Goal: Task Accomplishment & Management: Use online tool/utility

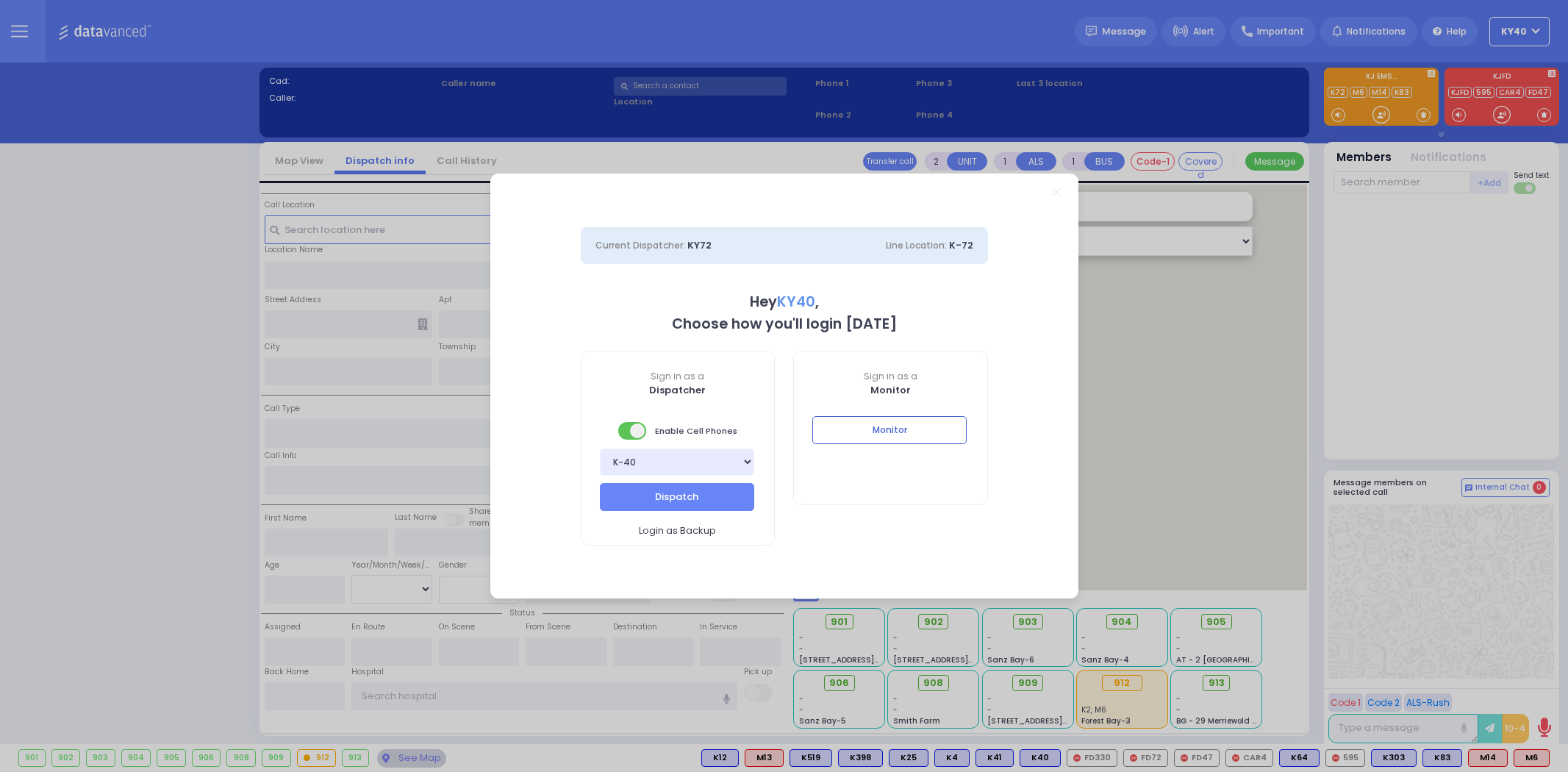
select select "5"
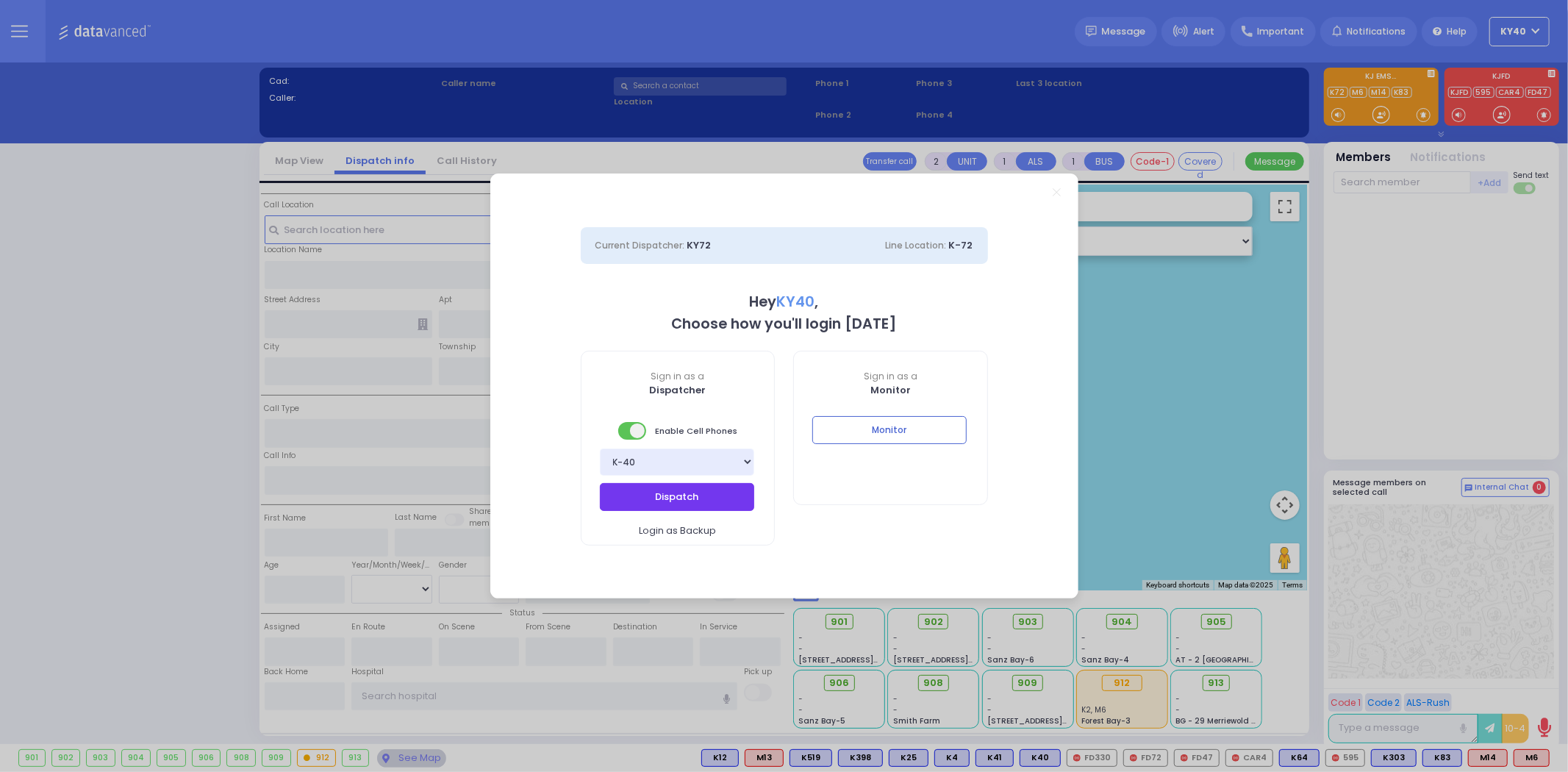
click at [688, 495] on button "Dispatch" at bounding box center [678, 496] width 155 height 28
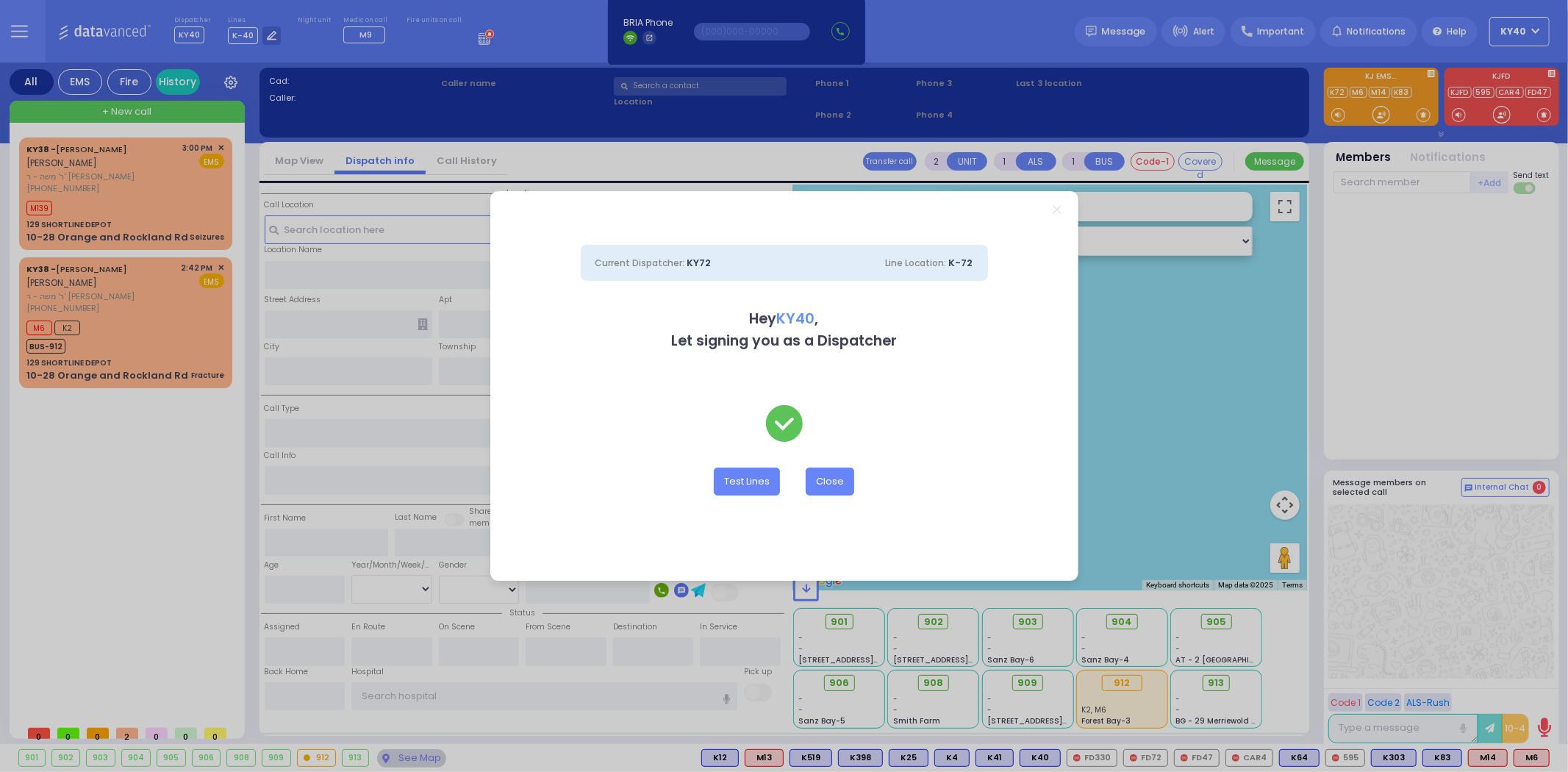
click at [160, 312] on div "Current Dispatcher: KY72 Line Location: K-72 Hey KY40 , Let signing you as a Di…" at bounding box center [784, 386] width 1568 height 772
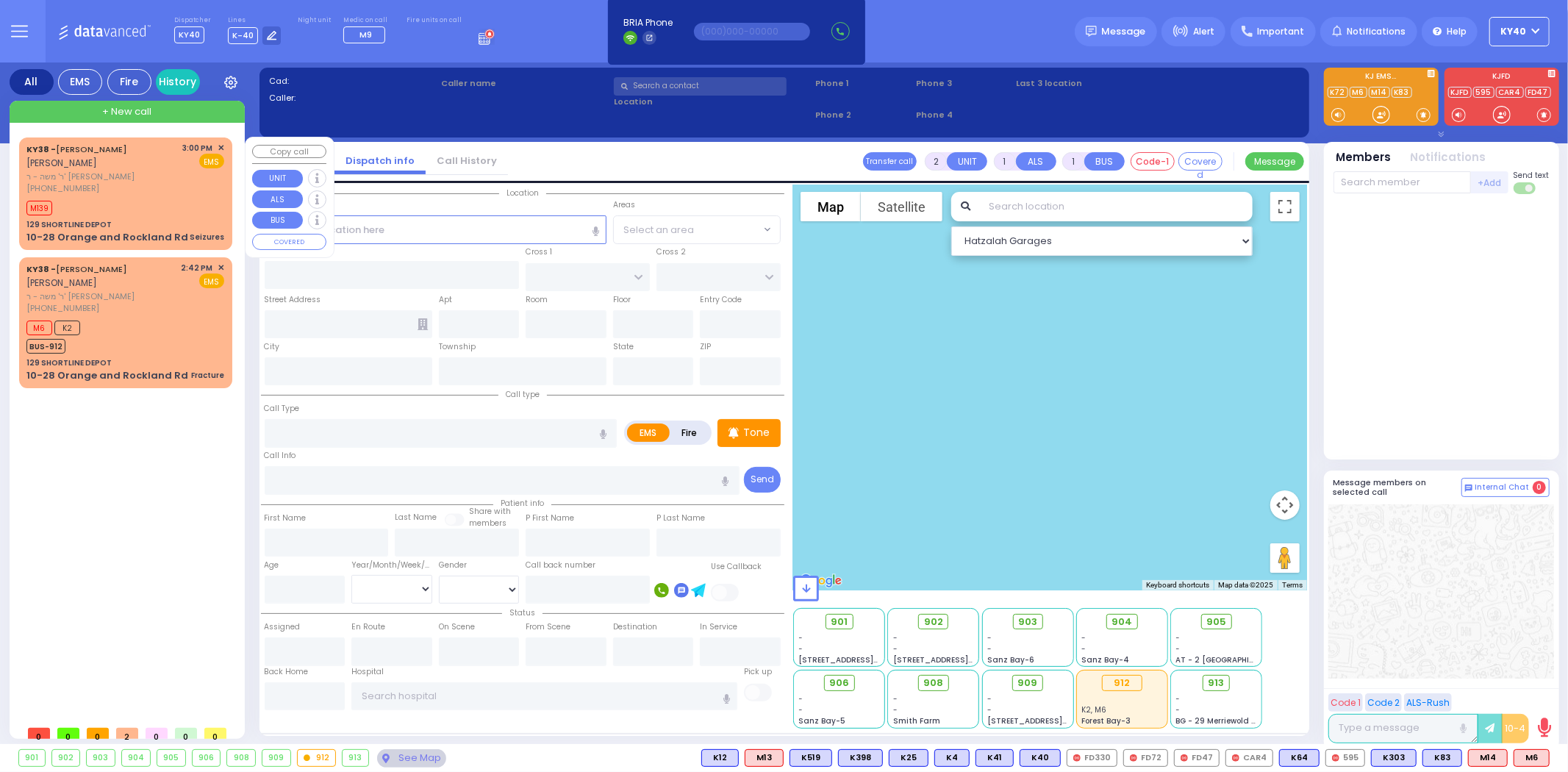
click at [184, 193] on div "KY38 - [PERSON_NAME] [PERSON_NAME] ר' משה - ר' [PERSON_NAME] [PHONE_NUMBER] 3:0…" at bounding box center [125, 168] width 198 height 53
type input "3"
type input "2"
select select
type input "Seizures"
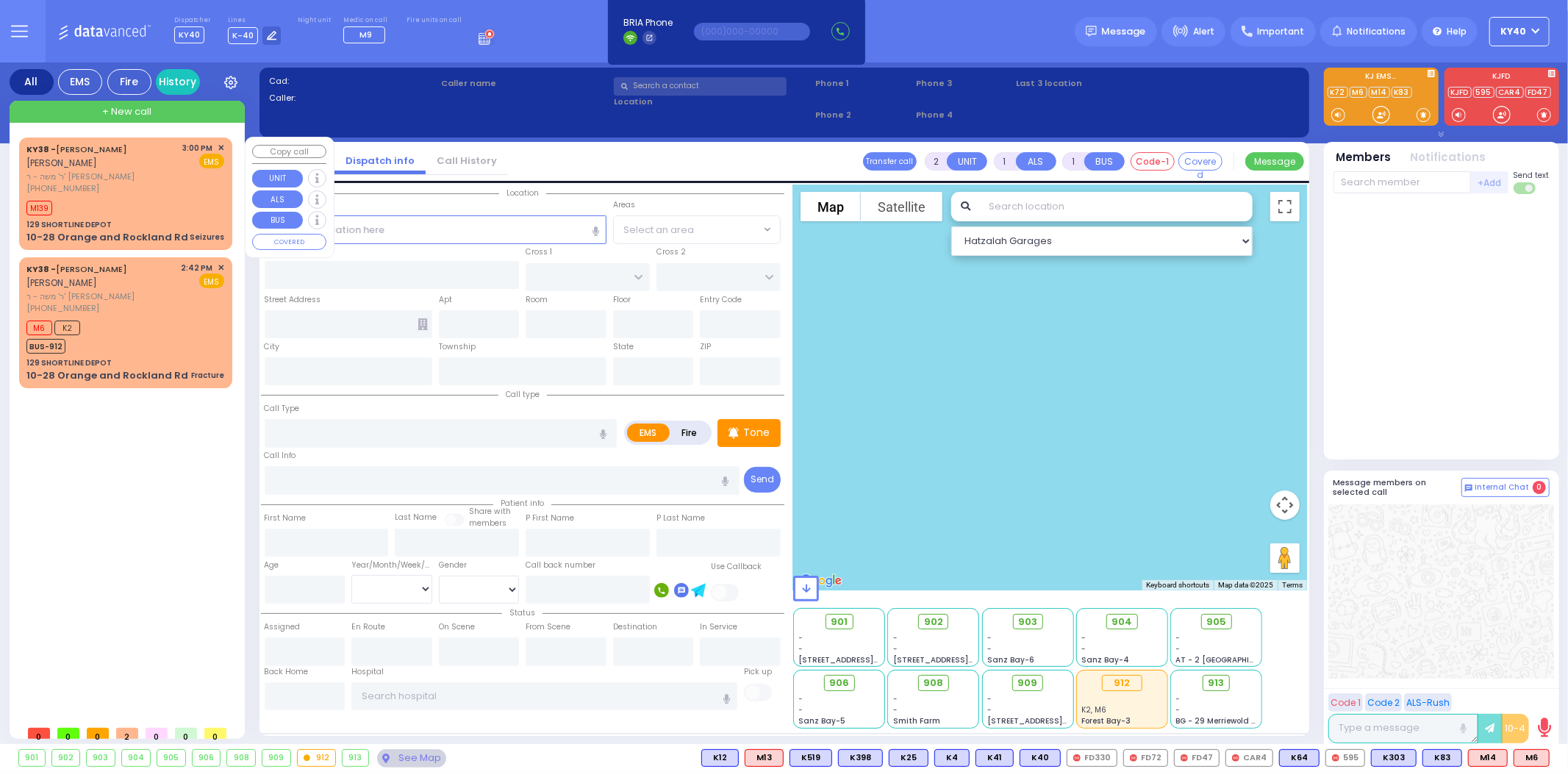
radio input "true"
type input "[PERSON_NAME]"
select select
type input "15:00"
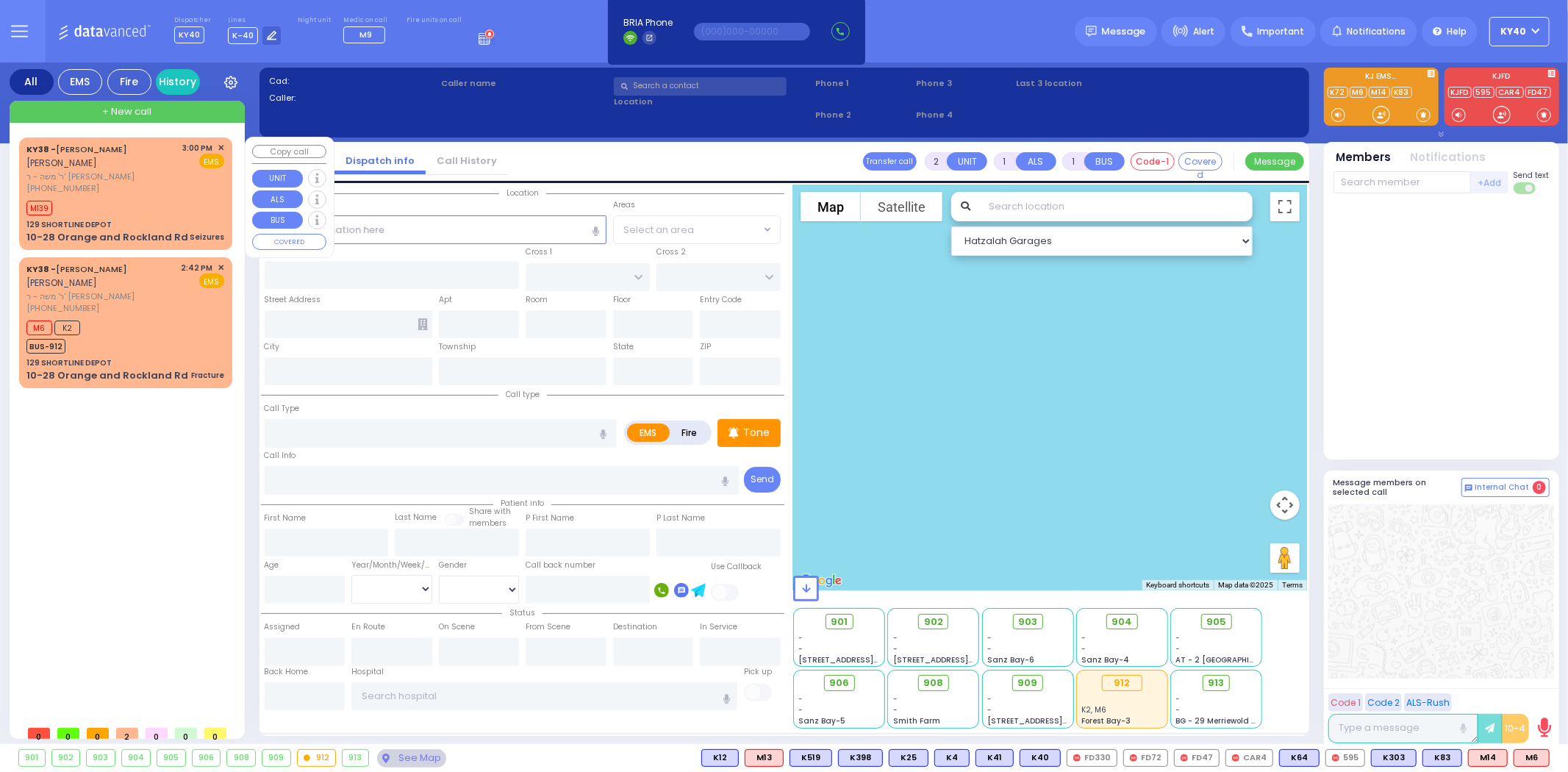
type input "15:02"
select select "Hatzalah Garages"
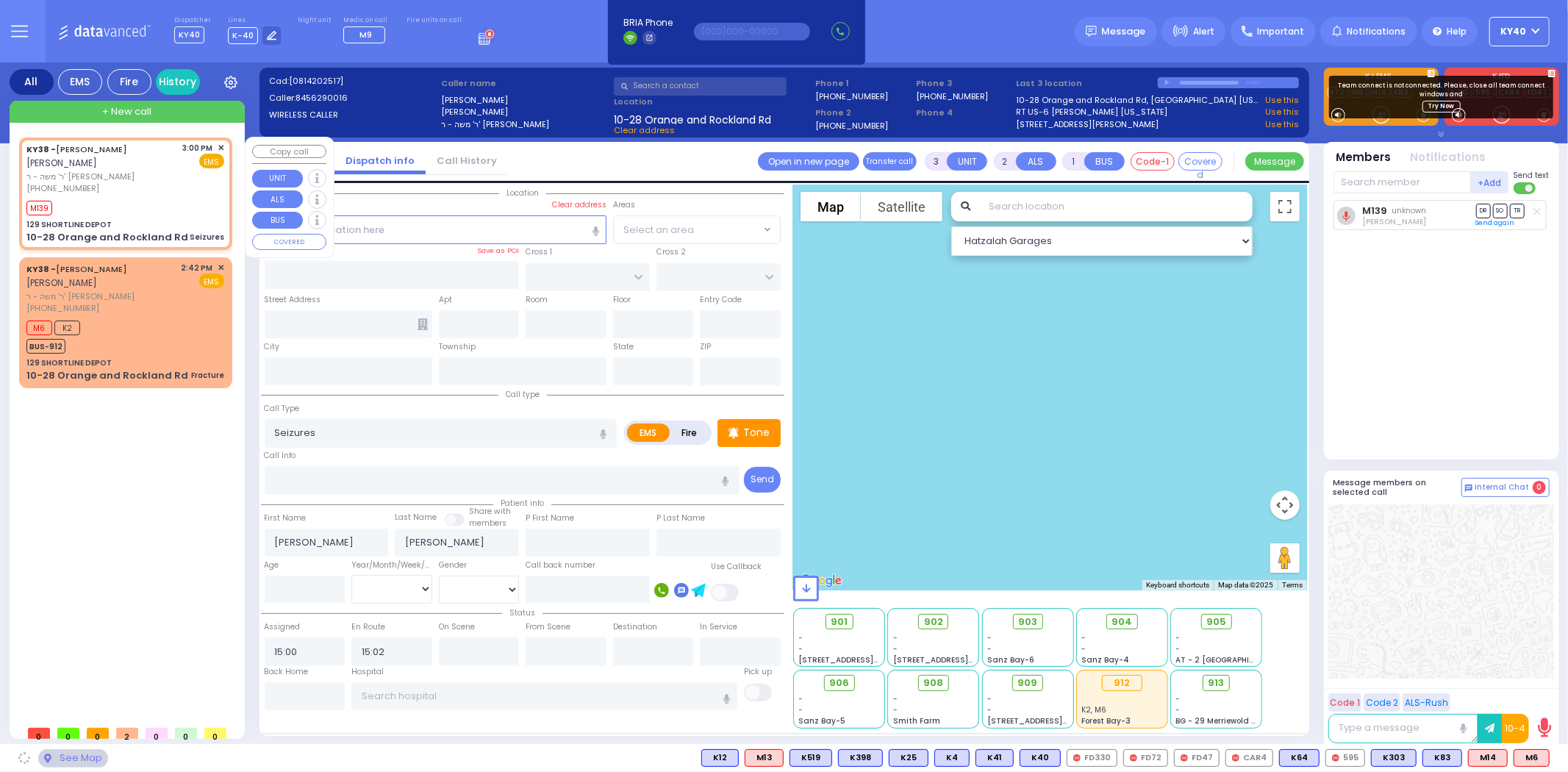
type input "129 SHORTLINE DEPOT"
type input "10-28 Orange and Rockland Rd"
type input "Monroe"
type input "[US_STATE]"
type input "10950"
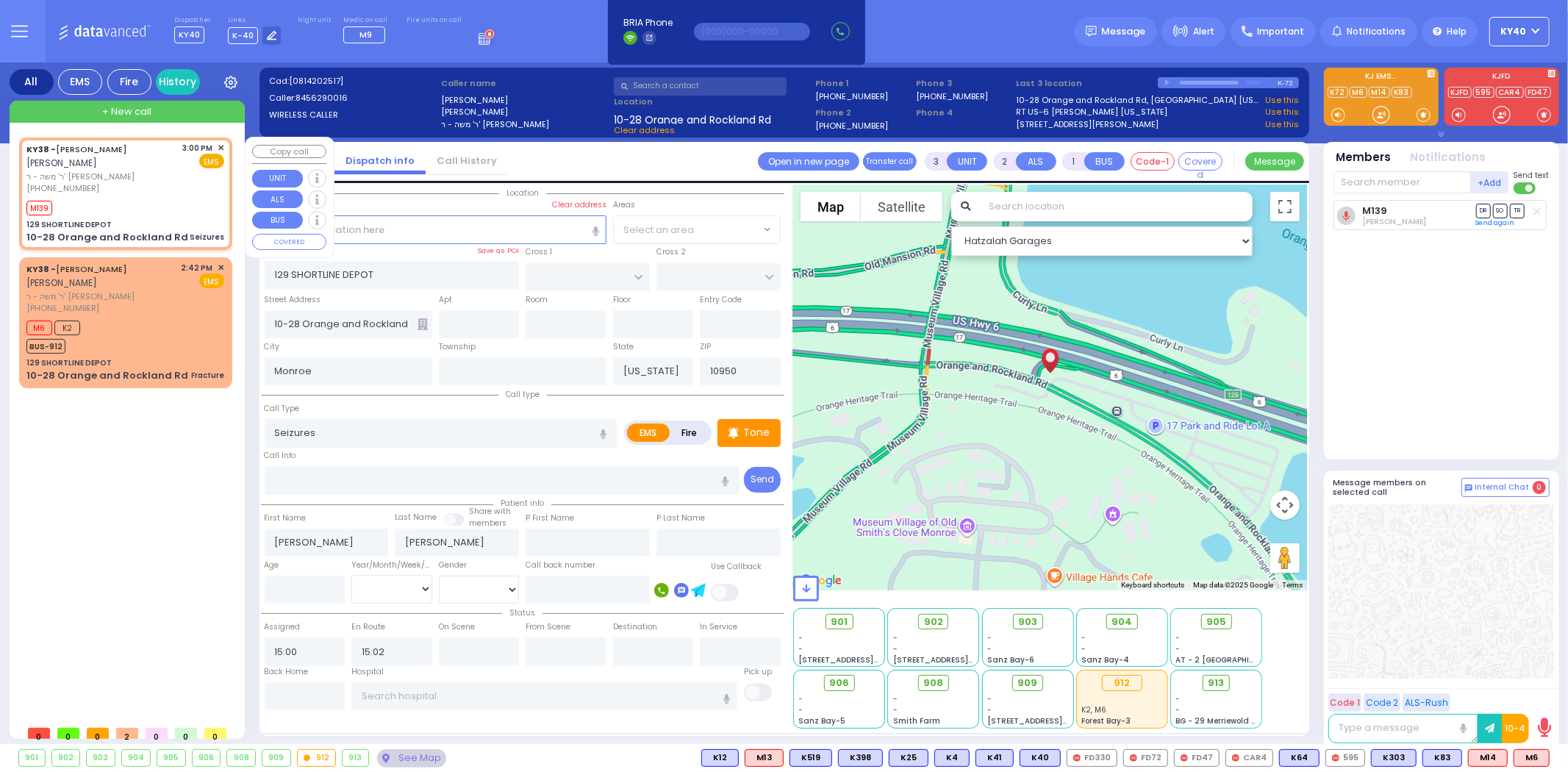
click at [146, 174] on span "ר' משה - ר' [PERSON_NAME]" at bounding box center [102, 177] width 151 height 13
select select
radio input "true"
select select
select select "Hatzalah Garages"
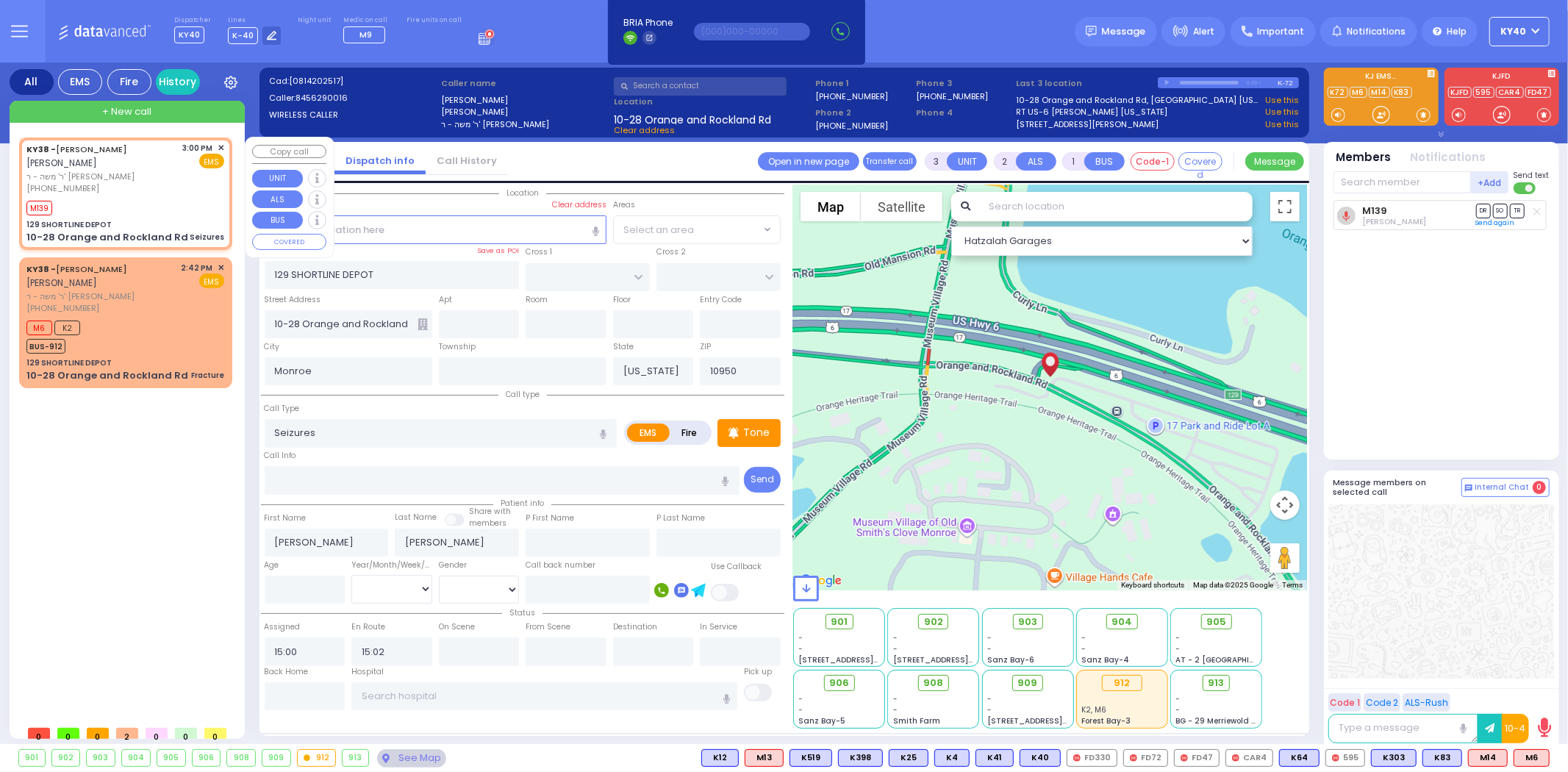
click at [146, 173] on span "ר' משה - ר' [PERSON_NAME]" at bounding box center [102, 177] width 151 height 13
select select
radio input "true"
select select
select select "Hatzalah Garages"
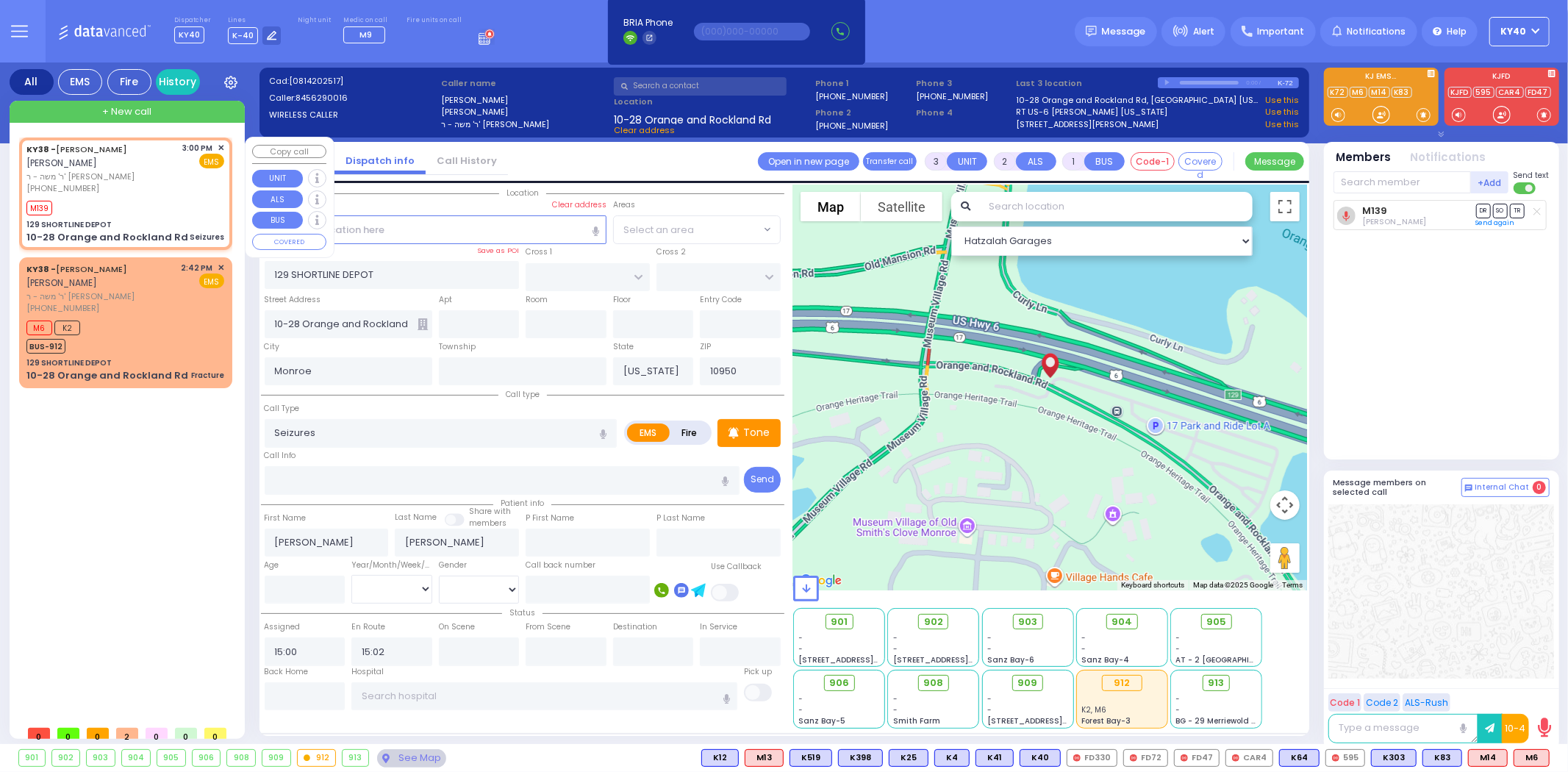
click at [145, 173] on span "ר' משה - ר' [PERSON_NAME]" at bounding box center [102, 177] width 151 height 13
select select
radio input "true"
select select
select select "Hatzalah Garages"
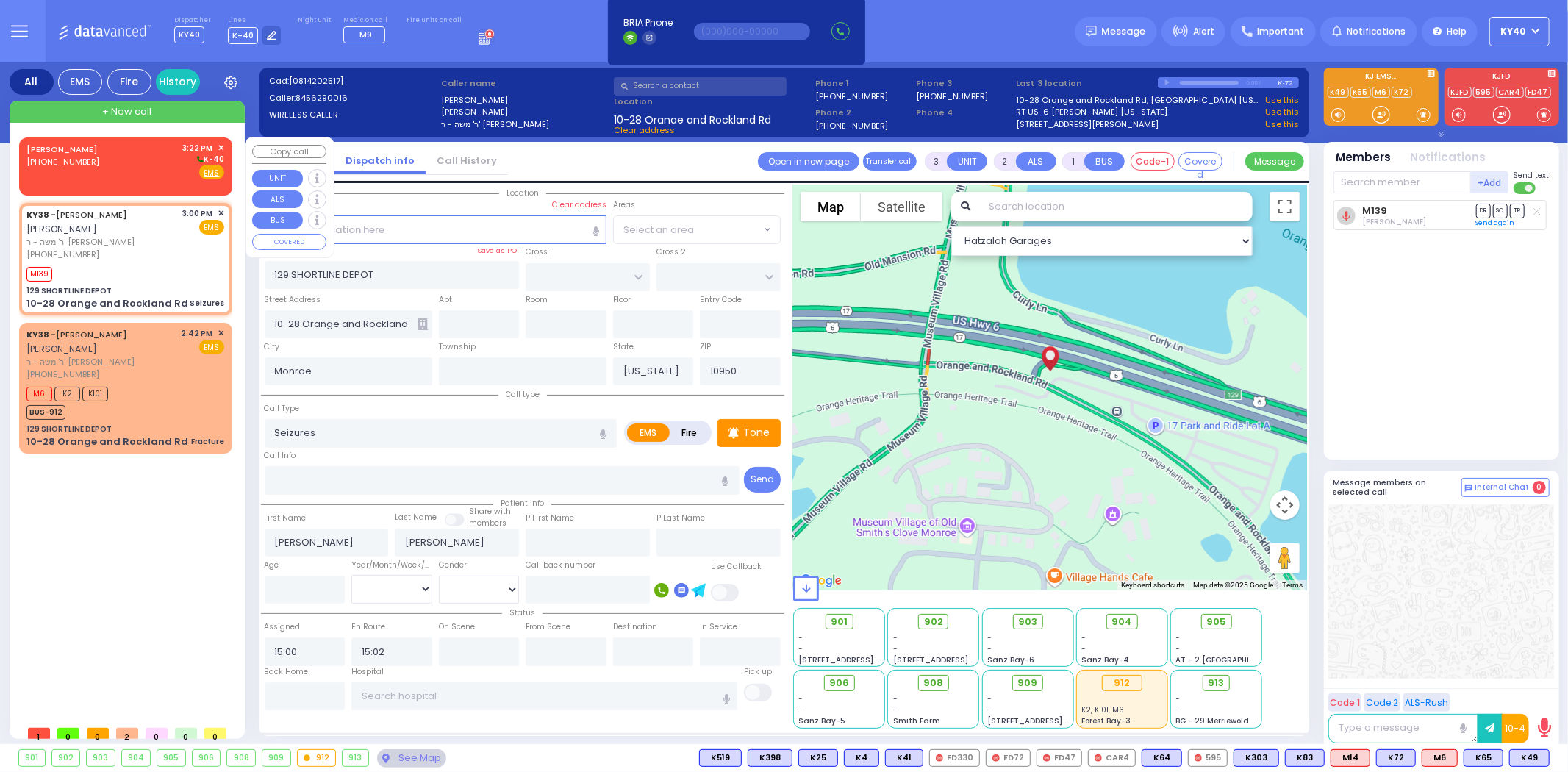
click at [127, 169] on div "[PERSON_NAME] [PHONE_NUMBER] 3:22 PM ✕ K-40" at bounding box center [125, 161] width 198 height 39
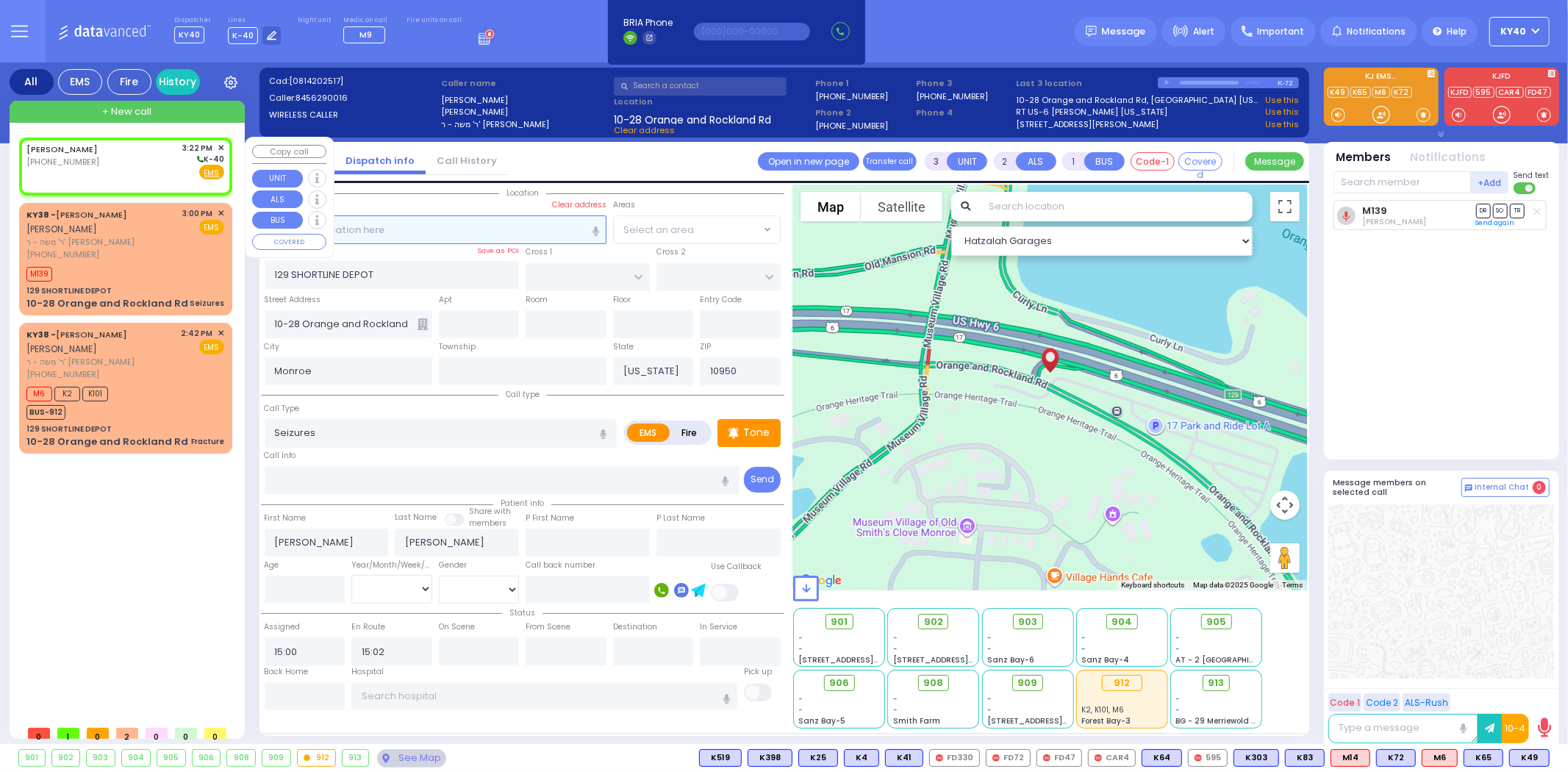
type input "2"
type input "1"
select select
radio input "true"
select select
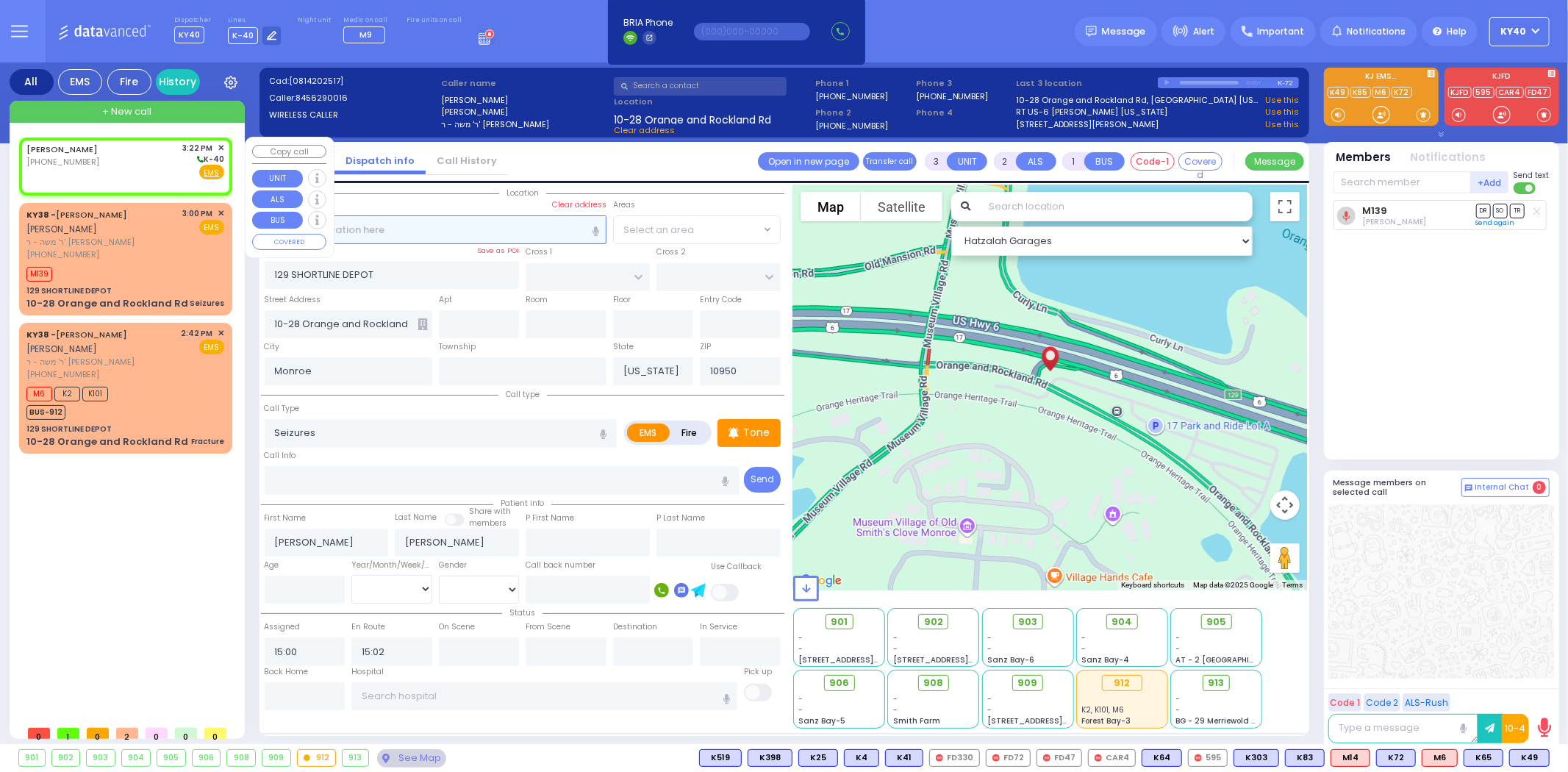
type input "15:22"
select select "Hatzalah Garages"
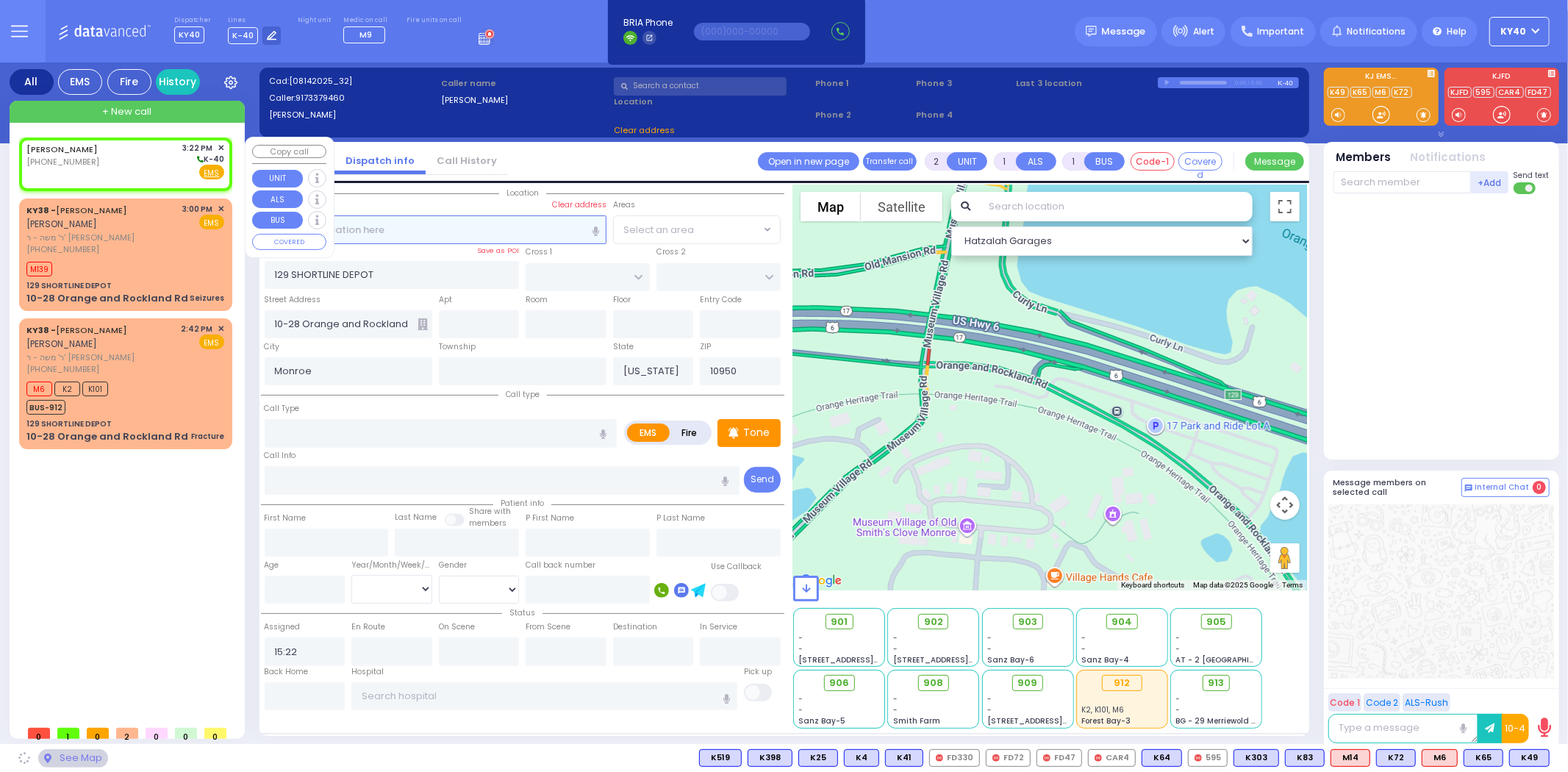
select select
radio input "true"
select select
select select "Hatzalah Garages"
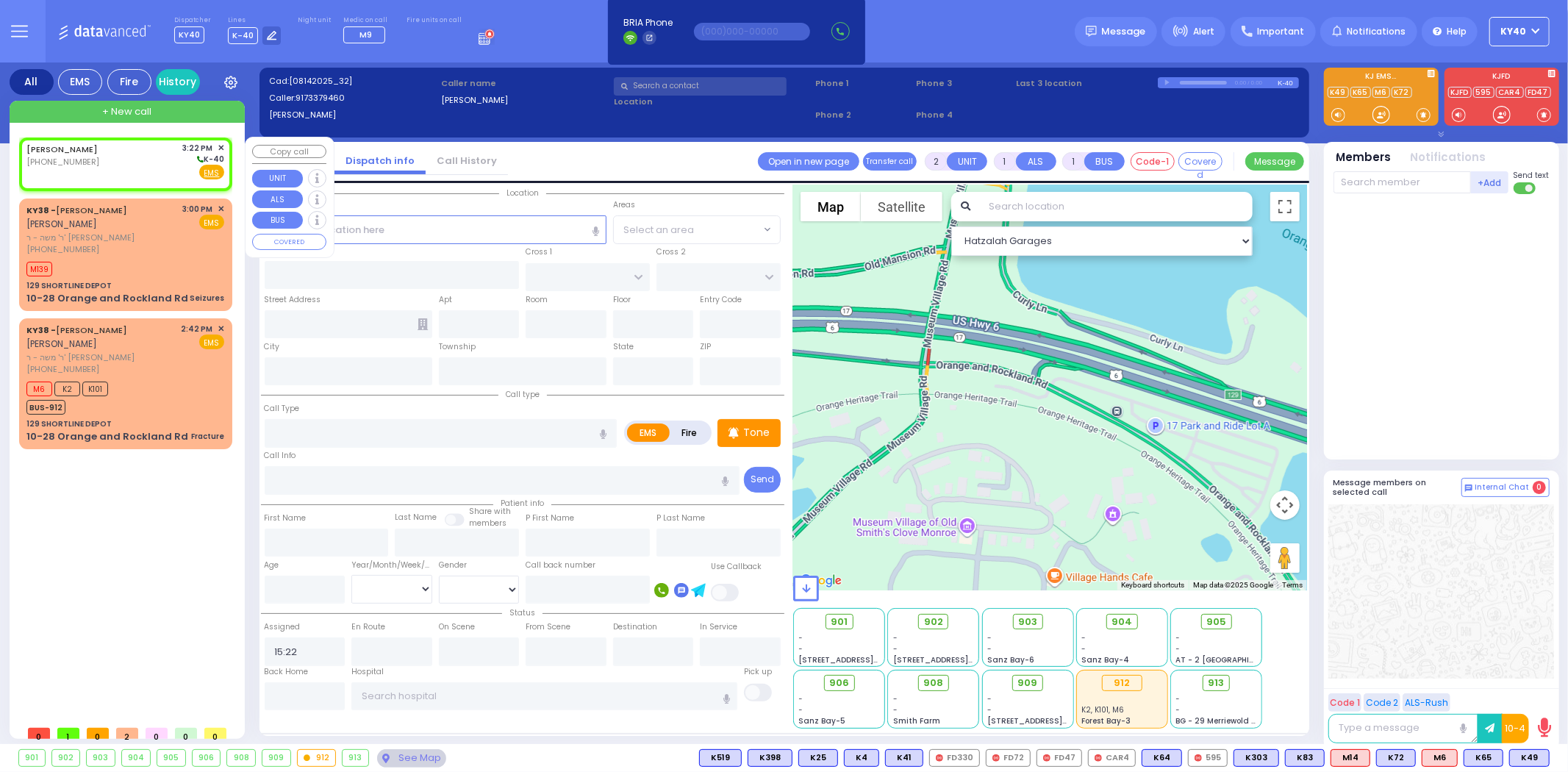
click at [147, 157] on div "[PERSON_NAME] [PHONE_NUMBER] 3:22 PM ✕ K-40" at bounding box center [125, 161] width 198 height 39
select select
radio input "true"
select select
select select "Hatzalah Garages"
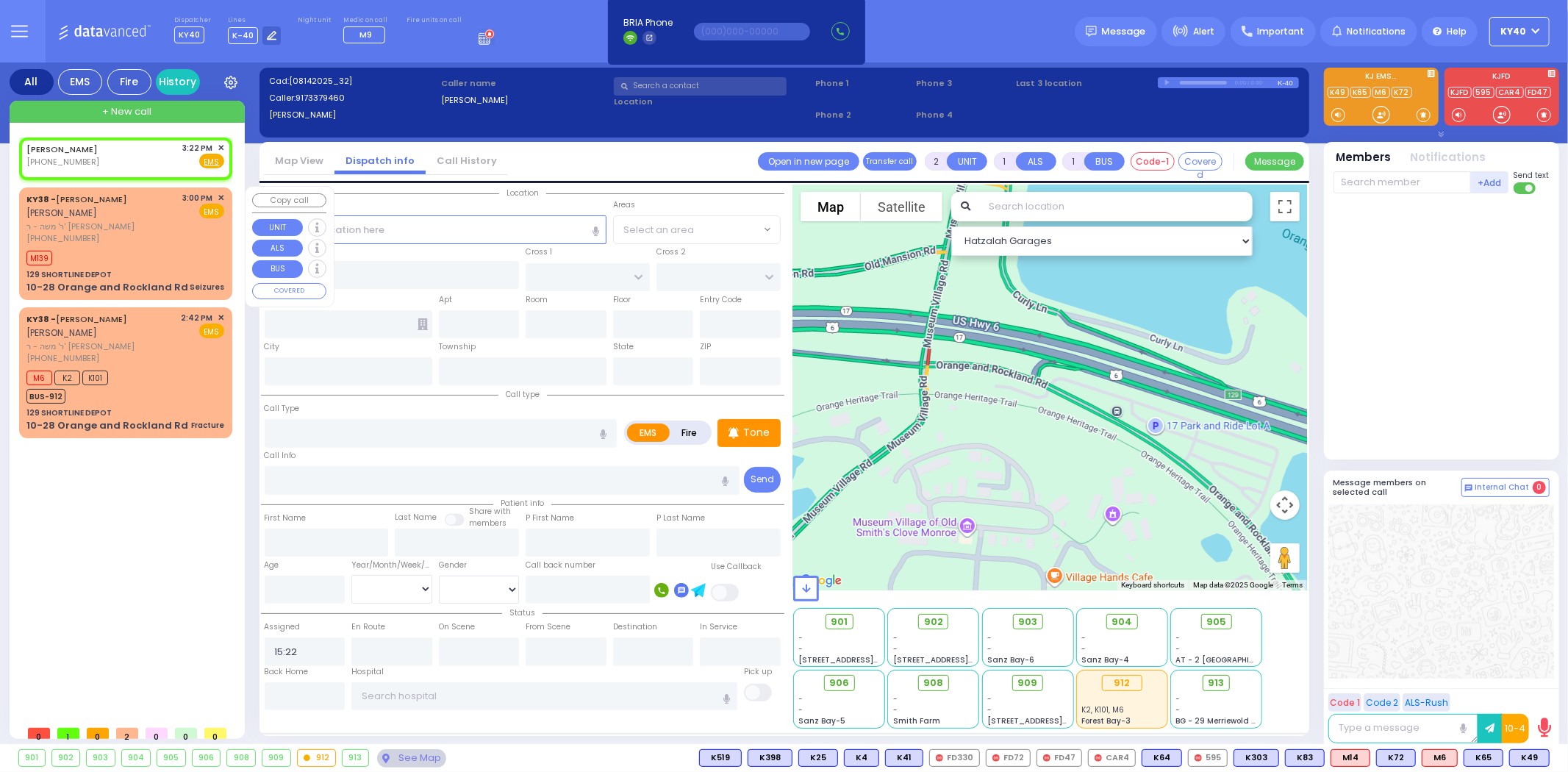
select select
radio input "true"
select select
select select "Hatzalah Garages"
click at [108, 151] on div "[PERSON_NAME] [PHONE_NUMBER] 3:22 PM ✕ Fire EMS" at bounding box center [125, 155] width 198 height 27
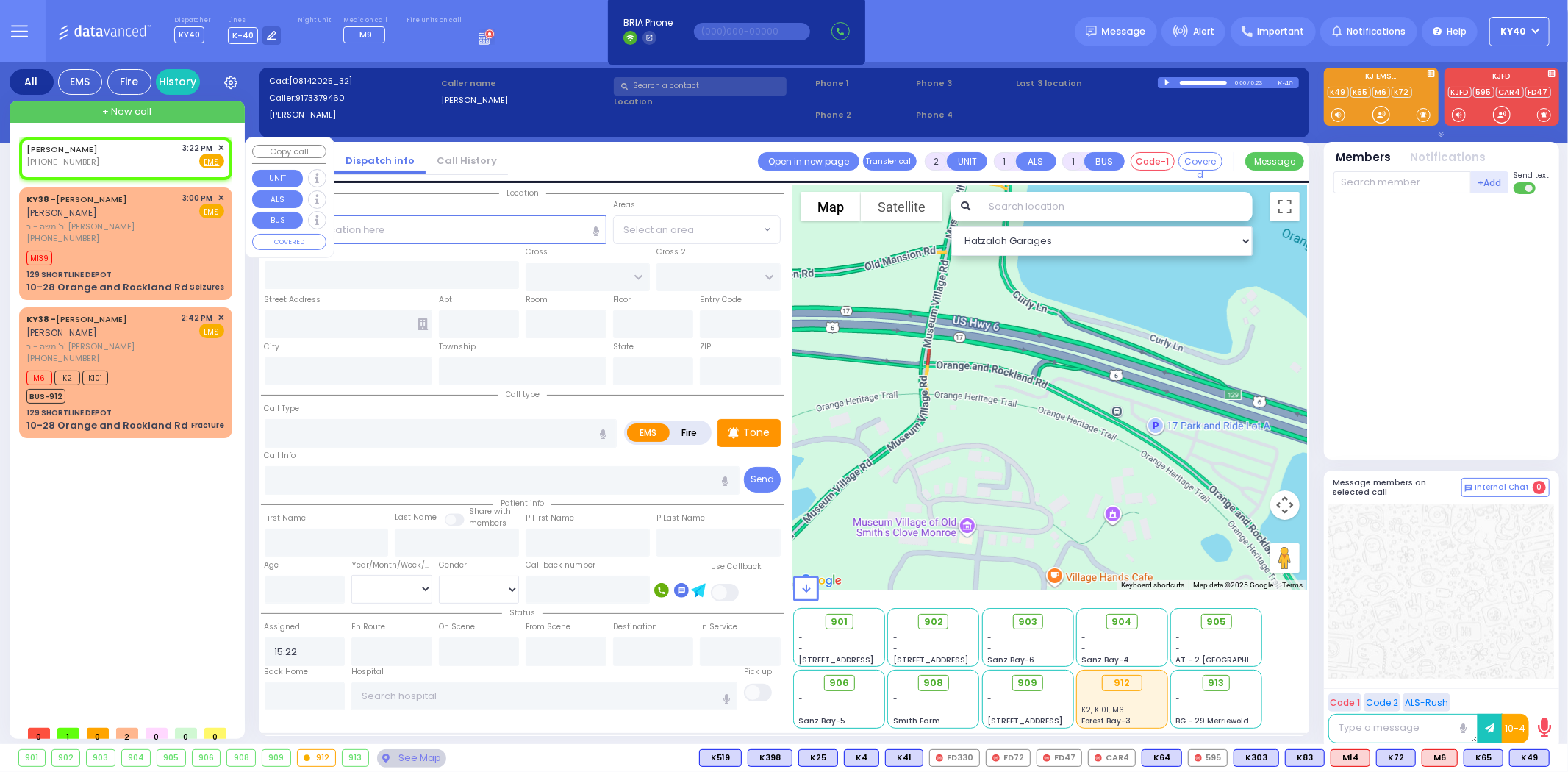
select select
radio input "true"
select select
select select "Hatzalah Garages"
click at [109, 153] on div "[PERSON_NAME] [PHONE_NUMBER] 3:22 PM ✕ Fire EMS" at bounding box center [125, 155] width 198 height 27
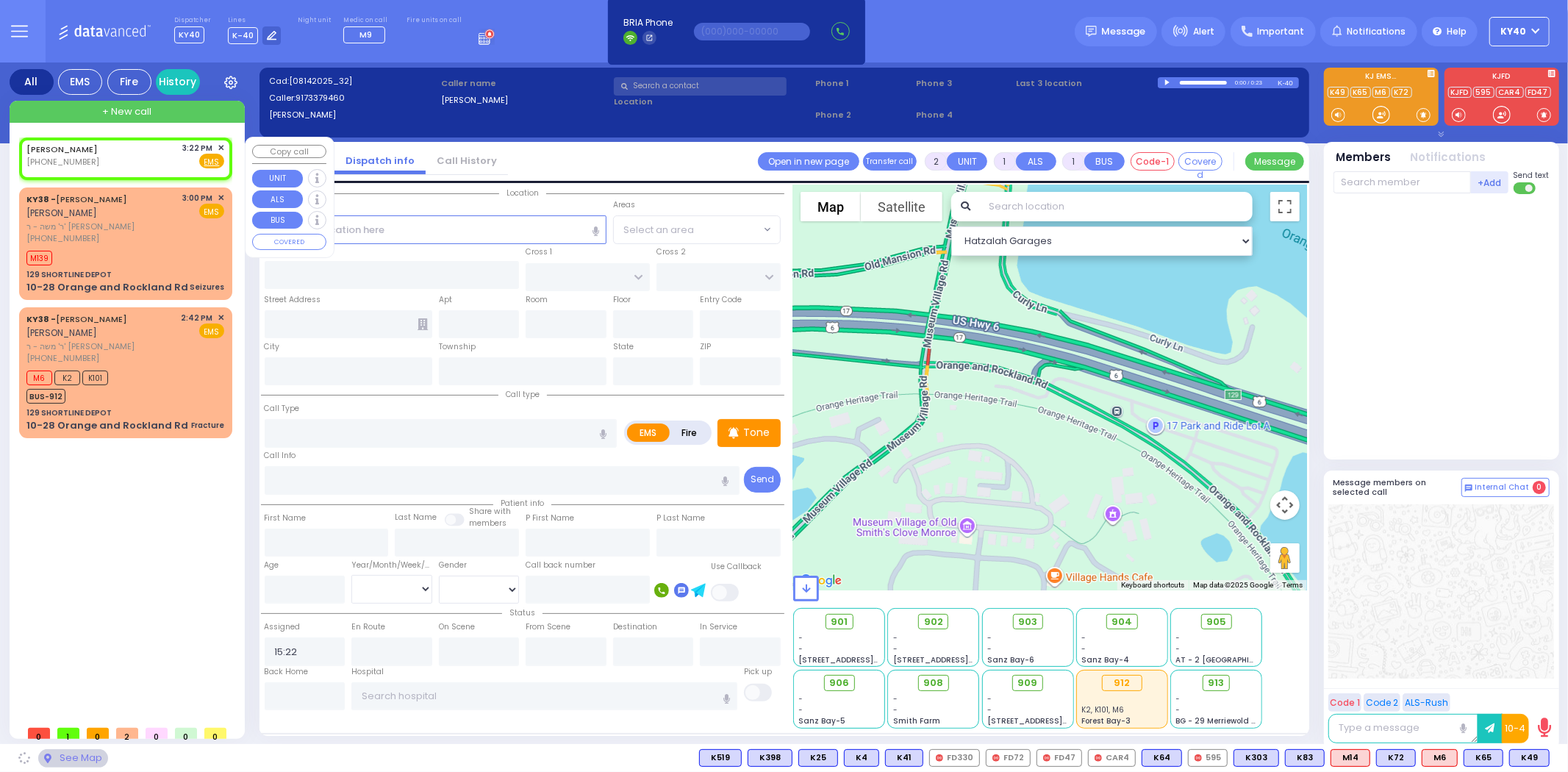
select select
radio input "true"
select select
select select "Hatzalah Garages"
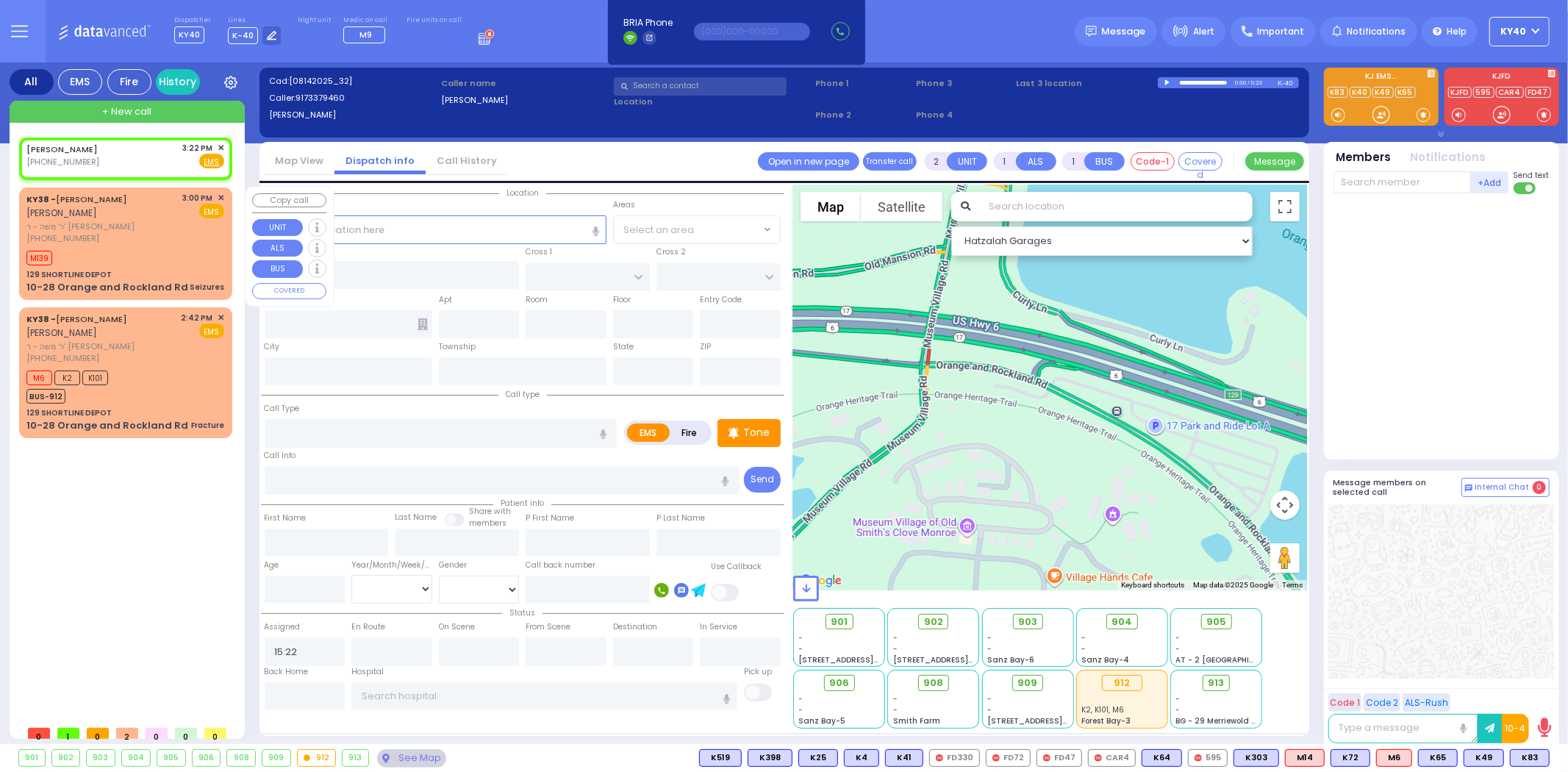
click at [119, 226] on span "ר' משה - ר' [PERSON_NAME]" at bounding box center [102, 227] width 151 height 13
type input "3"
type input "2"
select select
type input "Seizures"
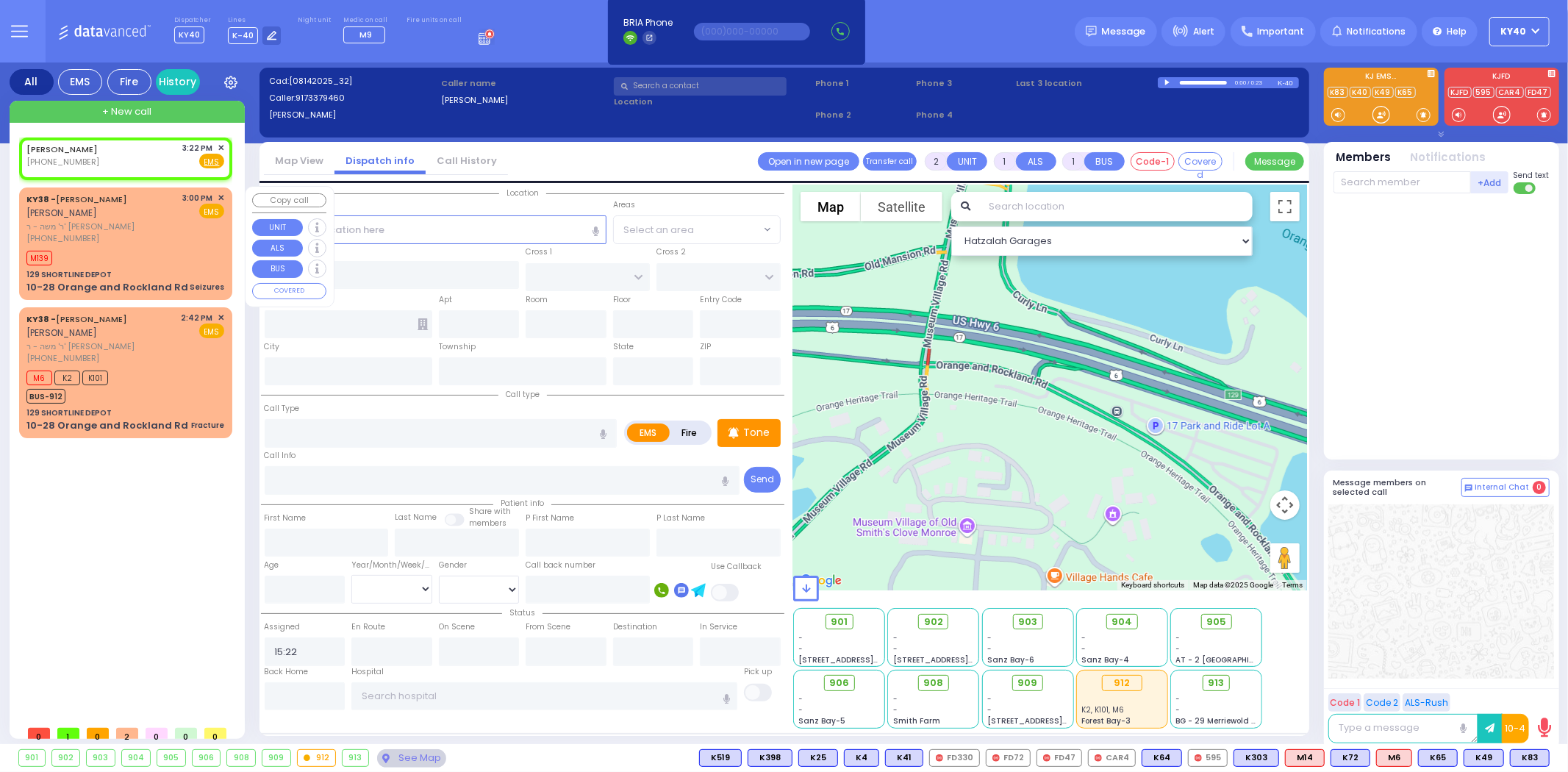
radio input "true"
type input "[PERSON_NAME]"
select select
type input "15:00"
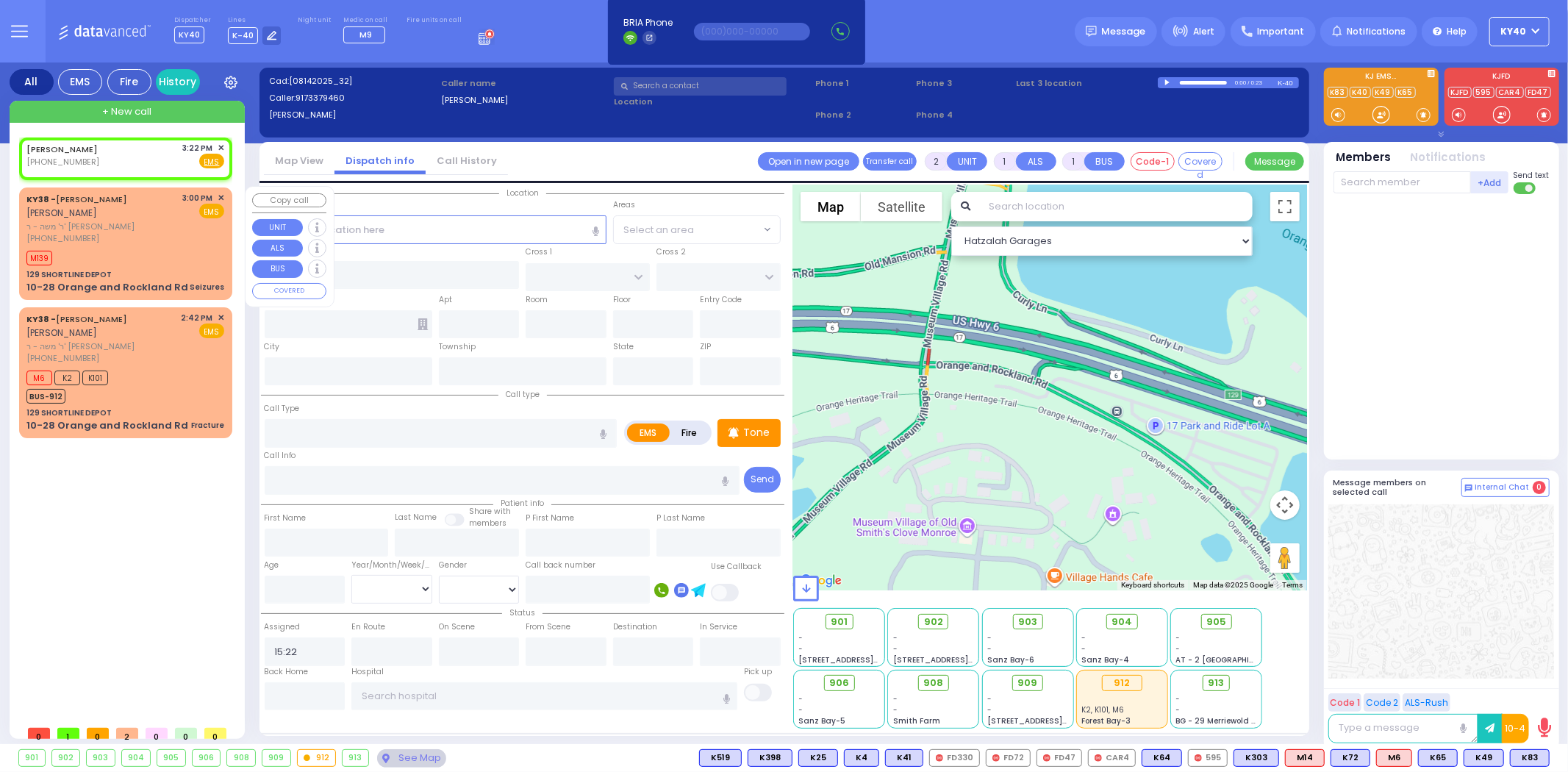
type input "15:02"
select select "Hatzalah Garages"
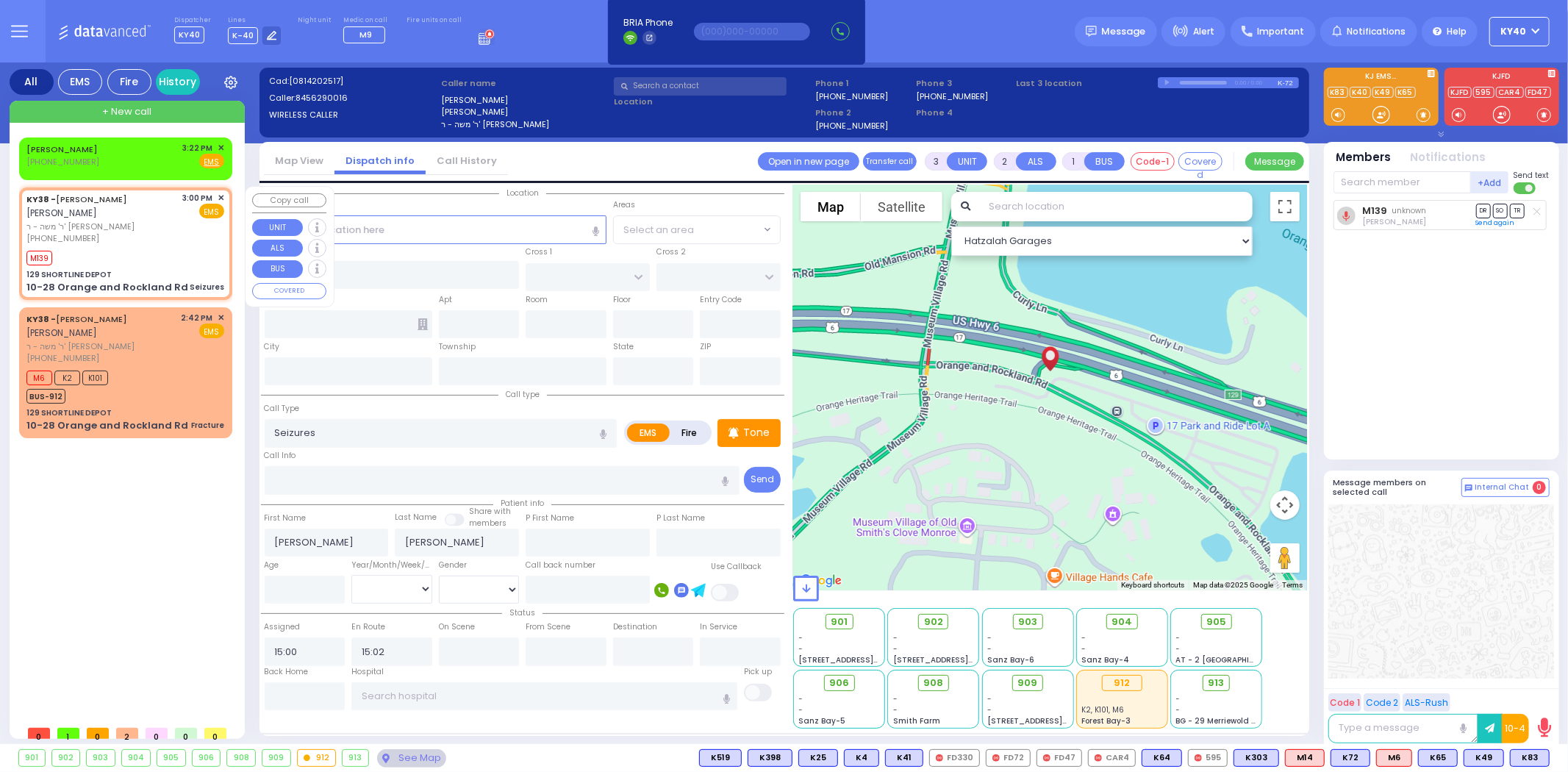
type input "129 SHORTLINE DEPOT"
type input "10-28 Orange and Rockland Rd"
type input "Monroe"
type input "[US_STATE]"
type input "10950"
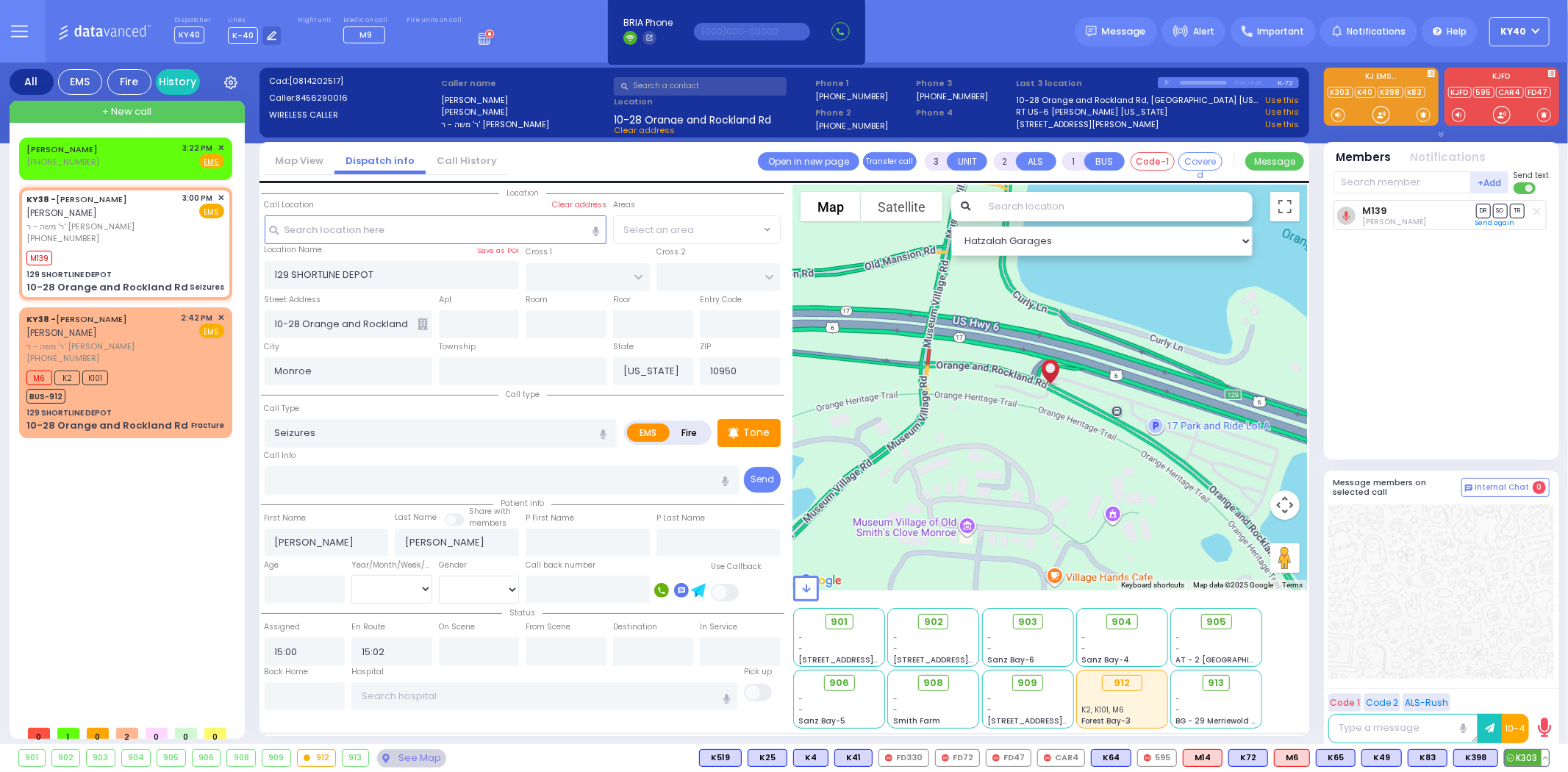
click at [1527, 760] on span "K303" at bounding box center [1526, 757] width 44 height 16
select select
radio input "true"
select select
click at [1480, 757] on span "K398" at bounding box center [1475, 757] width 44 height 16
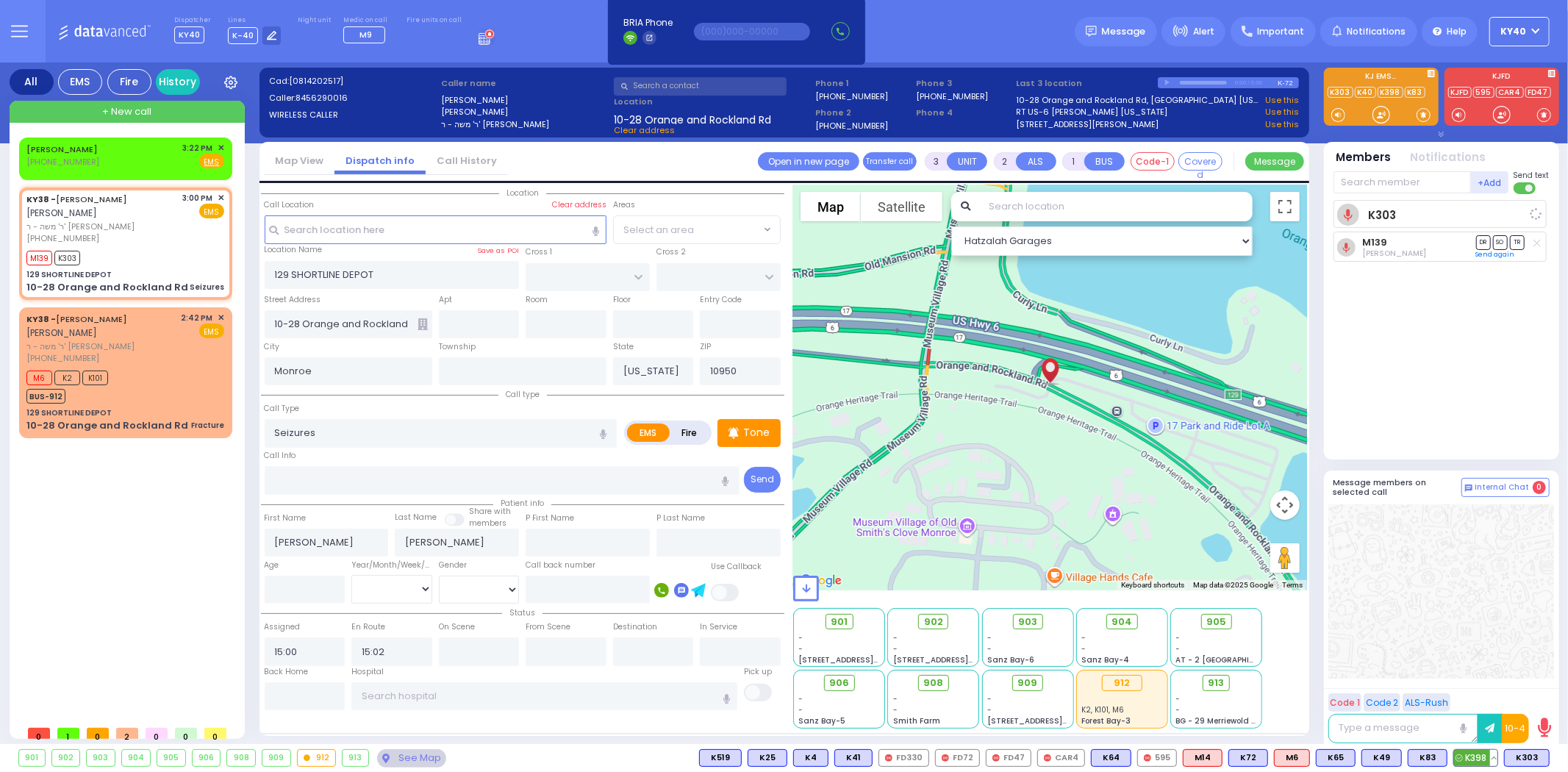
select select "Hatzalah Garages"
select select
radio input "true"
select select
select select "Hatzalah Garages"
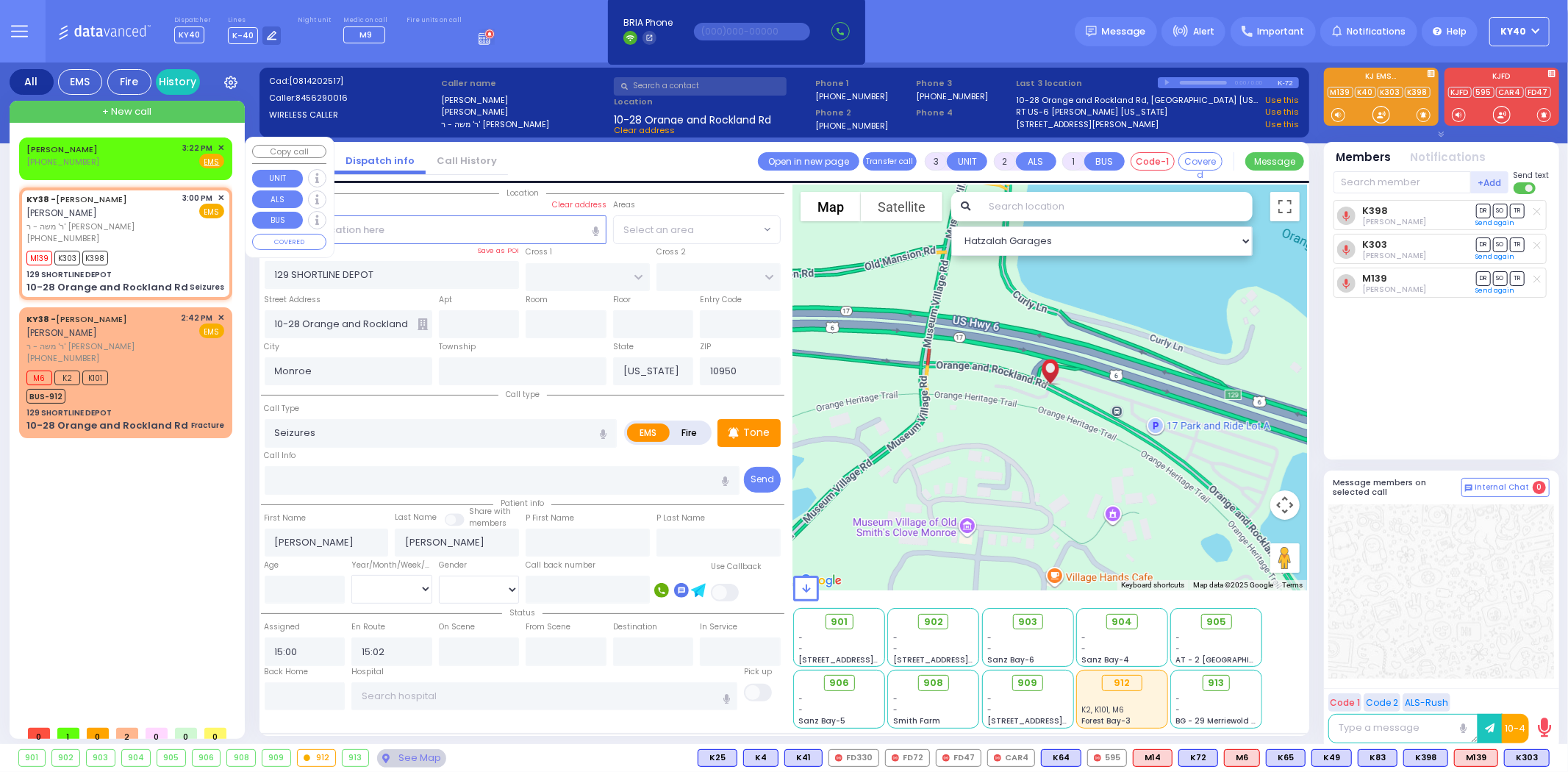
click at [219, 145] on span "✕" at bounding box center [221, 148] width 7 height 13
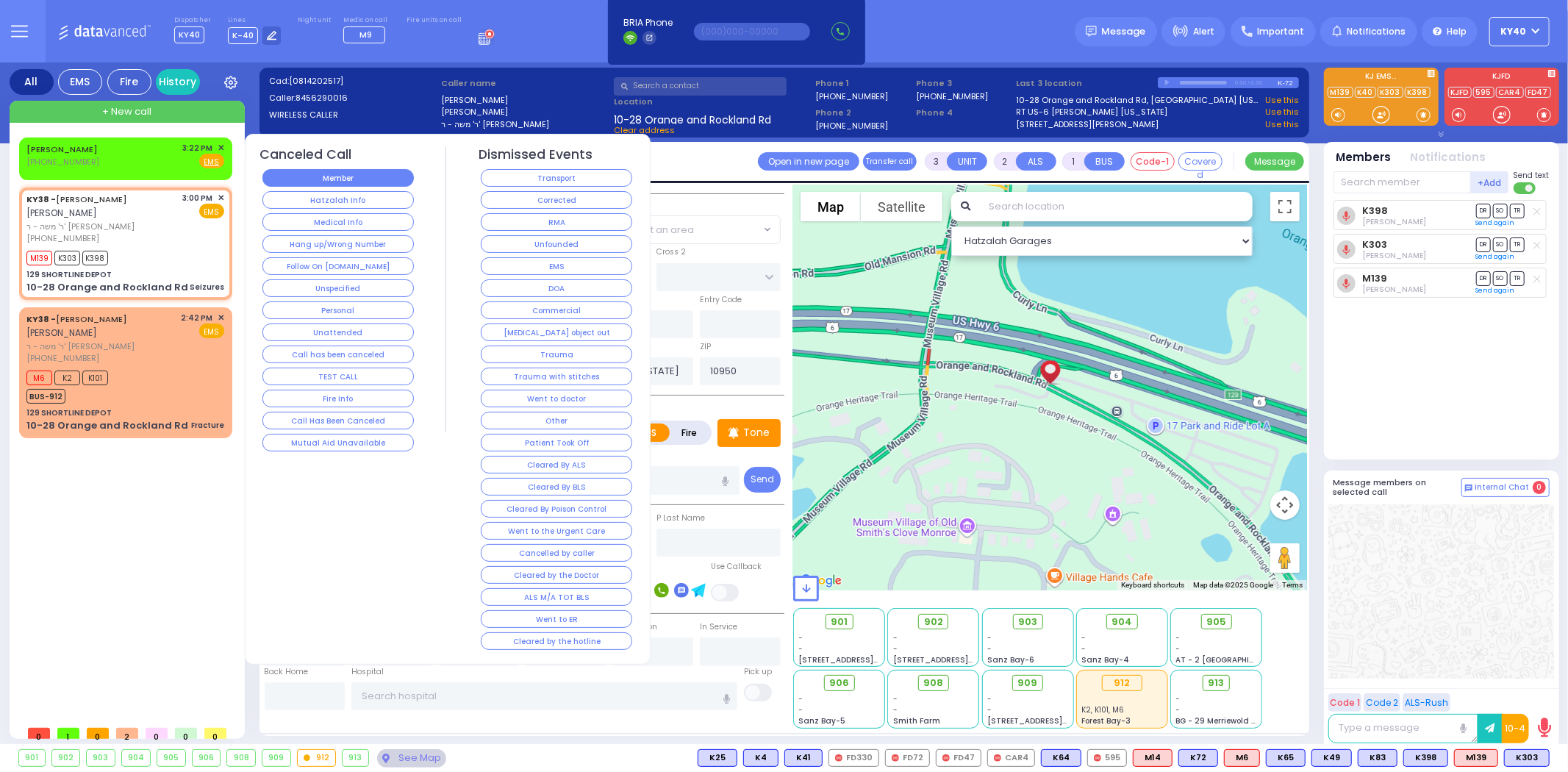
click at [363, 169] on button "Member" at bounding box center [338, 178] width 151 height 18
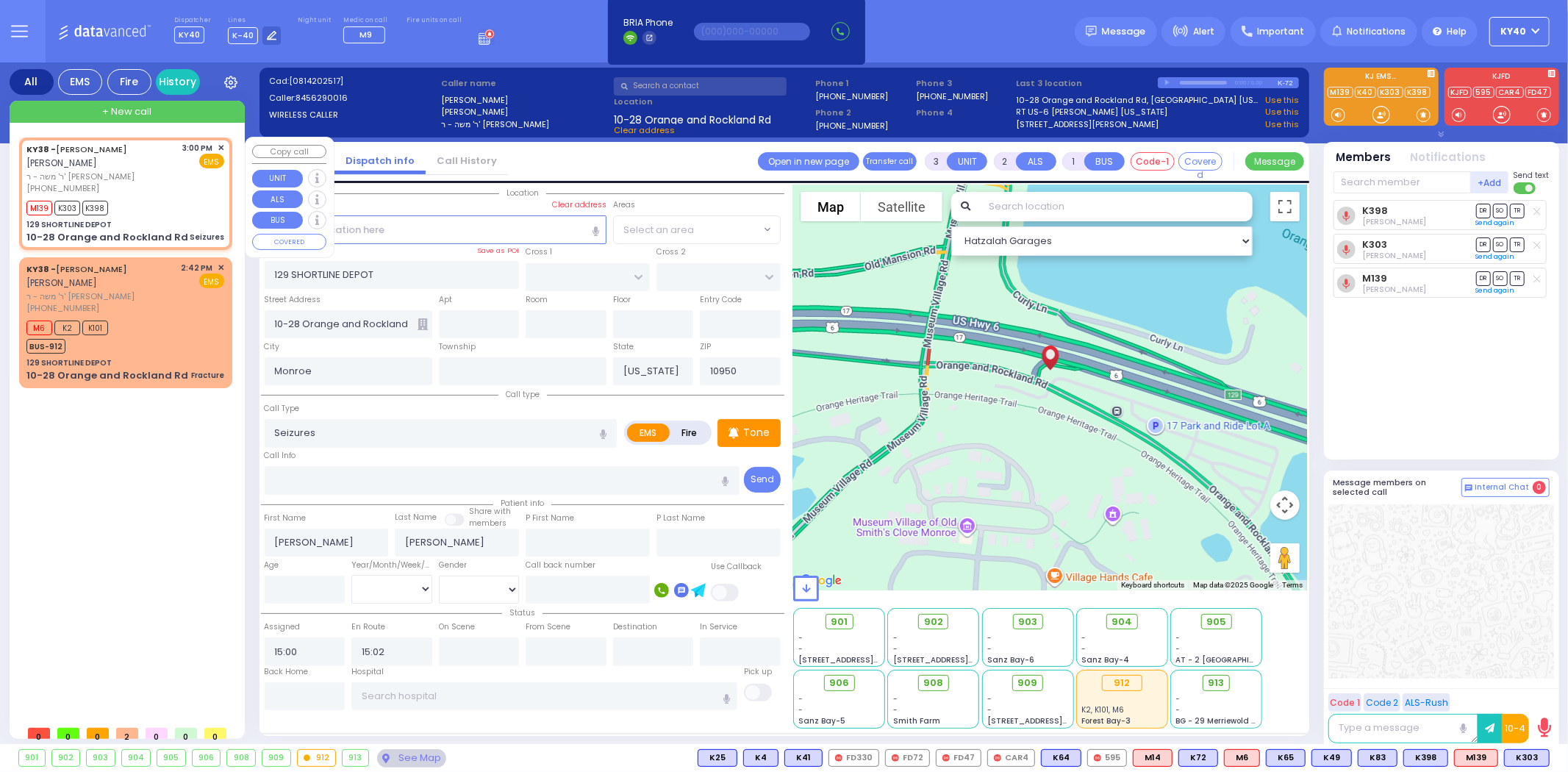
click at [173, 199] on div "M139 K303 K398" at bounding box center [125, 205] width 198 height 18
select select
radio input "true"
select select
select select "Hatzalah Garages"
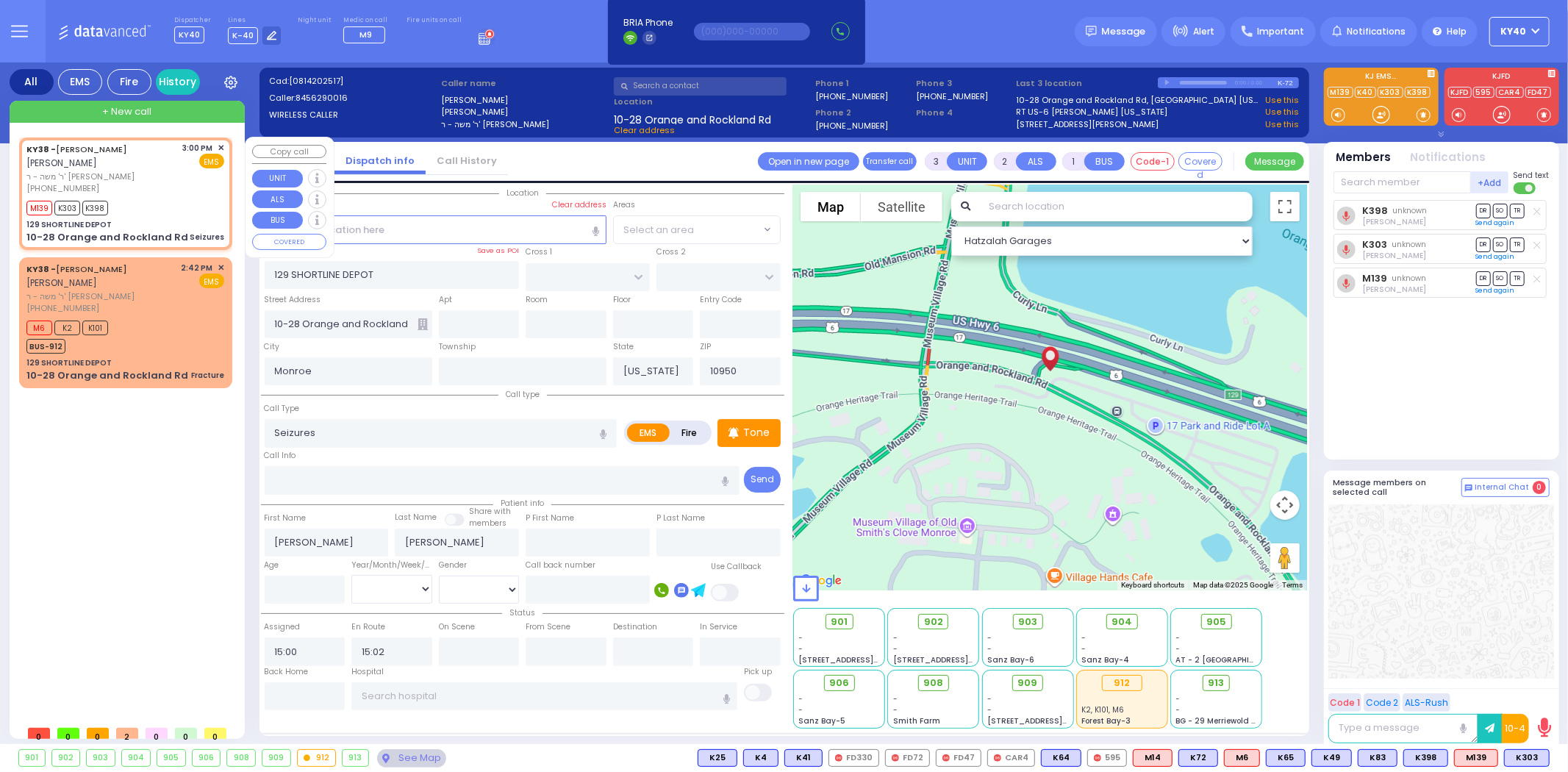
click at [173, 197] on div "M139 K303 K398" at bounding box center [125, 205] width 198 height 18
select select
radio input "true"
select select
select select "Hatzalah Garages"
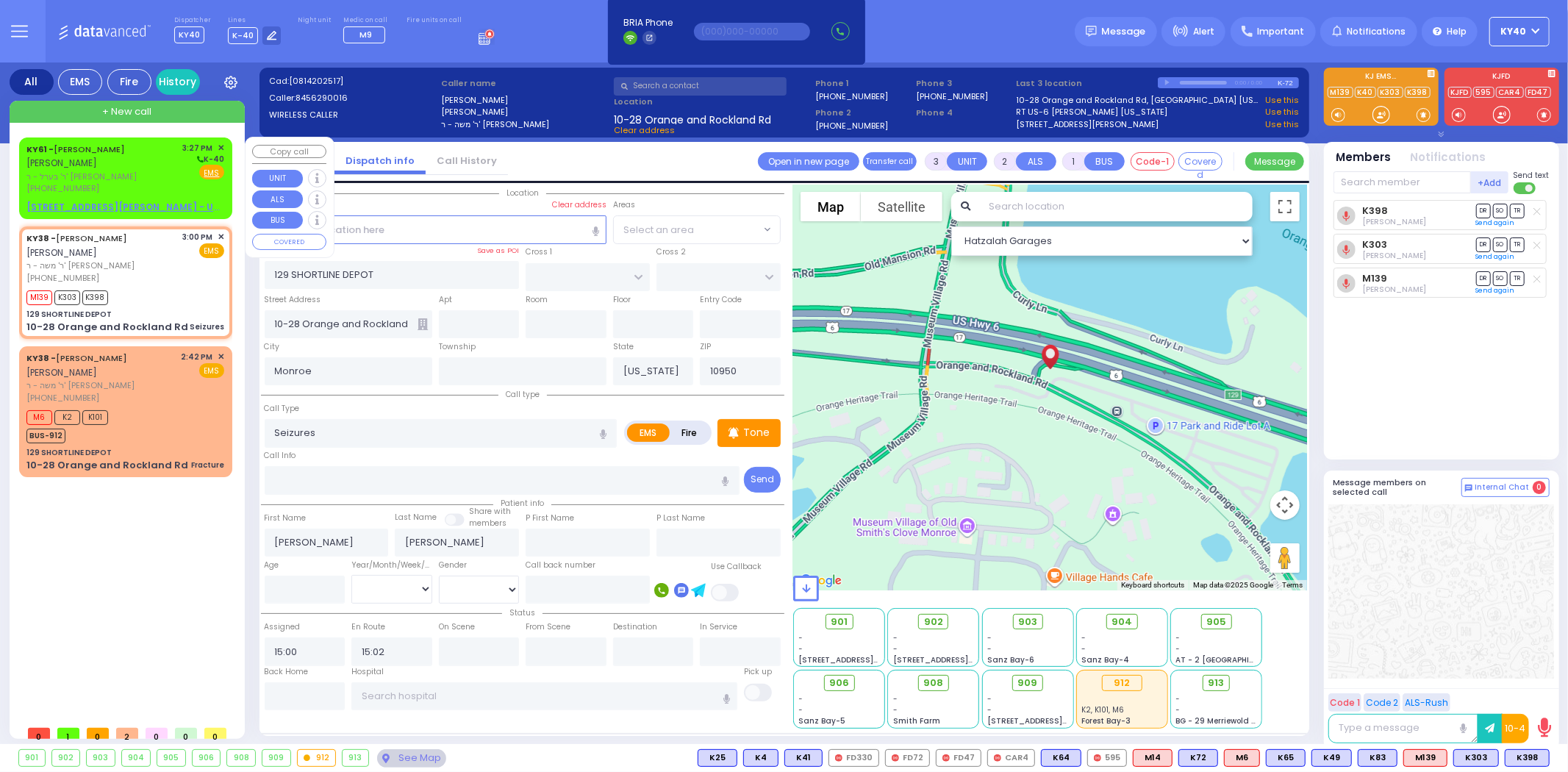
click at [116, 161] on div "KY61 - [PERSON_NAME] [PERSON_NAME]" at bounding box center [102, 155] width 151 height 28
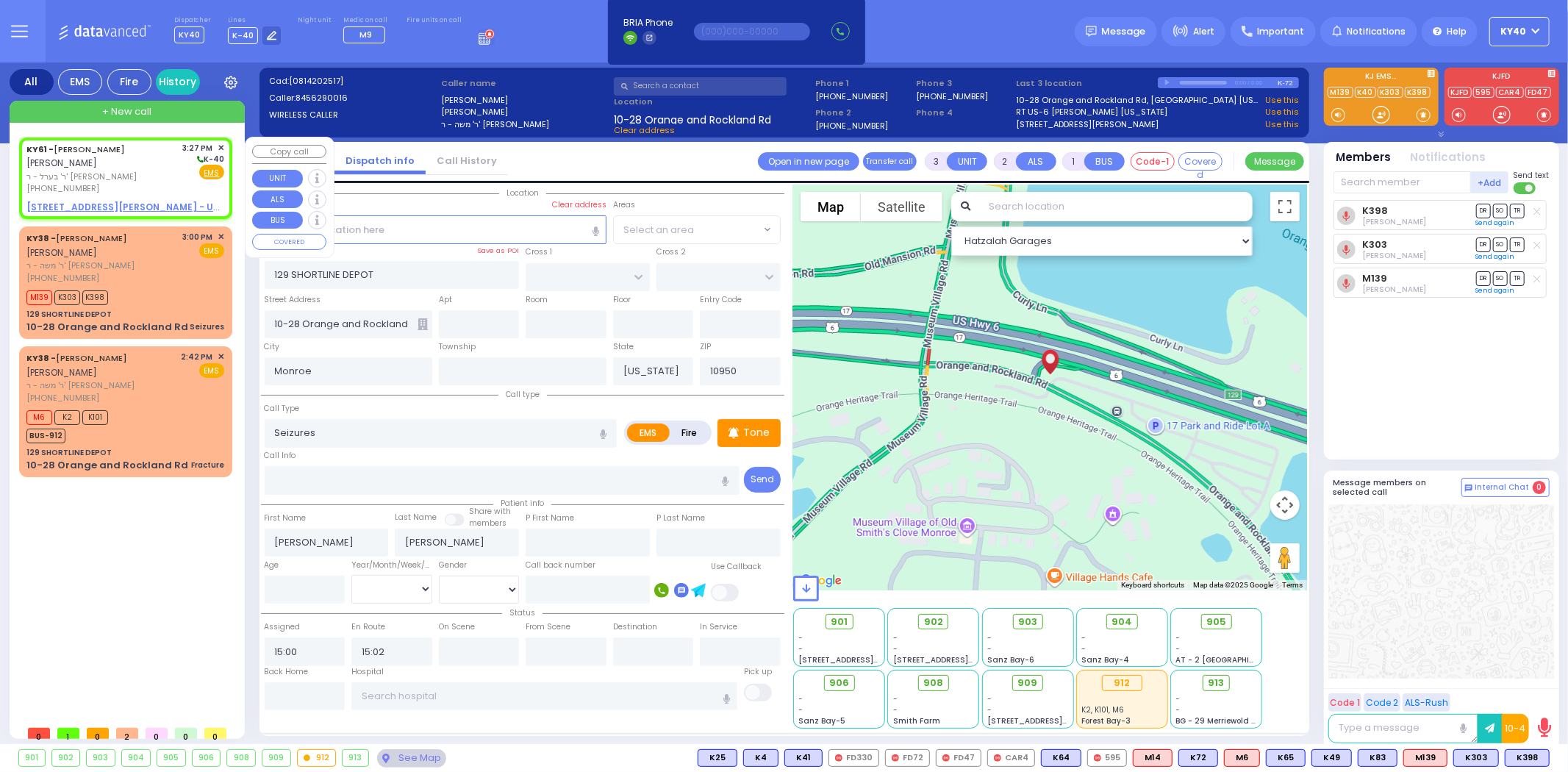
type input "2"
type input "1"
select select
radio input "true"
type input "[PERSON_NAME]"
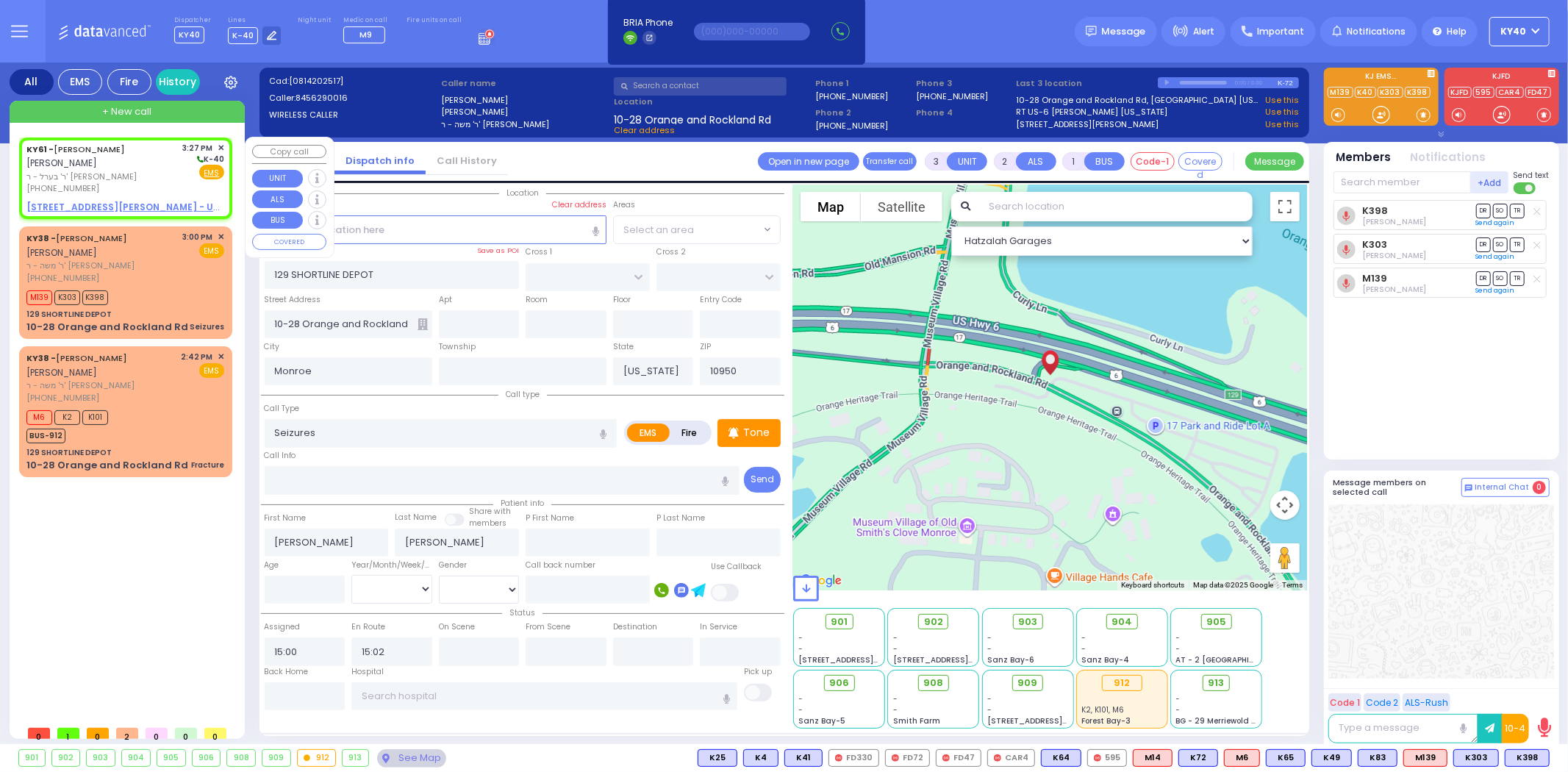
type input "[PERSON_NAME]"
select select
type input "15:27"
select select "Hatzalah Garages"
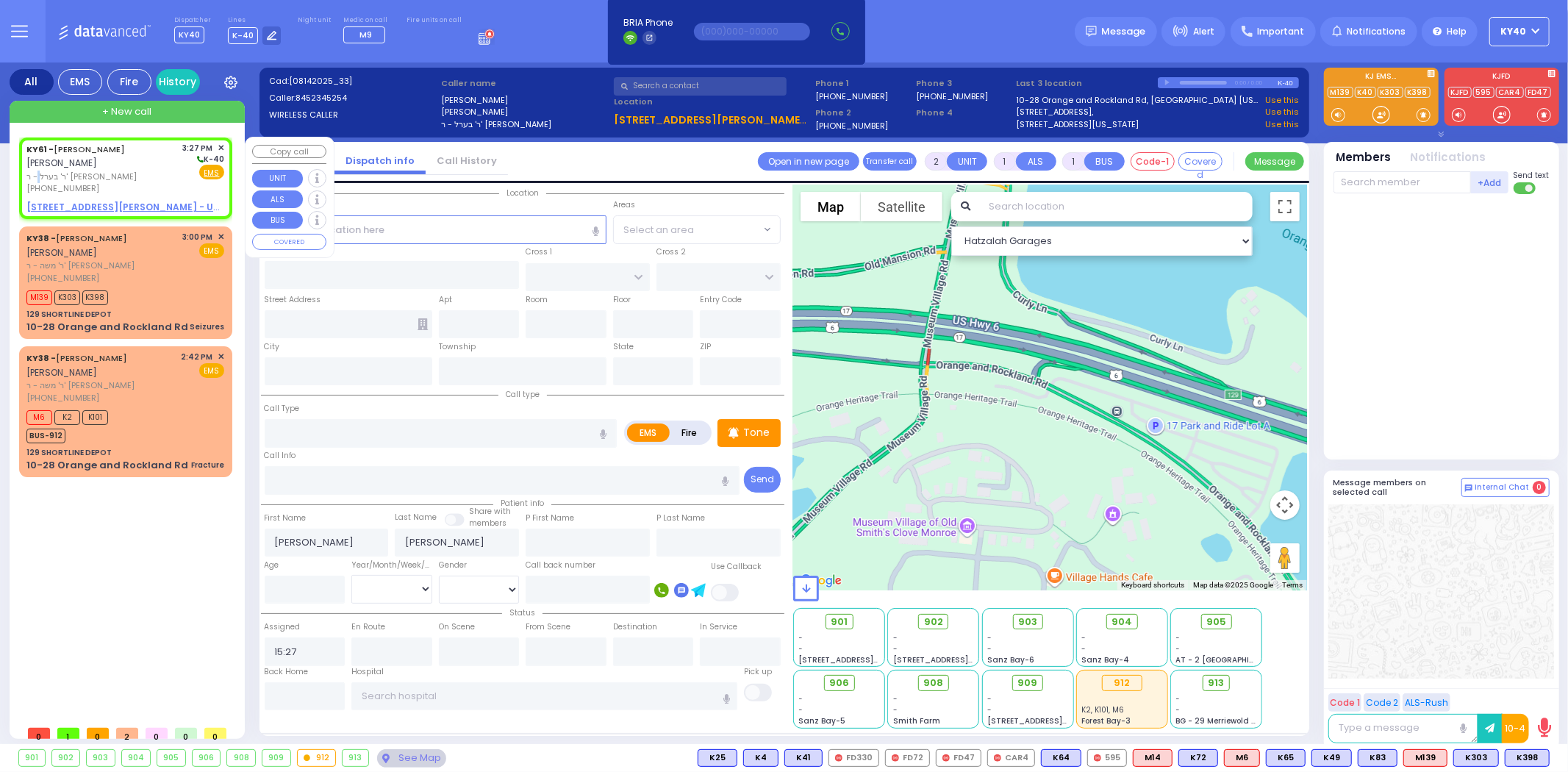
click at [118, 172] on span "ר' בערל - ר' [PERSON_NAME]" at bounding box center [102, 177] width 151 height 13
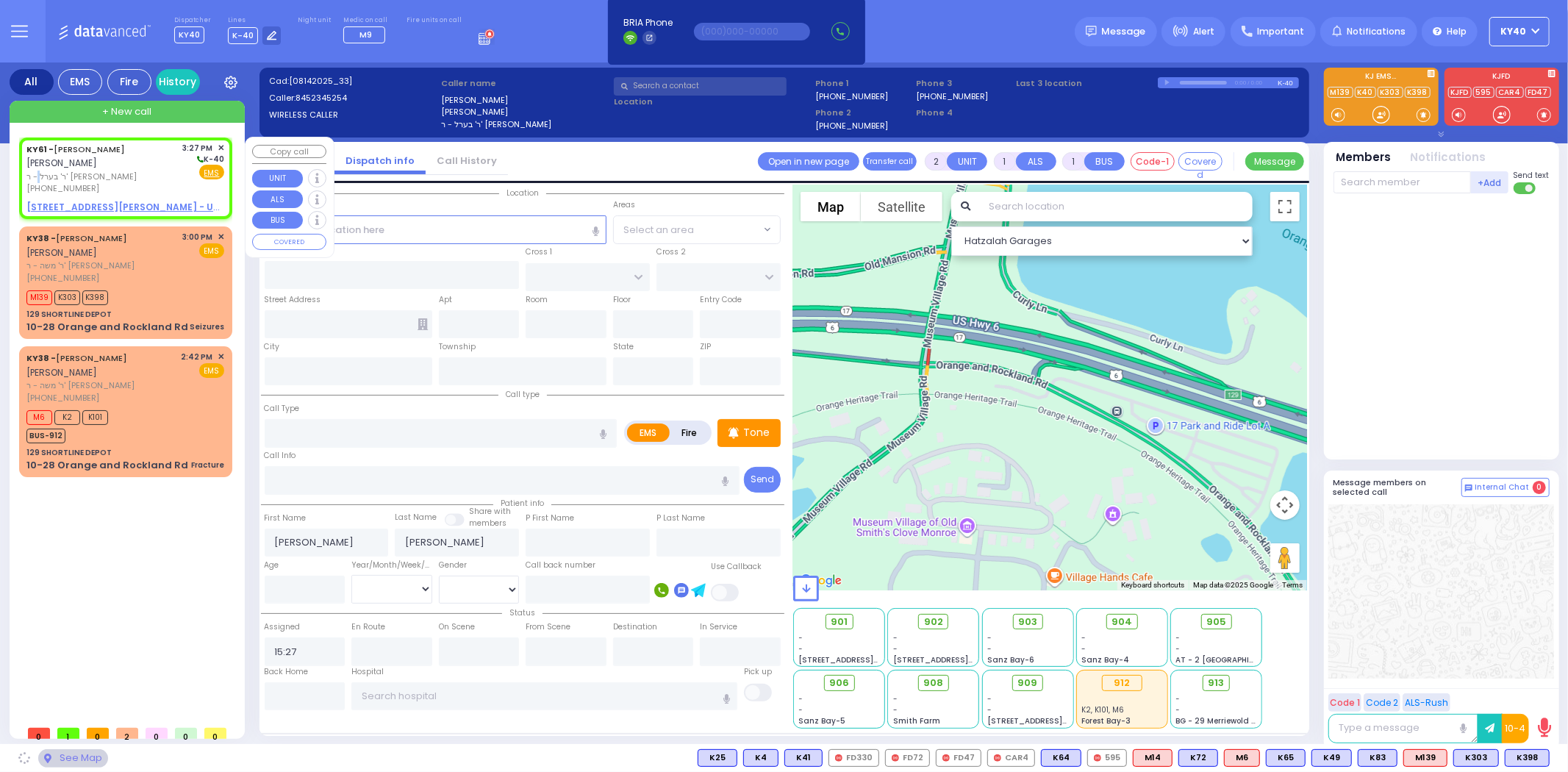
select select
radio input "true"
select select
select select "Hatzalah Garages"
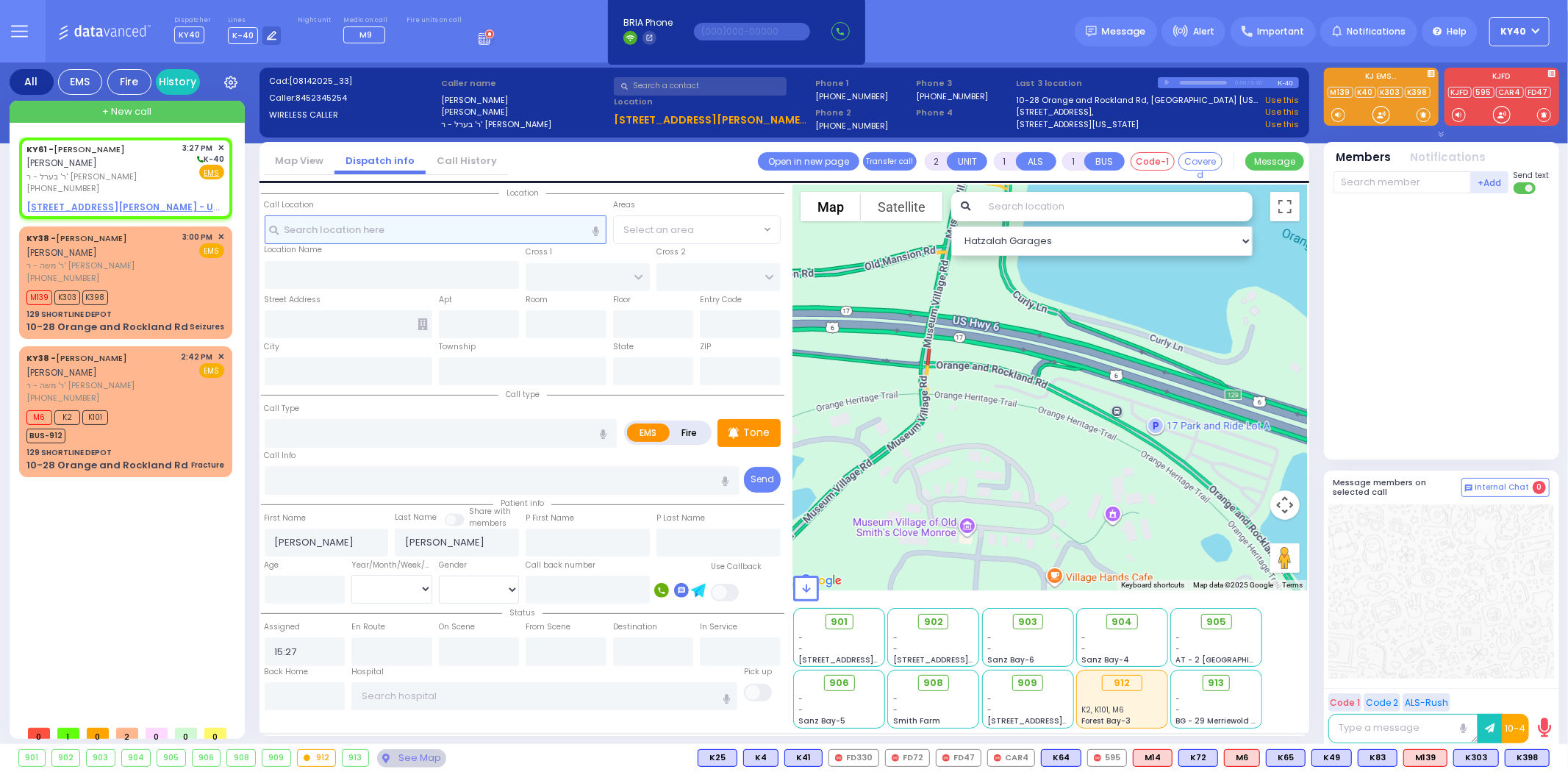
drag, startPoint x: 498, startPoint y: 232, endPoint x: 494, endPoint y: 224, distance: 8.9
click at [495, 231] on input "text" at bounding box center [435, 229] width 342 height 28
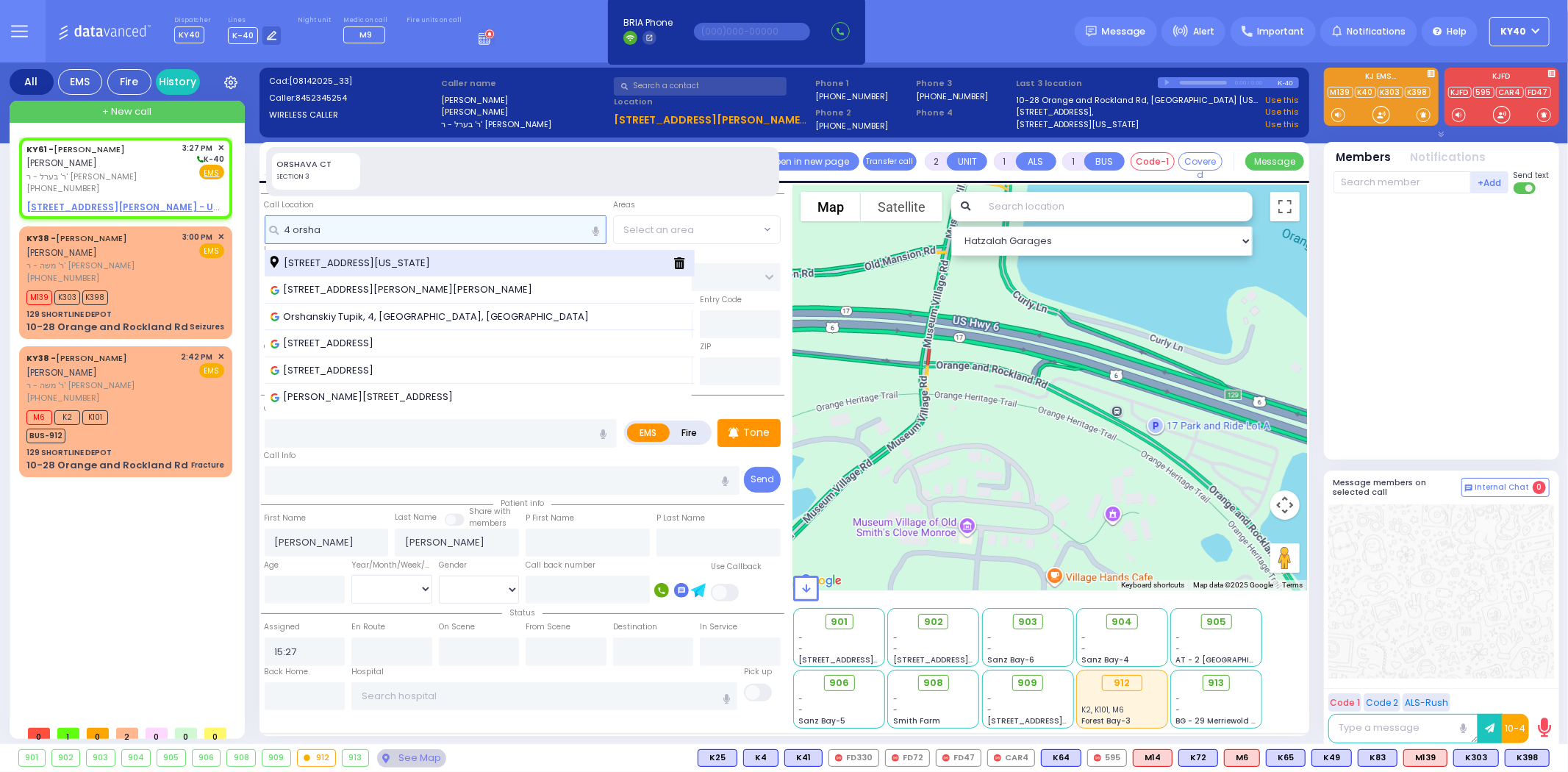
type input "4 orsha"
click at [357, 260] on span "[STREET_ADDRESS][US_STATE]" at bounding box center [353, 263] width 165 height 15
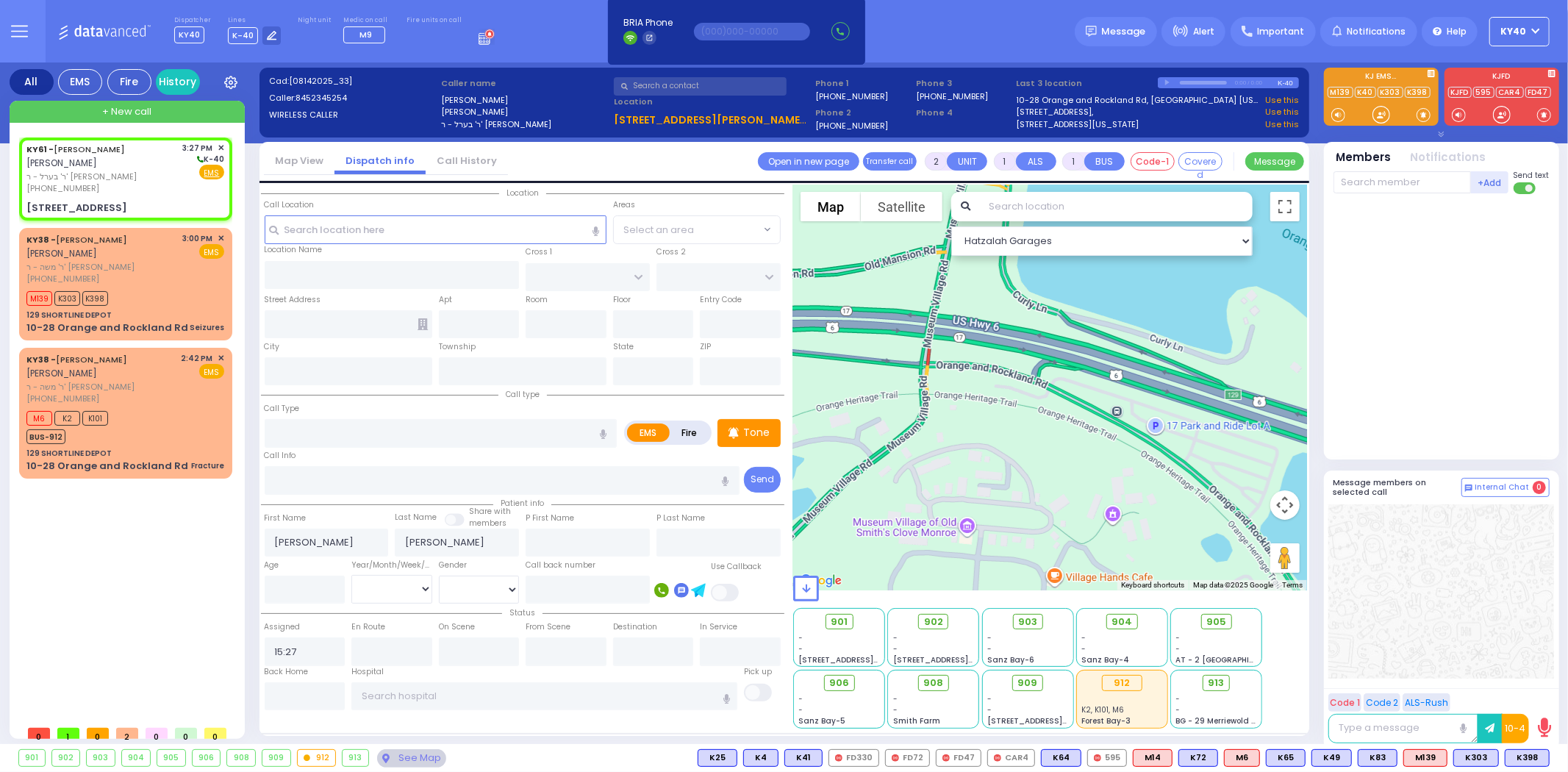
select select
radio input "true"
select select
select select "Hatzalah Garages"
type input "SATMAR DR"
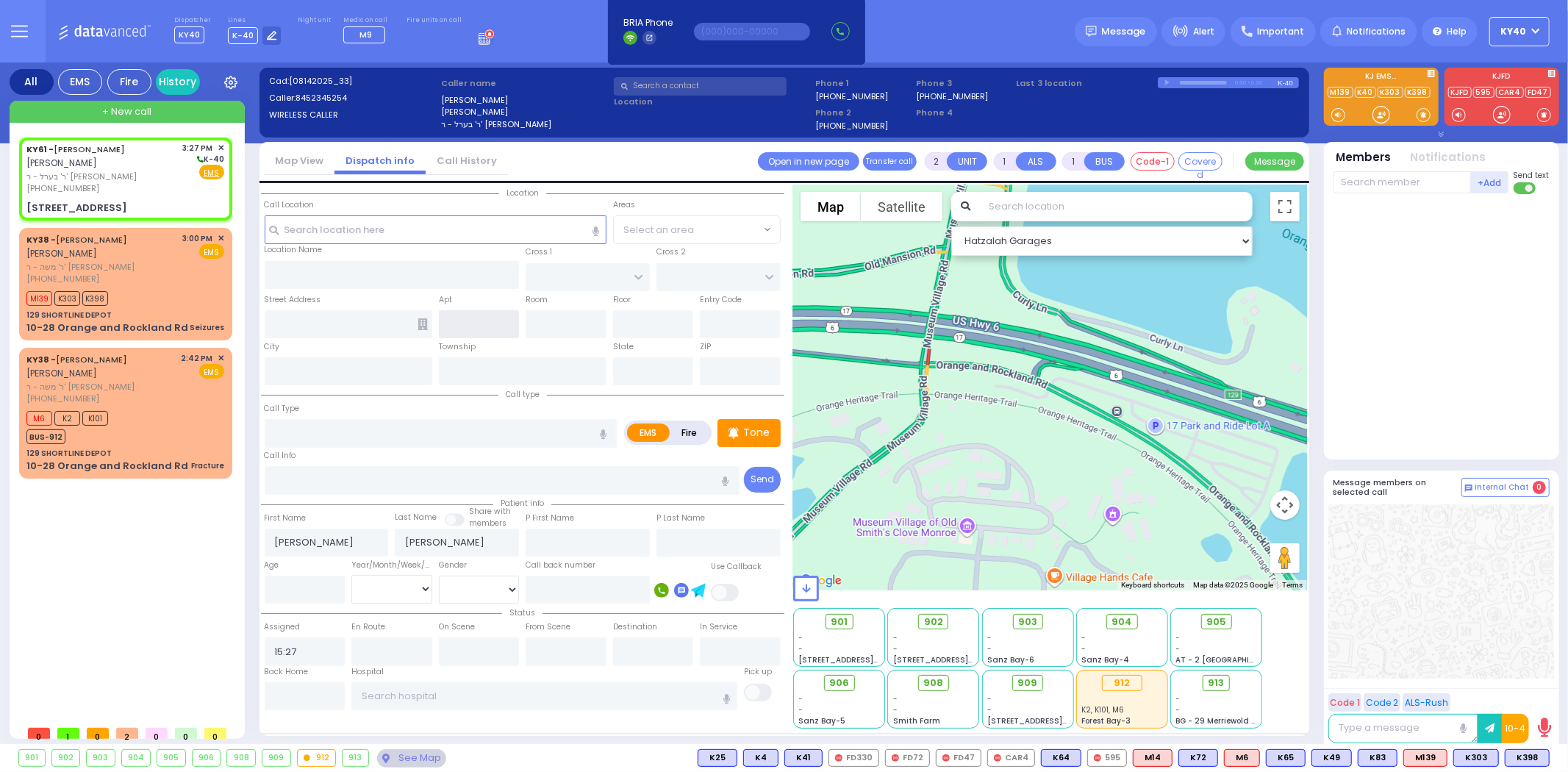
type input "[STREET_ADDRESS]"
type input "Monroe"
type input "[US_STATE]"
type input "10950"
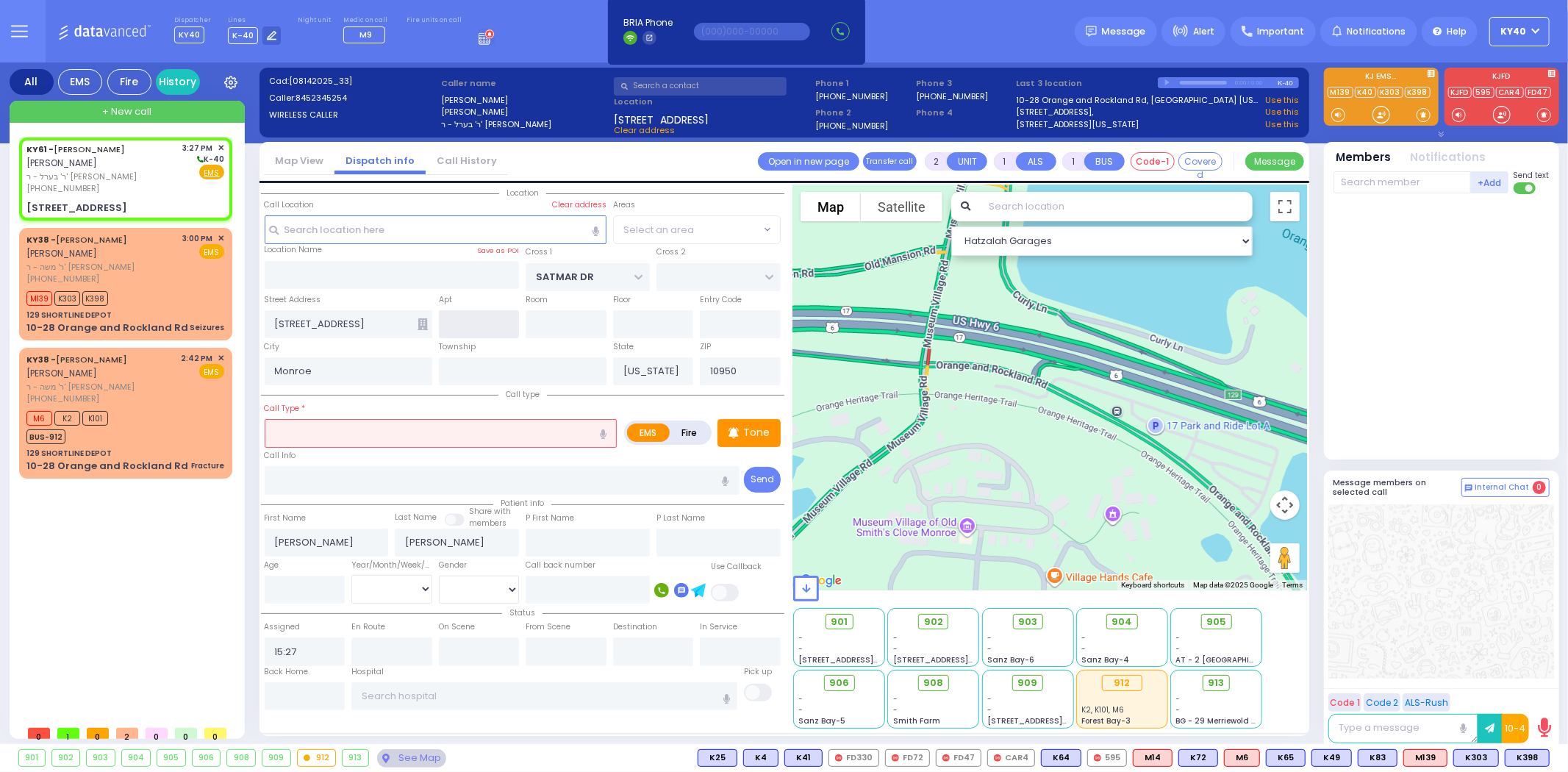
select select "SECTION 3"
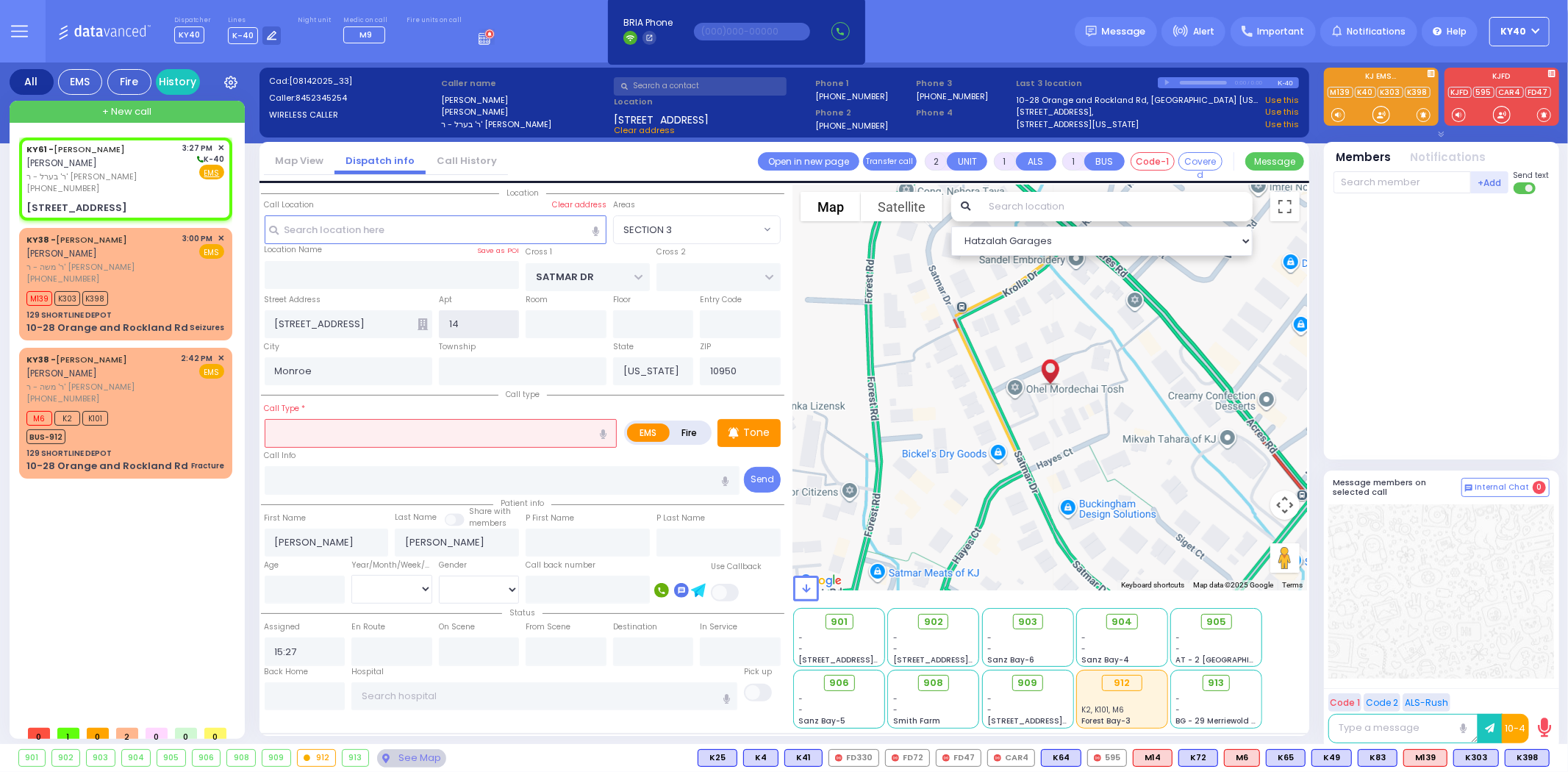
type input "1"
type input "101"
click at [437, 419] on input "text" at bounding box center [441, 433] width 353 height 28
select select
radio input "true"
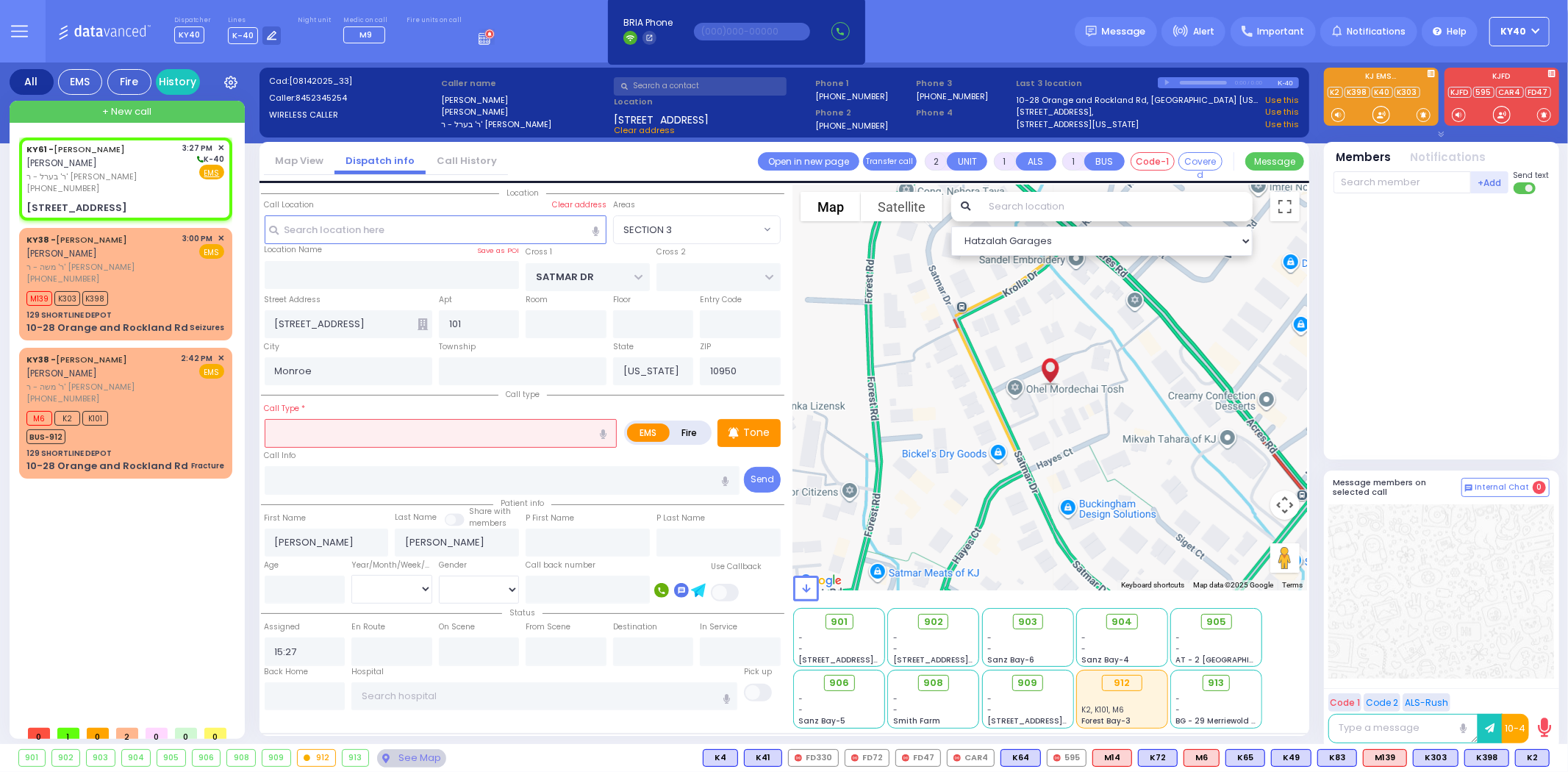
select select
select select "Hatzalah Garages"
select select "SECTION 3"
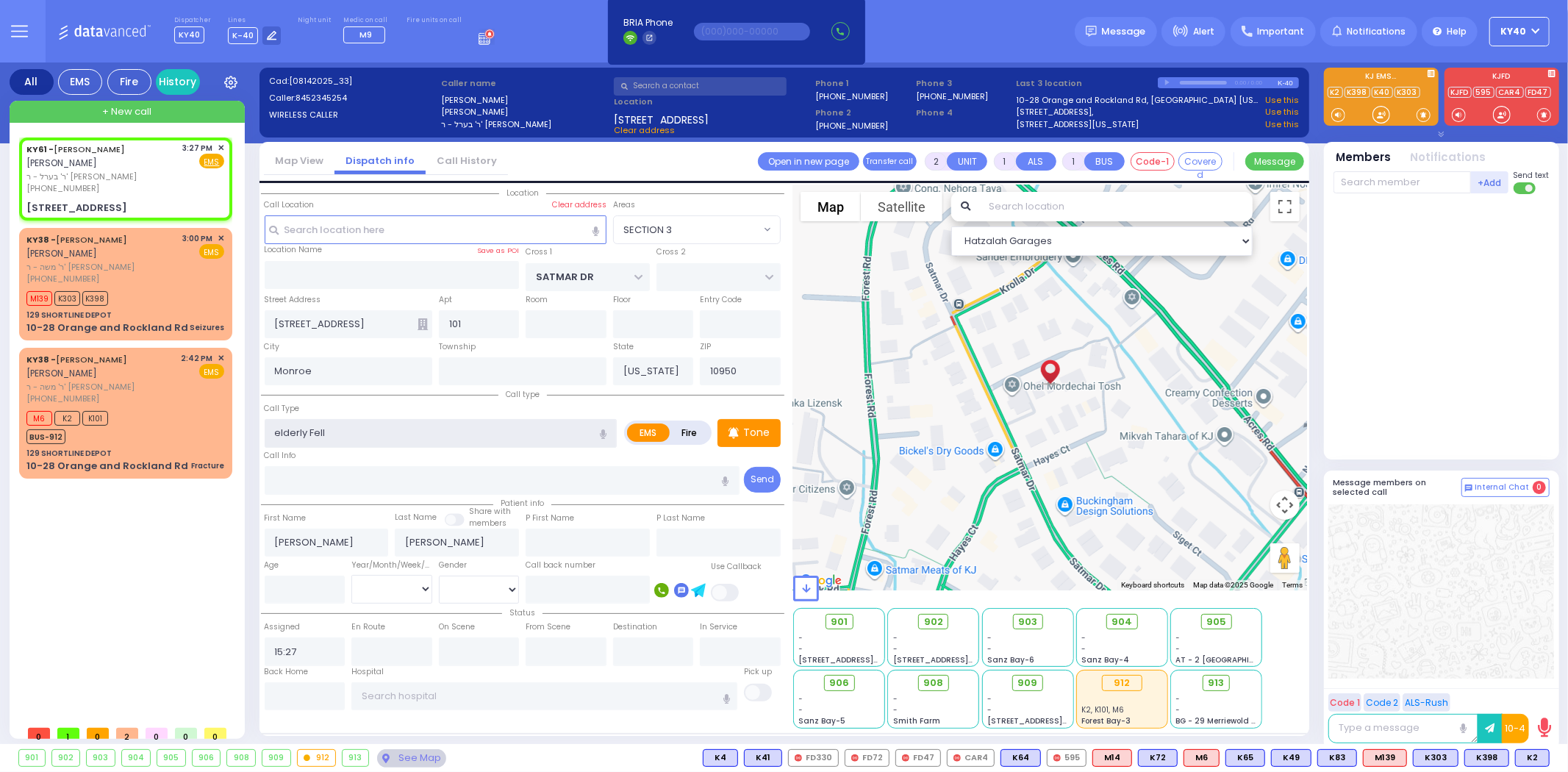
type input "elderly Fell"
select select
radio input "true"
select select
select select "Hatzalah Garages"
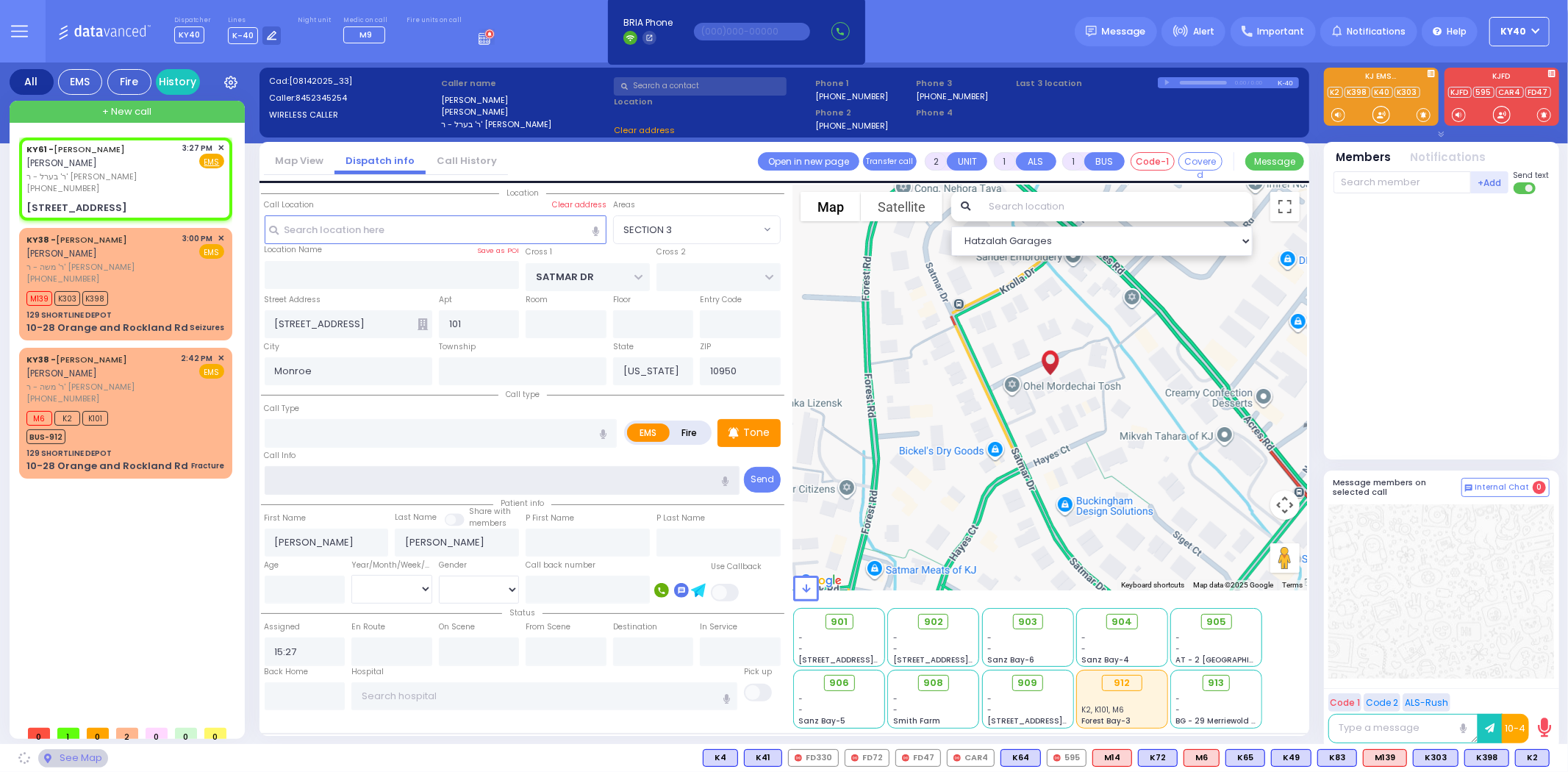
drag, startPoint x: 349, startPoint y: 479, endPoint x: 343, endPoint y: 476, distance: 6.7
click at [349, 477] on input "text" at bounding box center [501, 480] width 475 height 28
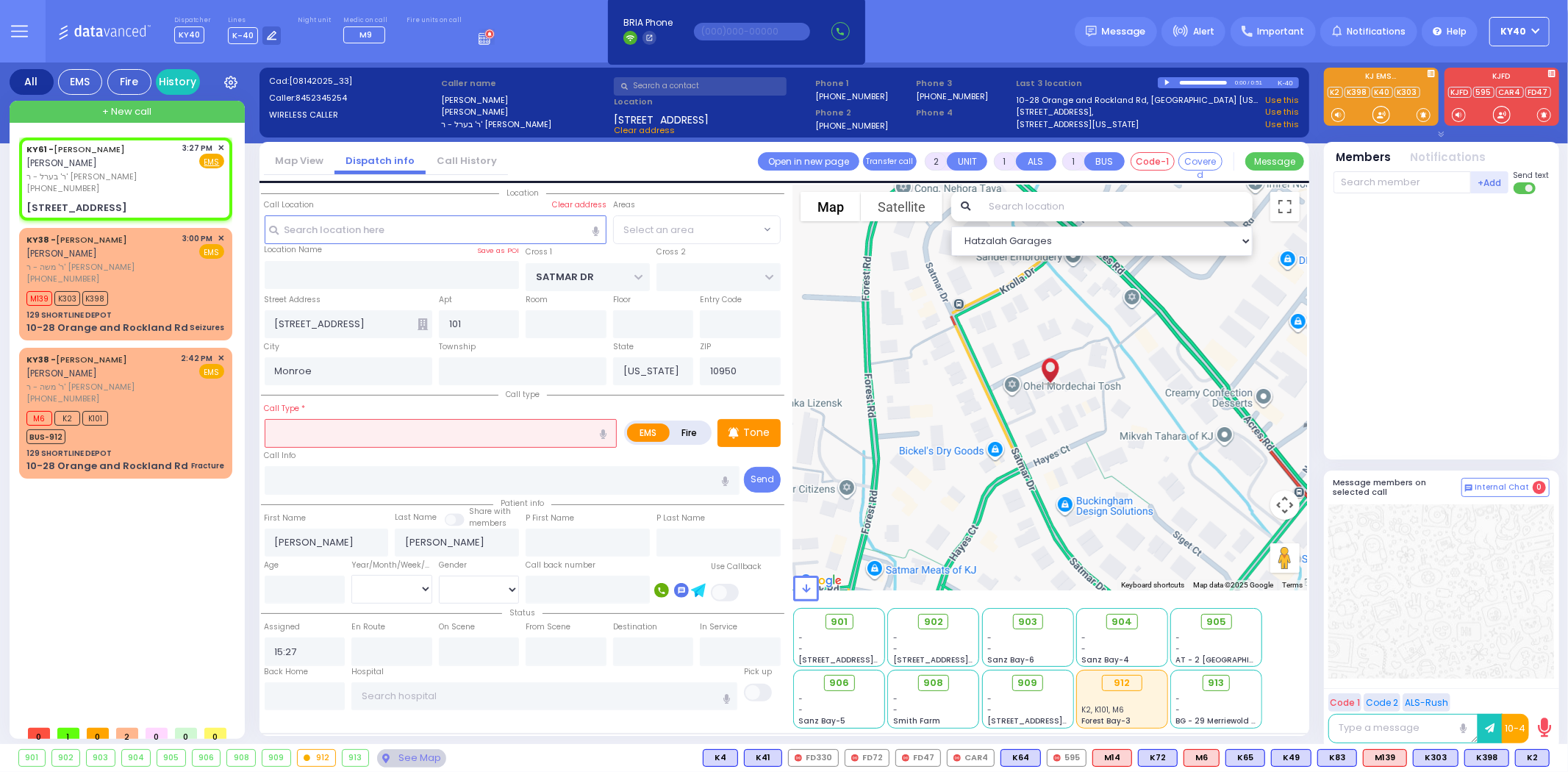
click at [341, 438] on input "text" at bounding box center [441, 433] width 353 height 28
select select "SECTION 3"
select select
radio input "true"
select select
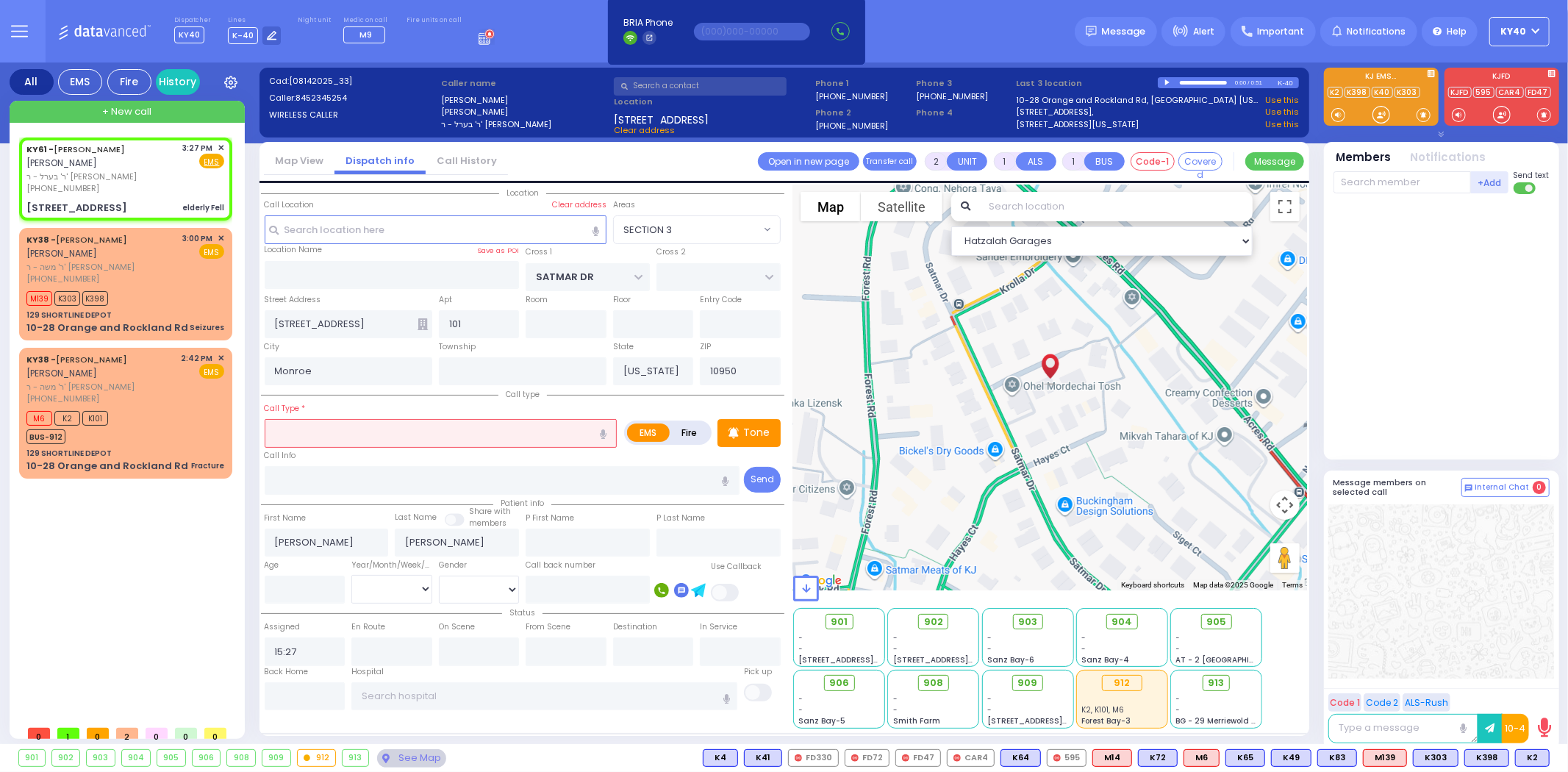
select select "Hatzalah Garages"
select select "SECTION 3"
click at [762, 434] on p "Tone" at bounding box center [756, 433] width 27 height 15
select select
radio input "true"
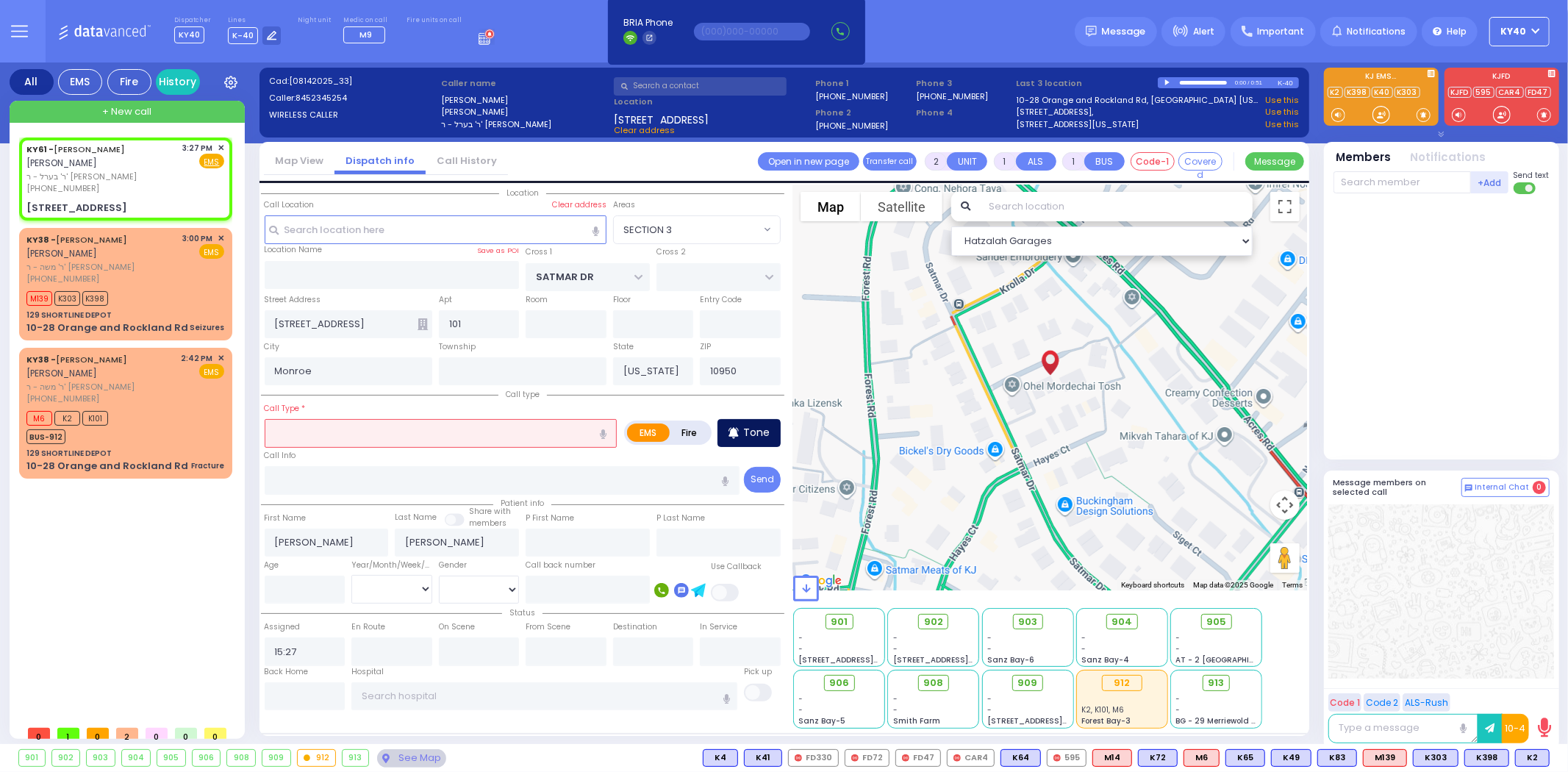
select select
select select "Hatzalah Garages"
select select "SECTION 3"
click at [438, 432] on input "text" at bounding box center [441, 433] width 353 height 28
type input "elderly"
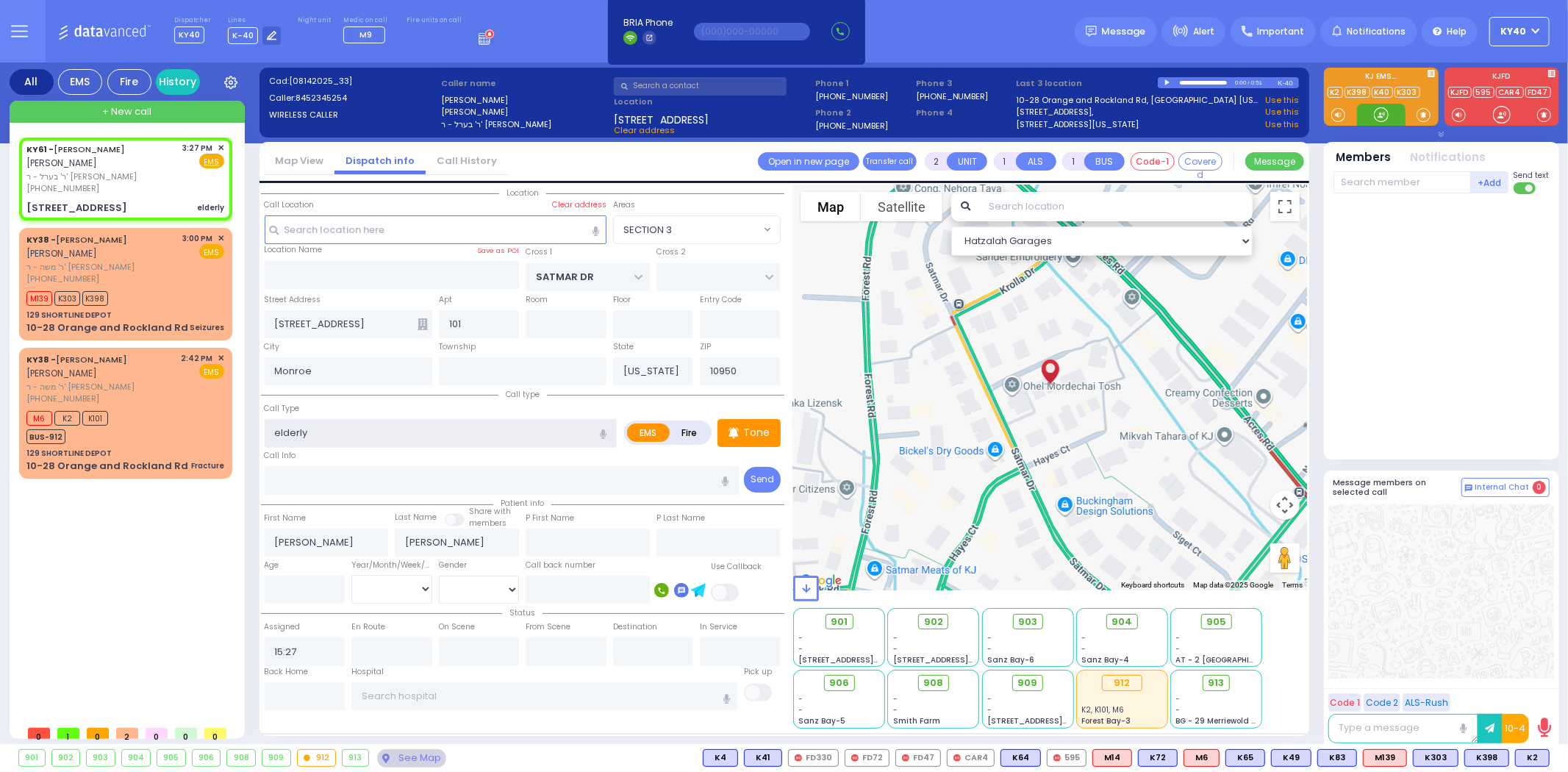
select select
radio input "true"
select select
select select "Hatzalah Garages"
select select "SECTION 3"
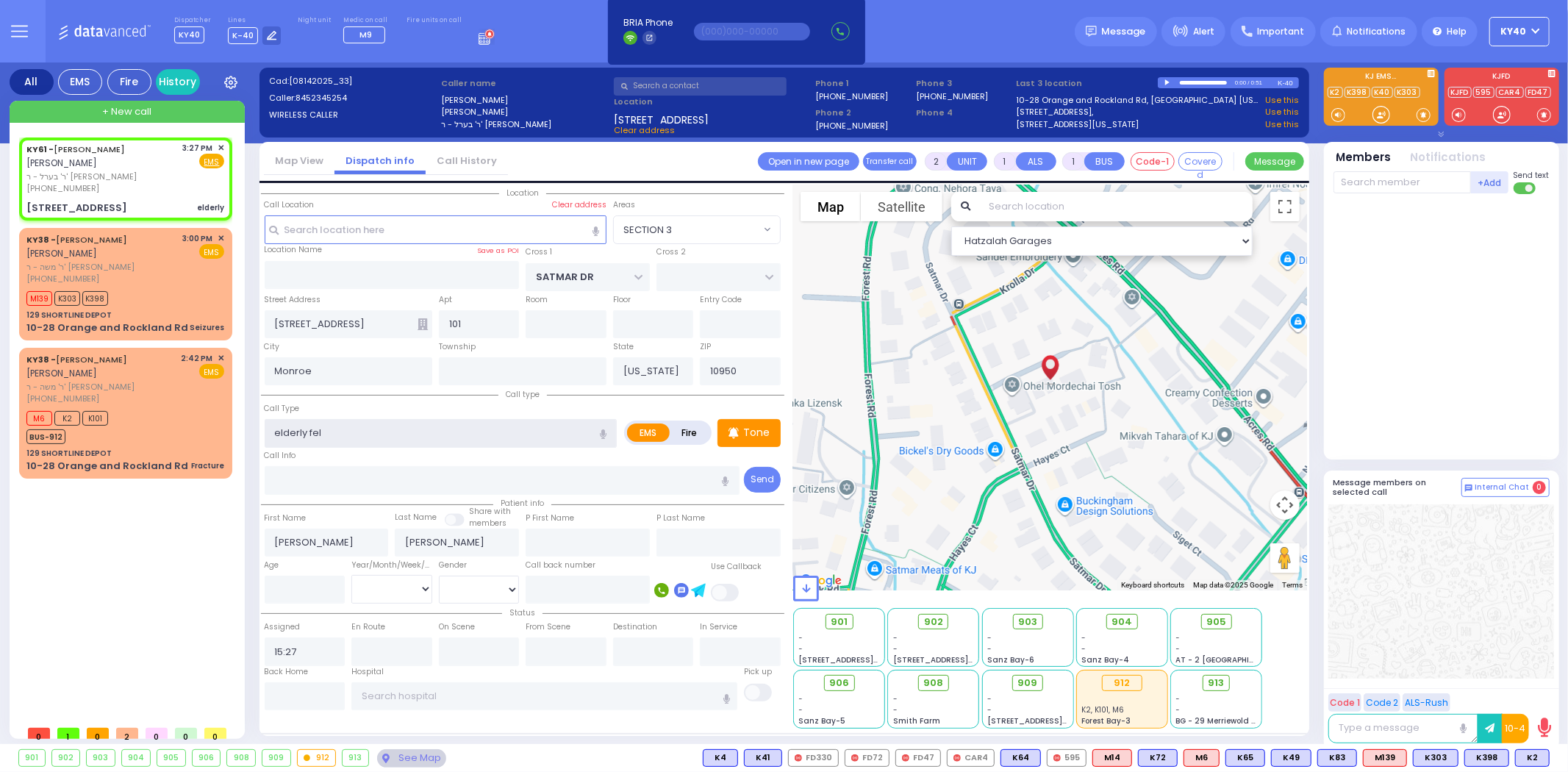
type input "elderly fell"
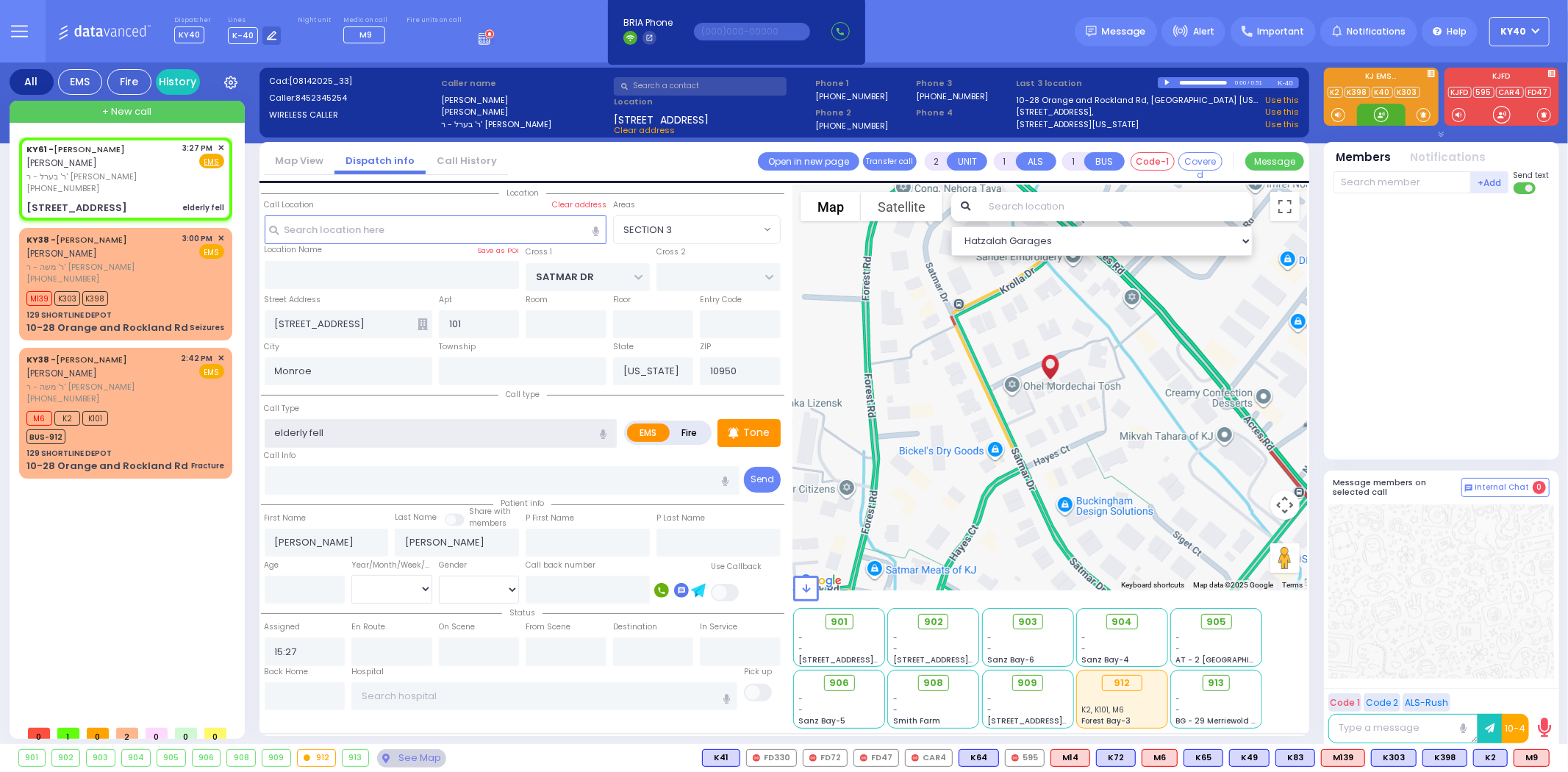
select select
radio input "true"
select select
select select "Hatzalah Garages"
select select "SECTION 3"
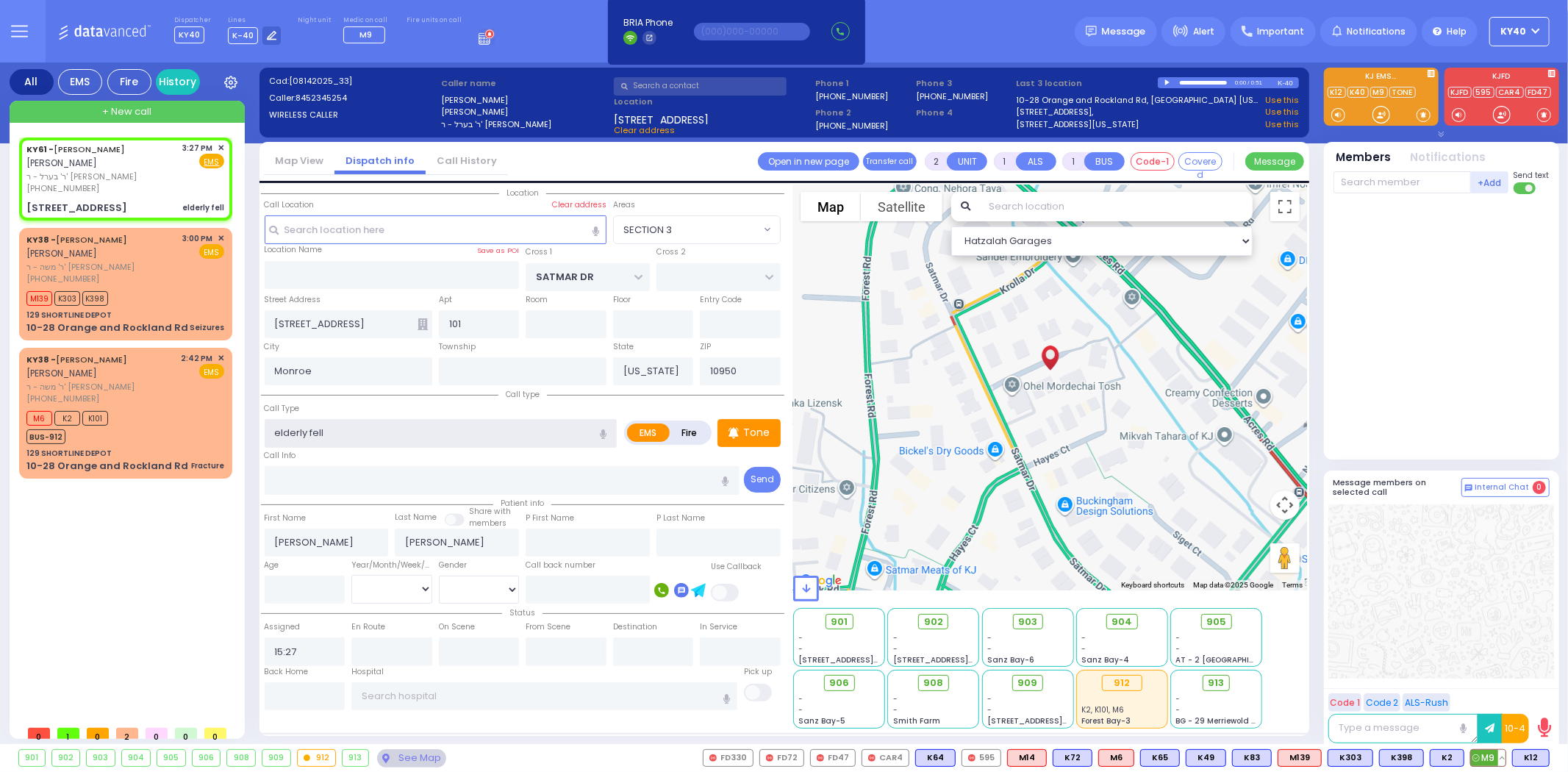
type input "elderly fell"
click at [1484, 755] on span "M9" at bounding box center [1488, 757] width 34 height 16
select select
radio input "true"
select select
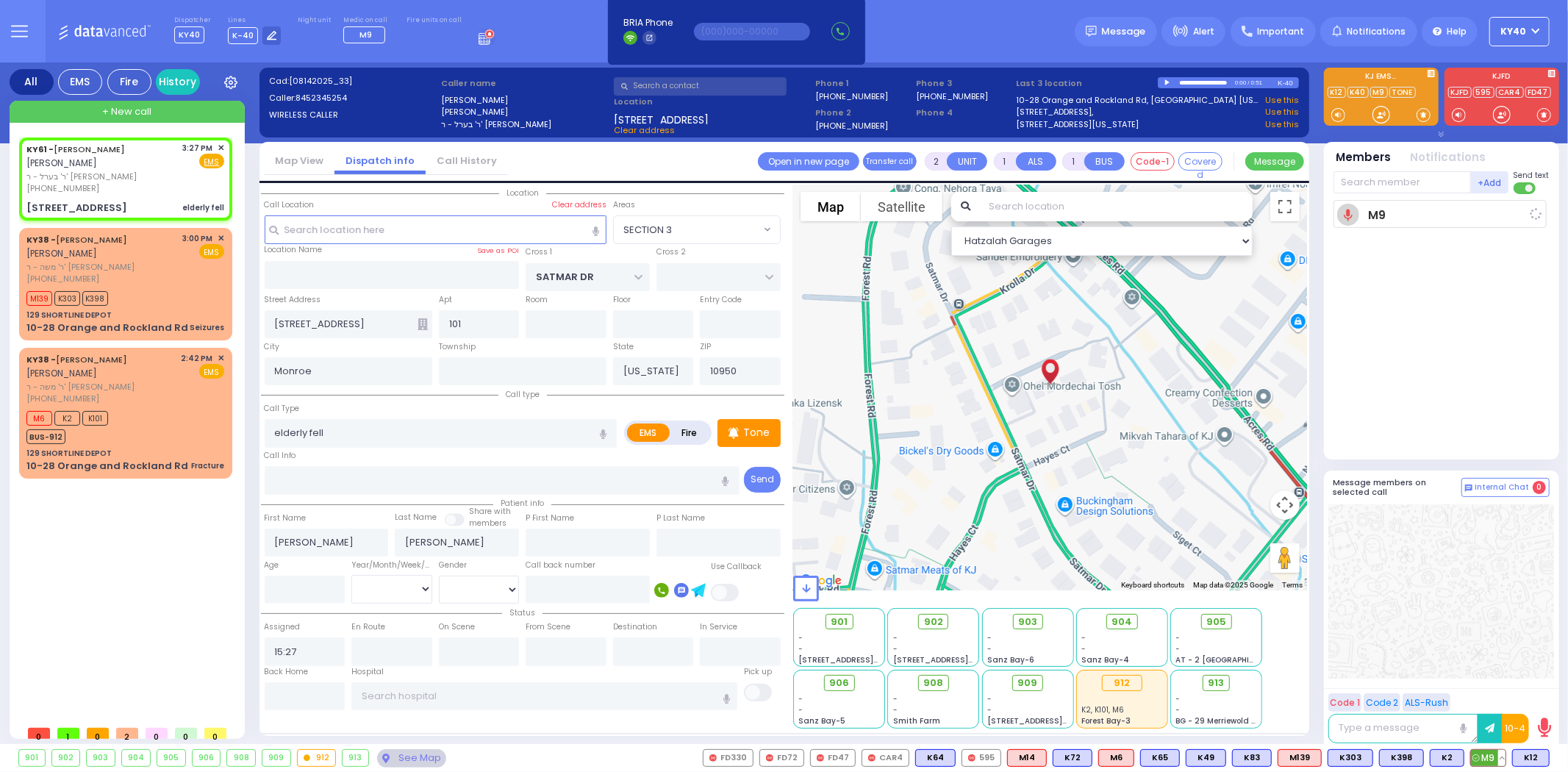
type input "15:29"
select select "Hatzalah Garages"
select select "SECTION 3"
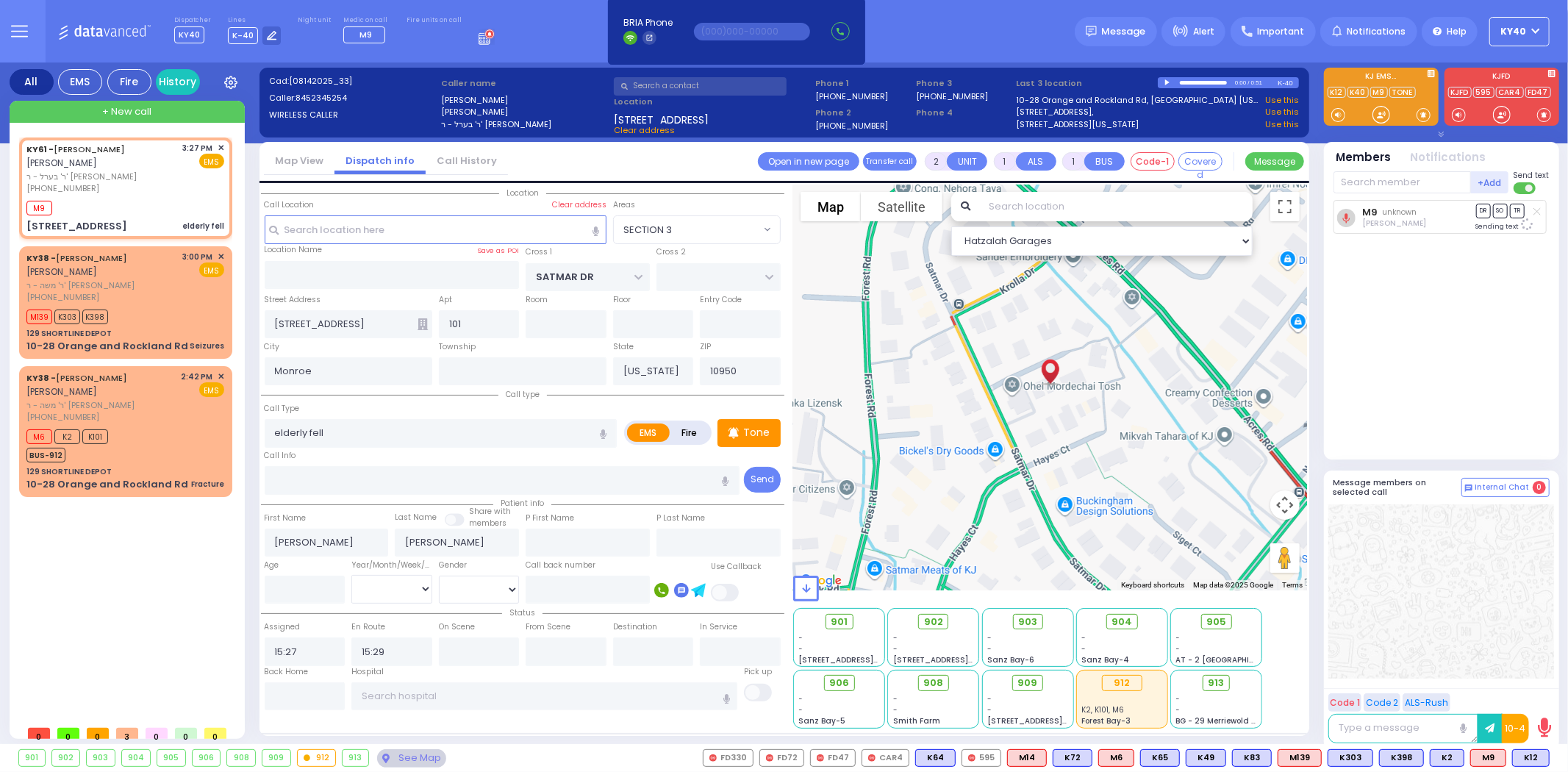
select select
radio input "true"
select select
select select "Hatzalah Garages"
select select "SECTION 3"
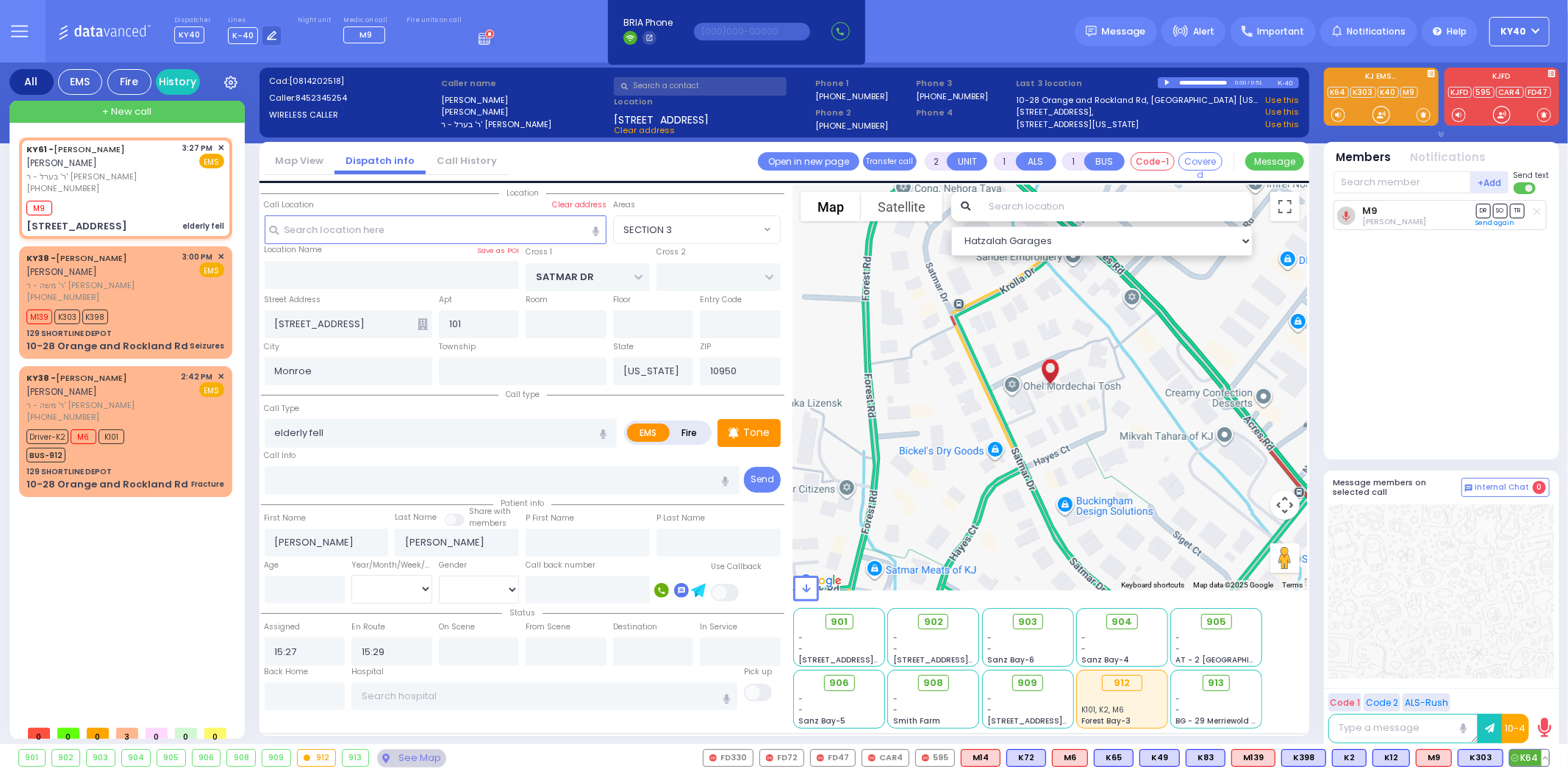
click at [1526, 751] on span "K64" at bounding box center [1528, 757] width 39 height 16
select select
radio input "true"
select select
select select "Hatzalah Garages"
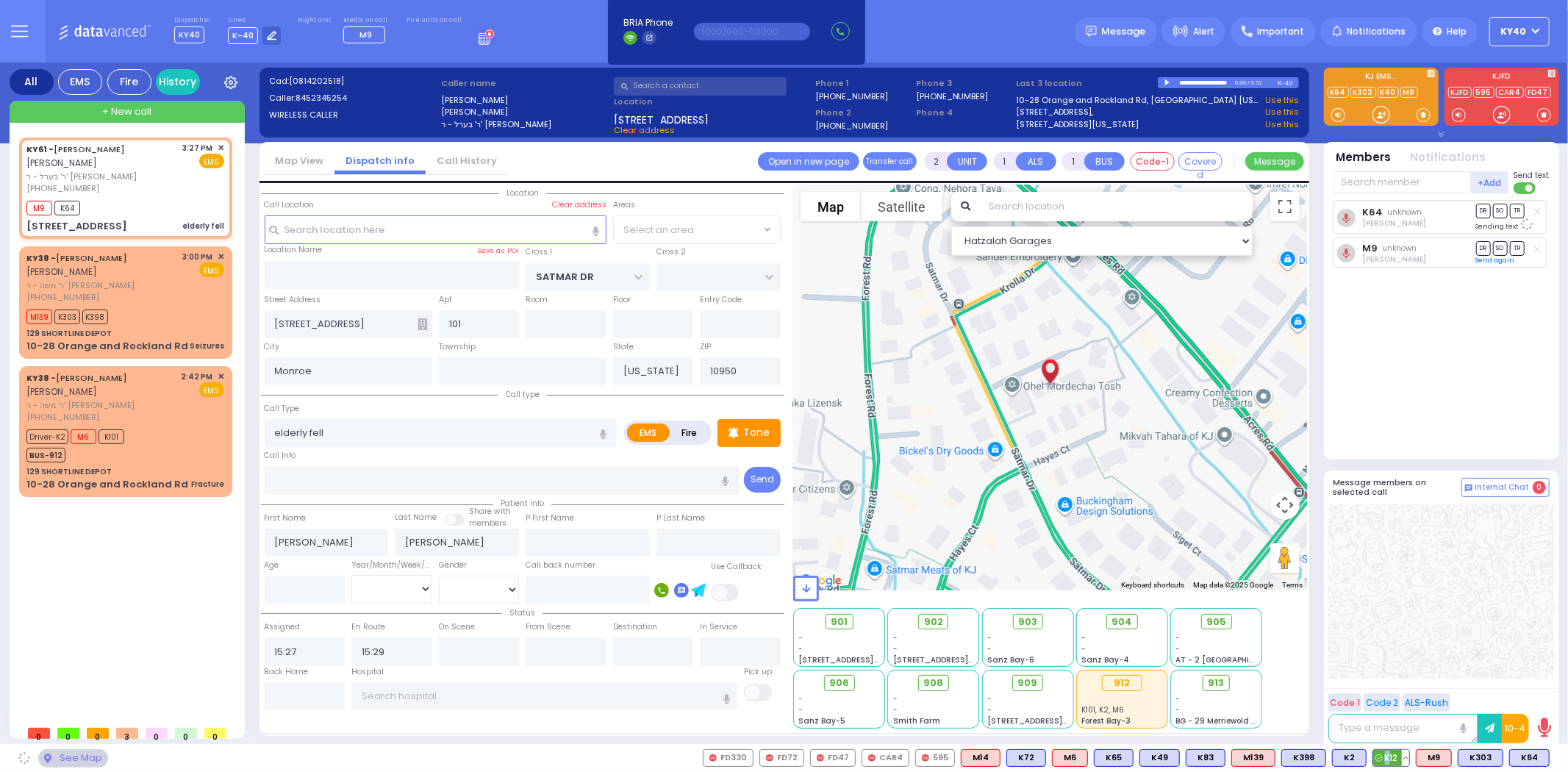
click at [1390, 753] on span "K12" at bounding box center [1391, 757] width 36 height 16
select select "SECTION 3"
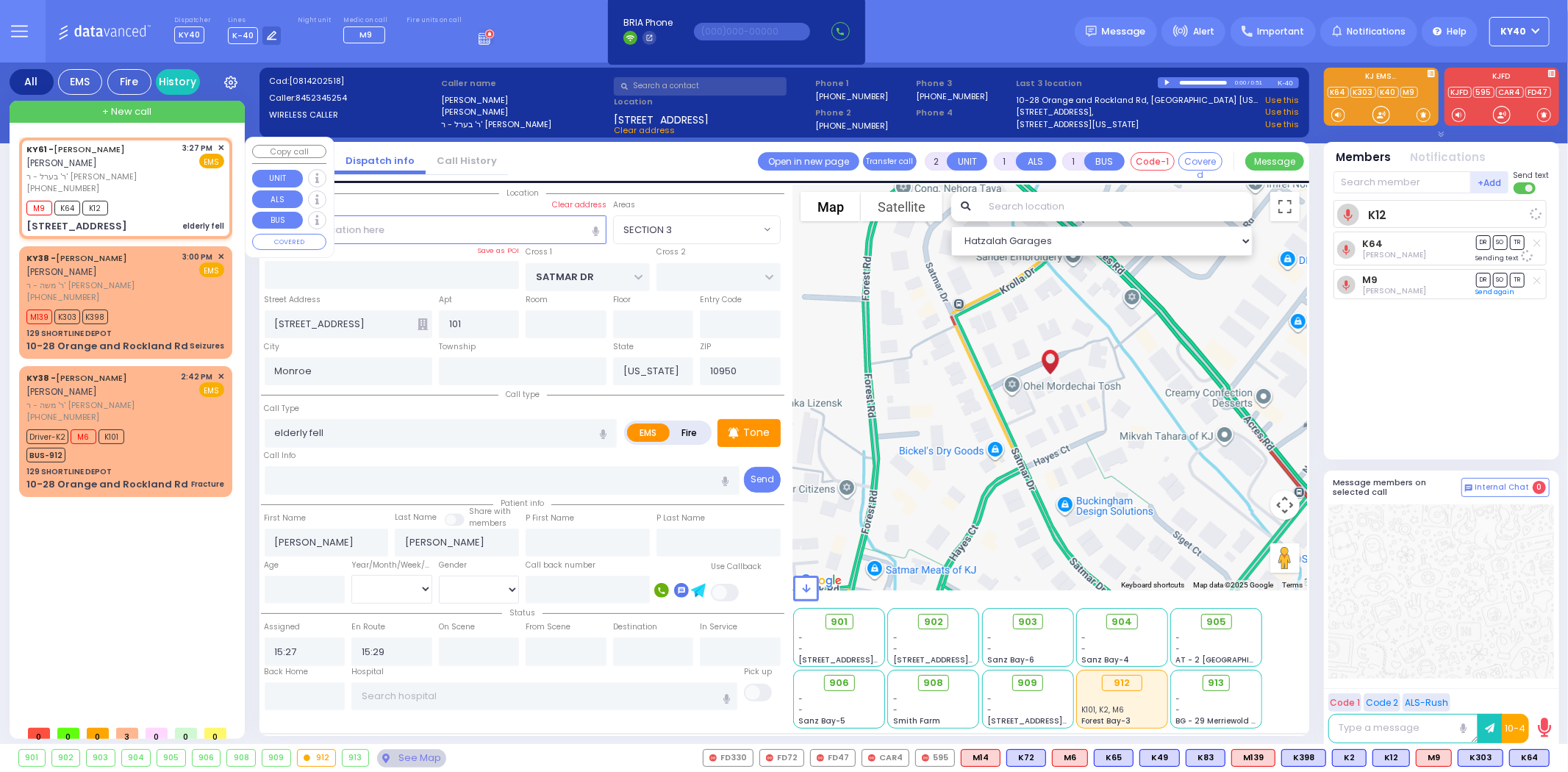
select select
radio input "true"
select select
select select "SECTION 3"
select select "Hatzalah Garages"
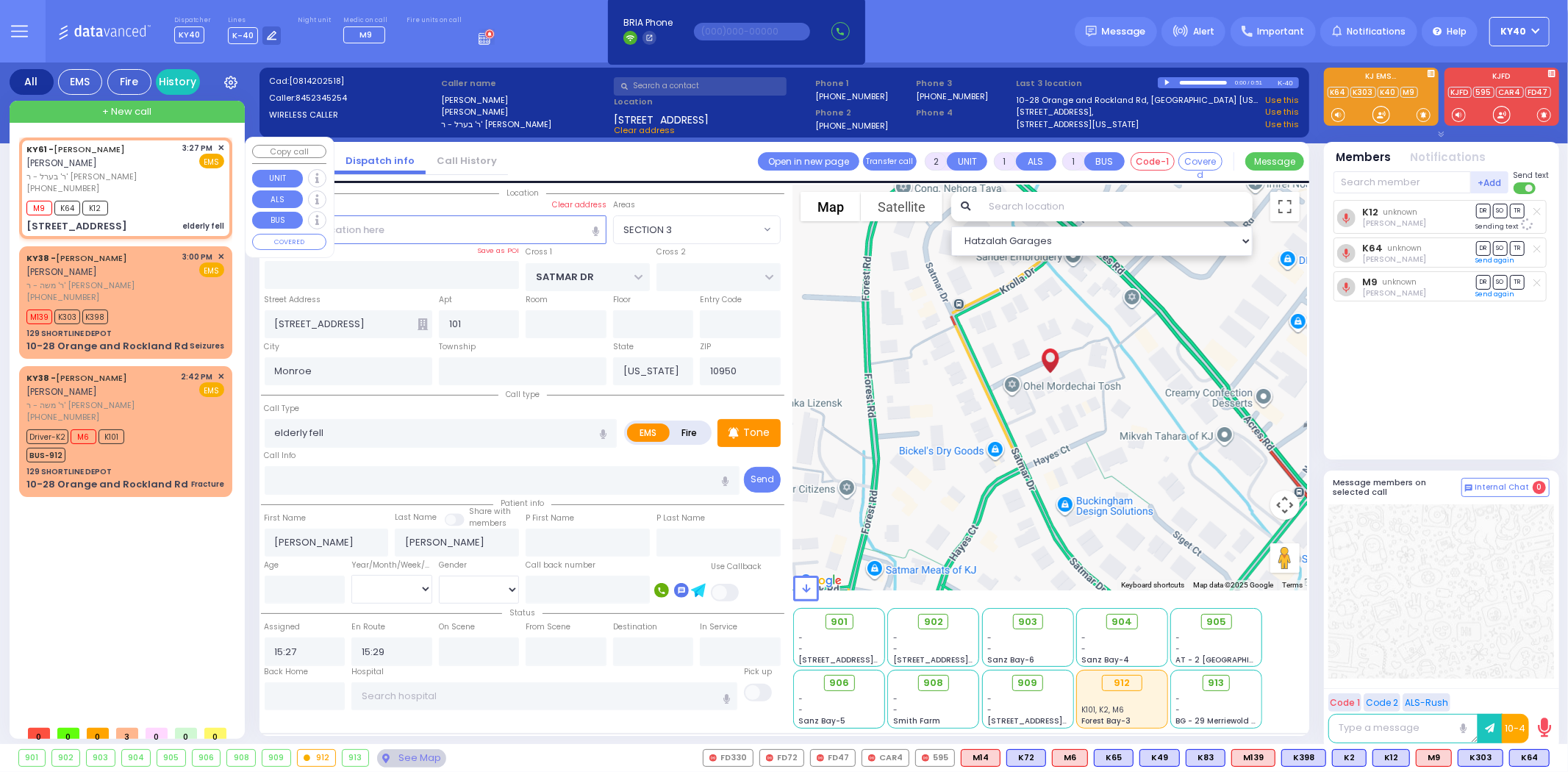
click at [136, 192] on div "[PHONE_NUMBER]" at bounding box center [102, 188] width 151 height 13
select select
radio input "true"
select select
select select "Hatzalah Garages"
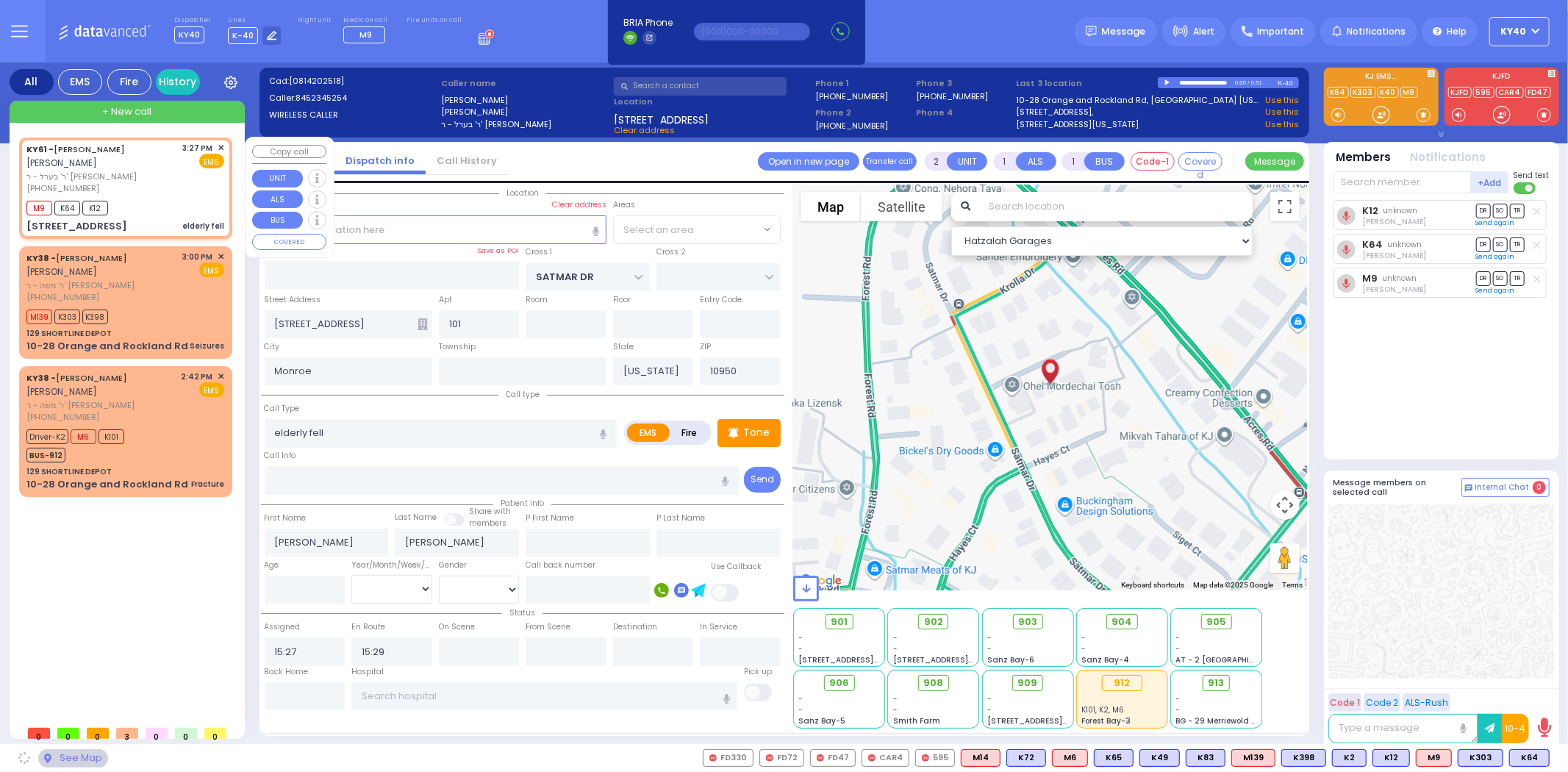
select select "SECTION 3"
click at [137, 182] on div "[PHONE_NUMBER]" at bounding box center [102, 188] width 151 height 13
select select
radio input "true"
select select
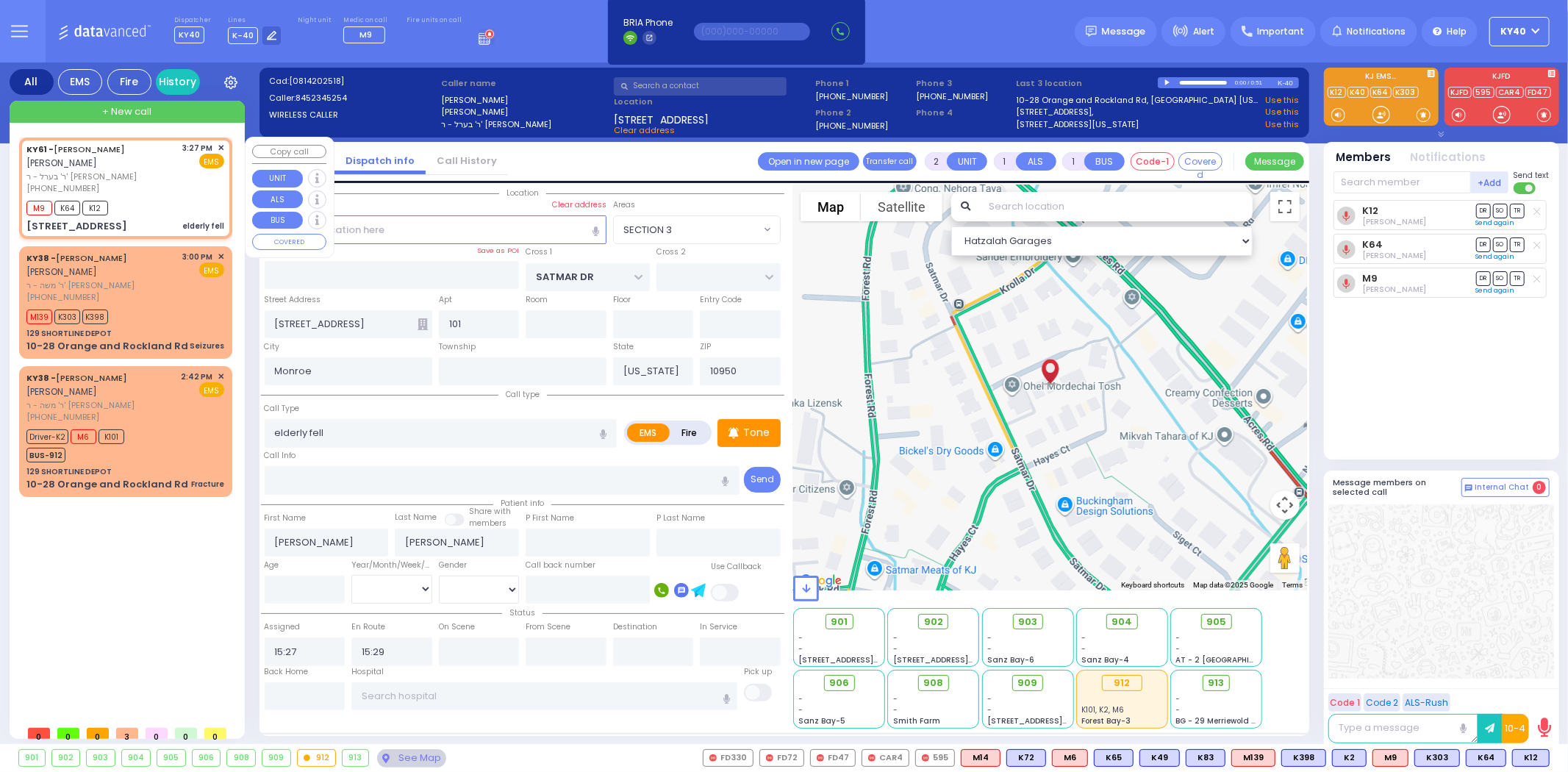
select select "Hatzalah Garages"
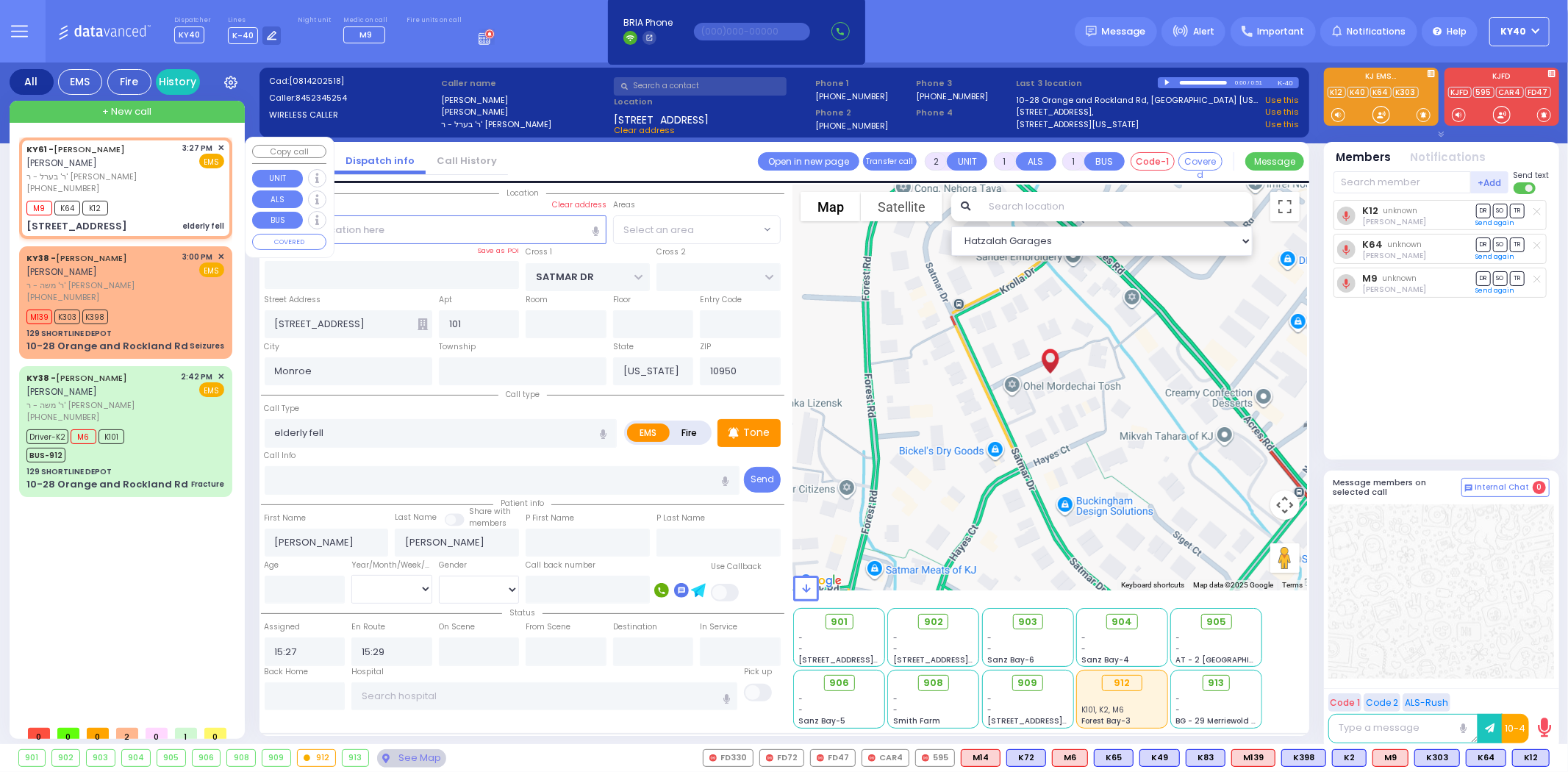
select select "SECTION 3"
click at [1547, 761] on button at bounding box center [1545, 757] width 8 height 16
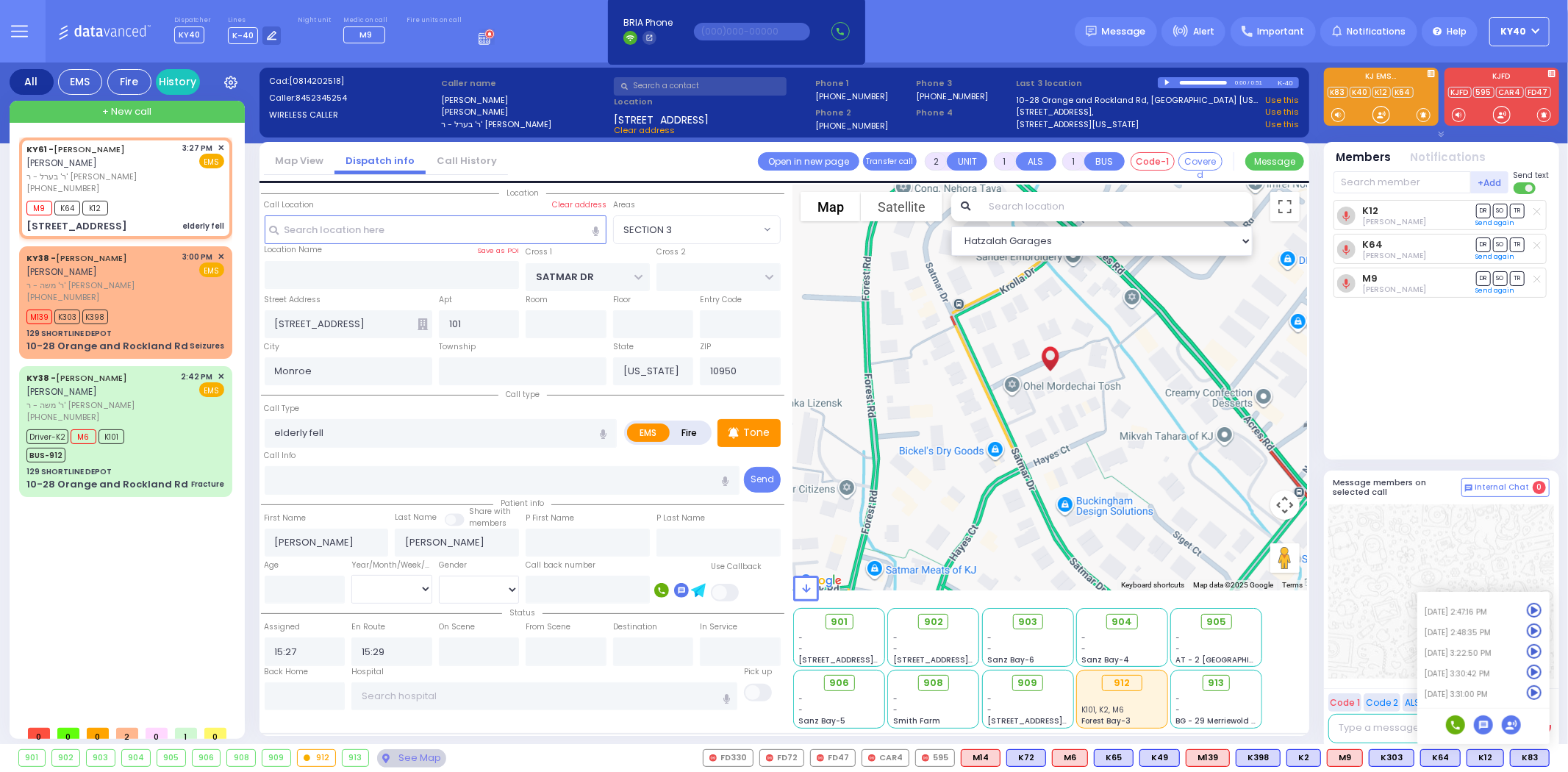
click at [1387, 568] on div at bounding box center [1441, 591] width 226 height 174
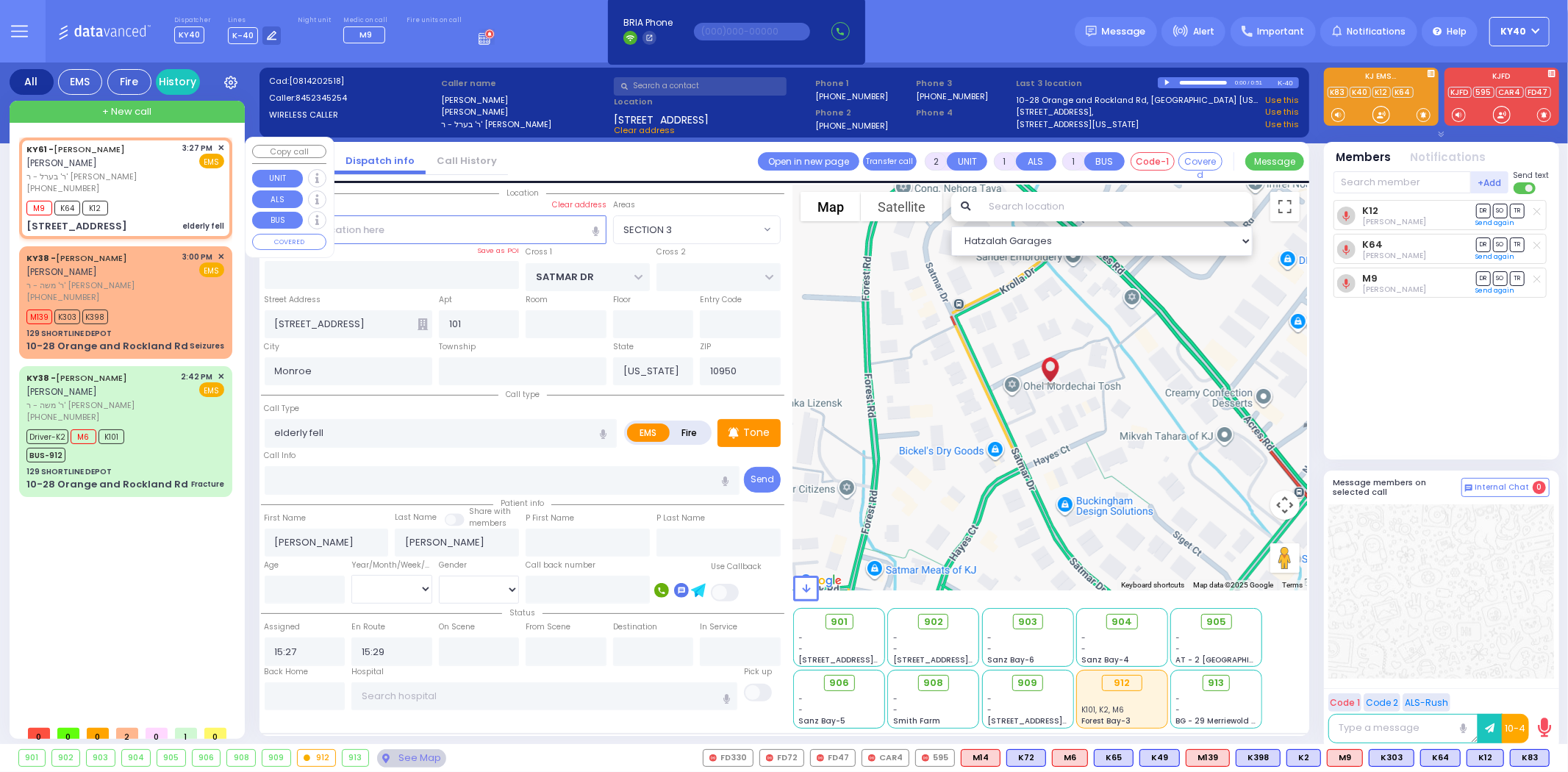
click at [147, 190] on div "[PHONE_NUMBER]" at bounding box center [102, 188] width 151 height 13
select select
radio input "true"
select select
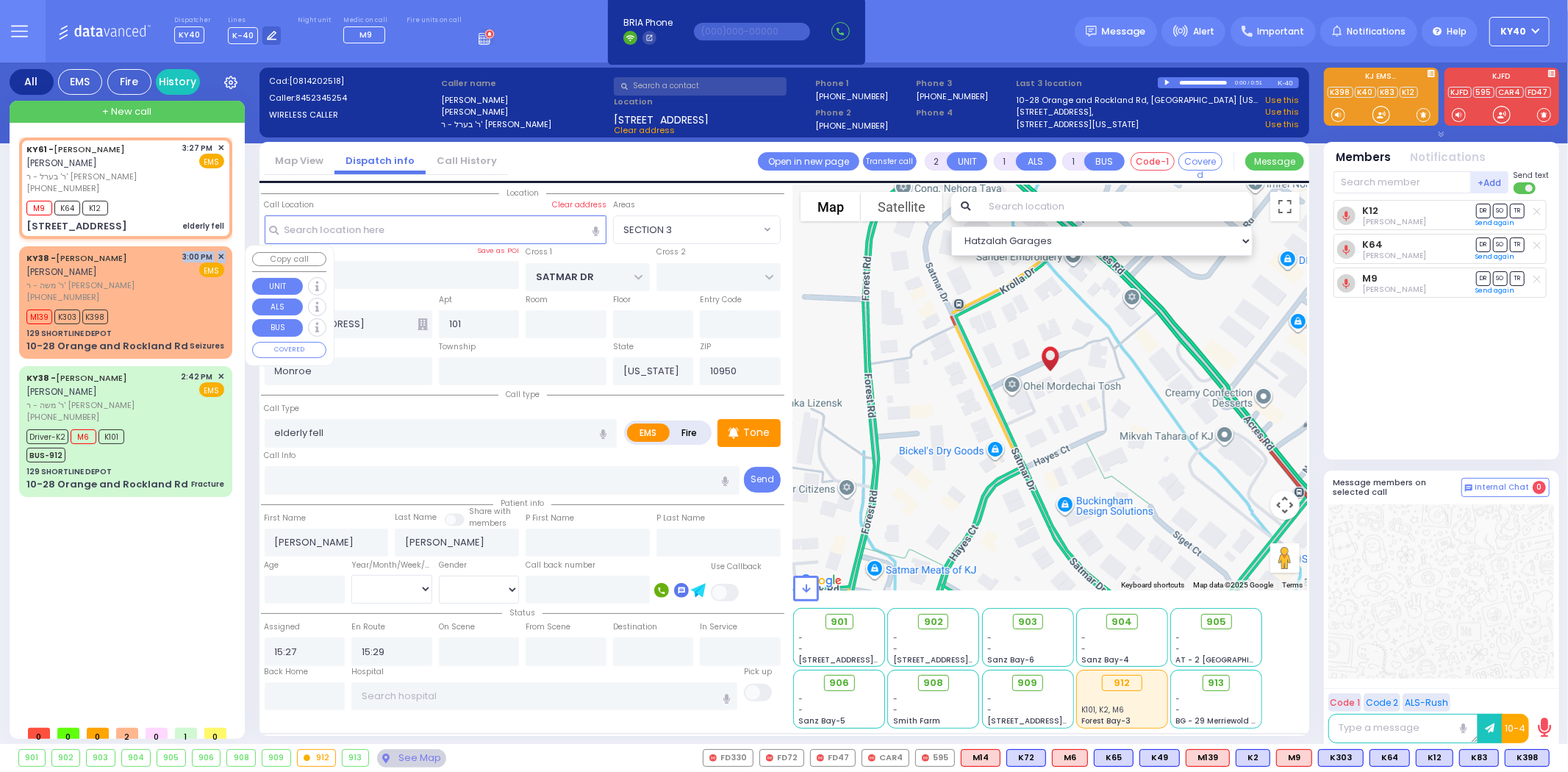
drag, startPoint x: 180, startPoint y: 298, endPoint x: 188, endPoint y: 298, distance: 8.0
click at [186, 298] on div "KY38 - AVRUM MAYER MILLER אברהם מאיר מיללער ר' משה - ר' יעקב שמואל טייטלבוים (8…" at bounding box center [125, 277] width 198 height 53
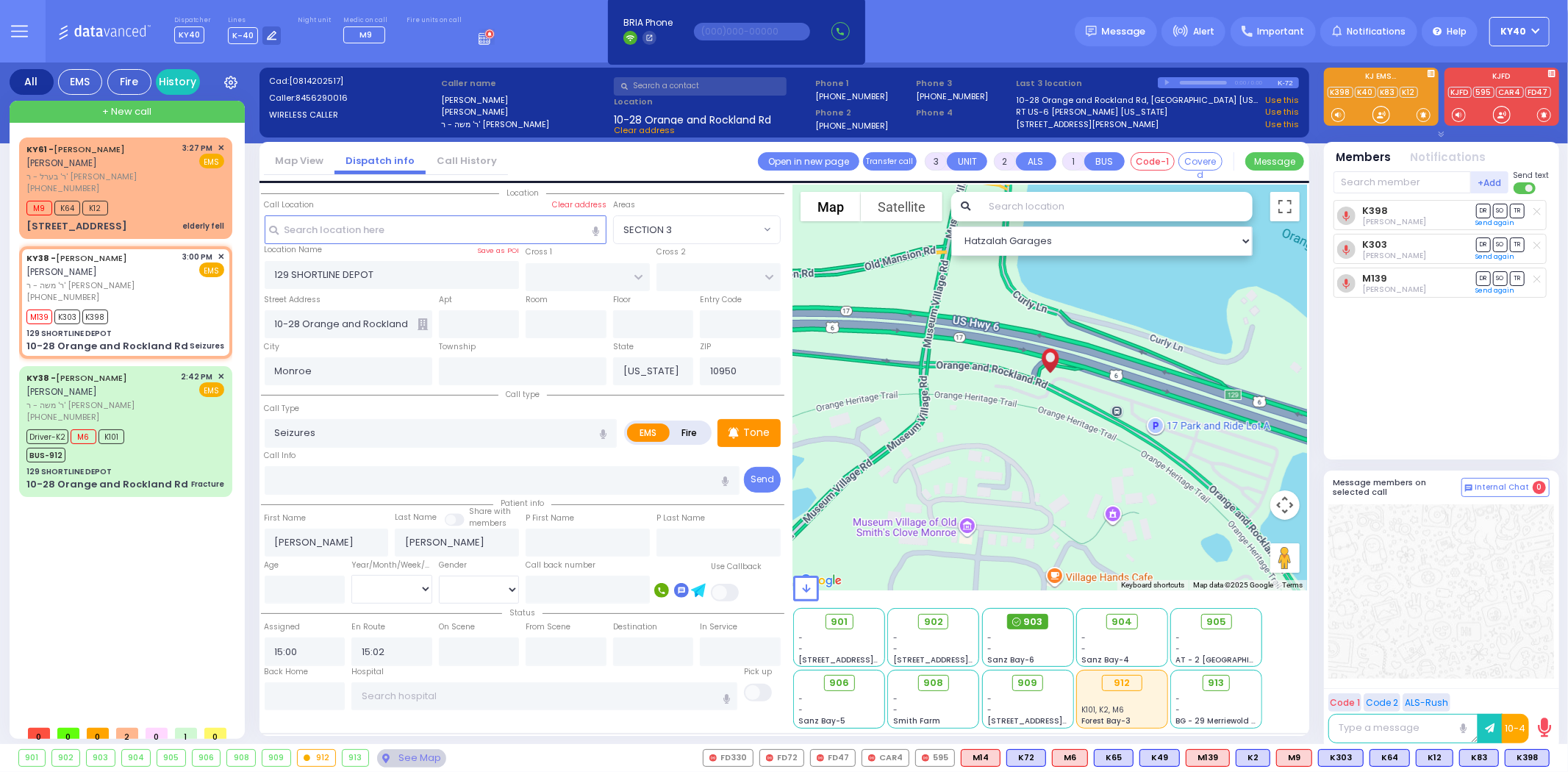
click at [1036, 627] on span "903" at bounding box center [1034, 622] width 19 height 15
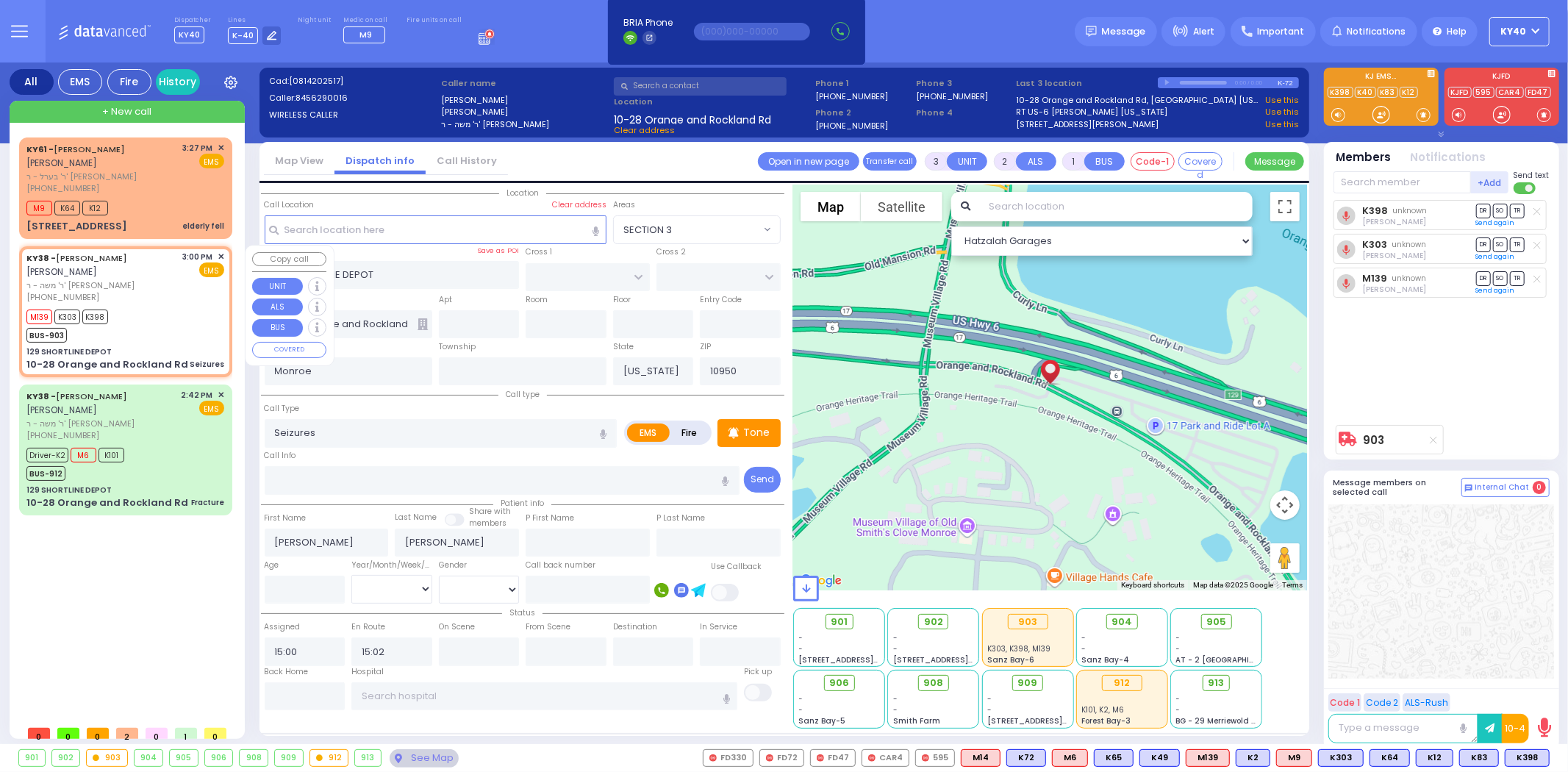
click at [155, 306] on div "M139 K303 K398 BUS-903" at bounding box center [125, 324] width 198 height 37
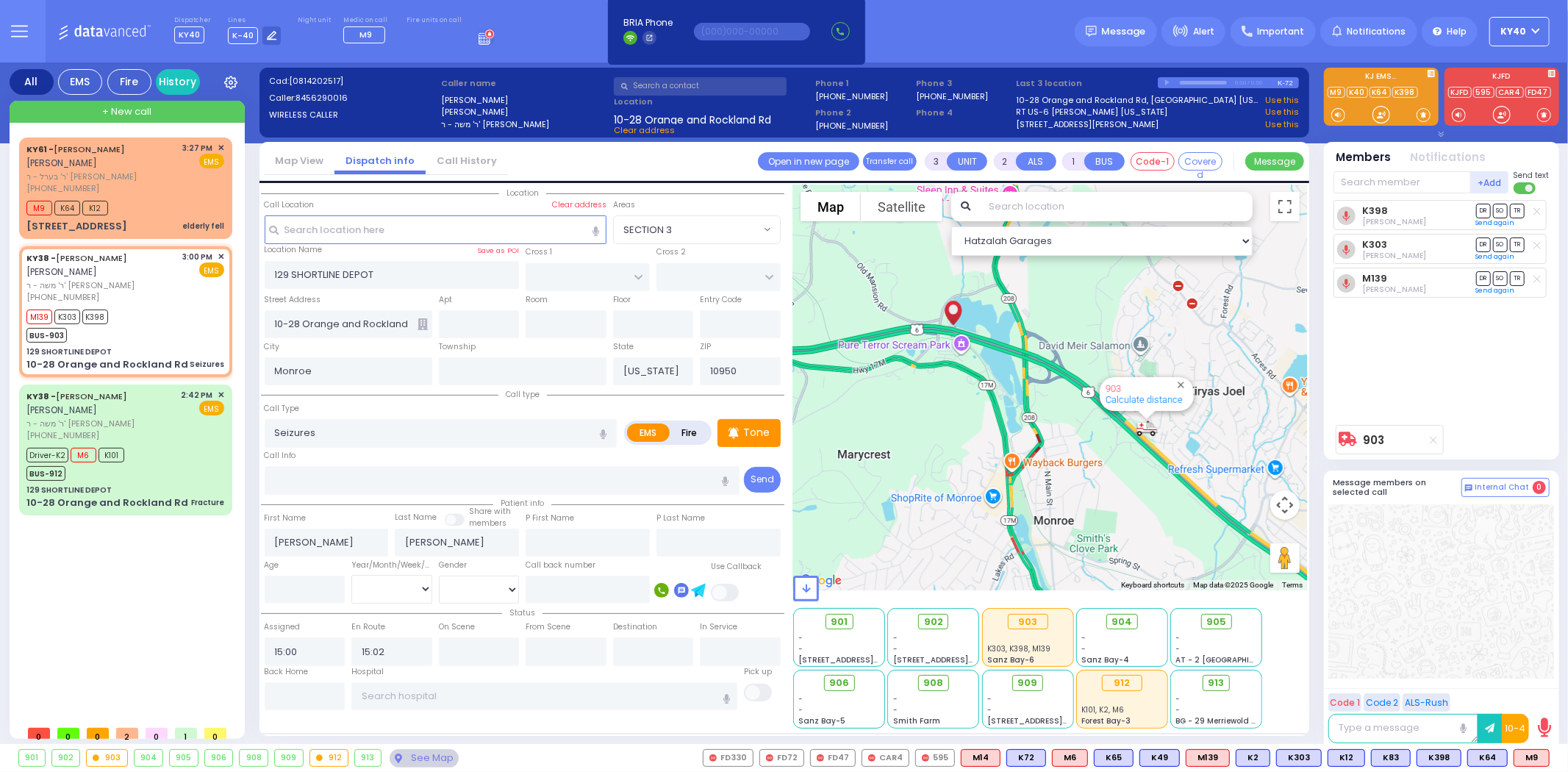
click at [1383, 627] on div at bounding box center [1441, 591] width 226 height 174
click at [181, 185] on div "KY61 - ARON ZEV POLACHECK אהרן זאב פאלאטשעק ר' בערל - ר' שמואל דוד מארקאוויטש (…" at bounding box center [125, 168] width 198 height 53
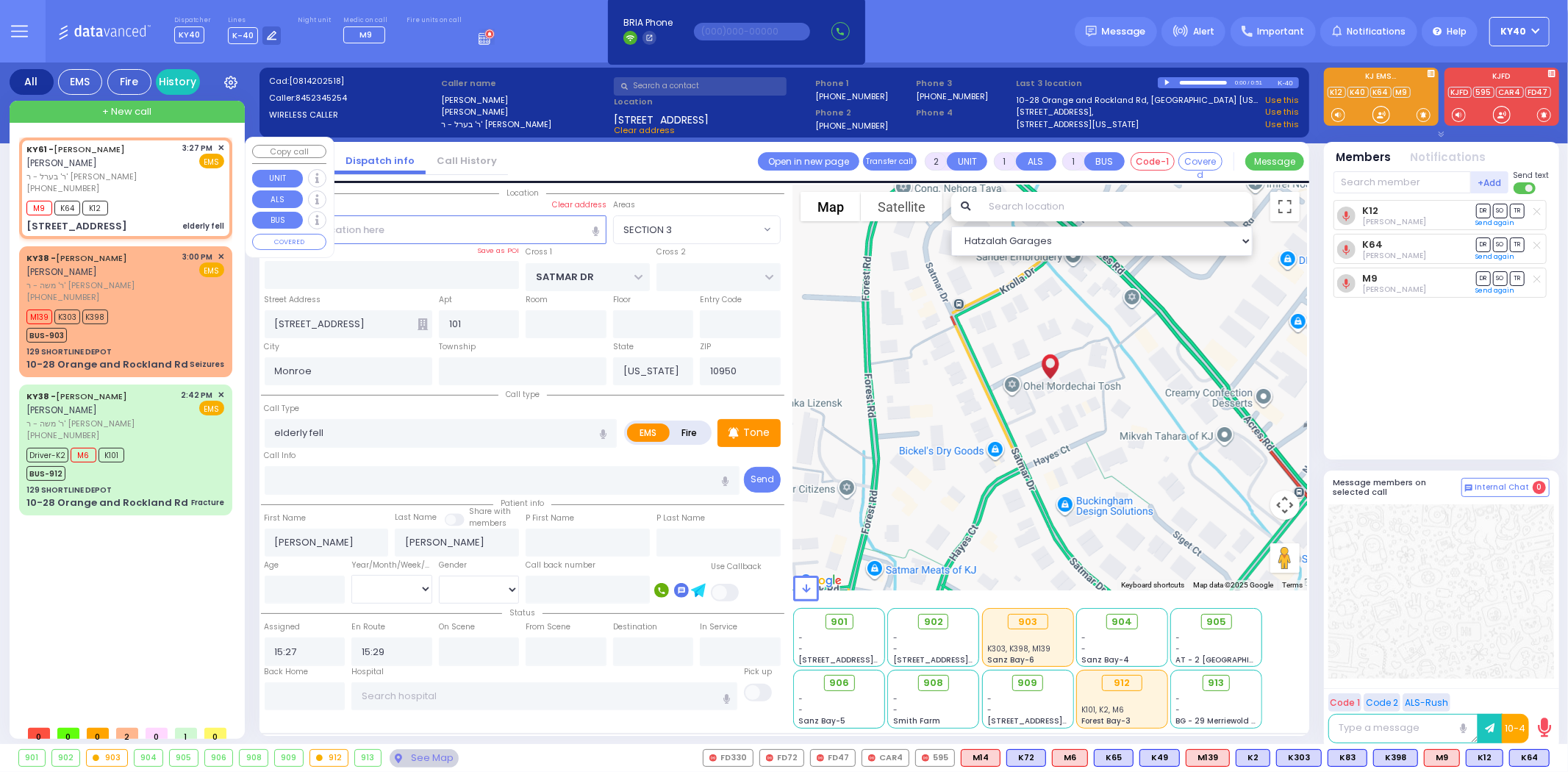
click at [185, 186] on div "3:27 PM ✕ EMS" at bounding box center [204, 168] width 42 height 53
select select "SECTION 3"
select select
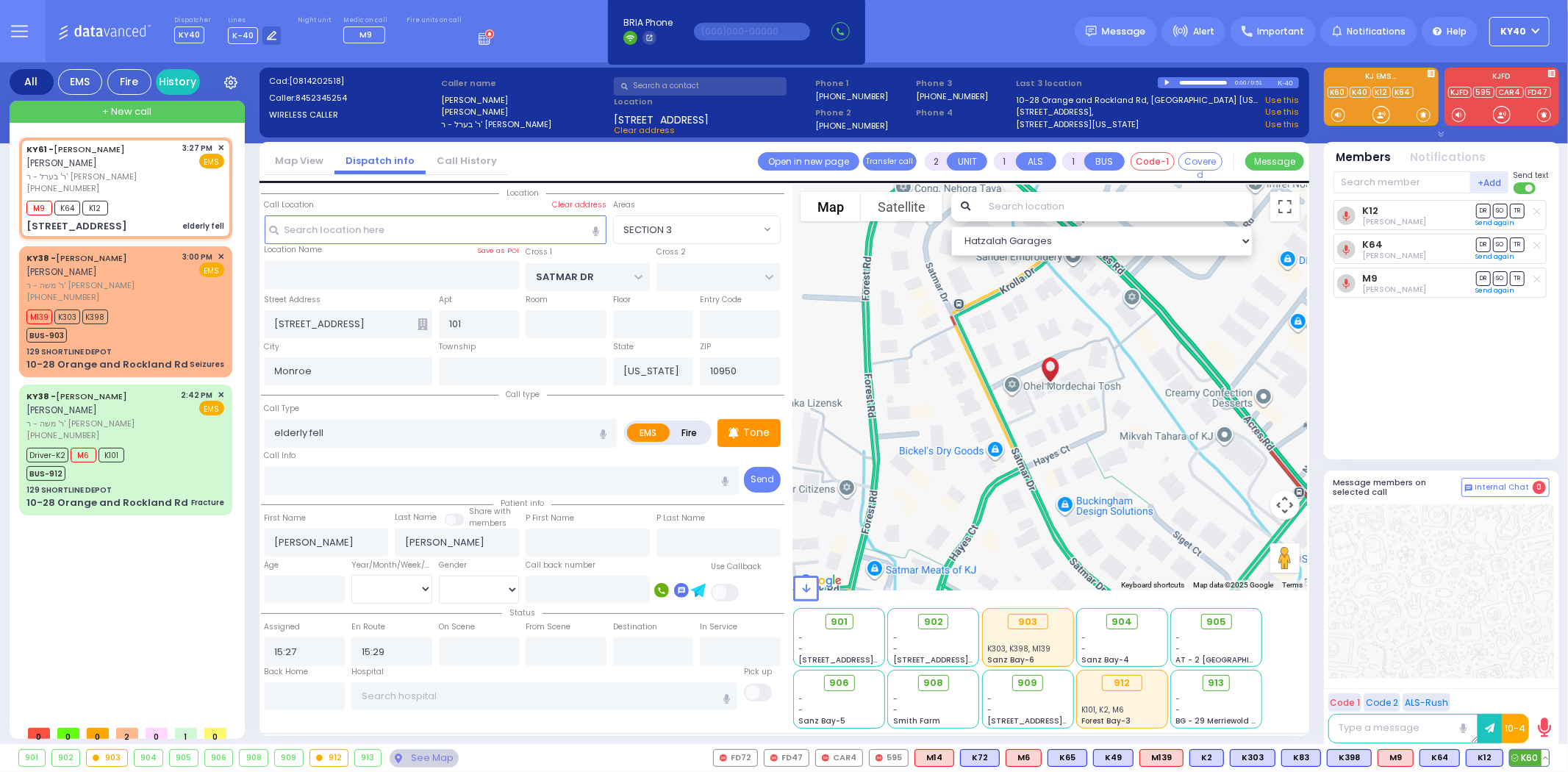
click at [1531, 762] on span "K60" at bounding box center [1528, 757] width 39 height 16
select select
radio input "true"
select select
select select "Hatzalah Garages"
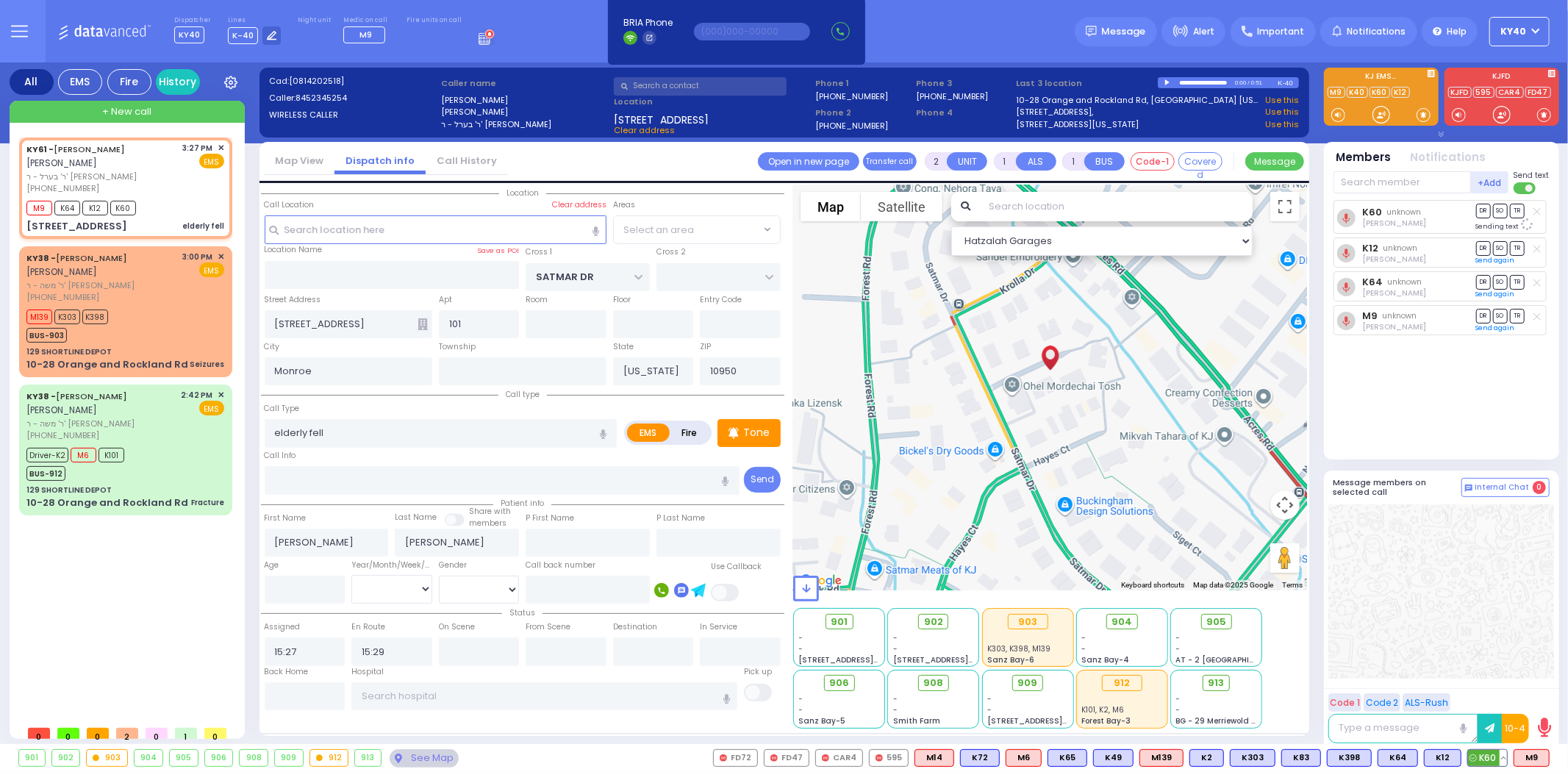
select select "SECTION 3"
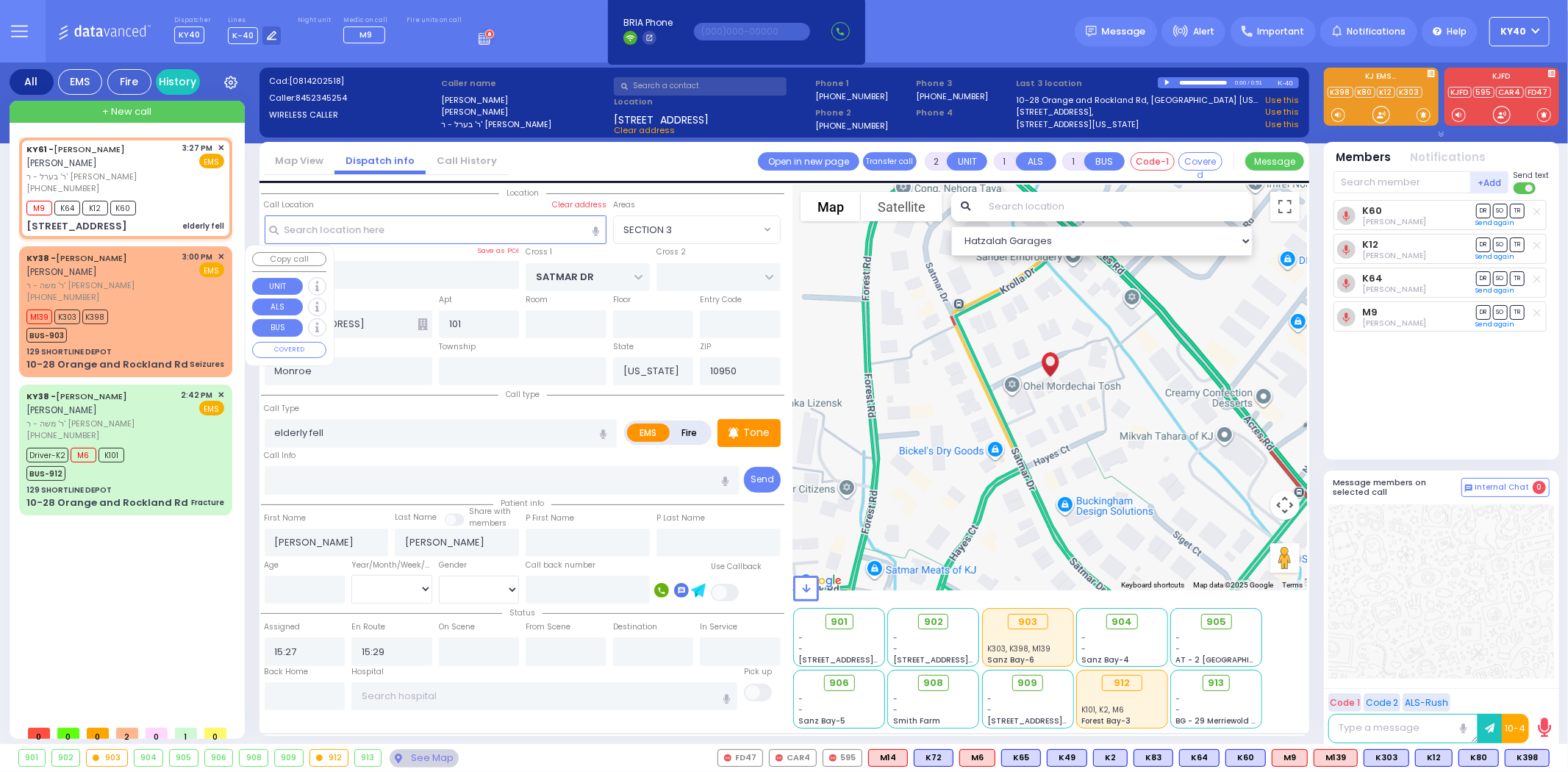
click at [155, 311] on div "M139 K303 K398 BUS-903" at bounding box center [125, 324] width 198 height 37
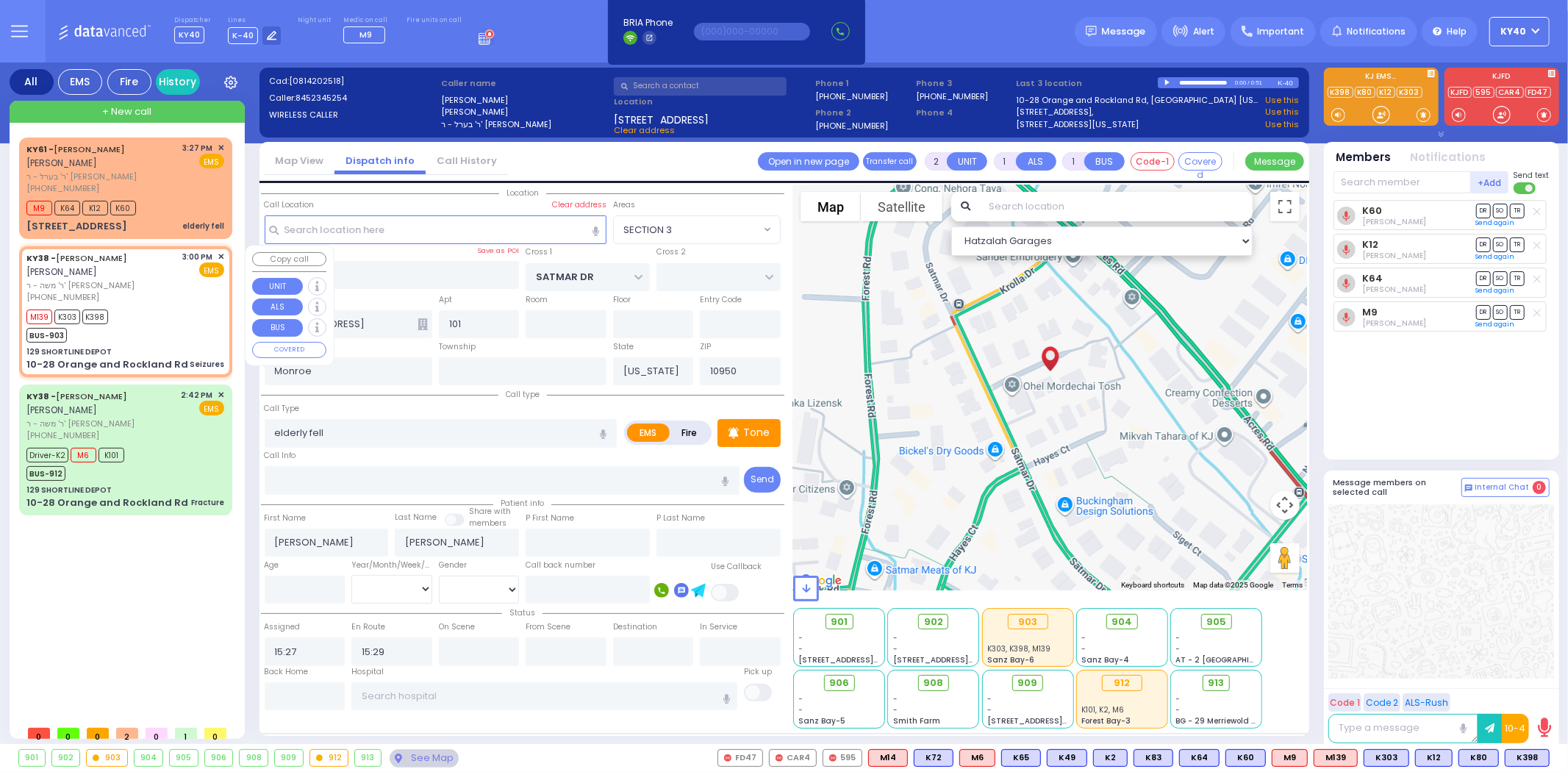
type input "3"
type input "2"
select select
type input "Seizures"
radio input "true"
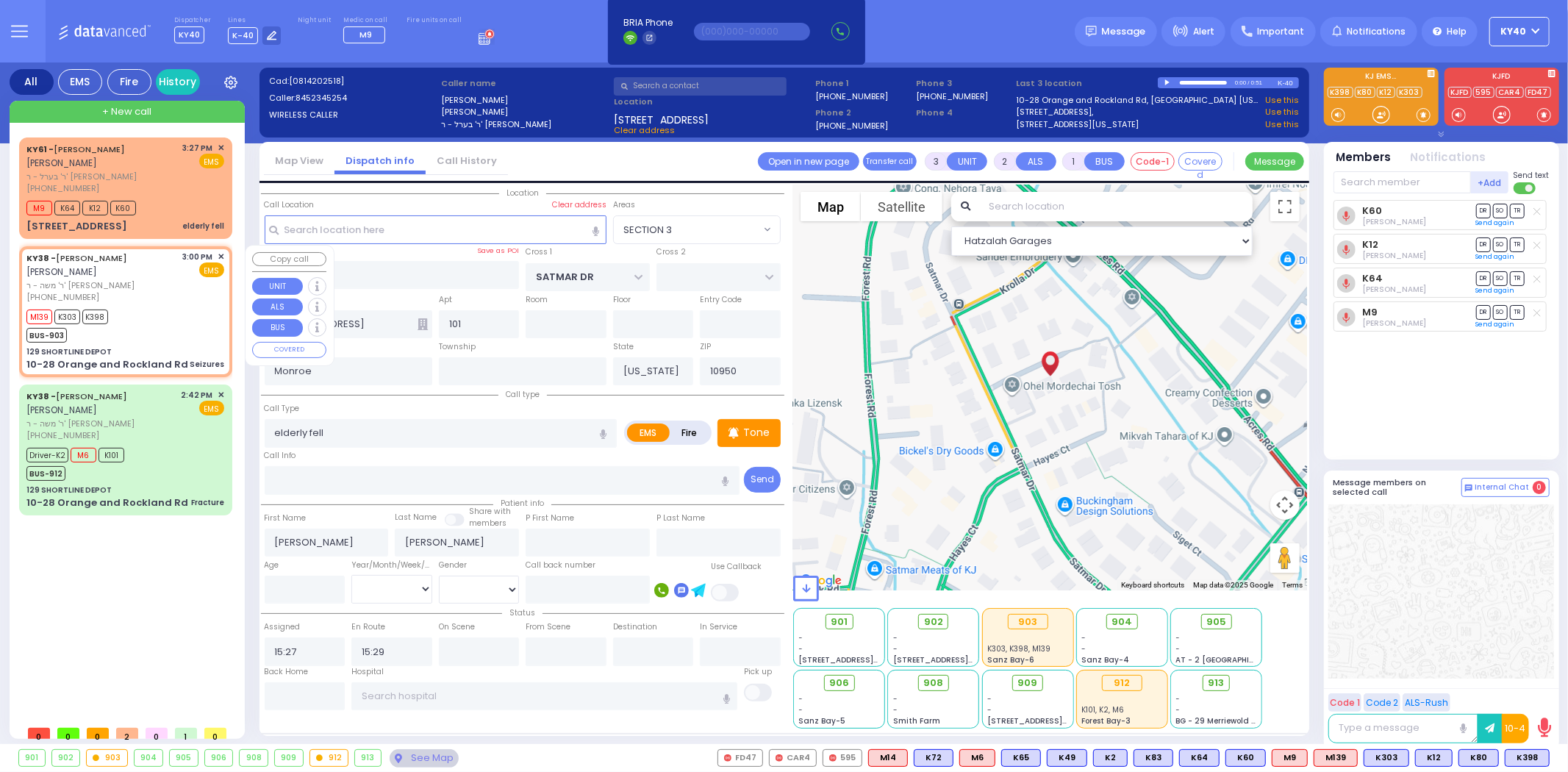
type input "[PERSON_NAME]"
select select
type input "15:00"
type input "15:02"
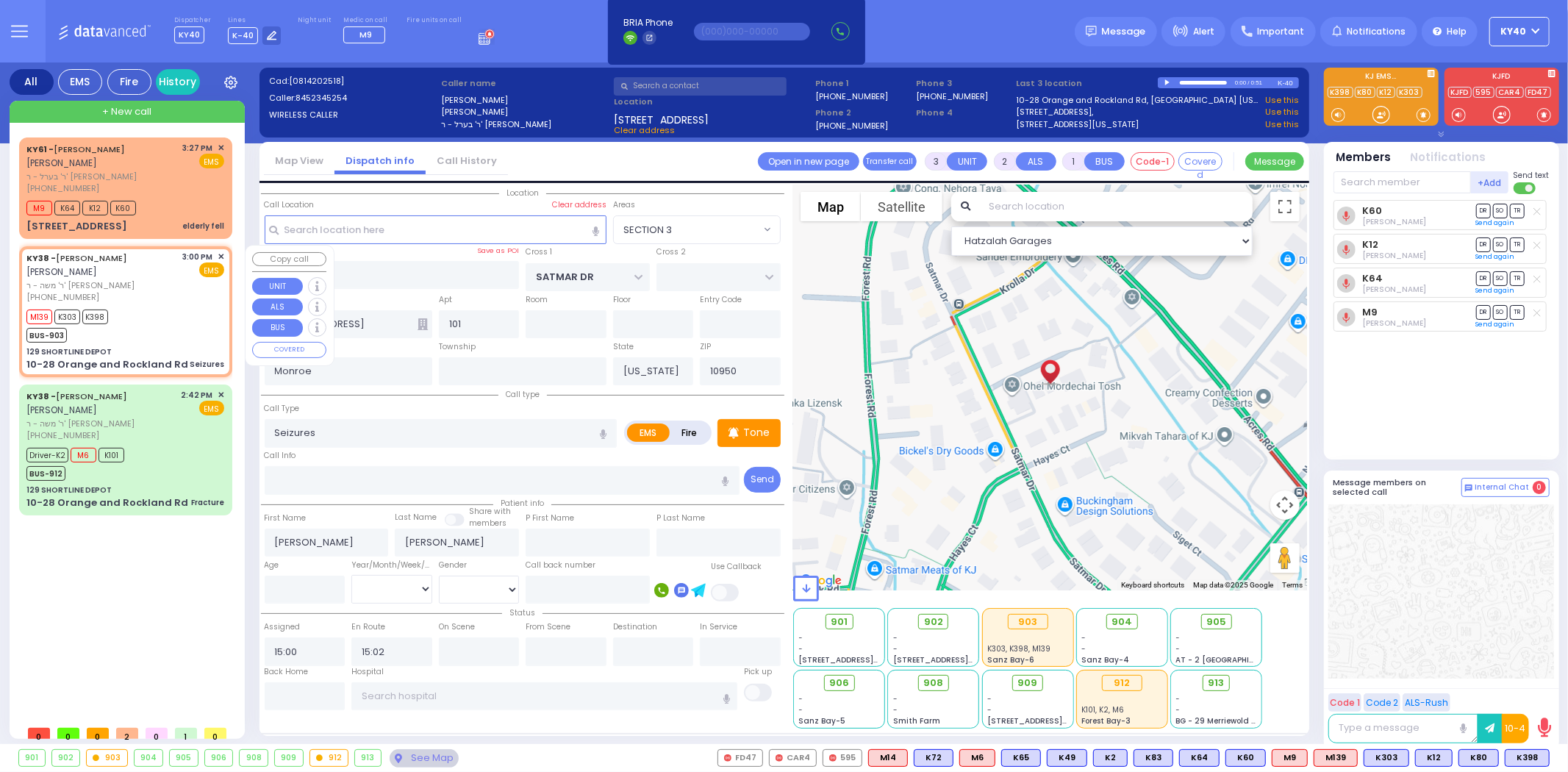
select select "Hatzalah Garages"
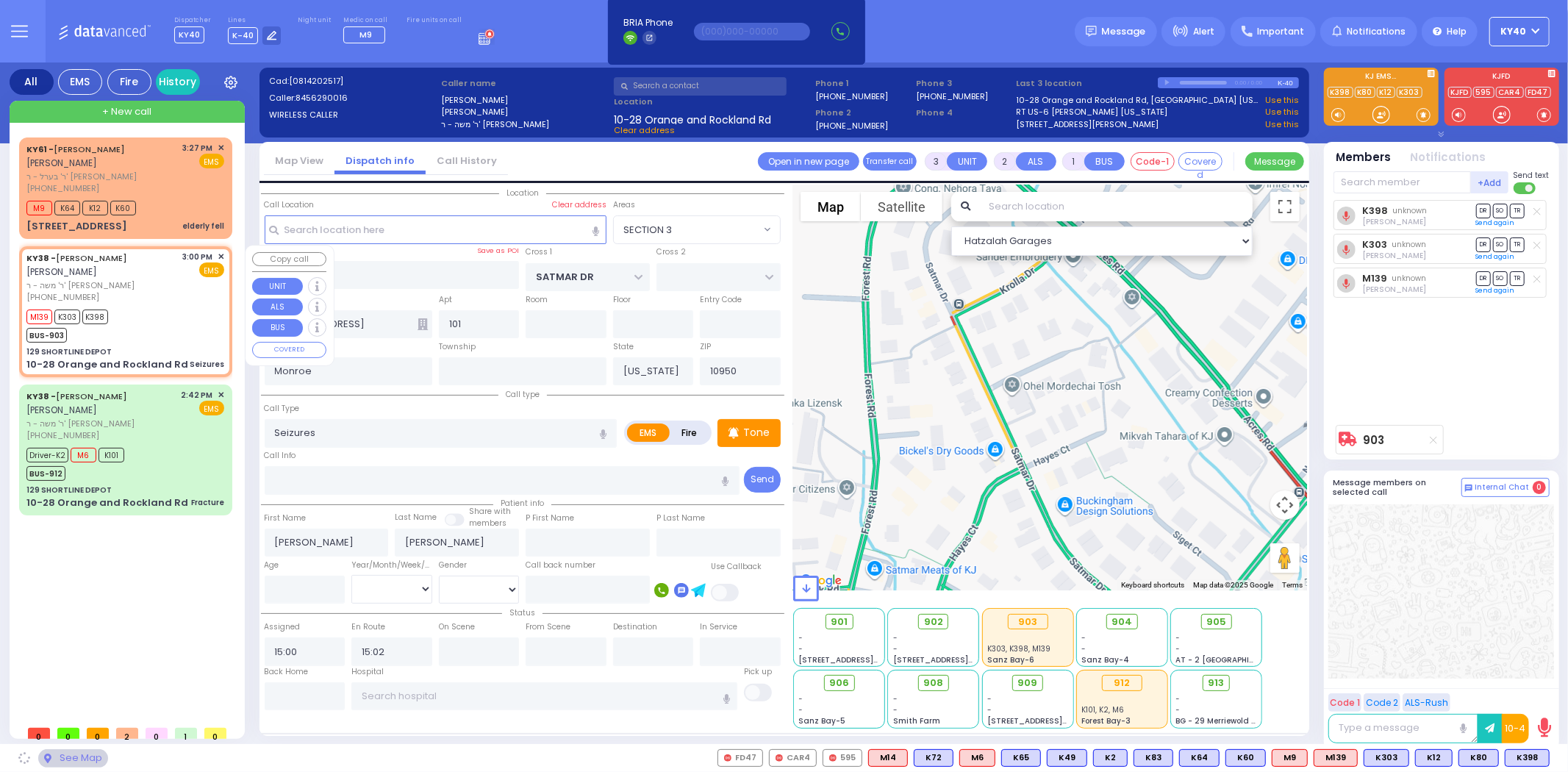
type input "129 SHORTLINE DEPOT"
type input "10-28 Orange and Rockland Rd"
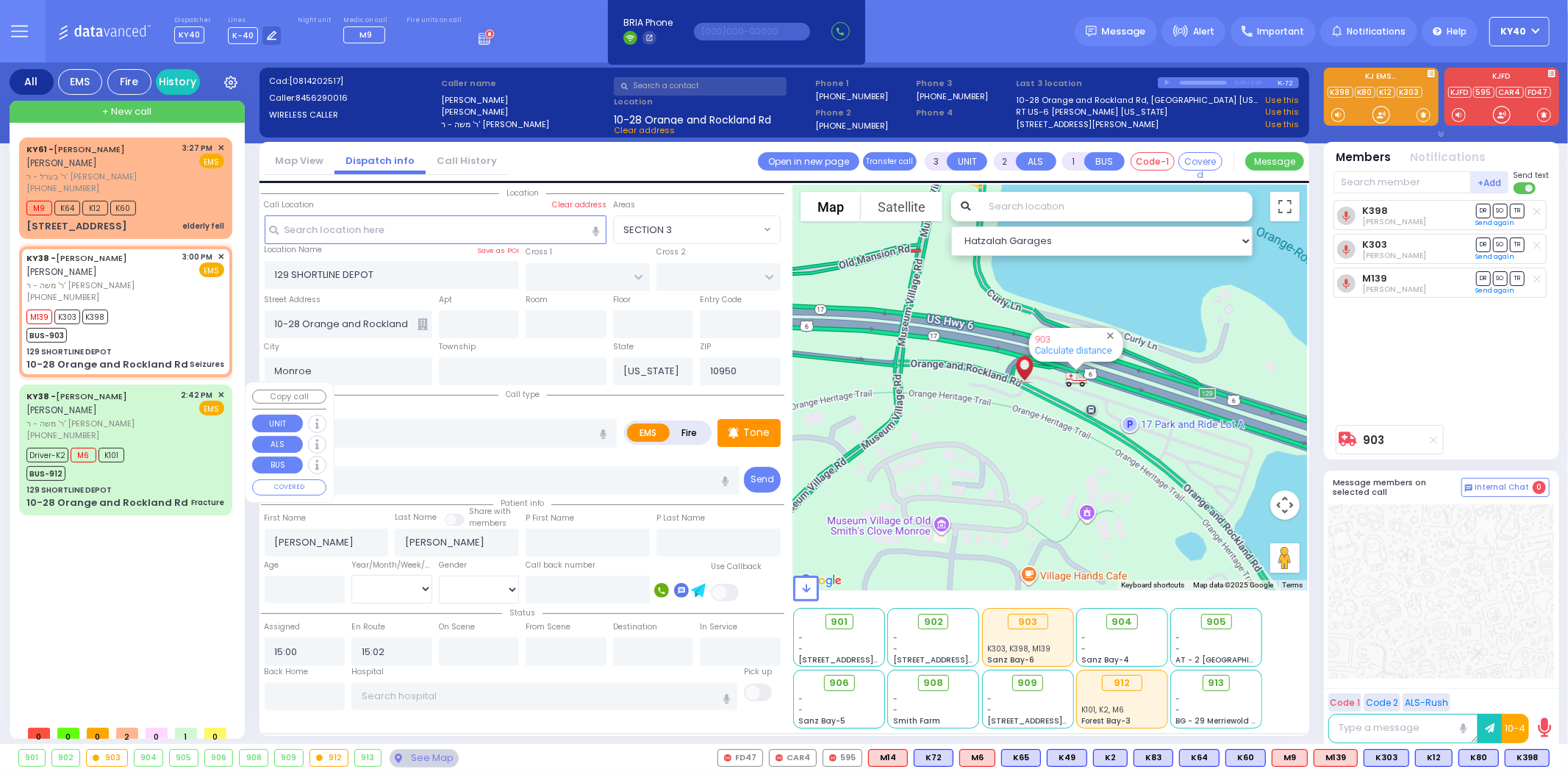
click at [206, 474] on div "Driver-K2 M6 K101 BUS-912" at bounding box center [125, 462] width 198 height 37
type input "6"
select select
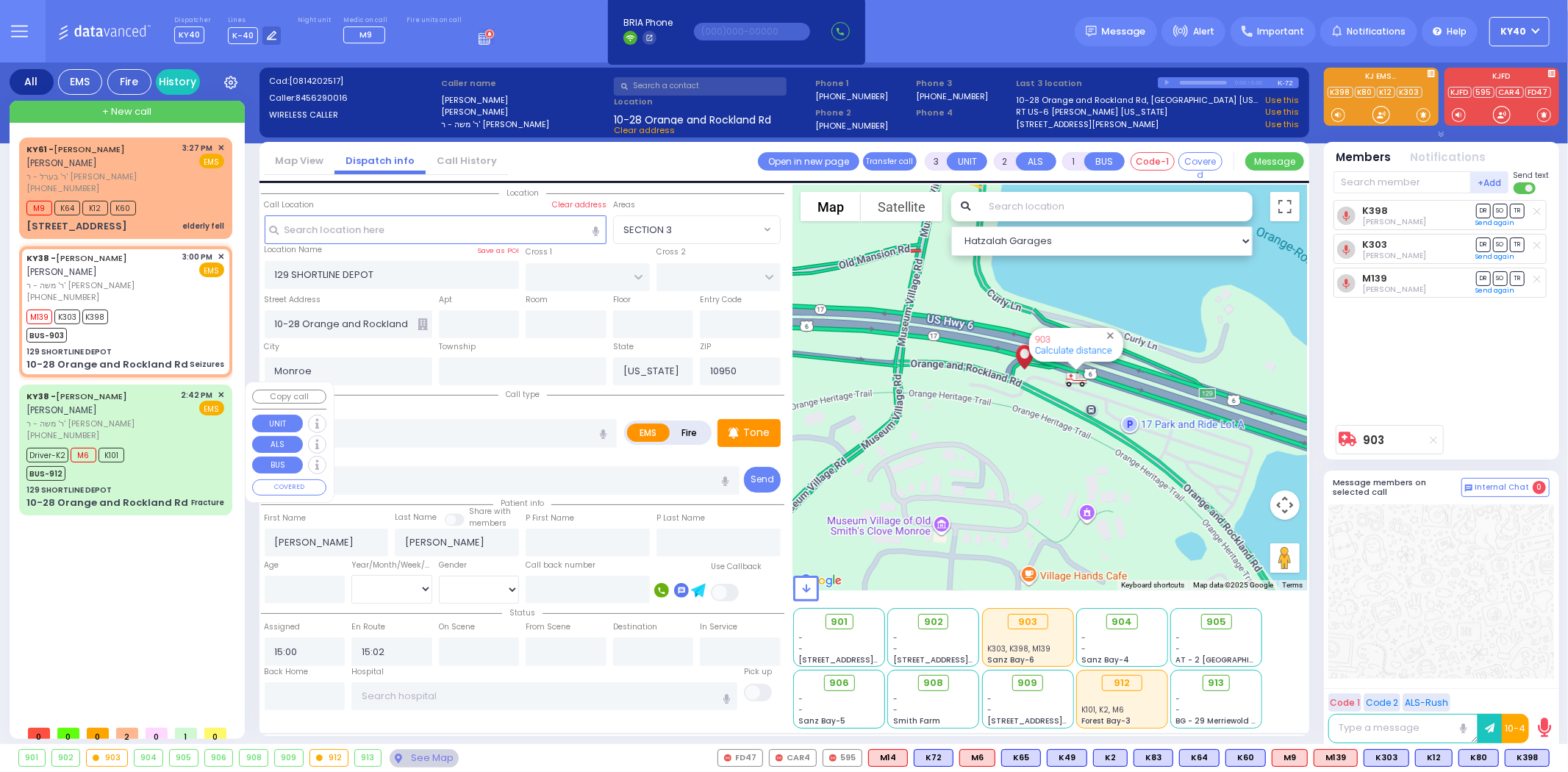
type input "Fracture"
radio input "true"
type input "Marc"
type input "Rossen"
type input "47"
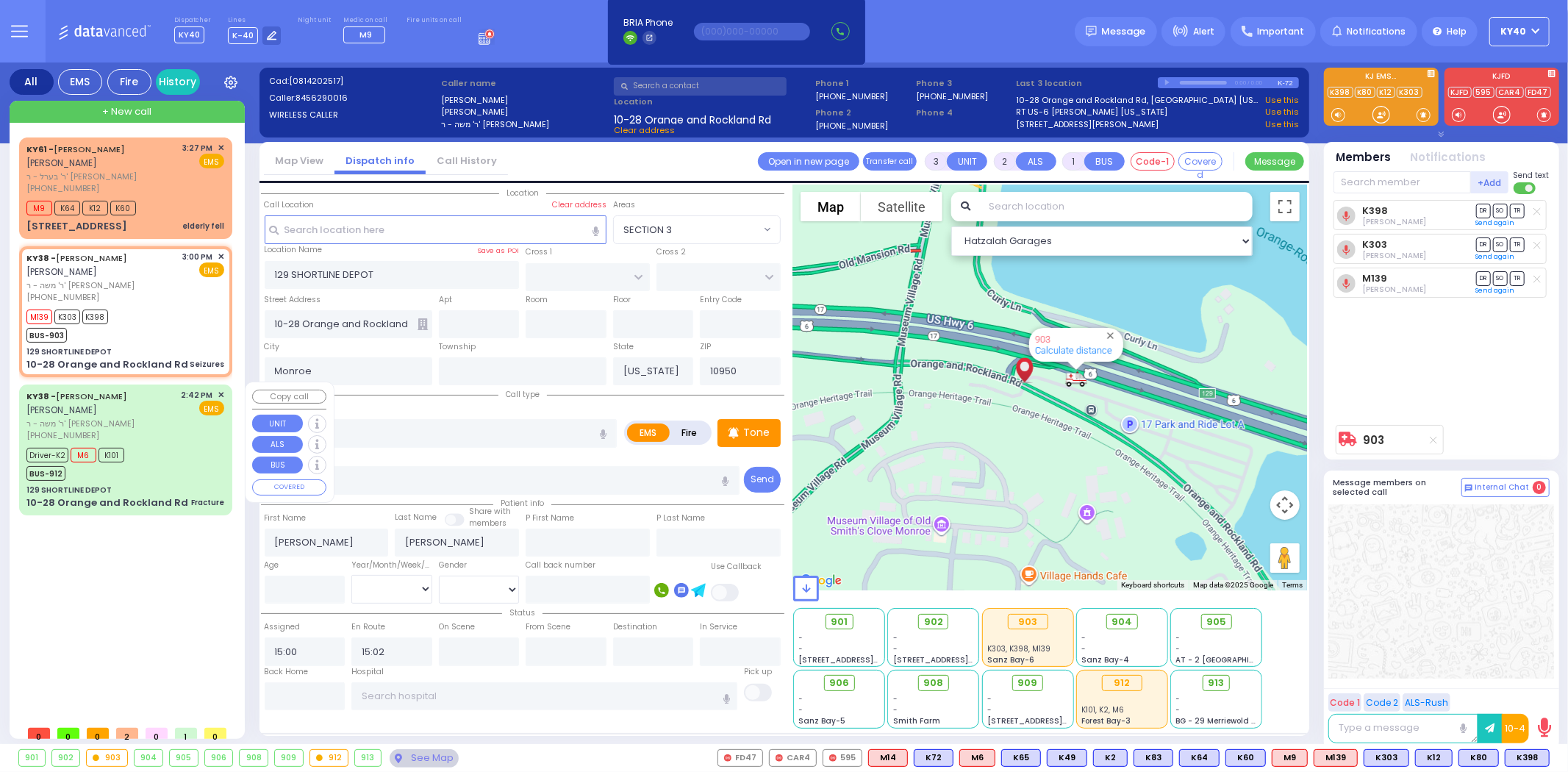
select select "Year"
select select "[DEMOGRAPHIC_DATA]"
type input "14:42"
type input "14:48"
type input "15:15"
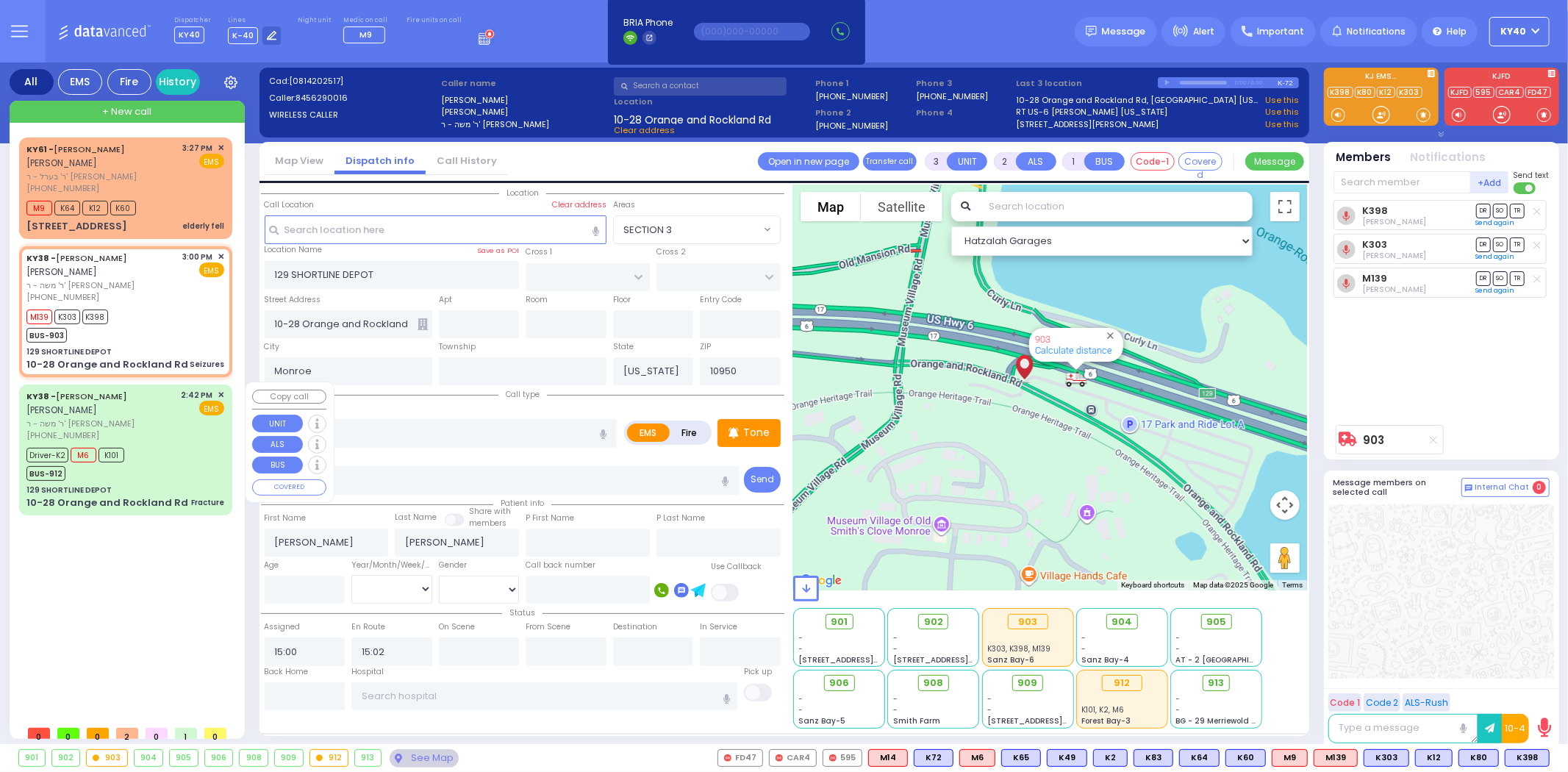
type input "15:28"
type input "Westchester Medical Center-Woods Road"
select select "Hatzalah Garages"
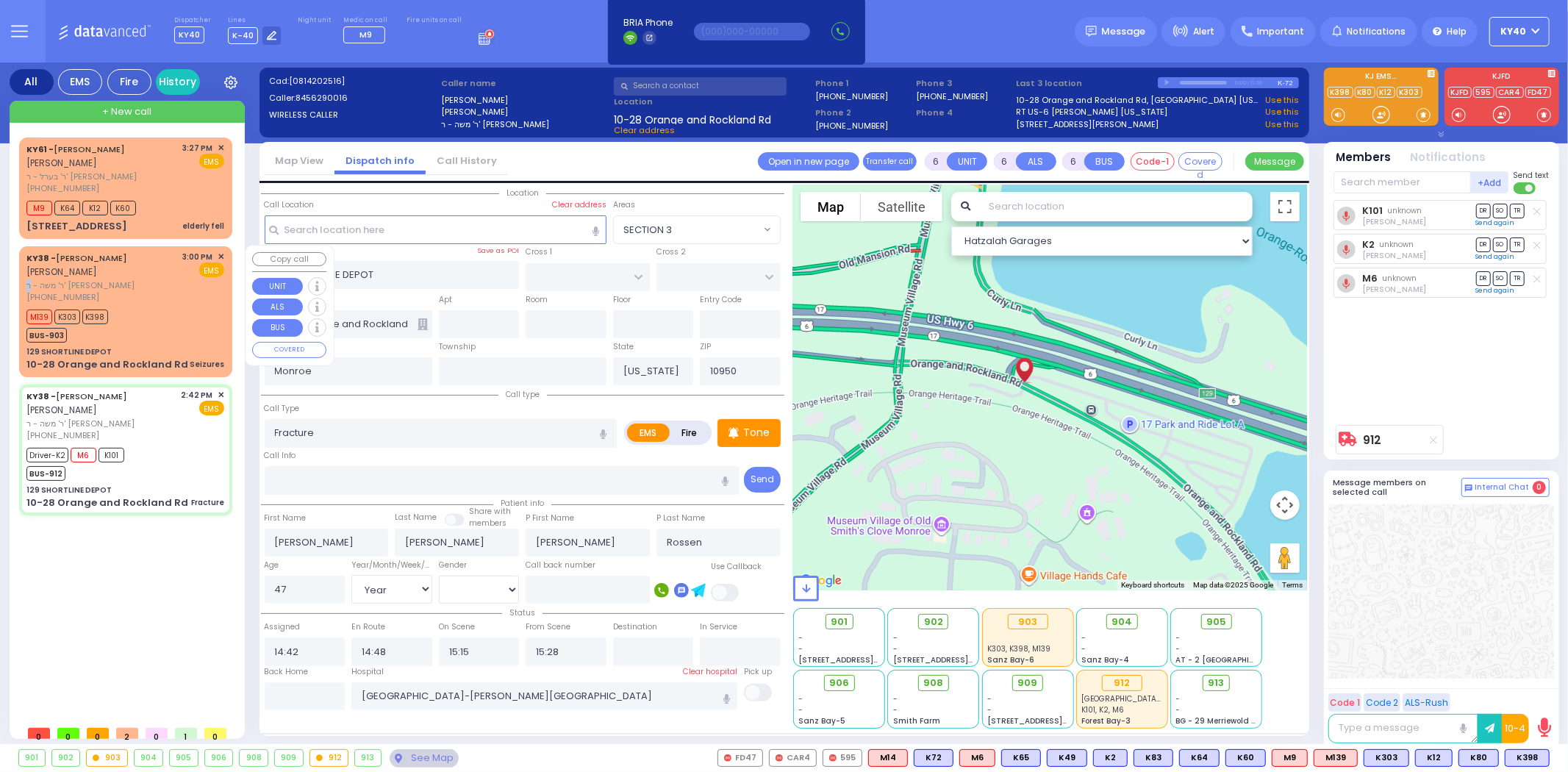
click at [104, 282] on span "ר' משה - ר' [PERSON_NAME]" at bounding box center [102, 285] width 151 height 13
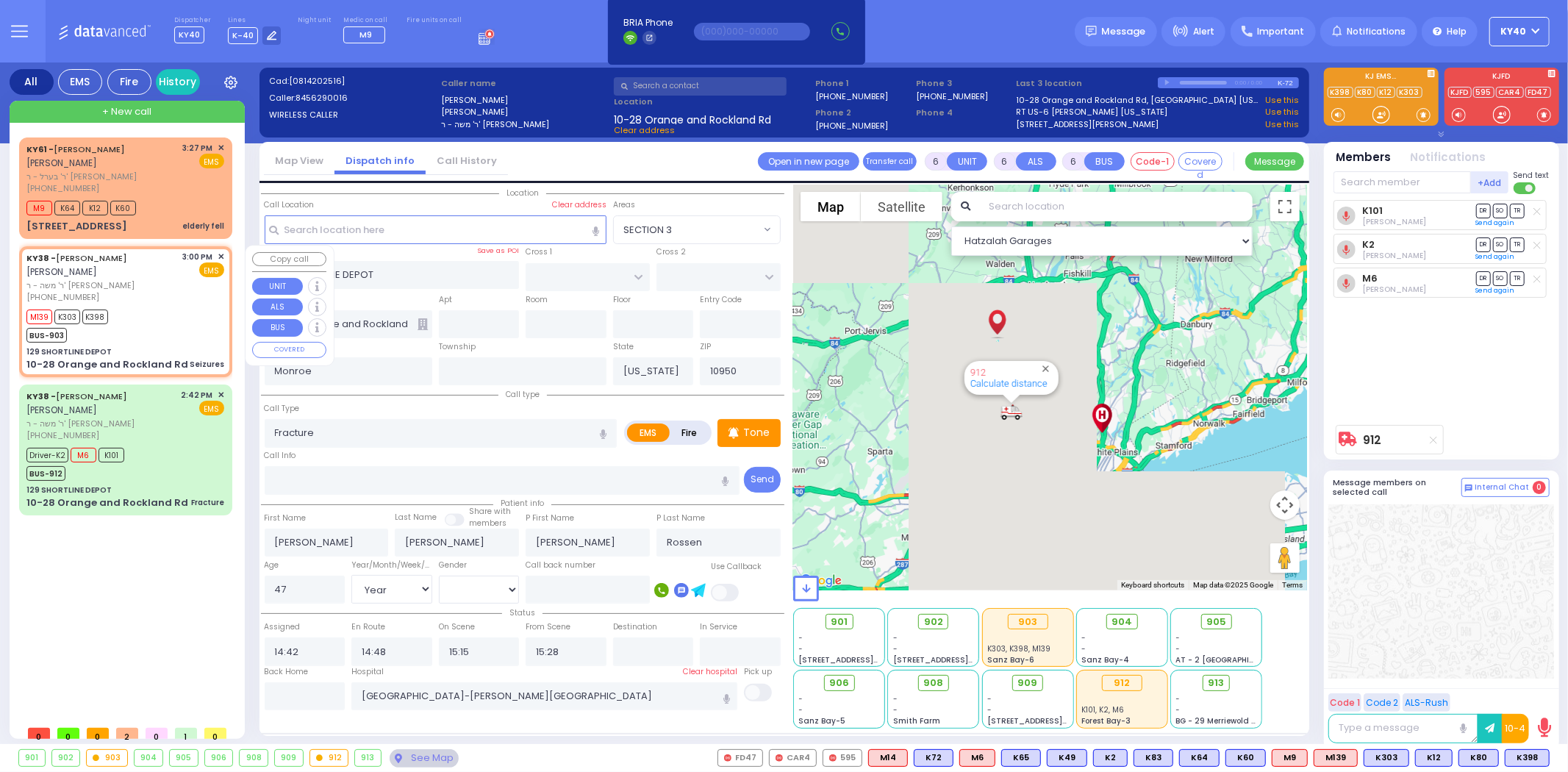
type input "3"
type input "2"
type input "1"
select select
type input "Seizures"
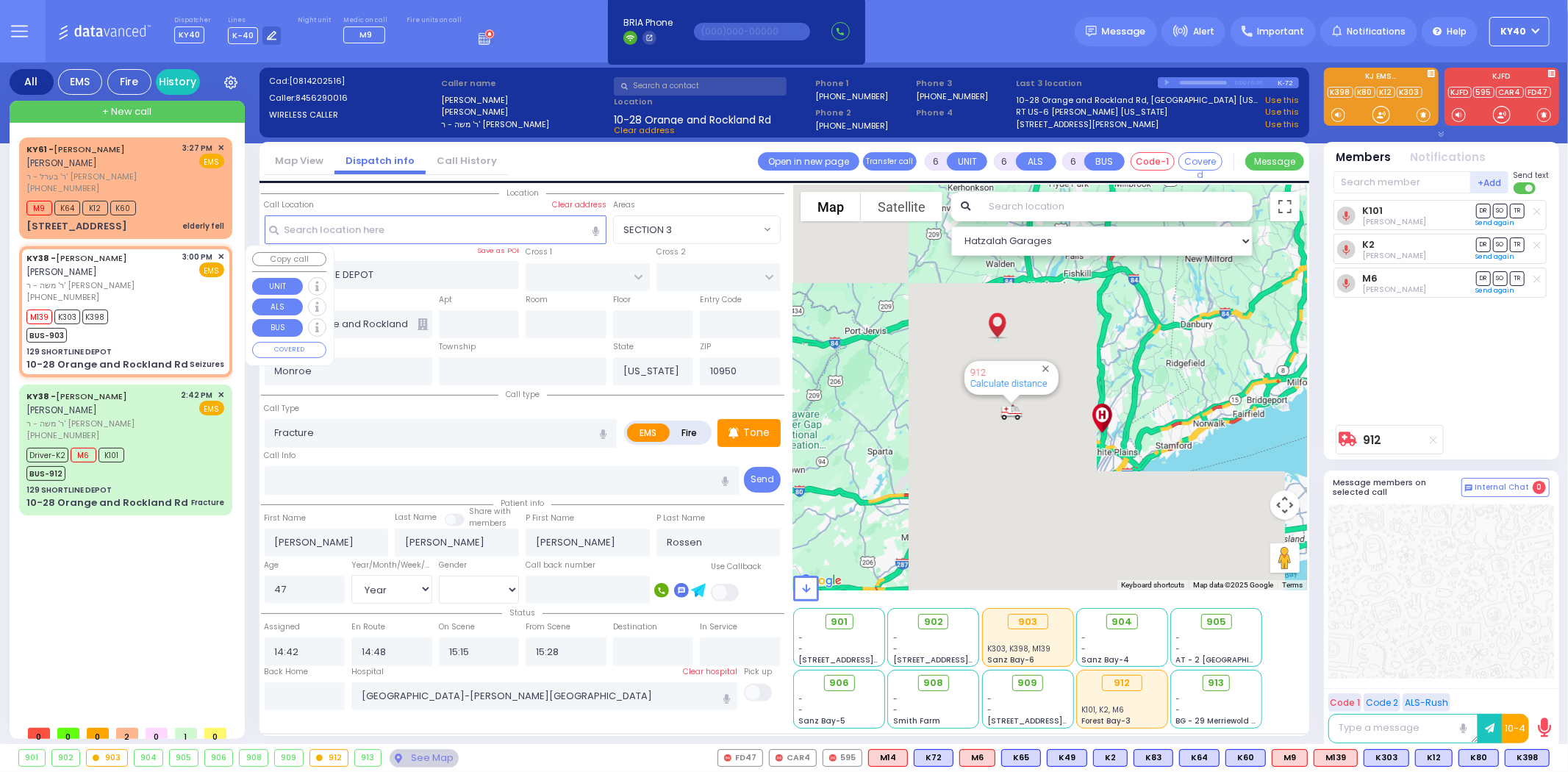
radio input "true"
select select
type input "15:00"
type input "15:02"
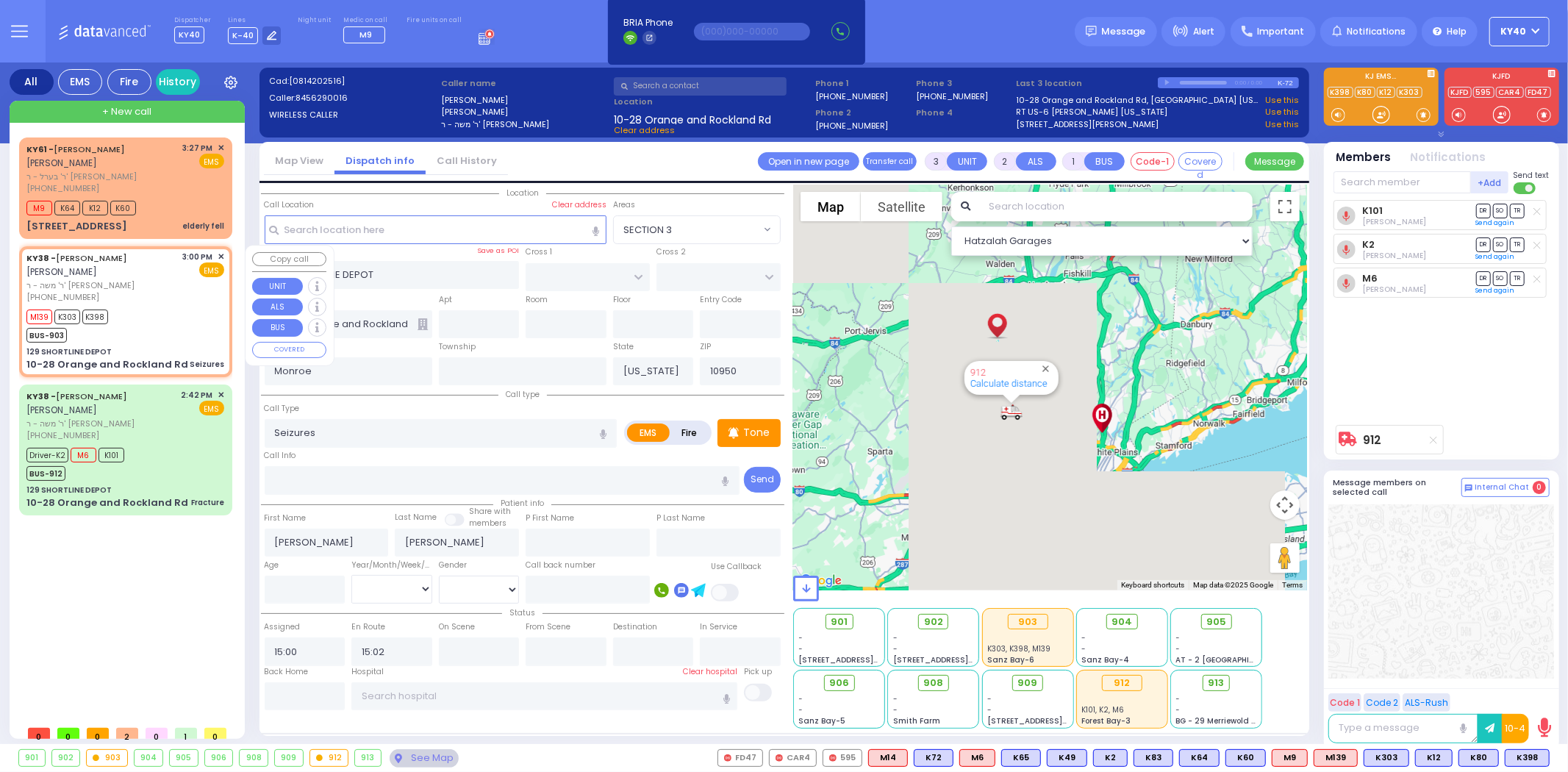
select select "Hatzalah Garages"
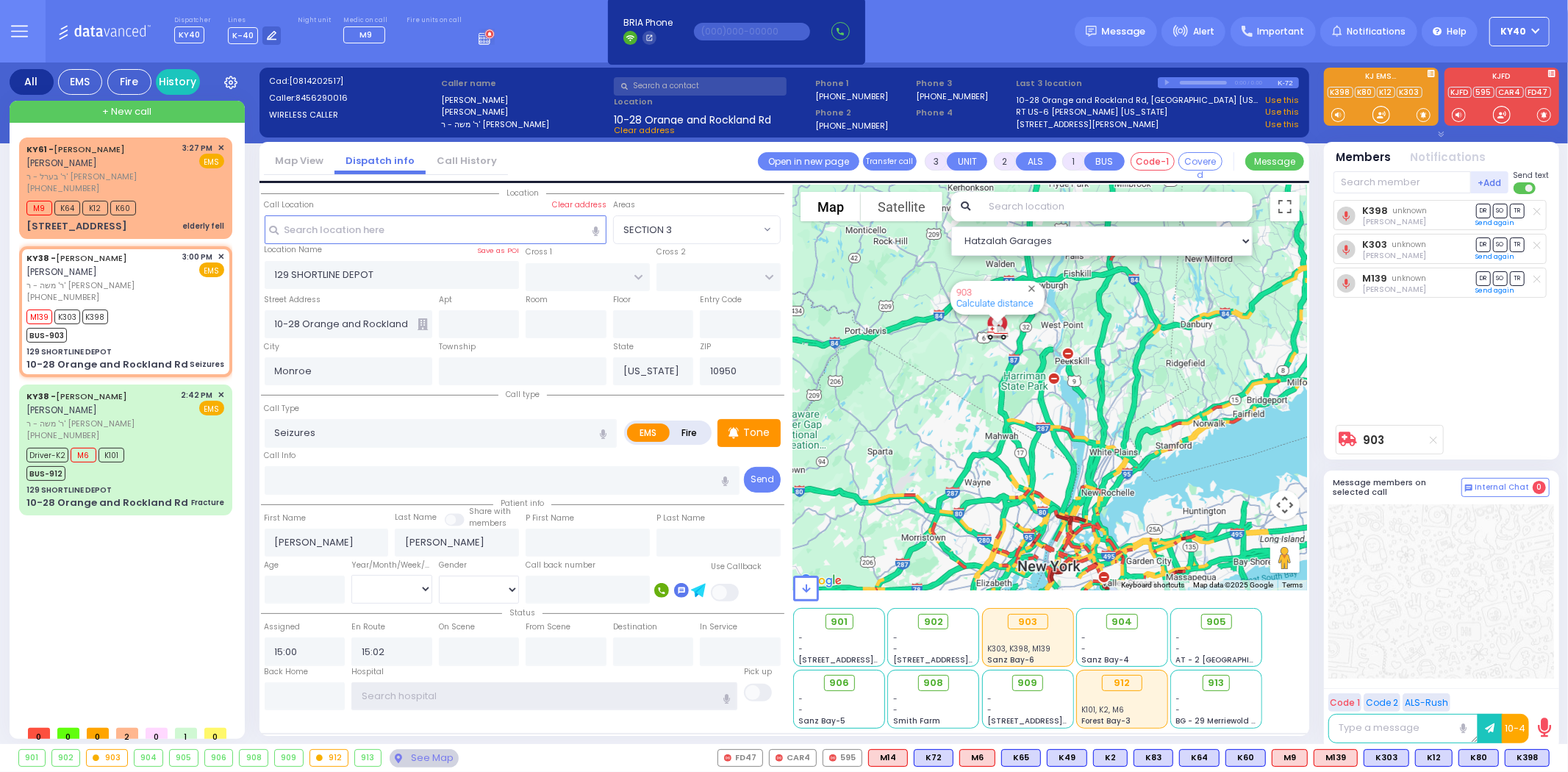
drag, startPoint x: 445, startPoint y: 688, endPoint x: 414, endPoint y: 684, distance: 31.3
click at [445, 692] on input "text" at bounding box center [544, 696] width 386 height 28
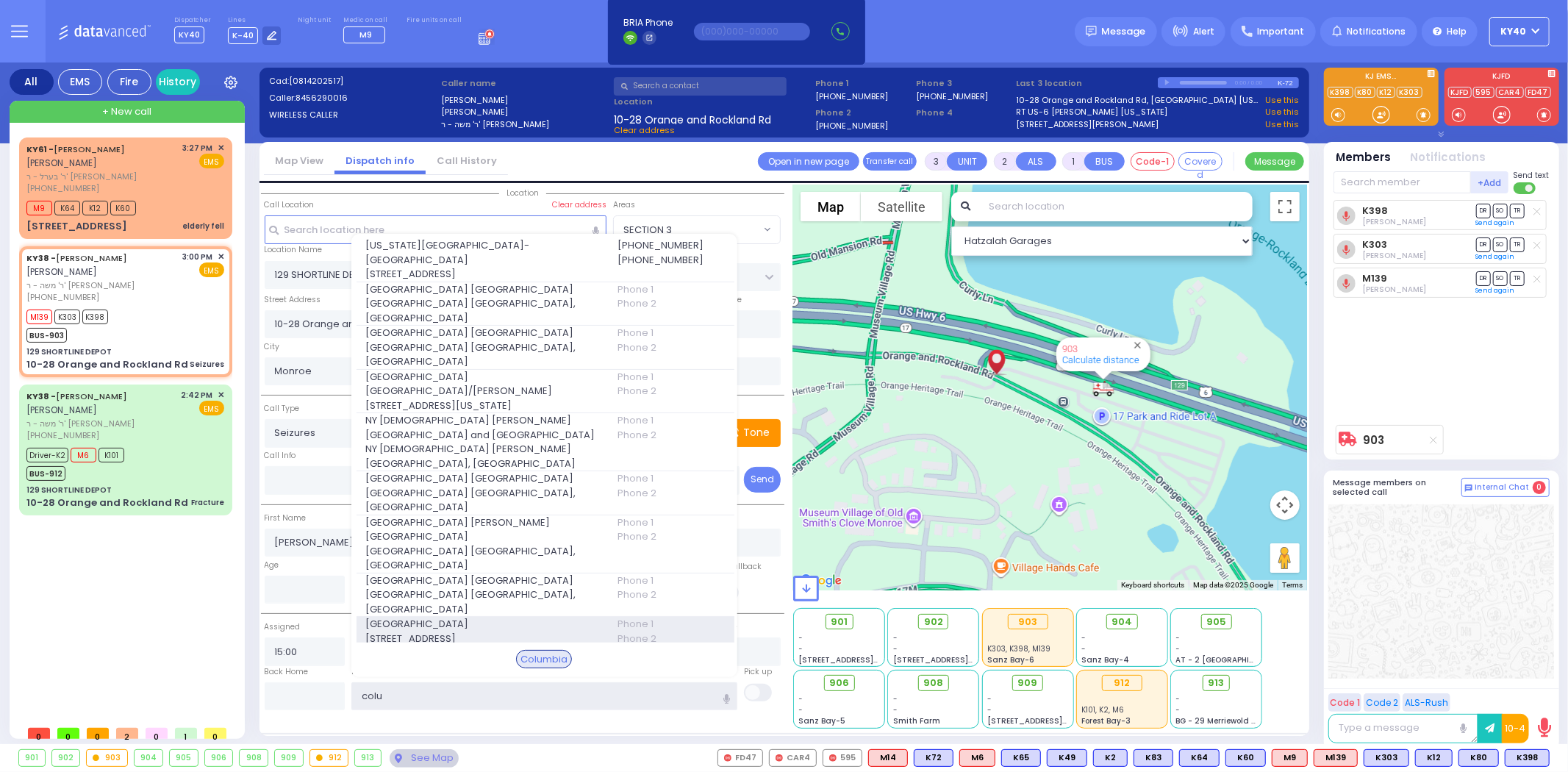
type input "colu"
click at [463, 617] on span "Columbia Children's Hospital" at bounding box center [482, 623] width 234 height 15
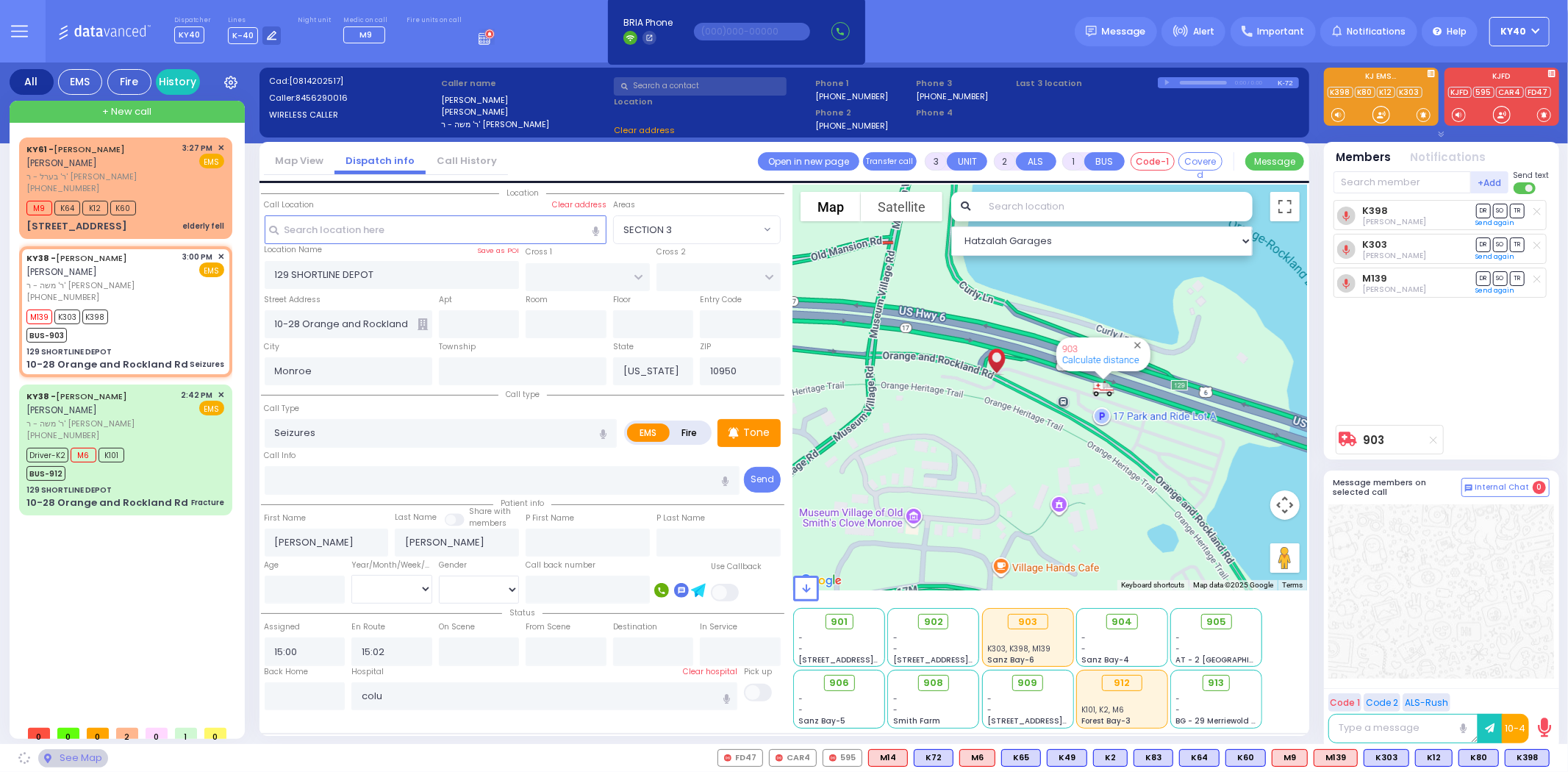
select select
radio input "true"
select select
type input "Columbia Children's Hospital"
select select "Hatzalah Garages"
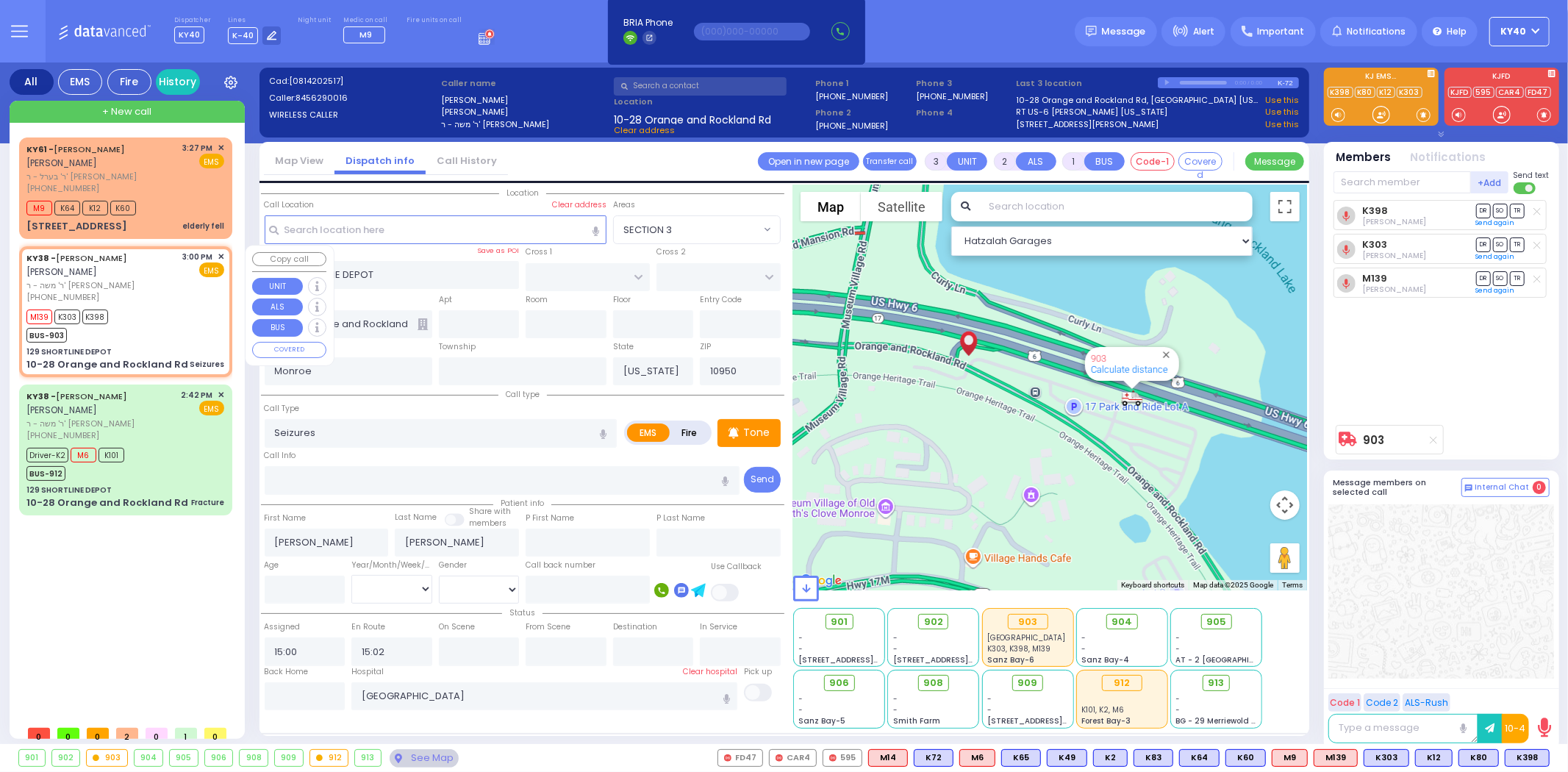
click at [155, 309] on div "M139 K303 K398 BUS-903" at bounding box center [125, 324] width 198 height 37
select select
radio input "true"
select select
select select "Hatzalah Garages"
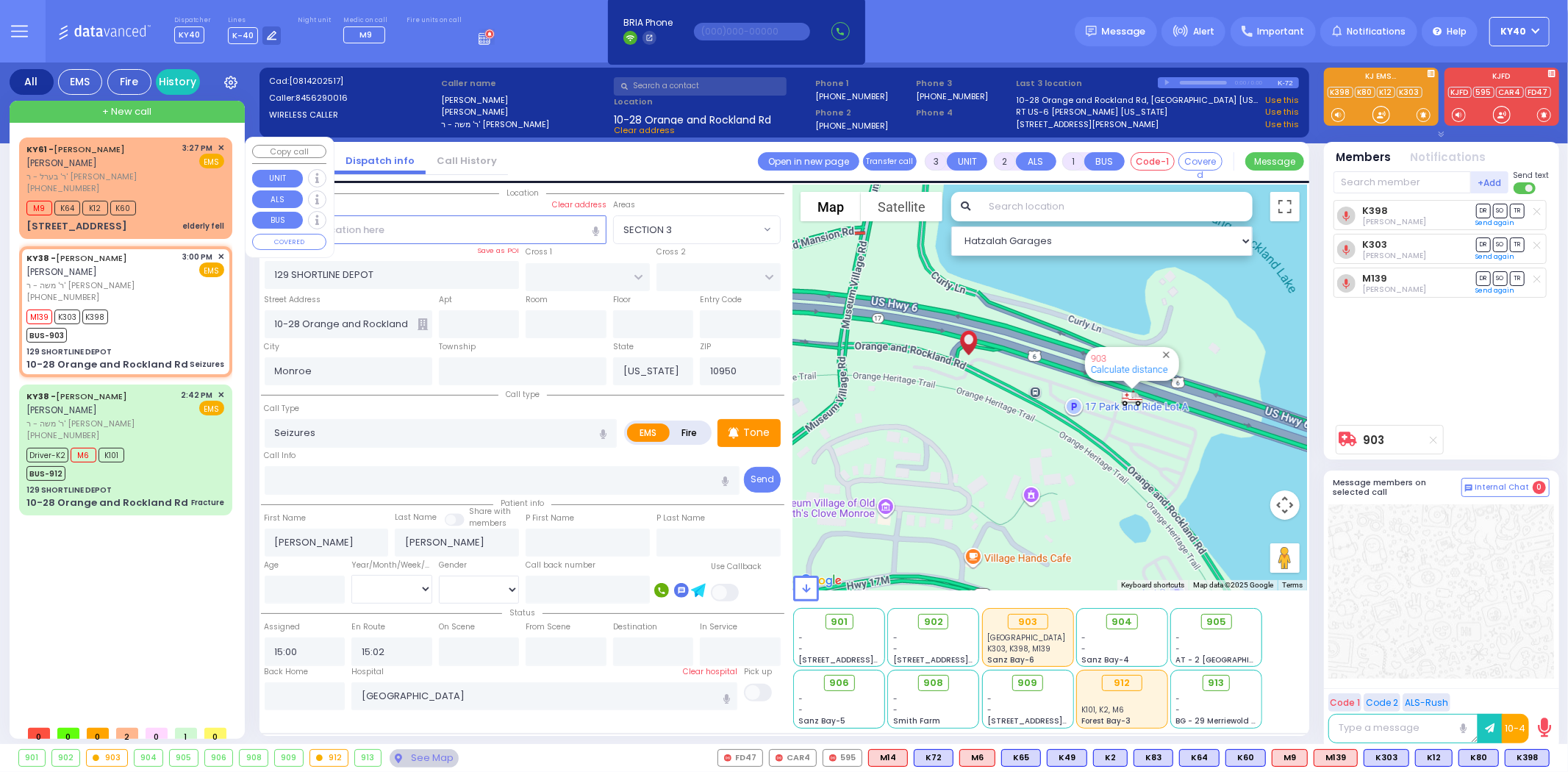
click at [197, 157] on div "EMS" at bounding box center [204, 161] width 42 height 15
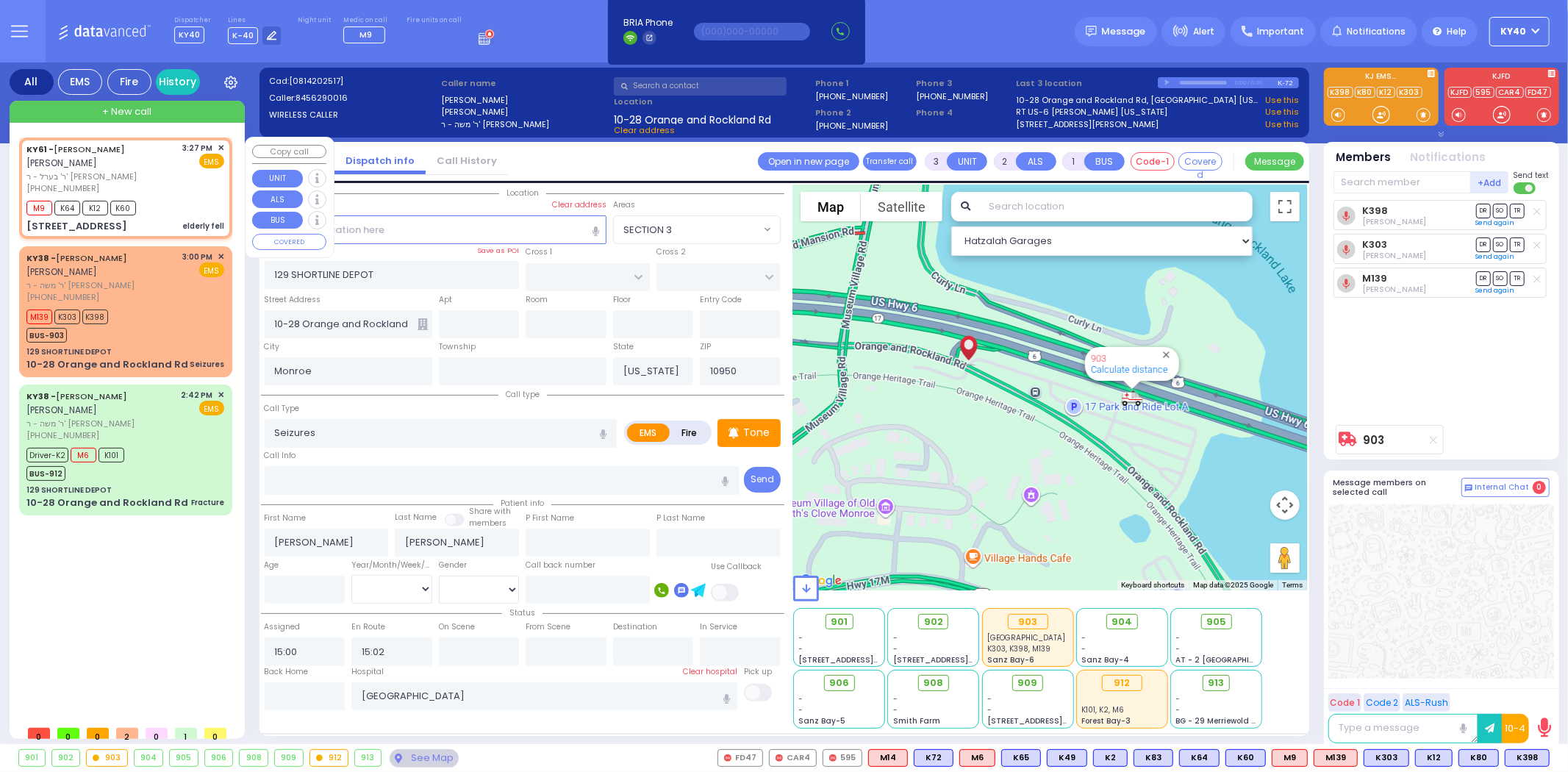
type input "2"
type input "1"
select select
type input "elderly fell"
radio input "true"
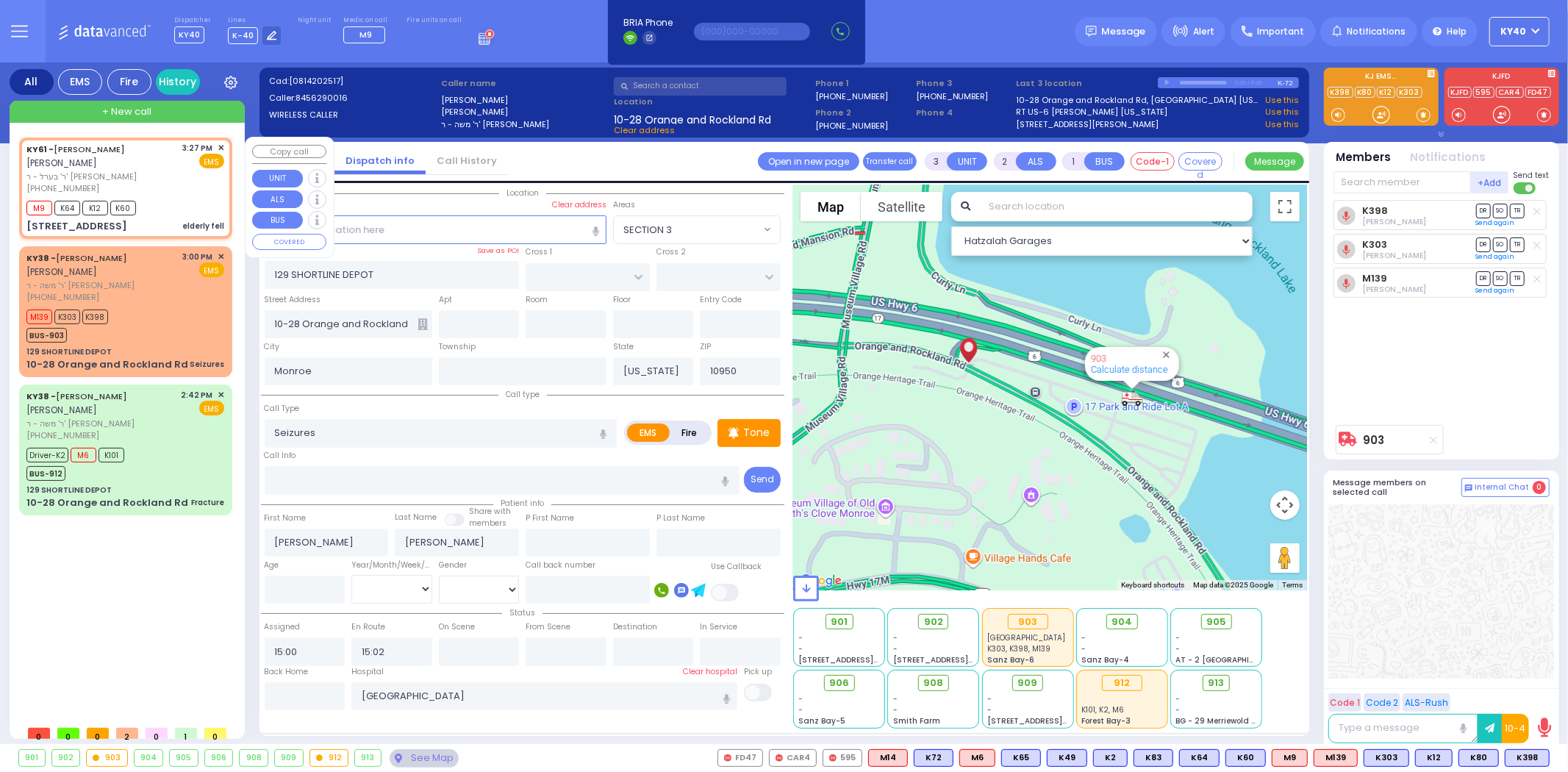
type input "[PERSON_NAME]"
select select
type input "15:27"
type input "15:29"
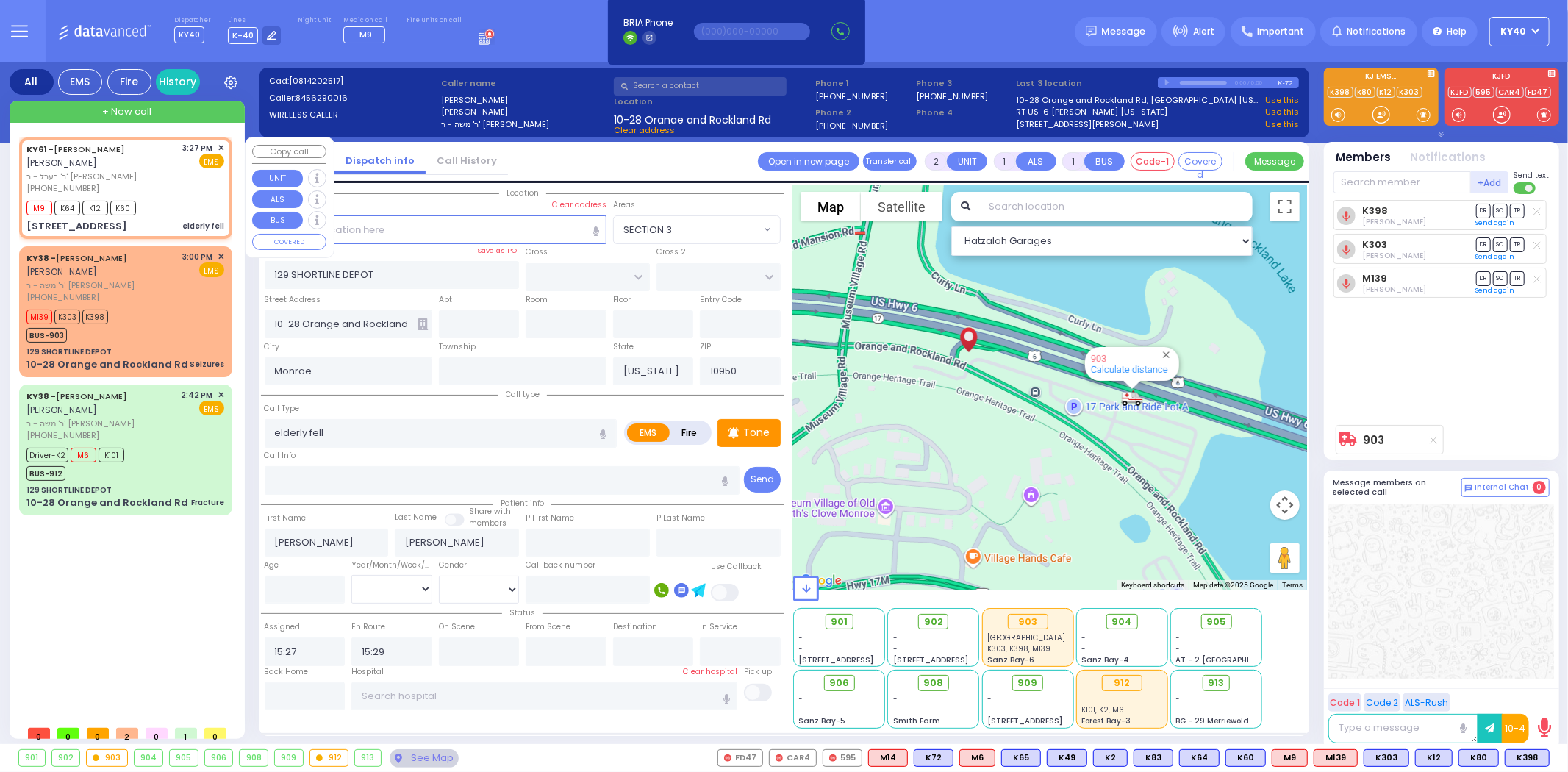
type input "SATMAR DR"
type input "[STREET_ADDRESS]"
type input "101"
select select "Hatzalah Garages"
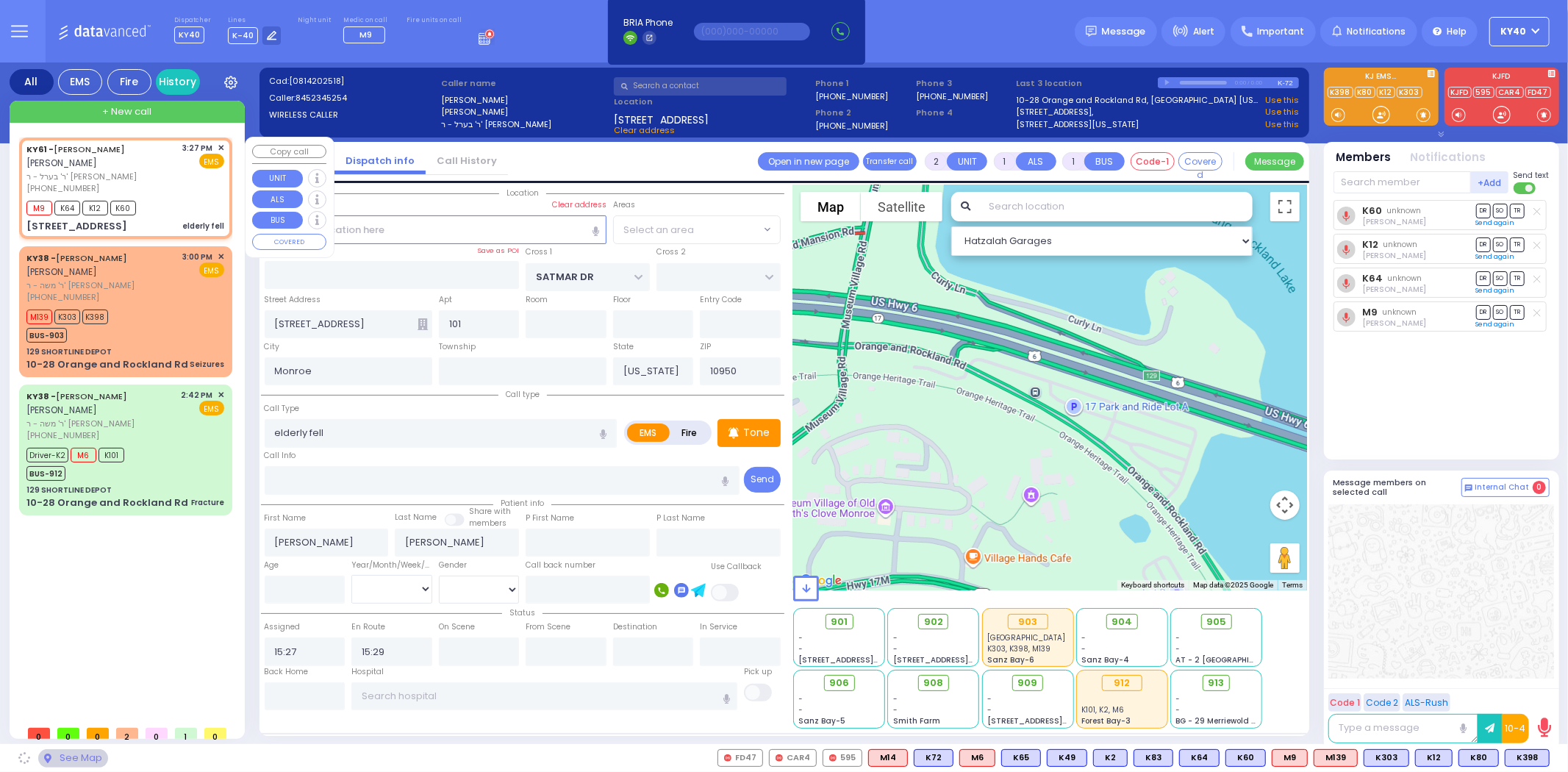
select select "SECTION 3"
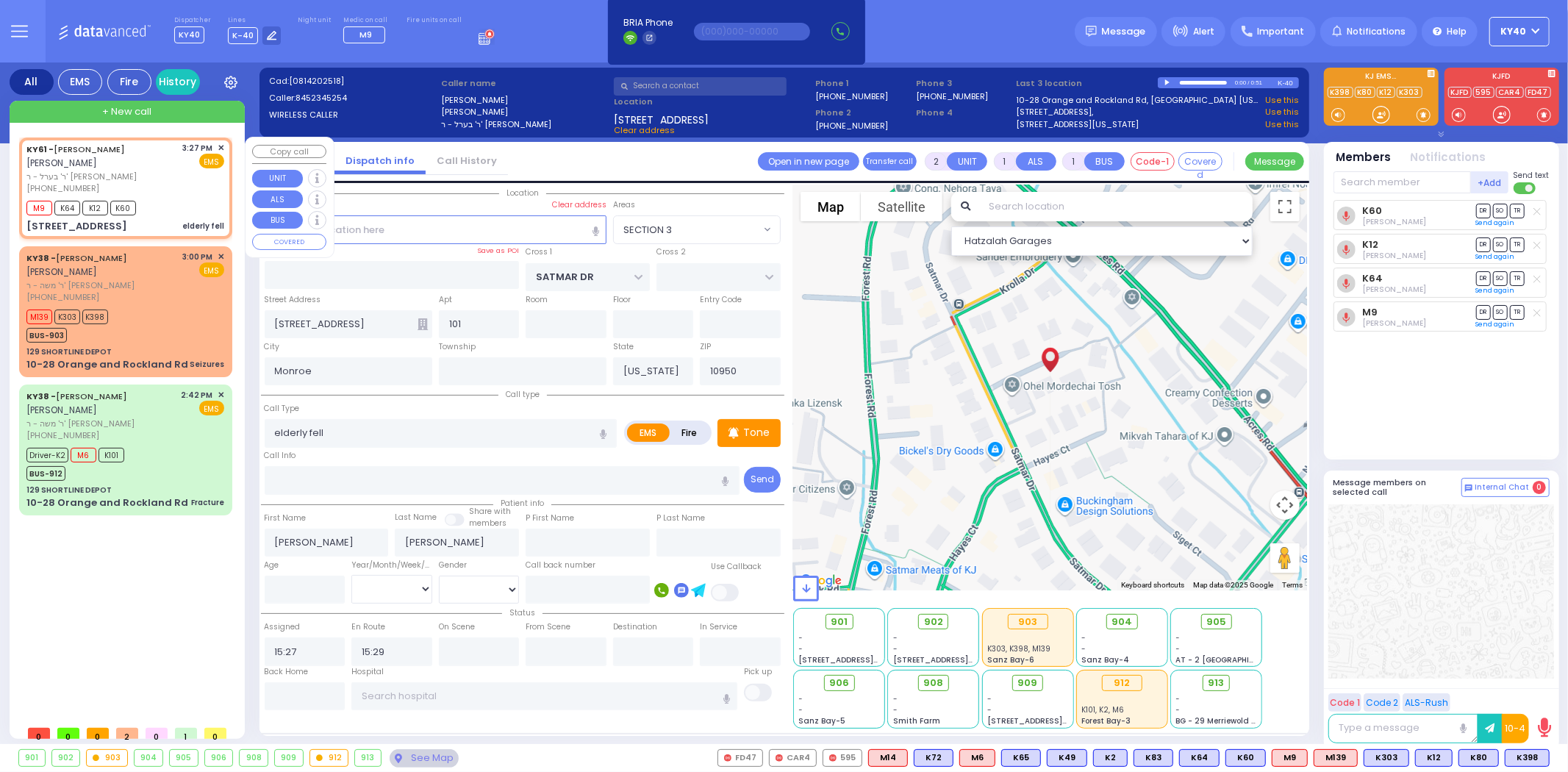
click at [161, 182] on div "[PHONE_NUMBER]" at bounding box center [102, 188] width 151 height 13
select select
radio input "true"
select select
select select "Hatzalah Garages"
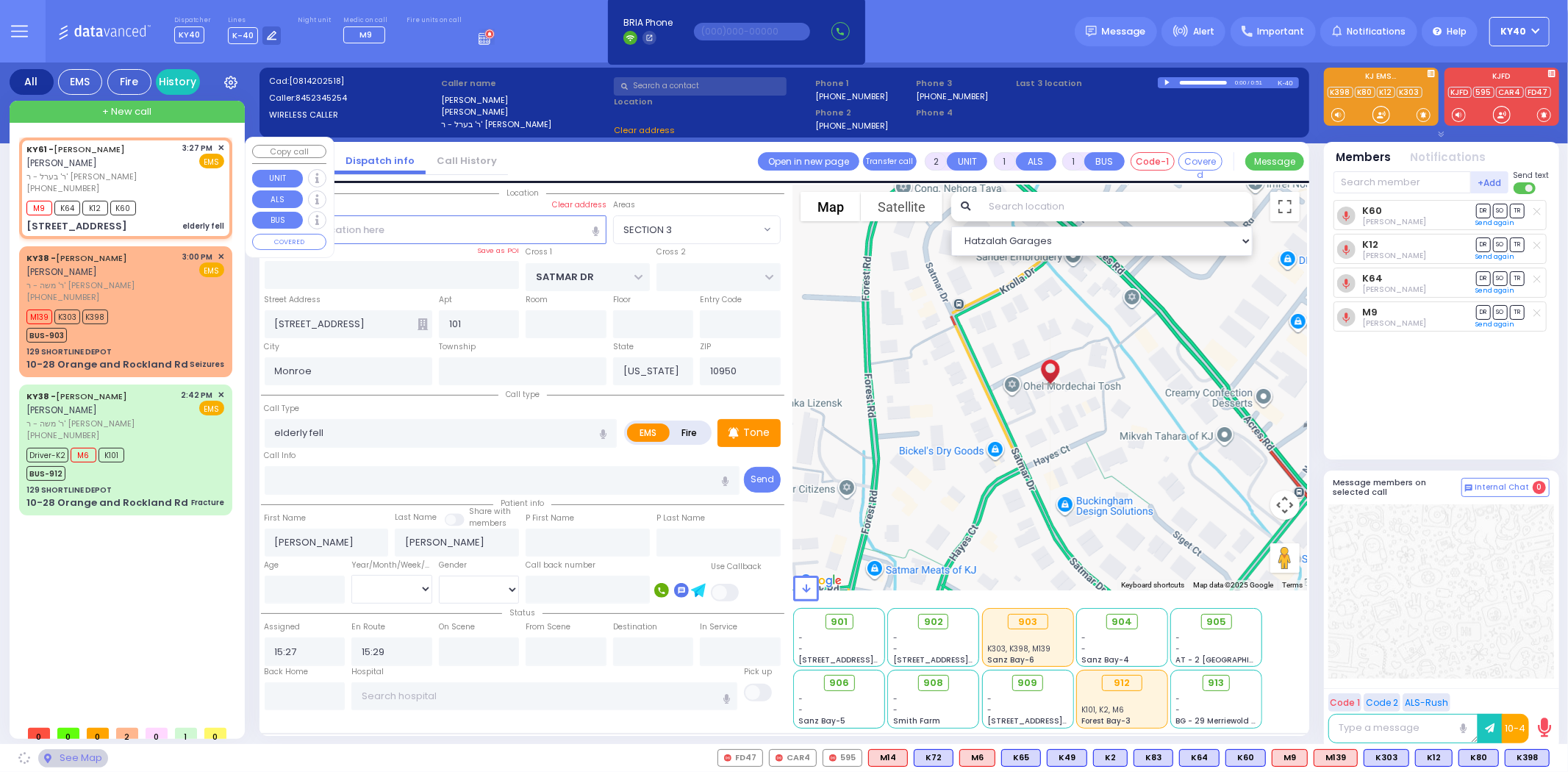
select select "SECTION 3"
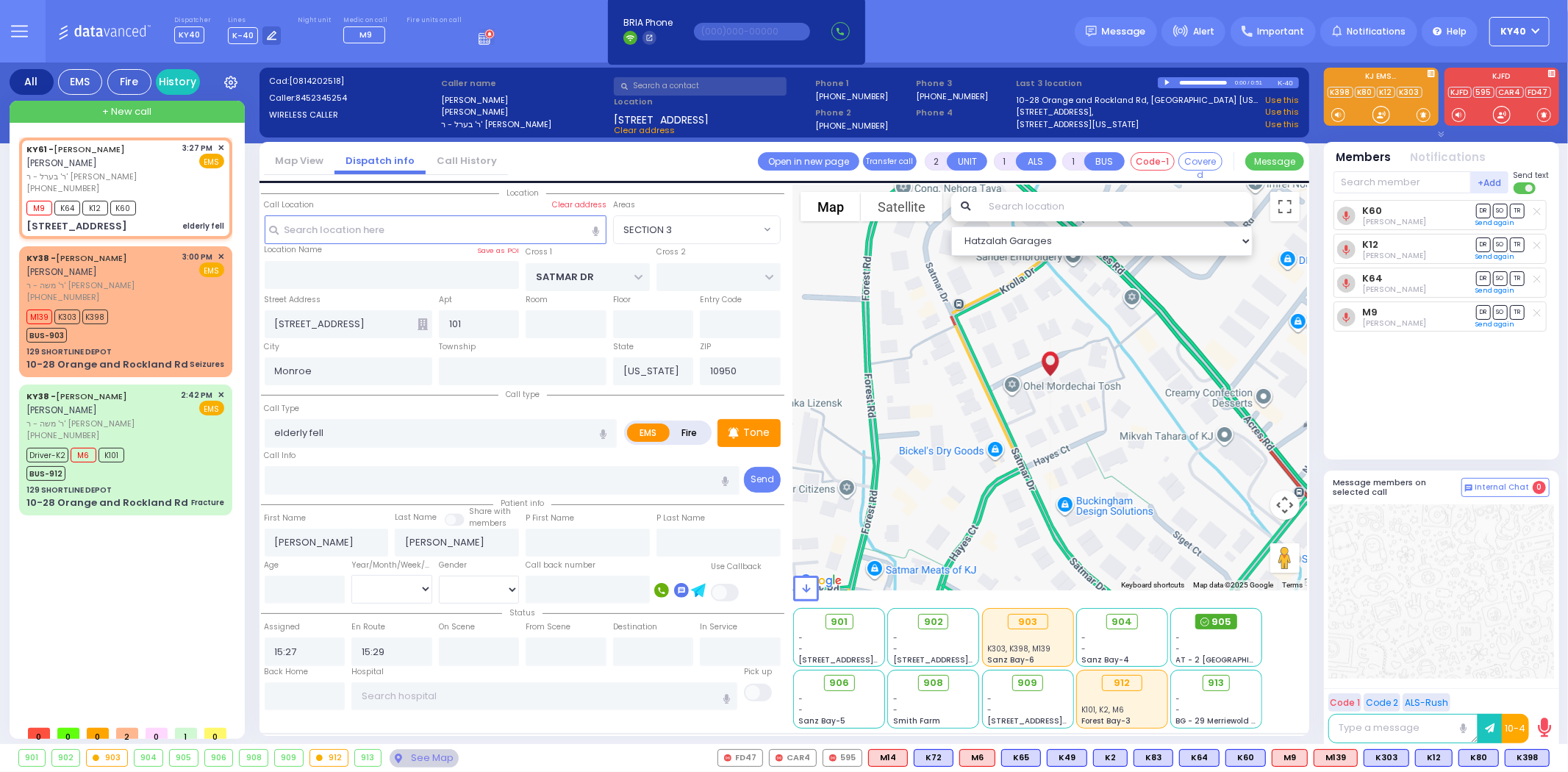
click at [1223, 621] on span "905" at bounding box center [1222, 622] width 20 height 15
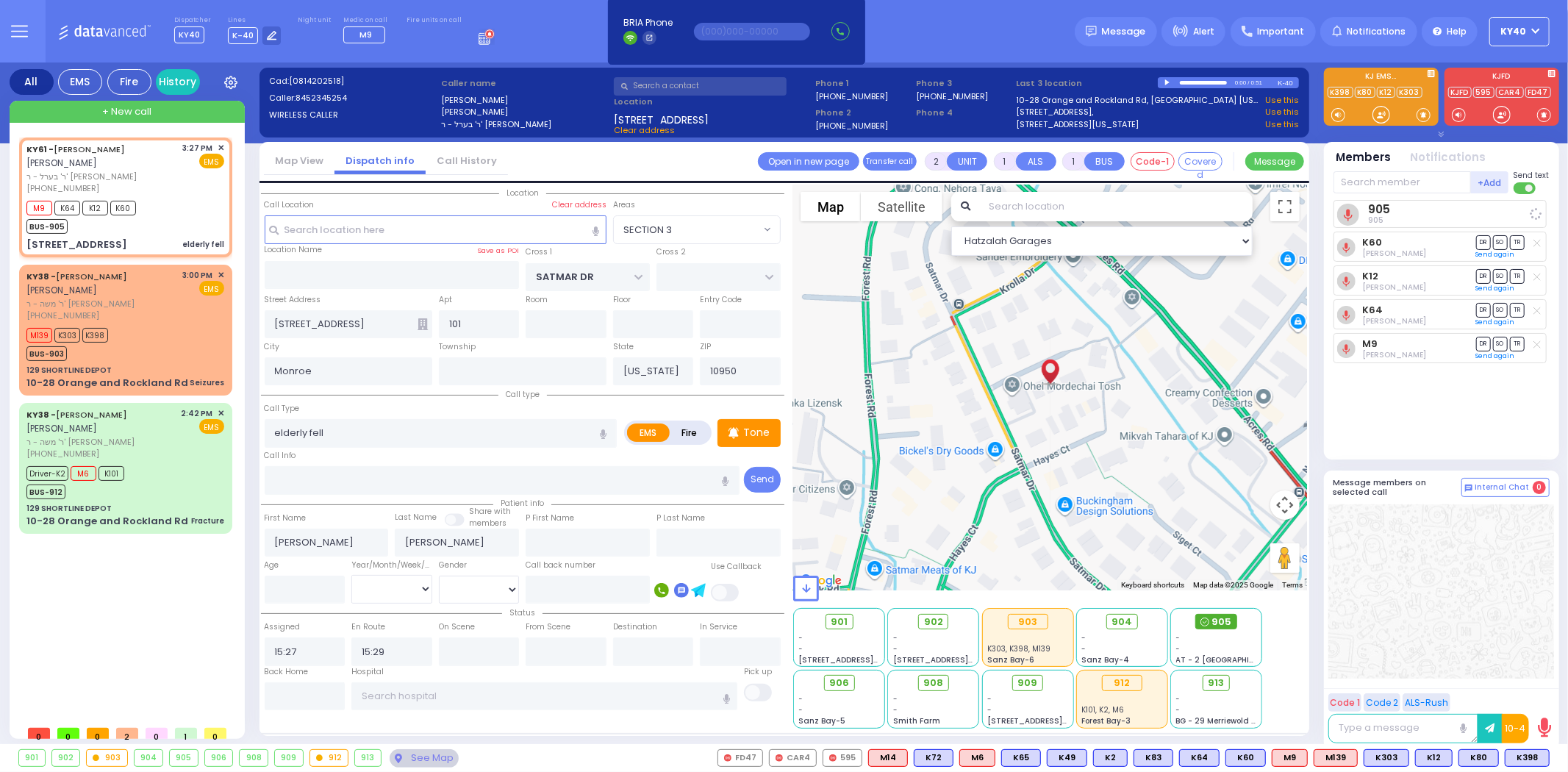
select select
radio input "true"
select select
select select "Hatzalah Garages"
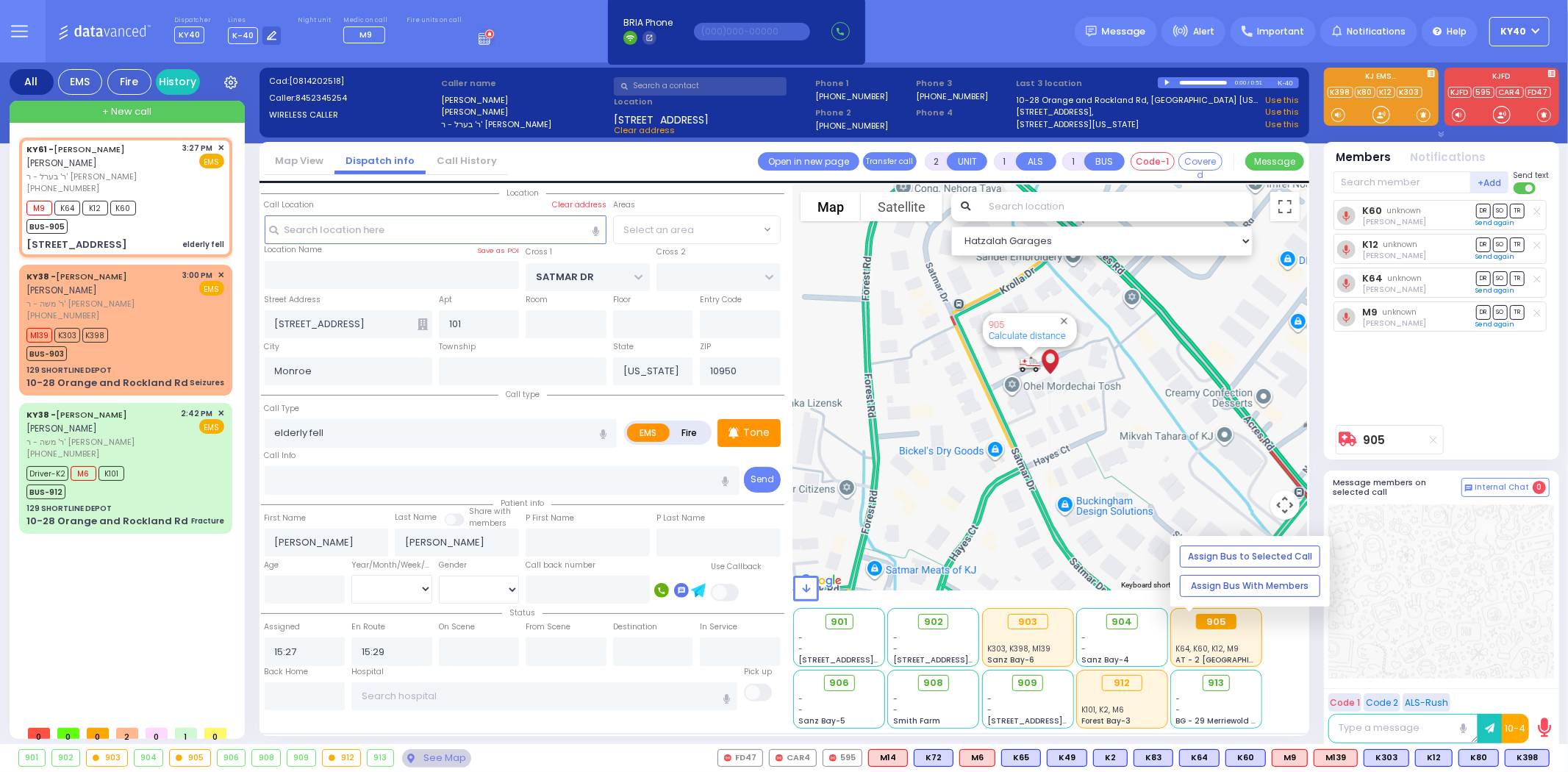
select select "SECTION 3"
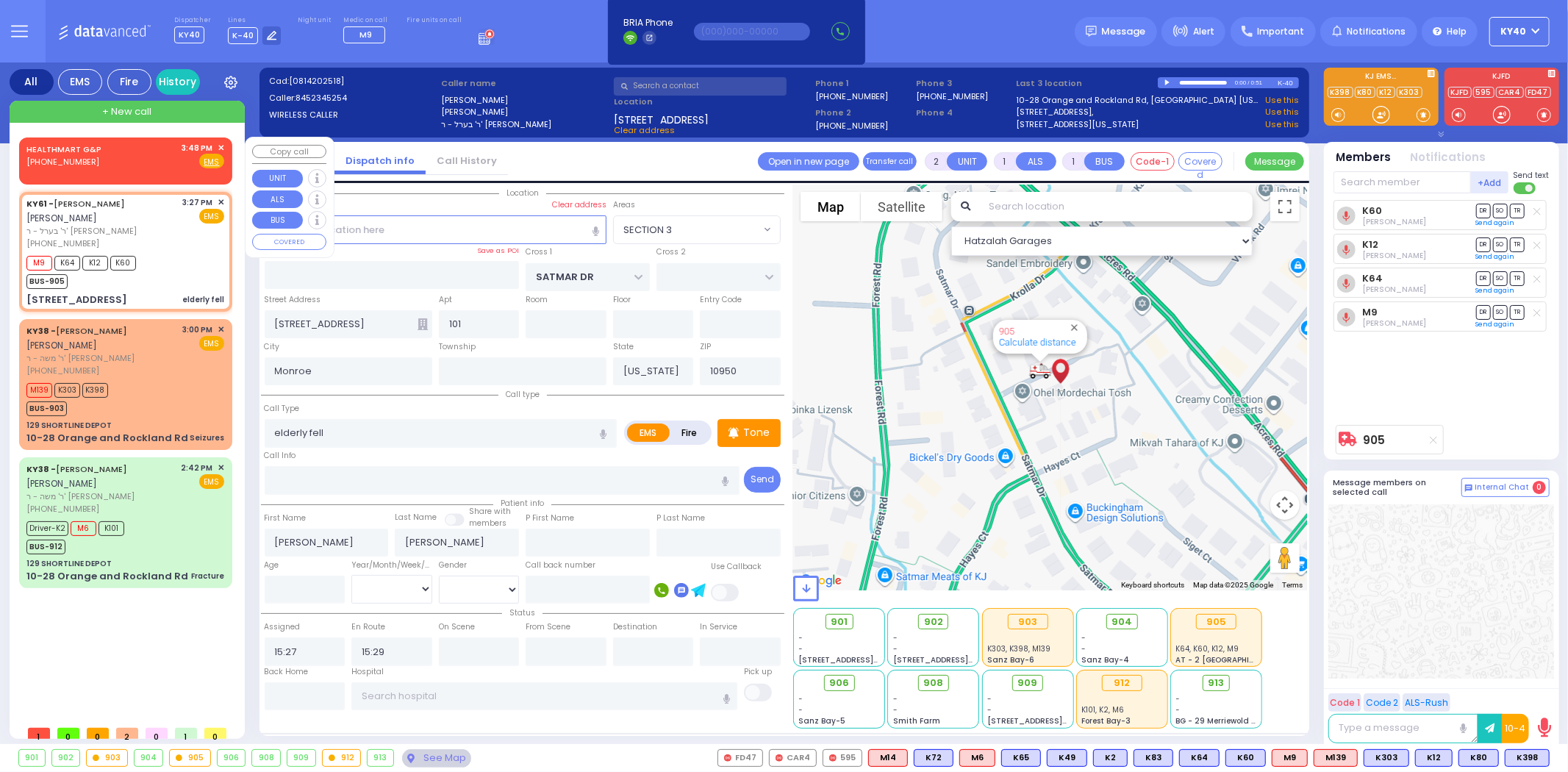
click at [218, 147] on span "✕" at bounding box center [221, 148] width 7 height 13
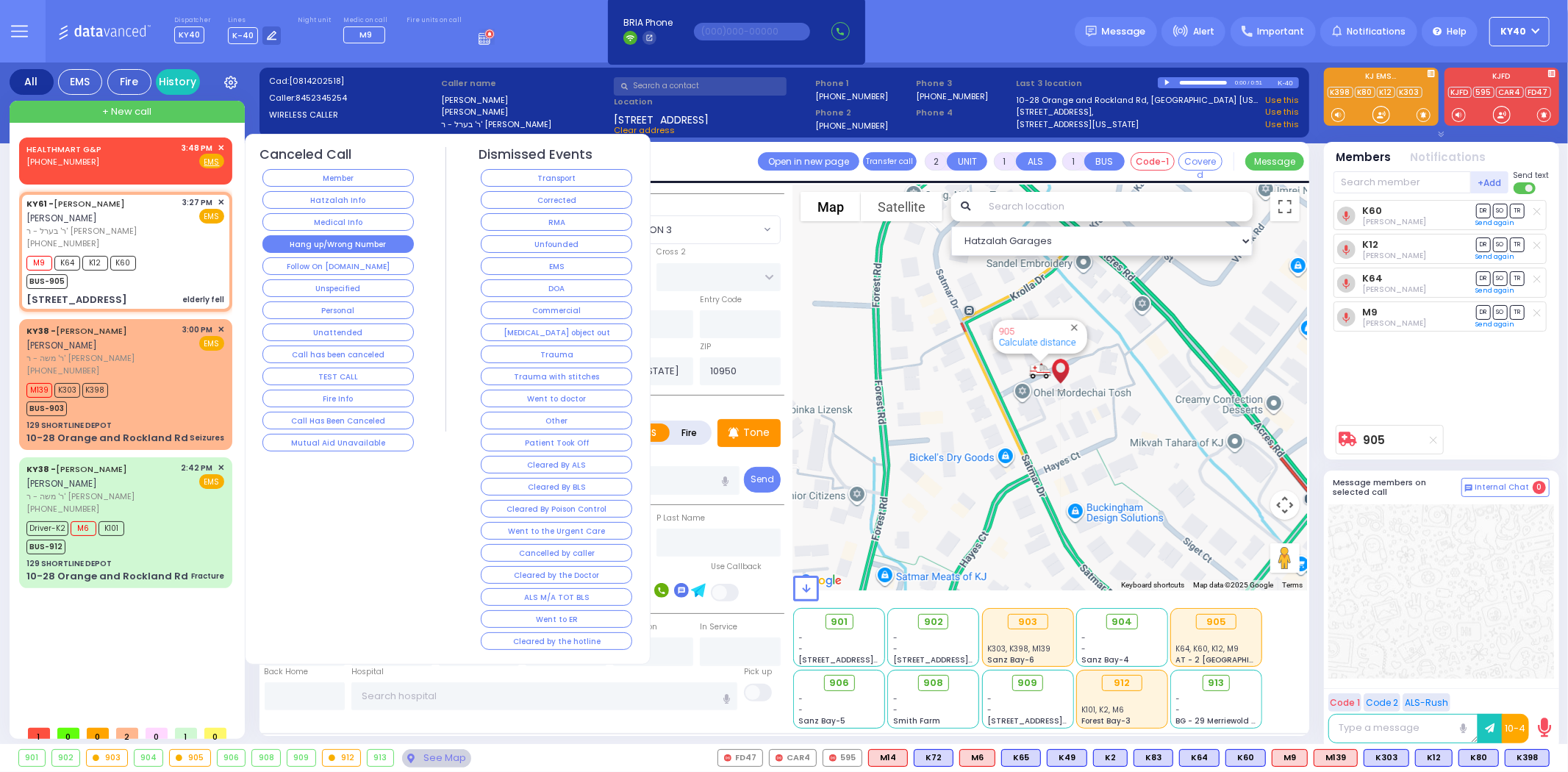
click at [382, 246] on button "Hang up/Wrong Number" at bounding box center [338, 244] width 151 height 18
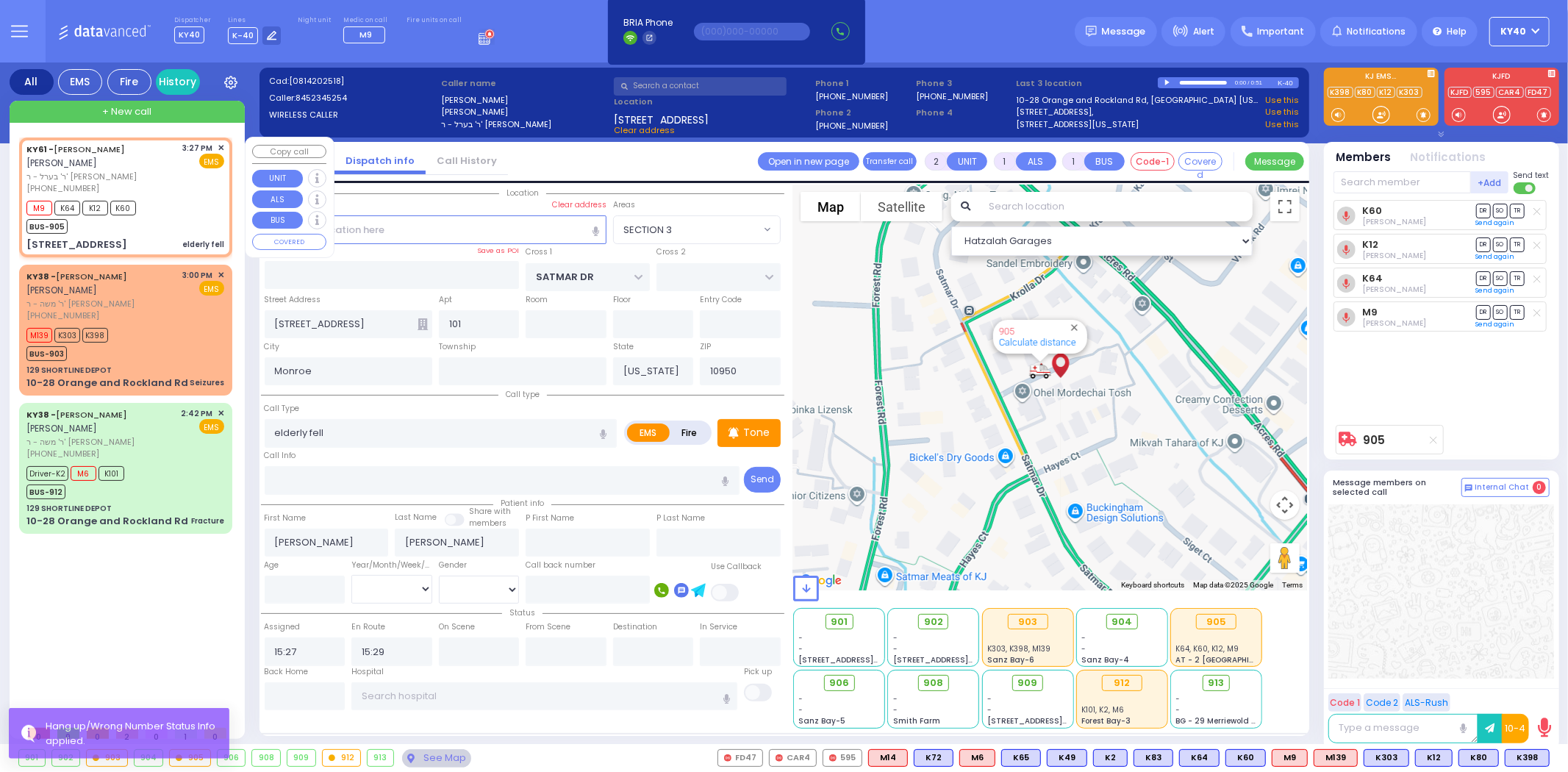
click at [184, 203] on div "M9 K64 K12 K60 BUS-905" at bounding box center [125, 215] width 198 height 37
select select
radio input "true"
select select
select select "Hatzalah Garages"
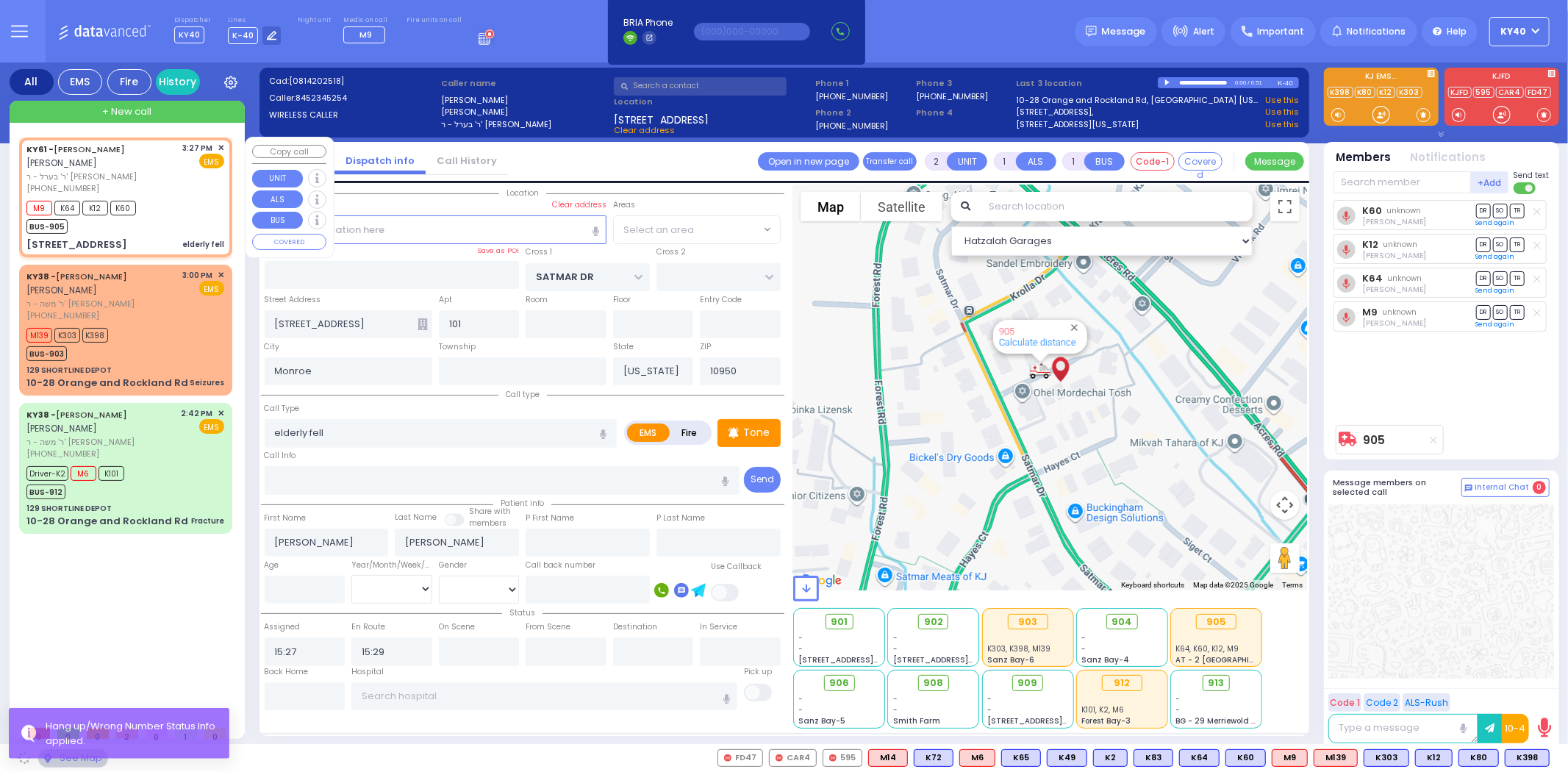
select select "SECTION 3"
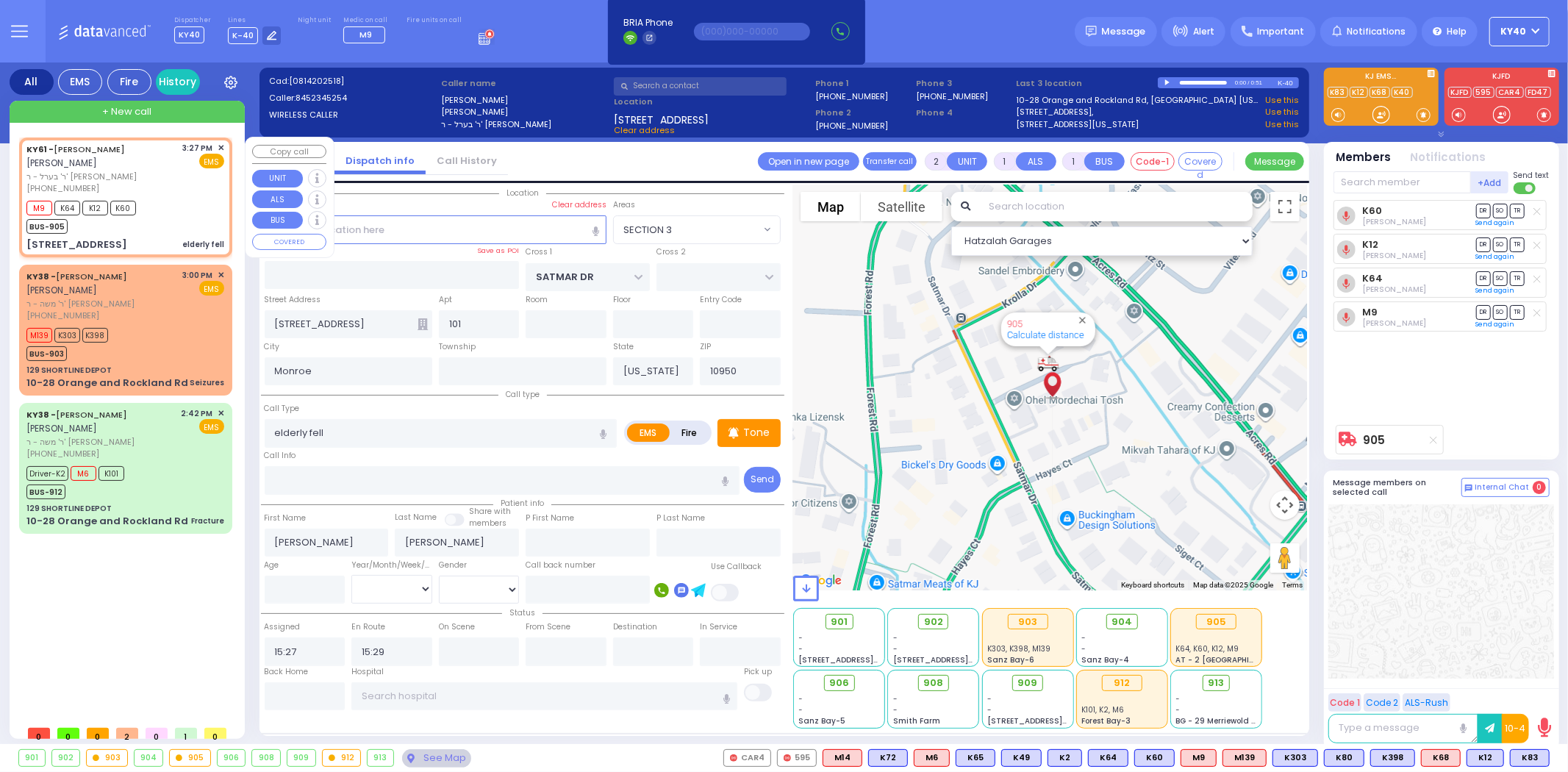
click at [191, 190] on div "3:27 PM ✕ EMS" at bounding box center [204, 168] width 42 height 53
select select
radio input "true"
select select
select select "Hatzalah Garages"
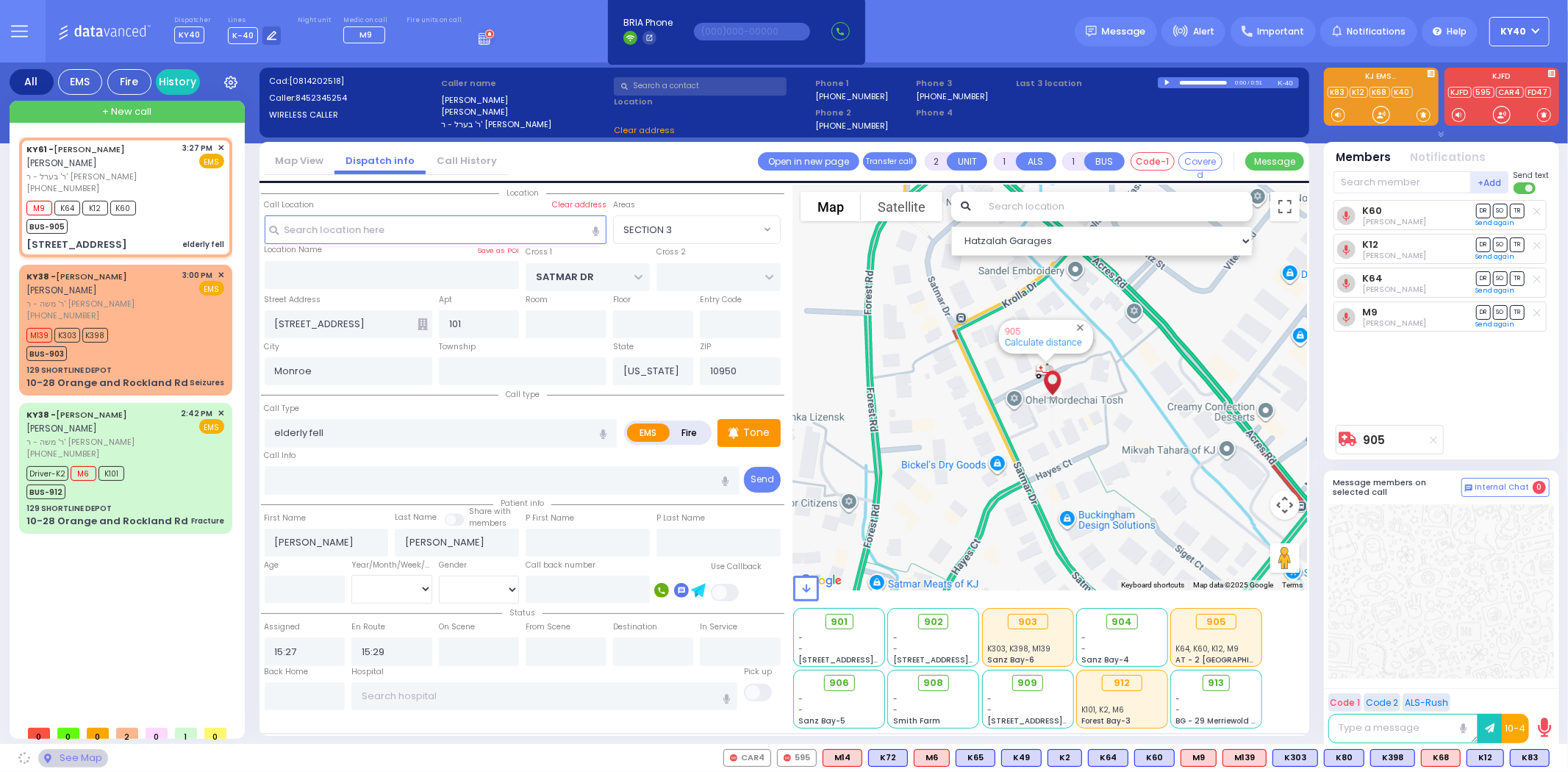
select select "SECTION 3"
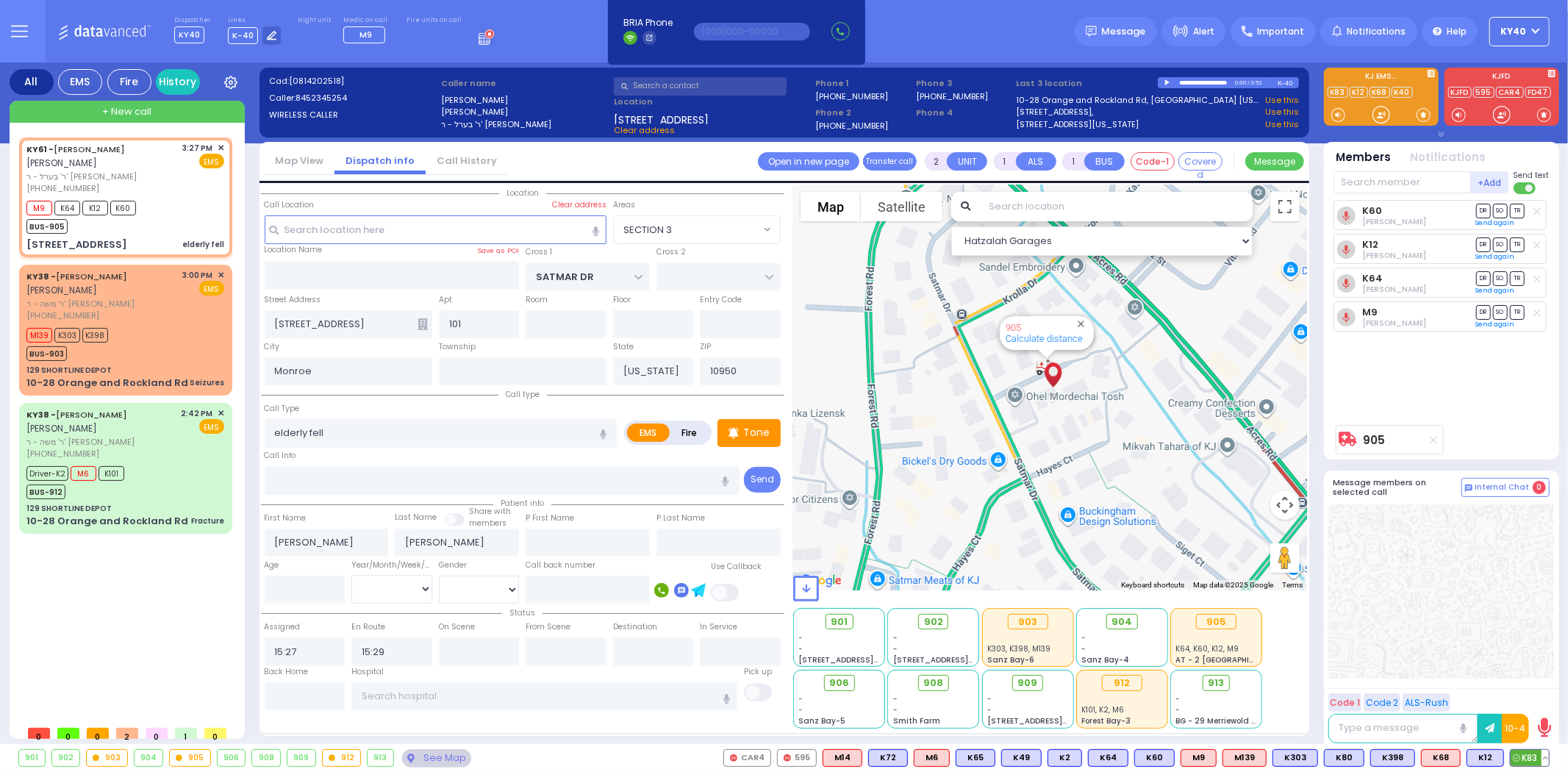
click at [1534, 759] on span "K83" at bounding box center [1529, 757] width 39 height 16
select select
radio input "true"
select select
select select "Hatzalah Garages"
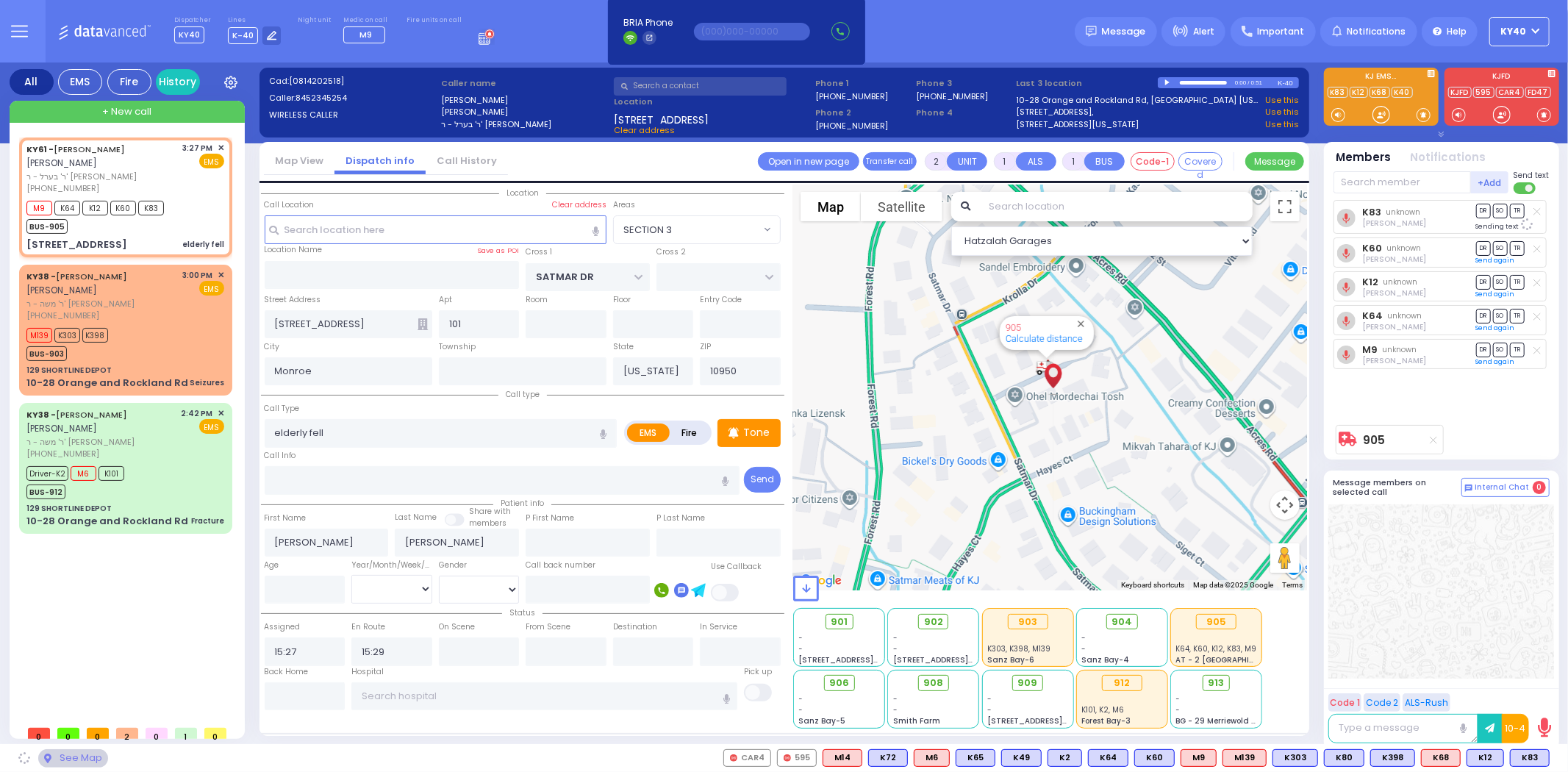
select select "SECTION 3"
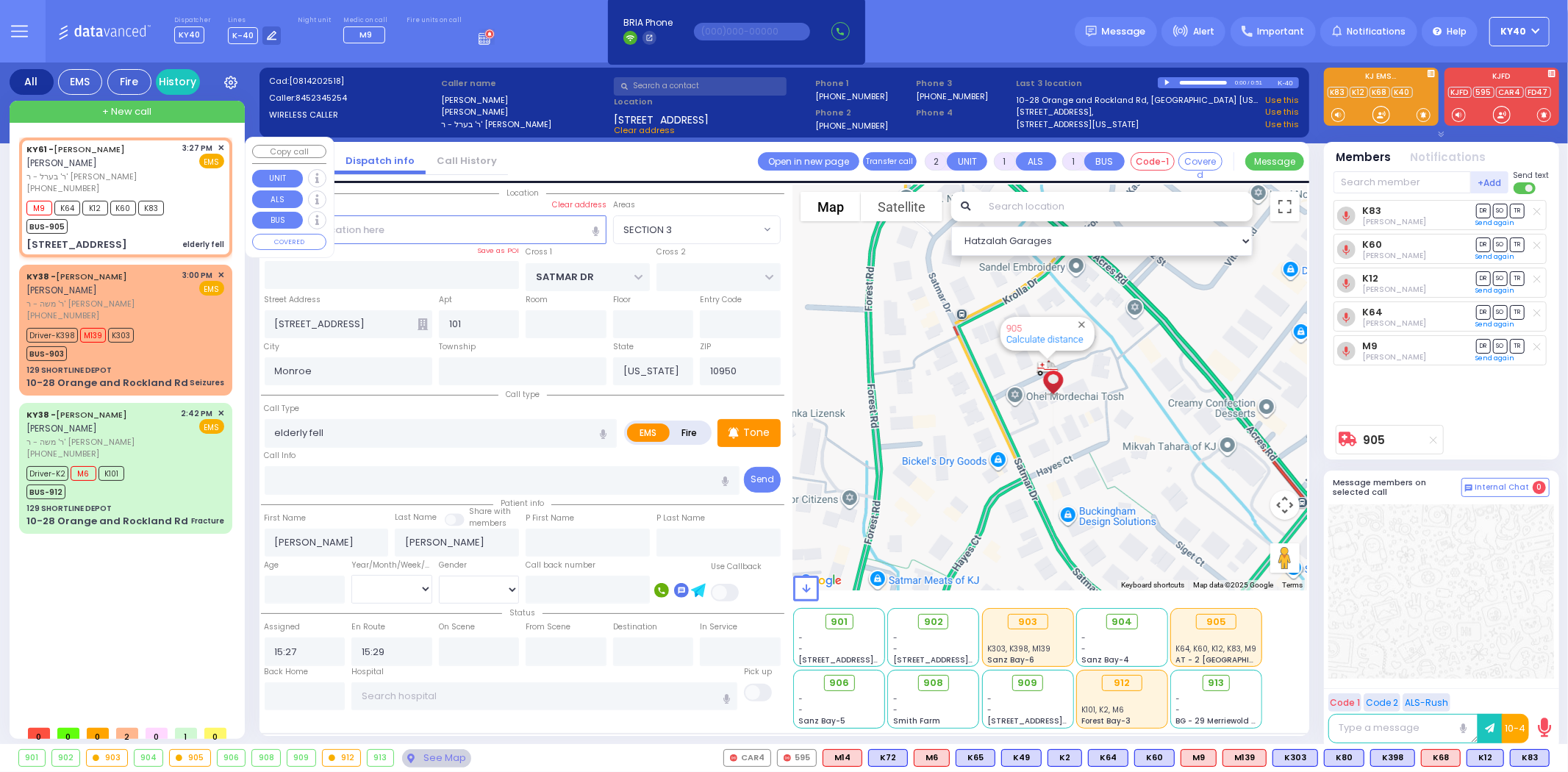
click at [187, 184] on div "3:27 PM ✕ EMS" at bounding box center [204, 168] width 42 height 53
select select
radio input "true"
select select
select select "Hatzalah Garages"
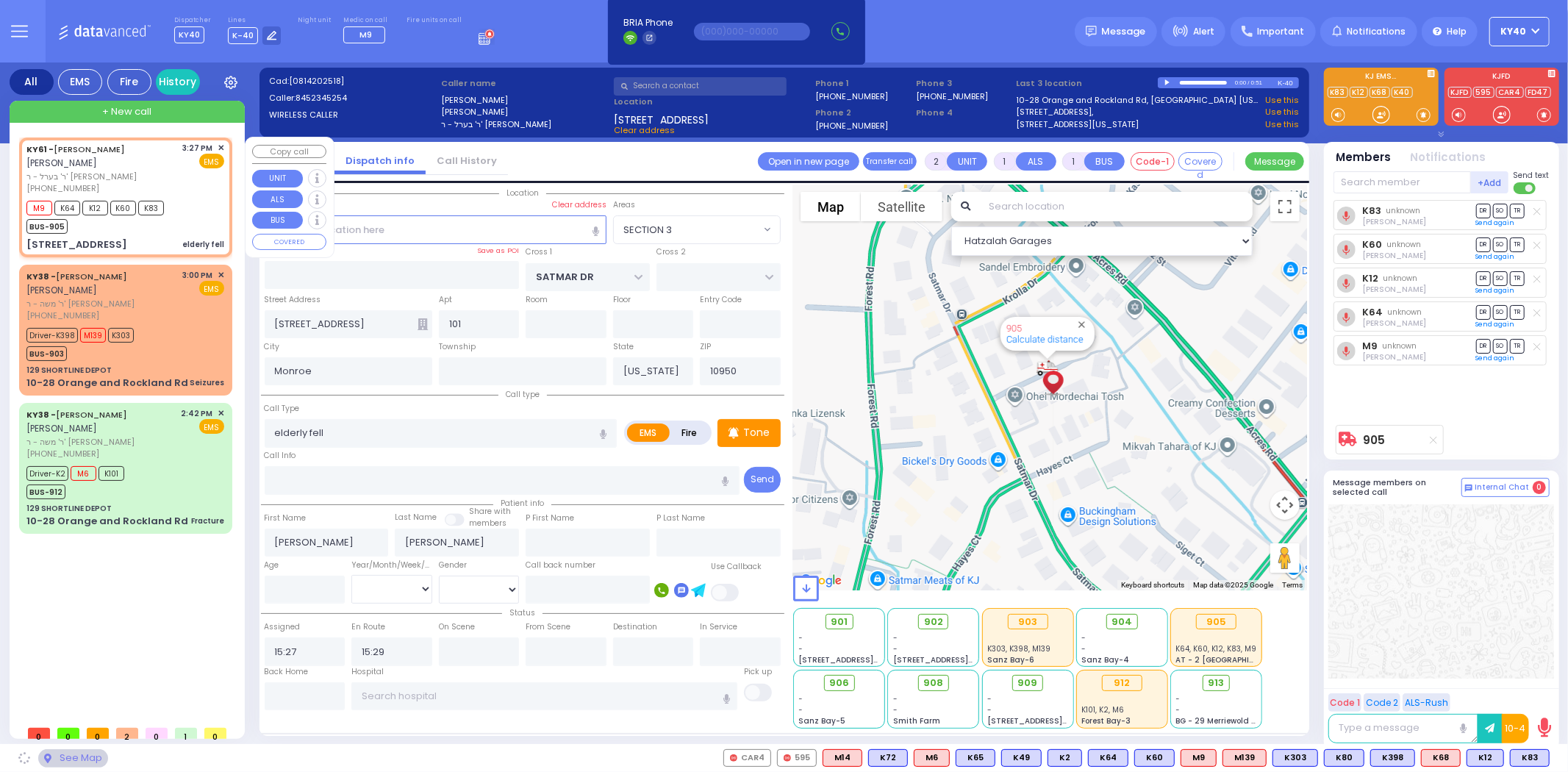
select select "SECTION 3"
click at [188, 185] on div "3:27 PM ✕ EMS" at bounding box center [204, 168] width 42 height 53
select select
radio input "true"
select select
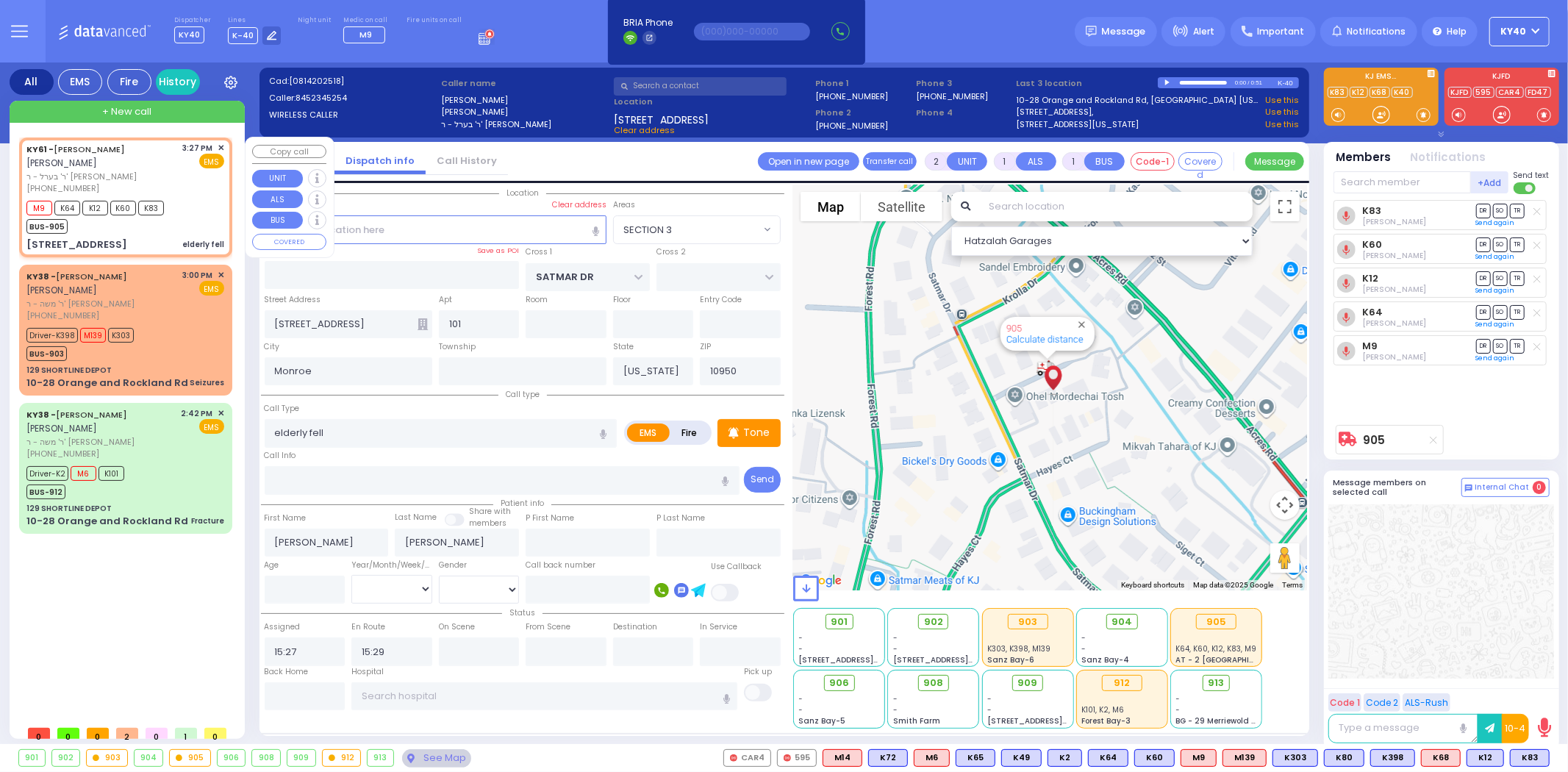
select select "Hatzalah Garages"
select select "SECTION 3"
click at [186, 167] on div "EMS" at bounding box center [204, 161] width 42 height 15
select select
radio input "true"
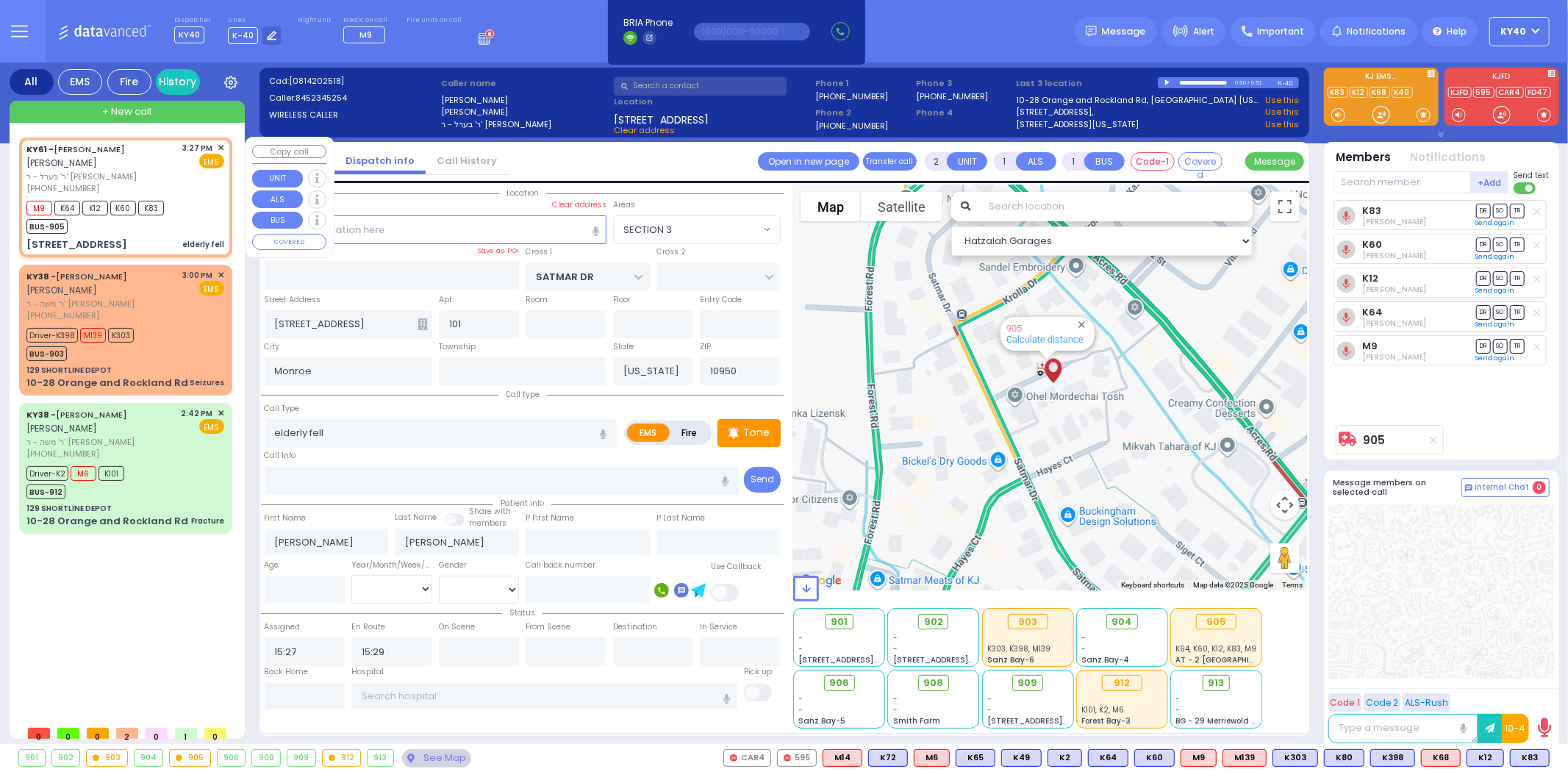
select select
select select "SECTION 3"
select select "Hatzalah Garages"
click at [199, 207] on div "M9 K64 K12 K60 K83 BUS-905" at bounding box center [125, 215] width 198 height 37
select select
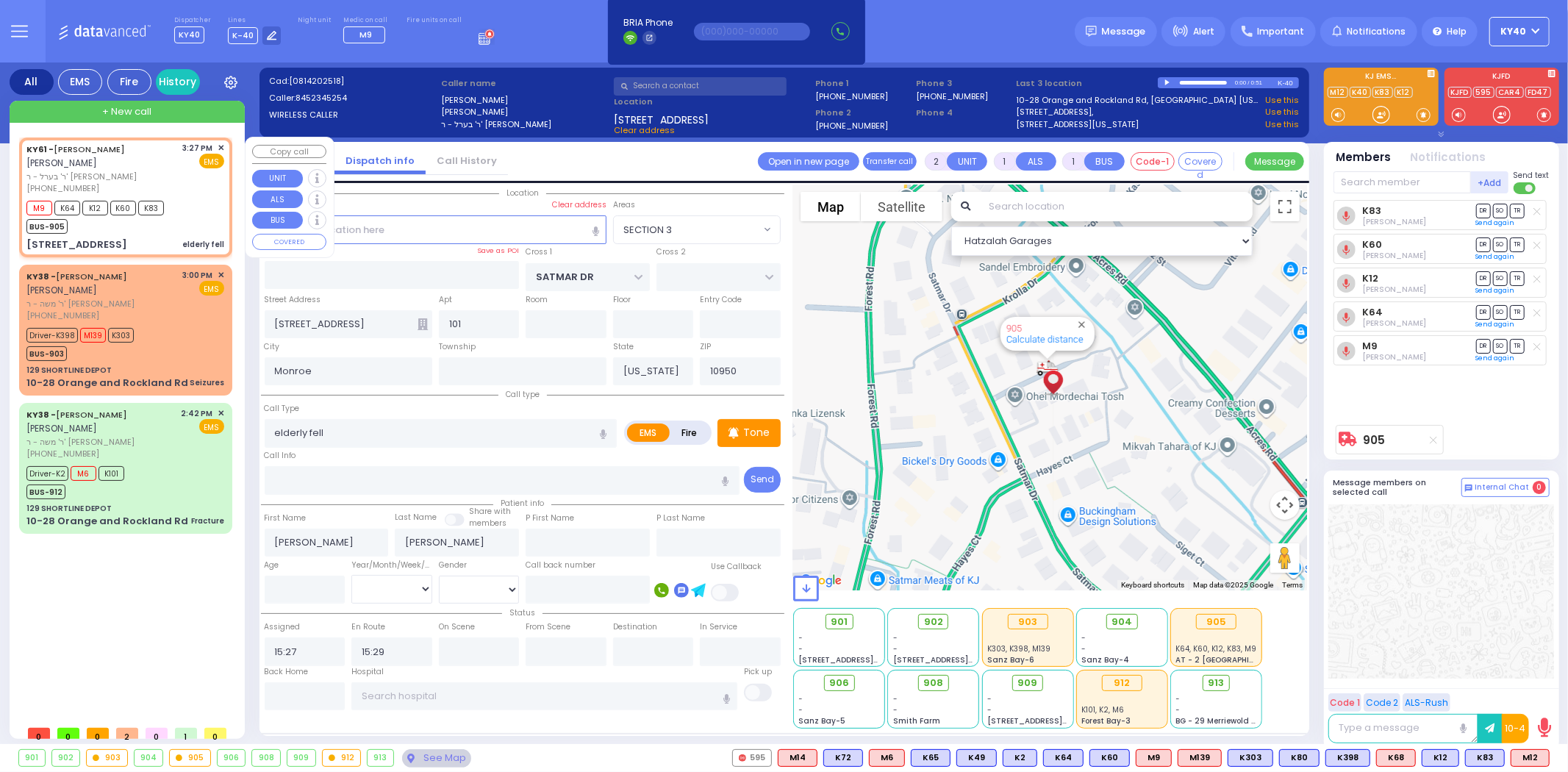
radio input "true"
select select
select select "Hatzalah Garages"
select select "SECTION 3"
click at [196, 204] on div "M9 K64 K12 K60 K83 BUS-905" at bounding box center [125, 215] width 198 height 37
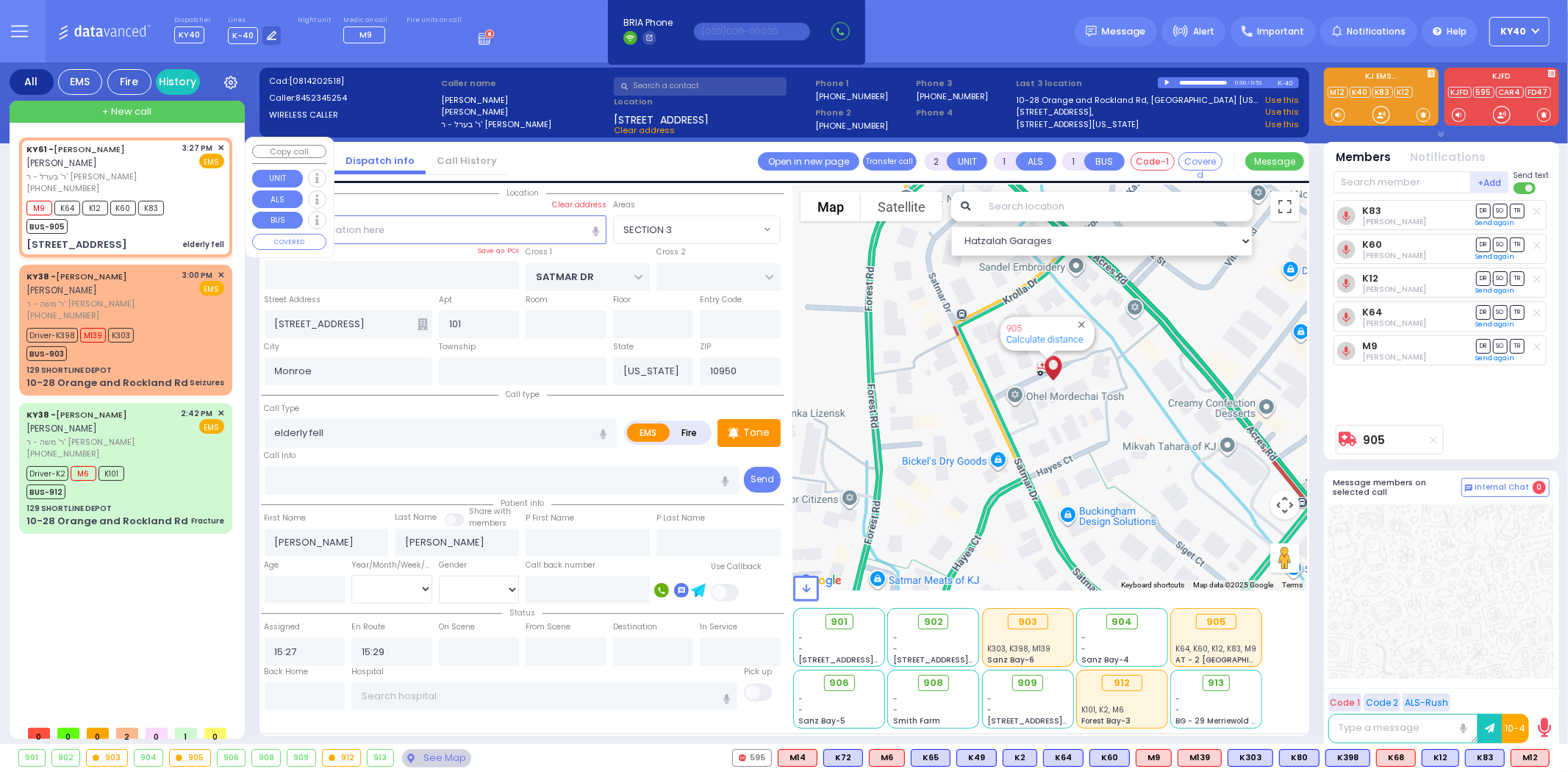
select select
radio input "true"
select select
select select "Hatzalah Garages"
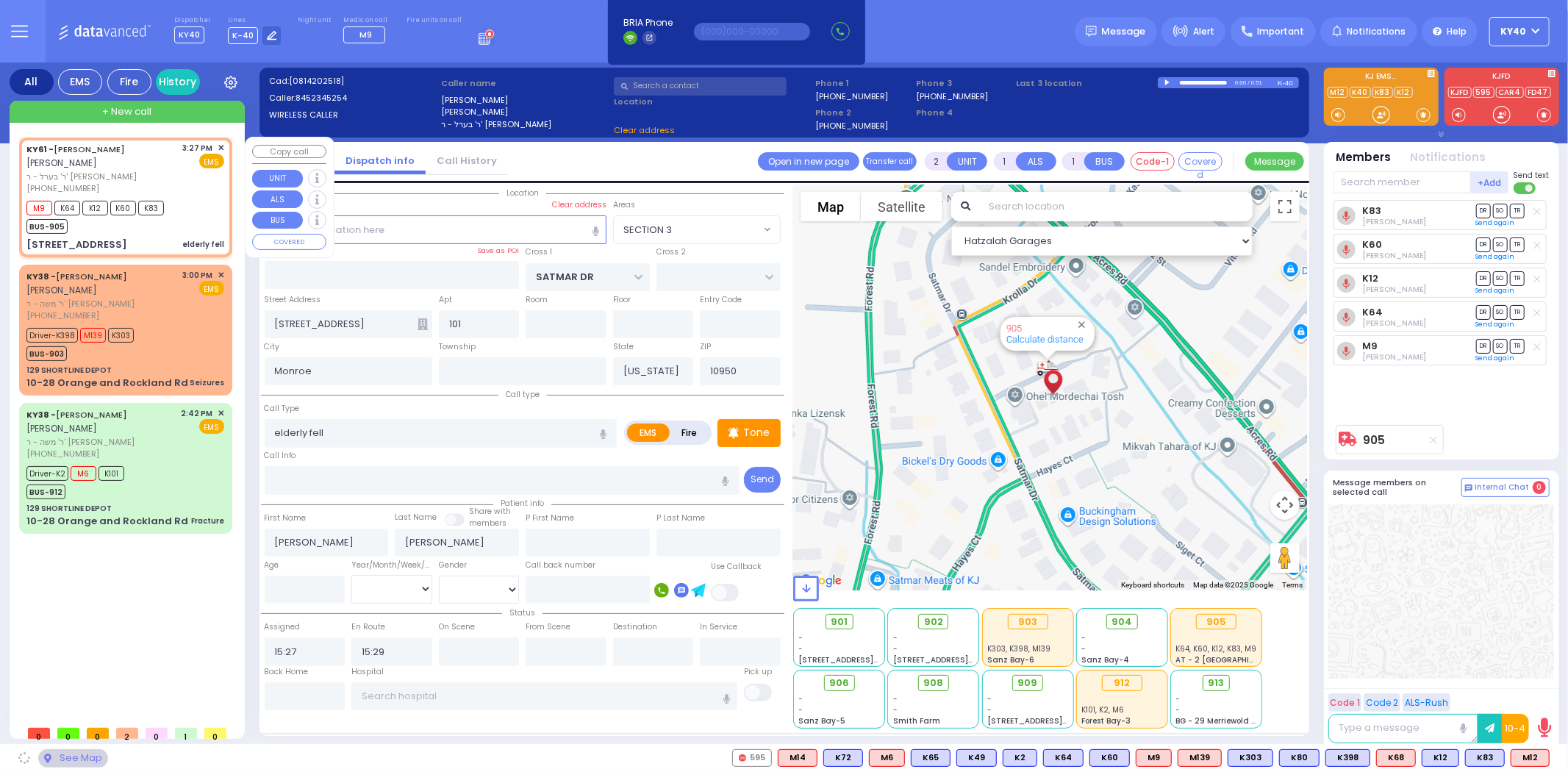
select select "SECTION 3"
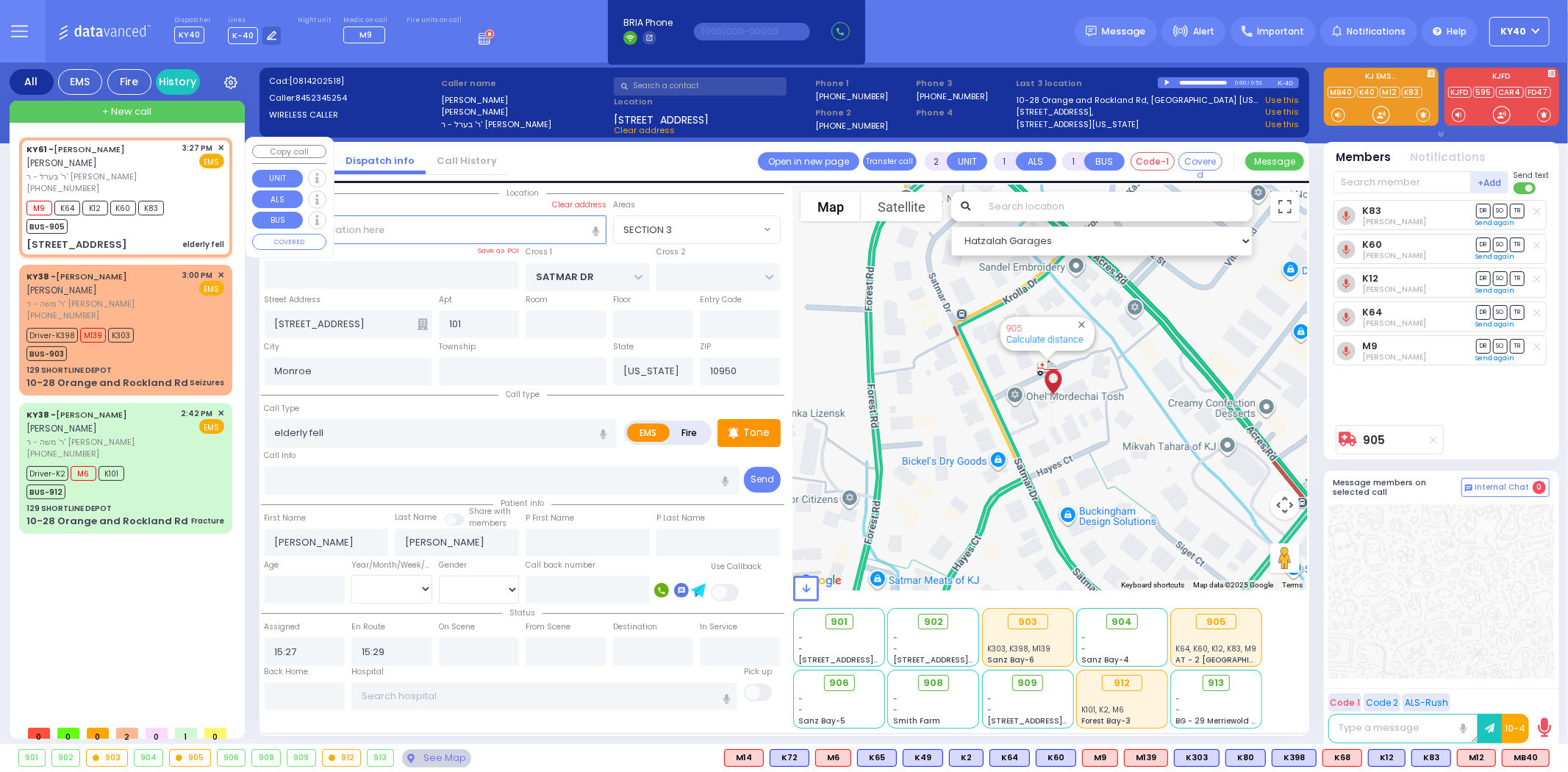
click at [112, 166] on div "KY61 - [PERSON_NAME] [PERSON_NAME]" at bounding box center [102, 155] width 151 height 28
select select
radio input "true"
select select
select select "Hatzalah Garages"
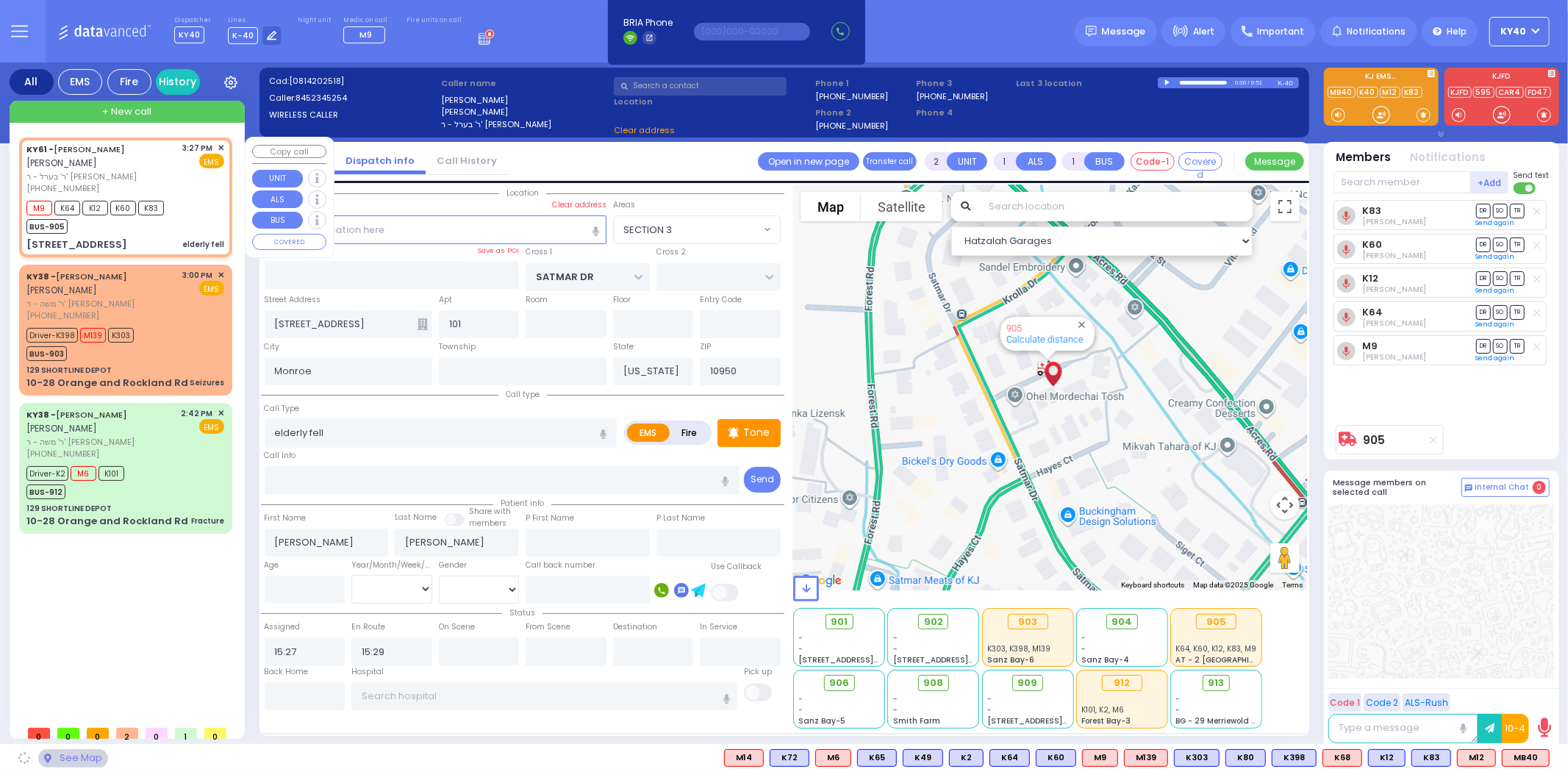
select select "SECTION 3"
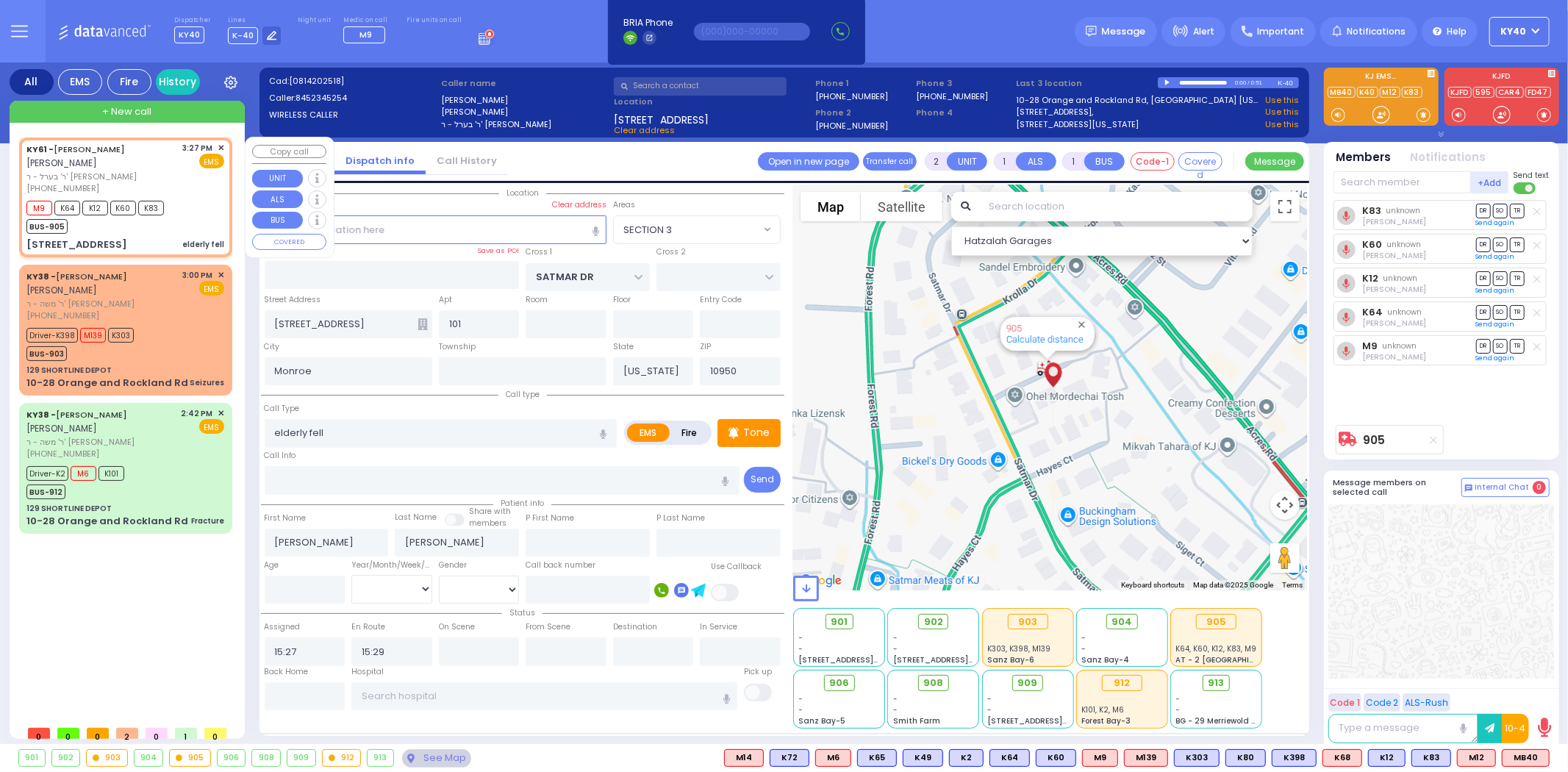
click at [112, 165] on div "KY61 - [PERSON_NAME] [PERSON_NAME]" at bounding box center [102, 155] width 151 height 28
select select
radio input "true"
select select
select select "SECTION 3"
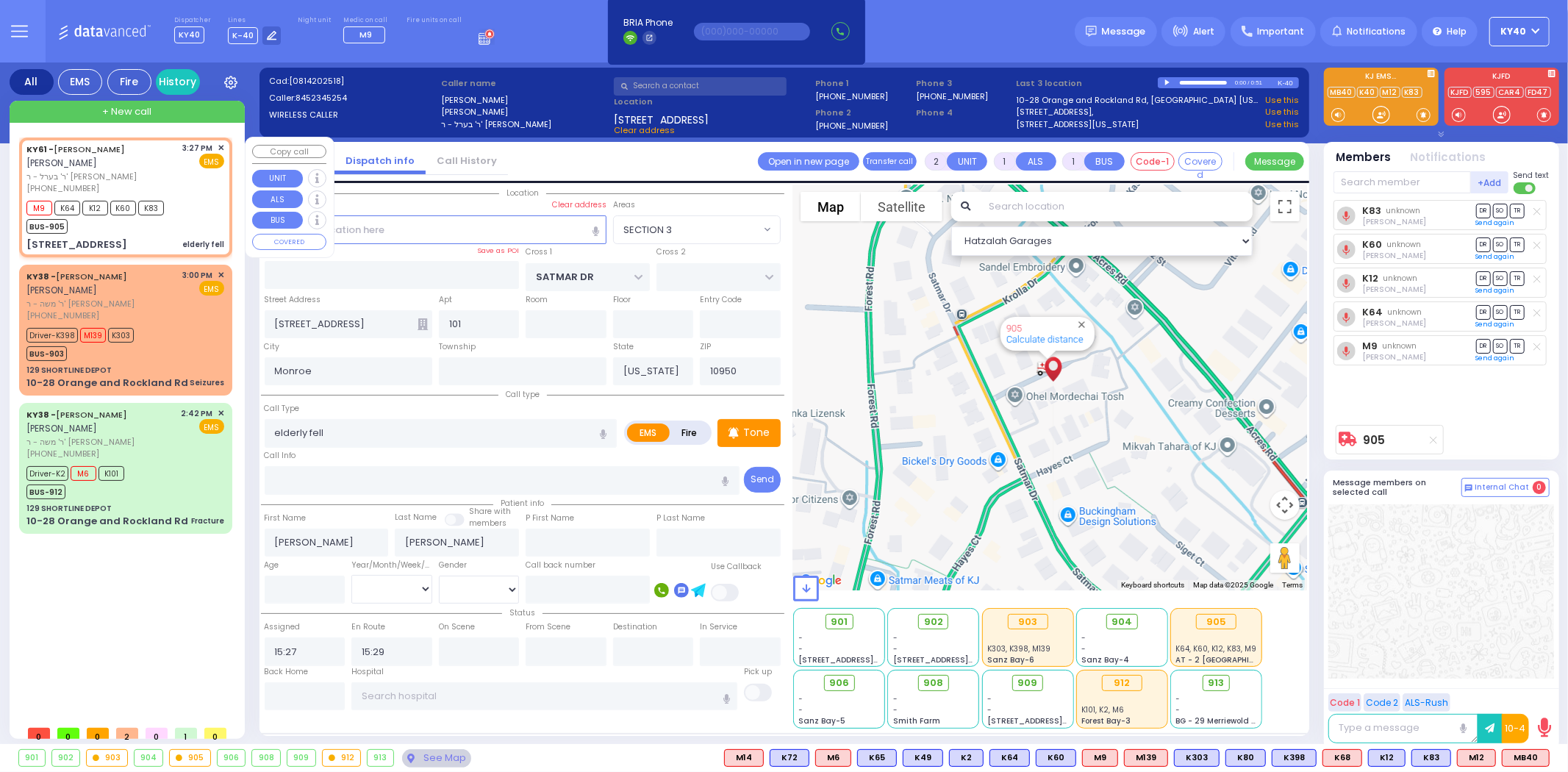
select select "Hatzalah Garages"
click at [112, 166] on div "KY61 - [PERSON_NAME] [PERSON_NAME]" at bounding box center [102, 155] width 151 height 28
select select
radio input "true"
select select
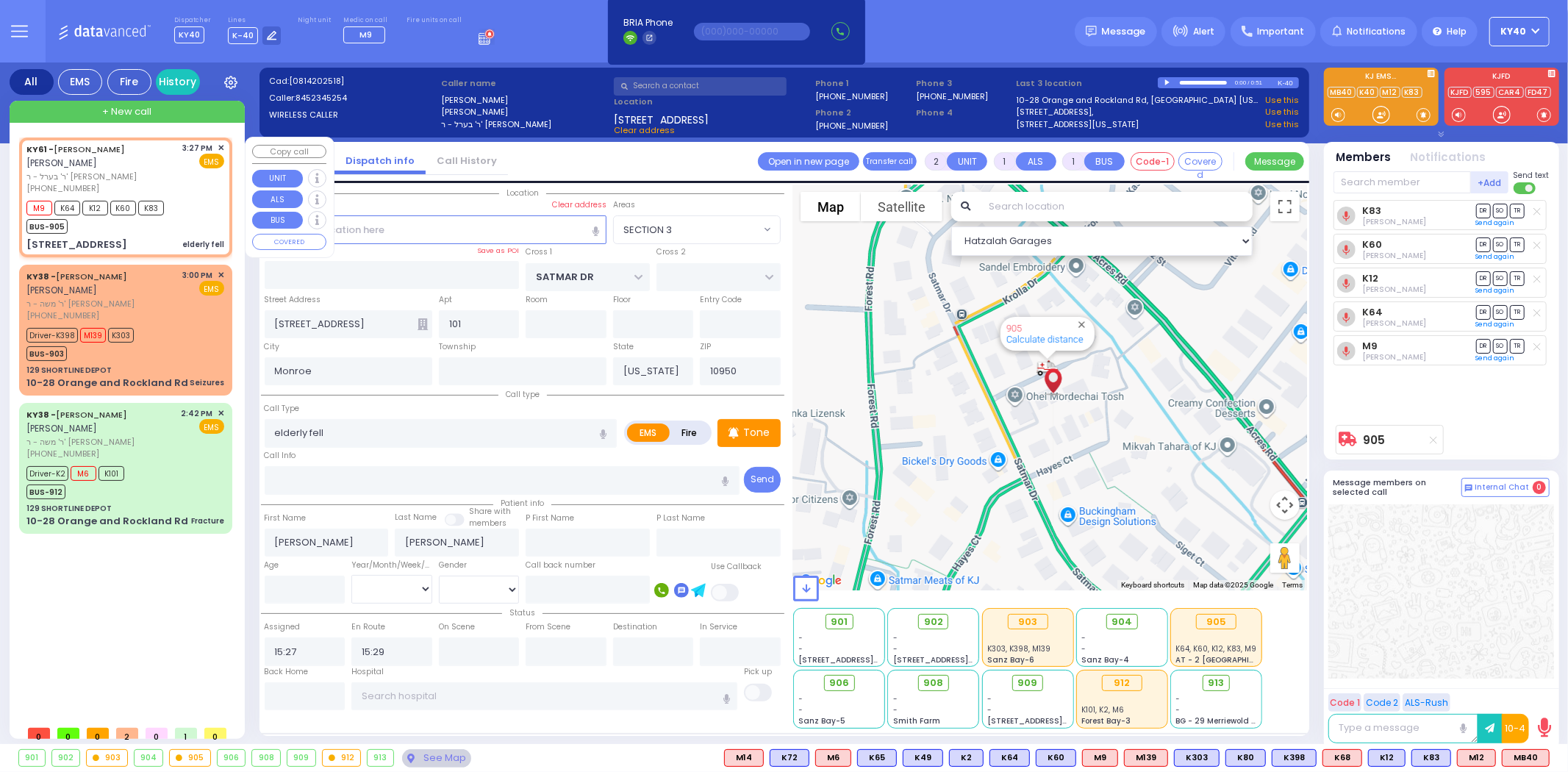
select select "Hatzalah Garages"
select select "SECTION 3"
click at [1420, 405] on div "K83 Dov Guttman DR SO TR DR" at bounding box center [1443, 308] width 219 height 217
click at [1484, 278] on span "DR" at bounding box center [1483, 278] width 15 height 14
select select
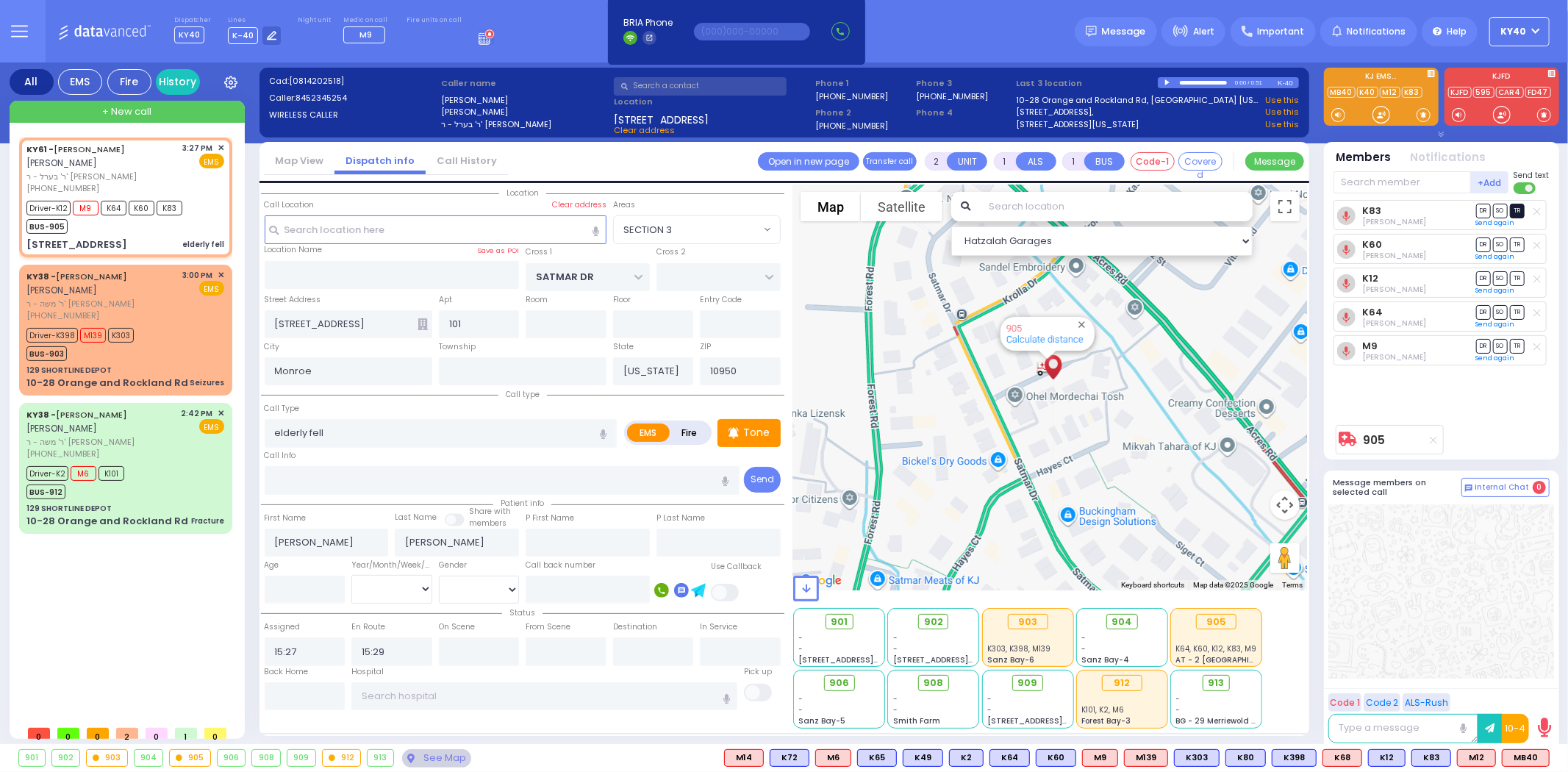
radio input "true"
select select
select select "Hatzalah Garages"
select select "SECTION 3"
click at [1517, 214] on span "TR" at bounding box center [1516, 210] width 15 height 14
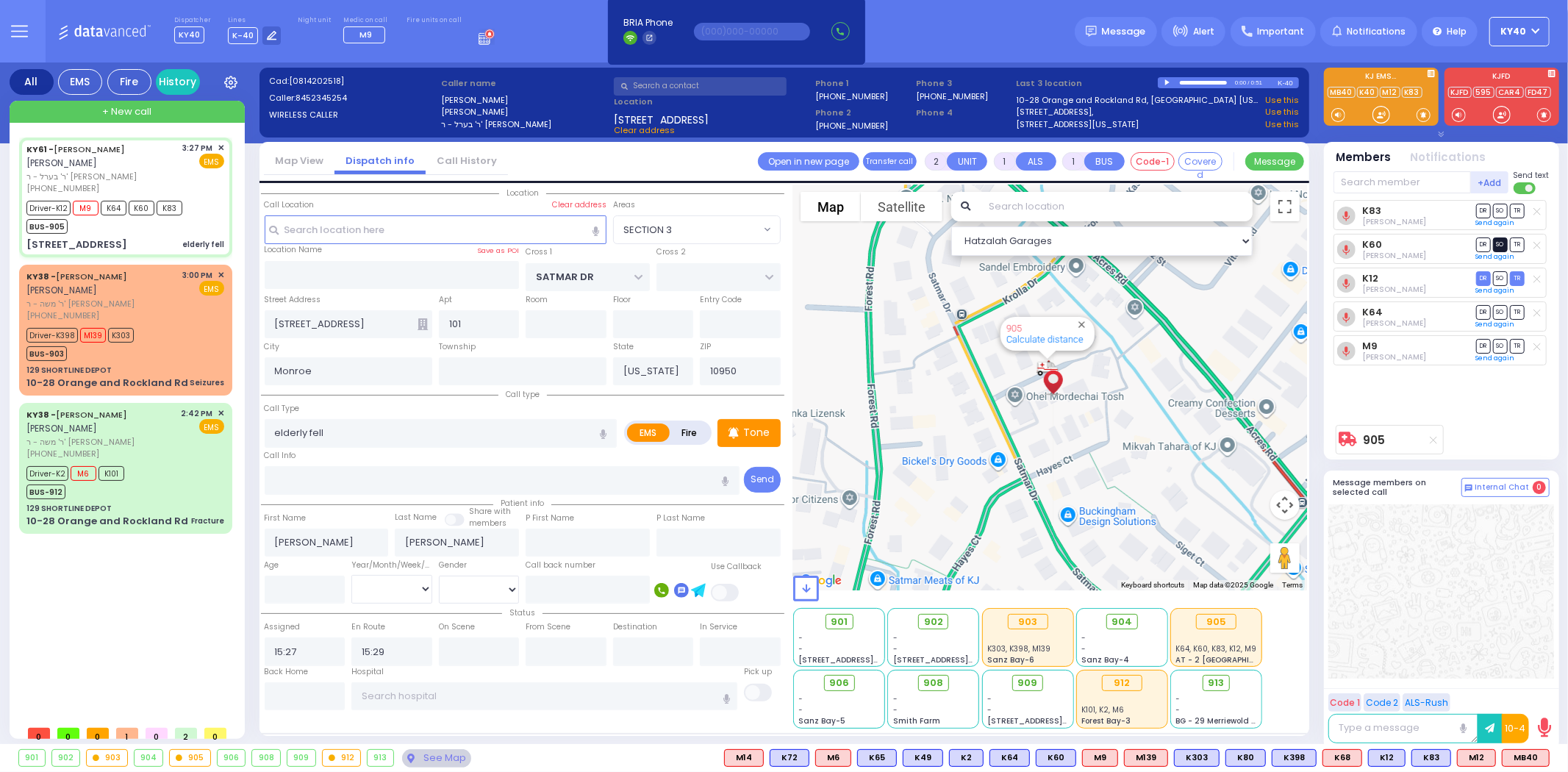
select select
radio input "true"
select select
type input "16:04"
select select "Hatzalah Garages"
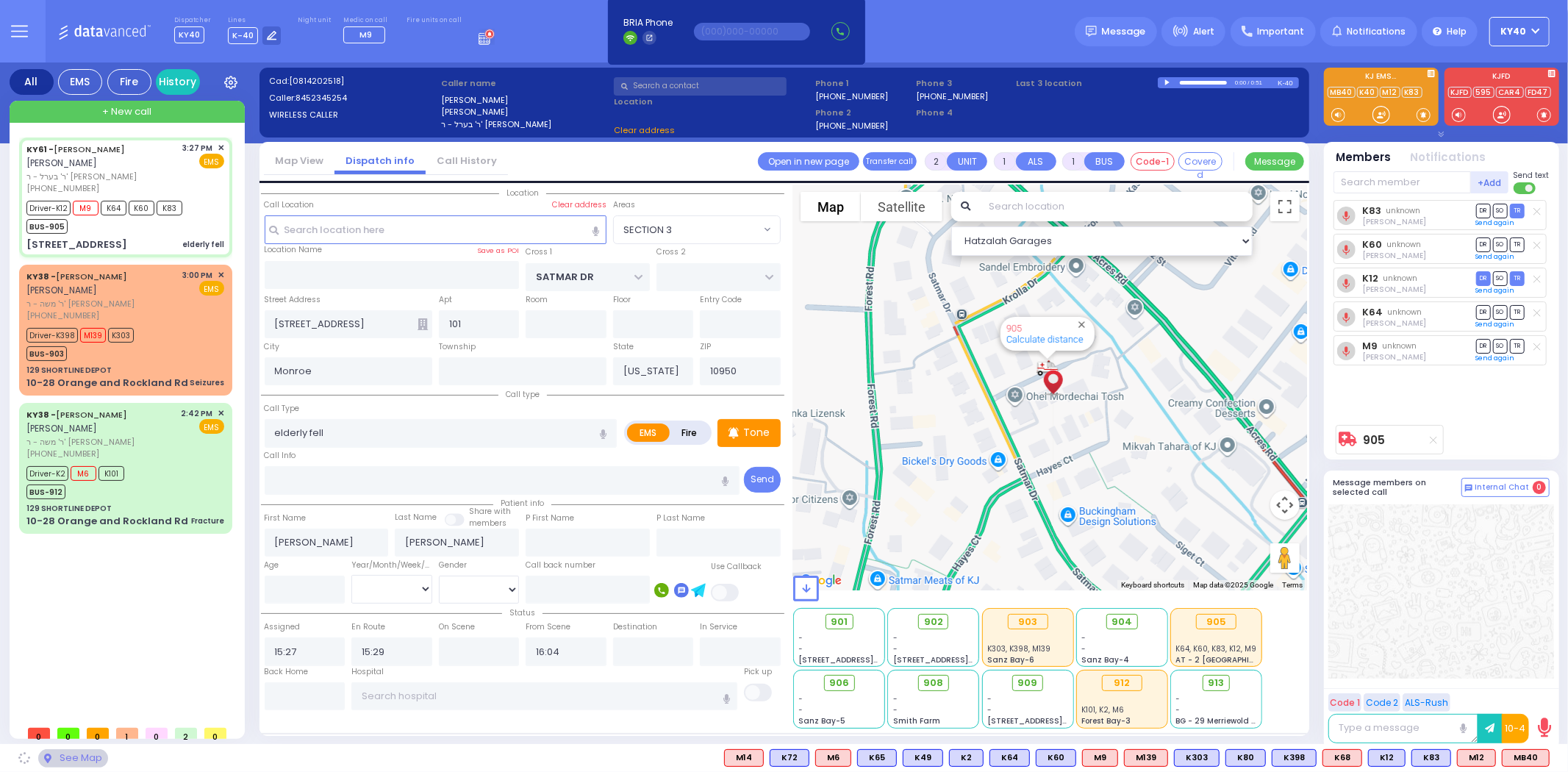
select select "SECTION 3"
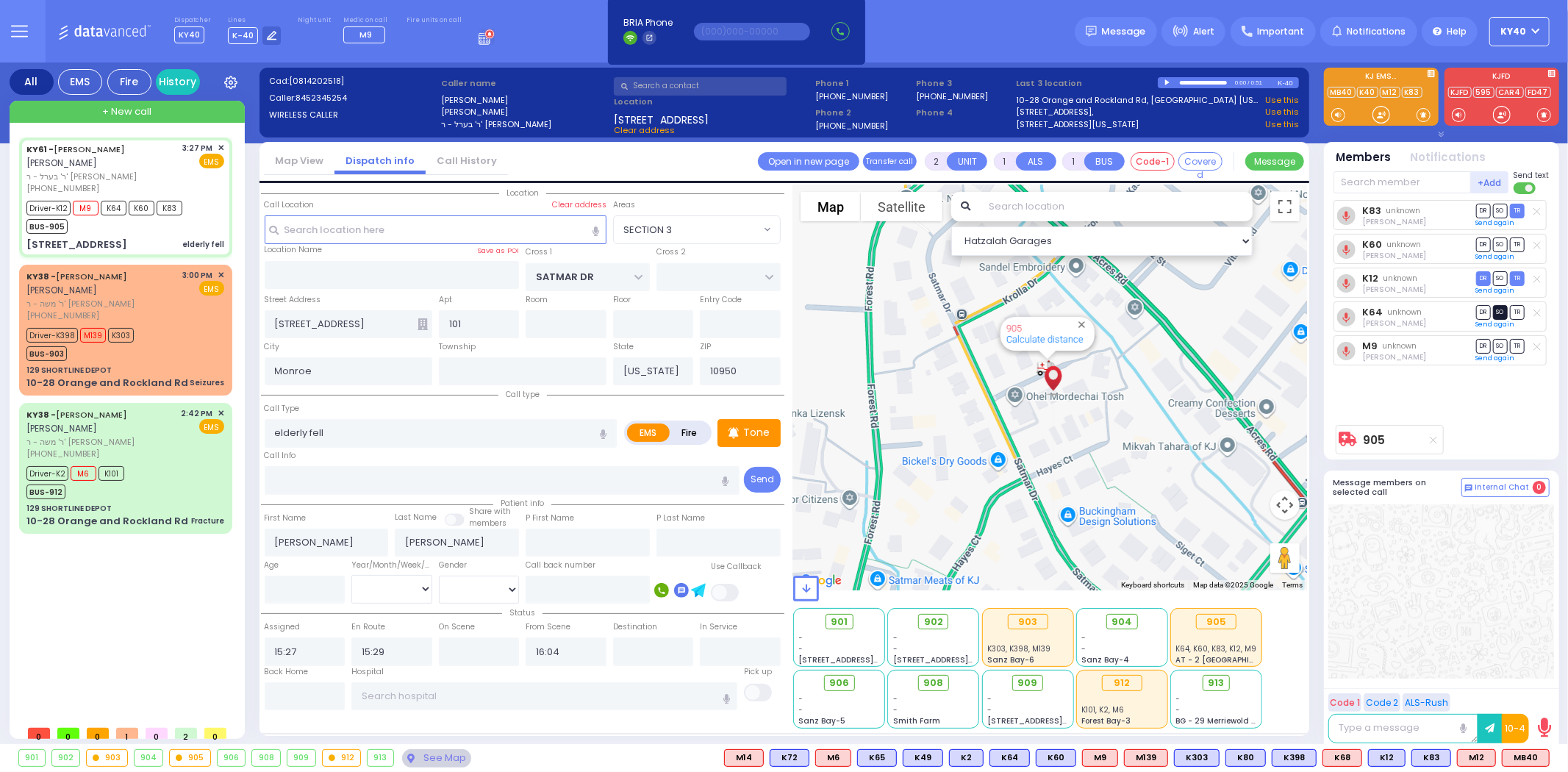
click at [1504, 310] on span "SO" at bounding box center [1500, 312] width 15 height 14
select select
radio input "true"
select select
select select "Hatzalah Garages"
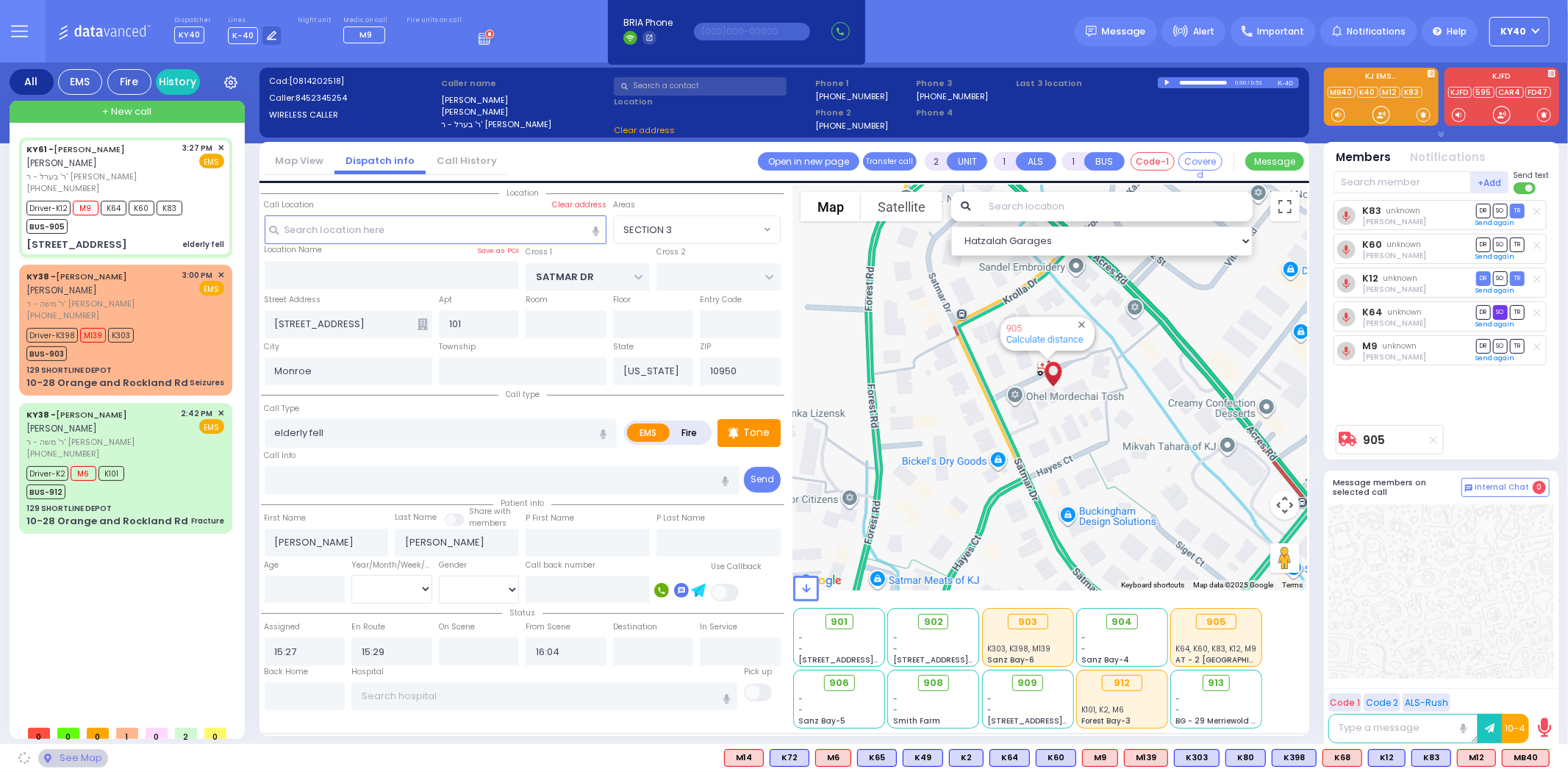
select select "SECTION 3"
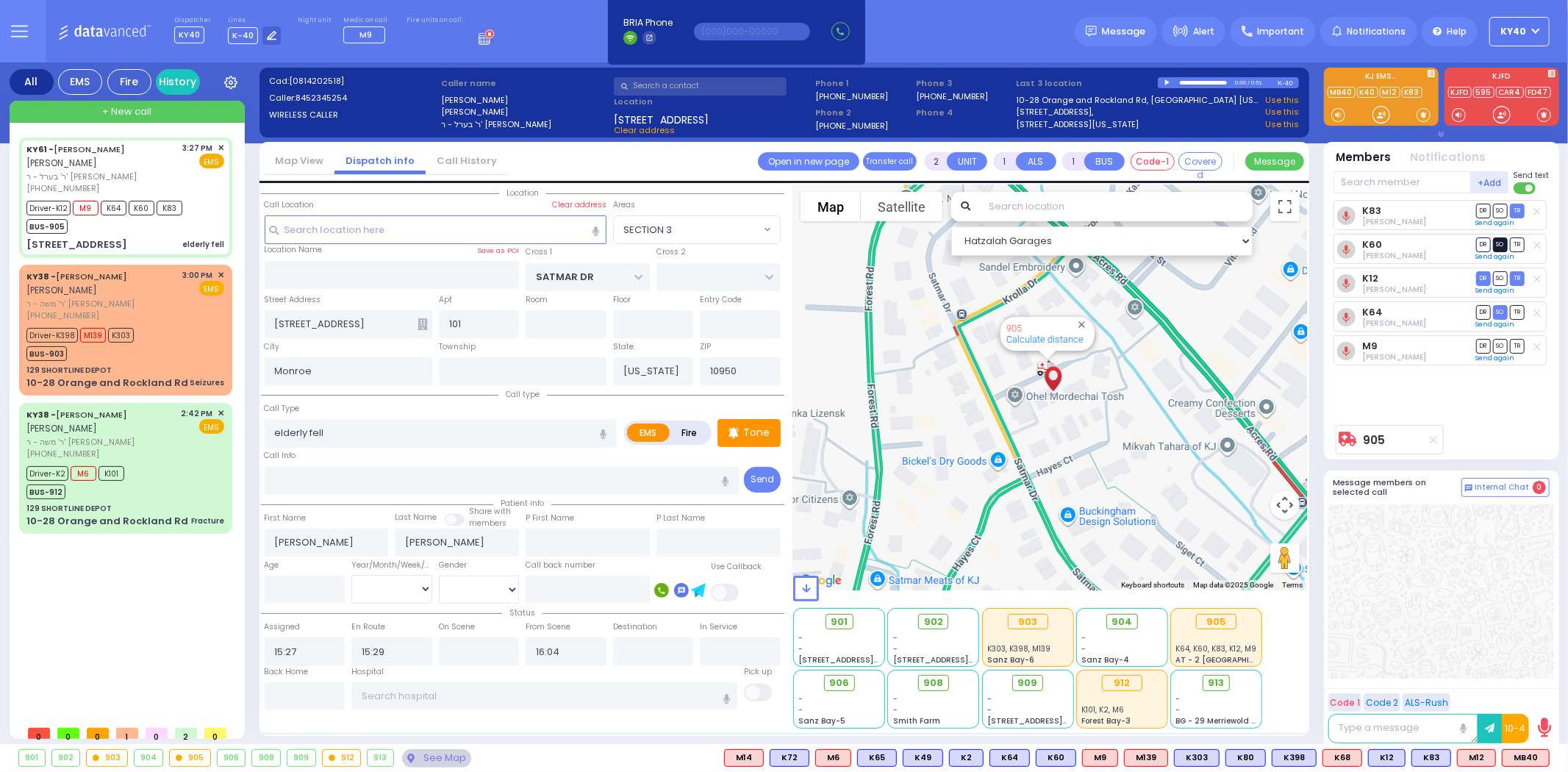
click at [1499, 245] on span "SO" at bounding box center [1500, 245] width 15 height 14
select select
radio input "true"
select select
select select "Hatzalah Garages"
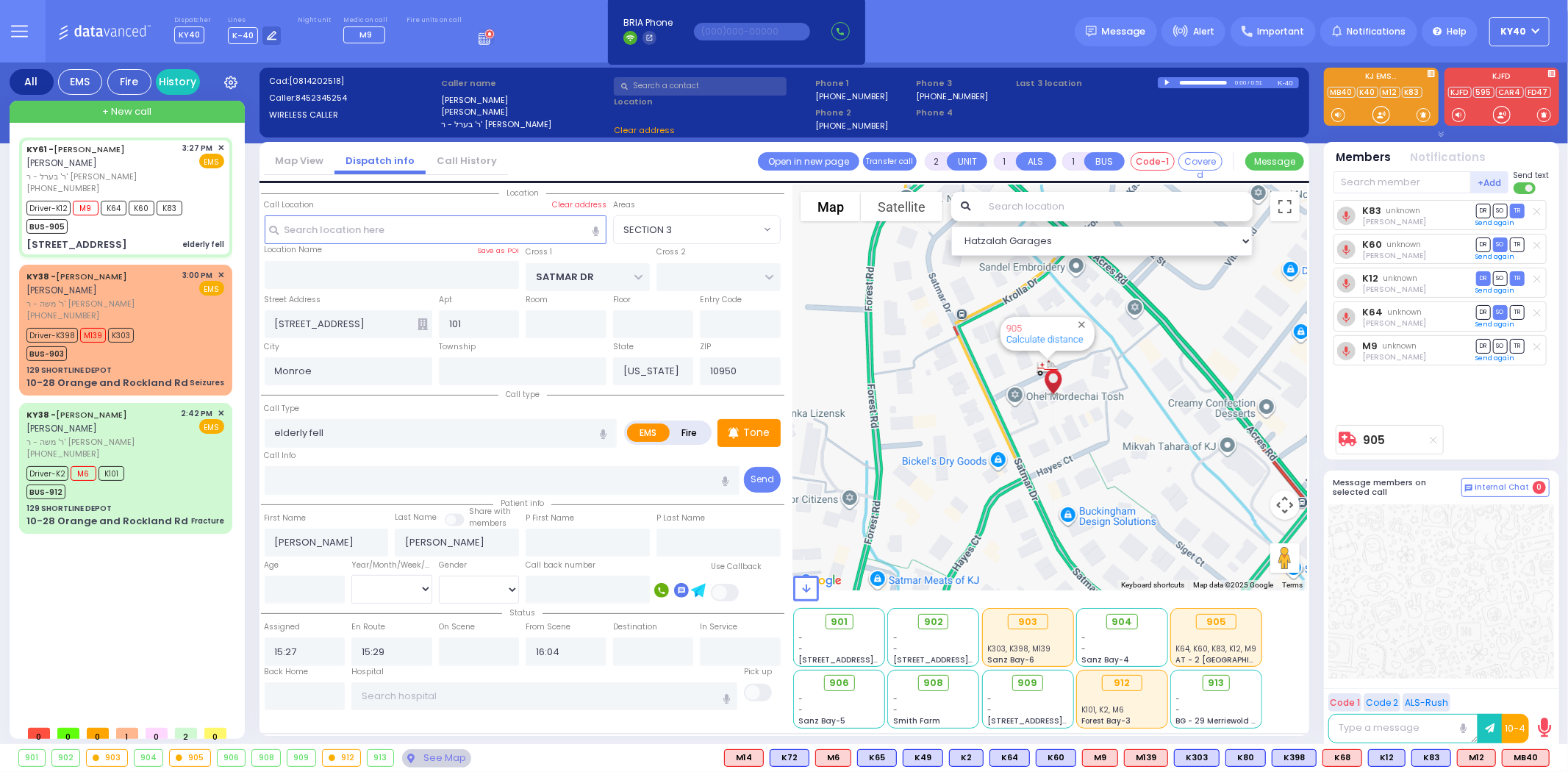
select select "SECTION 3"
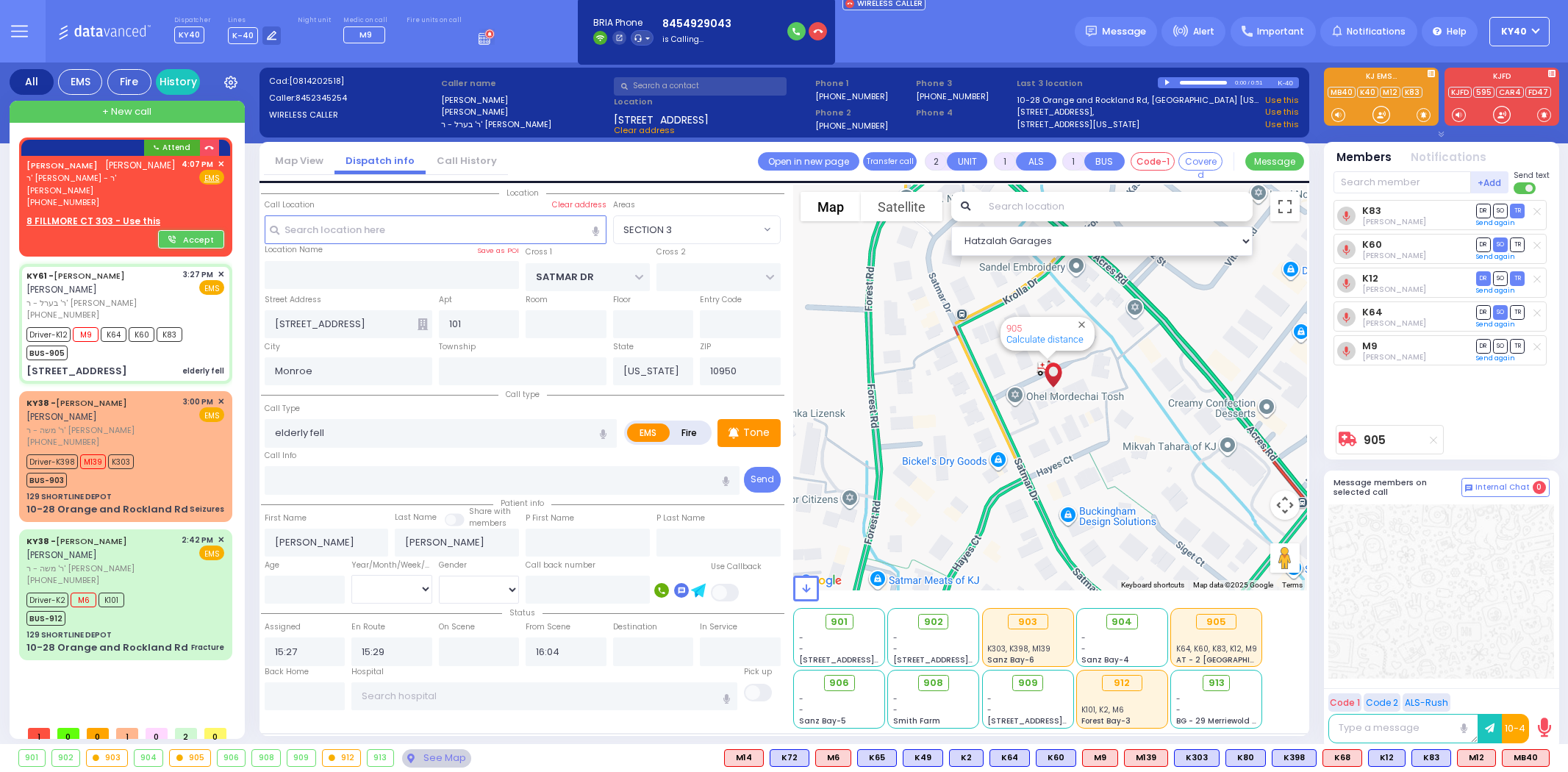
select select "SECTION 3"
select select
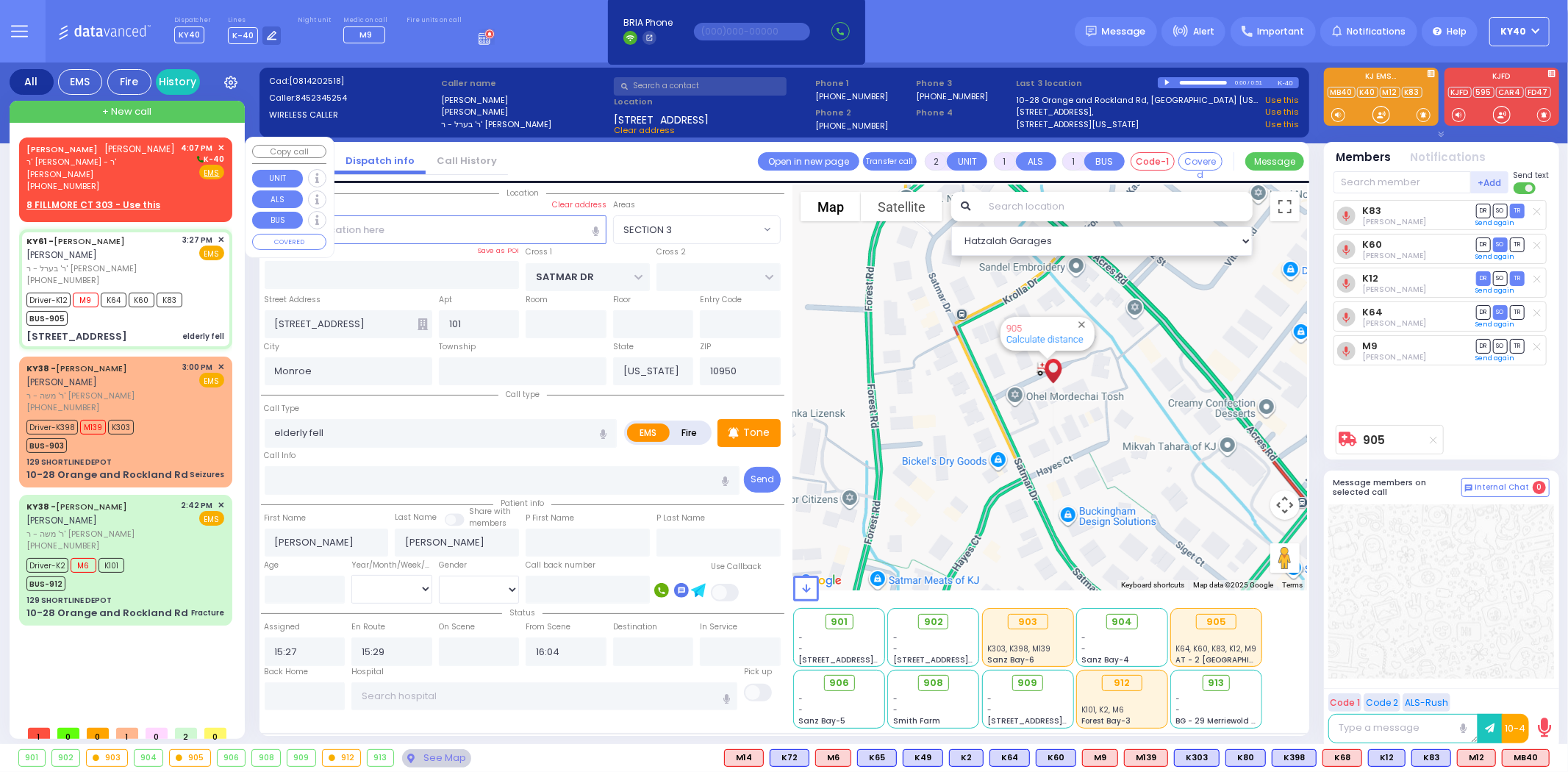
click at [106, 156] on div "JACOB MORDCHE TEITELBAUM יעקב מרדכי טייטלבוים" at bounding box center [101, 149] width 149 height 15
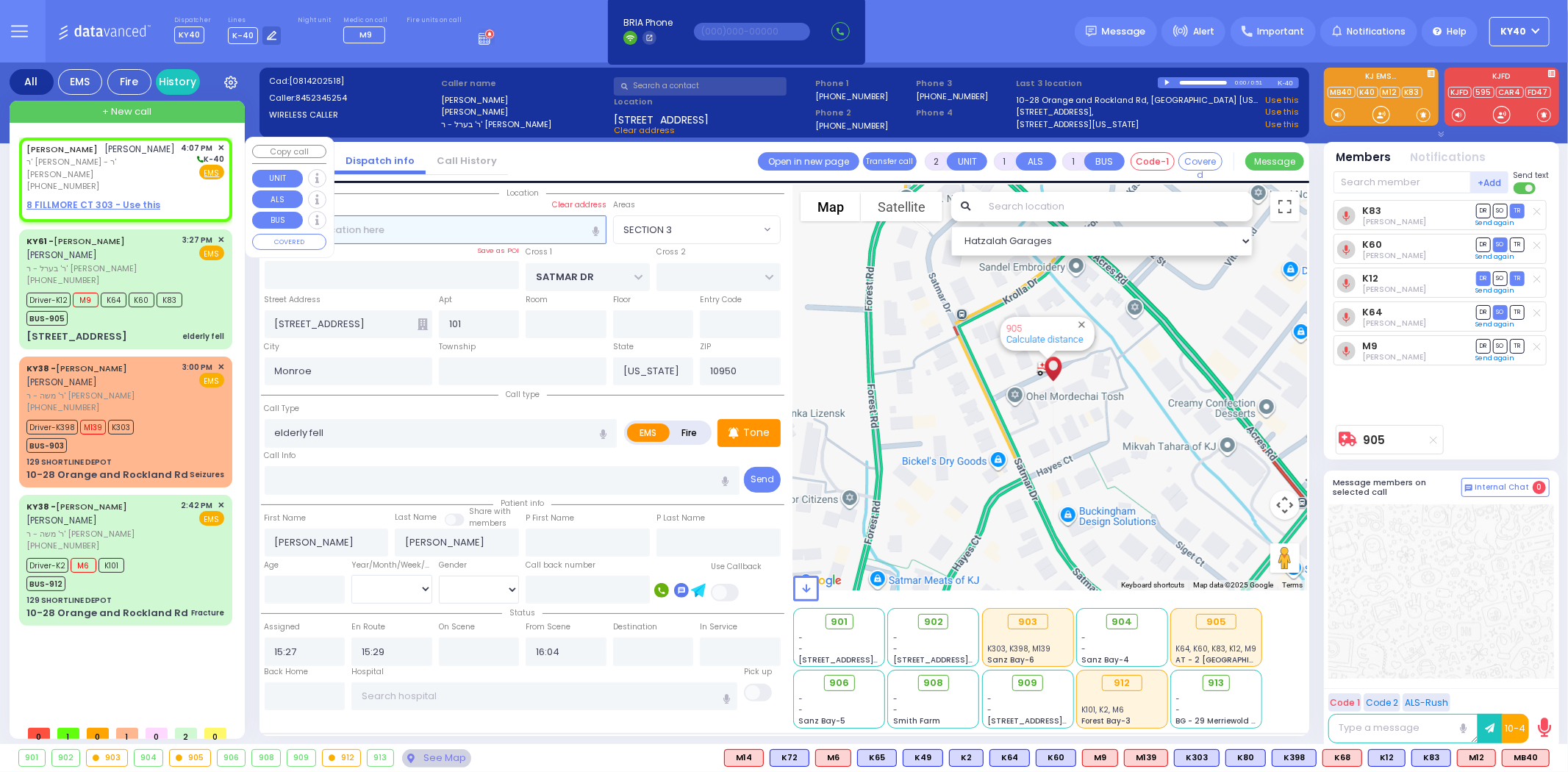
select select
radio input "true"
type input "JACOB MORDCHE"
type input "TEITELBAUM"
select select
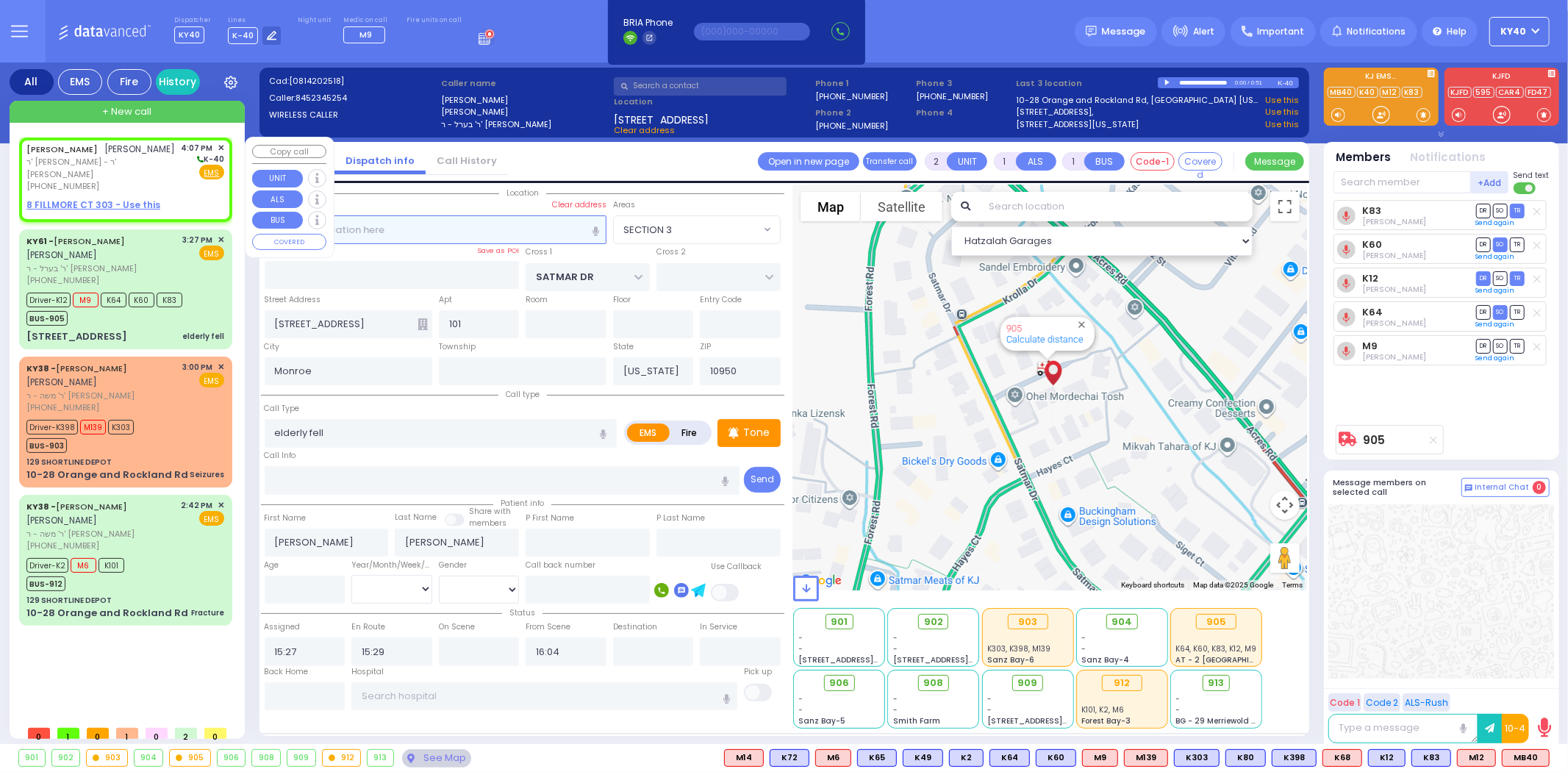
type input "16:07"
select select "Hatzalah Garages"
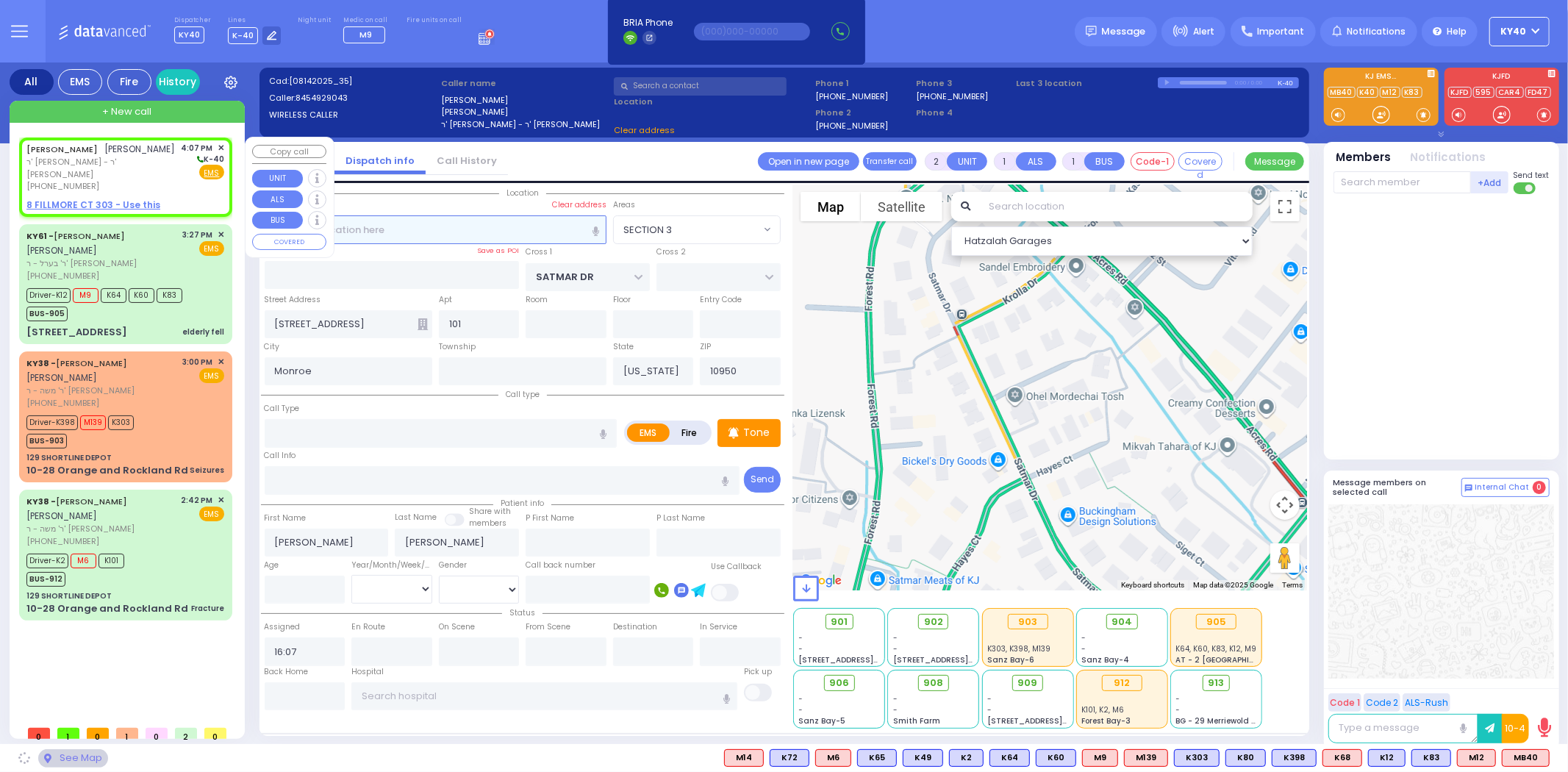
select select
radio input "true"
select select
select select "Hatzalah Garages"
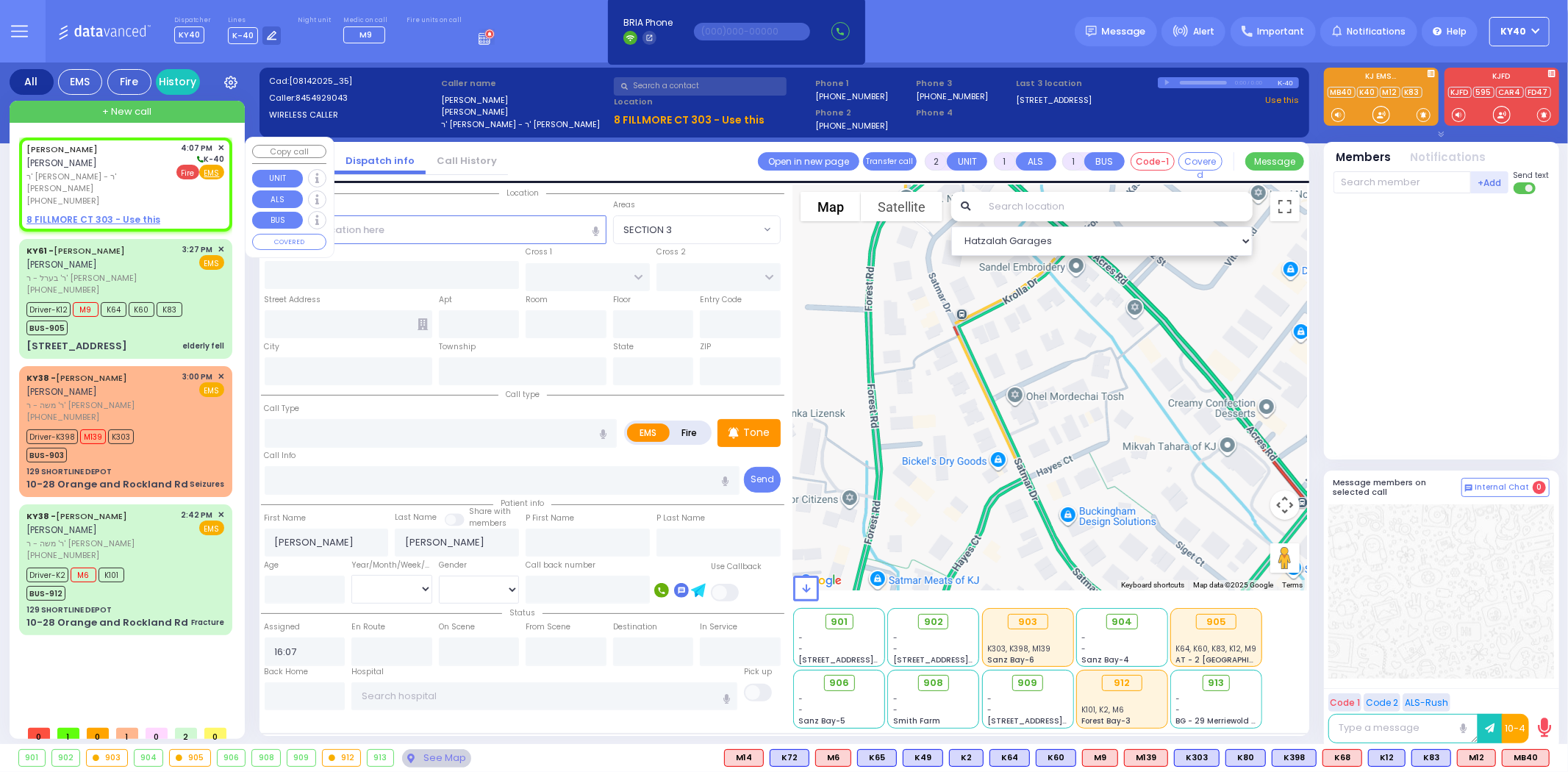
click at [186, 172] on span "Fire" at bounding box center [187, 172] width 23 height 15
select select
radio input "false"
radio input "true"
select select
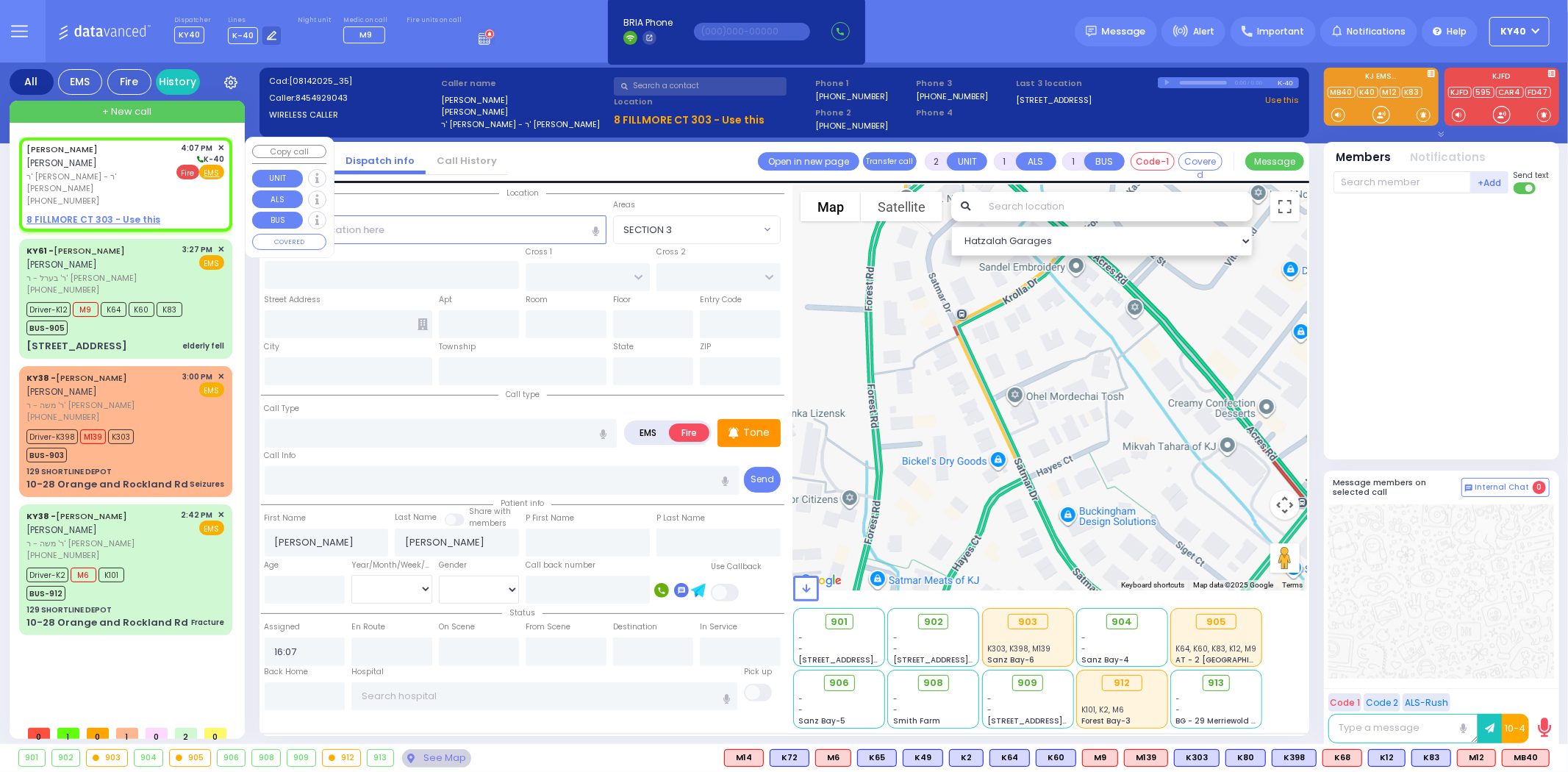
select select "Hatzalah Garages"
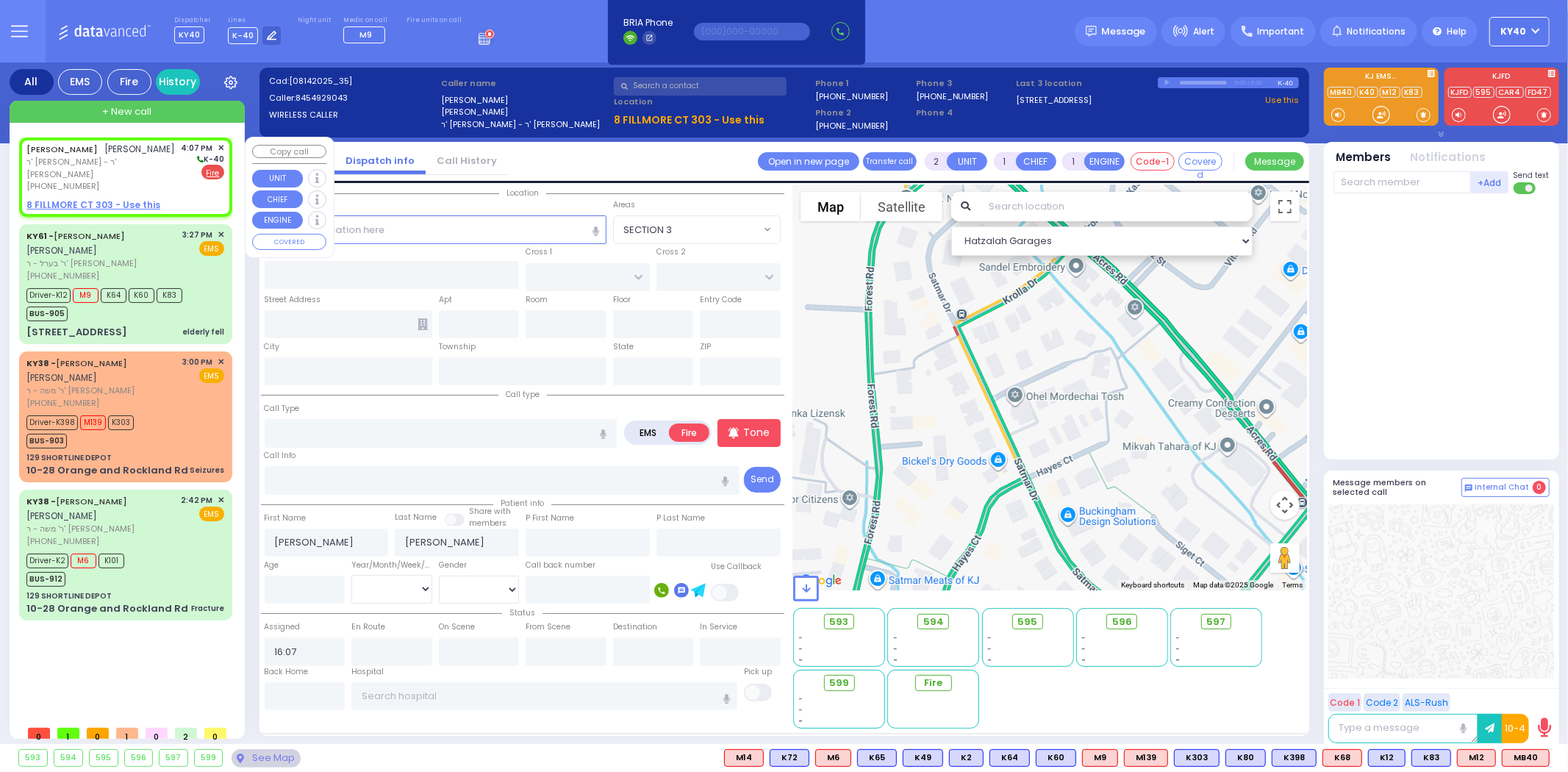
click at [114, 209] on u "8 FILLMORE CT 303 - Use this" at bounding box center [94, 204] width 134 height 13
select select
radio input "true"
select select
select select "Hatzalah Garages"
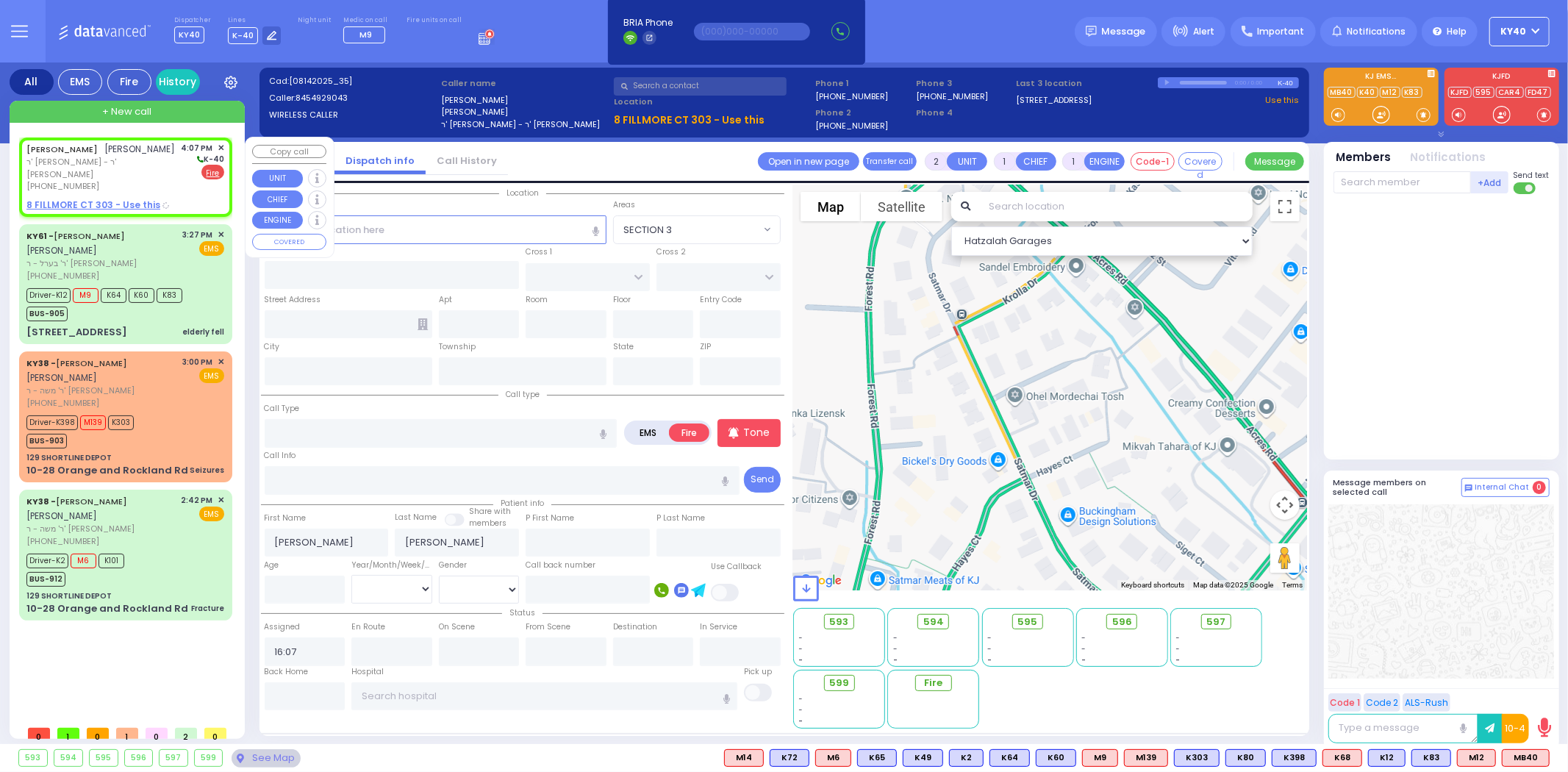
select select
radio input "true"
select select
select select "Hatzalah Garages"
type input "TARNOPOL WAY"
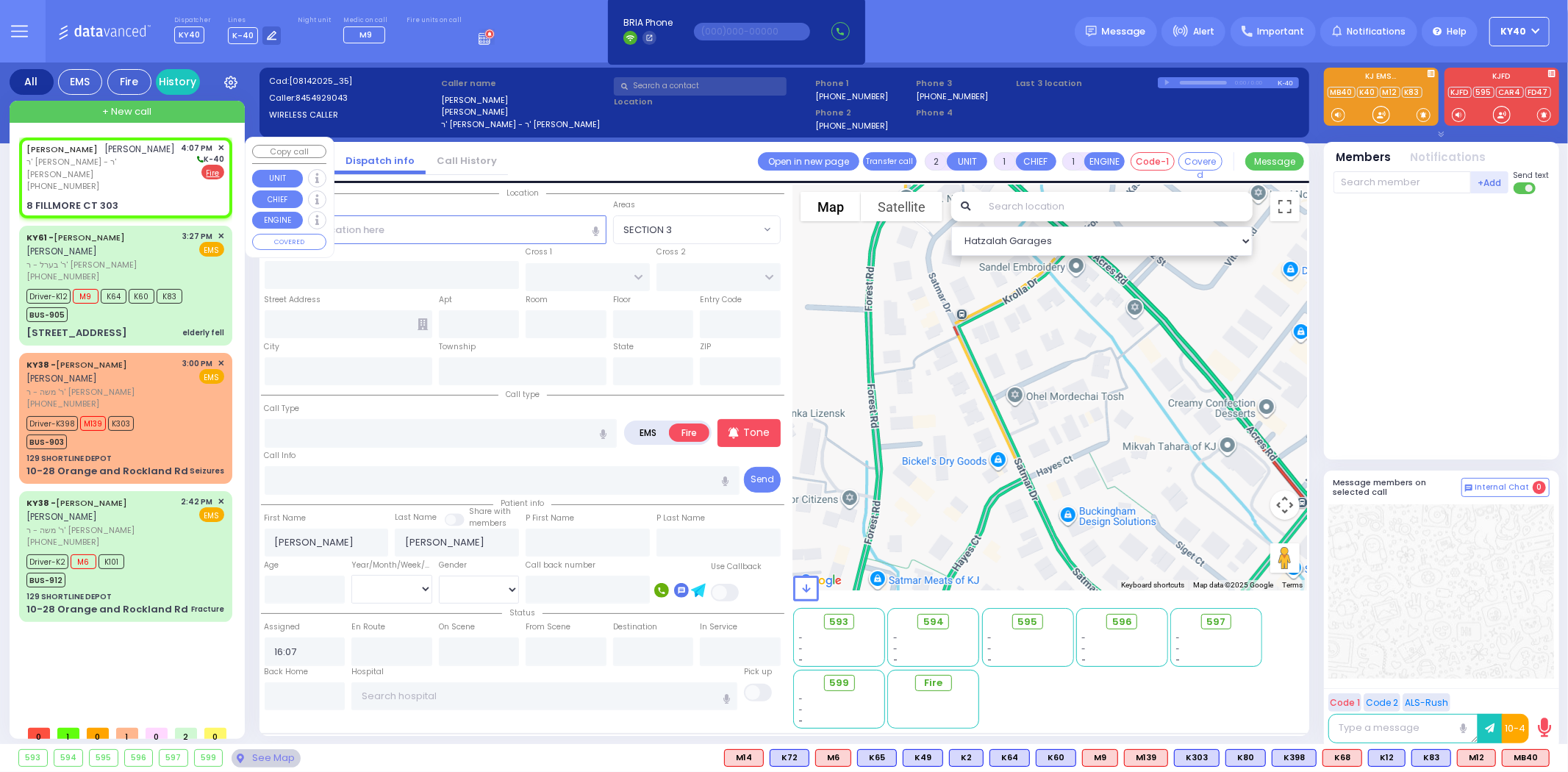
type input "TAYLOR COURT"
type input "8 FILLMORE CT"
type input "303"
type input "Monroe"
type input "[US_STATE]"
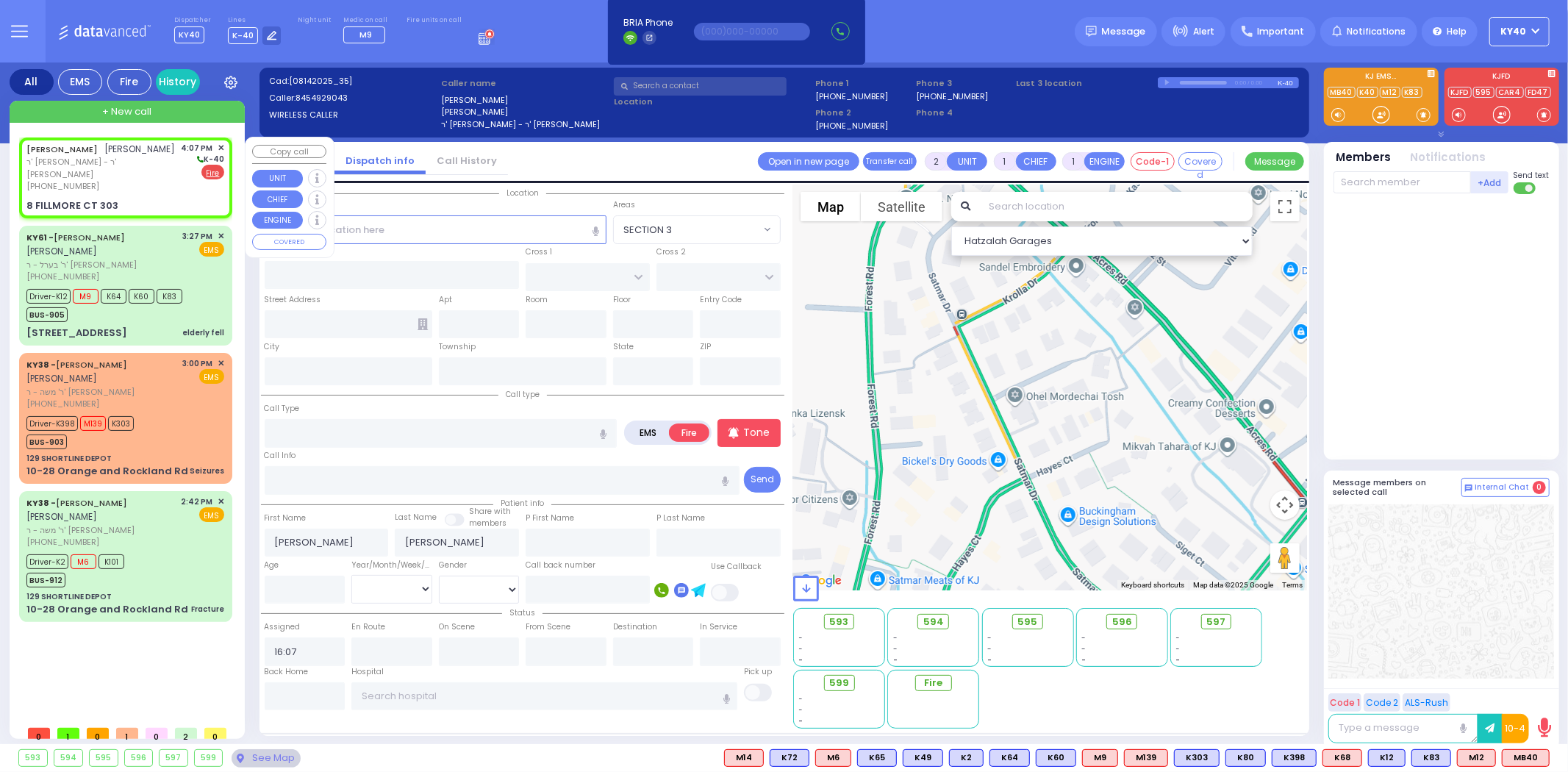
type input "10950"
select select "SECTION 2"
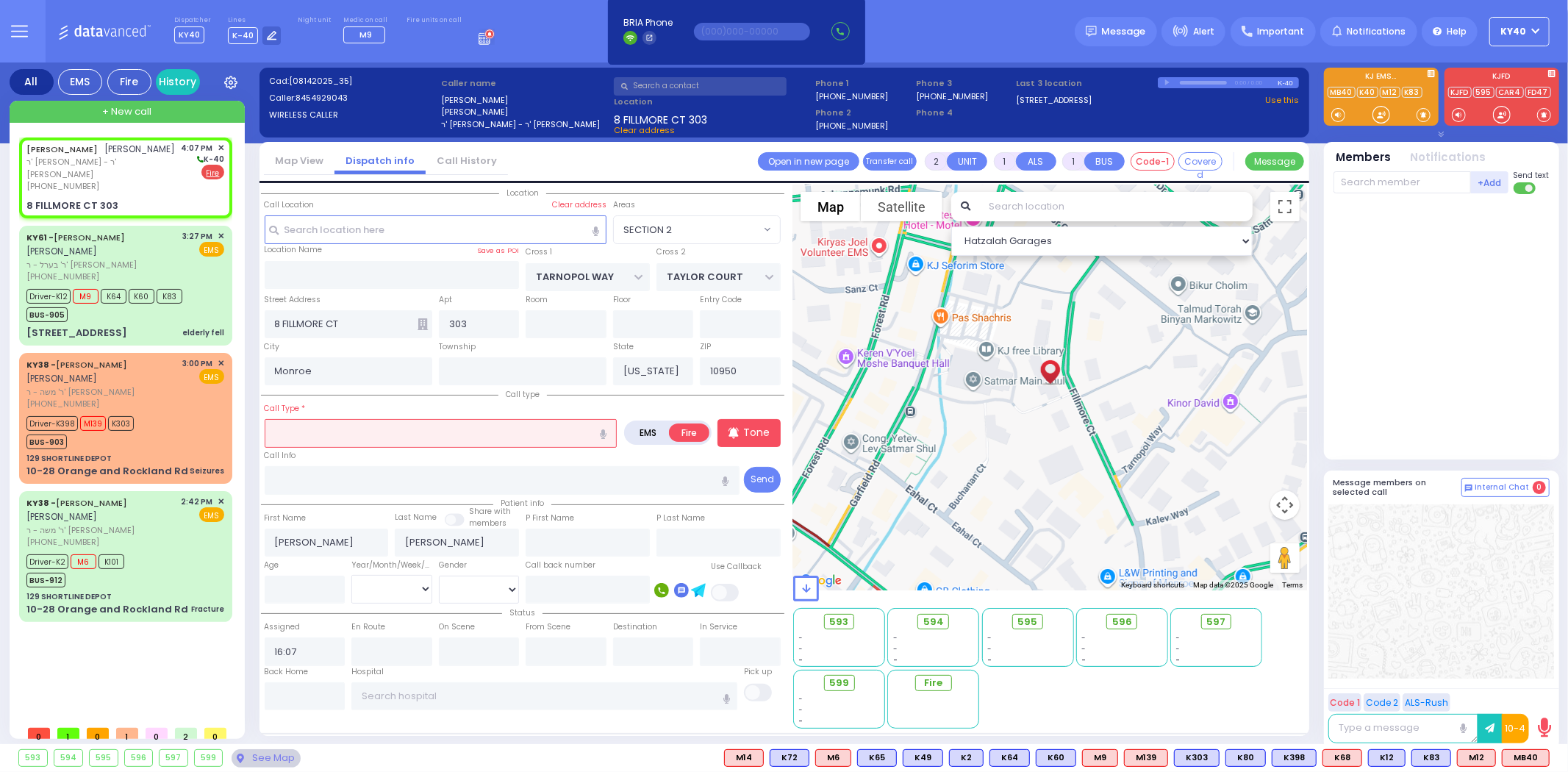
click at [422, 436] on input "text" at bounding box center [441, 433] width 353 height 28
select select
radio input "true"
select select
select select "Hatzalah Garages"
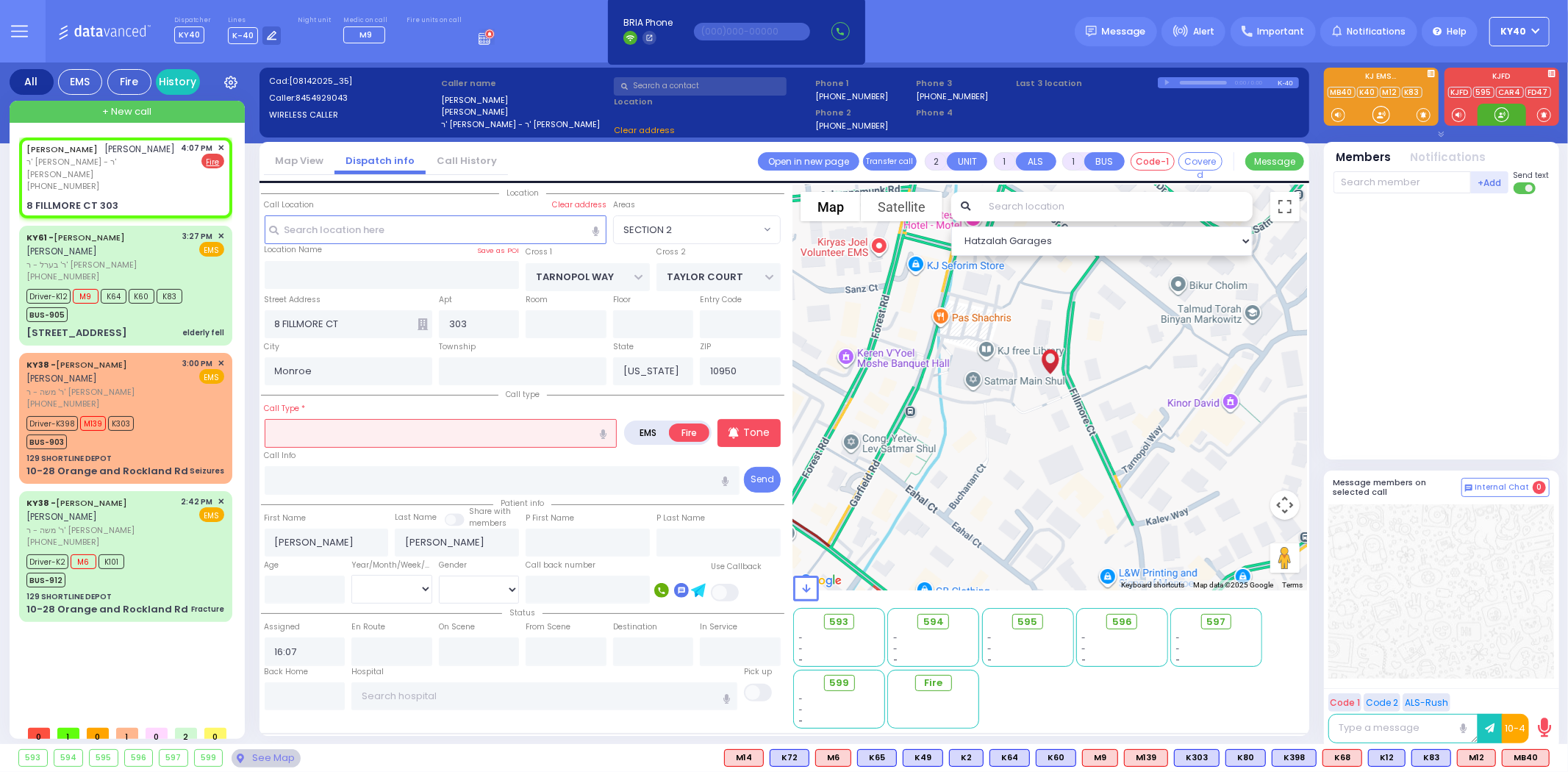
select select "SECTION 2"
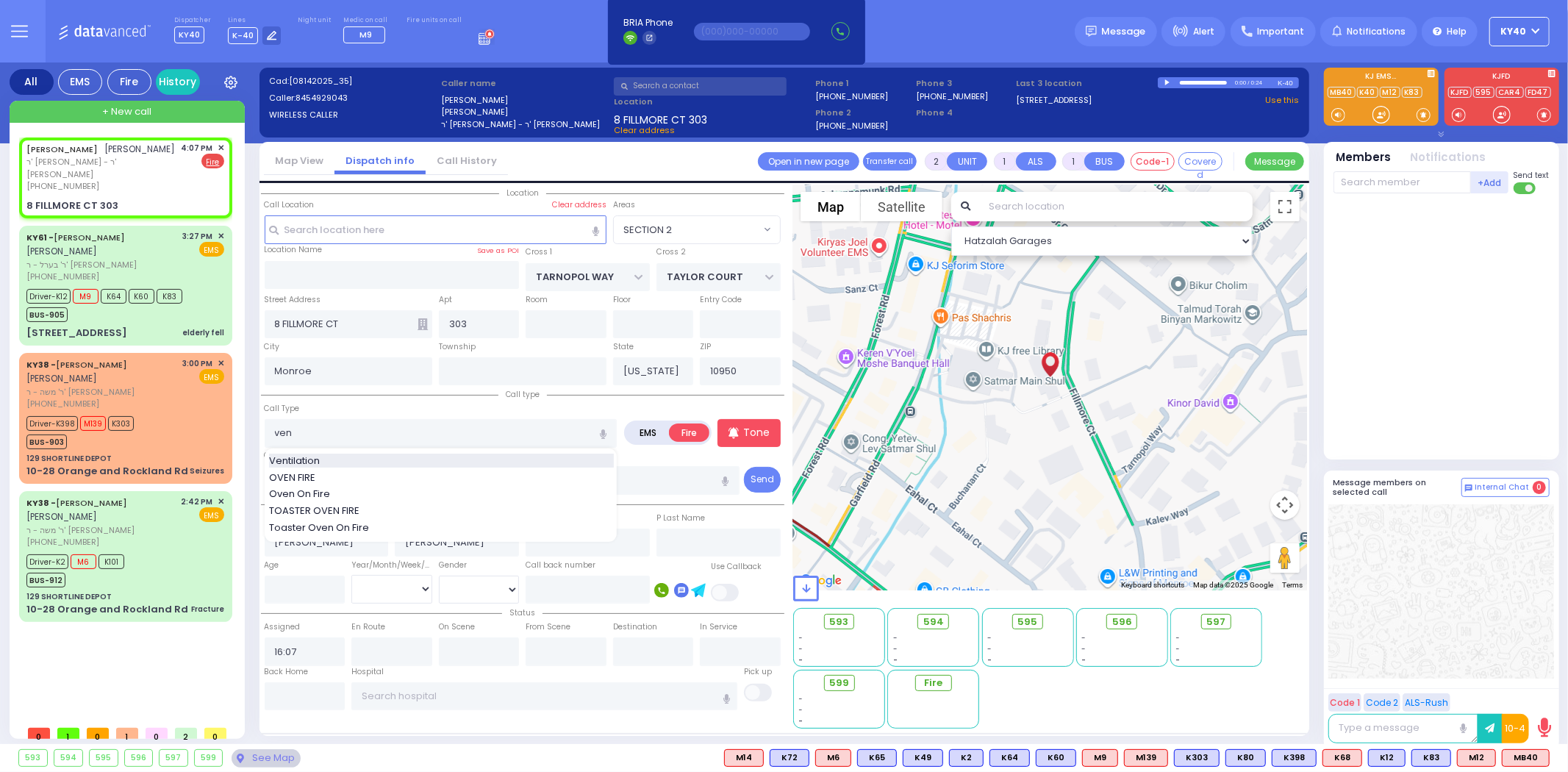
click at [340, 464] on div "Ventilation" at bounding box center [441, 460] width 345 height 15
type input "Ventilation"
select select
radio input "true"
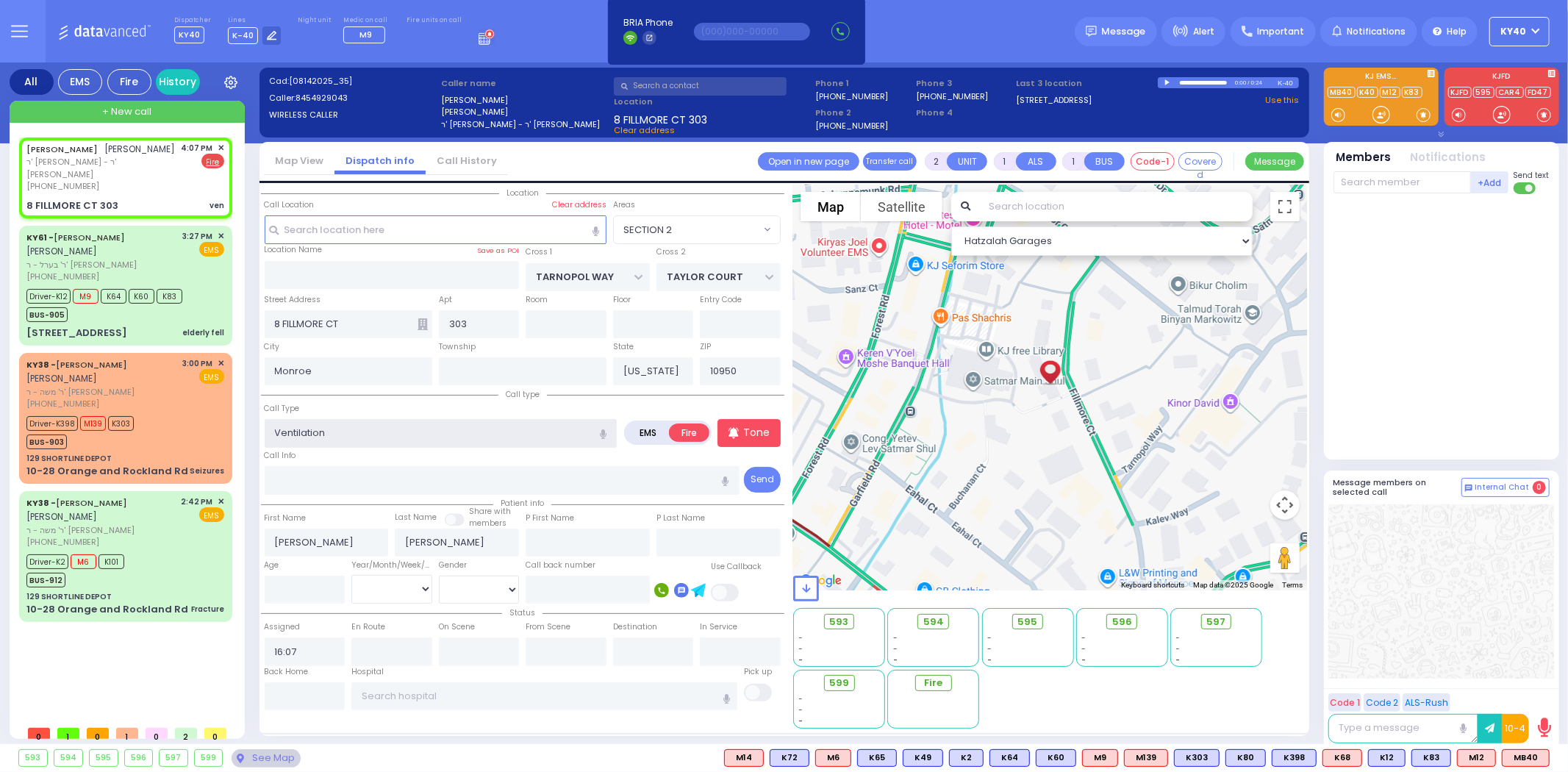
select select
select select "SECTION 2"
select select "Hatzalah Garages"
select select
radio input "true"
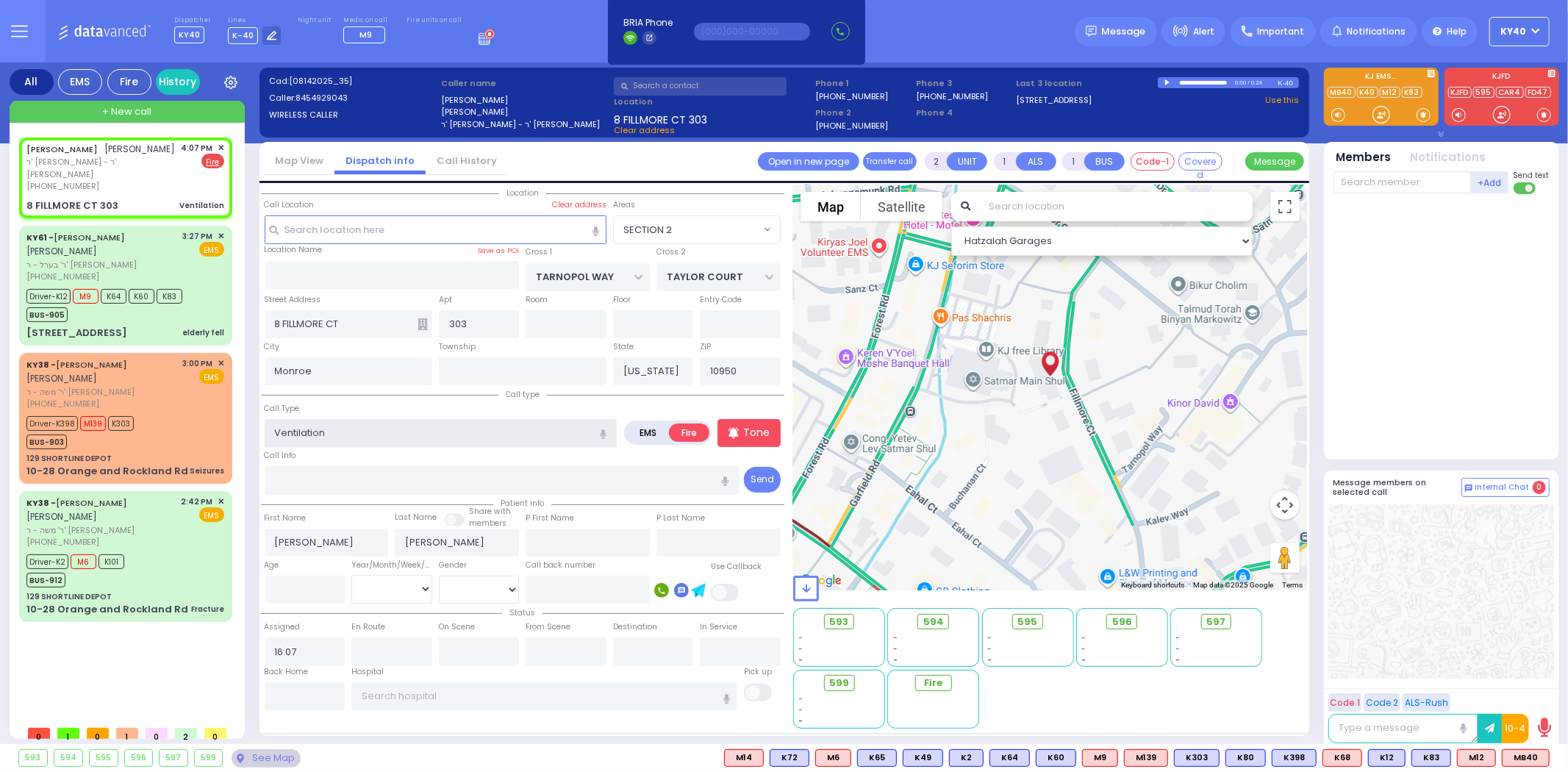
select select
select select "SECTION 2"
select select "Hatzalah Garages"
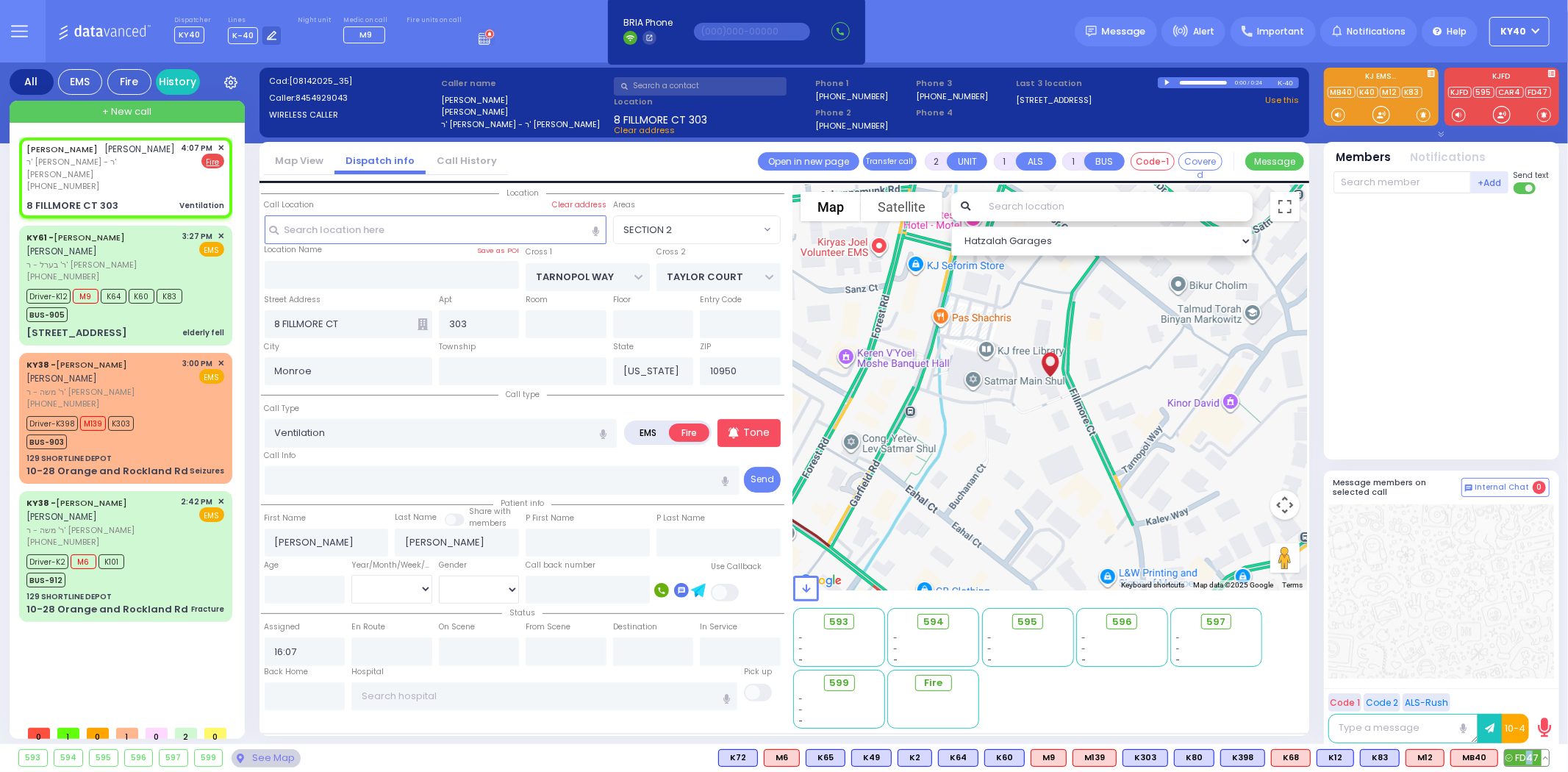
click at [1530, 763] on span "FD47" at bounding box center [1526, 757] width 44 height 16
select select
radio input "true"
select select
type input "16:08"
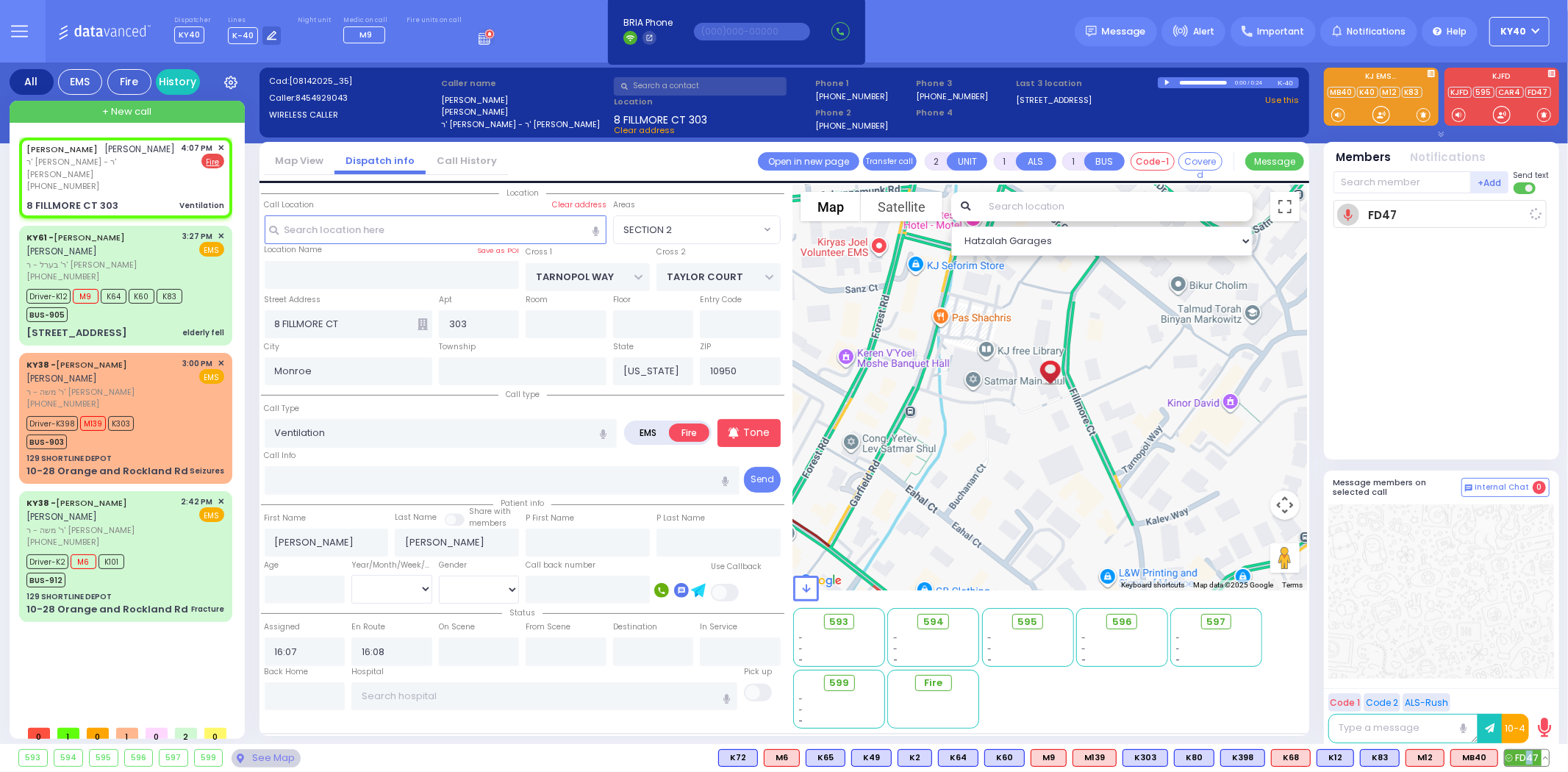
select select "Hatzalah Garages"
select select "SECTION 2"
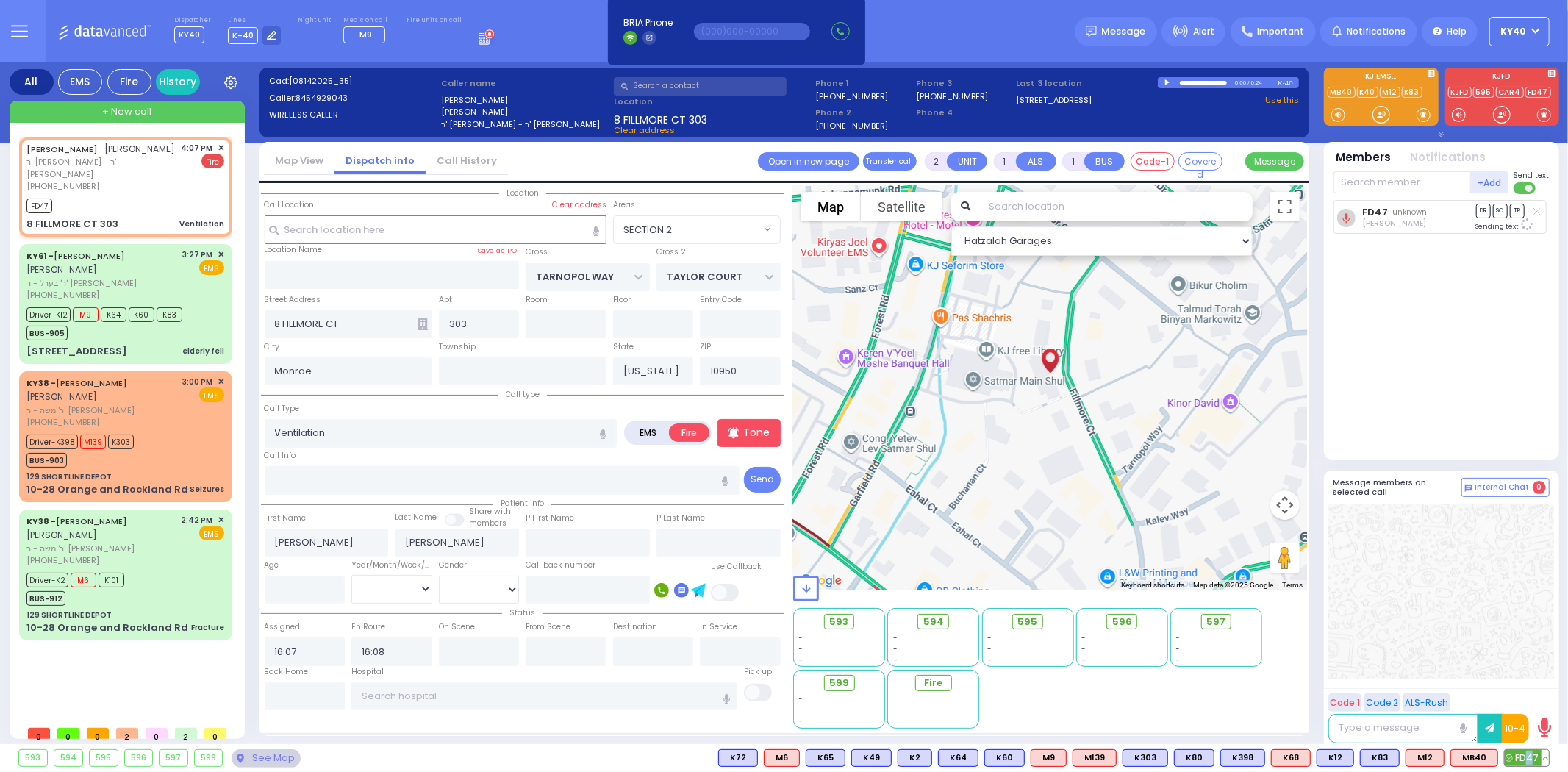
select select
radio input "true"
select select
select select "Hatzalah Garages"
select select "SECTION 2"
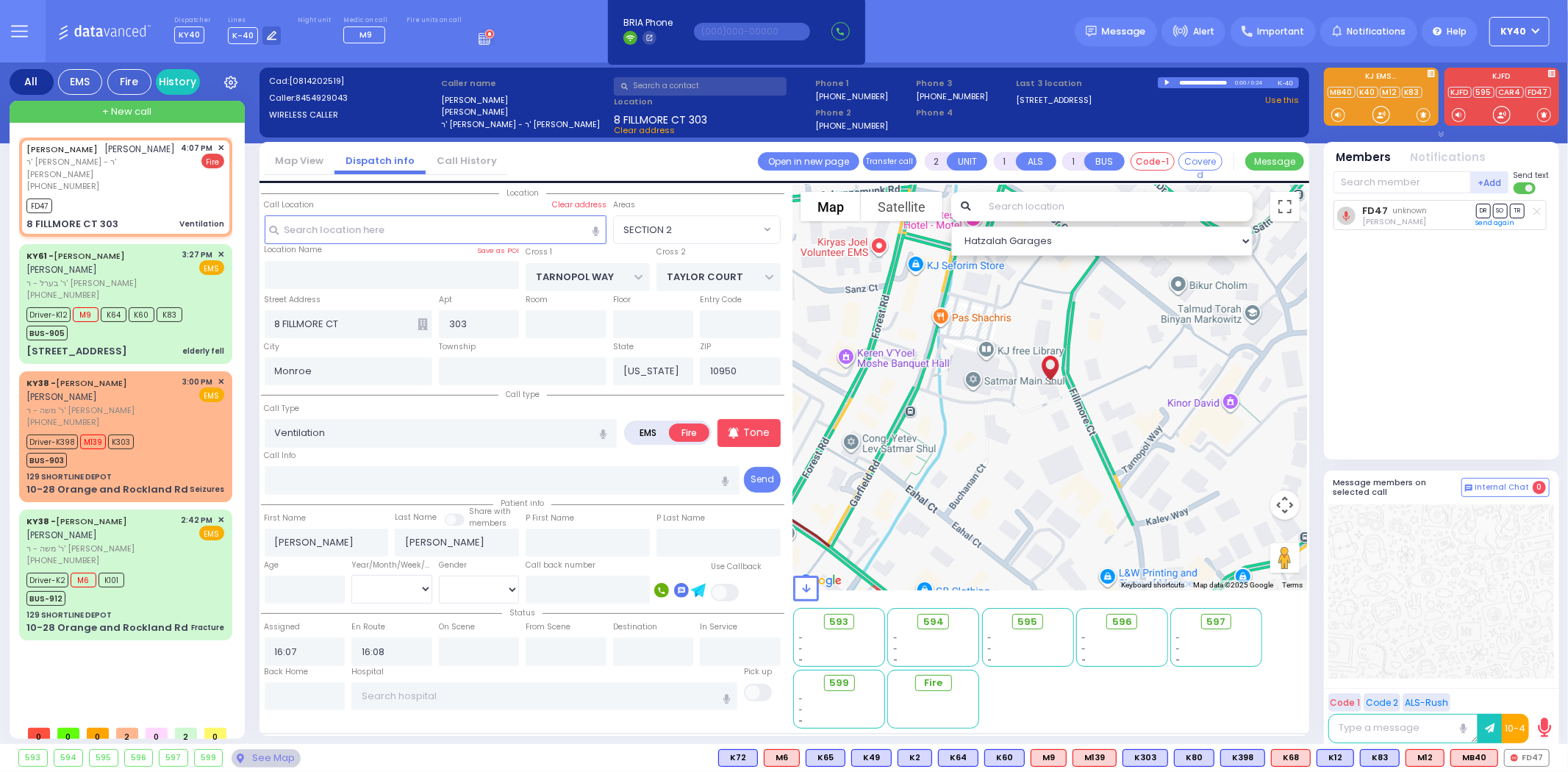
select select
radio input "true"
select select
select select "Hatzalah Garages"
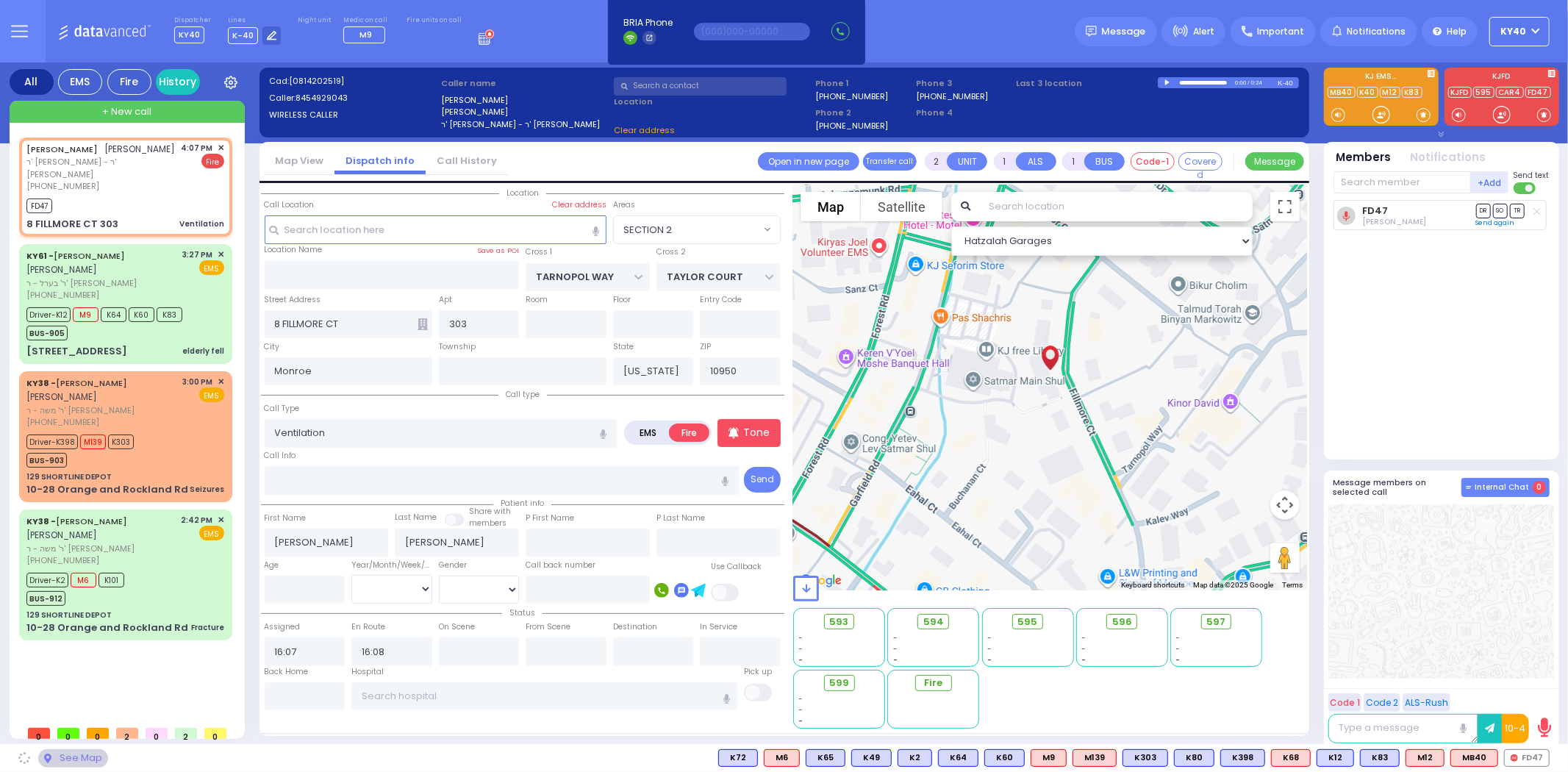
select select "SECTION 2"
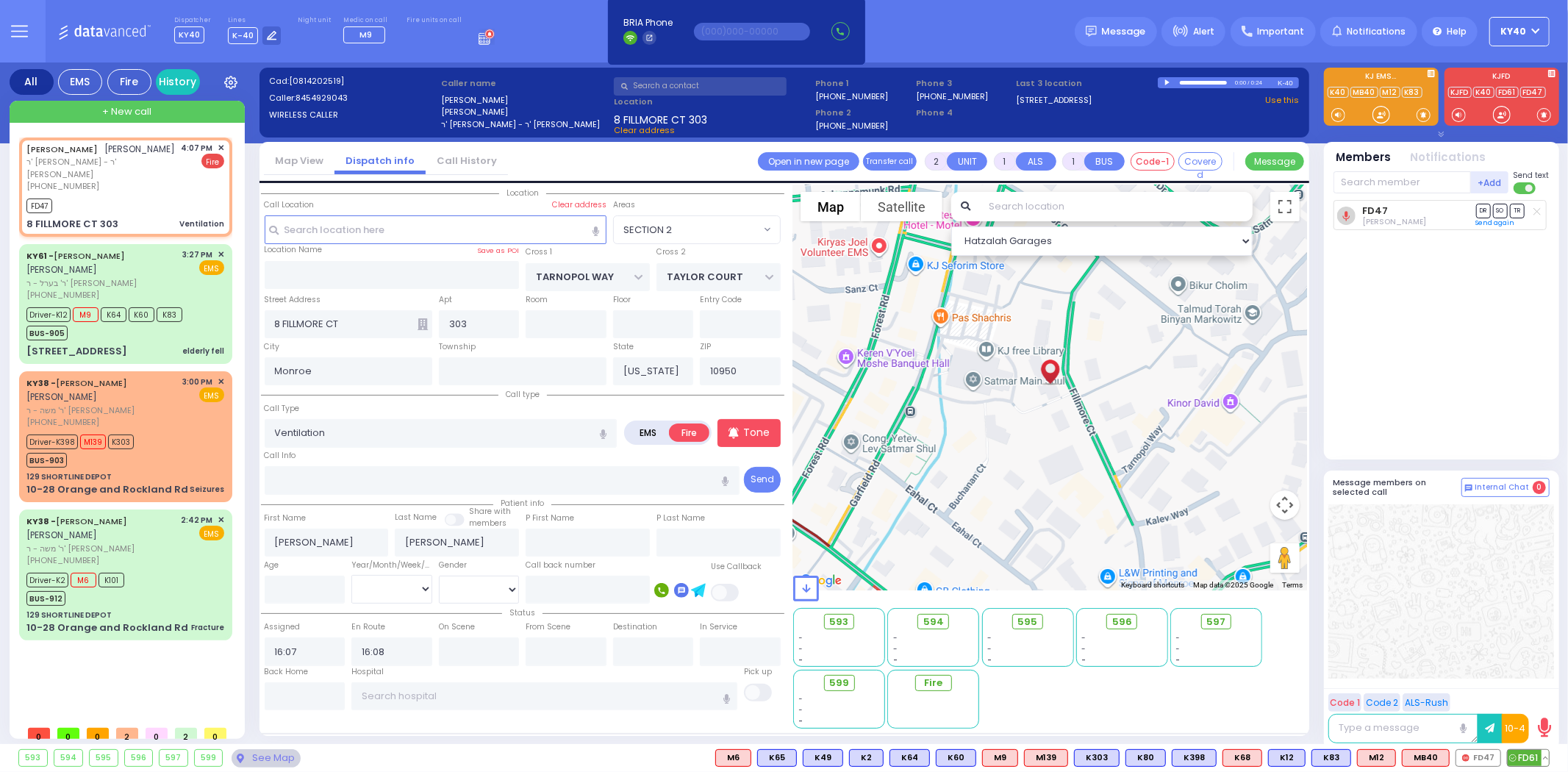
click at [1535, 761] on span "FD61" at bounding box center [1528, 757] width 41 height 16
select select
radio input "true"
select select
select select "SECTION 2"
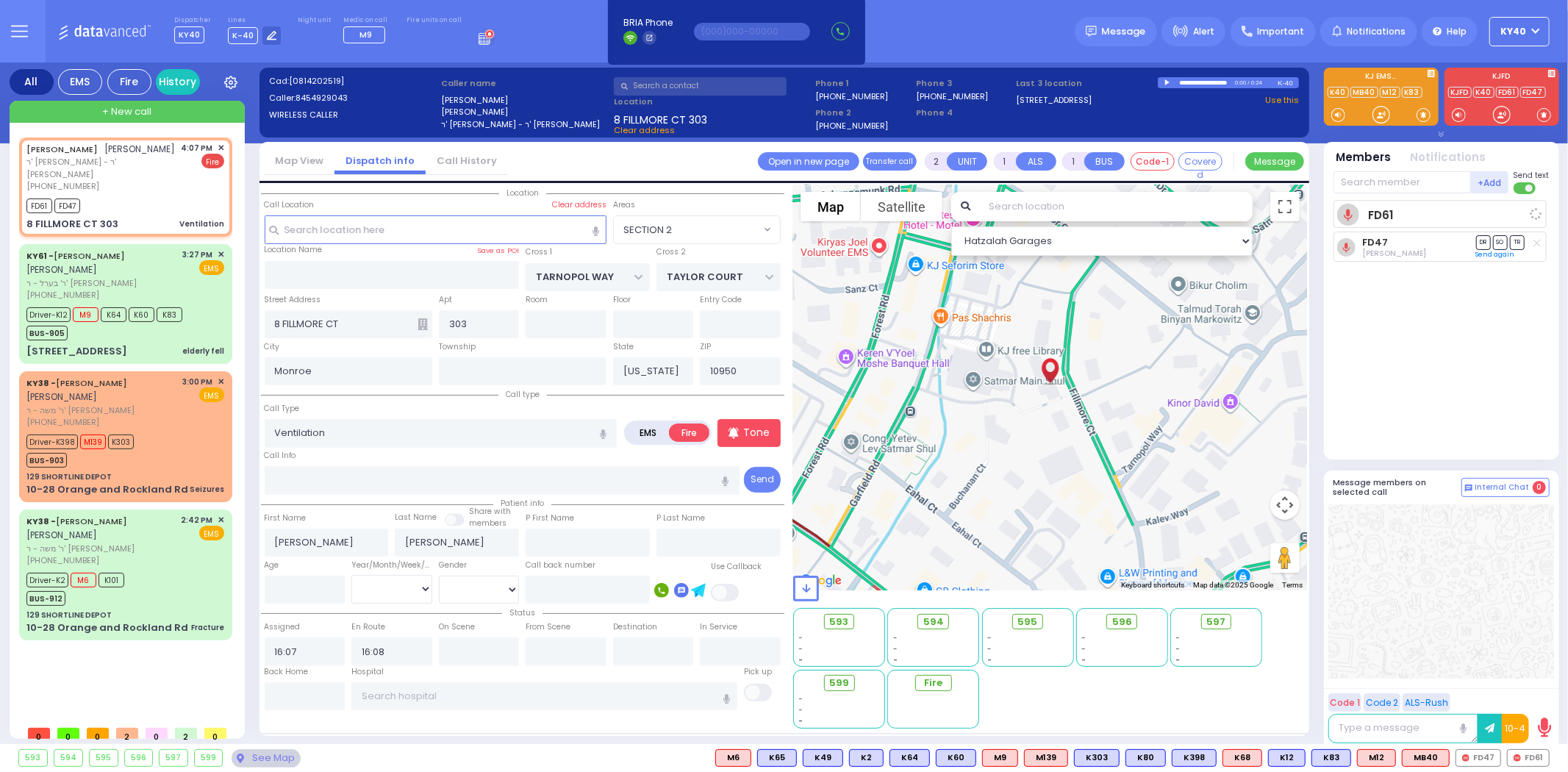
select select "Hatzalah Garages"
click at [1404, 181] on input "text" at bounding box center [1402, 182] width 137 height 22
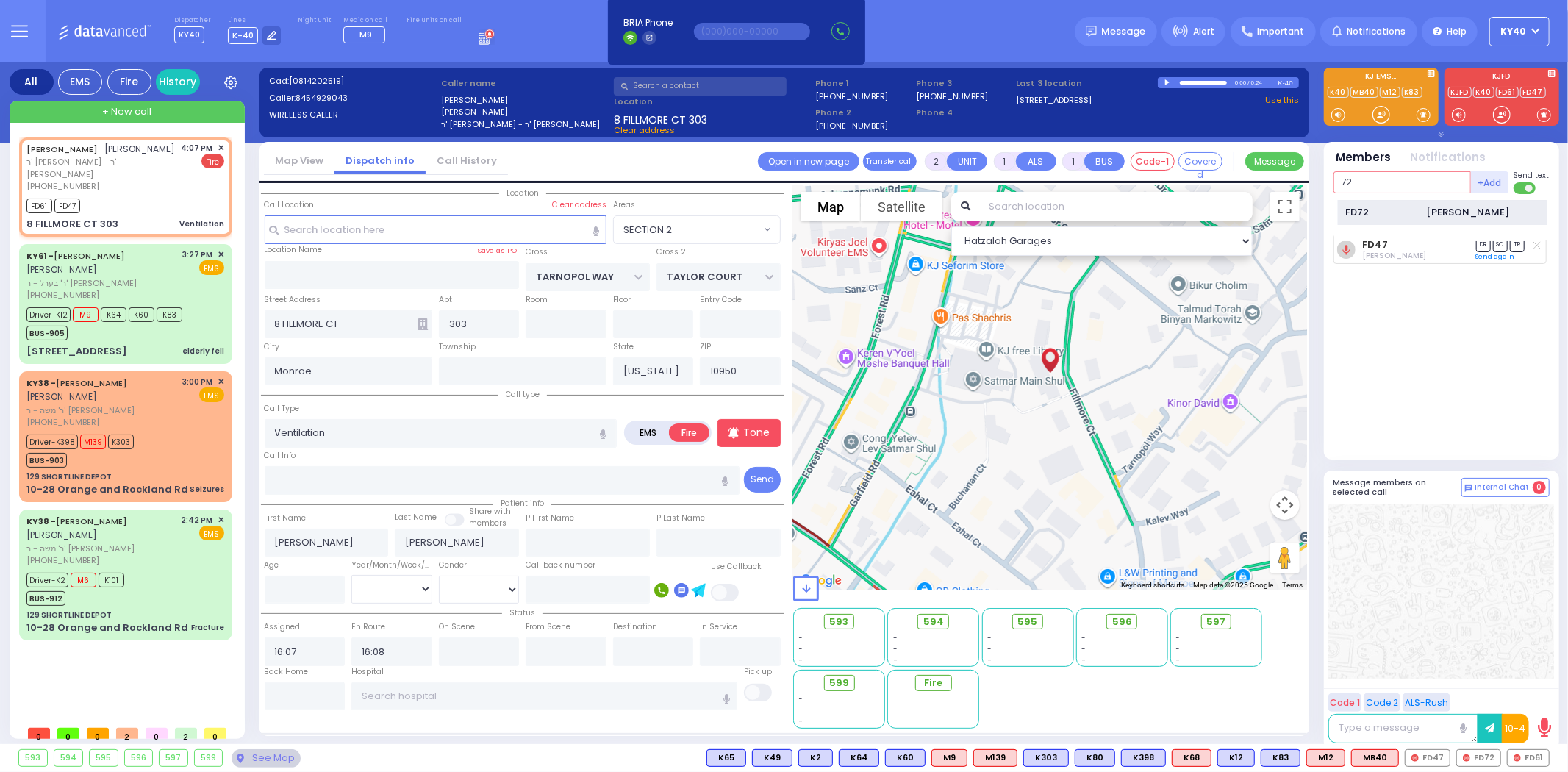
type input "72"
click at [1412, 203] on div "FD72 Moishe Neuman" at bounding box center [1443, 213] width 210 height 26
select select
radio input "true"
select select
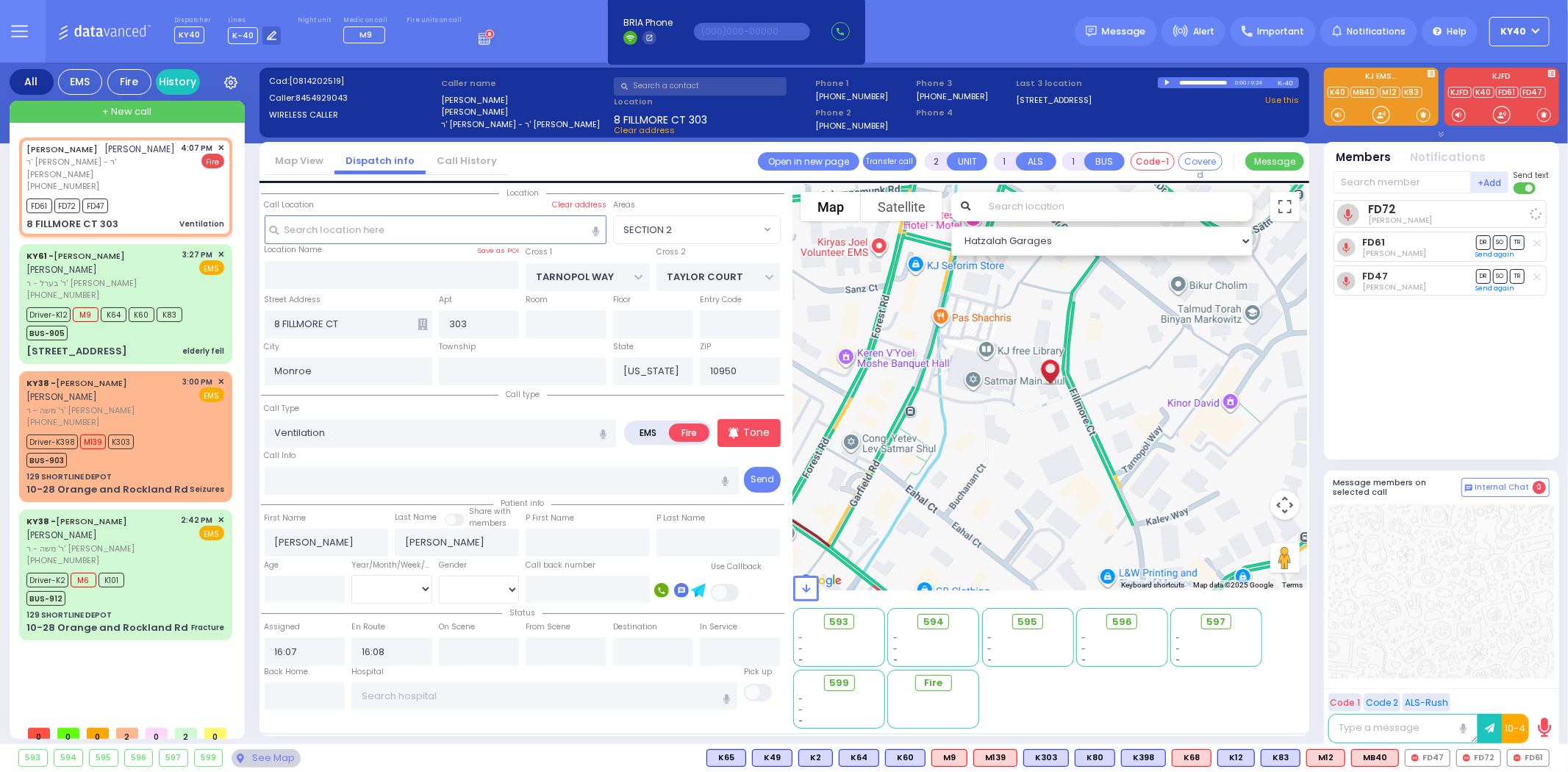
select select "SECTION 2"
select select "Hatzalah Garages"
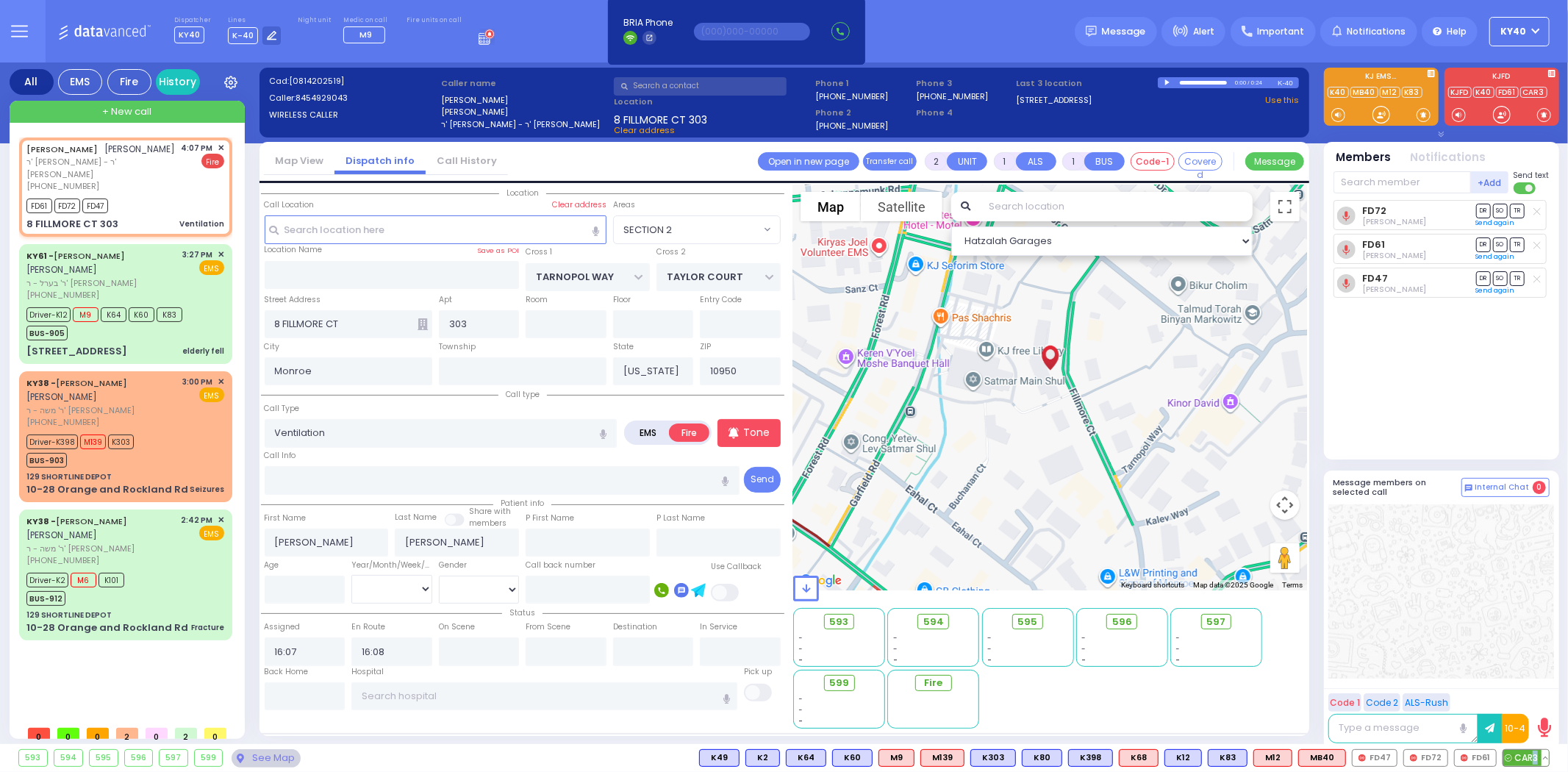
click at [1536, 758] on span "CAR3" at bounding box center [1526, 757] width 46 height 16
select select
radio input "true"
select select
select select "Hatzalah Garages"
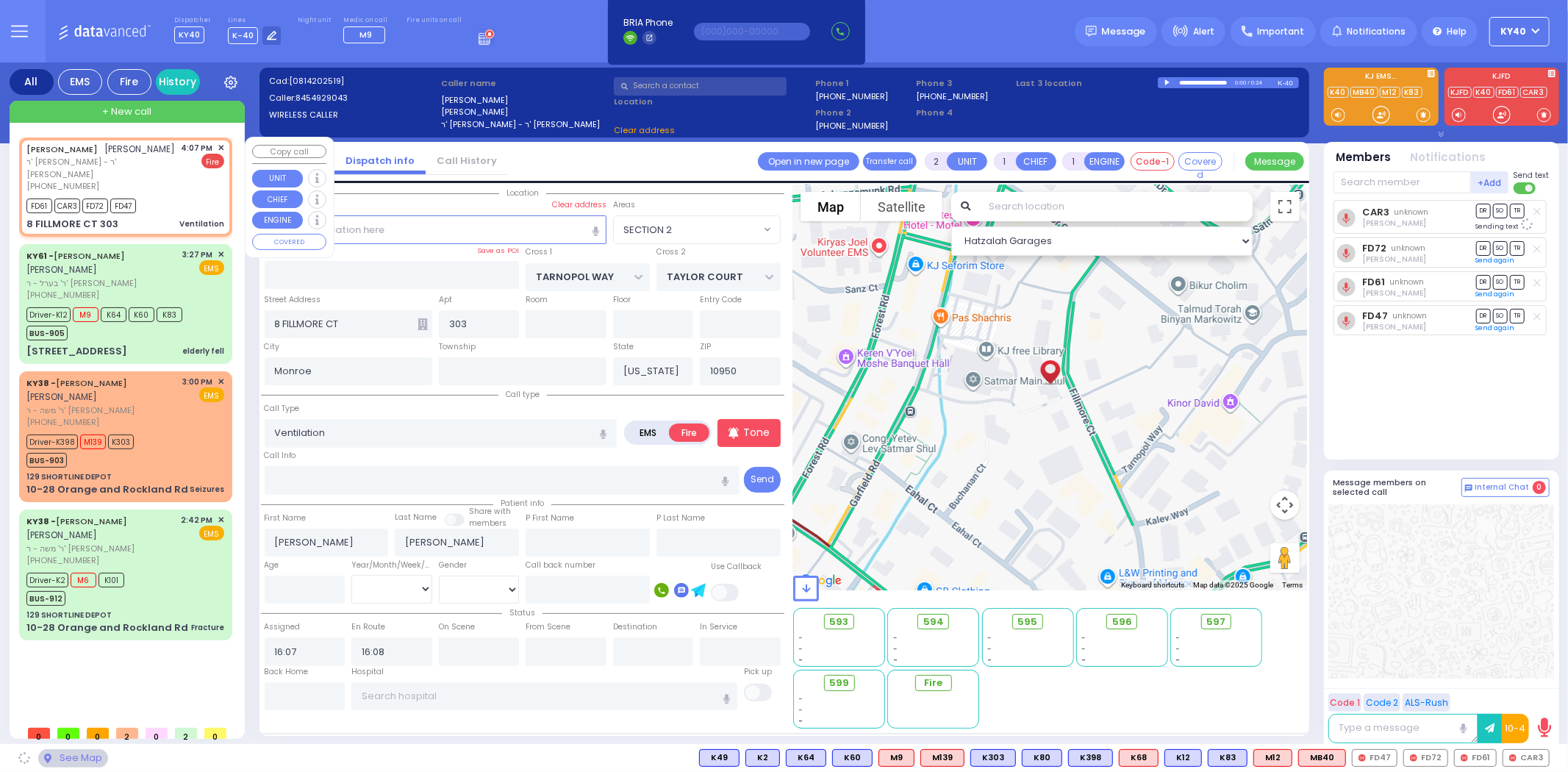
select select "SECTION 2"
click at [167, 194] on div "JACOB MORDCHE TEITELBAUM יעקב מרדכי טייטלבוים ר' יצחק - ר' בצלאל בנימין פרידריך…" at bounding box center [125, 187] width 207 height 94
select select
radio input "true"
select select
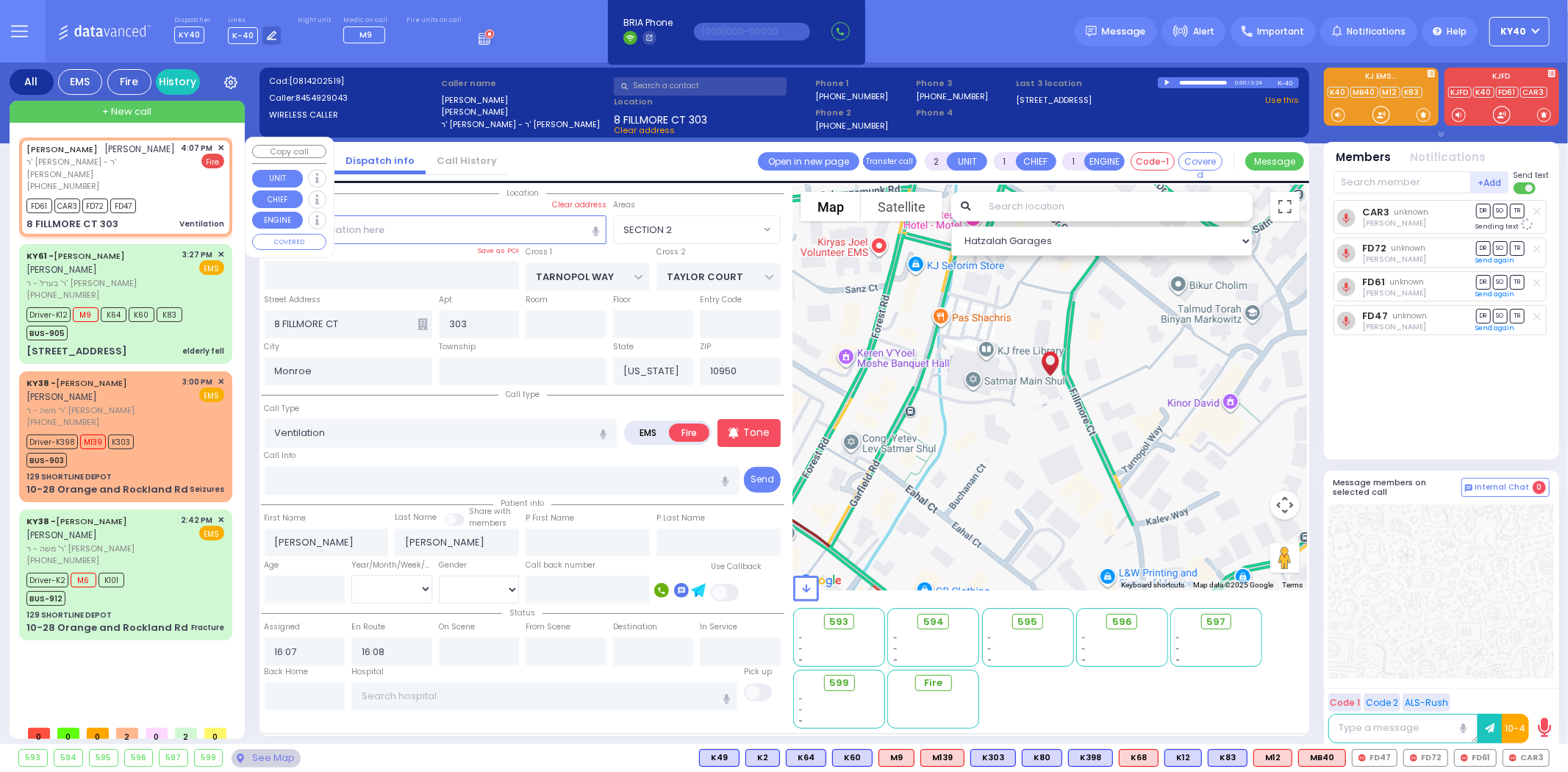
select select "SECTION 2"
select select "Hatzalah Garages"
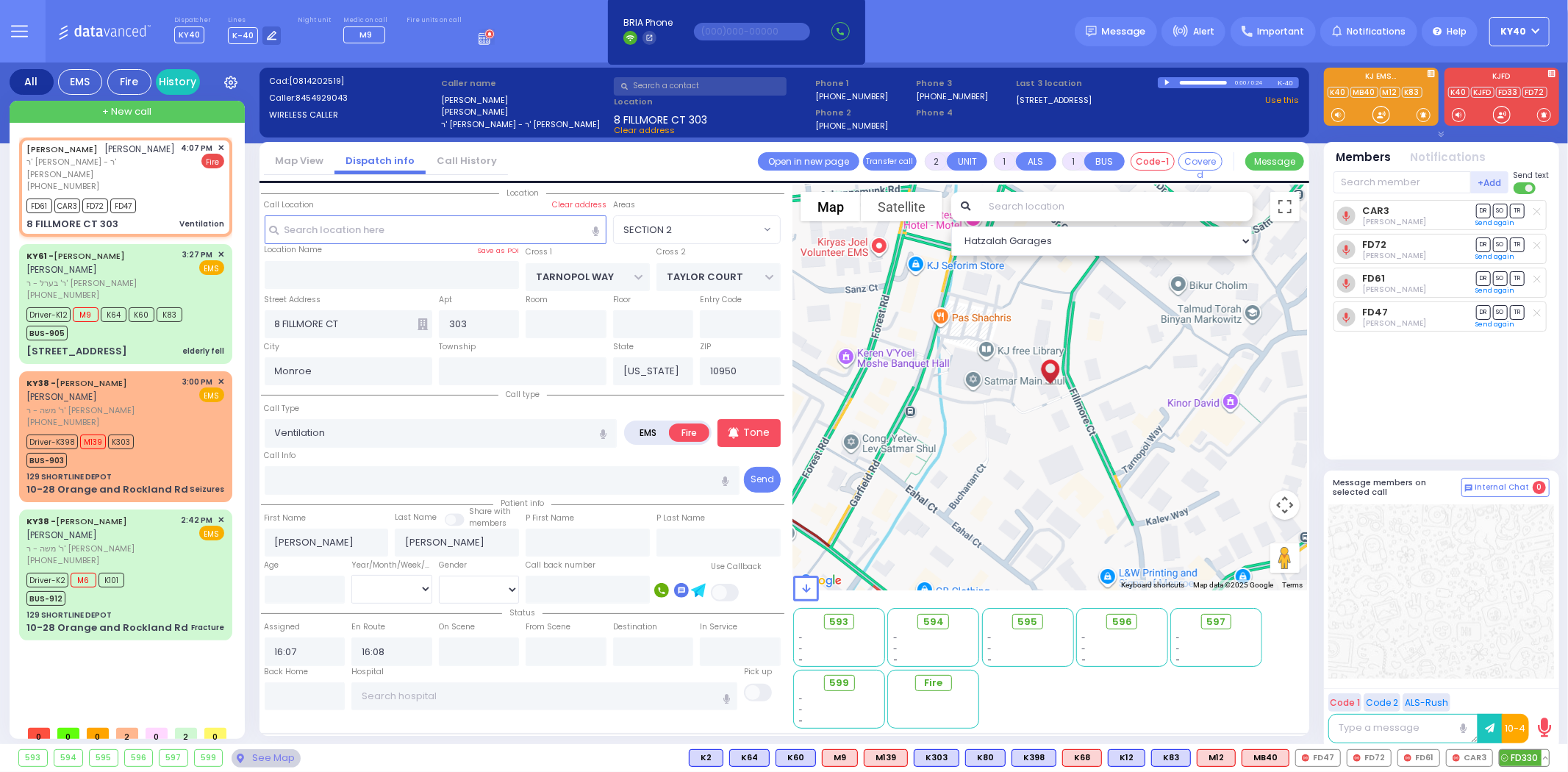
click at [1526, 764] on span "FD330" at bounding box center [1523, 757] width 49 height 16
select select
radio input "true"
select select
select select "Hatzalah Garages"
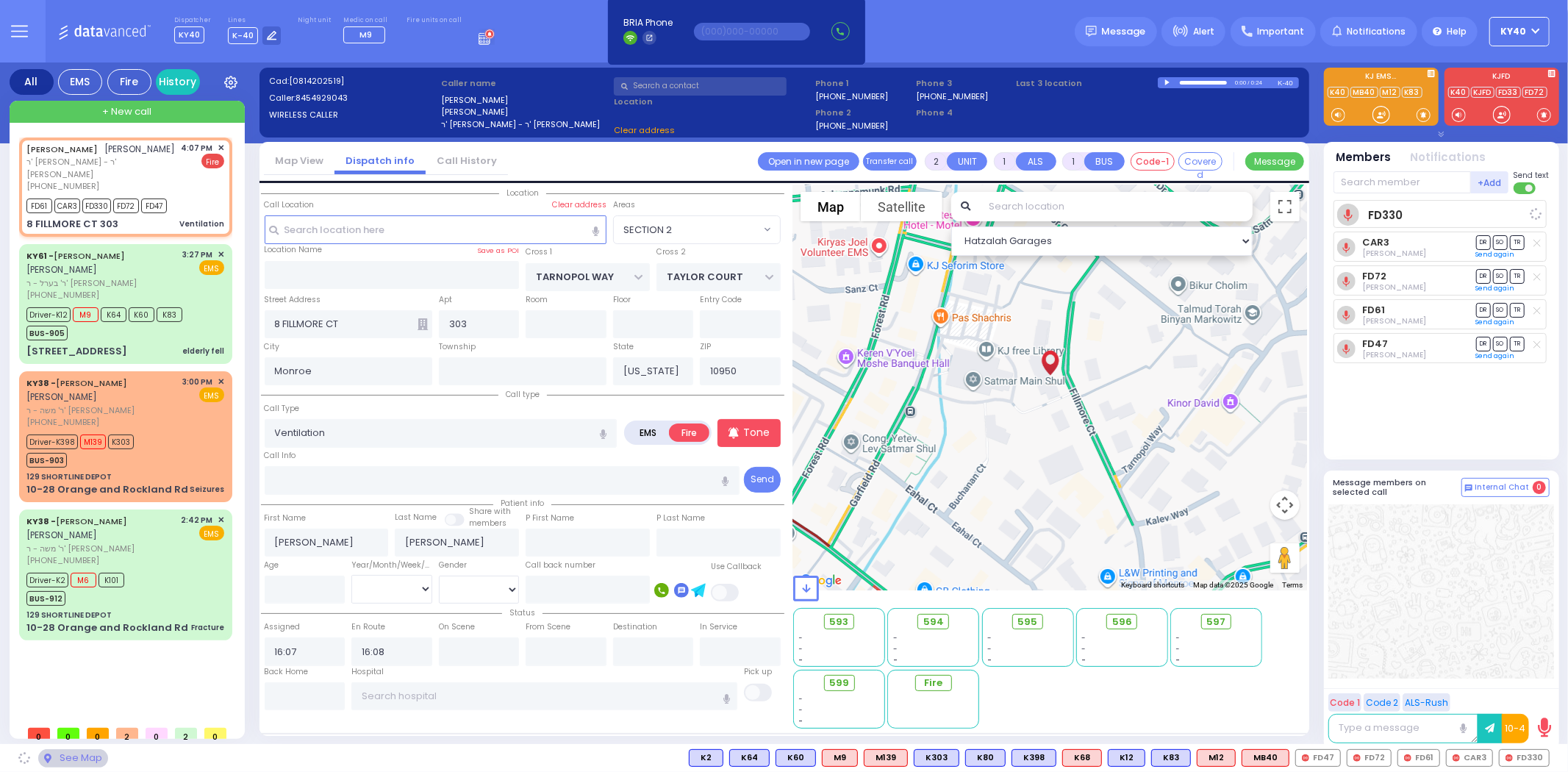
select select "SECTION 2"
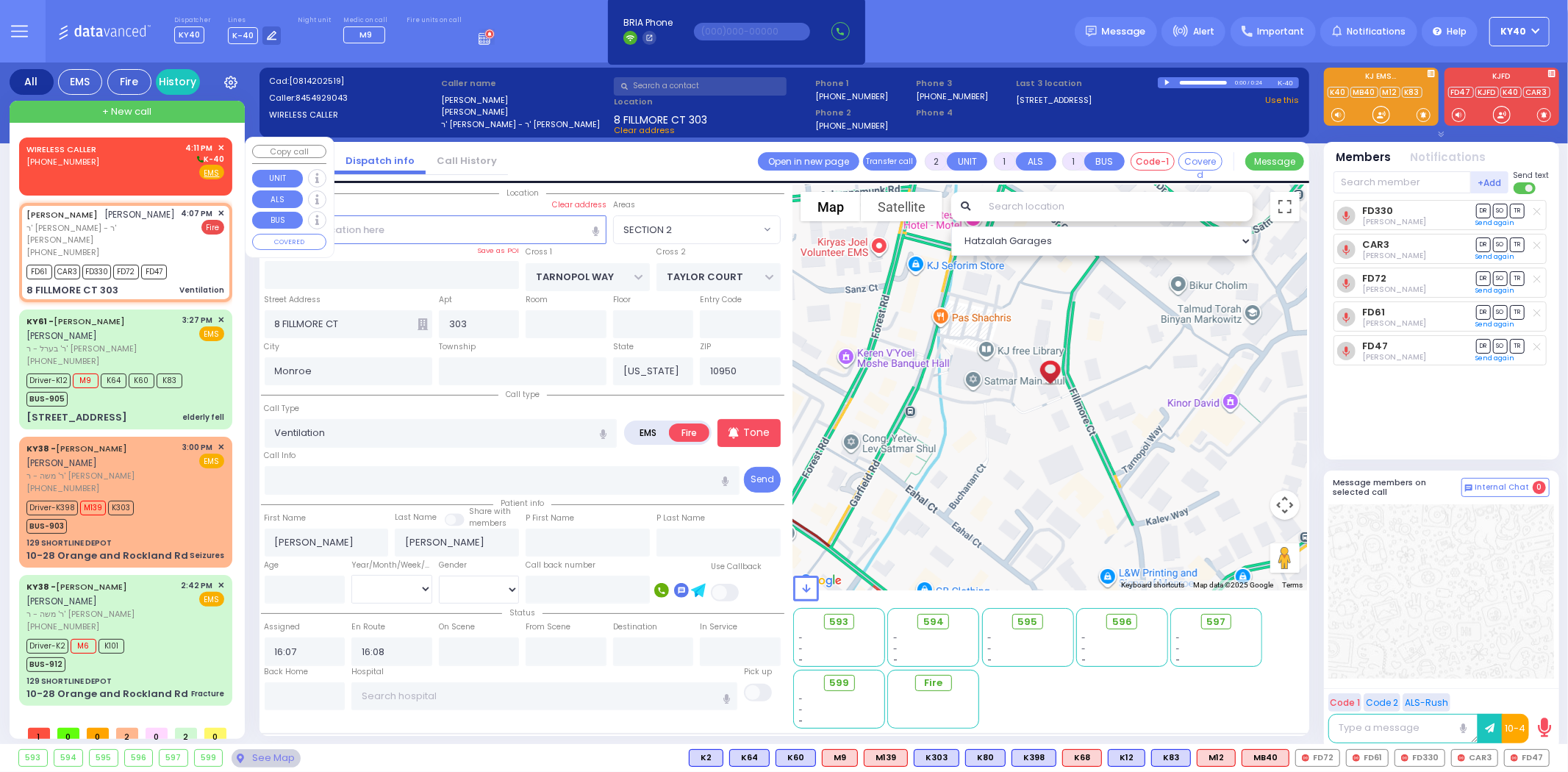
click at [127, 150] on div "WIRELESS CALLER (845) 239-7697 4:11 PM ✕ K-40" at bounding box center [125, 161] width 198 height 39
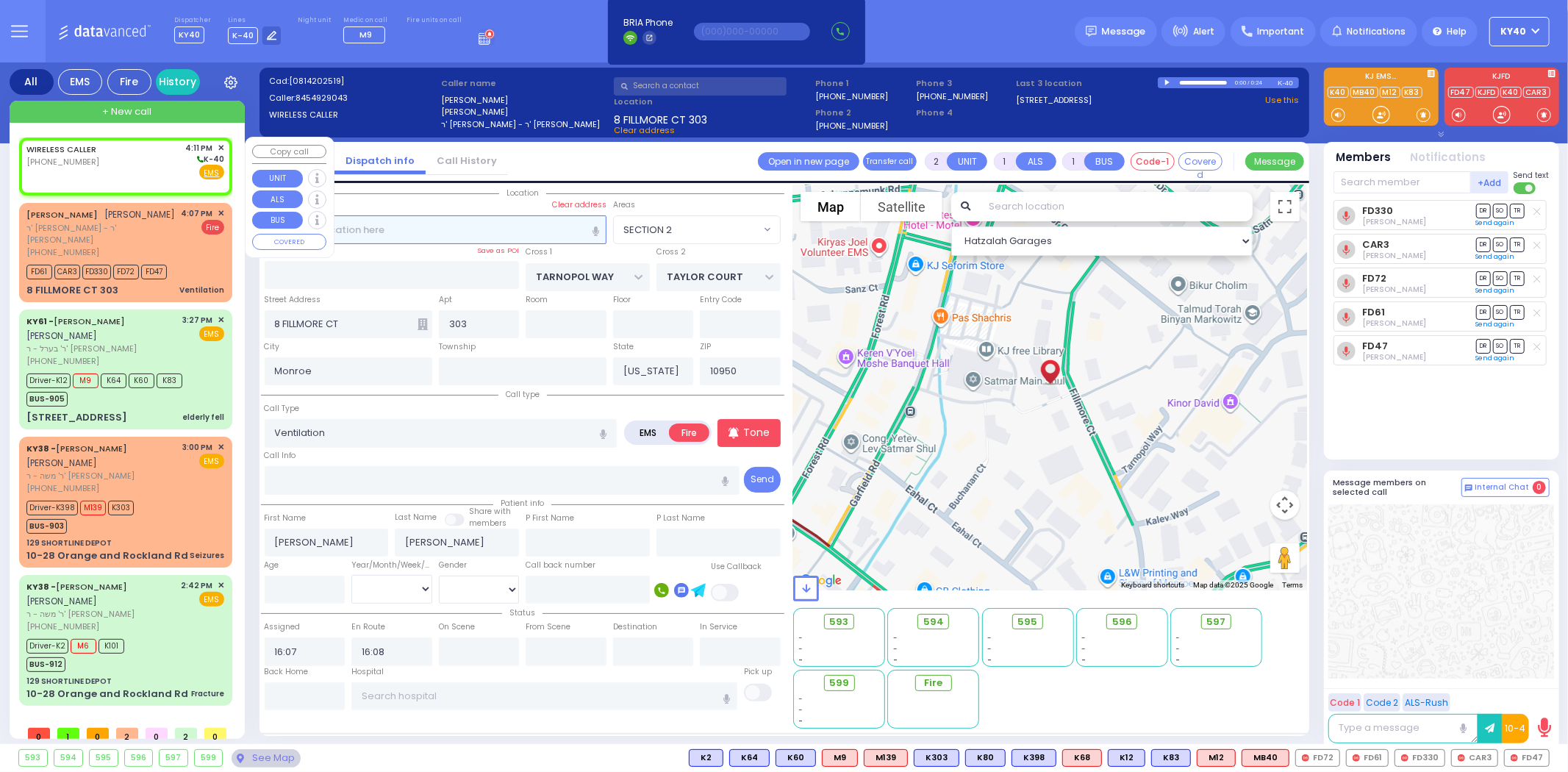
select select
radio input "true"
select select
type input "16:11"
select select "Hatzalah Garages"
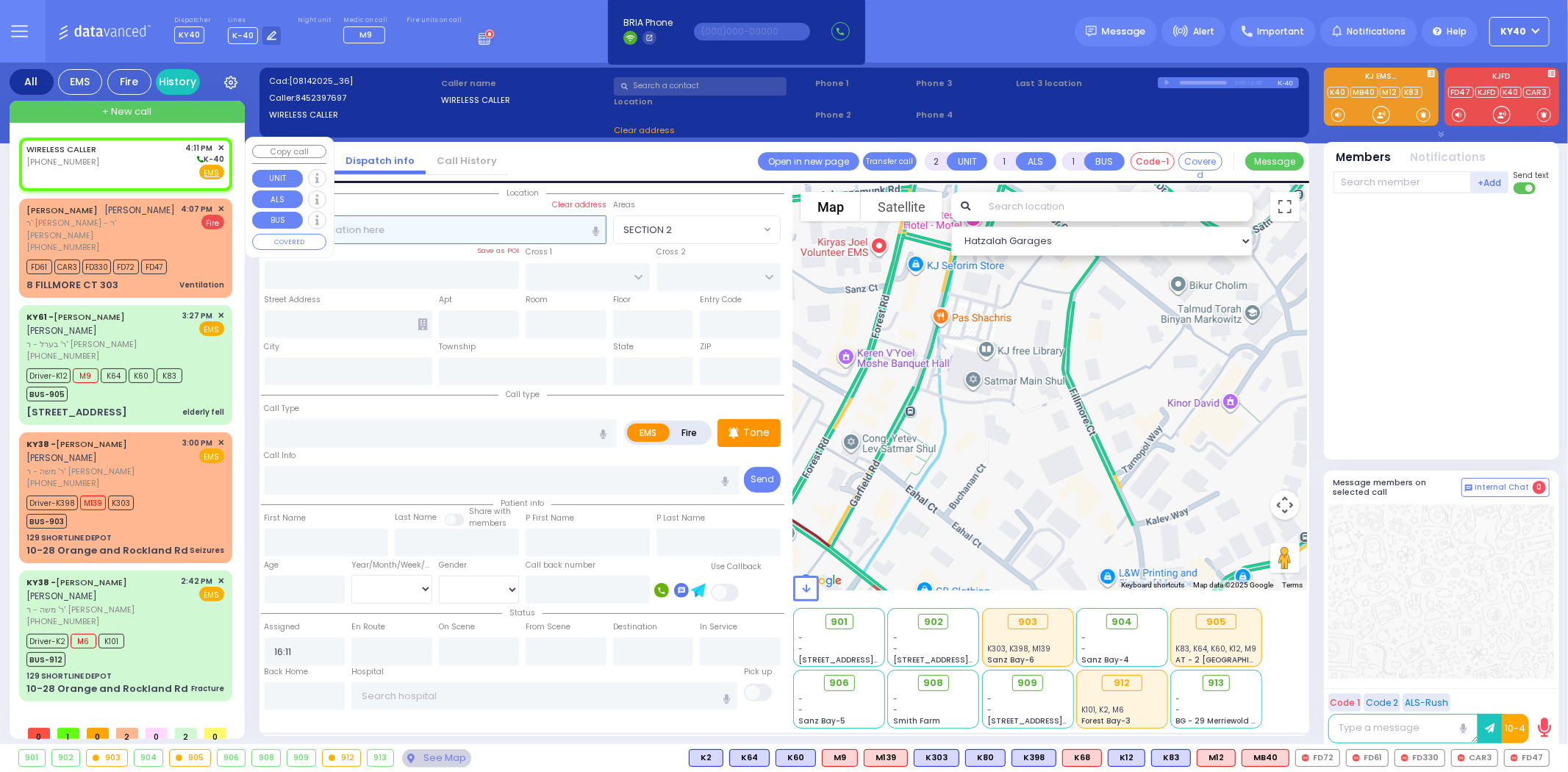
select select
radio input "true"
select select
select select "Hatzalah Garages"
drag, startPoint x: 450, startPoint y: 235, endPoint x: 437, endPoint y: 247, distance: 17.7
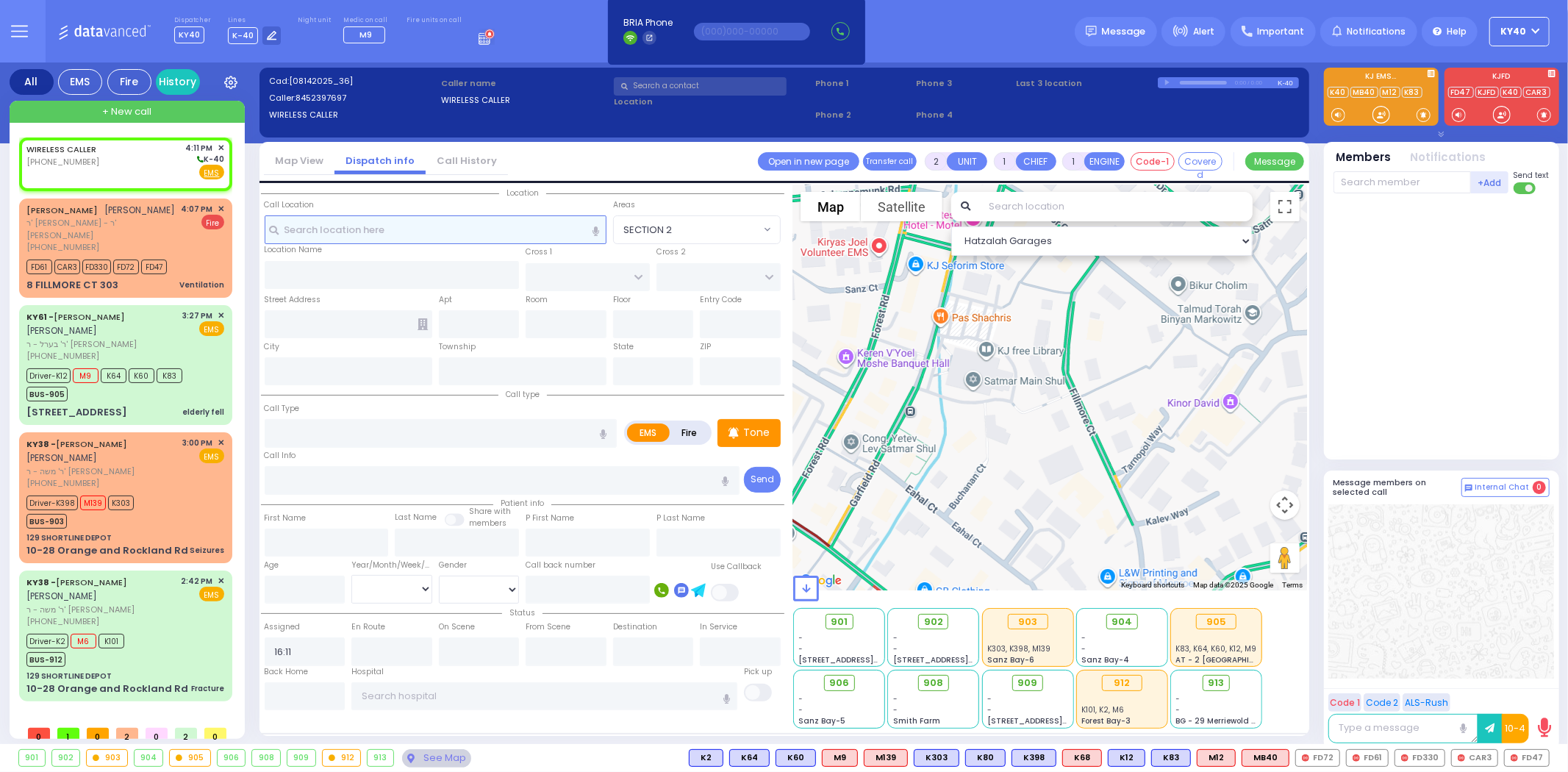
click at [452, 235] on input "text" at bounding box center [435, 229] width 342 height 28
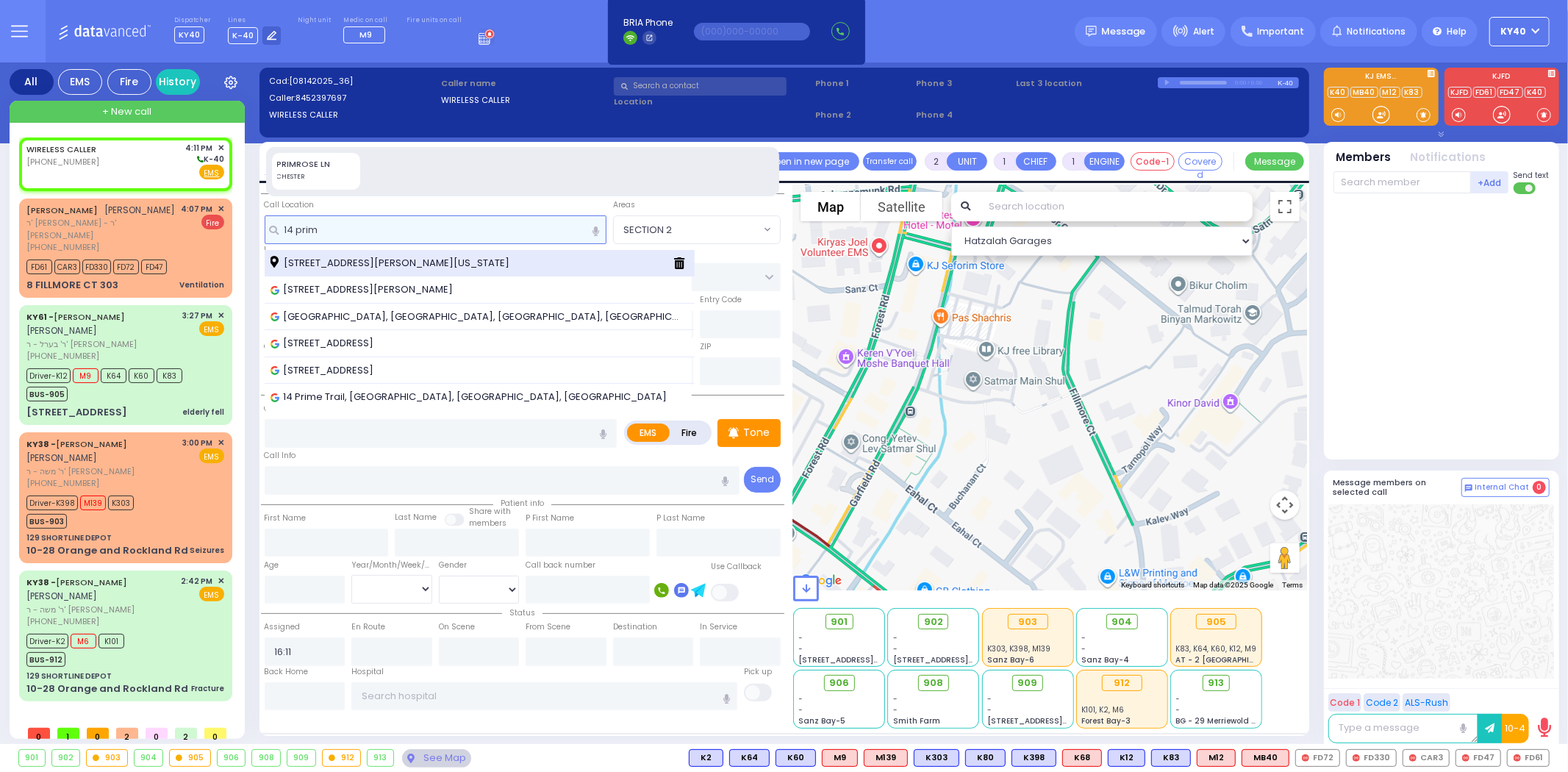
type input "14 prim"
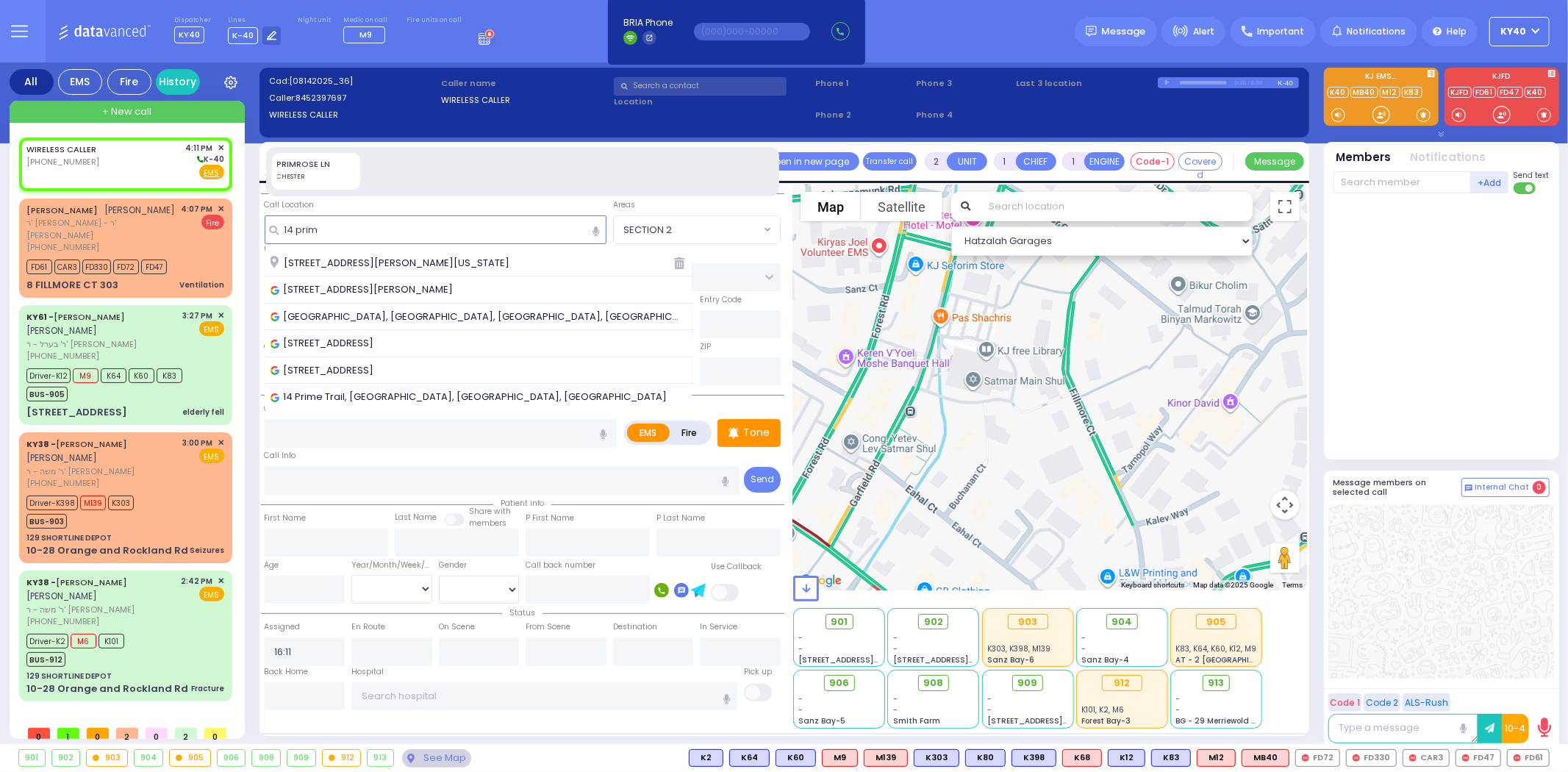
click at [412, 259] on span "14 Primrose Lane Chester New York 10918" at bounding box center [392, 263] width 244 height 15
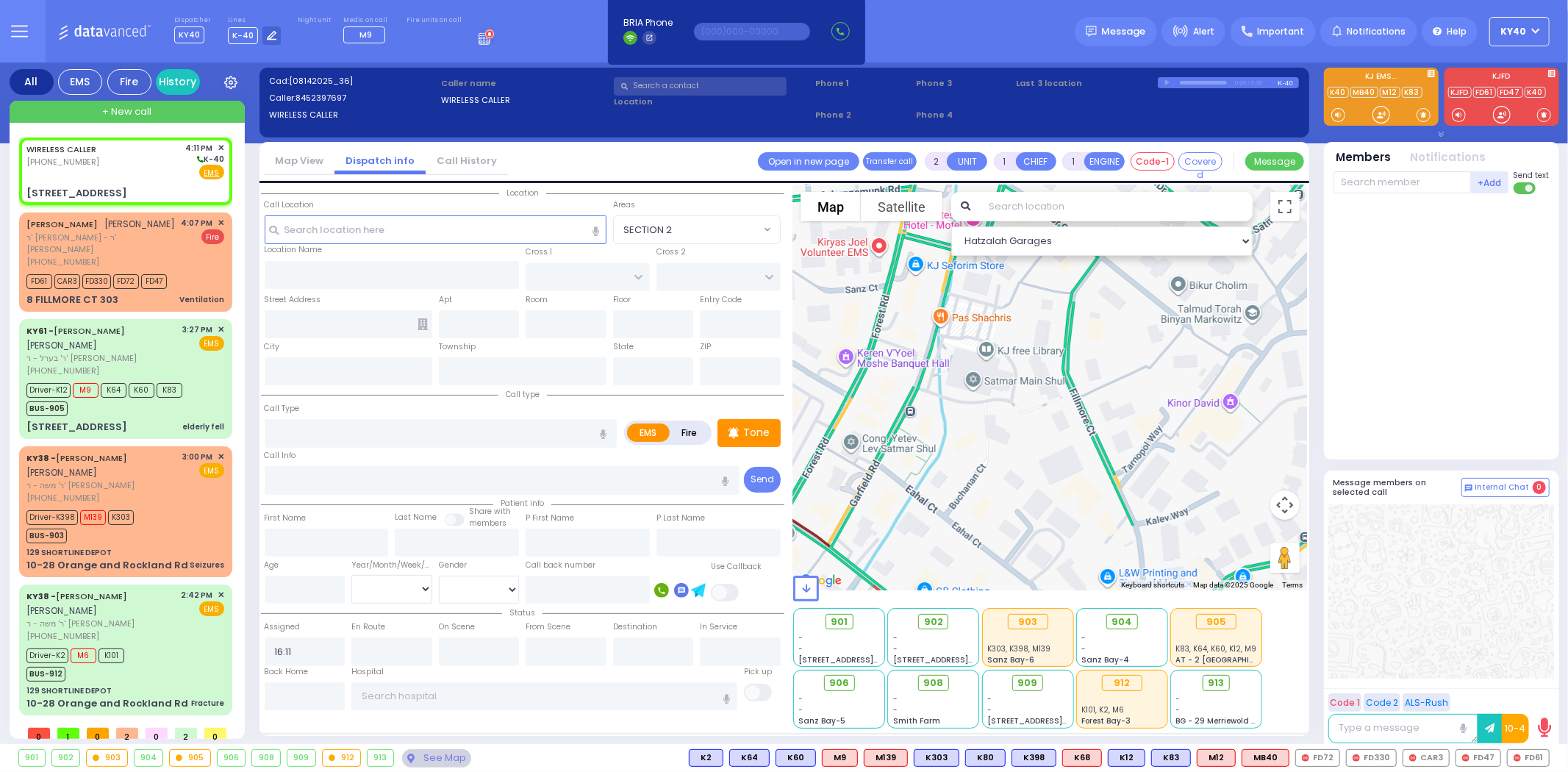
select select
radio input "true"
select select
select select "Hatzalah Garages"
type input "CRAIGVILLE RD"
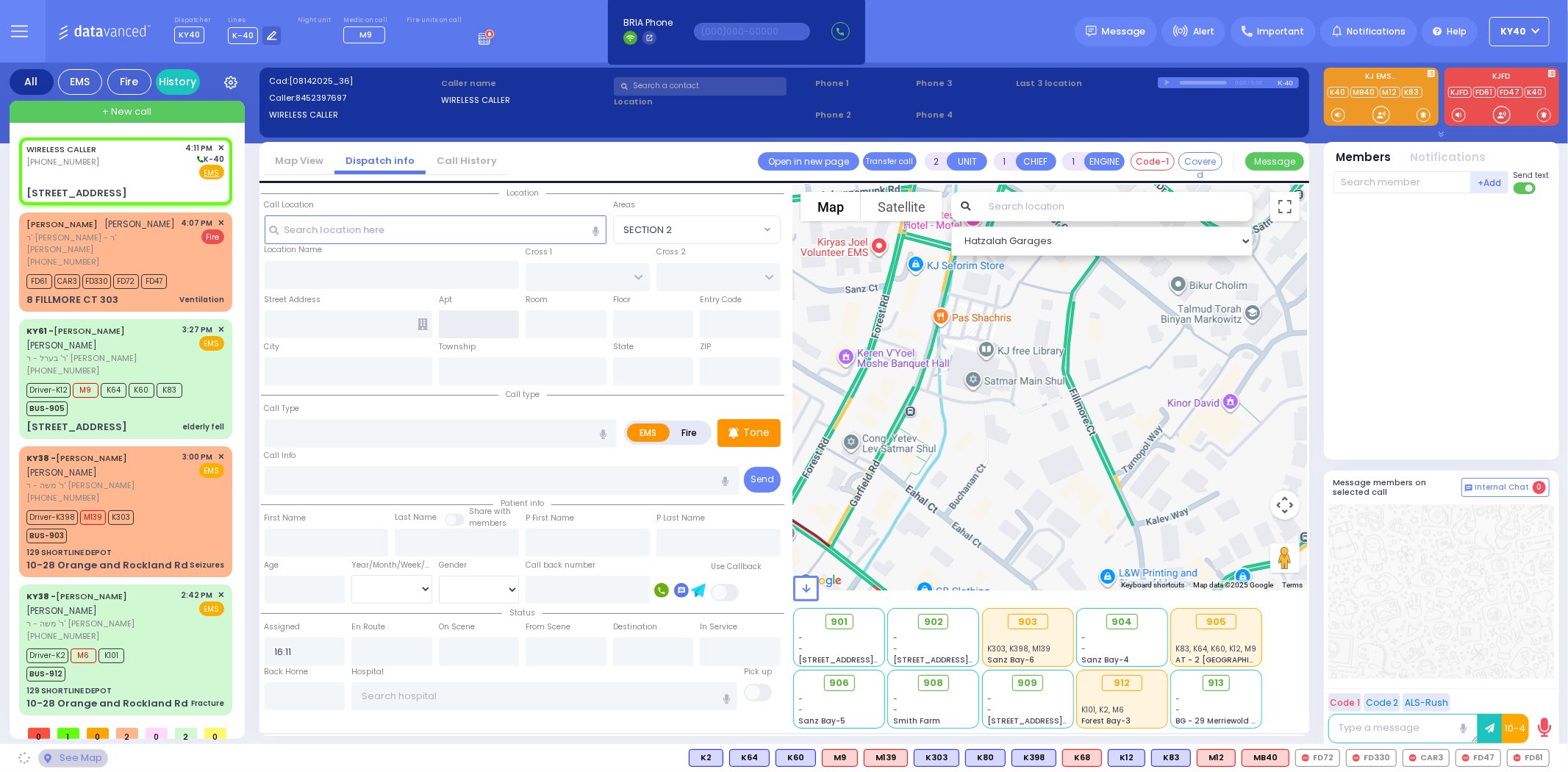
type input "14 Primrose Lane"
type input "Chester"
type input "[US_STATE]"
type input "10918"
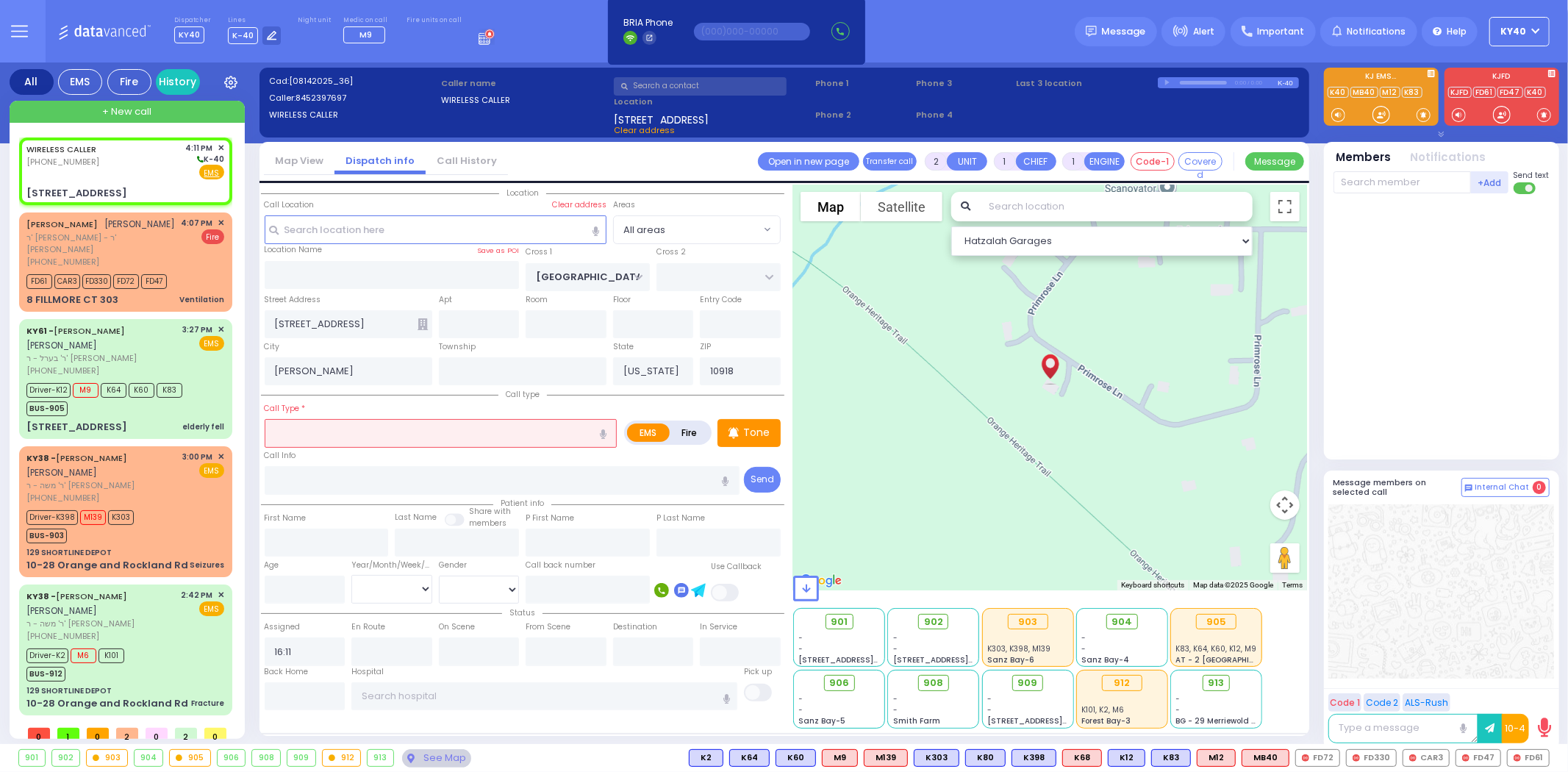
click at [398, 435] on input "text" at bounding box center [441, 433] width 353 height 28
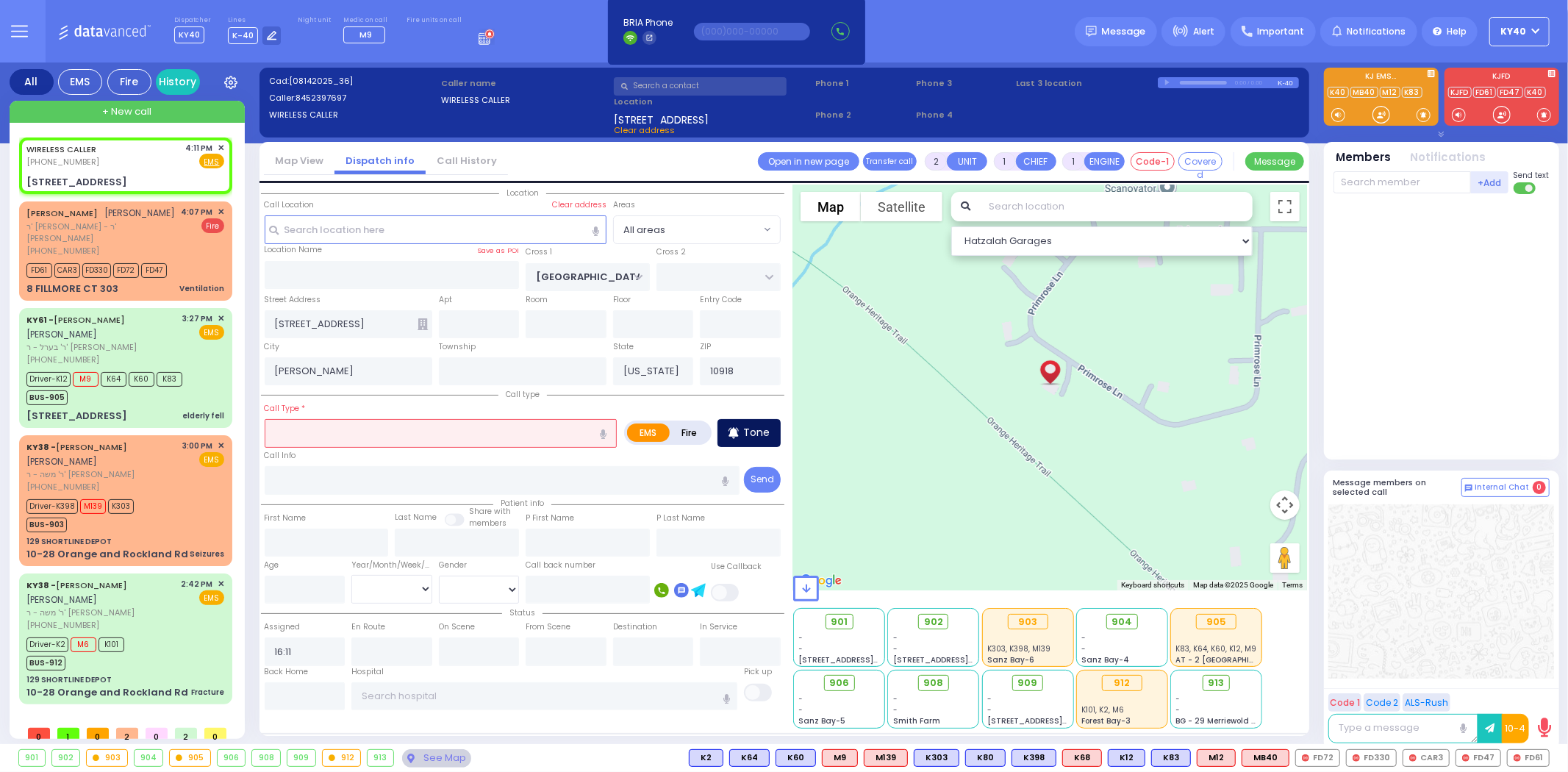
click at [763, 428] on p "Tone" at bounding box center [756, 433] width 27 height 15
select select
radio input "true"
select select
select select "Hatzalah Garages"
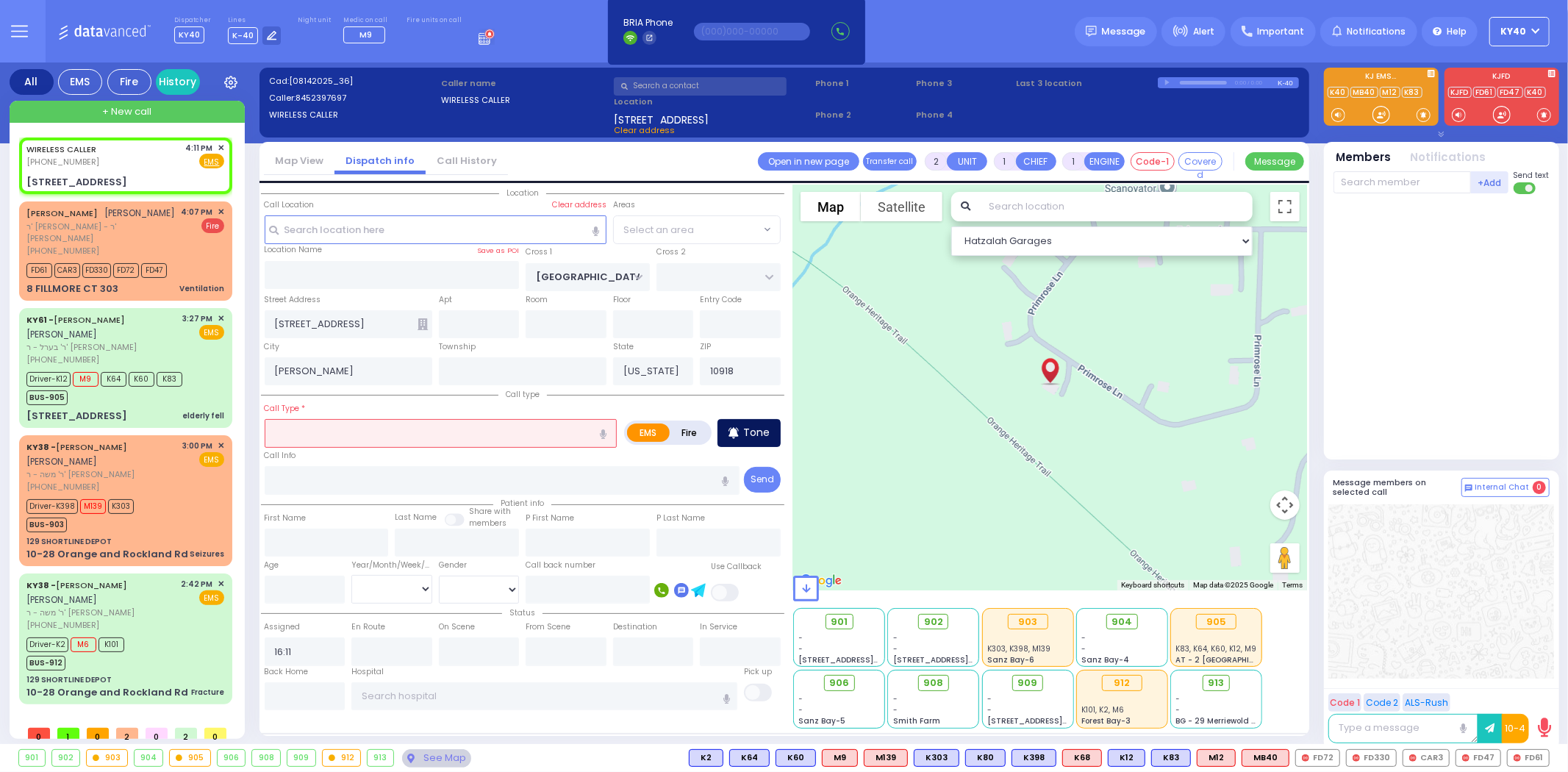
select select
radio input "true"
select select
select select "Hatzalah Garages"
click at [328, 432] on input "text" at bounding box center [441, 433] width 353 height 28
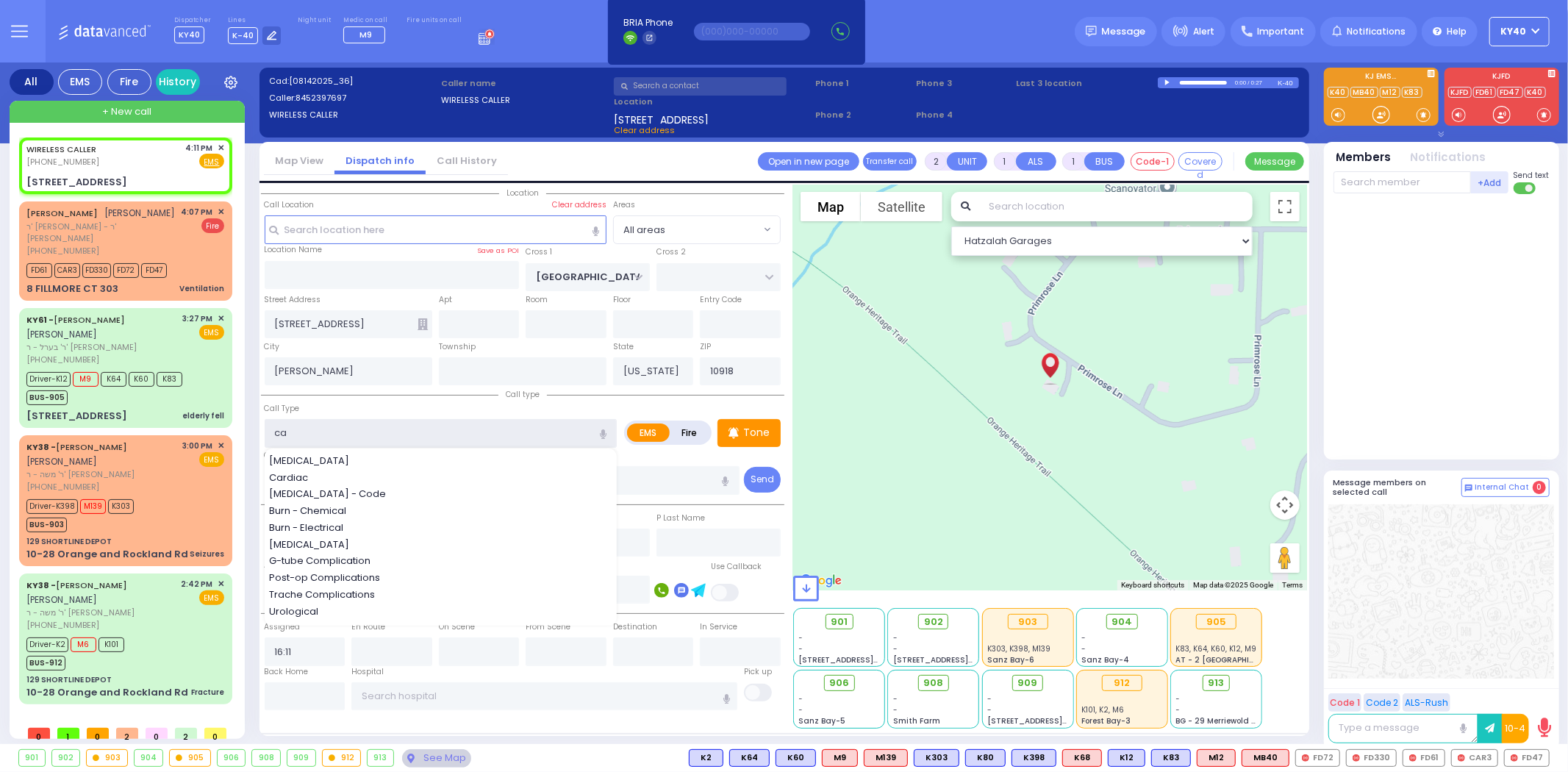
type input "can"
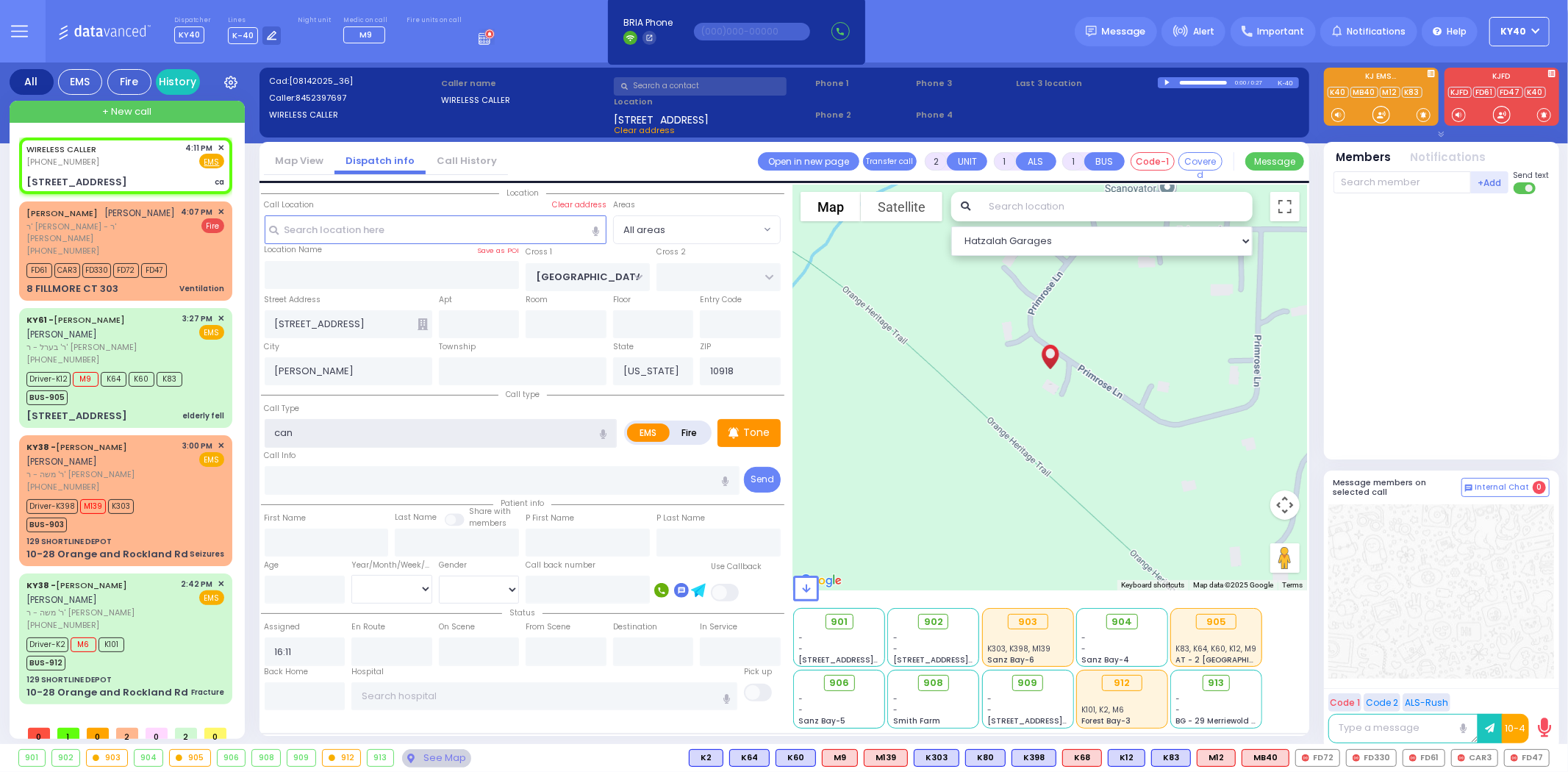
select select
radio input "true"
select select
select select "Hatzalah Garages"
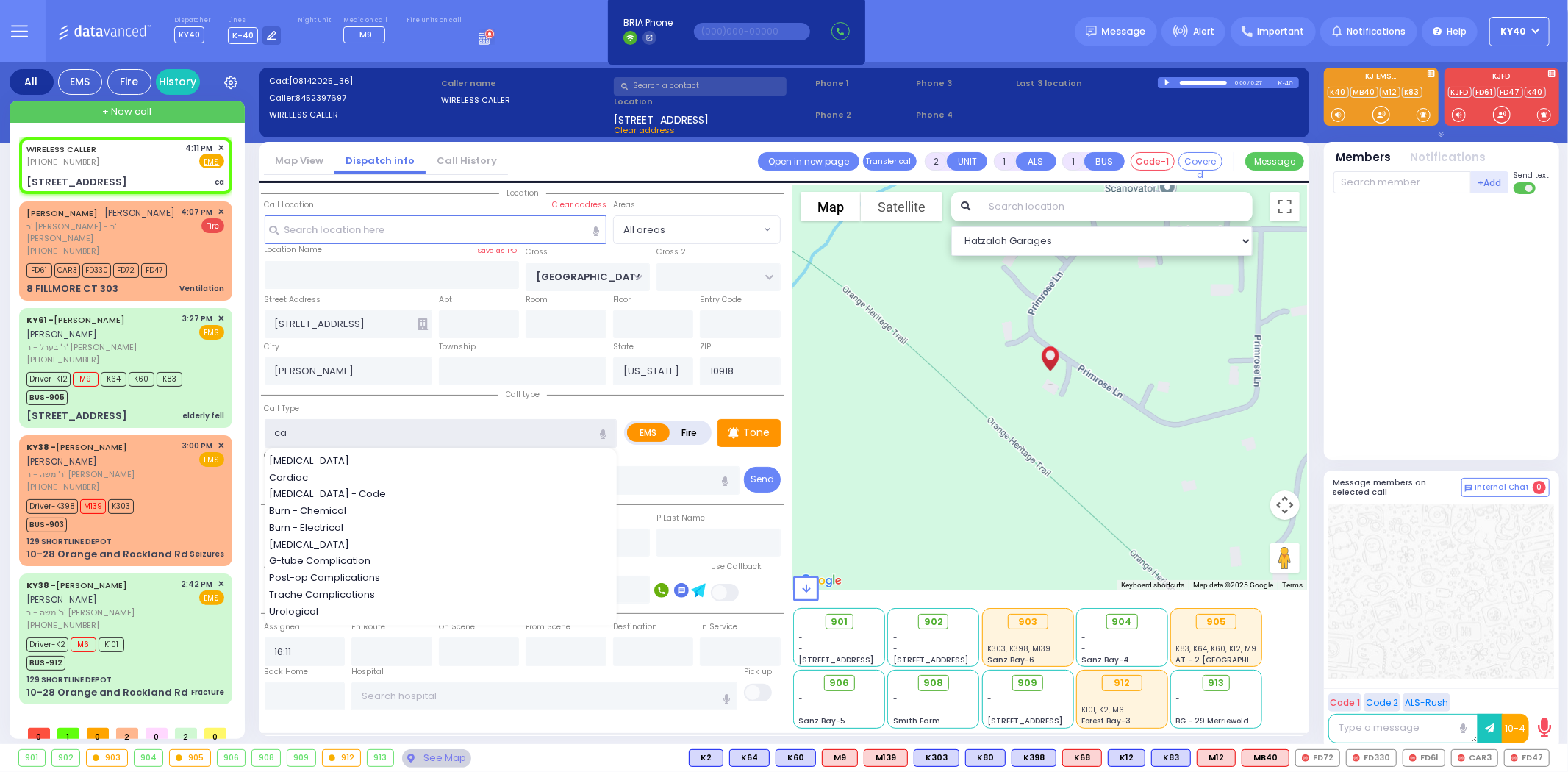
type input "ca"
select select
radio input "true"
select select
select select "Hatzalah Garages"
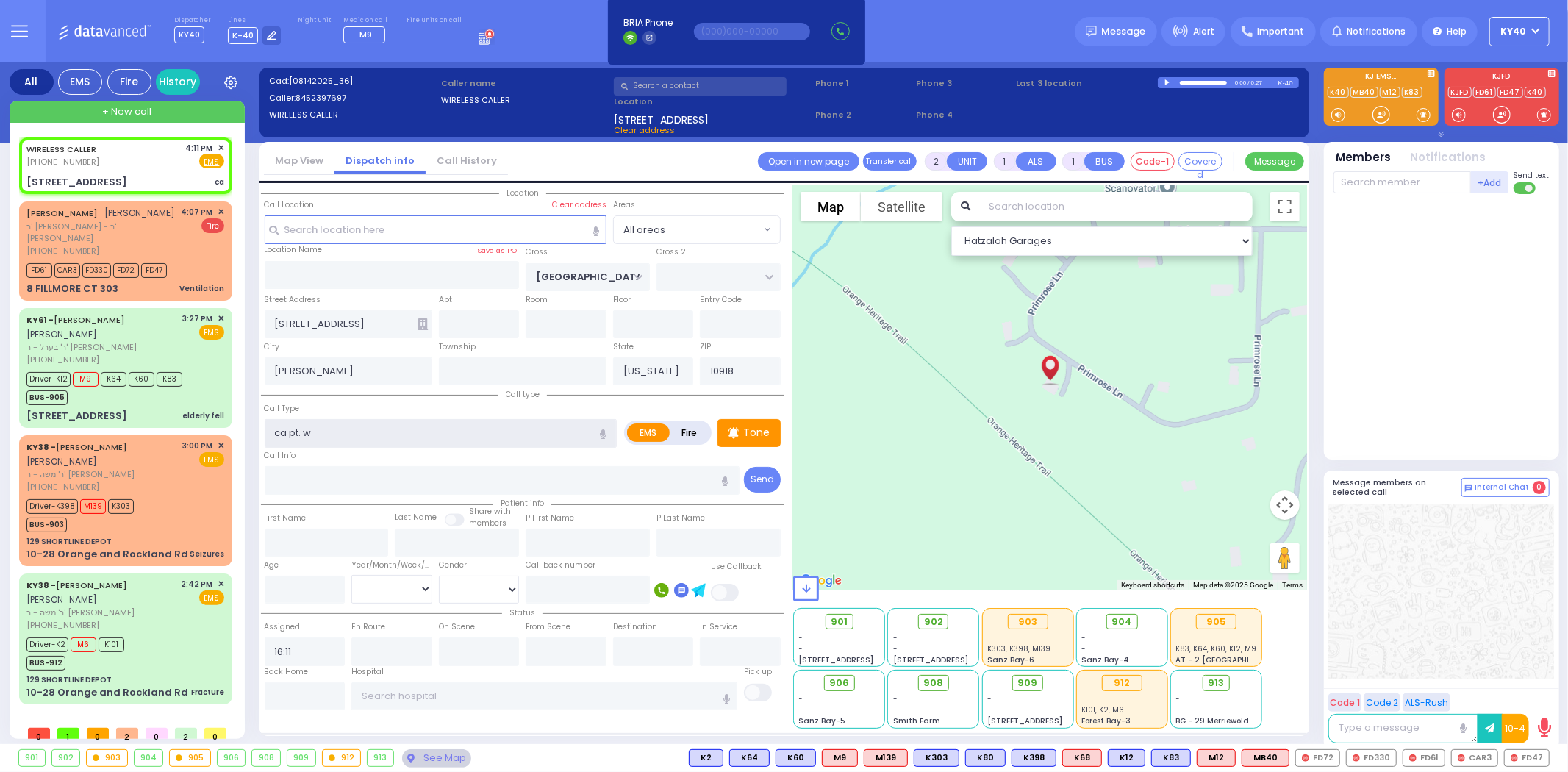
type input "ca pt."
select select
radio input "true"
select select
select select "Hatzalah Garages"
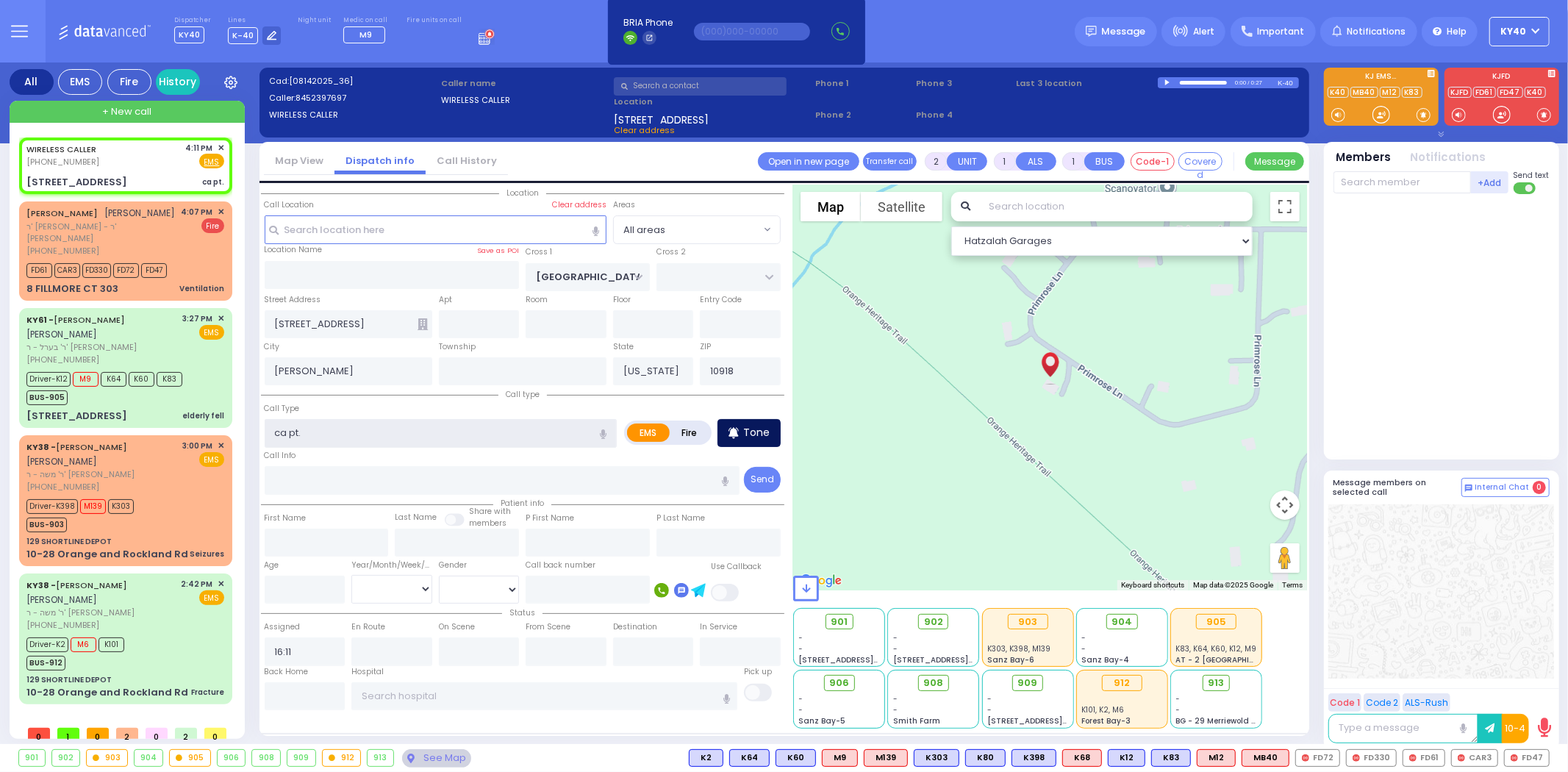
type input "ca pt."
click at [745, 425] on p "Tone" at bounding box center [756, 433] width 27 height 15
select select
radio input "true"
select select
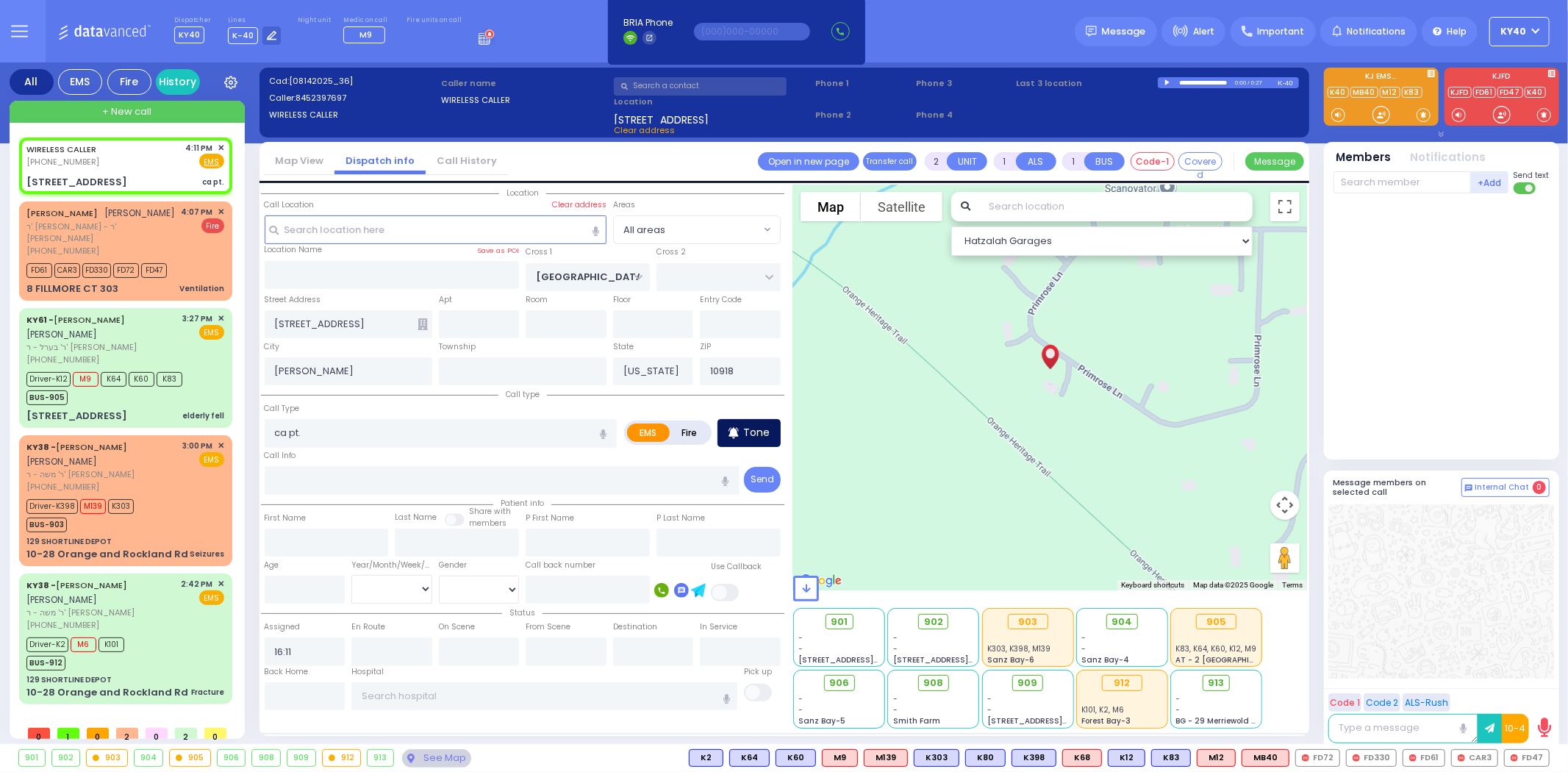
select select "Hatzalah Garages"
click at [1526, 759] on span "K18" at bounding box center [1531, 757] width 36 height 16
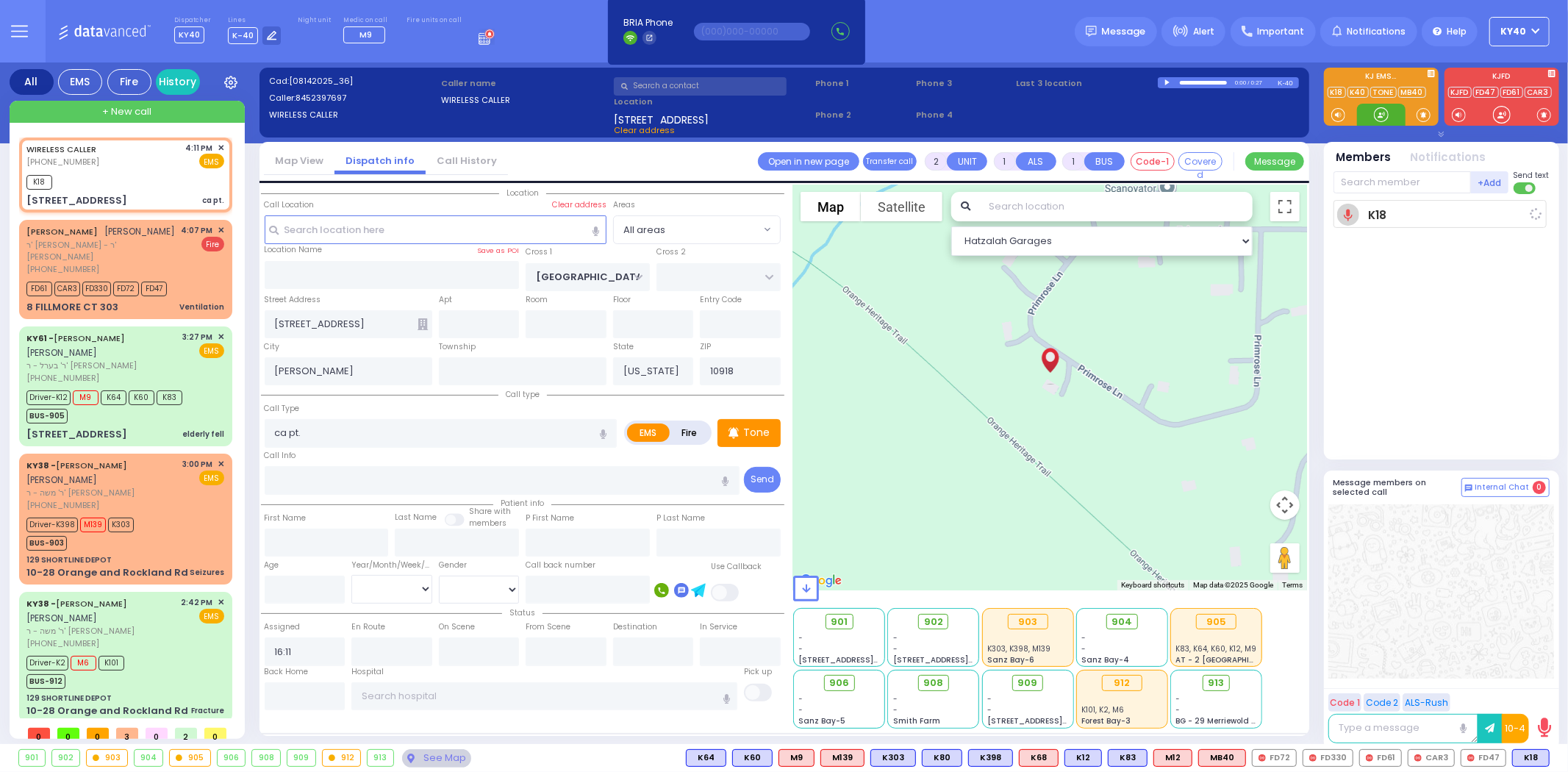
select select
radio input "true"
select select
type input "16:13"
select select "Hatzalah Garages"
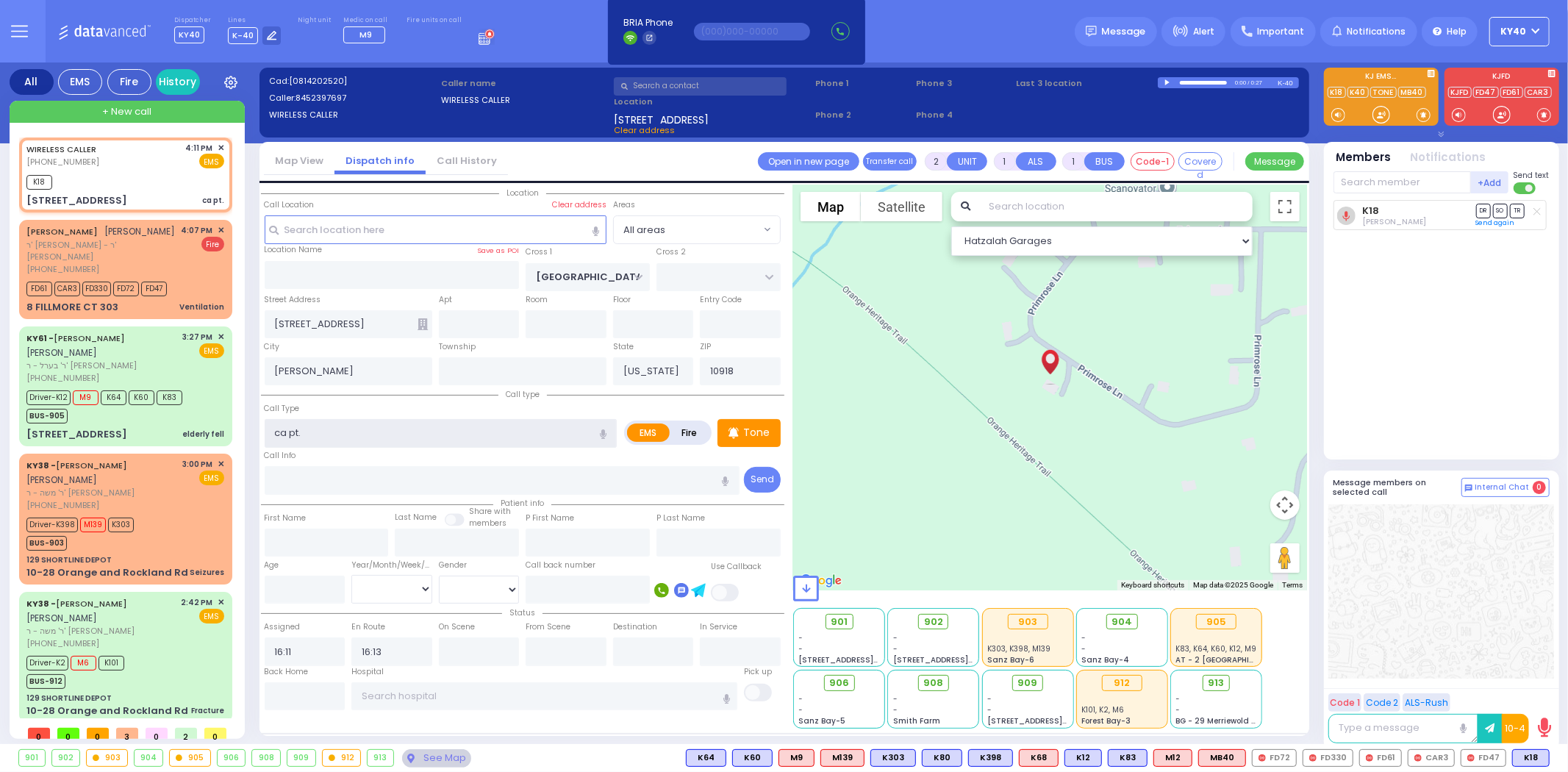
click at [402, 431] on input "ca pt." at bounding box center [441, 433] width 353 height 28
type input "ca pt. saturating low"
select select
radio input "true"
select select
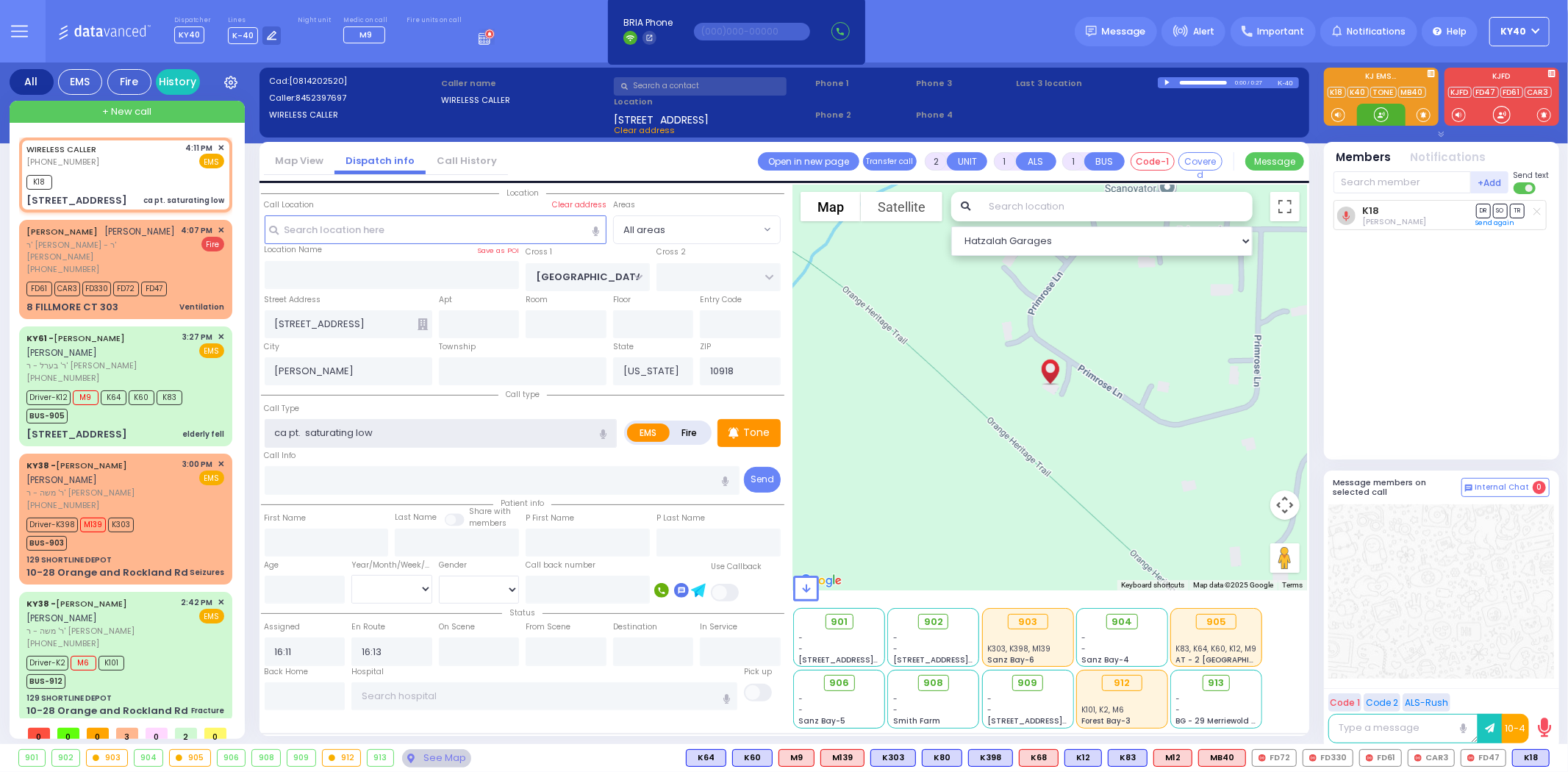
select select "Hatzalah Garages"
type input "ca pt. saturating low"
click at [122, 149] on div "WIRELESS CALLER (845) 239-7697 4:11 PM ✕ EMS" at bounding box center [125, 155] width 198 height 27
select select
radio input "true"
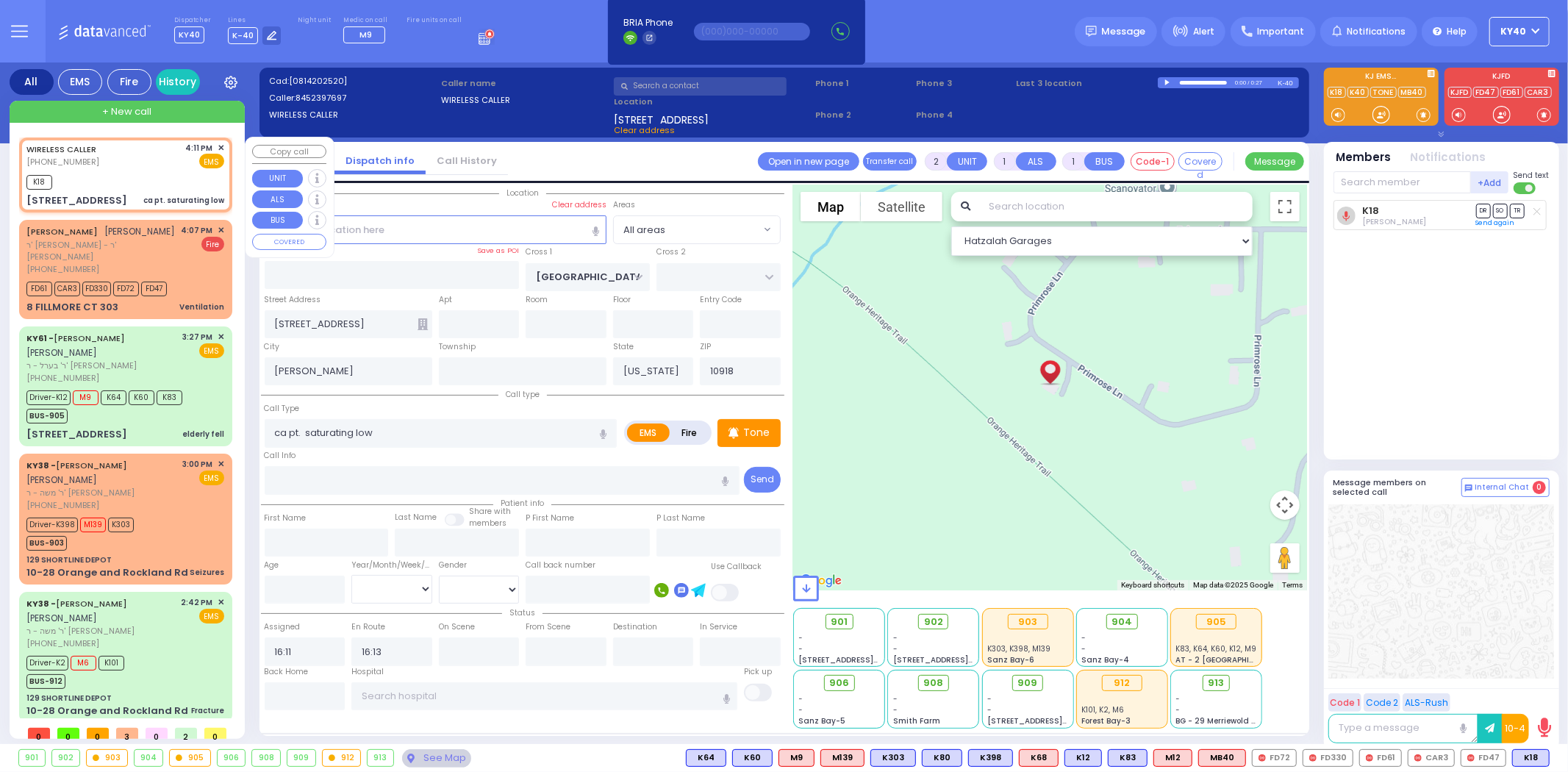
select select
select select "Hatzalah Garages"
select select
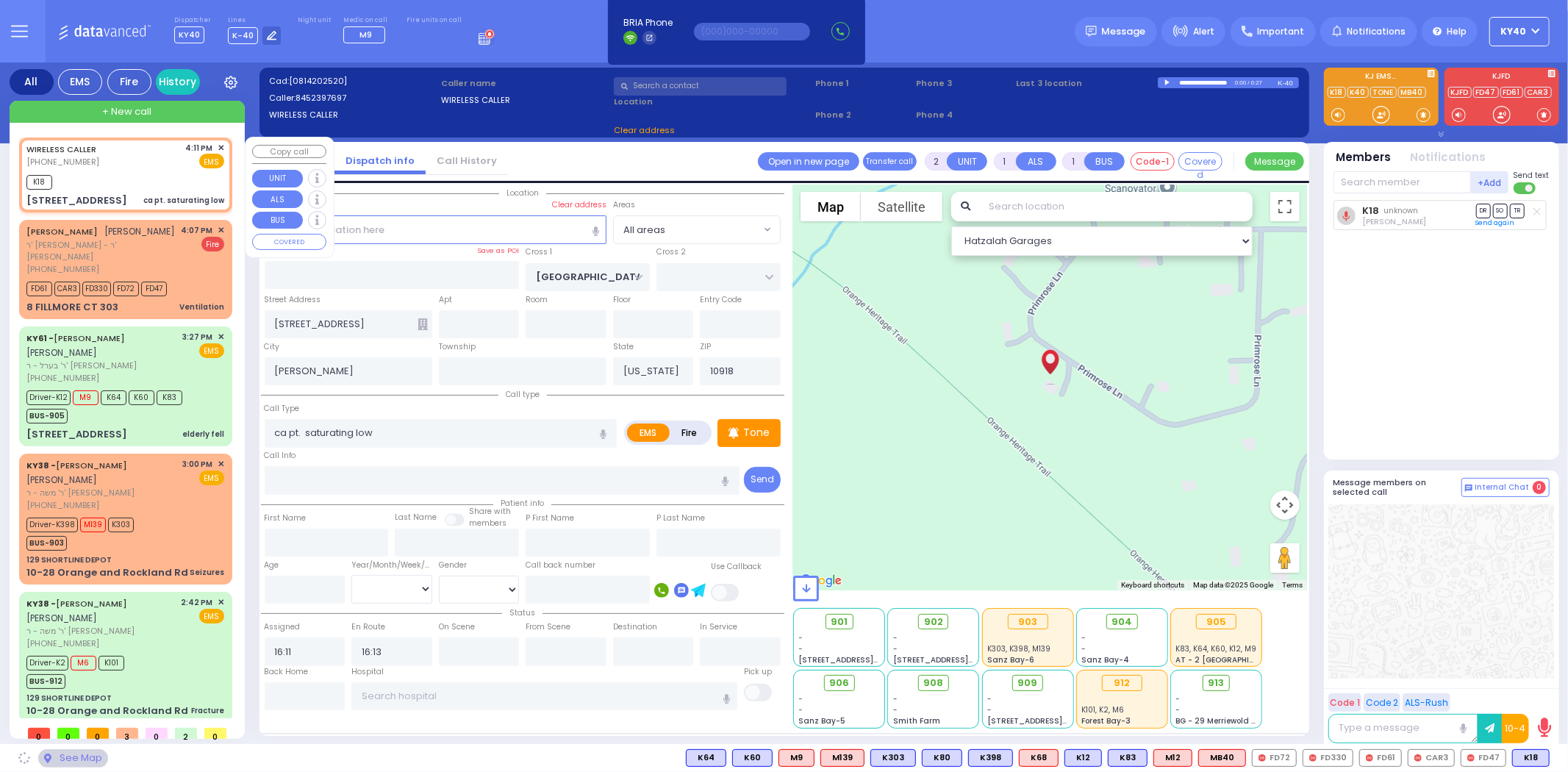
radio input "true"
select select
select select "Hatzalah Garages"
click at [123, 161] on div "WIRELESS CALLER (845) 239-7697 4:11 PM ✕ EMS" at bounding box center [125, 155] width 198 height 27
select select
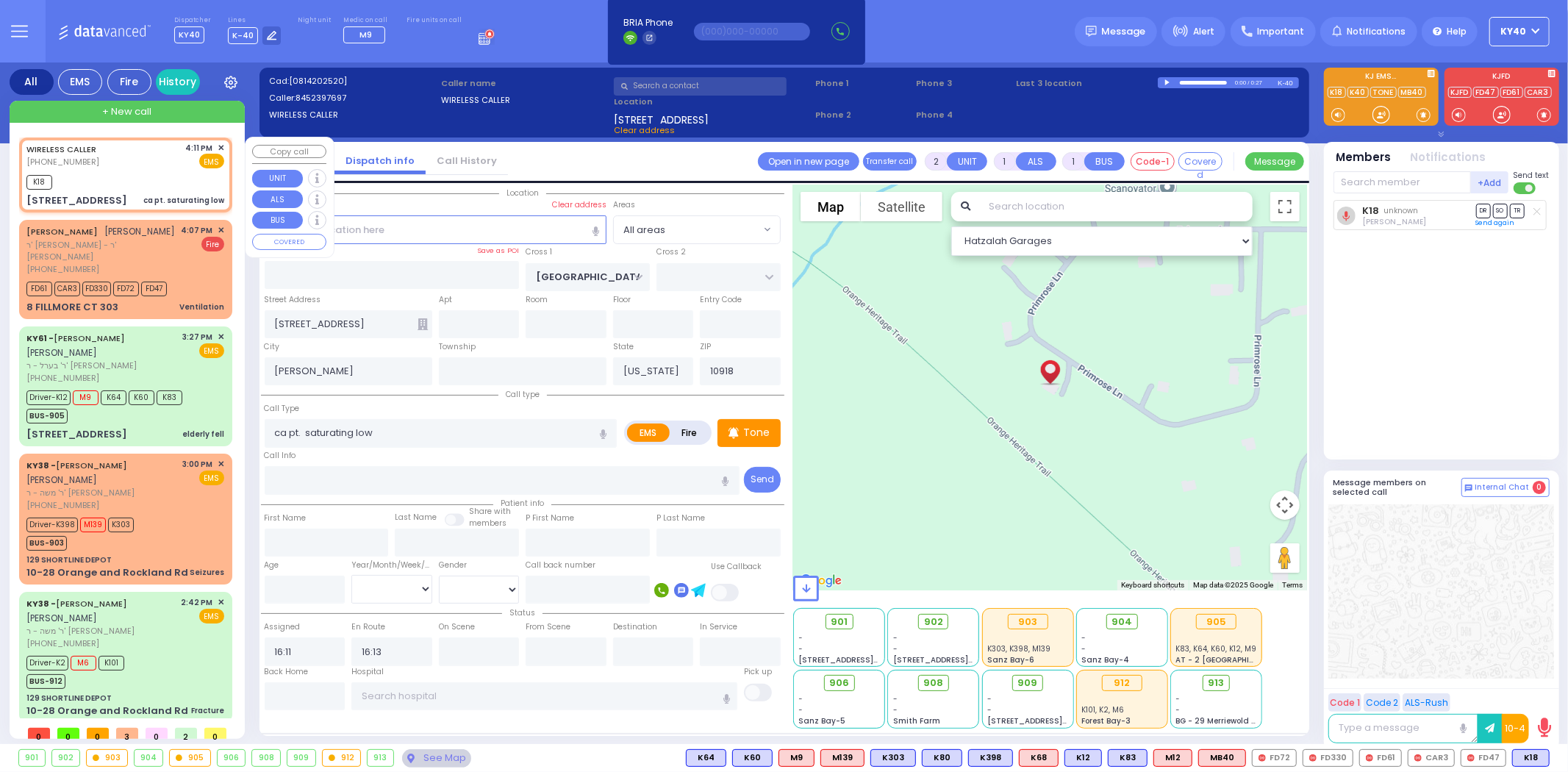
radio input "true"
select select
select select "Hatzalah Garages"
click at [748, 425] on p "Tone" at bounding box center [756, 433] width 27 height 15
click at [105, 238] on span "יעקב מרדכי טייטלבוים" at bounding box center [140, 231] width 70 height 13
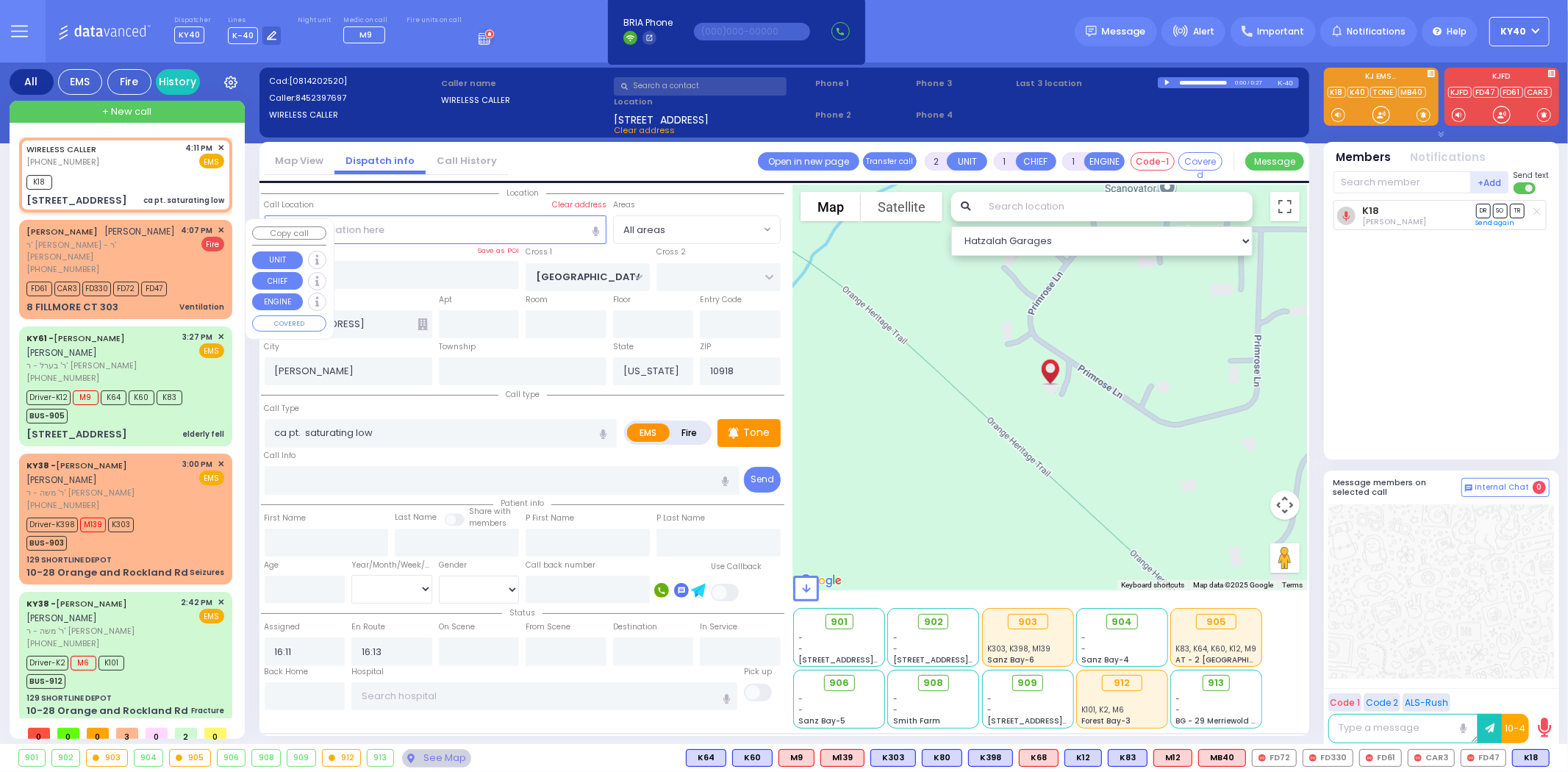
select select
type input "Ventilation"
radio input "false"
radio input "true"
type input "JACOB MORDCHE"
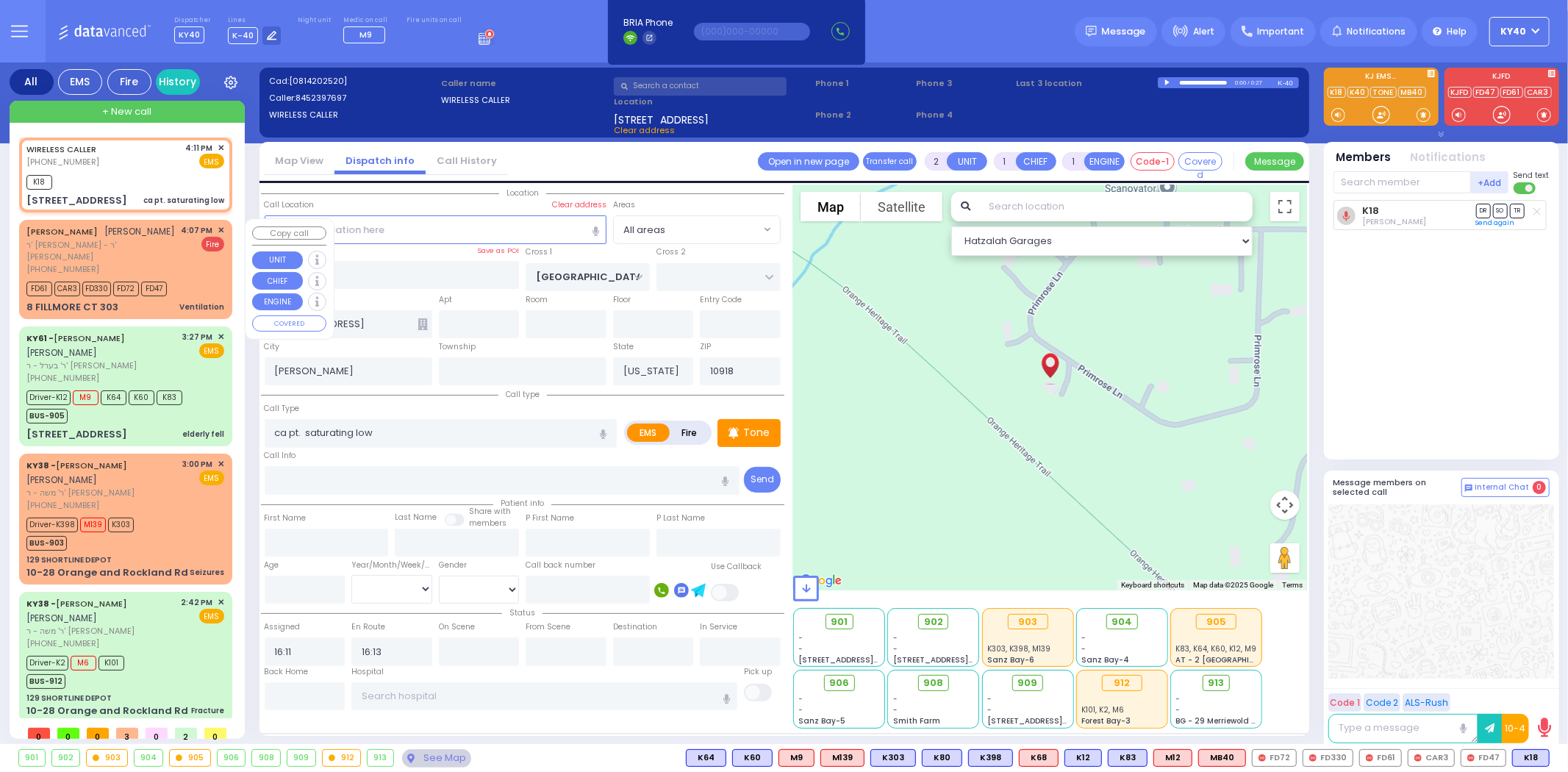
type input "TEITELBAUM"
select select
type input "16:07"
type input "16:08"
select select "Hatzalah Garages"
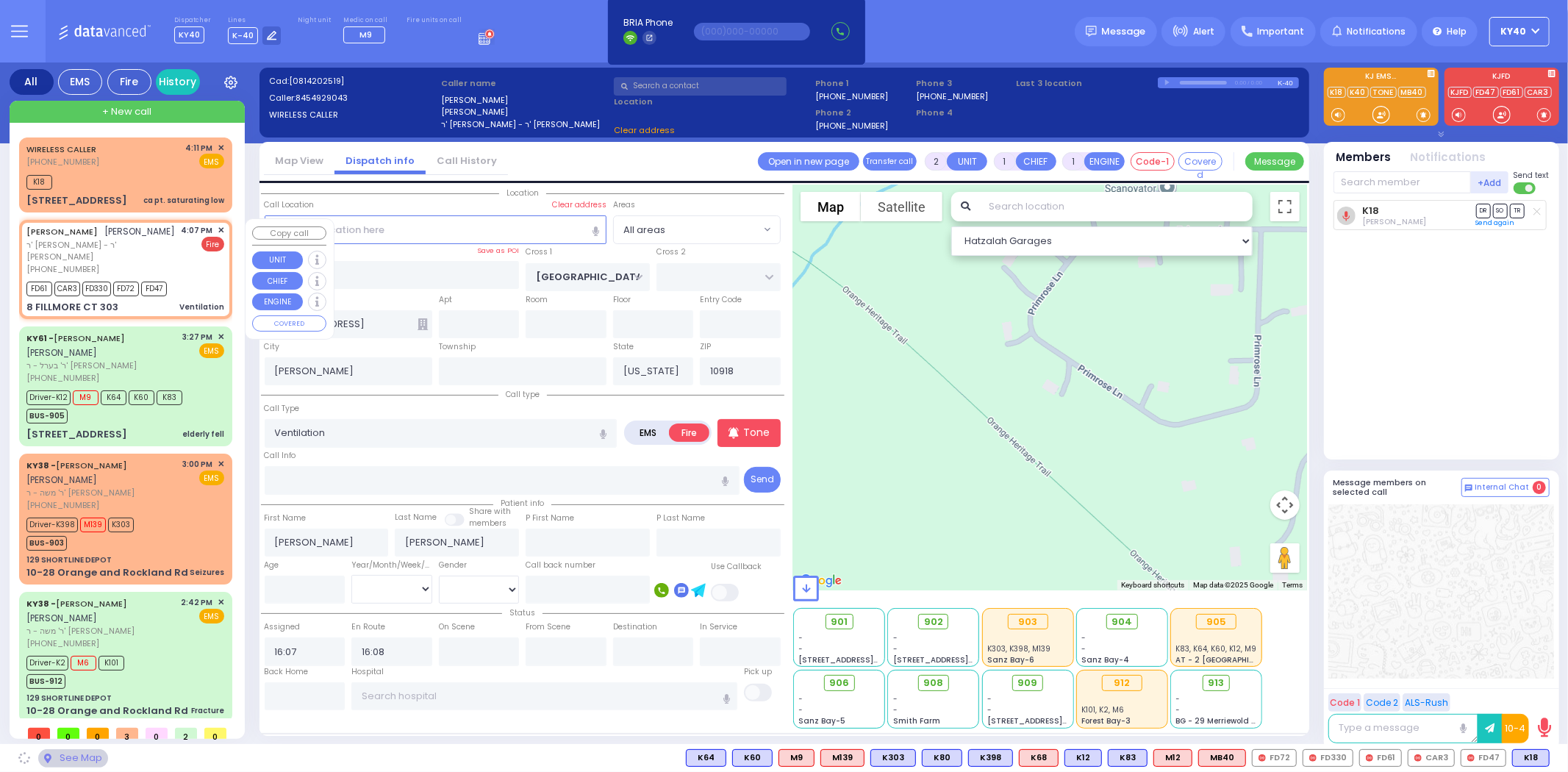
type input "TARNOPOL WAY"
type input "TAYLOR COURT"
type input "8 FILLMORE CT"
type input "303"
type input "Monroe"
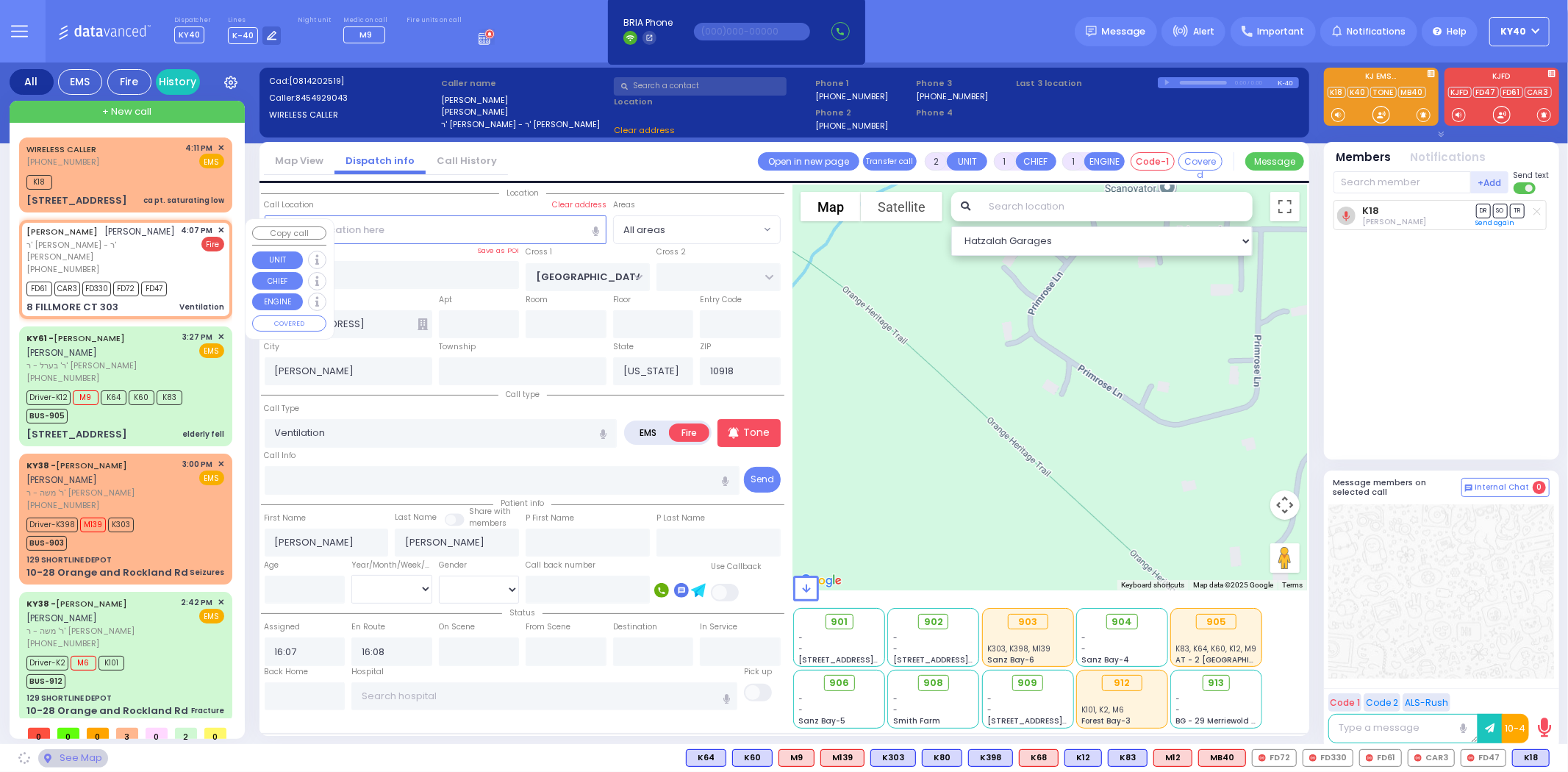
type input "10950"
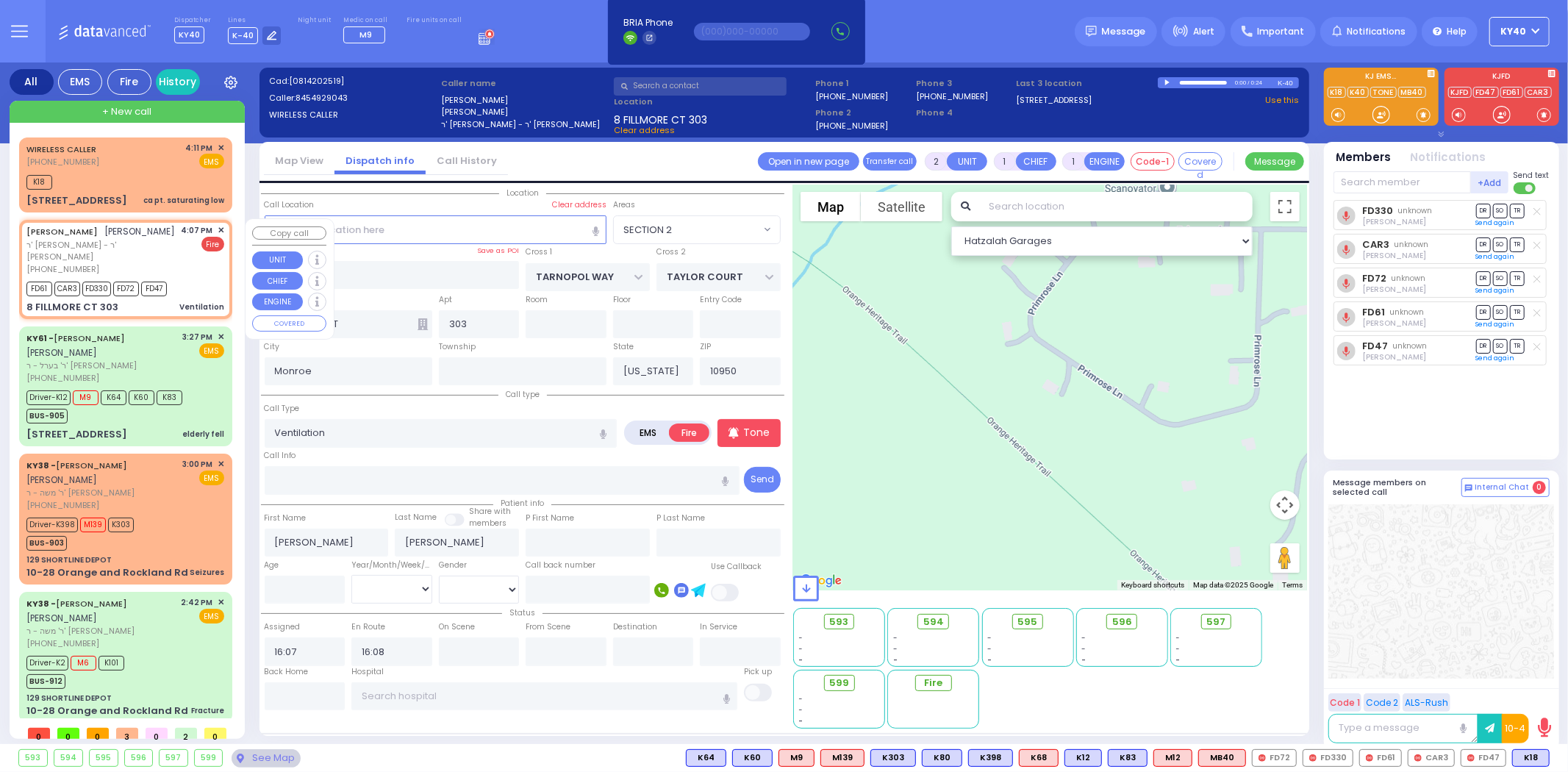
click at [112, 239] on div "JACOB MORDCHE TEITELBAUM יעקב מרדכי טייטלבוים" at bounding box center [101, 231] width 149 height 15
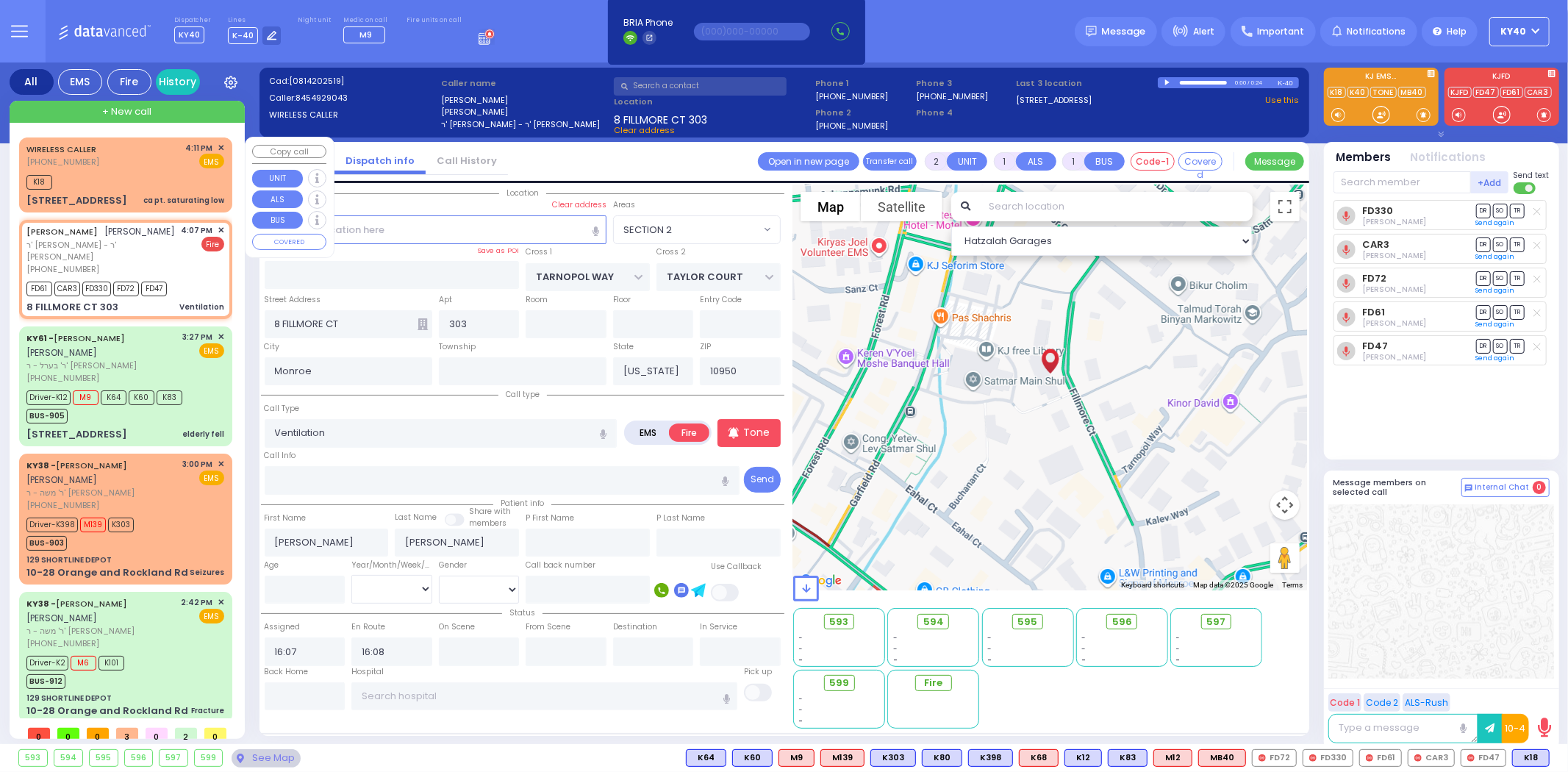
click at [174, 167] on div "WIRELESS CALLER (845) 239-7697 4:11 PM ✕ EMS" at bounding box center [125, 155] width 198 height 27
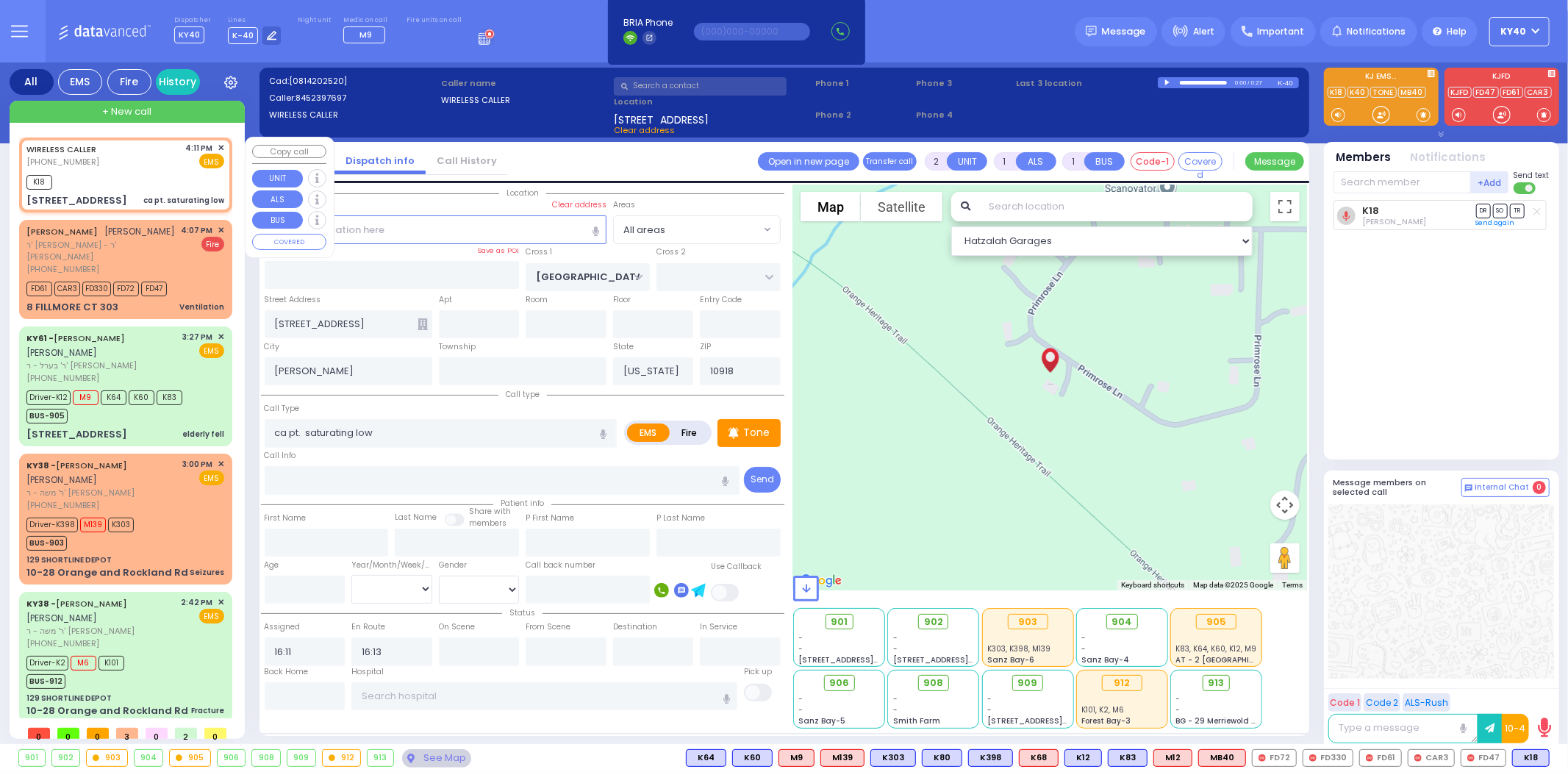
click at [129, 171] on div "K18" at bounding box center [125, 179] width 198 height 18
click at [120, 175] on div "K18" at bounding box center [125, 179] width 198 height 18
click at [136, 180] on div "K18" at bounding box center [125, 179] width 198 height 18
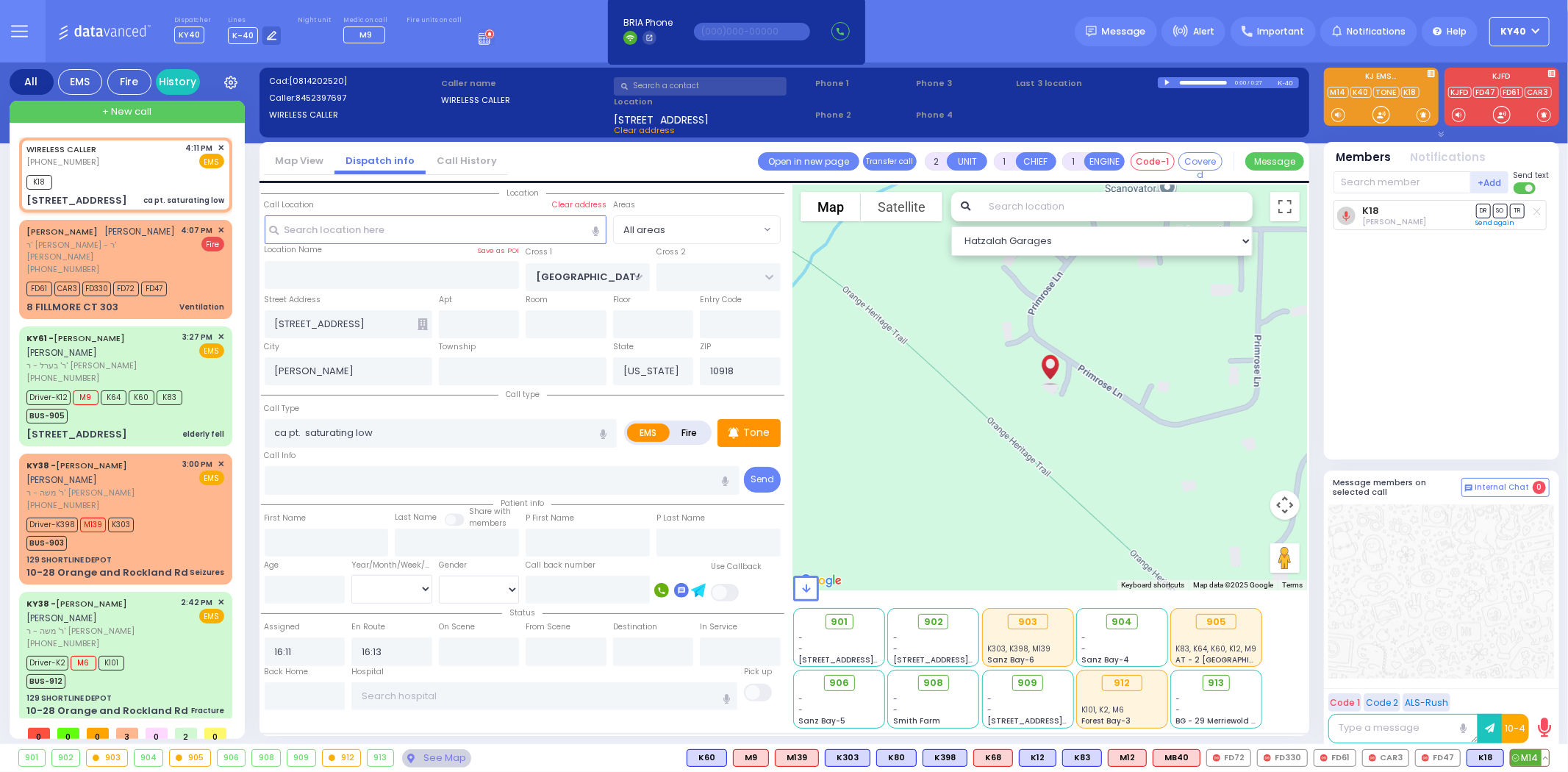
drag, startPoint x: 1525, startPoint y: 758, endPoint x: 1520, endPoint y: 751, distance: 8.6
click at [1525, 756] on span "M14" at bounding box center [1529, 757] width 39 height 16
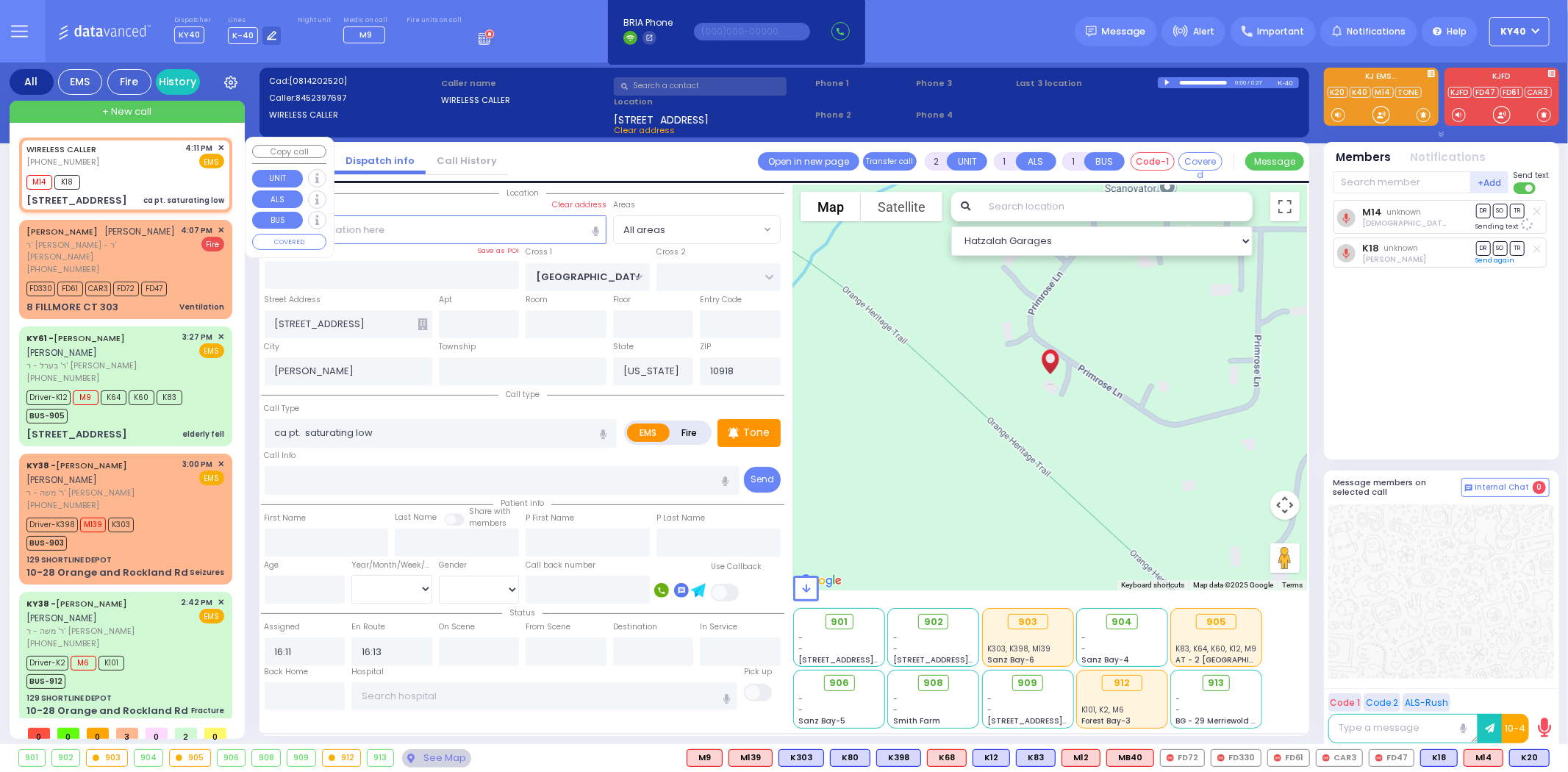
click at [191, 172] on div "M14 K18" at bounding box center [125, 179] width 198 height 18
click at [123, 158] on div "WIRELESS CALLER (845) 239-7697 4:11 PM ✕ EMS" at bounding box center [125, 155] width 198 height 27
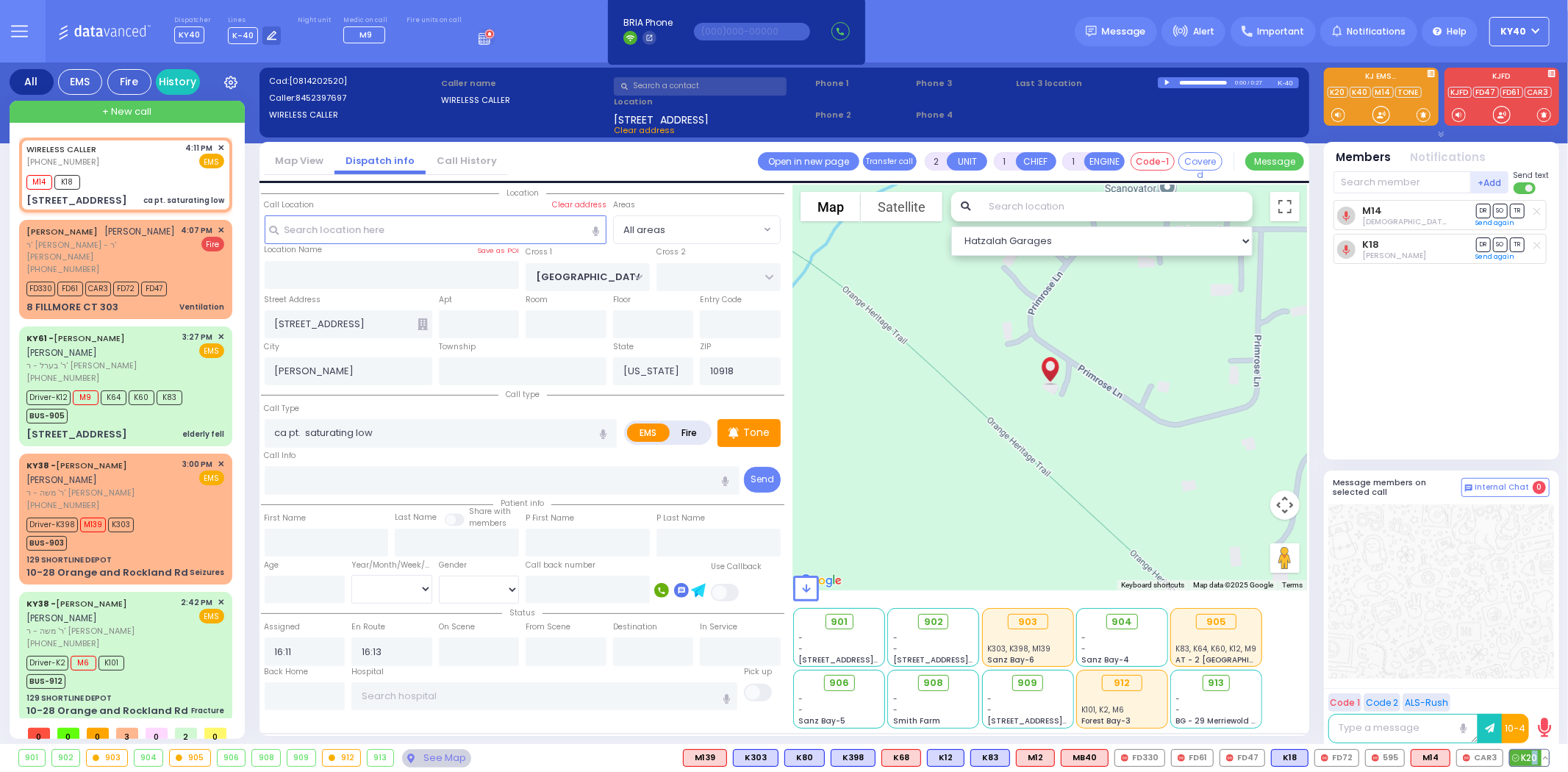
click at [1535, 755] on span "K20" at bounding box center [1528, 757] width 39 height 16
click at [938, 677] on span "908" at bounding box center [939, 683] width 20 height 15
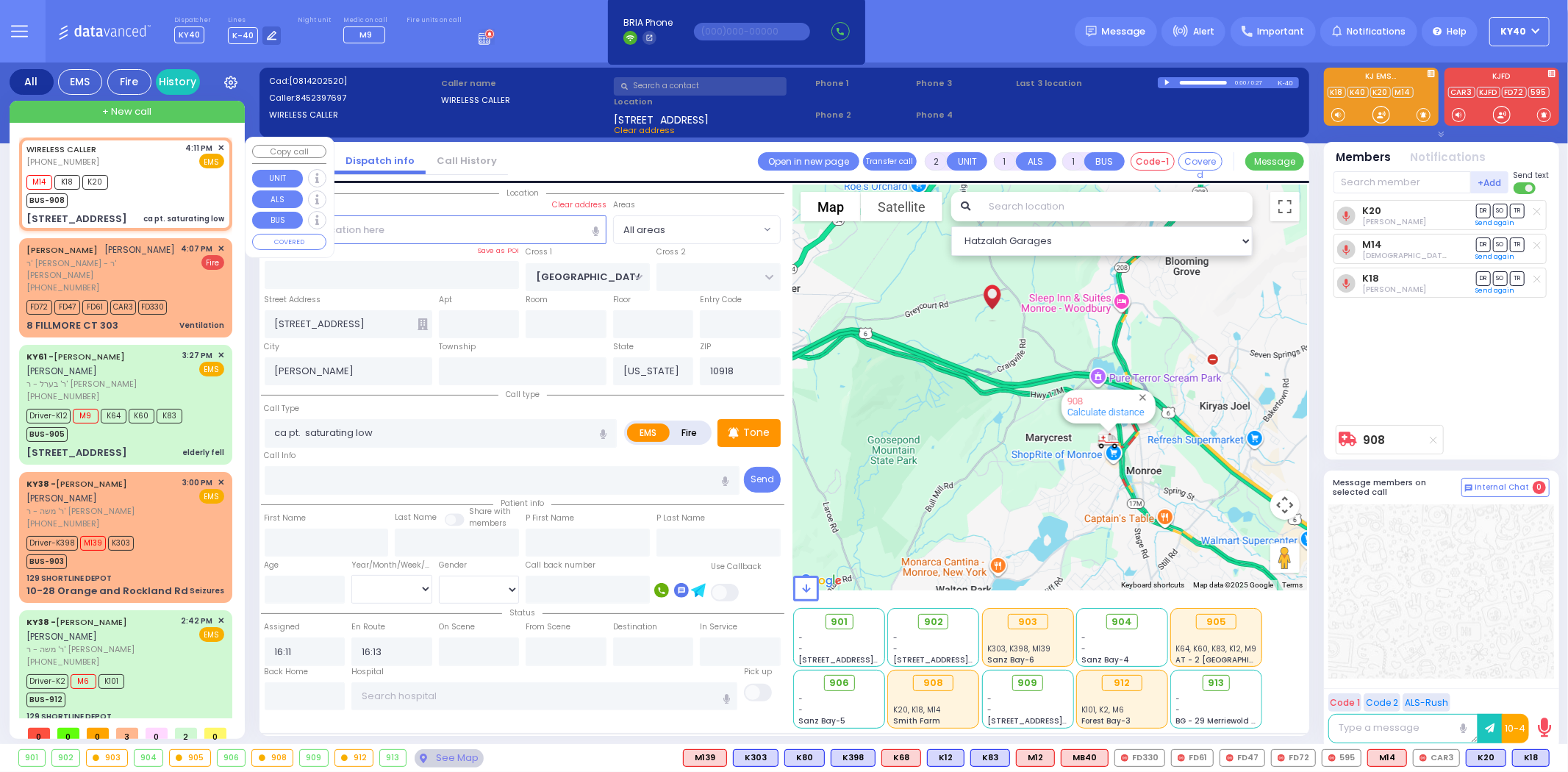
click at [200, 173] on div "M14 K18 K20 BUS-908" at bounding box center [125, 189] width 198 height 37
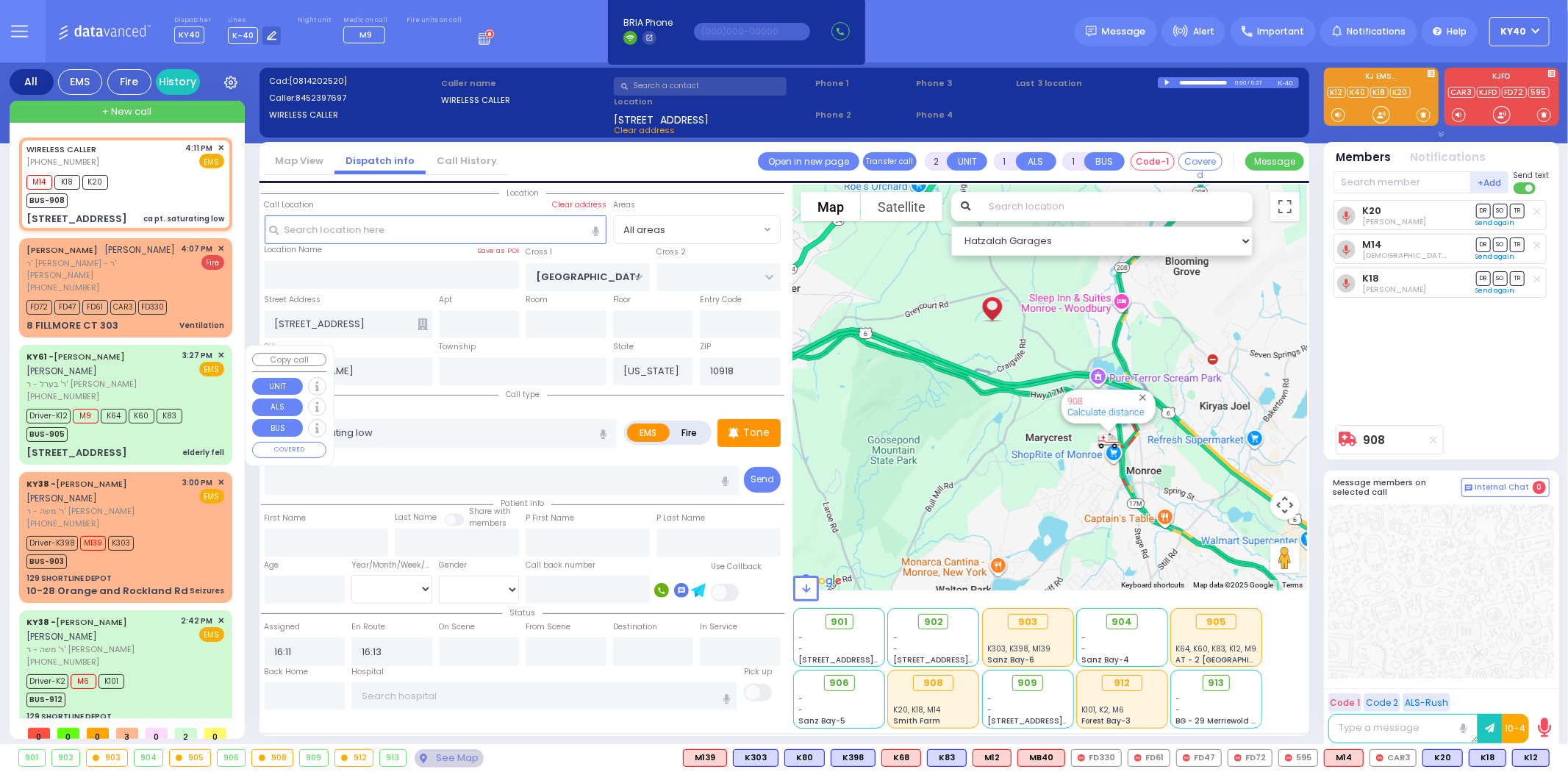
click at [144, 364] on div "KY61 - ARON ZEV POLACHECK אהרן זאב פאלאטשעק" at bounding box center [102, 363] width 151 height 28
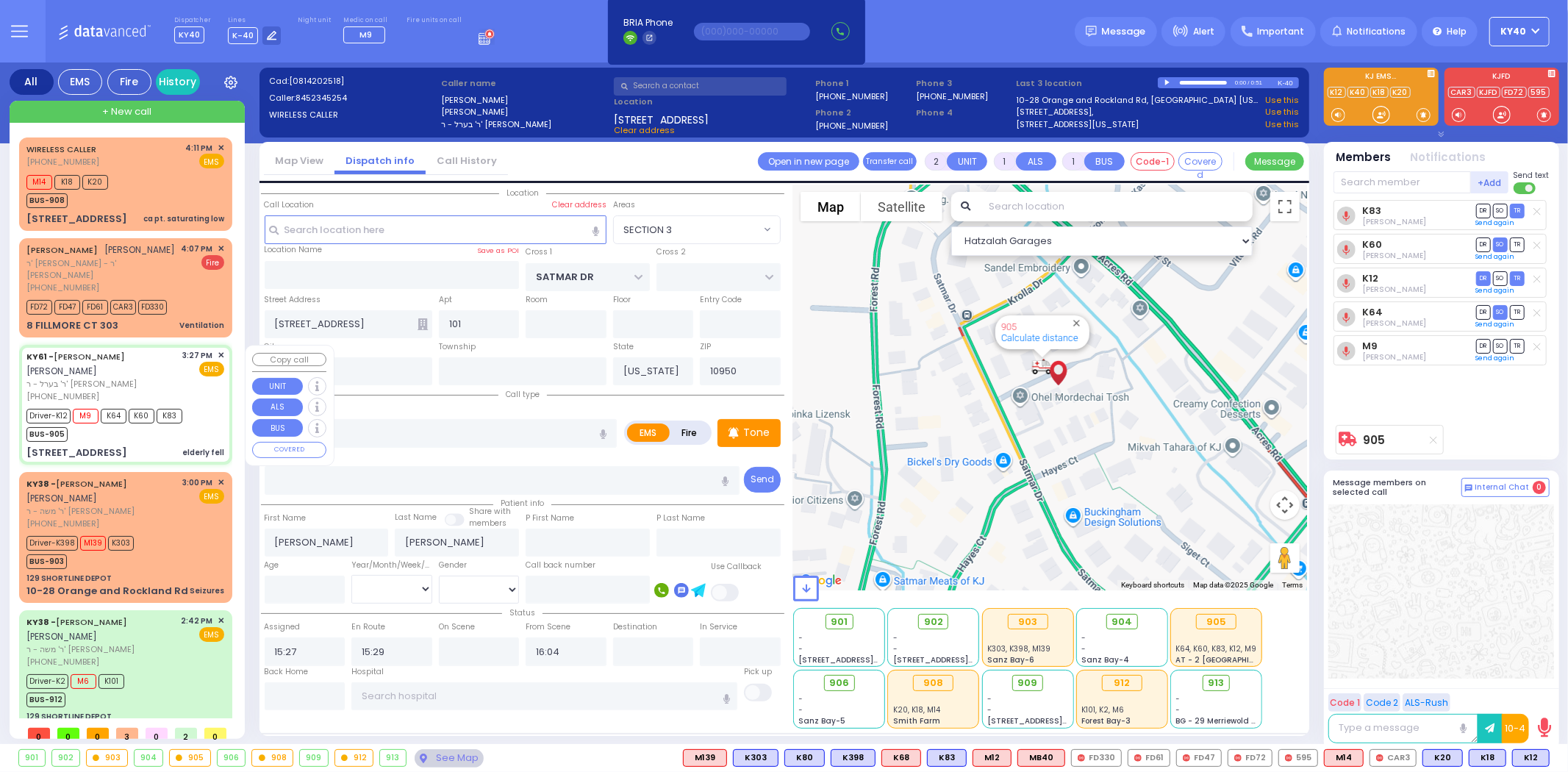
click at [151, 358] on div "KY61 - ARON ZEV POLACHECK אהרן זאב פאלאטשעק" at bounding box center [102, 363] width 151 height 28
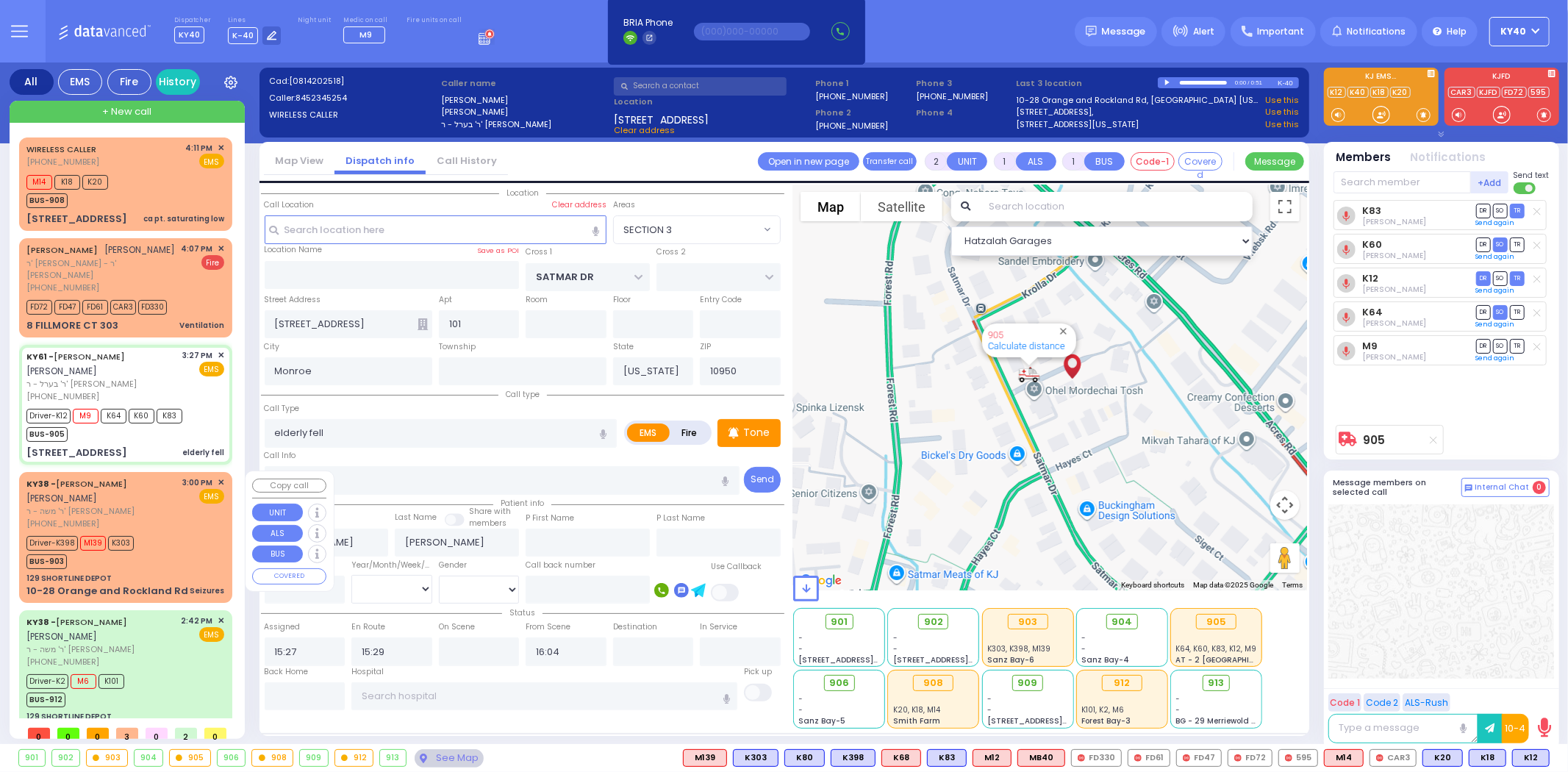
click at [167, 501] on div "KY38 - AVRUM MAYER MILLER אברהם מאיר מיללער" at bounding box center [102, 490] width 151 height 28
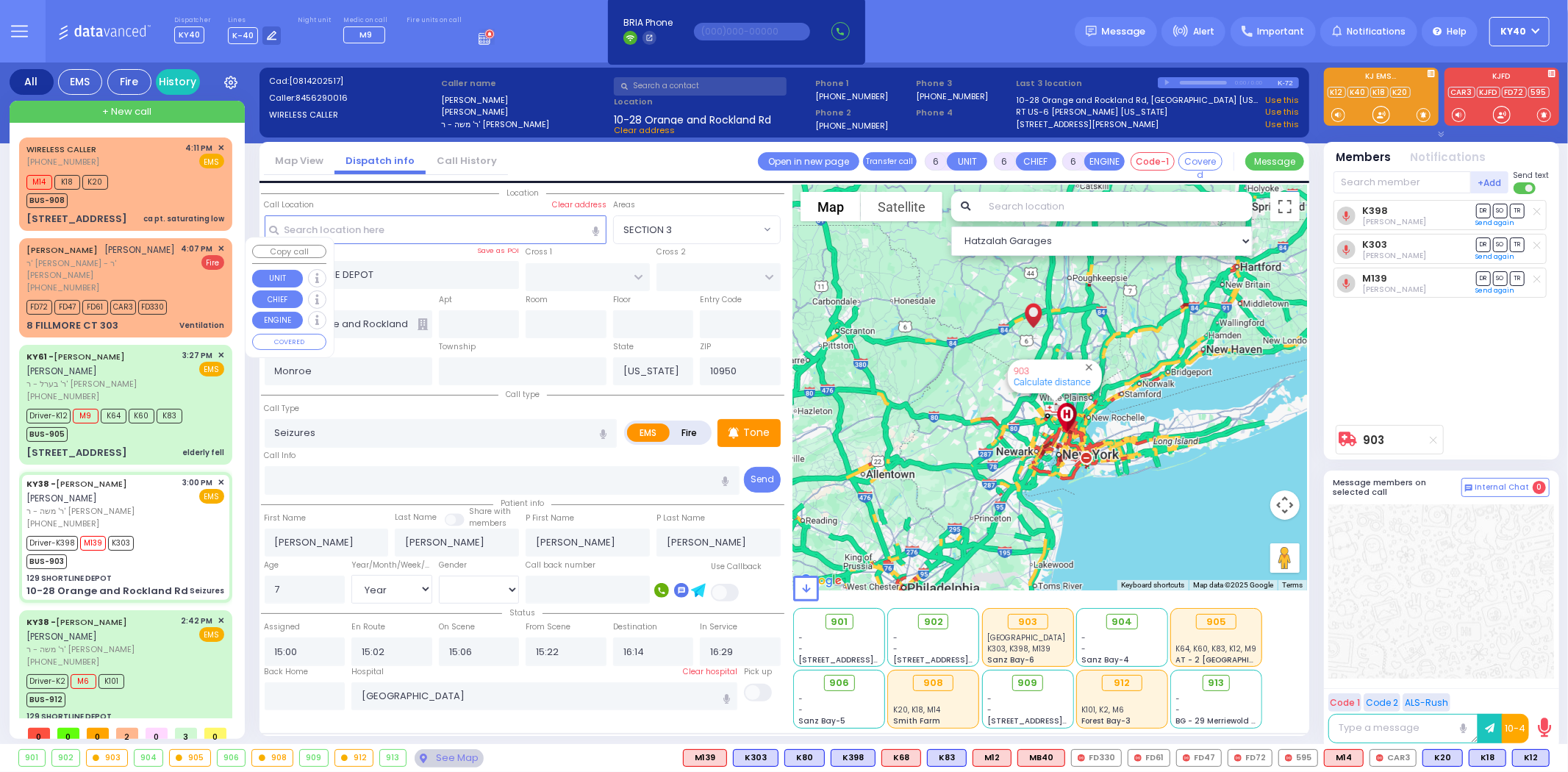
click at [115, 258] on div "JACOB MORDCHE TEITELBAUM יעקב מרדכי טייטלבוים" at bounding box center [101, 250] width 149 height 15
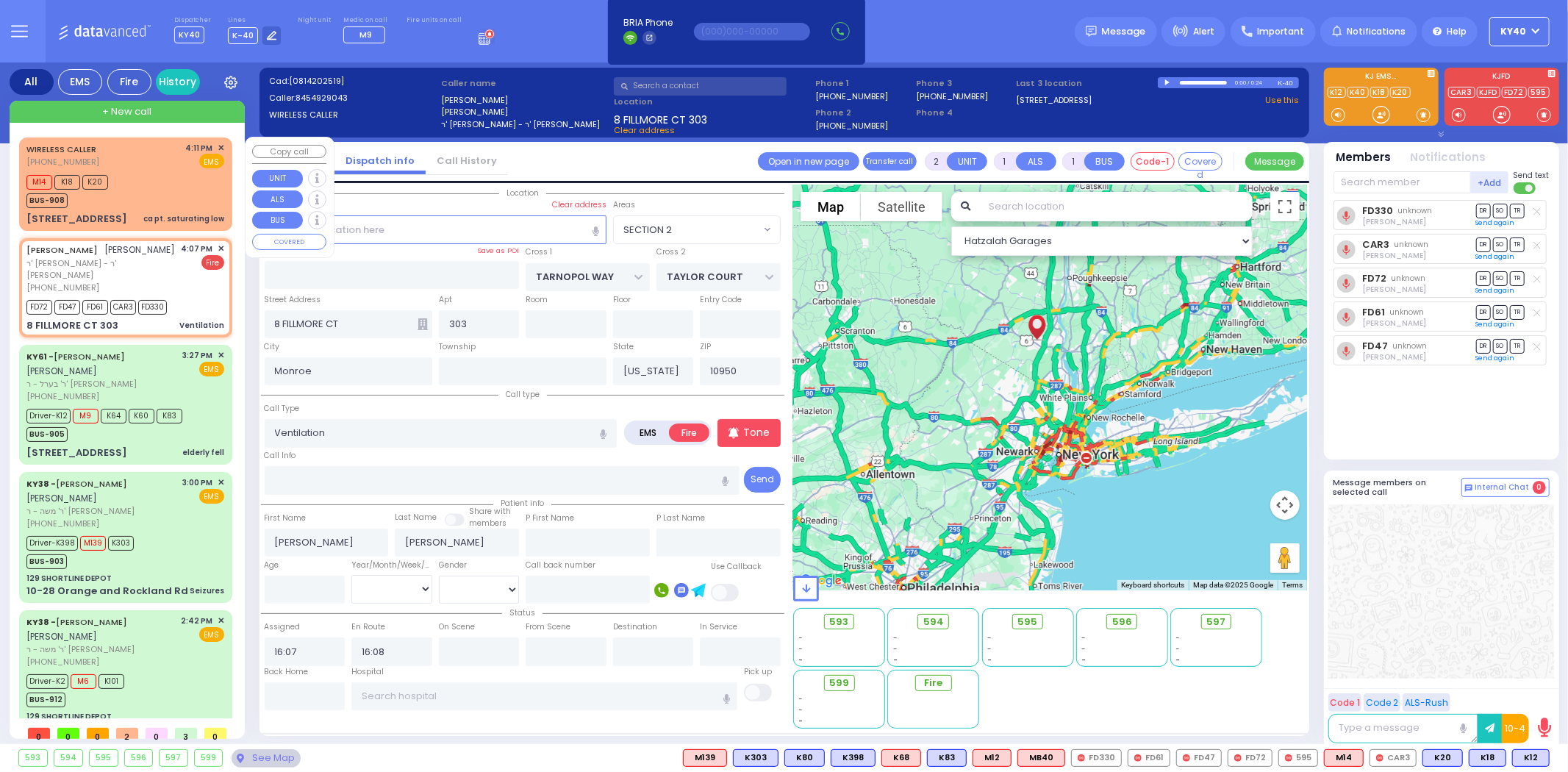
click at [166, 179] on div "M14 K18 K20 BUS-908" at bounding box center [125, 189] width 198 height 37
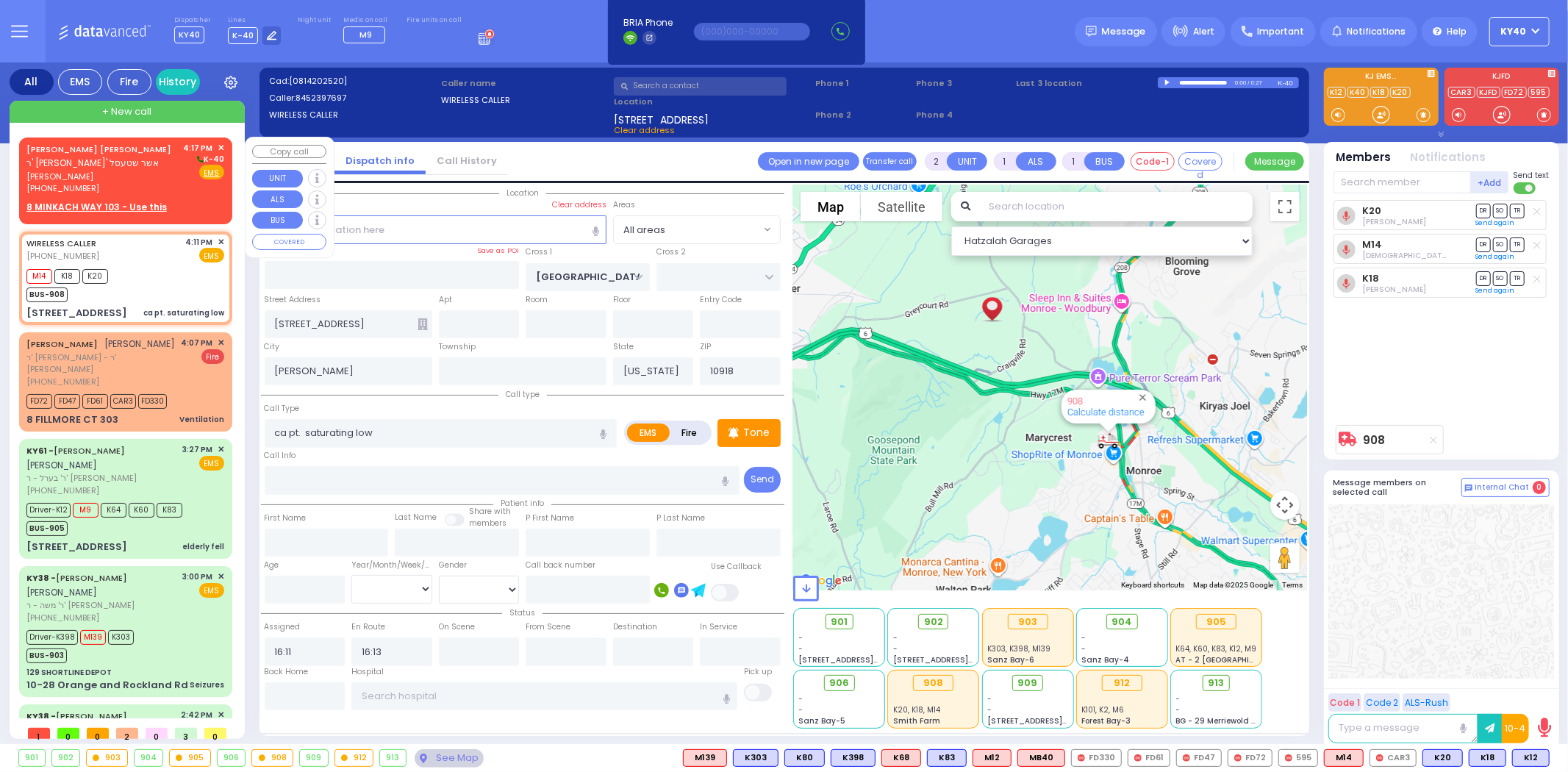
click at [125, 204] on u "8 MINKACH WAY 103 - Use this" at bounding box center [97, 207] width 141 height 13
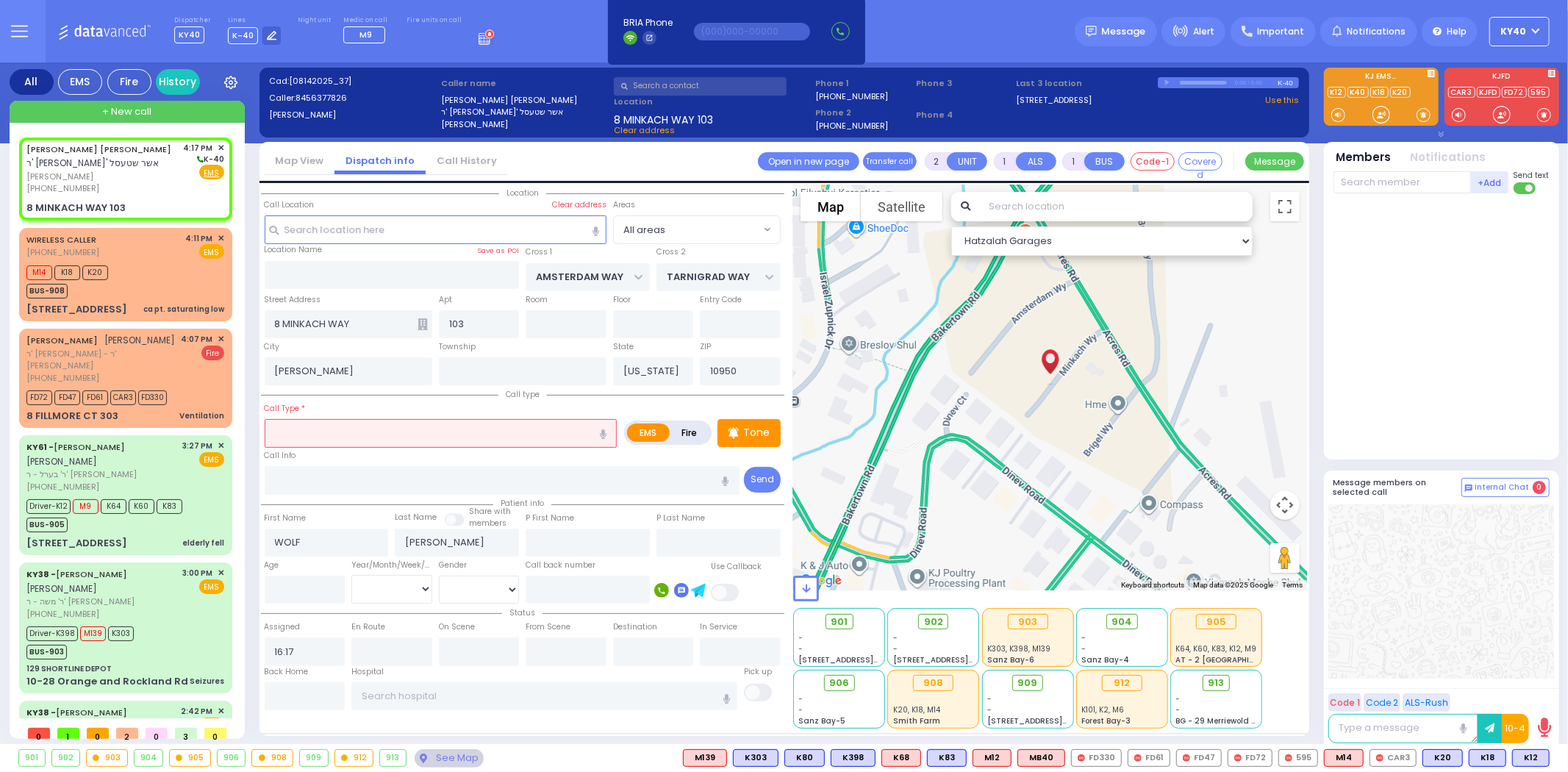
click at [437, 435] on input "text" at bounding box center [441, 433] width 353 height 28
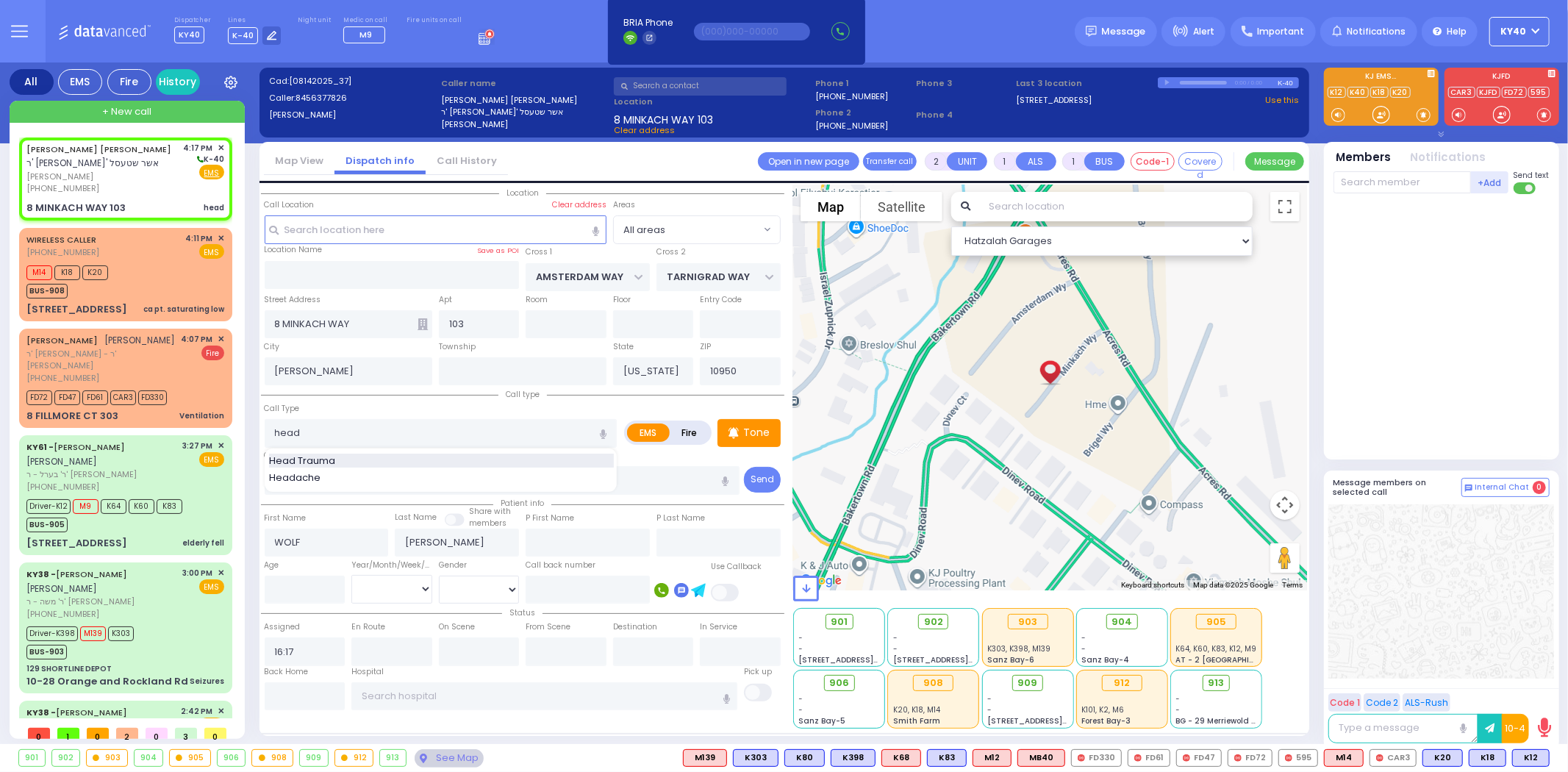
click at [336, 459] on span "Head Trauma" at bounding box center [304, 460] width 71 height 15
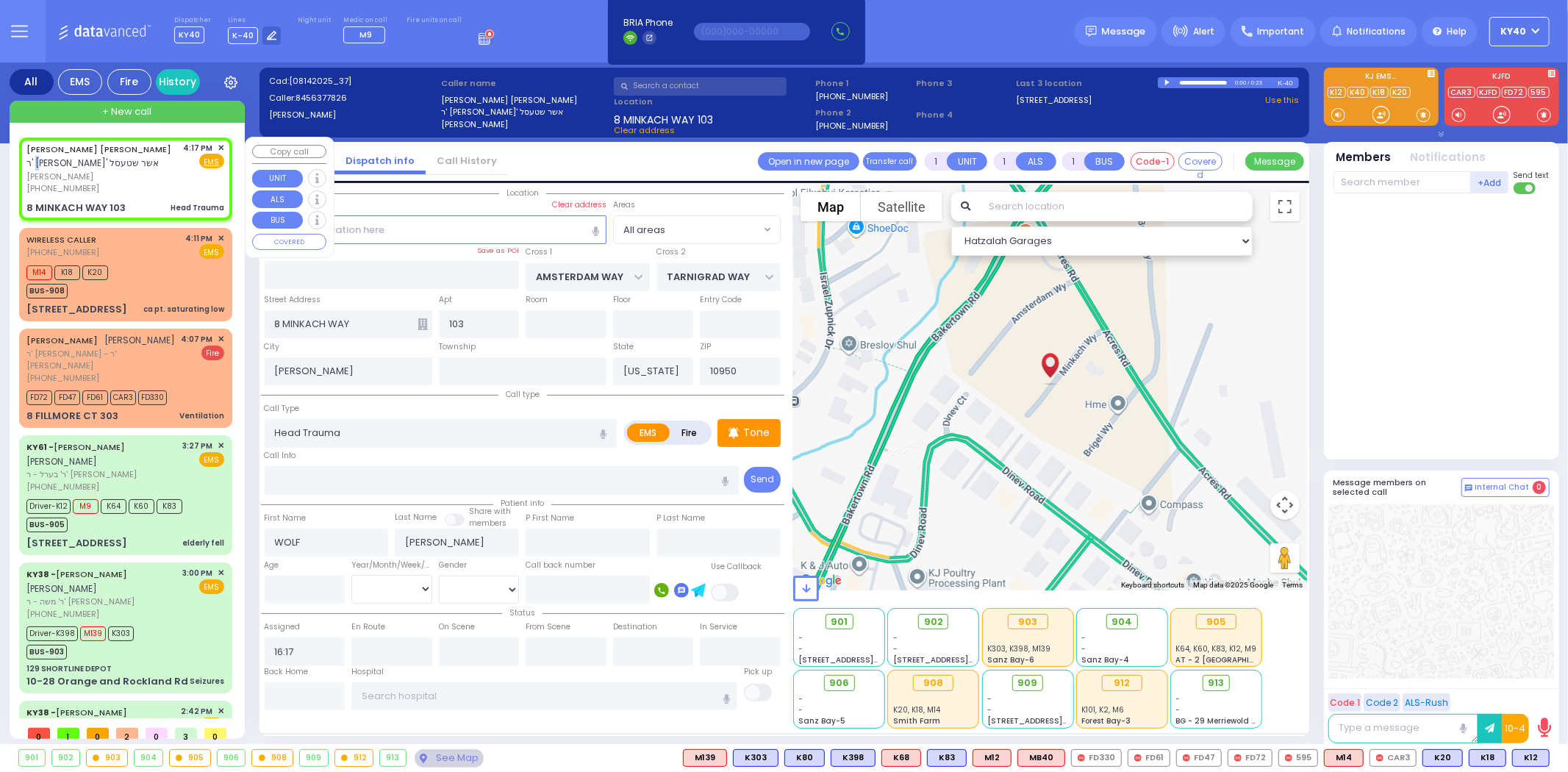
click at [137, 167] on span "ר' [PERSON_NAME]' אשר שטעסל" at bounding box center [93, 162] width 132 height 13
click at [751, 420] on div "Tone" at bounding box center [750, 433] width 64 height 28
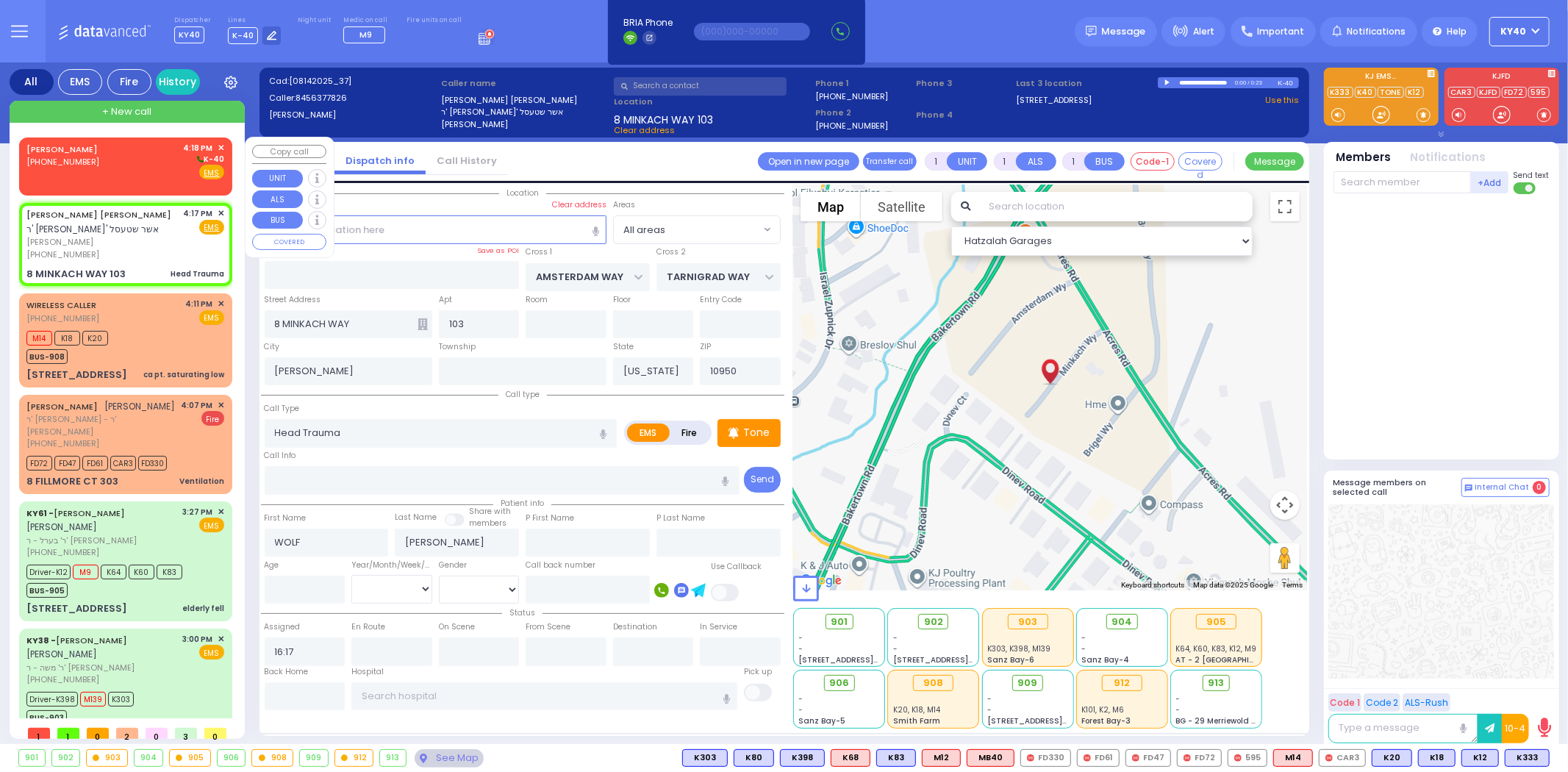
click at [103, 146] on div "ARNOLD GODINGER" at bounding box center [64, 149] width 76 height 15
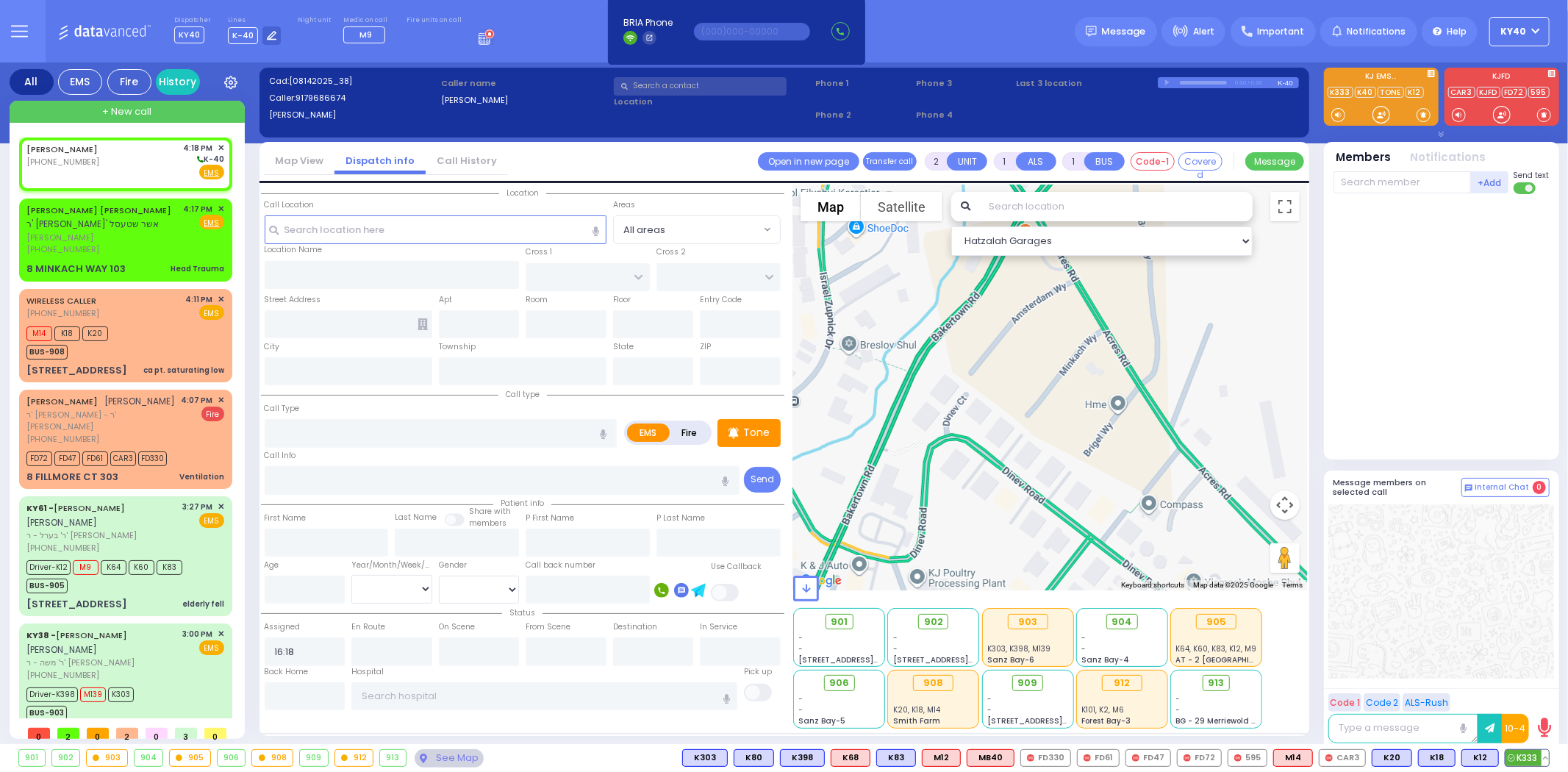
click at [1516, 756] on span "K333" at bounding box center [1527, 757] width 44 height 16
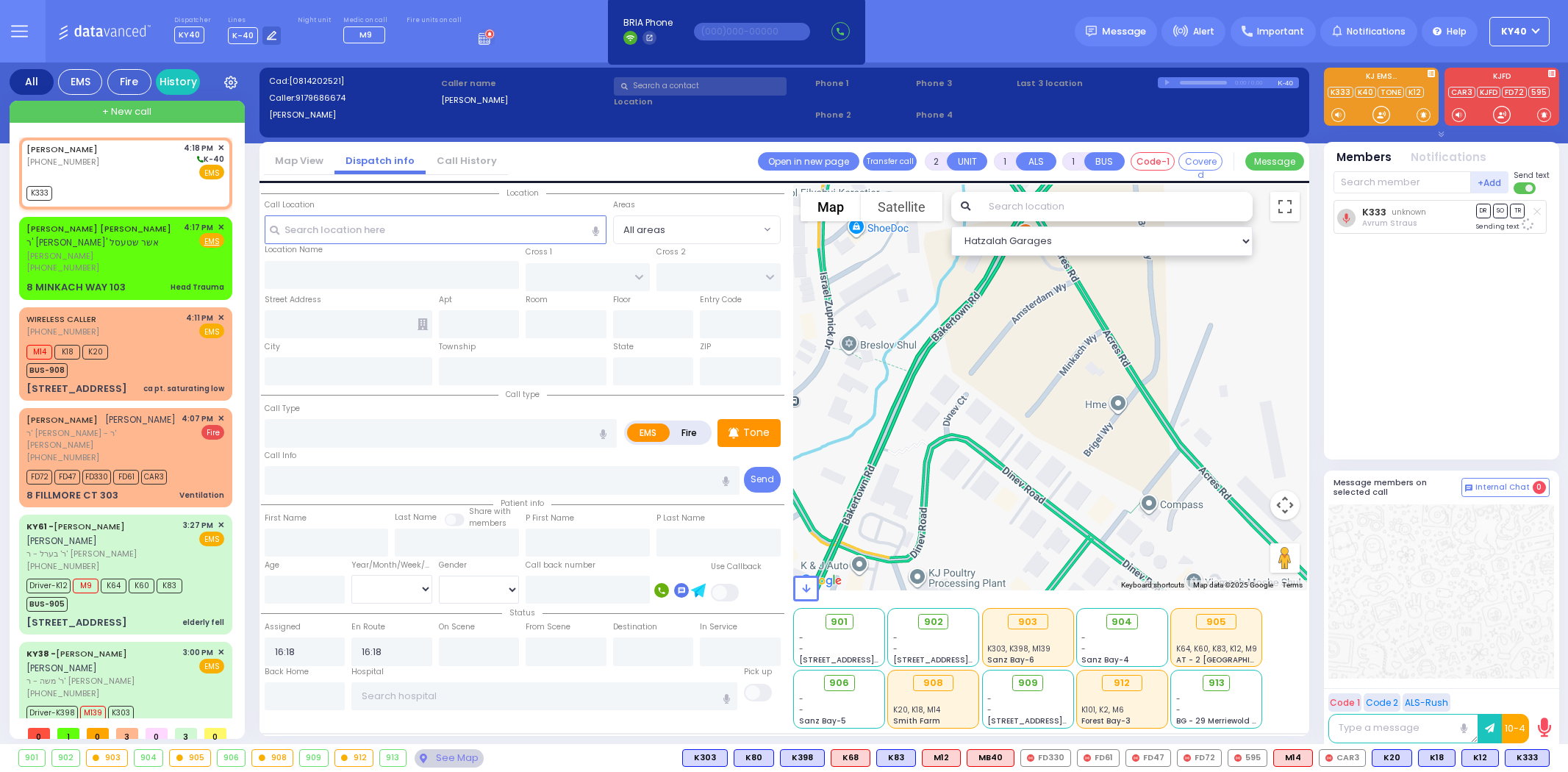
select select
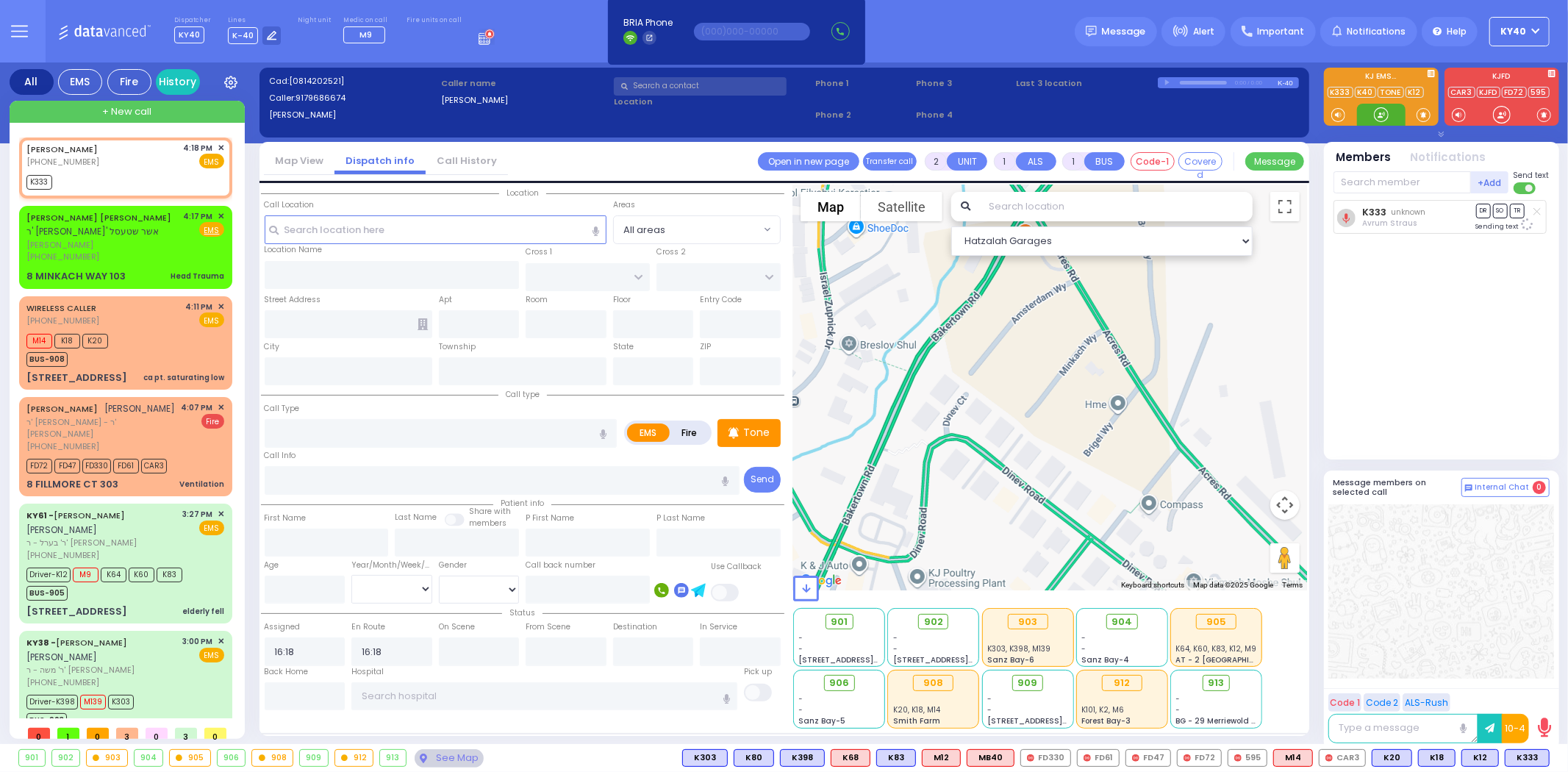
select select
radio input "true"
select select
select select "Hatzalah Garages"
click at [214, 143] on div "4:18 PM ✕" at bounding box center [204, 148] width 41 height 13
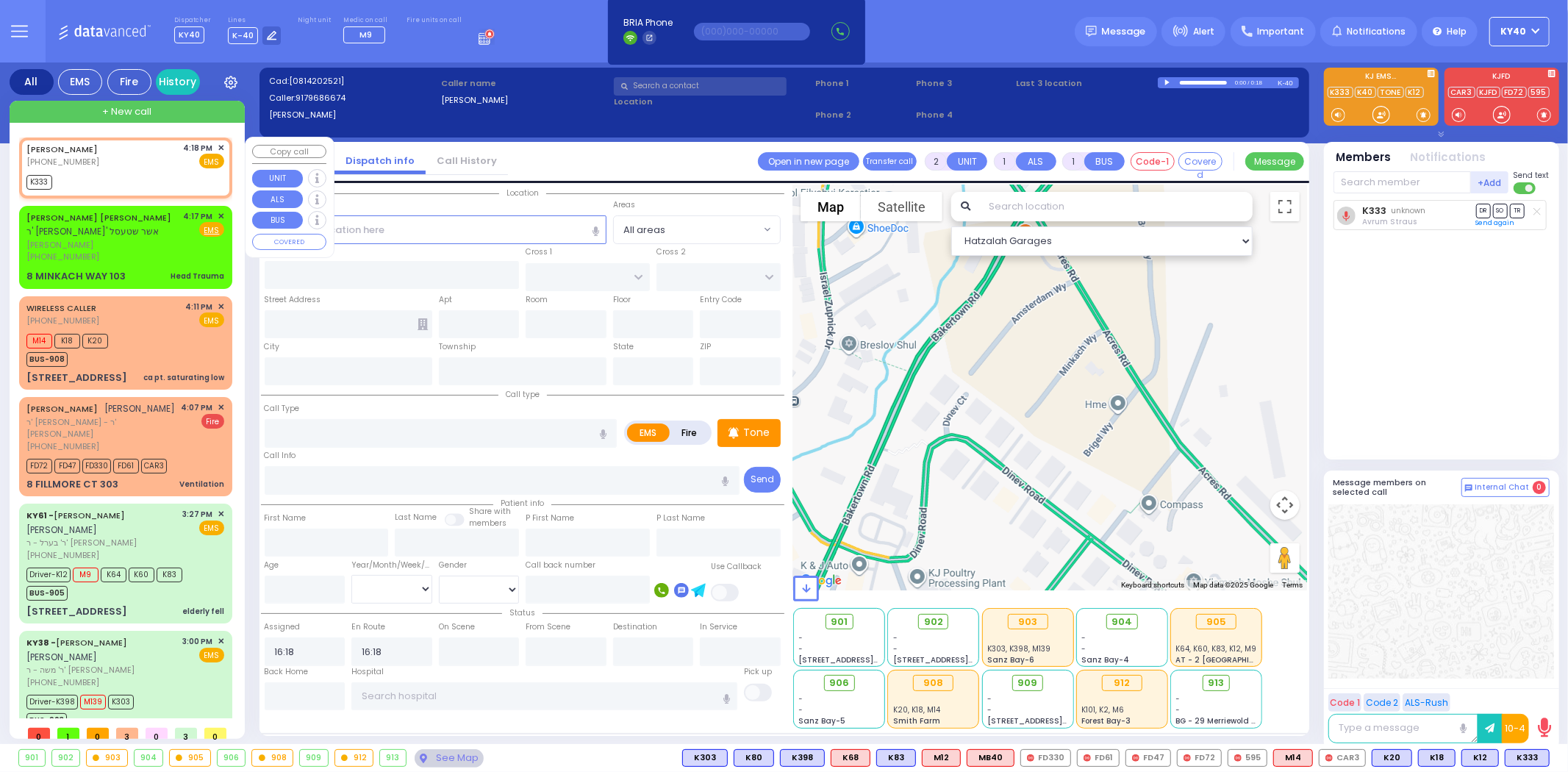
select select
radio input "true"
select select
select select "Hatzalah Garages"
click at [219, 146] on span "✕" at bounding box center [221, 148] width 7 height 13
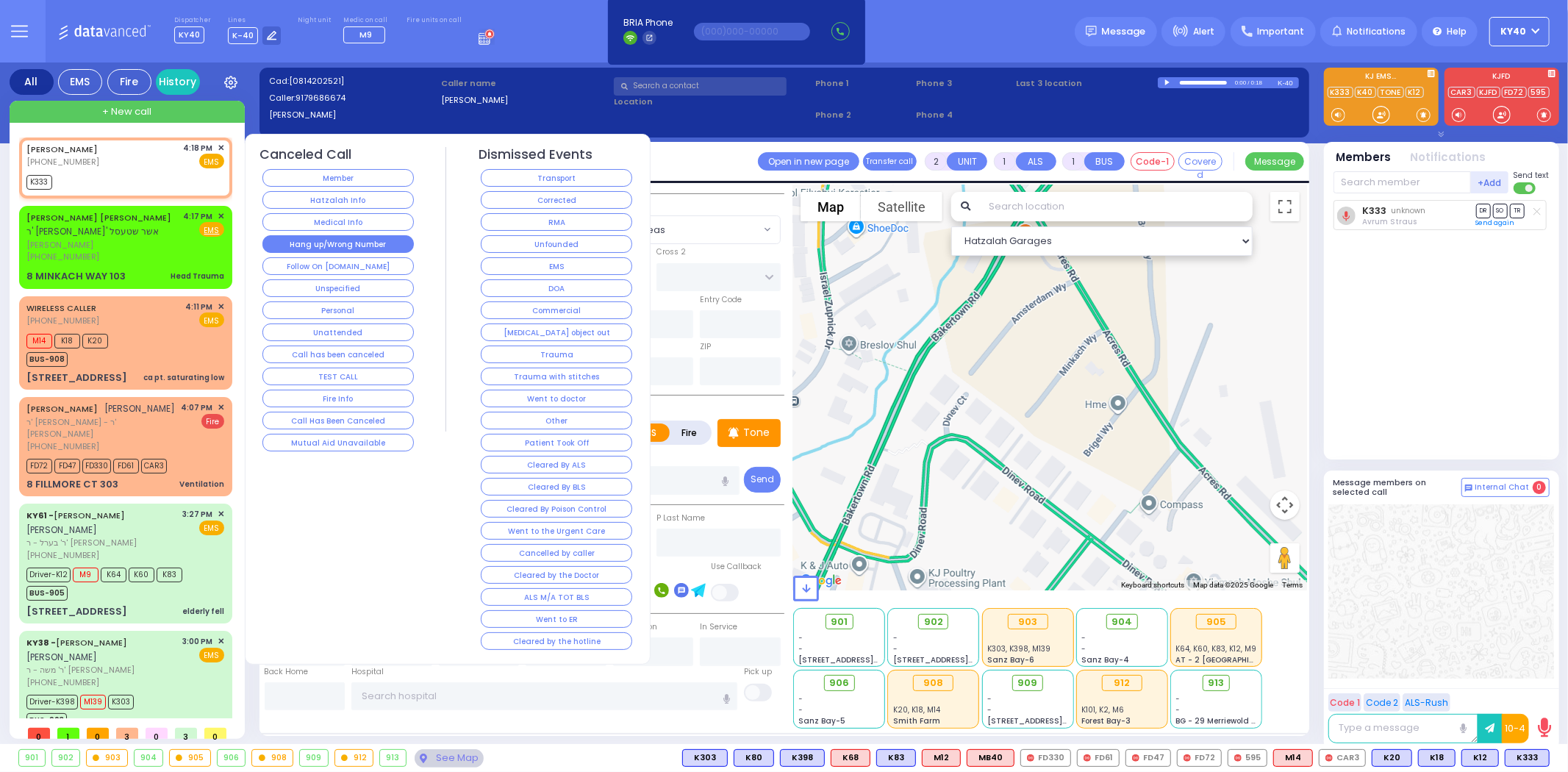
click at [335, 241] on button "Hang up/Wrong Number" at bounding box center [338, 244] width 151 height 18
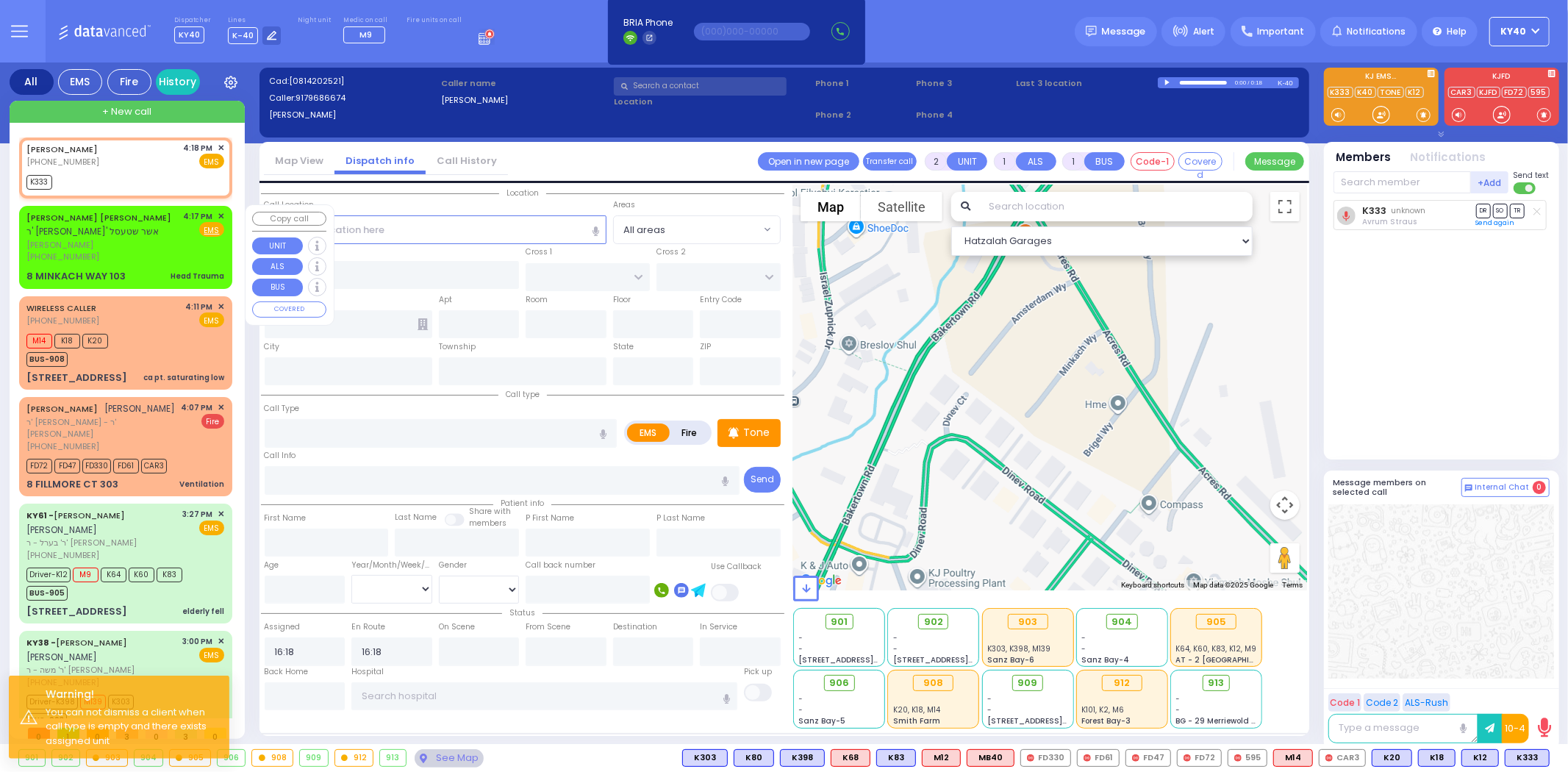
click at [148, 243] on span "וואלף פריינד" at bounding box center [102, 245] width 152 height 13
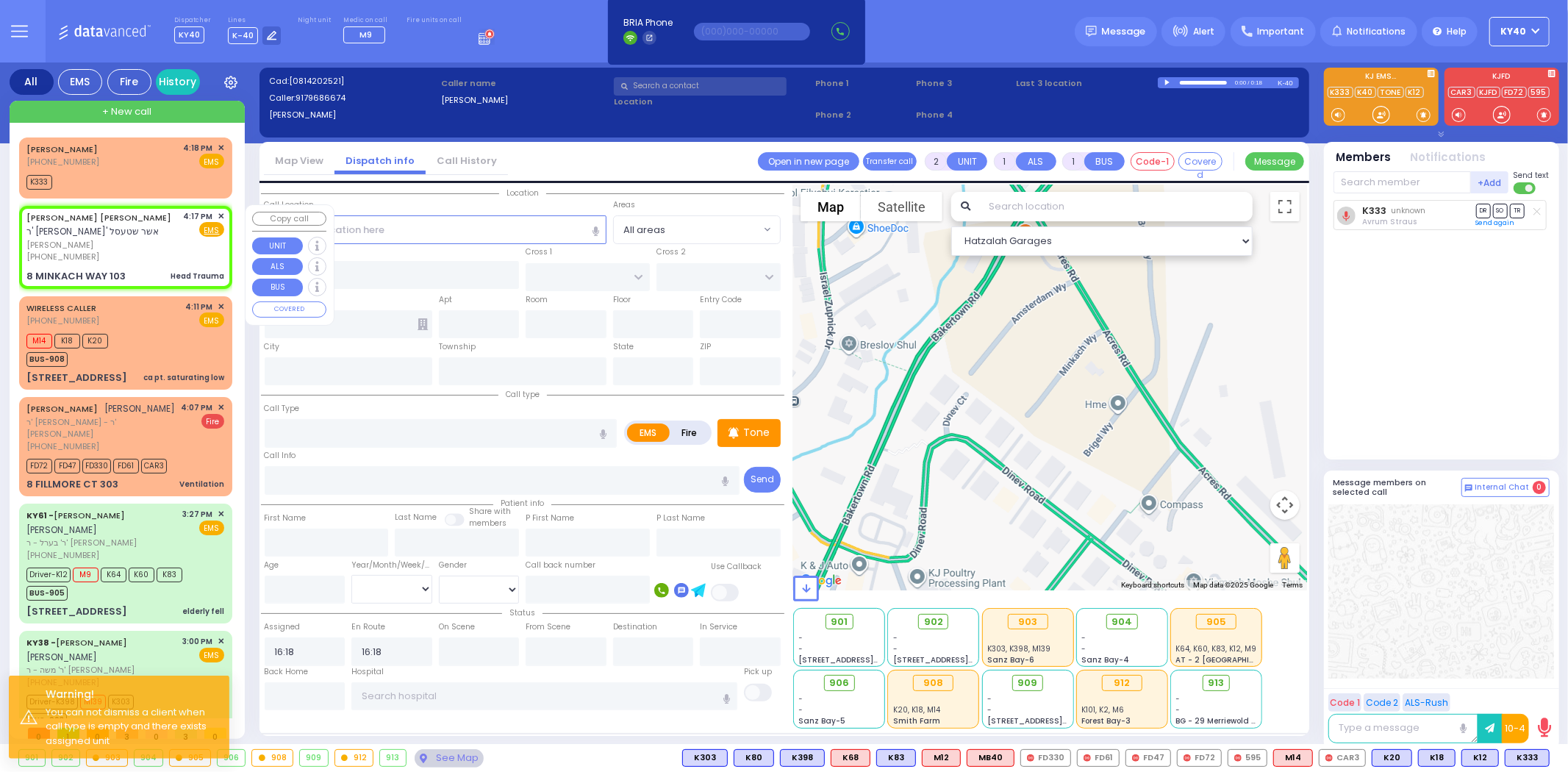
type input "1"
select select
type input "Head Trauma"
radio input "true"
type input "WOLF"
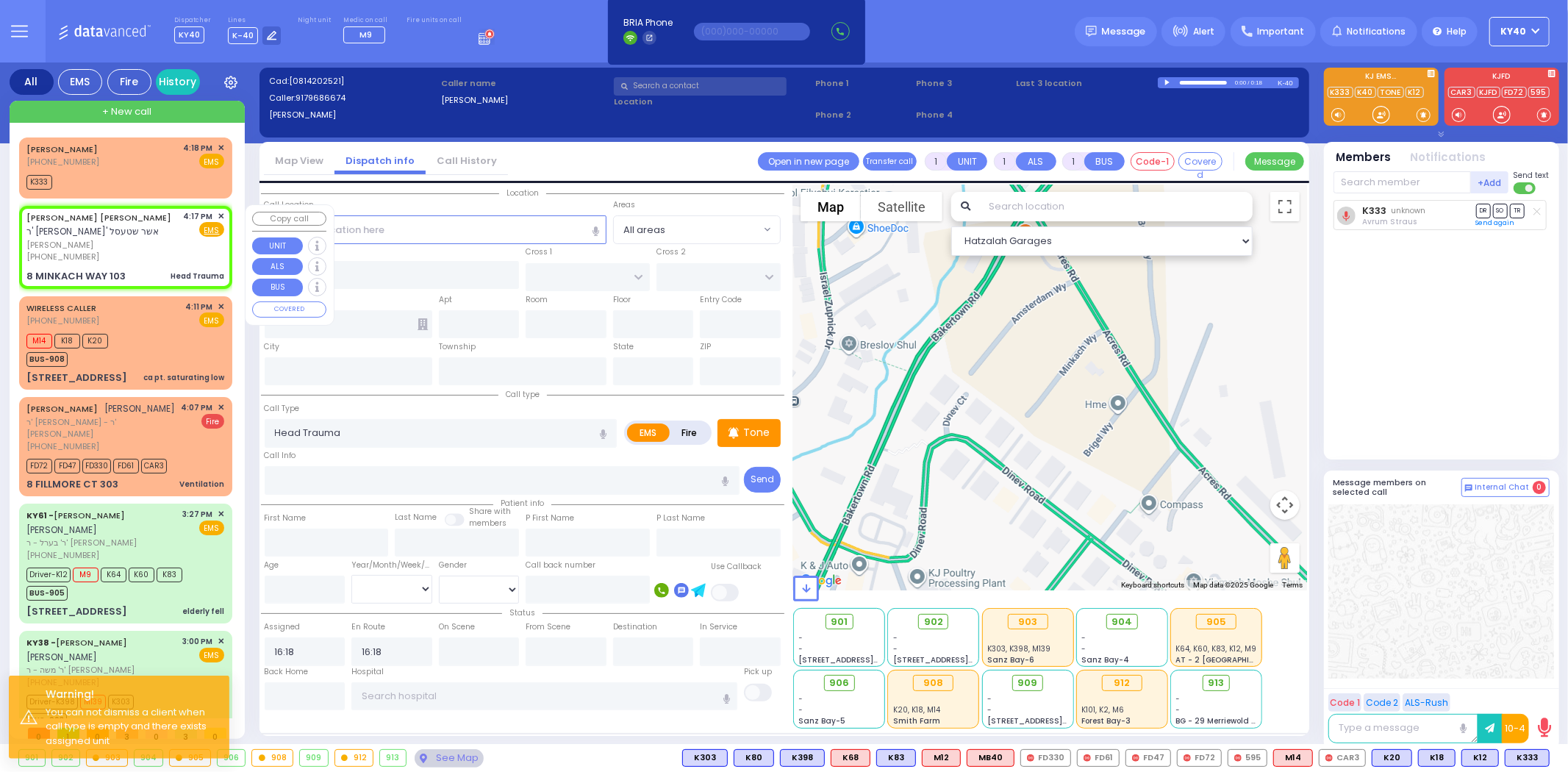
type input "FREUND"
select select
type input "16:17"
type input "AMSTERDAM WAY"
type input "TARNIGRAD WAY"
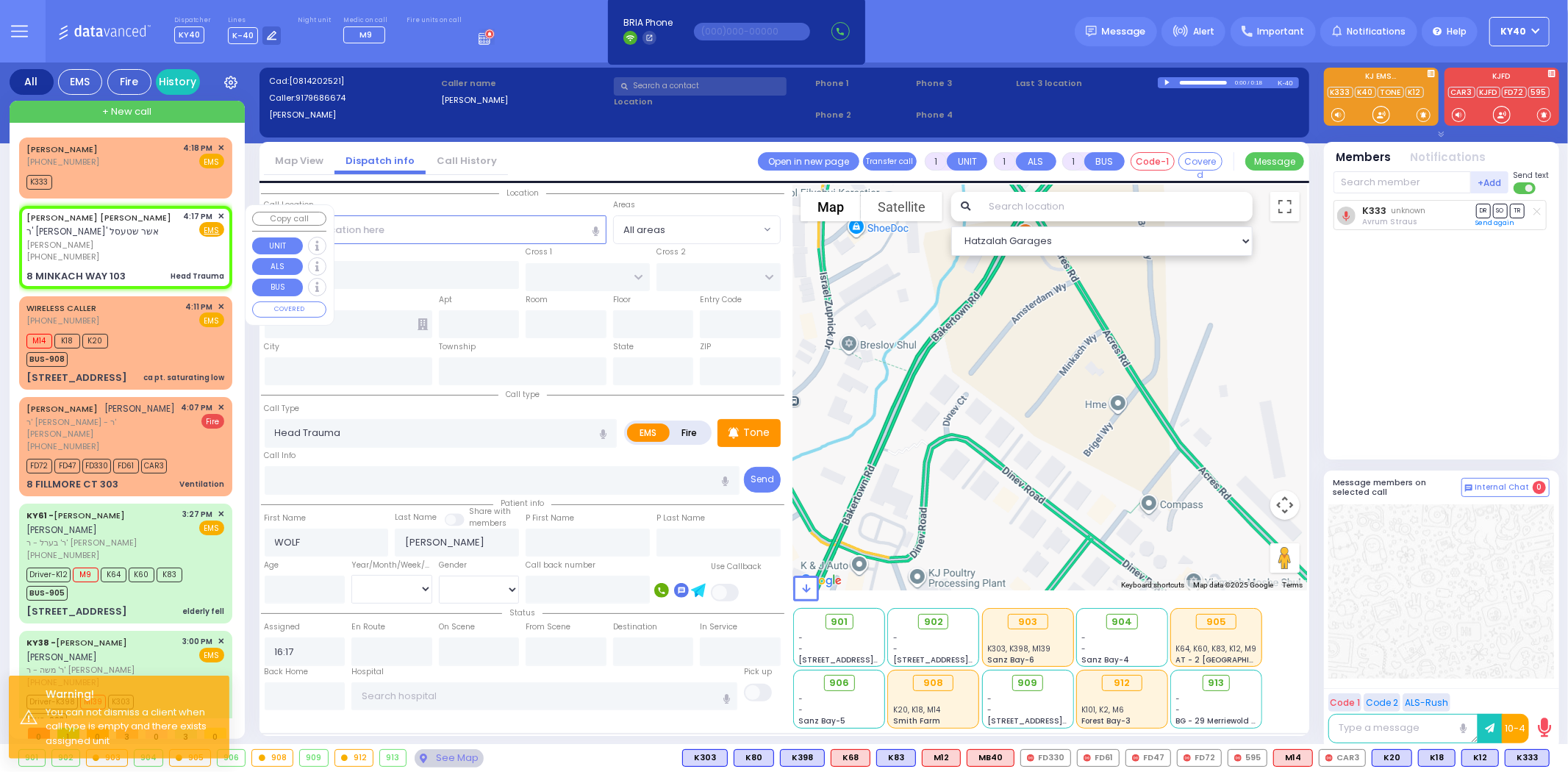
type input "8 MINKACH WAY"
type input "103"
type input "Kiryas Joel"
type input "[US_STATE]"
type input "10950"
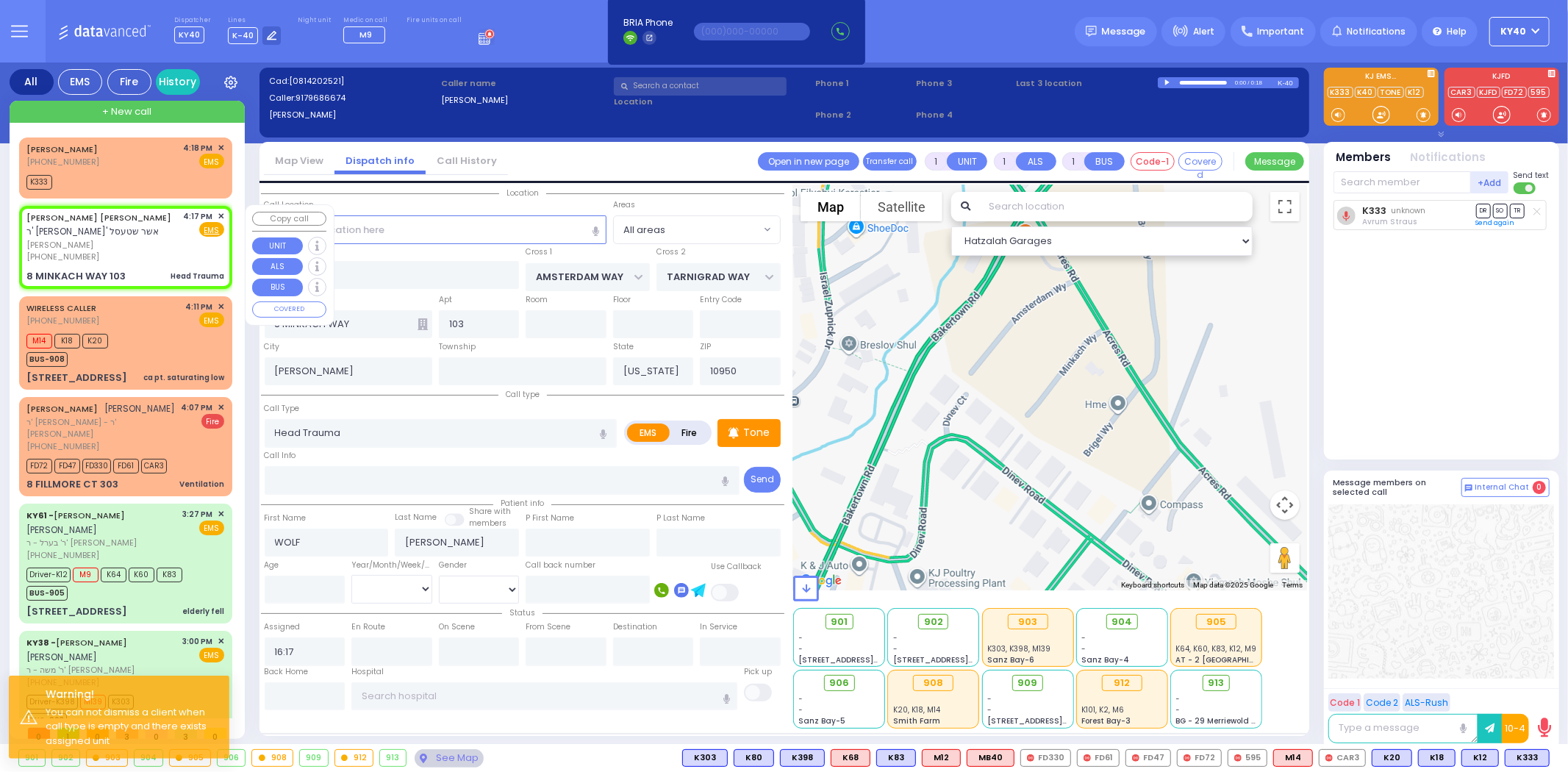
select select "Hatzalah Garages"
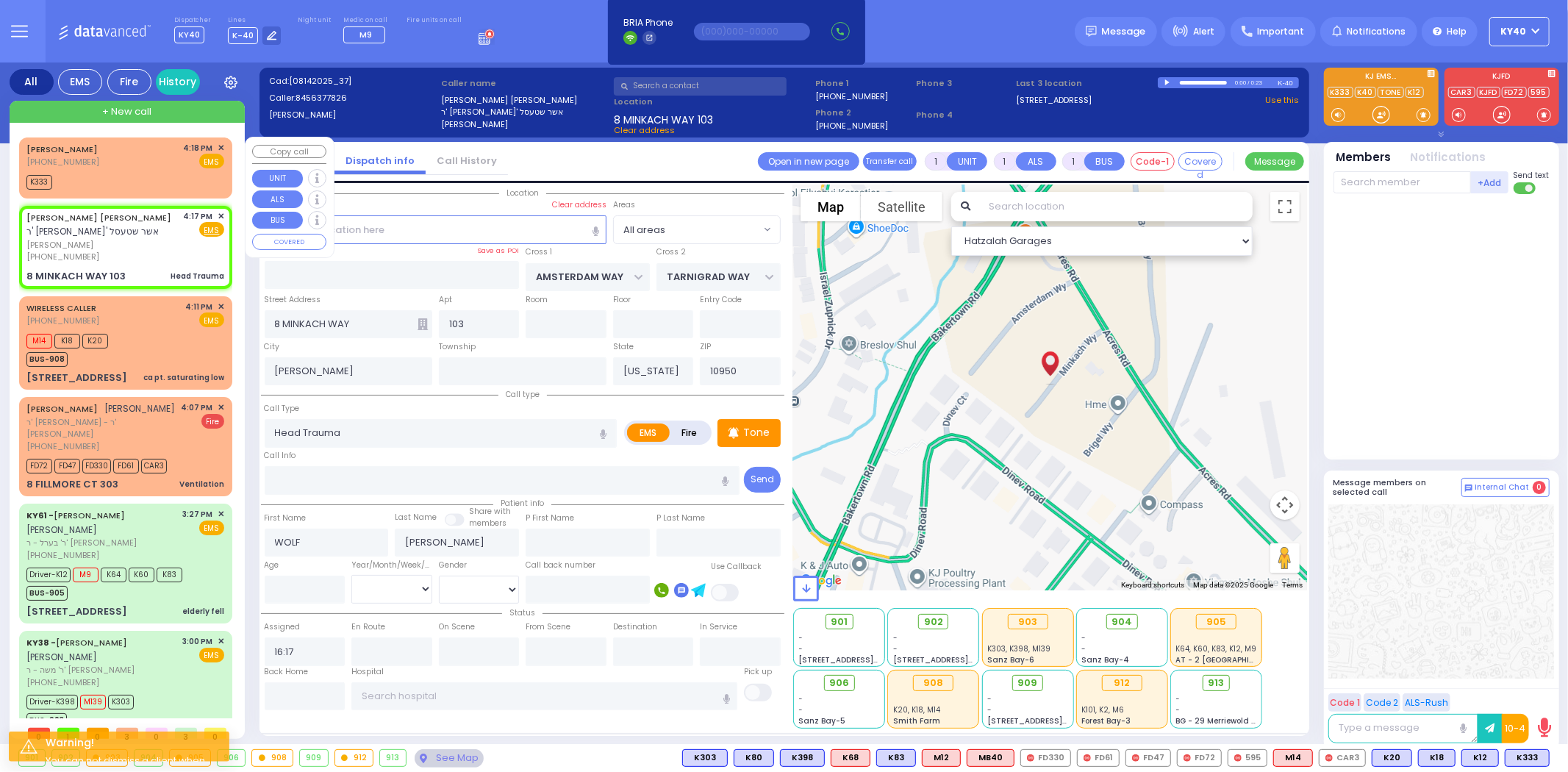
click at [167, 171] on div "K333" at bounding box center [125, 179] width 198 height 18
type input "2"
select select
radio input "true"
select select
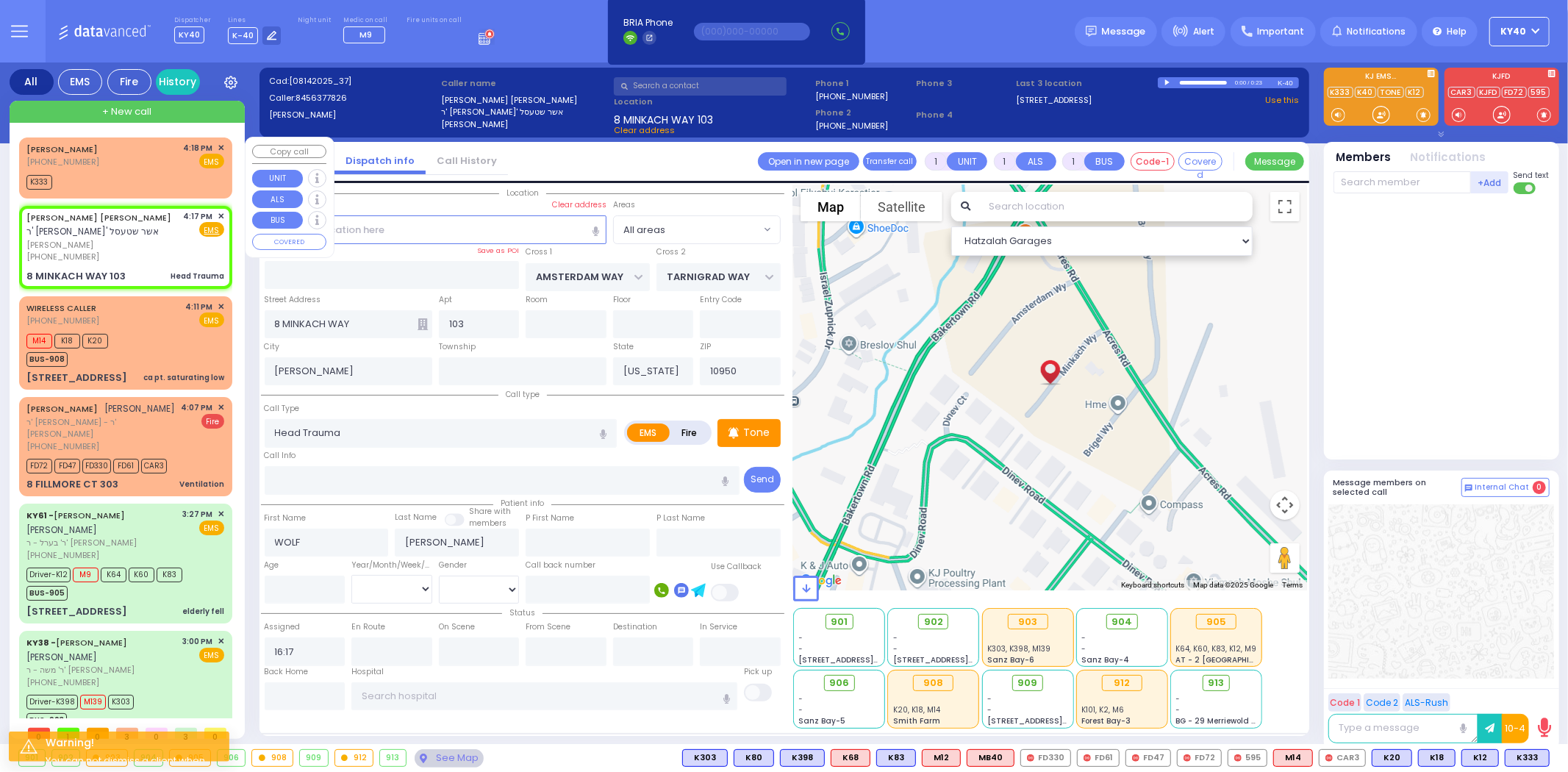
type input "16:18"
select select "Hatzalah Garages"
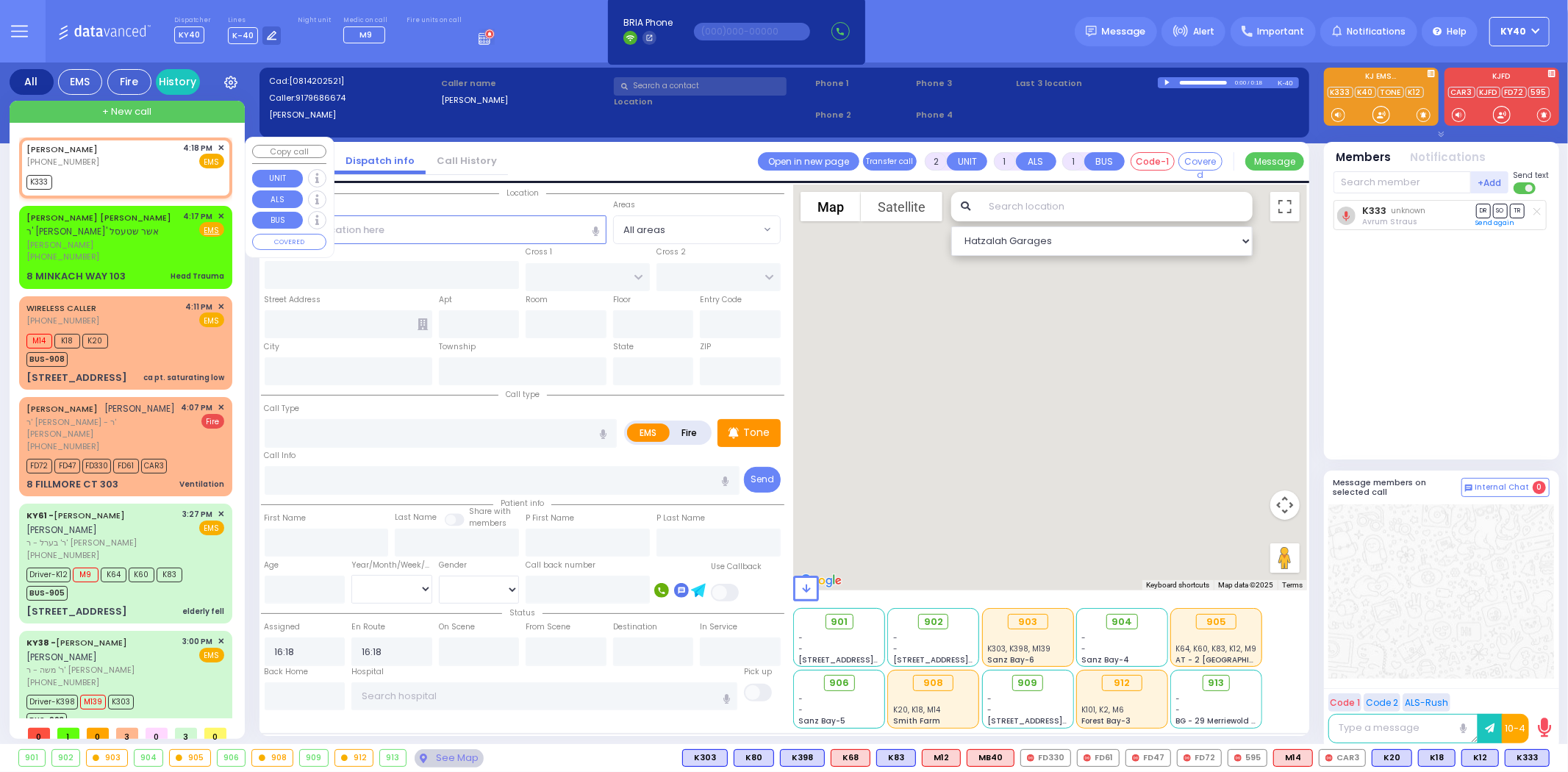
click at [217, 145] on span "✕" at bounding box center [221, 148] width 7 height 13
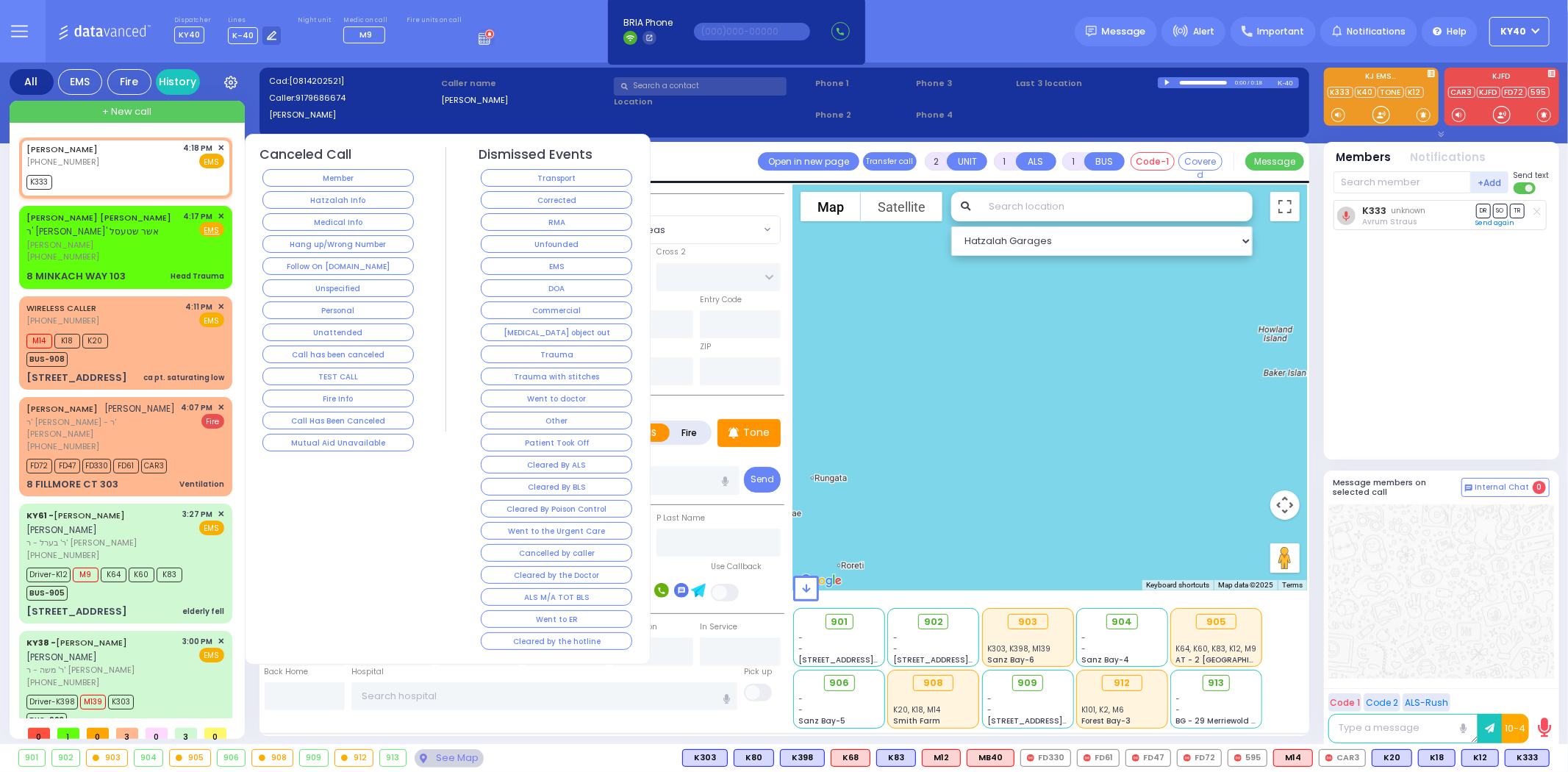
click at [307, 237] on button "Hang up/Wrong Number" at bounding box center [338, 244] width 151 height 18
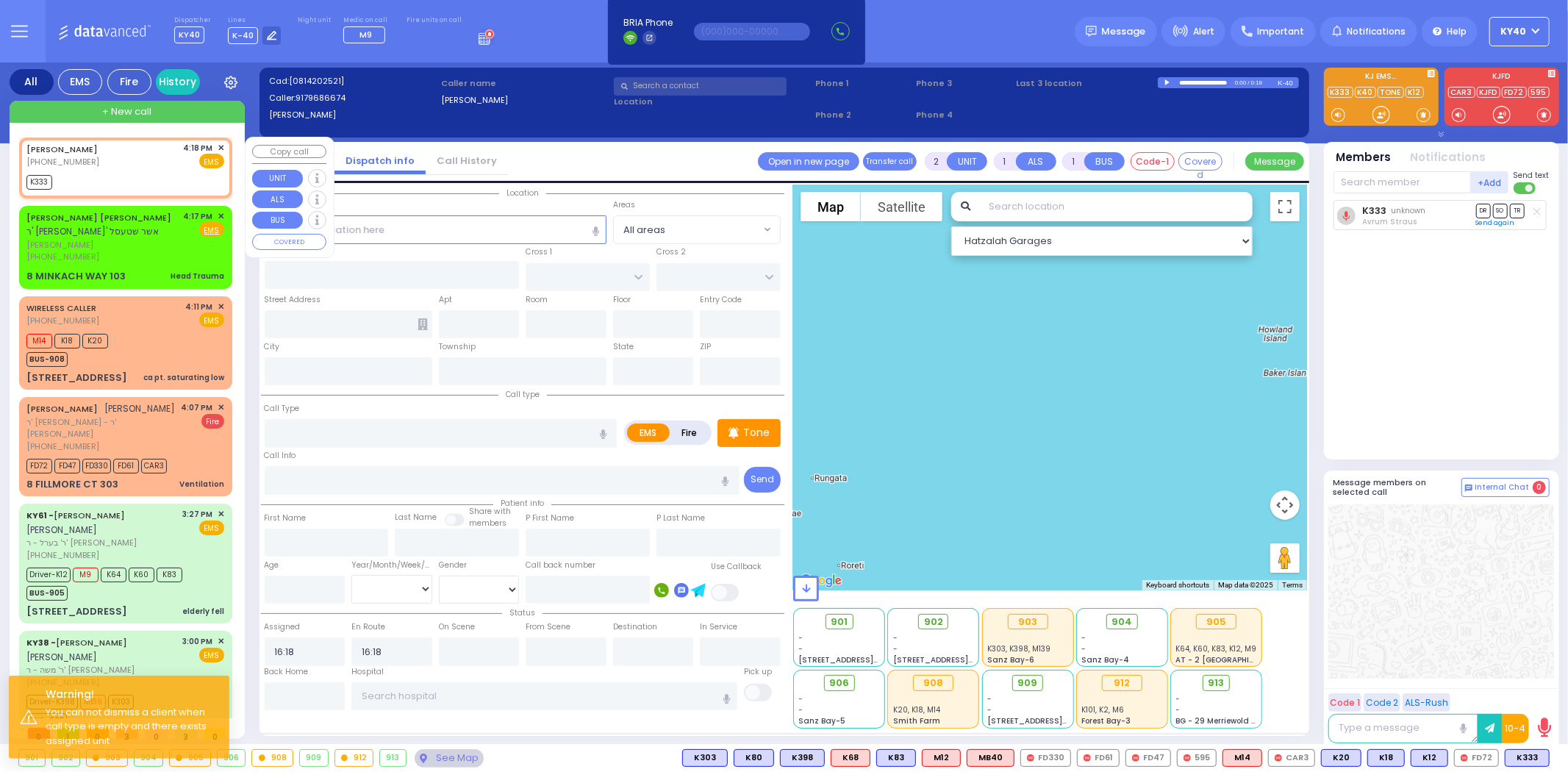
click at [137, 151] on div "ARNOLD GODINGER (917) 968-6674 4:18 PM ✕ EMS" at bounding box center [125, 155] width 198 height 27
select select
radio input "true"
select select
select select "Hatzalah Garages"
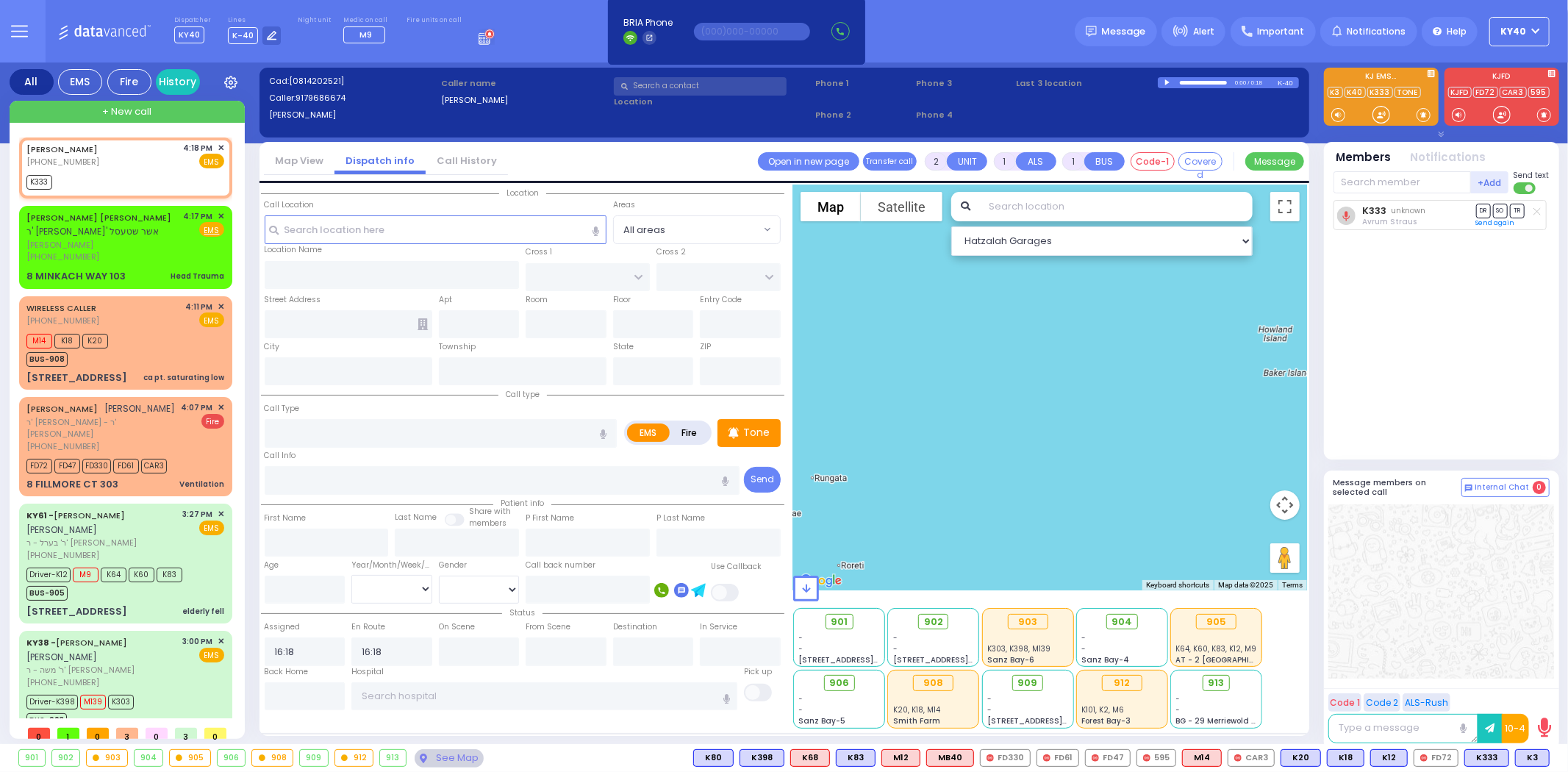
click at [1538, 210] on line at bounding box center [1537, 211] width 7 height 7
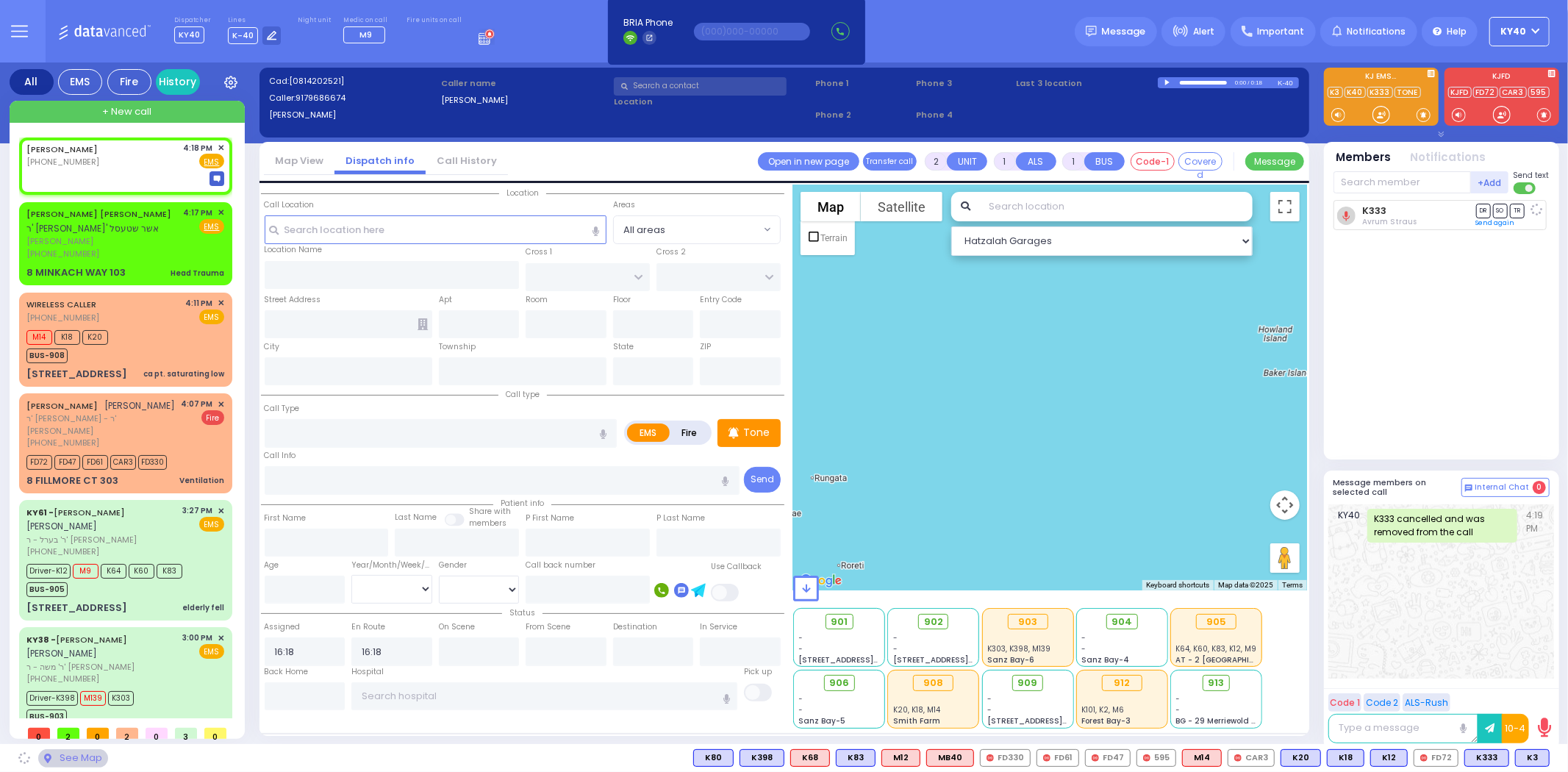
select select
radio input "true"
select select
select select "Hatzalah Garages"
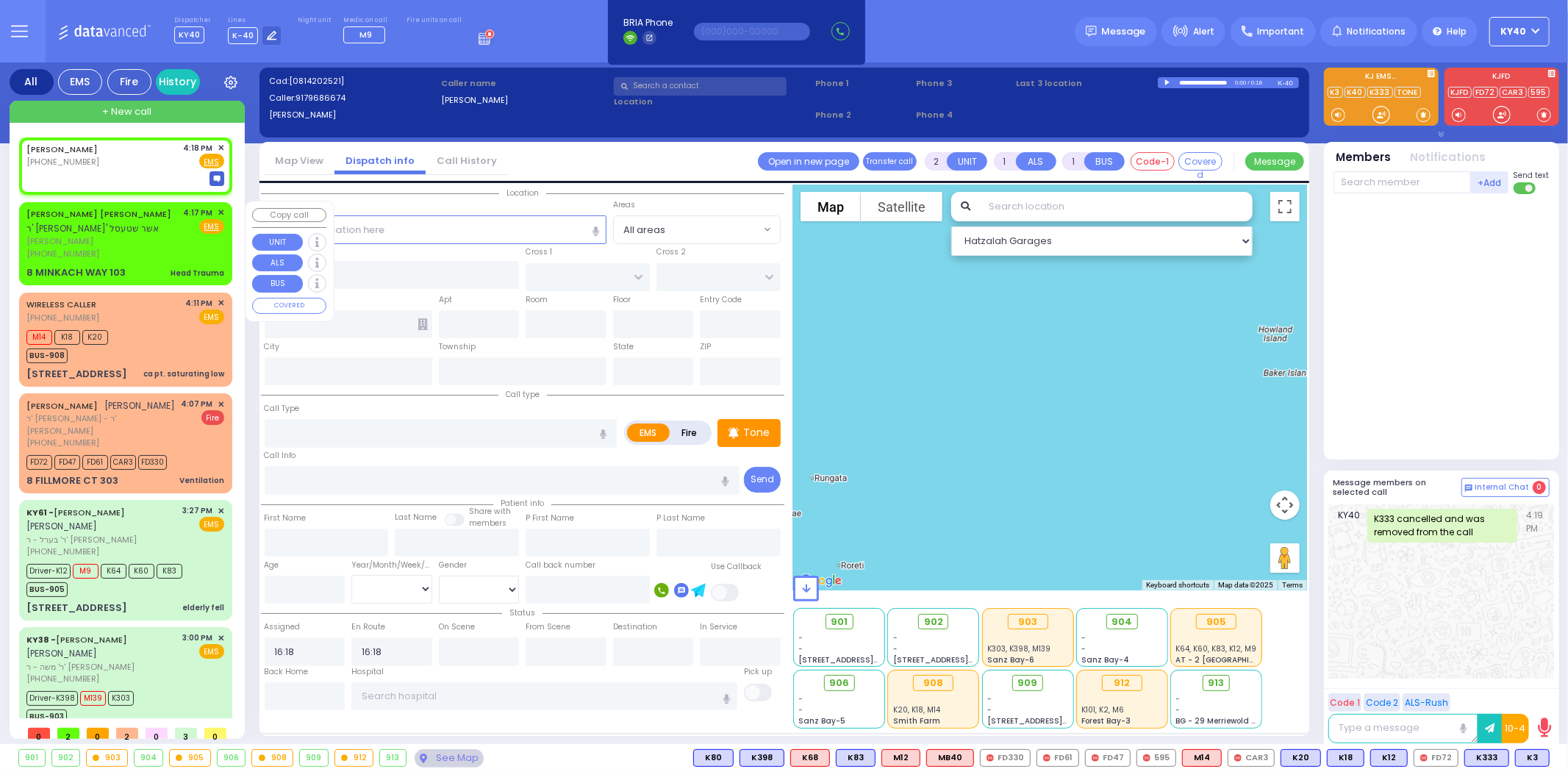
click at [158, 230] on div "WOLF FREUND ר' יעקב יצחק - ר' ארי' אשר שטעסל" at bounding box center [102, 221] width 152 height 28
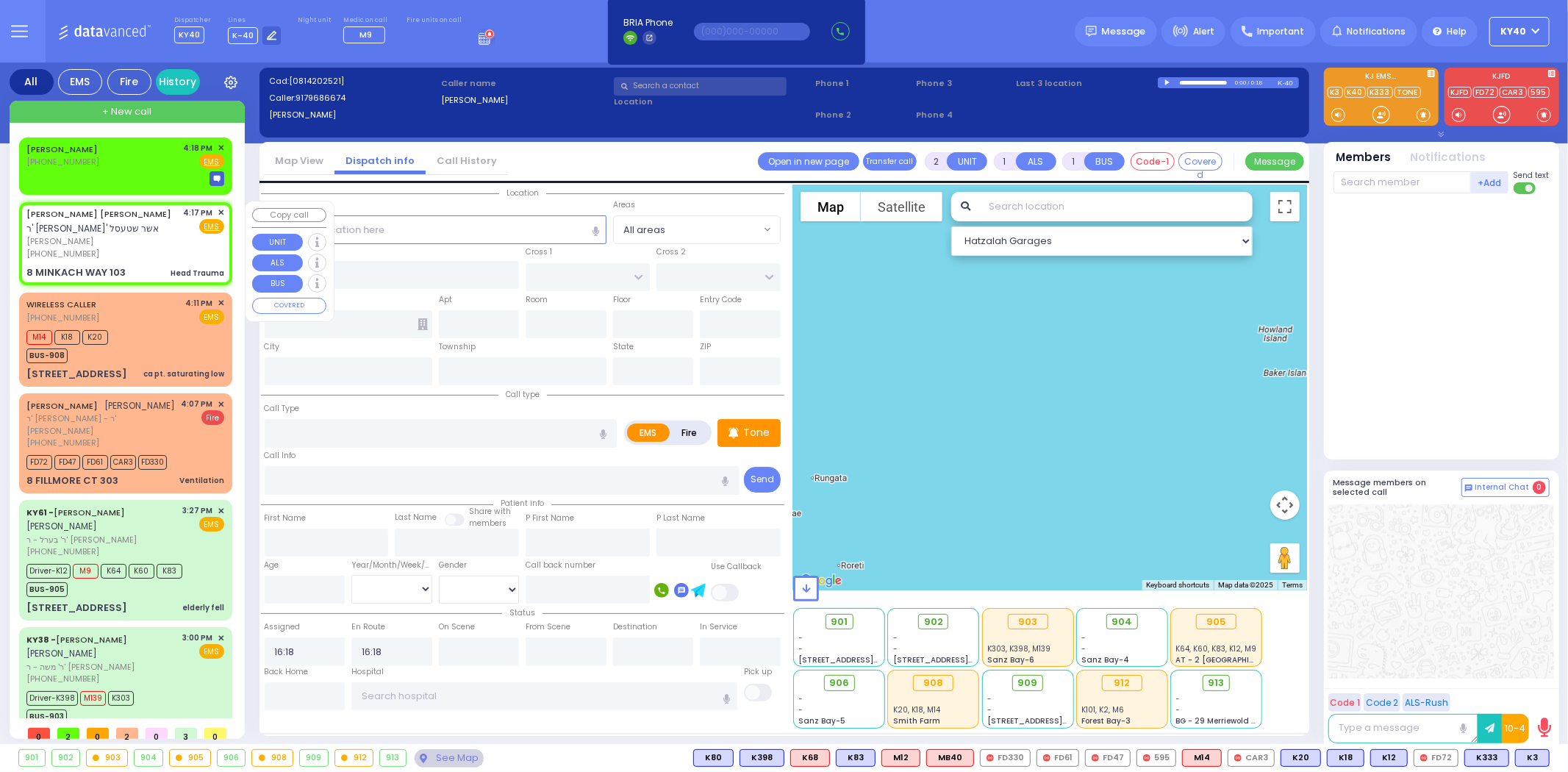
type input "1"
select select
type input "Head Trauma"
radio input "true"
type input "WOLF"
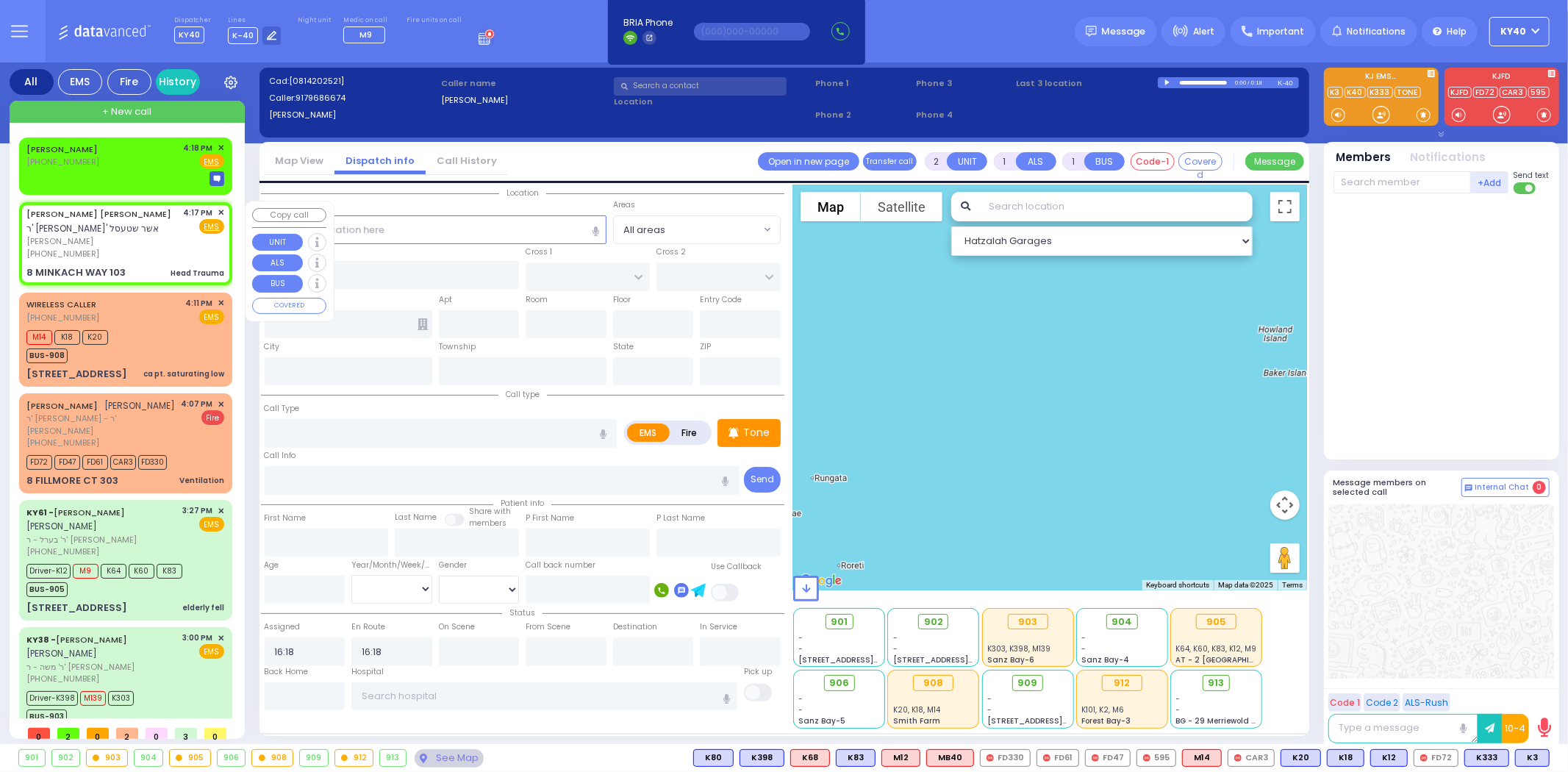
type input "FREUND"
select select
type input "16:17"
type input "AMSTERDAM WAY"
type input "TARNIGRAD WAY"
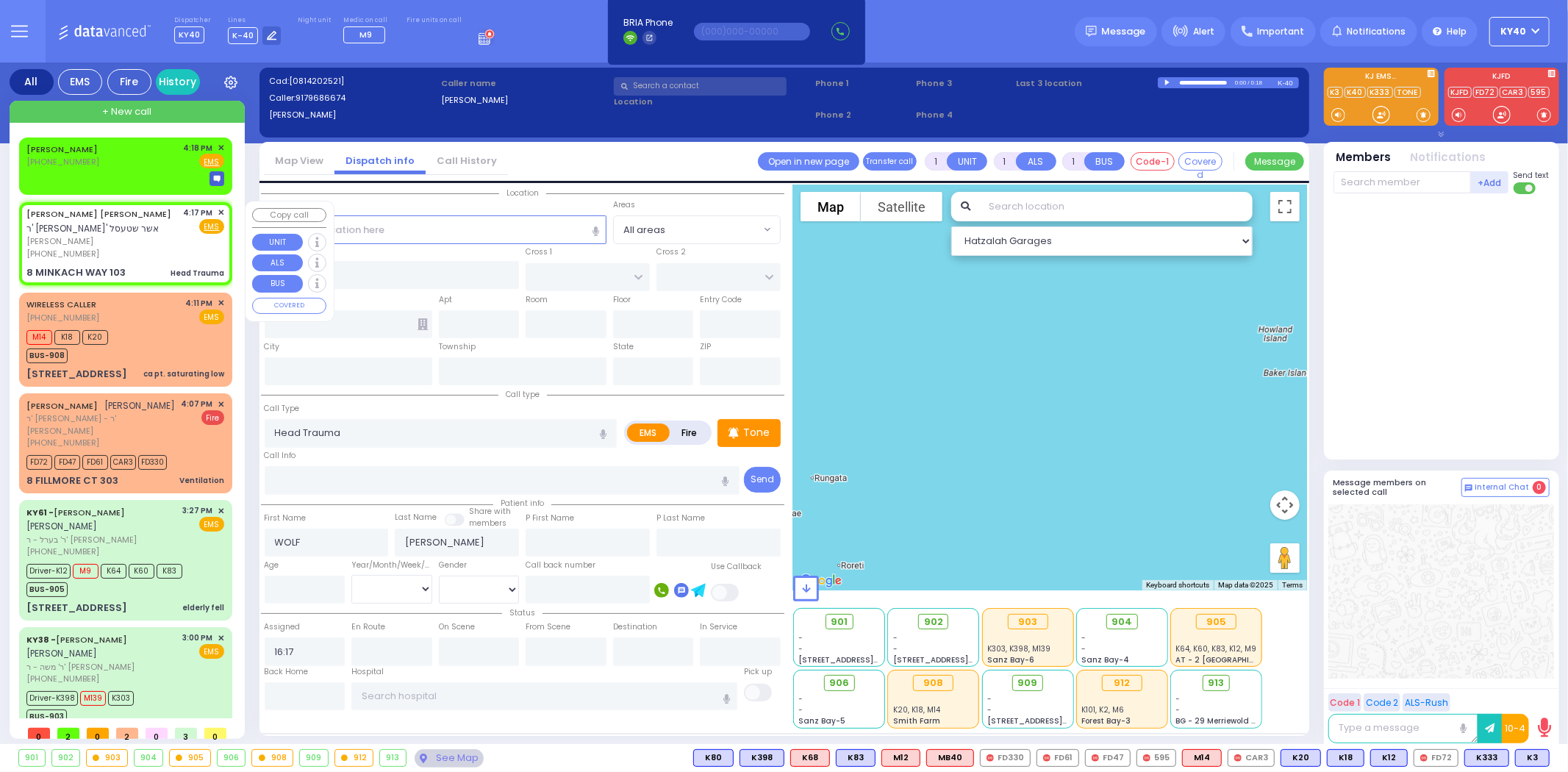
type input "8 MINKACH WAY"
type input "103"
type input "Kiryas Joel"
type input "[US_STATE]"
type input "10950"
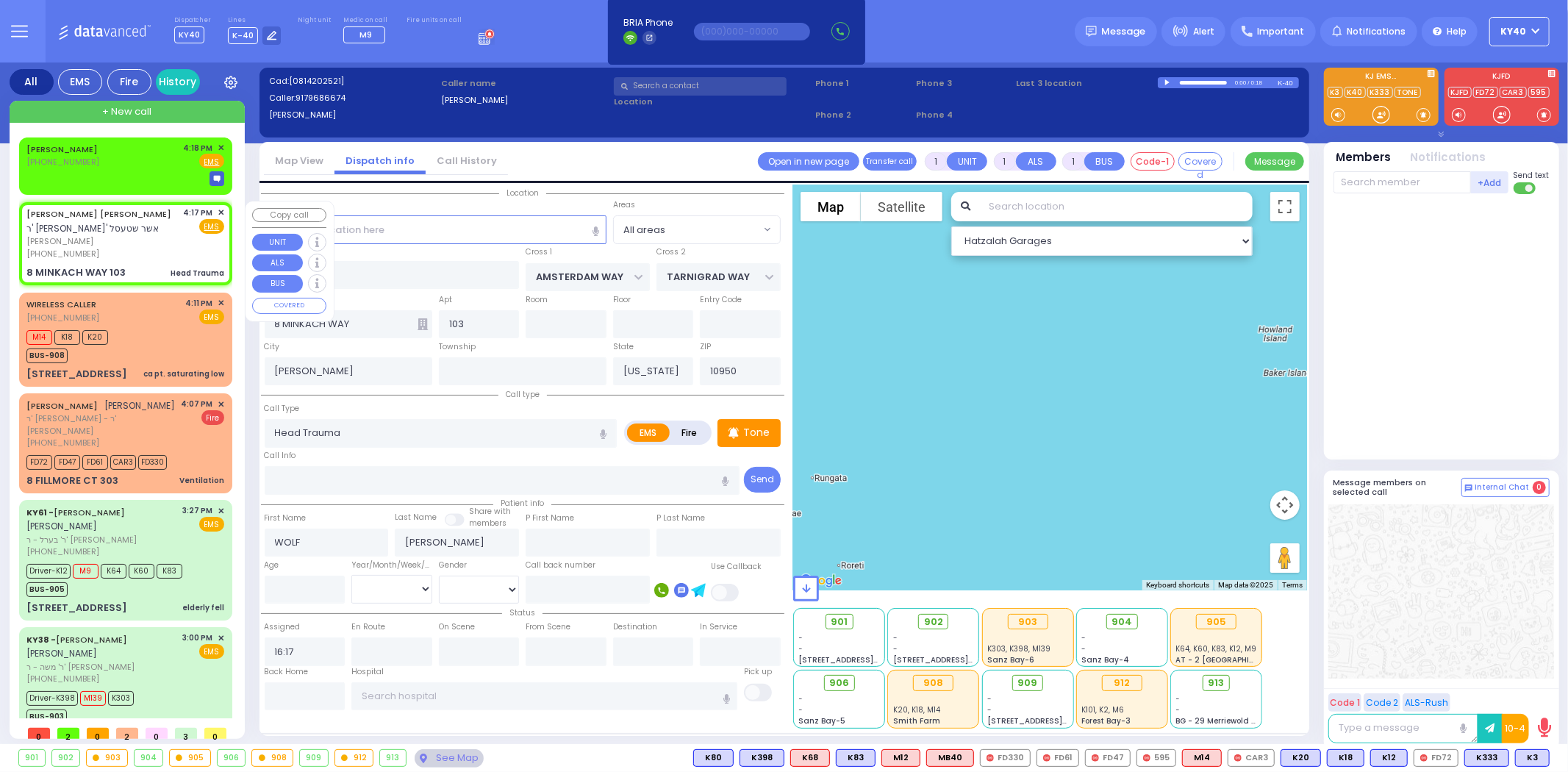
select select "Hatzalah Garages"
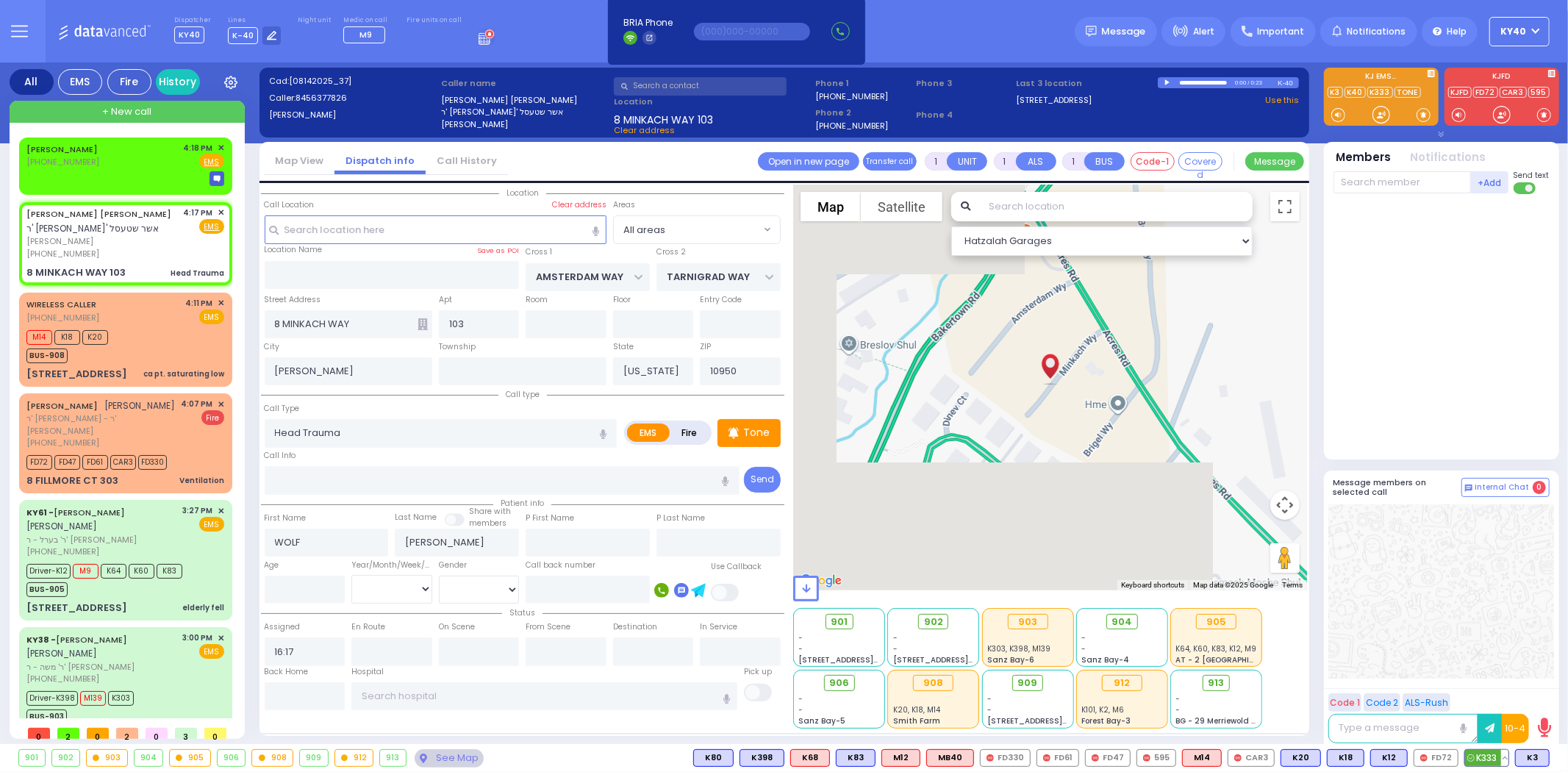
click at [1490, 753] on span "K333" at bounding box center [1486, 757] width 44 height 16
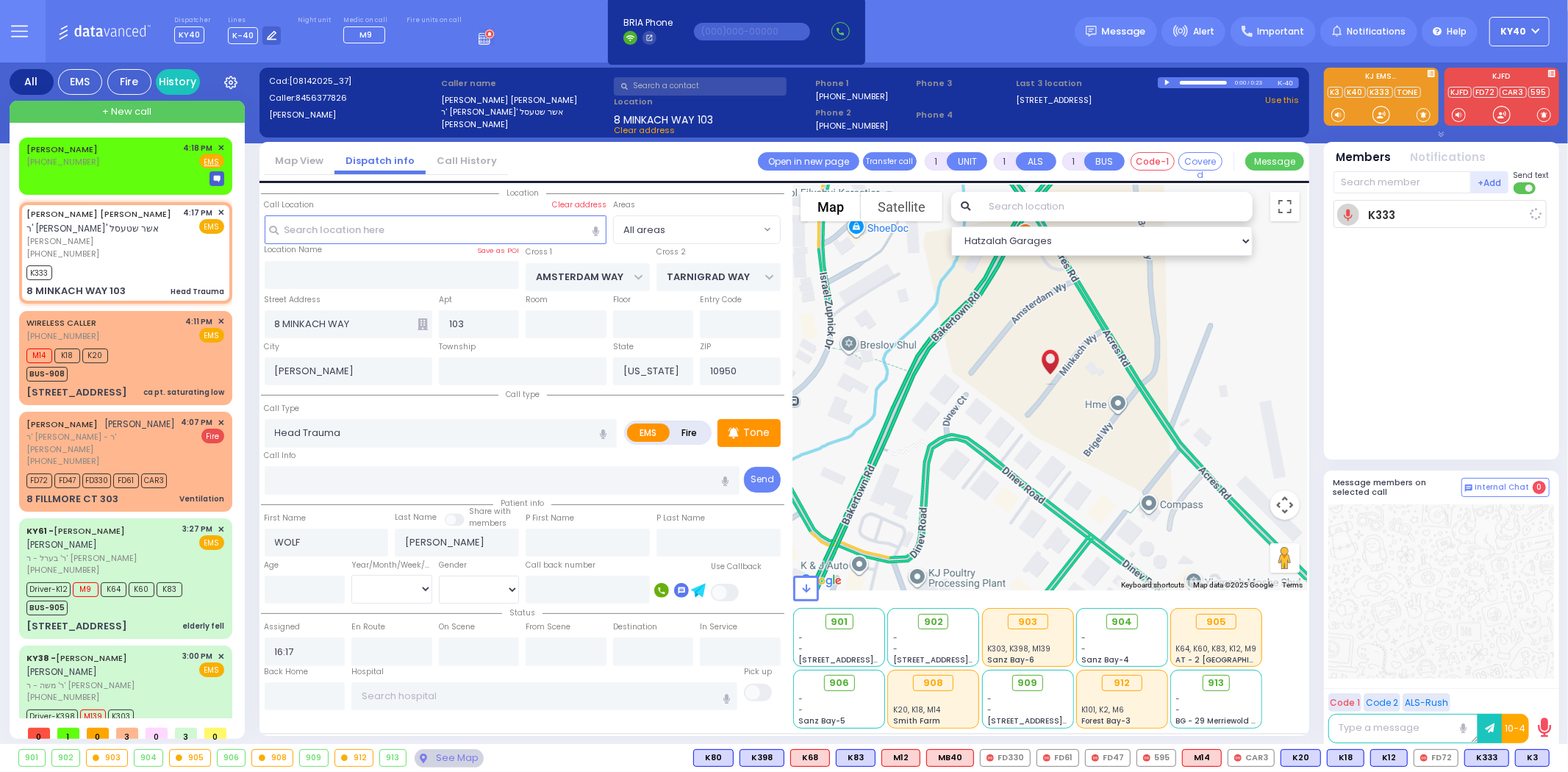
select select
radio input "true"
select select
type input "16:19"
select select "Hatzalah Garages"
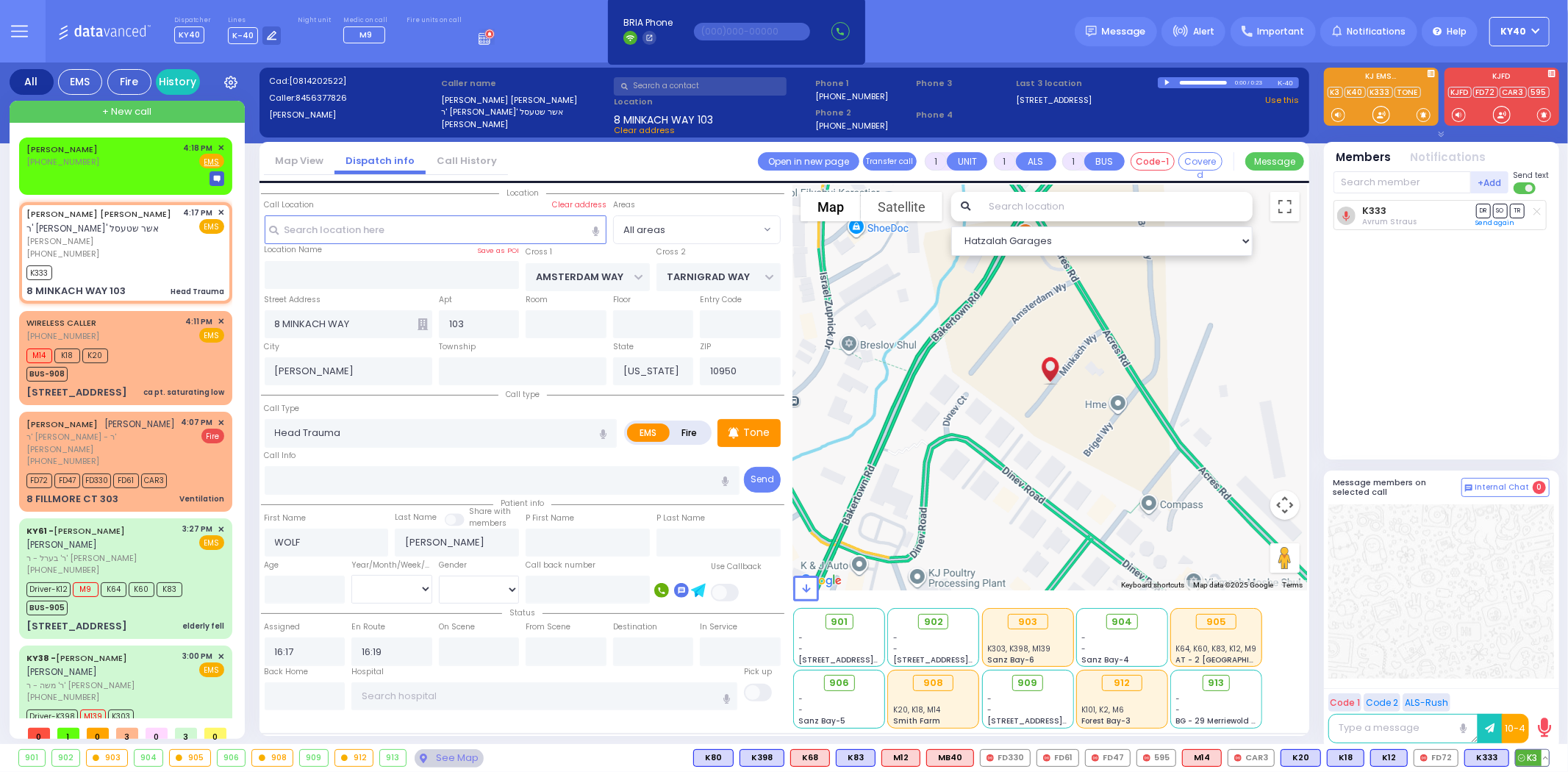
click at [1529, 758] on span "K3" at bounding box center [1532, 757] width 33 height 16
select select
radio input "true"
select select
select select "Hatzalah Garages"
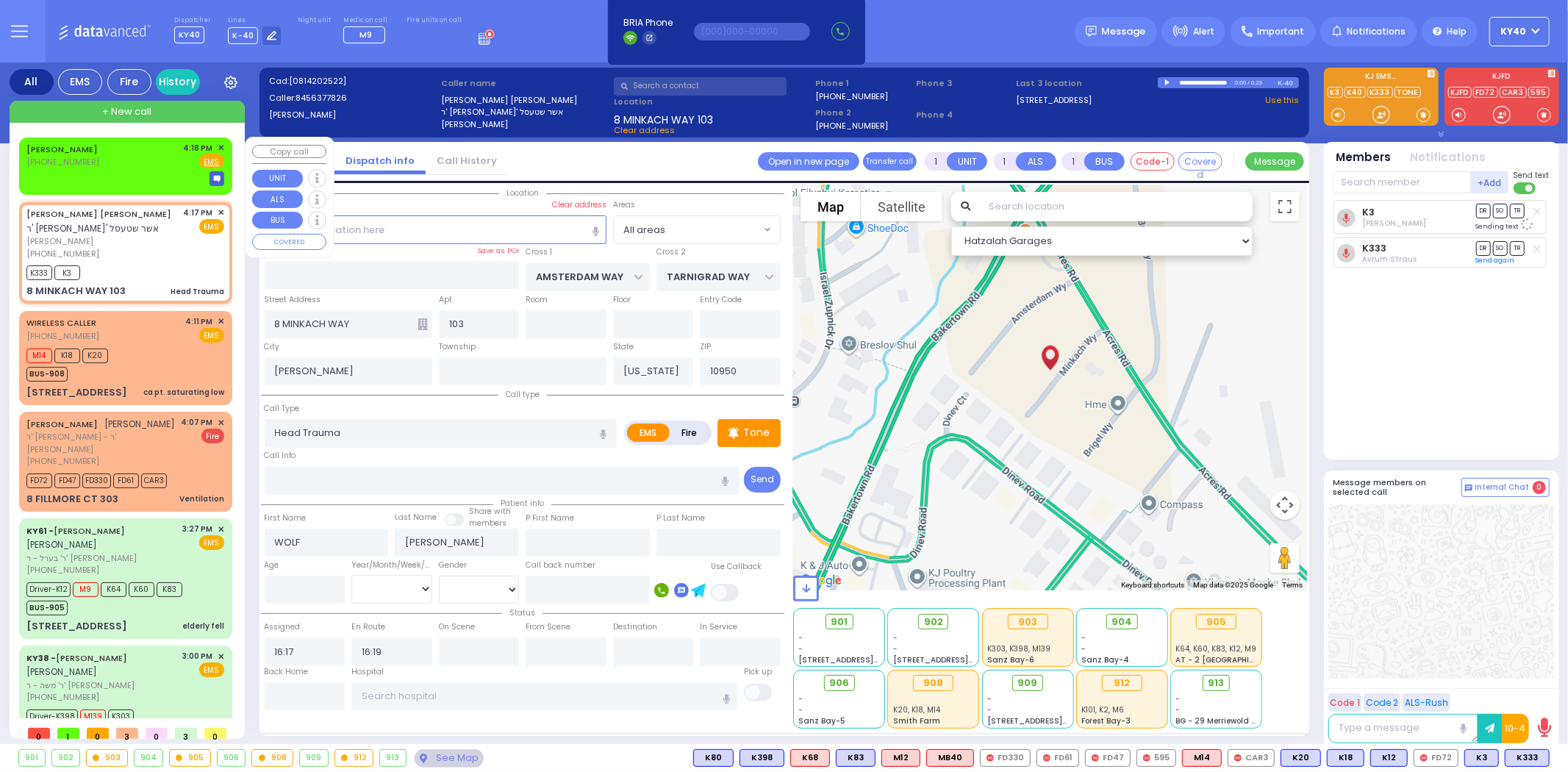
click at [218, 147] on span "✕" at bounding box center [221, 148] width 7 height 13
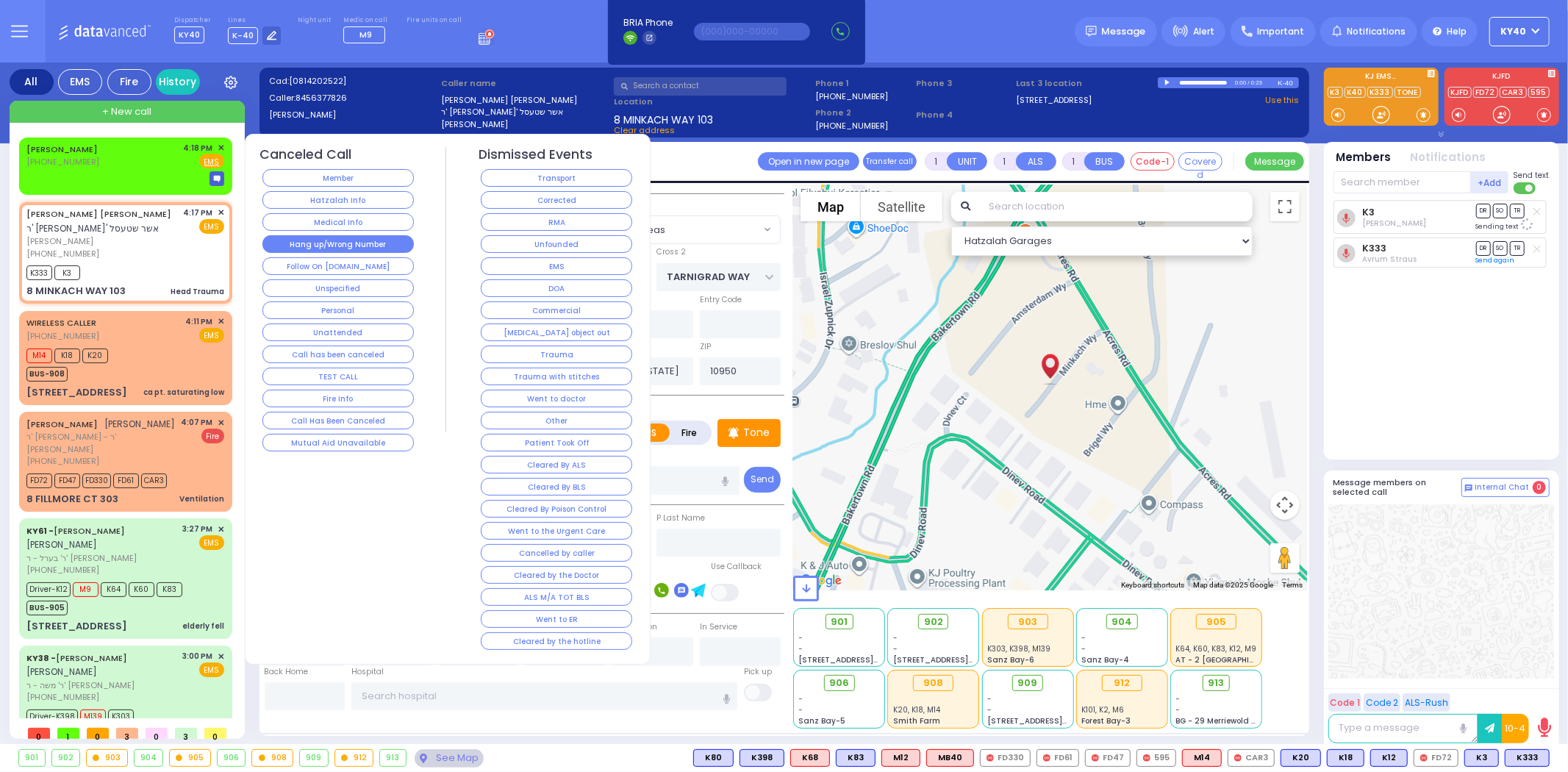
click at [347, 243] on button "Hang up/Wrong Number" at bounding box center [338, 244] width 151 height 18
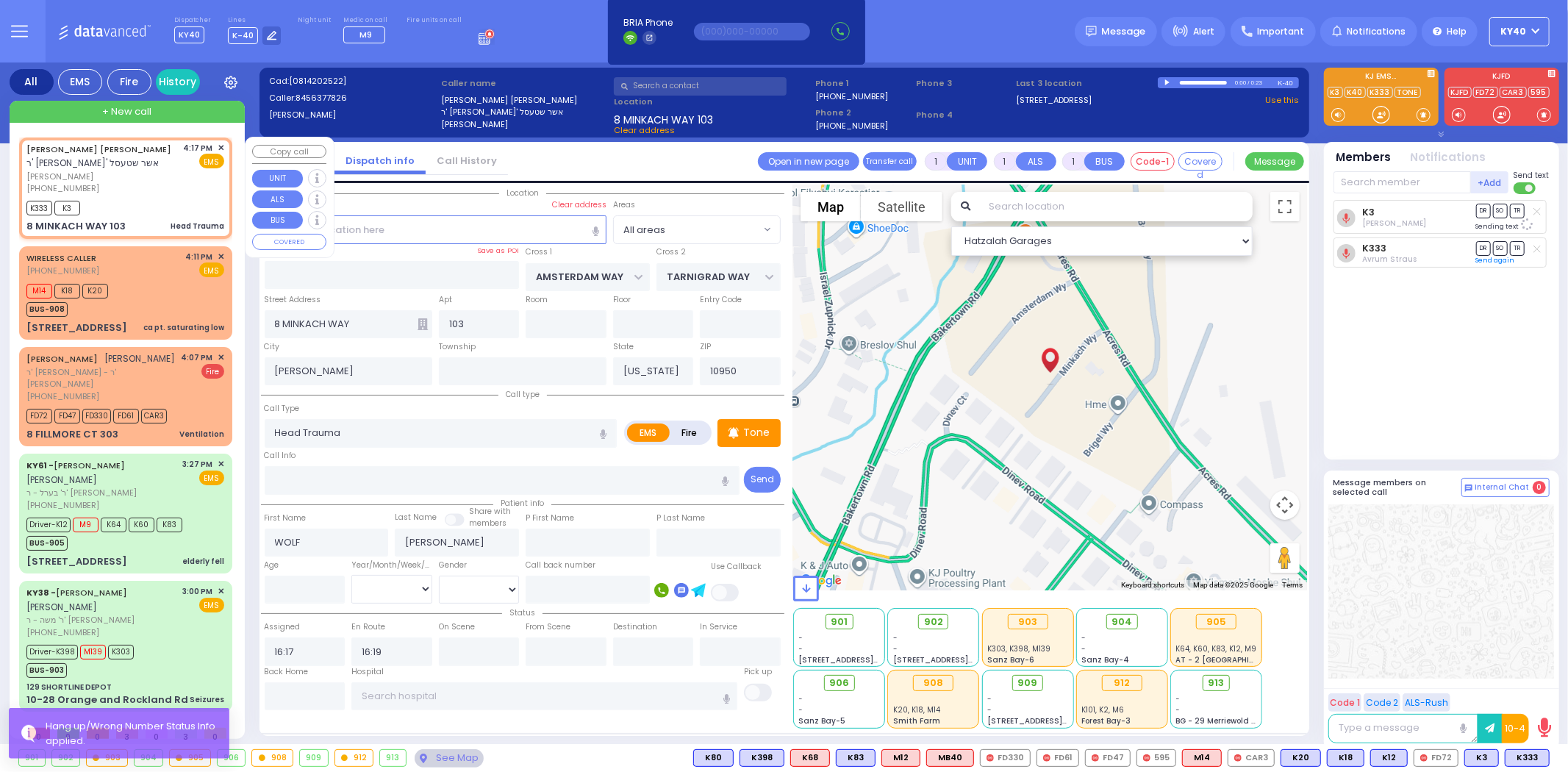
click at [162, 197] on div "K333 K3" at bounding box center [125, 205] width 198 height 18
select select
radio input "true"
select select
select select "Hatzalah Garages"
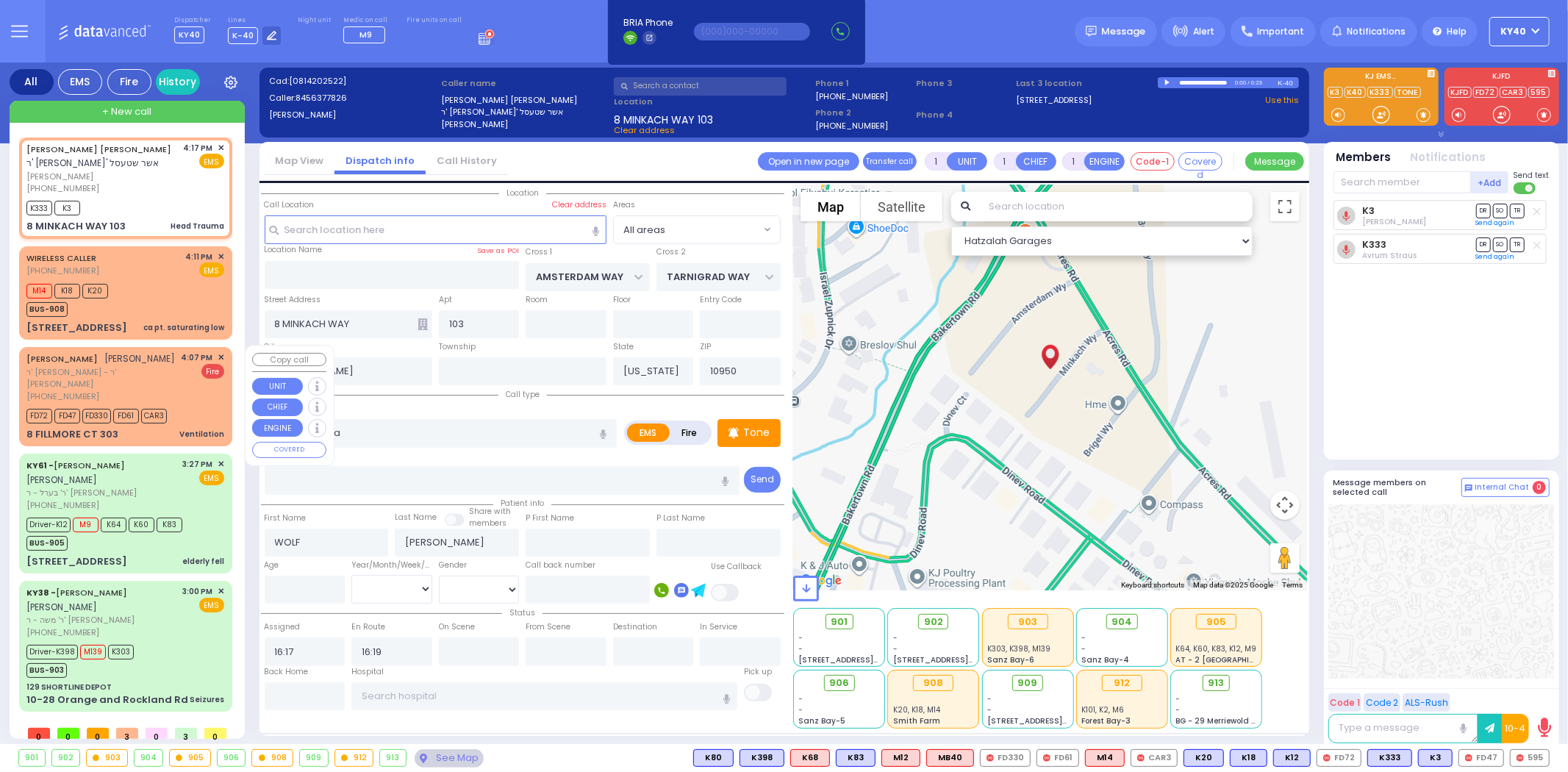
click at [150, 366] on div "JACOB MORDCHE TEITELBAUM יעקב מרדכי טייטלבוים" at bounding box center [101, 358] width 149 height 15
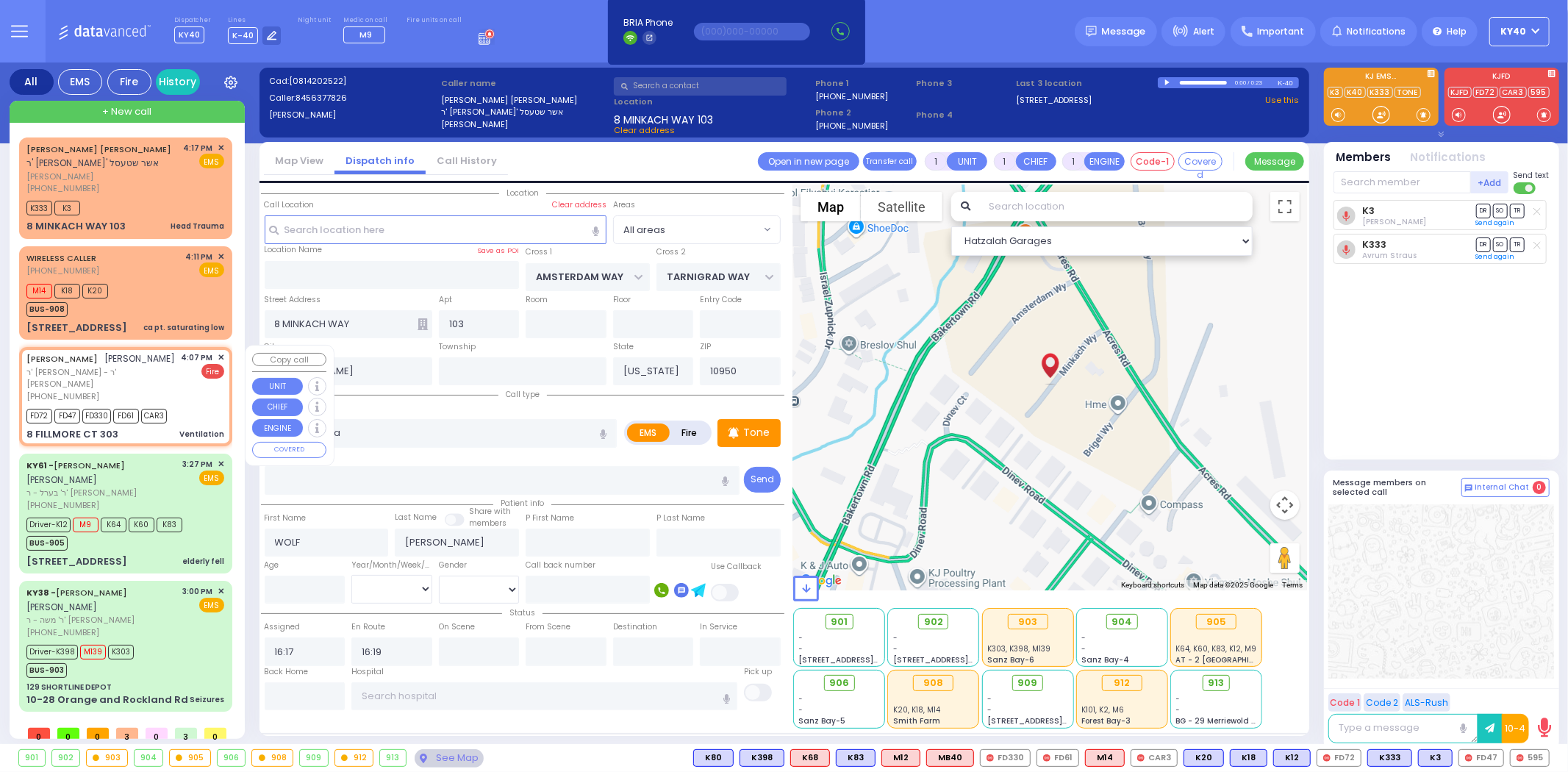
type input "2"
select select
type input "Ventilation"
radio input "false"
radio input "true"
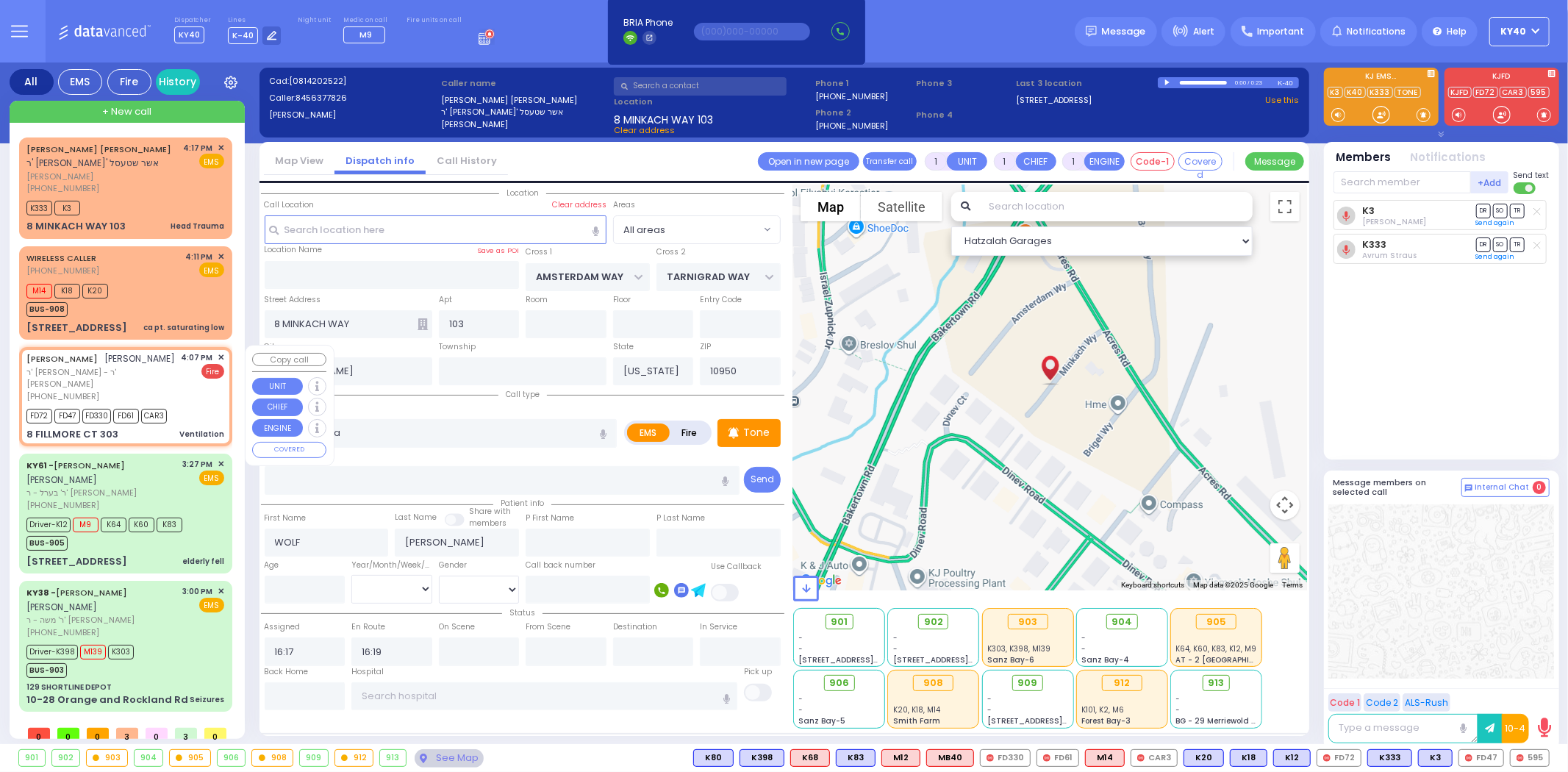
type input "JACOB MORDCHE"
type input "TEITELBAUM"
select select
type input "16:07"
type input "16:08"
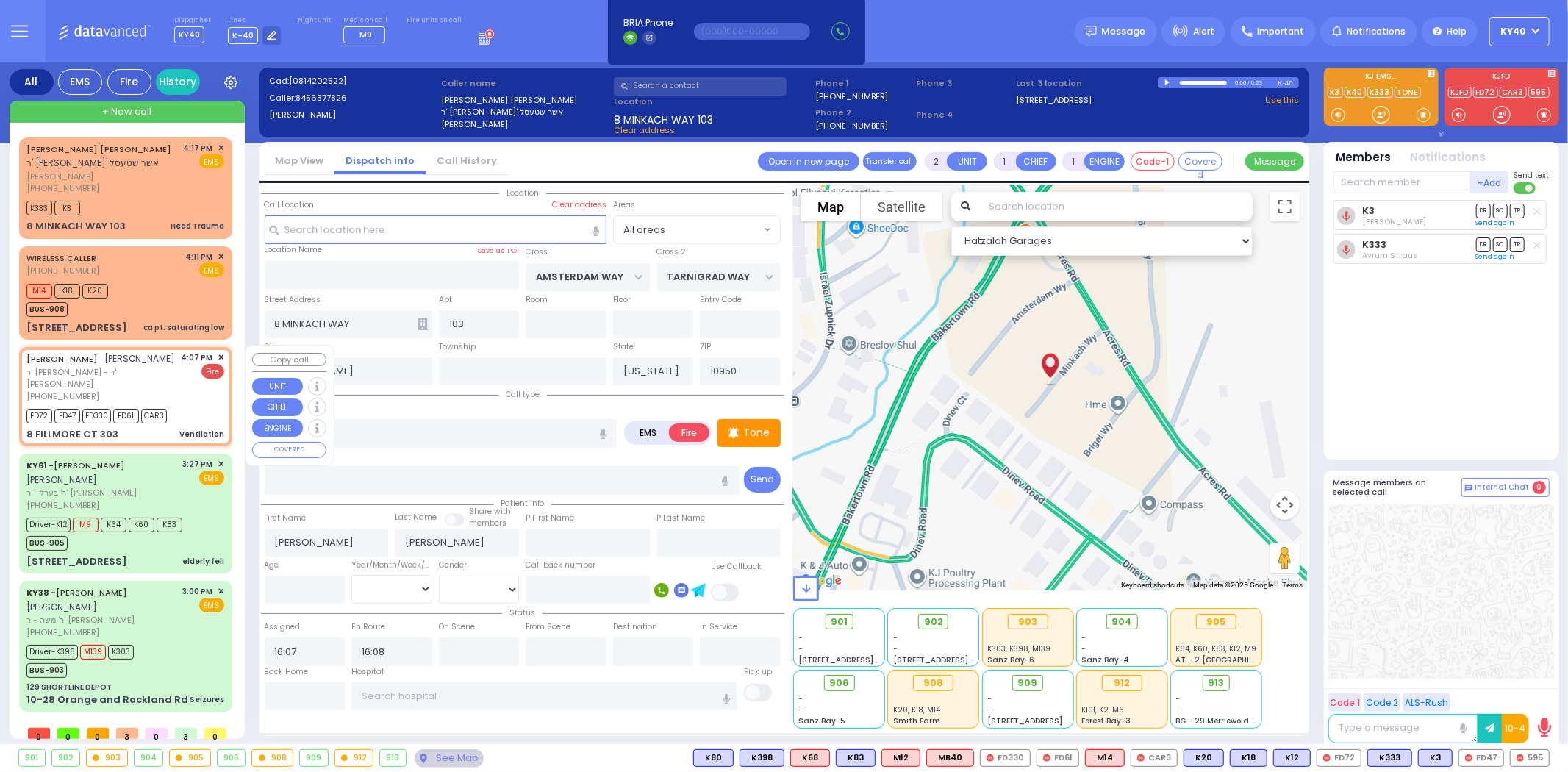
type input "TARNOPOL WAY"
type input "TAYLOR COURT"
type input "8 FILLMORE CT"
type input "303"
type input "Monroe"
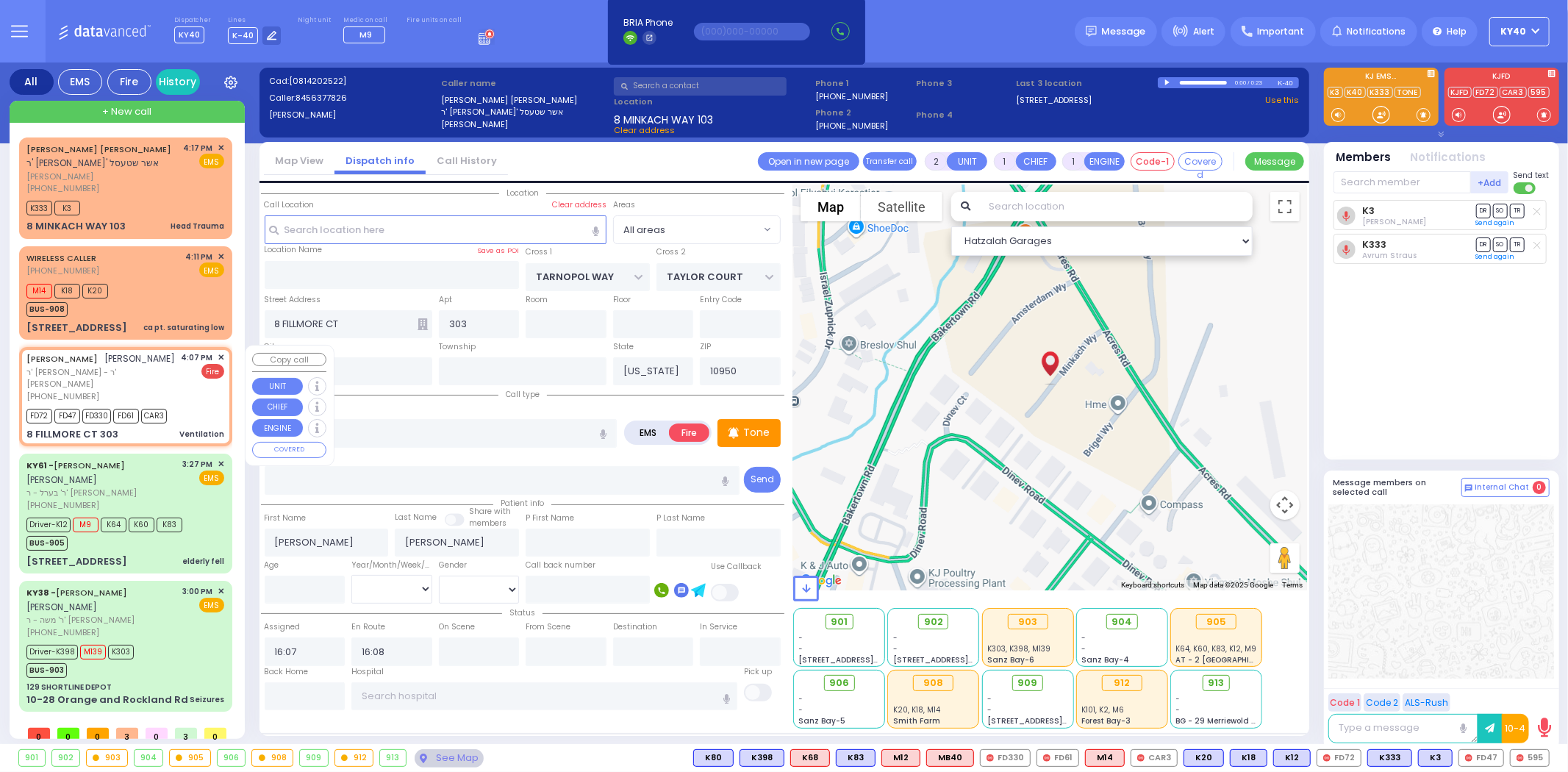
select select "SECTION 2"
select select "Hatzalah Garages"
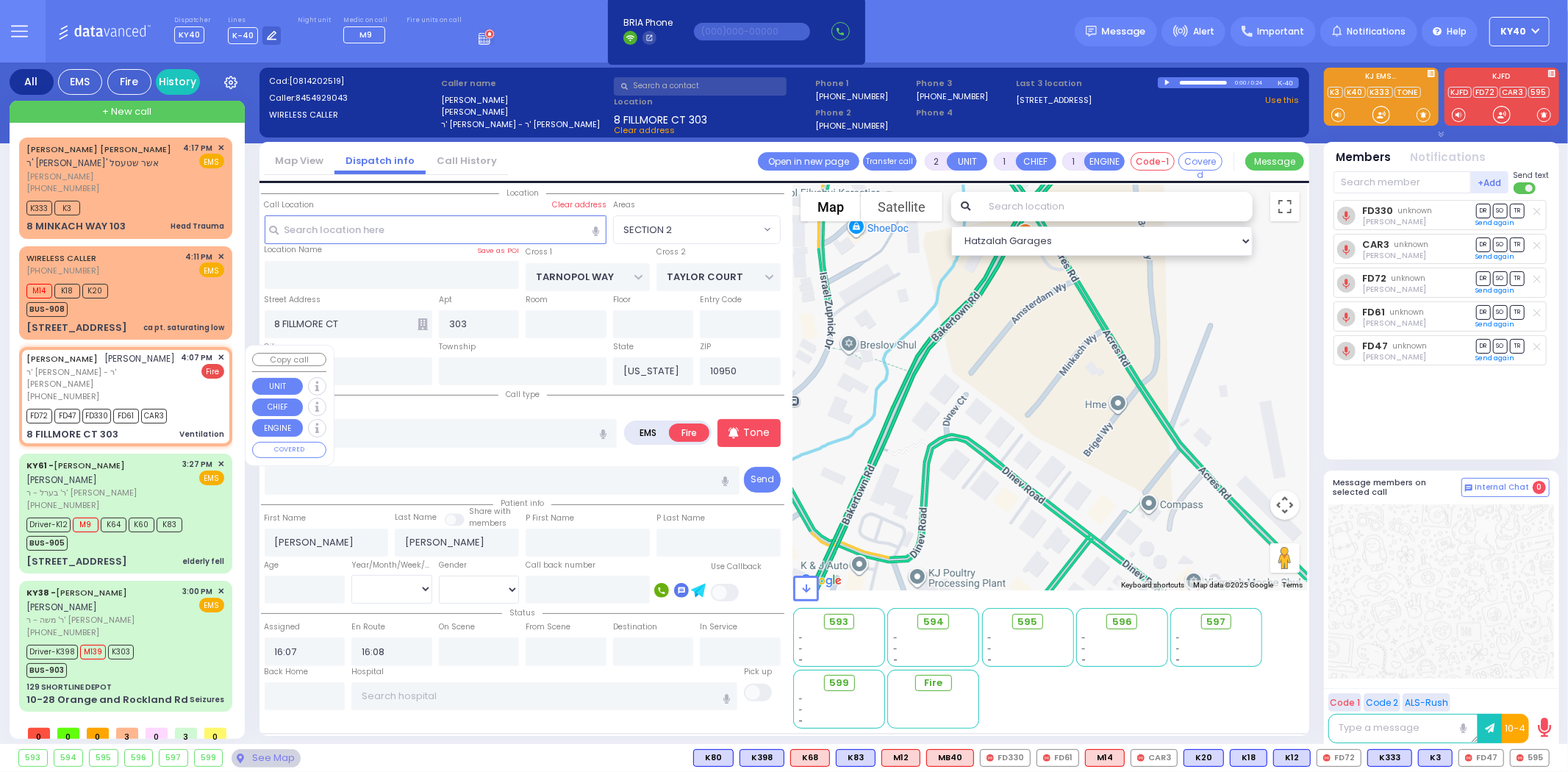
click at [217, 355] on span "✕" at bounding box center [221, 357] width 7 height 13
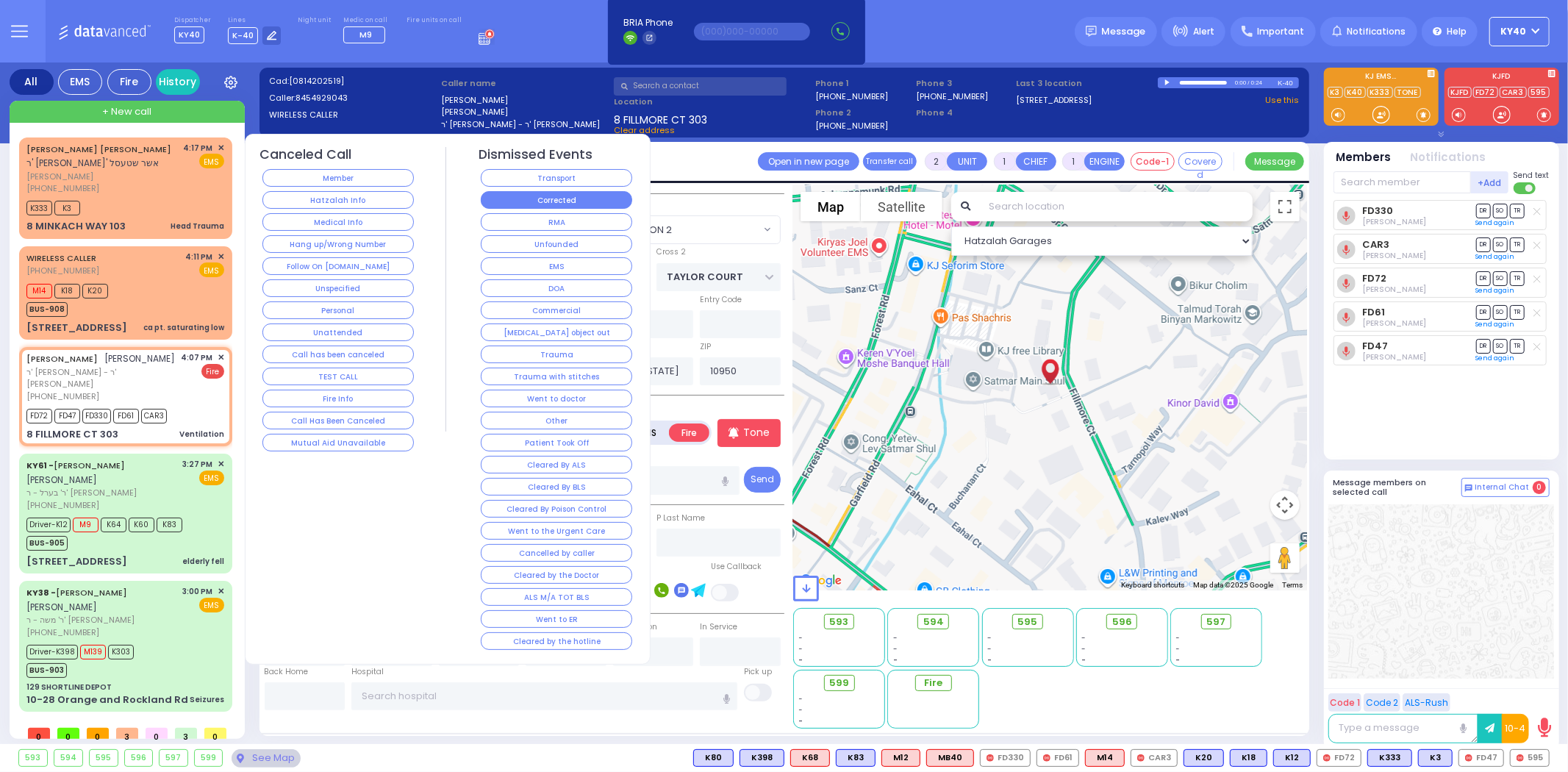
click at [533, 197] on button "Corrected" at bounding box center [556, 200] width 151 height 18
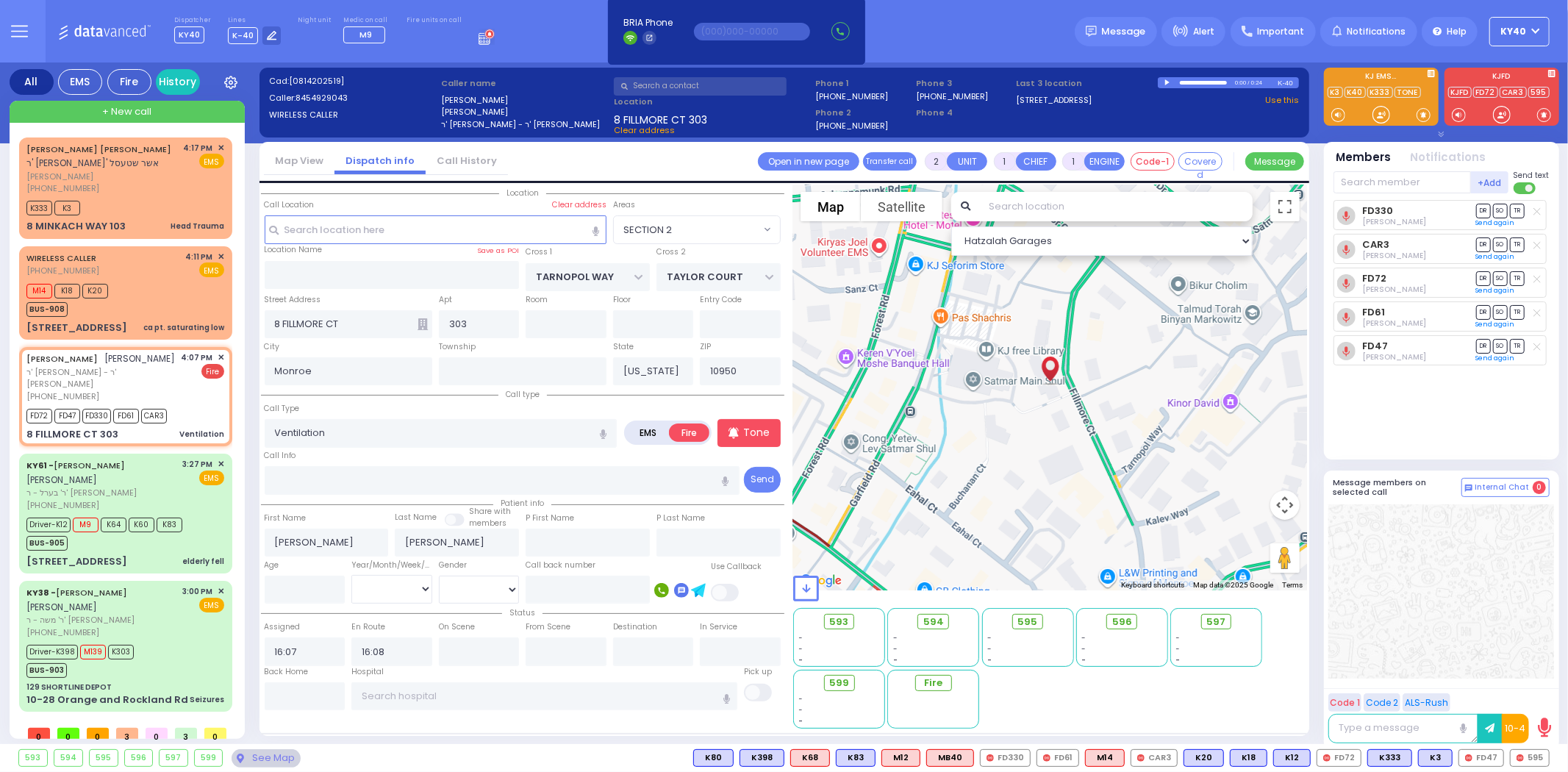
select select
radio input "true"
select select
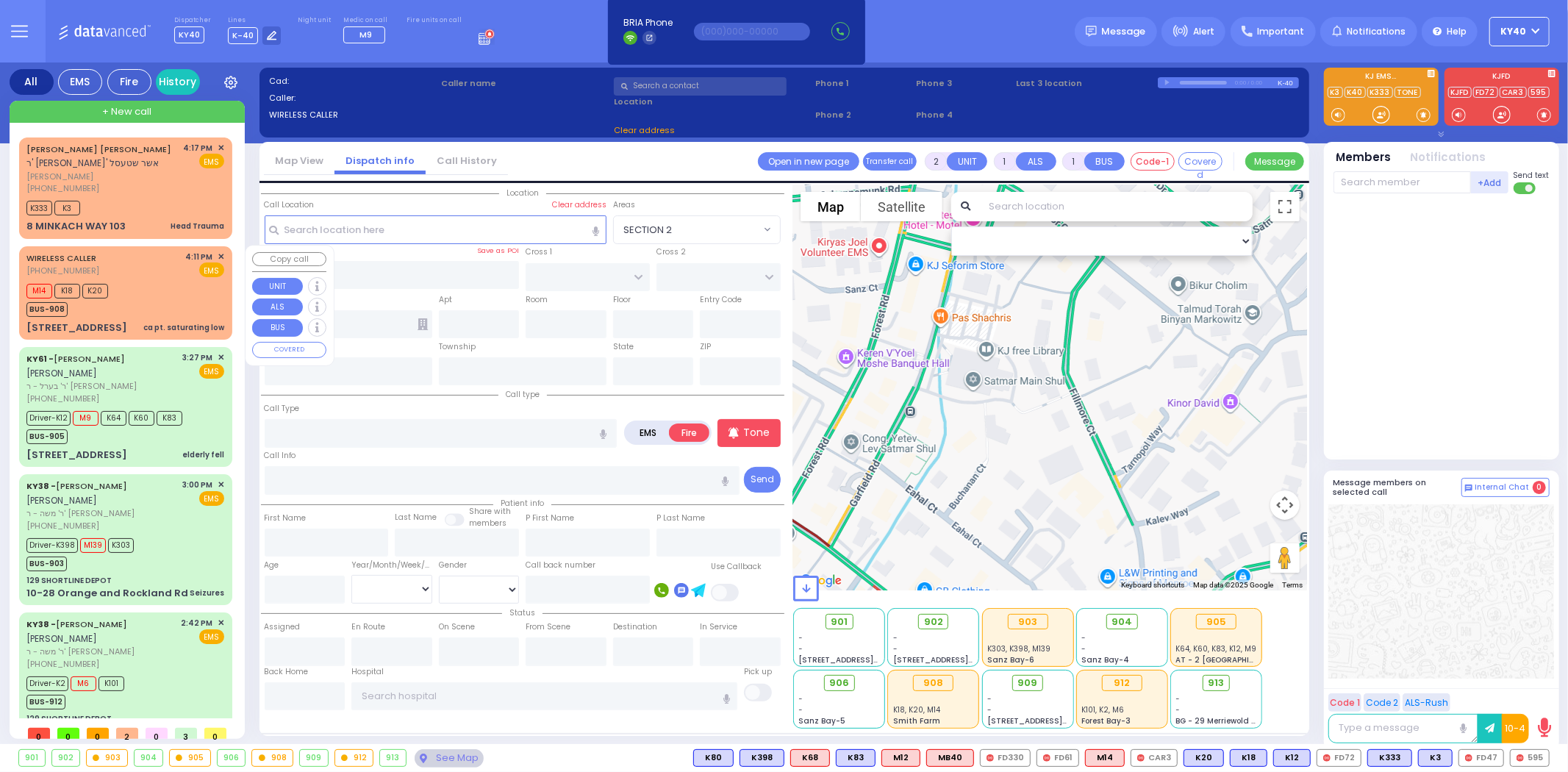
click at [172, 289] on div "M14 K18 K20 BUS-908" at bounding box center [125, 298] width 198 height 37
select select
type input "ca pt. saturating low"
radio input "true"
select select
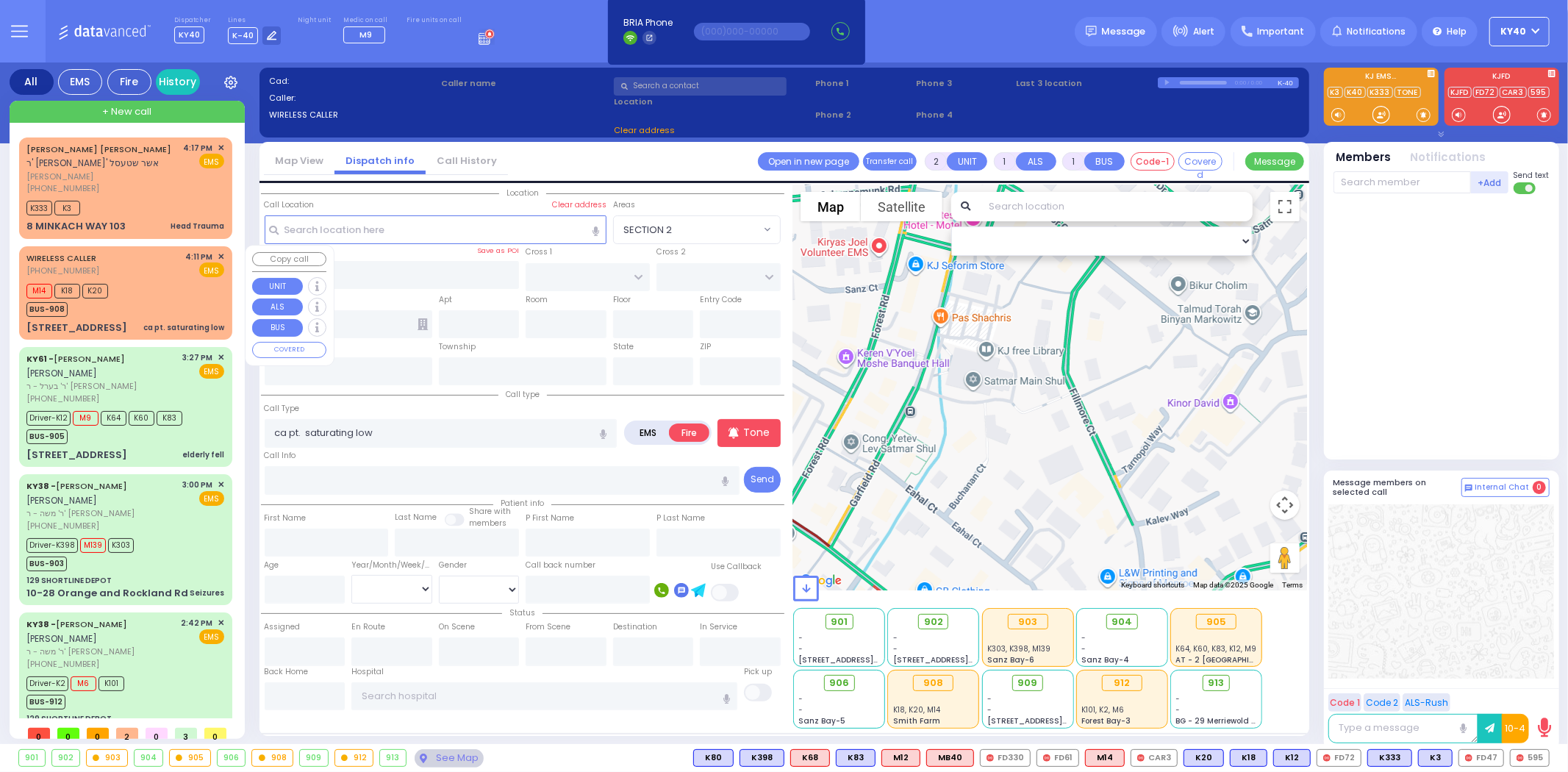
type input "16:11"
type input "16:13"
select select "Hatzalah Garages"
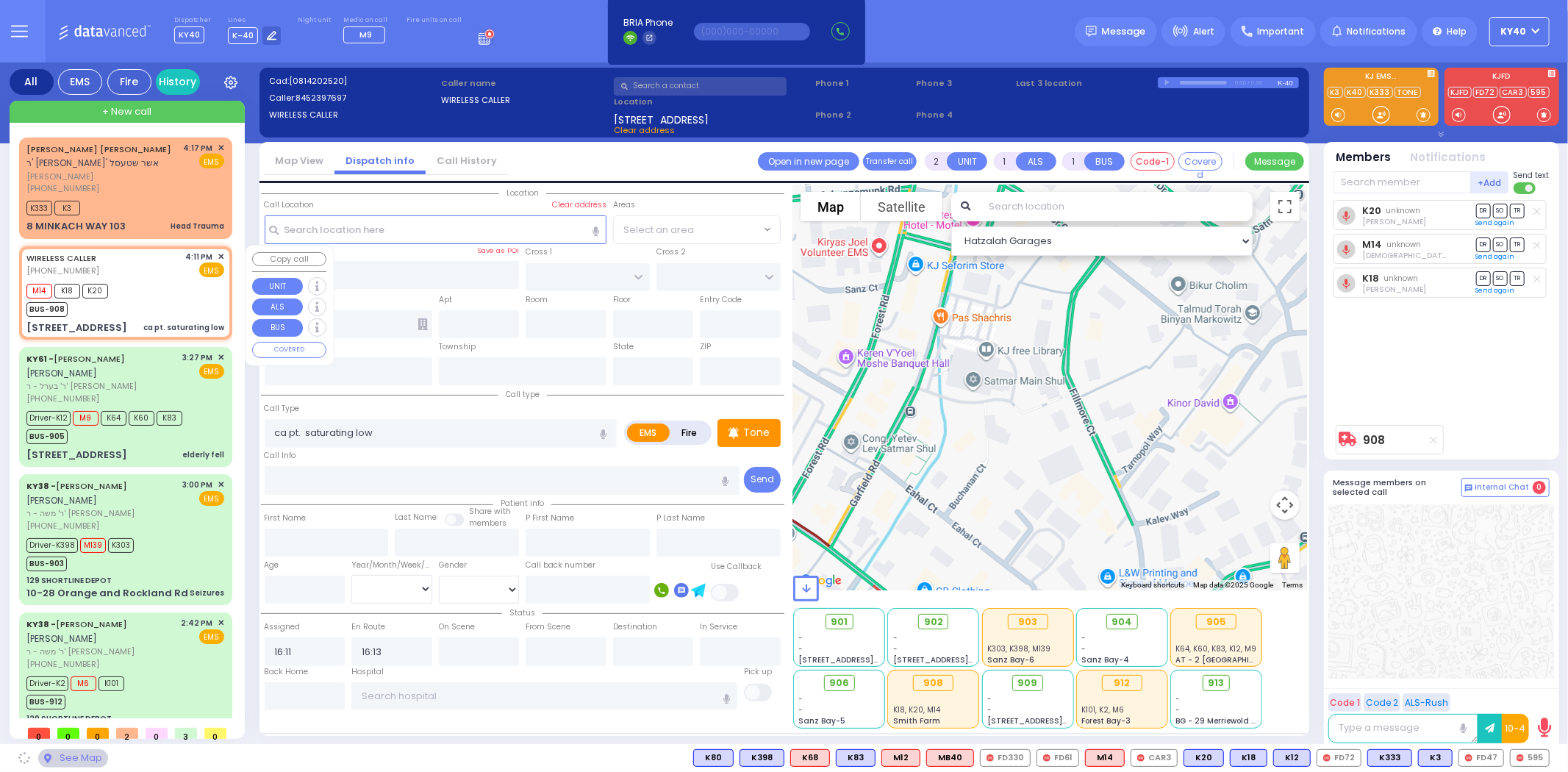
type input "CRAIGVILLE RD"
type input "14 Primrose Lane"
type input "Chester"
type input "[US_STATE]"
type input "10918"
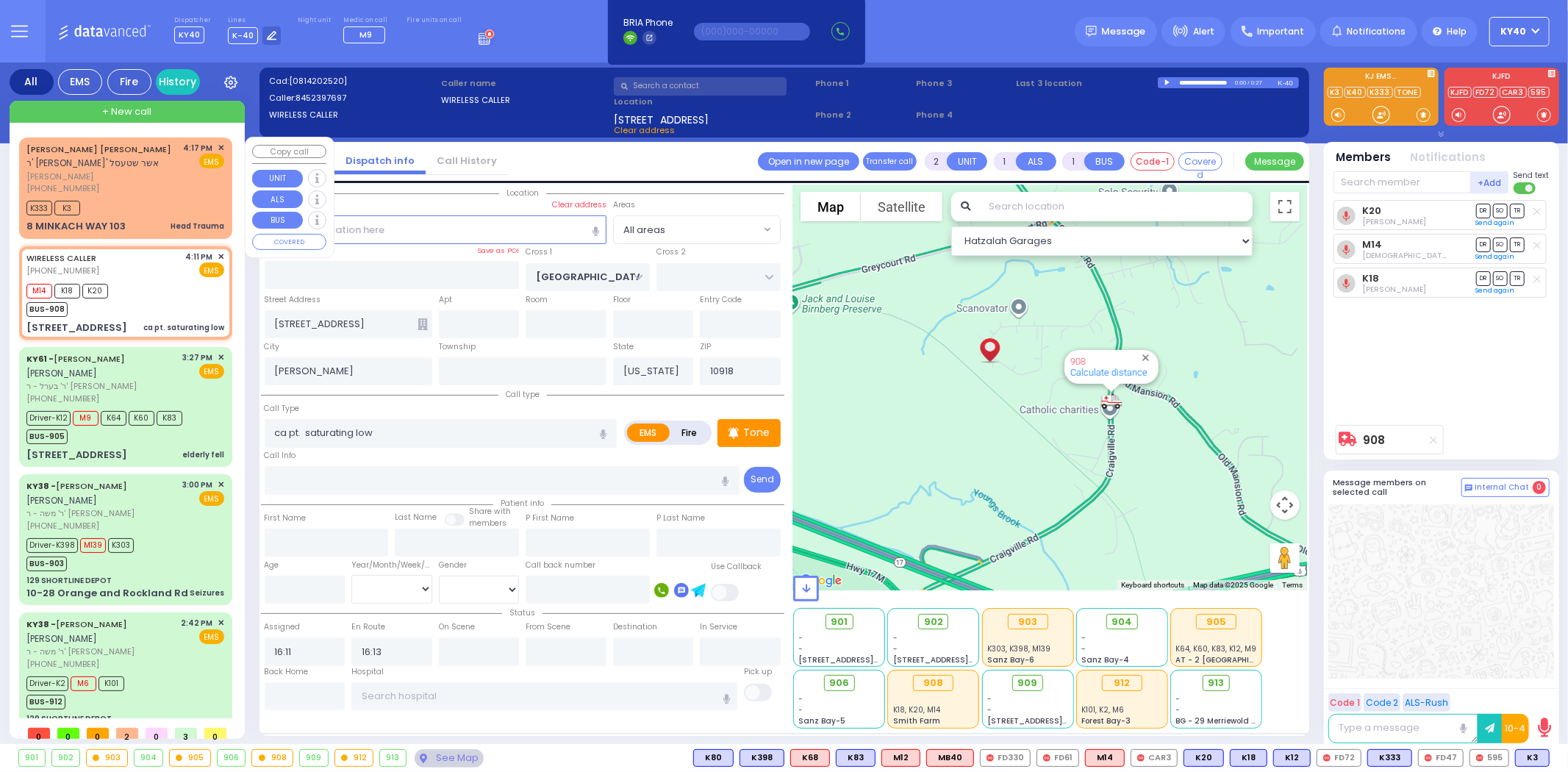
click at [94, 182] on div "(845) 637-7826" at bounding box center [102, 188] width 152 height 13
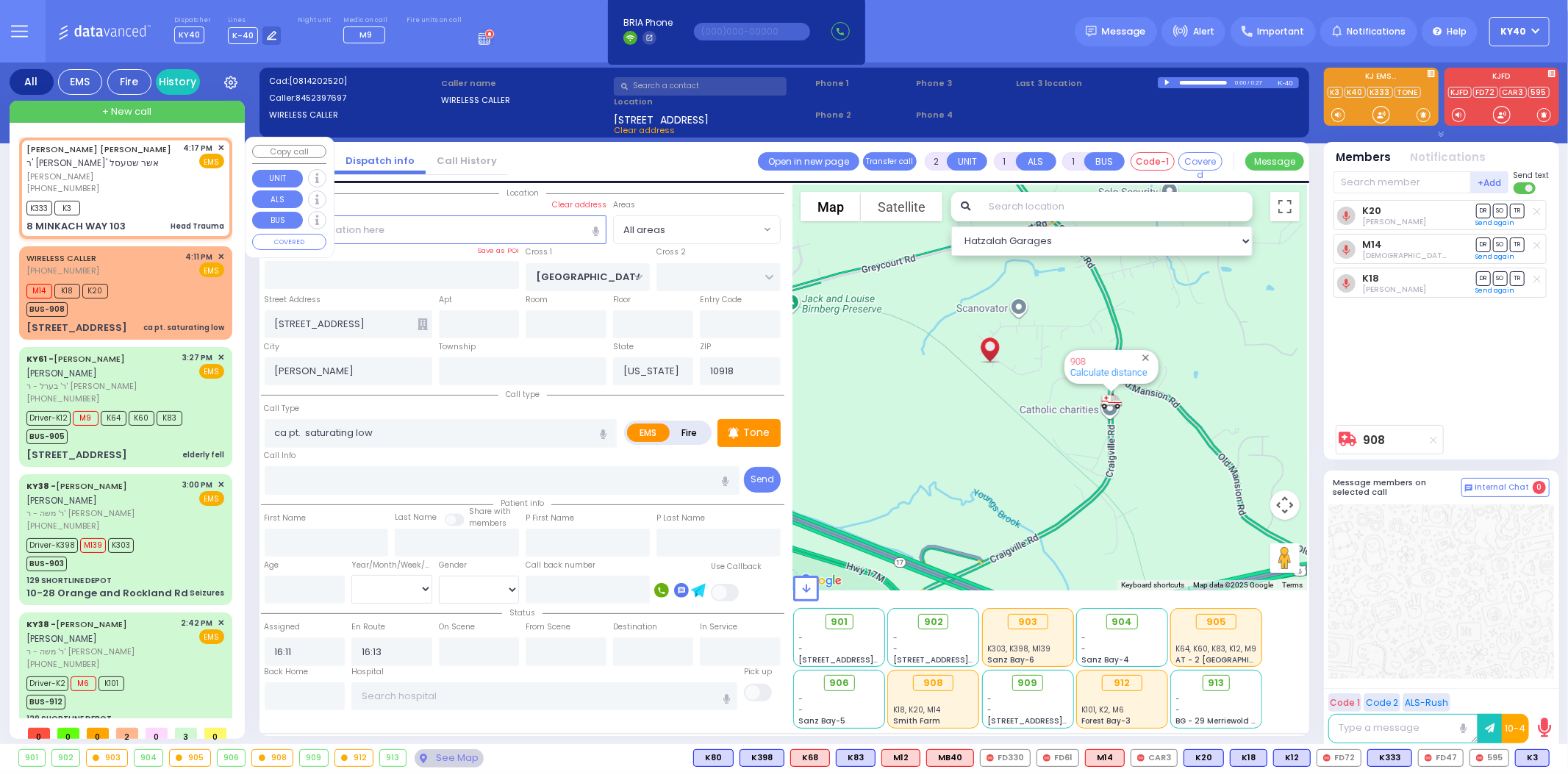
type input "1"
select select
type input "Head Trauma"
radio input "true"
type input "WOLF"
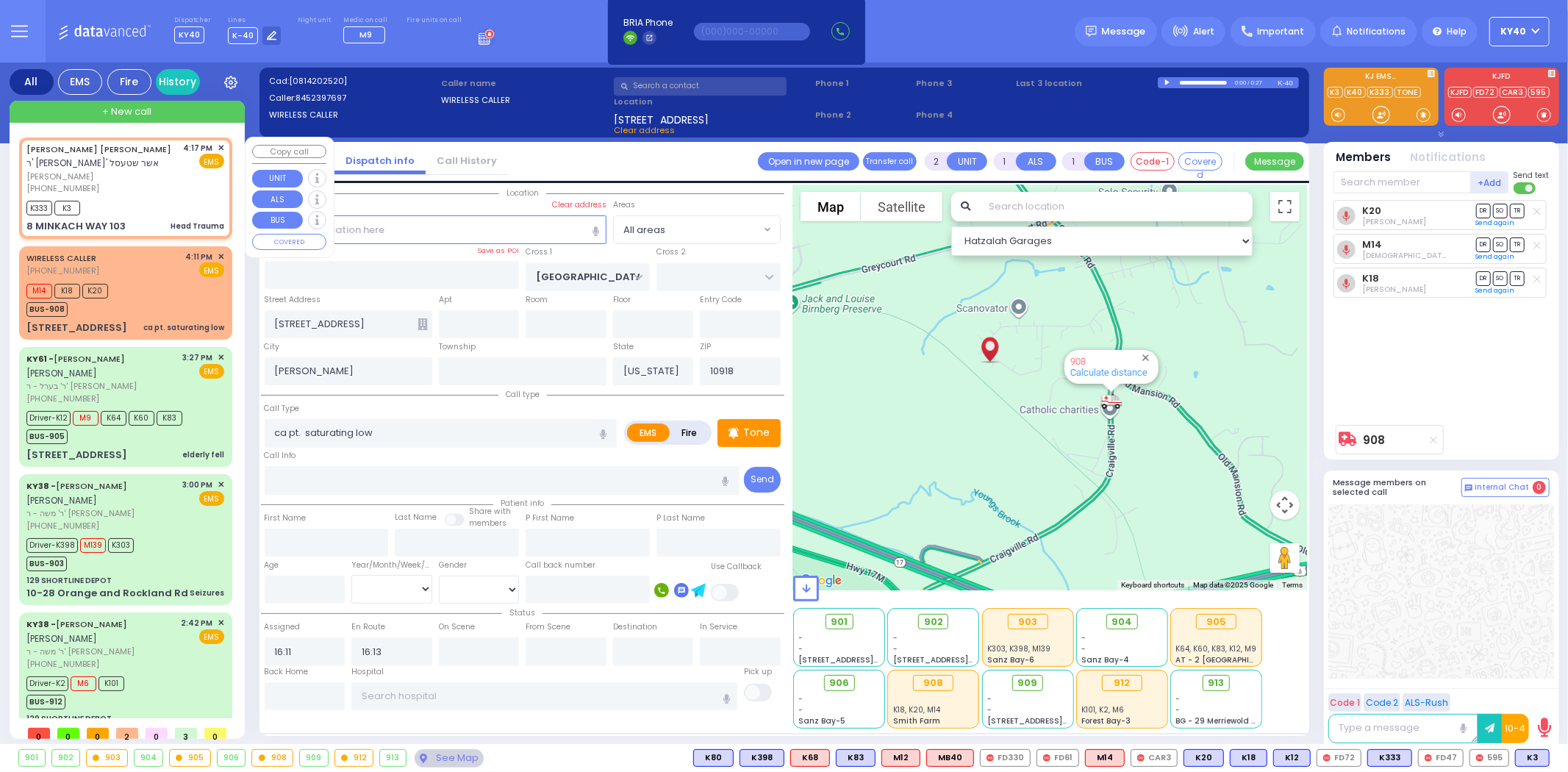
type input "FREUND"
select select
type input "16:17"
type input "16:19"
type input "AMSTERDAM WAY"
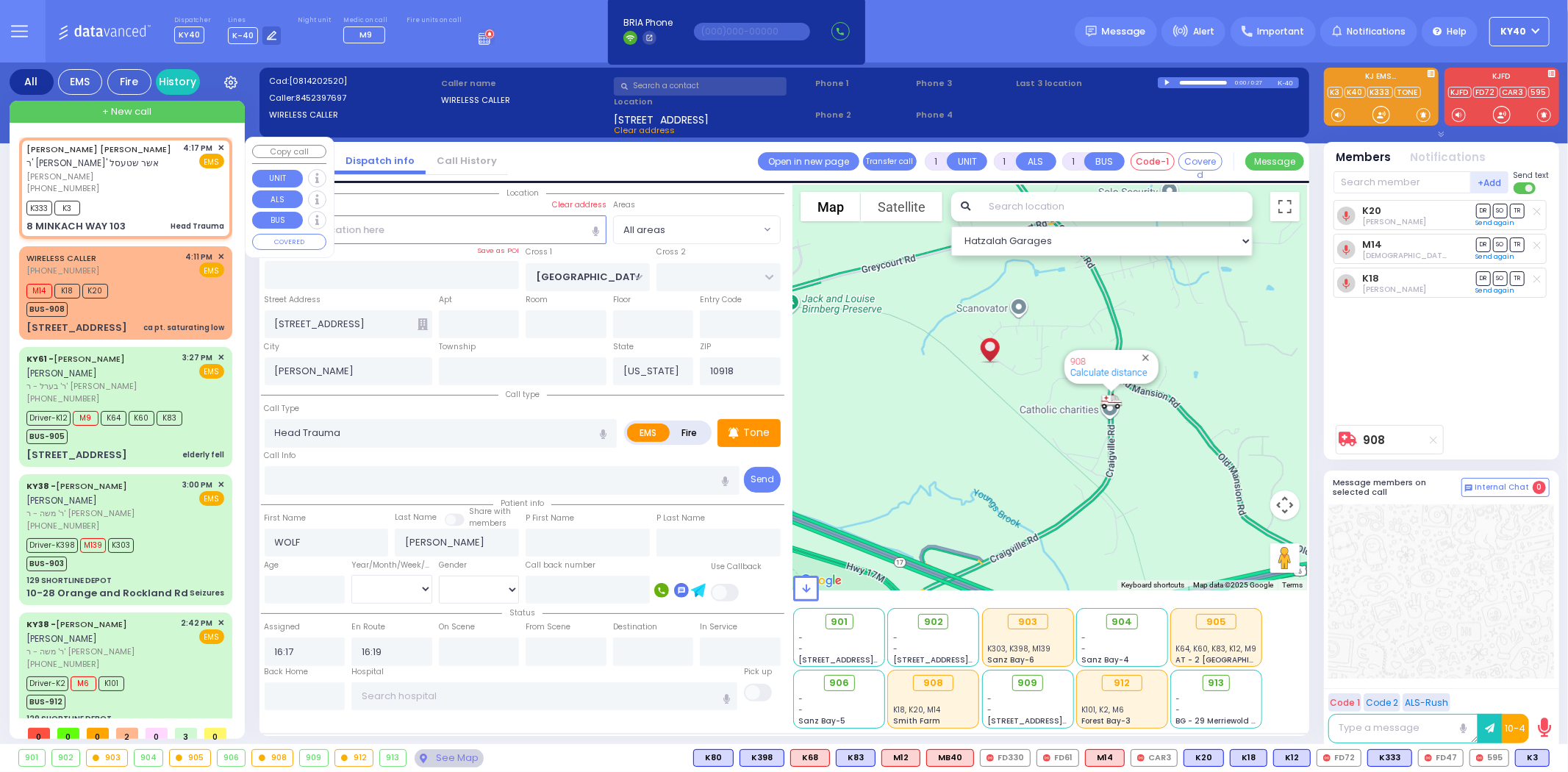
type input "TARNIGRAD WAY"
type input "8 MINKACH WAY"
type input "103"
type input "Kiryas Joel"
type input "10950"
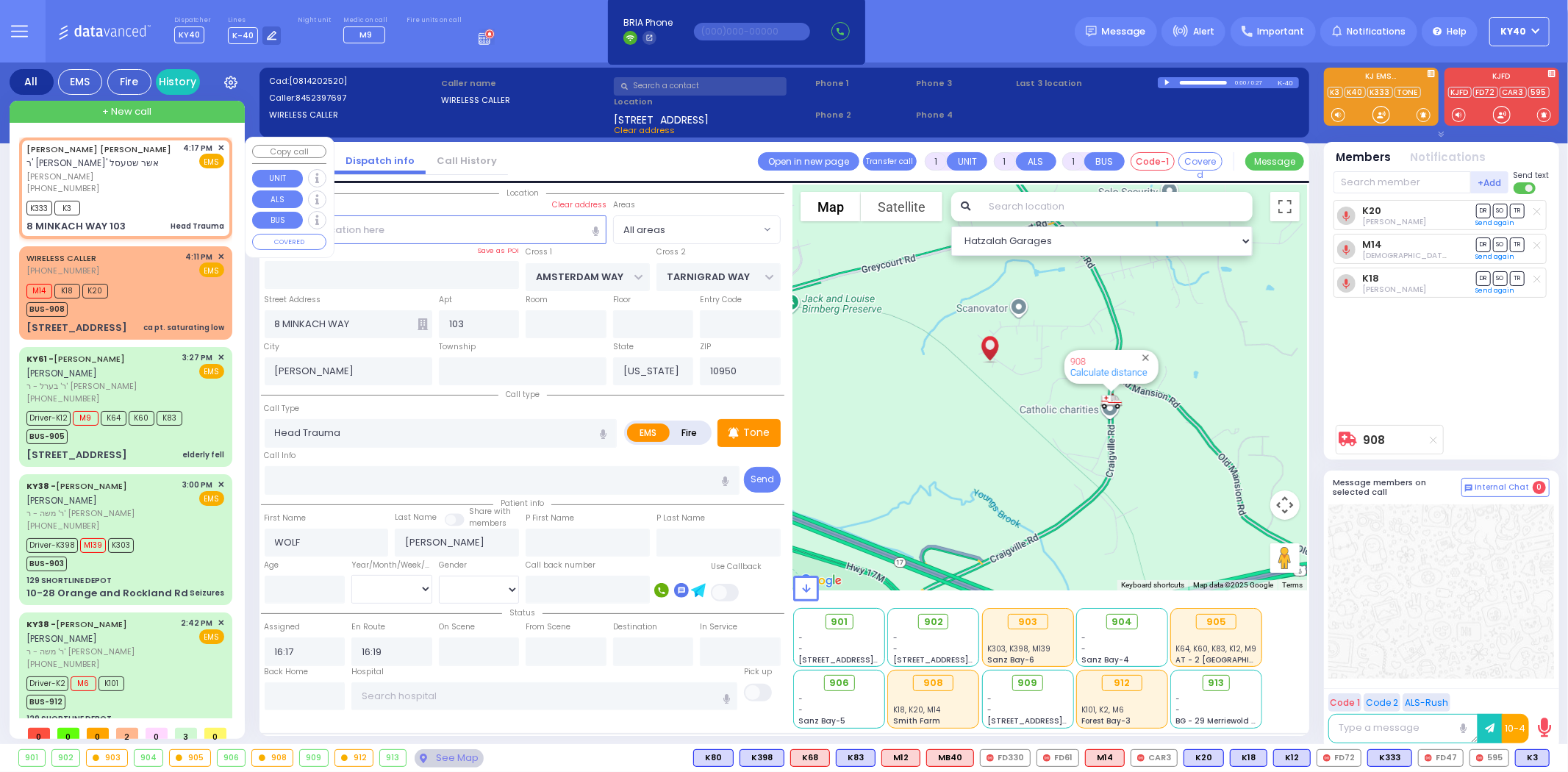
select select "Hatzalah Garages"
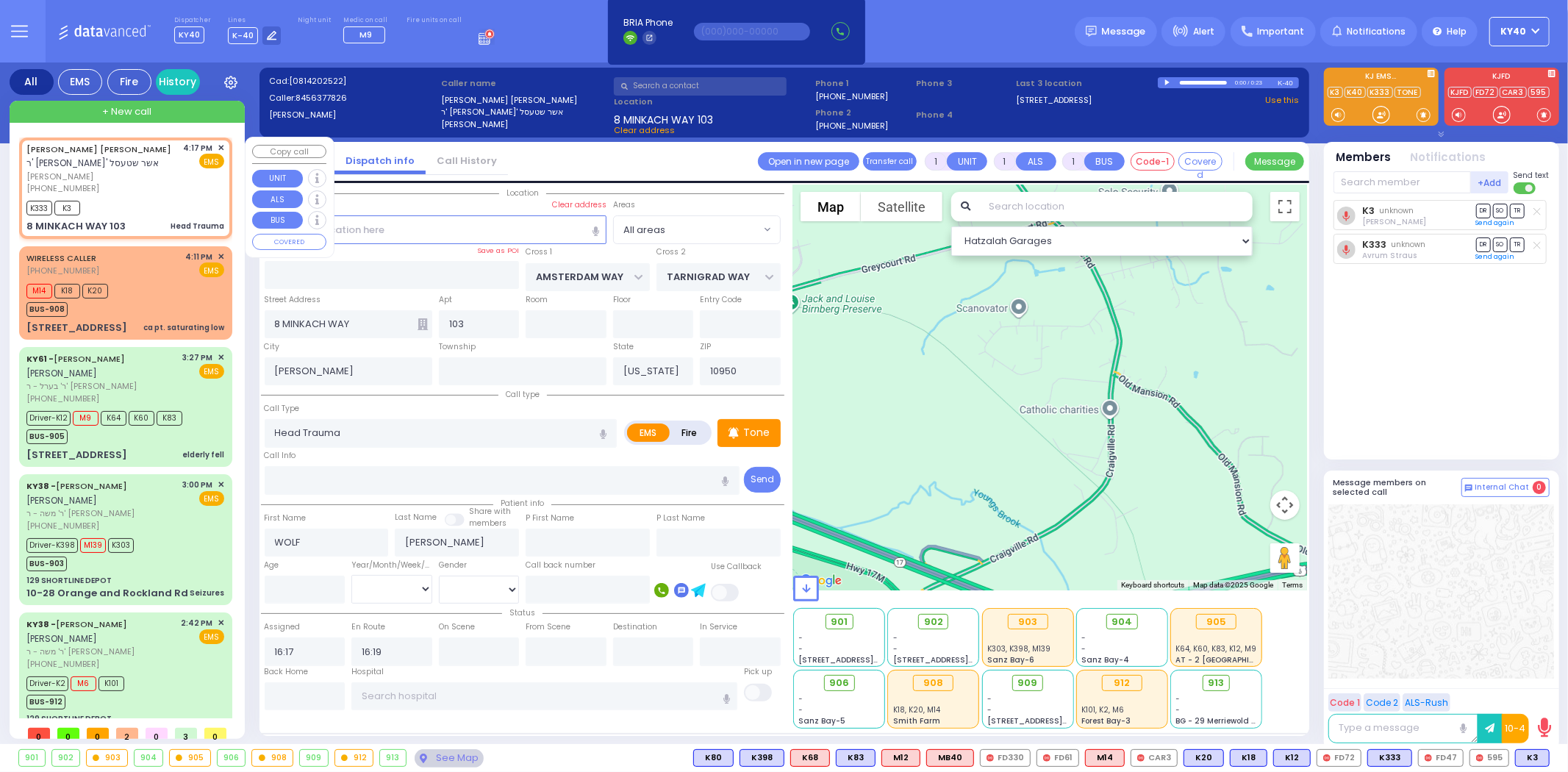
click at [107, 182] on div "(845) 637-7826" at bounding box center [102, 188] width 152 height 13
select select
radio input "true"
select select
select select "Hatzalah Garages"
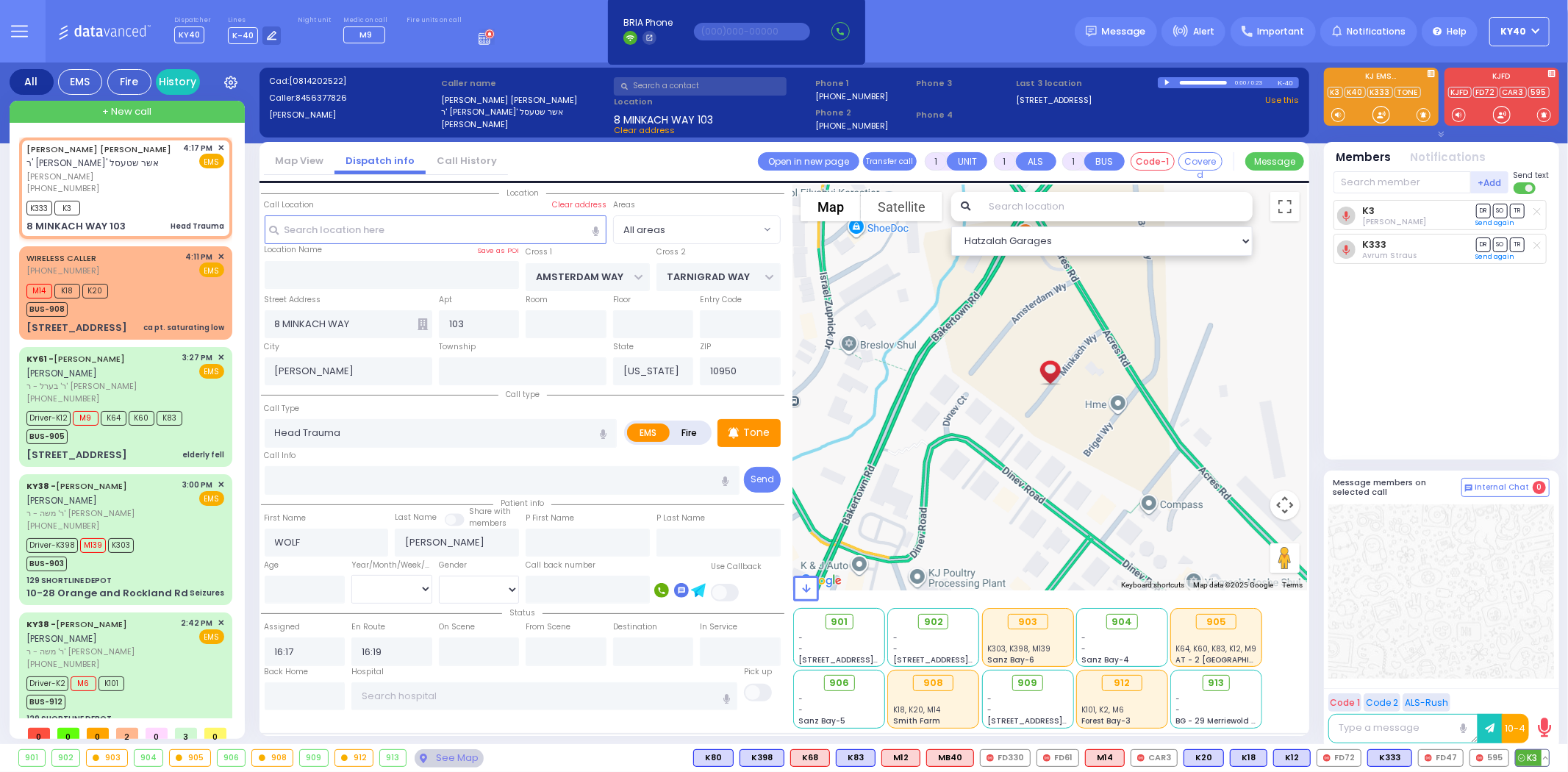
click at [1547, 760] on button at bounding box center [1545, 757] width 8 height 16
click at [1531, 693] on icon at bounding box center [1535, 693] width 15 height 15
click at [1451, 587] on div at bounding box center [1441, 591] width 226 height 174
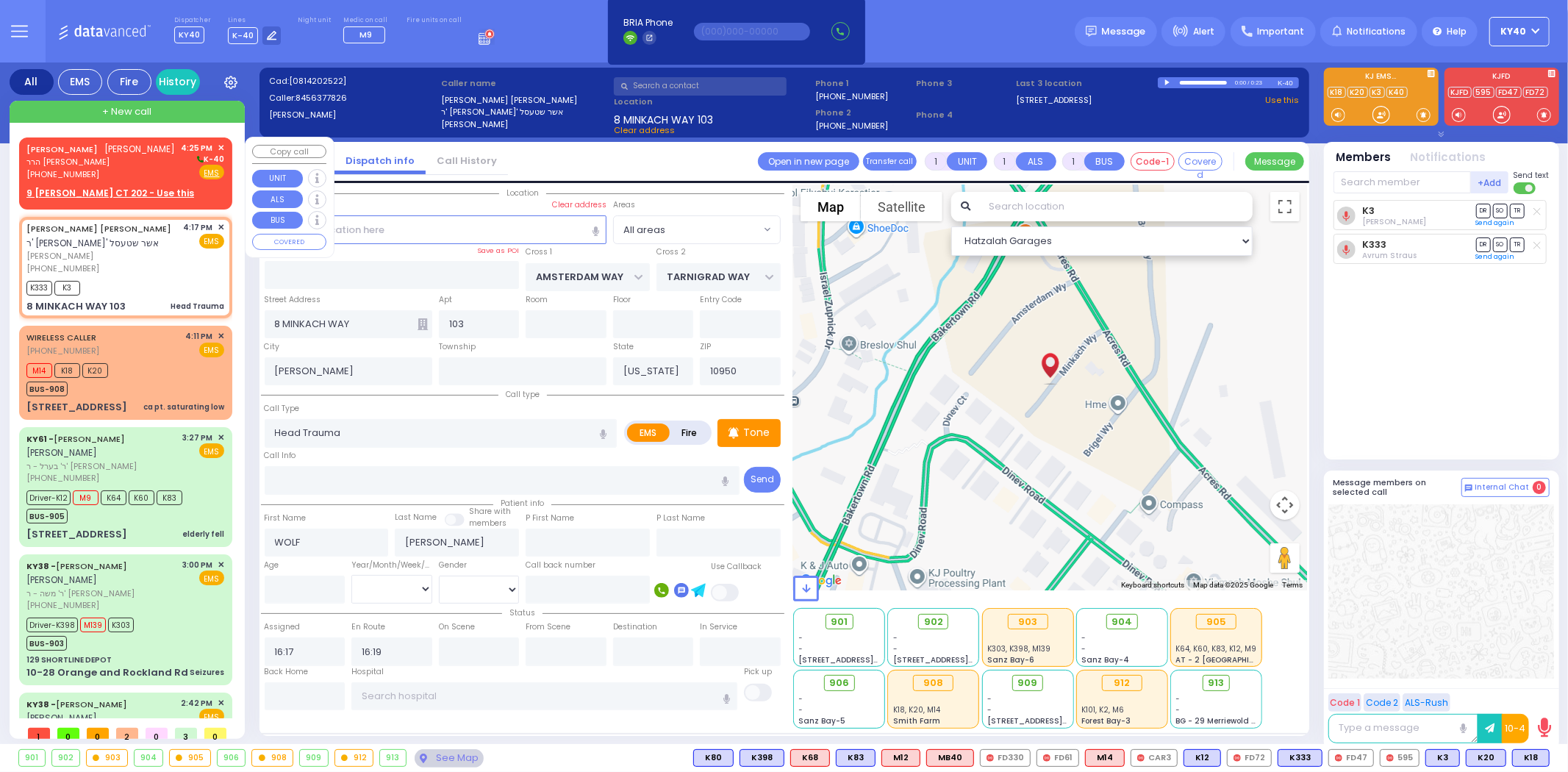
click at [71, 165] on span "הרר ישעי' יעקב - הרר ארי' ראזענפעלד" at bounding box center [101, 161] width 149 height 13
type input "2"
select select
radio input "true"
type input "JOEL"
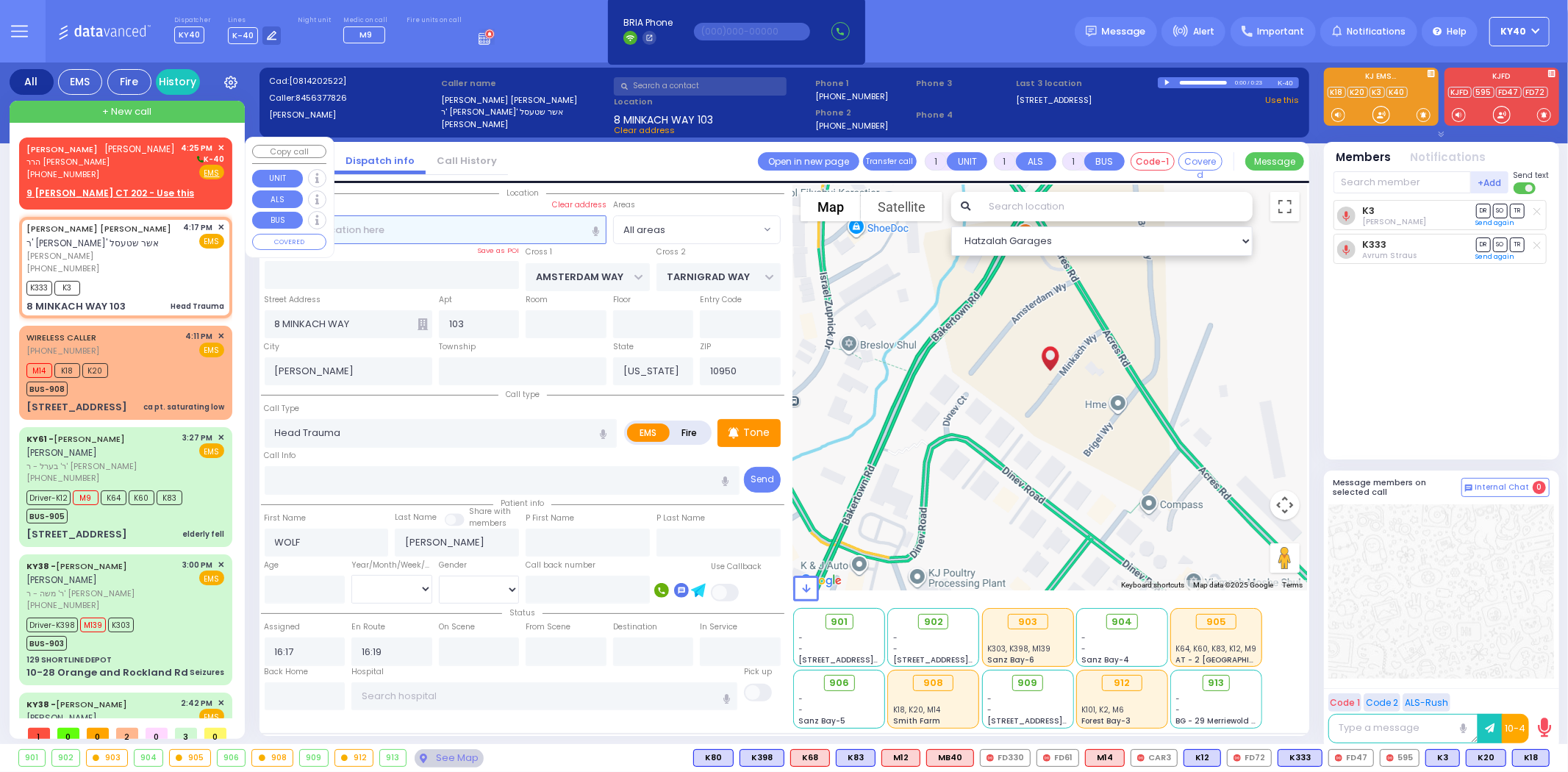
type input "STAUBER"
select select
type input "16:25"
select select "Hatzalah Garages"
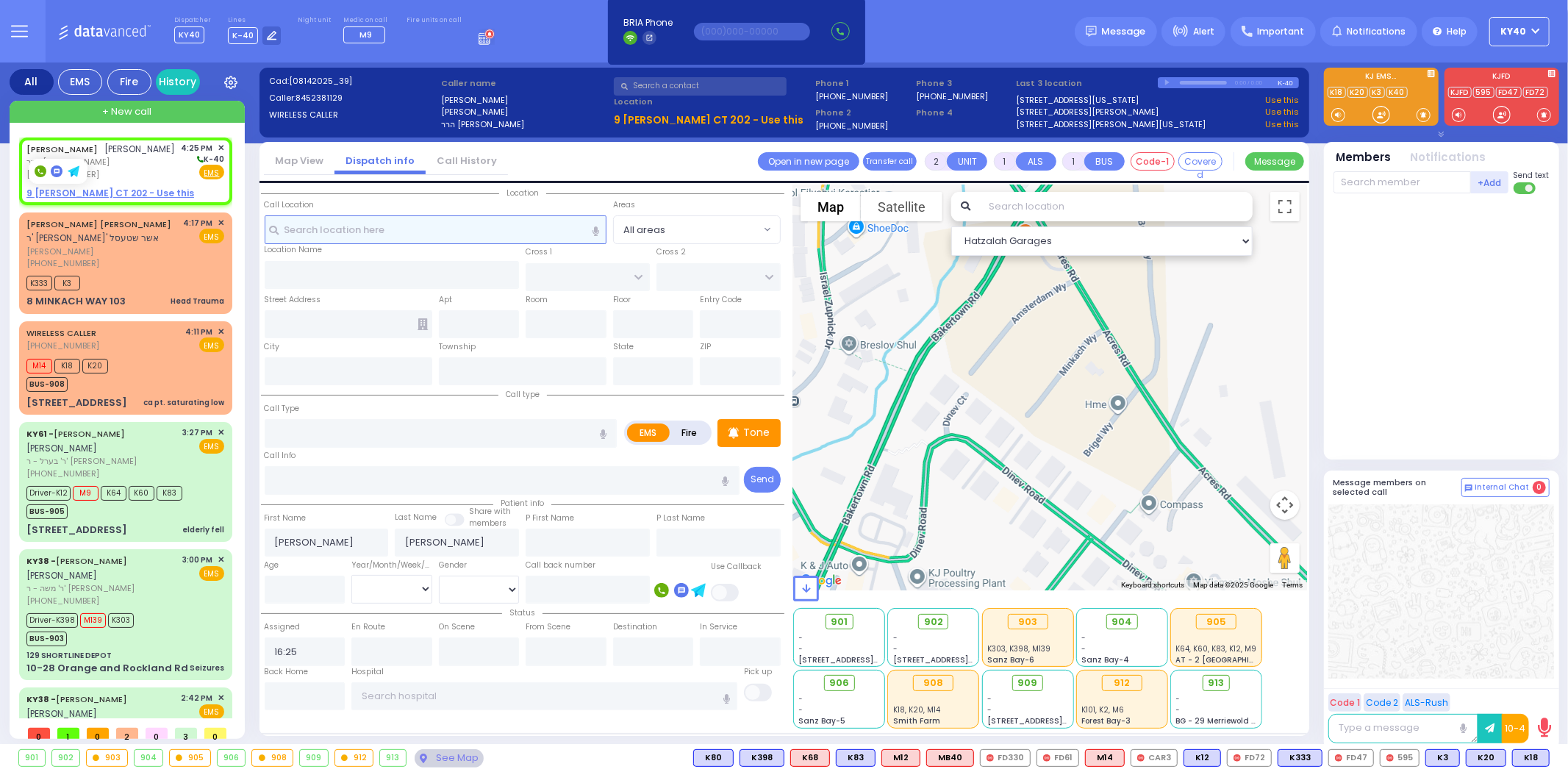
select select
radio input "true"
select select
select select "Hatzalah Garages"
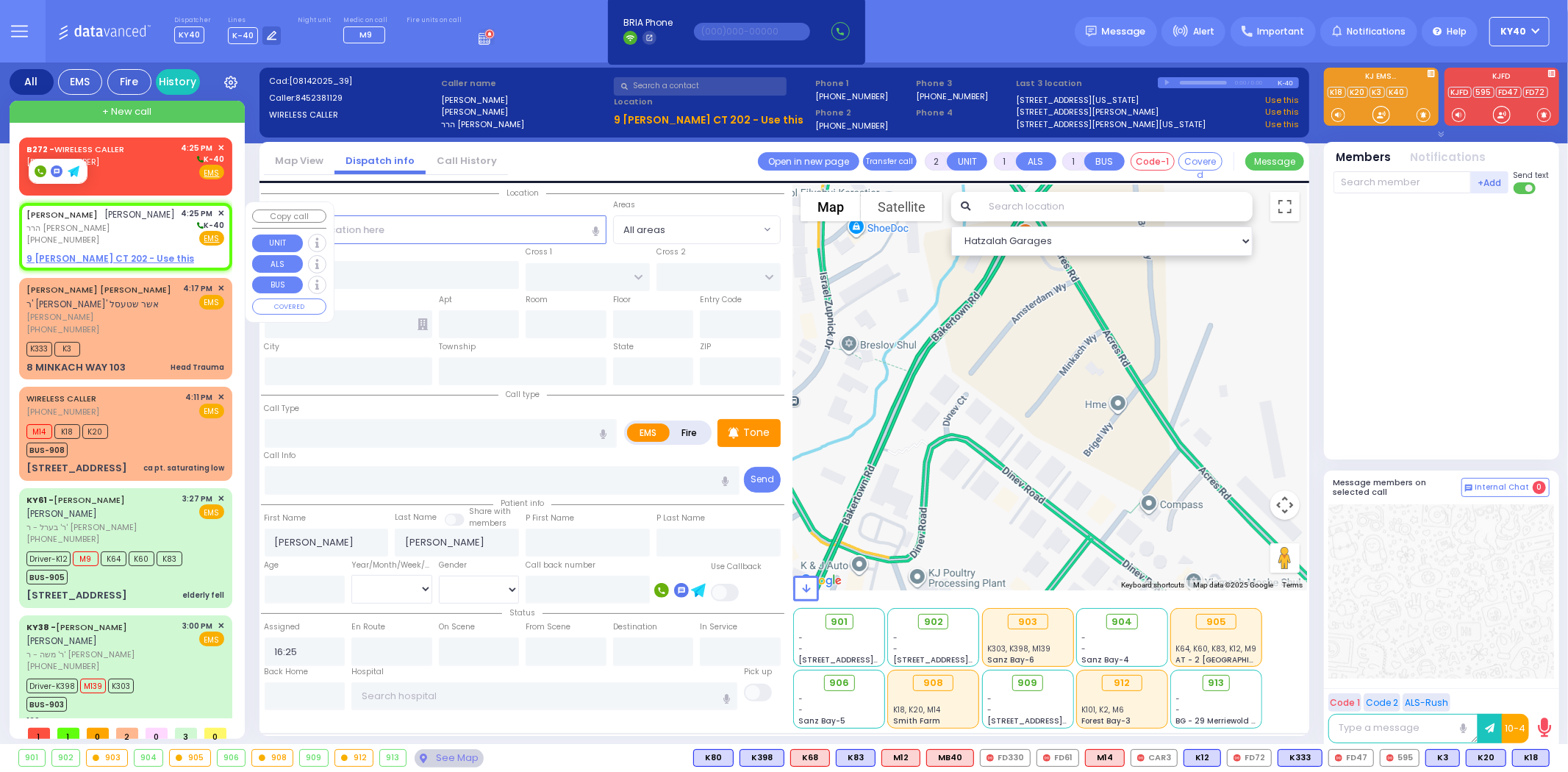
click at [70, 231] on span "הרר ישעי' יעקב - הרר ארי' ראזענפעלד" at bounding box center [101, 228] width 149 height 13
select select
radio input "true"
select select
select select "Hatzalah Garages"
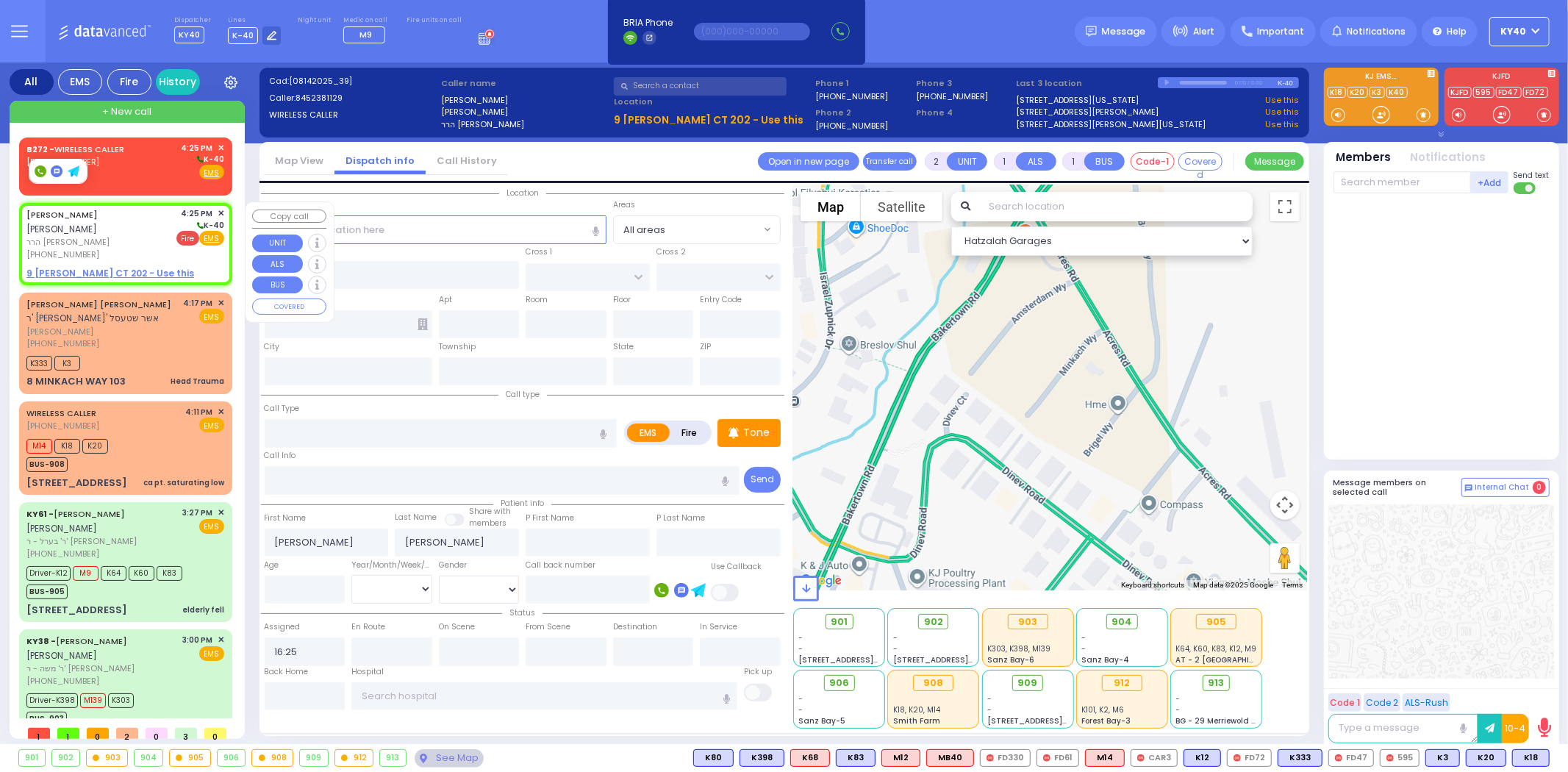
click at [187, 237] on span "Fire" at bounding box center [187, 238] width 23 height 15
select select
radio input "false"
radio input "true"
select select
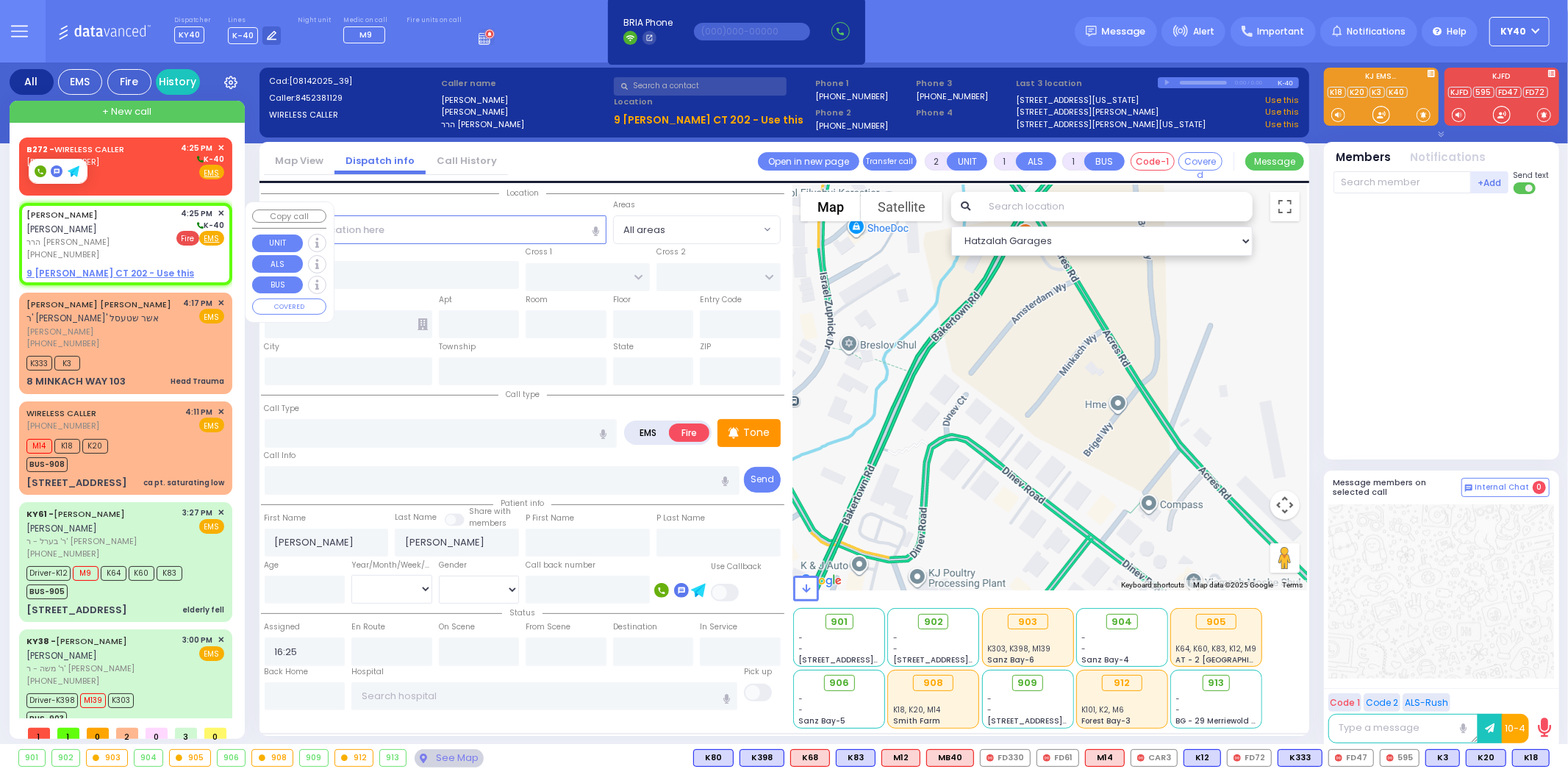
select select "Hatzalah Garages"
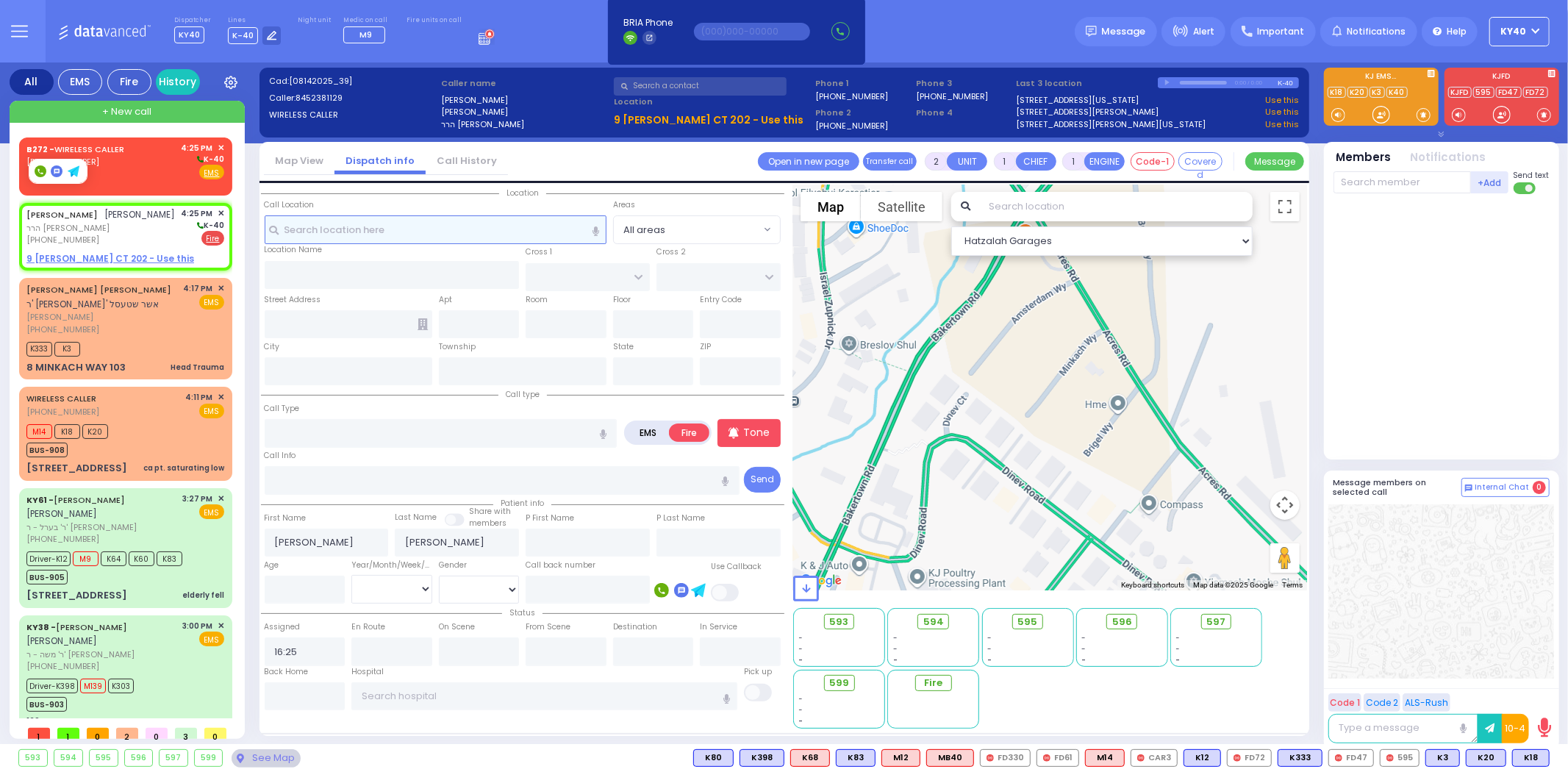
click at [430, 229] on input "text" at bounding box center [435, 229] width 342 height 28
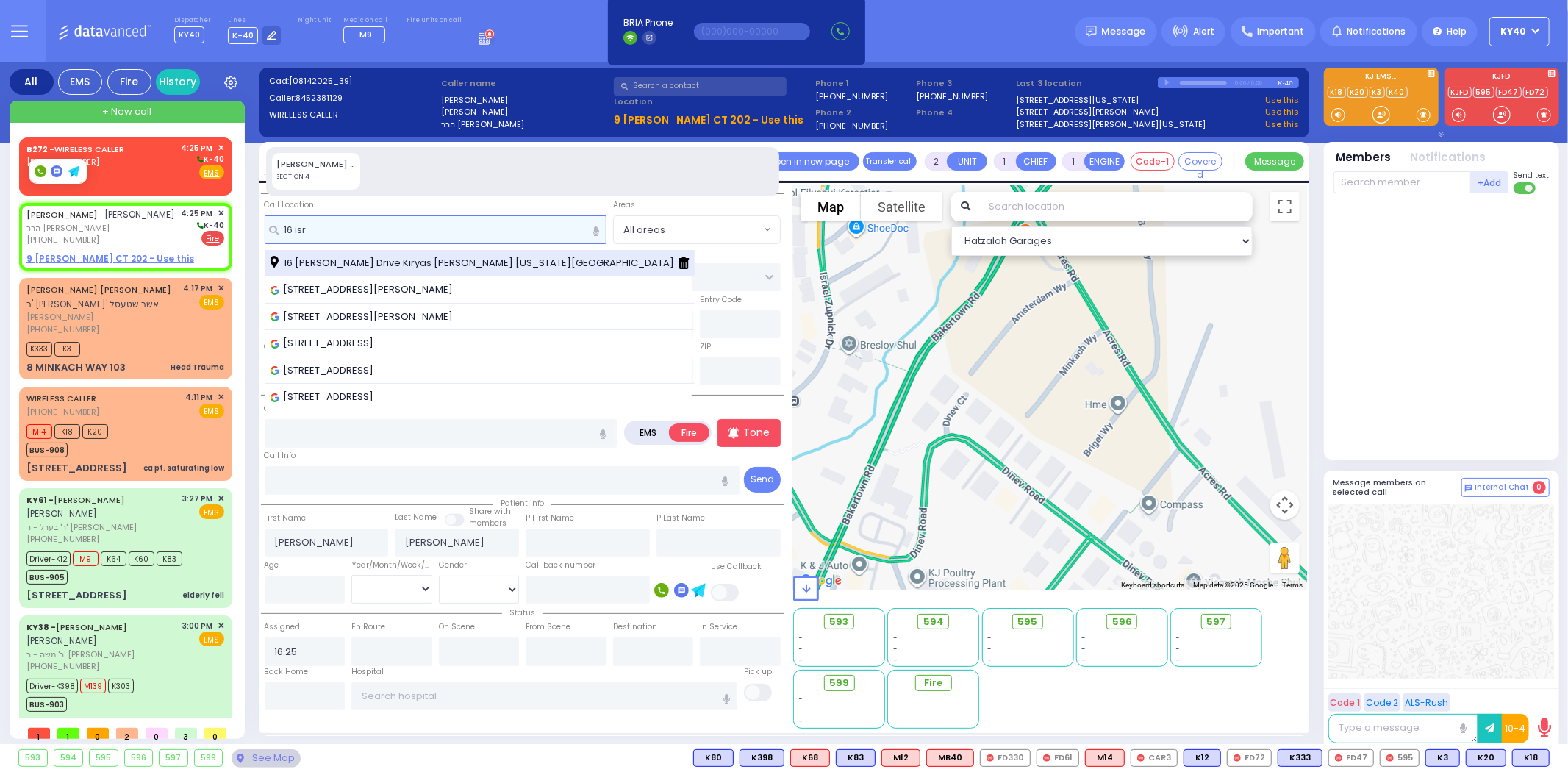
type input "16 isr"
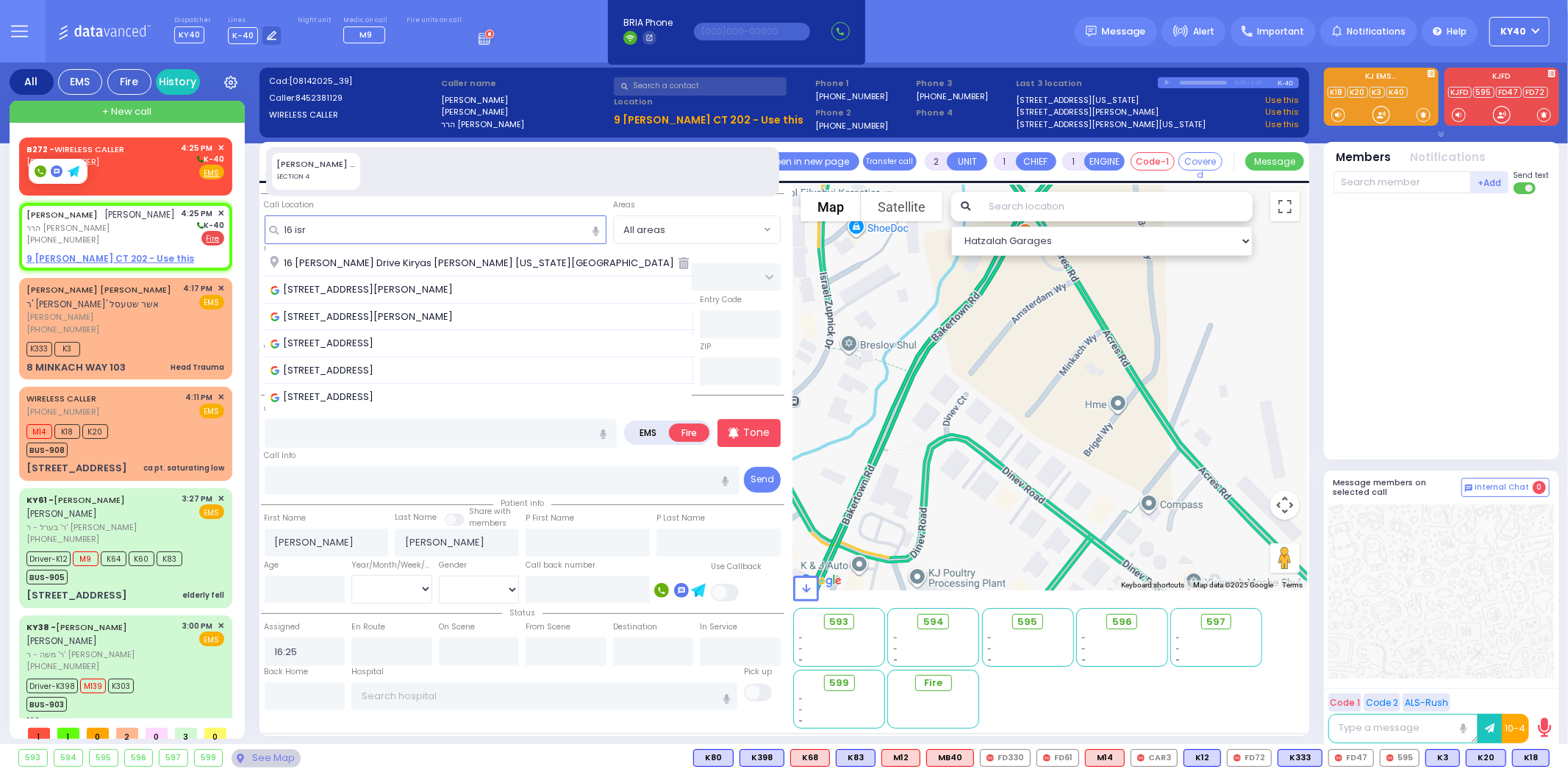
click at [362, 263] on span "16 Israel Zupnick Drive Kiryas Joel New York 10950" at bounding box center [475, 263] width 409 height 15
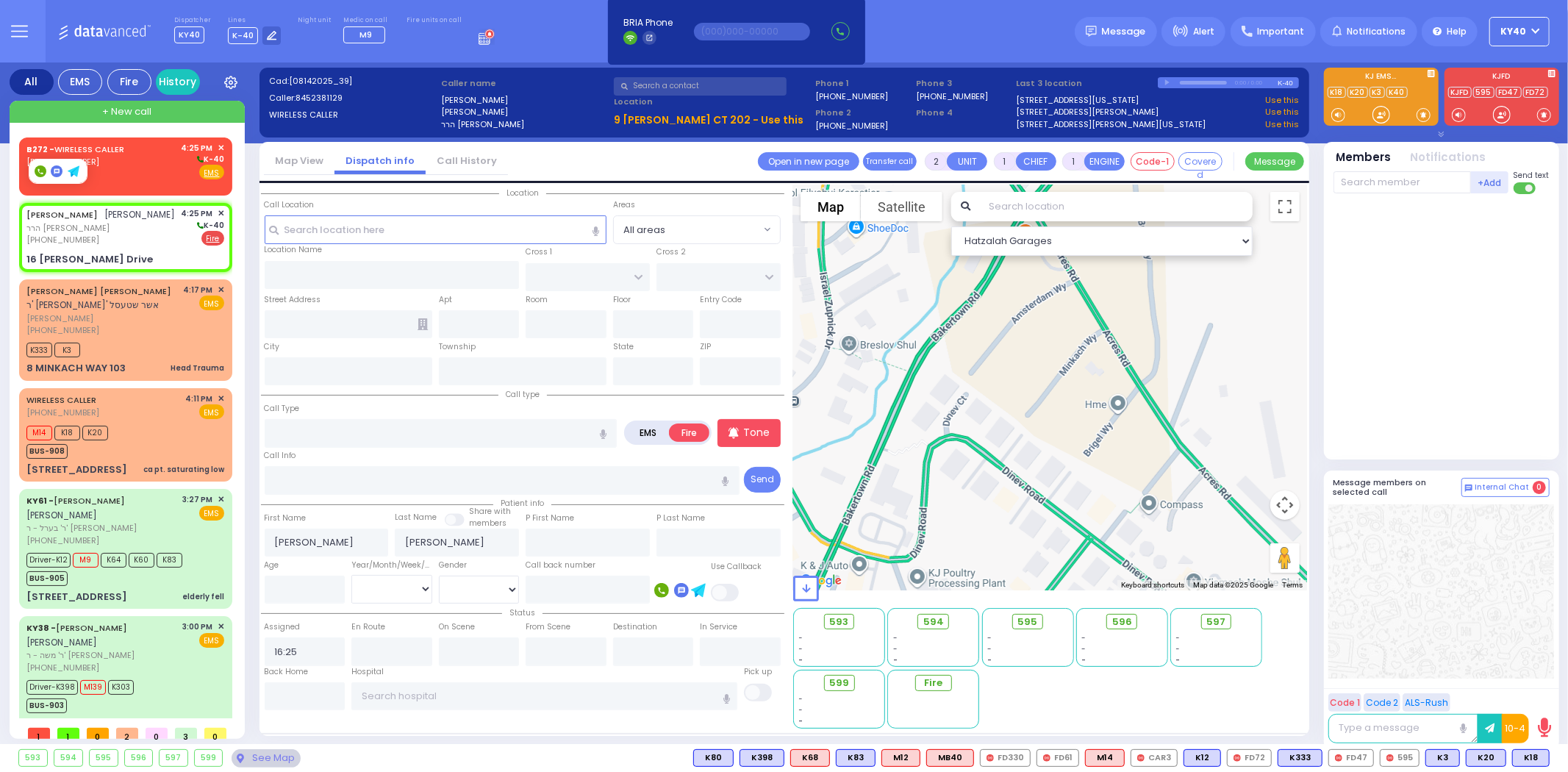
select select
radio input "true"
select select
type input "[PERSON_NAME] BLVD"
type input "KAHAN DR"
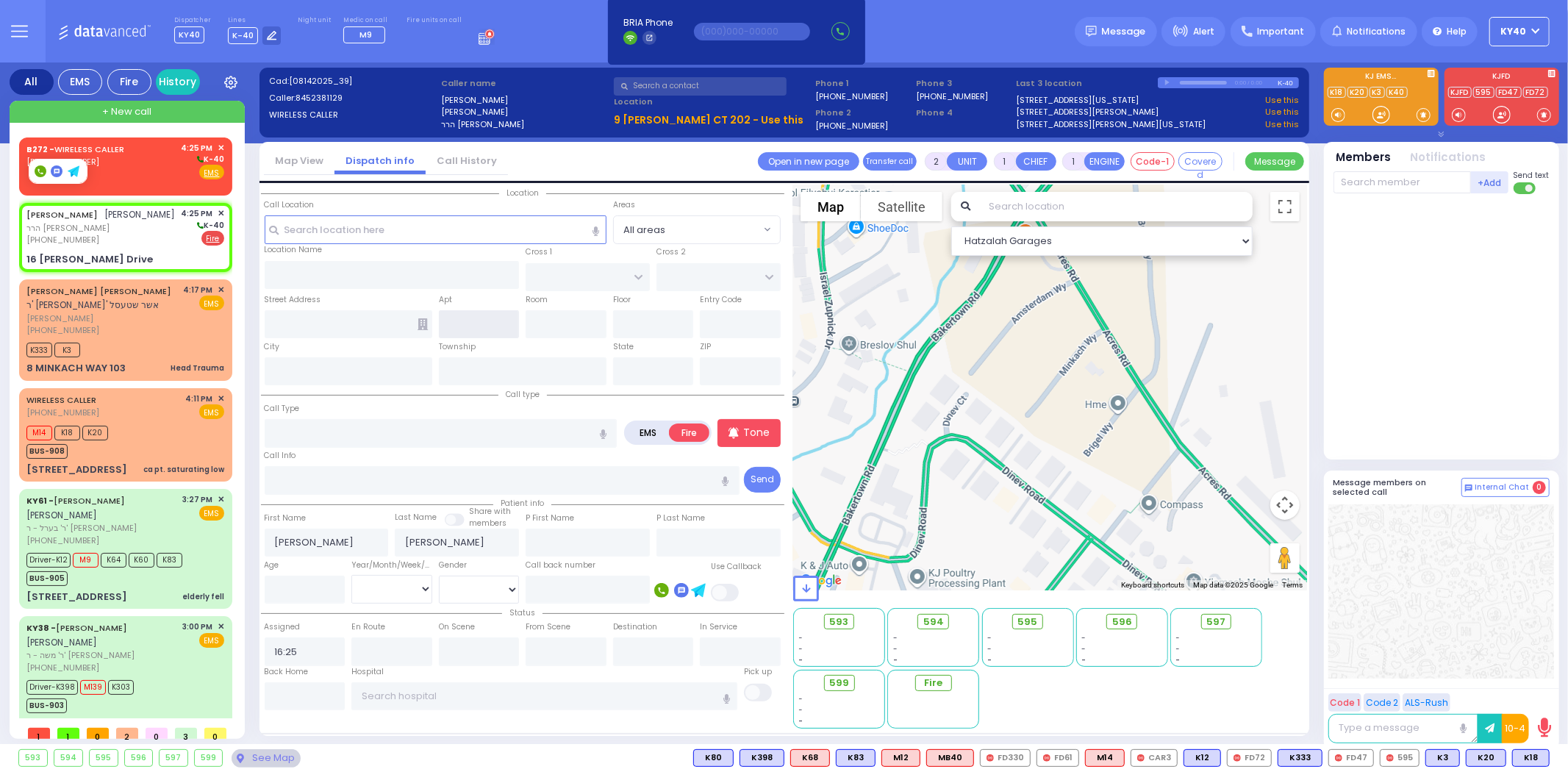
type input "16 Israel Zupnick Drive"
type input "Kiryas Joel"
type input "[US_STATE]"
type input "10950"
select select "SECTION 4"
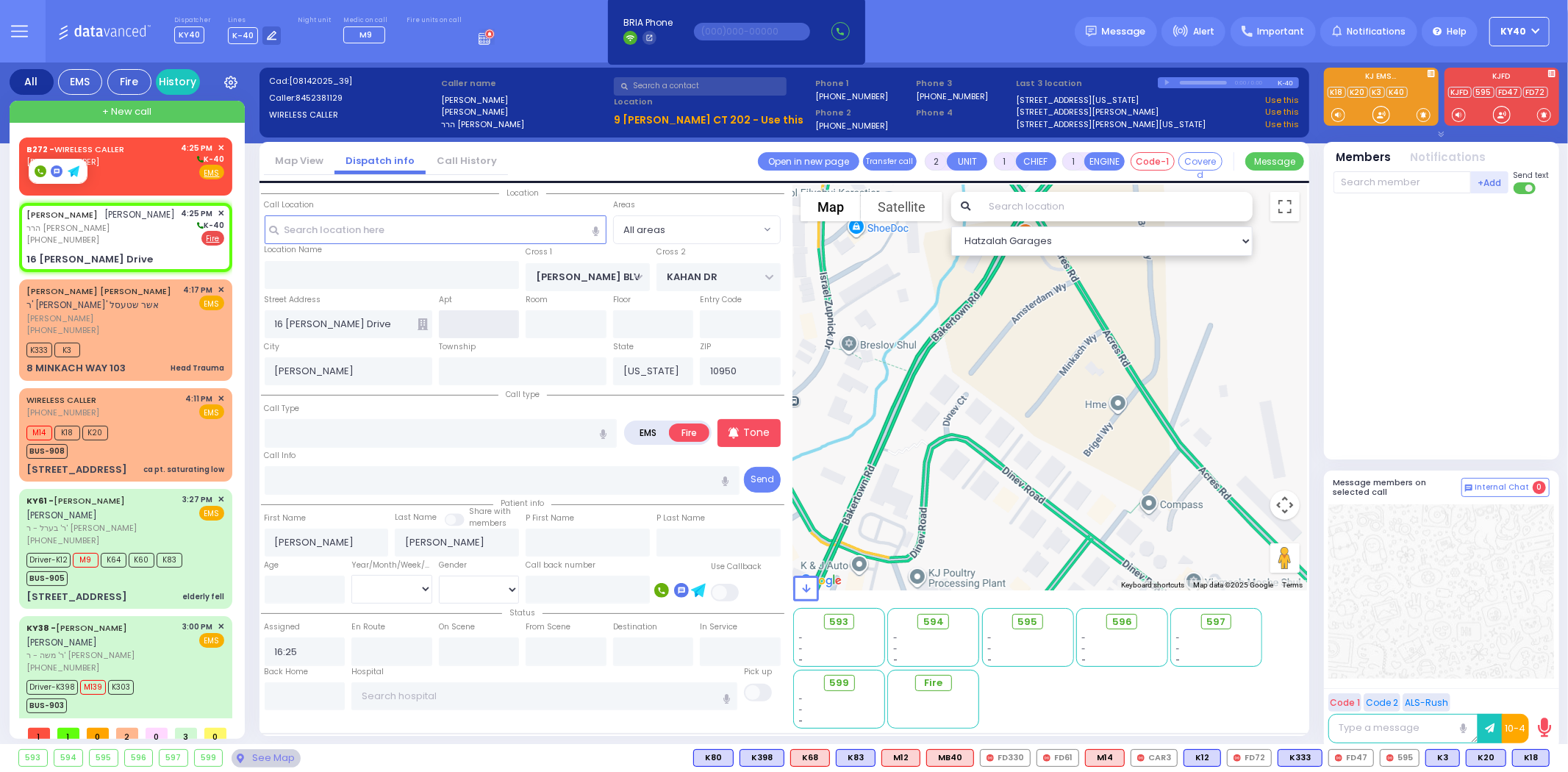
select select "Hatzalah Garages"
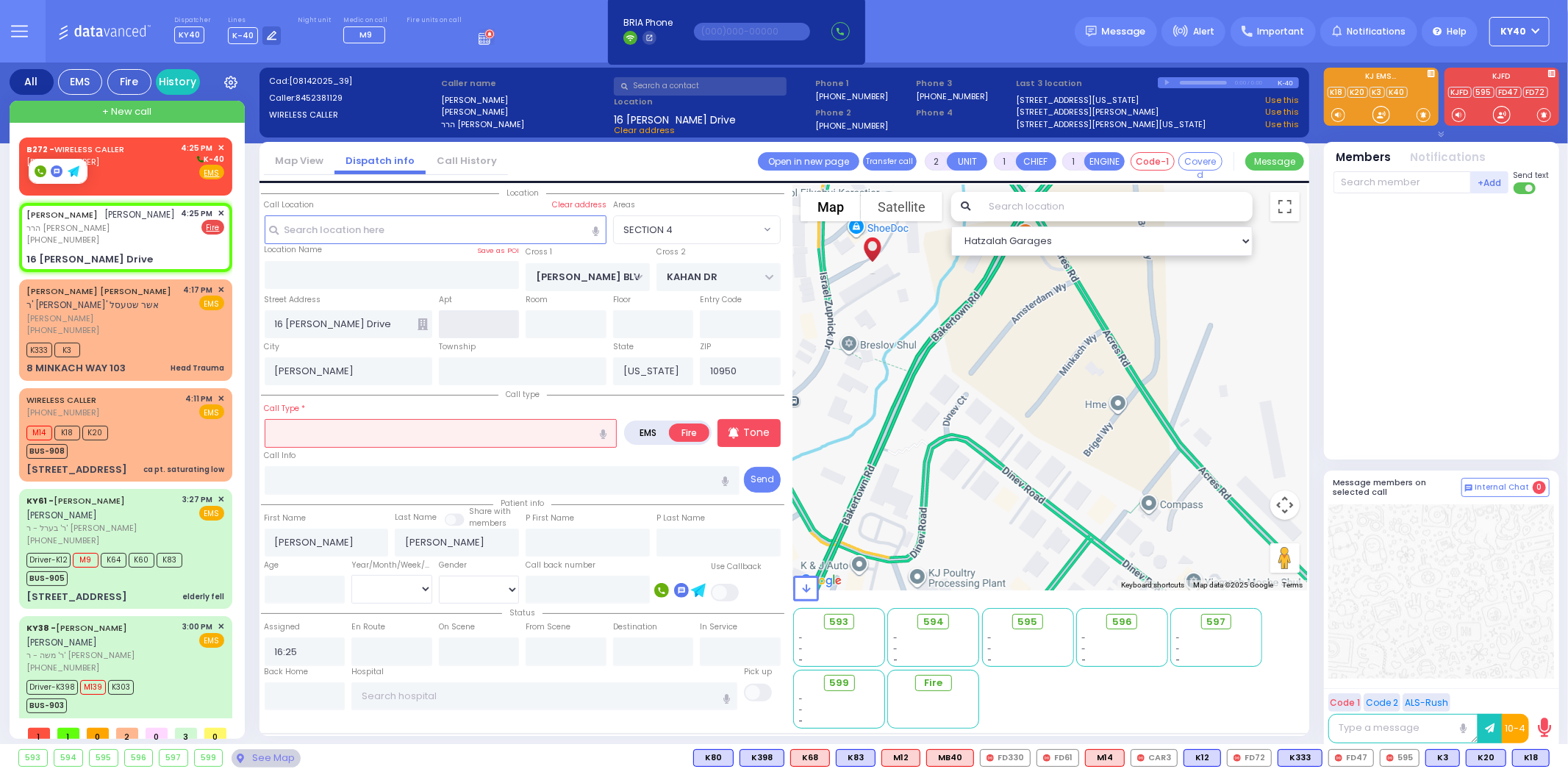
select select
radio input "true"
select select
select select "Hatzalah Garages"
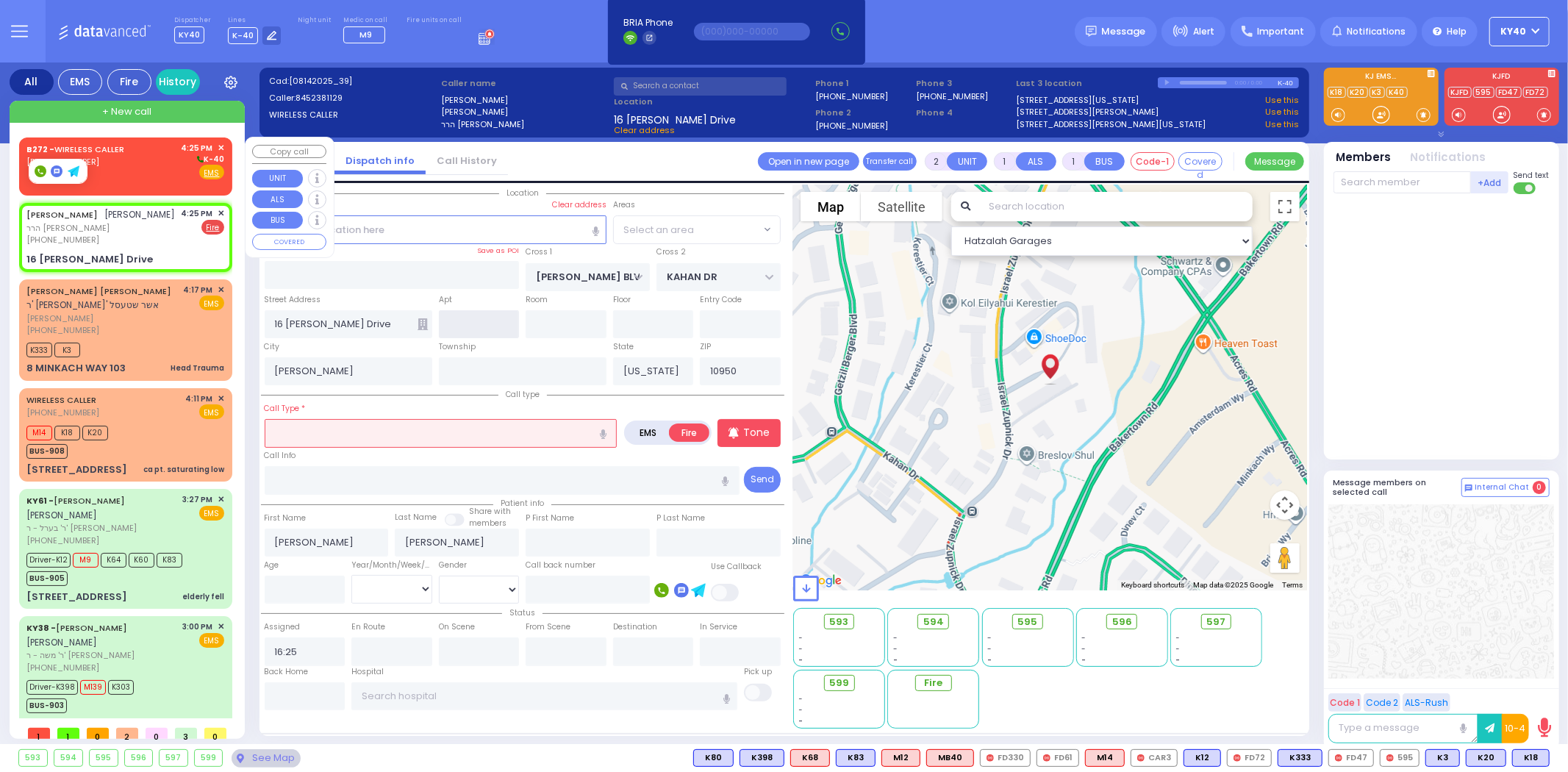
select select "SECTION 4"
click at [126, 155] on div "B272 - WIRELESS CALLER (917) 618-0672 4:25 PM ✕ K-40 EMS" at bounding box center [125, 161] width 198 height 39
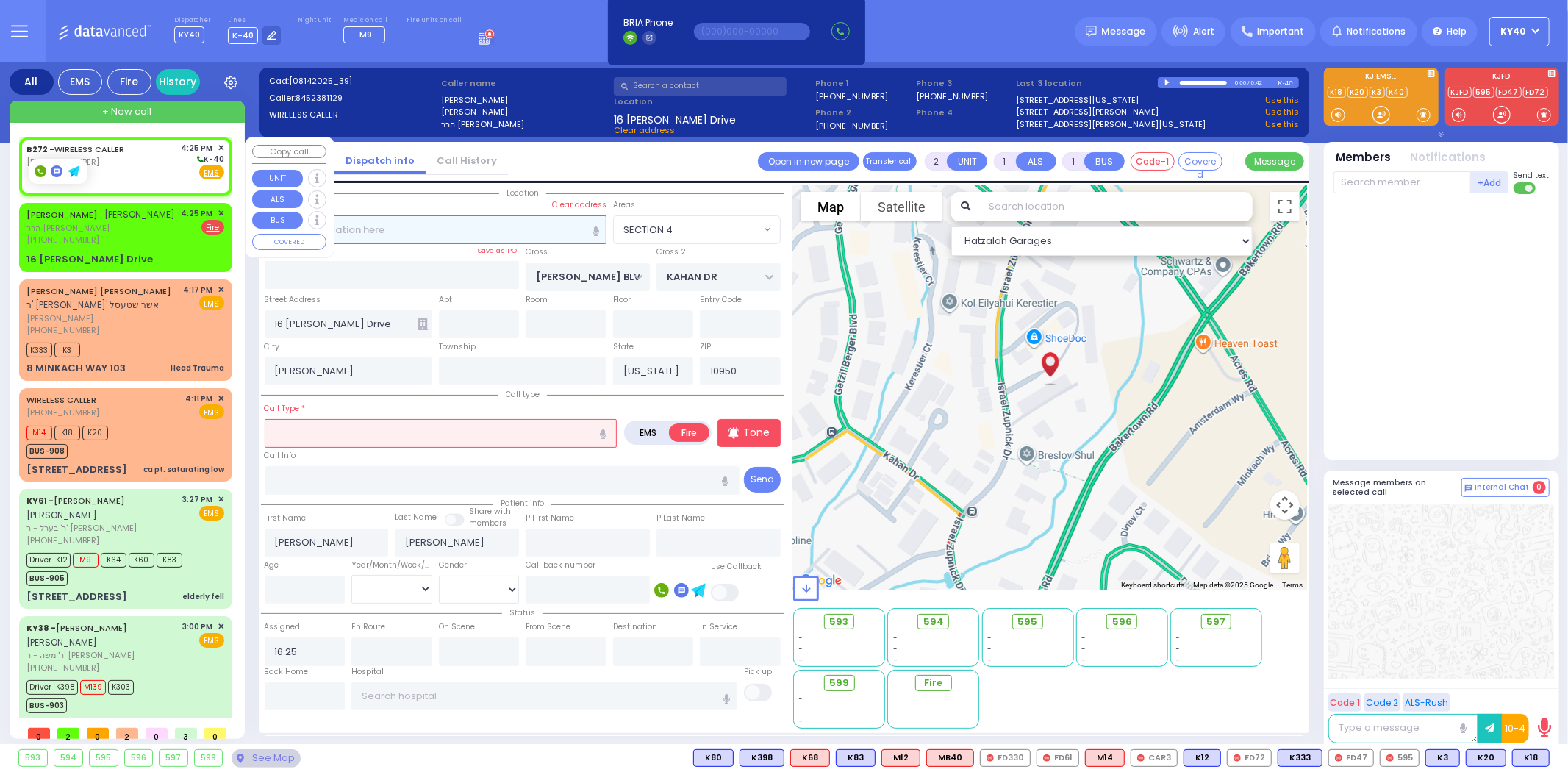
select select
radio input "true"
select select
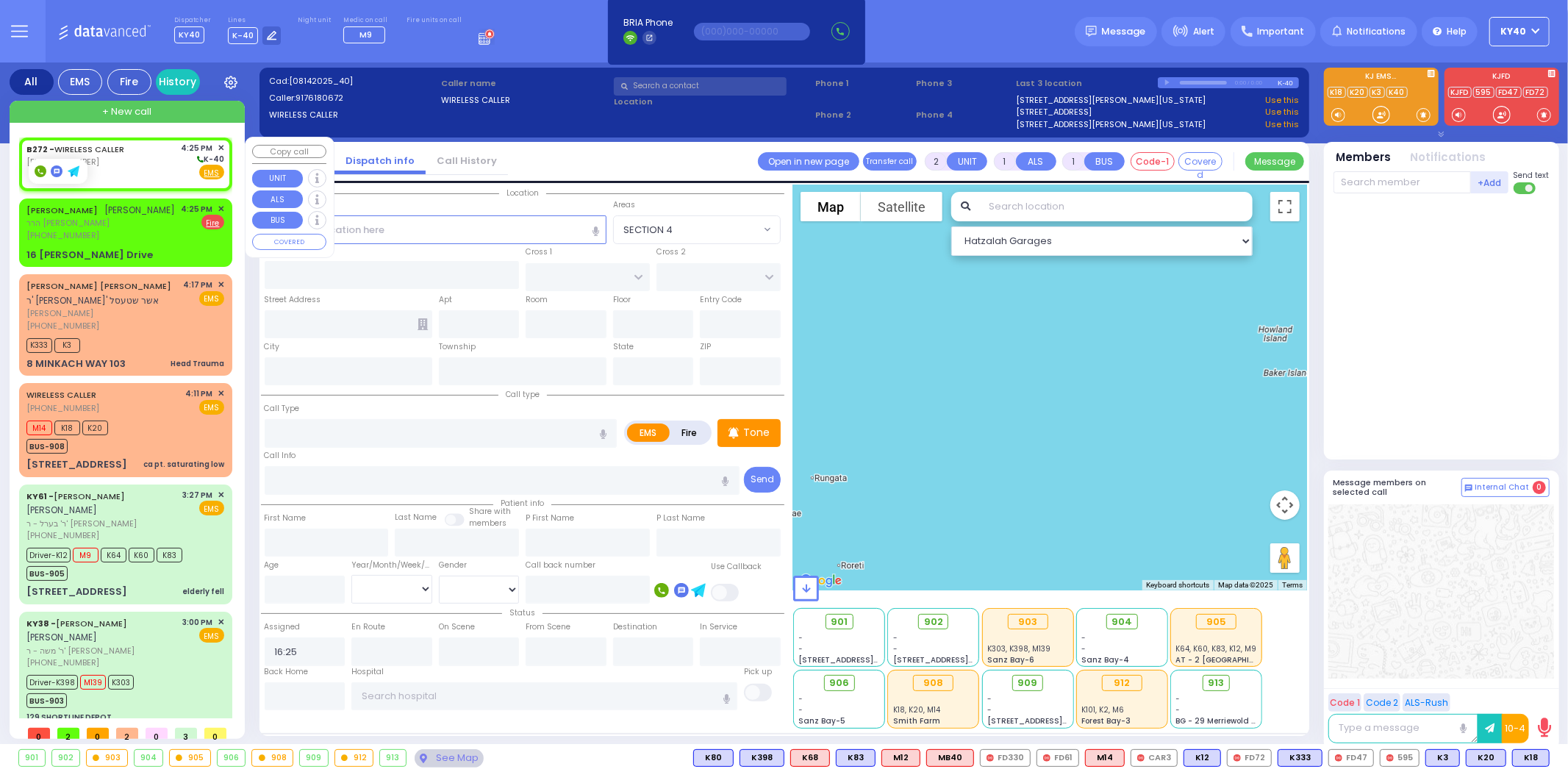
click at [130, 158] on div "B272 - WIRELESS CALLER (917) 618-0672 4:25 PM ✕ K-40 EMS" at bounding box center [125, 161] width 198 height 39
click at [477, 222] on input "text" at bounding box center [435, 229] width 342 height 28
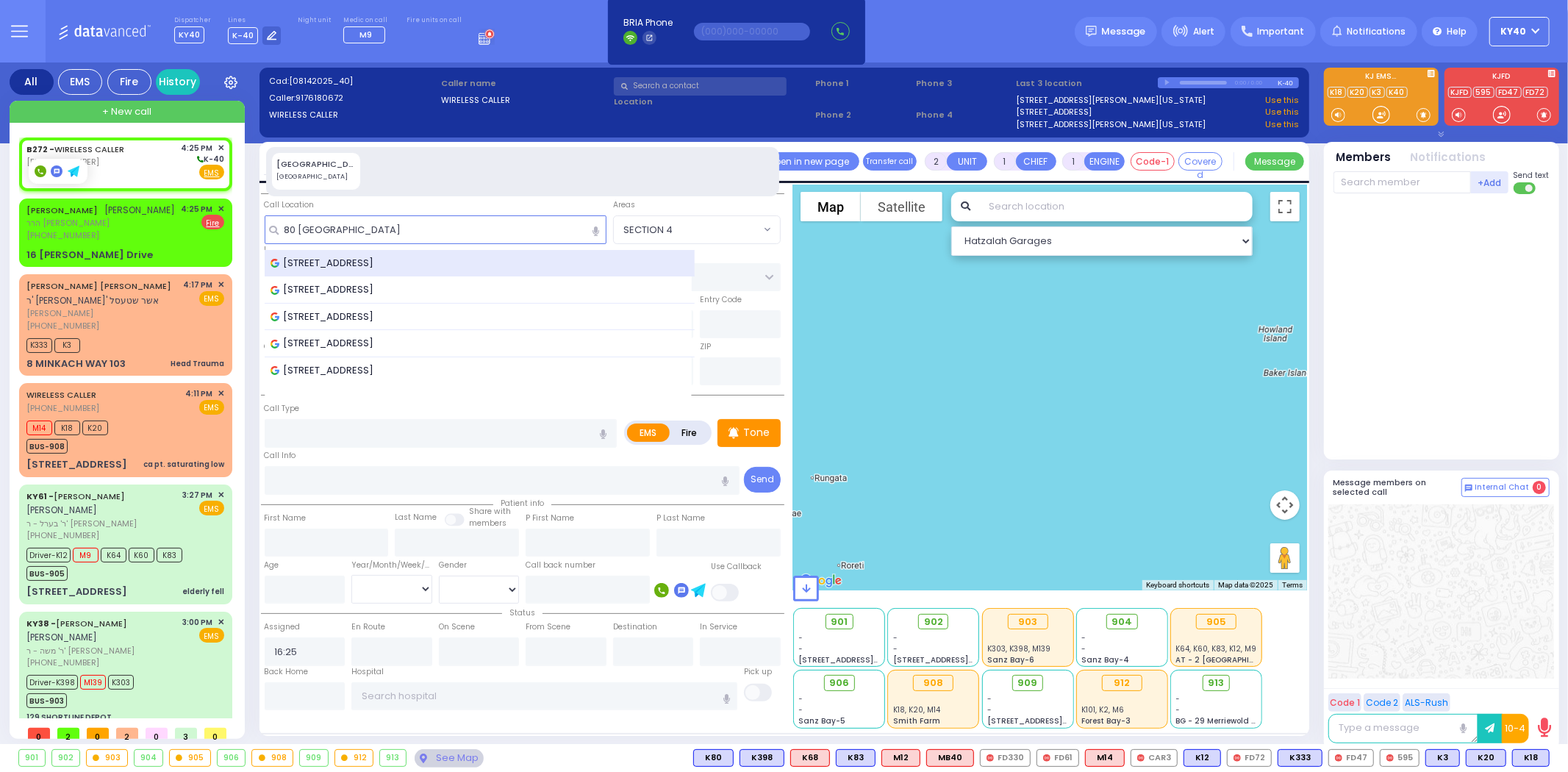
click at [464, 262] on div "80 Rye Hill Road, Monroe, NY, USA" at bounding box center [480, 263] width 419 height 15
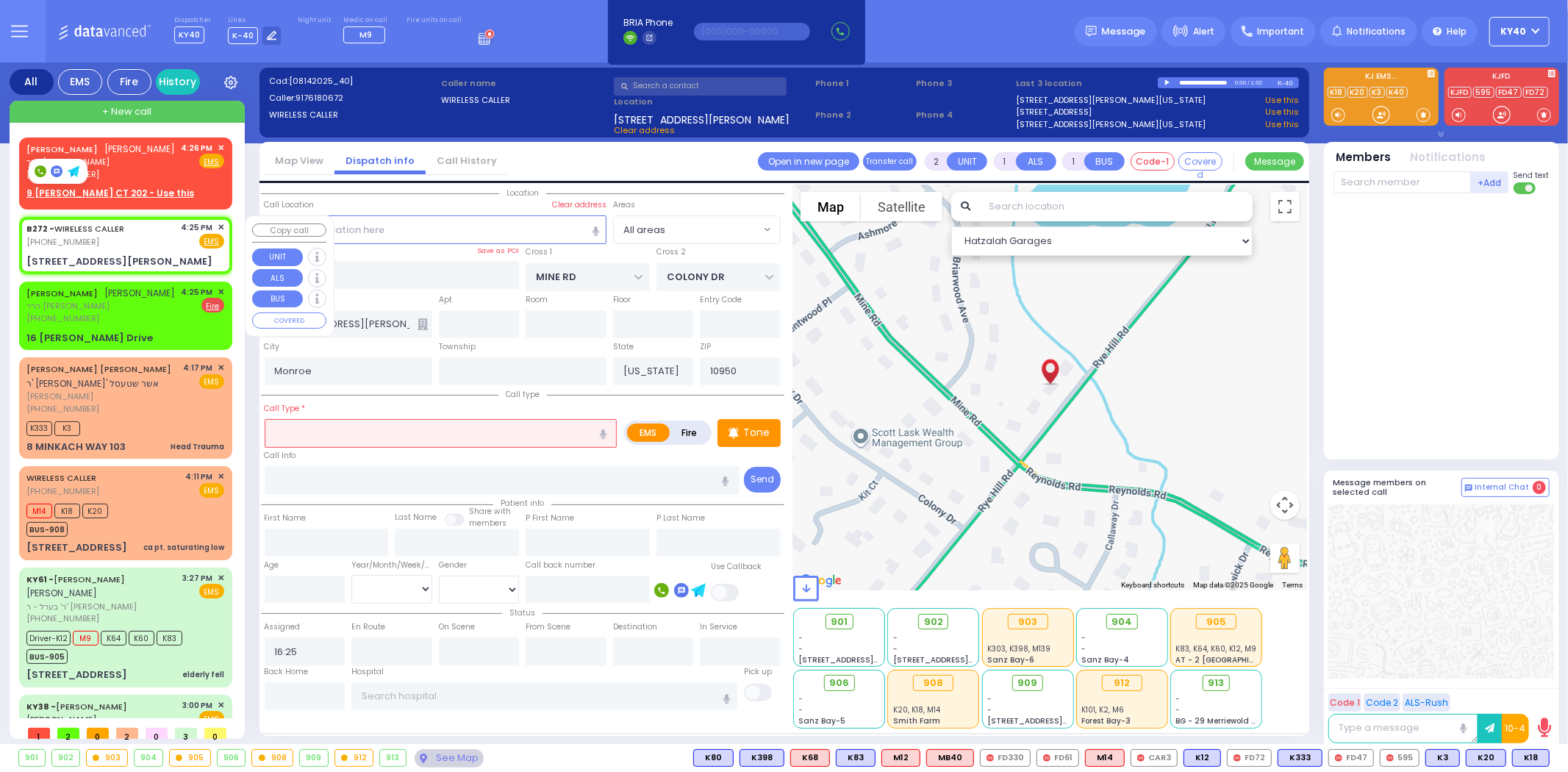
click at [135, 230] on div "B272 - WIRELESS CALLER (917) 618-0672 4:25 PM ✕ Fire EMS" at bounding box center [125, 235] width 198 height 27
click at [217, 147] on span "✕" at bounding box center [221, 148] width 7 height 13
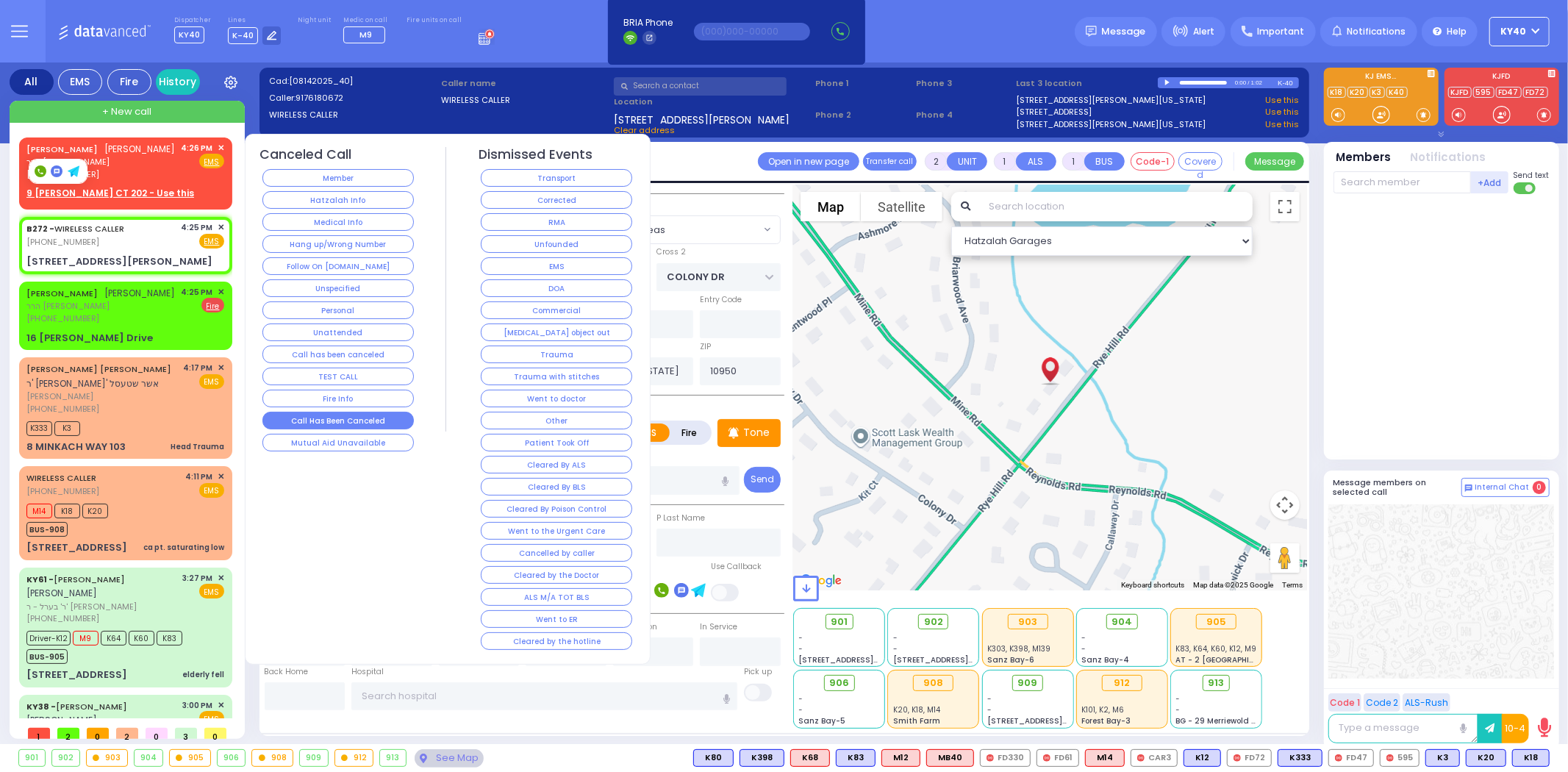
click at [386, 416] on button "Call Has Been Canceled" at bounding box center [338, 420] width 151 height 18
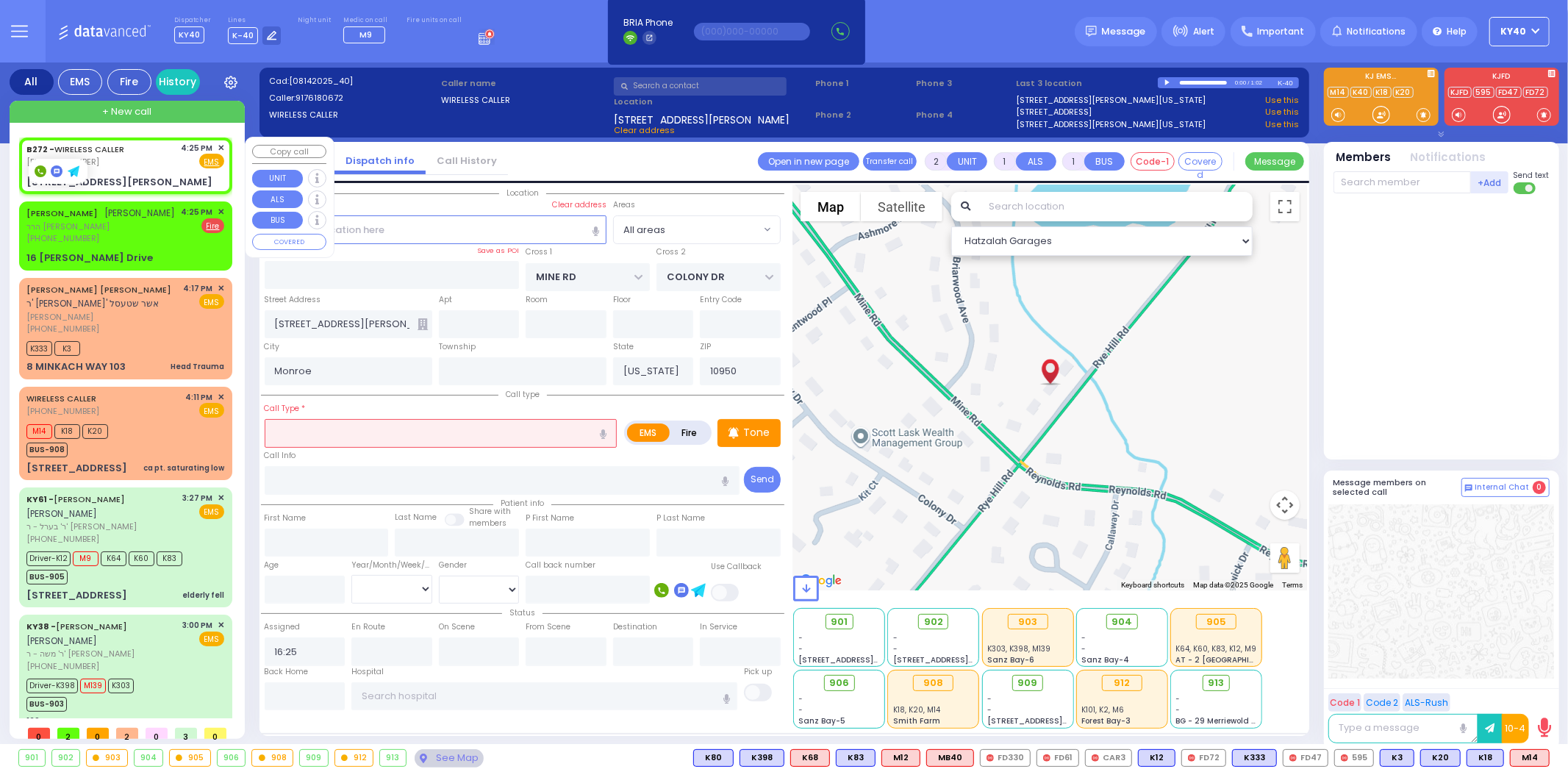
click at [156, 149] on div "B272 - WIRELESS CALLER (917) 618-0672 4:25 PM ✕ Fire EMS" at bounding box center [125, 155] width 198 height 27
click at [149, 167] on div "B272 - WIRELESS CALLER (917) 618-0672 4:25 PM ✕ Fire EMS" at bounding box center [125, 155] width 198 height 27
click at [149, 235] on div "JOEL STAUBER יואל שטויבער הרר ישעי' יעקב - הרר ארי' ראזענפעלד (845) 238-1129 4:…" at bounding box center [125, 225] width 198 height 39
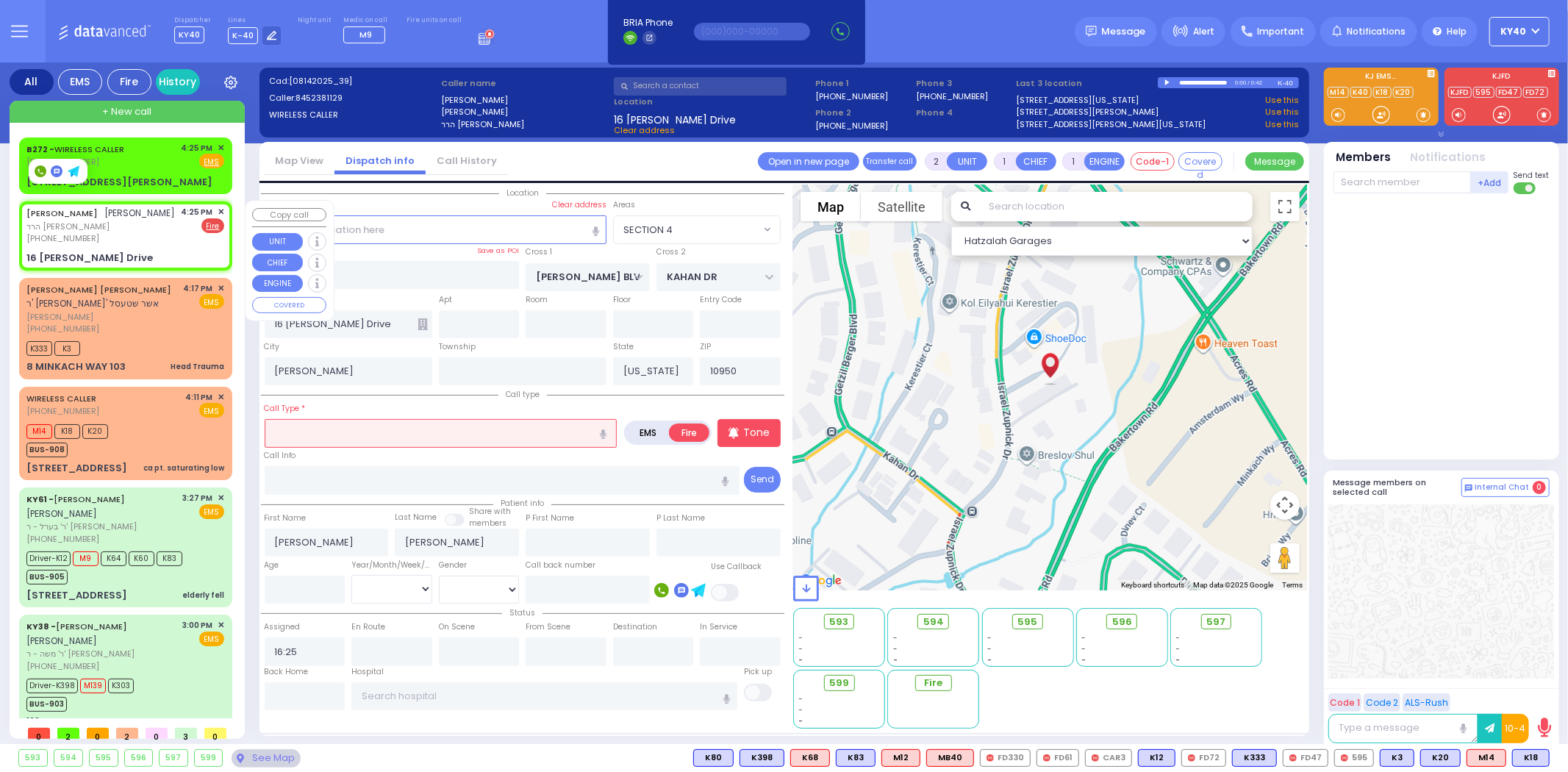
click at [219, 206] on span "✕" at bounding box center [221, 212] width 7 height 13
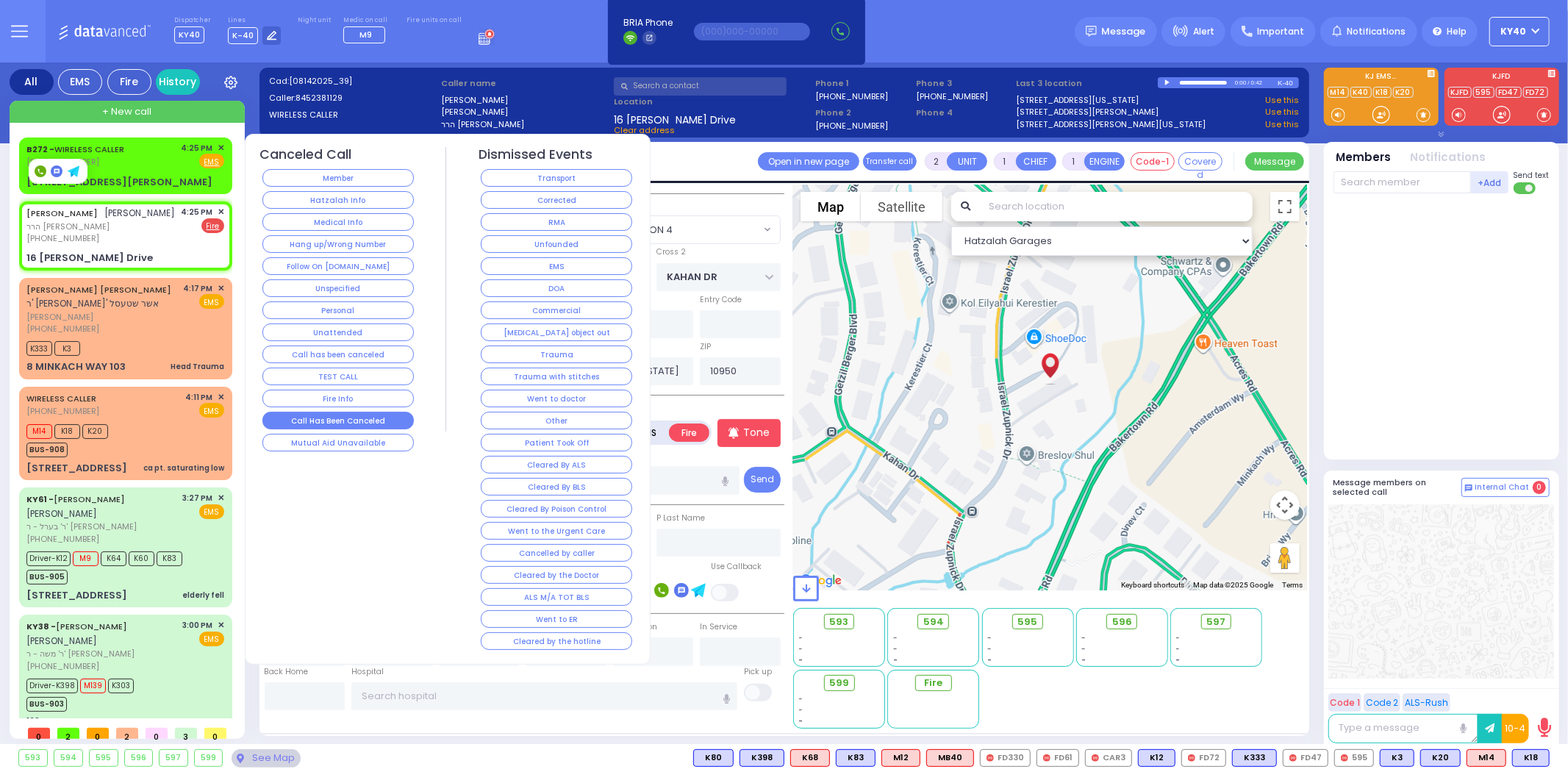
drag, startPoint x: 332, startPoint y: 422, endPoint x: 325, endPoint y: 416, distance: 9.2
click at [332, 422] on button "Call Has Been Canceled" at bounding box center [338, 420] width 151 height 18
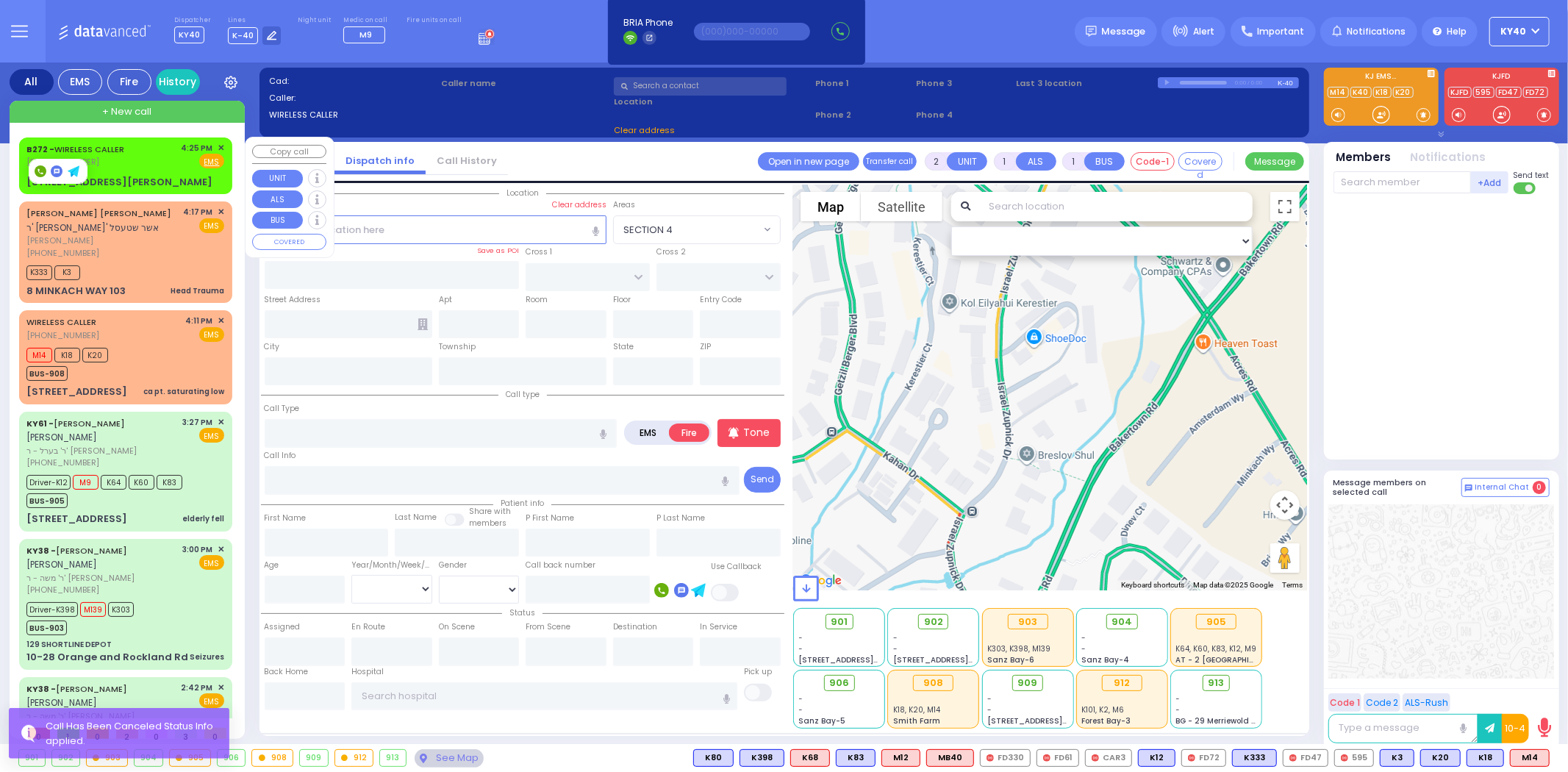
click at [151, 155] on div "B272 - WIRELESS CALLER (917) 618-0672 4:25 PM ✕ Fire EMS" at bounding box center [125, 155] width 198 height 27
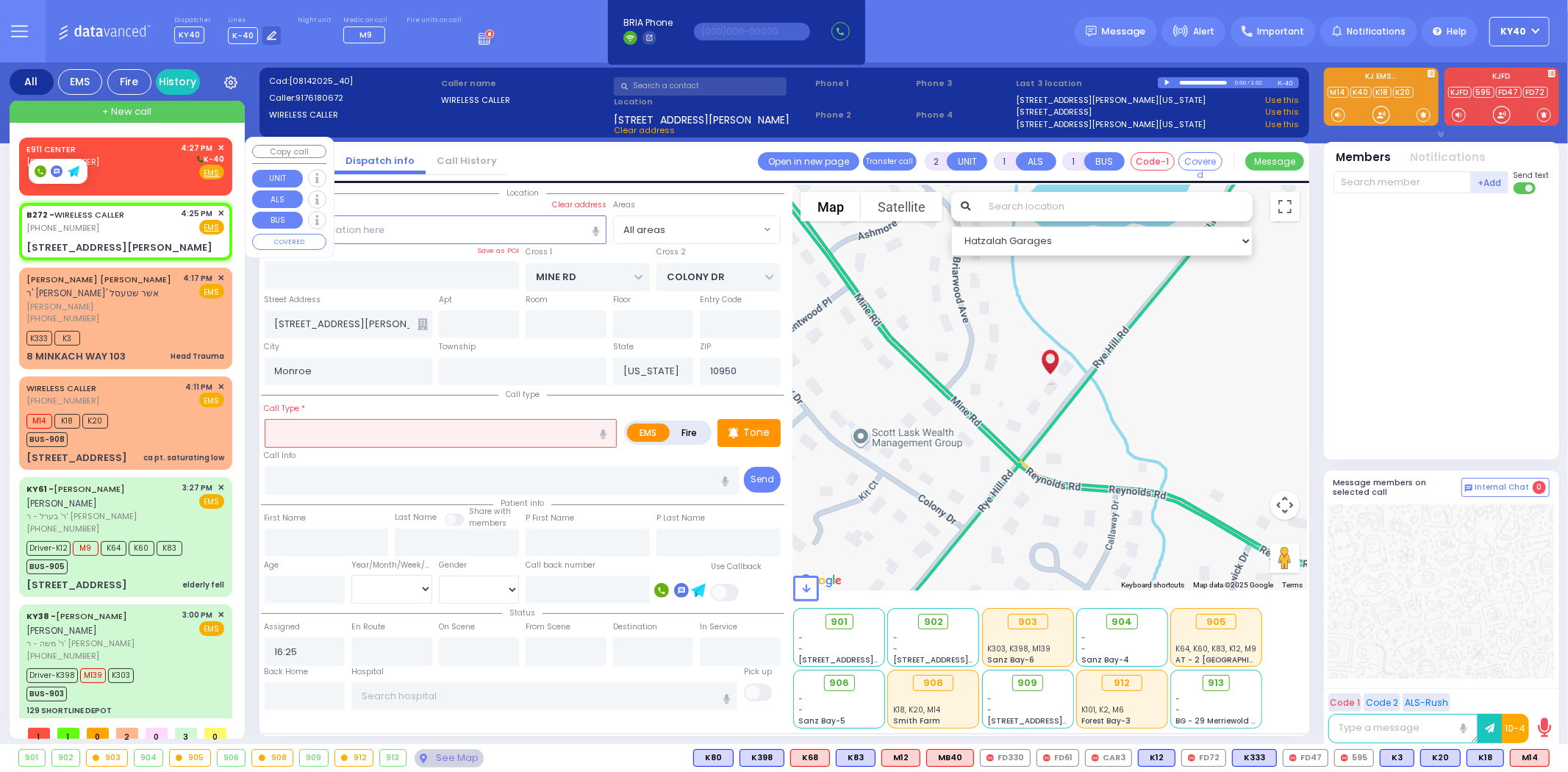
click at [150, 167] on div "E911 CENTER (845) 615-0400 4:27 PM ✕ K-40" at bounding box center [125, 161] width 198 height 39
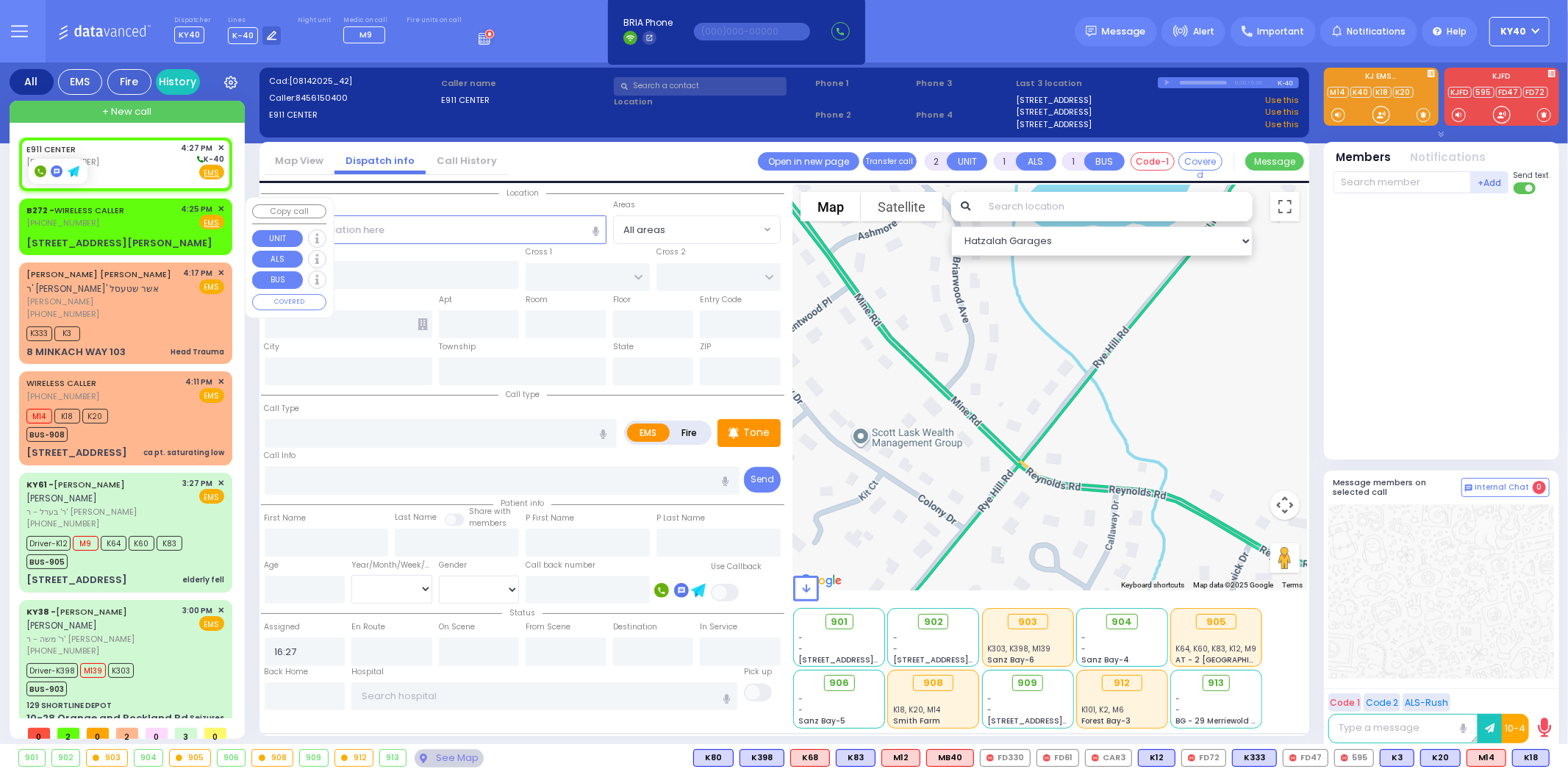
click at [129, 224] on div "B272 - WIRELESS CALLER (917) 618-0672 4:25 PM ✕ Fire EMS" at bounding box center [125, 216] width 198 height 27
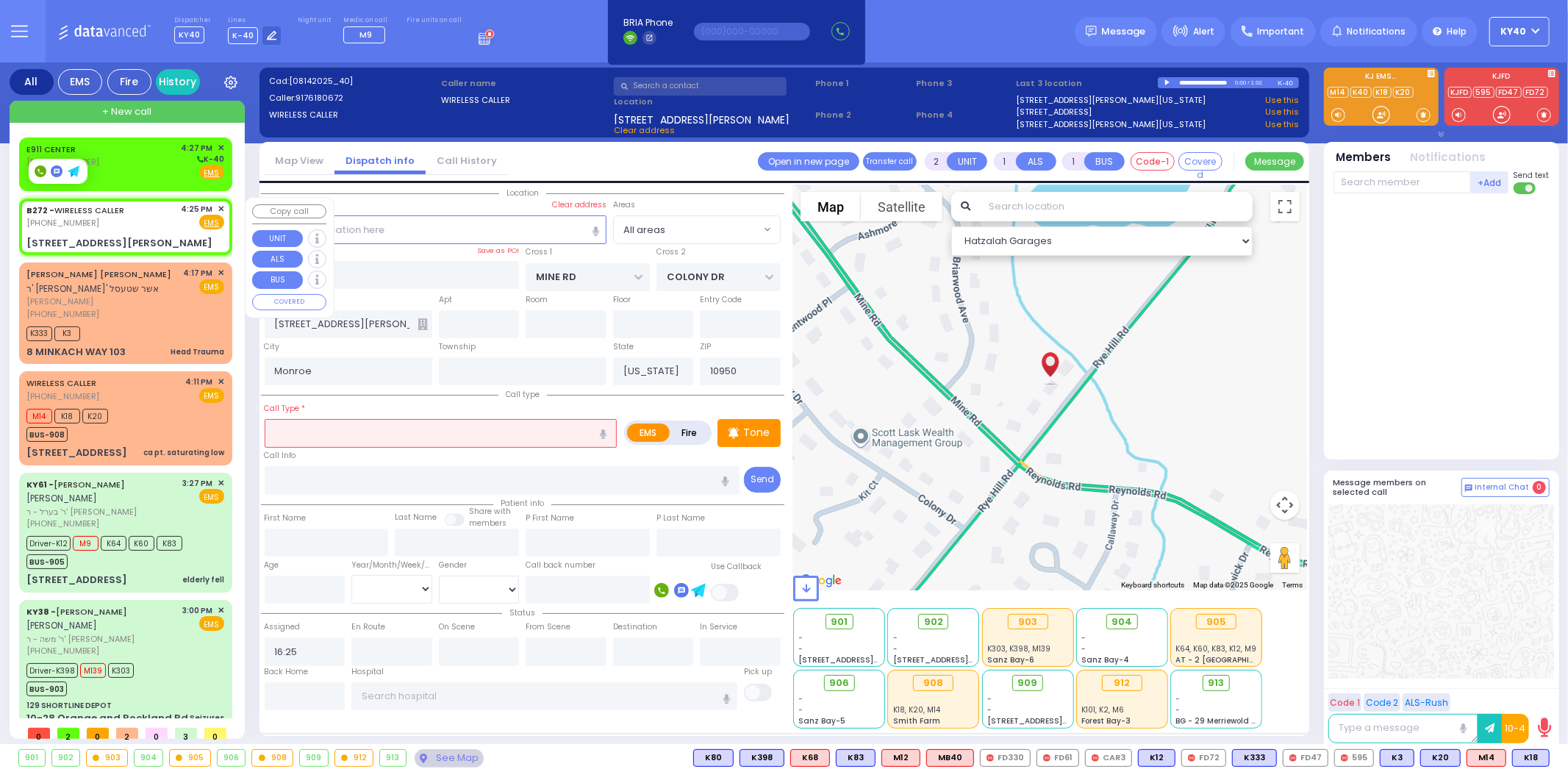
click at [113, 222] on div "[PHONE_NUMBER]" at bounding box center [78, 223] width 103 height 13
click at [131, 222] on div "B272 - WIRELESS CALLER (917) 618-0672 4:25 PM ✕ Fire EMS" at bounding box center [125, 216] width 198 height 27
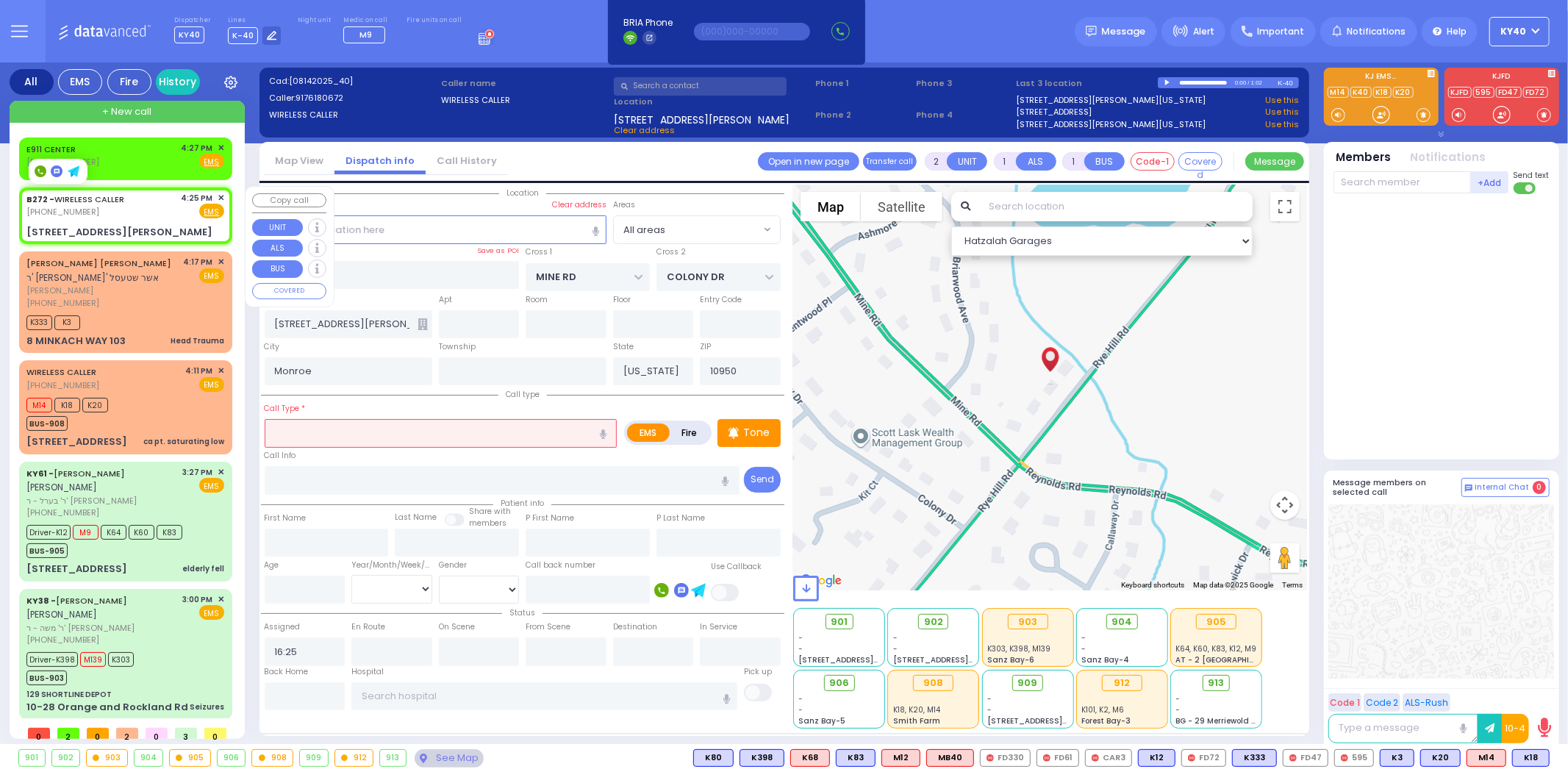
click at [133, 211] on div "B272 - WIRELESS CALLER (917) 618-0672 4:25 PM ✕ Fire EMS" at bounding box center [125, 205] width 198 height 27
click at [156, 156] on div "E911 CENTER (845) 615-0400 4:27 PM ✕ Fire EMS" at bounding box center [125, 155] width 198 height 27
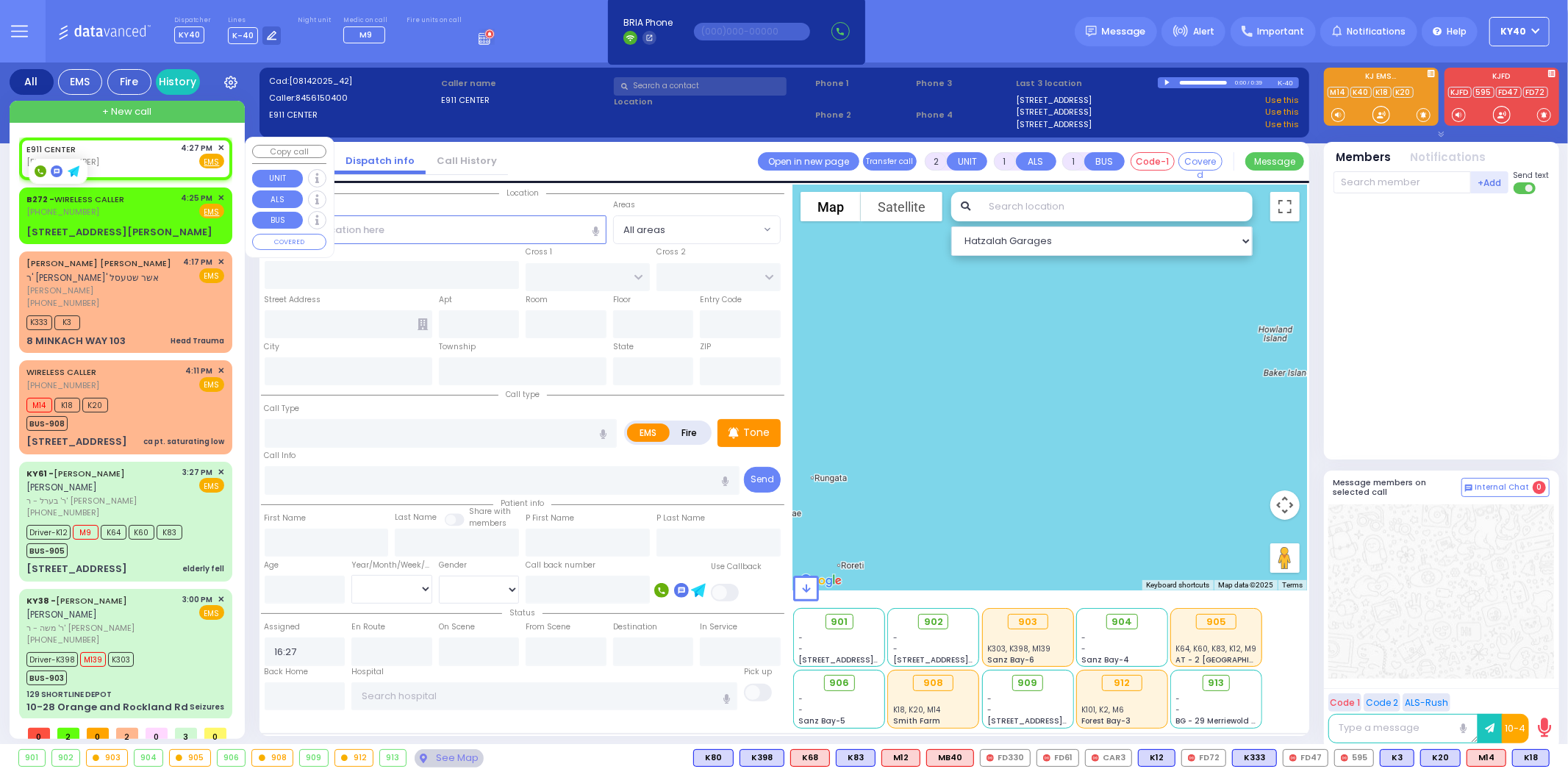
click at [219, 148] on span "✕" at bounding box center [221, 148] width 7 height 13
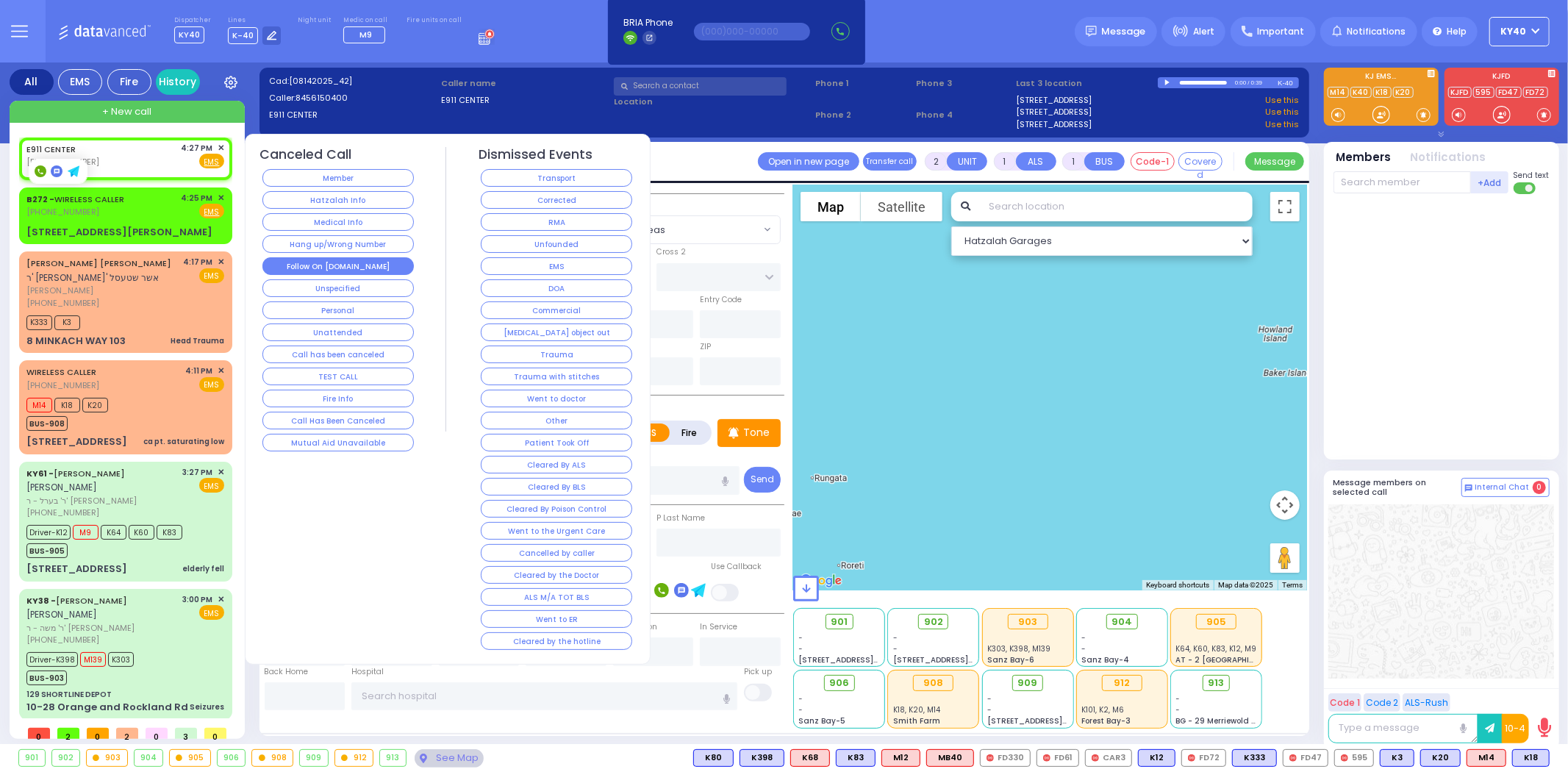
click at [336, 264] on button "Follow On [DOMAIN_NAME]" at bounding box center [338, 266] width 151 height 18
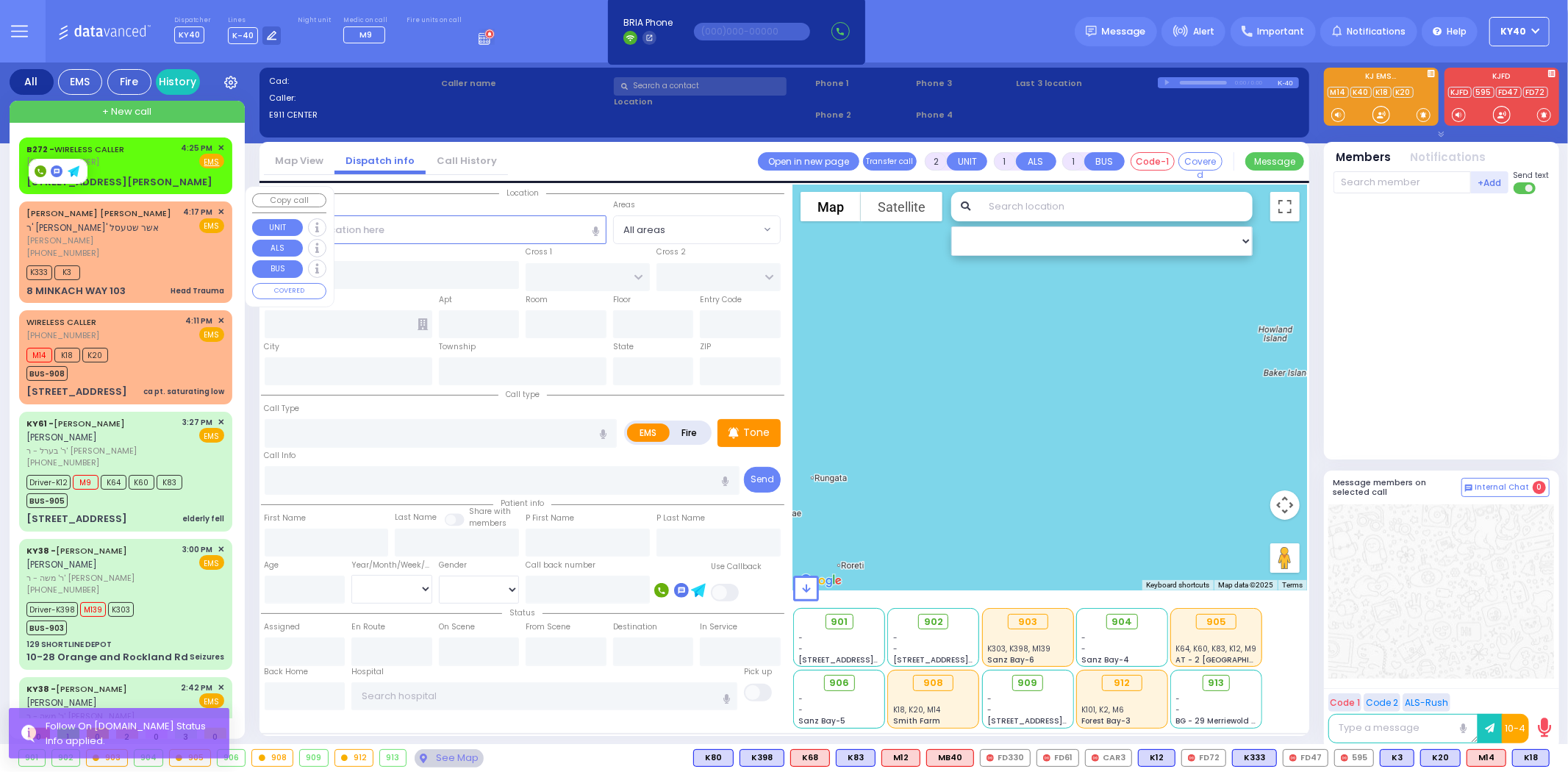
click at [131, 194] on div "B272 - WIRELESS CALLER (917) 618-0672 4:25 PM ✕ EMS K333 K3" at bounding box center [125, 476] width 213 height 678
click at [141, 165] on div "B272 - WIRELESS CALLER (917) 618-0672 4:25 PM ✕ Fire EMS" at bounding box center [125, 155] width 198 height 27
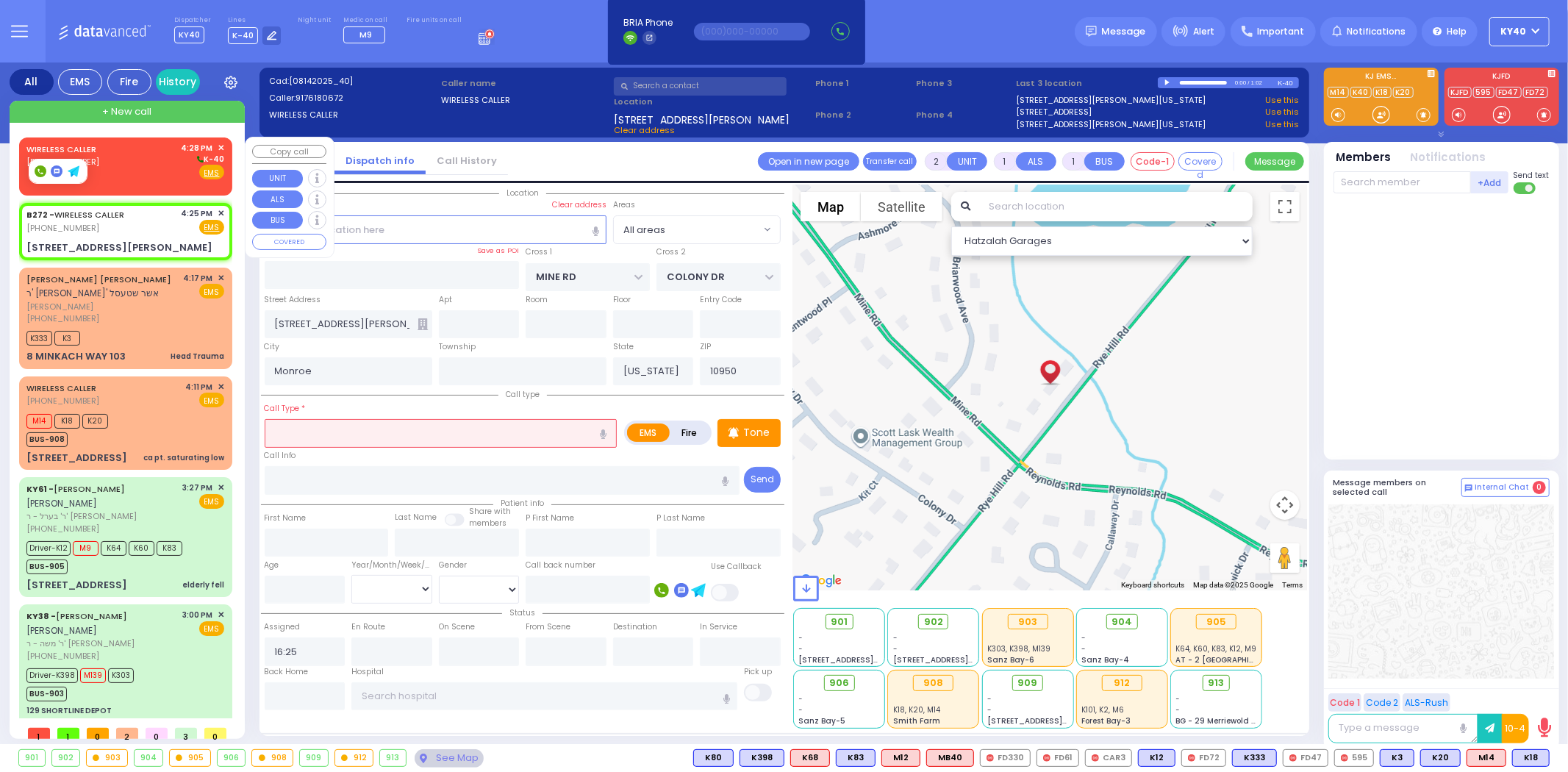
click at [157, 172] on div "WIRELESS CALLER (845) 467-1999 4:28 PM ✕ K-40" at bounding box center [125, 161] width 198 height 39
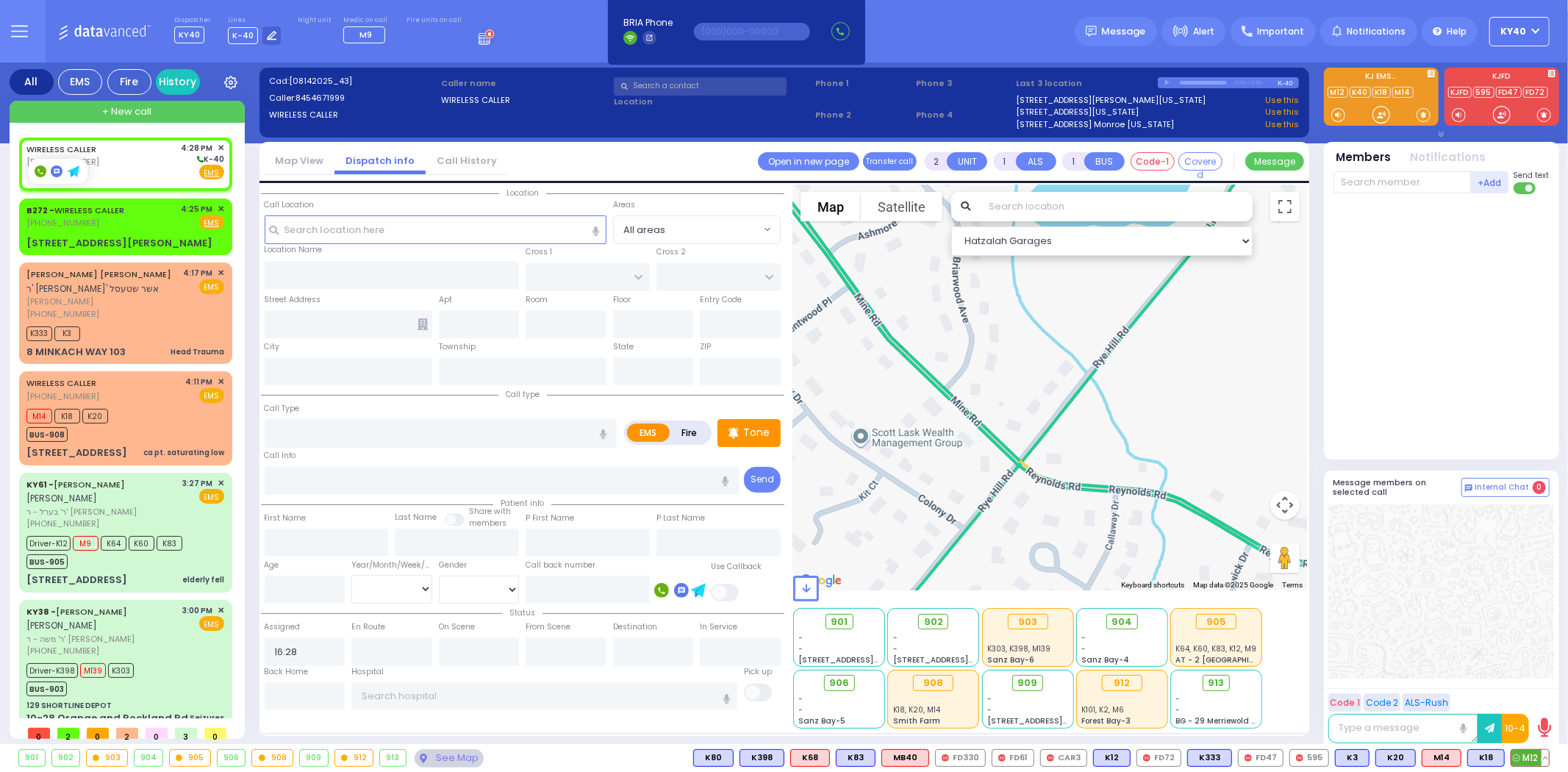
click at [1532, 756] on span "M12" at bounding box center [1530, 757] width 38 height 16
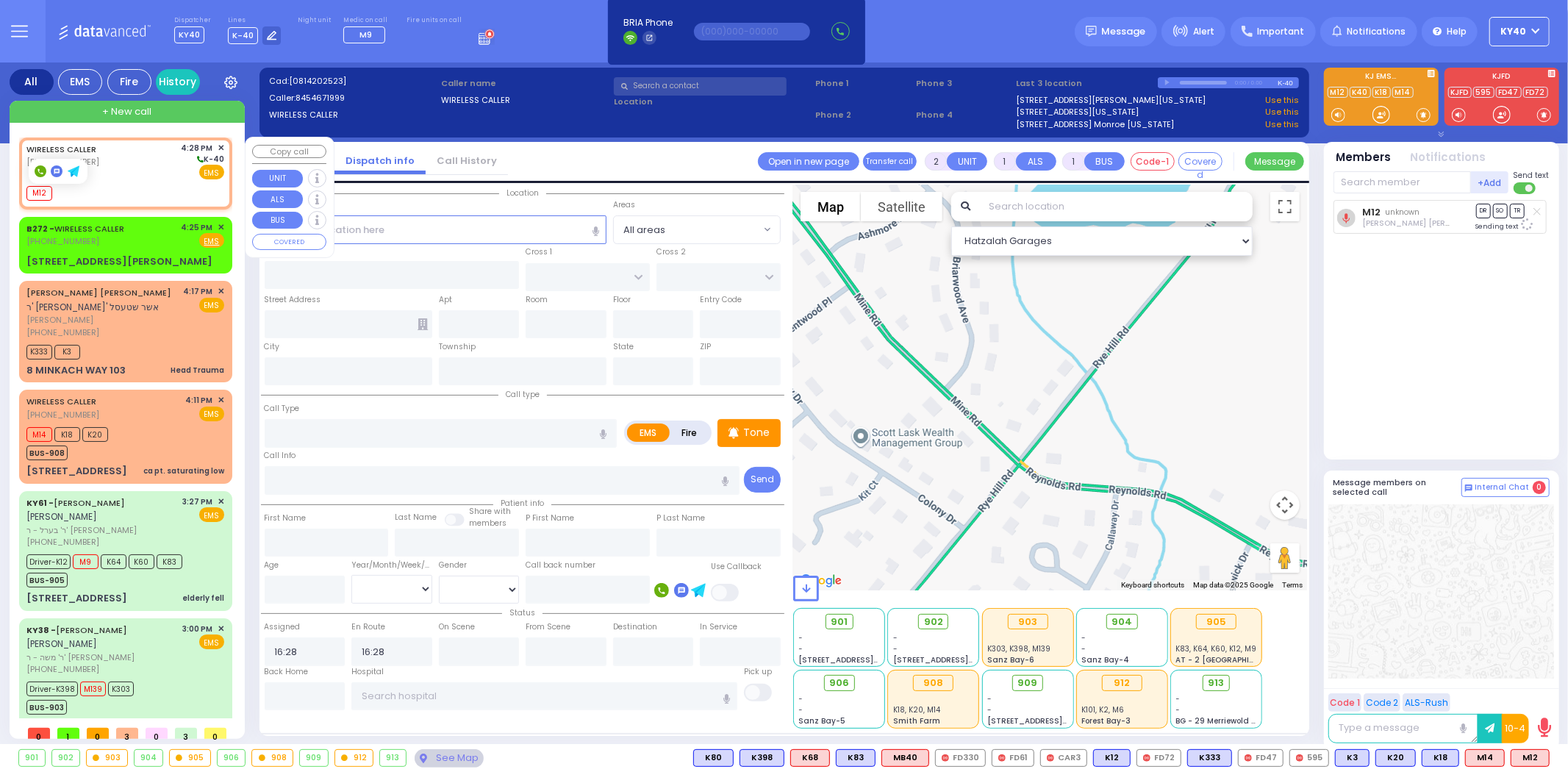
click at [120, 153] on div "WIRELESS CALLER (845) 467-1999 4:28 PM ✕ K-40" at bounding box center [125, 161] width 198 height 39
click at [122, 235] on div "[PHONE_NUMBER]" at bounding box center [78, 241] width 103 height 13
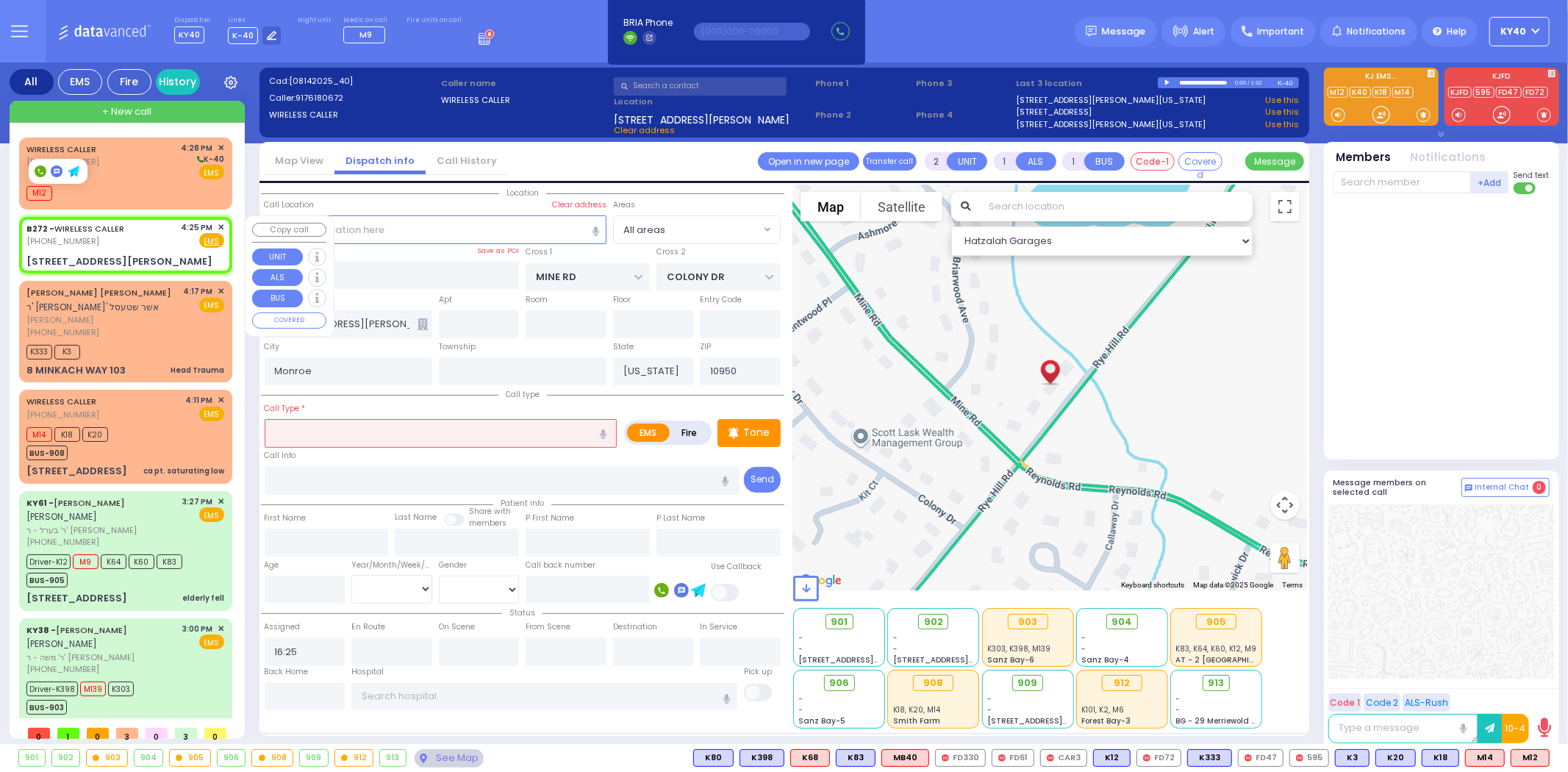
click at [147, 243] on div "B272 - WIRELESS CALLER (917) 618-0672 4:25 PM ✕ Fire EMS" at bounding box center [125, 235] width 198 height 27
click at [111, 157] on div "WIRELESS CALLER (845) 467-1999 4:28 PM ✕ K-40" at bounding box center [125, 161] width 198 height 39
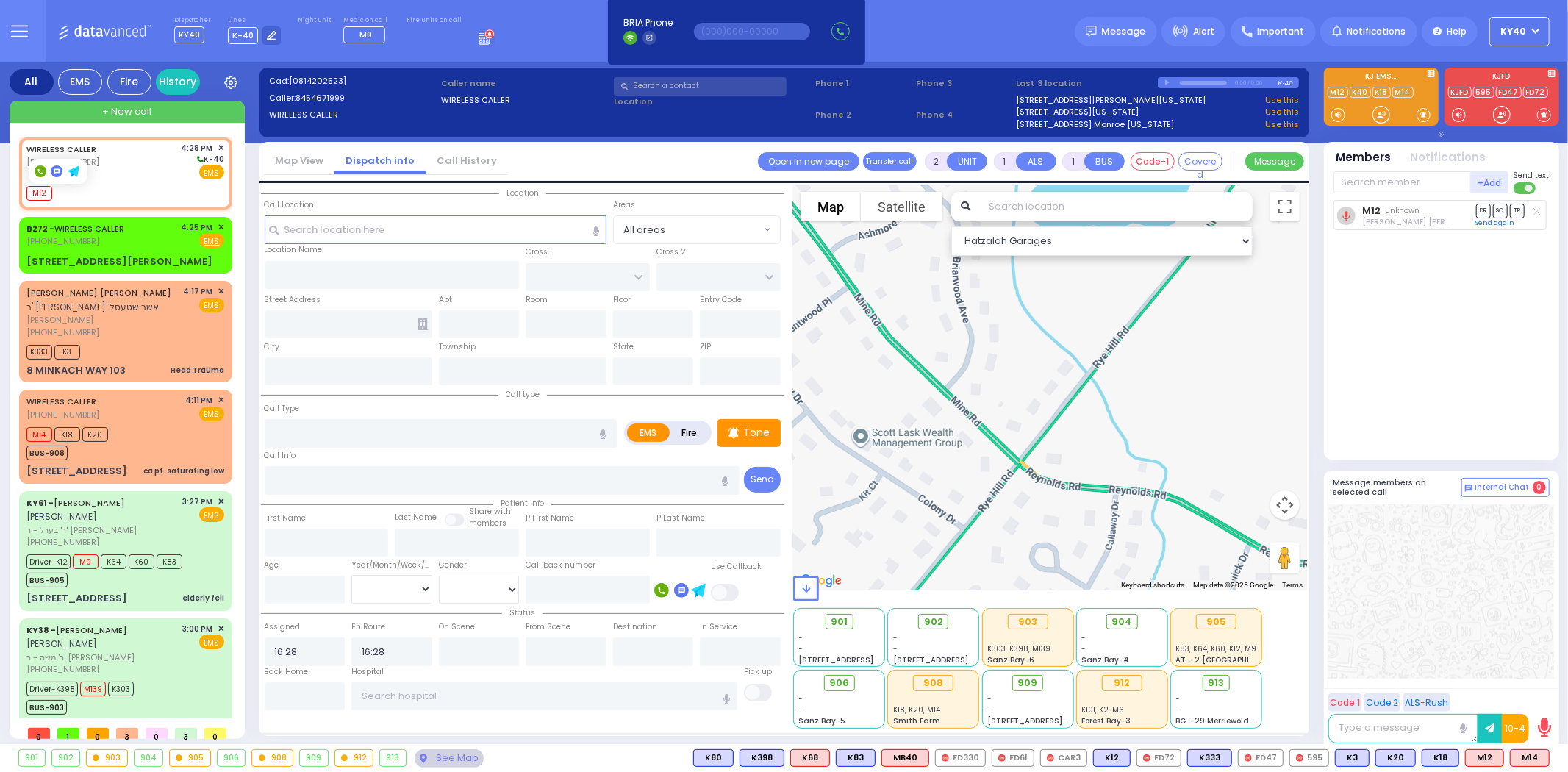
click at [1538, 211] on icon at bounding box center [1537, 210] width 8 height 8
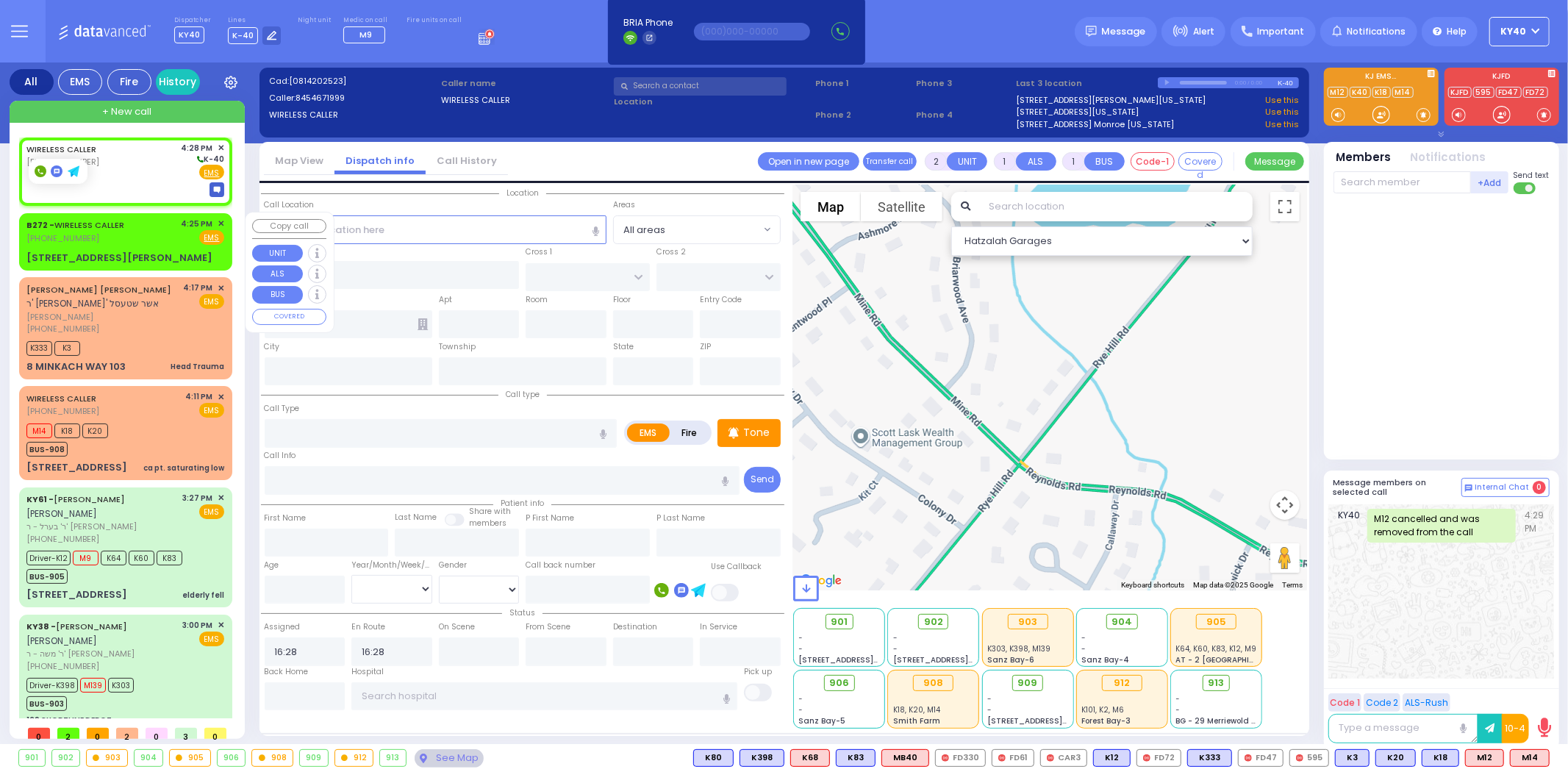
click at [167, 232] on div "B272 - WIRELESS CALLER (917) 618-0672 4:25 PM ✕ Fire EMS" at bounding box center [125, 231] width 198 height 27
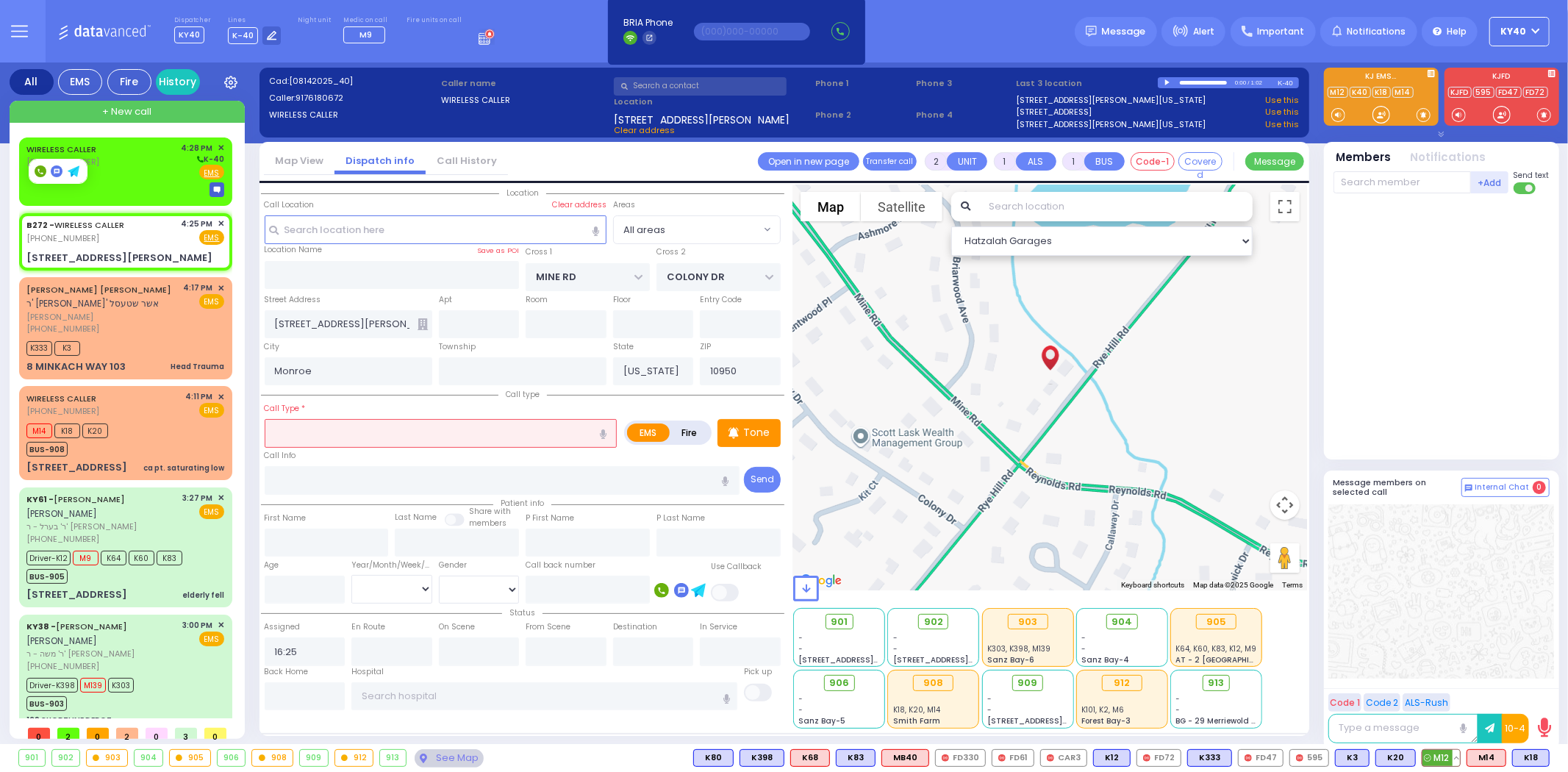
click at [1444, 755] on span "M12" at bounding box center [1442, 757] width 38 height 16
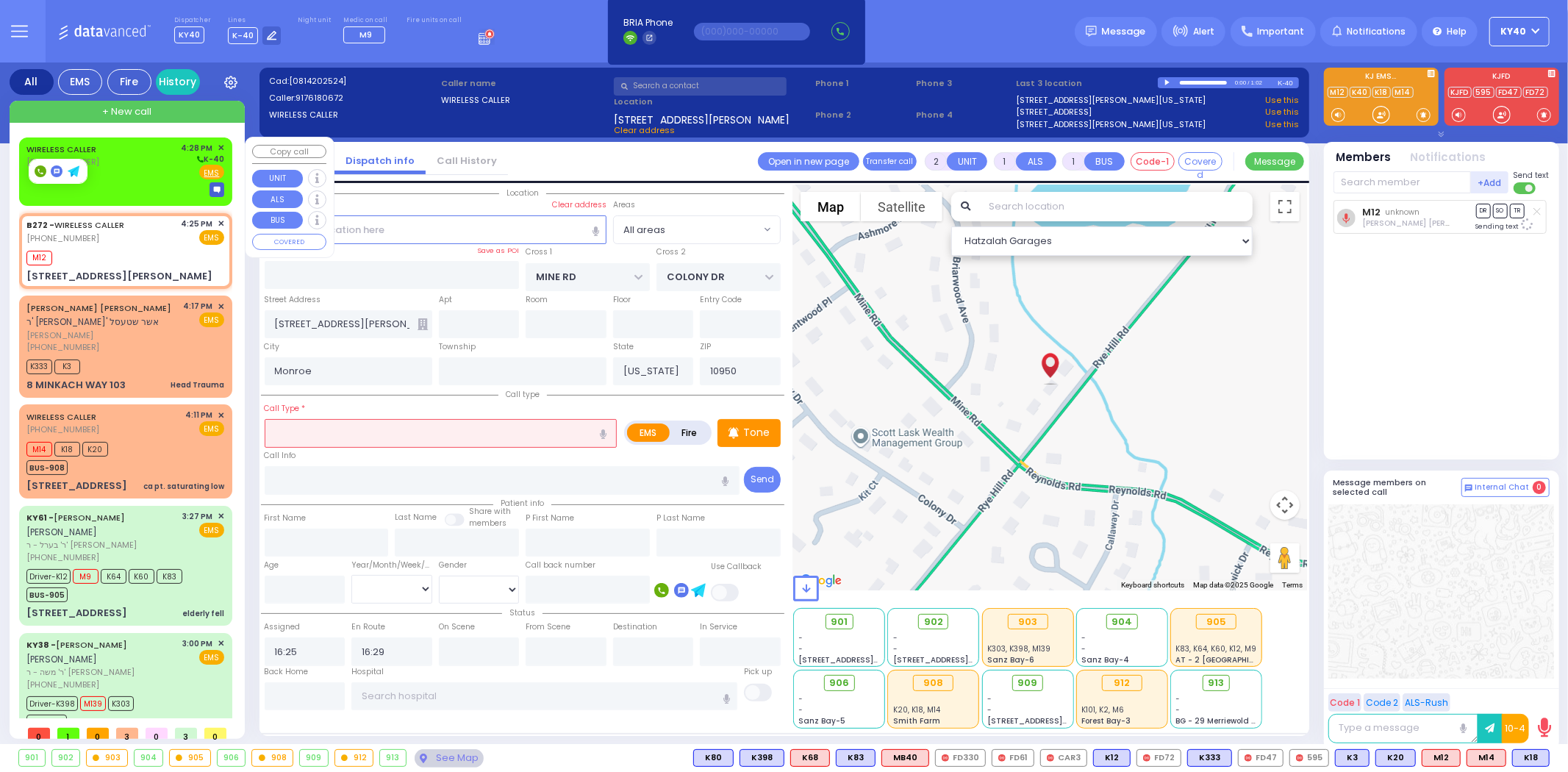
click at [163, 173] on div "WIRELESS CALLER (845) 467-1999 4:28 PM ✕ K-40" at bounding box center [125, 161] width 198 height 39
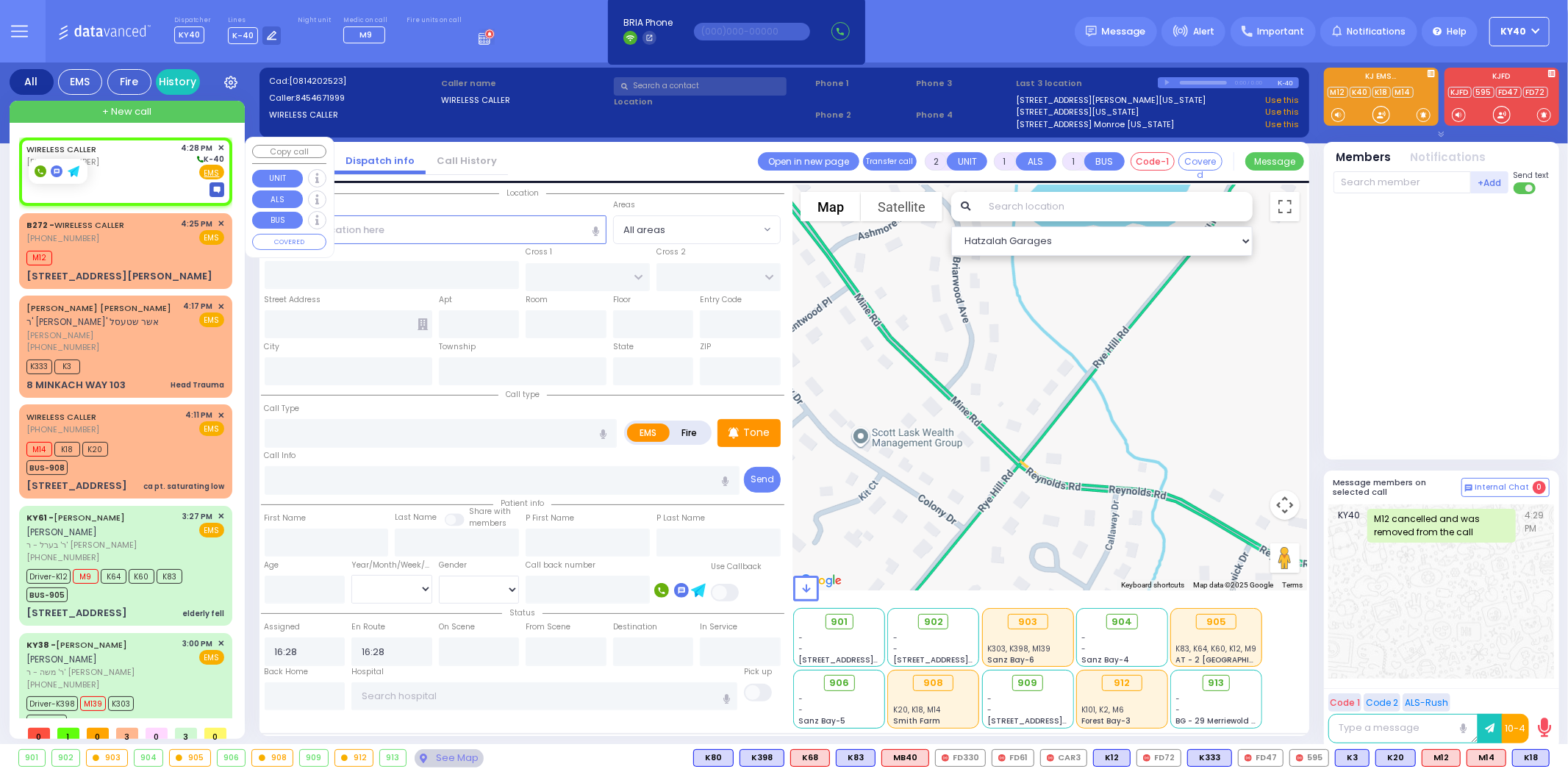
click at [124, 165] on div "WIRELESS CALLER (845) 467-1999 4:28 PM ✕ K-40" at bounding box center [125, 161] width 198 height 39
click at [129, 165] on div "WIRELESS CALLER (845) 467-1999 4:28 PM ✕ K-40" at bounding box center [125, 161] width 198 height 39
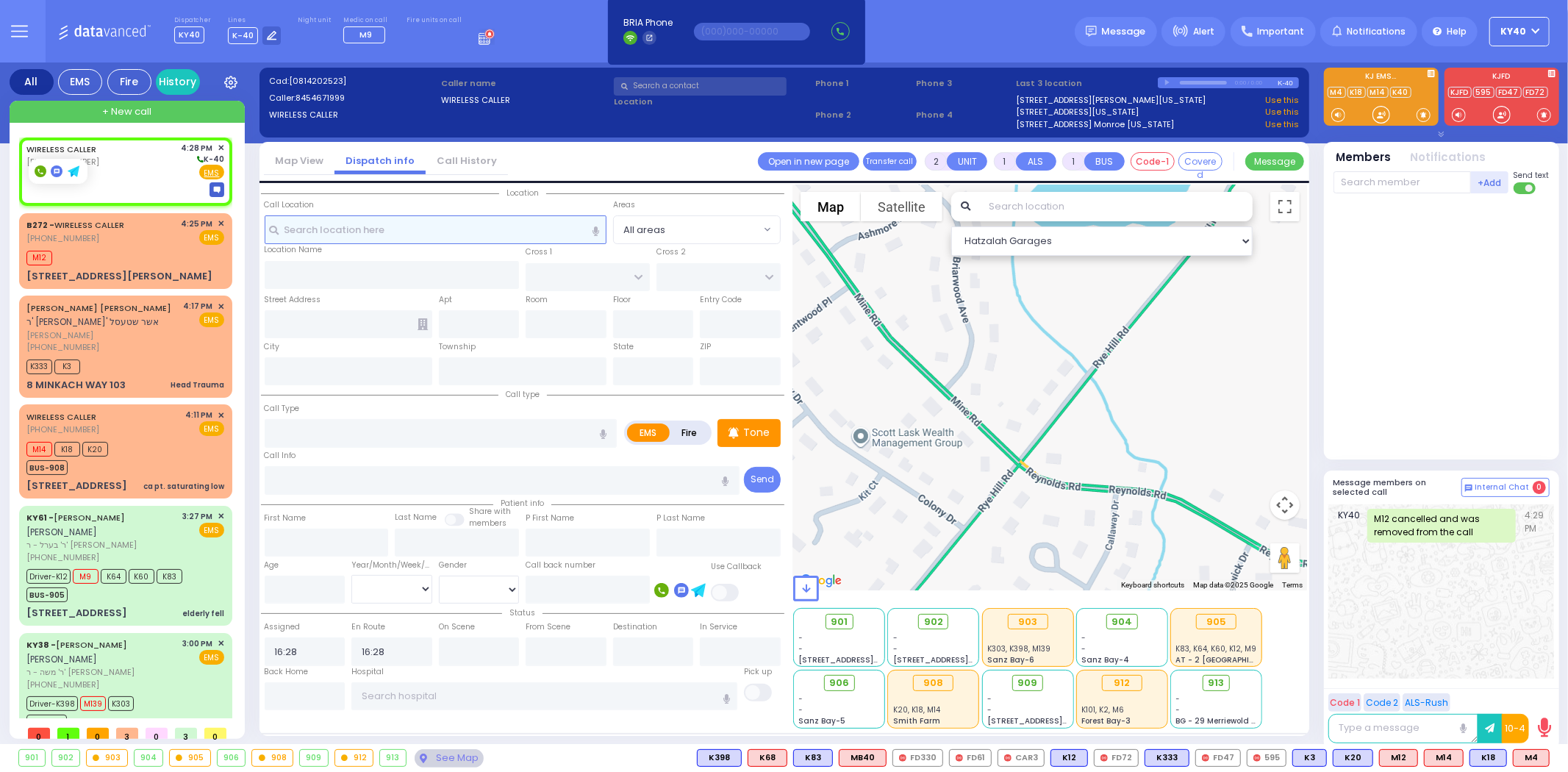
click at [386, 216] on input "text" at bounding box center [435, 229] width 342 height 28
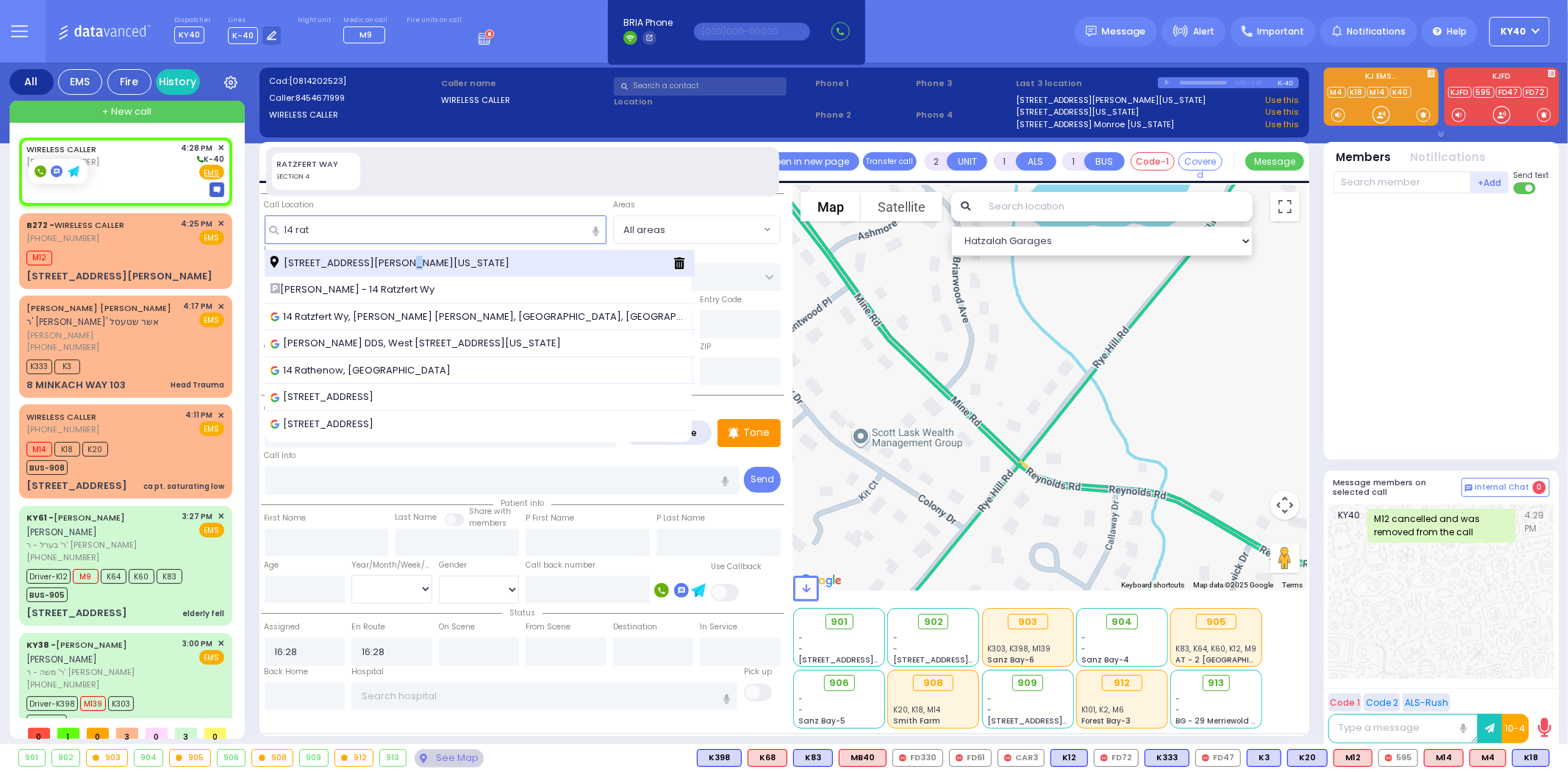
click at [391, 265] on span "14 Ratzfert Way Kiryas Joel New York 10950" at bounding box center [392, 263] width 244 height 15
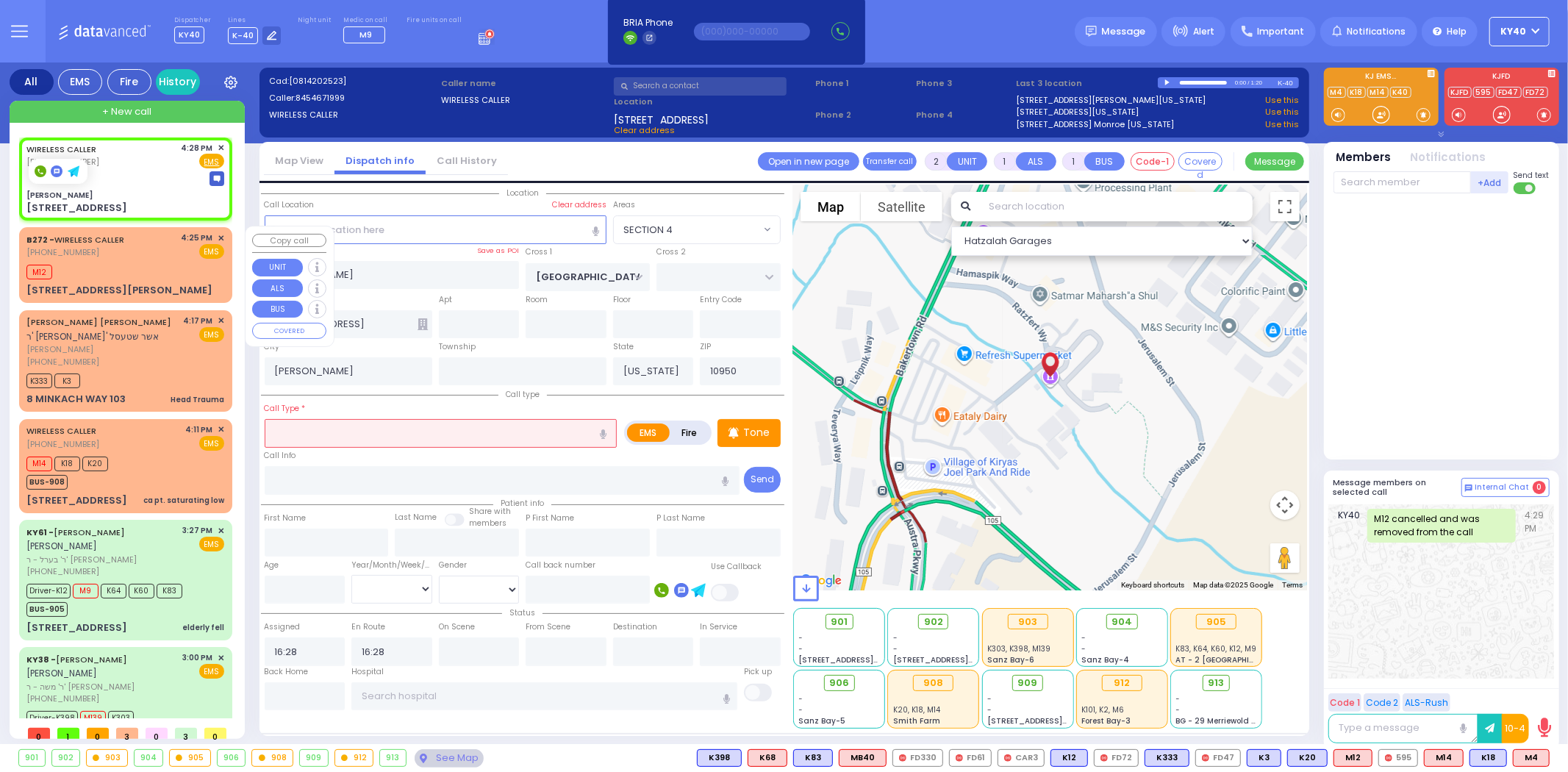
click at [171, 261] on div "M12" at bounding box center [125, 270] width 198 height 18
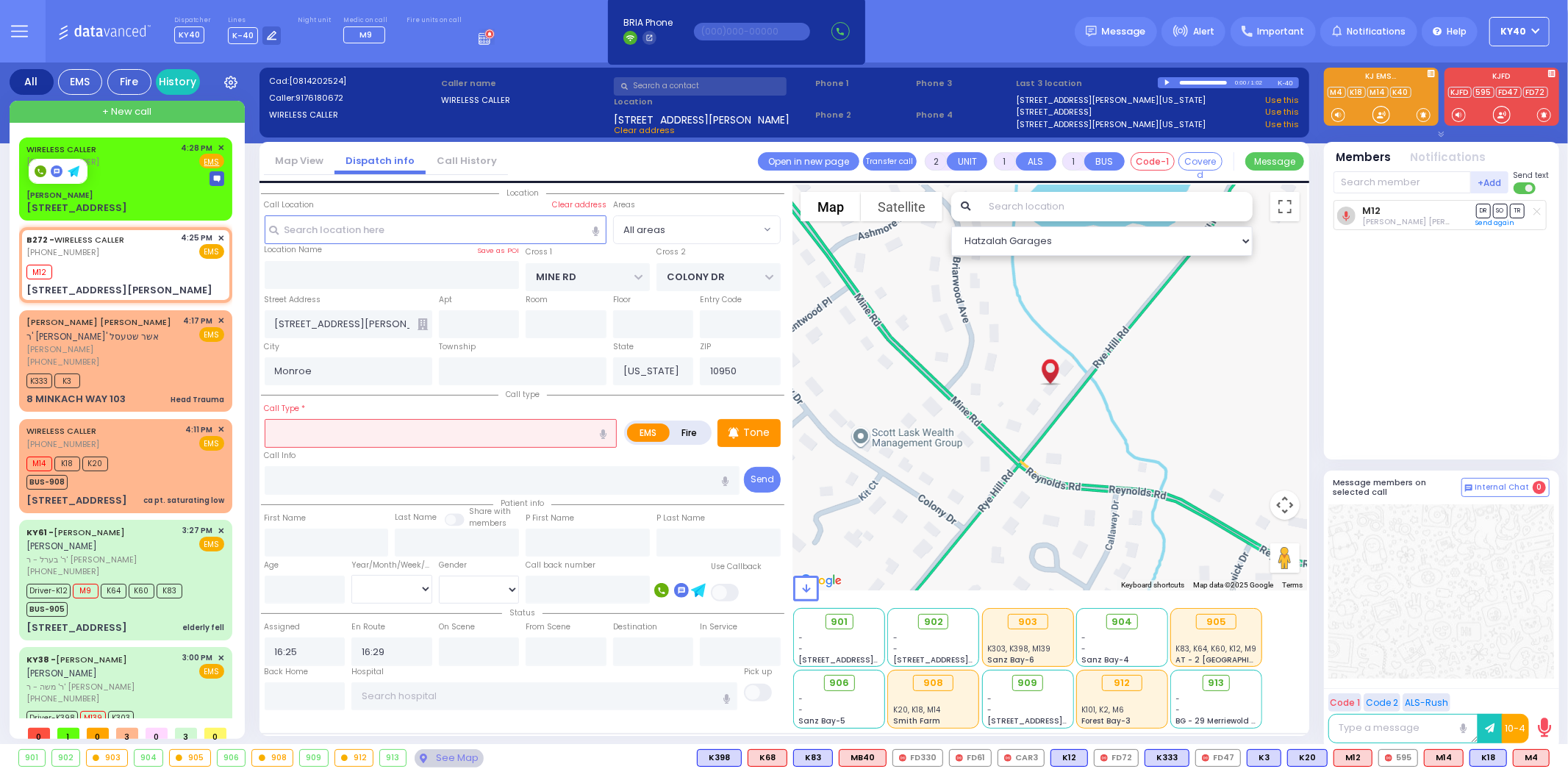
click at [354, 435] on input "text" at bounding box center [441, 433] width 353 height 28
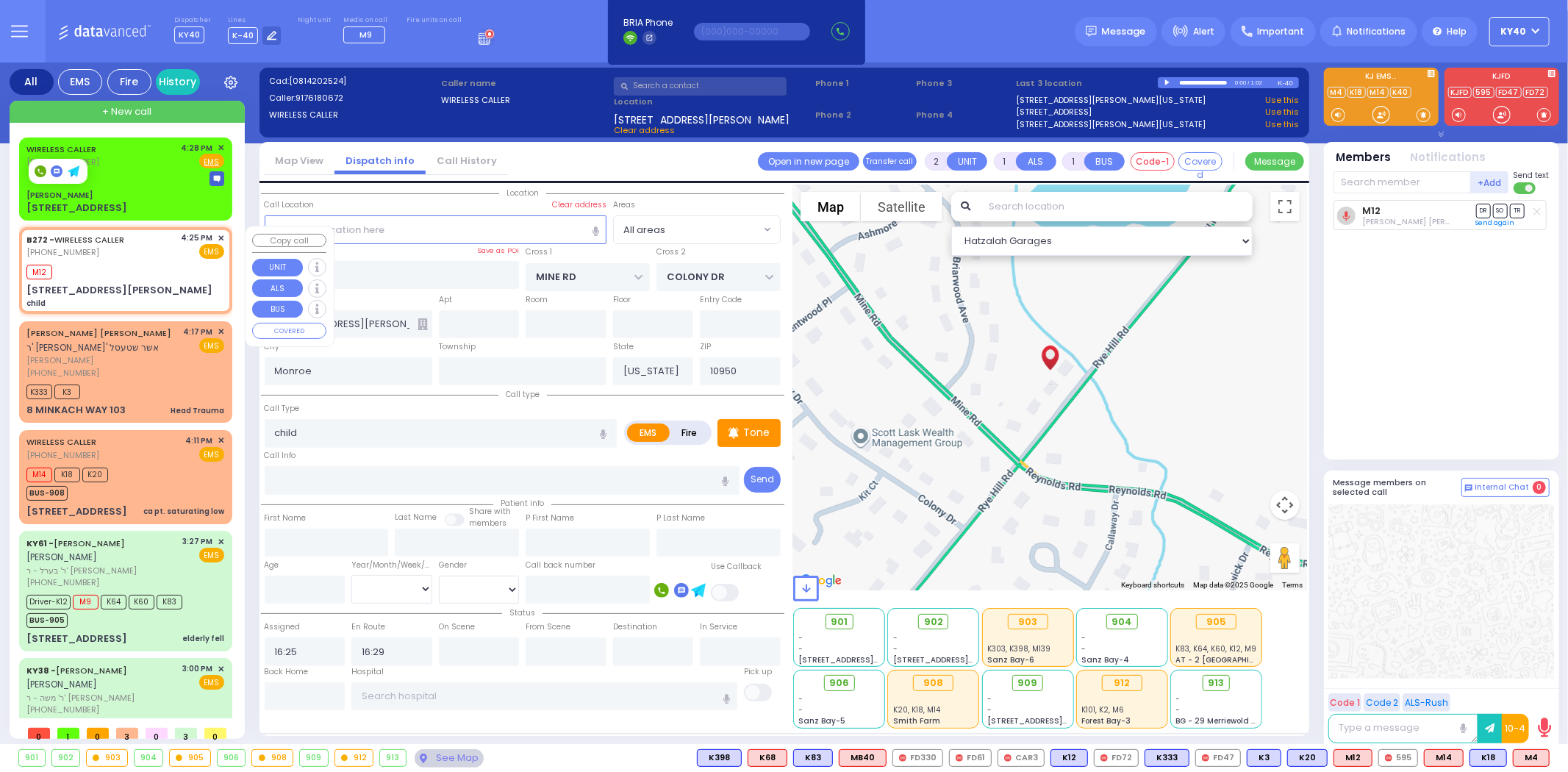
click at [118, 251] on div "[PHONE_NUMBER]" at bounding box center [78, 252] width 103 height 13
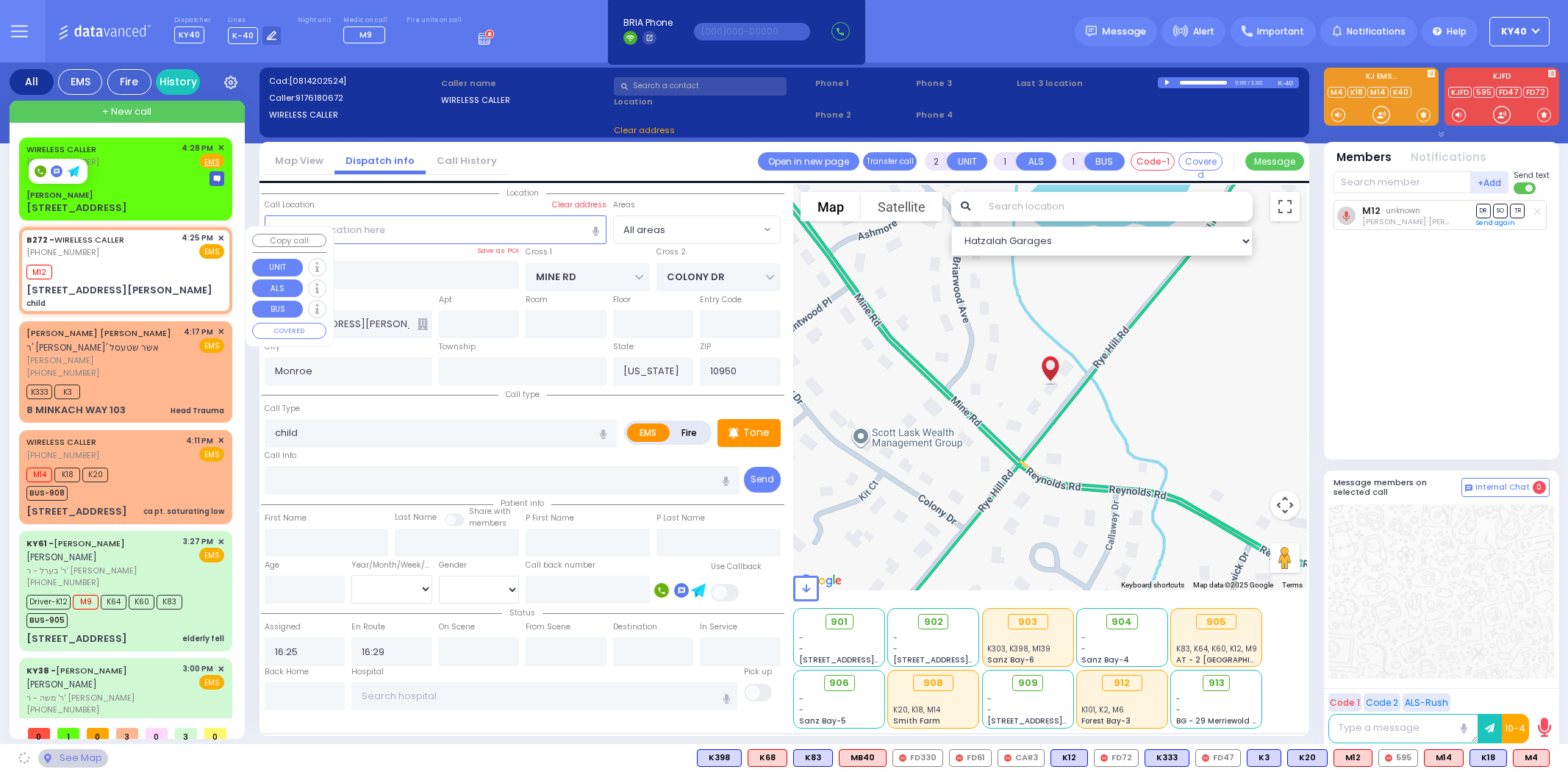
select select
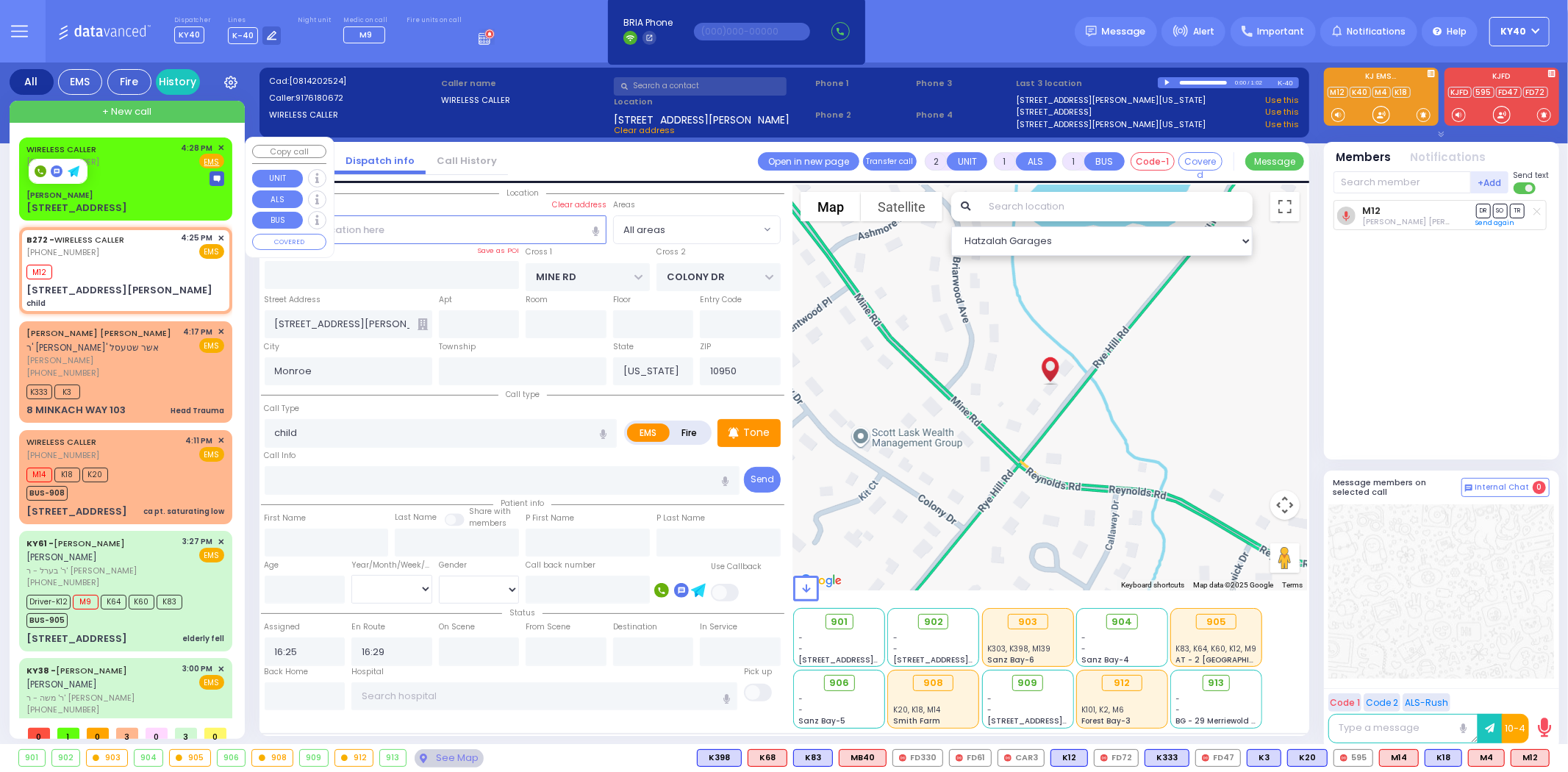
click at [144, 191] on div "[PERSON_NAME]" at bounding box center [125, 195] width 198 height 11
select select
radio input "true"
select select
type input "16:28"
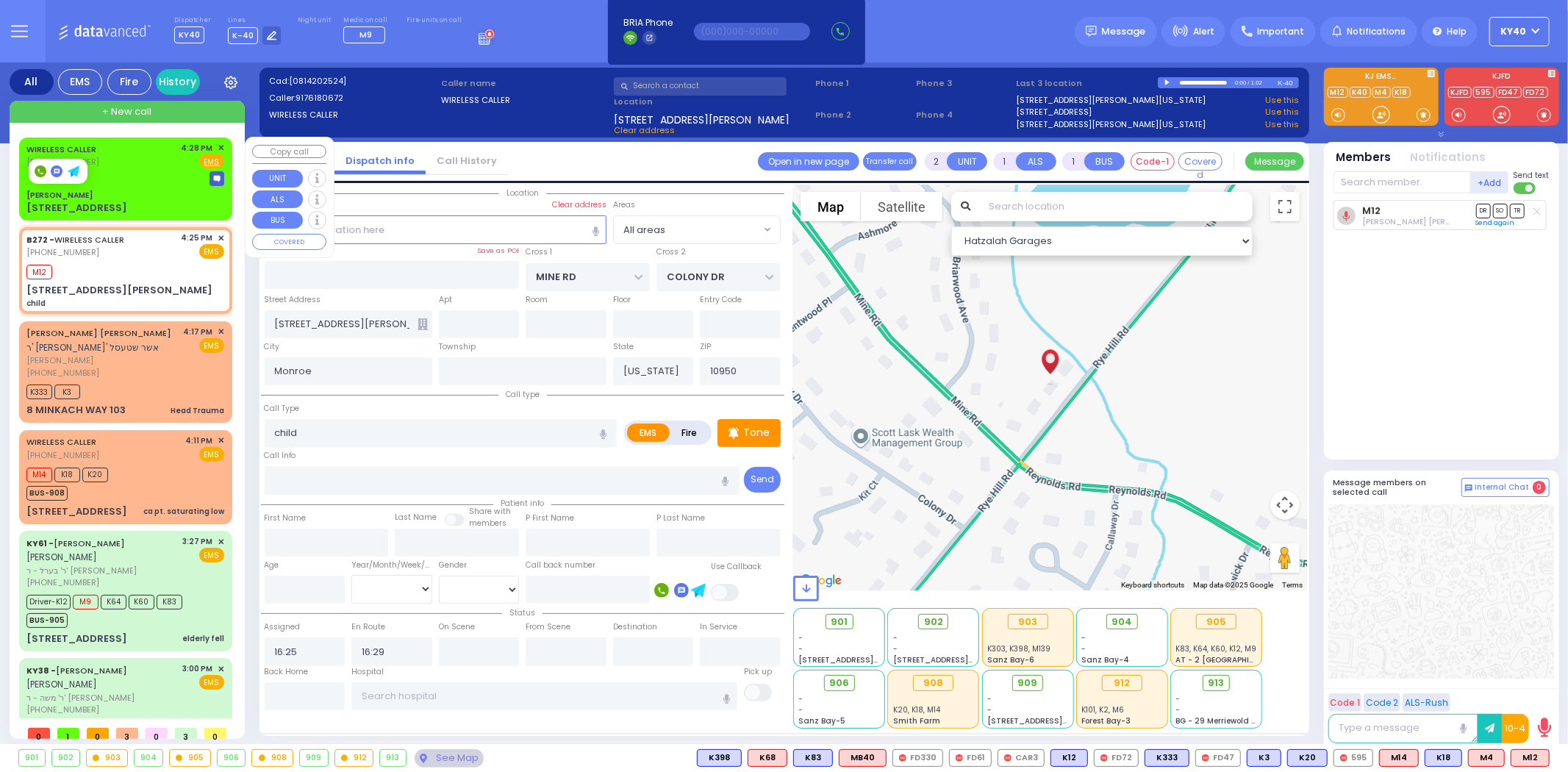
type input "16:28"
type input "[PERSON_NAME]"
type input "[GEOGRAPHIC_DATA]"
type input "14 Ratzfert Way"
type input "[PERSON_NAME]"
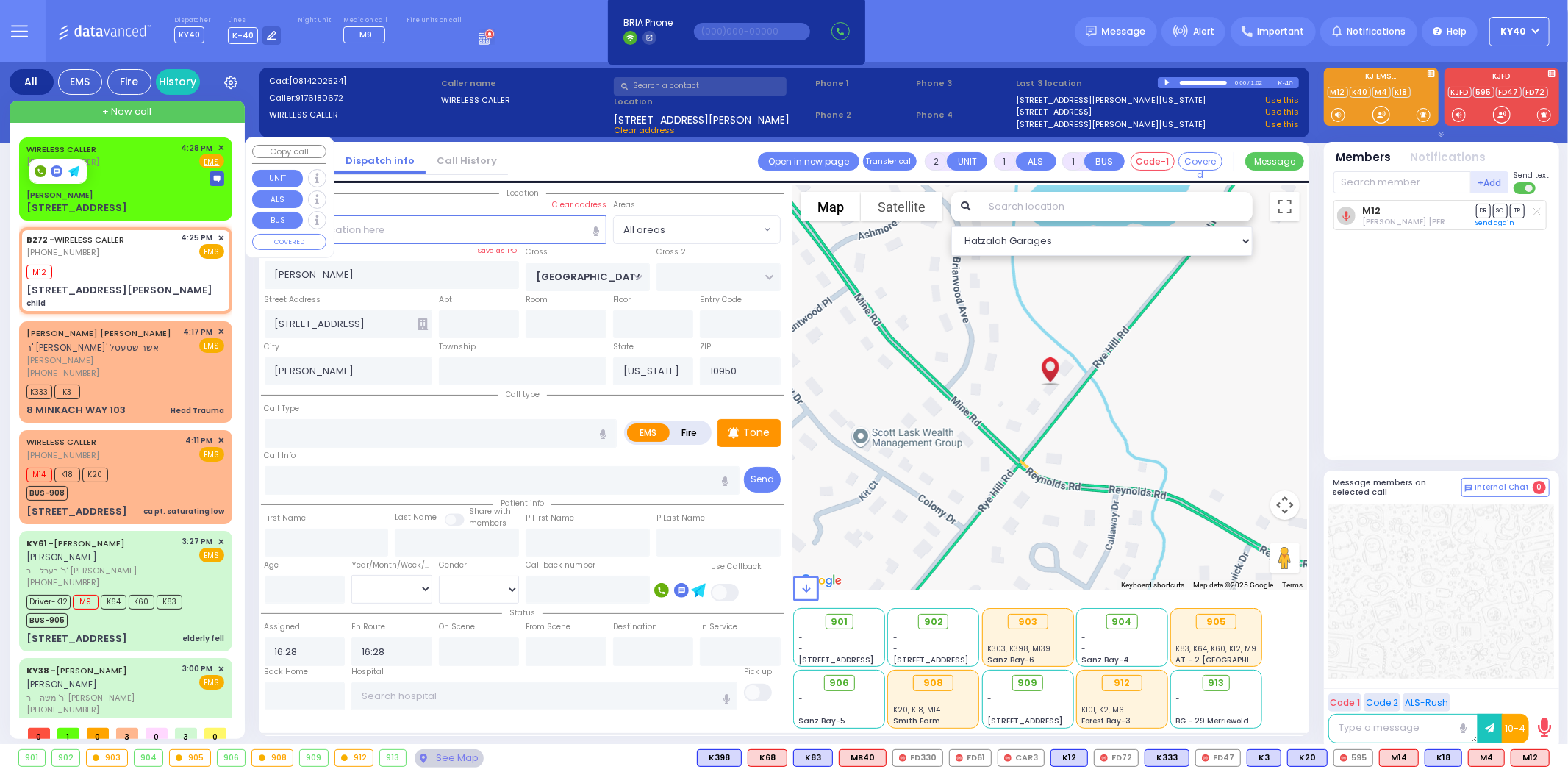
select select "Hatzalah Garages"
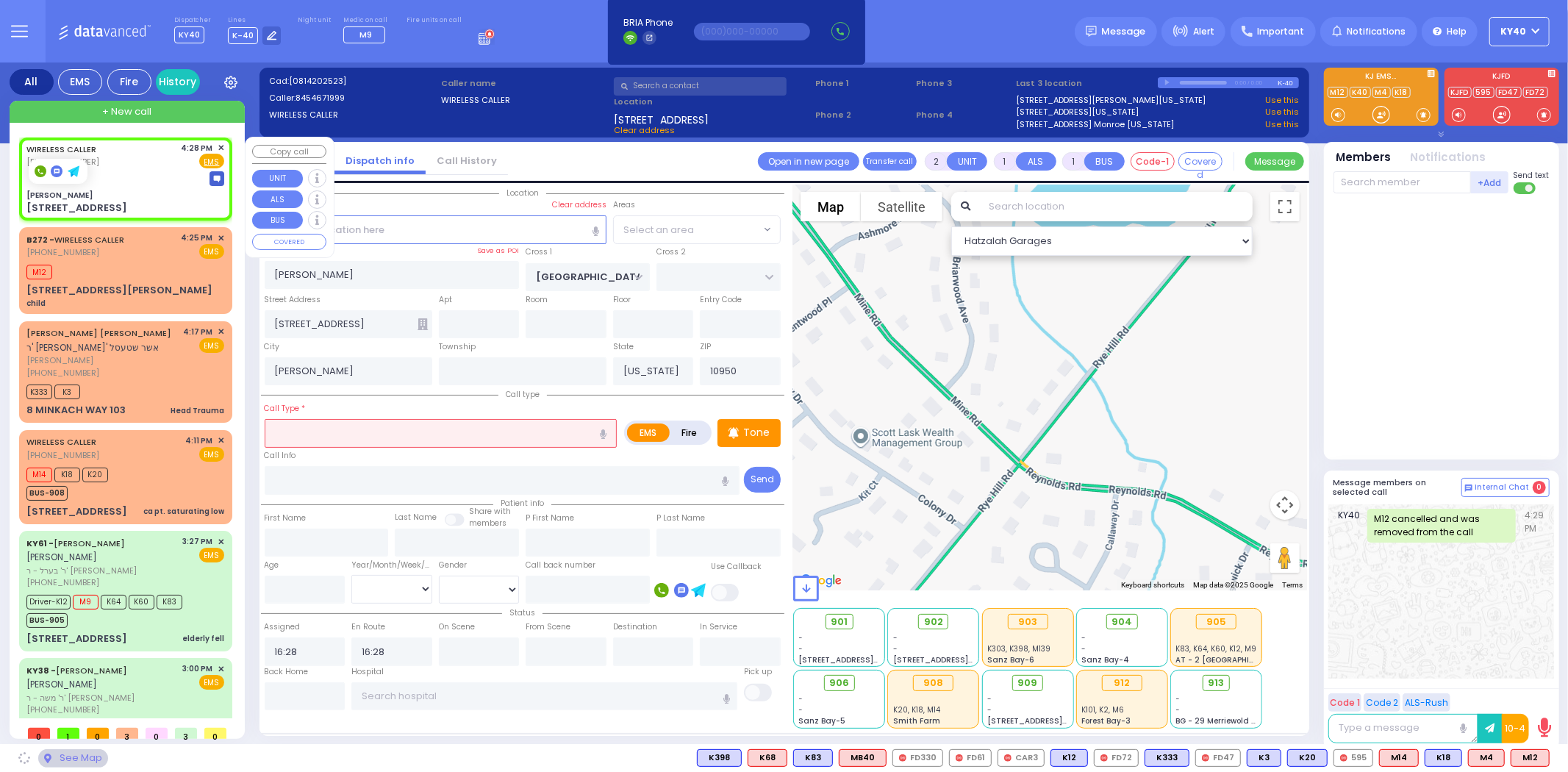
select select "SECTION 4"
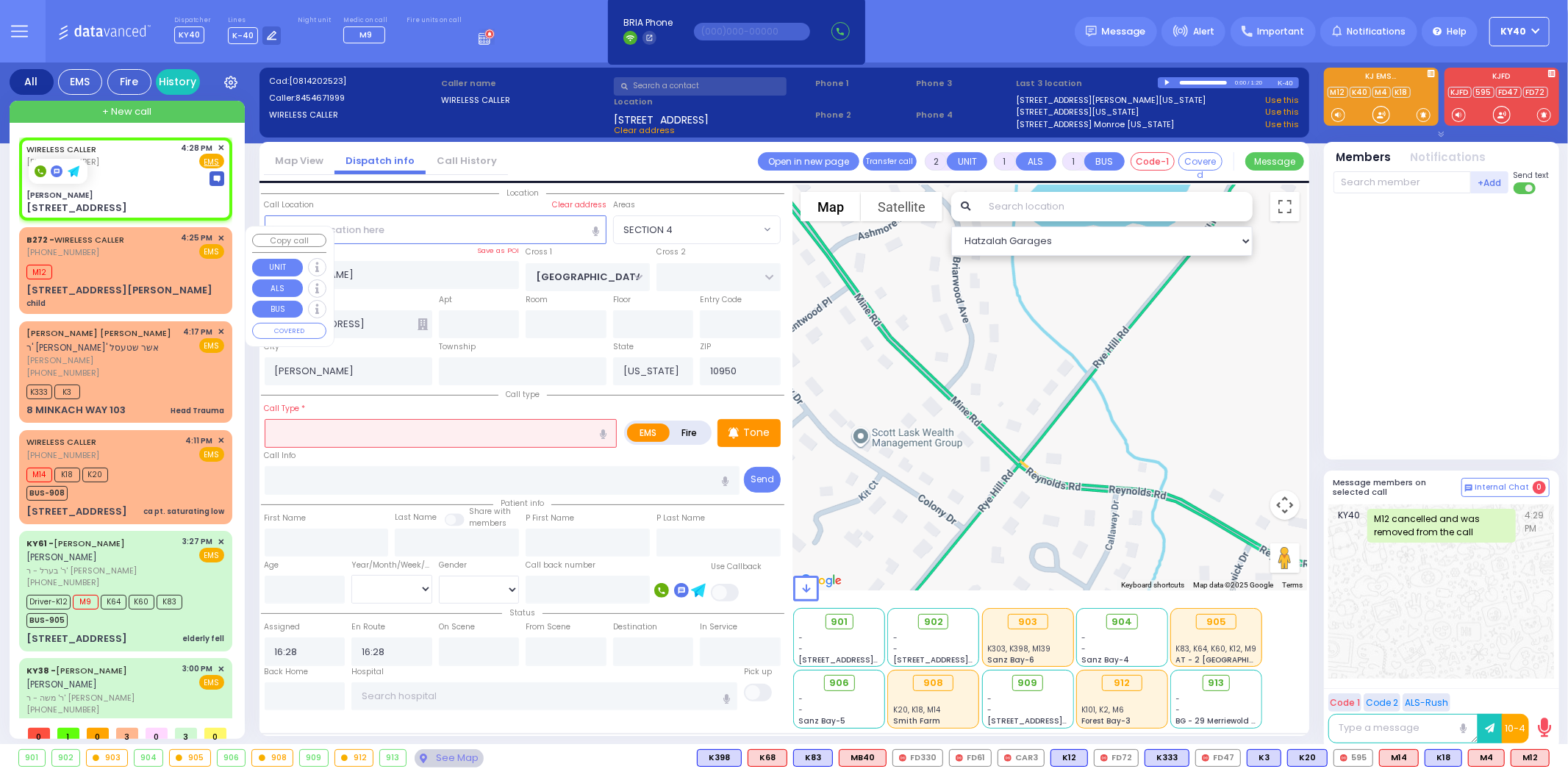
click at [135, 245] on div "B272 - WIRELESS CALLER (917) 618-0672 4:25 PM ✕ EMS" at bounding box center [125, 246] width 198 height 27
select select
type input "child"
radio input "true"
select select
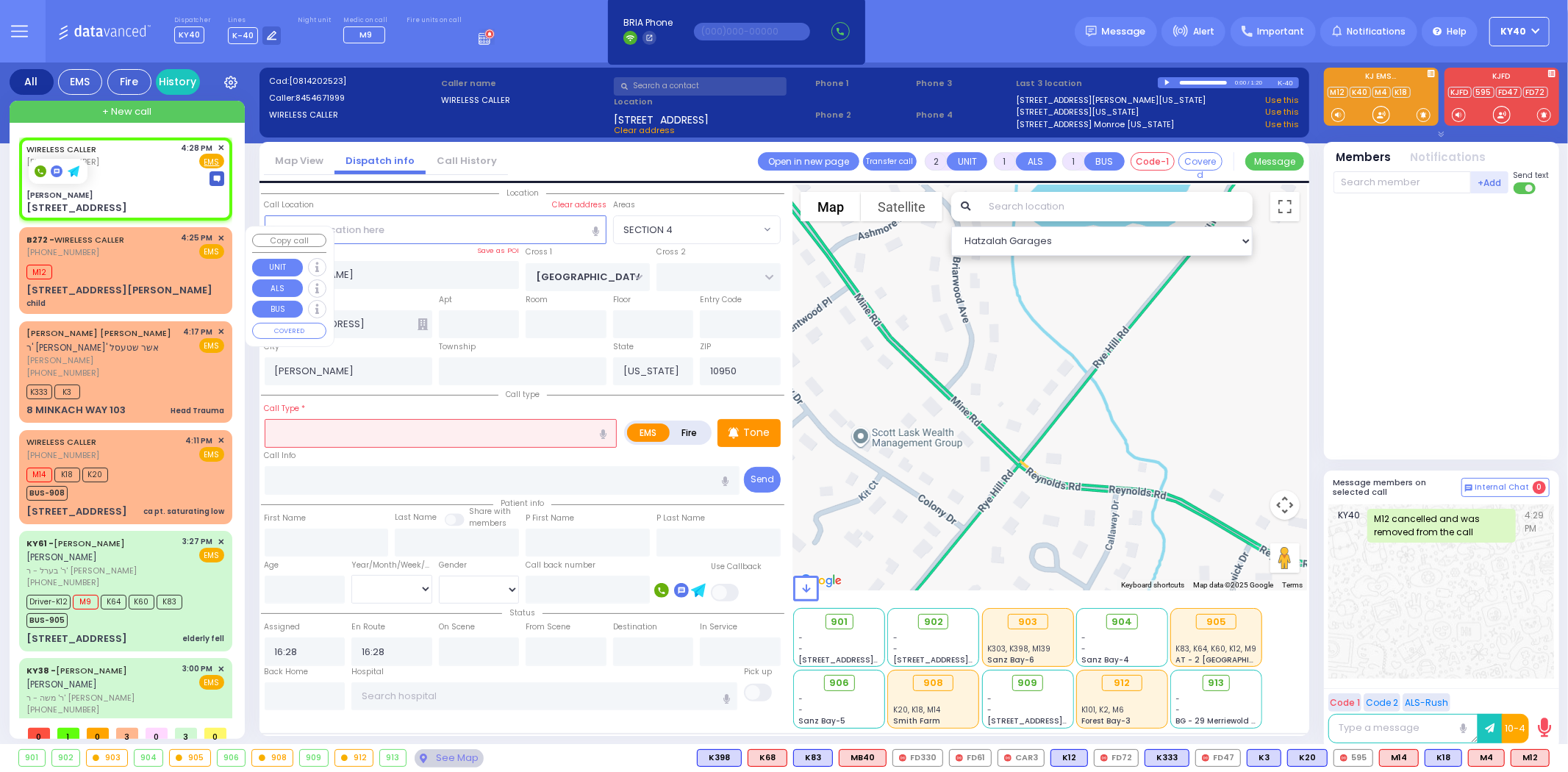
type input "16:25"
type input "16:29"
select select "Hatzalah Garages"
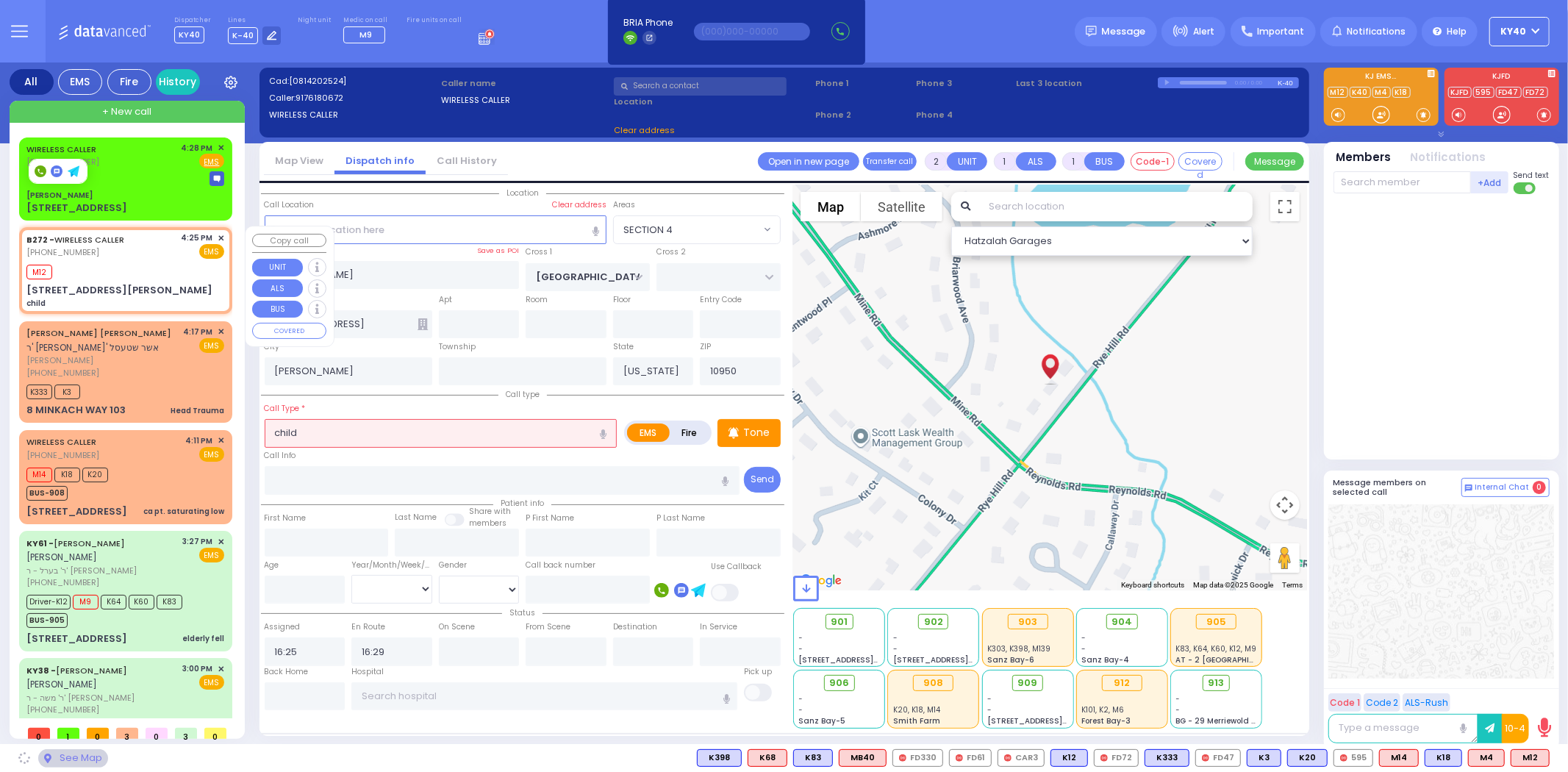
type input "MINE RD"
type input "COLONY DR"
type input "[STREET_ADDRESS][PERSON_NAME]"
type input "Monroe"
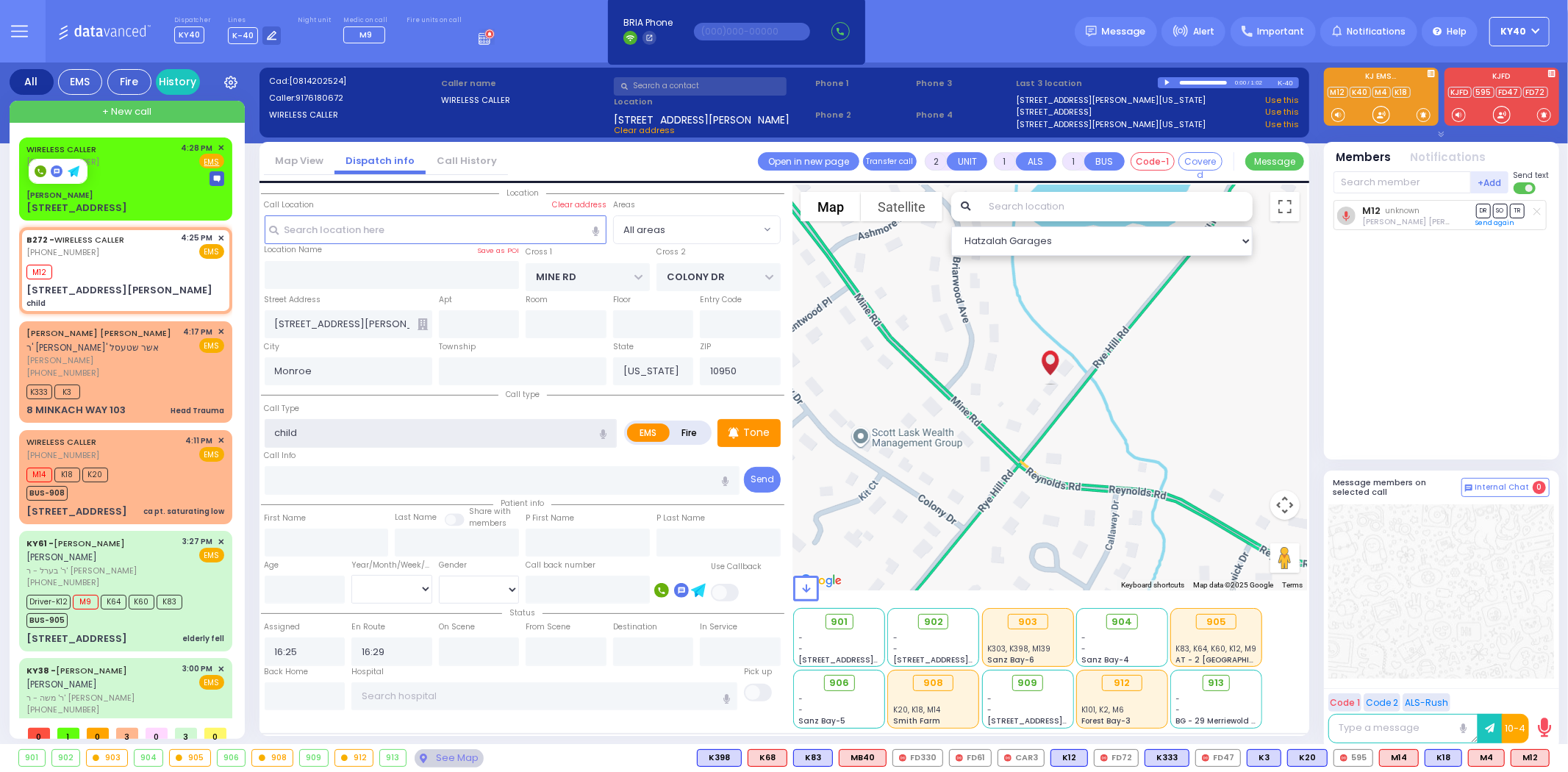
click at [346, 434] on input "child" at bounding box center [441, 433] width 353 height 28
type input "child possibl"
select select
radio input "true"
select select
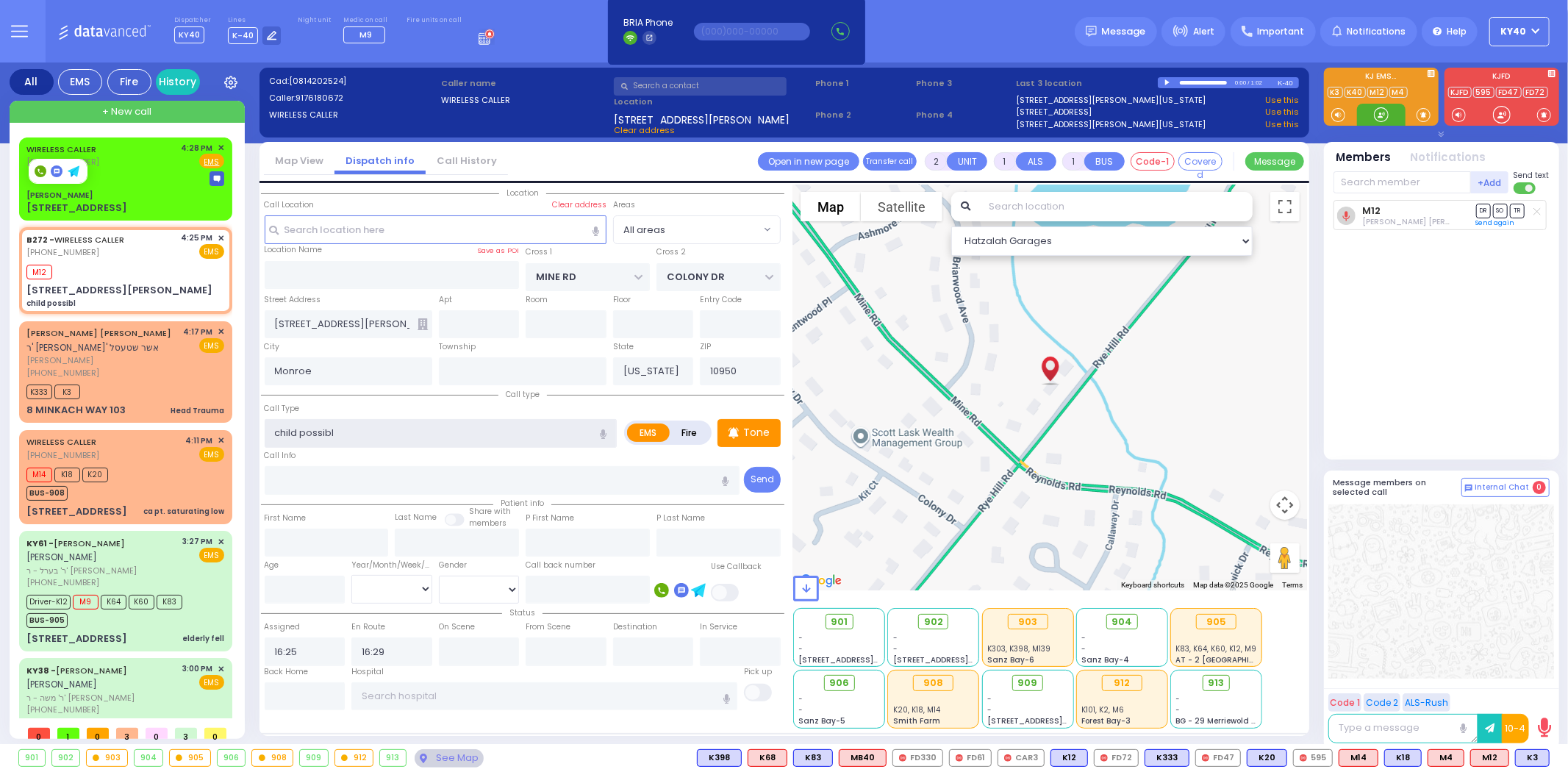
select select "Hatzalah Garages"
type input "child possibl"
click at [137, 171] on div at bounding box center [125, 178] width 198 height 15
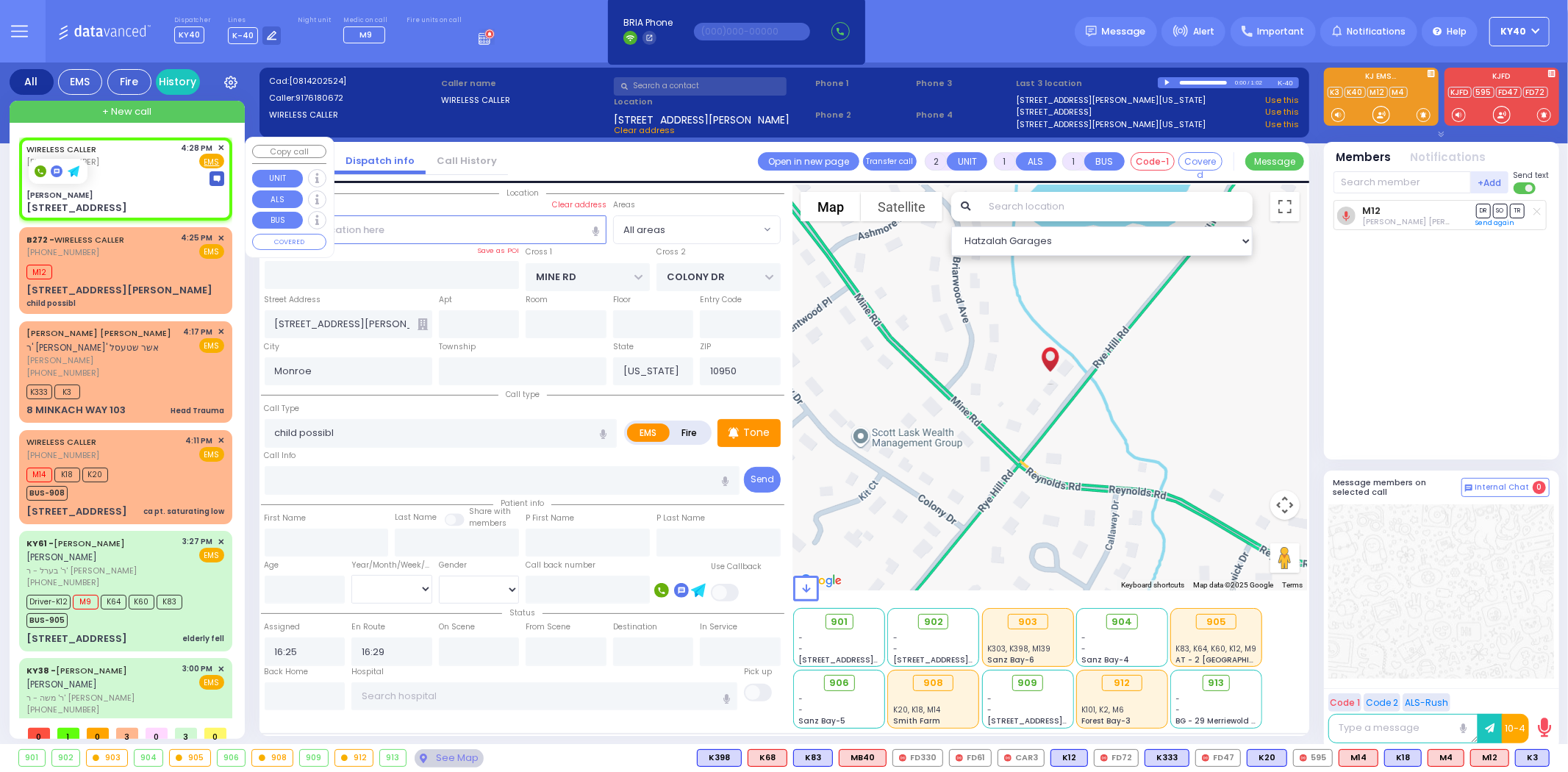
select select
radio input "true"
select select
type input "16:28"
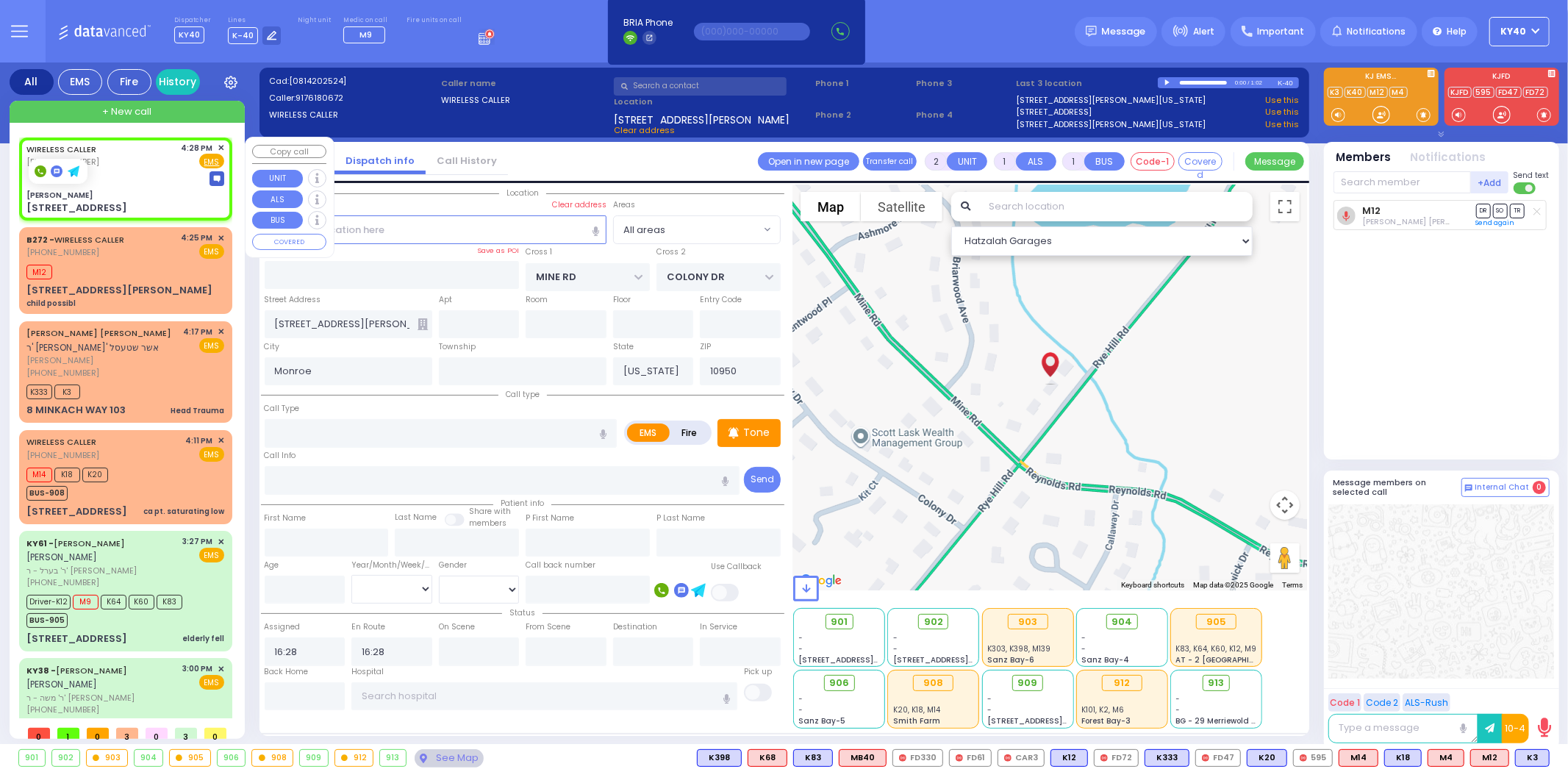
select select "Hatzalah Garages"
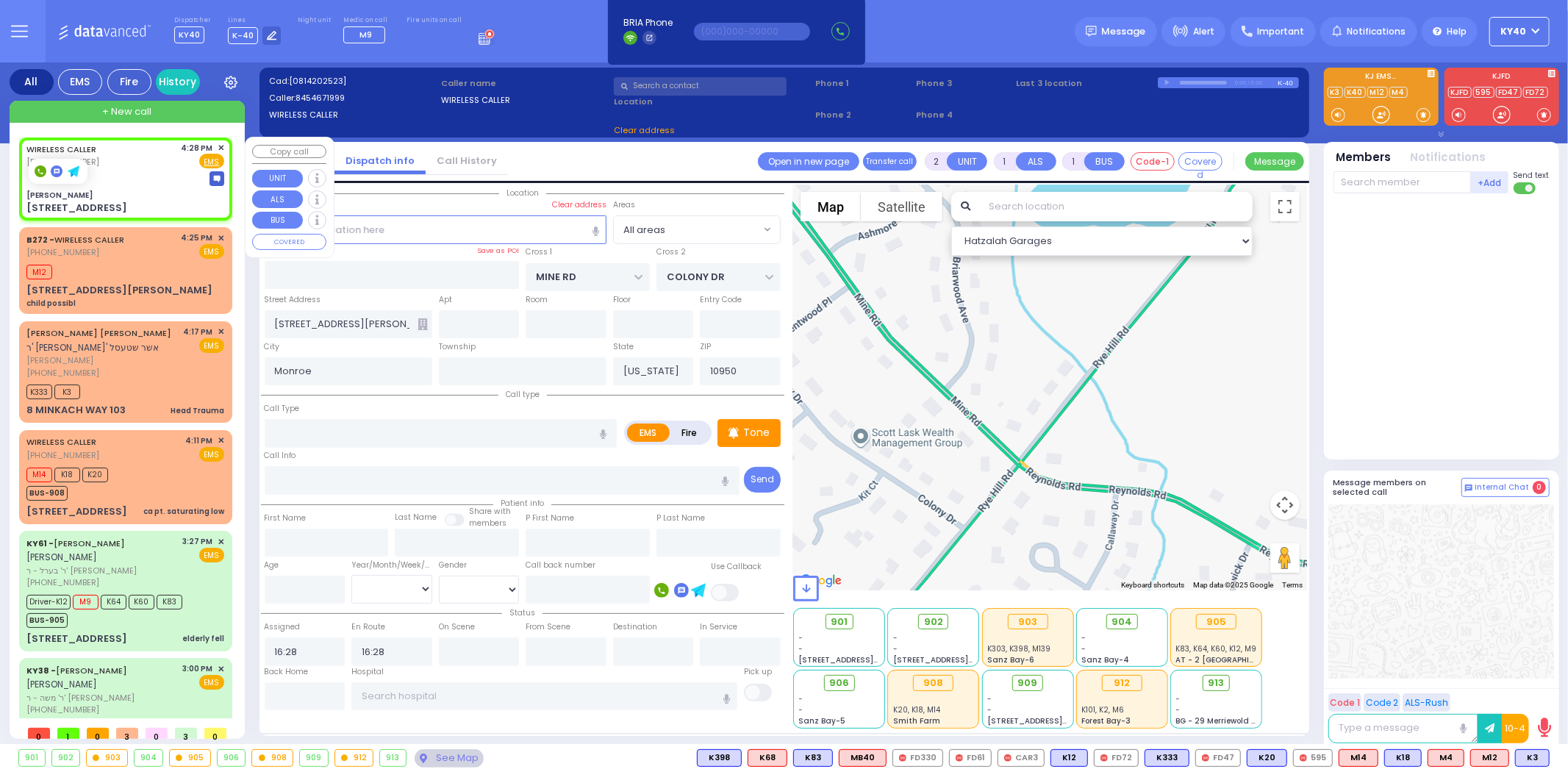
type input "Ginas Klein"
type input "[GEOGRAPHIC_DATA]"
type input "14 Ratzfert Way"
type input "[PERSON_NAME]"
select select "SECTION 4"
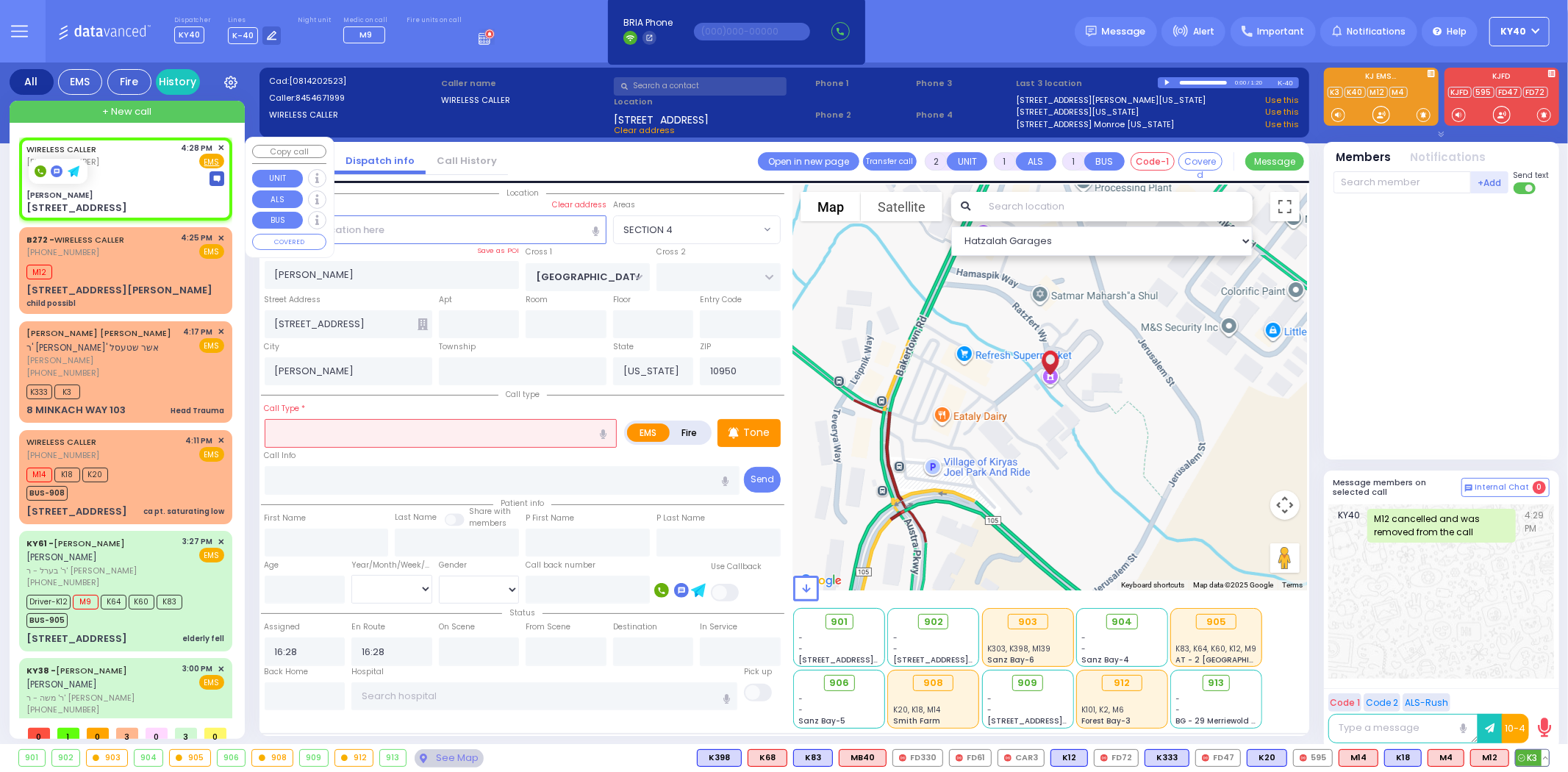
click at [1524, 753] on span "K3" at bounding box center [1532, 757] width 33 height 16
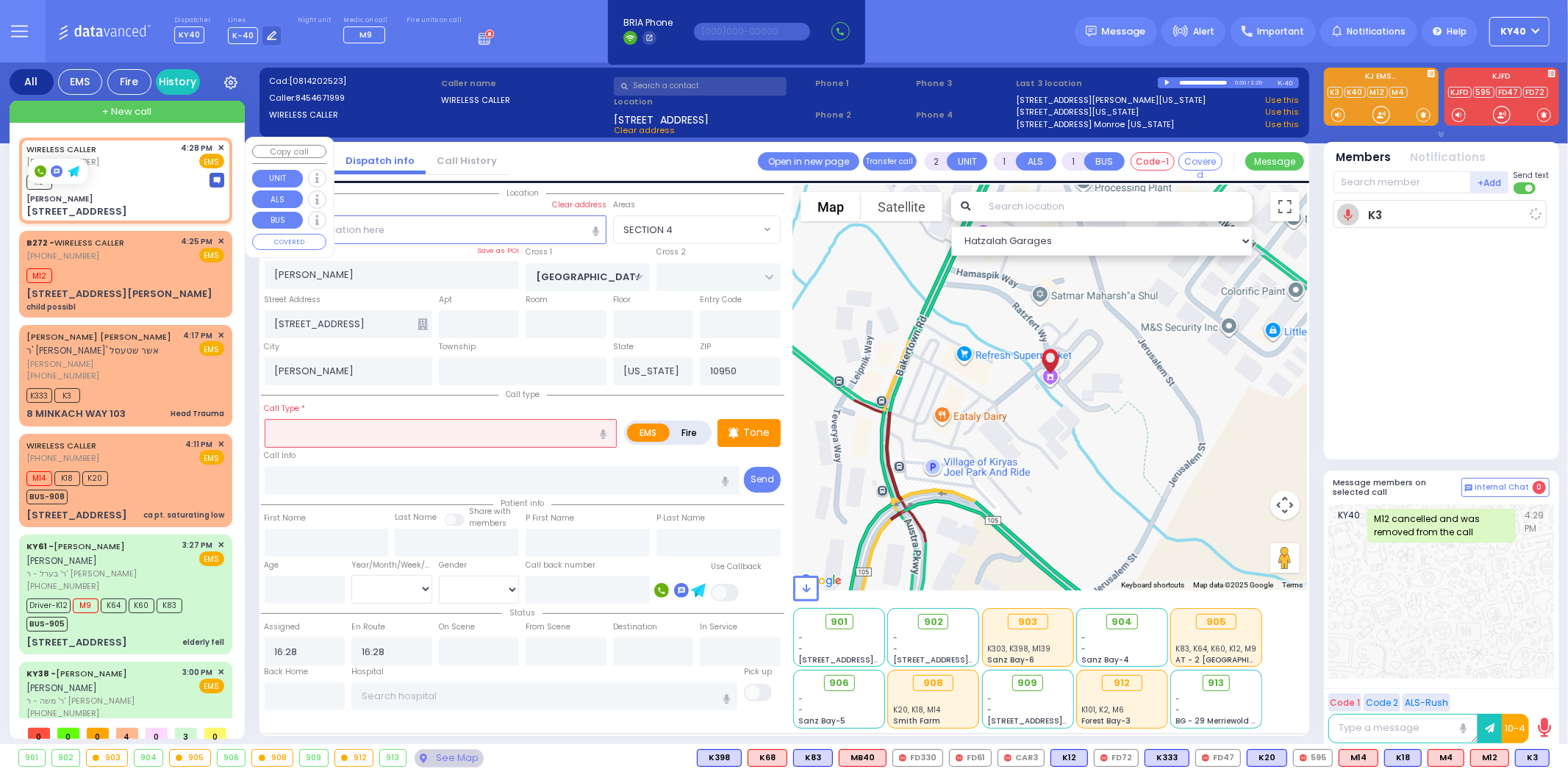
select select
radio input "true"
select select
select select "Hatzalah Garages"
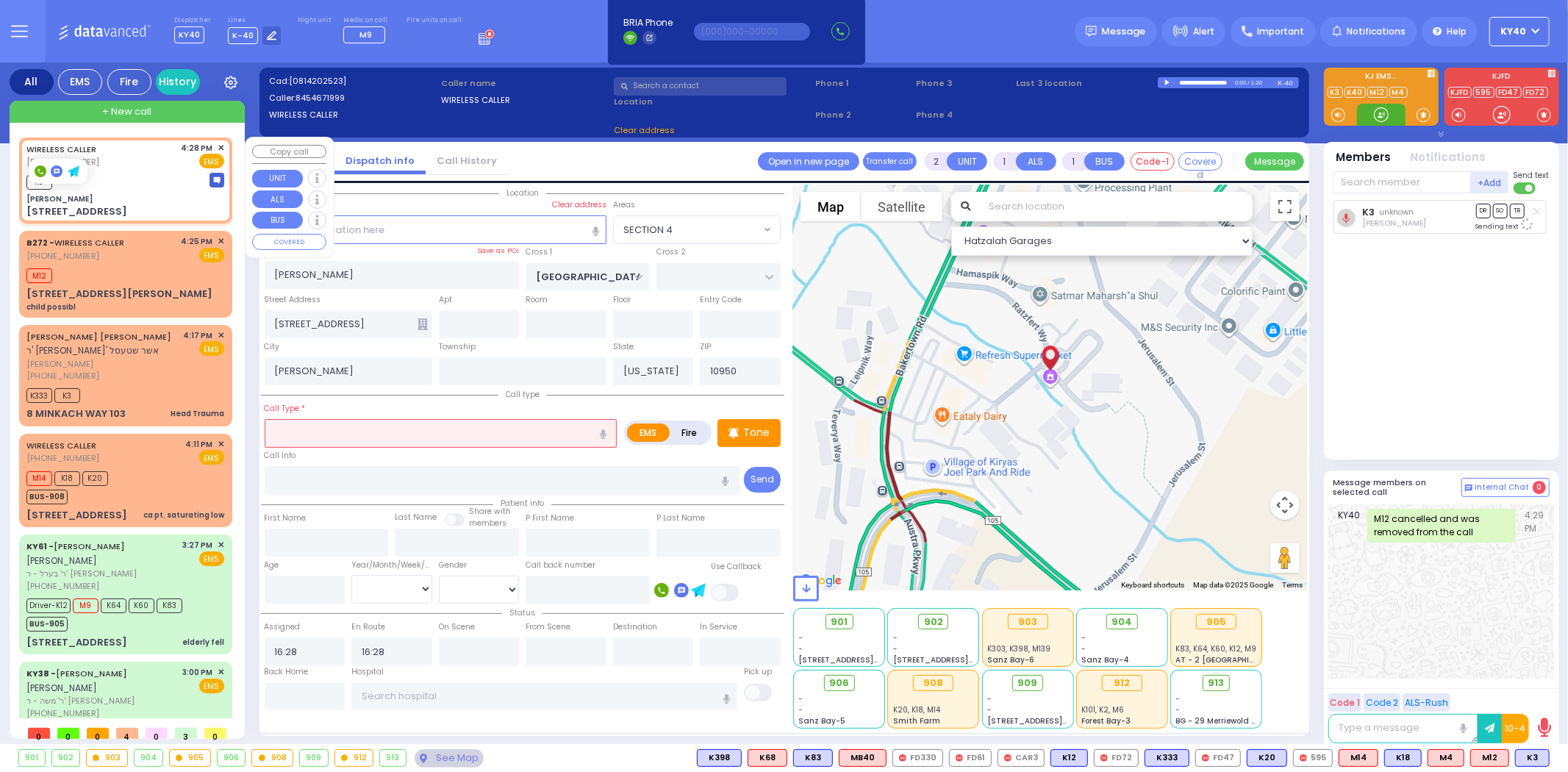
select select "SECTION 4"
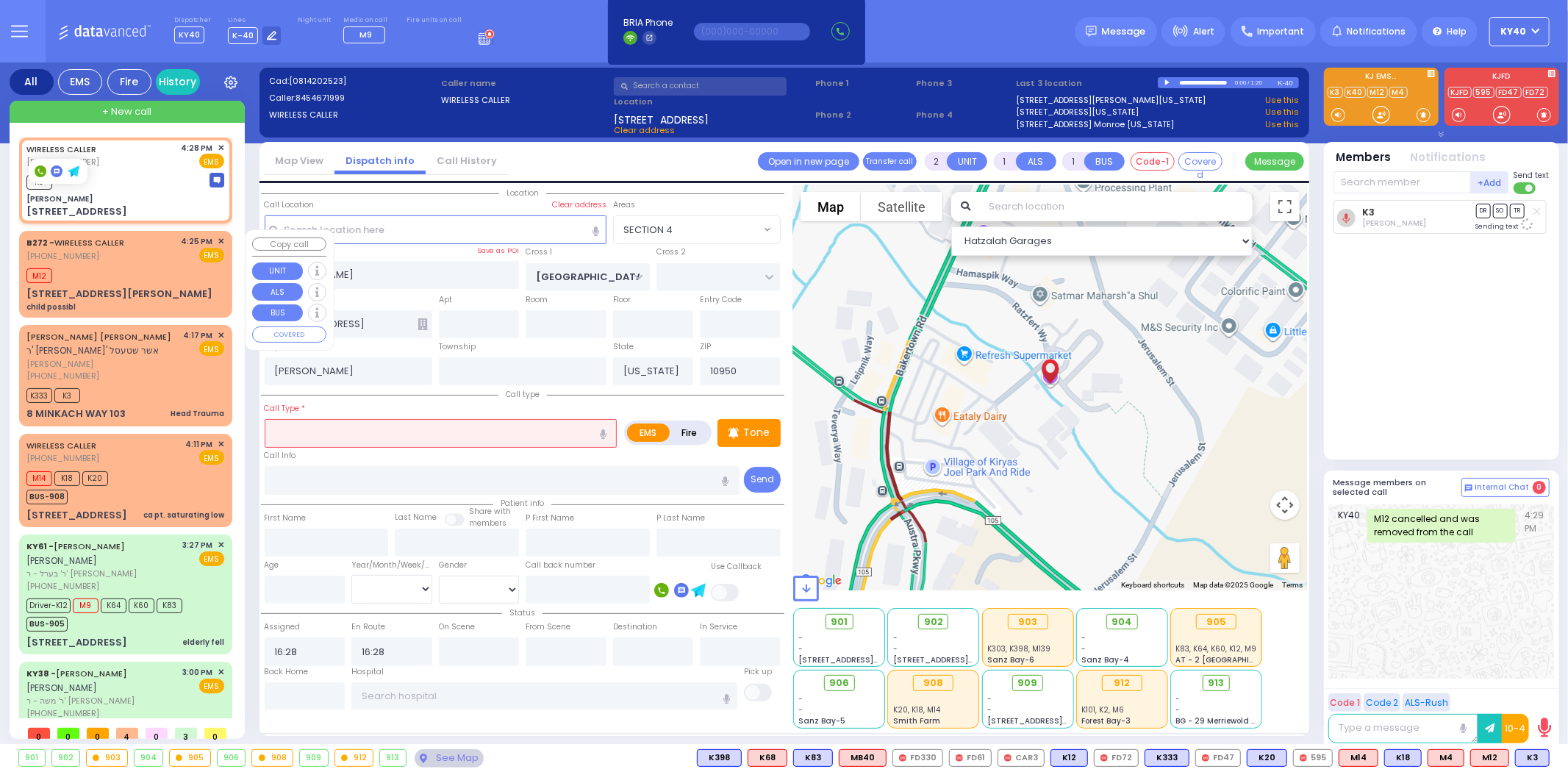
click at [127, 258] on div "B272 - WIRELESS CALLER (917) 618-0672 4:25 PM ✕ EMS" at bounding box center [125, 249] width 198 height 27
select select
type input "child possibl"
radio input "true"
select select
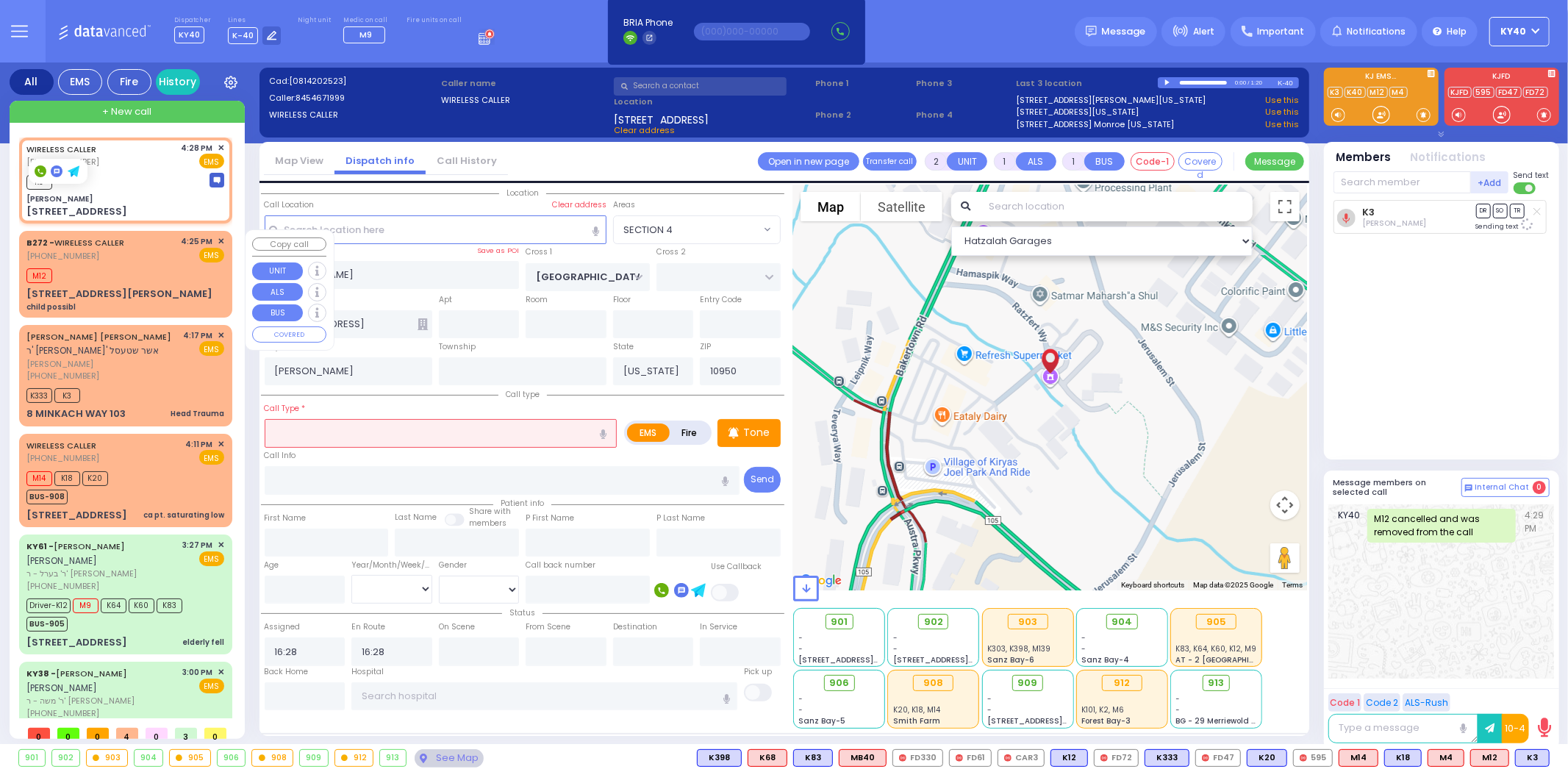
type input "16:25"
type input "16:29"
select select "Hatzalah Garages"
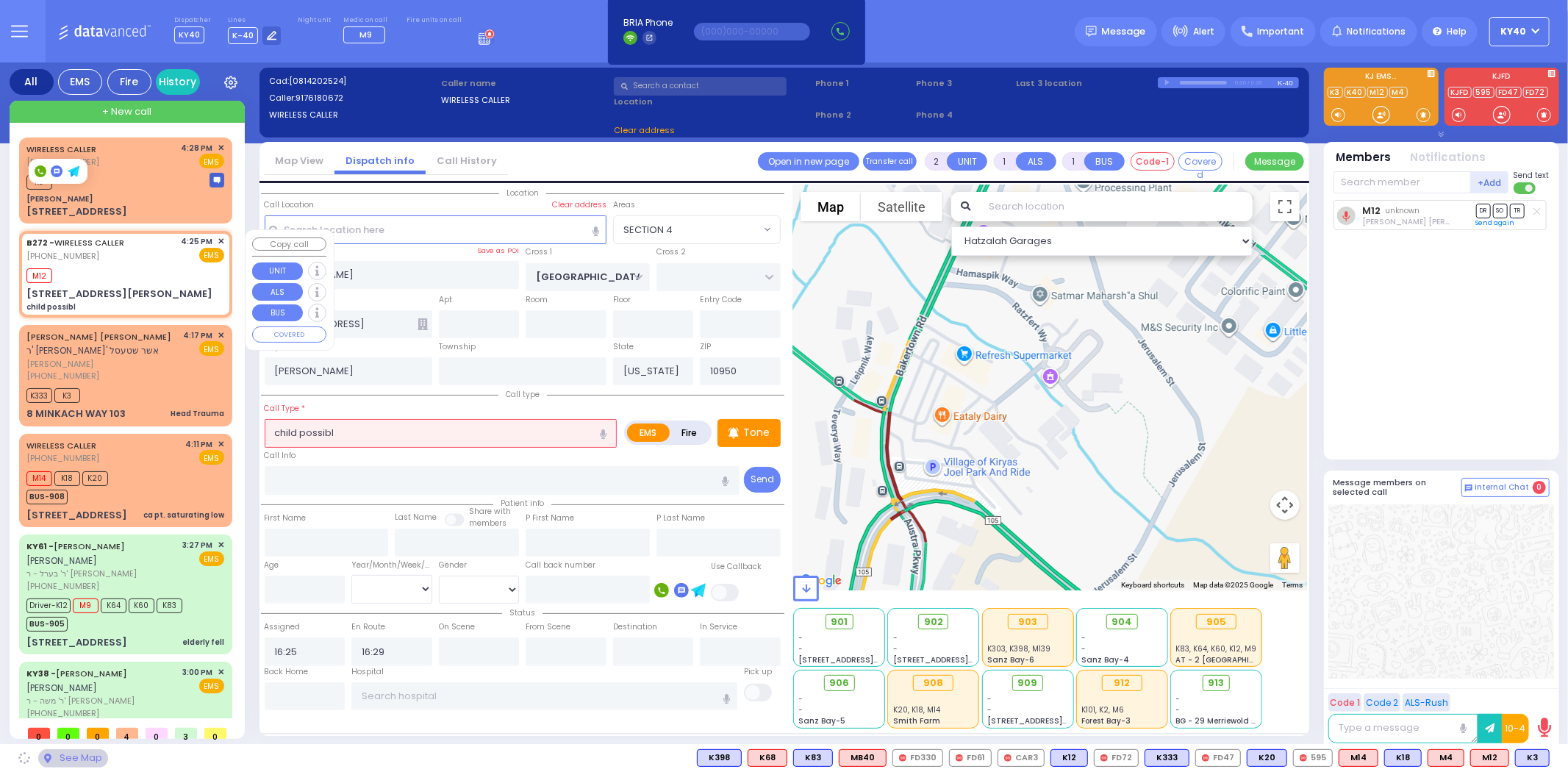
type input "MINE RD"
type input "COLONY DR"
type input "[STREET_ADDRESS][PERSON_NAME]"
type input "Monroe"
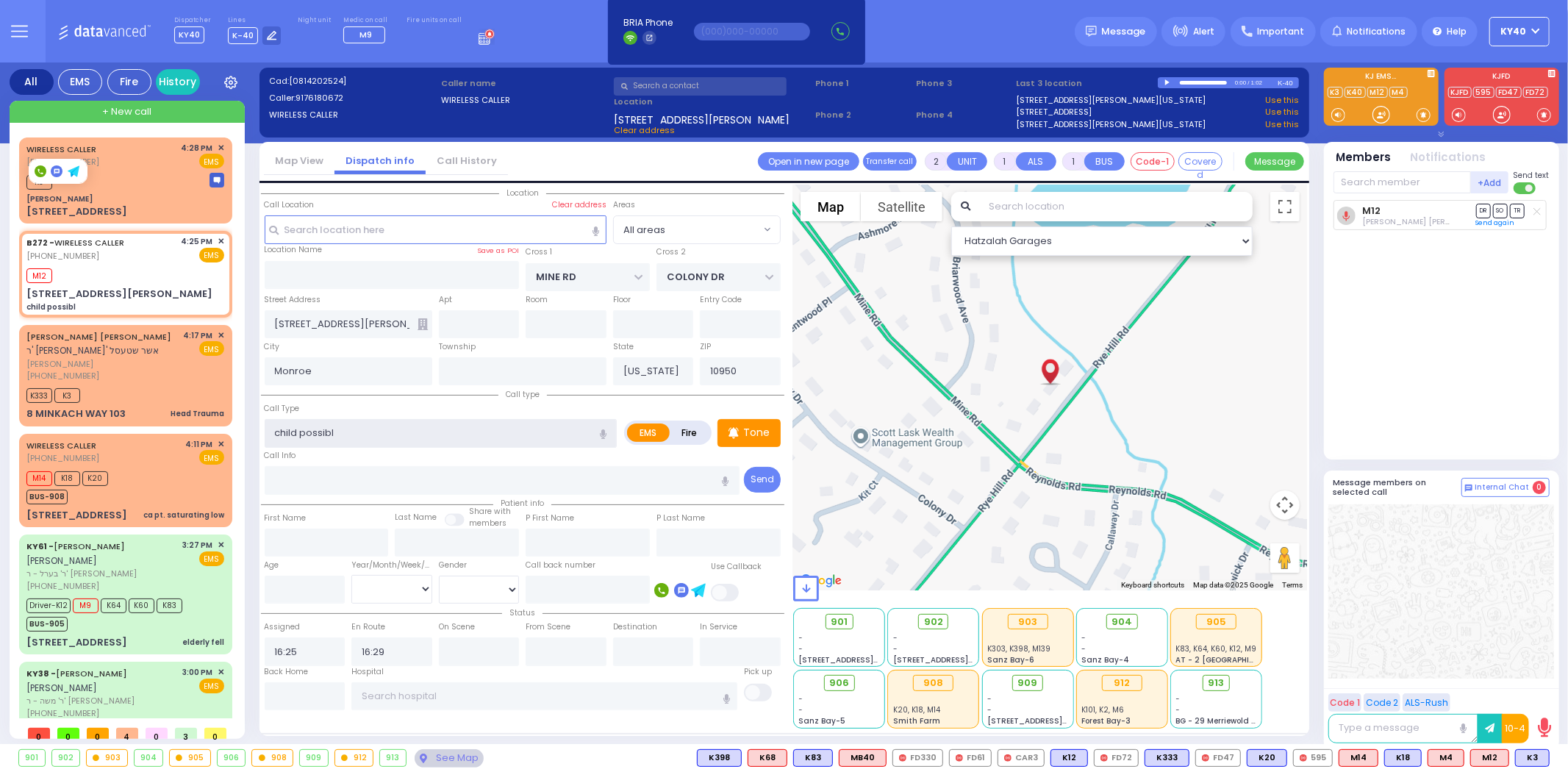
click at [368, 425] on input "child possibl" at bounding box center [441, 433] width 353 height 28
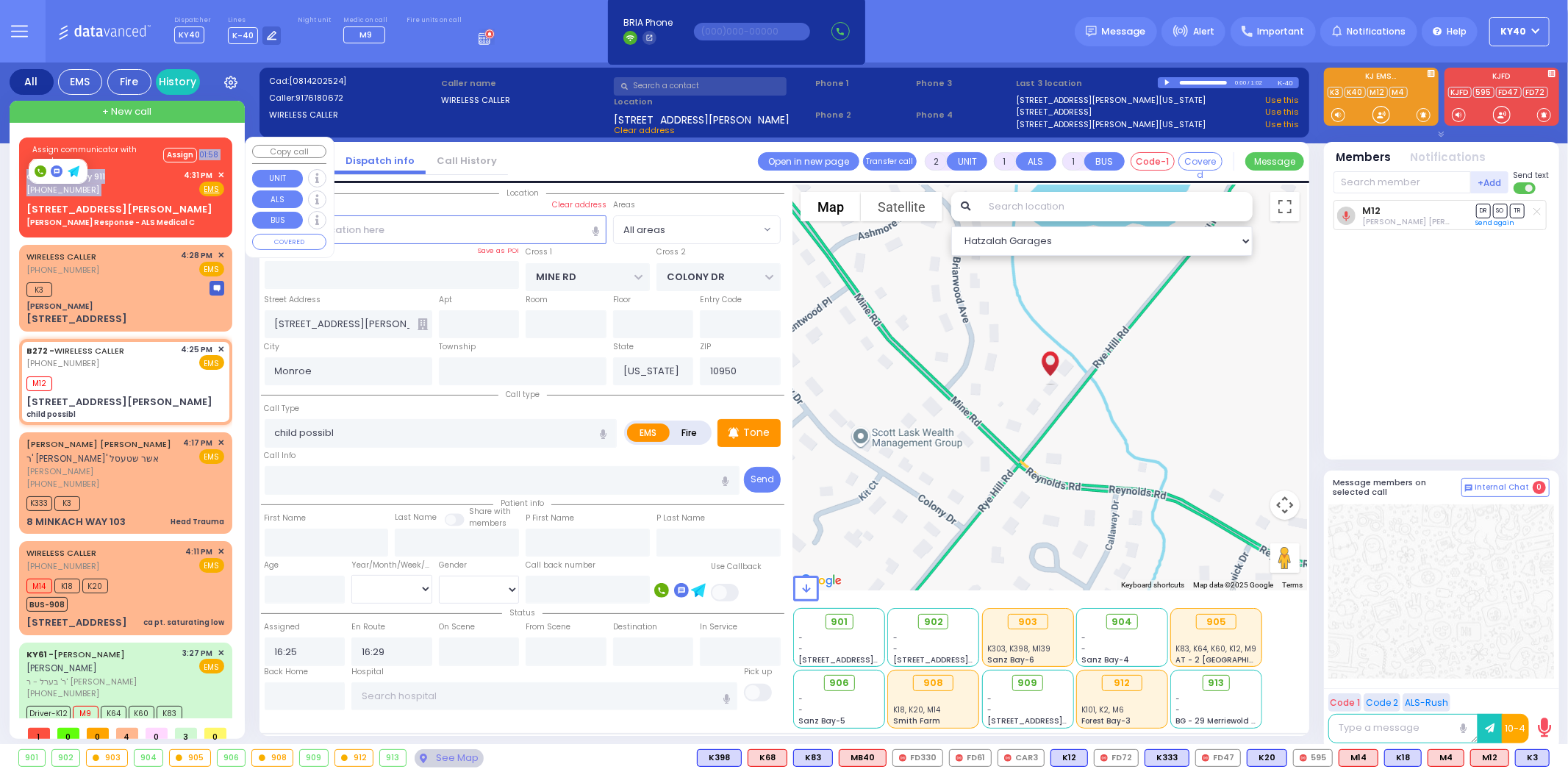
click at [150, 167] on div "Assign communicator with county Assign 01:58 Orange County 911 (845) 469-0911 4…" at bounding box center [125, 185] width 207 height 90
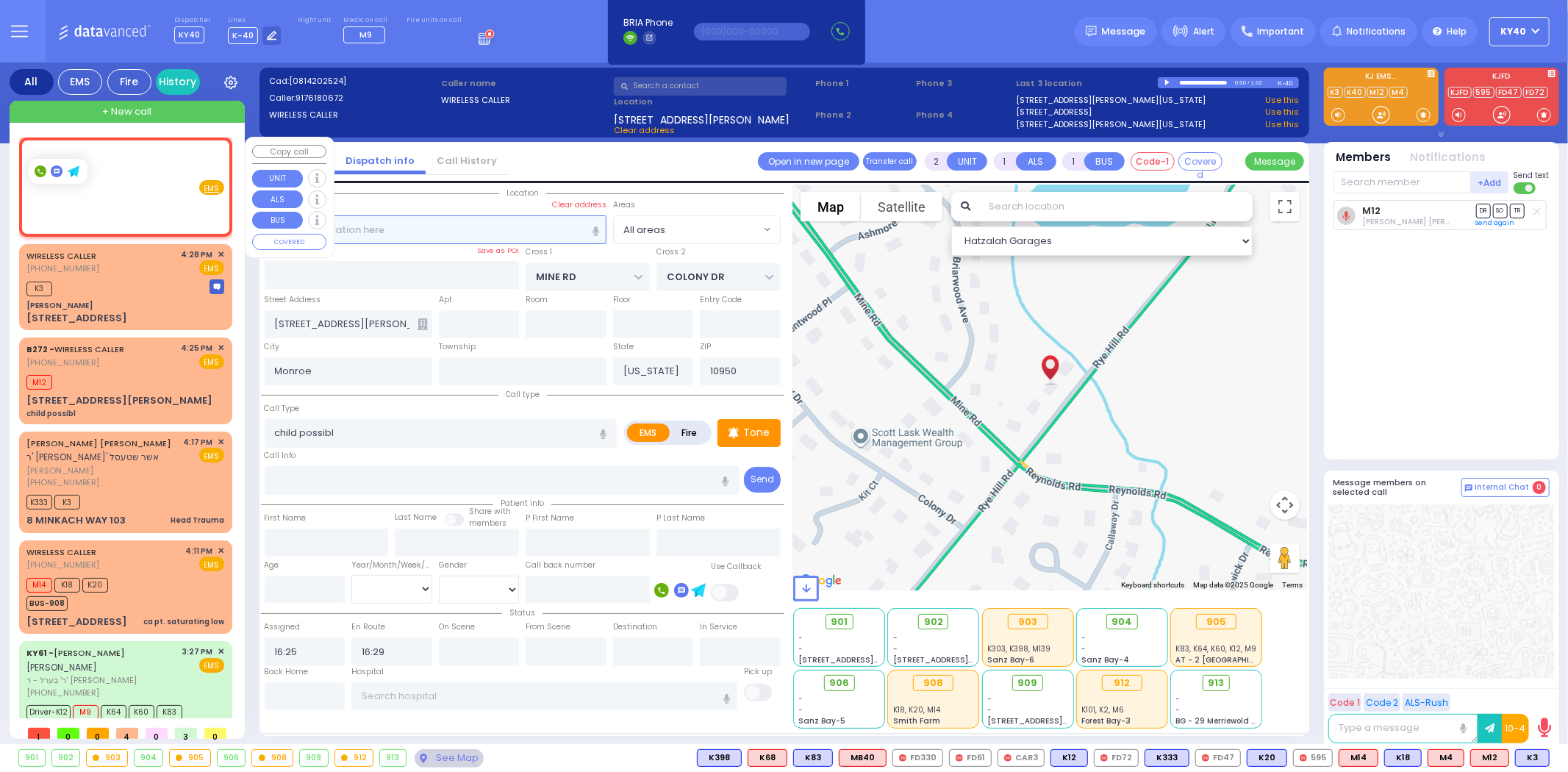
type input "6"
select select
type input "Charlie Response - ALS Medical C"
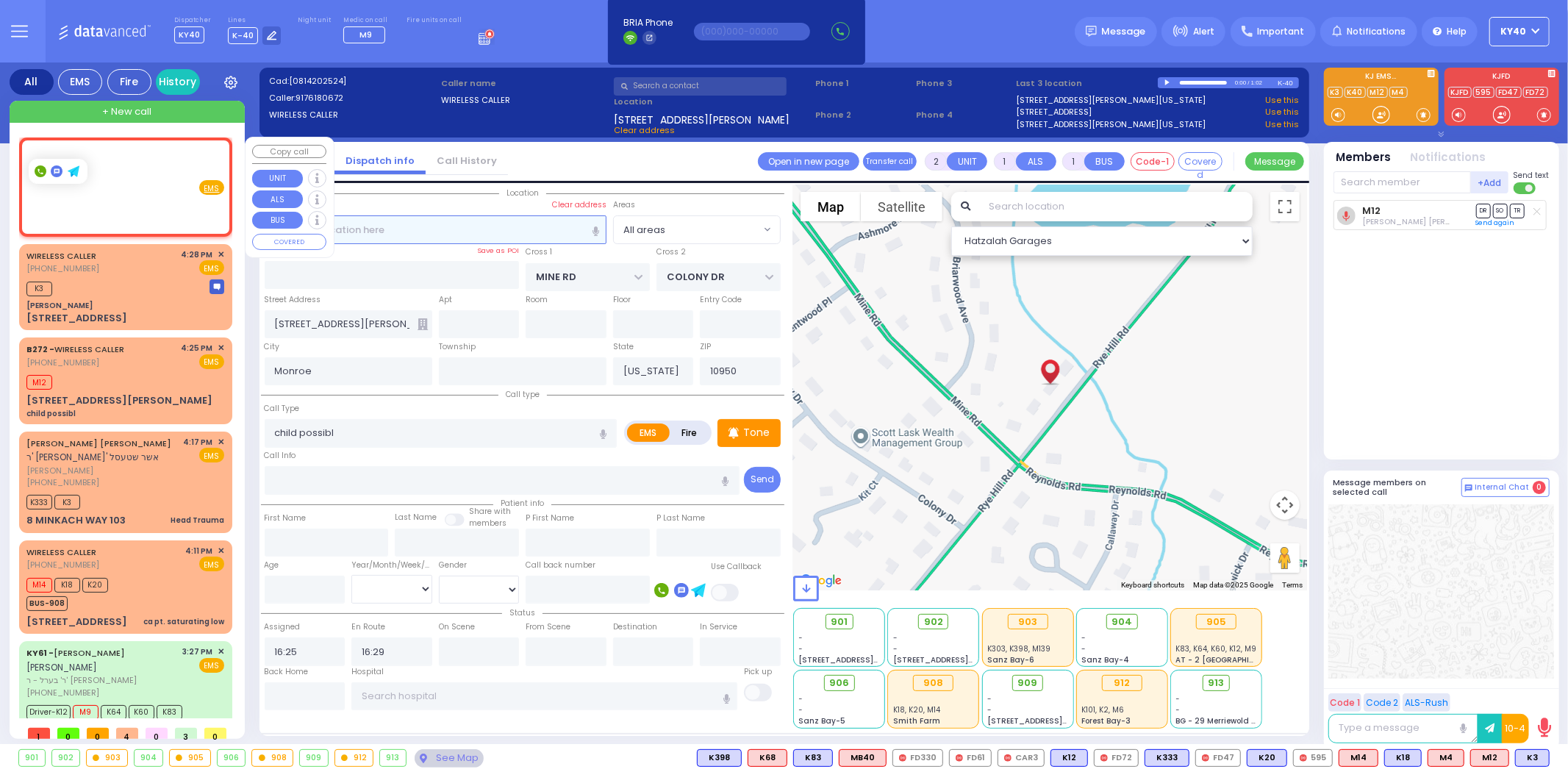
radio input "true"
type input "Nature: : Charlie Response - ALS Medical C Address: : 80 Rye Hill Rd, 10950 Cro…"
select select
select select "Hatzalah Garages"
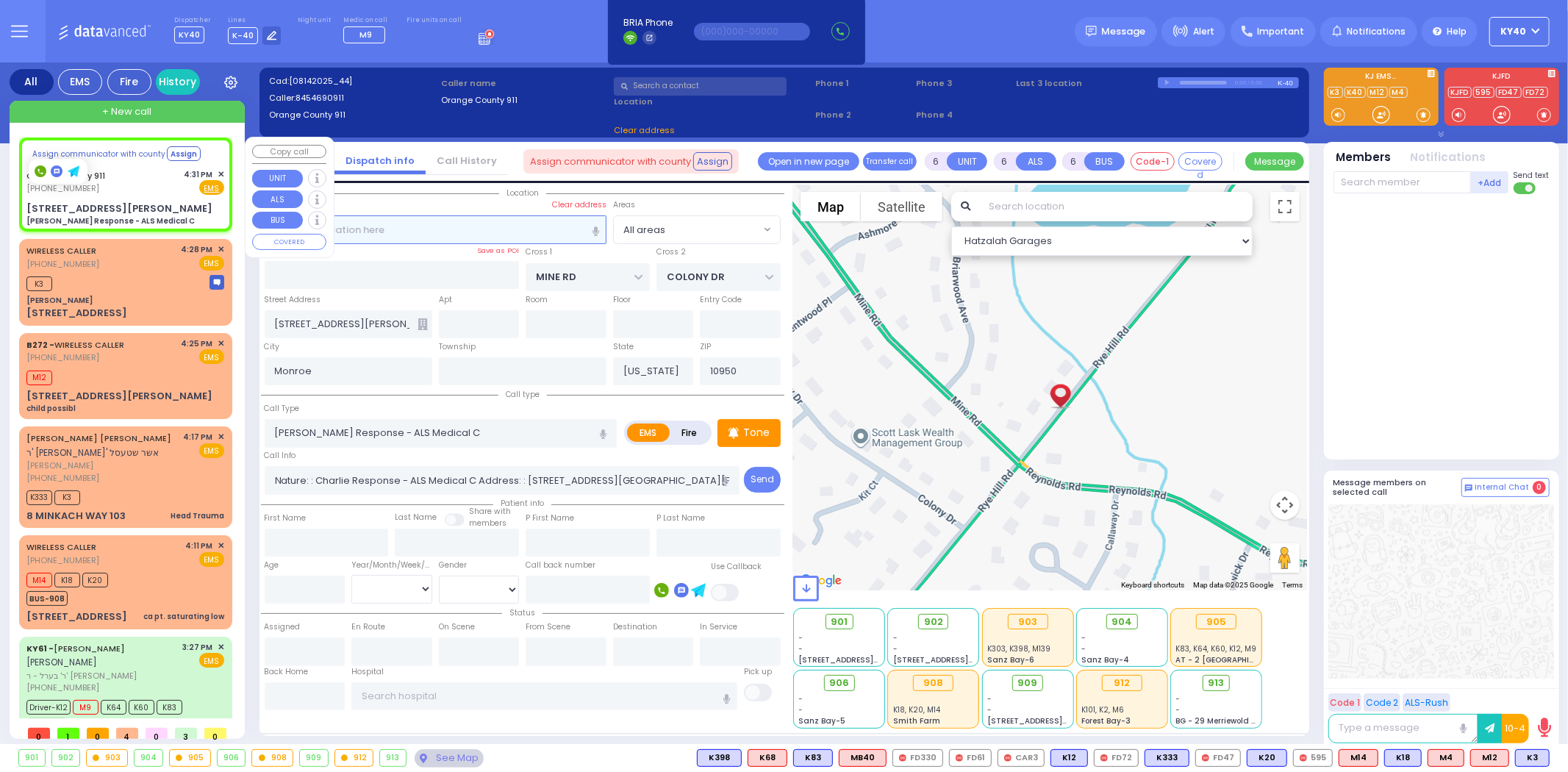
select select
radio input "true"
select select
select select "Hatzalah Garages"
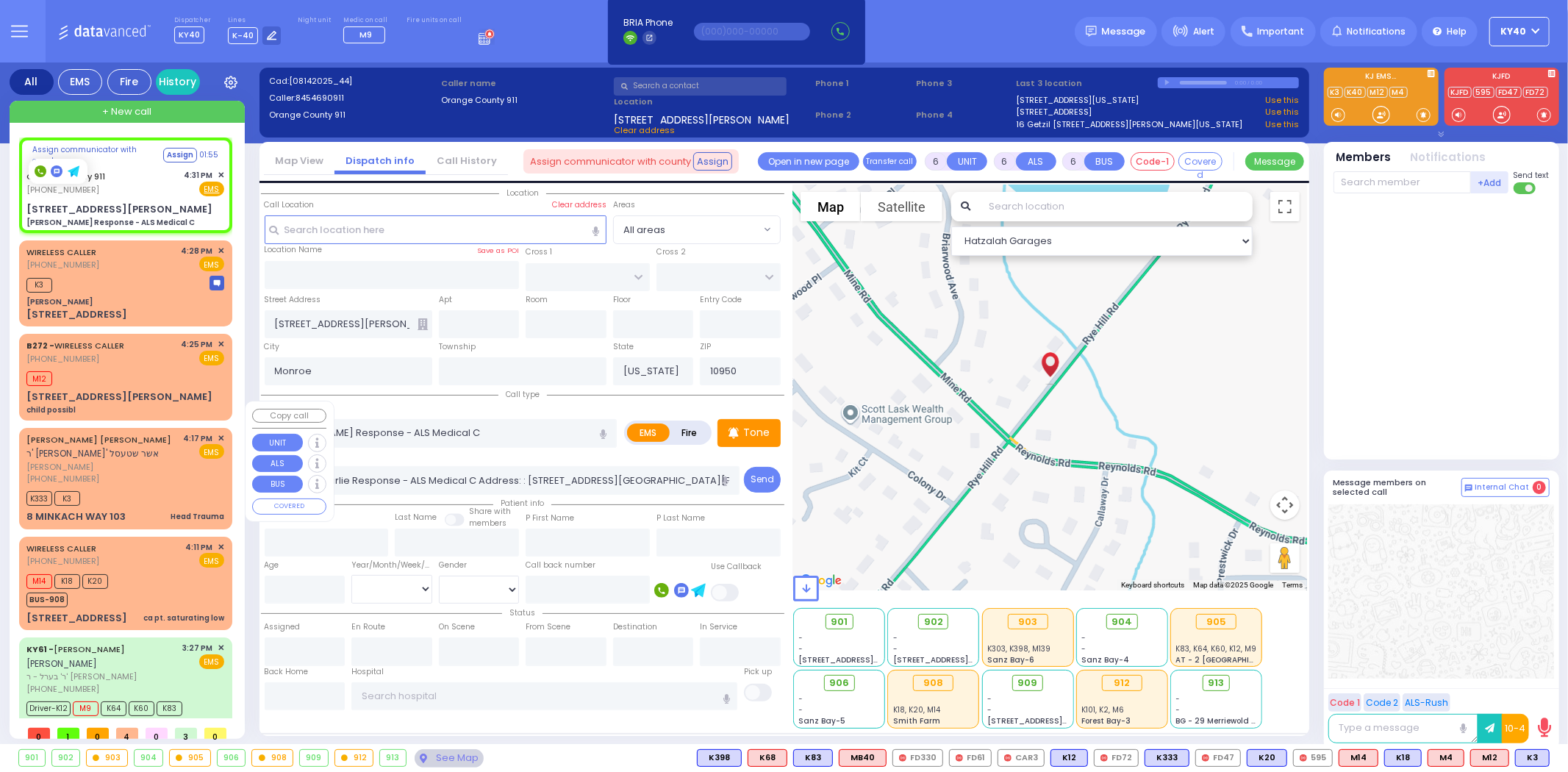
click at [214, 432] on div "4:17 PM ✕" at bounding box center [204, 438] width 41 height 13
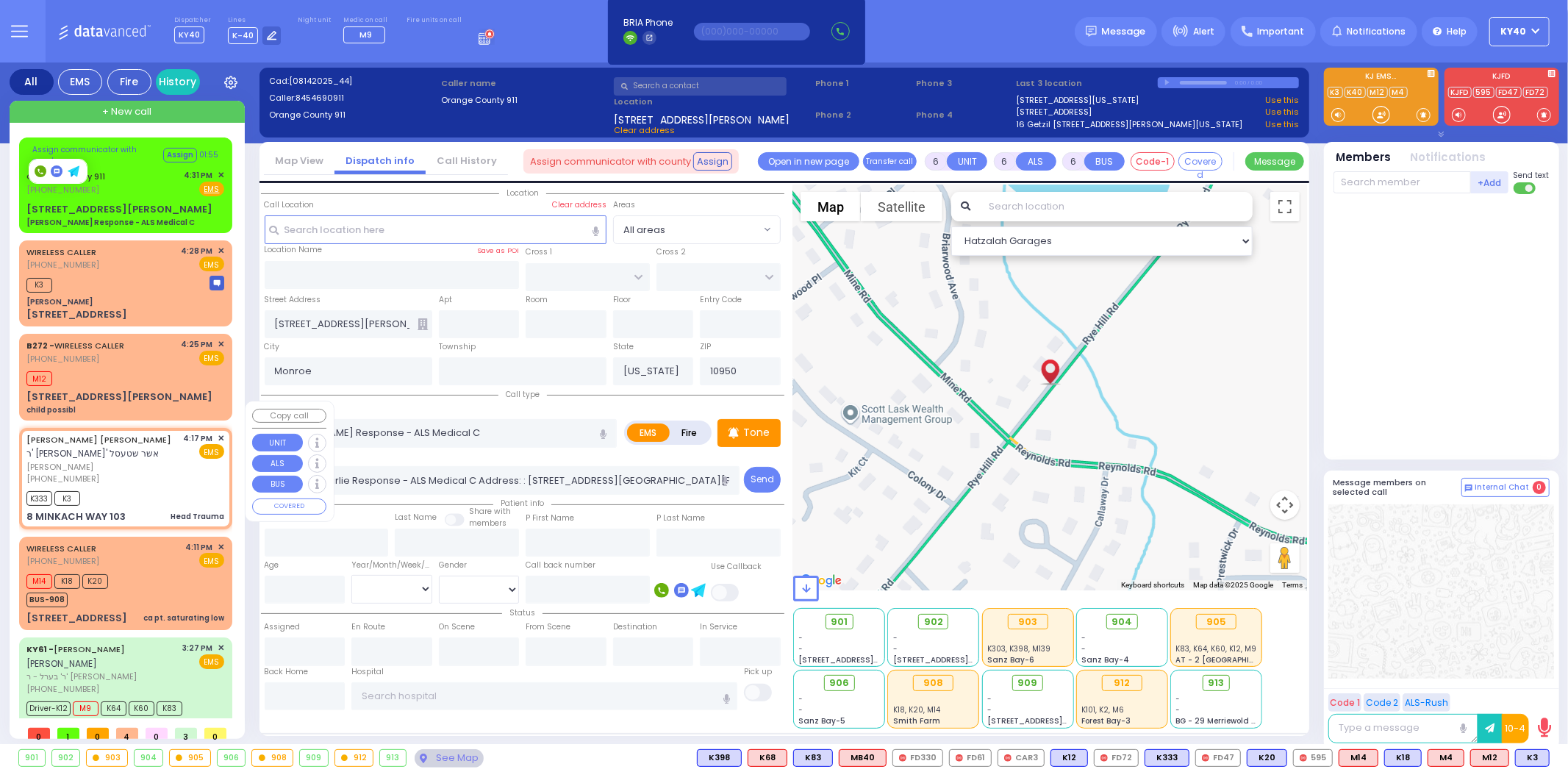
type input "1"
select select
type input "Head Trauma"
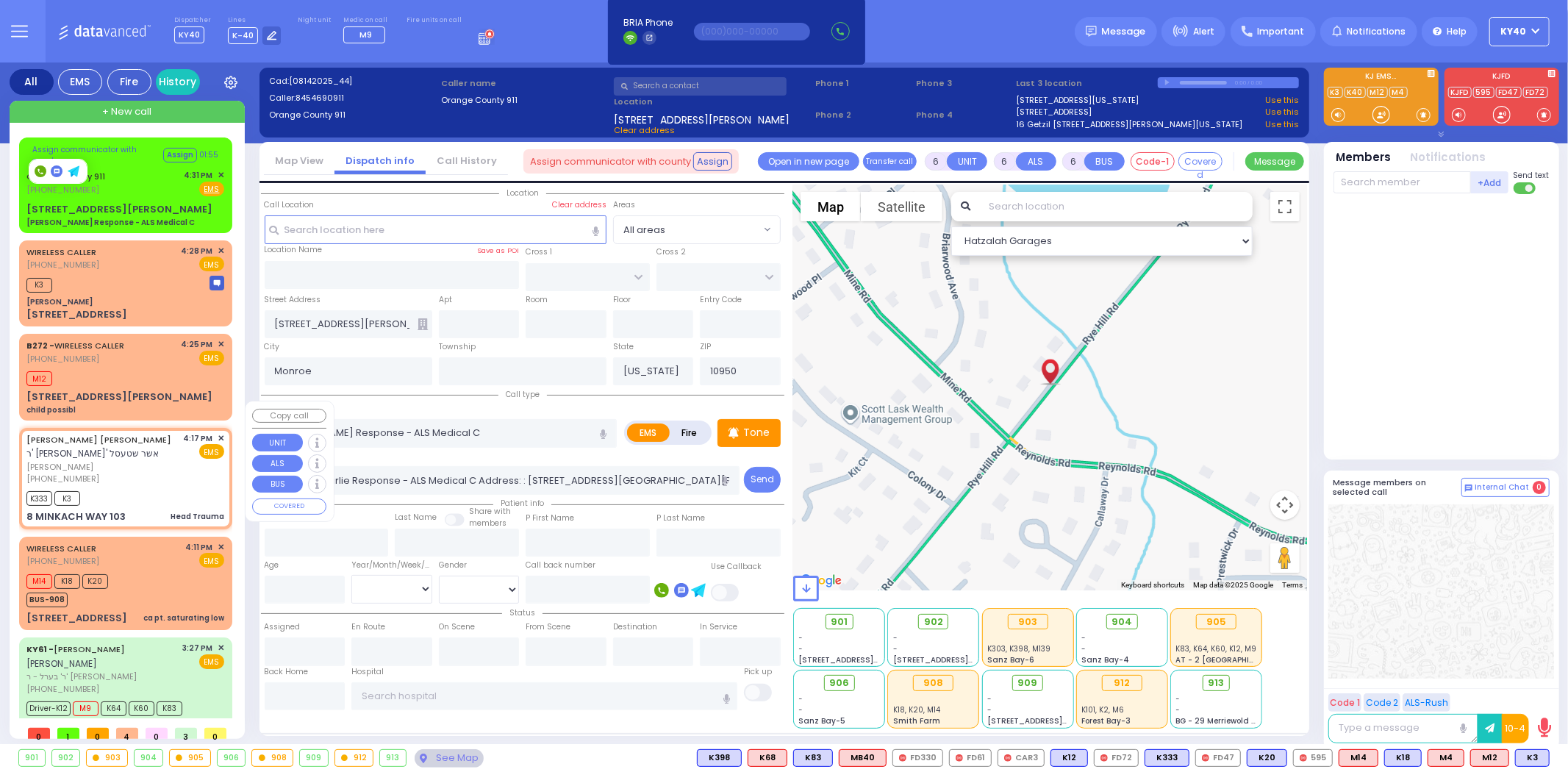
radio input "true"
type input "WOLF"
type input "FREUND"
select select
type input "16:17"
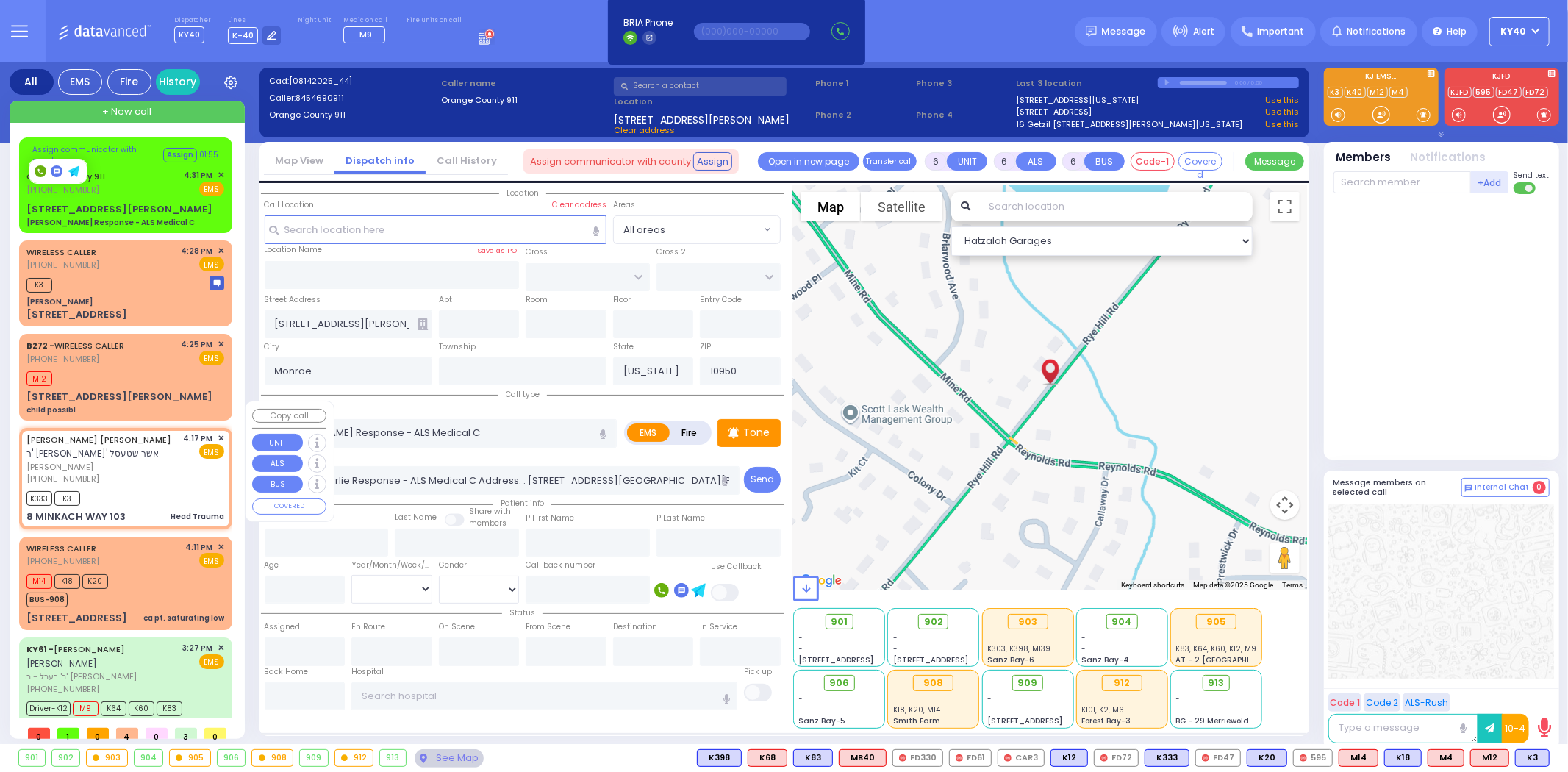
type input "16:19"
select select "Hatzalah Garages"
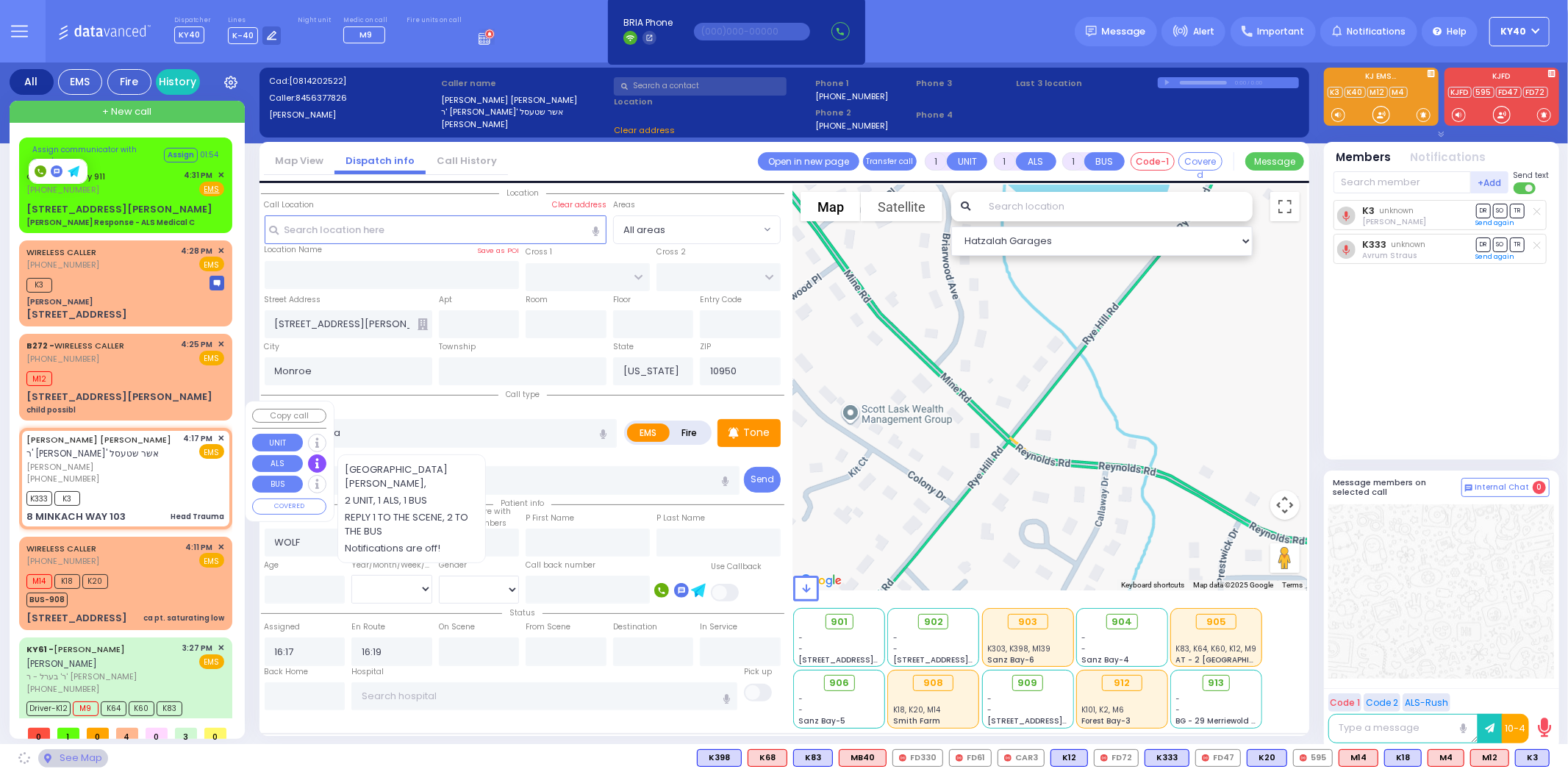
type input "AMSTERDAM WAY"
type input "TARNIGRAD WAY"
type input "8 MINKACH WAY"
type input "103"
type input "[PERSON_NAME]"
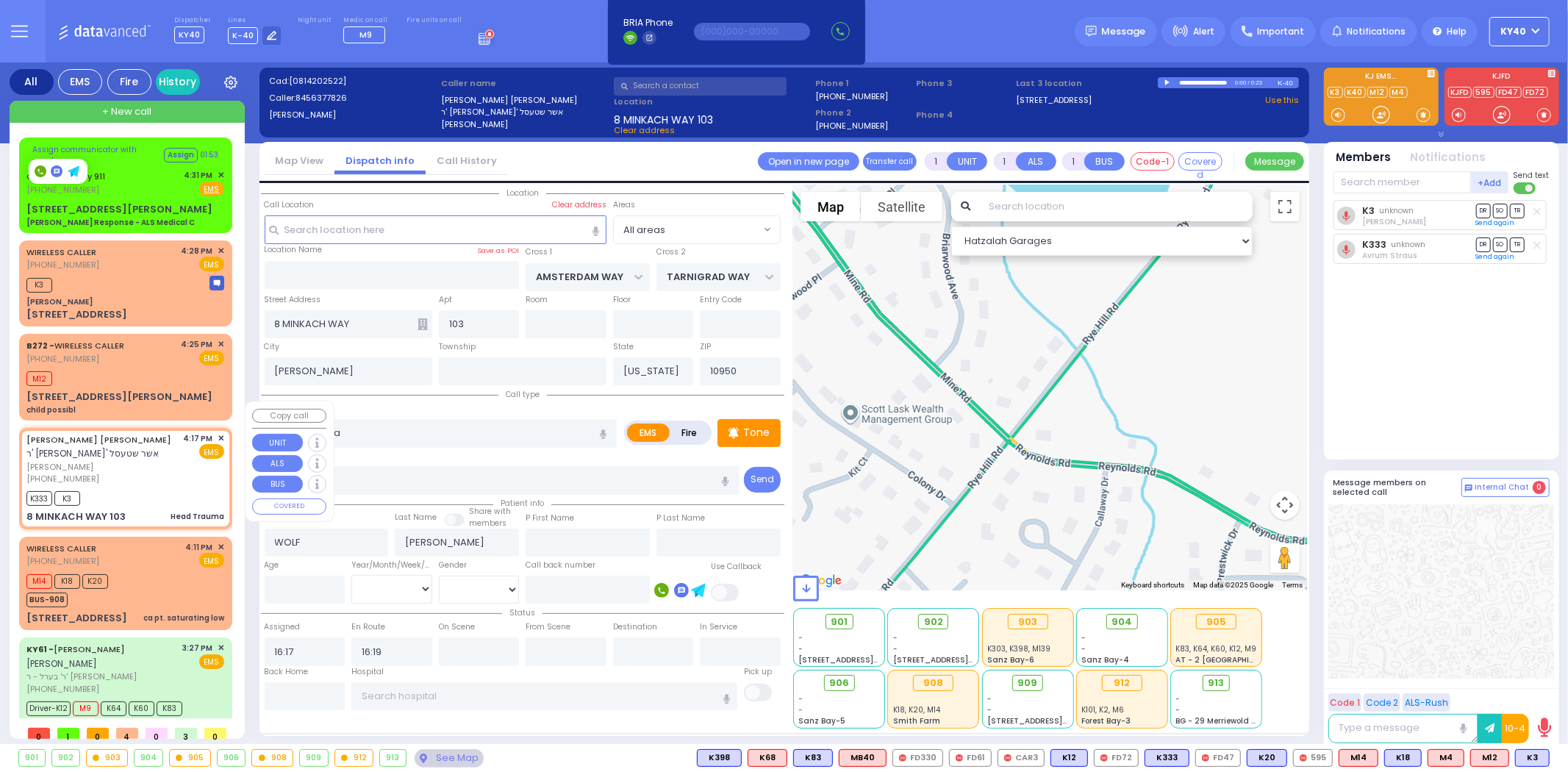
click at [221, 432] on span "✕" at bounding box center [221, 438] width 7 height 13
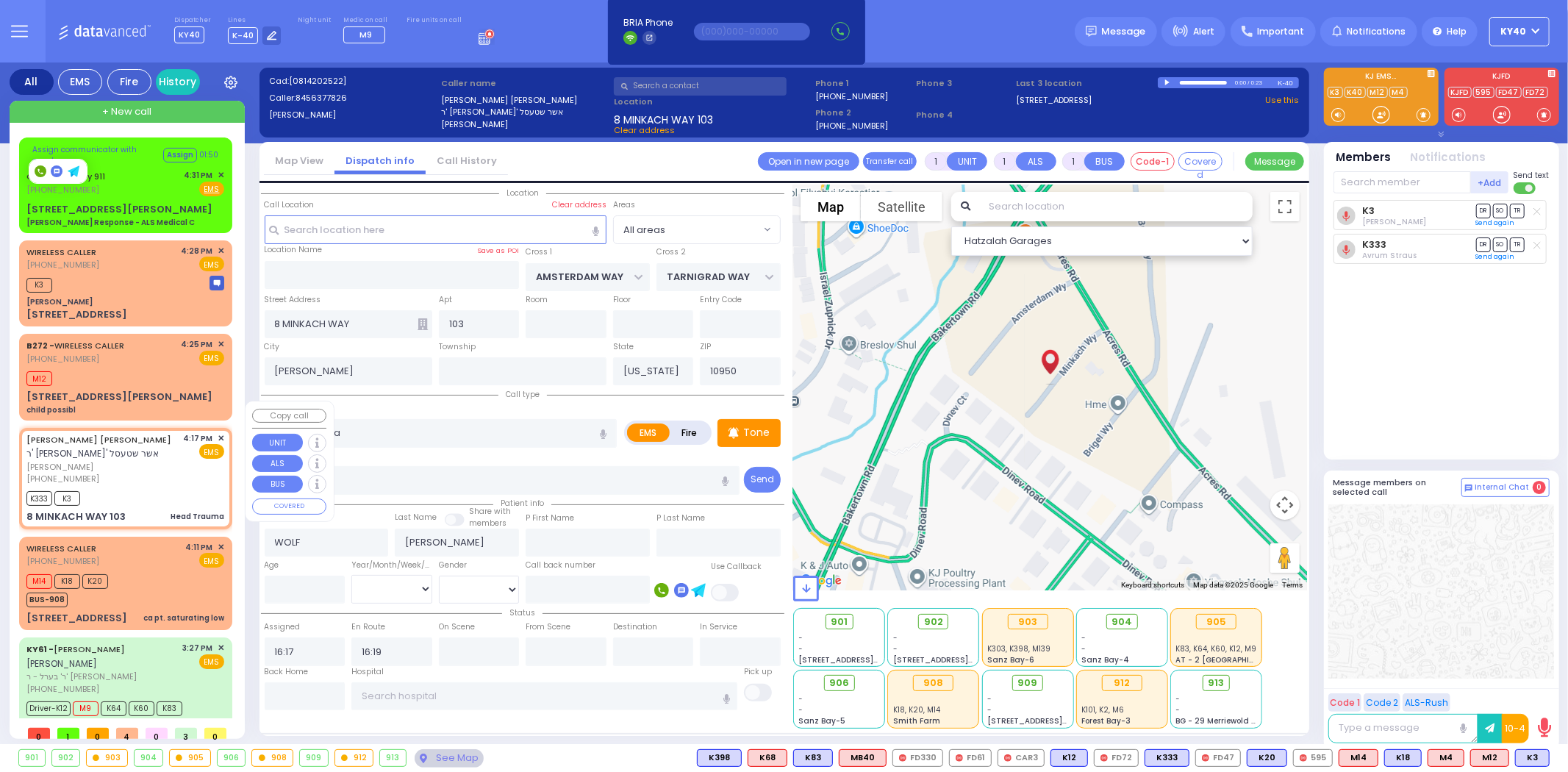
click at [222, 430] on div "WOLF FREUND ר' יעקב יצחק - ר' ארי' אשר שטעסל וואלף פריינד (845) 637-7826 4:17 P…" at bounding box center [125, 478] width 207 height 96
select select
radio input "true"
select select
select select "Hatzalah Garages"
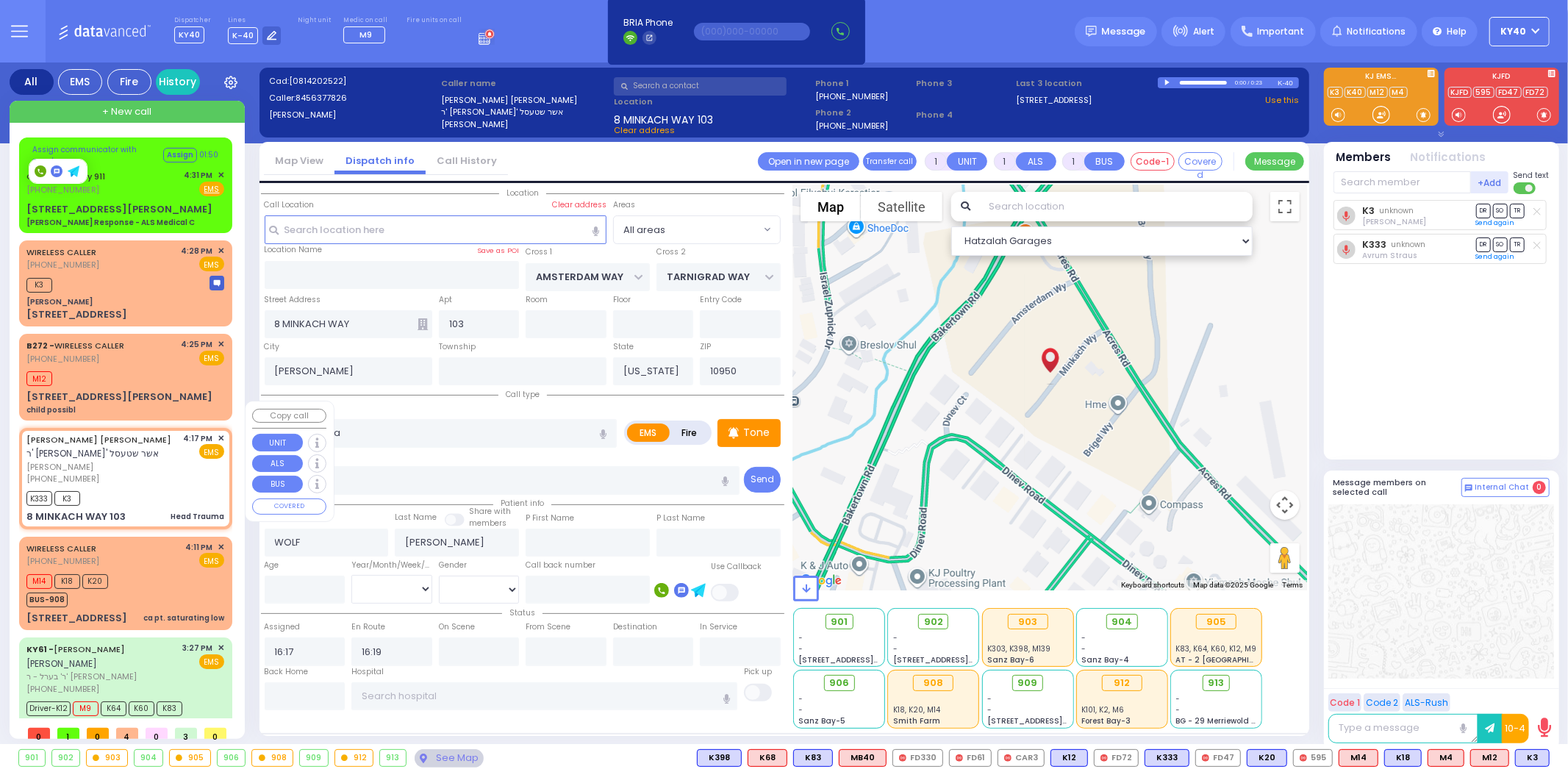
click at [217, 432] on span "✕" at bounding box center [221, 438] width 7 height 13
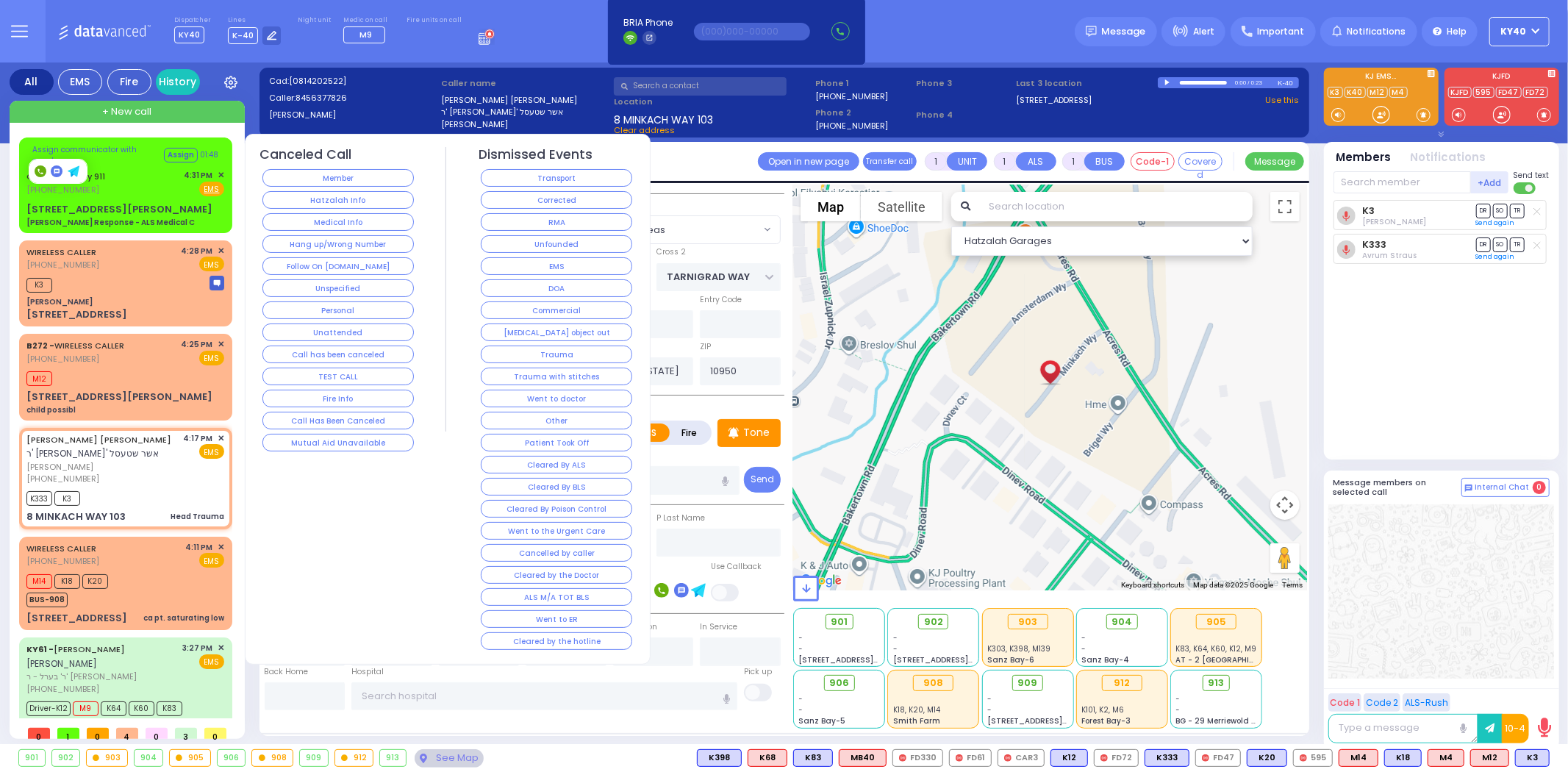
drag, startPoint x: 550, startPoint y: 636, endPoint x: 534, endPoint y: 633, distance: 16.3
click at [550, 636] on button "Cleared by the hotline" at bounding box center [556, 641] width 151 height 18
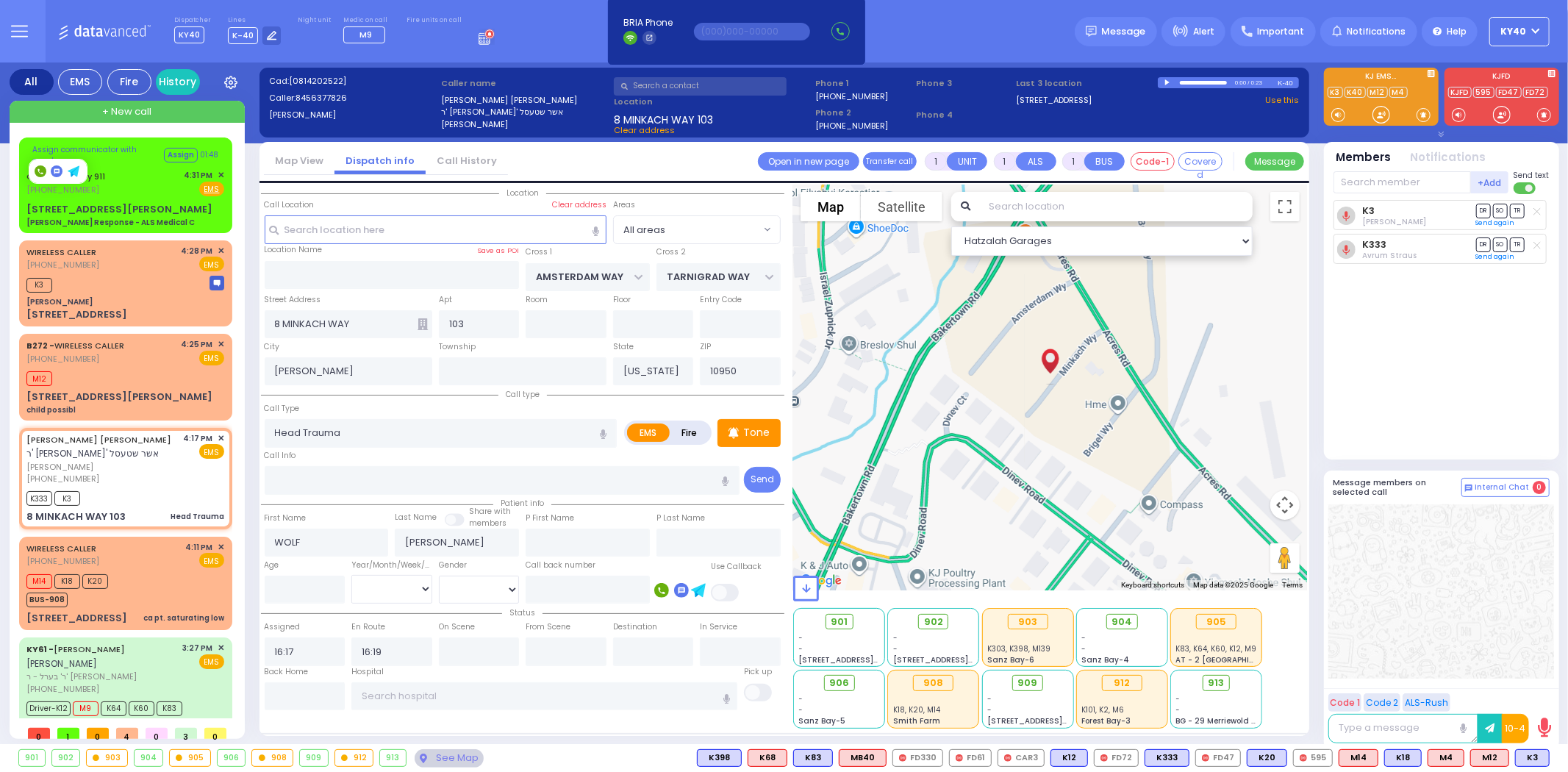
select select
radio input "true"
select select
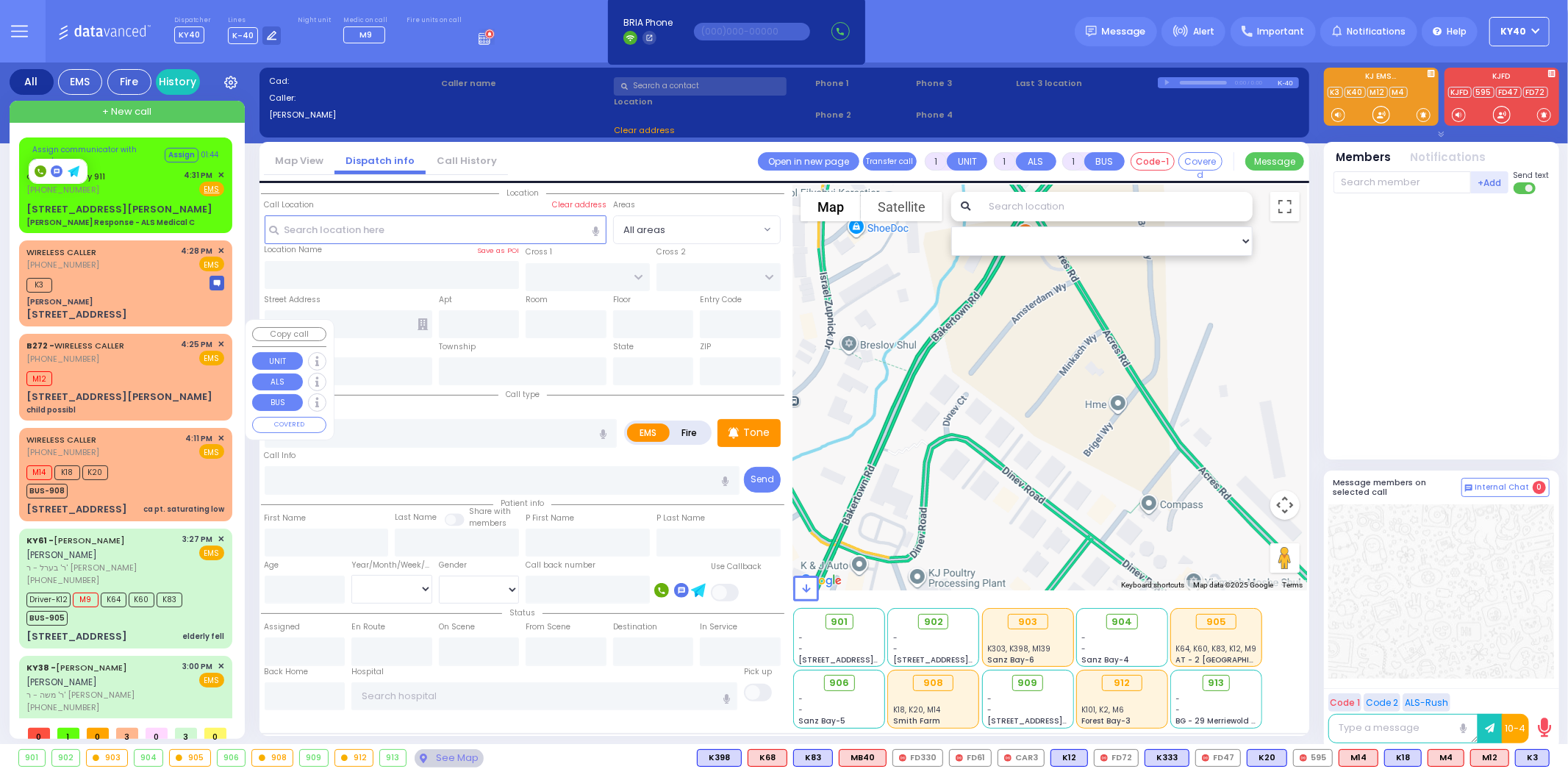
click at [136, 368] on div "M12" at bounding box center [125, 376] width 198 height 18
type input "2"
select select
type input "child possibl"
radio input "true"
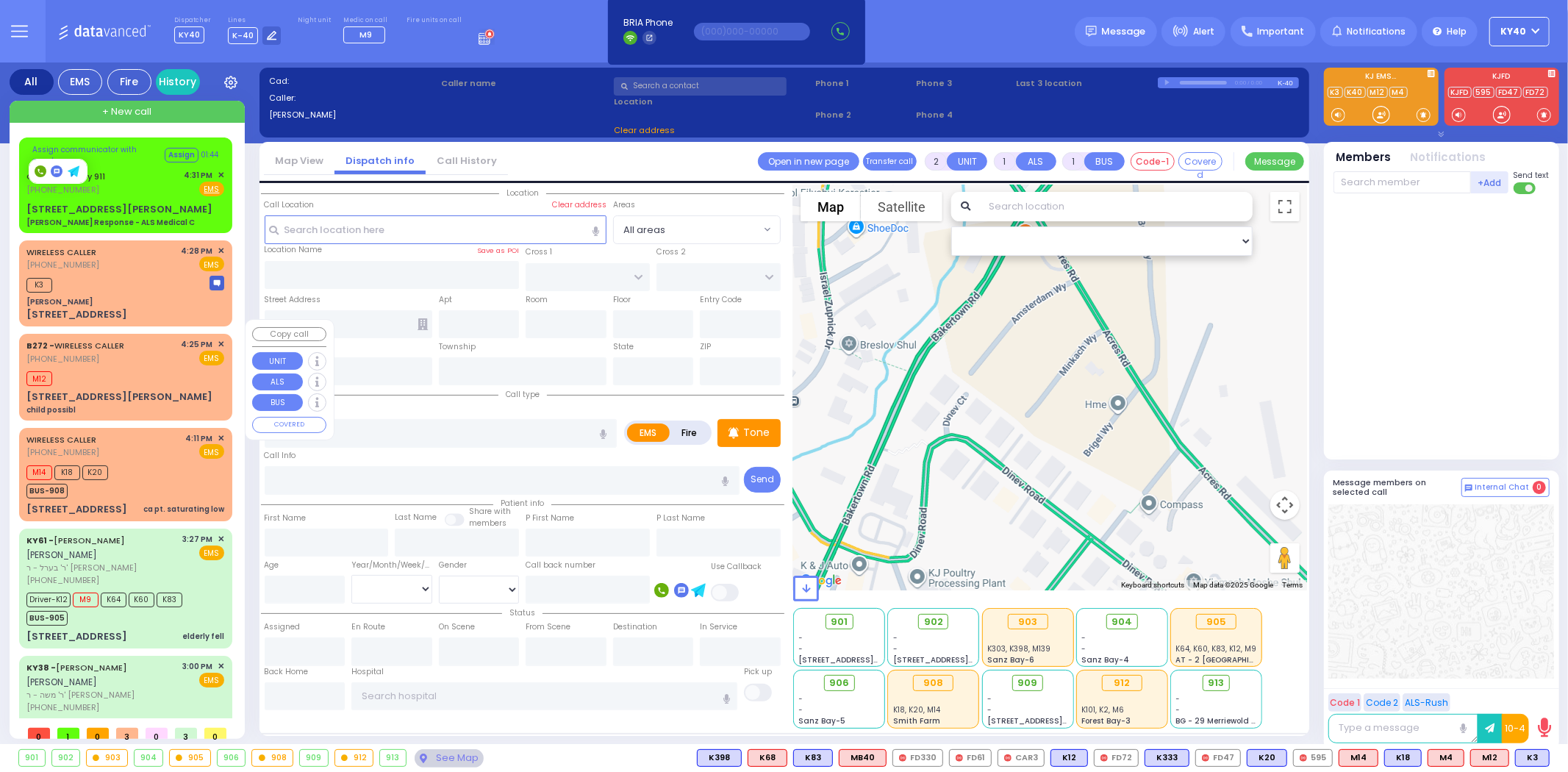
select select
type input "16:25"
type input "16:29"
select select "Hatzalah Garages"
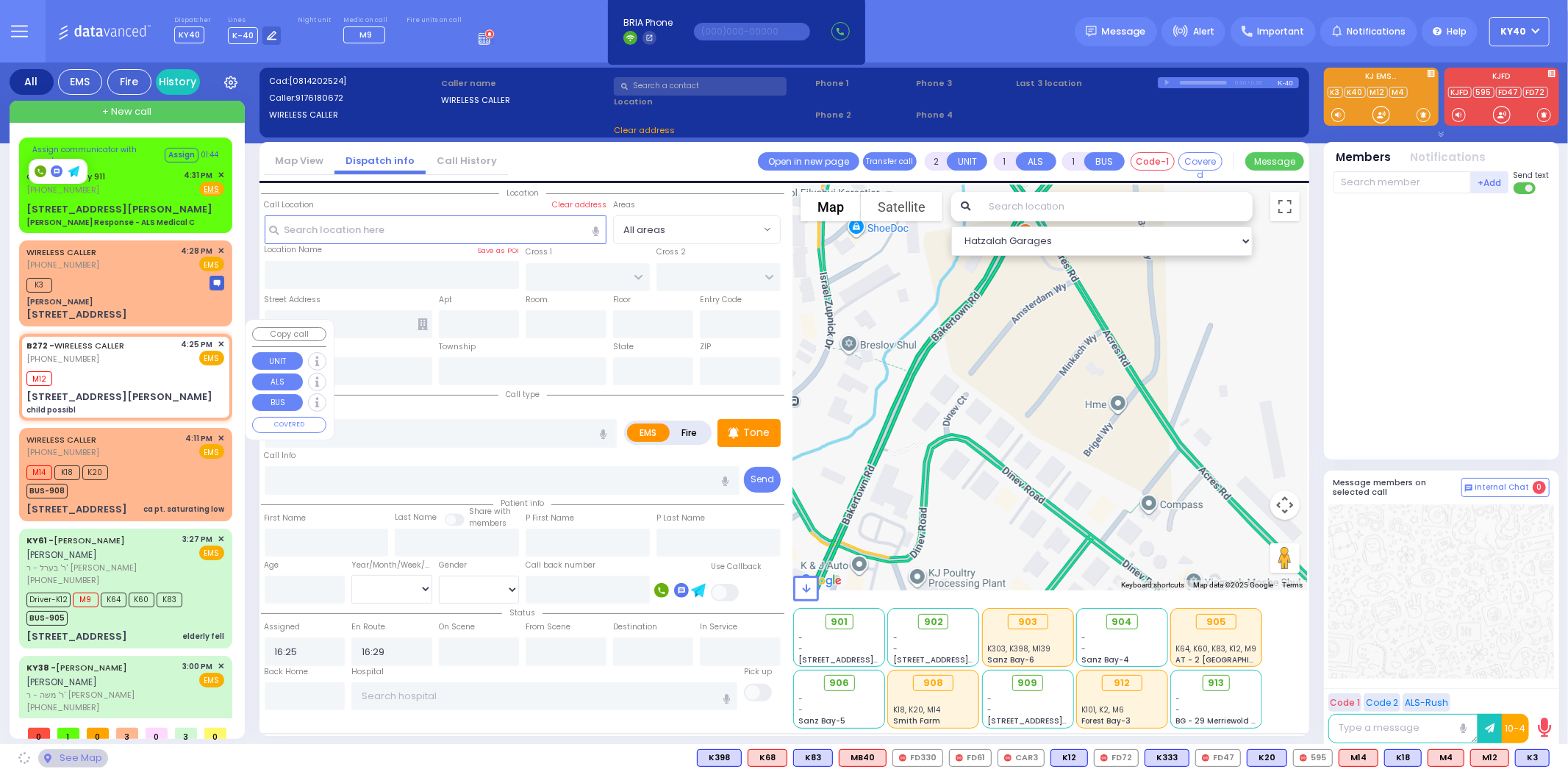
type input "MINE RD"
type input "COLONY DR"
type input "[STREET_ADDRESS][PERSON_NAME]"
type input "Monroe"
type input "[US_STATE]"
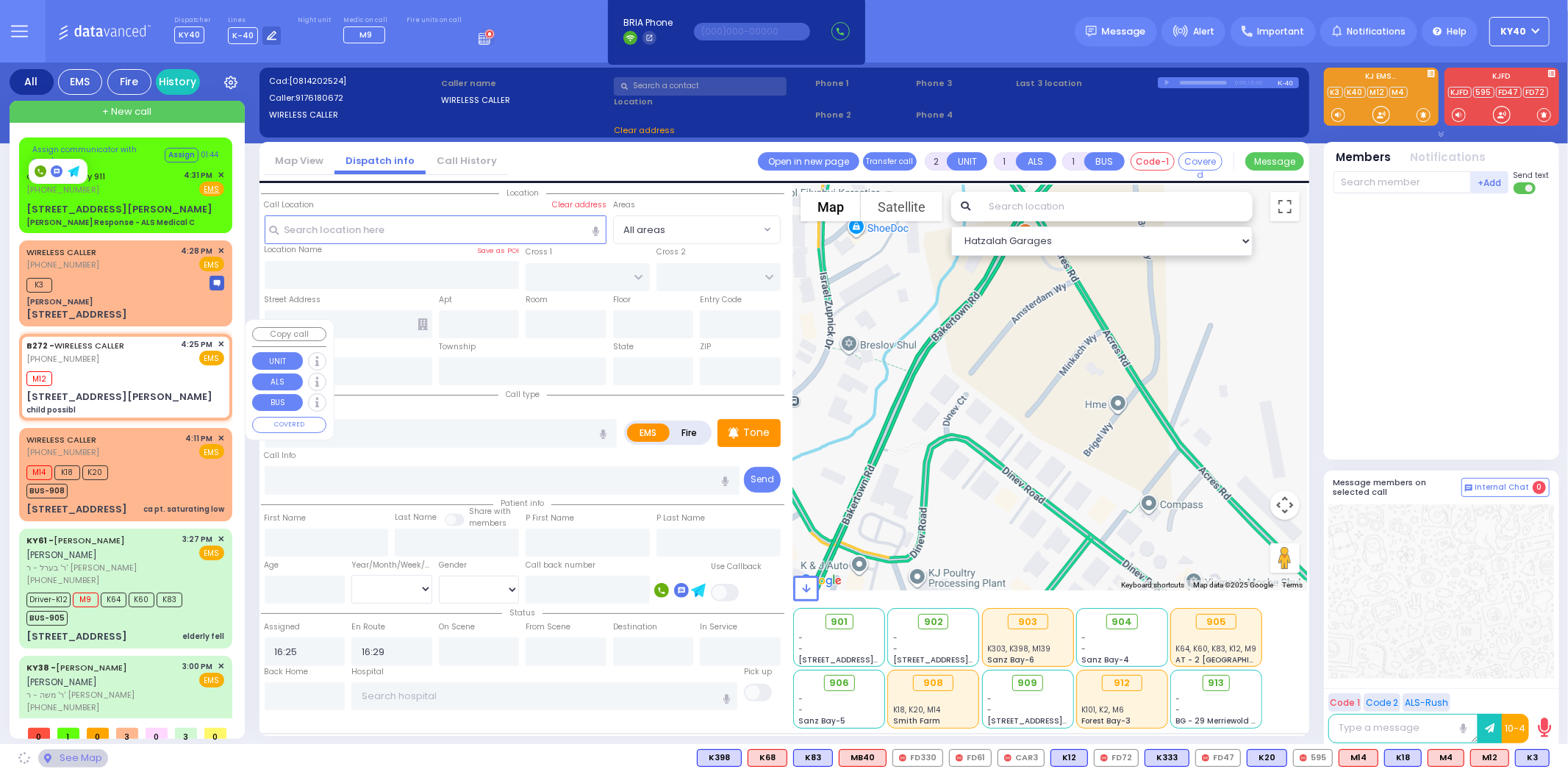
type input "10950"
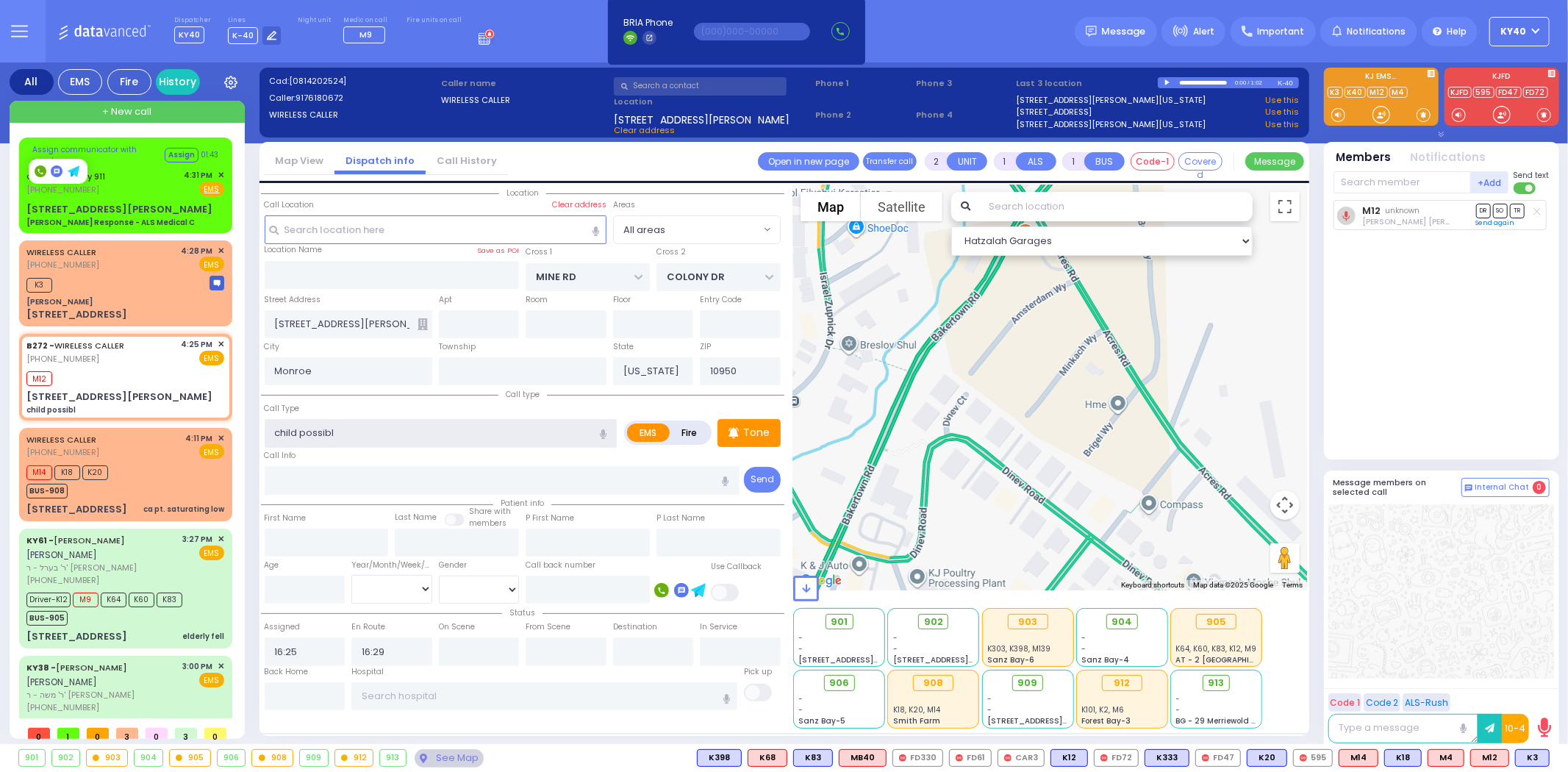
click at [376, 427] on input "child possibl" at bounding box center [441, 433] width 353 height 28
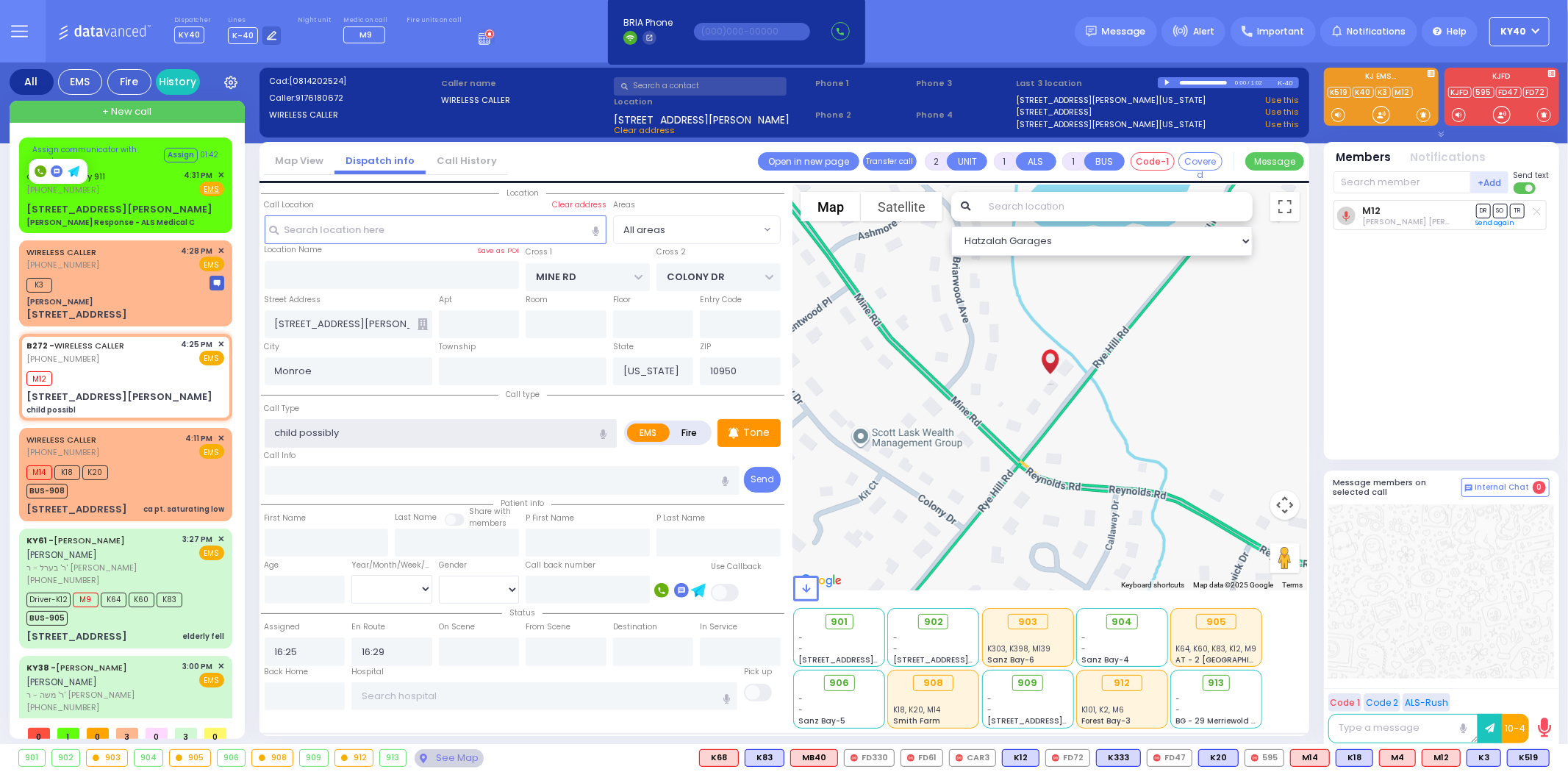
type input "child possibly"
select select
radio input "true"
select select
select select "Hatzalah Garages"
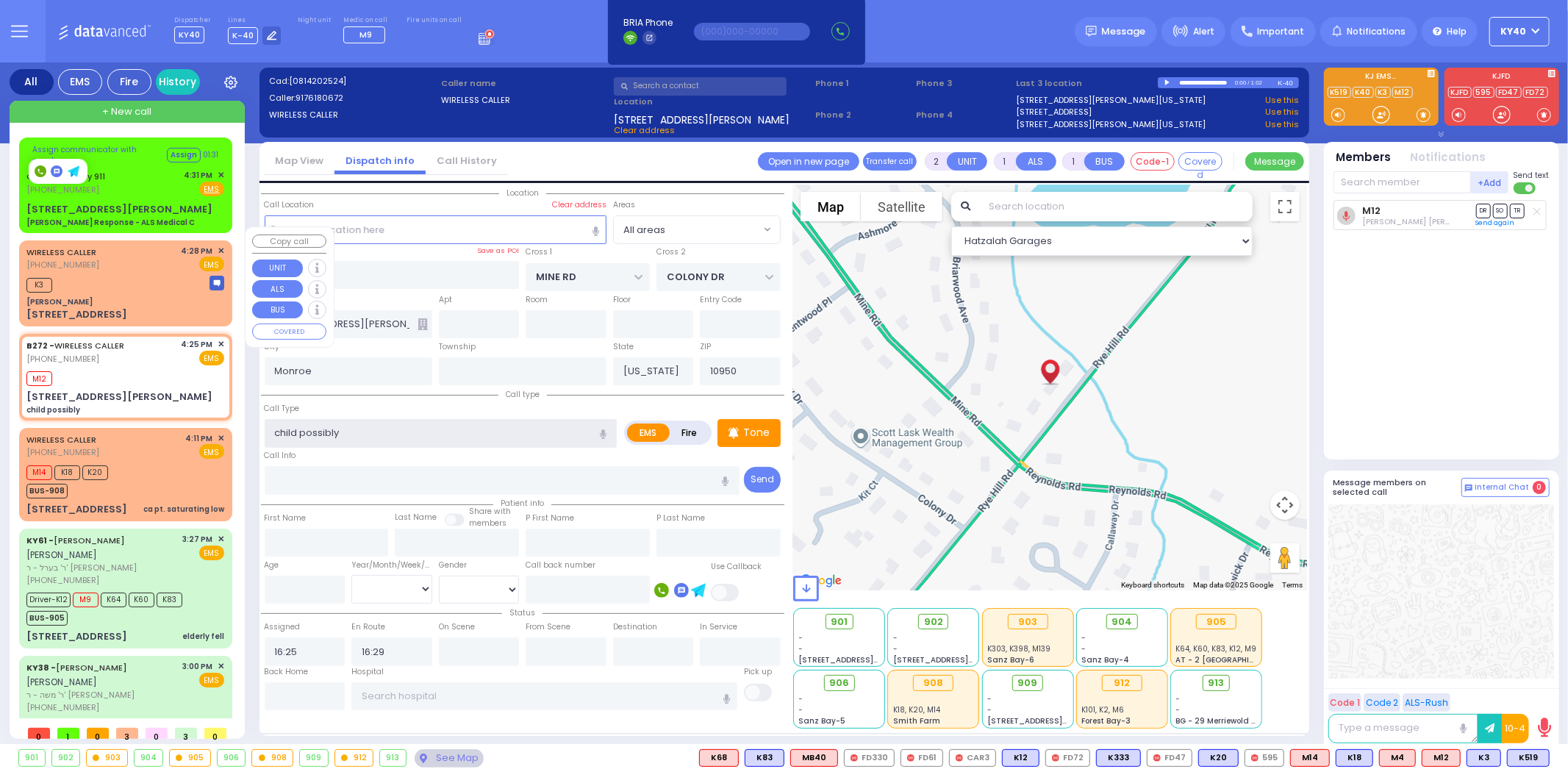
type input "child possibly"
click at [118, 274] on div "K3" at bounding box center [125, 283] width 198 height 18
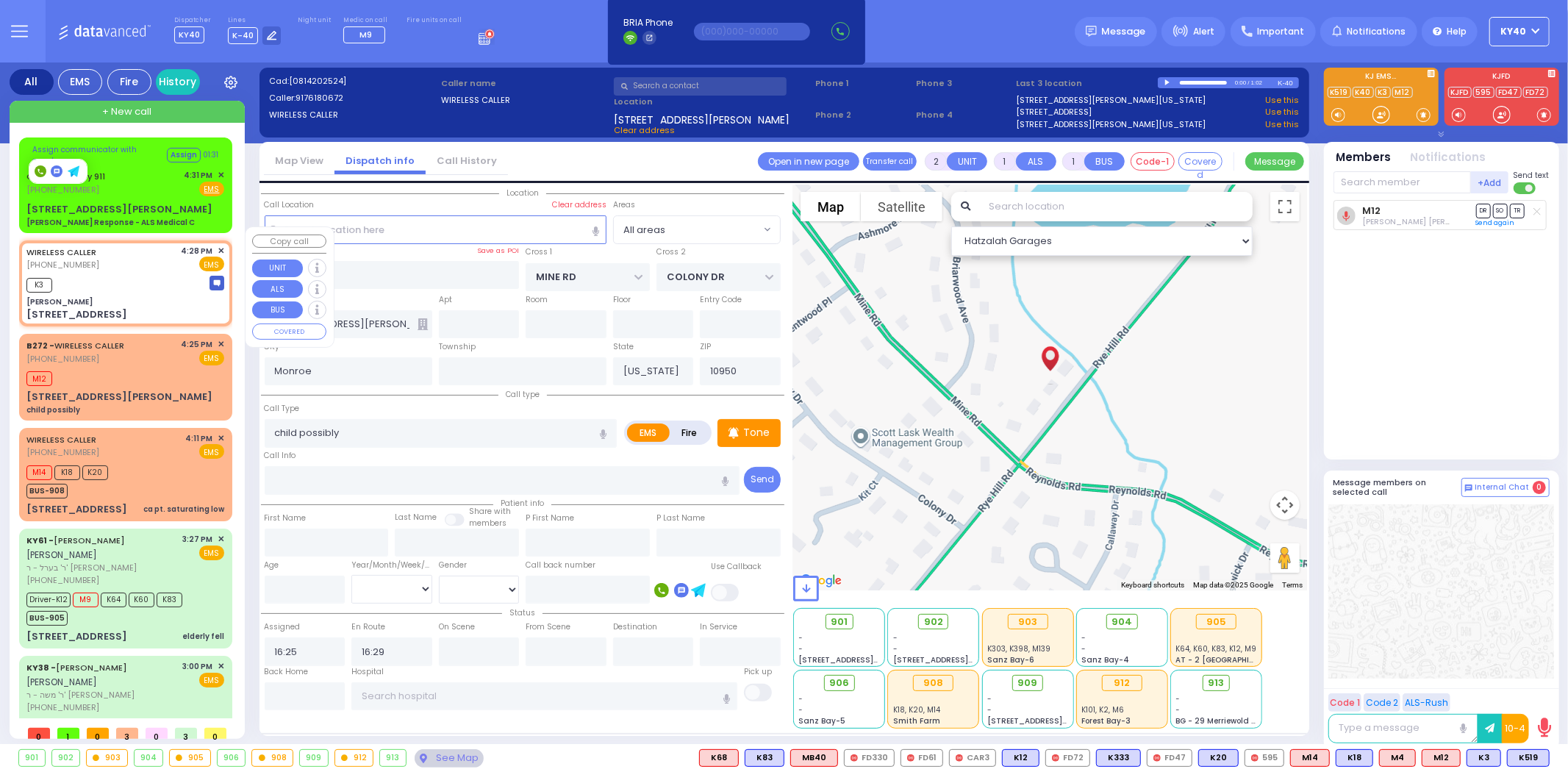
select select
radio input "true"
select select
type input "16:28"
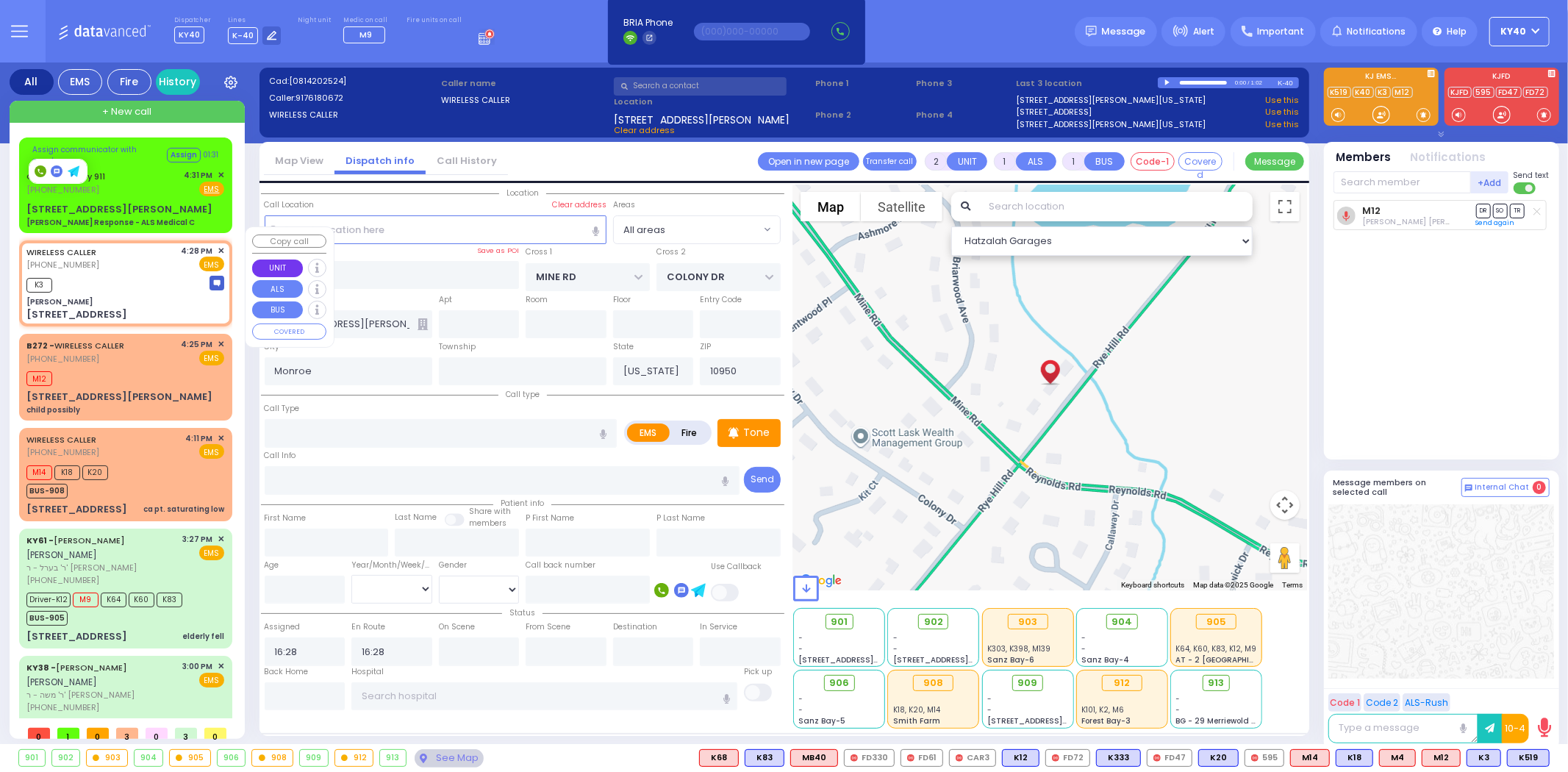
select select "Hatzalah Garages"
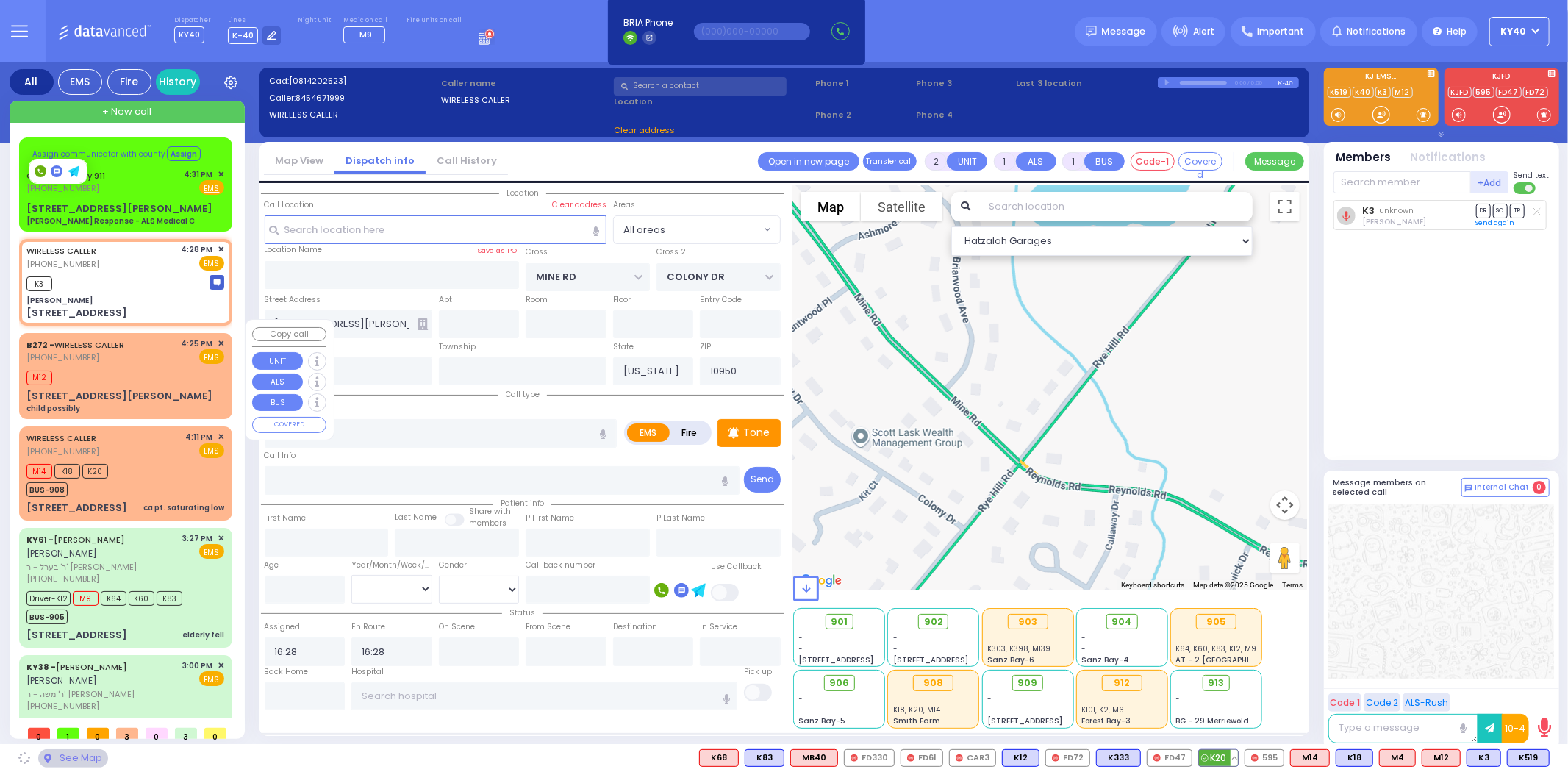
type input "Ginas Klein"
type input "[GEOGRAPHIC_DATA]"
type input "14 Ratzfert Way"
type input "[PERSON_NAME]"
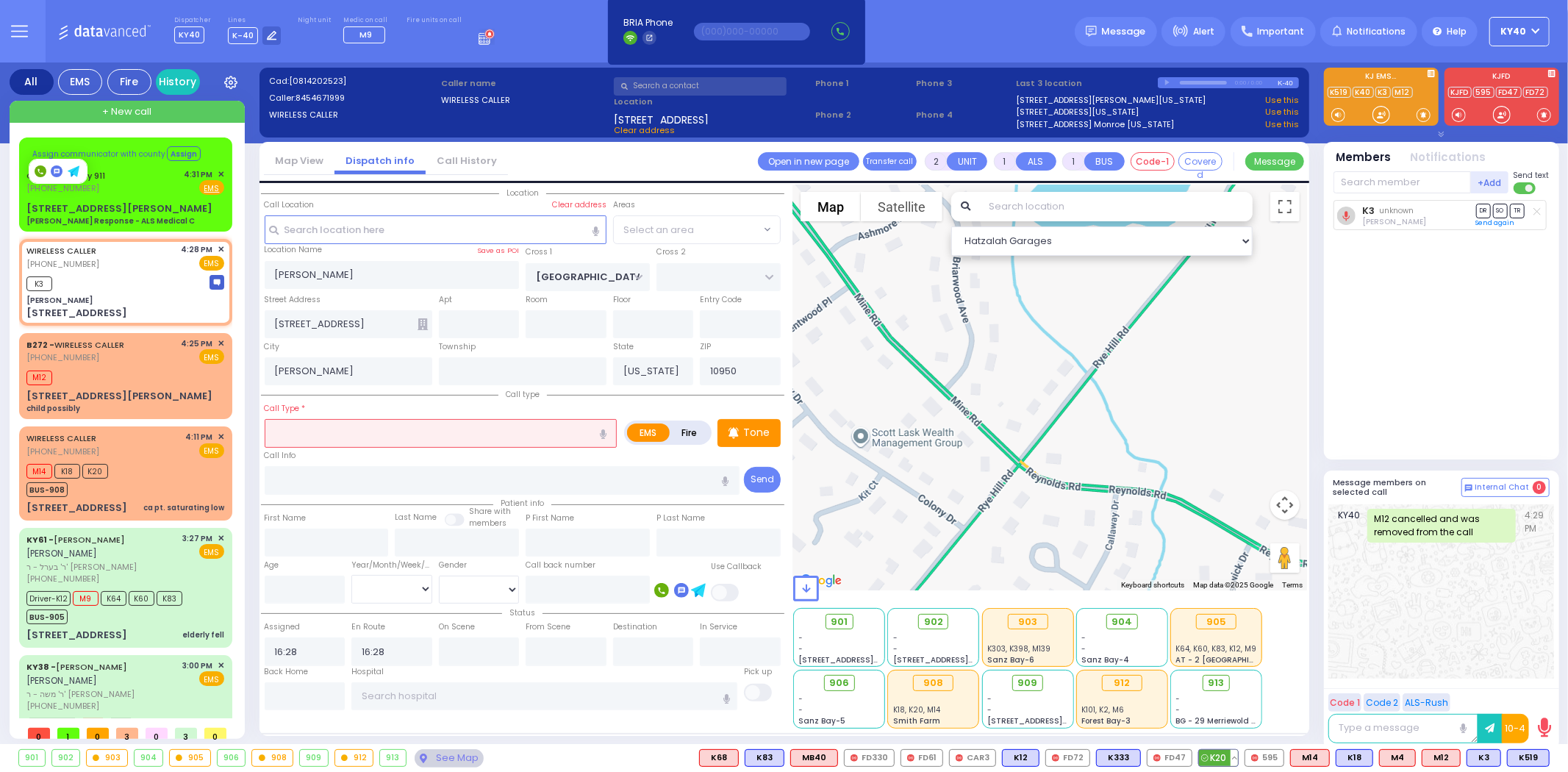
select select "SECTION 4"
click at [1524, 757] on span "K519" at bounding box center [1528, 757] width 41 height 16
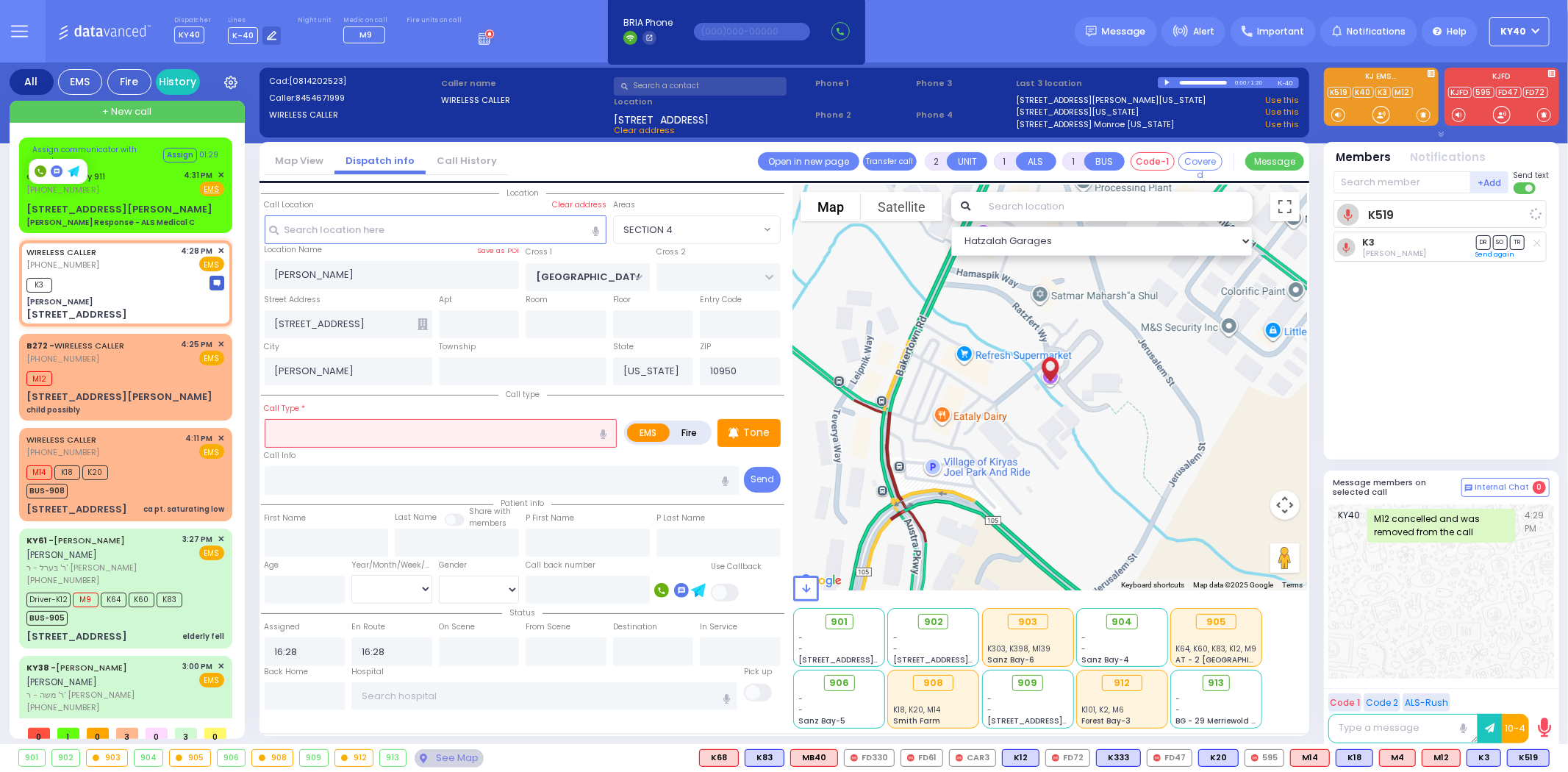
select select
radio input "true"
select select
select select "Hatzalah Garages"
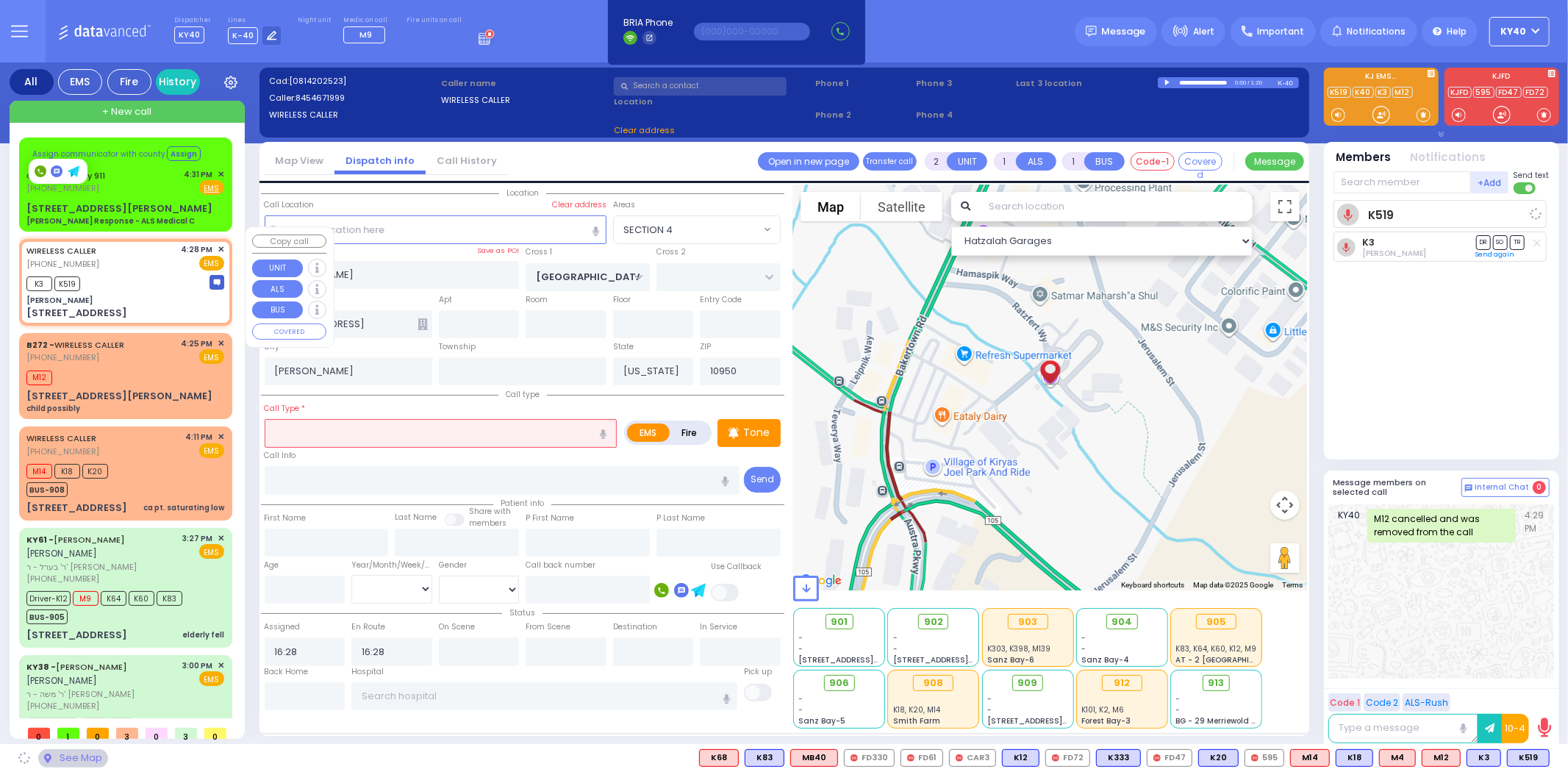
select select "SECTION 4"
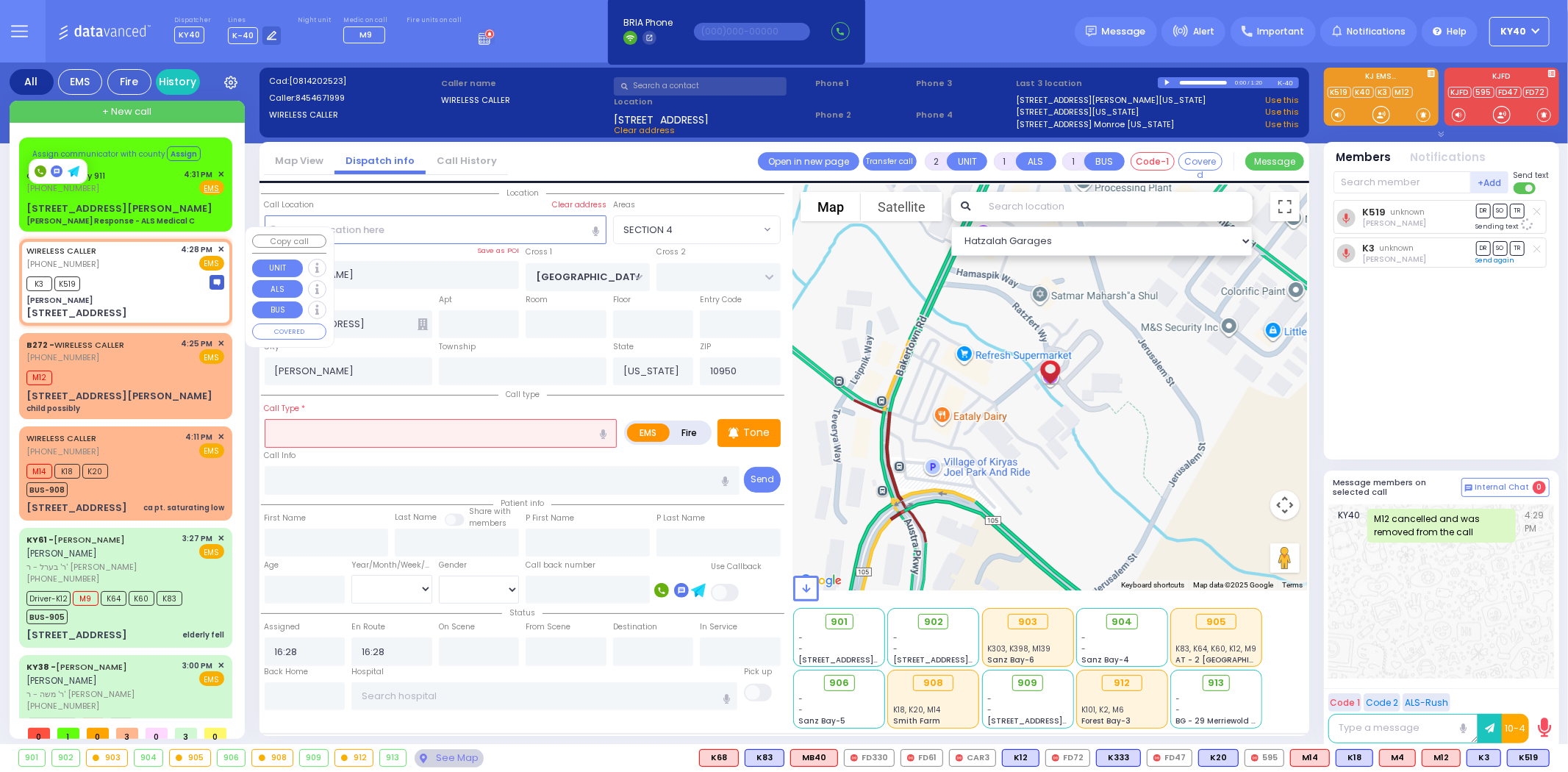
click at [174, 273] on div "K3 K519" at bounding box center [125, 282] width 198 height 18
select select
radio input "true"
select select
select select "Hatzalah Garages"
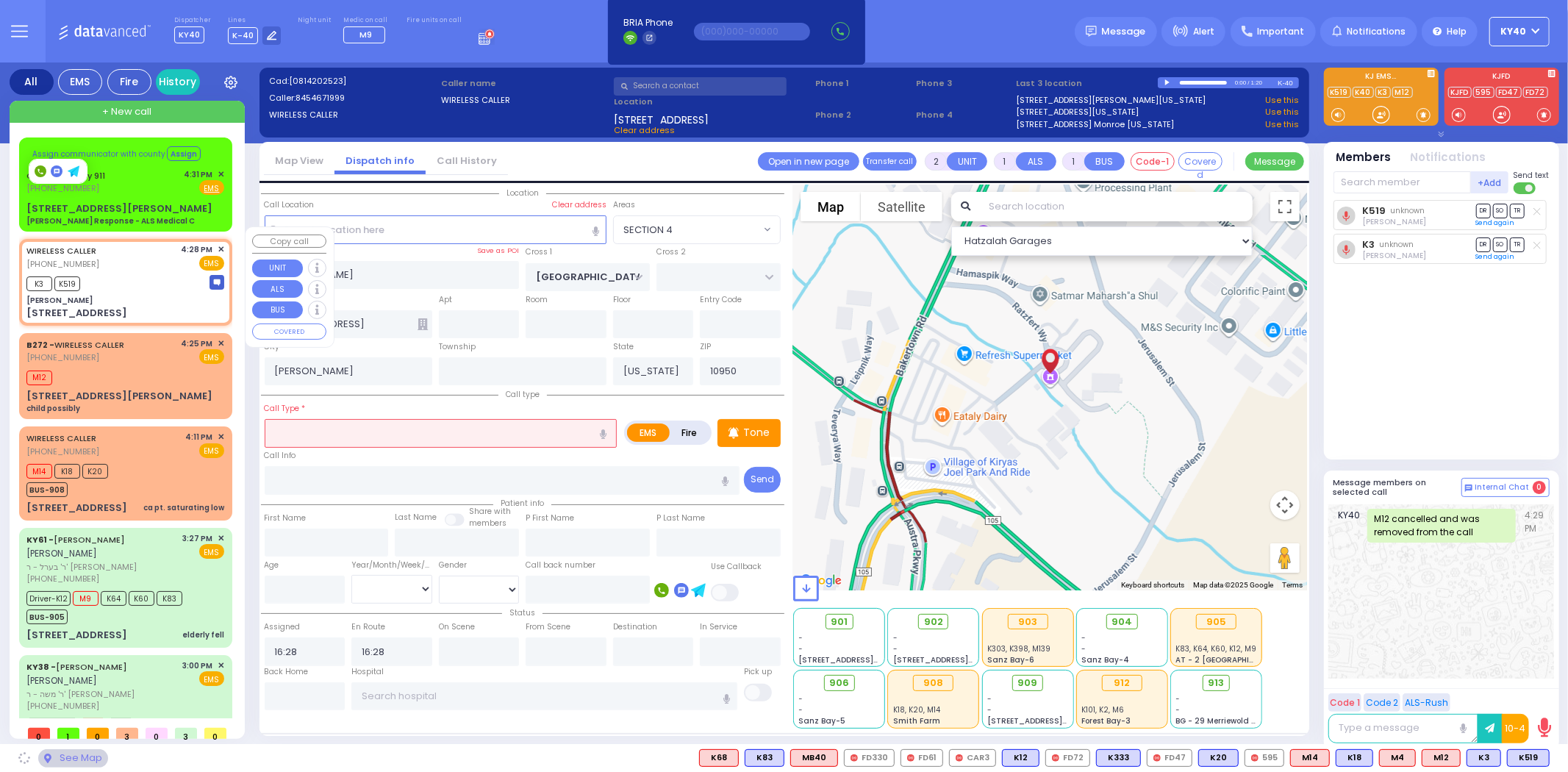
select select "SECTION 4"
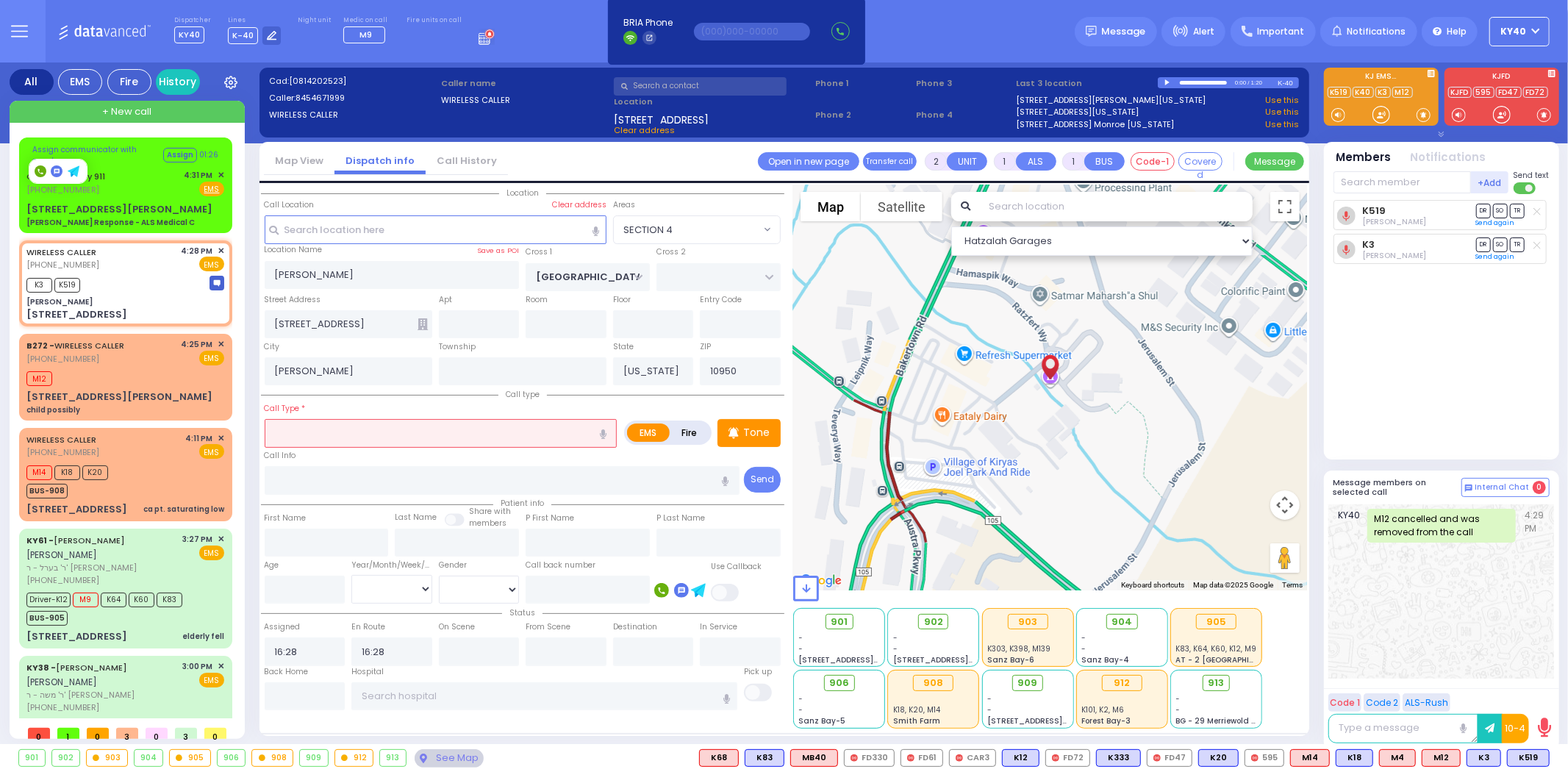
click at [417, 438] on input "text" at bounding box center [441, 433] width 353 height 28
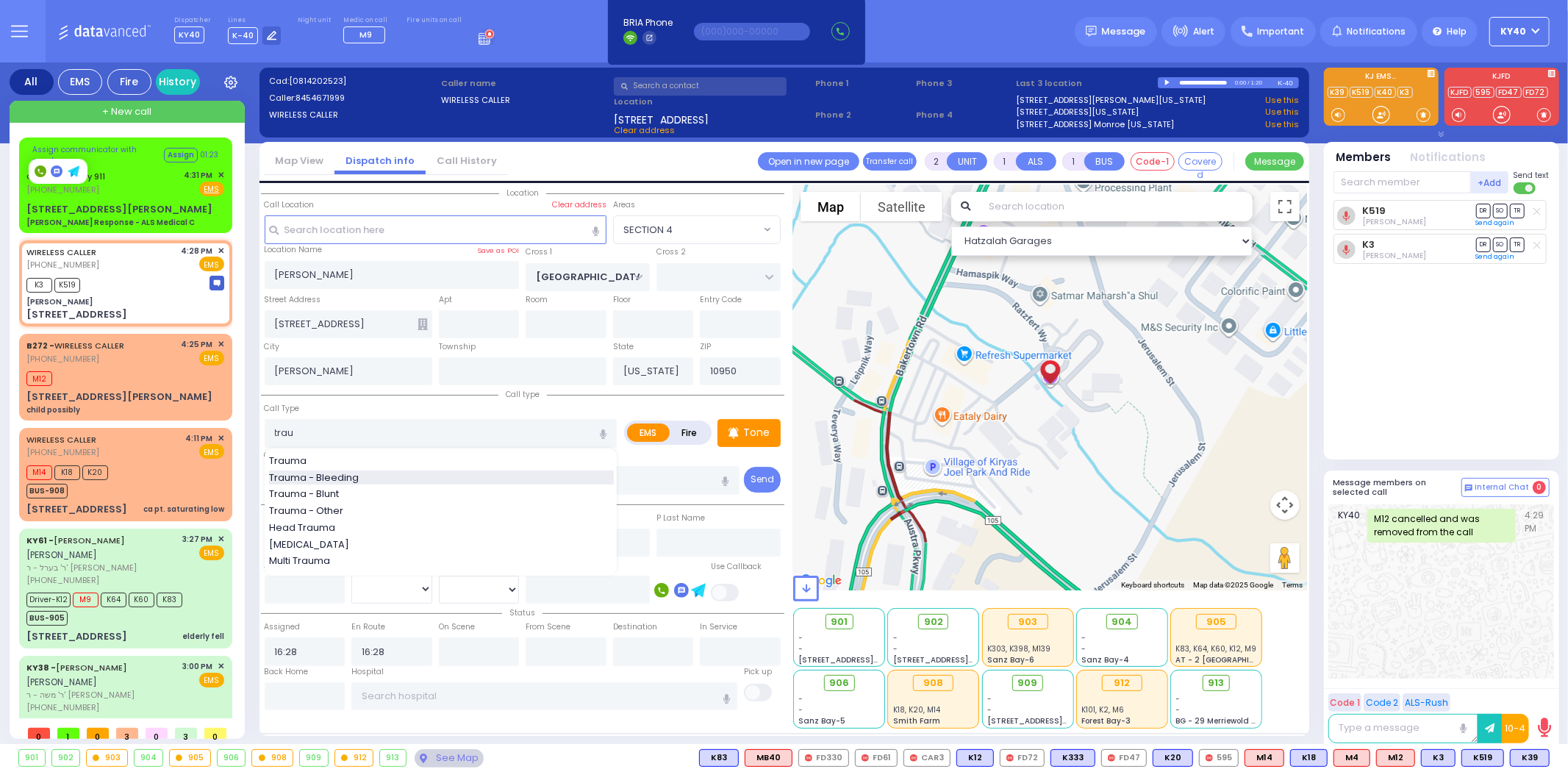
click at [379, 478] on div "Trauma - Bleeding" at bounding box center [441, 477] width 345 height 15
type input "Trauma - Bleeding"
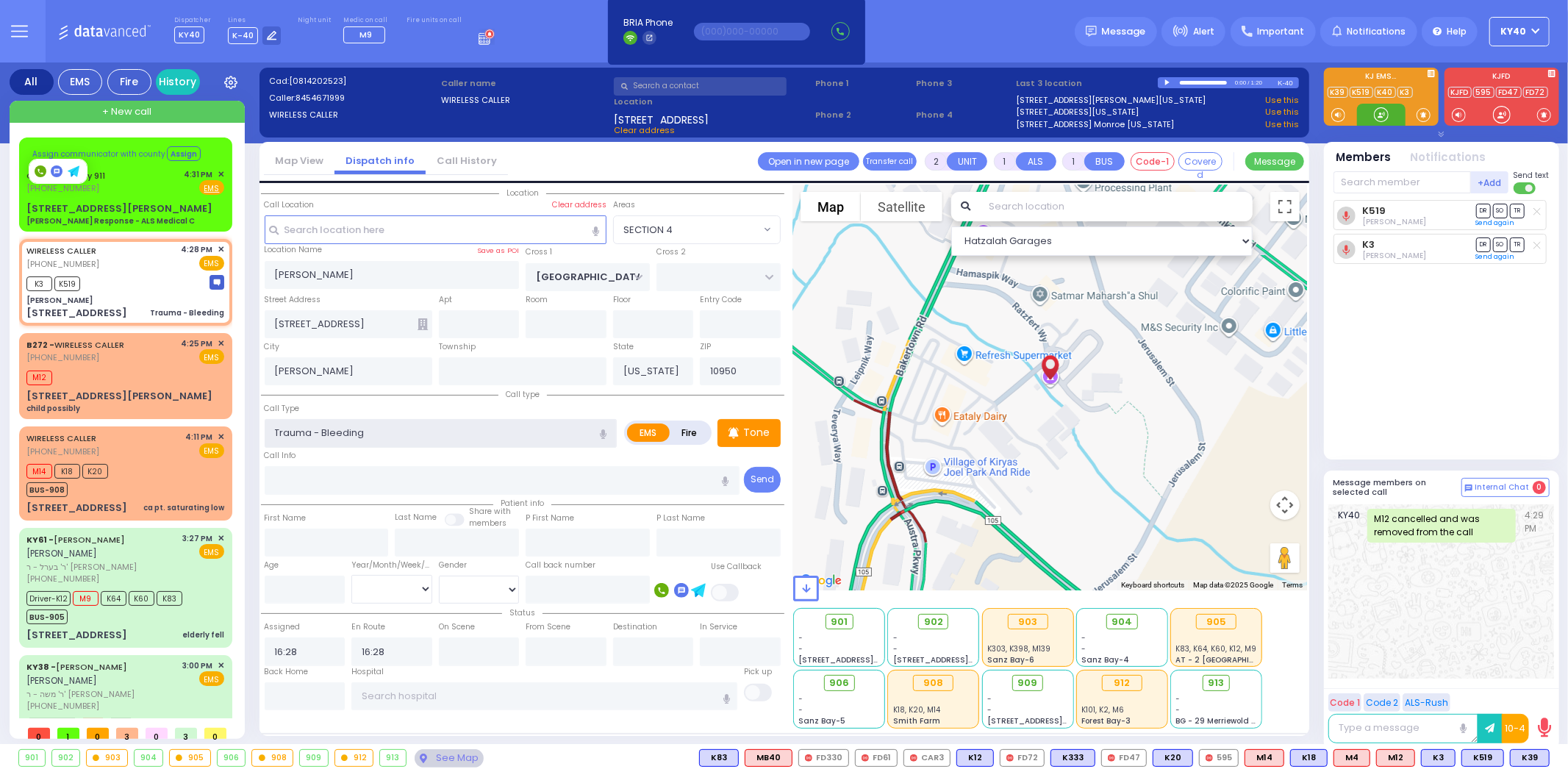
select select
radio input "true"
select select
select select "Hatzalah Garages"
select select "SECTION 4"
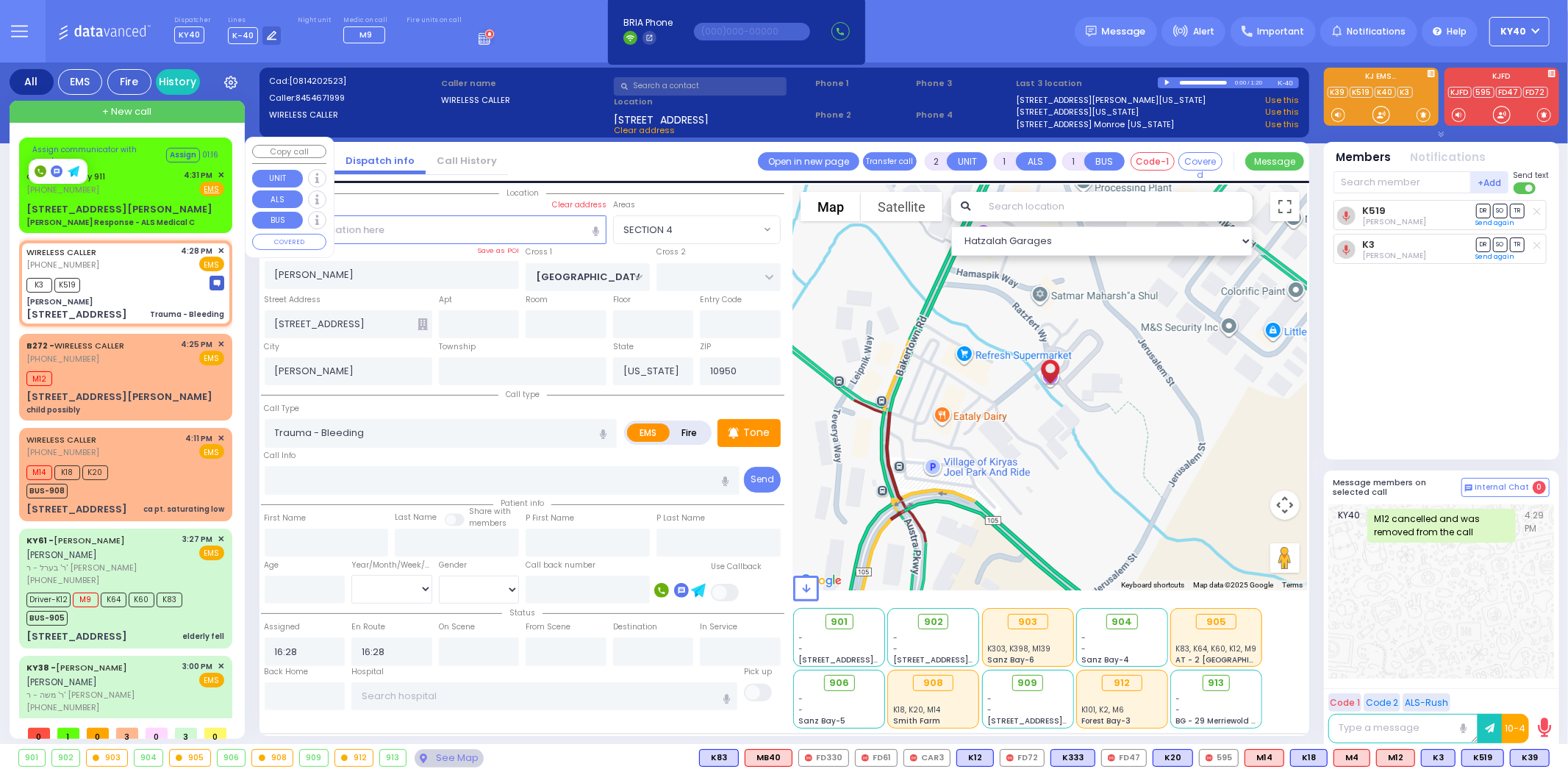
click at [130, 193] on div "Orange County 911 (845) 469-0911 4:31 PM ✕ Fire EMS" at bounding box center [125, 183] width 198 height 27
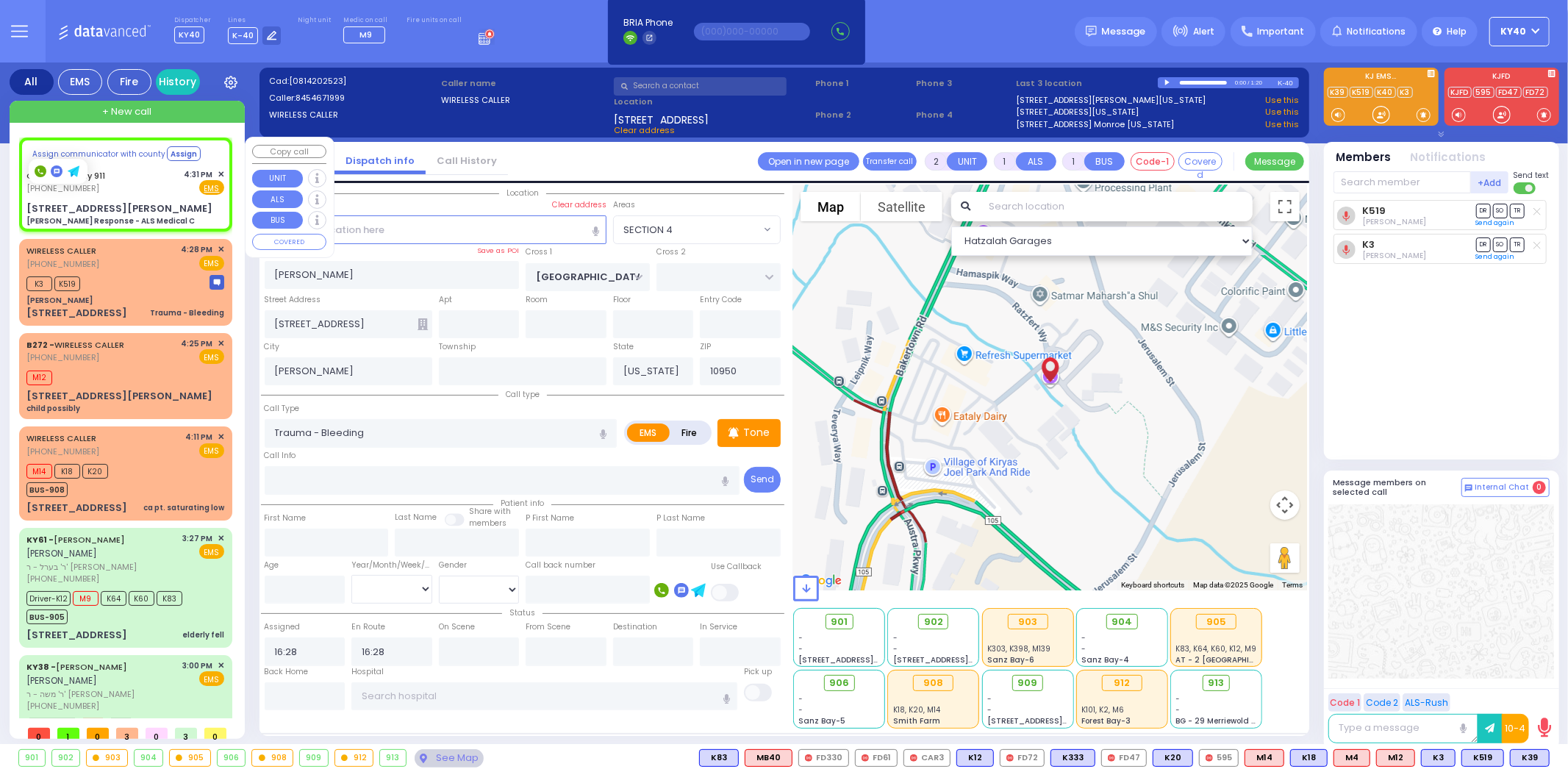
type input "6"
select select
type input "Charlie Response - ALS Medical C"
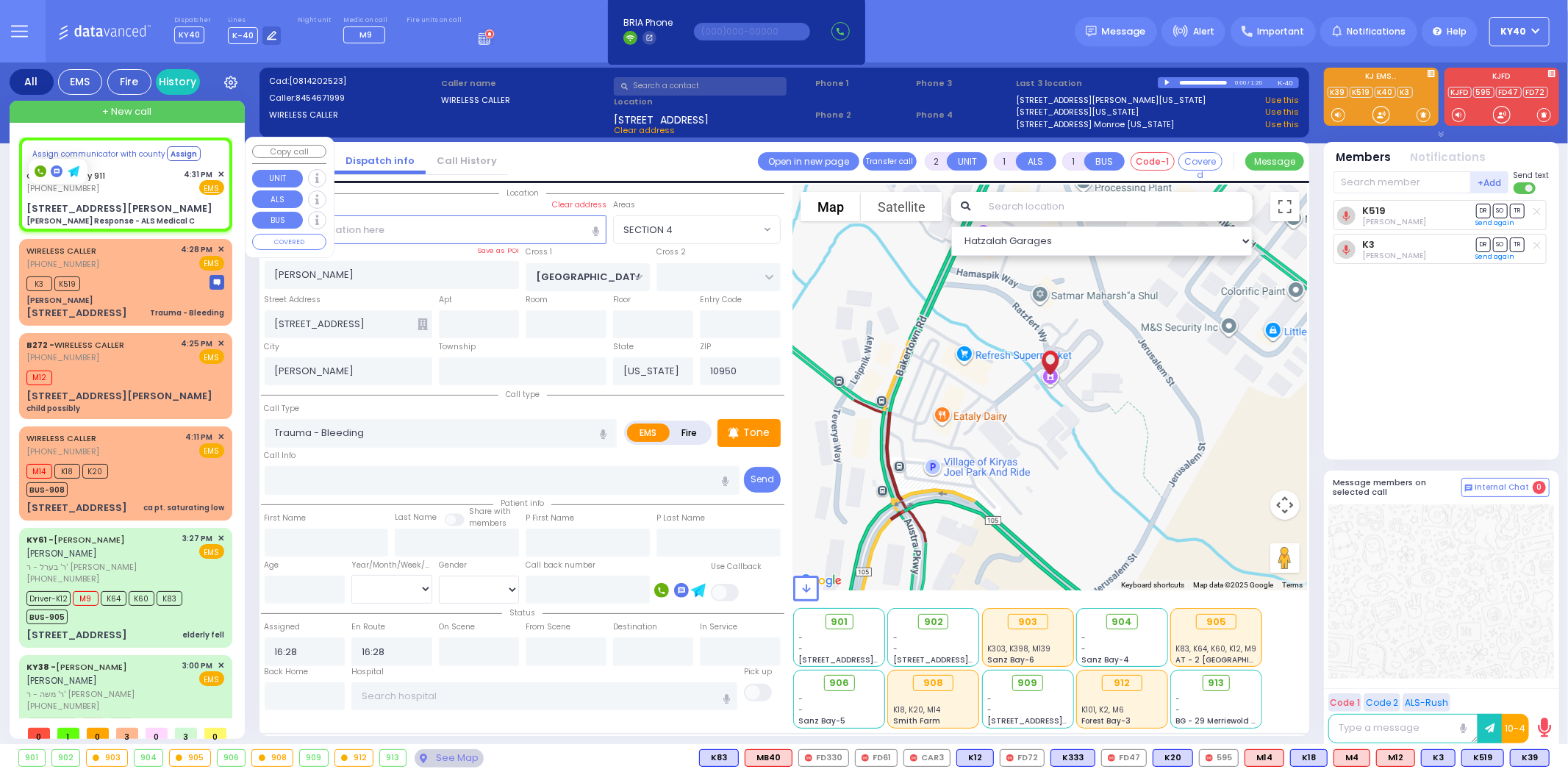
radio input "true"
type input "Nature: : Charlie Response - ALS Medical C Address: : 80 Rye Hill Rd, 10950 Cro…"
select select
select select "Hatzalah Garages"
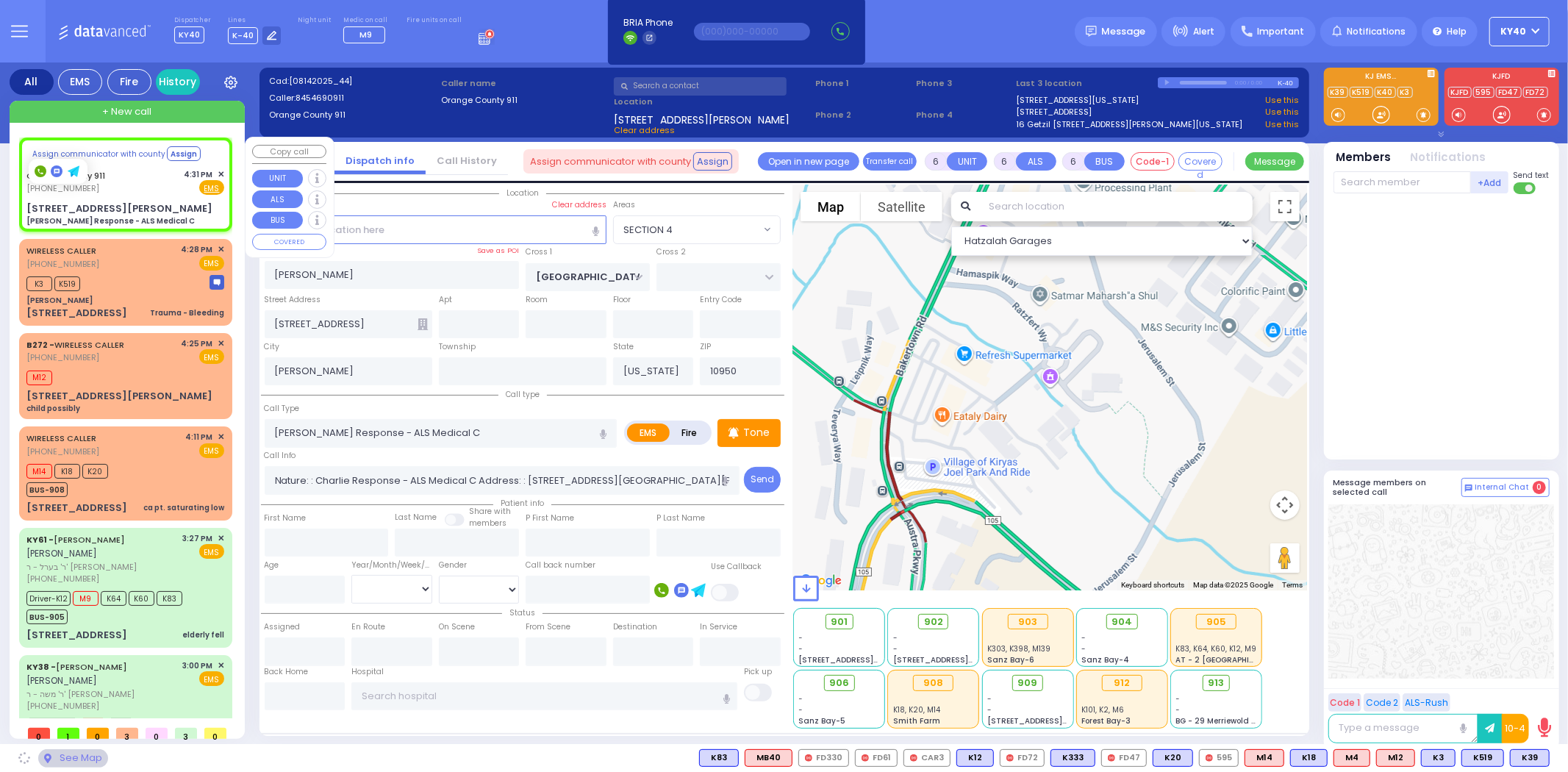
type input "[STREET_ADDRESS][PERSON_NAME]"
type input "Monroe"
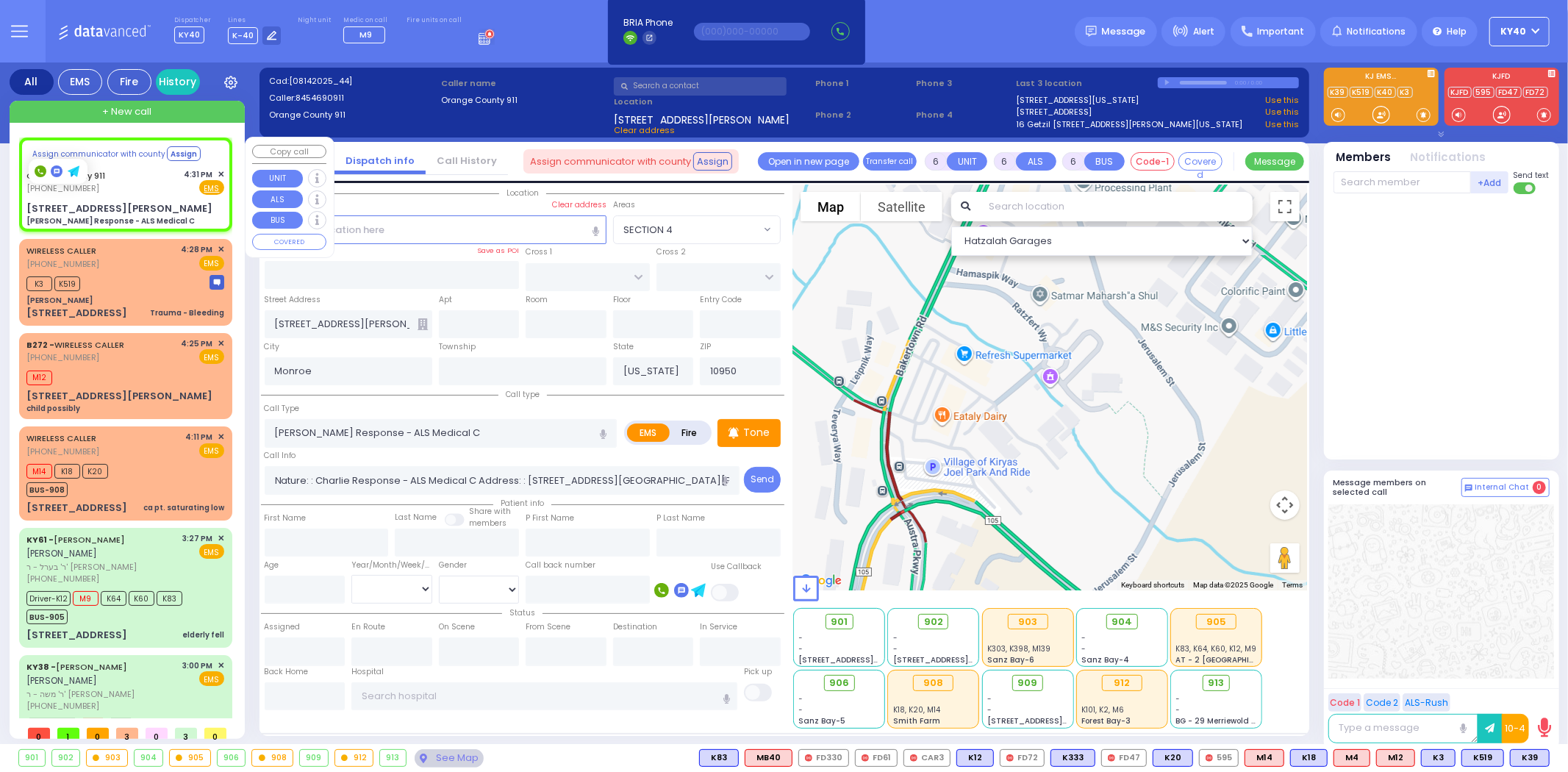
click at [135, 185] on div "Orange County 911 (845) 469-0911 4:31 PM ✕ Fire EMS" at bounding box center [125, 182] width 198 height 27
select select
radio input "true"
select select
select select "Hatzalah Garages"
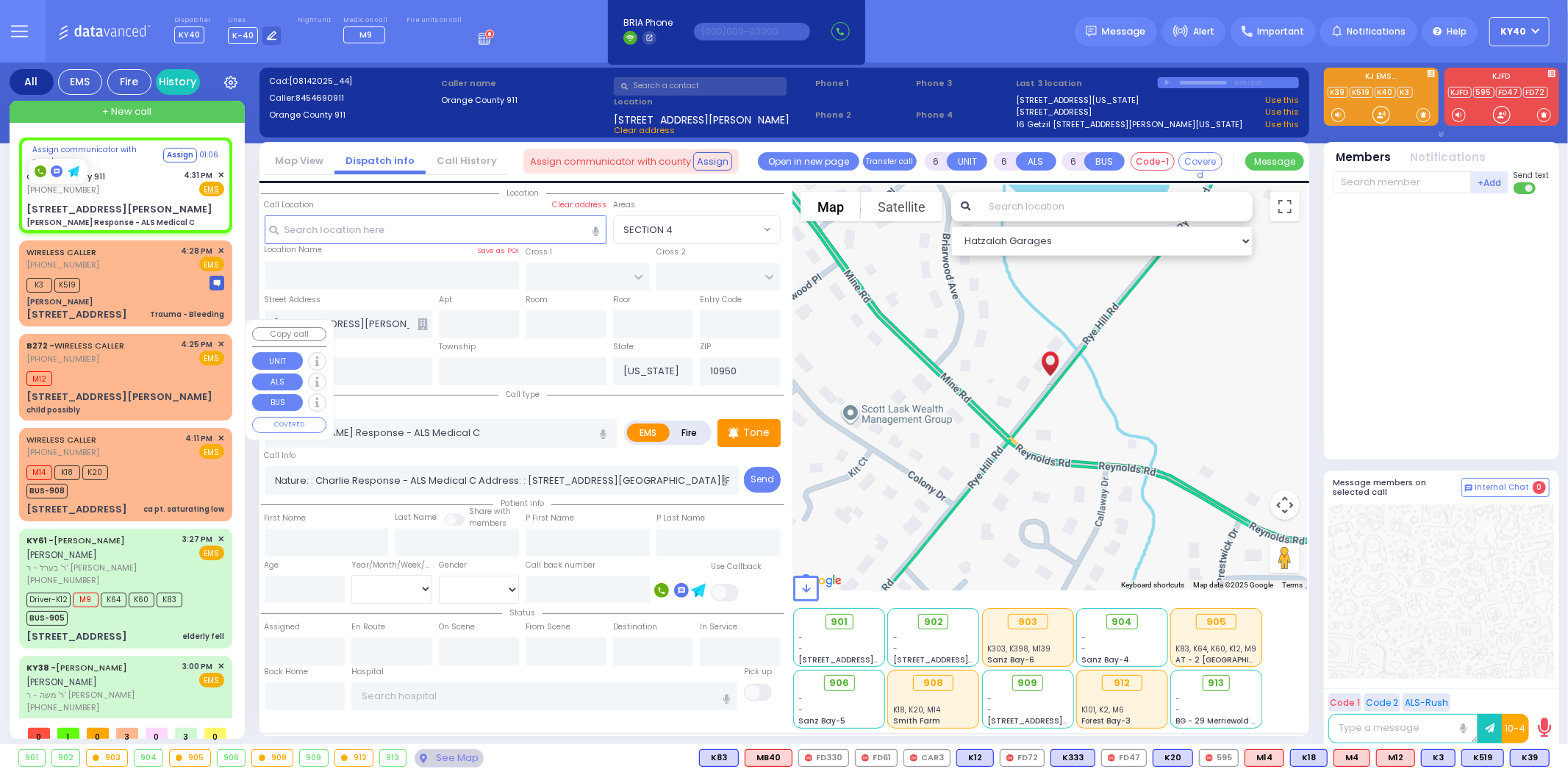
click at [119, 368] on div "M12" at bounding box center [125, 376] width 198 height 18
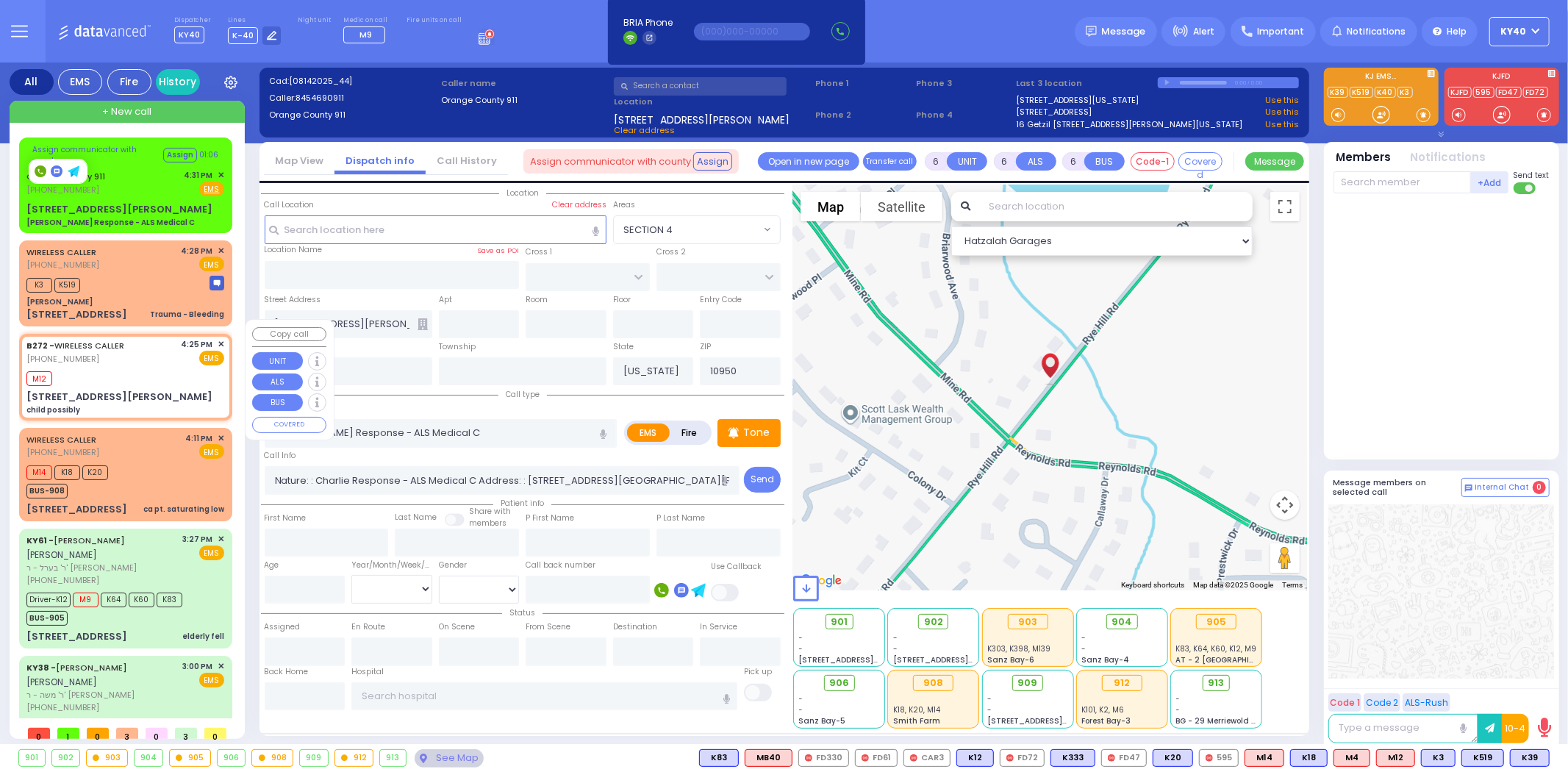
type input "2"
type input "1"
select select
type input "child possibly"
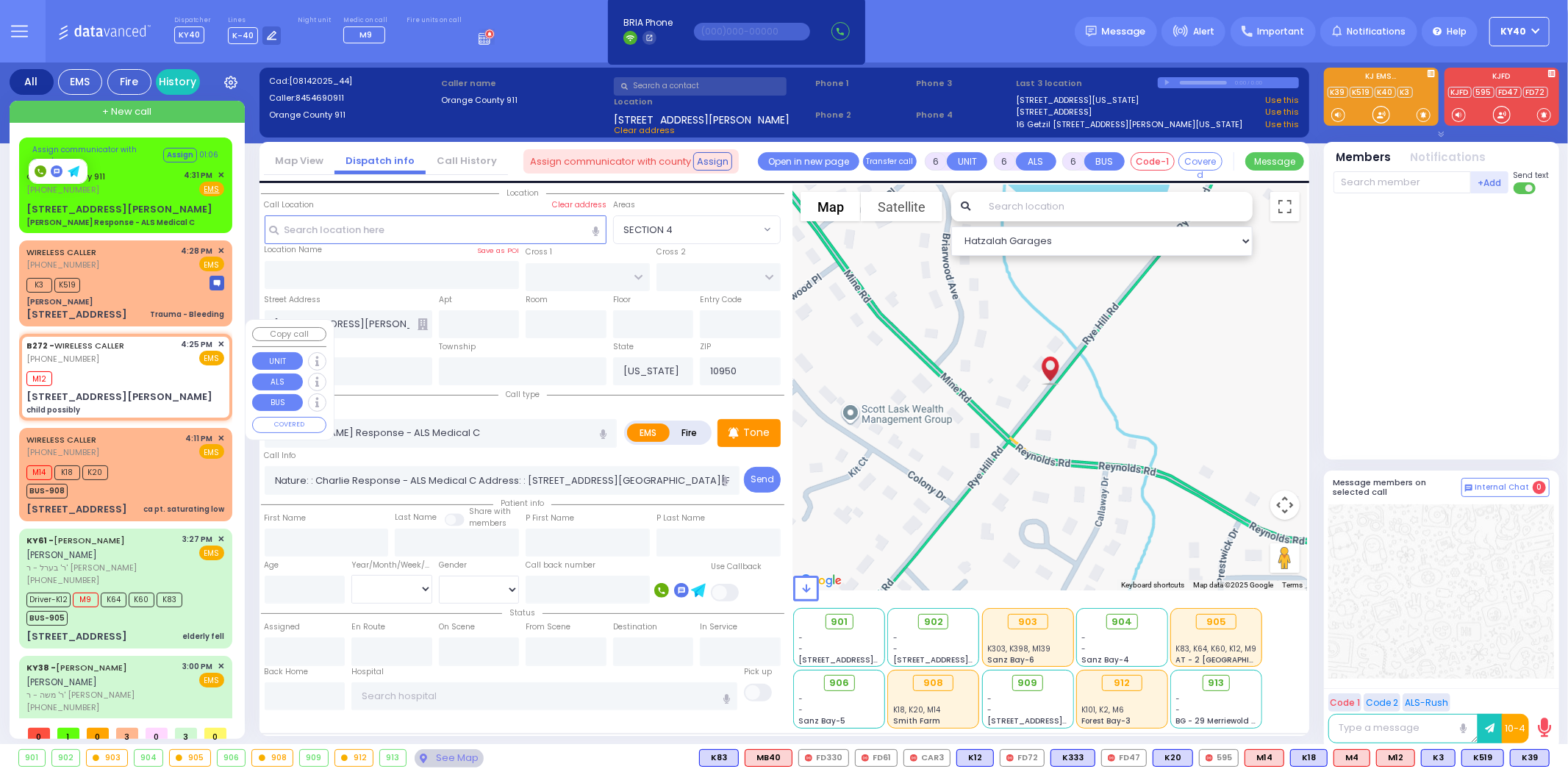
radio input "true"
select select
type input "16:25"
type input "16:29"
type input "MINE RD"
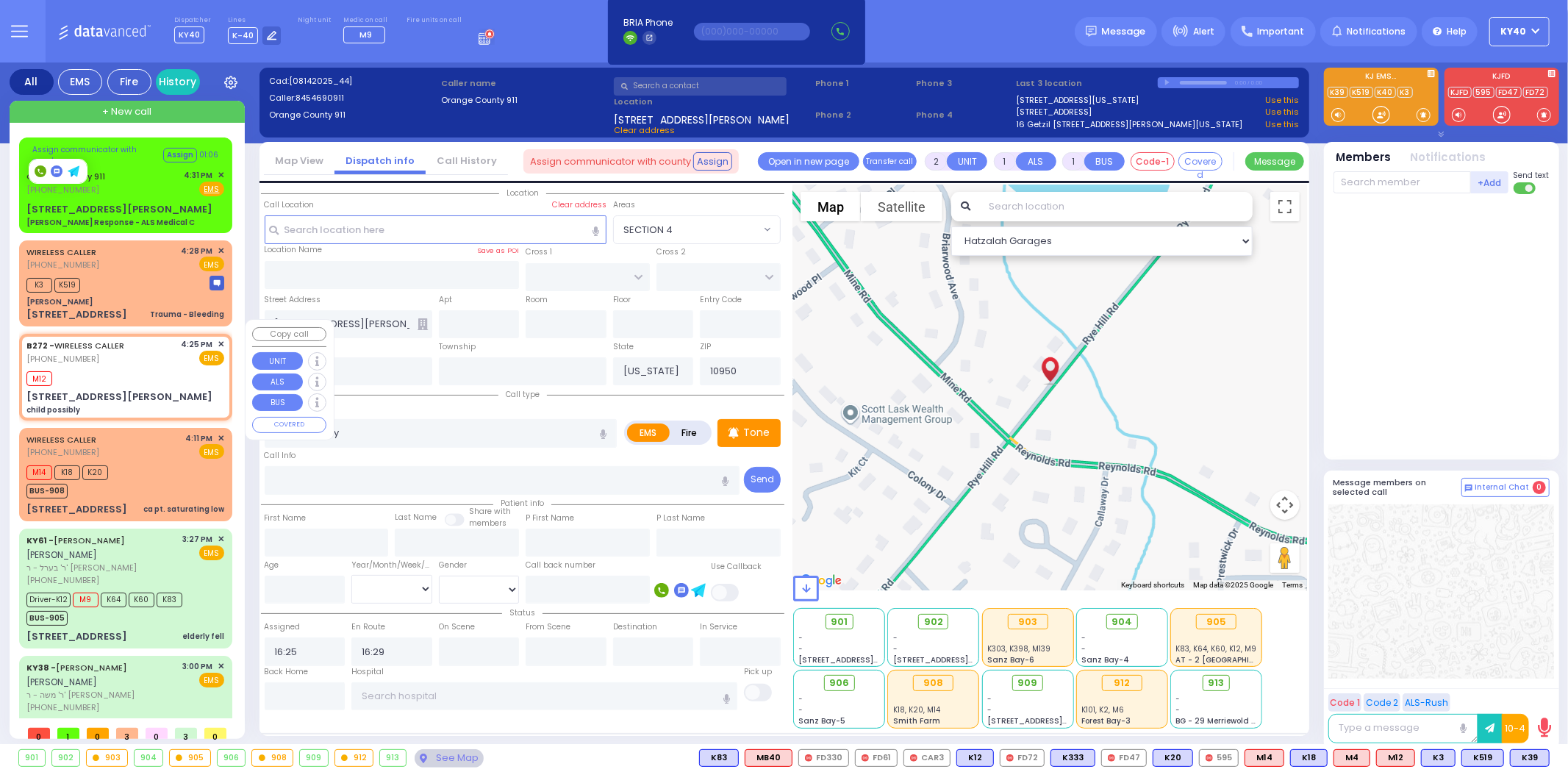
type input "COLONY DR"
select select "Hatzalah Garages"
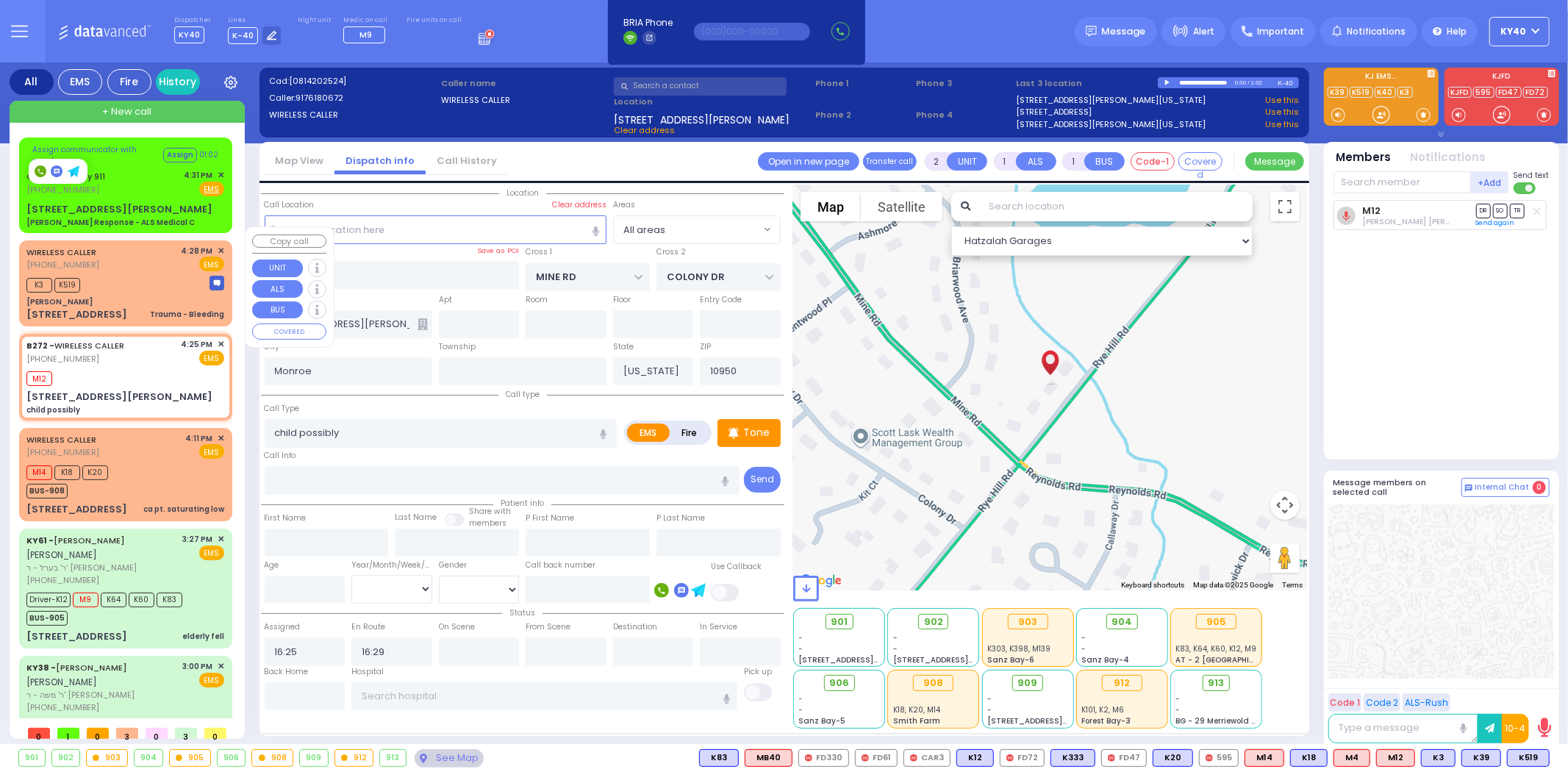
click at [217, 245] on span "✕" at bounding box center [221, 251] width 7 height 13
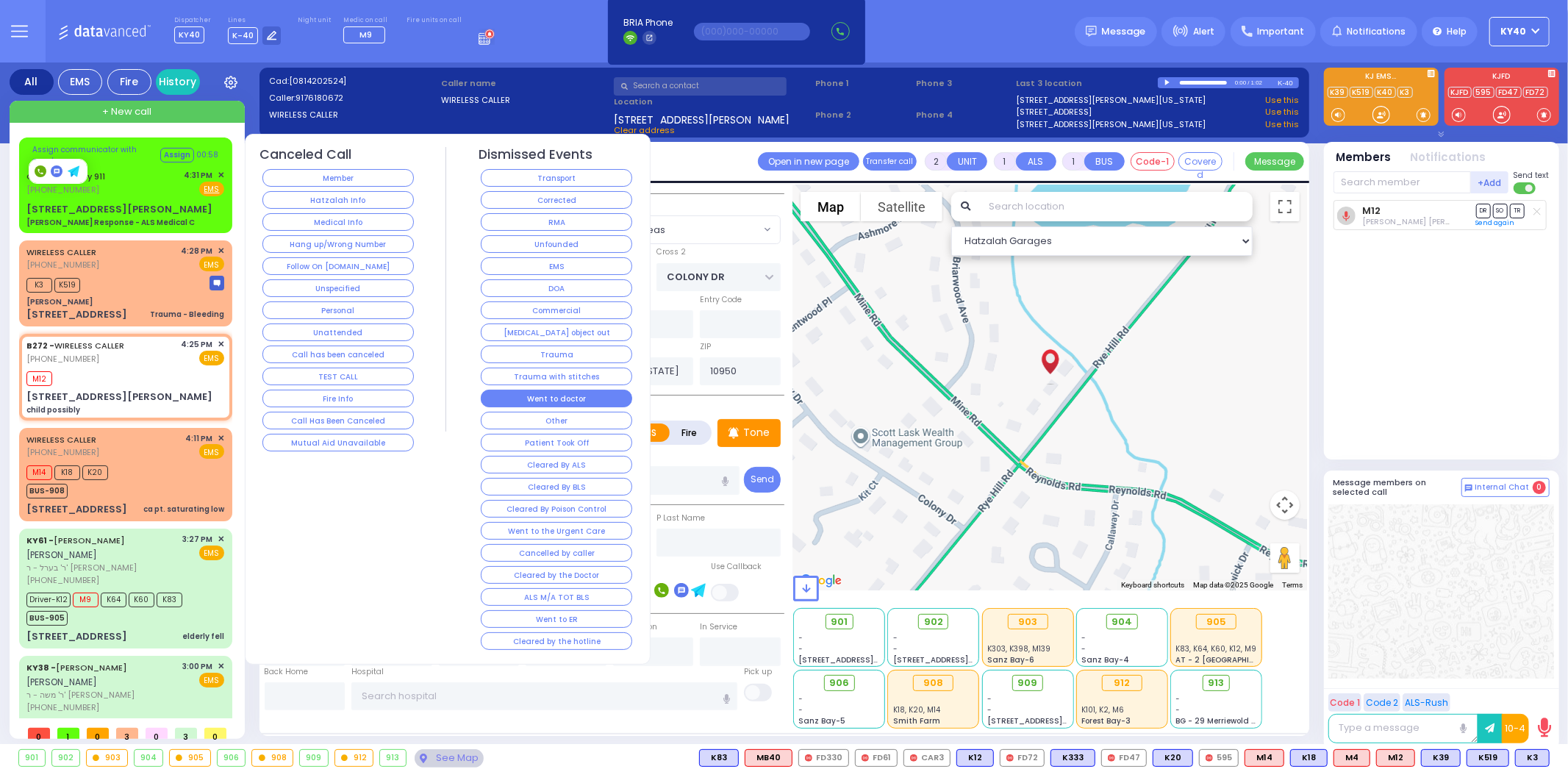
click at [527, 394] on button "Went to doctor" at bounding box center [556, 398] width 151 height 18
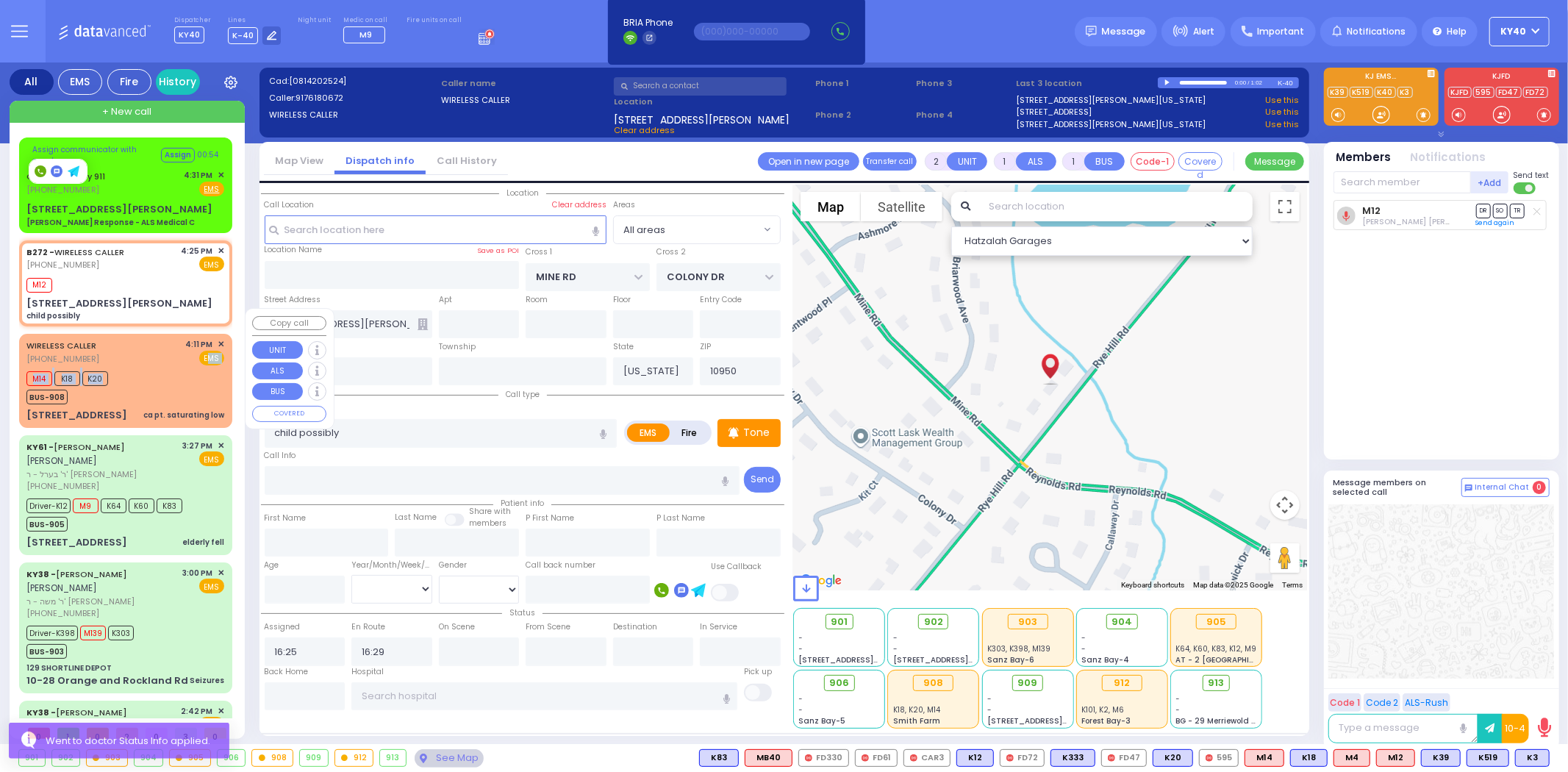
click at [161, 340] on div "WIRELESS CALLER (845) 239-7697 4:11 PM ✕ EMS M14 K18 K20" at bounding box center [125, 380] width 207 height 89
select select
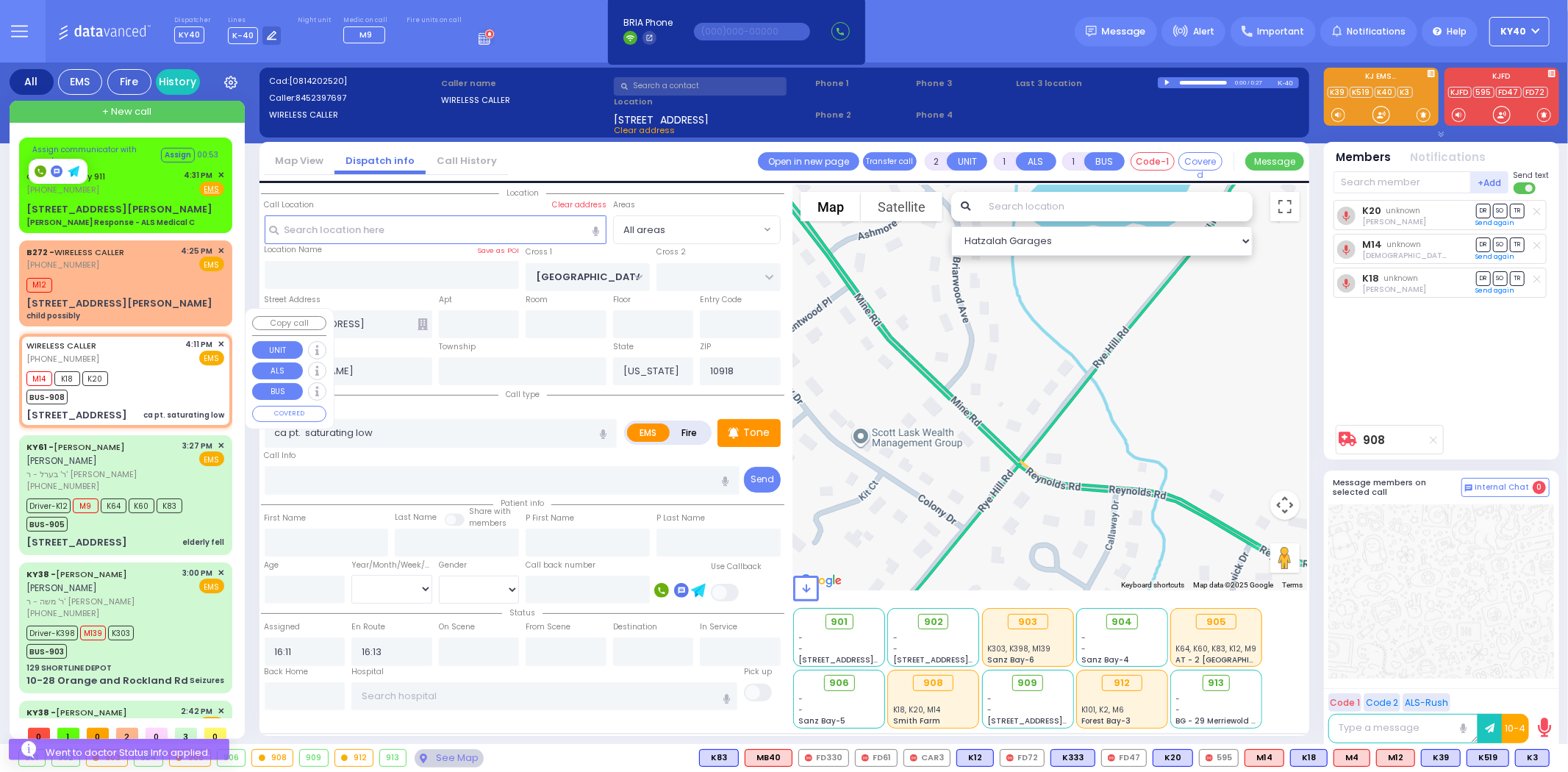
click at [167, 370] on div "M14 K18 K20 BUS-908" at bounding box center [125, 386] width 198 height 37
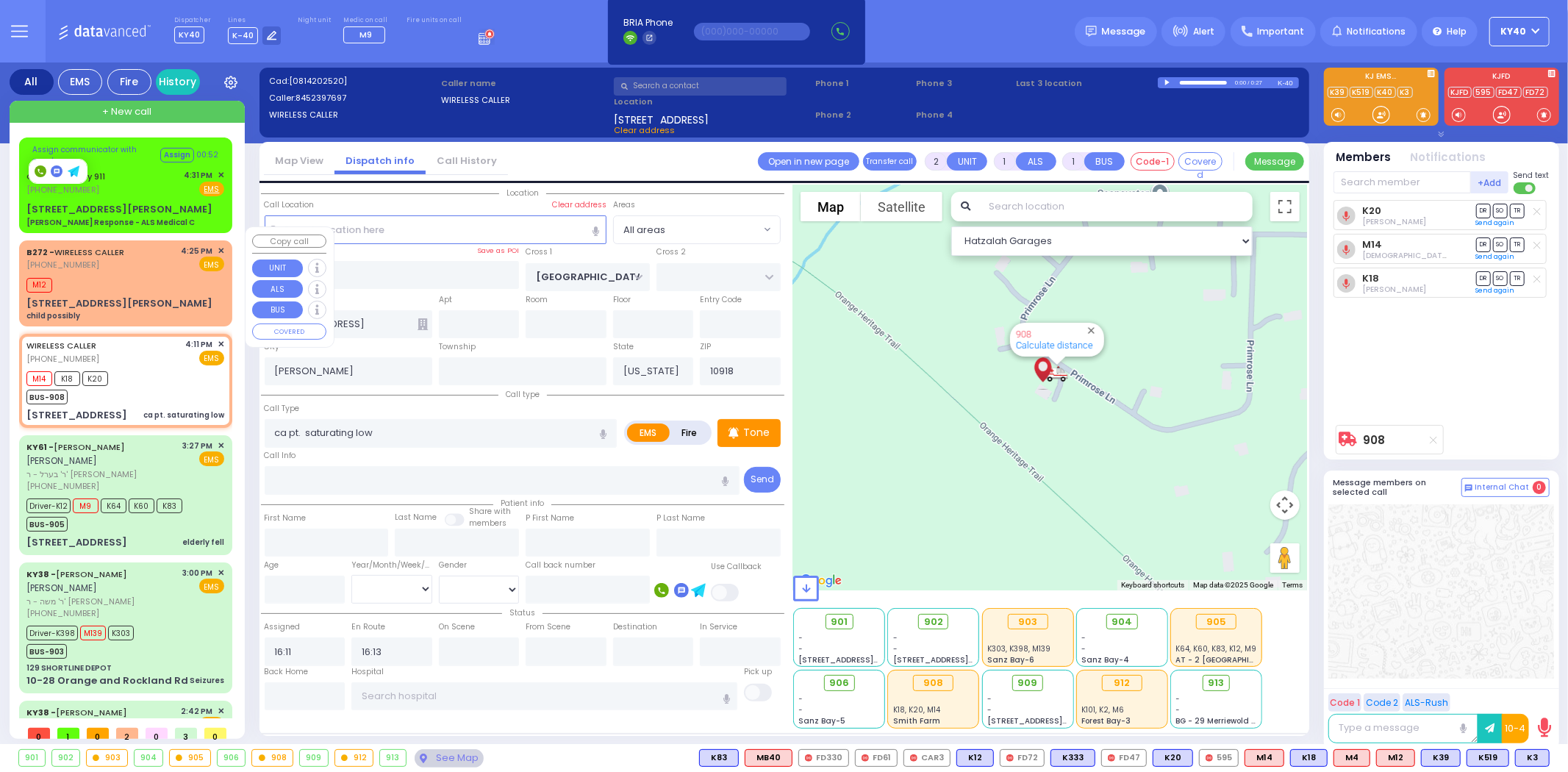
click at [165, 276] on div "M12" at bounding box center [125, 283] width 198 height 18
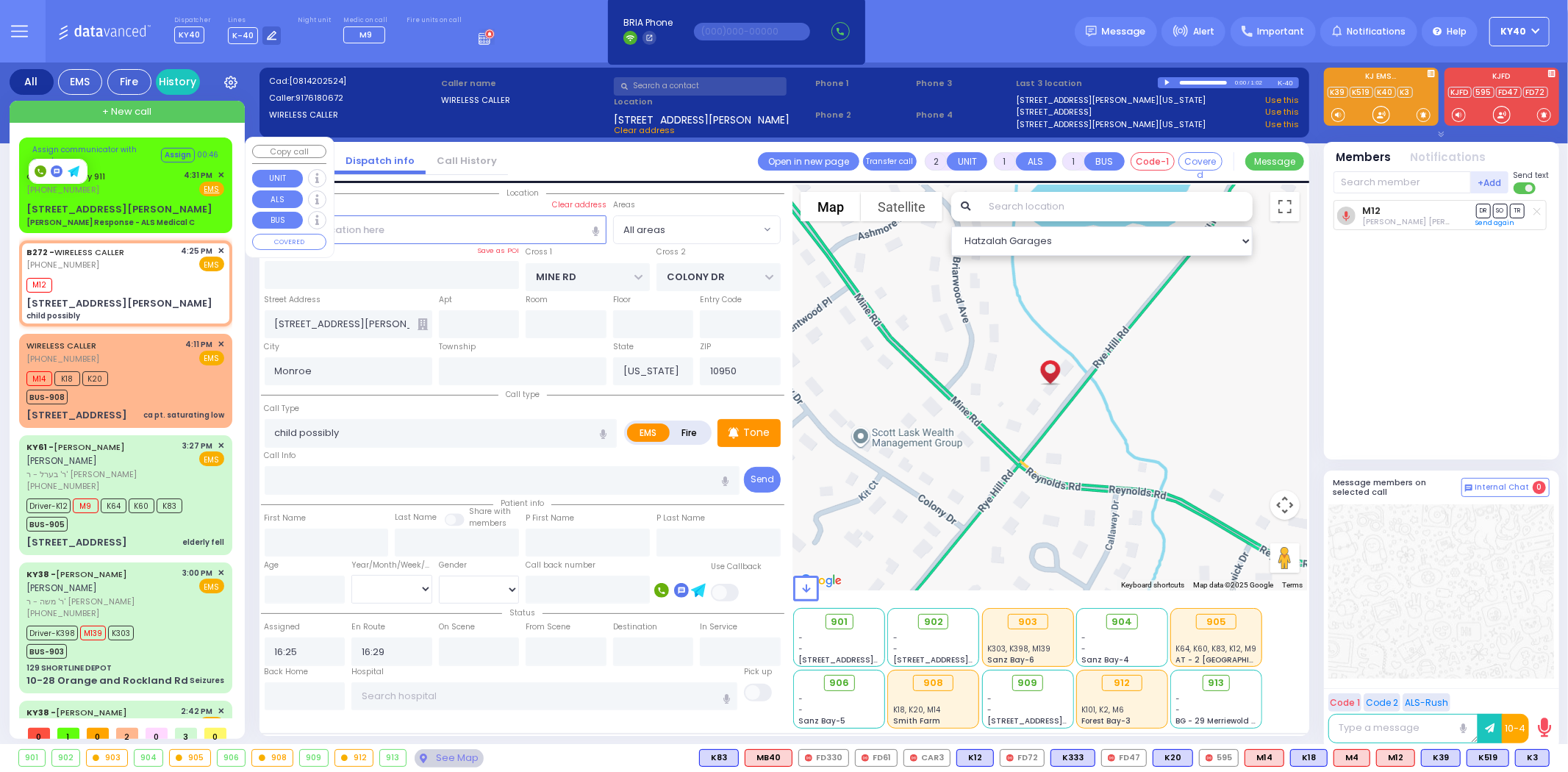
click at [217, 171] on span "✕" at bounding box center [221, 175] width 7 height 13
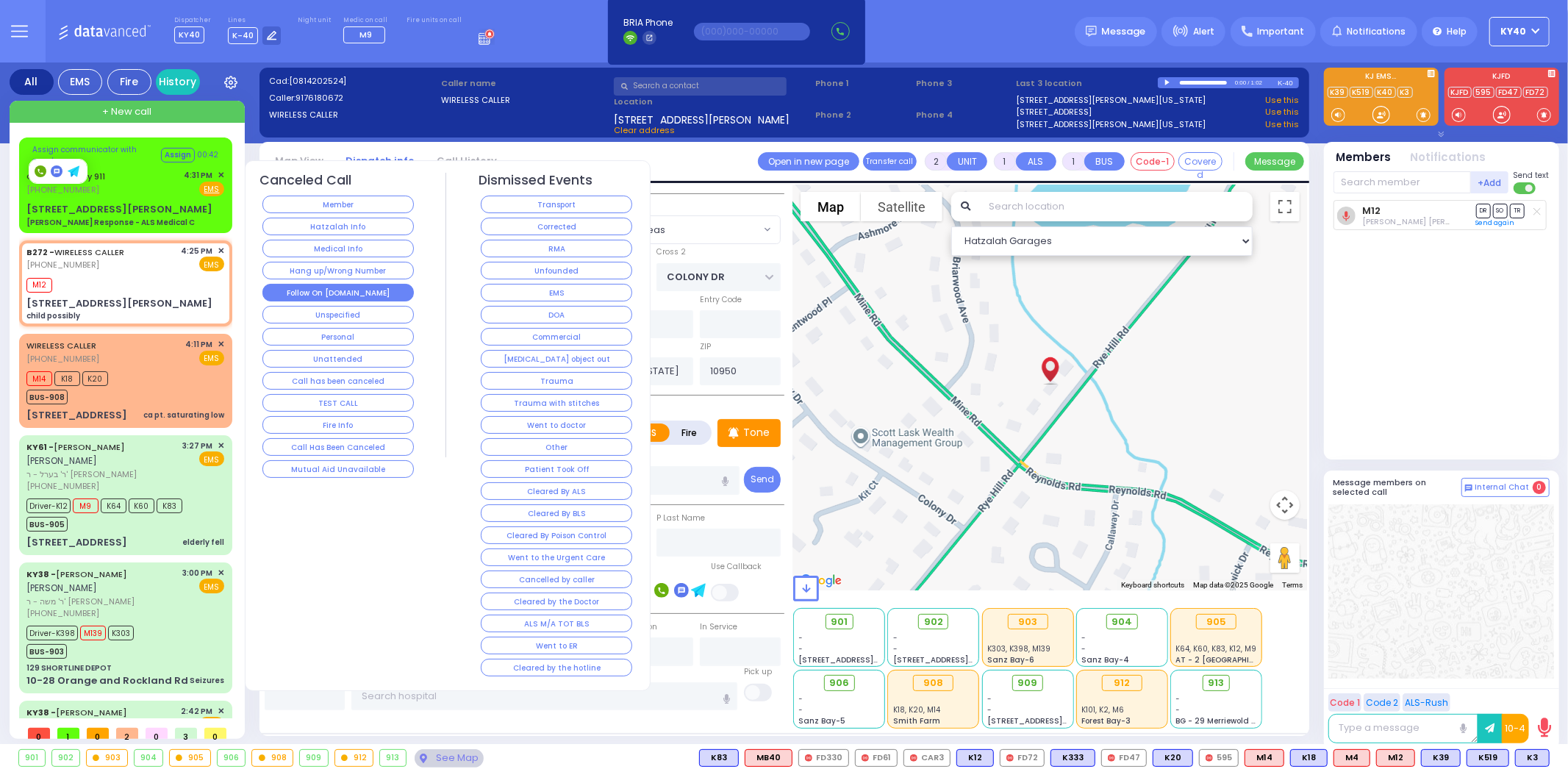
click at [341, 288] on button "Follow On [DOMAIN_NAME]" at bounding box center [338, 292] width 151 height 18
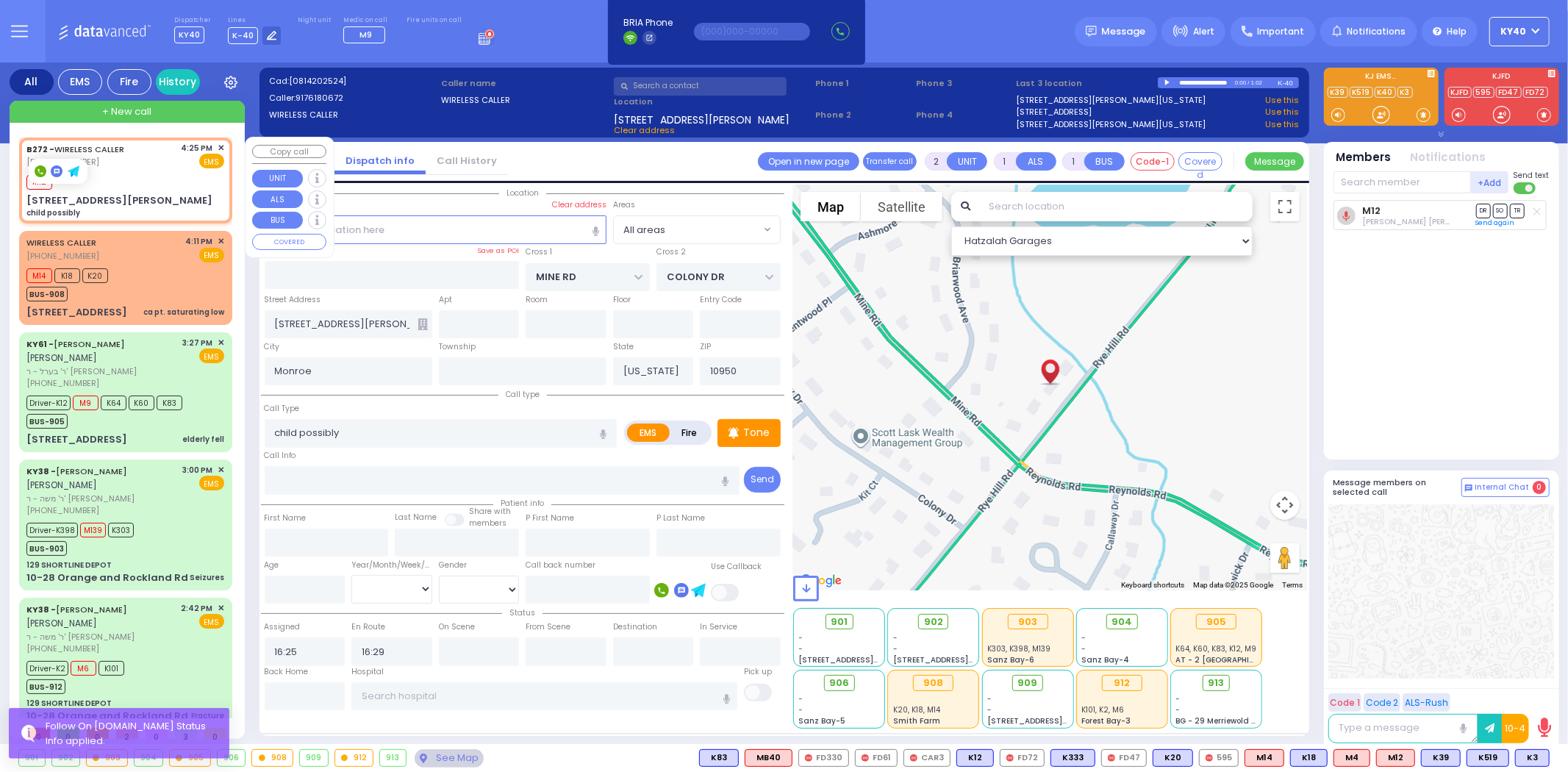
click at [185, 184] on div "M12" at bounding box center [125, 179] width 198 height 18
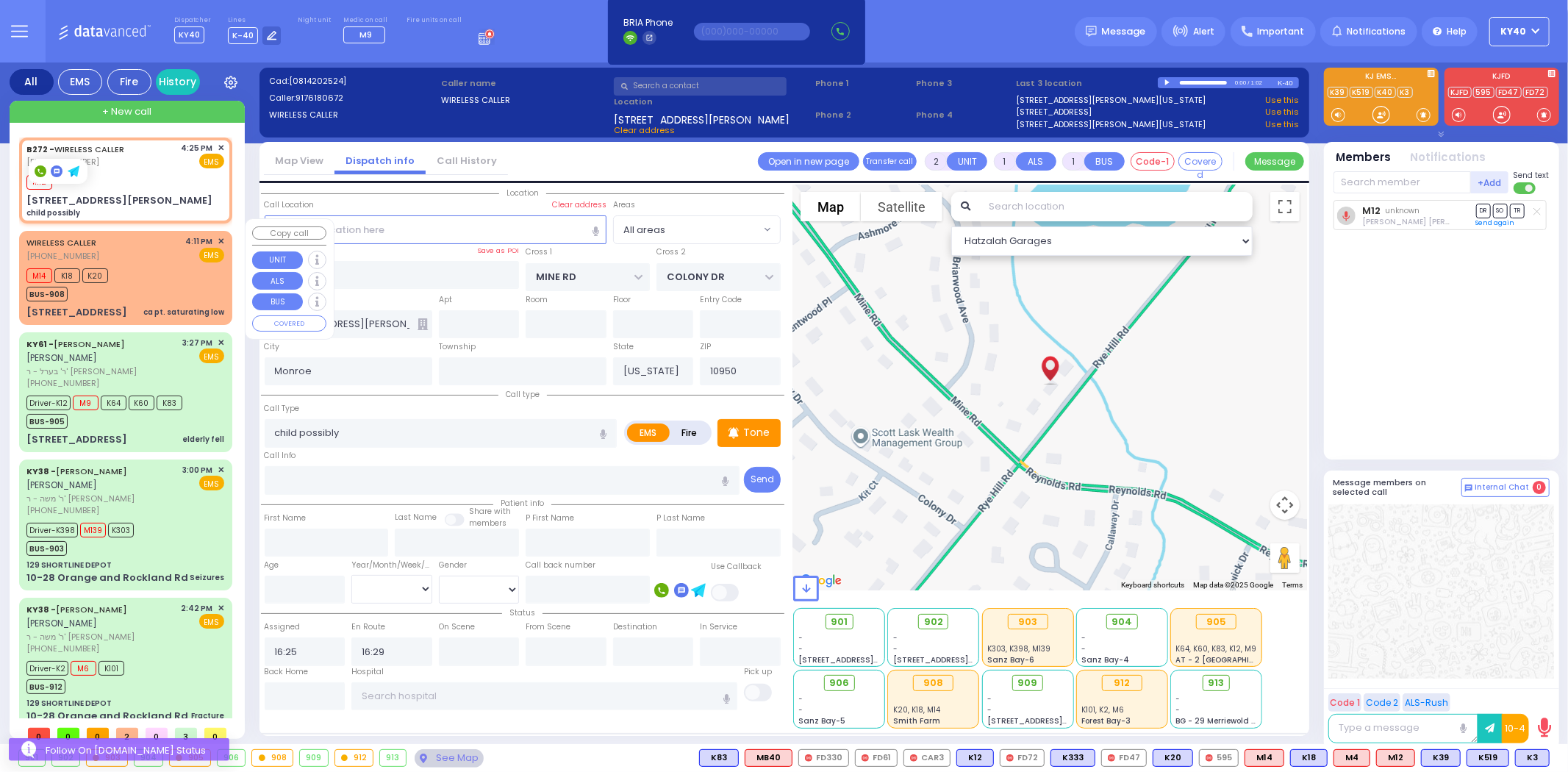
click at [157, 264] on div "M14 K18 K20 BUS-908" at bounding box center [125, 283] width 198 height 37
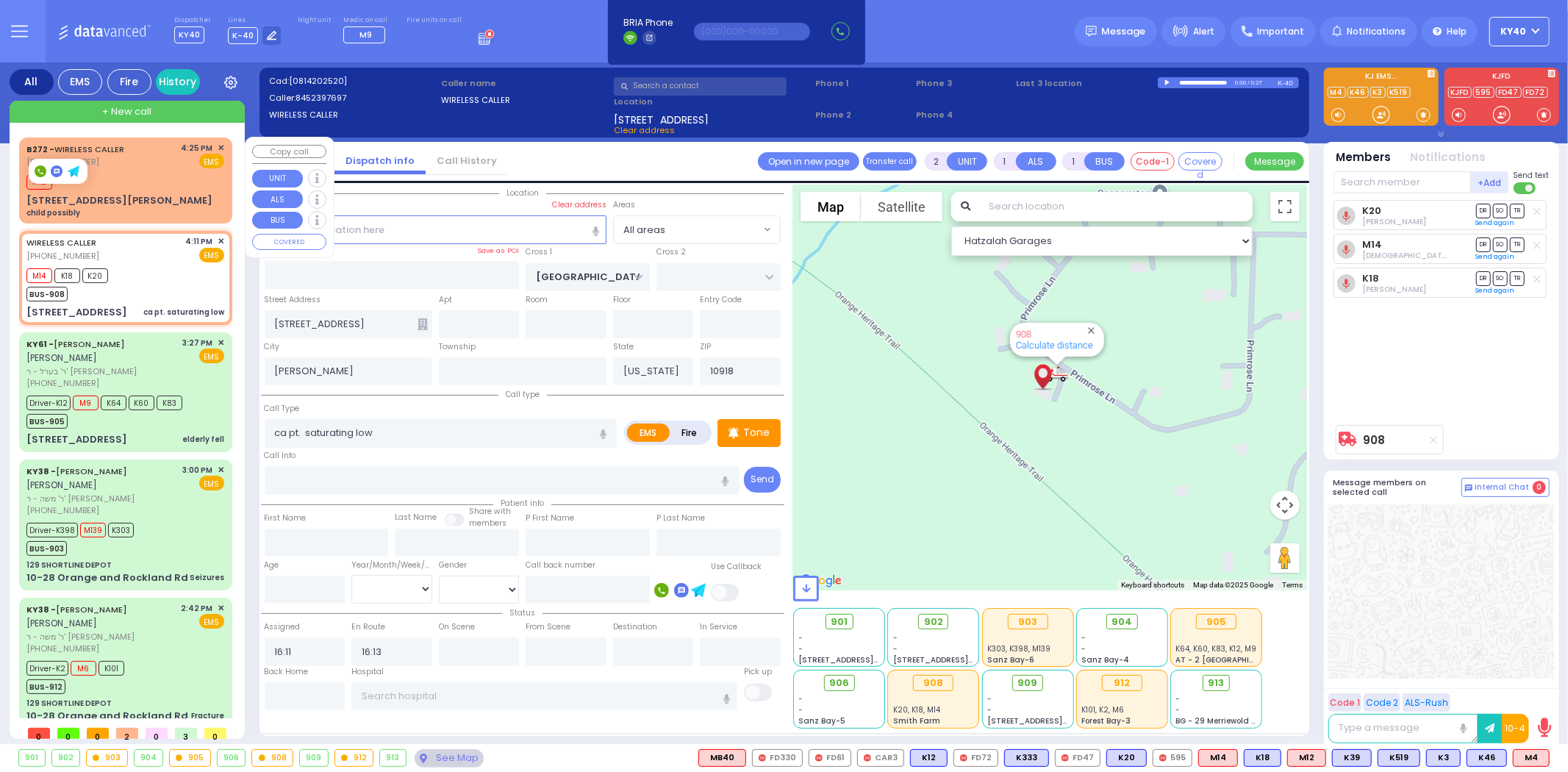
drag, startPoint x: 144, startPoint y: 155, endPoint x: 151, endPoint y: 156, distance: 7.1
click at [146, 158] on div "B272 - WIRELESS CALLER (917) 618-0672 4:25 PM ✕ EMS" at bounding box center [125, 155] width 198 height 27
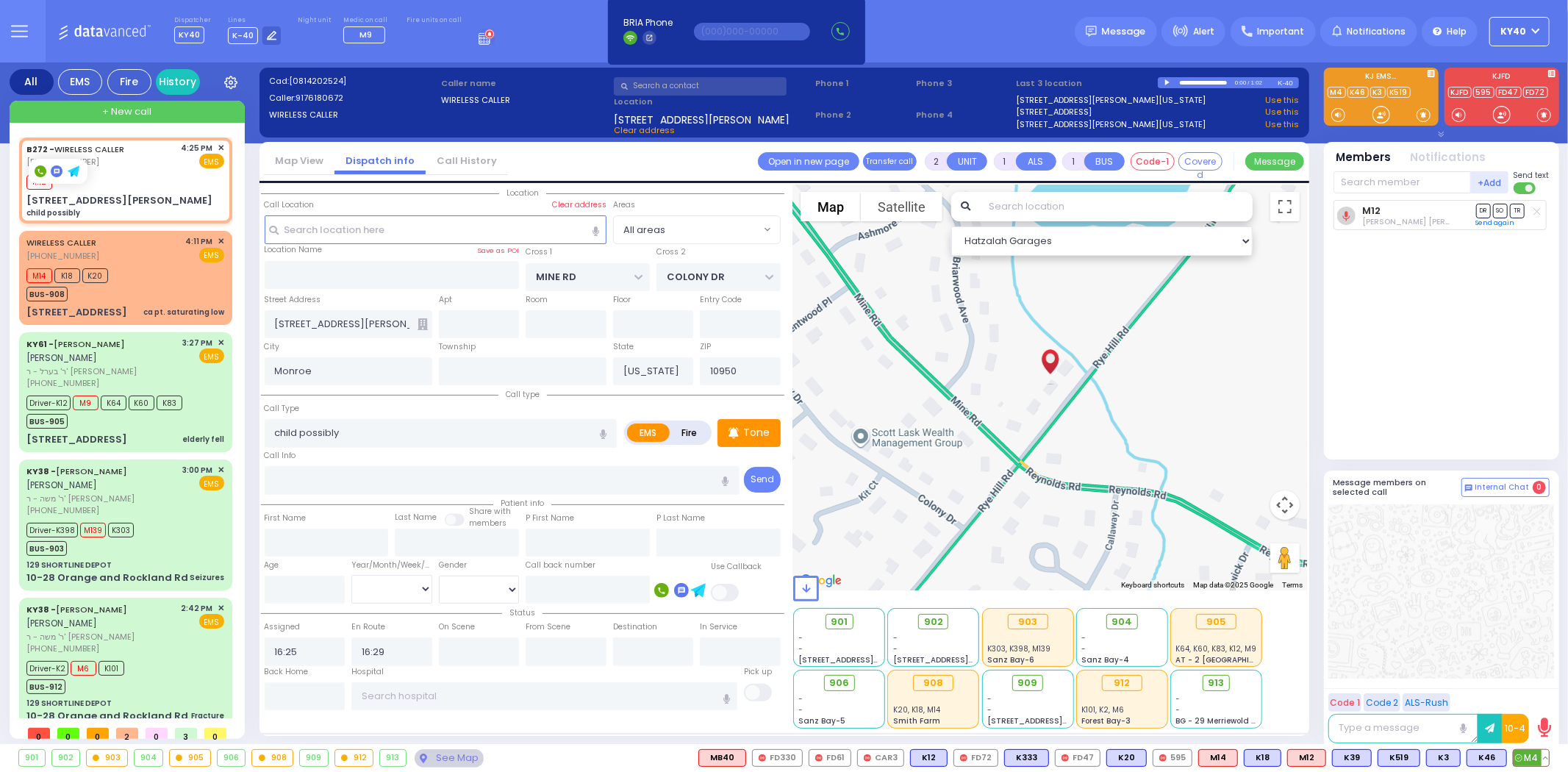
click at [1525, 762] on span "M4" at bounding box center [1531, 757] width 35 height 16
click at [149, 254] on div "WIRELESS CALLER (845) 239-7697 4:11 PM ✕ EMS M14 K18 K20" at bounding box center [125, 277] width 207 height 89
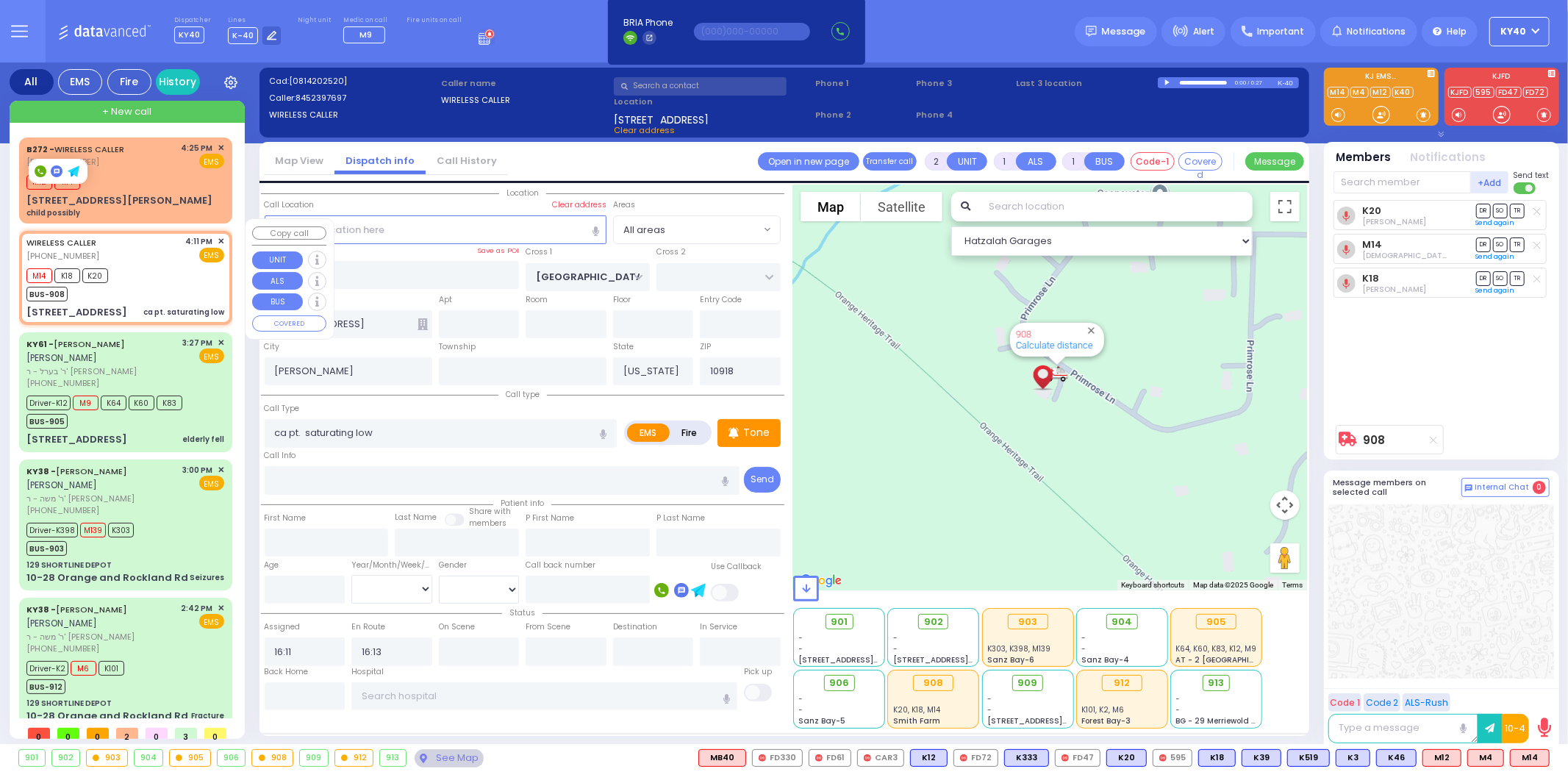
click at [145, 275] on div "M14 K18 K20 BUS-908" at bounding box center [125, 283] width 198 height 37
click at [155, 273] on div "M14 K18 K20 BUS-908" at bounding box center [125, 283] width 198 height 37
click at [163, 193] on div "80 Rye Hill Rd child possibly" at bounding box center [125, 206] width 198 height 26
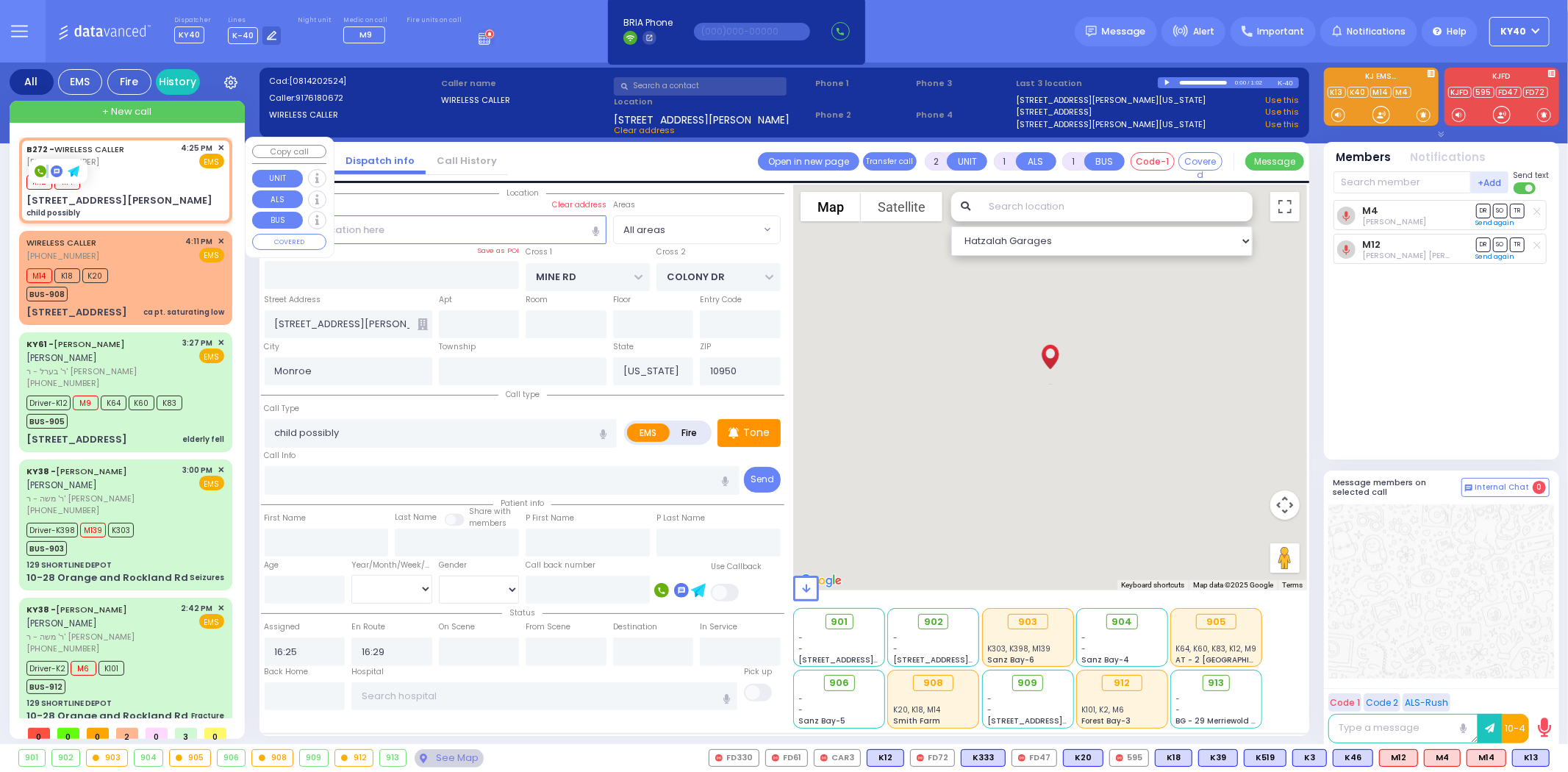
drag, startPoint x: 54, startPoint y: 172, endPoint x: 260, endPoint y: 159, distance: 206.4
click at [265, 156] on body "Dashboard Home" at bounding box center [784, 386] width 1568 height 772
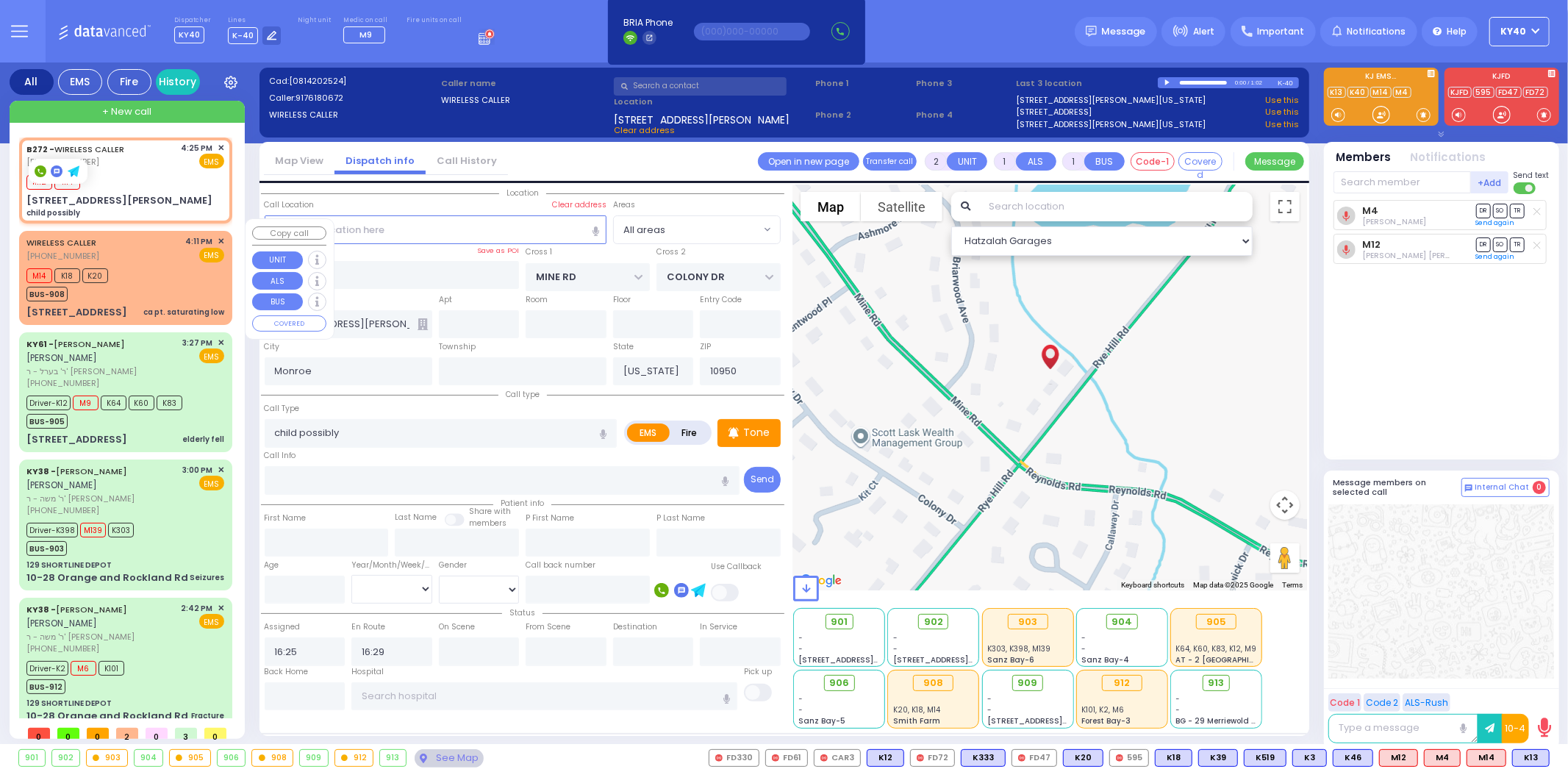
drag, startPoint x: 122, startPoint y: 245, endPoint x: 171, endPoint y: 248, distance: 49.1
click at [125, 245] on div "WIRELESS CALLER (845) 239-7697 4:11 PM ✕ EMS" at bounding box center [125, 249] width 198 height 27
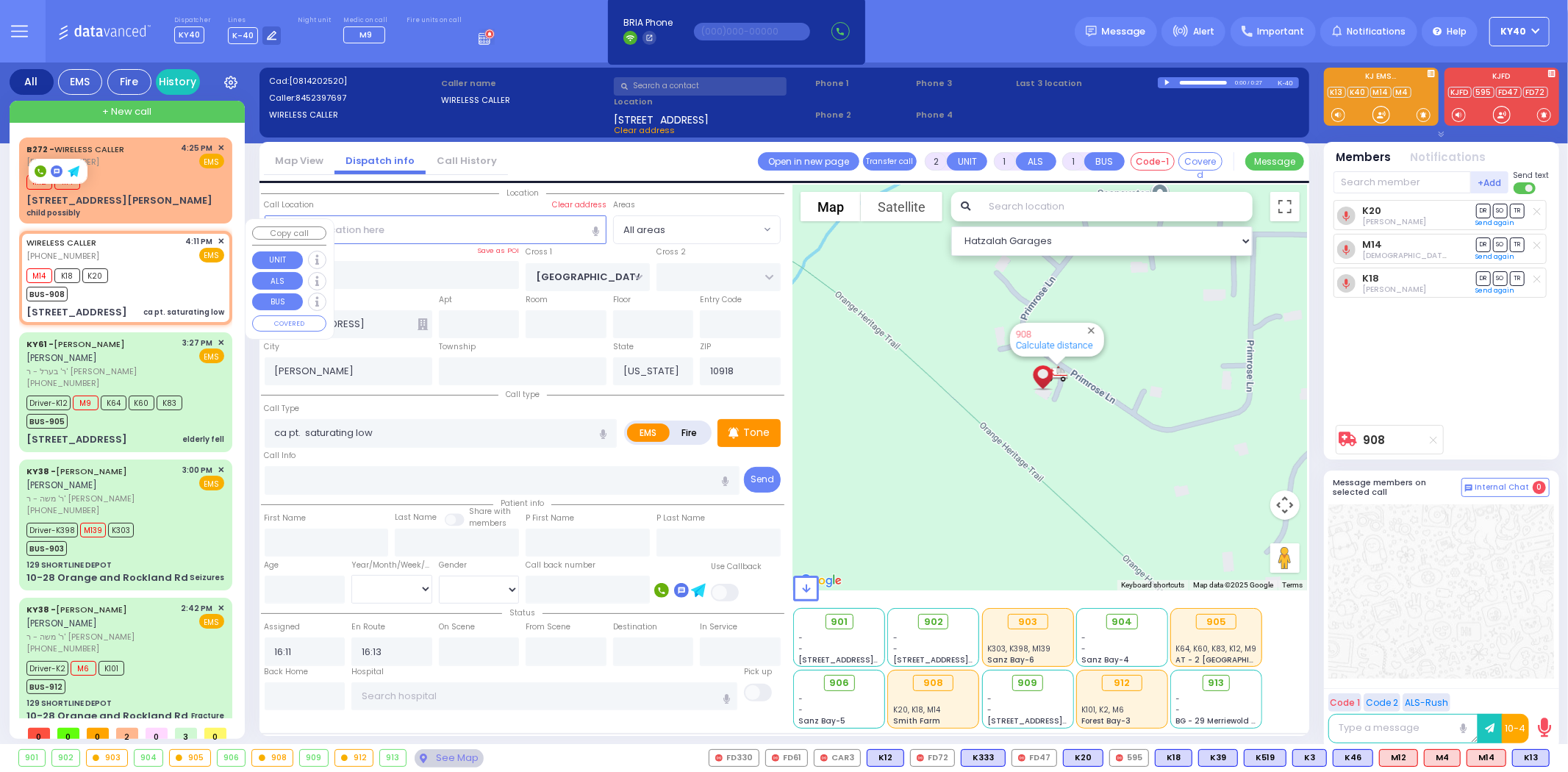
click at [174, 264] on div "M14 K18 K20 BUS-908" at bounding box center [125, 283] width 198 height 37
click at [167, 264] on div "M14 K18 K20 BUS-908" at bounding box center [125, 283] width 198 height 37
click at [162, 240] on div "WIRELESS CALLER (845) 239-7697 4:11 PM ✕ EMS" at bounding box center [125, 249] width 198 height 27
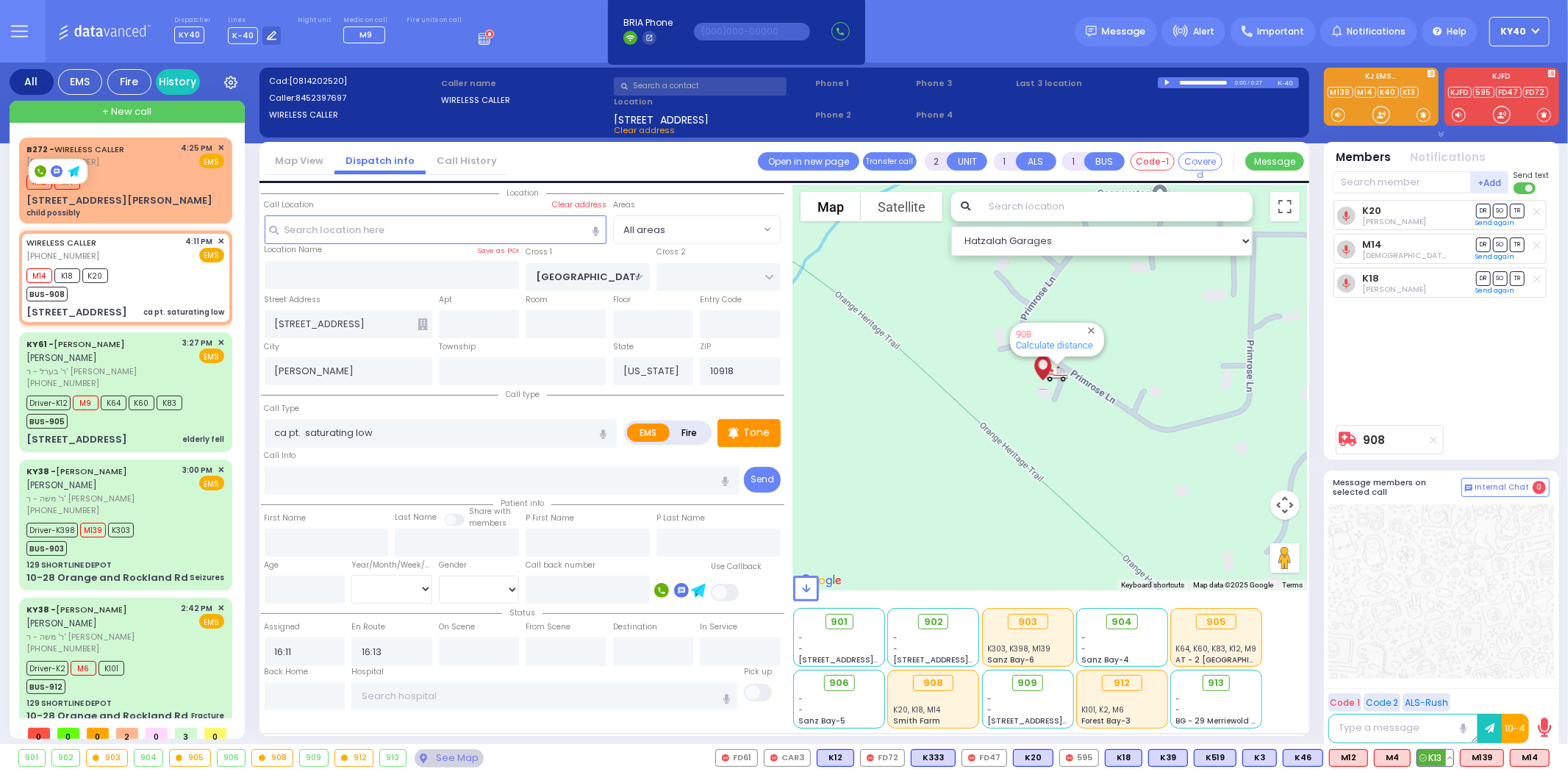
click at [1441, 757] on span "K13" at bounding box center [1436, 757] width 36 height 16
click at [186, 277] on div "M14 K18 K20 K13 BUS-908" at bounding box center [125, 283] width 198 height 37
drag, startPoint x: 1172, startPoint y: 379, endPoint x: 1175, endPoint y: 386, distance: 7.6
click at [1172, 377] on div "908 Calculate distance" at bounding box center [1050, 387] width 514 height 406
drag, startPoint x: 1175, startPoint y: 386, endPoint x: 1152, endPoint y: 560, distance: 175.5
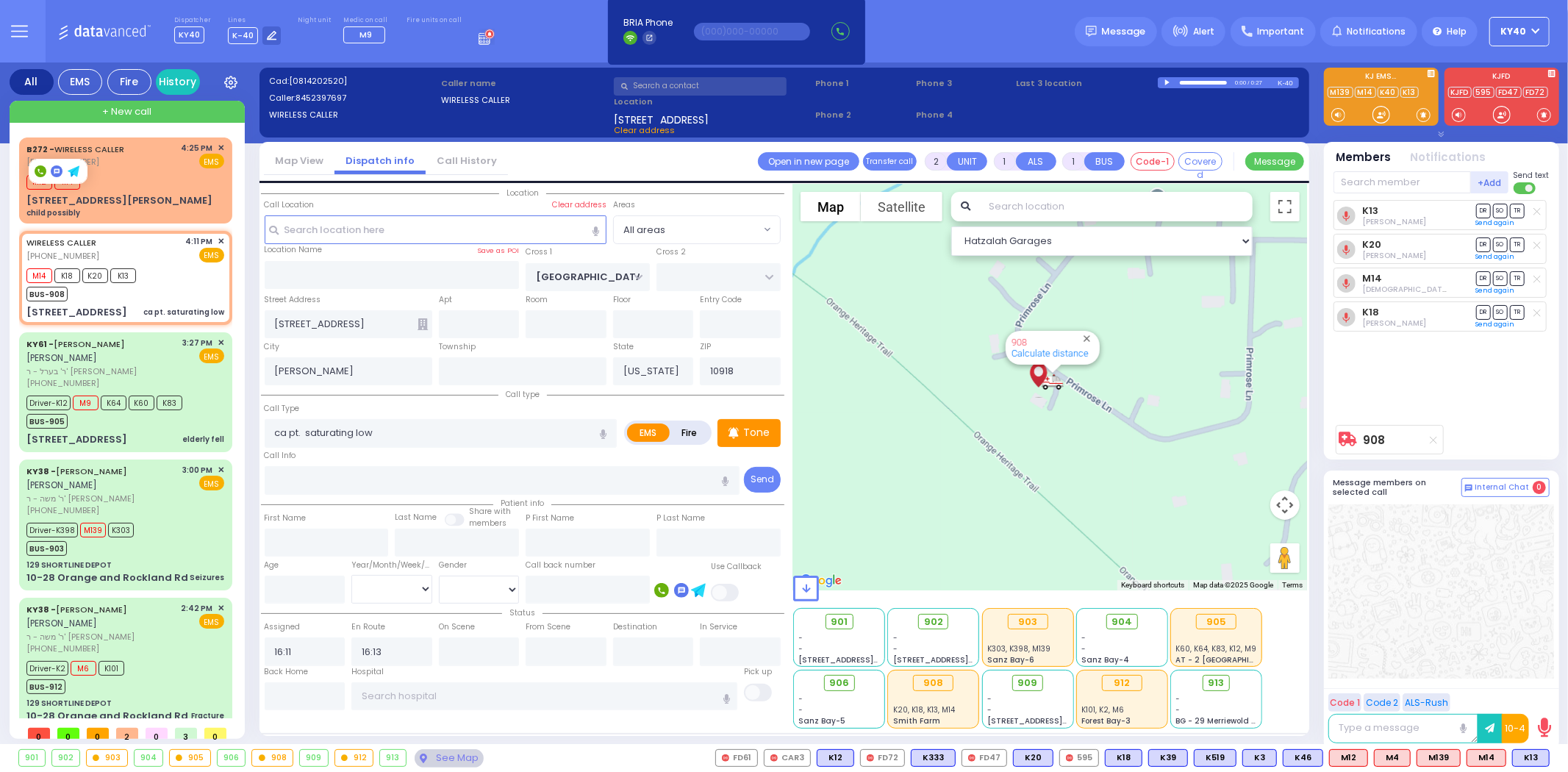
click at [1136, 589] on div "Hatzalah Garages ← Move left → Move right ↑ Move up ↓ + -" at bounding box center [1050, 456] width 514 height 544
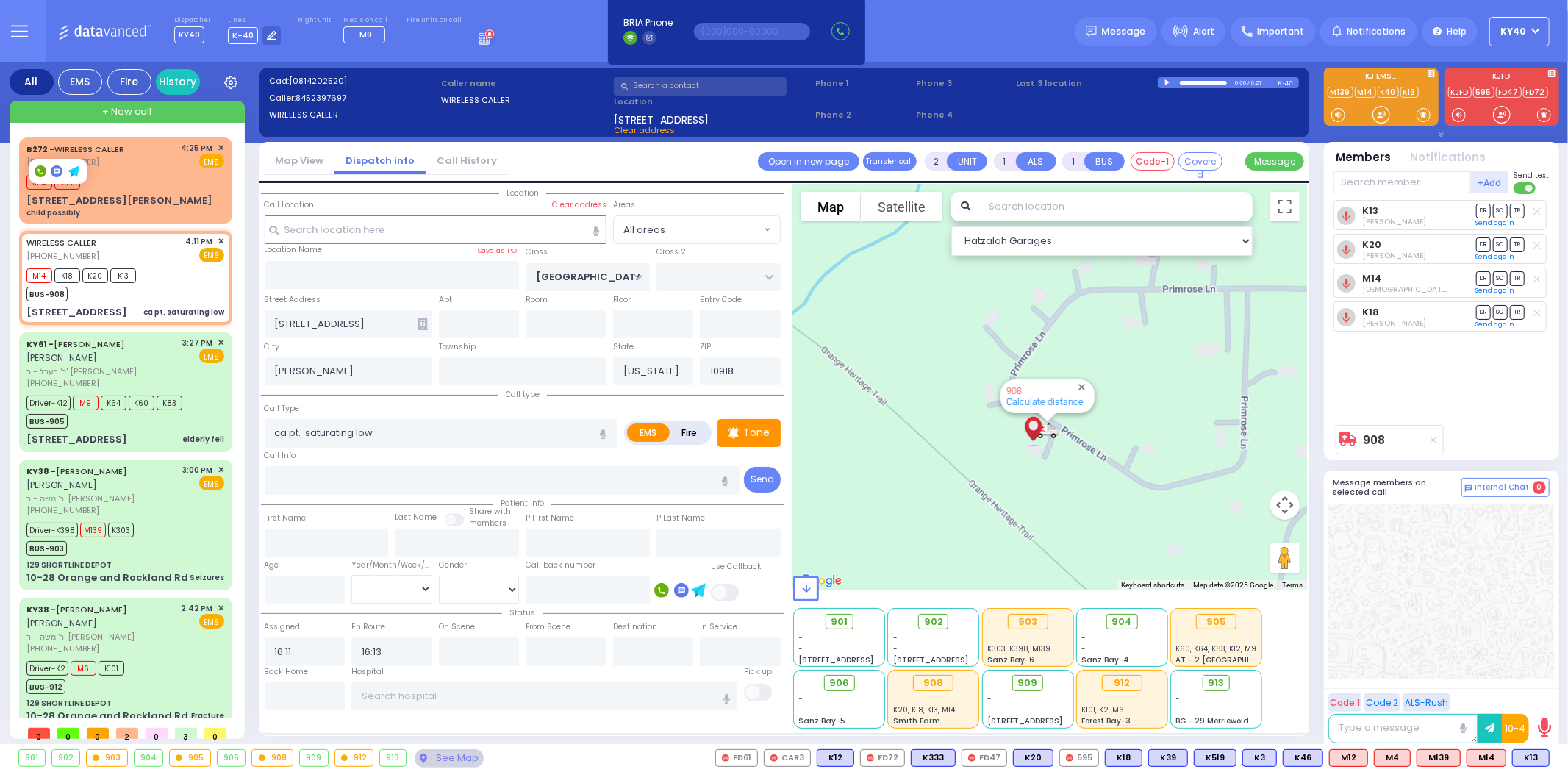
drag, startPoint x: 1188, startPoint y: 416, endPoint x: 1182, endPoint y: 465, distance: 49.4
click at [1182, 465] on div "908 Calculate distance" at bounding box center [1050, 387] width 514 height 406
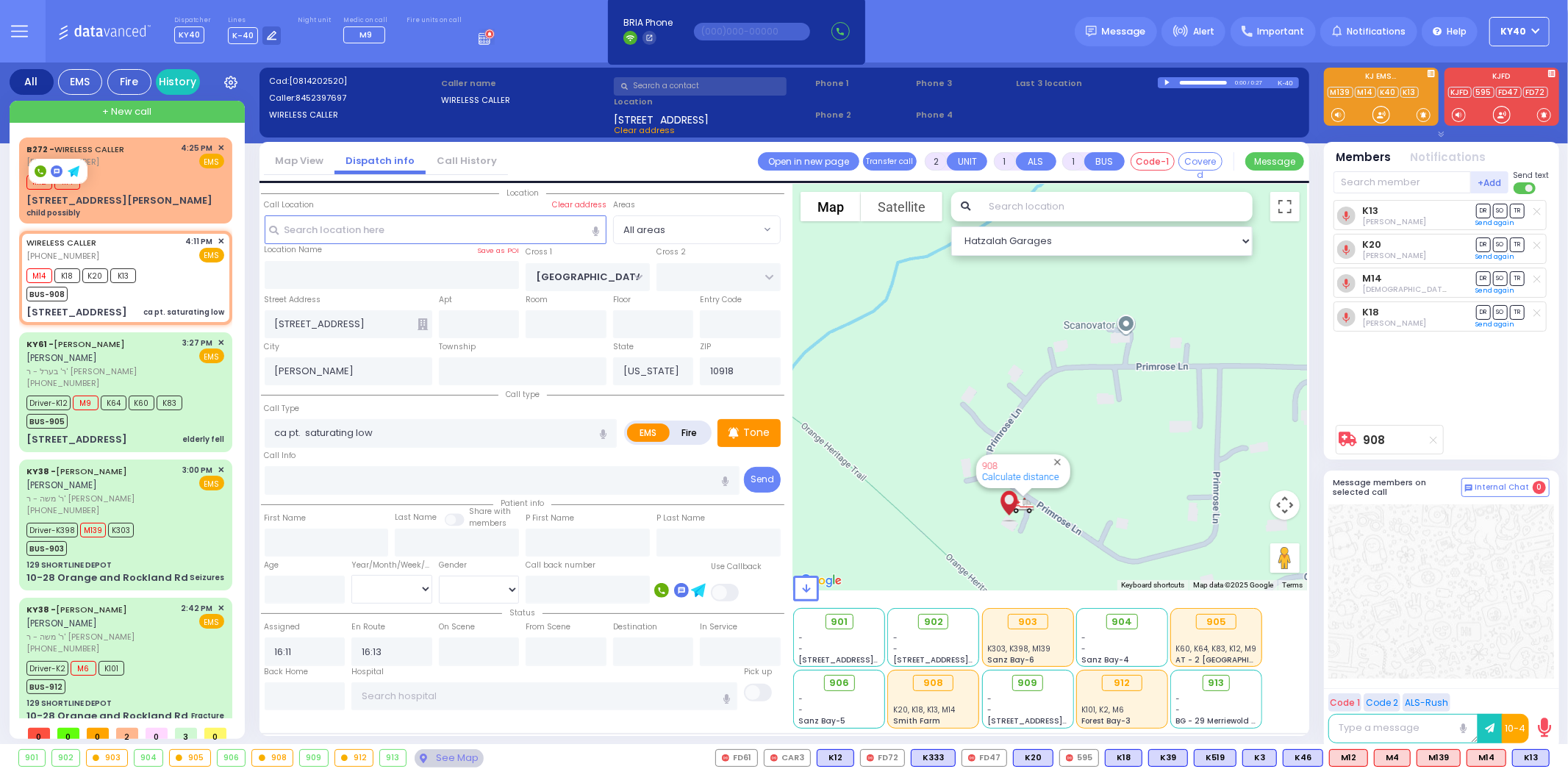
drag, startPoint x: 1174, startPoint y: 496, endPoint x: 1152, endPoint y: 544, distance: 52.8
click at [1148, 554] on div "908 Calculate distance" at bounding box center [1050, 387] width 514 height 406
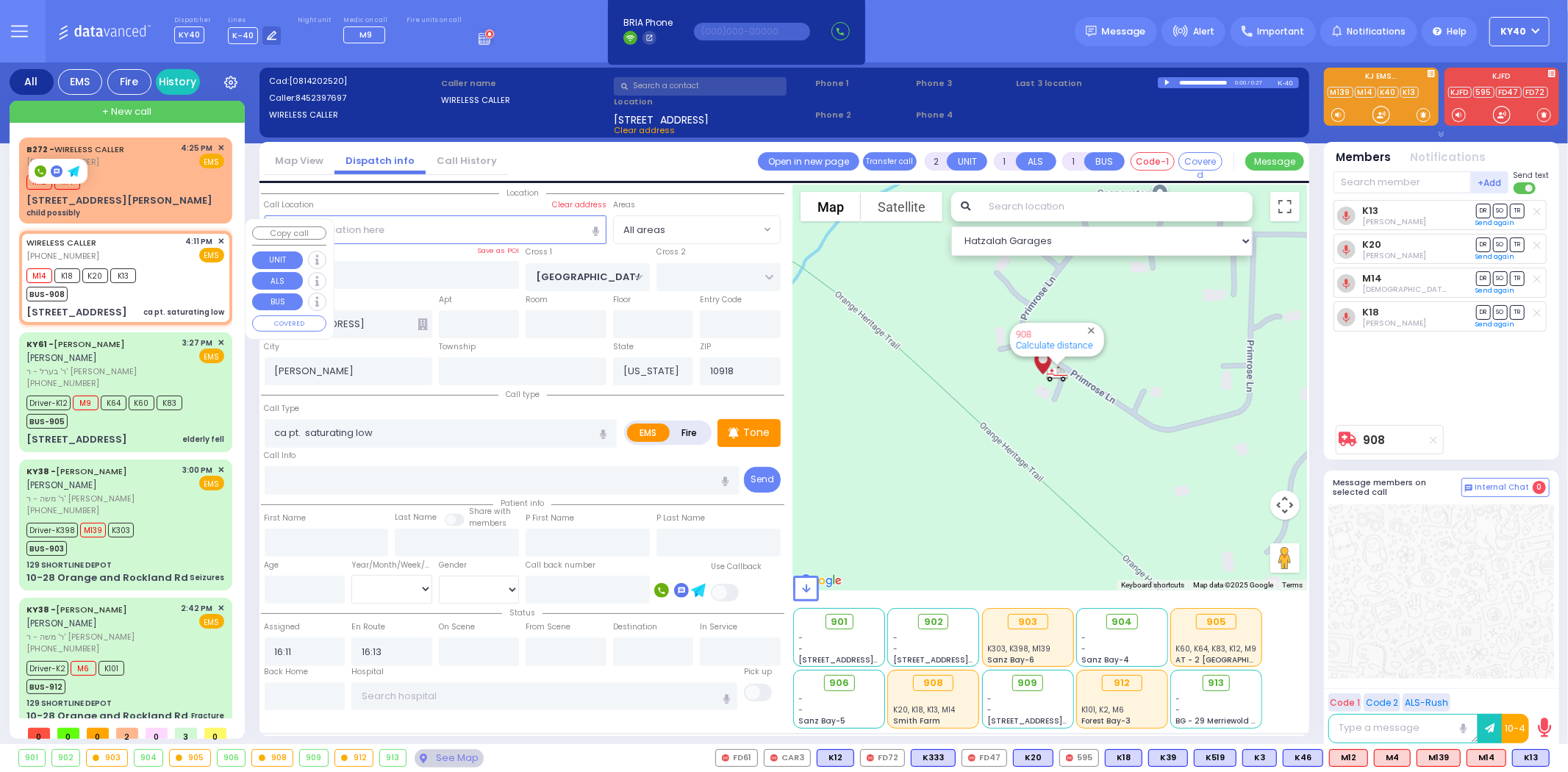
click at [167, 264] on div "M14 K18 K20 K13 BUS-908" at bounding box center [125, 283] width 198 height 37
click at [167, 181] on div "M12 M4" at bounding box center [125, 179] width 198 height 18
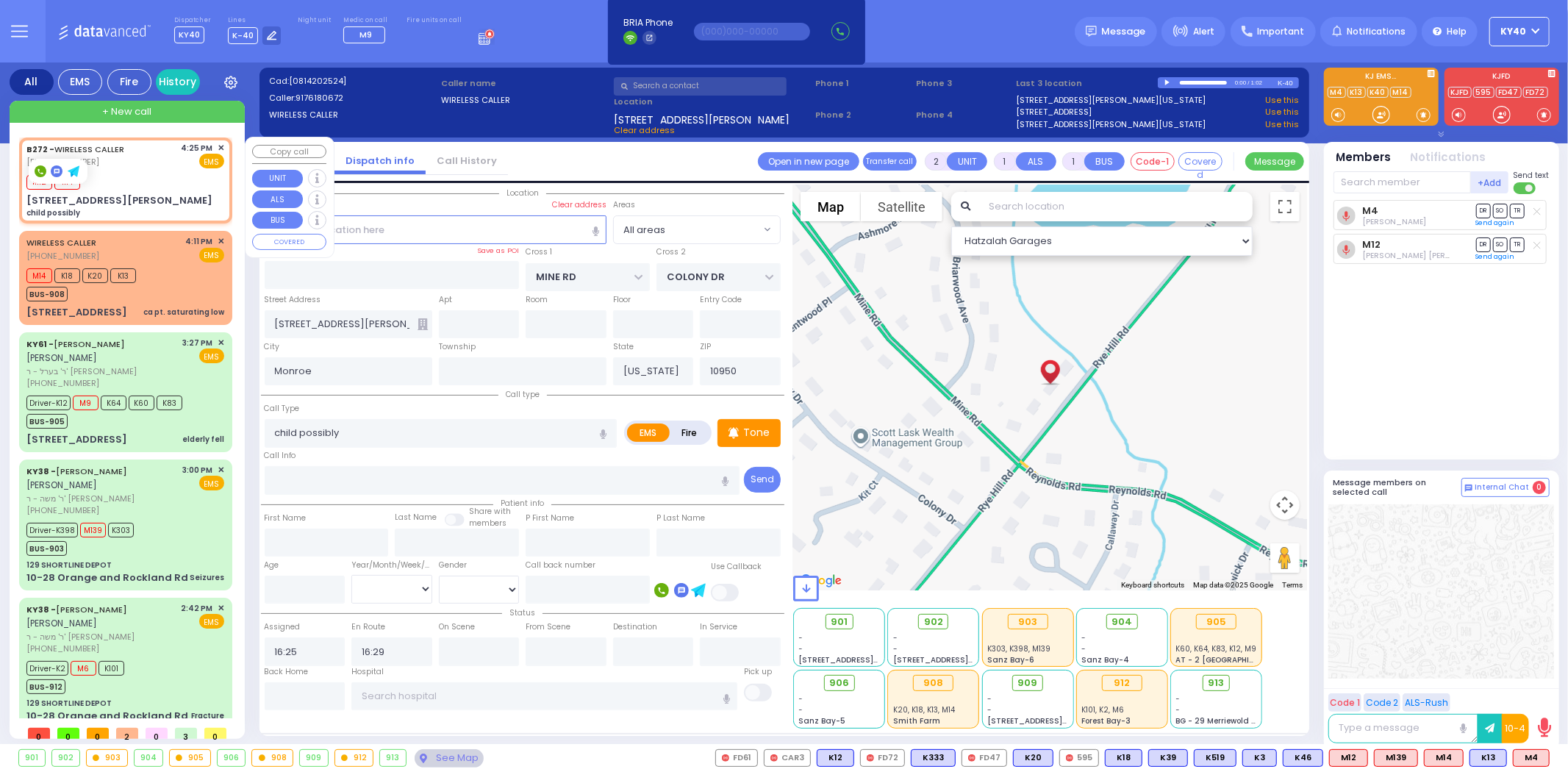
click at [133, 163] on div "B272 - WIRELESS CALLER (917) 618-0672 4:25 PM ✕ EMS" at bounding box center [125, 155] width 198 height 27
click at [136, 163] on div "B272 - WIRELESS CALLER (917) 618-0672 4:25 PM ✕ EMS" at bounding box center [125, 155] width 198 height 27
click at [133, 165] on div "B272 - WIRELESS CALLER (917) 618-0672 4:25 PM ✕ EMS" at bounding box center [125, 155] width 198 height 27
click at [126, 174] on div "M12 M4" at bounding box center [125, 179] width 198 height 18
click at [136, 169] on div "B272 - WIRELESS CALLER (917) 618-0672 4:25 PM ✕ EMS M12 M4" at bounding box center [125, 180] width 207 height 82
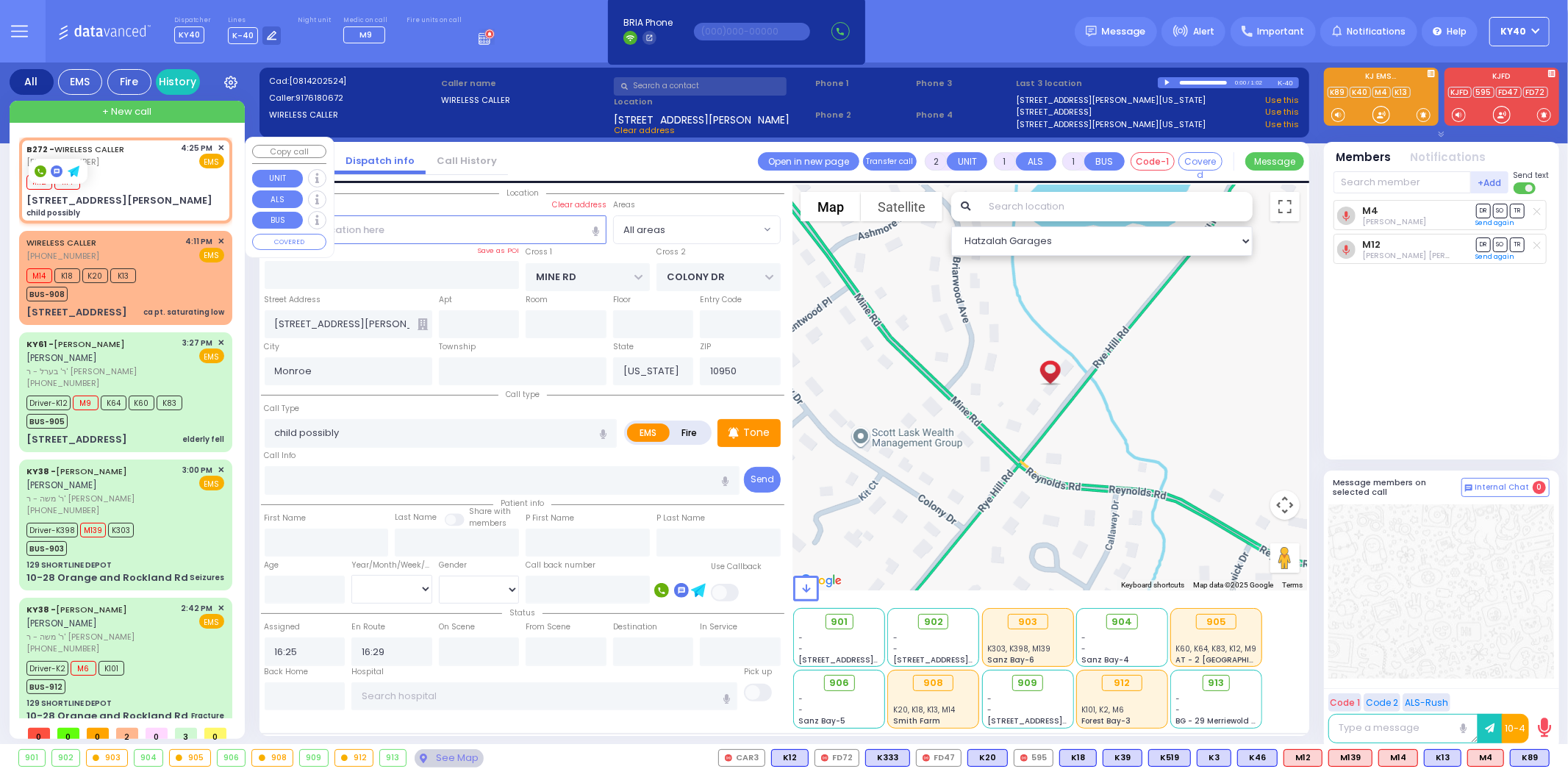
click at [125, 176] on div "M12 M4" at bounding box center [125, 179] width 198 height 18
click at [1527, 755] on span "K89" at bounding box center [1529, 757] width 39 height 16
click at [1035, 689] on div "909" at bounding box center [1027, 683] width 42 height 16
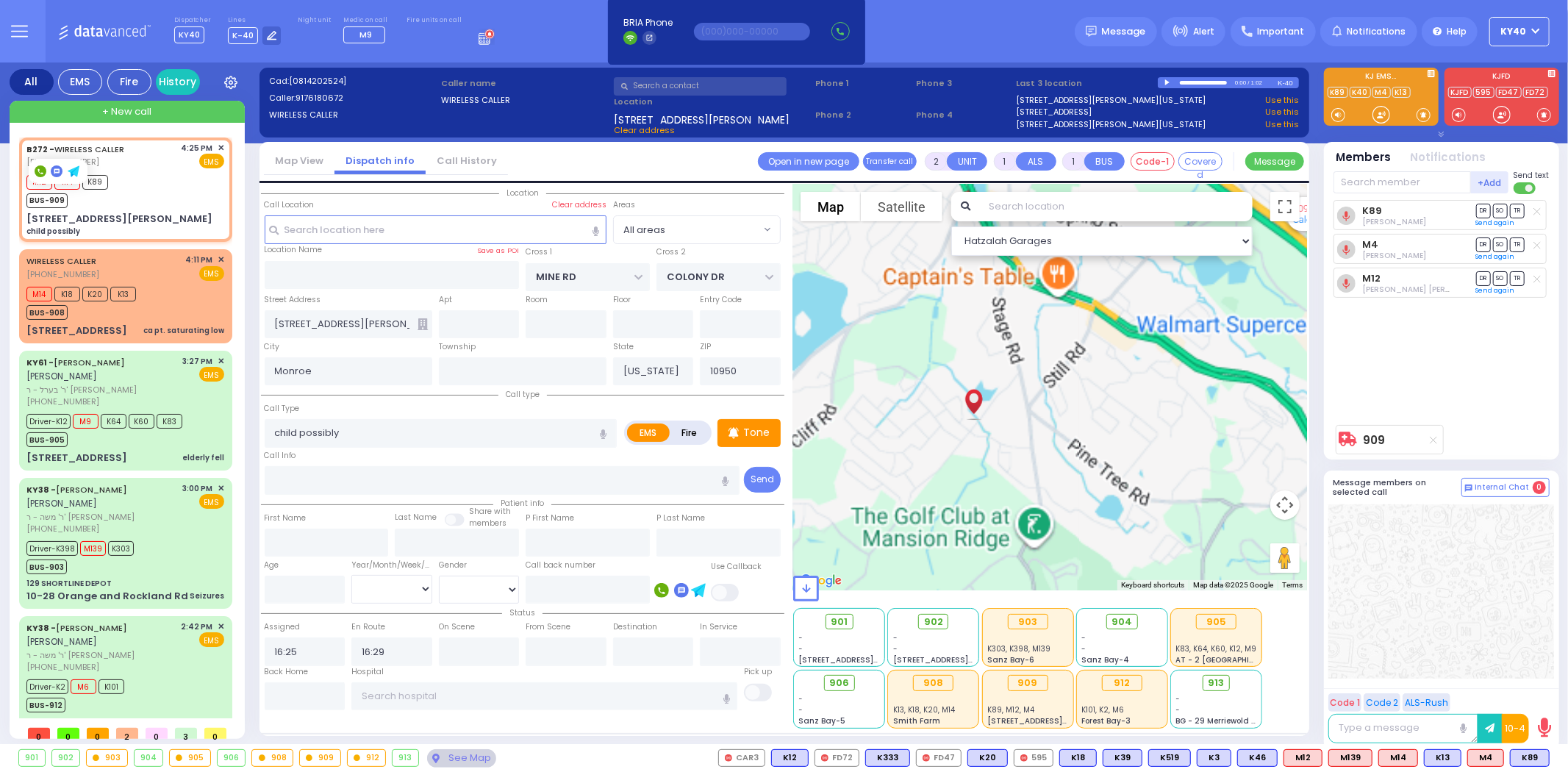
click at [1434, 437] on icon at bounding box center [1433, 440] width 8 height 8
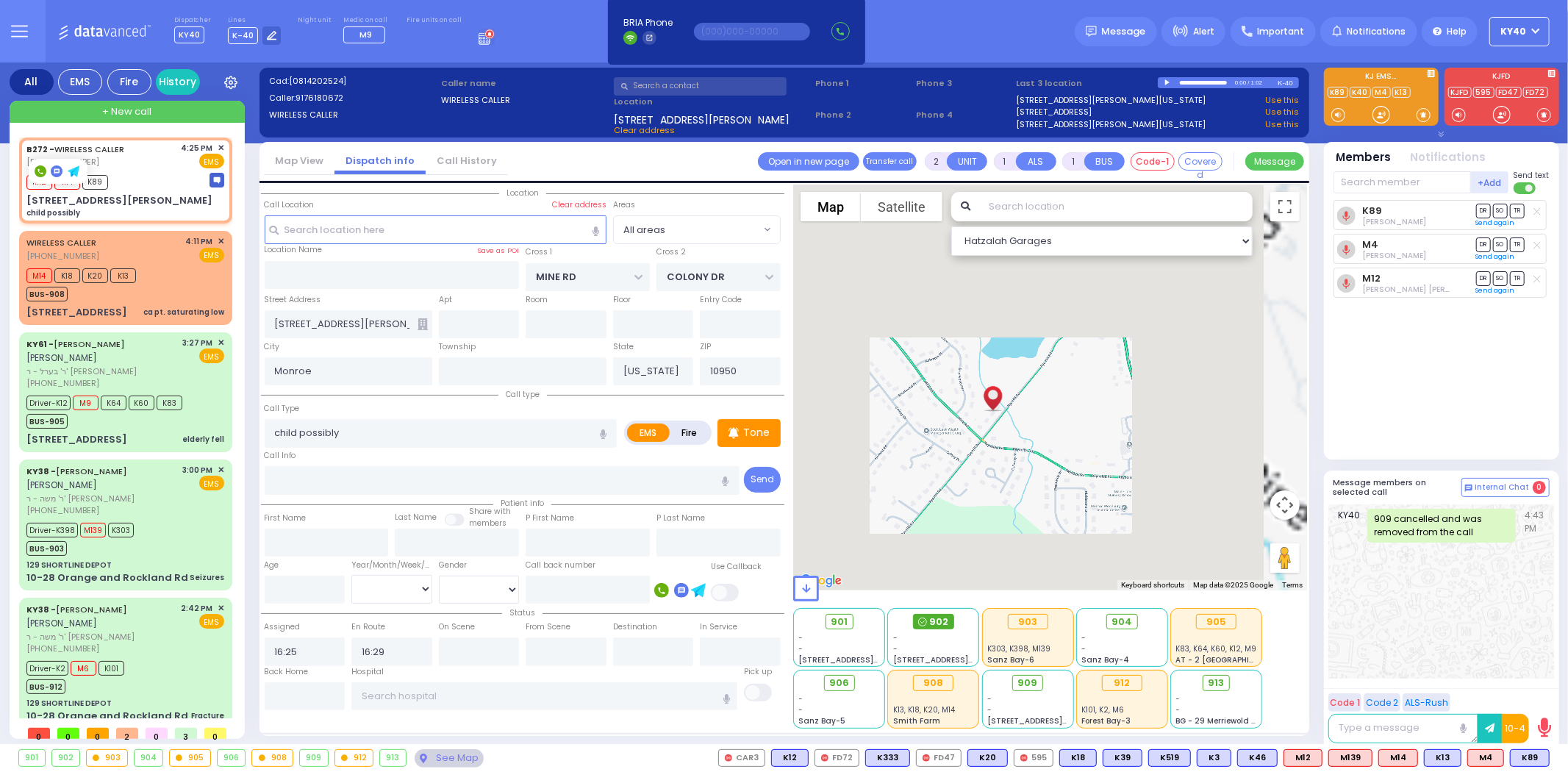
click at [933, 621] on span "902" at bounding box center [939, 622] width 19 height 15
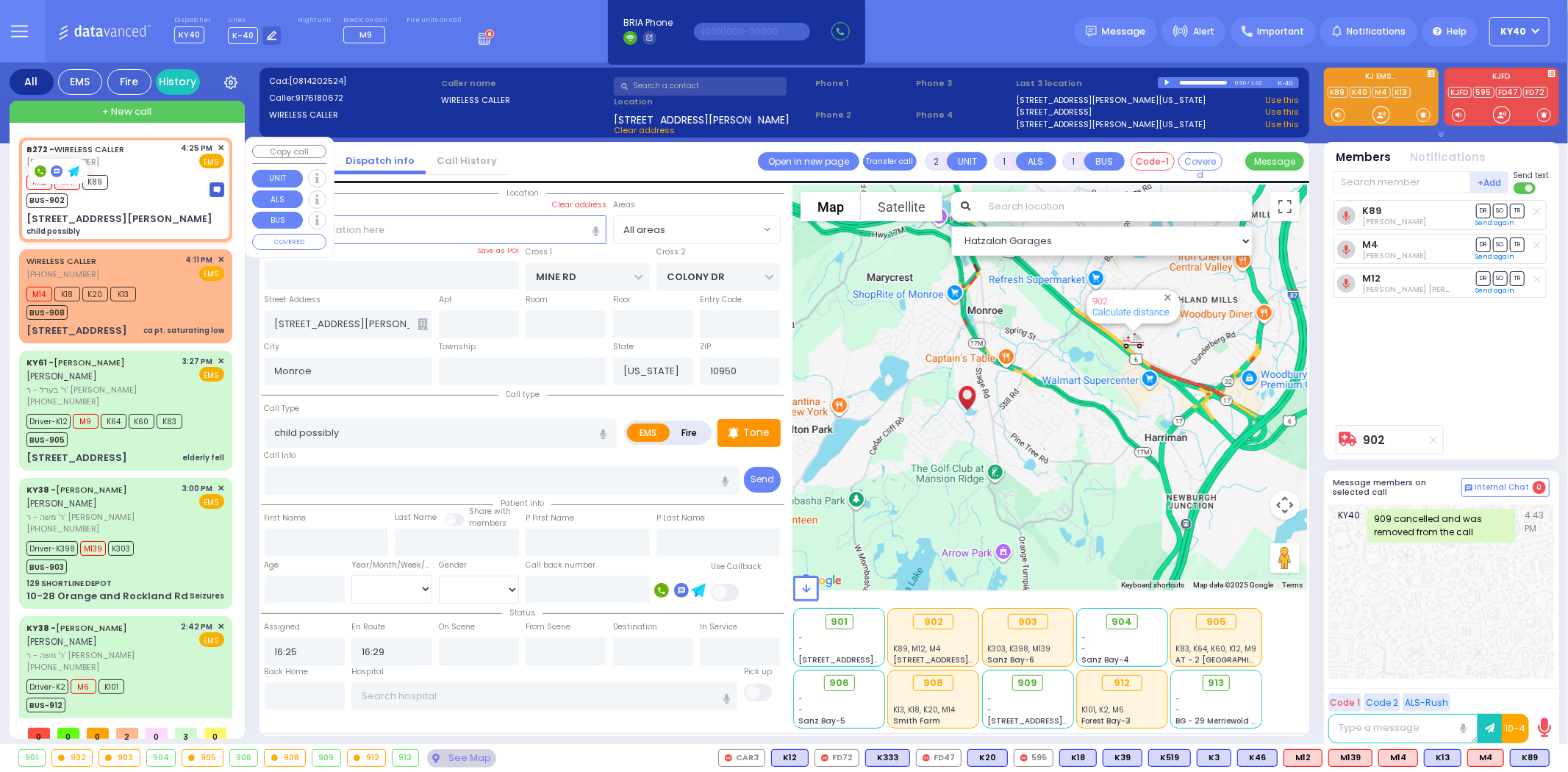
click at [181, 176] on div "M12 M4 K89 BUS-902" at bounding box center [125, 189] width 198 height 37
select select
click at [156, 198] on div "M12 M4 K89 BUS-902" at bounding box center [125, 189] width 198 height 37
select select
radio input "true"
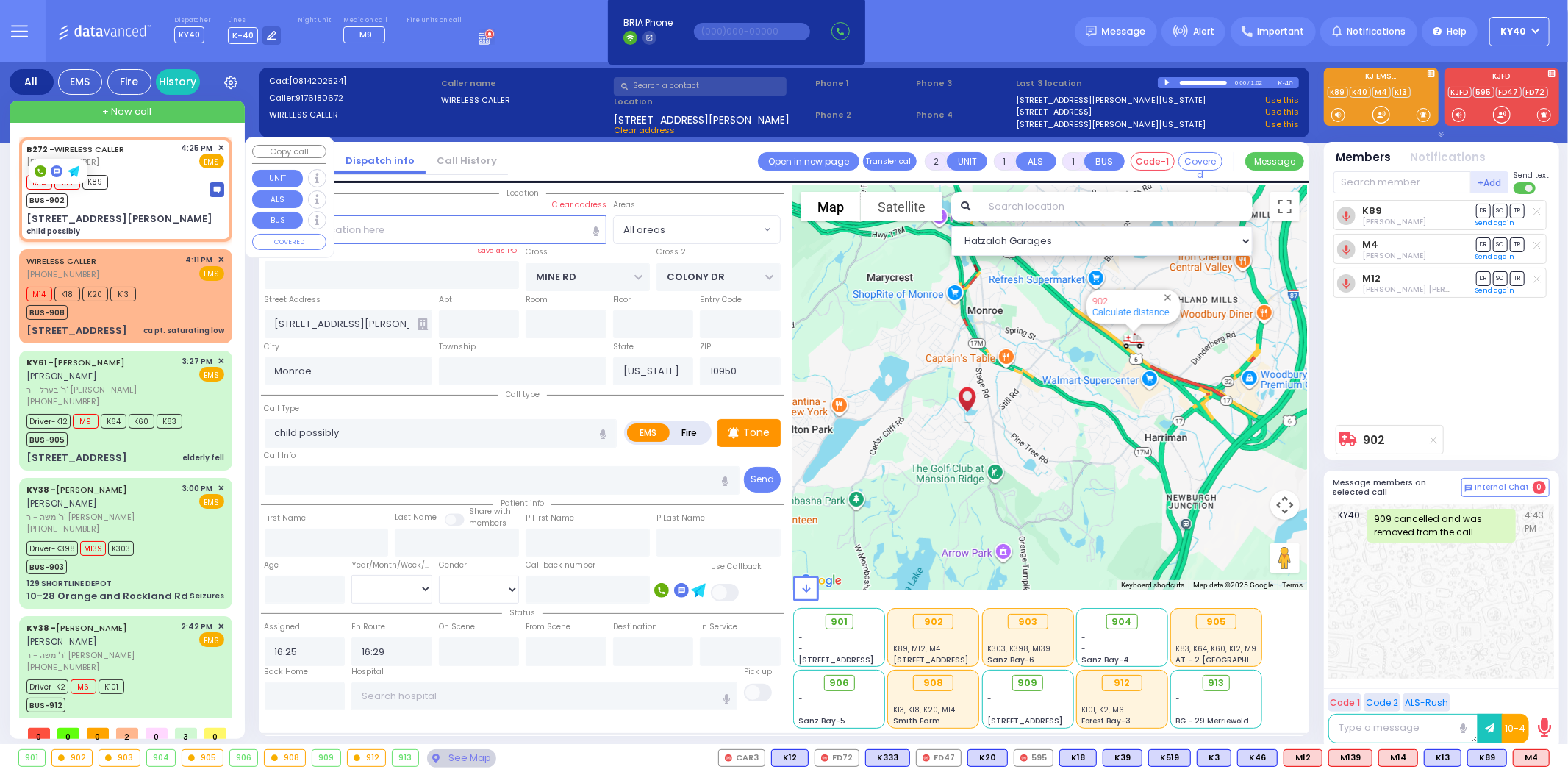
select select
select select "Hatzalah Garages"
click at [145, 157] on div "B272 - WIRELESS CALLER (917) 618-0672 4:25 PM ✕ EMS" at bounding box center [125, 155] width 198 height 27
select select
radio input "true"
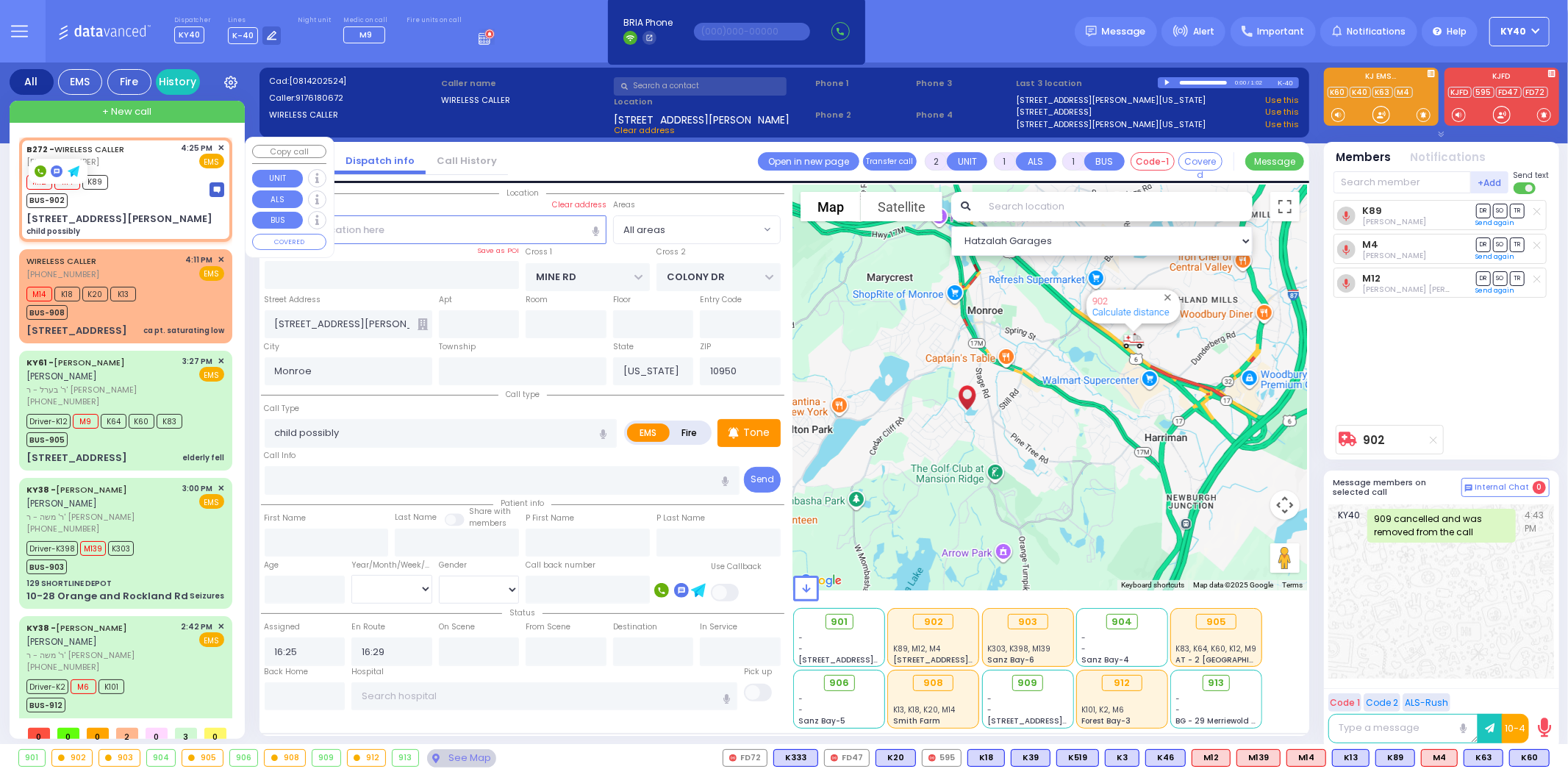
select select
select select "Hatzalah Garages"
click at [130, 150] on div "B272 - WIRELESS CALLER (917) 618-0672 4:25 PM ✕ EMS" at bounding box center [125, 155] width 198 height 27
select select
radio input "true"
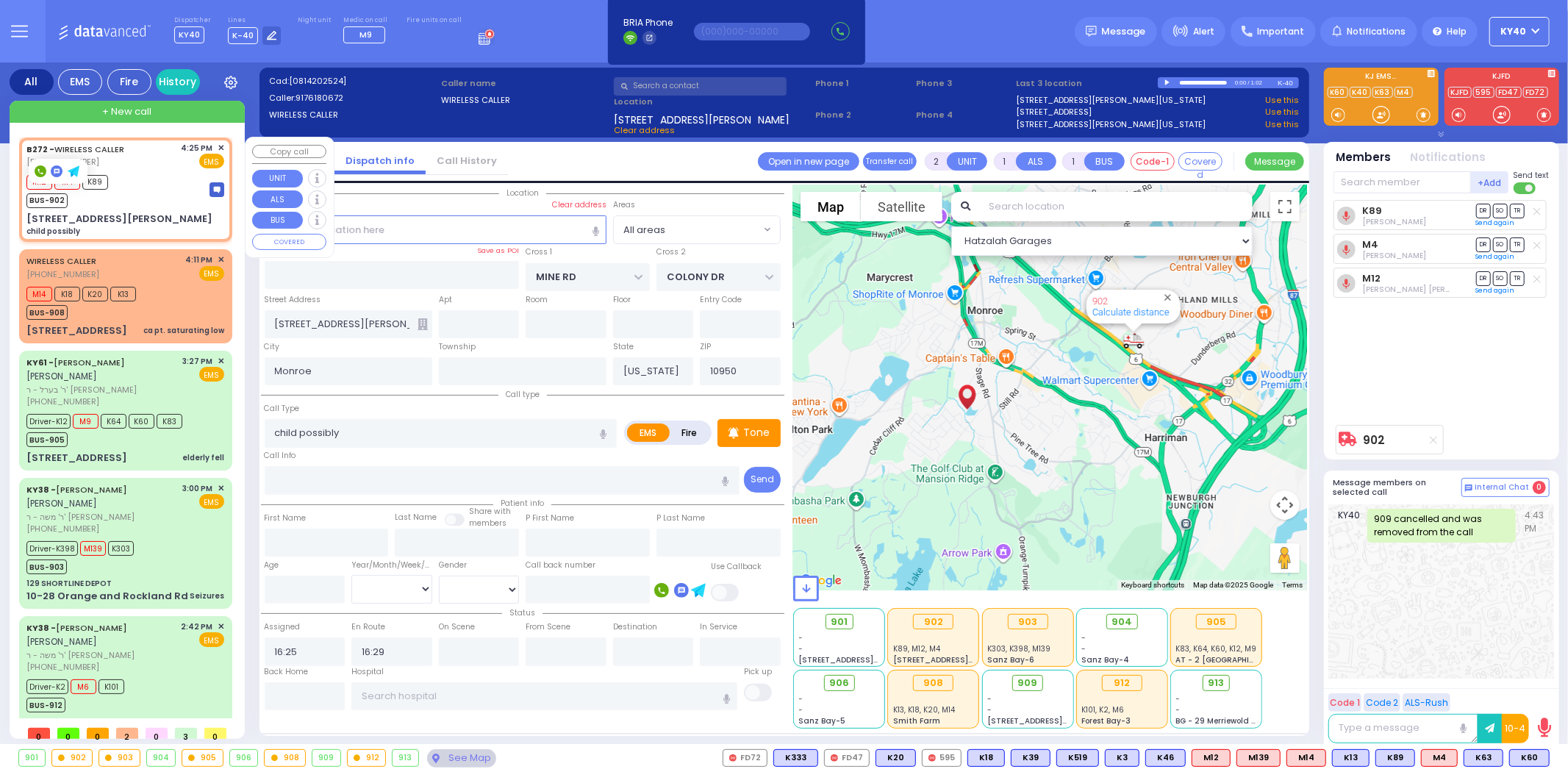
select select
select select "Hatzalah Garages"
click at [129, 155] on div "B272 - WIRELESS CALLER (917) 618-0672 4:25 PM ✕ EMS" at bounding box center [125, 155] width 198 height 27
select select
radio input "true"
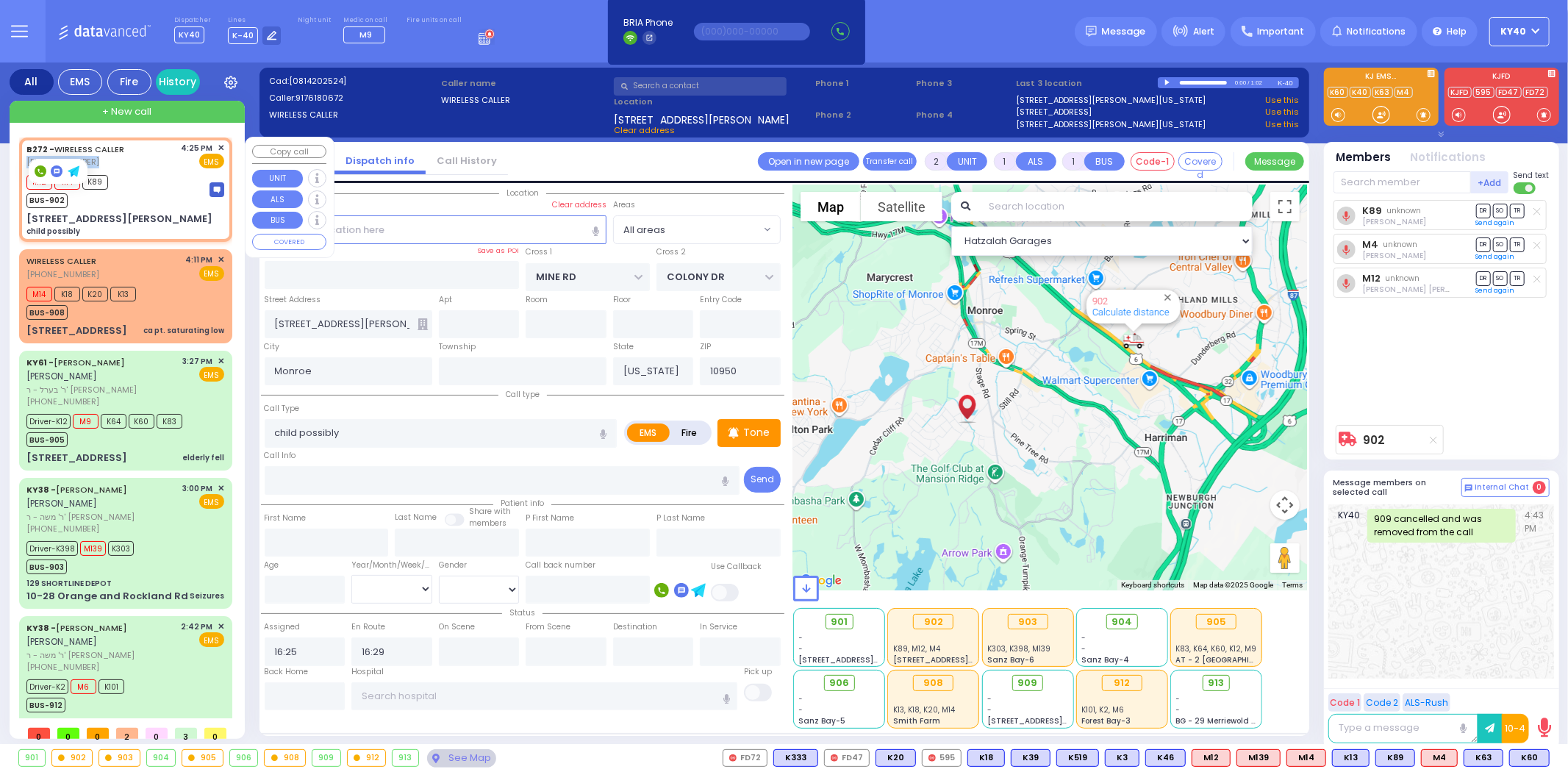
select select
select select "Hatzalah Garages"
click at [1534, 757] on span "K60" at bounding box center [1528, 757] width 39 height 16
click at [1481, 759] on span "K63" at bounding box center [1483, 757] width 39 height 16
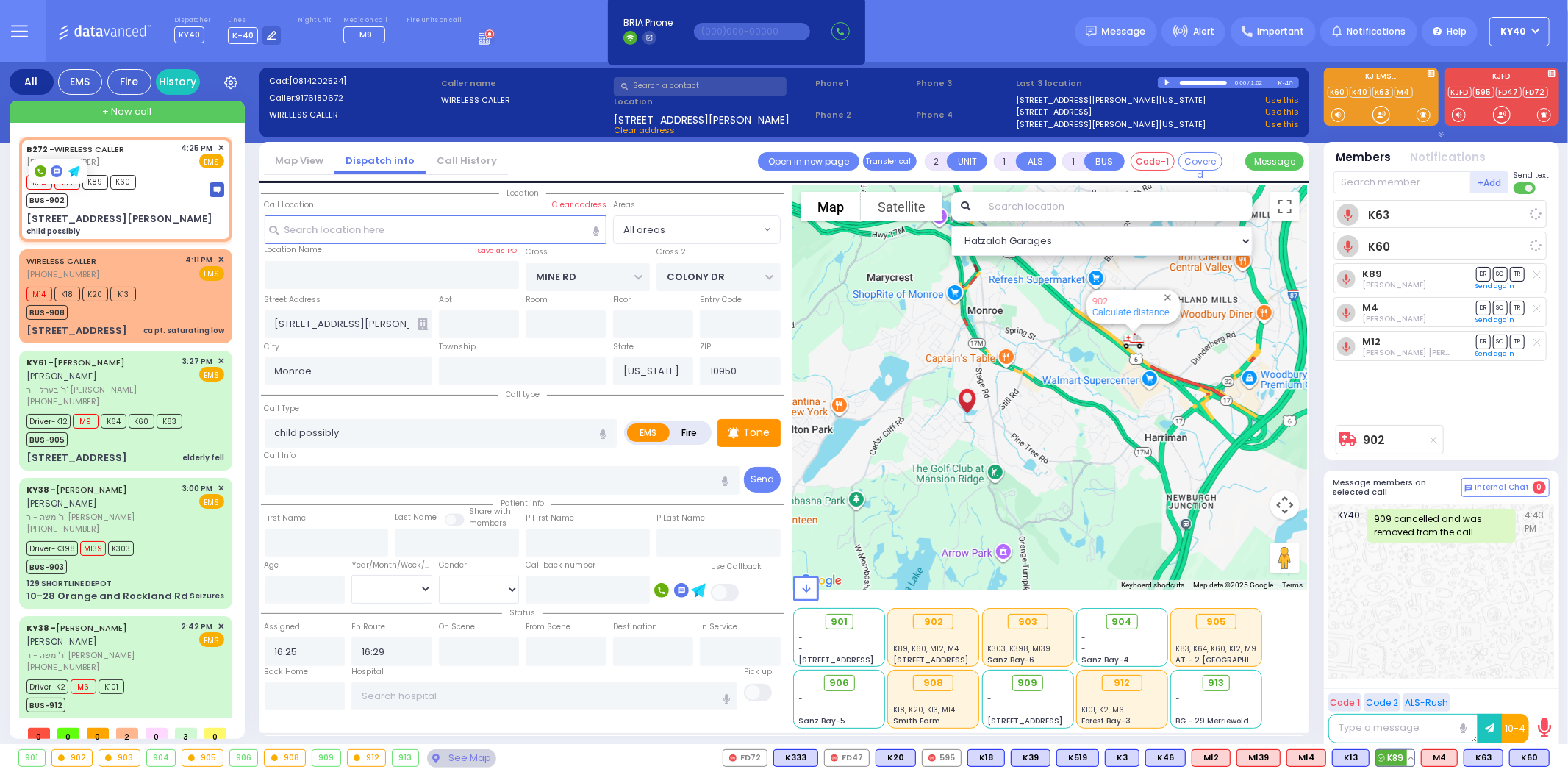
select select
radio input "true"
select select
select select "Hatzalah Garages"
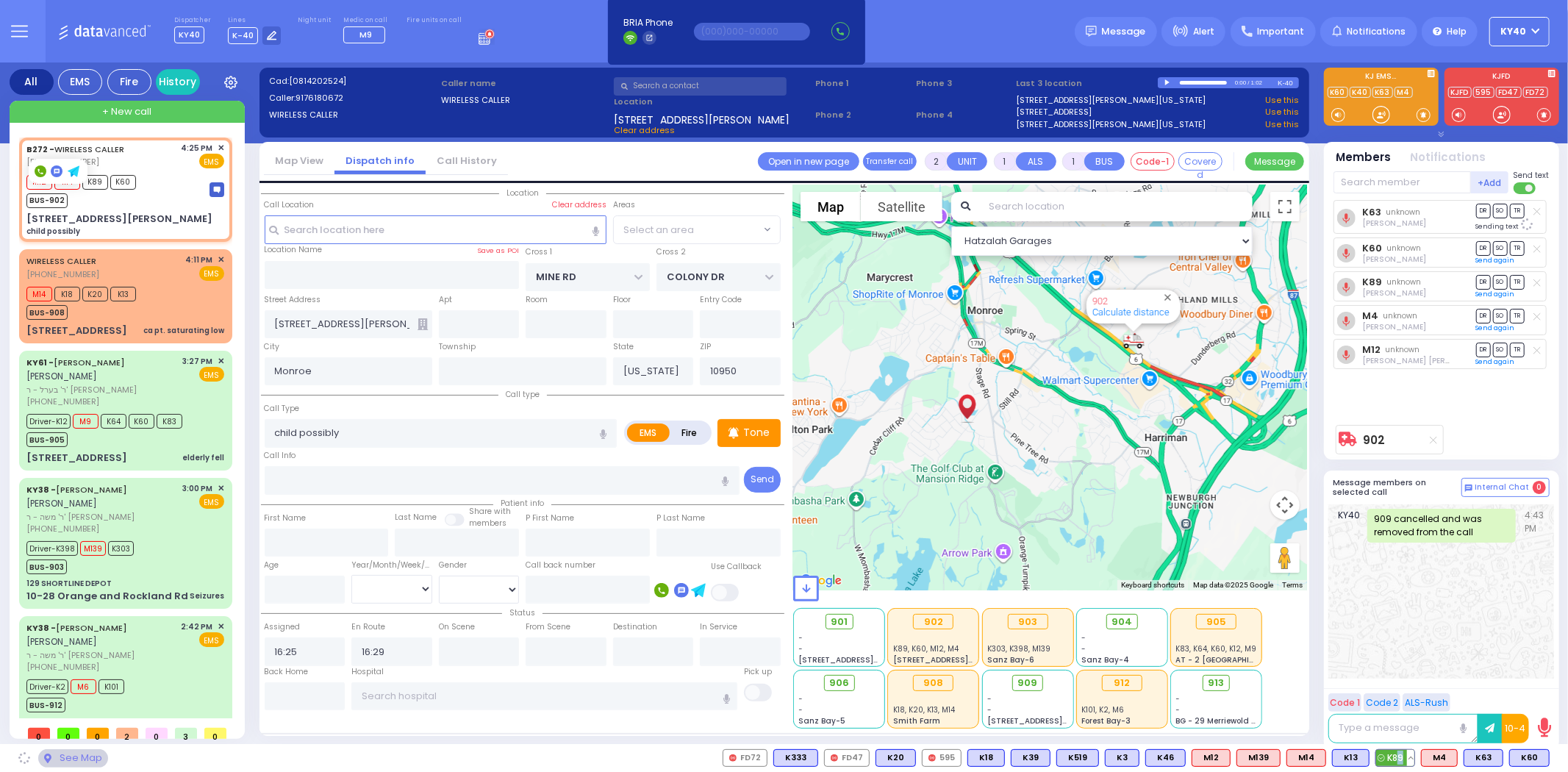
click at [1406, 758] on span "K89" at bounding box center [1395, 757] width 39 height 16
radio input "true"
select select
select select "Hatzalah Garages"
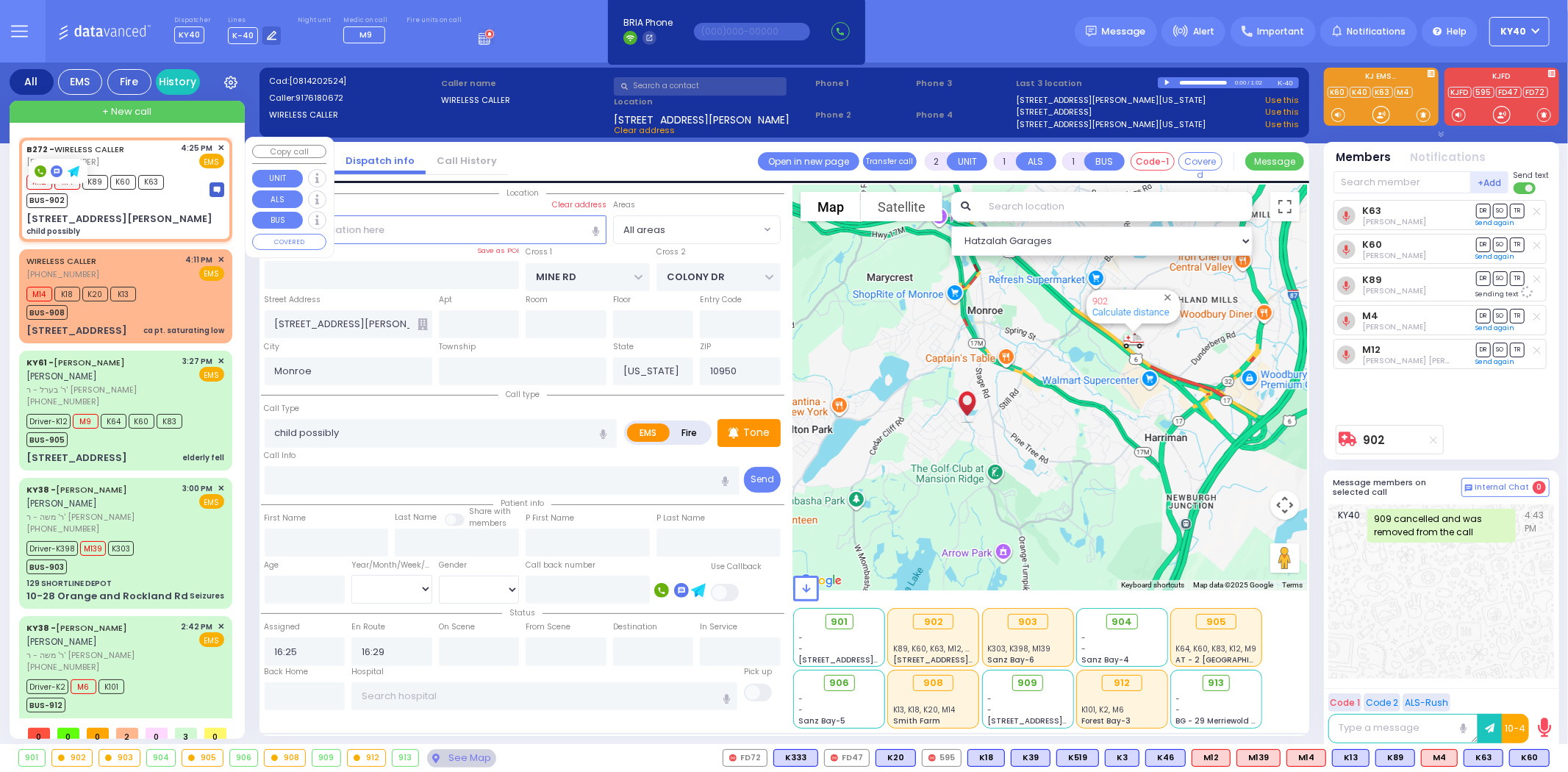
click at [180, 200] on div "M12 M4 K89 K60 K63 BUS-902" at bounding box center [125, 189] width 198 height 37
select select
radio input "true"
select select
select select "Hatzalah Garages"
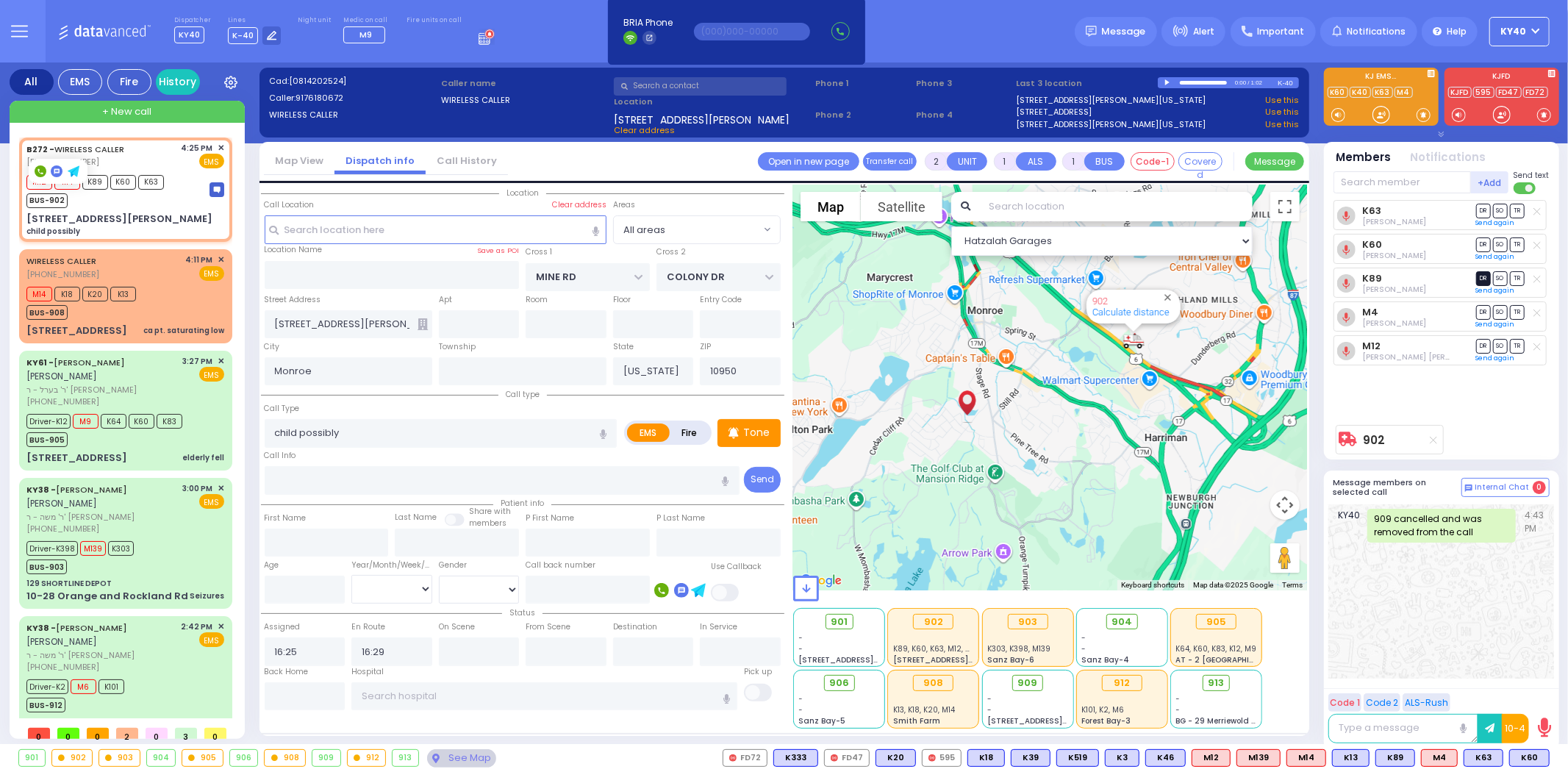
click at [1486, 280] on span "DR" at bounding box center [1483, 278] width 15 height 14
select select
radio input "true"
select select
select select "Hatzalah Garages"
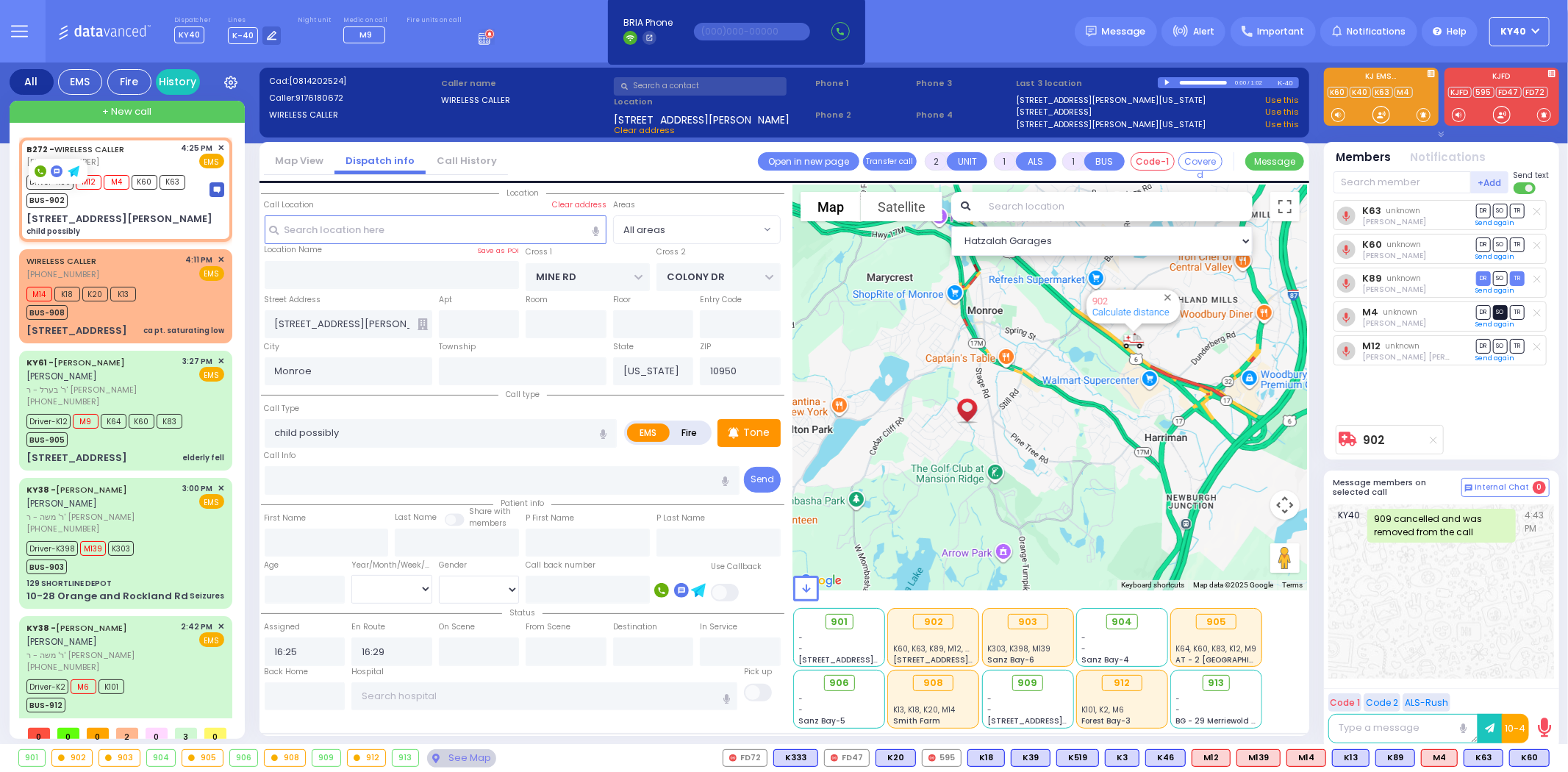
click at [1501, 311] on span "SO" at bounding box center [1500, 312] width 15 height 14
select select
radio input "true"
select select
select select "Hatzalah Garages"
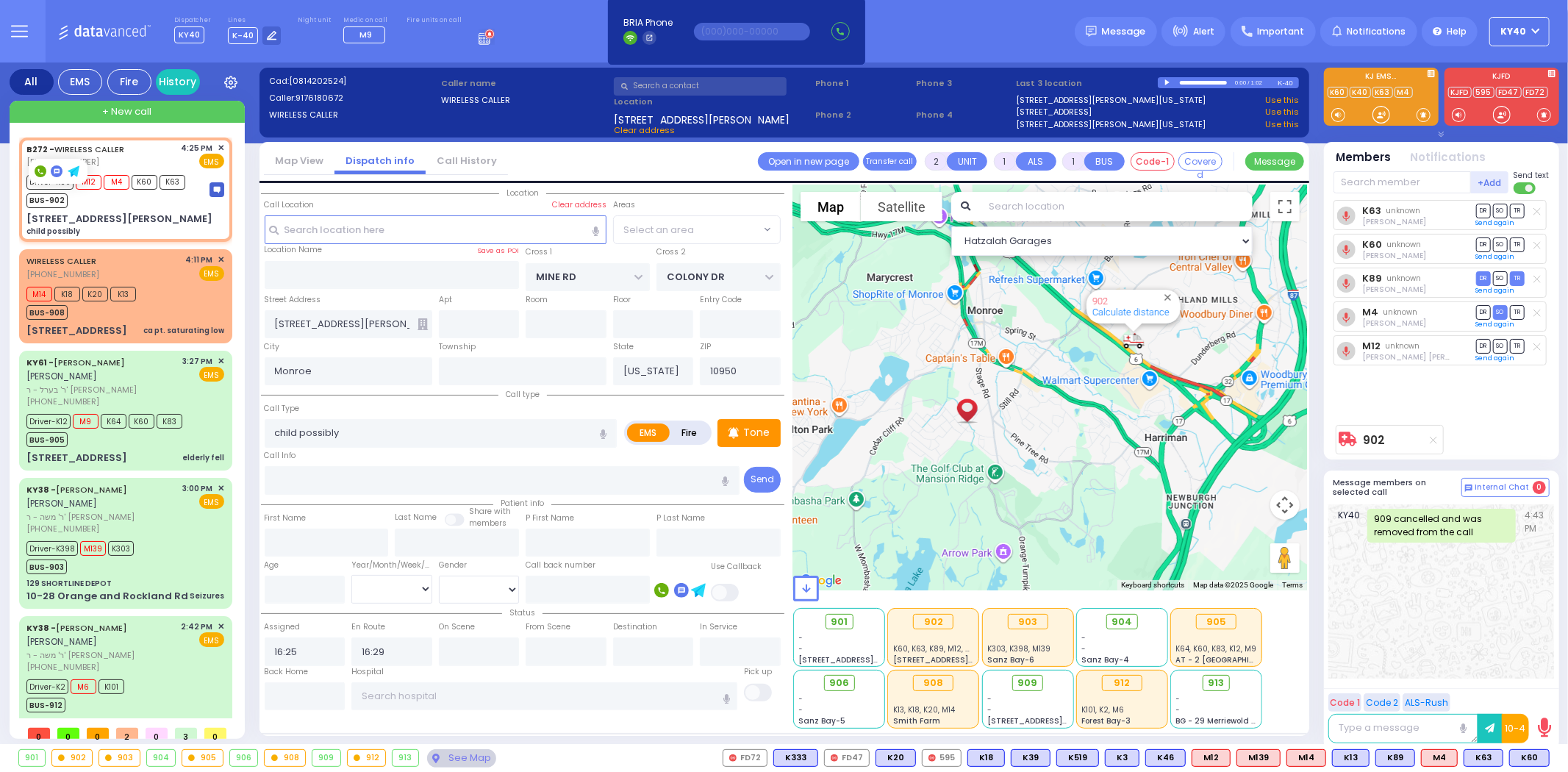
click at [1498, 346] on span "SO" at bounding box center [1500, 346] width 15 height 14
select select
radio input "true"
select select
select select "Hatzalah Garages"
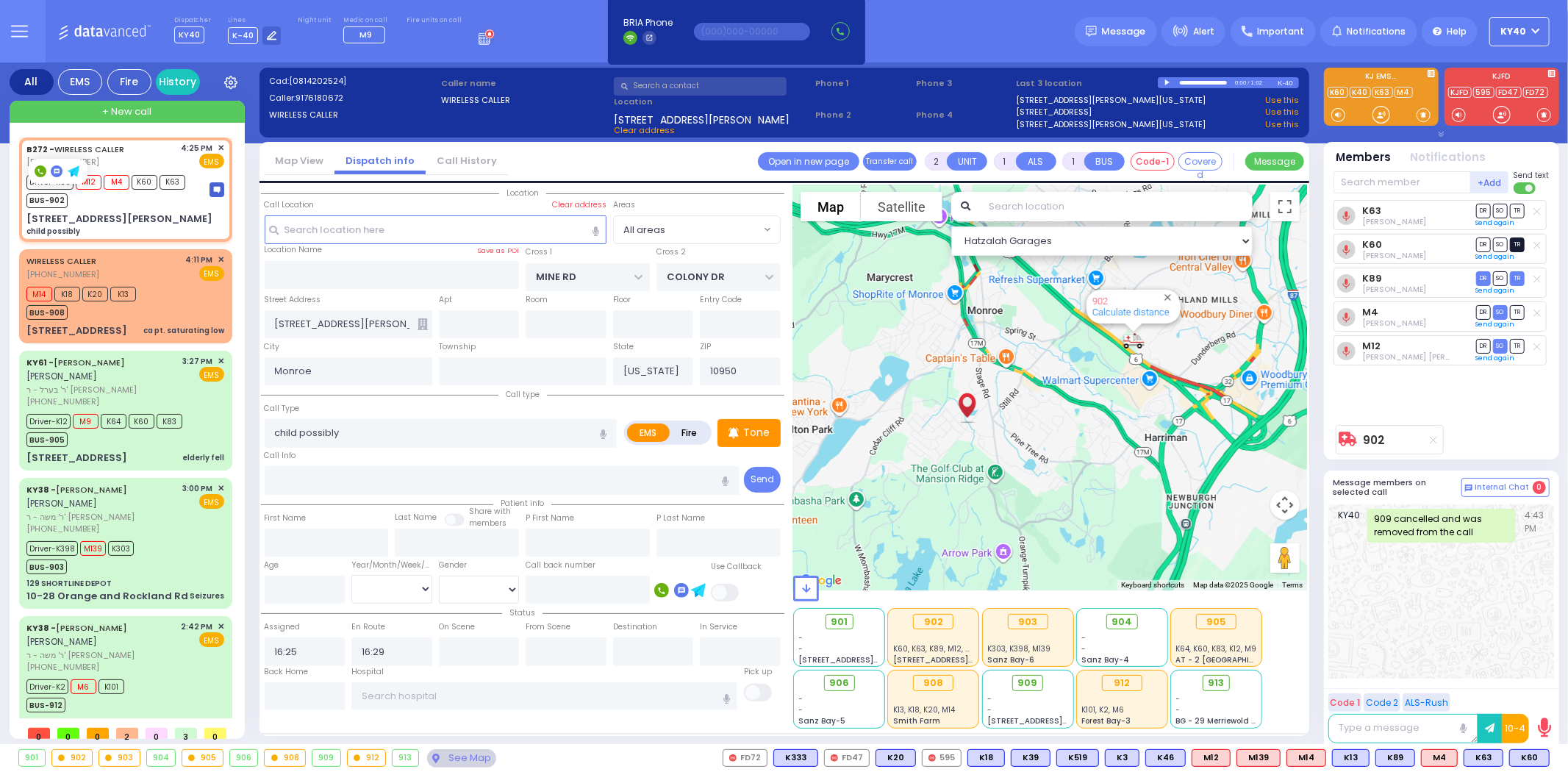
click at [1518, 241] on span "TR" at bounding box center [1516, 245] width 15 height 14
click at [1522, 207] on span "TR" at bounding box center [1516, 210] width 15 height 14
select select
radio input "true"
select select
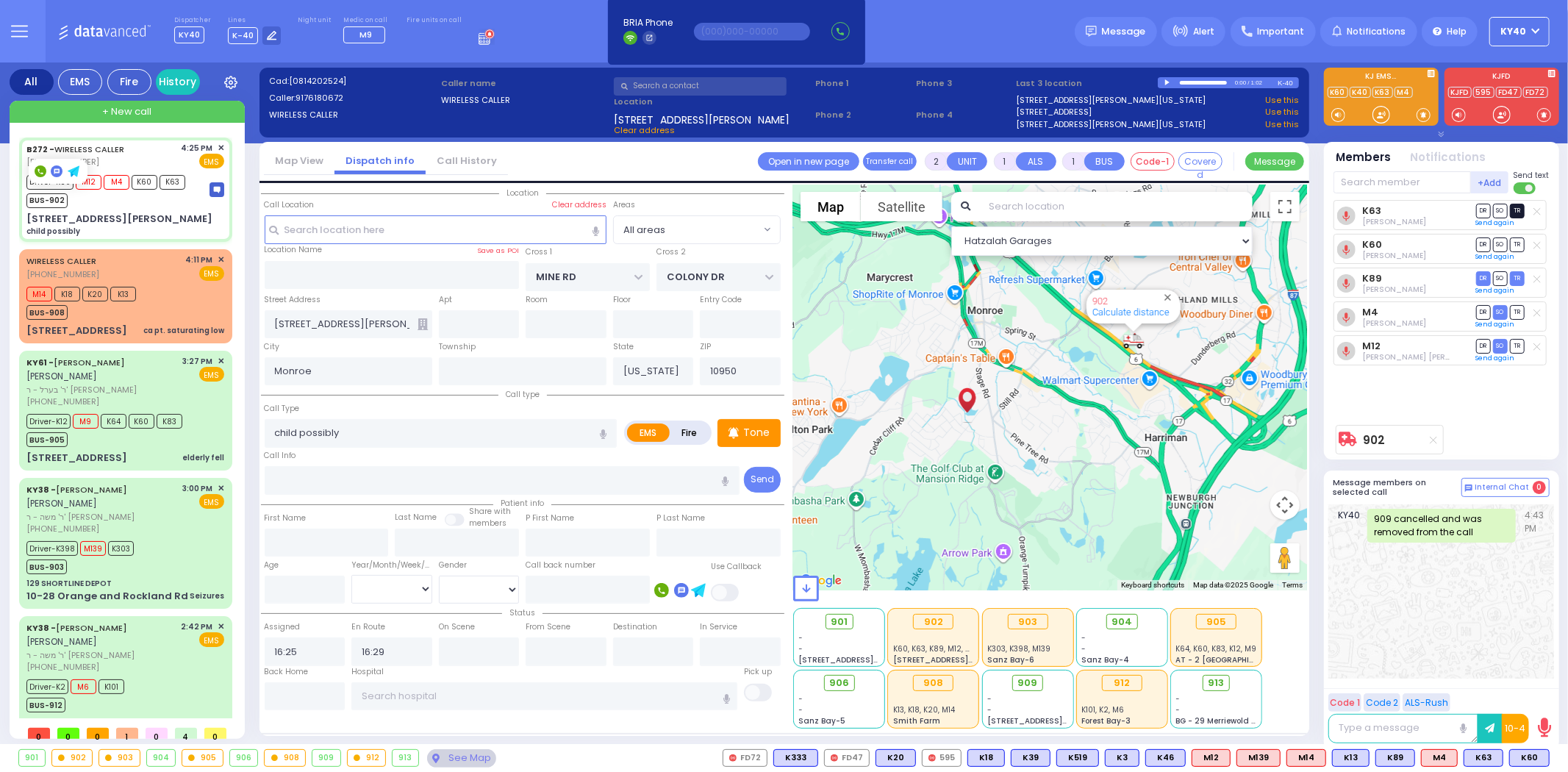
type input "16:46"
select select "Hatzalah Garages"
select select
radio input "true"
select select
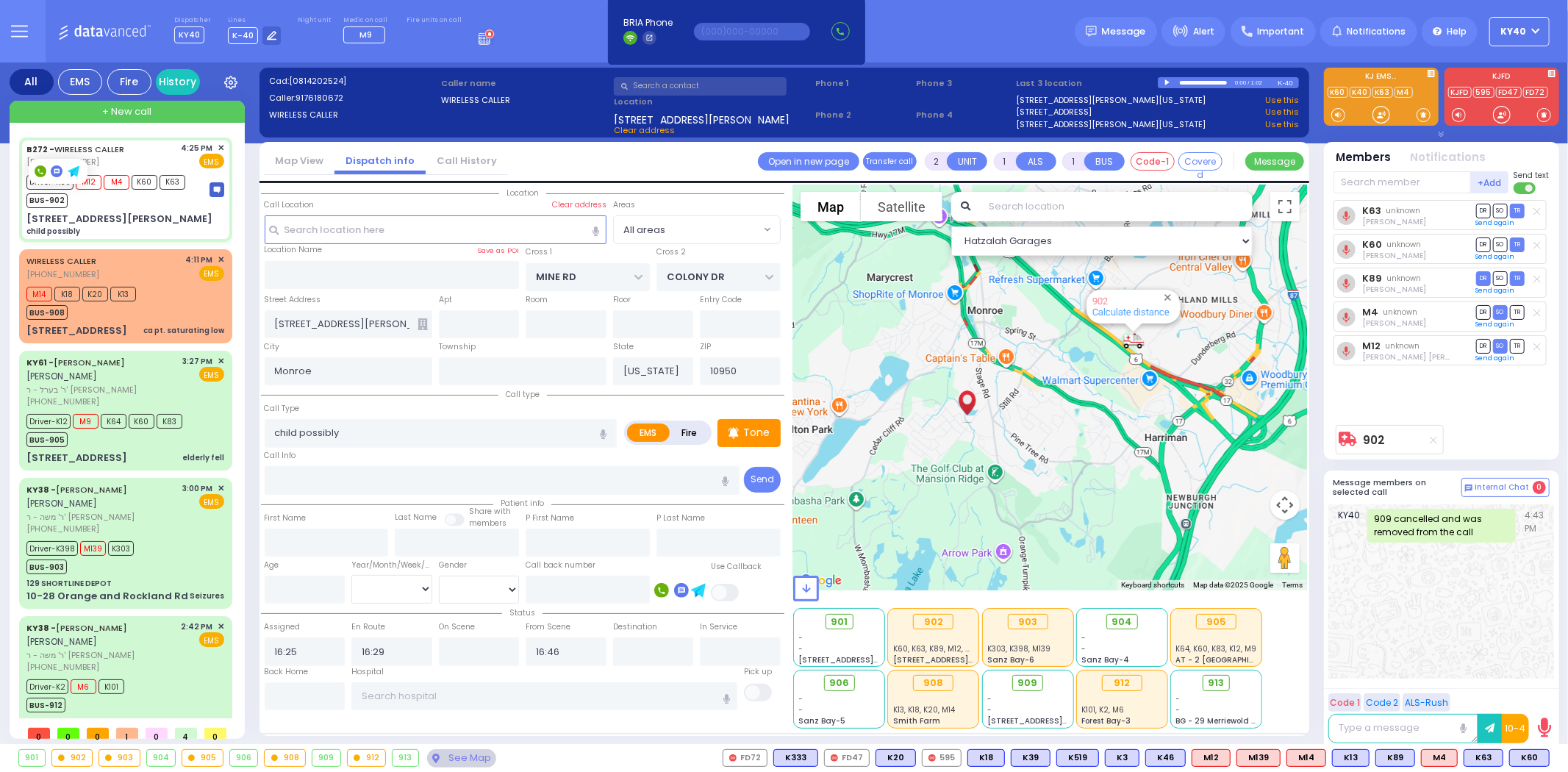
select select "Hatzalah Garages"
click at [164, 207] on div "BUS-902" at bounding box center [106, 198] width 159 height 18
select select
radio input "true"
select select
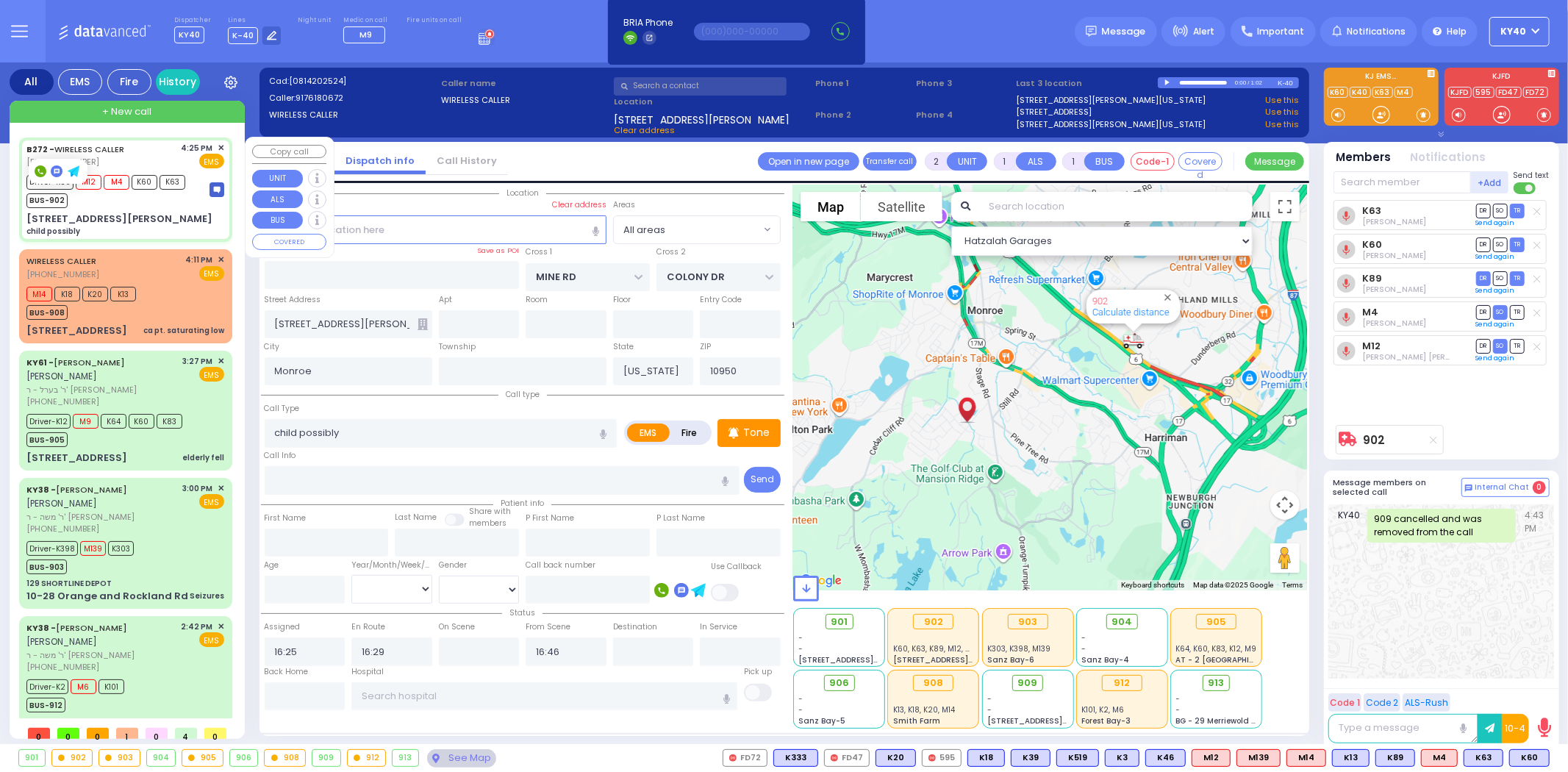
select select "Hatzalah Garages"
click at [173, 260] on div "WIRELESS CALLER (845) 239-7697 4:11 PM ✕ EMS" at bounding box center [125, 267] width 198 height 27
select select
type input "ca pt. saturating low"
radio input "true"
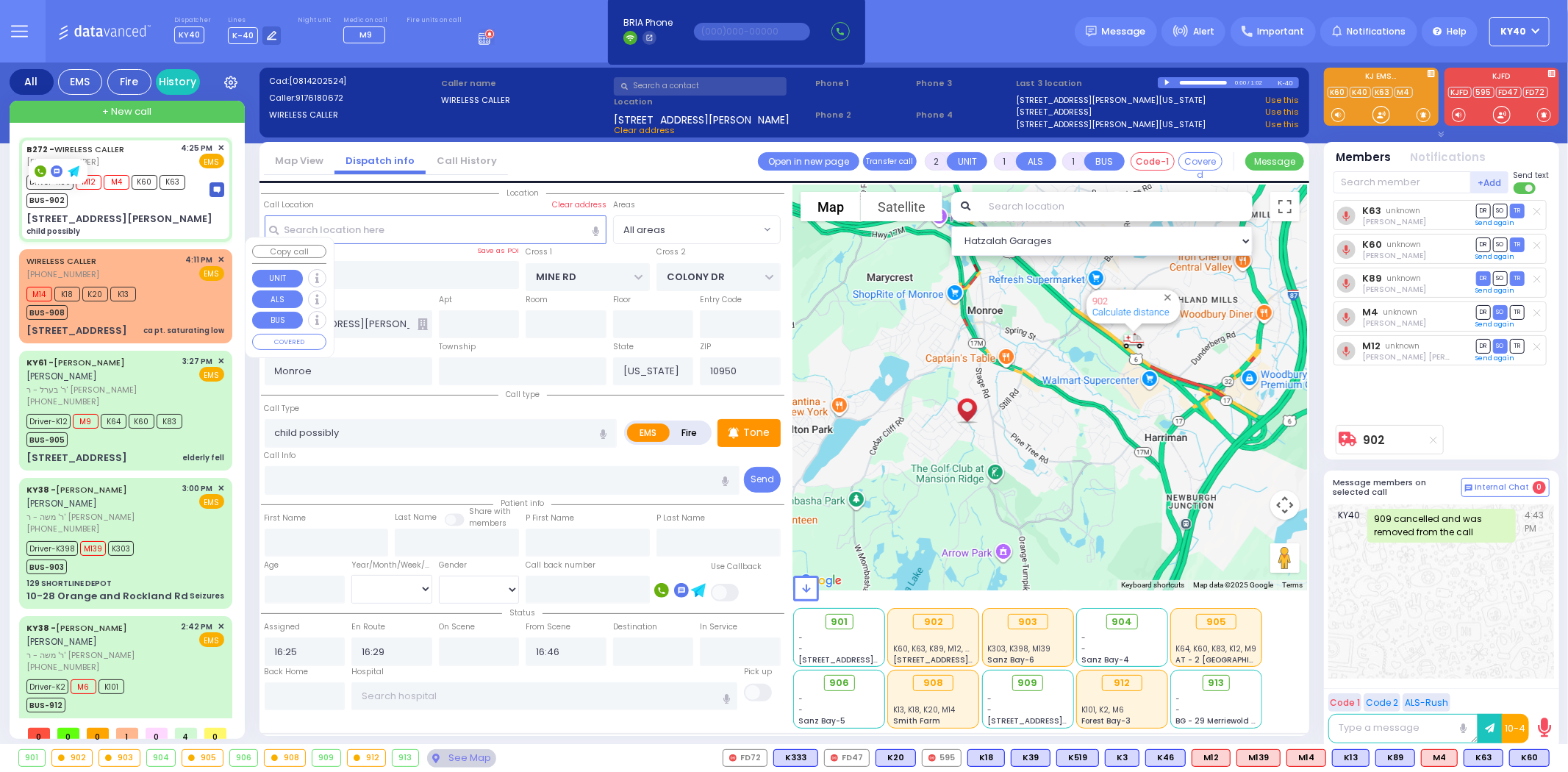
select select
type input "16:11"
type input "16:13"
select select "Hatzalah Garages"
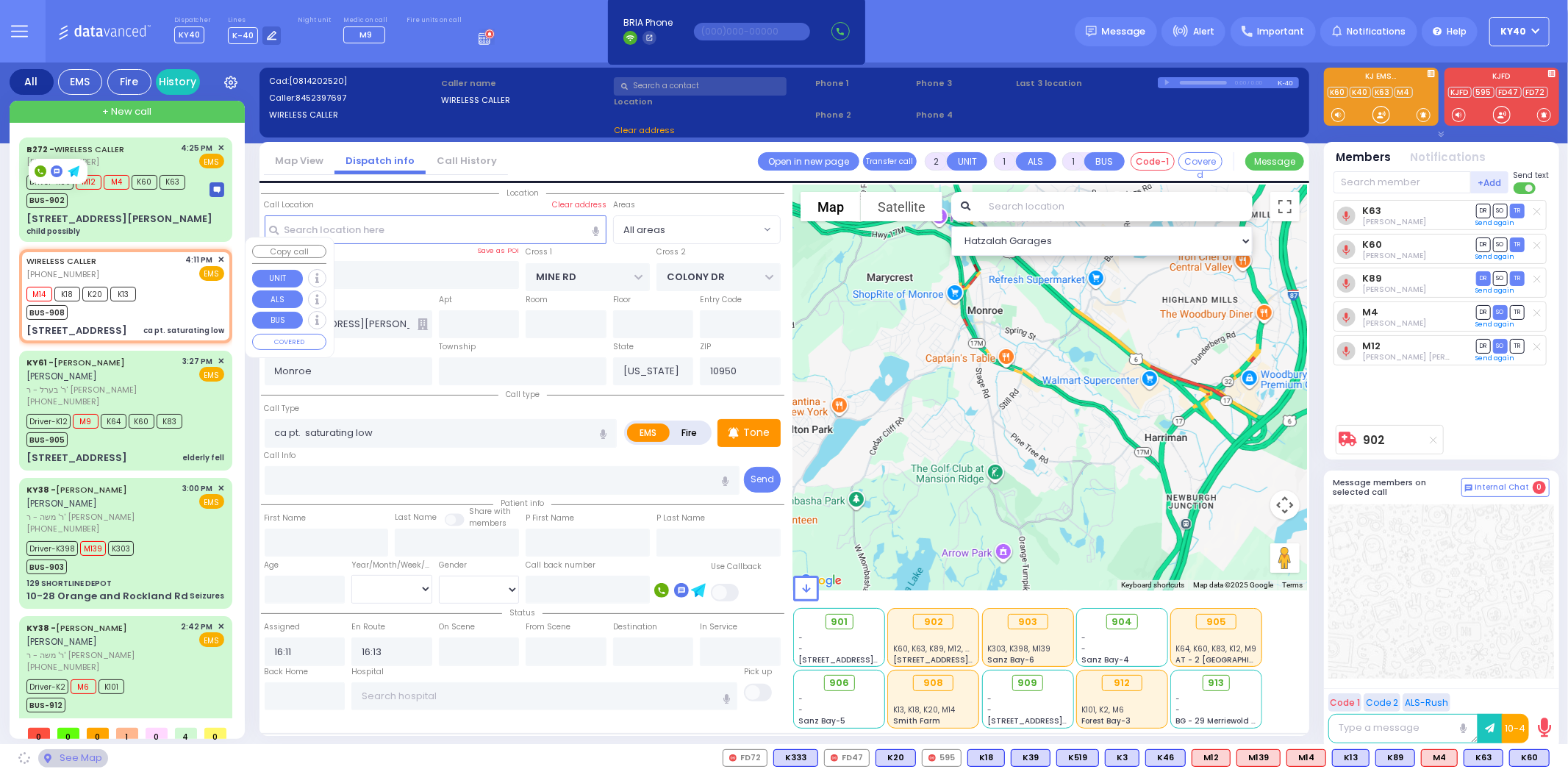
type input "CRAIGVILLE RD"
type input "[STREET_ADDRESS]"
type input "Chester"
type input "10918"
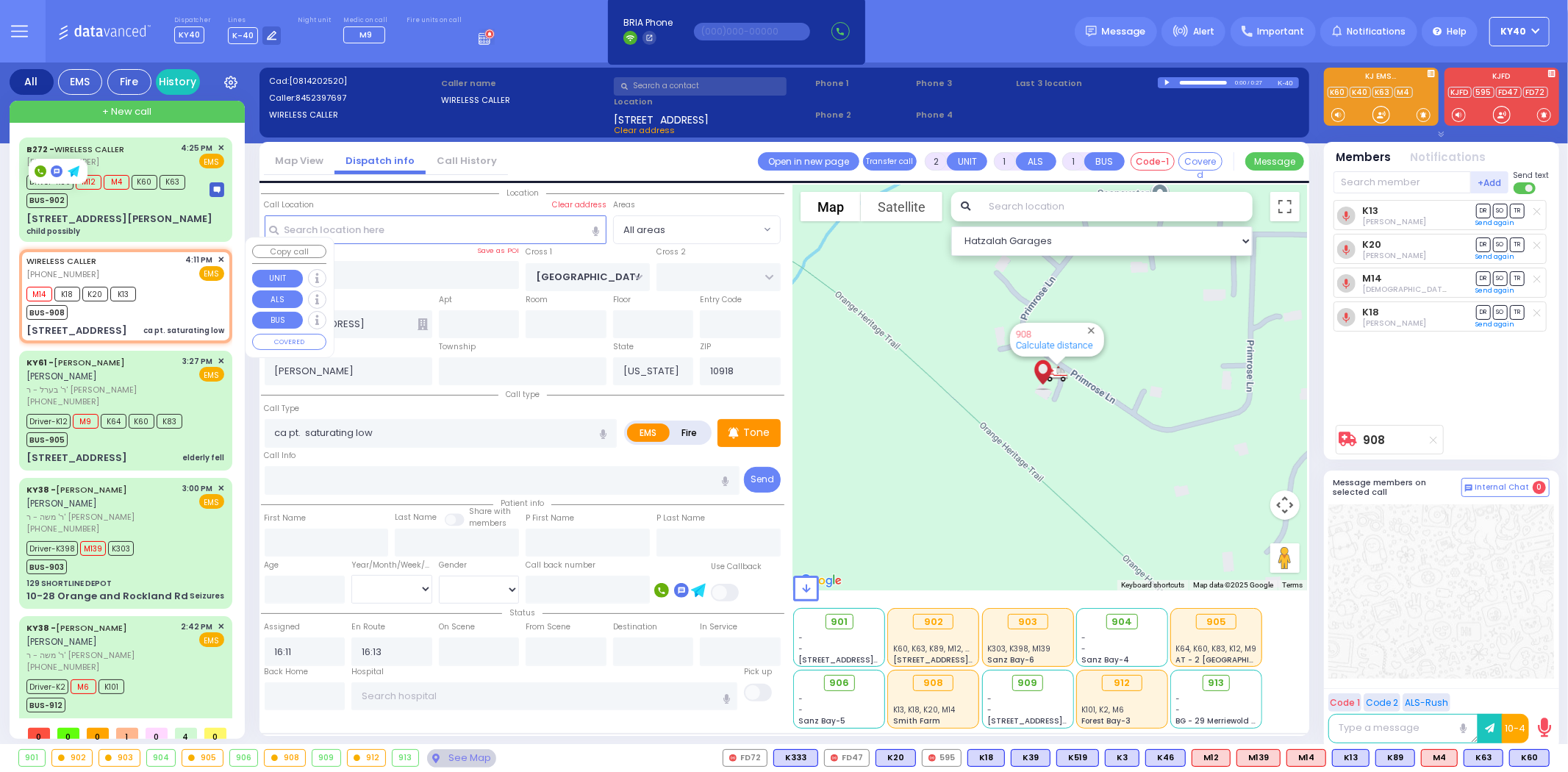
click at [179, 264] on div "WIRELESS CALLER (845) 239-7697 4:11 PM ✕ EMS" at bounding box center [125, 267] width 198 height 27
select select
radio input "true"
select select
select select "Hatzalah Garages"
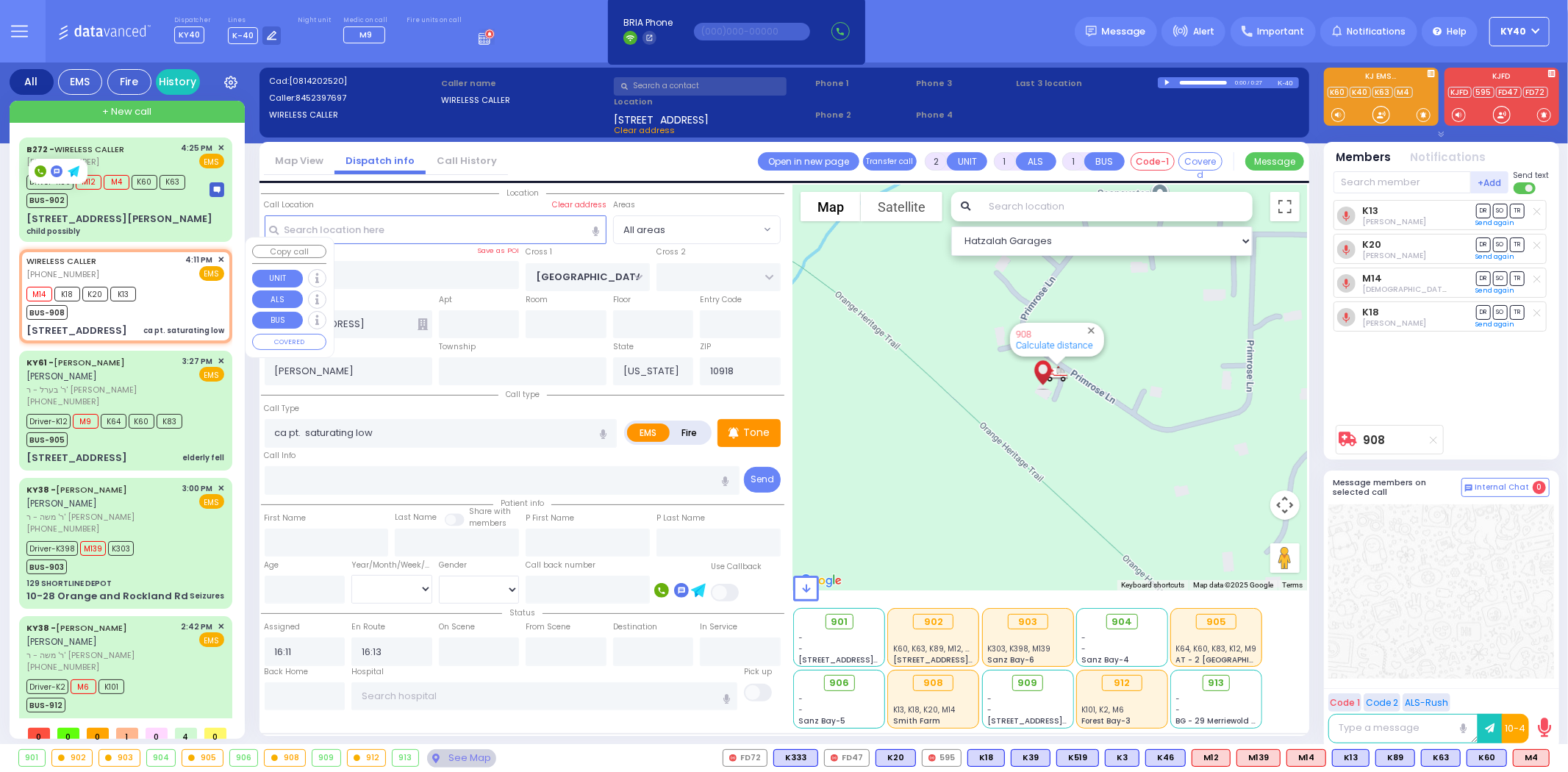
click at [189, 283] on div "M14 K18 K20 K13 BUS-908" at bounding box center [125, 301] width 198 height 37
select select
radio input "true"
select select
select select "Hatzalah Garages"
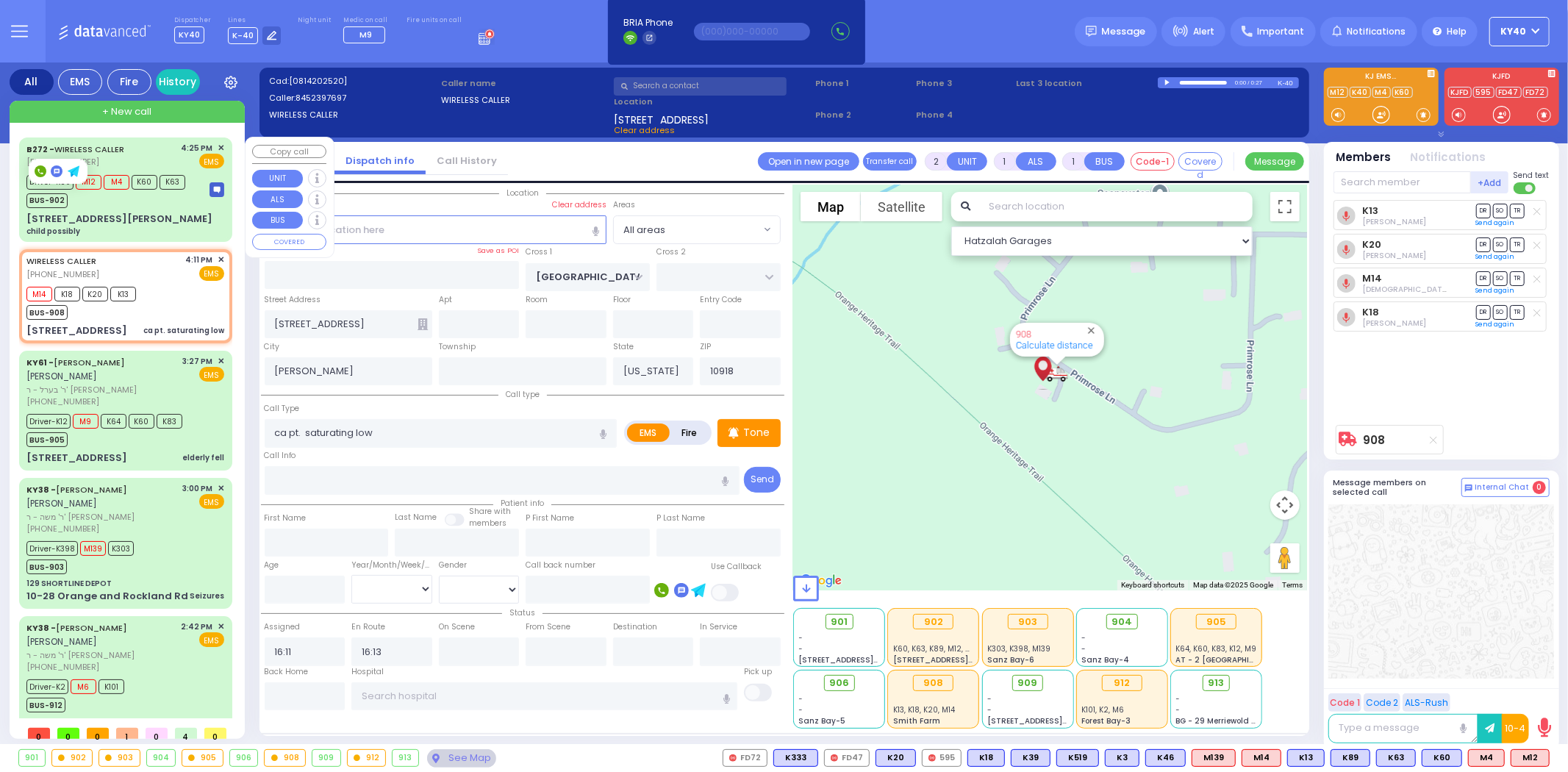
click at [145, 201] on div "BUS-902" at bounding box center [106, 198] width 159 height 18
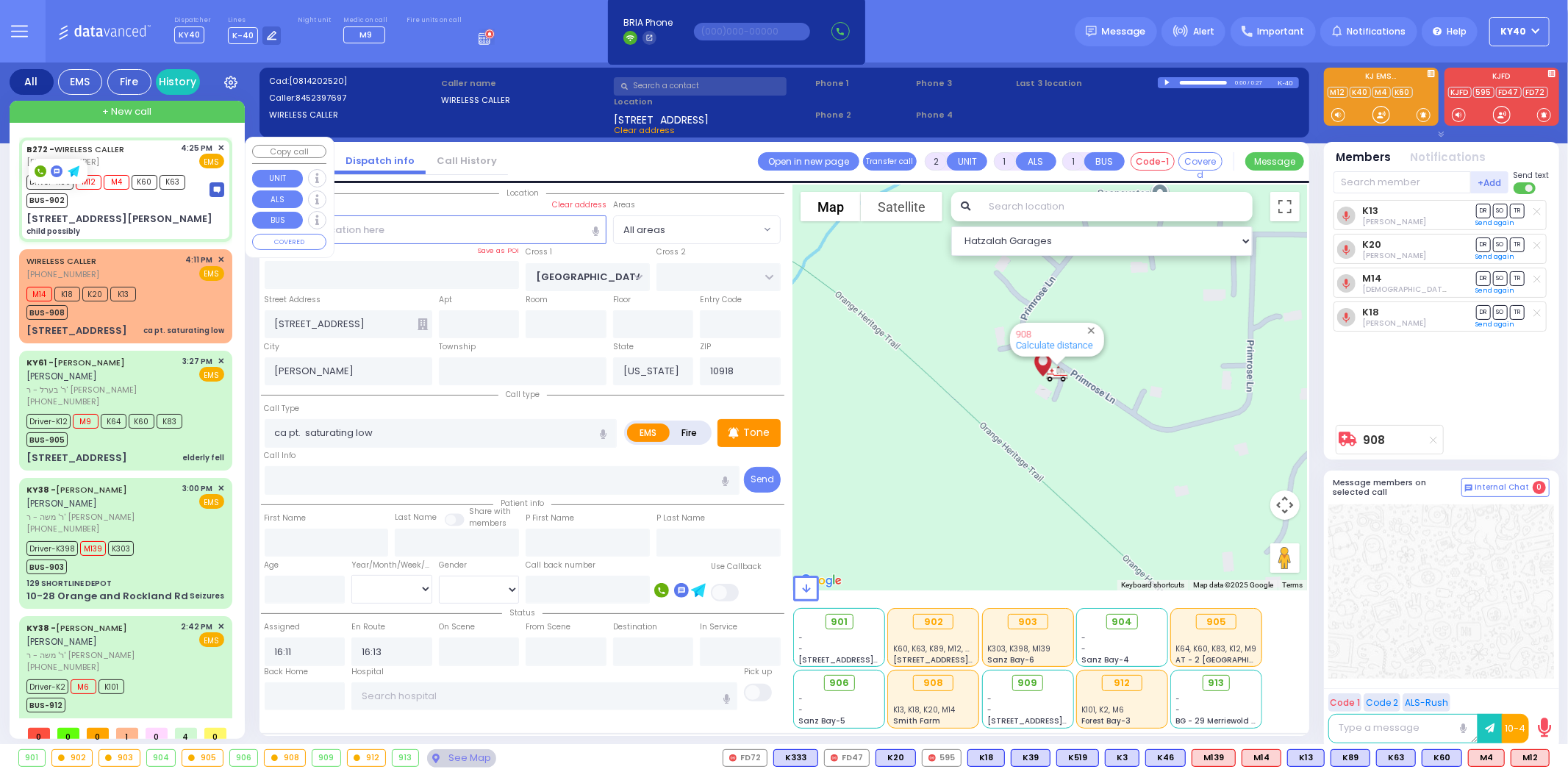
select select
type input "child possibly"
radio input "true"
select select
type input "16:25"
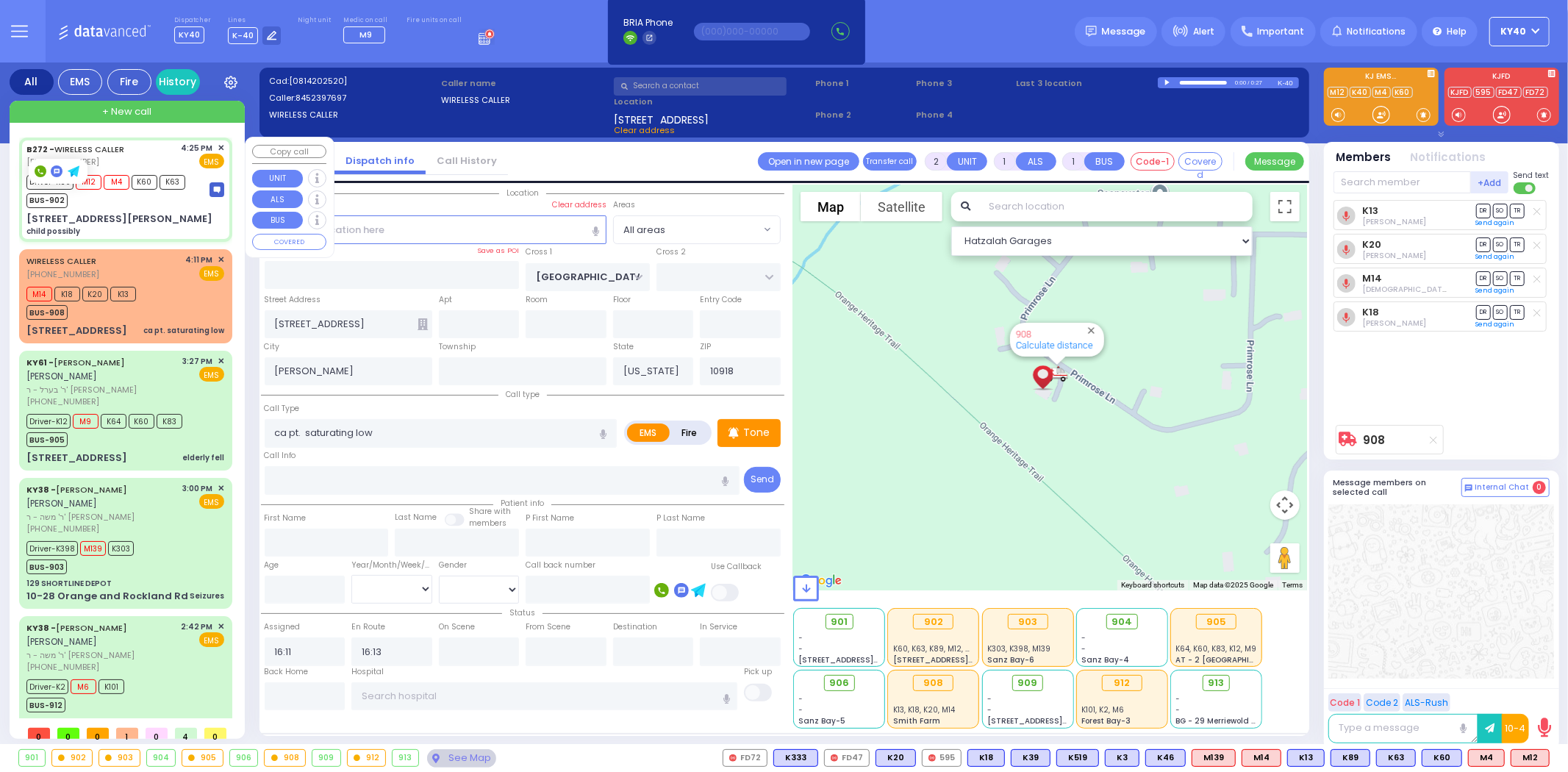
type input "16:29"
type input "16:46"
type input "MINE RD"
type input "COLONY DR"
type input "[STREET_ADDRESS][PERSON_NAME]"
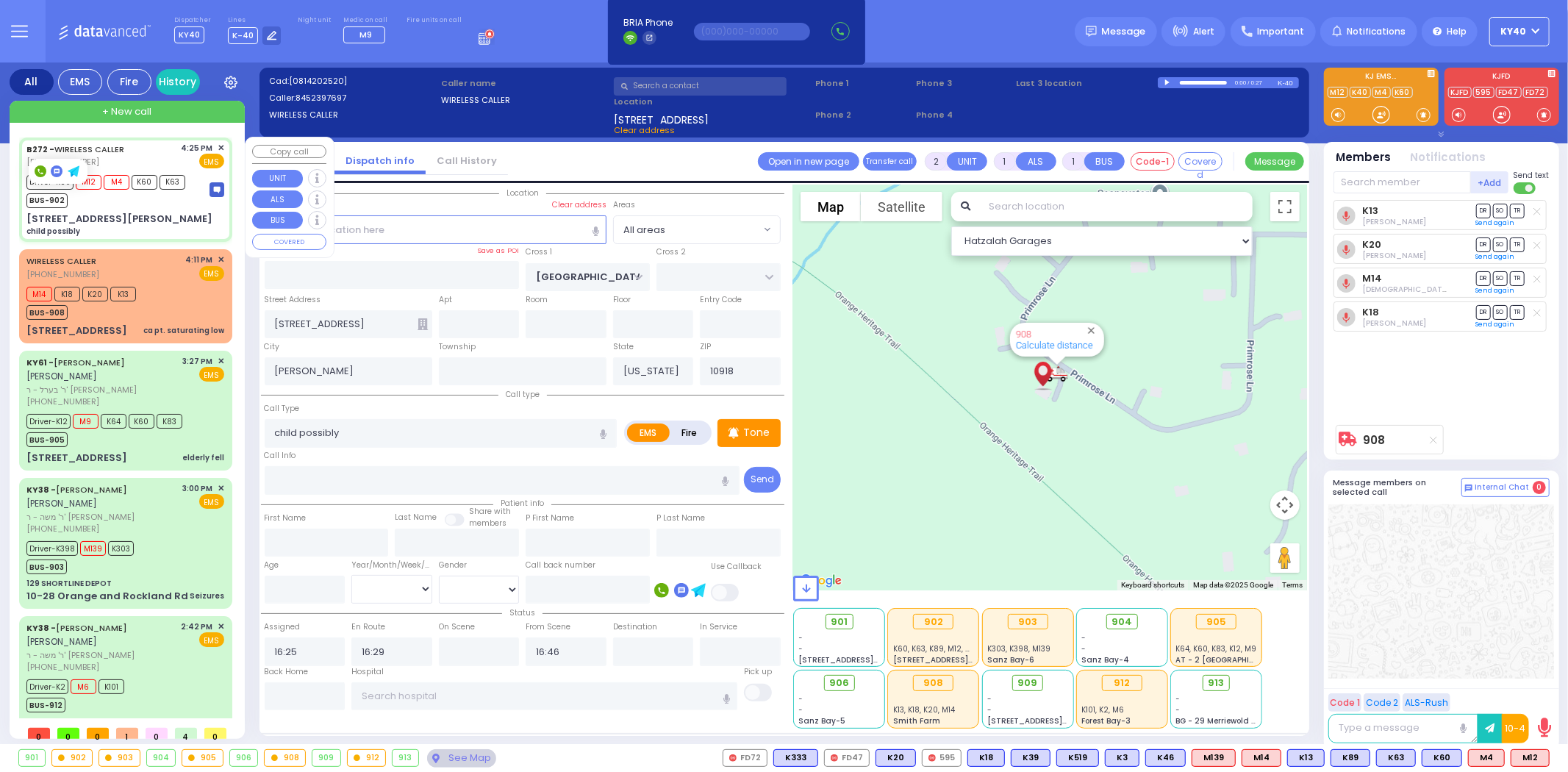
type input "Monroe"
type input "10950"
select select "Hatzalah Garages"
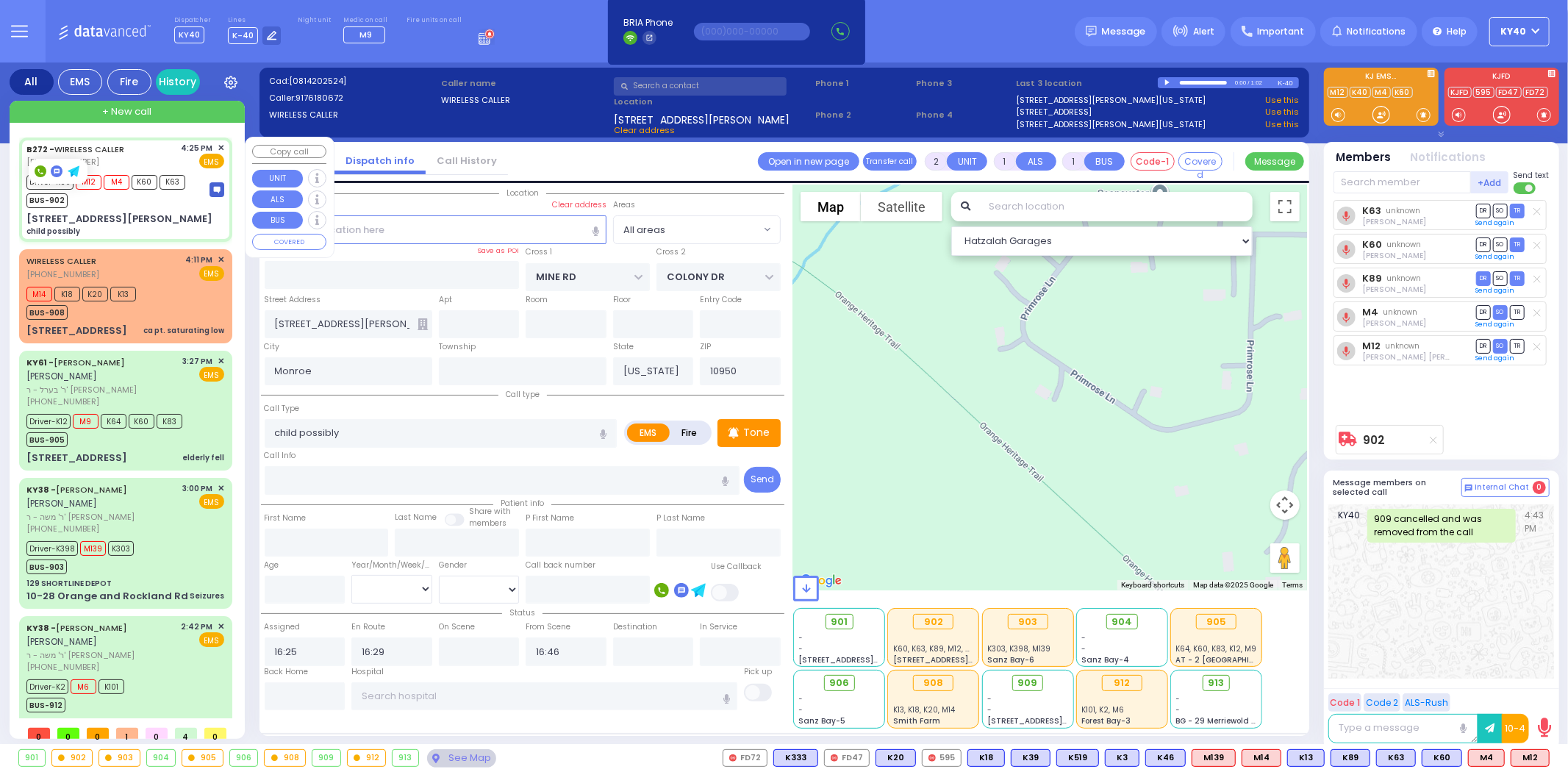
click at [143, 202] on div "BUS-902" at bounding box center [106, 198] width 159 height 18
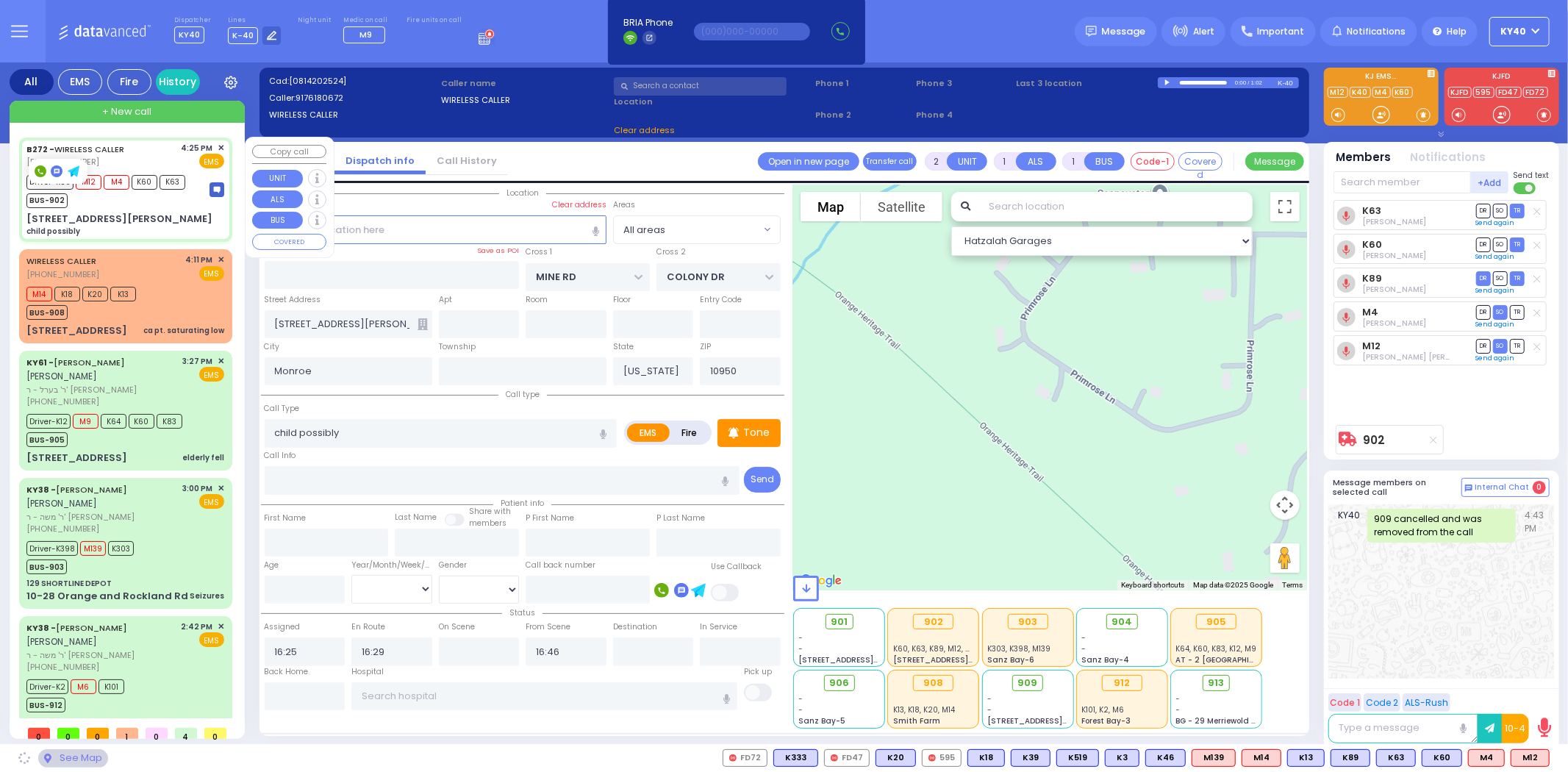
select select
radio input "true"
select select
select select "Hatzalah Garages"
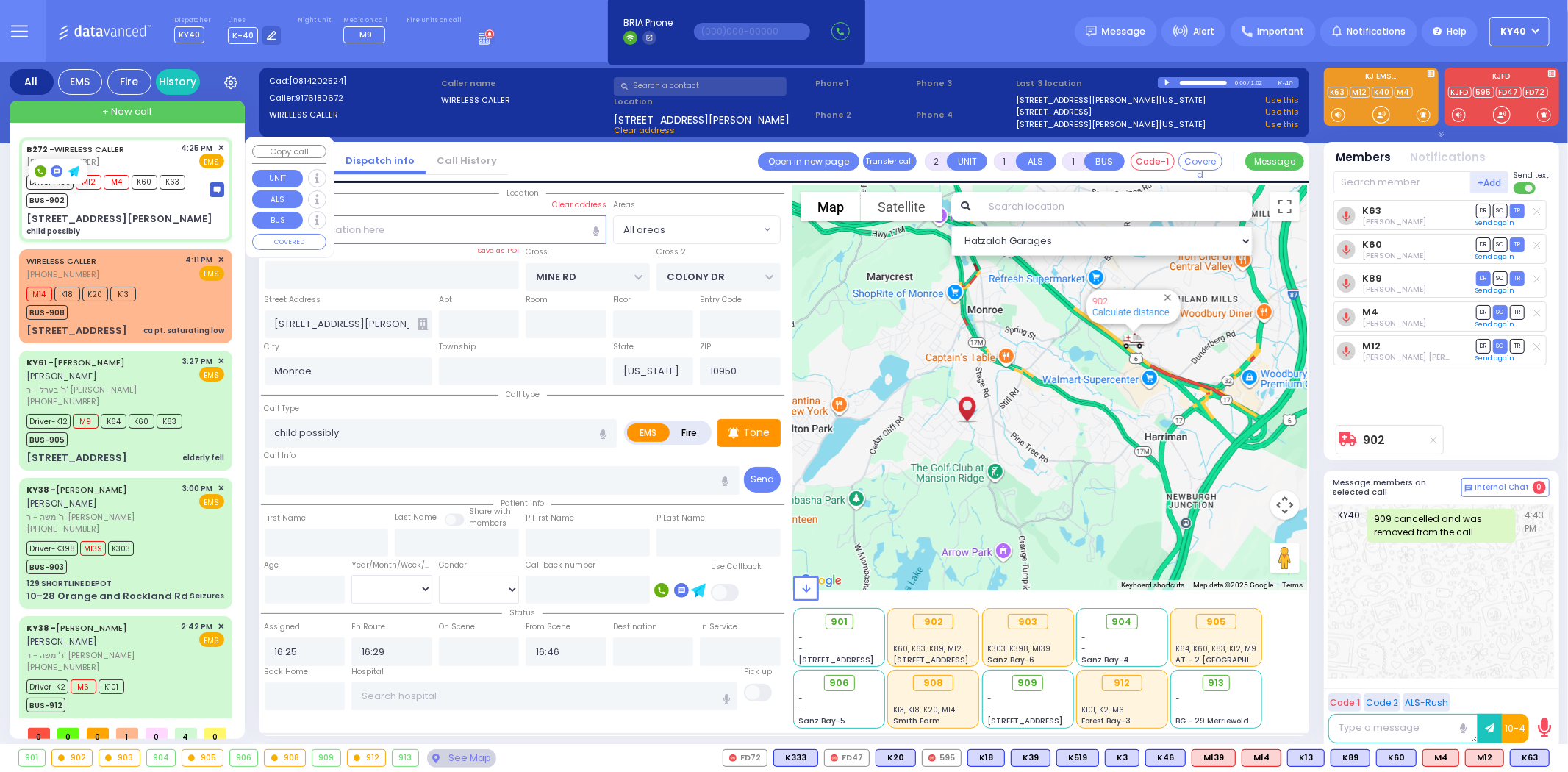
click at [113, 199] on div "BUS-902" at bounding box center [106, 198] width 159 height 18
select select
radio input "true"
select select
select select "Hatzalah Garages"
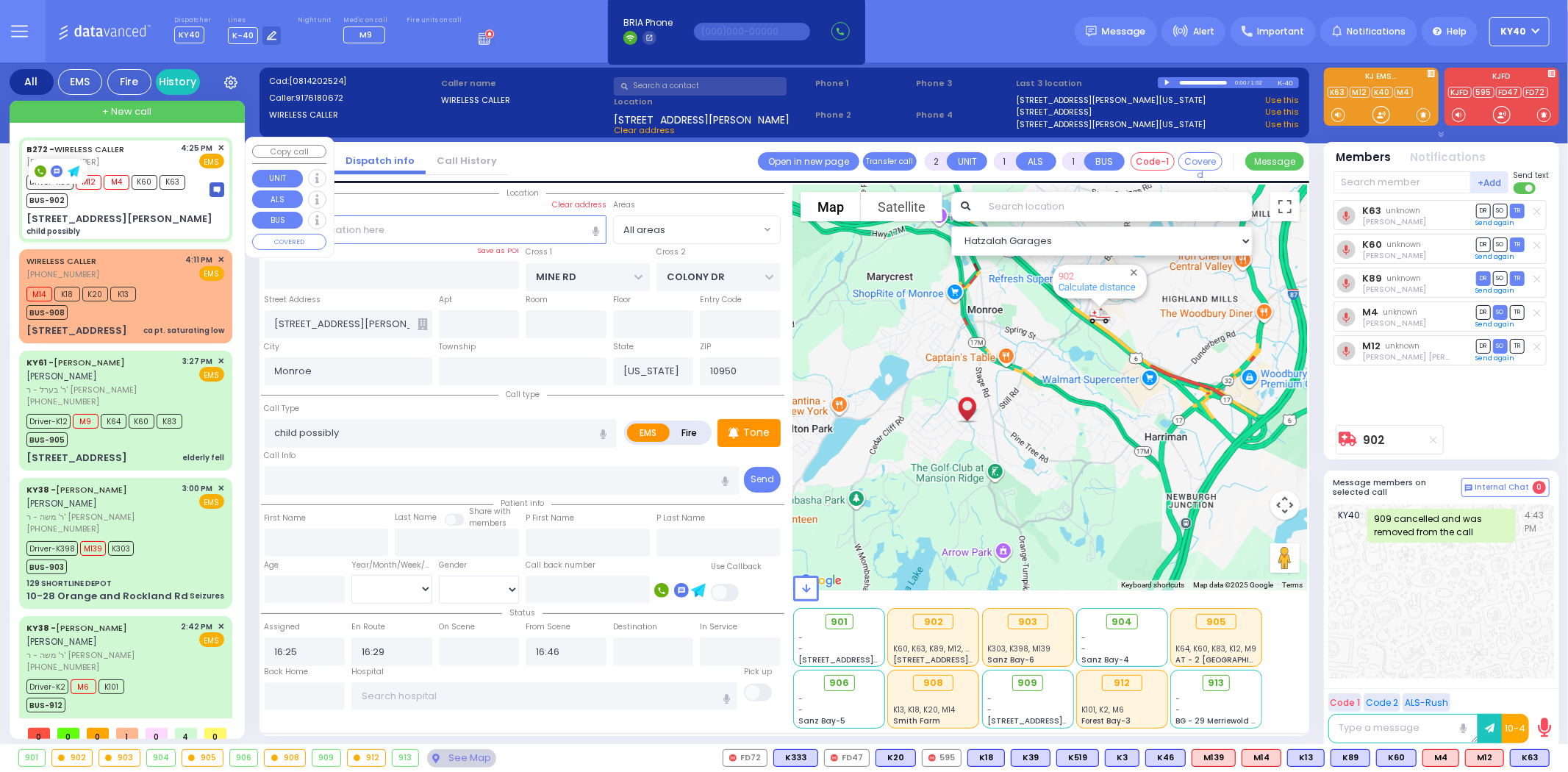
click at [114, 199] on div "BUS-902" at bounding box center [106, 198] width 159 height 18
select select
radio input "true"
select select
select select "Hatzalah Garages"
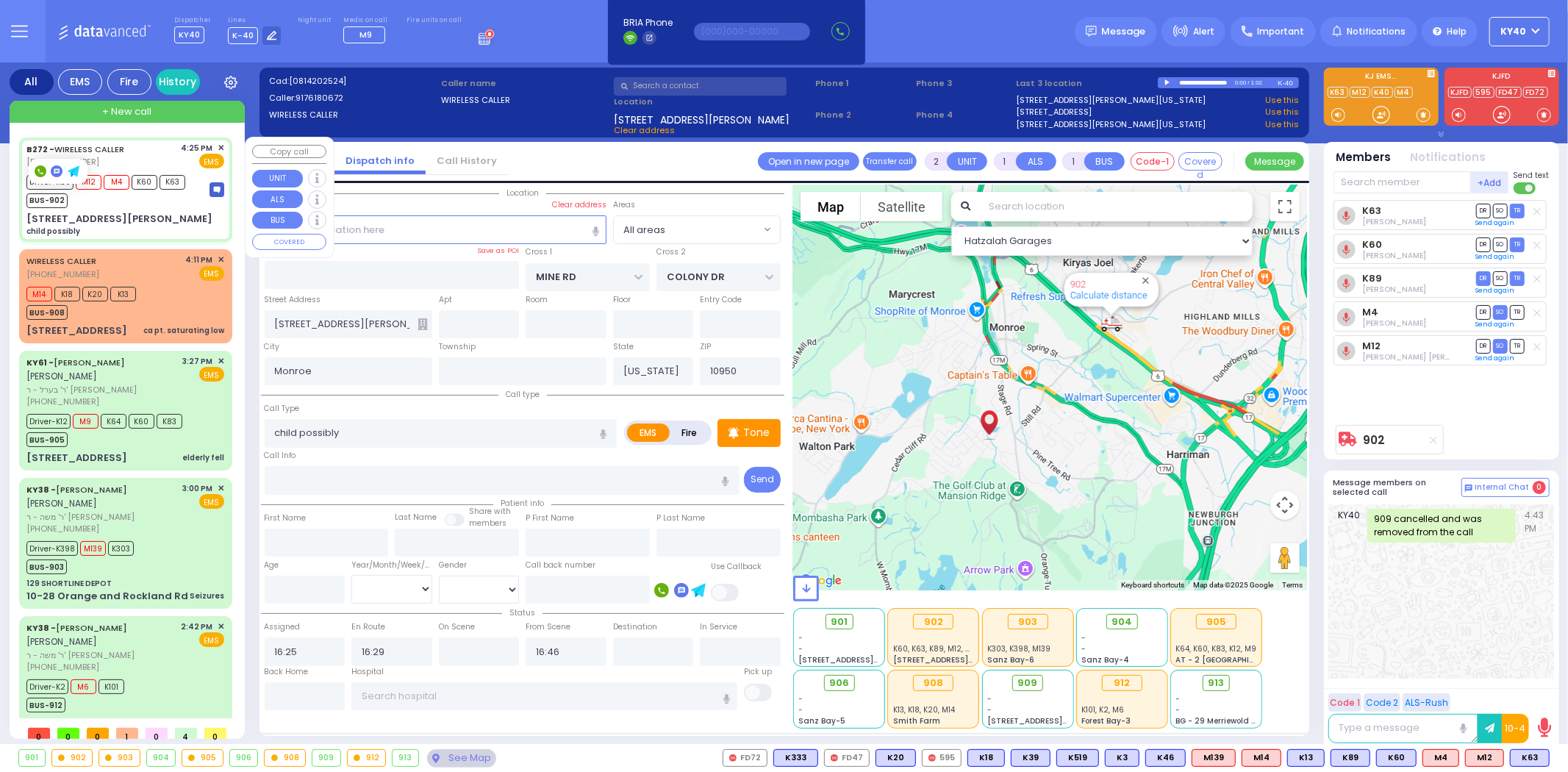
click at [134, 212] on div "80 Rye Hill Rd child possibly" at bounding box center [125, 225] width 198 height 26
select select
radio input "true"
select select
select select "Hatzalah Garages"
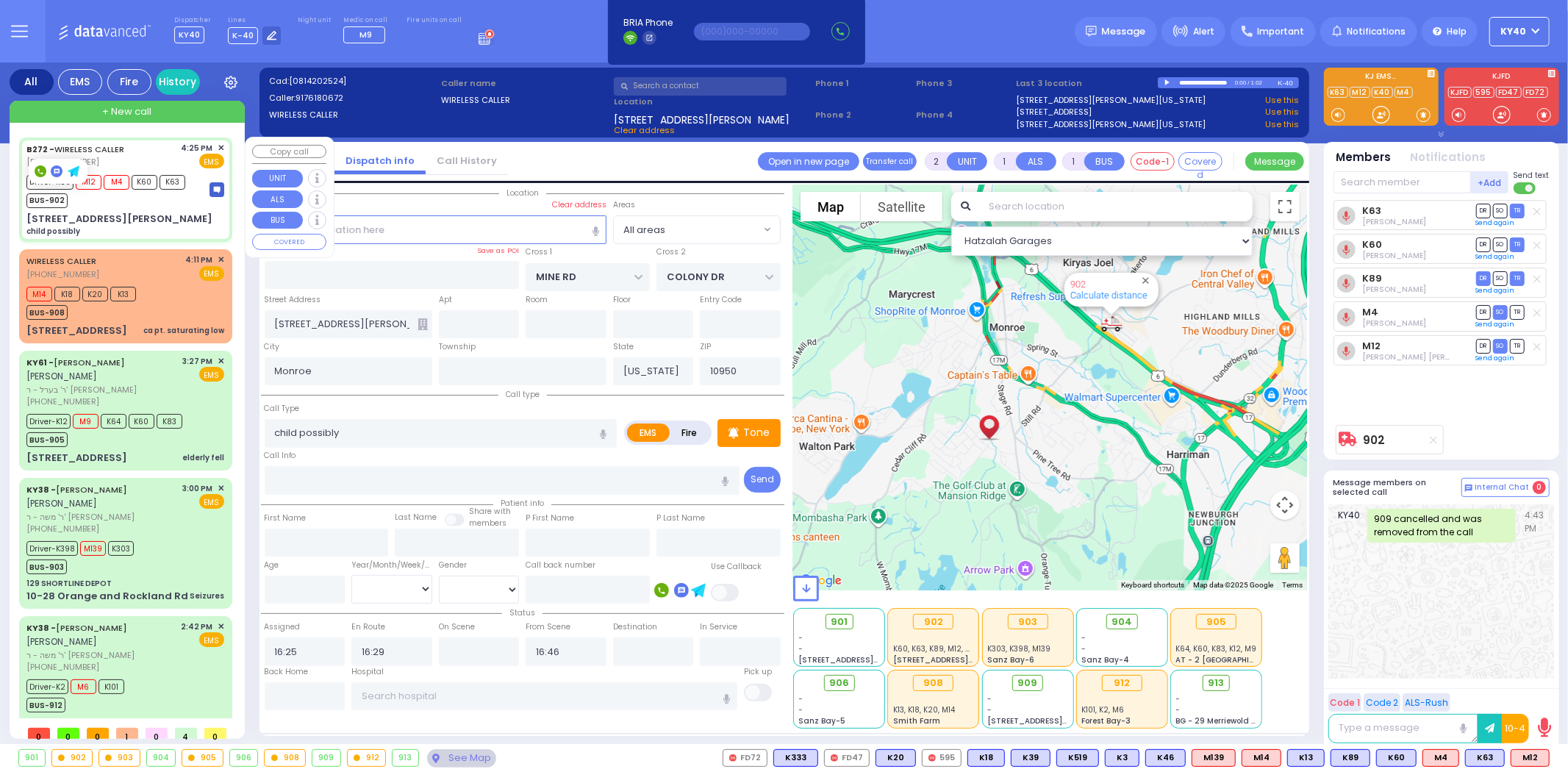
click at [134, 208] on div "B272 - WIRELESS CALLER (917) 618-0672 4:25 PM ✕ EMS M12 M4" at bounding box center [125, 190] width 207 height 100
select select
radio input "true"
select select
select select "Hatzalah Garages"
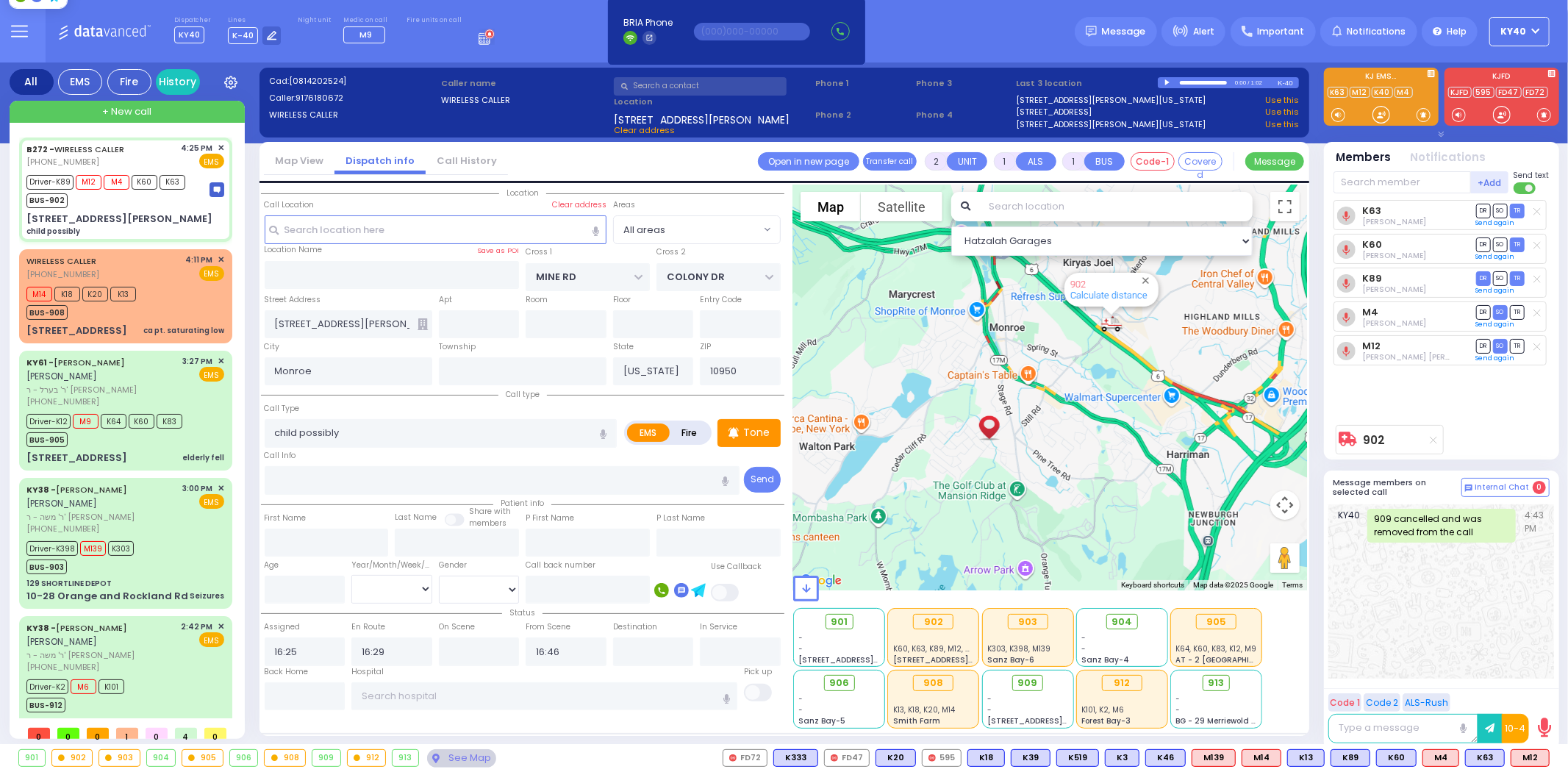
scroll to position [19, 0]
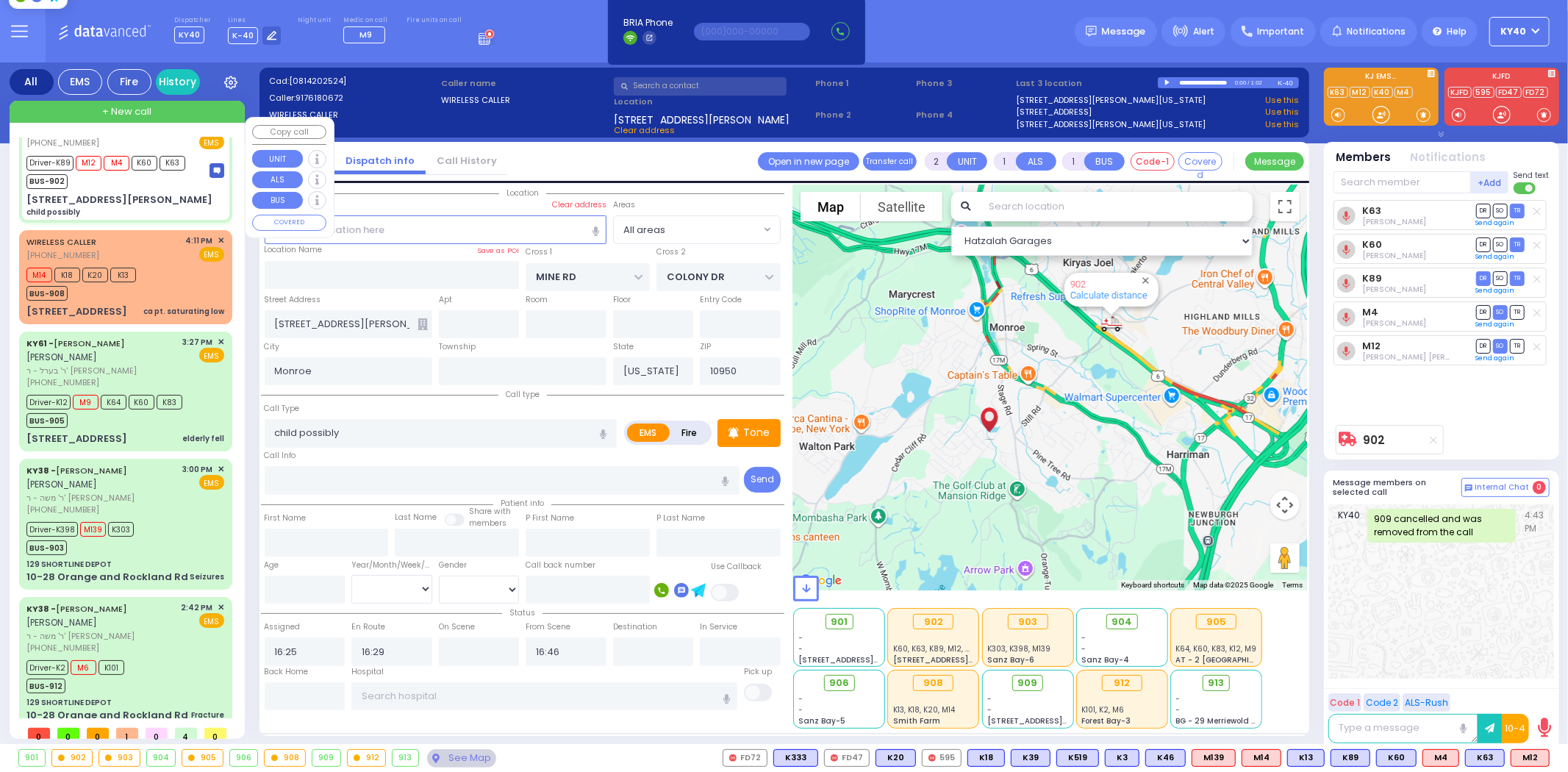
click at [112, 188] on div "B272 - WIRELESS CALLER (917) 618-0672 4:25 PM ✕ EMS M12 M4" at bounding box center [125, 170] width 207 height 100
select select
radio input "true"
select select
select select "Hatzalah Garages"
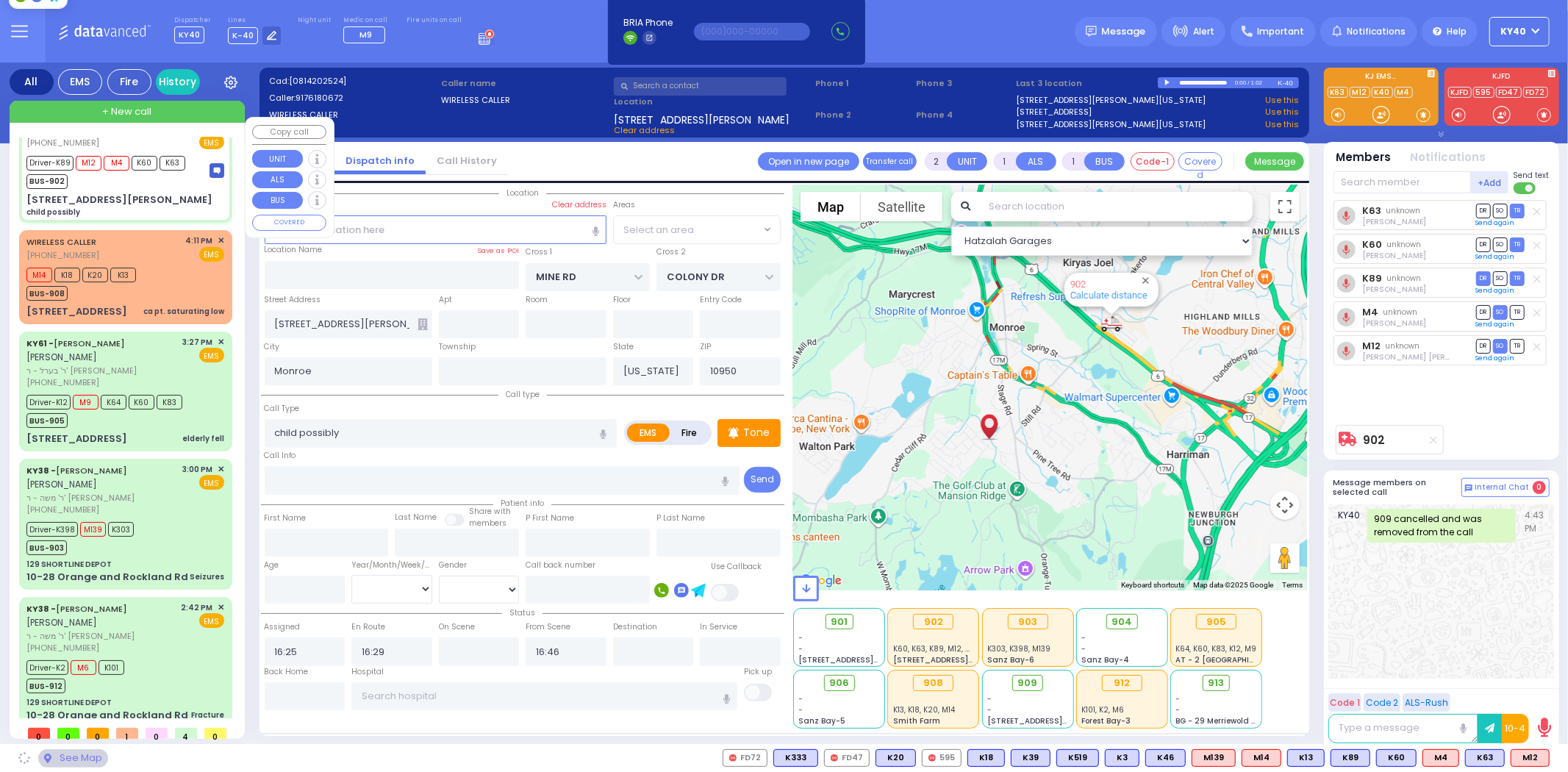
click at [112, 188] on div "B272 - WIRELESS CALLER (917) 618-0672 4:25 PM ✕ EMS M12 M4" at bounding box center [125, 170] width 207 height 100
select select
radio input "true"
select select
select select "Hatzalah Garages"
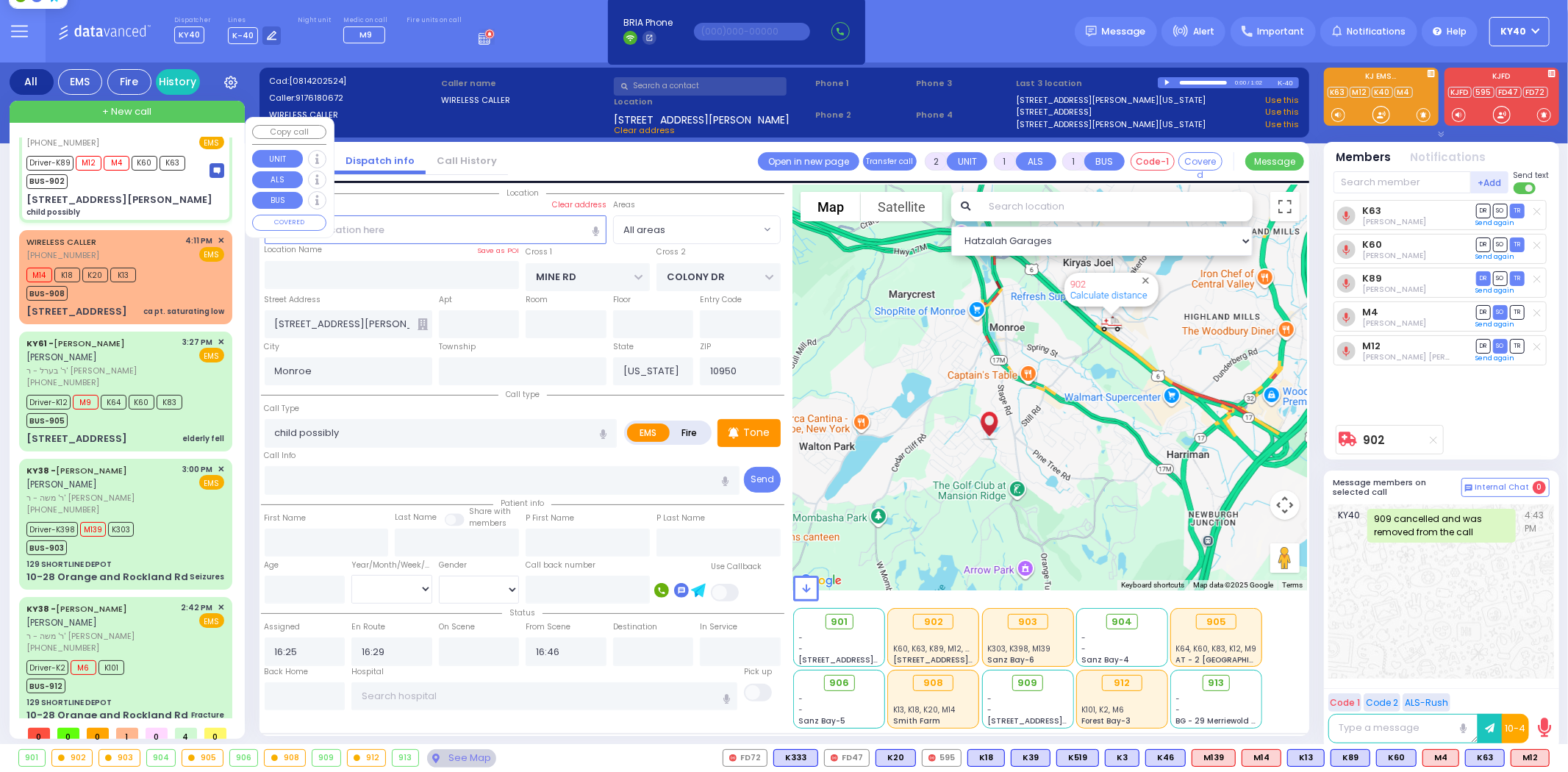
click at [111, 192] on div "80 Rye Hill Rd child possibly" at bounding box center [125, 205] width 198 height 26
select select
radio input "true"
select select
select select "Hatzalah Garages"
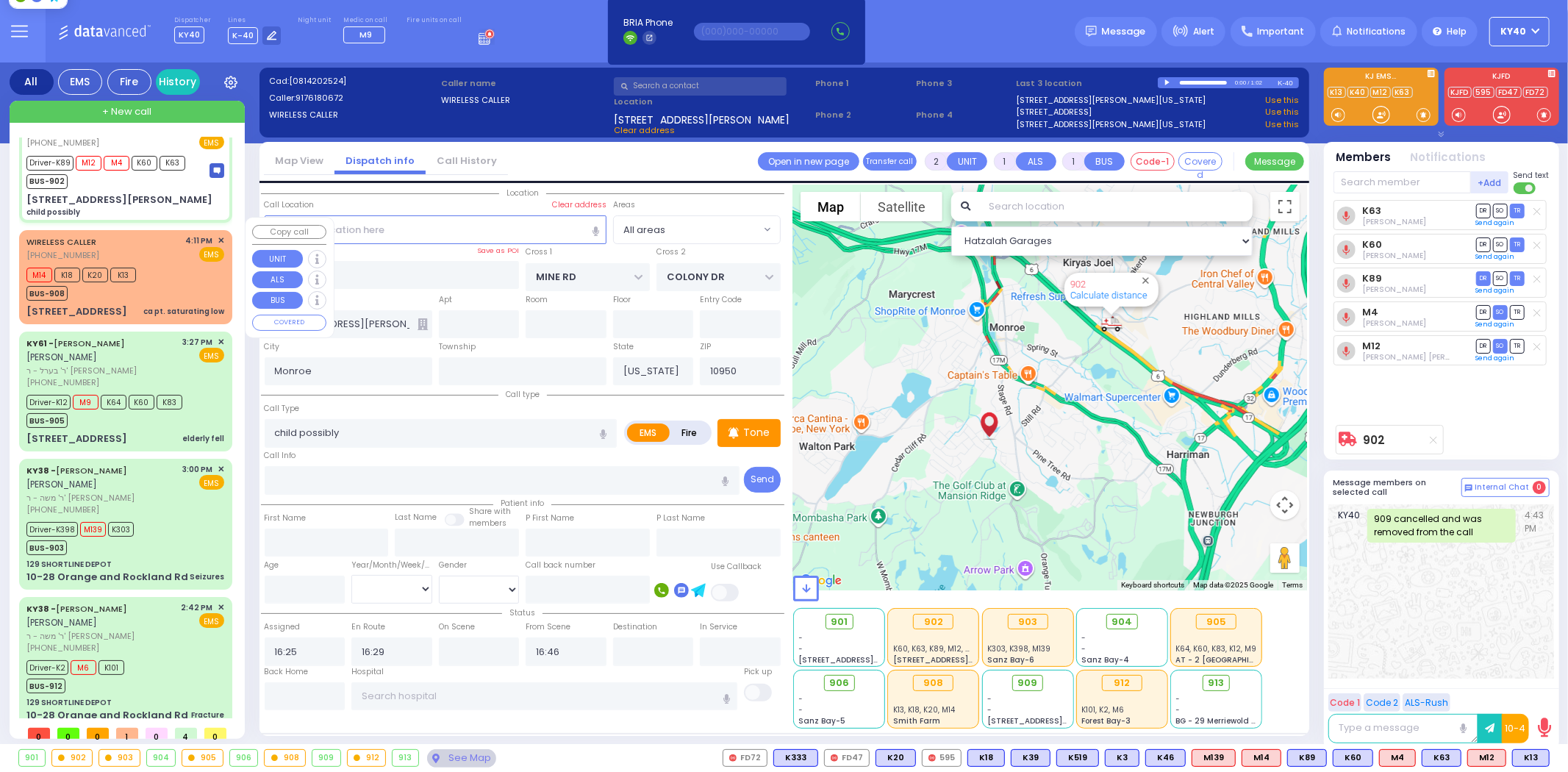
click at [151, 243] on div "WIRELESS CALLER (845) 239-7697 4:11 PM ✕ EMS" at bounding box center [125, 248] width 198 height 27
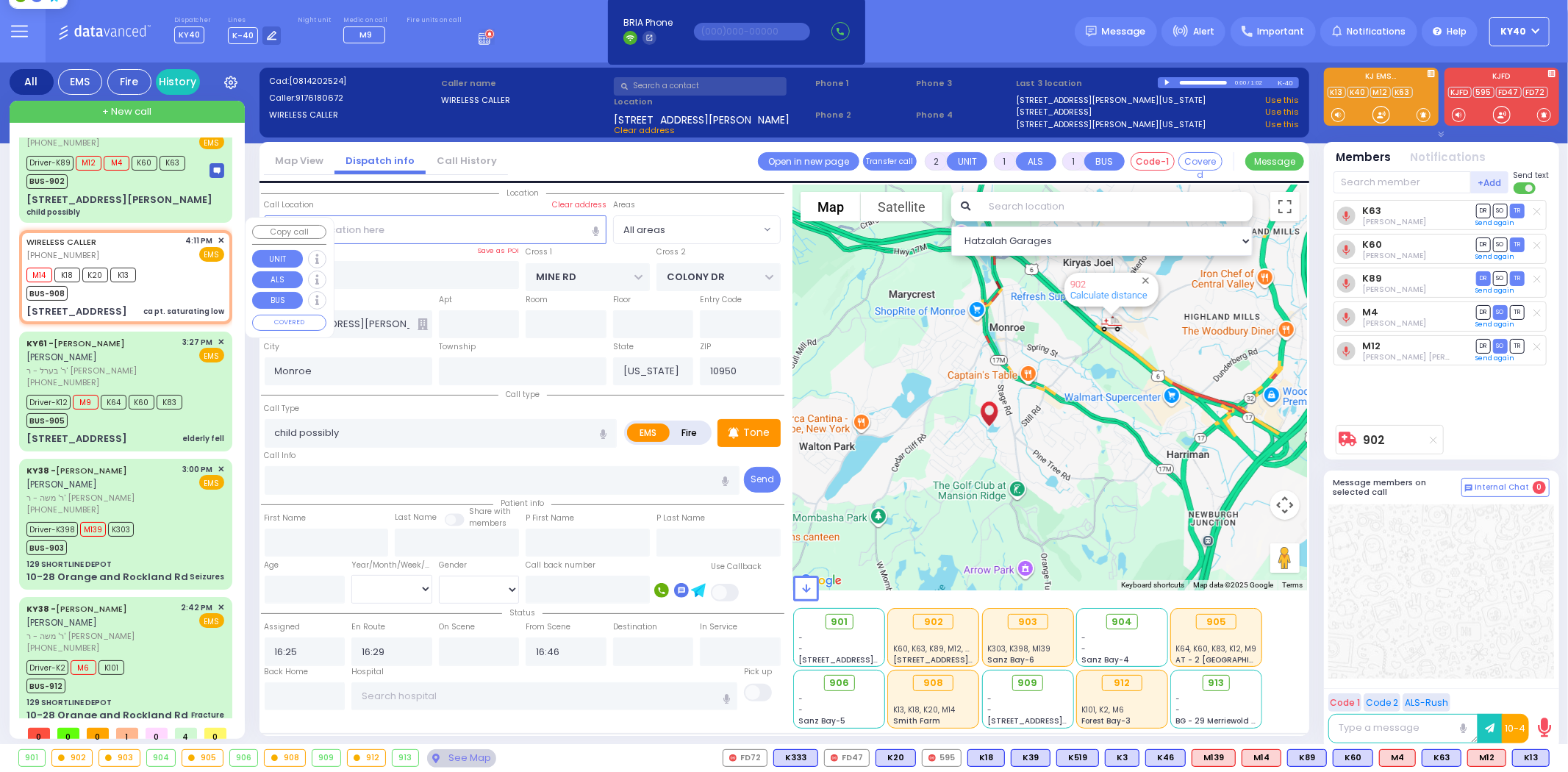
select select
type input "ca pt. saturating low"
radio input "true"
select select
type input "16:11"
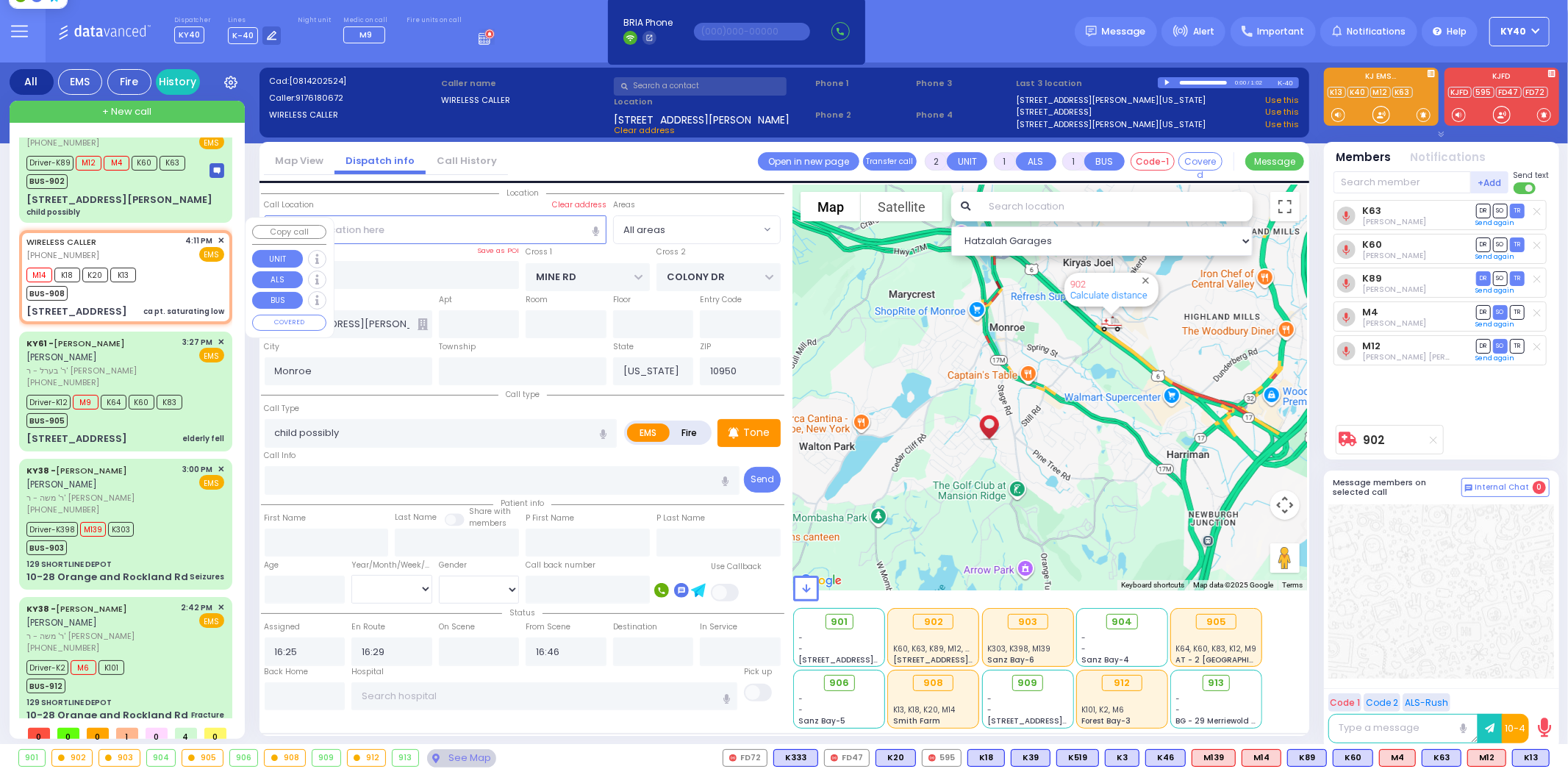
type input "16:13"
type input "CRAIGVILLE RD"
type input "[STREET_ADDRESS]"
type input "Chester"
type input "10918"
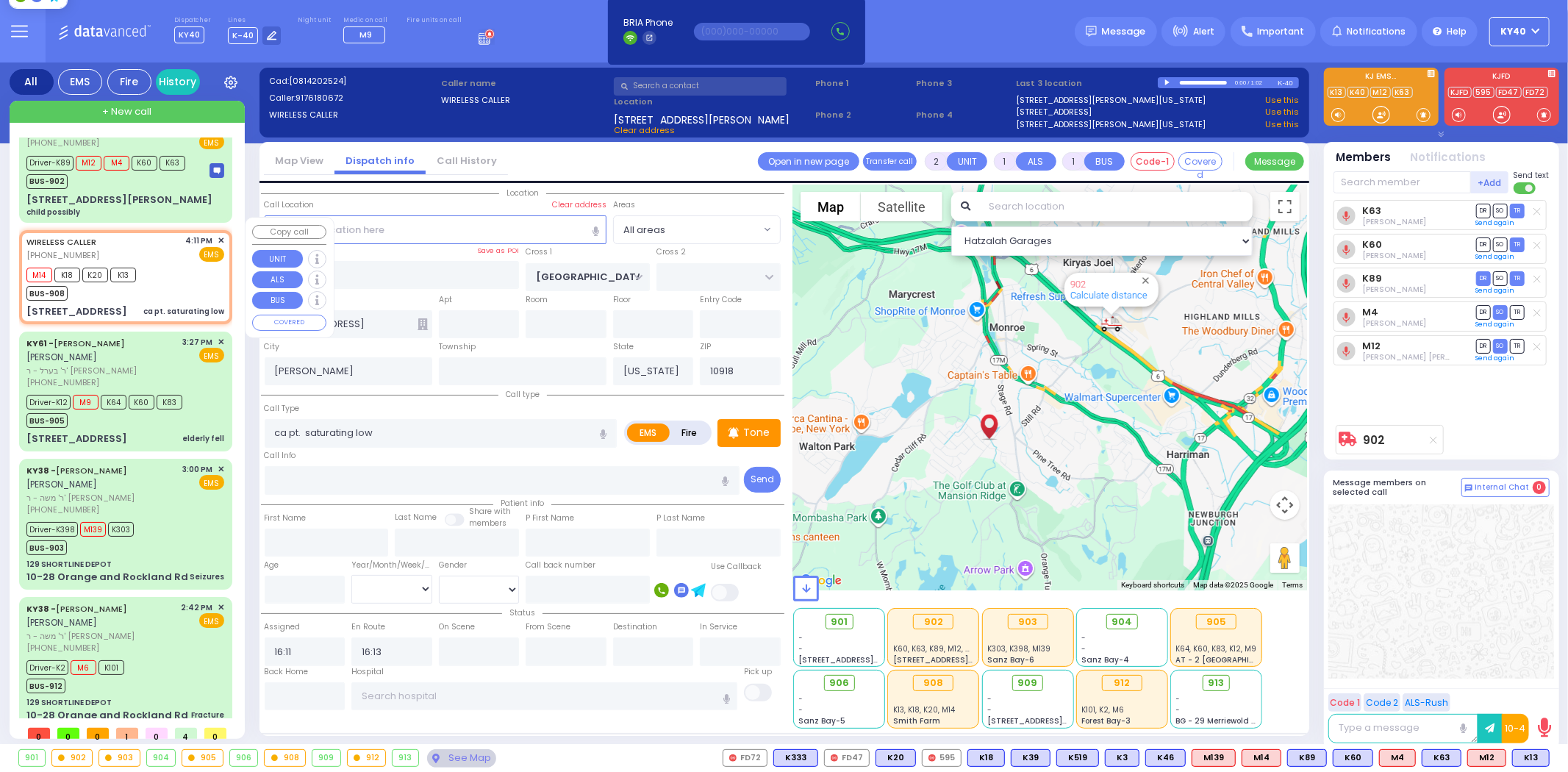
select select "Hatzalah Garages"
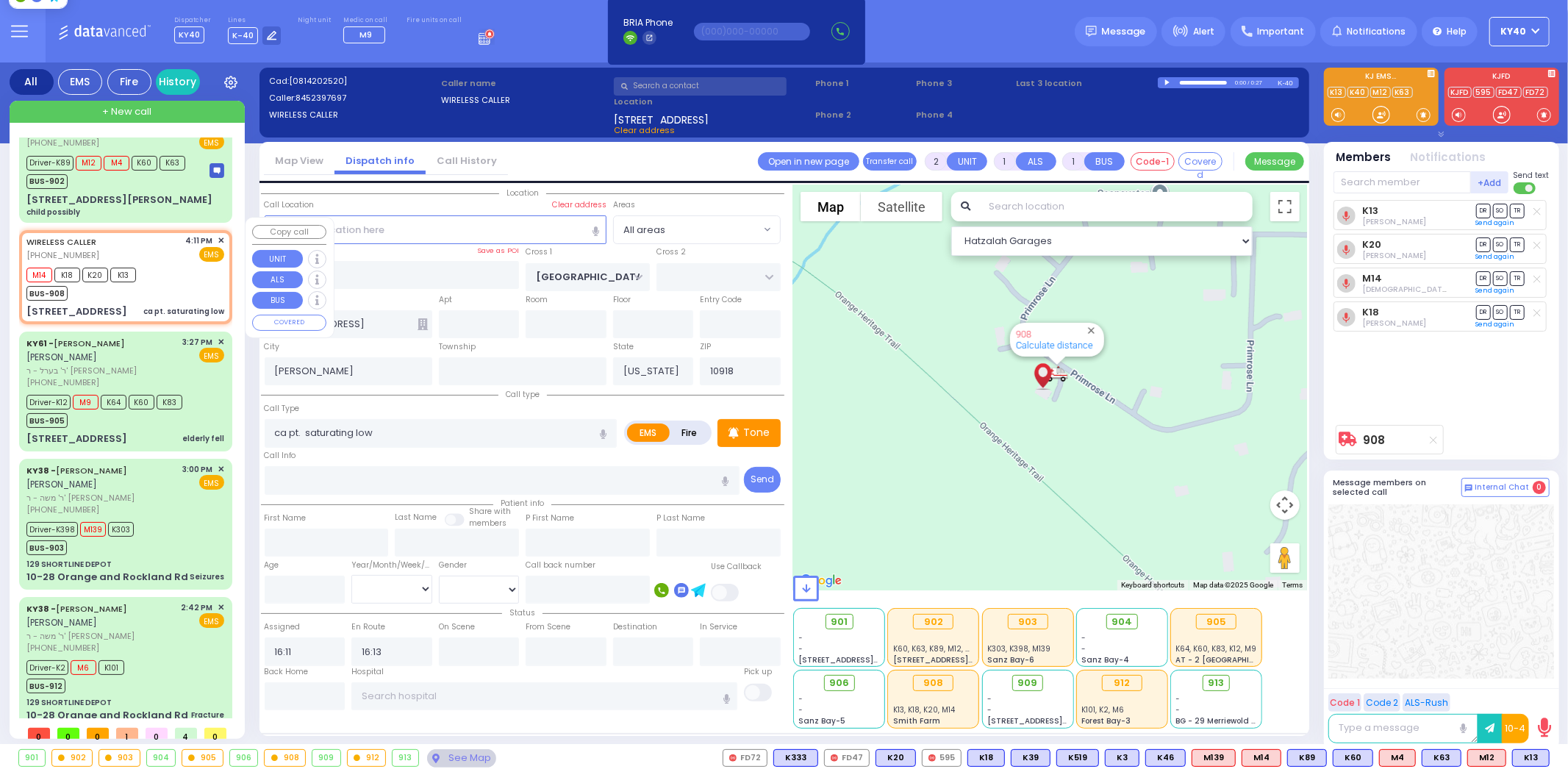
click at [158, 264] on div "M14 K18 K20 K13 BUS-908" at bounding box center [125, 282] width 198 height 37
select select
radio input "true"
select select
select select "Hatzalah Garages"
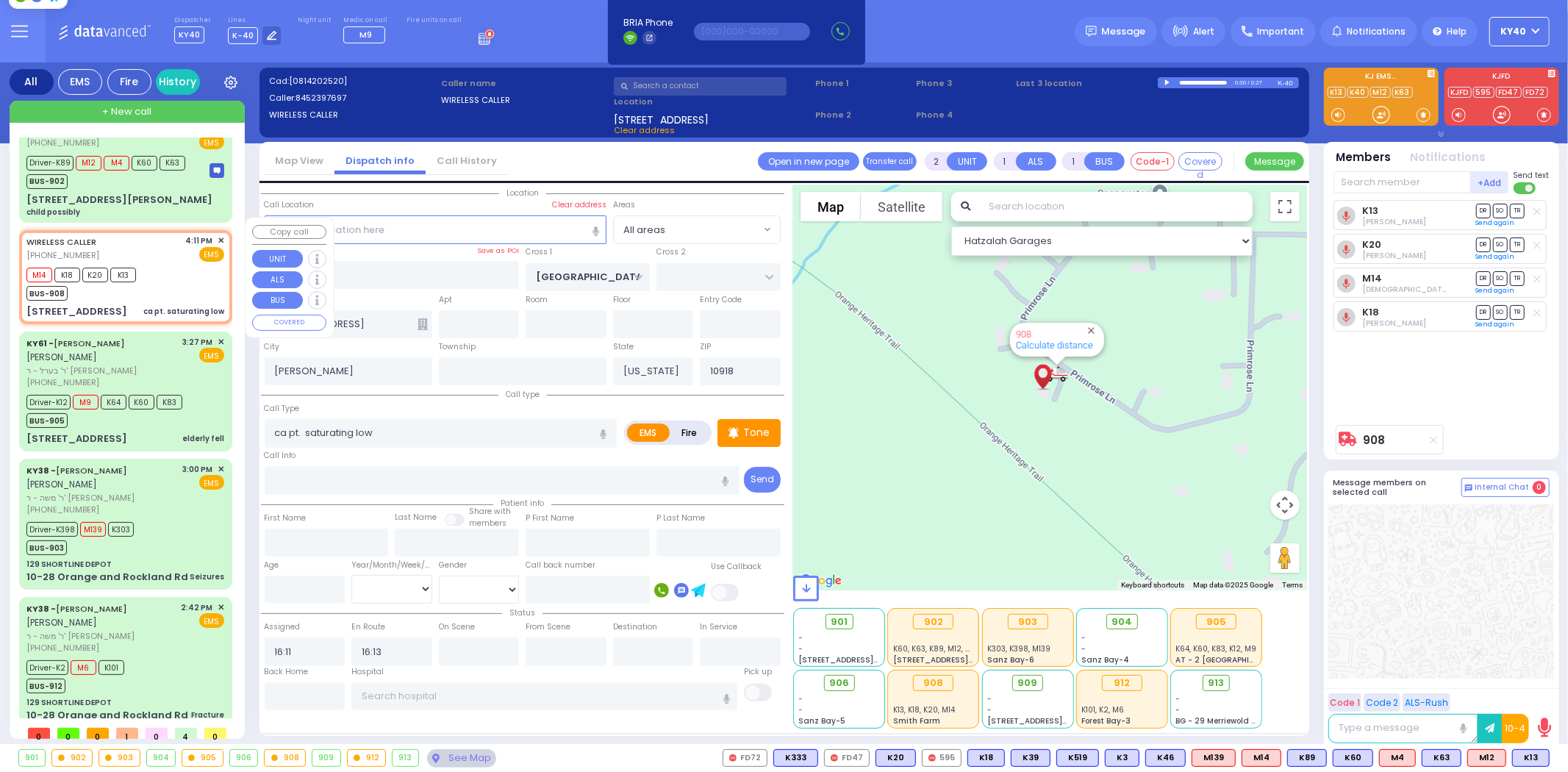
click at [162, 264] on div "M14 K18 K20 K13 BUS-908" at bounding box center [125, 282] width 198 height 37
select select
radio input "true"
select select
select select "Hatzalah Garages"
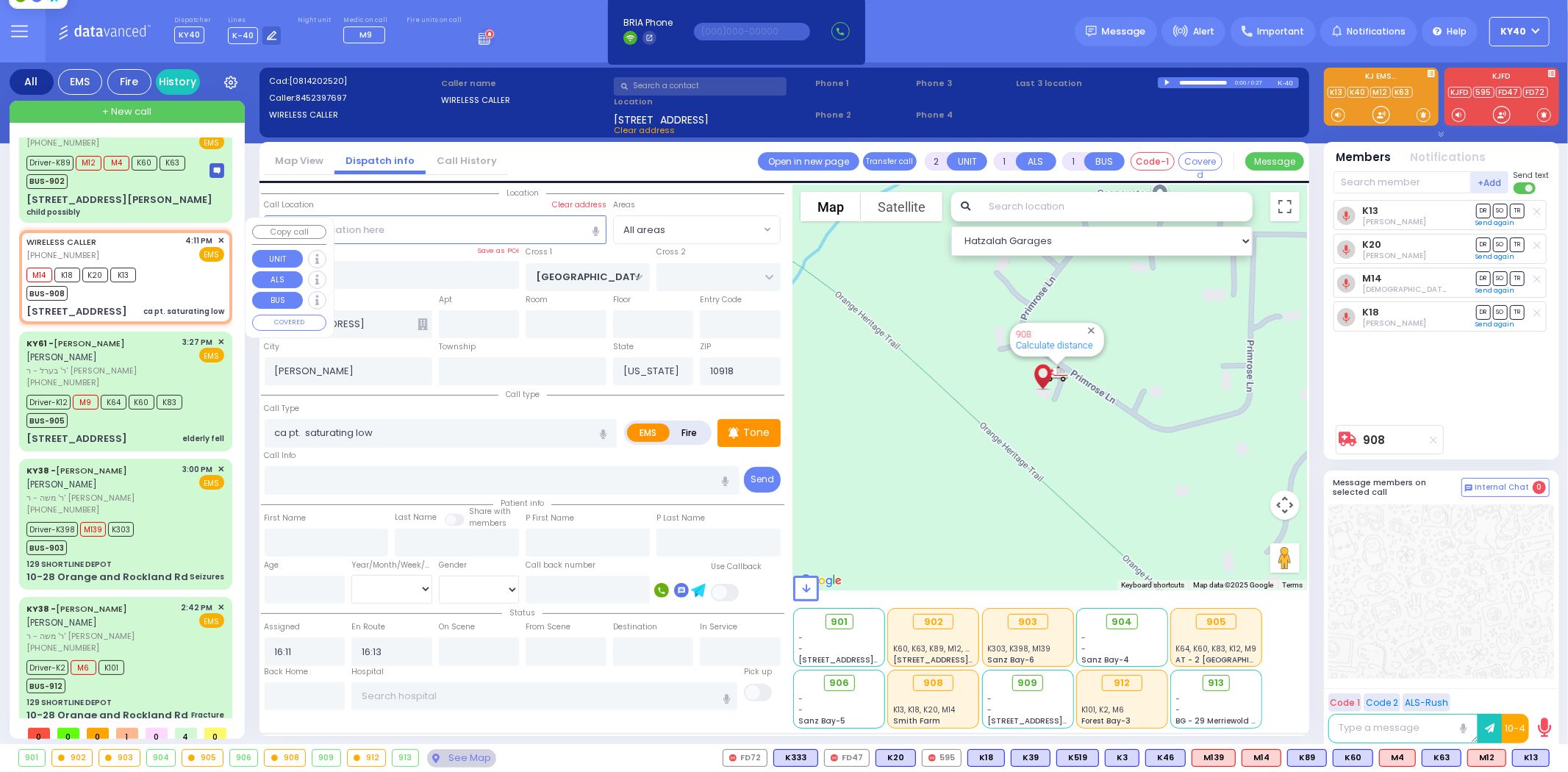
click at [178, 264] on div "M14 K18 K20 K13 BUS-908" at bounding box center [125, 282] width 198 height 37
select select
radio input "true"
select select
select select "Hatzalah Garages"
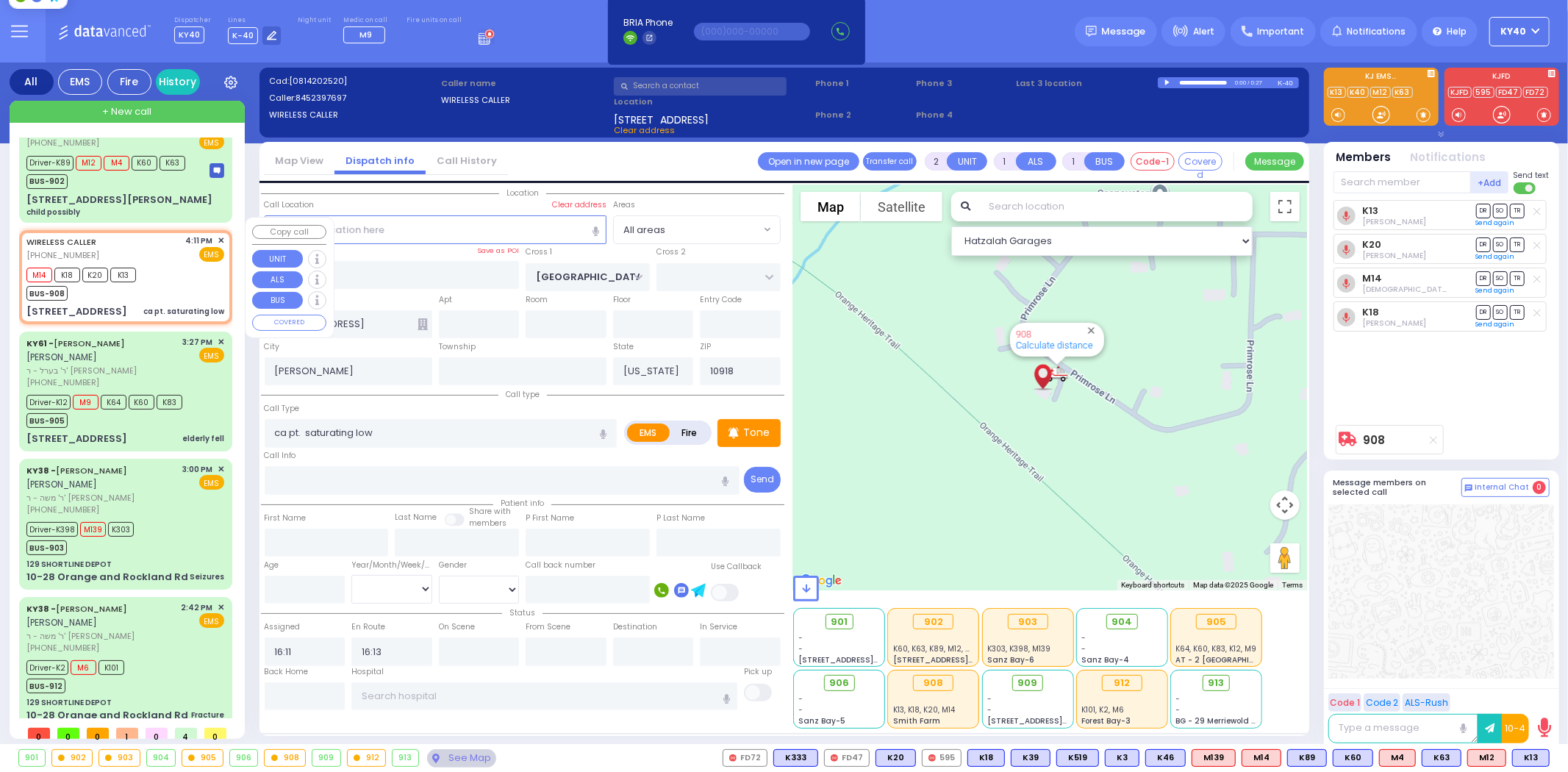
click at [155, 264] on div "M14 K18 K20 K13 BUS-908" at bounding box center [125, 282] width 198 height 37
select select
radio input "true"
select select
select select "Hatzalah Garages"
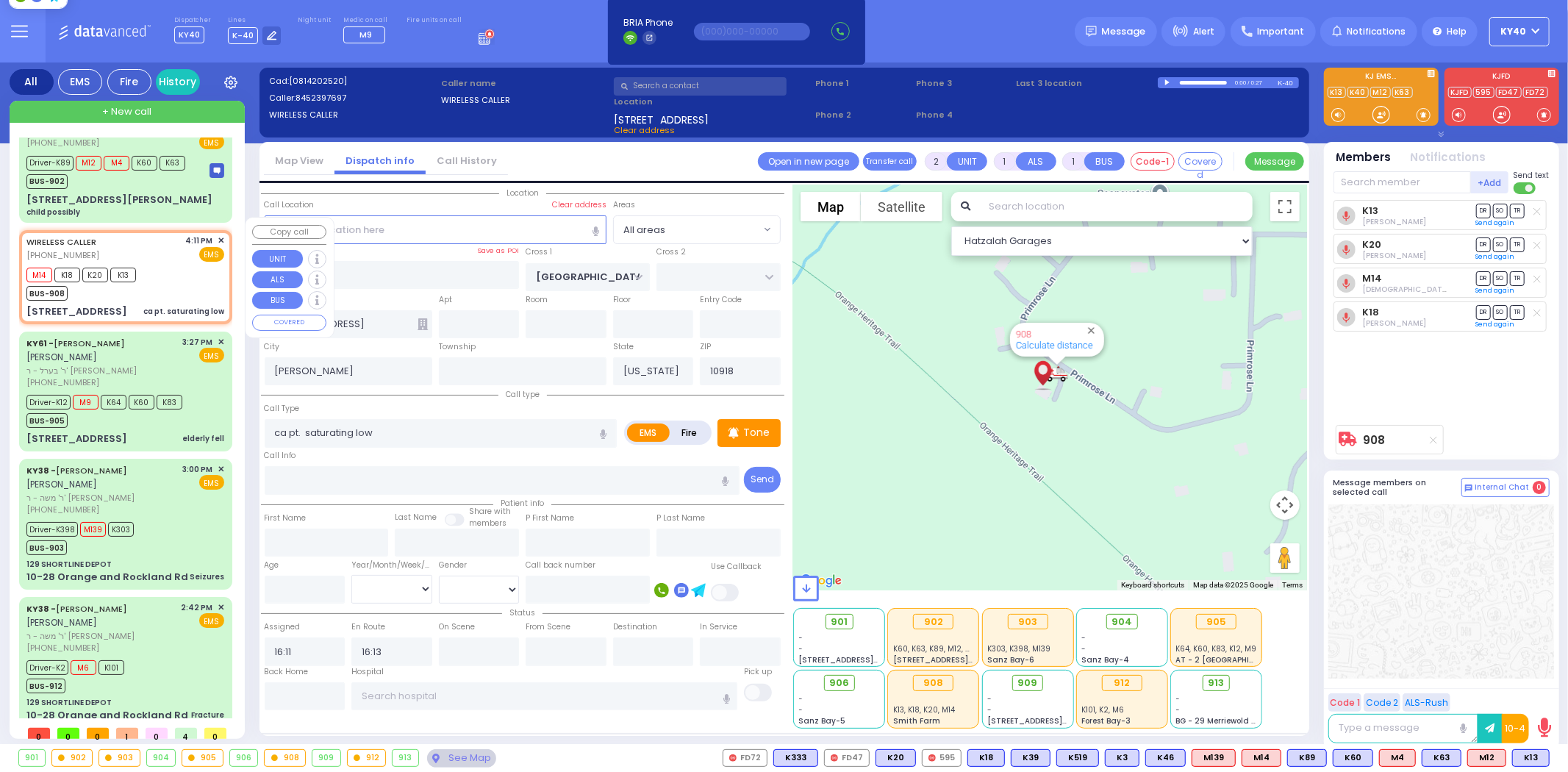
click at [155, 264] on div "M14 K18 K20 K13 BUS-908" at bounding box center [125, 282] width 198 height 37
select select
radio input "true"
select select
select select "Hatzalah Garages"
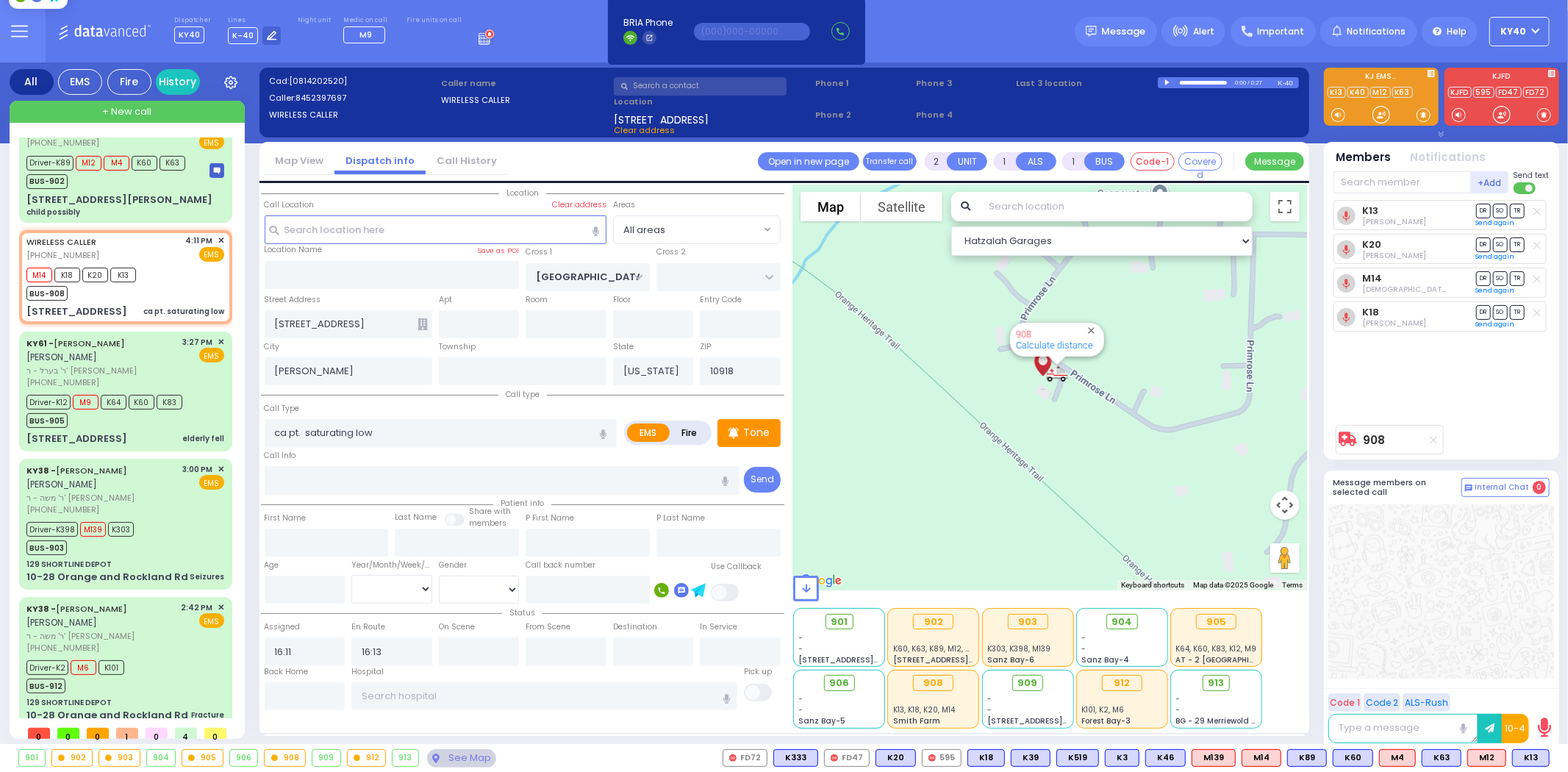
click at [1453, 380] on div "K13 Emanual Lenorowitz DR SO TR Sending text DR" at bounding box center [1443, 308] width 219 height 217
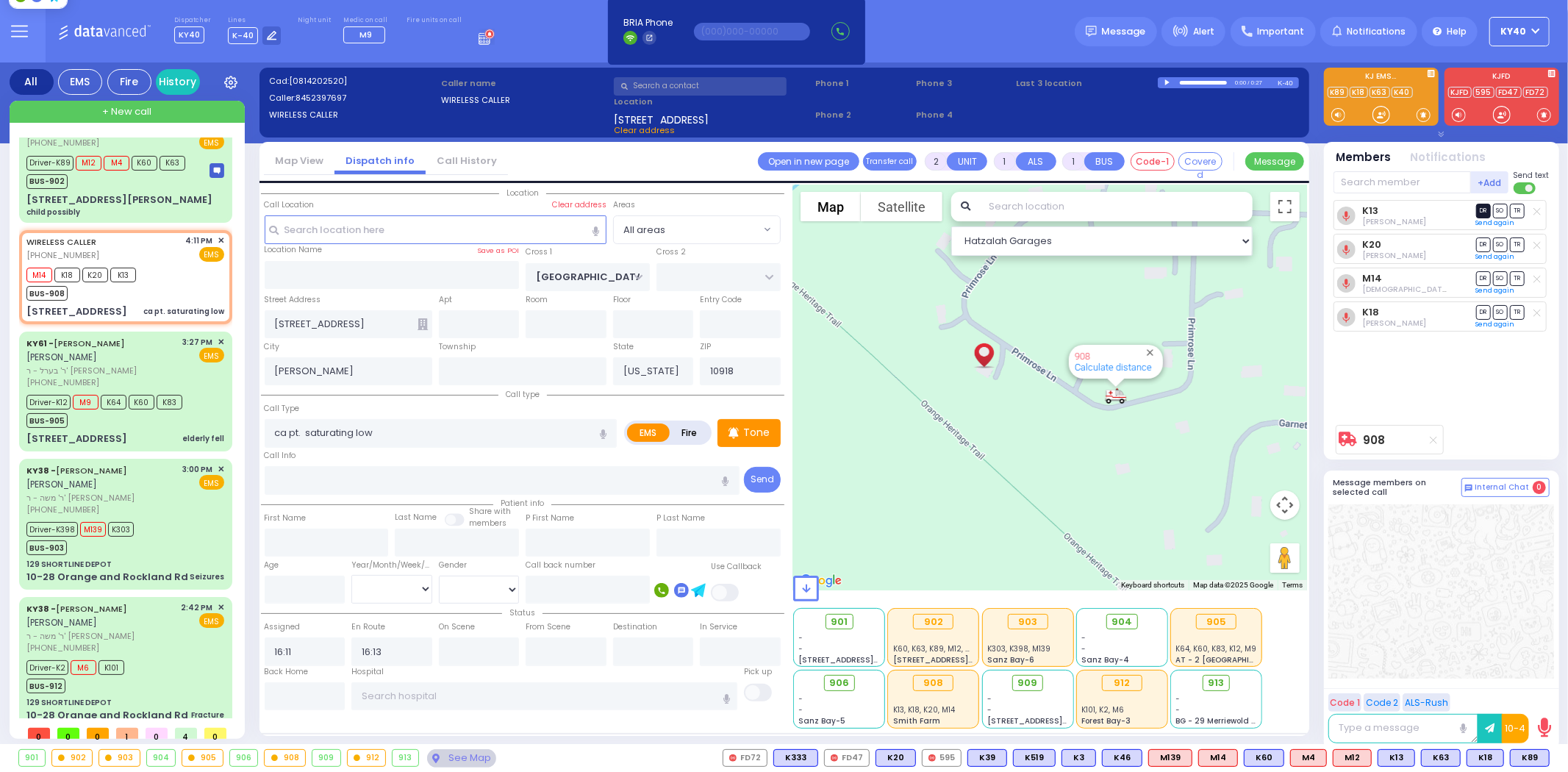
click at [1482, 210] on span "DR" at bounding box center [1483, 210] width 15 height 14
select select
radio input "true"
select select
select select "Hatzalah Garages"
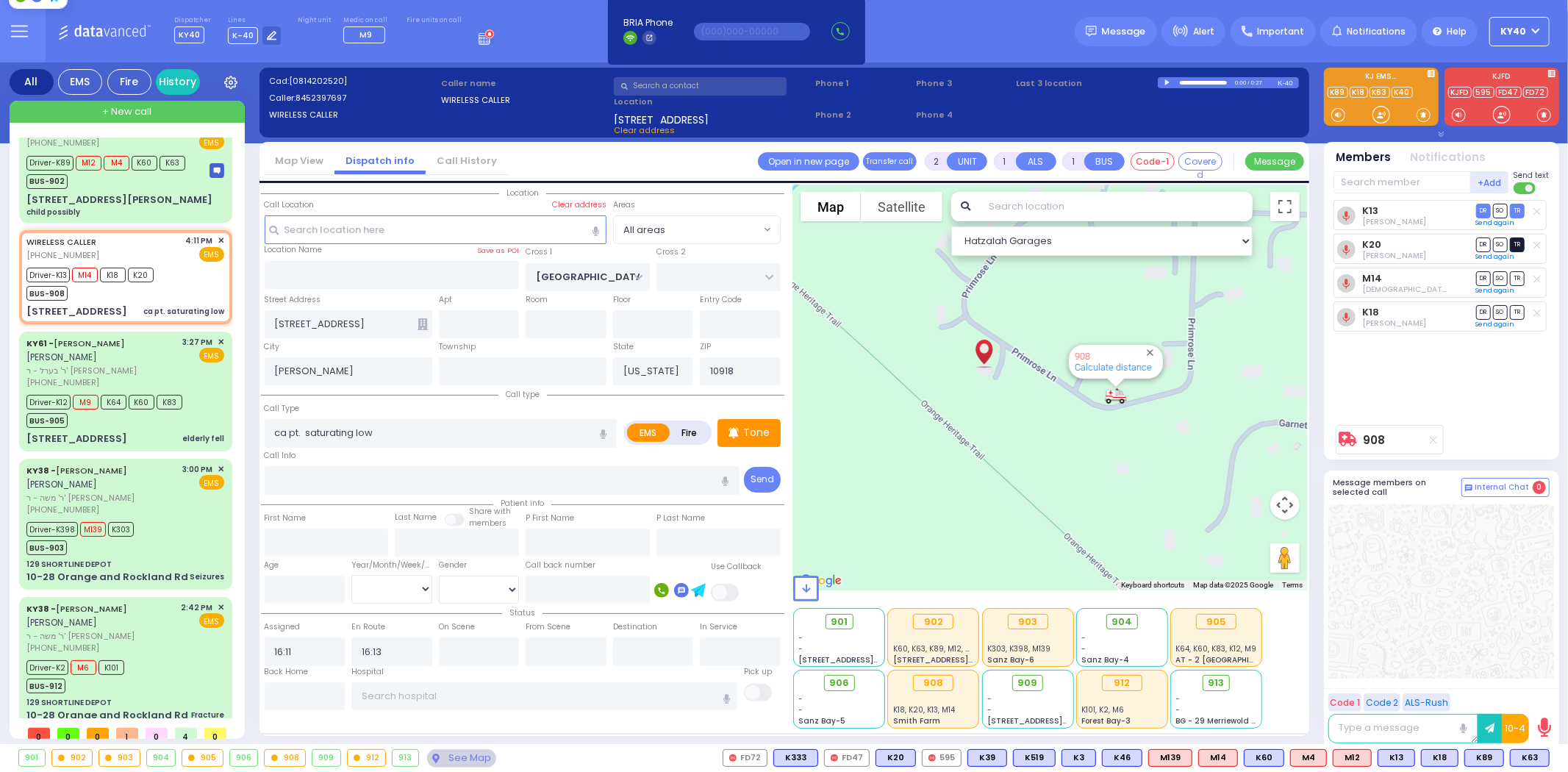
click at [1516, 241] on span "TR" at bounding box center [1516, 245] width 15 height 14
select select
radio input "true"
select select
type input "16:51"
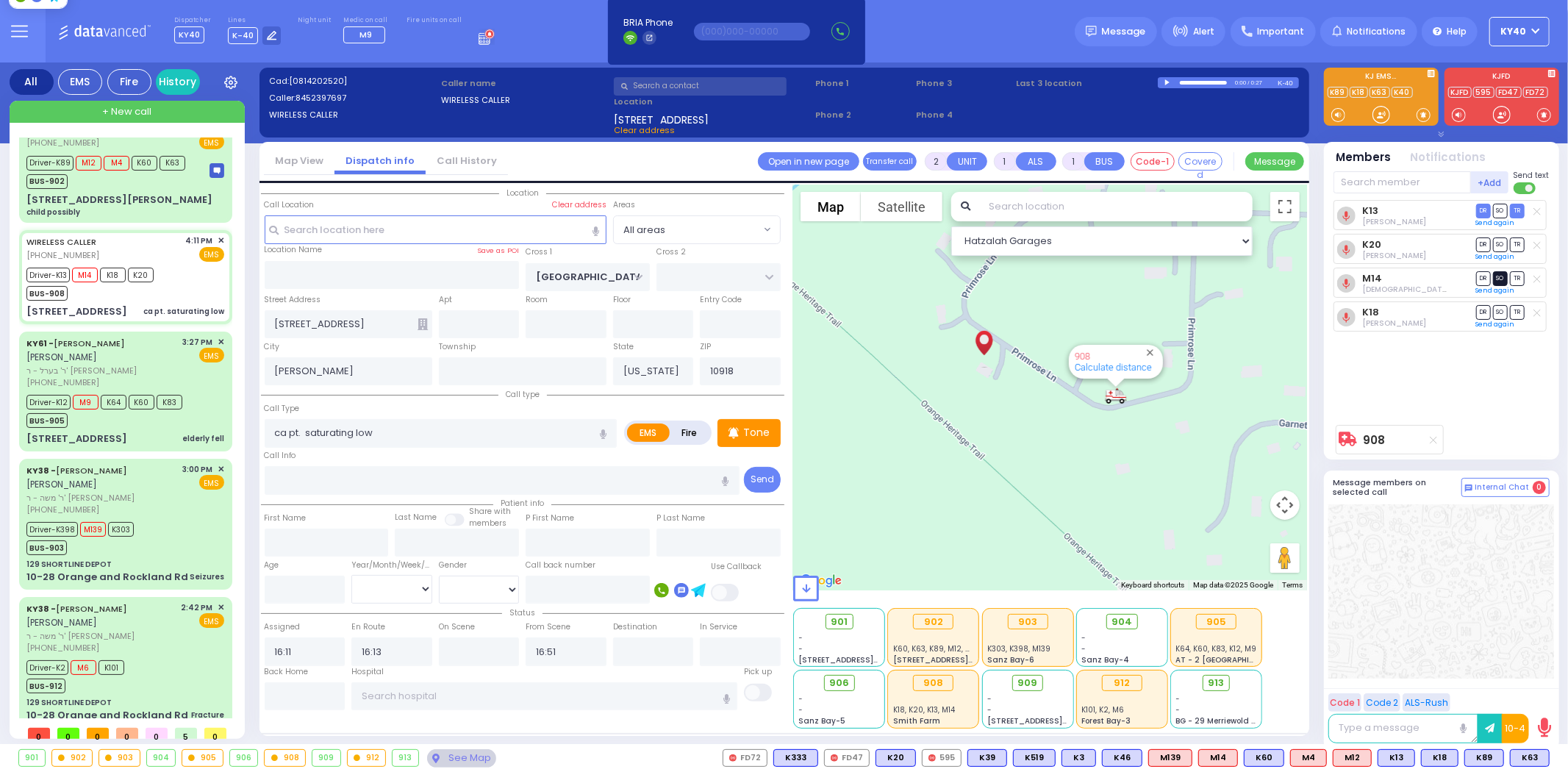
select select "Hatzalah Garages"
click at [1499, 276] on span "SO" at bounding box center [1500, 278] width 15 height 14
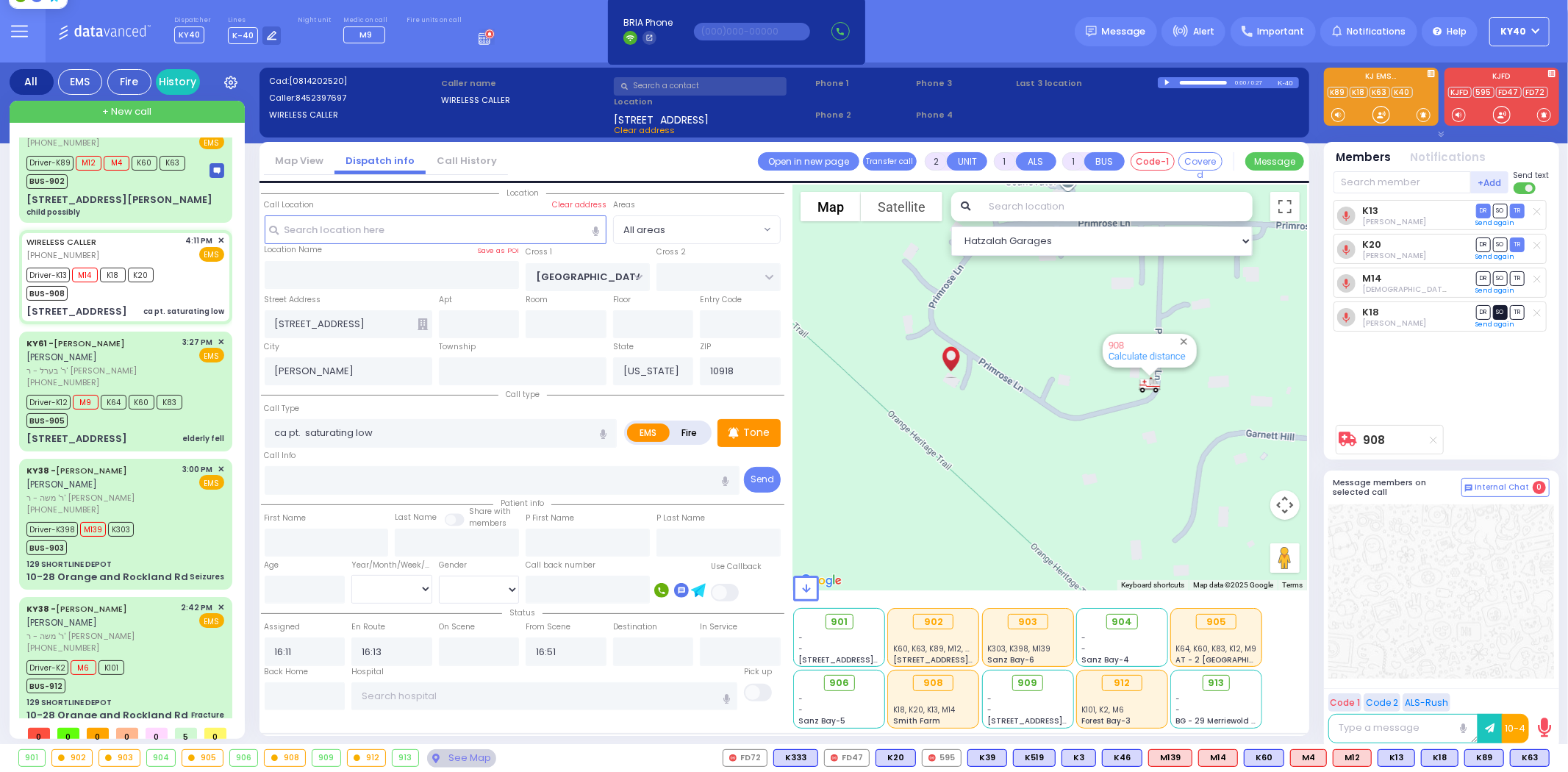
select select
radio input "true"
select select
select select "Hatzalah Garages"
click at [178, 264] on div "Driver-K13 M14 K18 K20 BUS-908" at bounding box center [125, 282] width 198 height 37
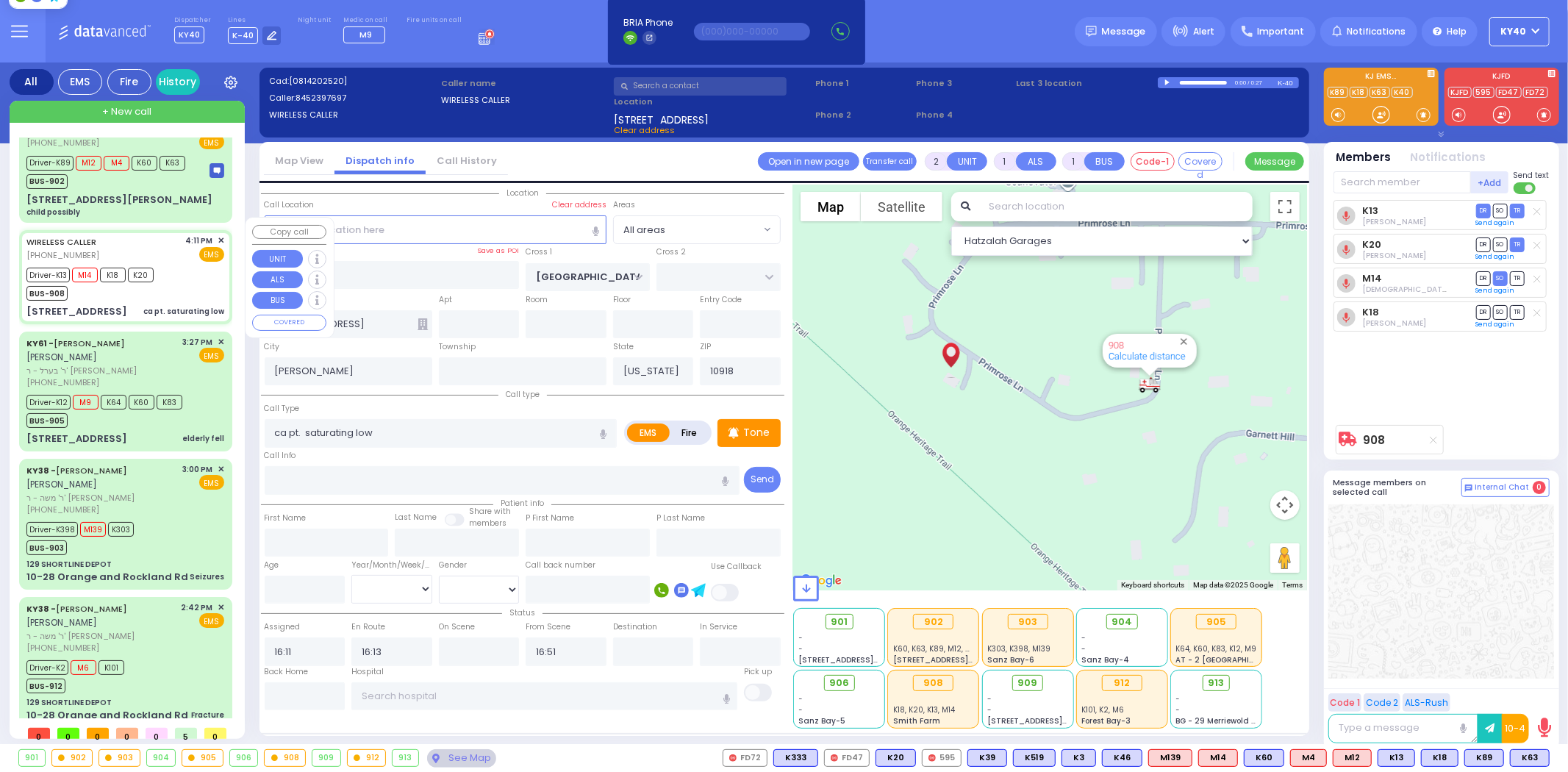
select select
radio input "true"
select select
select select "Hatzalah Garages"
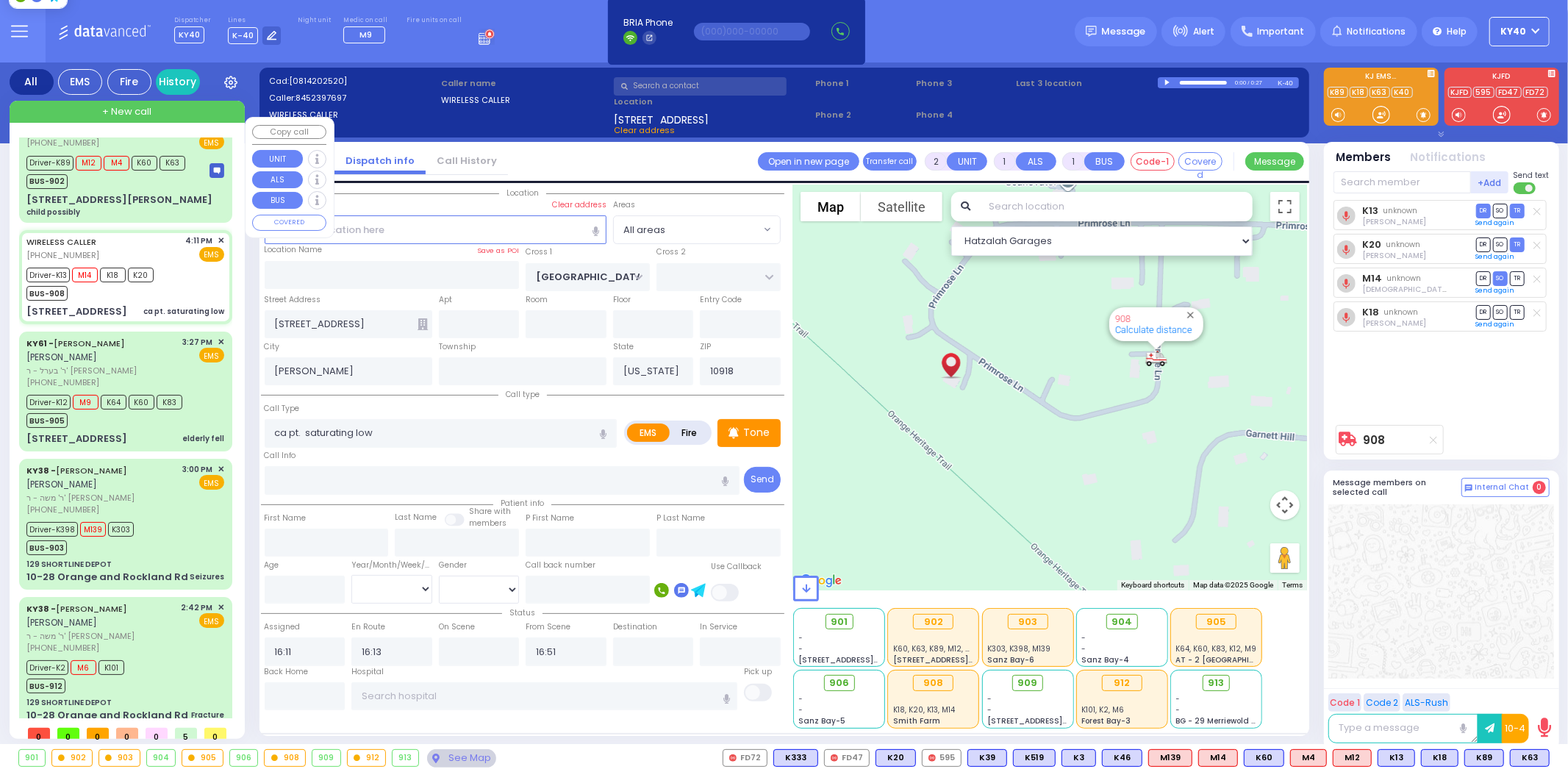
click at [147, 189] on div "B272 - WIRELESS CALLER (917) 618-0672 4:25 PM ✕ EMS M12 M4" at bounding box center [125, 170] width 207 height 100
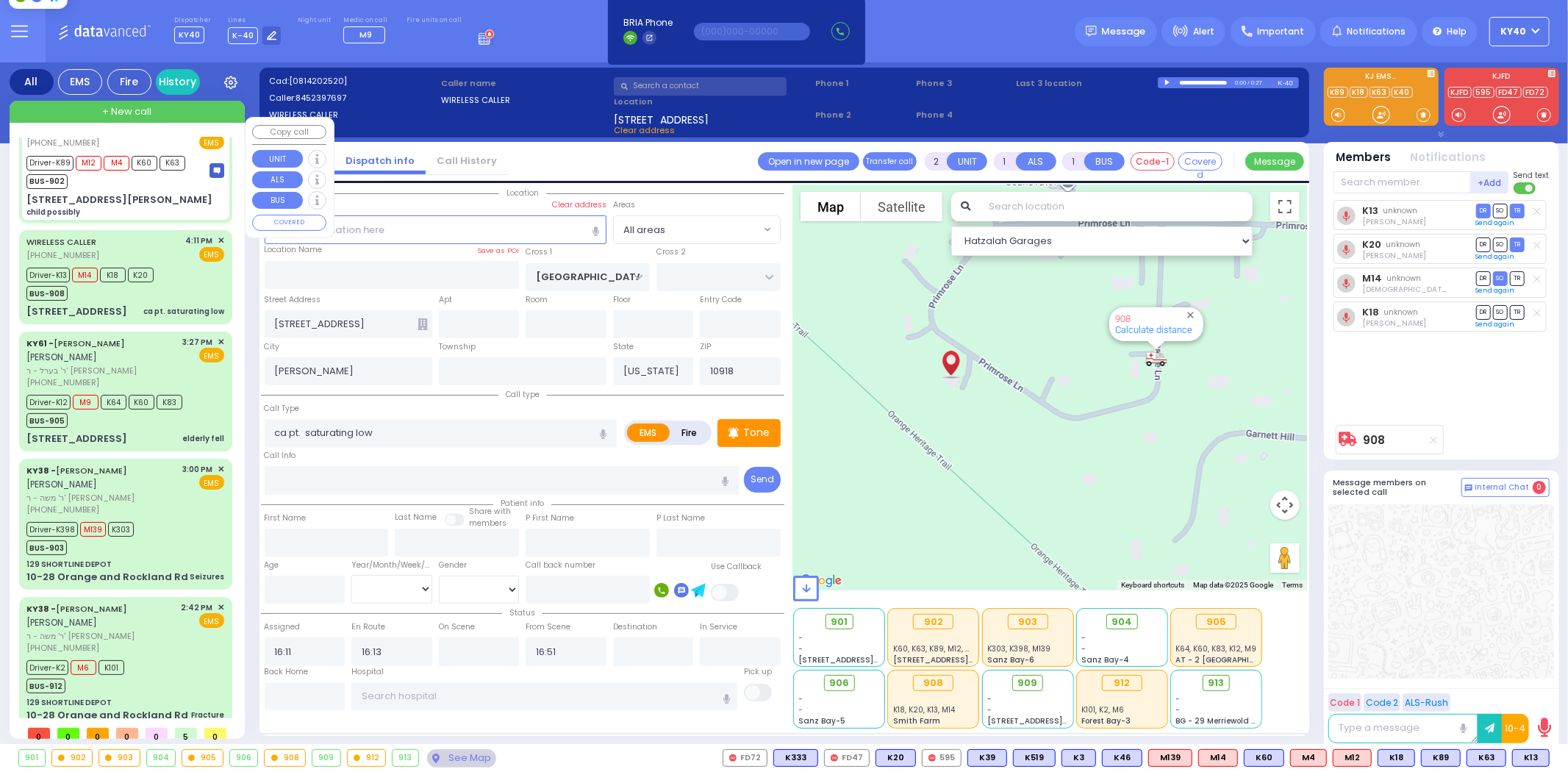
select select
type input "child possibly"
radio input "true"
select select
type input "16:25"
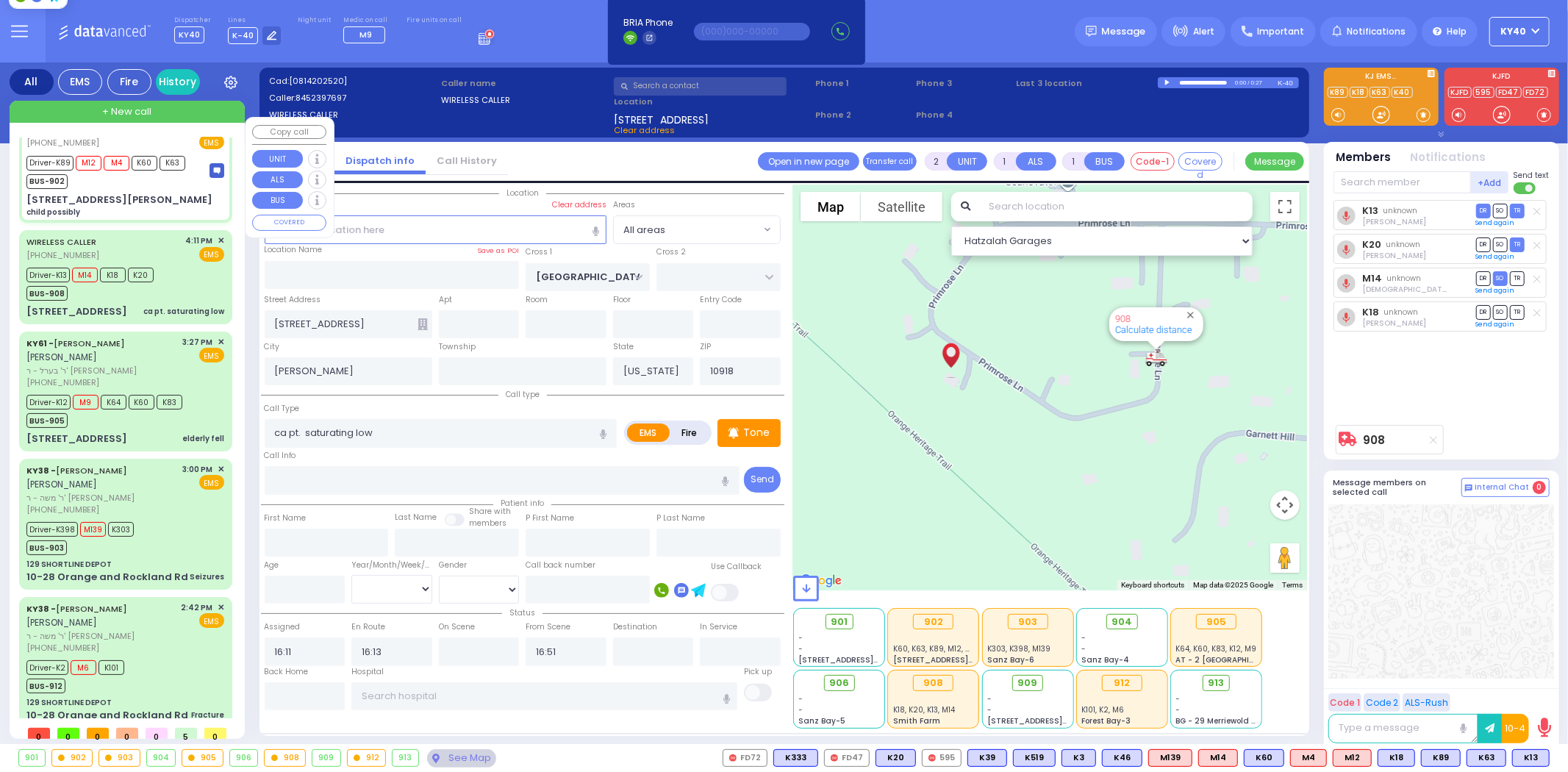
type input "16:29"
type input "16:46"
select select "Hatzalah Garages"
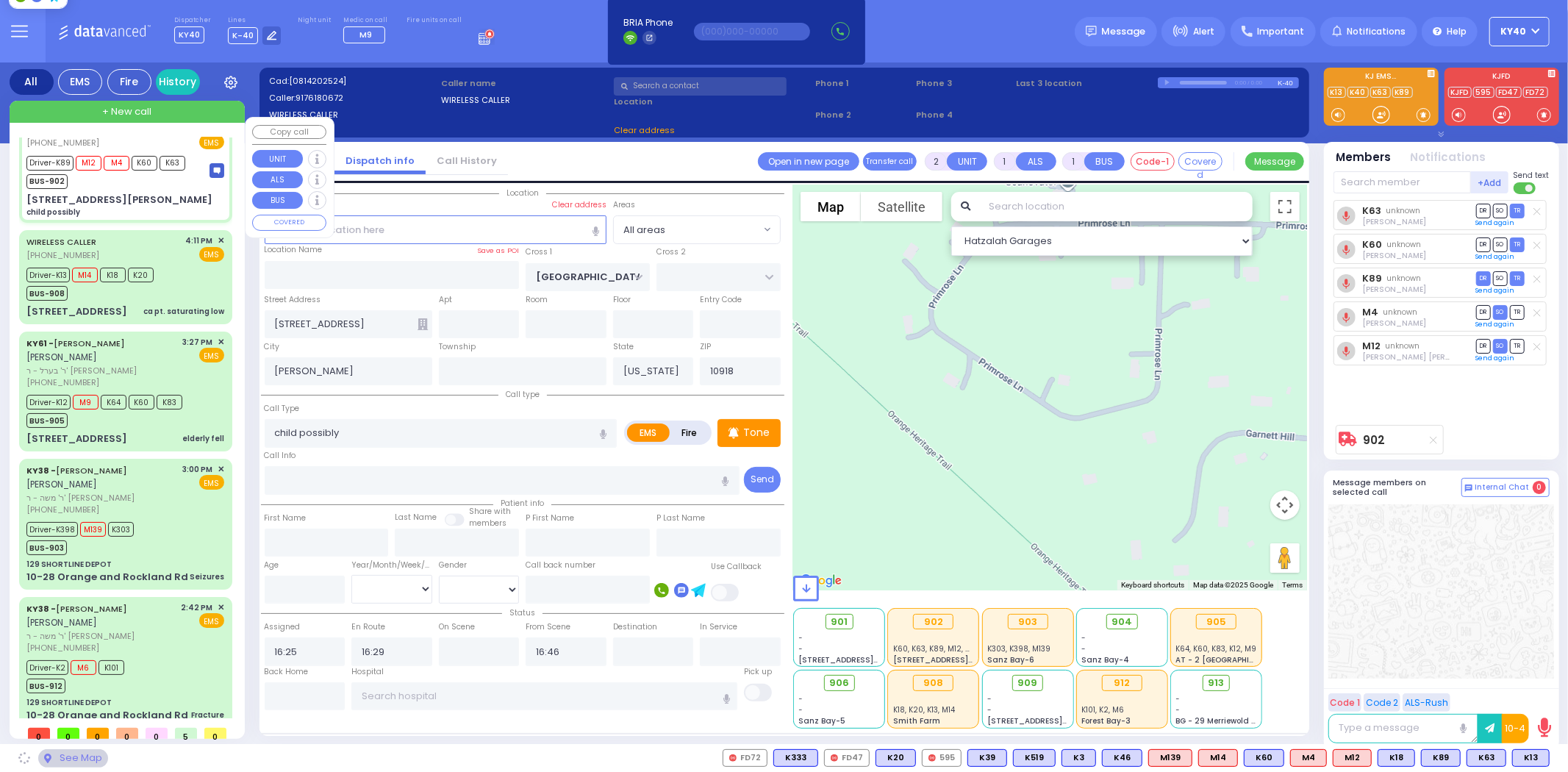
type input "MINE RD"
type input "COLONY DR"
type input "[STREET_ADDRESS][PERSON_NAME]"
type input "Monroe"
type input "10950"
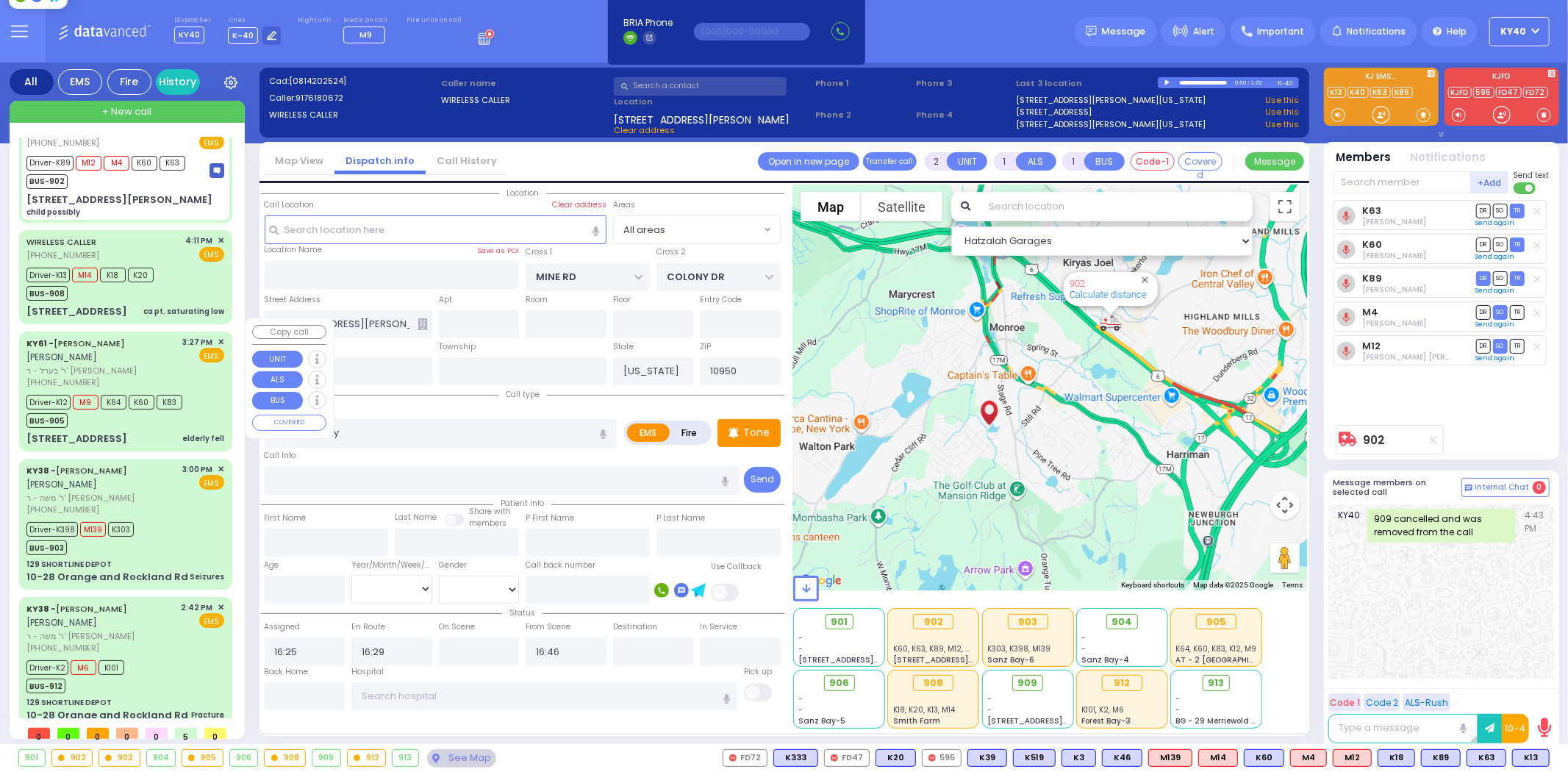
click at [115, 337] on link "KY61 - ARON ZEV POLACHECK" at bounding box center [76, 343] width 99 height 12
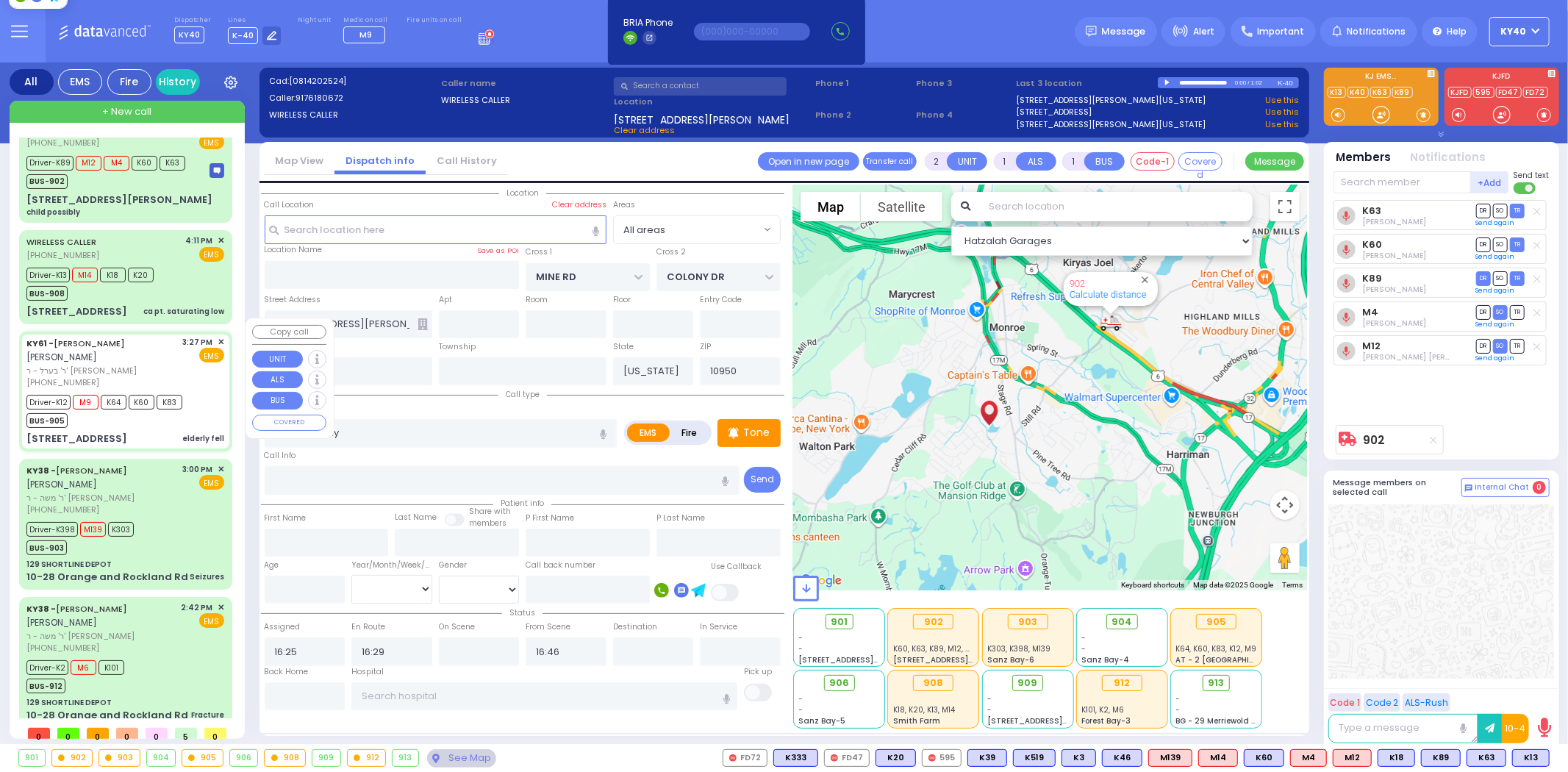
type input "6"
select select
type input "elderly fell"
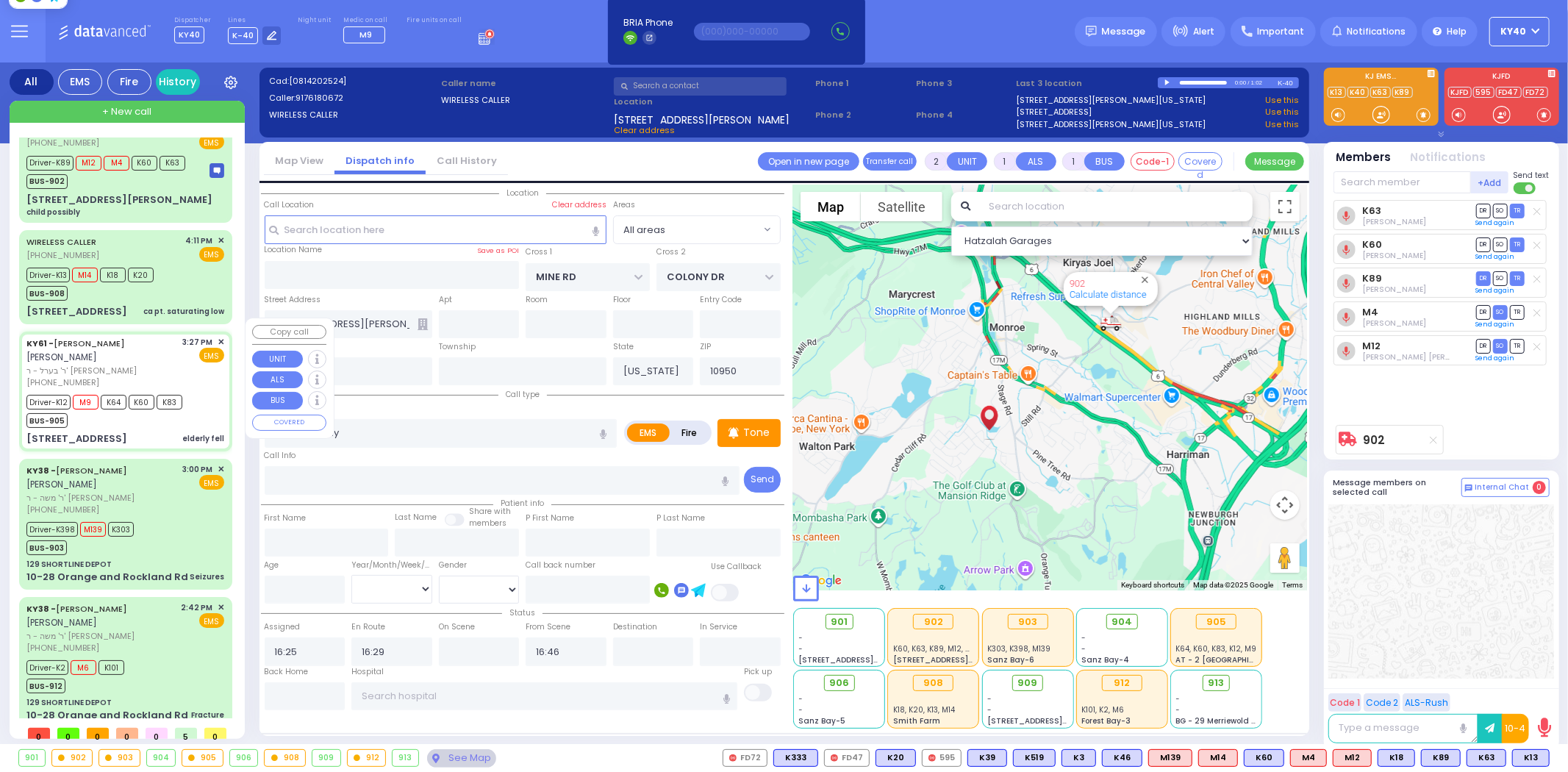
radio input "true"
type input "ARON ZEV"
type input "POLACHECK"
type input "Eva"
type input "Jacobowitz"
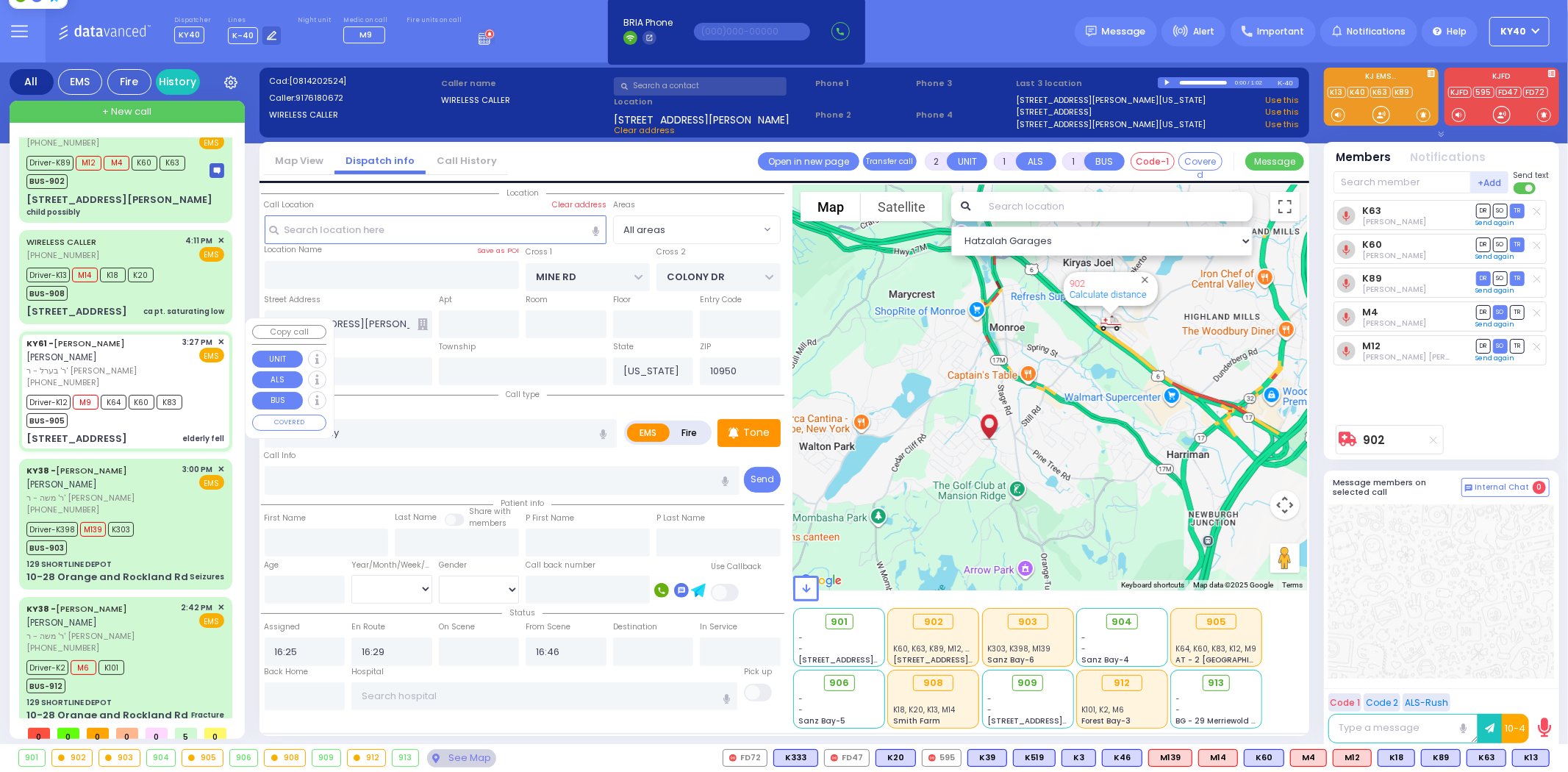
type input "96"
select select "Year"
select select "[DEMOGRAPHIC_DATA]"
type input "15:27"
type input "15:29"
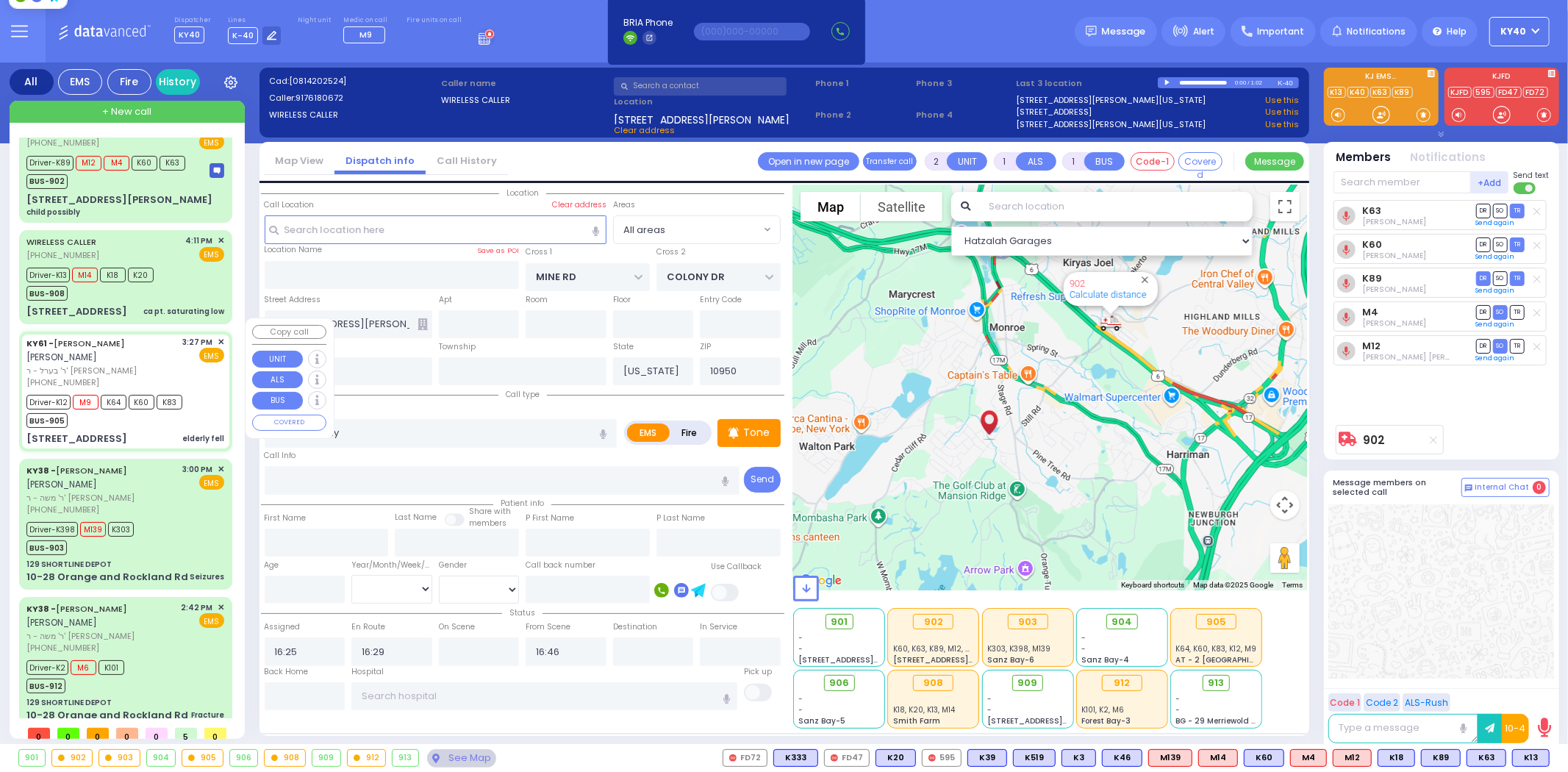
type input "15:30"
type input "16:15"
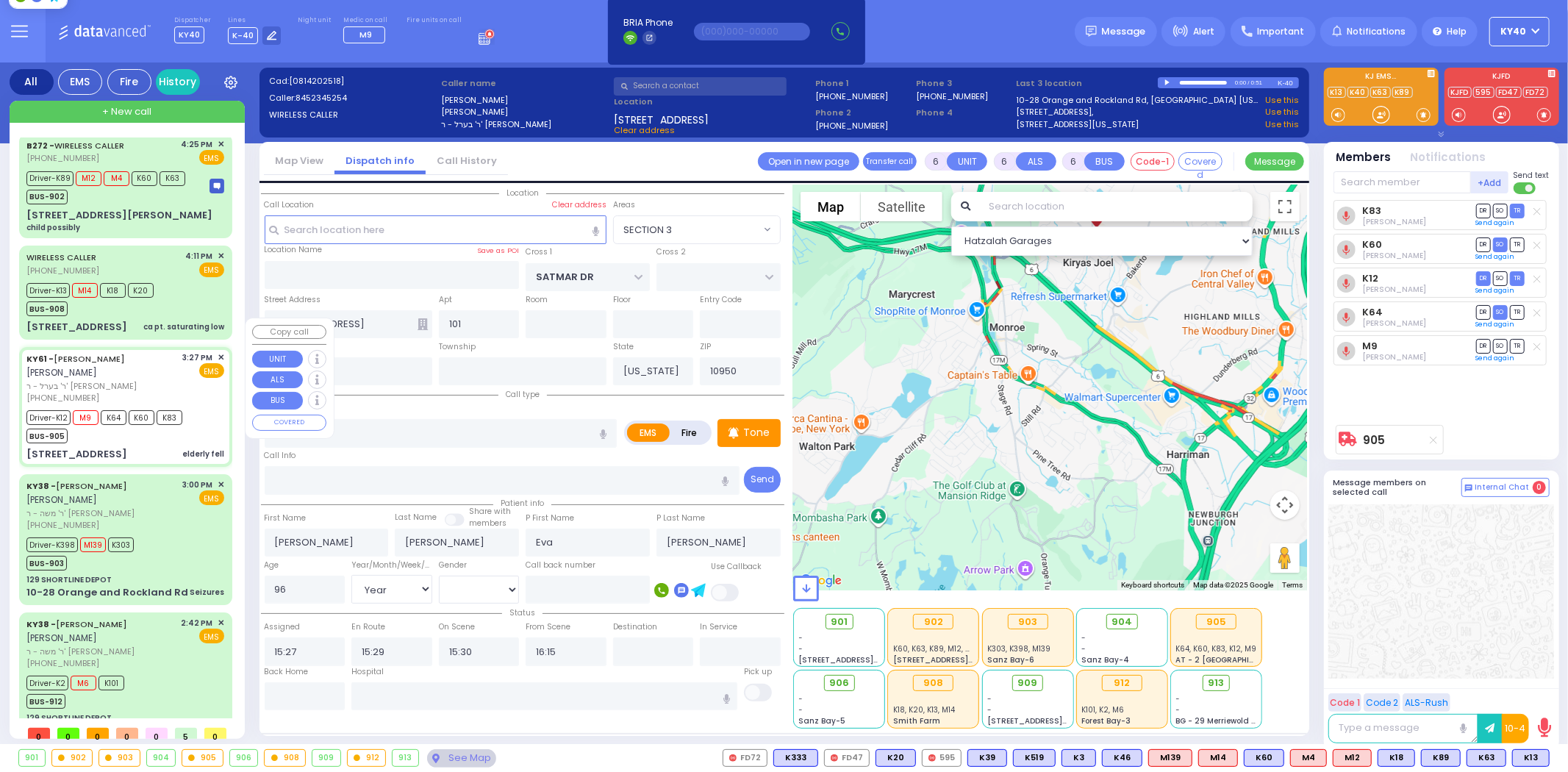
scroll to position [0, 0]
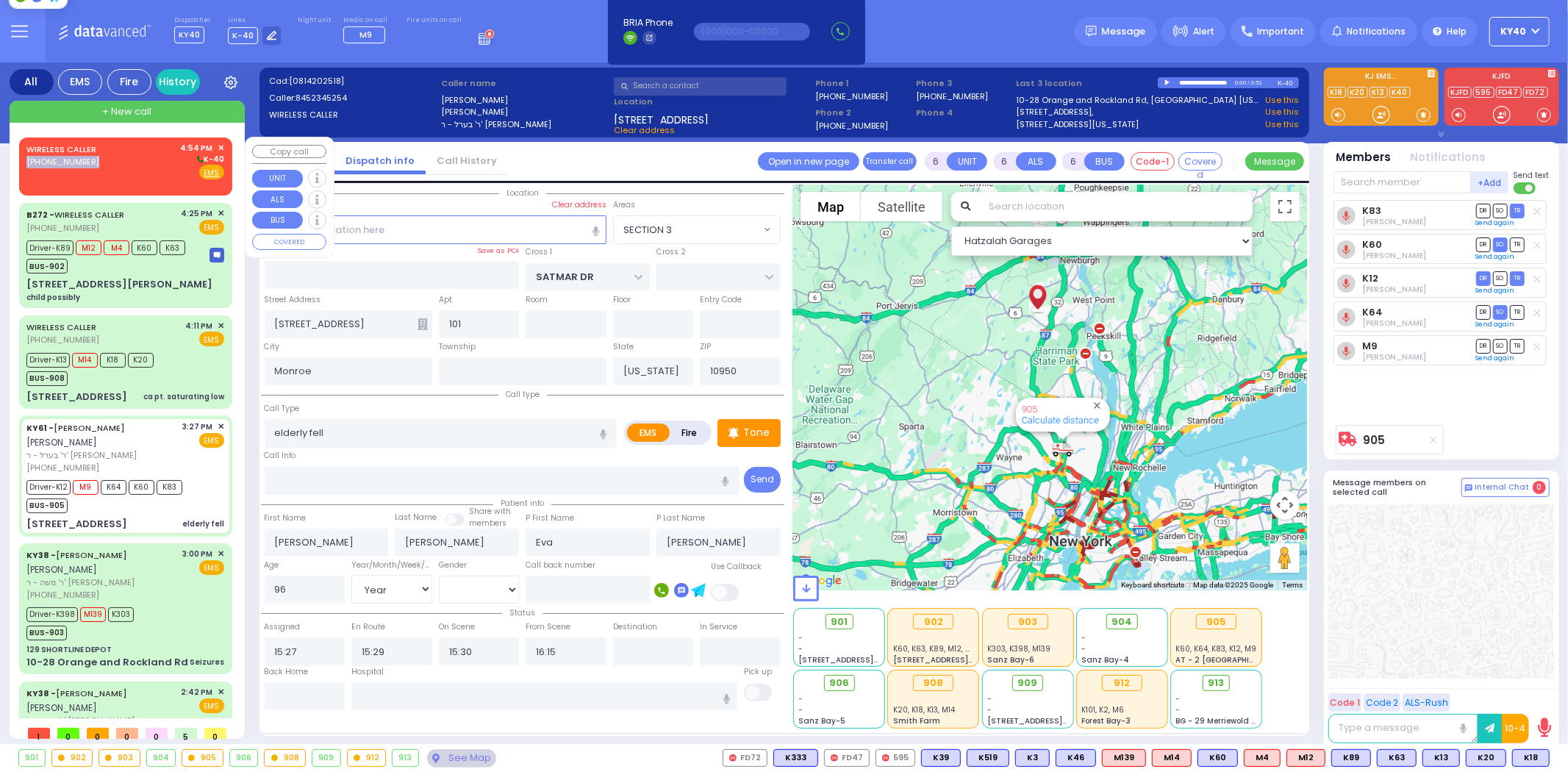
drag, startPoint x: 96, startPoint y: 159, endPoint x: 101, endPoint y: 153, distance: 7.8
click at [101, 153] on div "WIRELESS CALLER (845) 500-6157 4:54 PM ✕ K-40" at bounding box center [125, 161] width 198 height 39
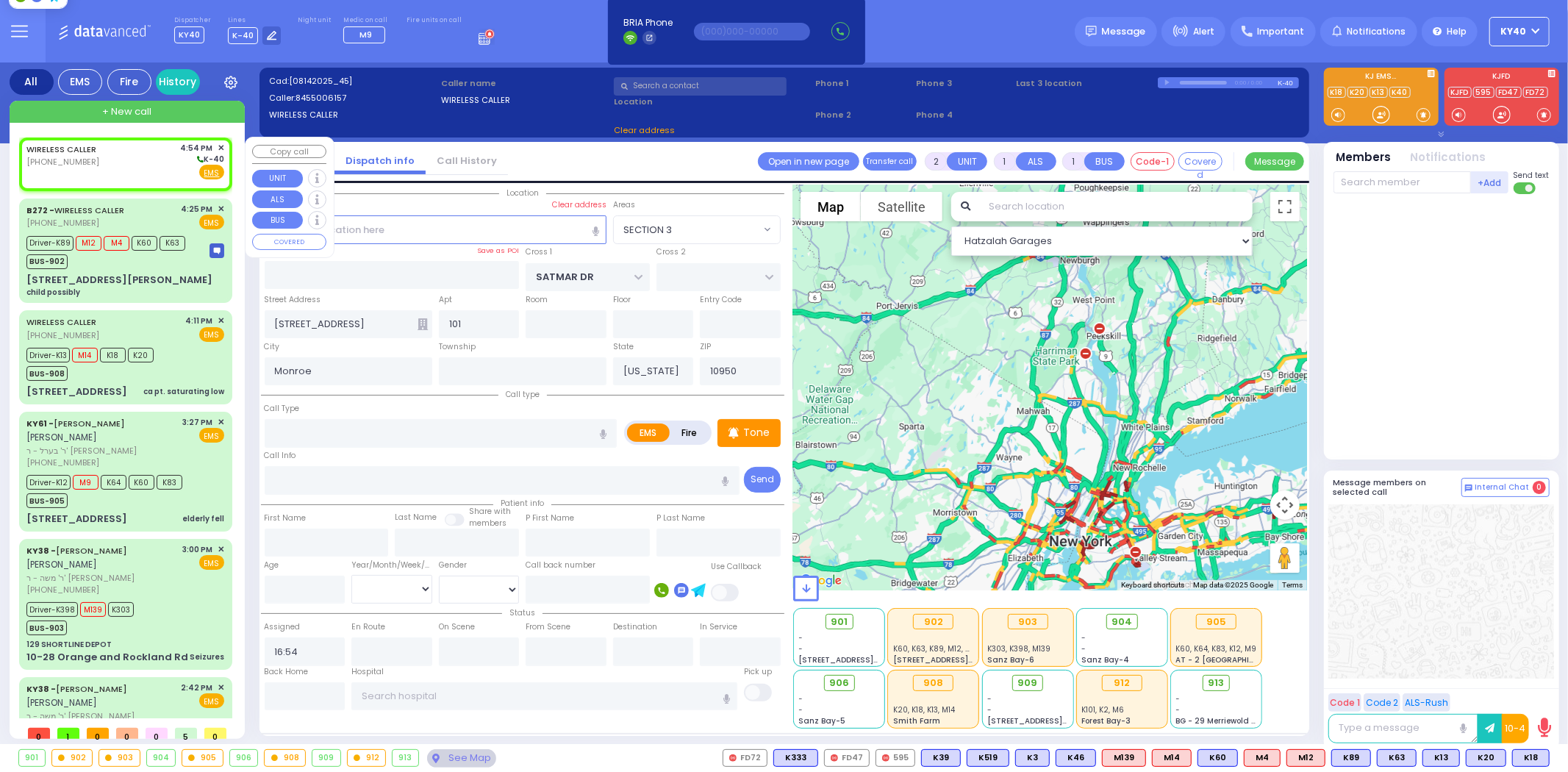
click at [111, 158] on div "WIRELESS CALLER (845) 500-6157 4:54 PM ✕ K-40" at bounding box center [125, 161] width 198 height 39
click at [111, 157] on div "WIRELESS CALLER (845) 500-6157 4:54 PM ✕ K-40" at bounding box center [125, 161] width 198 height 39
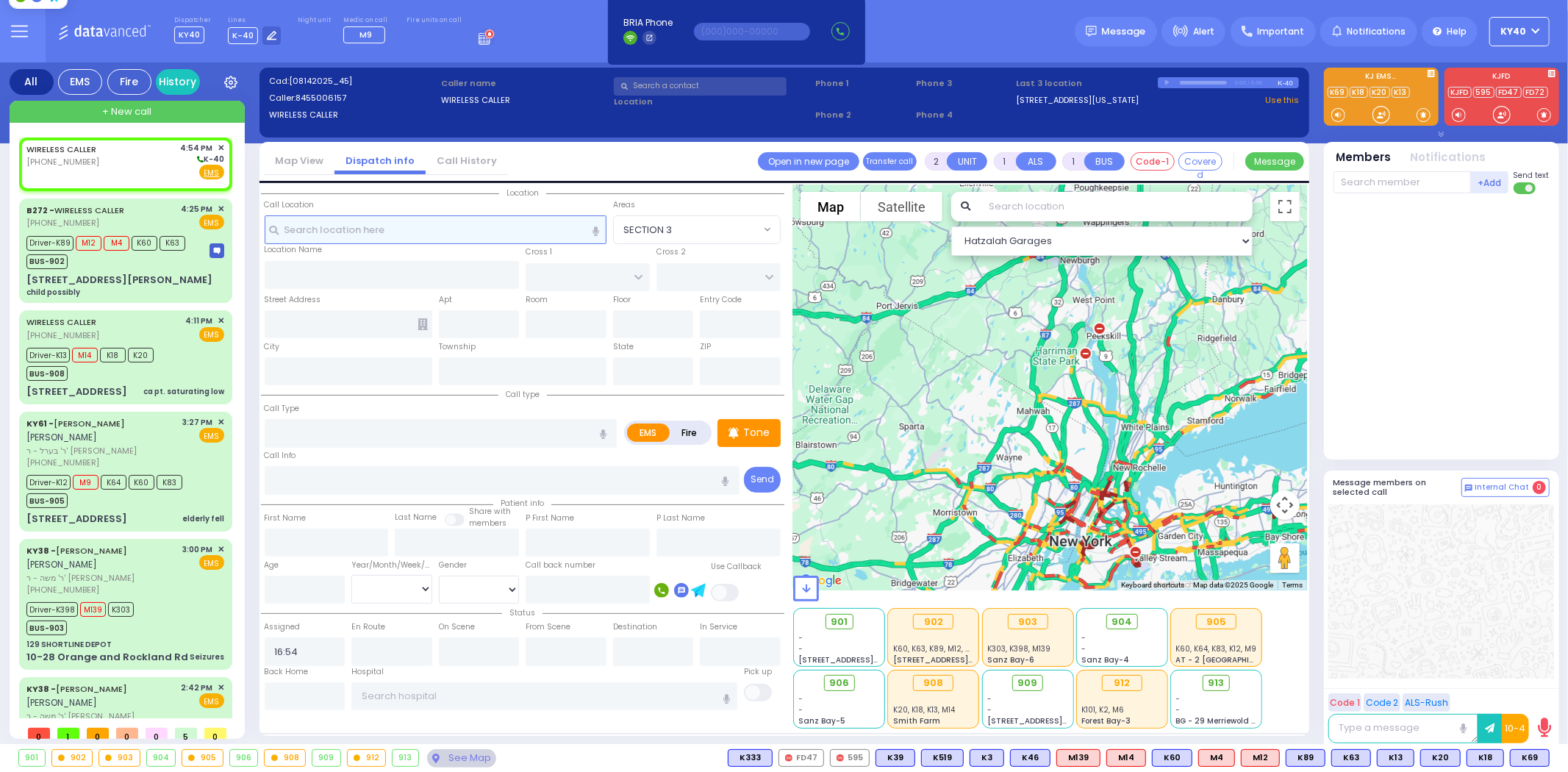
click at [388, 228] on input "text" at bounding box center [435, 229] width 342 height 28
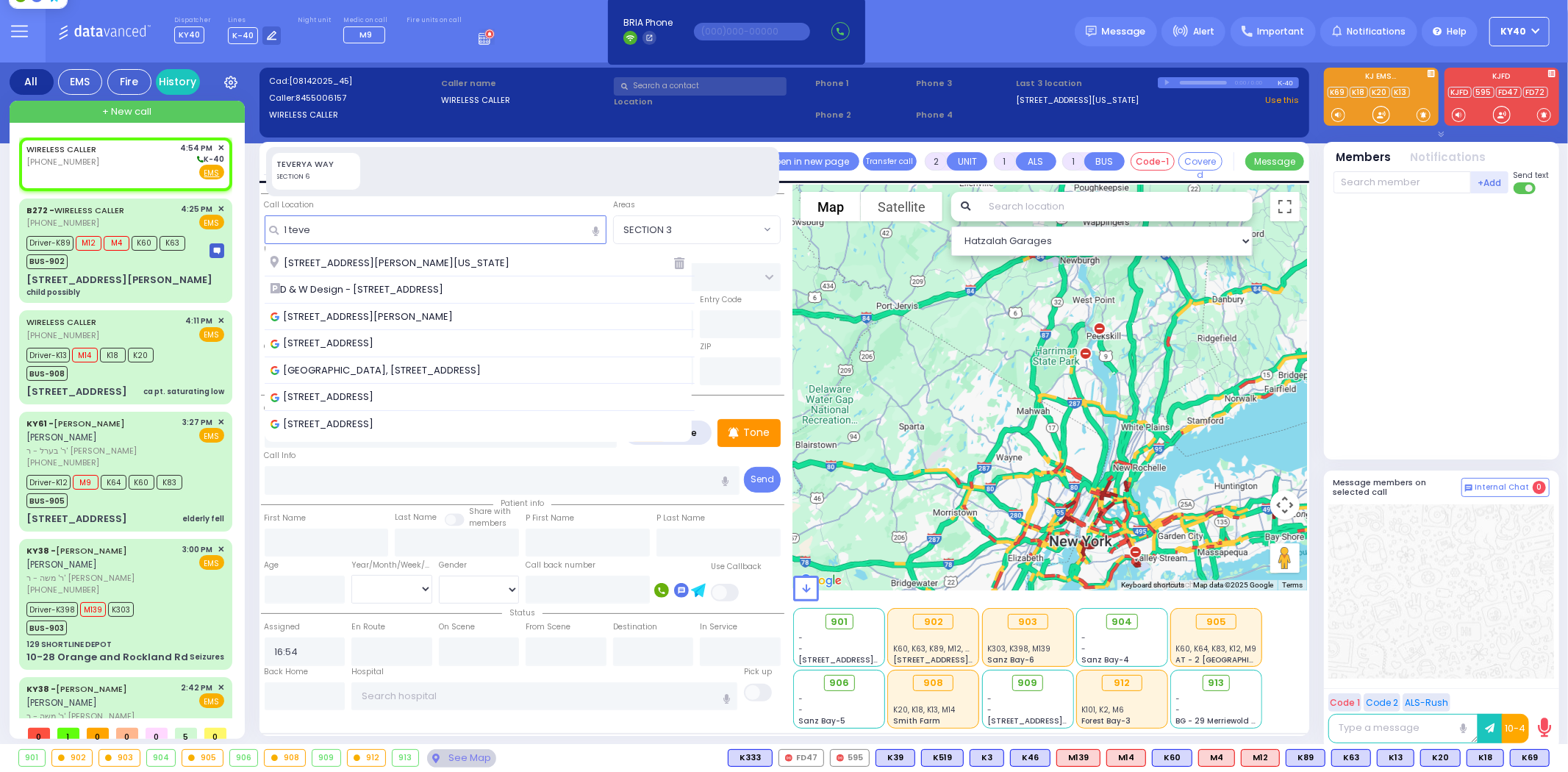
click at [370, 261] on span "[STREET_ADDRESS][PERSON_NAME][US_STATE]" at bounding box center [392, 263] width 244 height 15
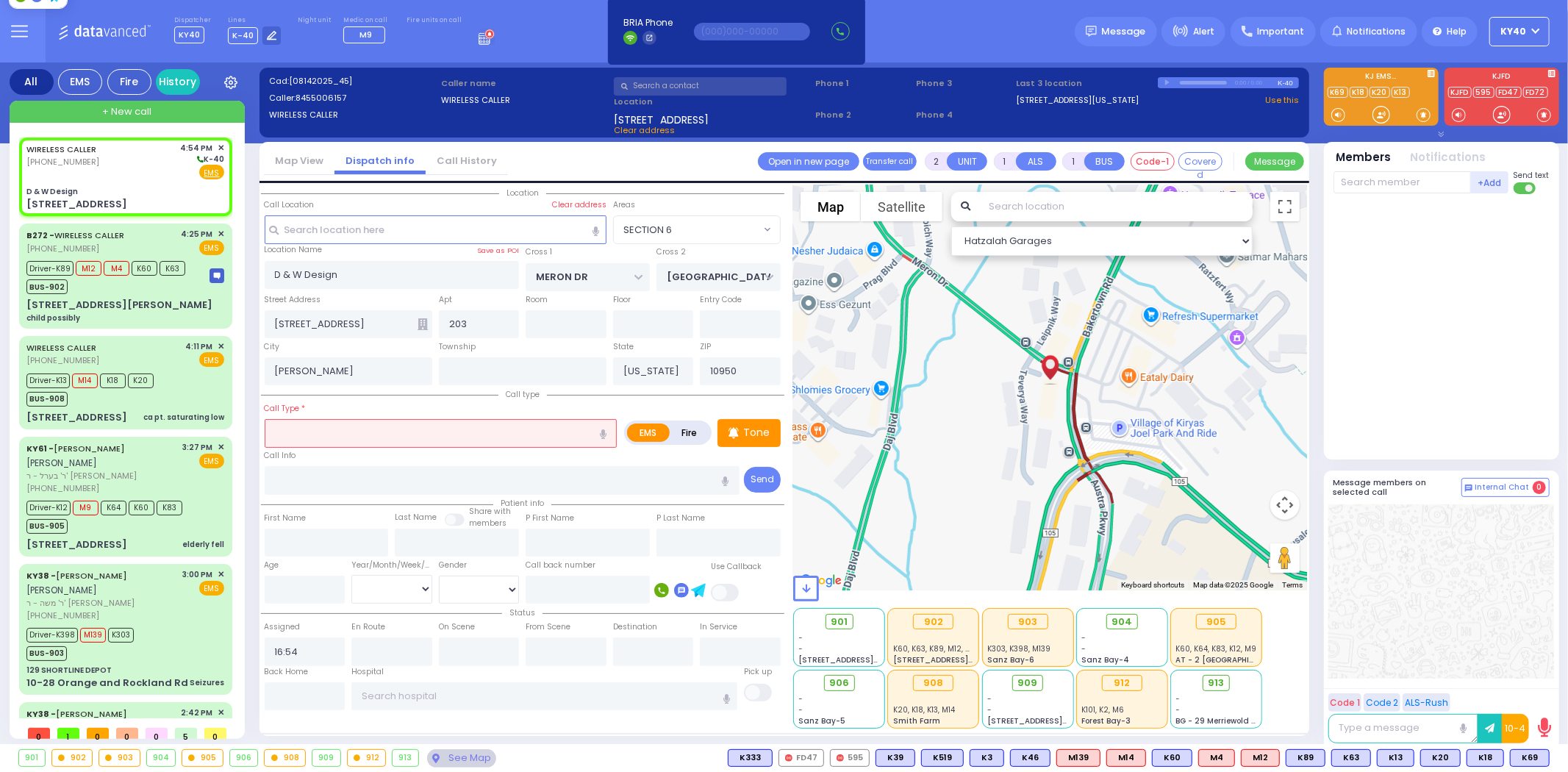
click at [388, 429] on input "text" at bounding box center [441, 433] width 353 height 28
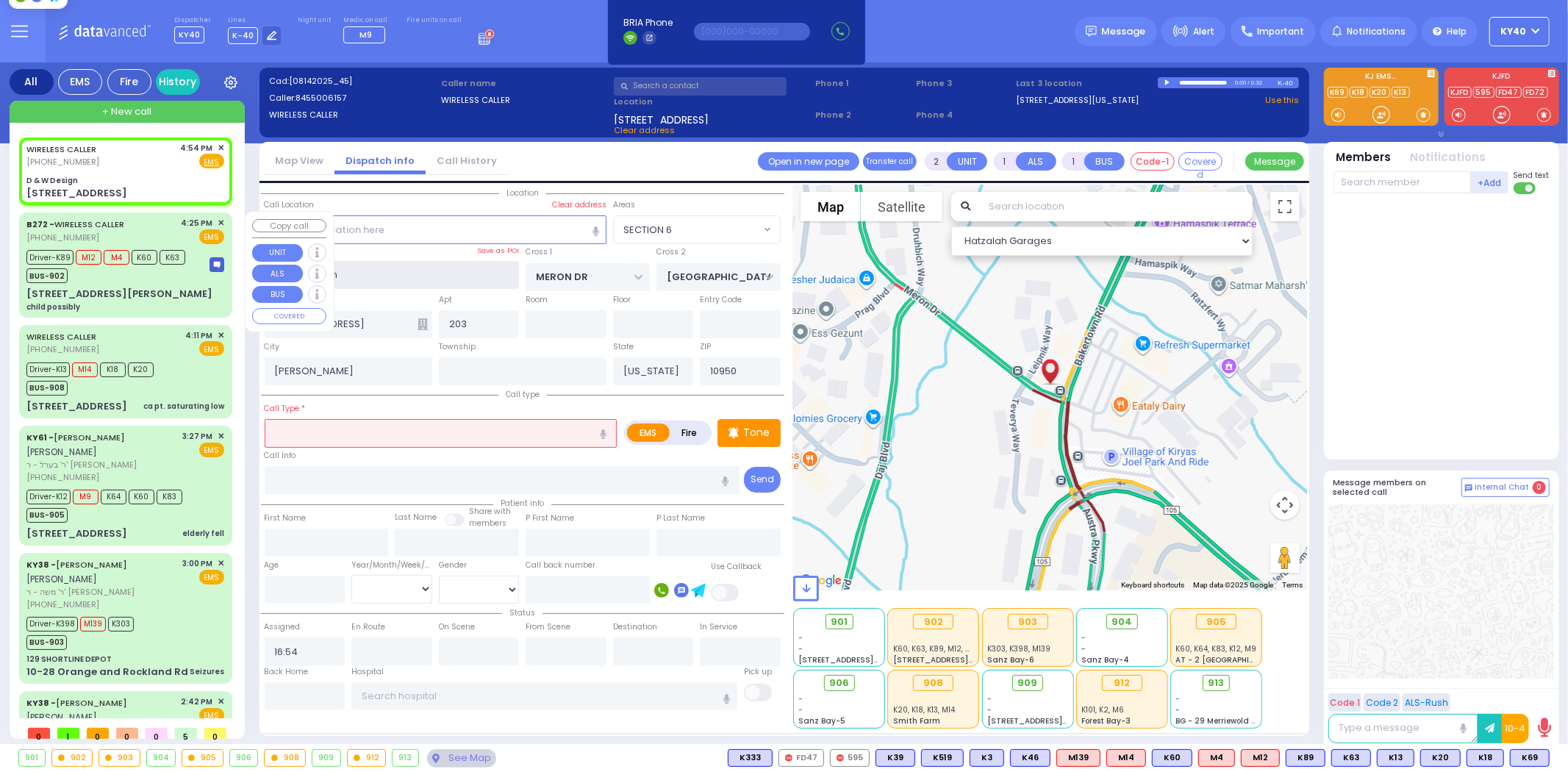
drag, startPoint x: 357, startPoint y: 267, endPoint x: 173, endPoint y: 253, distance: 184.5
click at [175, 251] on div "All EMS Fire History Settings" at bounding box center [784, 406] width 1550 height 687
click at [452, 425] on input "text" at bounding box center [441, 433] width 353 height 28
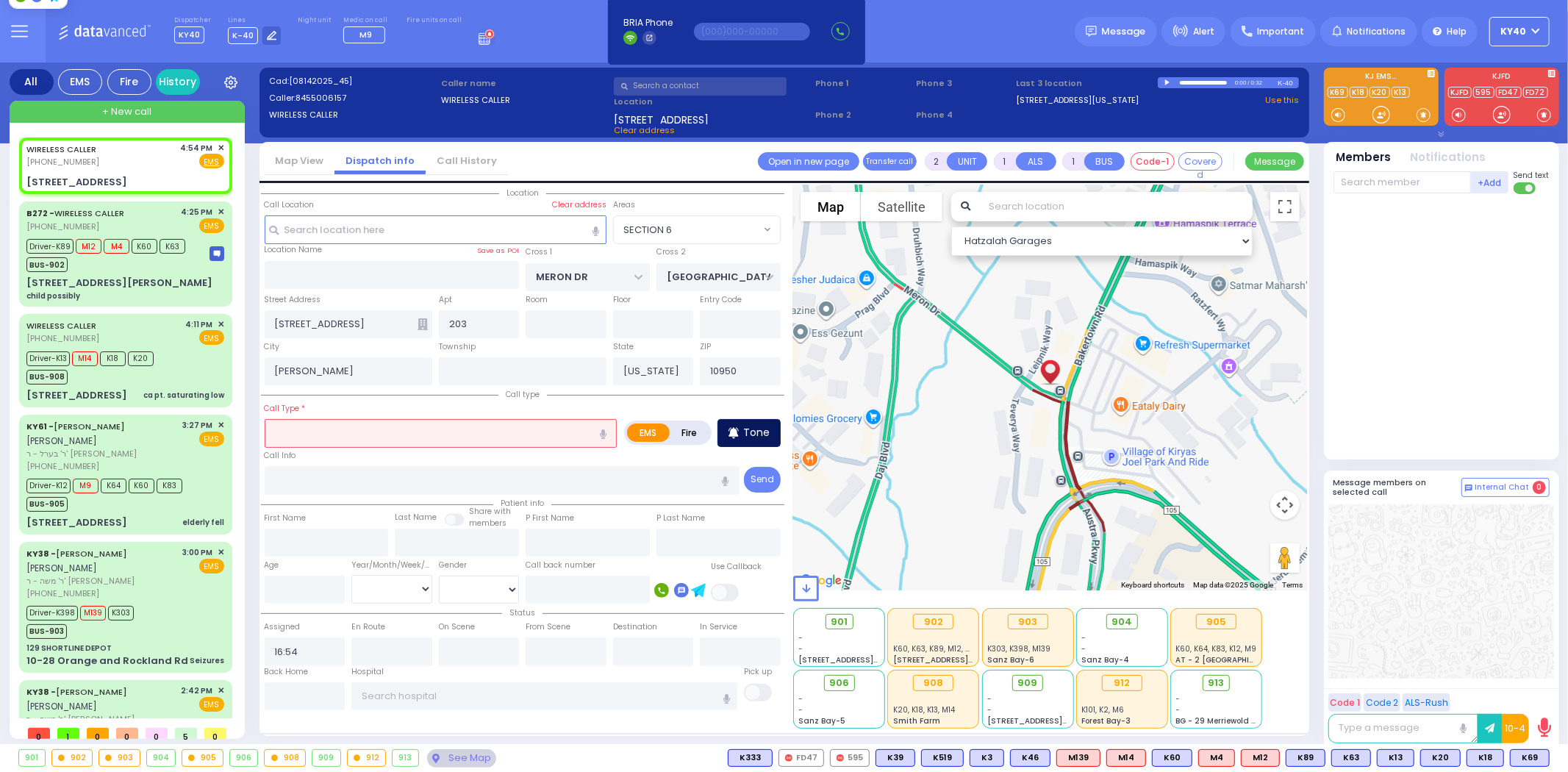
click at [765, 435] on p "Tone" at bounding box center [756, 433] width 27 height 15
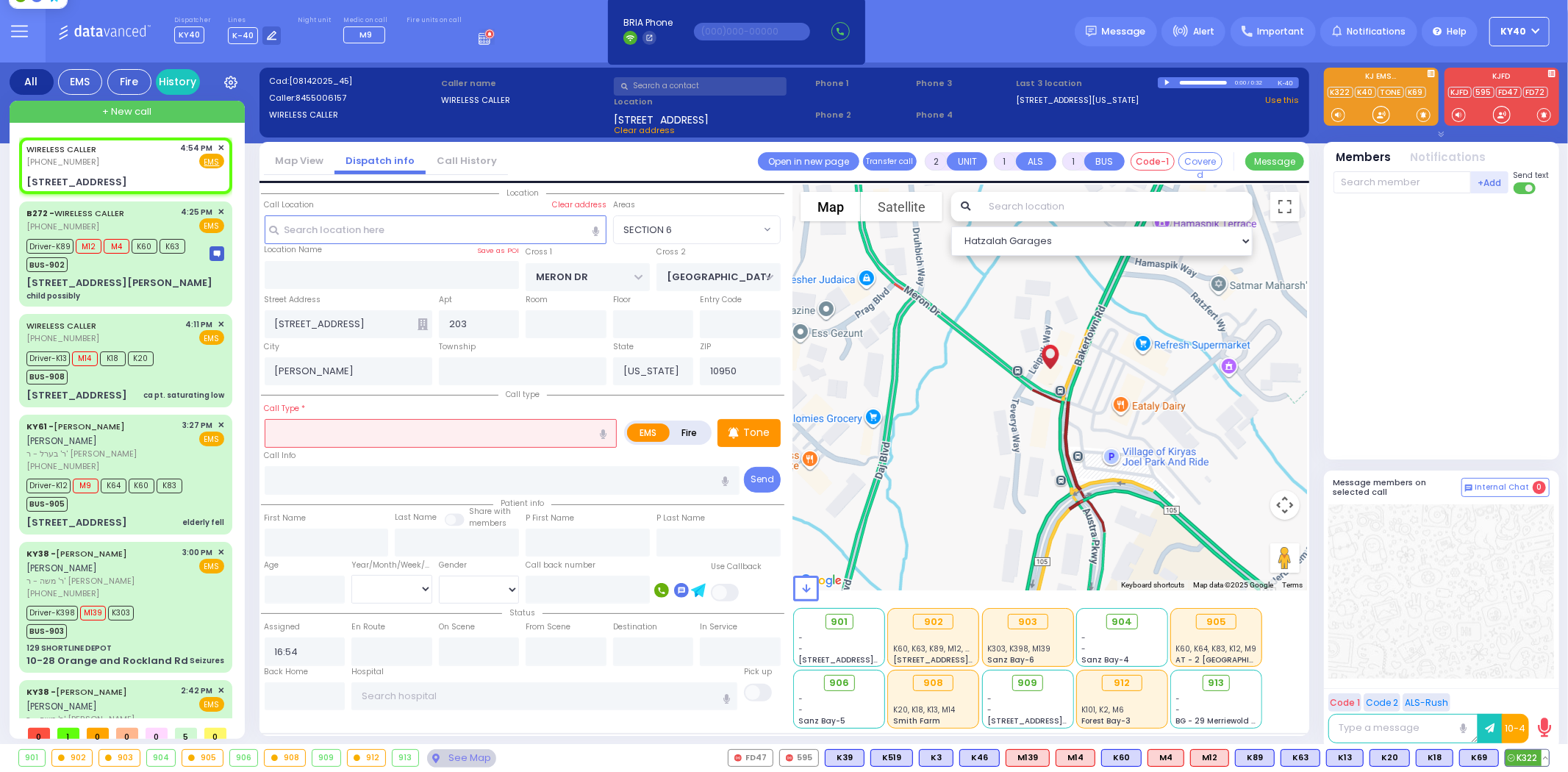
click at [1522, 755] on span "K322" at bounding box center [1527, 757] width 44 height 16
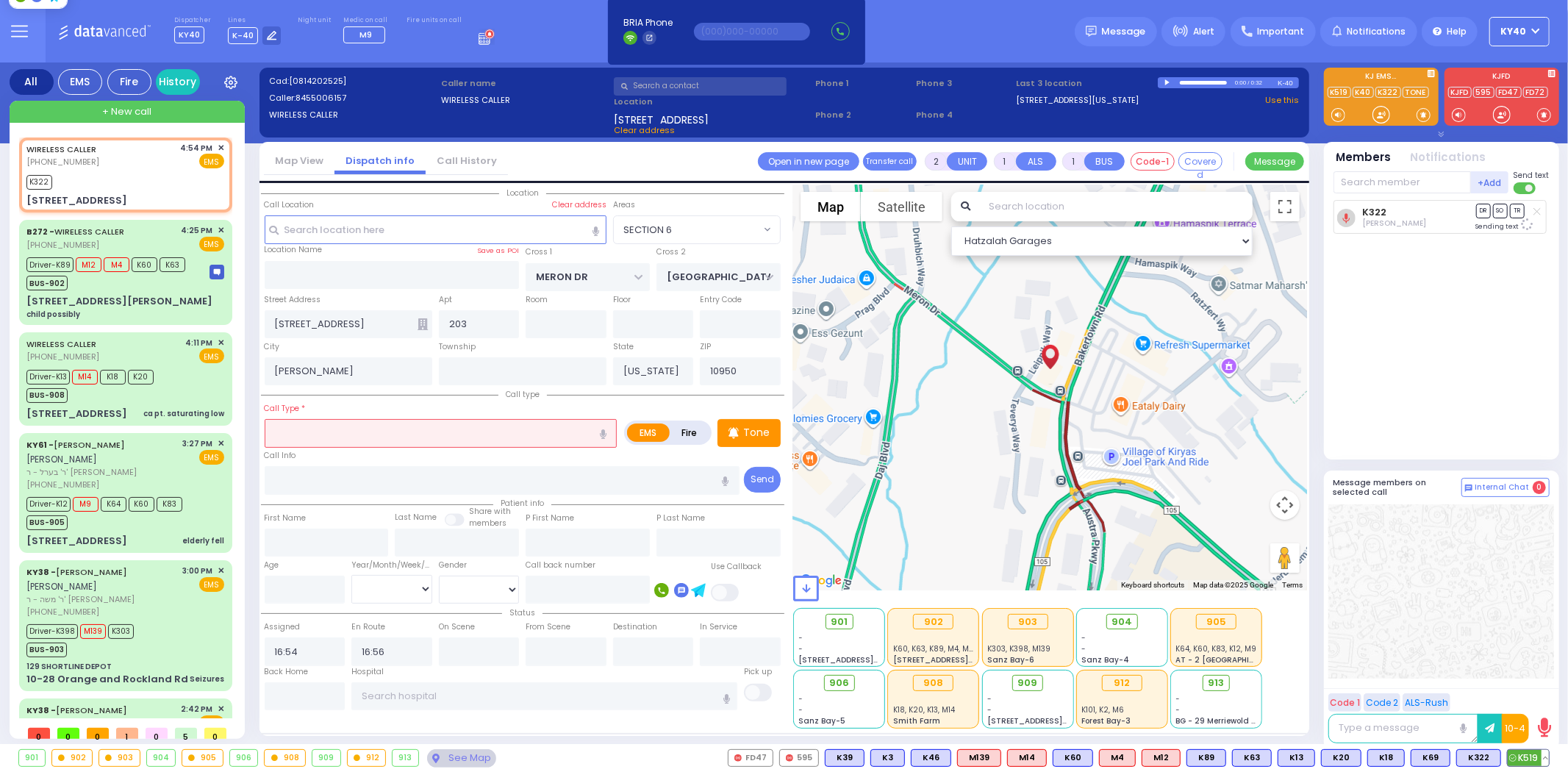
click at [1529, 758] on span "K519" at bounding box center [1528, 757] width 41 height 16
click at [457, 432] on input "text" at bounding box center [441, 433] width 353 height 28
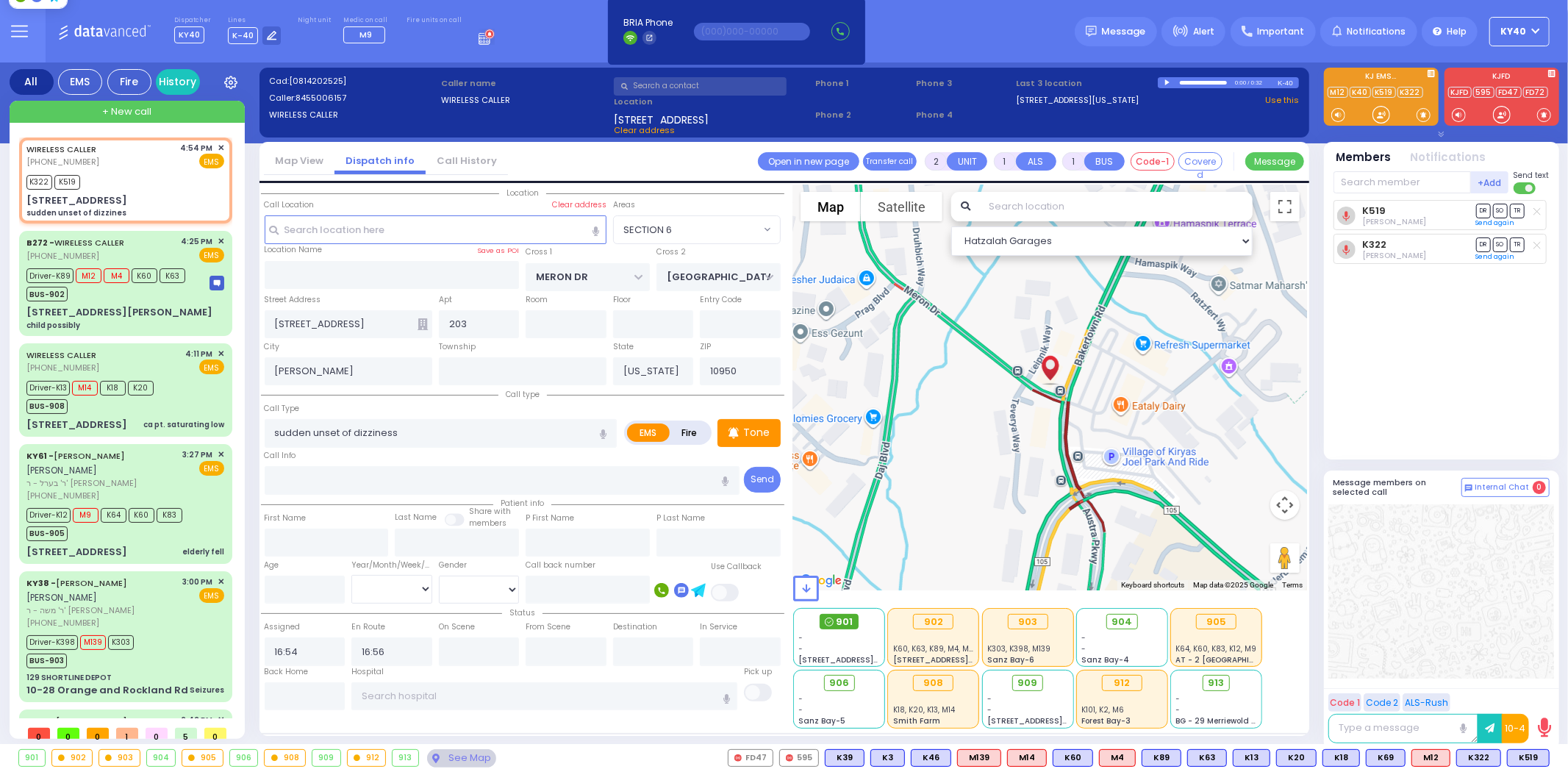
click at [843, 626] on span "901" at bounding box center [845, 622] width 17 height 15
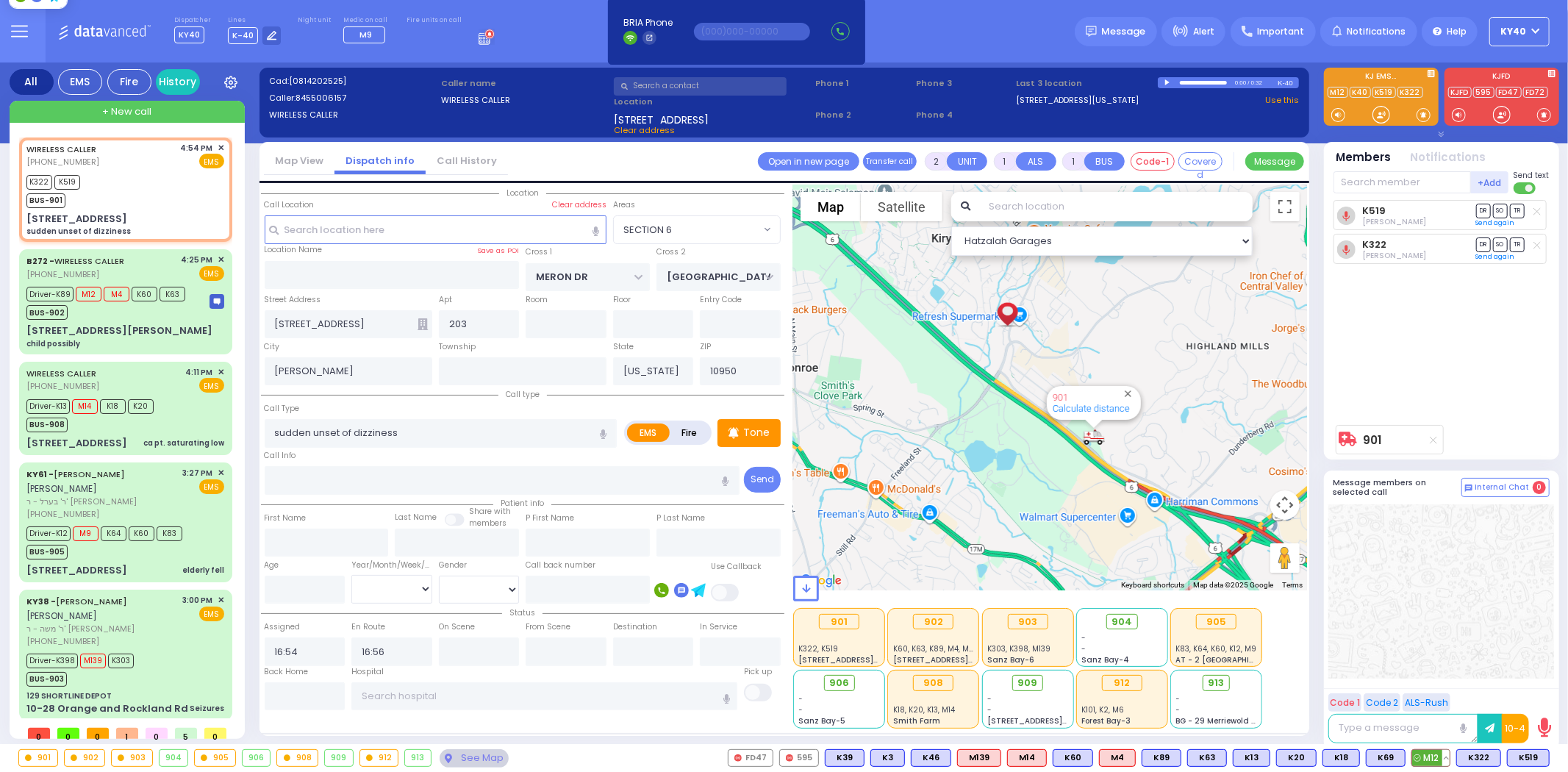
click at [1431, 761] on span "M12" at bounding box center [1431, 757] width 38 height 16
select select "SECTION 6"
select select
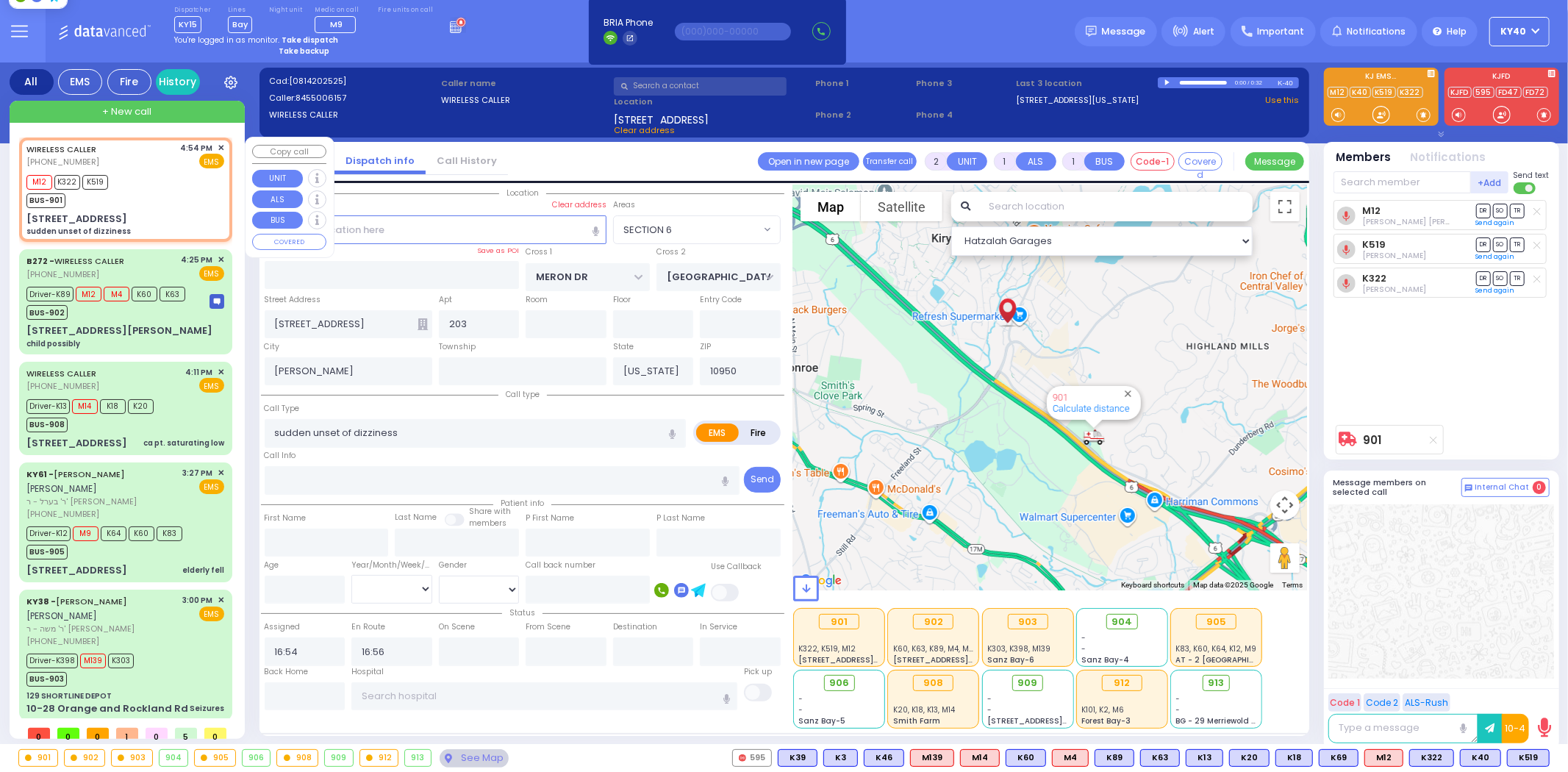
click at [138, 184] on div "M12 K322 K519 BUS-901" at bounding box center [125, 189] width 198 height 37
select select
radio input "true"
select select
select select "Hatzalah Garages"
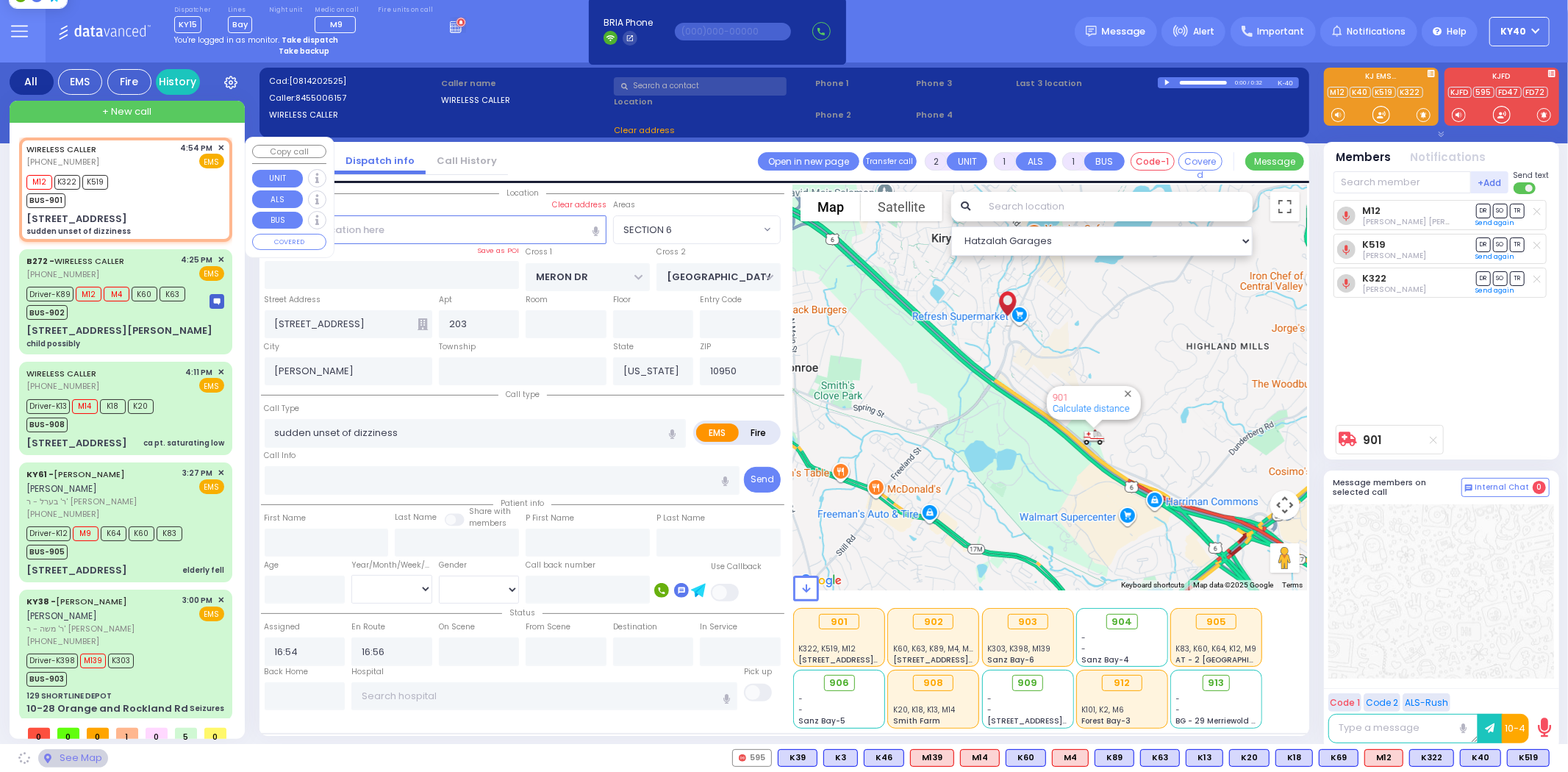
select select "SECTION 6"
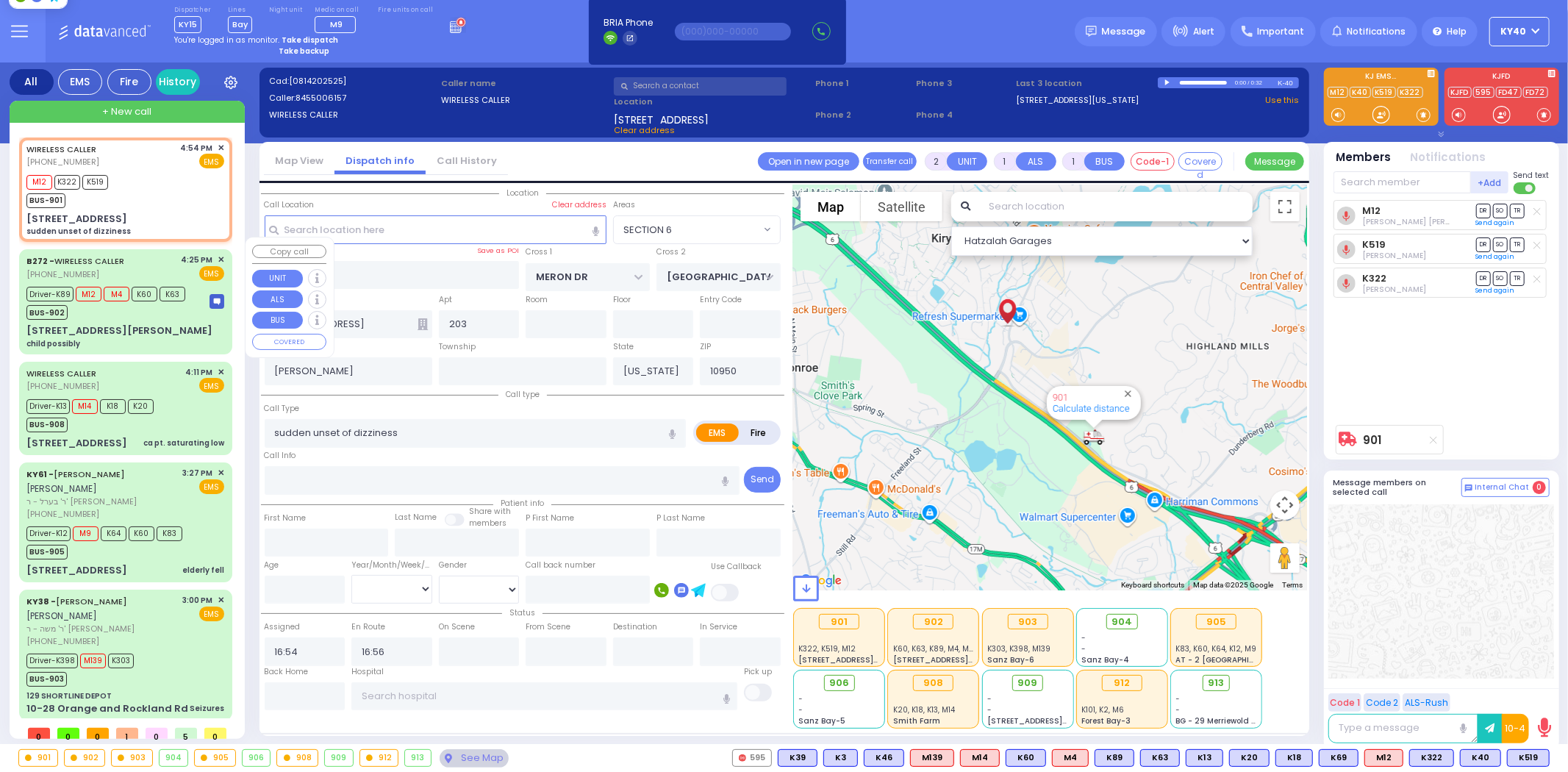
click at [167, 301] on div "BUS-902" at bounding box center [106, 310] width 159 height 18
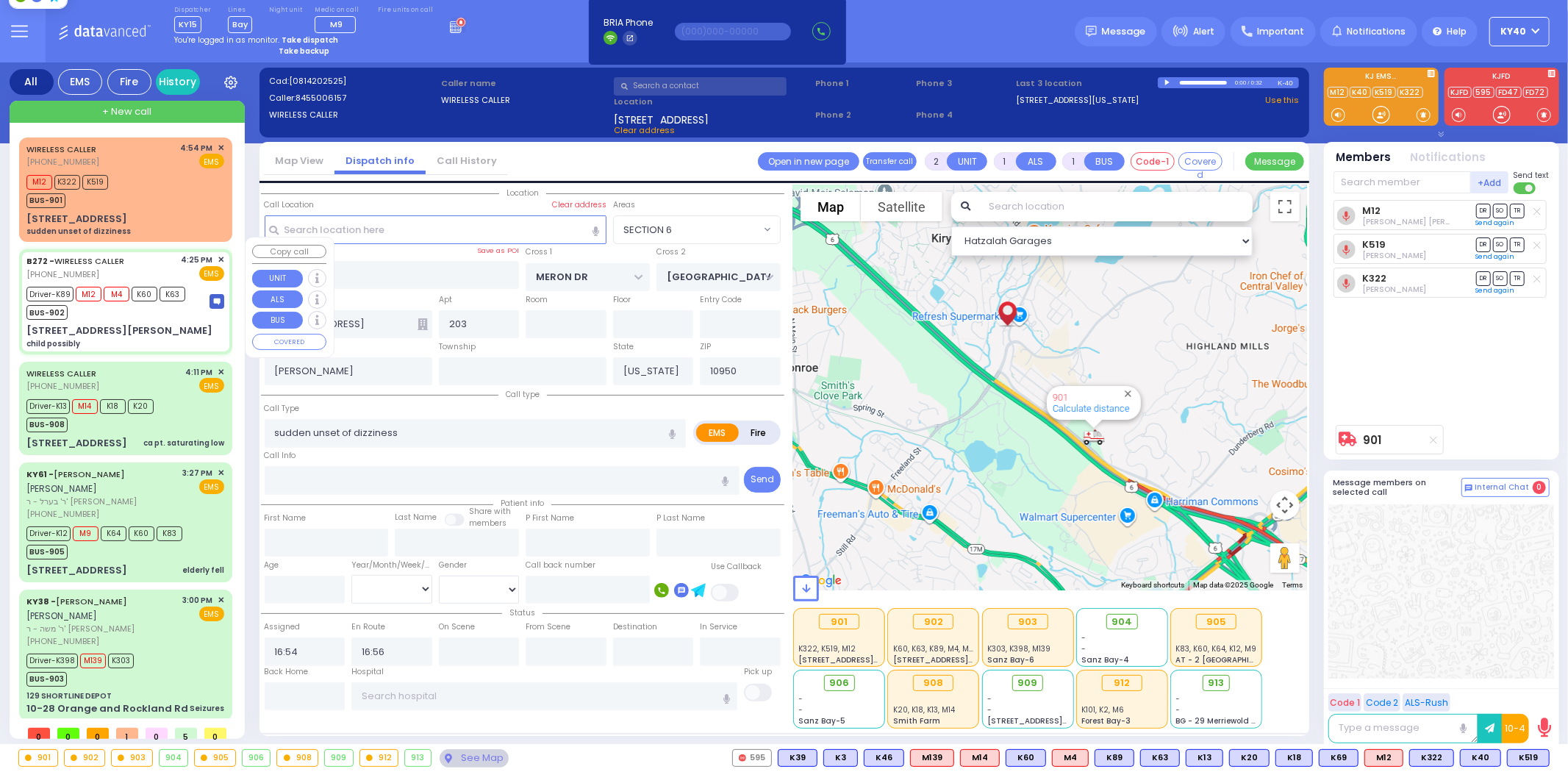
select select
type input "child possibly"
radio input "true"
select select
type input "16:25"
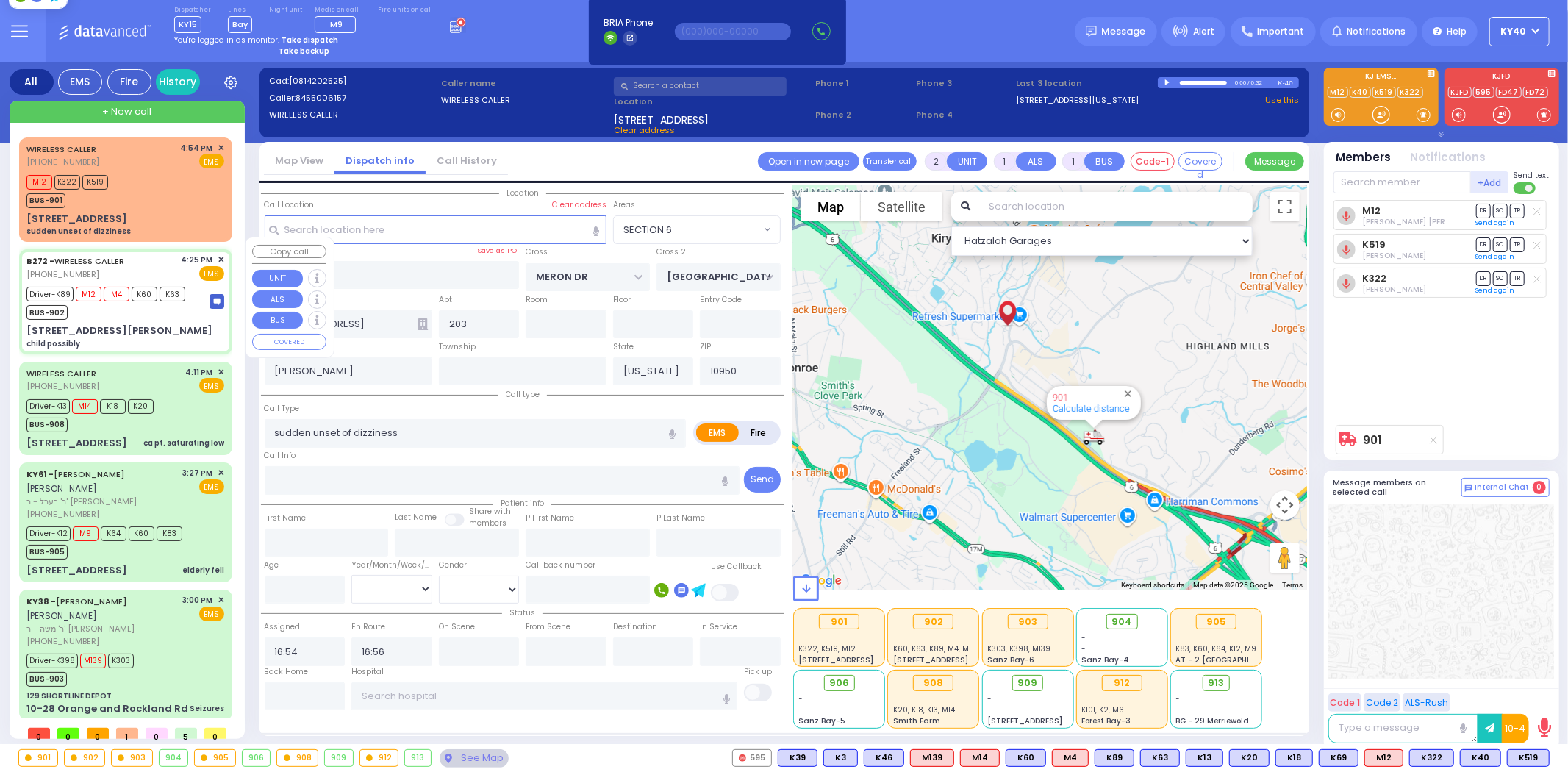
type input "16:29"
type input "16:46"
select select "Hatzalah Garages"
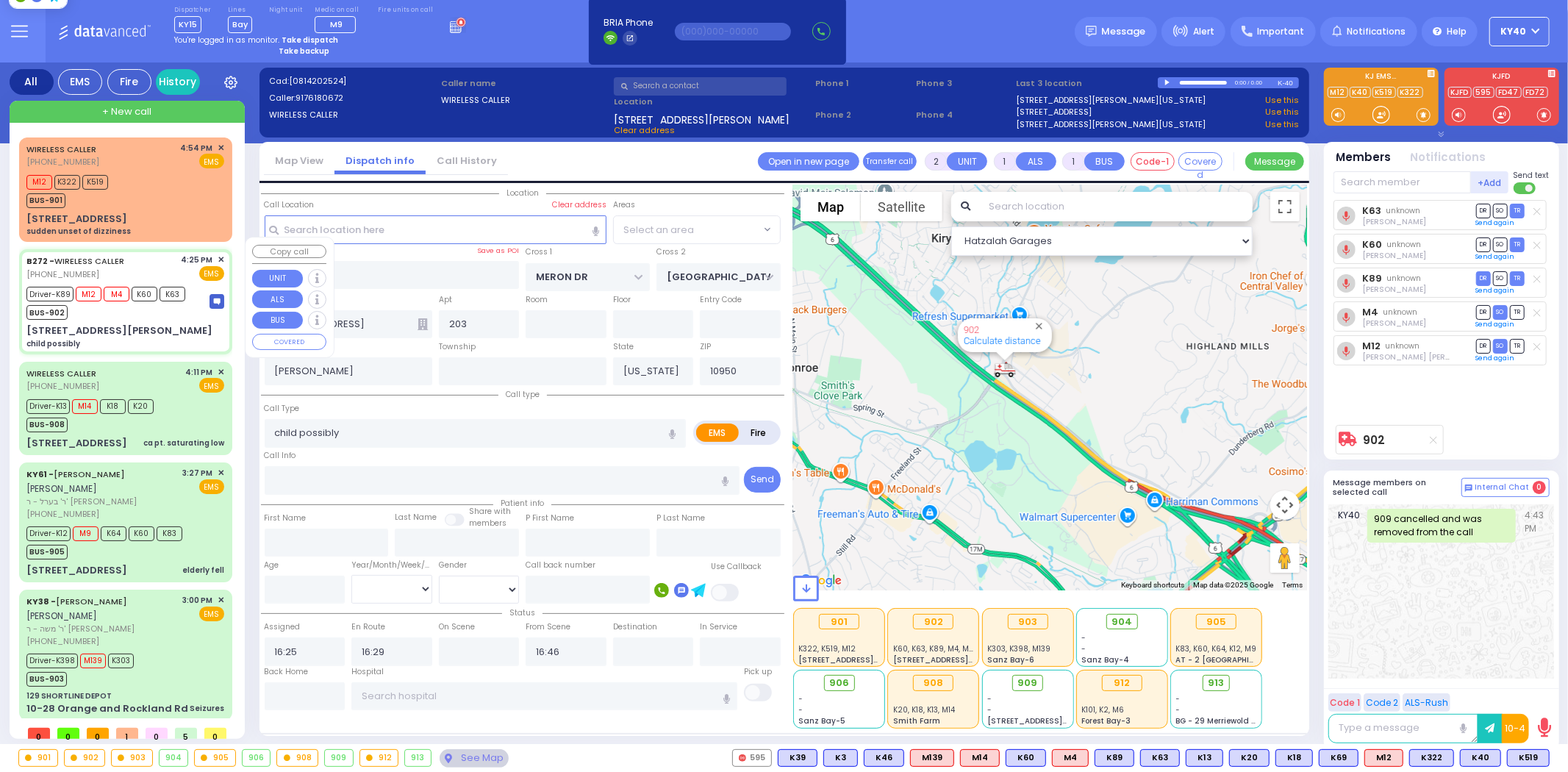
type input "MINE RD"
type input "COLONY DR"
type input "[STREET_ADDRESS][PERSON_NAME]"
type input "Monroe"
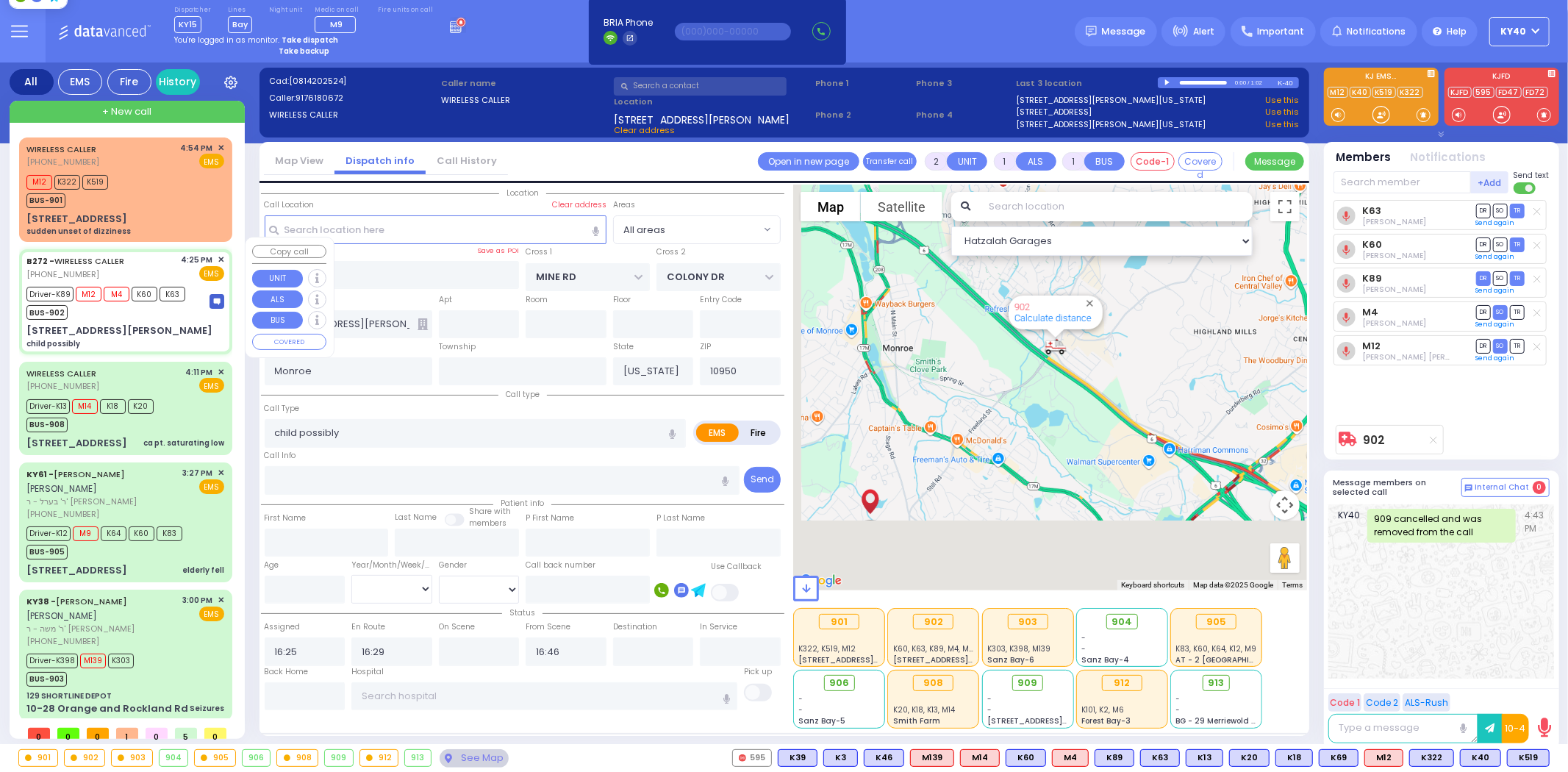
click at [167, 301] on div "BUS-902" at bounding box center [106, 310] width 159 height 18
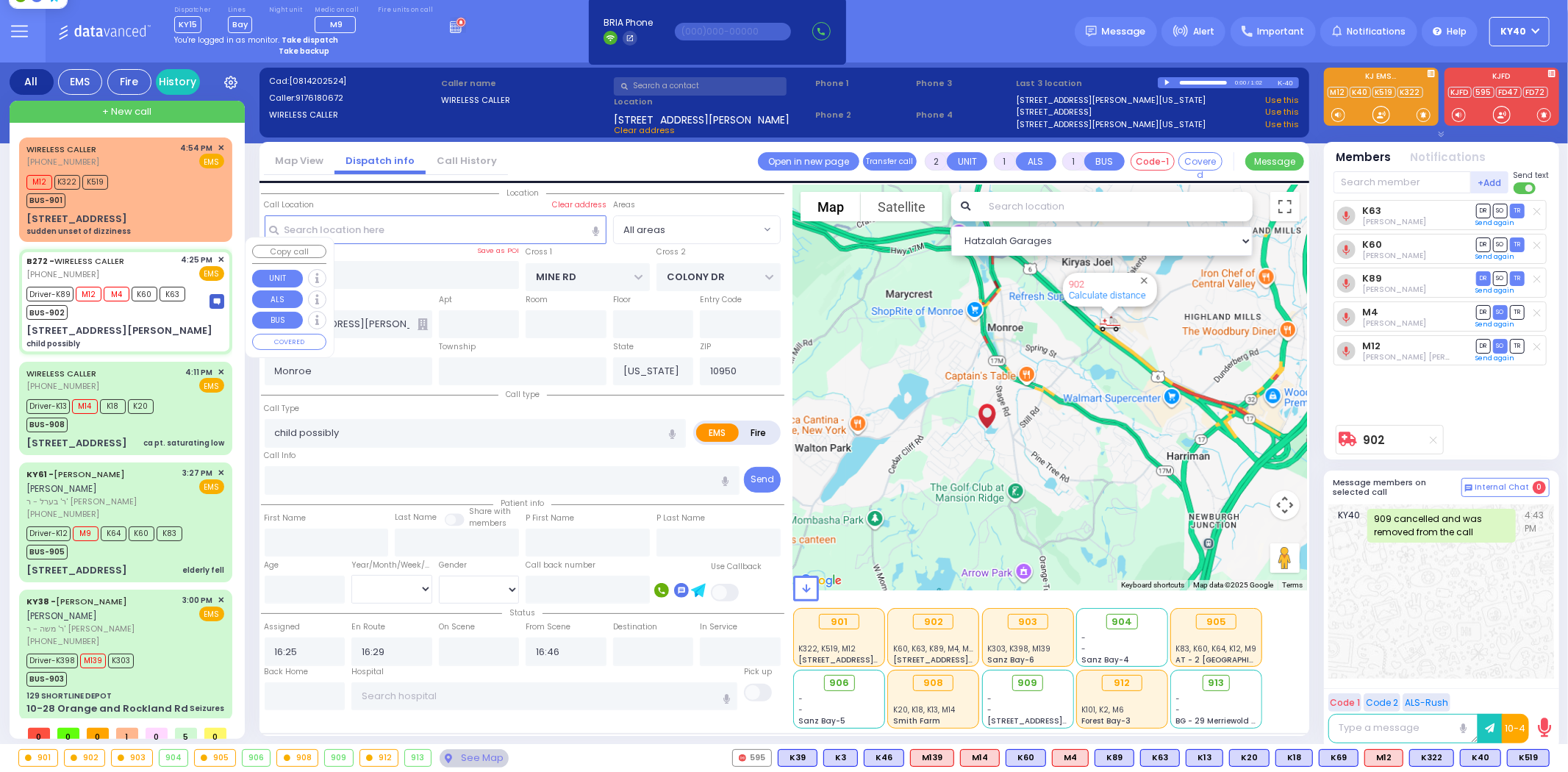
select select
radio input "true"
select select
select select "Hatzalah Garages"
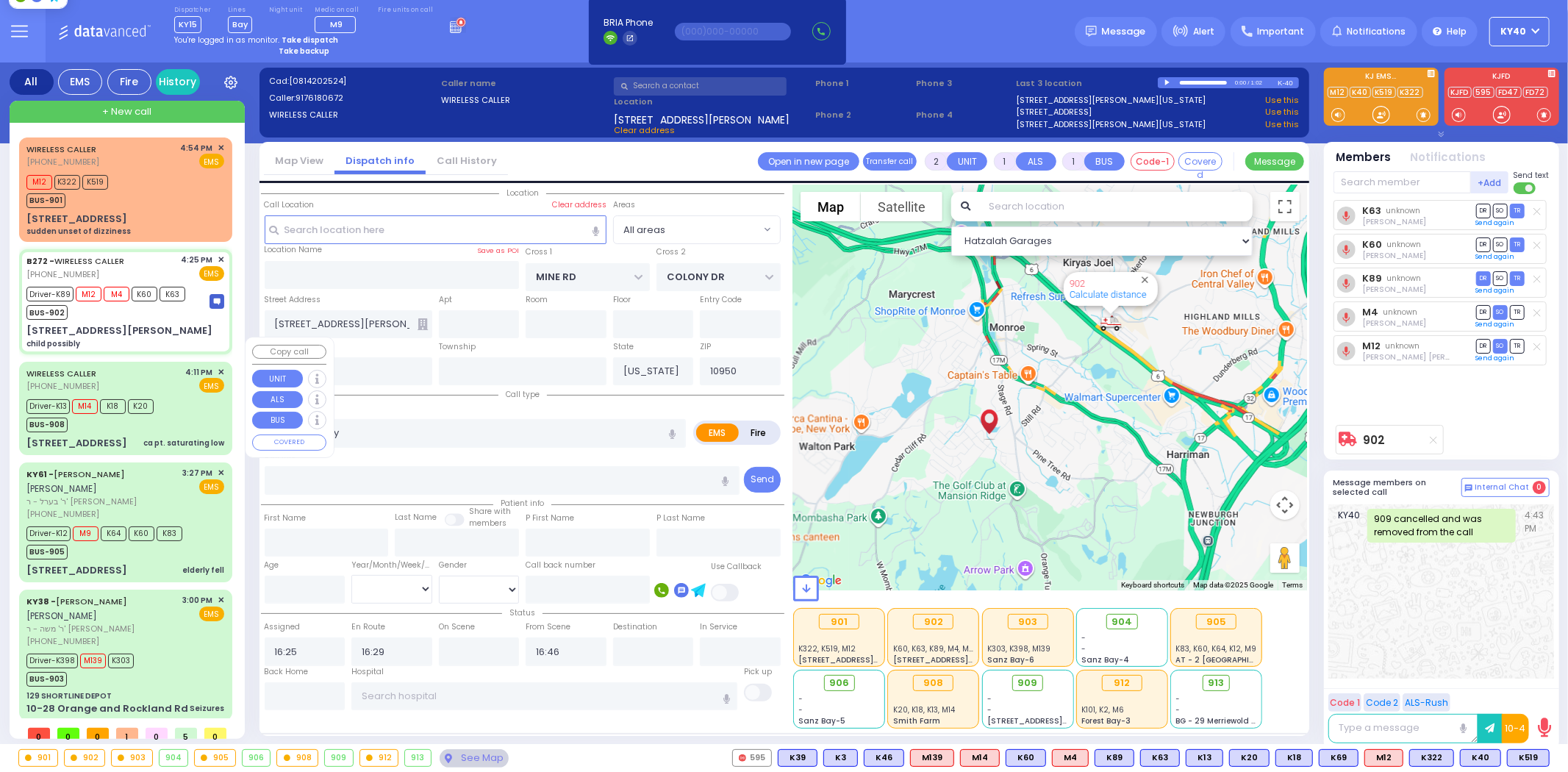
click at [190, 369] on div "WIRELESS CALLER [PHONE_NUMBER] 4:11 PM ✕ EMS Driver-K13 M14" at bounding box center [125, 409] width 207 height 89
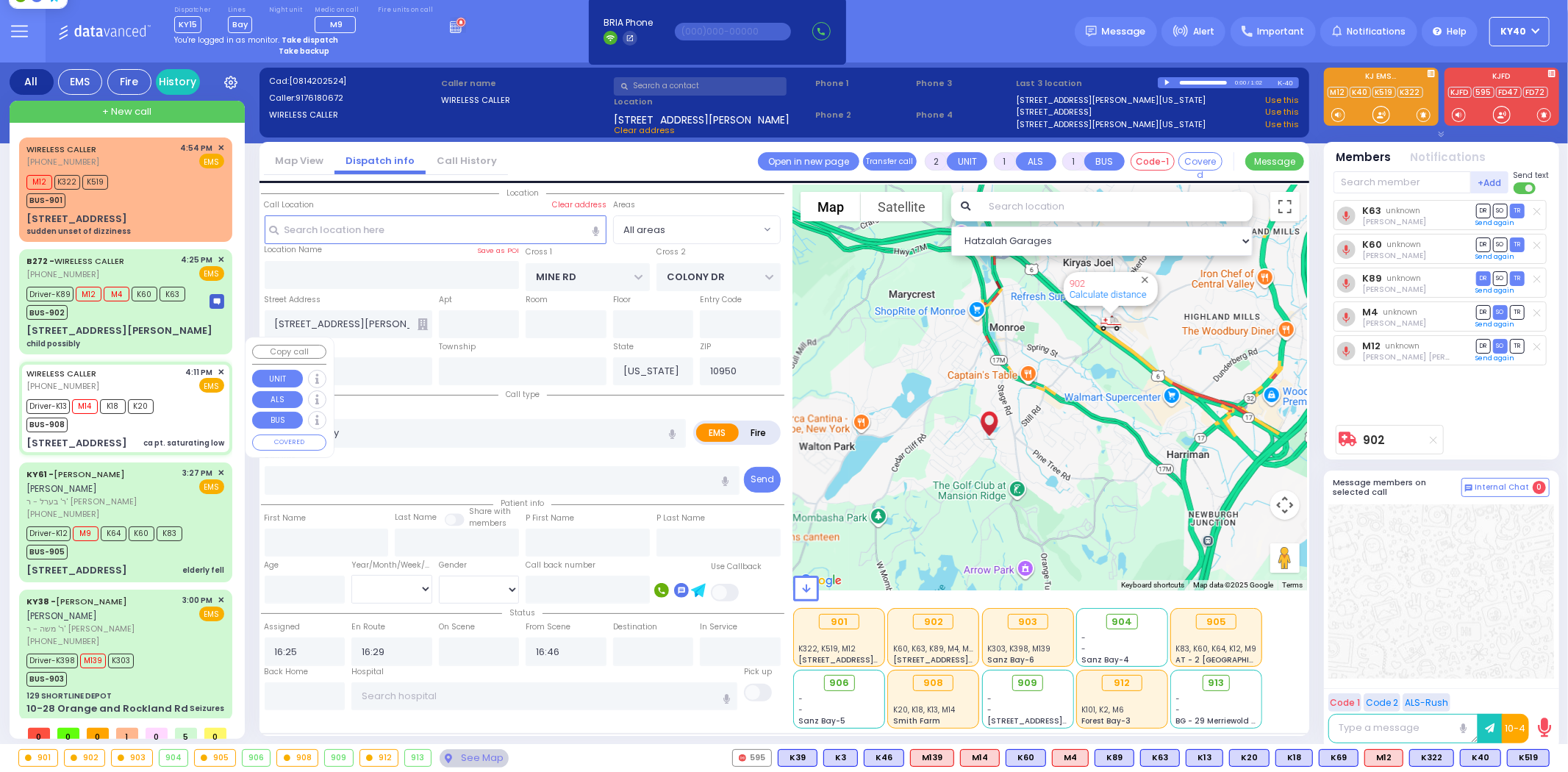
type input "6"
select select
type input "ca pt. saturating low"
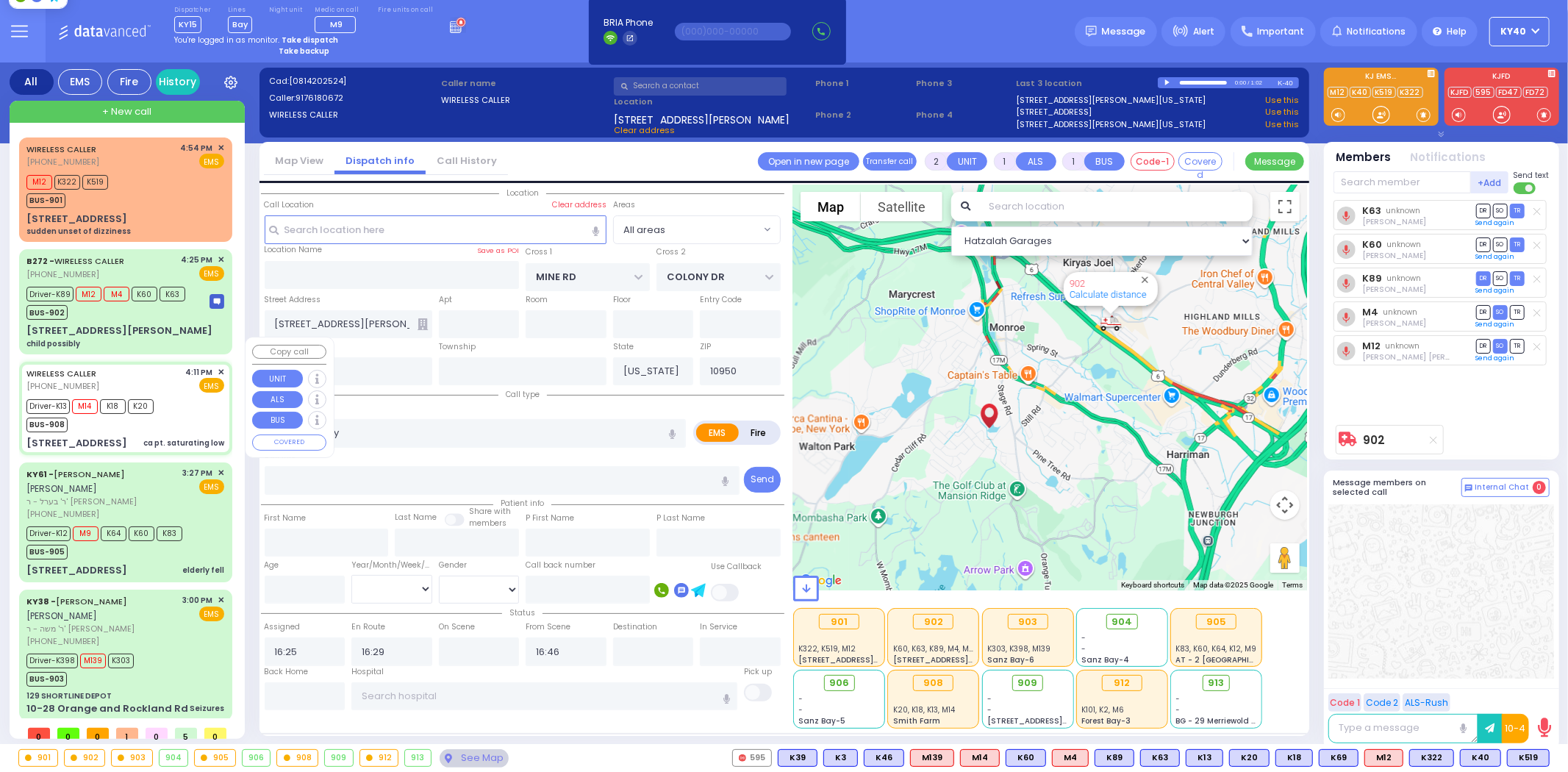
radio input "true"
type input "Kupczyk"
type input "[PERSON_NAME]"
type input "73"
select select "Year"
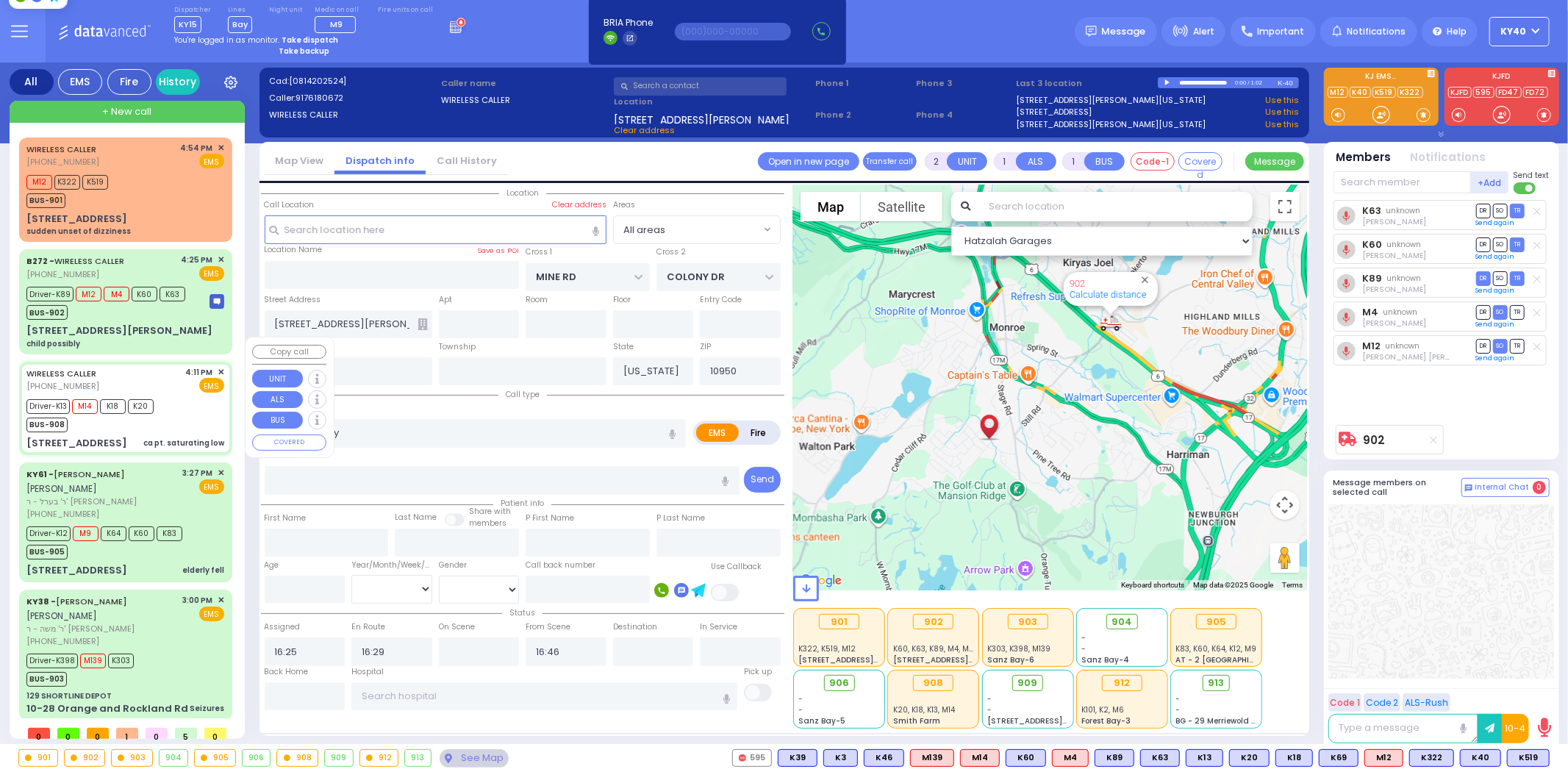
select select "[DEMOGRAPHIC_DATA]"
type input "16:11"
type input "16:13"
type input "16:51"
select select "Hatzalah Garages"
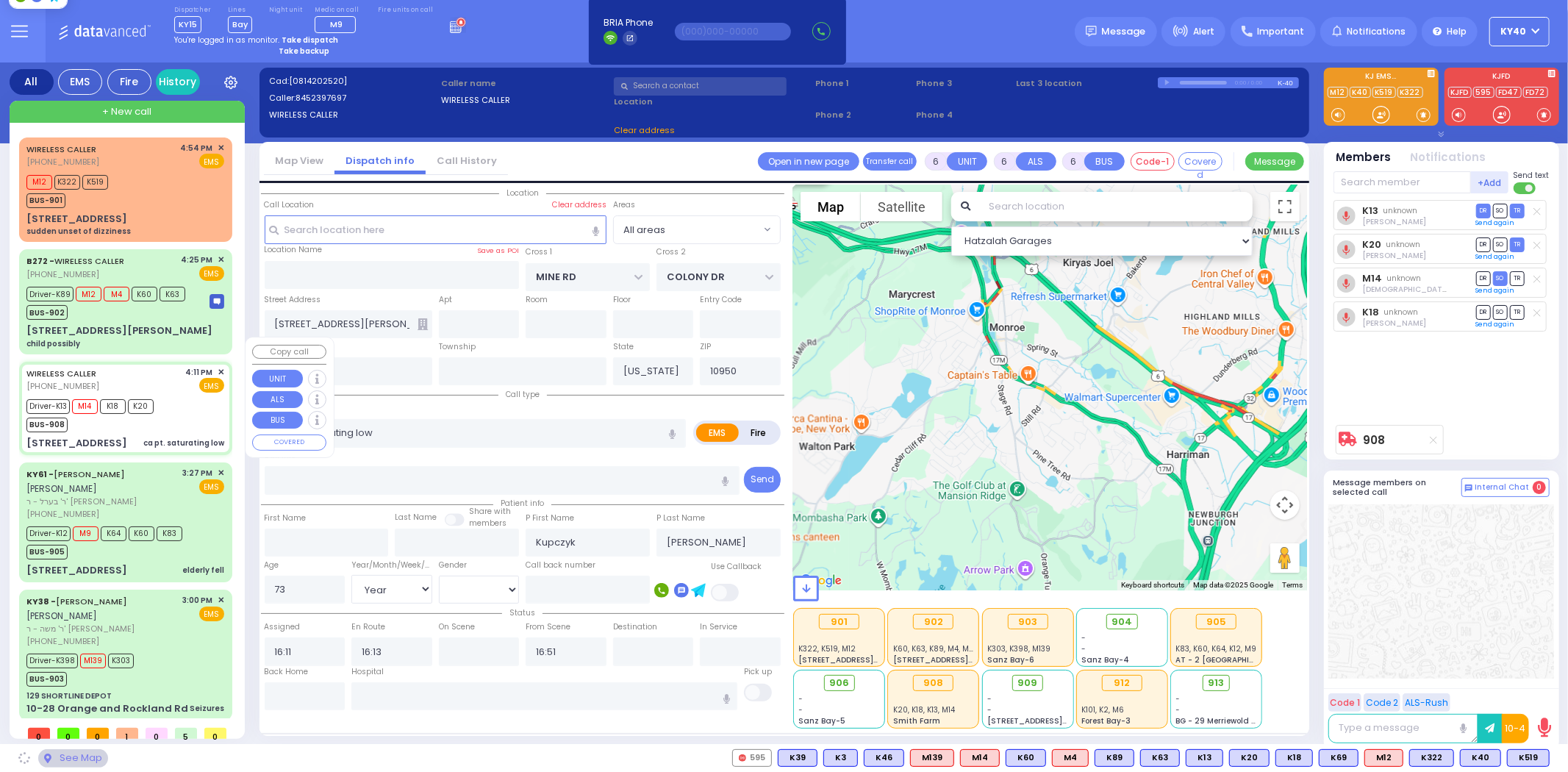
type input "[GEOGRAPHIC_DATA]"
type input "[STREET_ADDRESS]"
type input "Chester"
type input "10918"
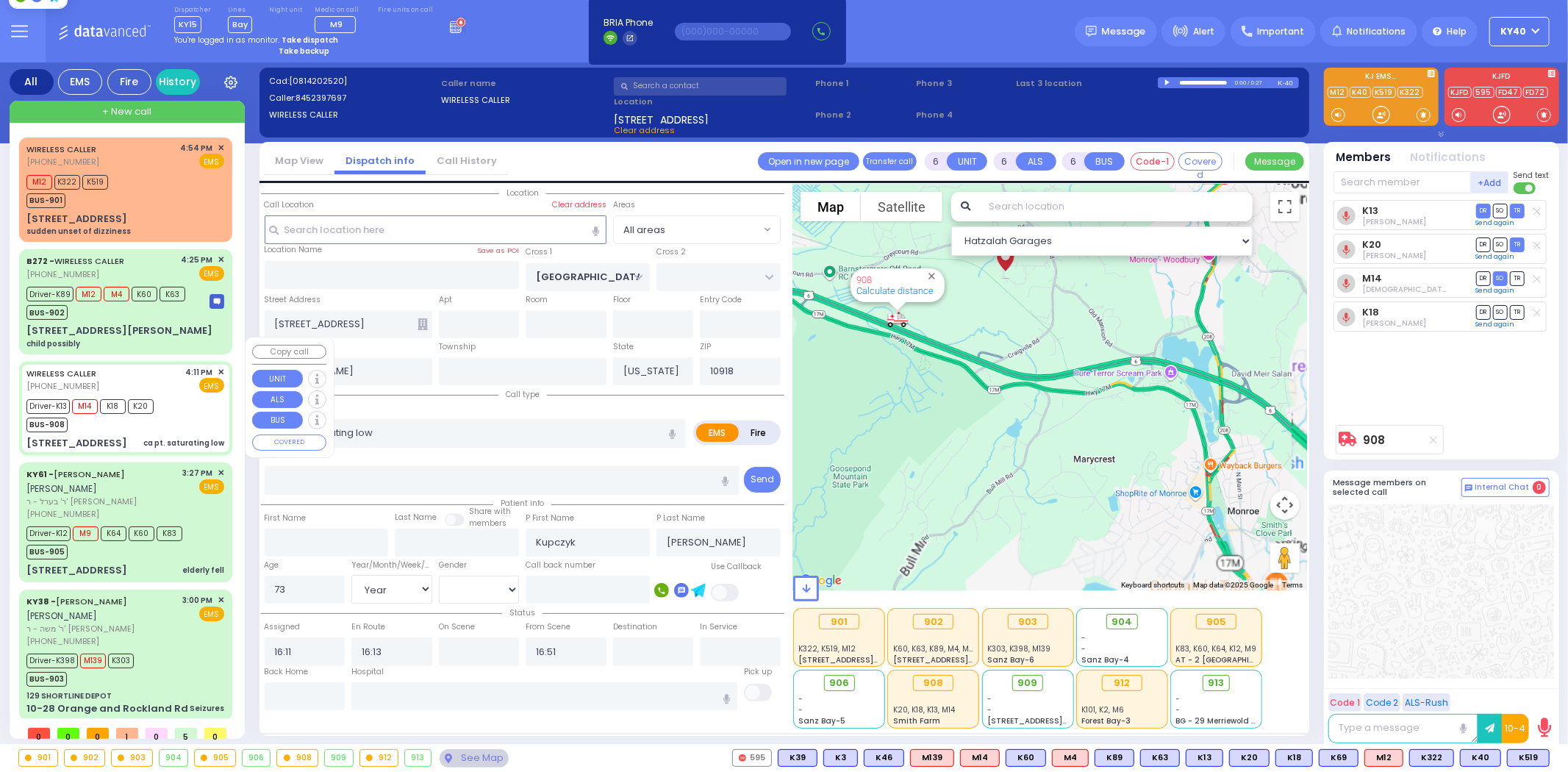
click at [189, 378] on div "EMS" at bounding box center [205, 385] width 39 height 15
select select
radio input "true"
select select "Year"
select select "[DEMOGRAPHIC_DATA]"
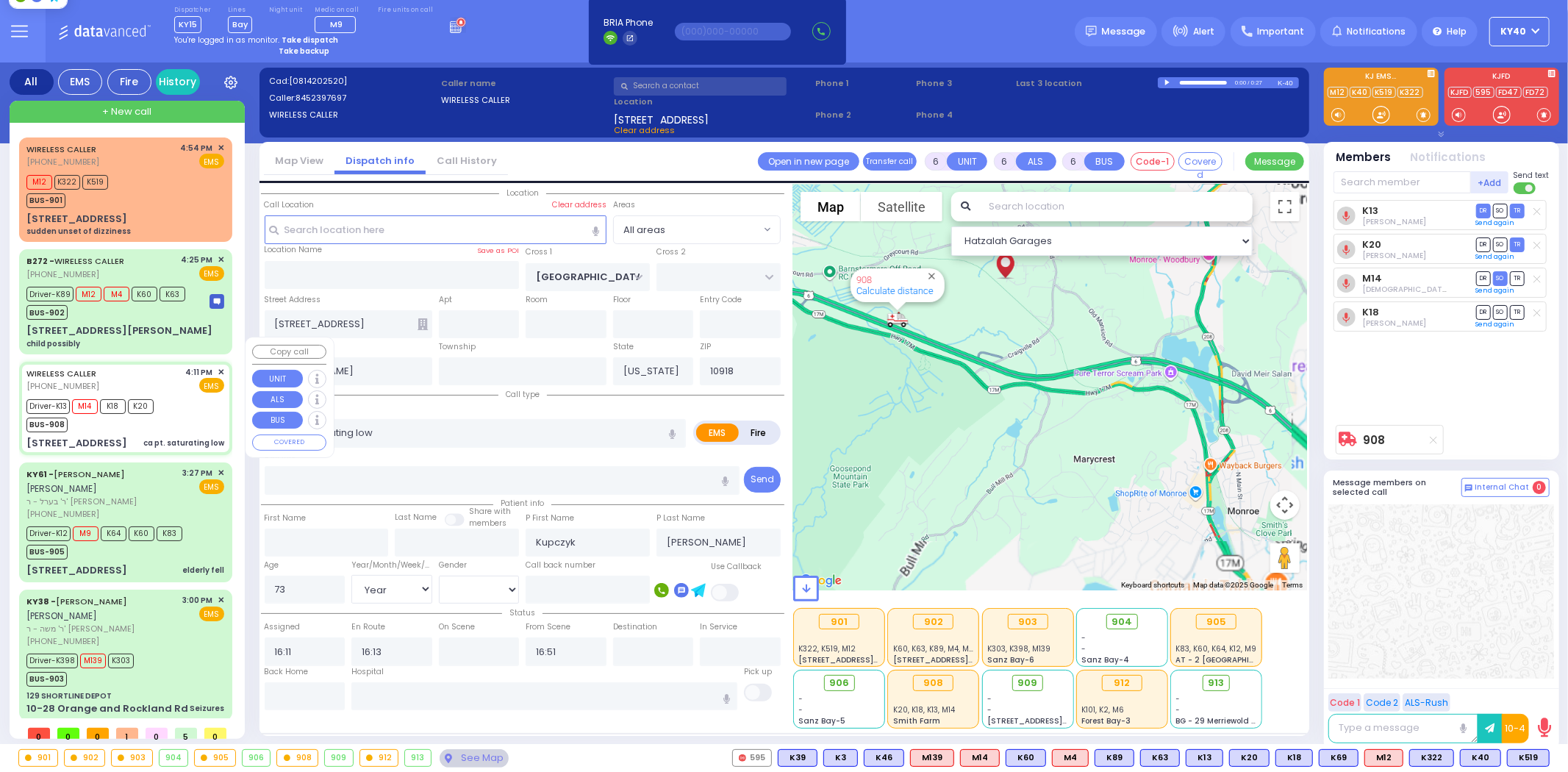
select select "Hatzalah Garages"
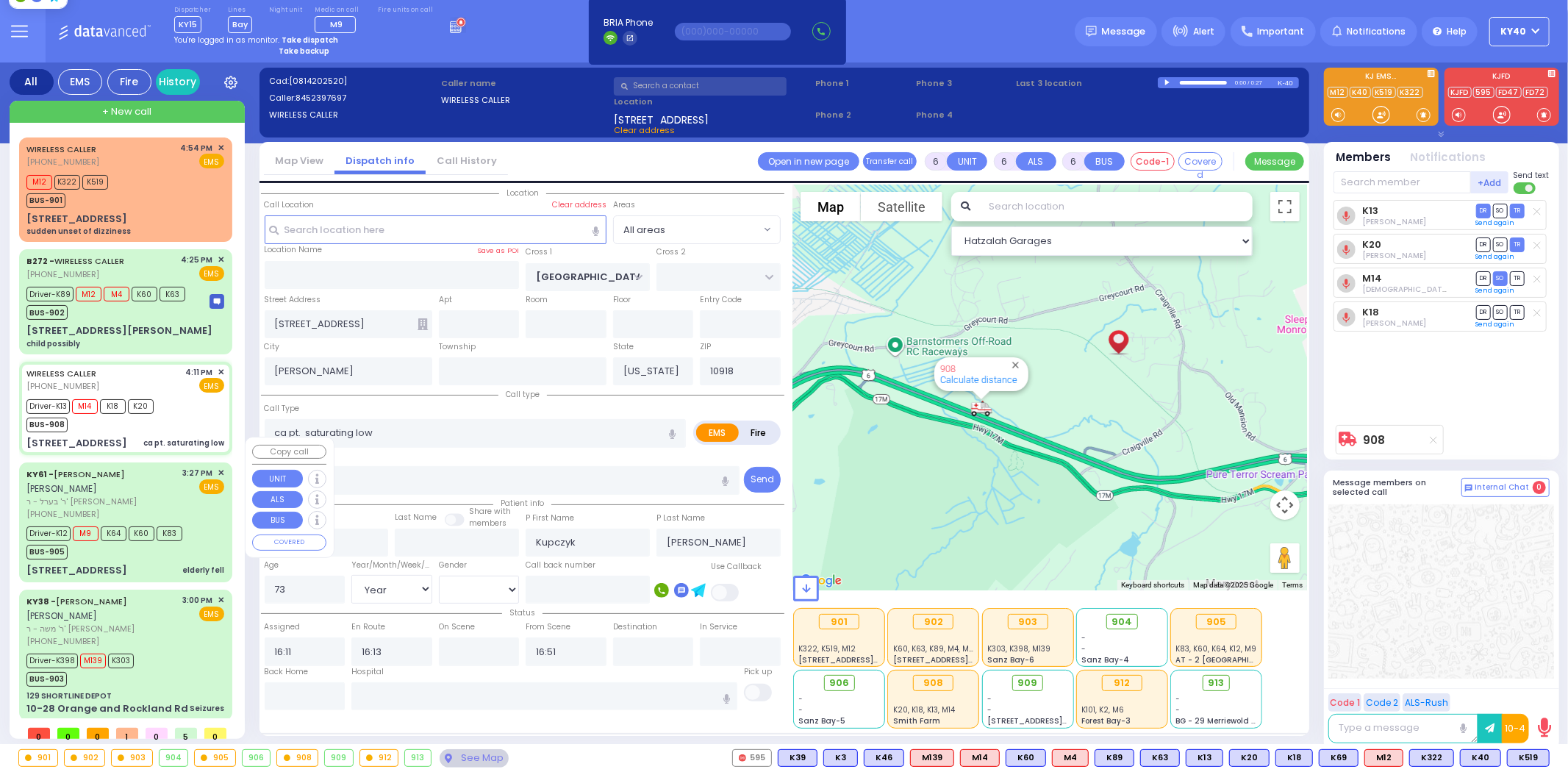
click at [166, 467] on div "KY61 - ARON ZEV POLACHECK אהרן זאב פאלאטשעק" at bounding box center [102, 481] width 151 height 28
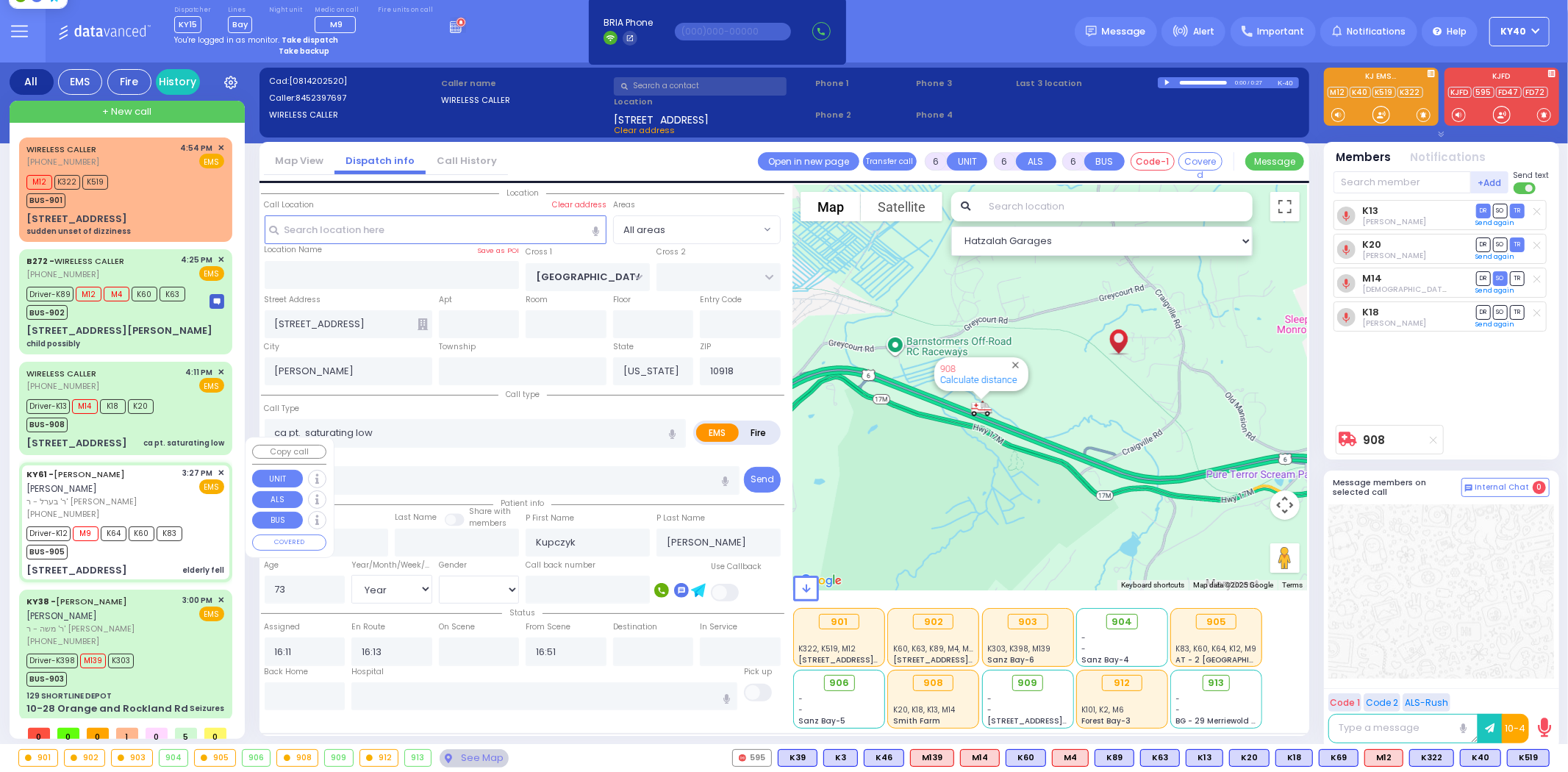
select select
type input "elderly fell"
radio input "true"
type input "ARON ZEV"
type input "POLACHECK"
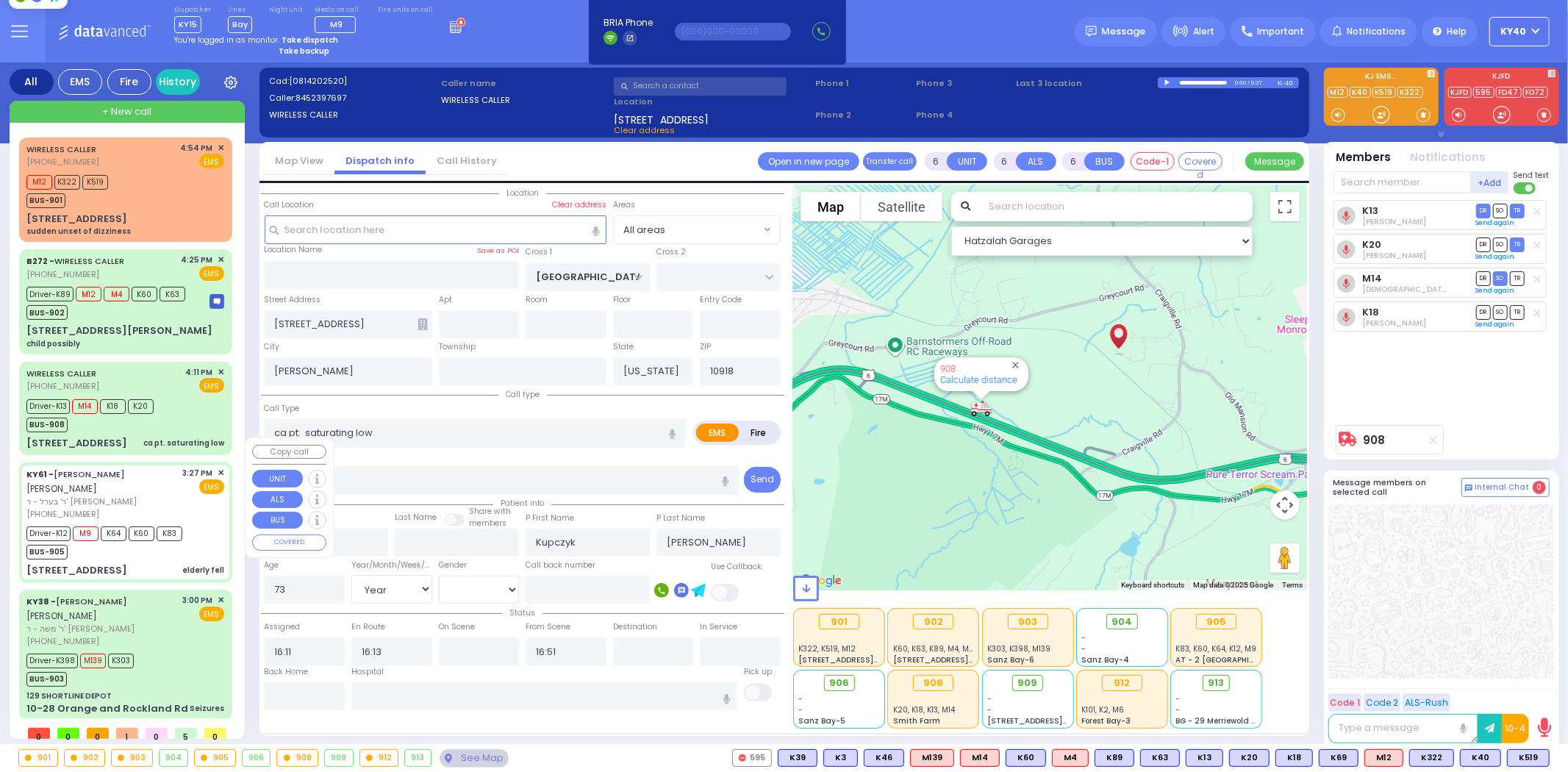
type input "Eva"
type input "Jacobowitz"
type input "96"
select select "Year"
select select "[DEMOGRAPHIC_DATA]"
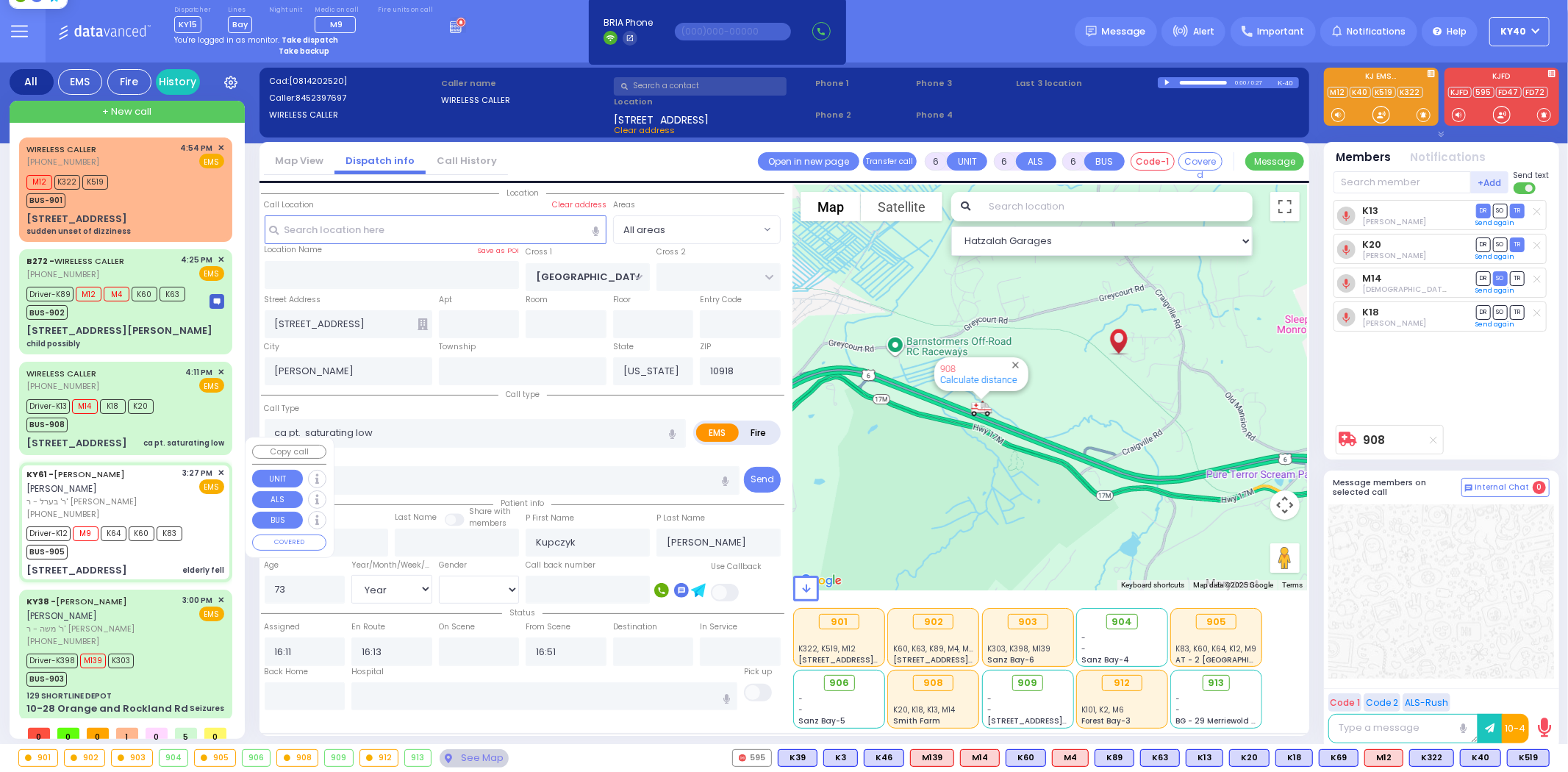
type input "15:27"
type input "15:29"
type input "15:30"
type input "16:15"
select select "Hatzalah Garages"
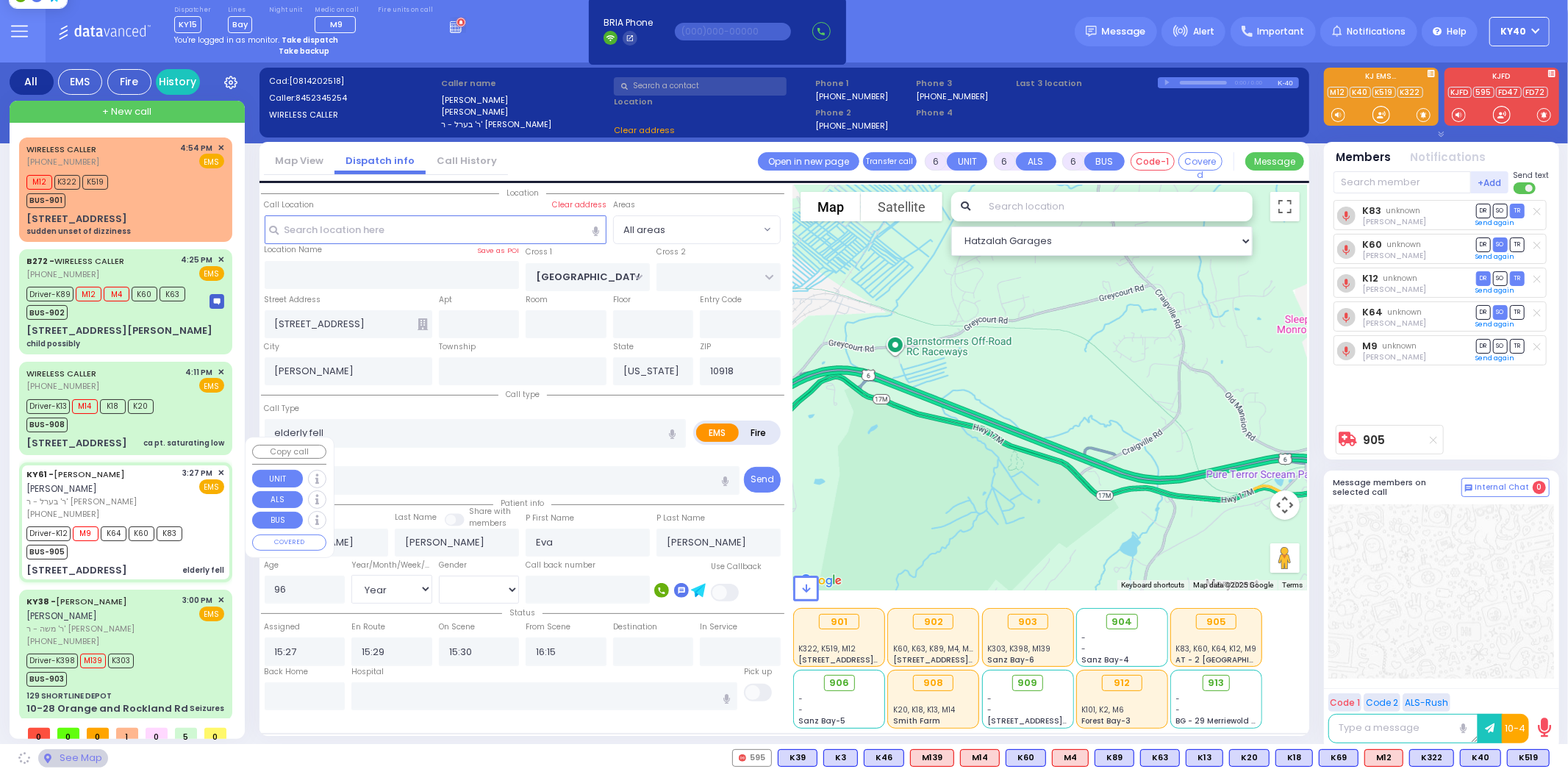
type input "SATMAR DR"
type input "4 Orshava Court"
type input "101"
type input "Monroe"
type input "10950"
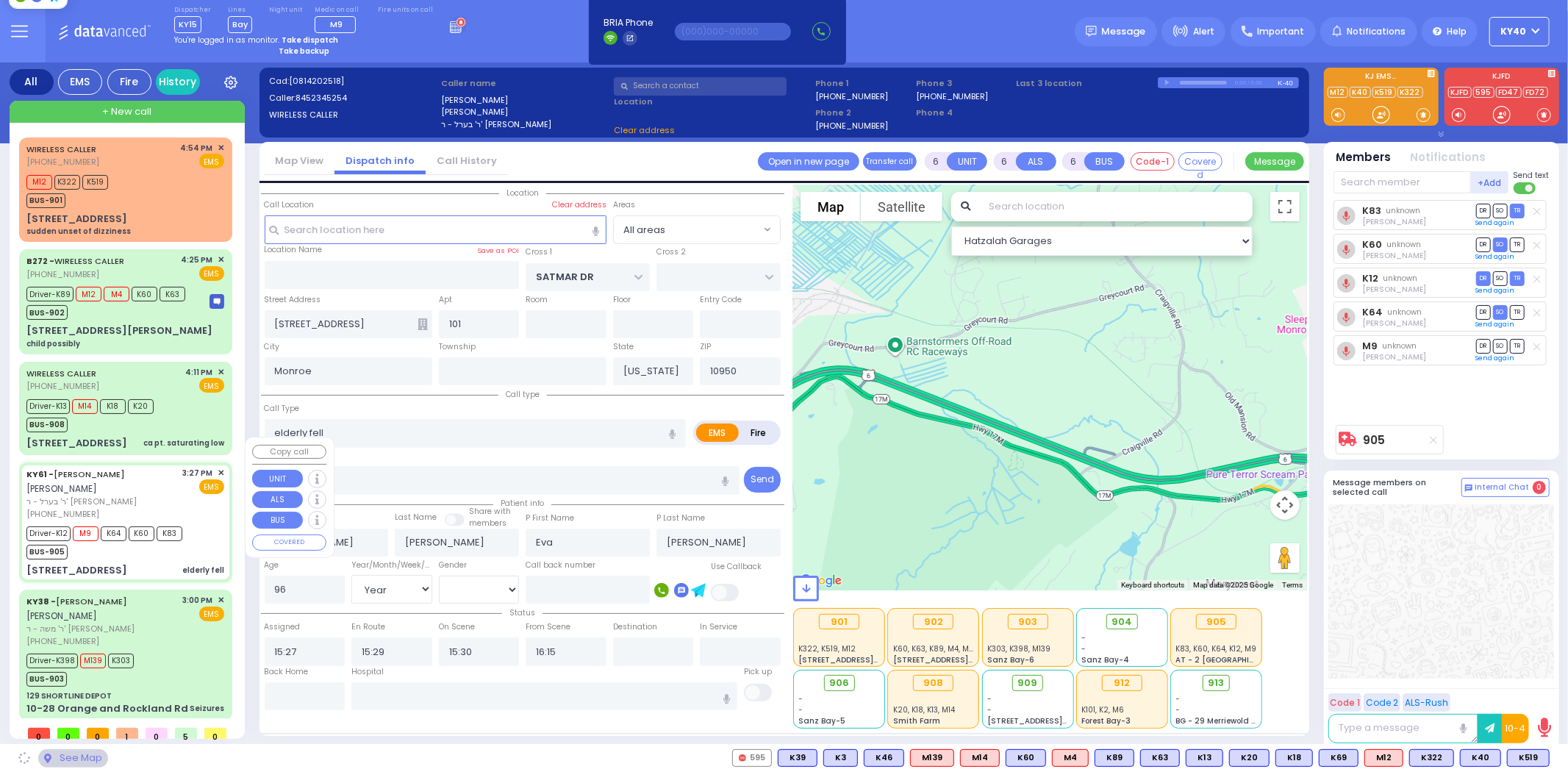
select select "SECTION 3"
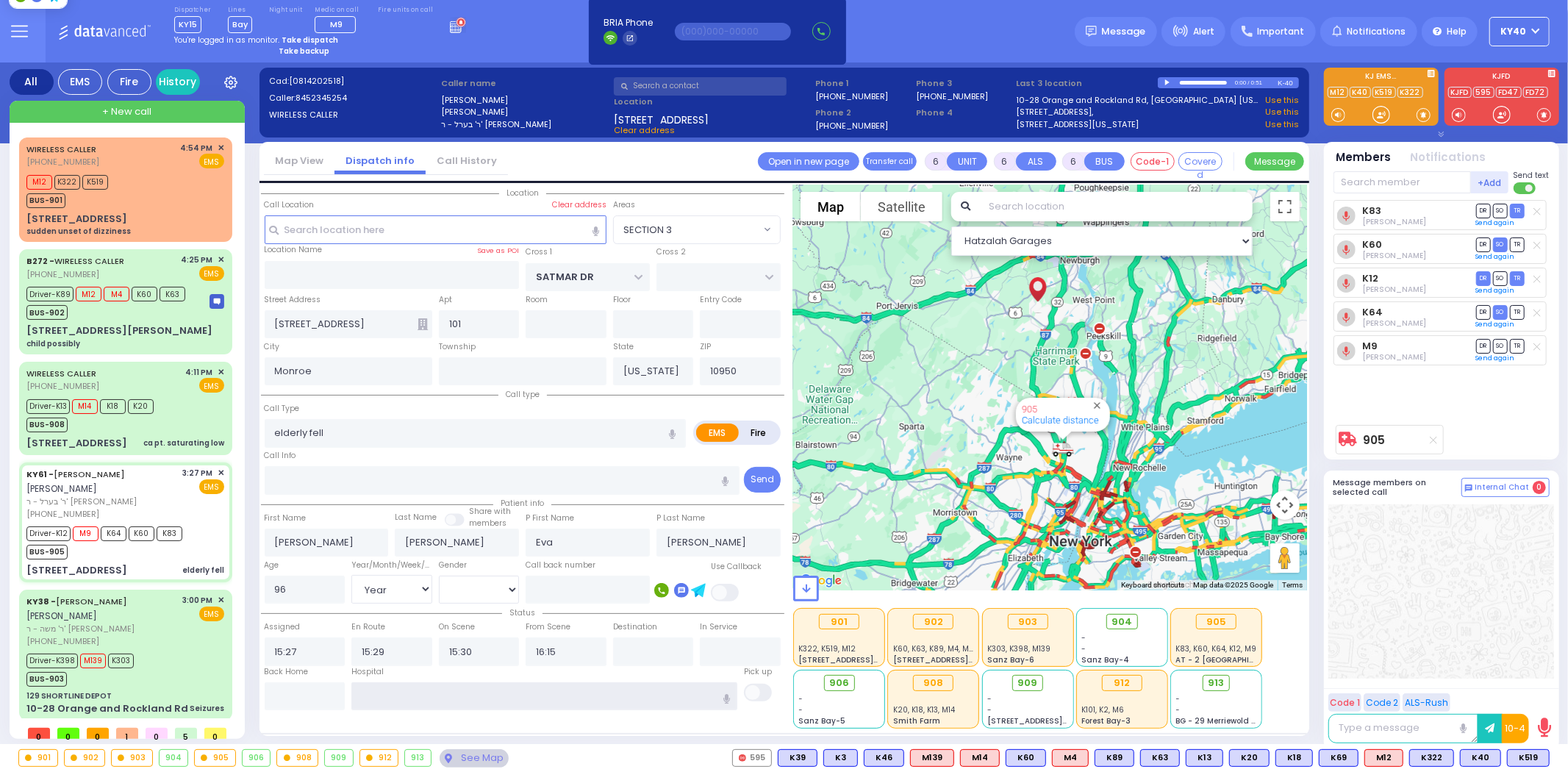
click at [416, 702] on input "text" at bounding box center [544, 696] width 386 height 28
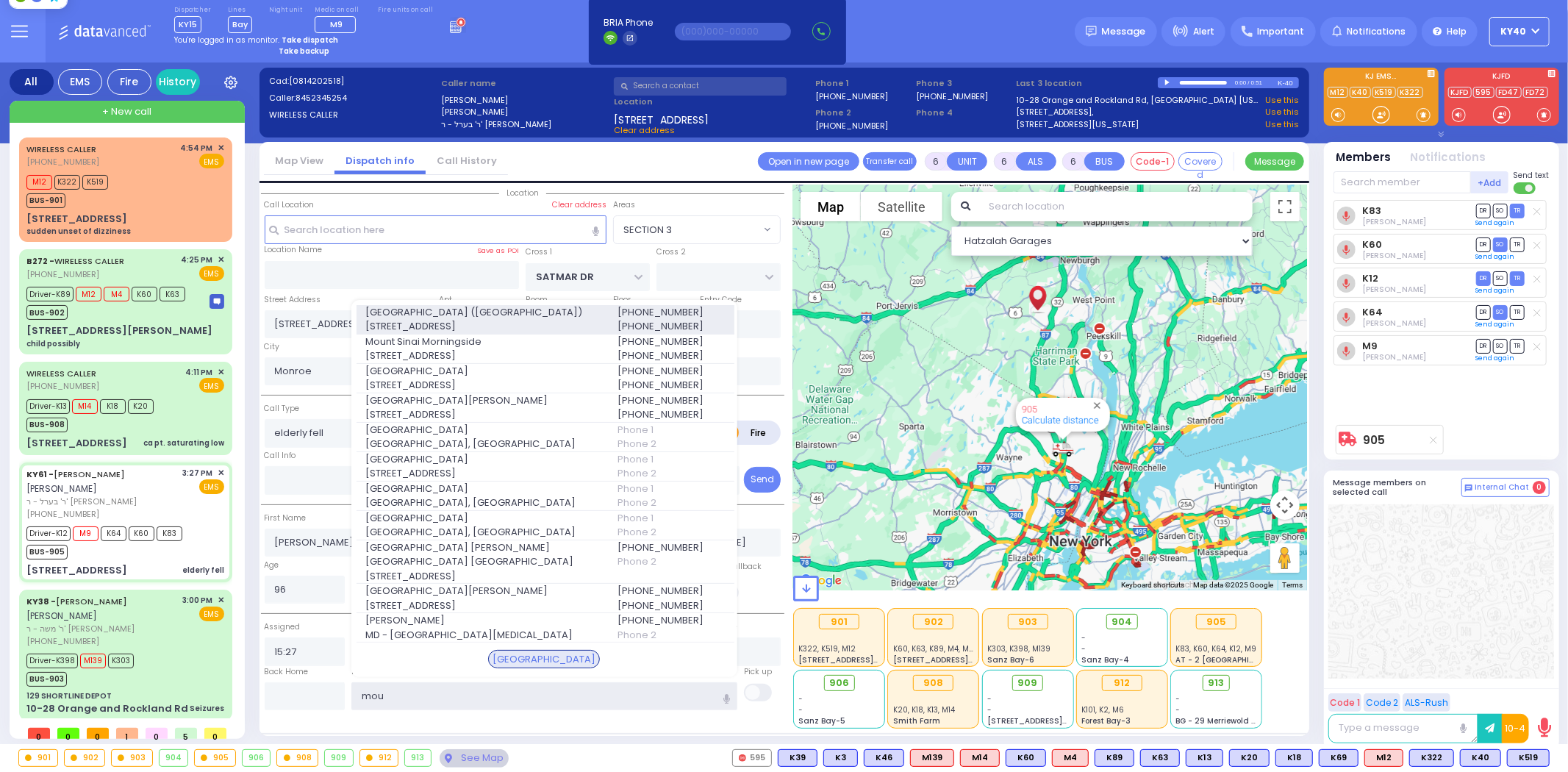
type input "mou"
click at [401, 334] on span "5 East 98th Street" at bounding box center [482, 326] width 234 height 15
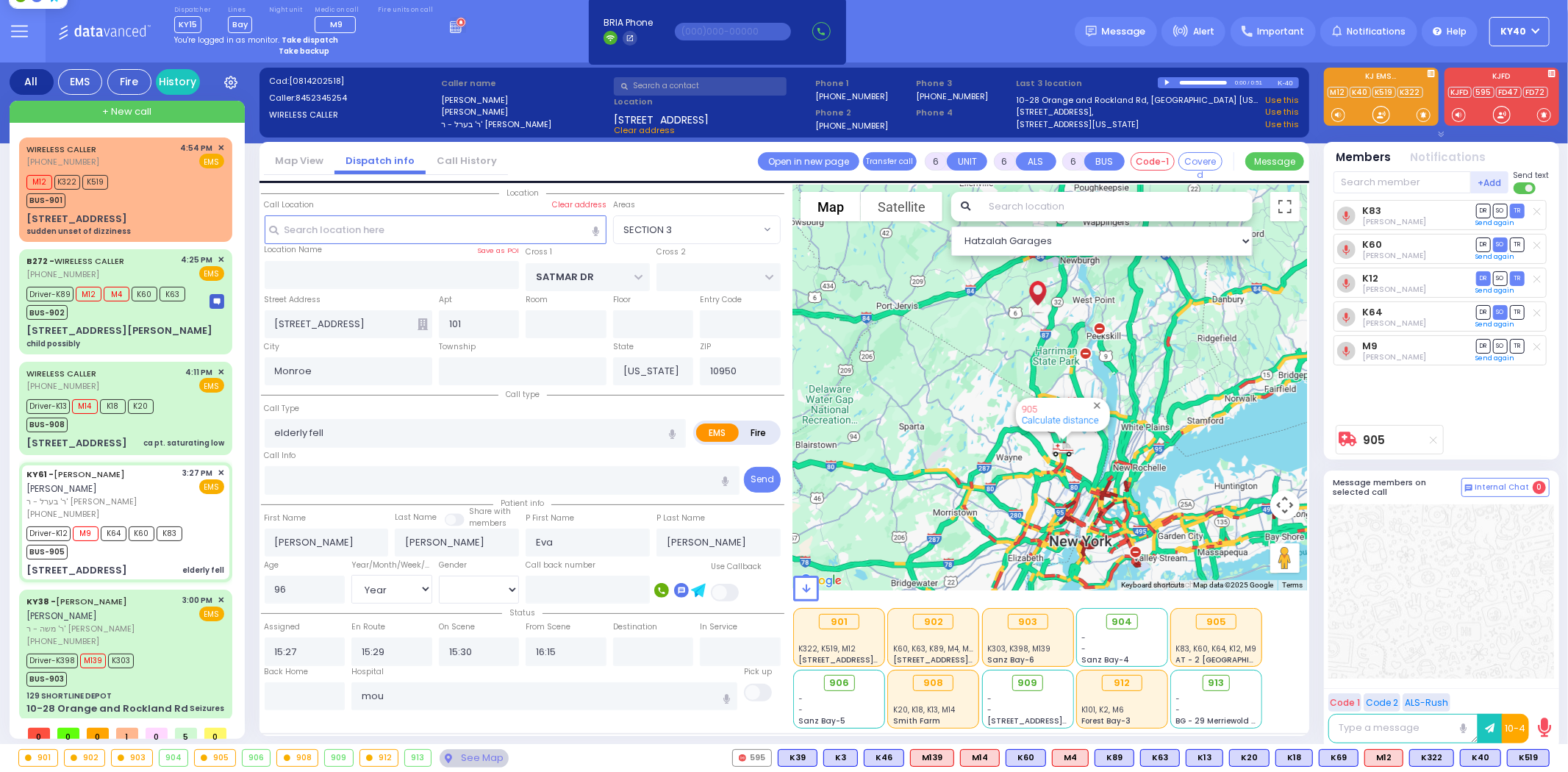
select select
radio input "true"
select select "Year"
select select "[DEMOGRAPHIC_DATA]"
type input "Mount Sinai Hospital (East Harlem)"
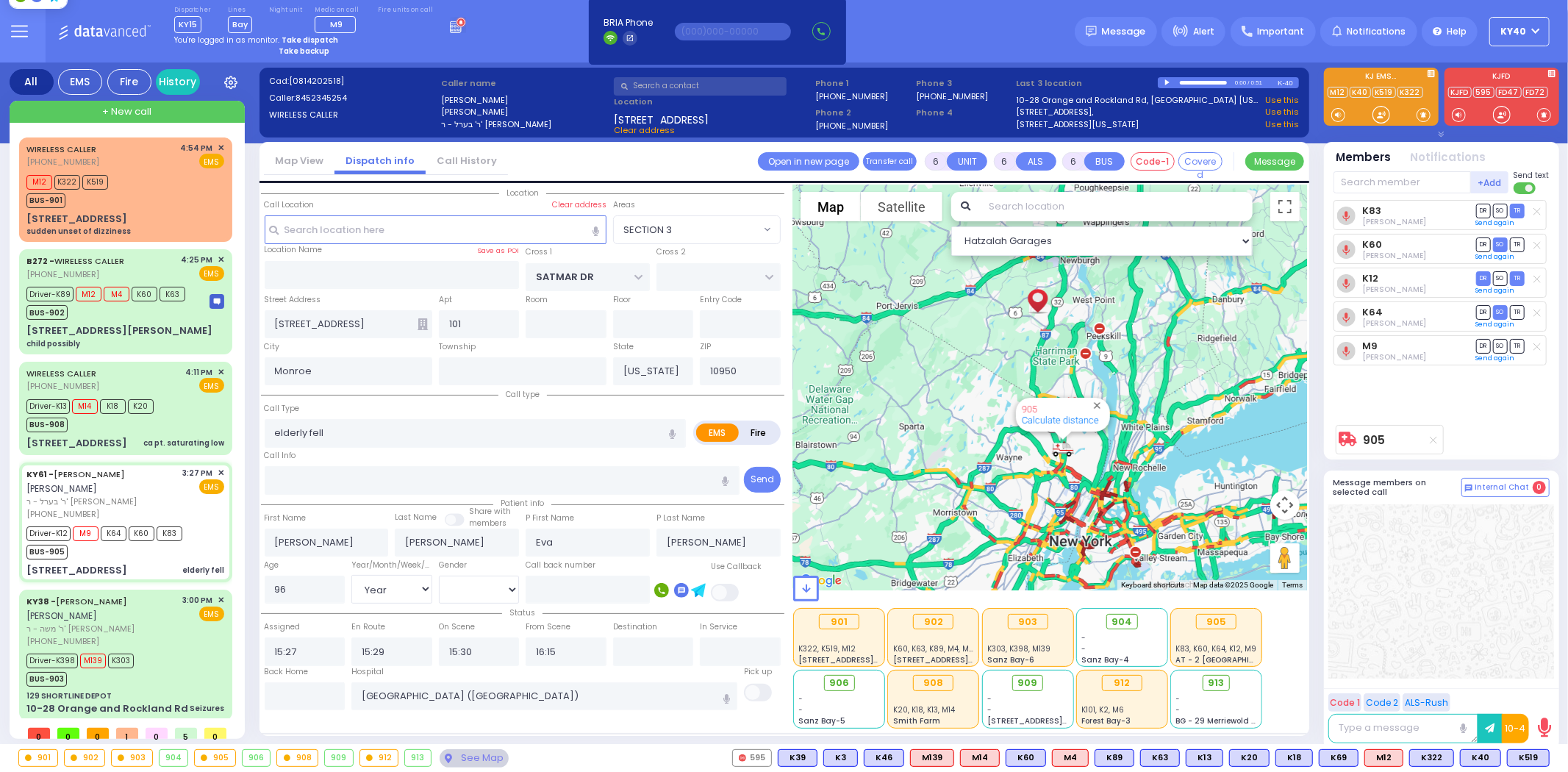
select select "Hatzalah Garages"
select select "SECTION 3"
click at [145, 467] on div "KY61 - ARON ZEV POLACHECK אהרן זאב פאלאטשעק" at bounding box center [102, 481] width 151 height 28
select select
radio input "true"
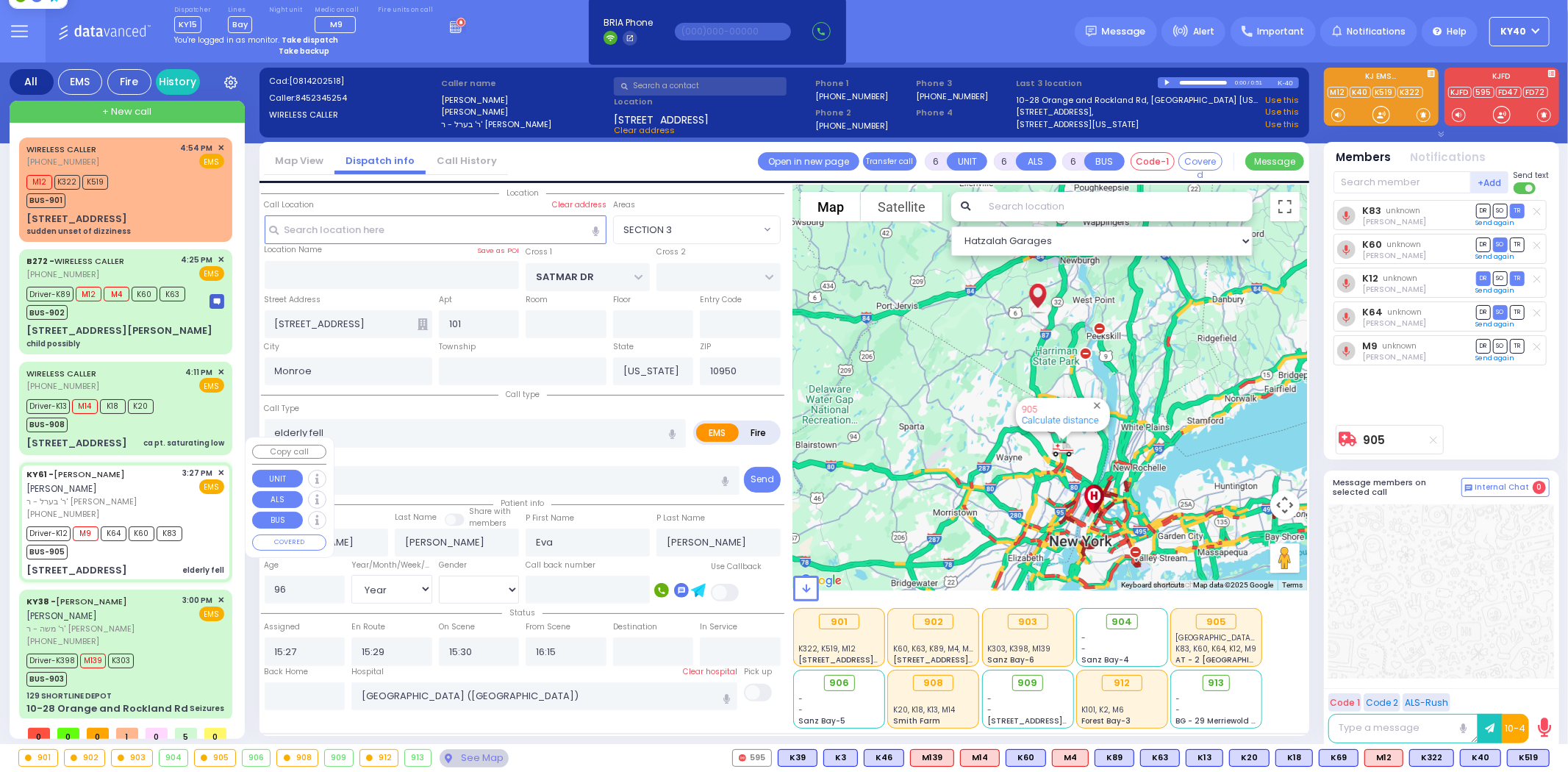
select select "Year"
select select "[DEMOGRAPHIC_DATA]"
select select "Hatzalah Garages"
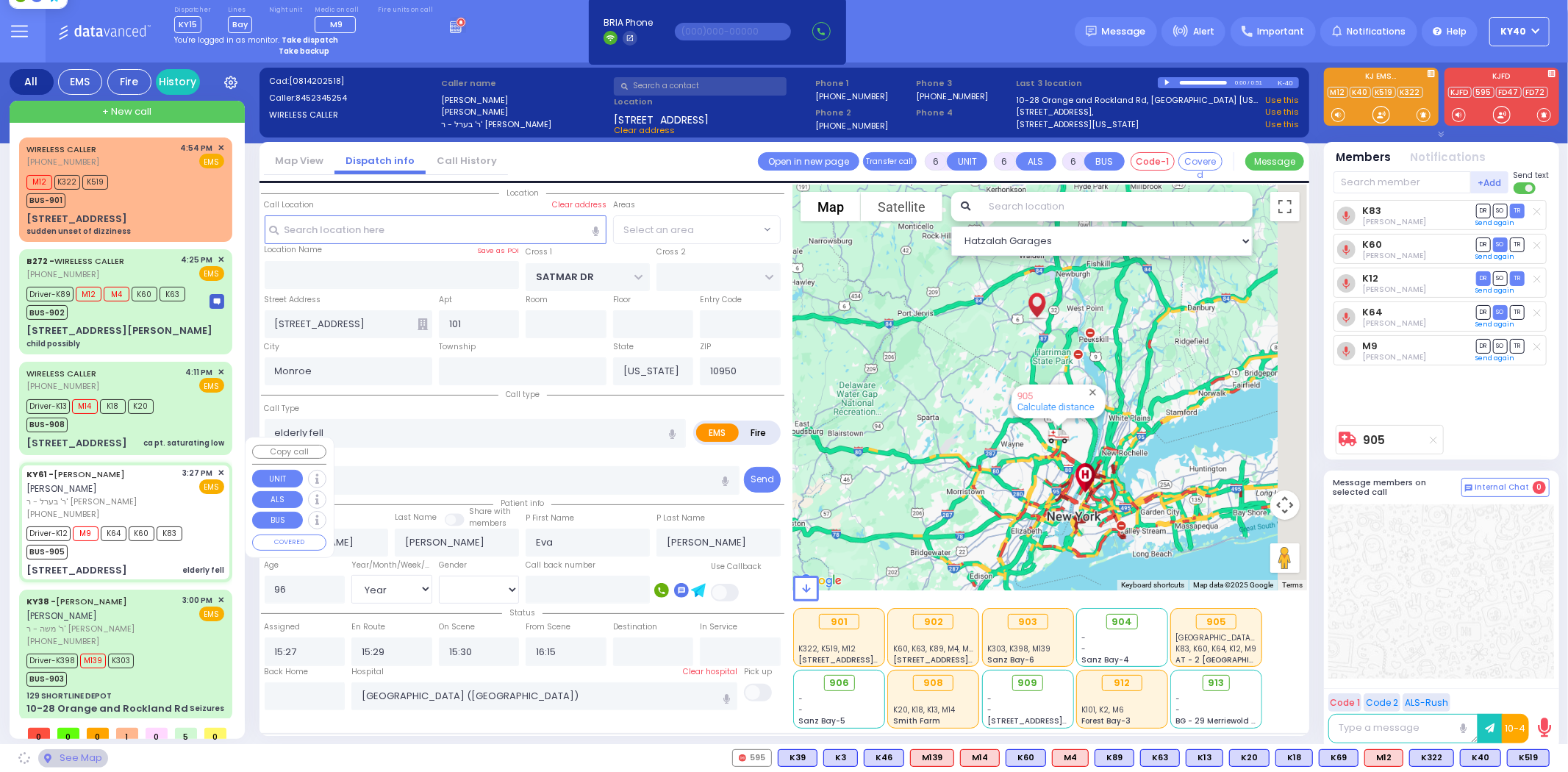
select select "SECTION 3"
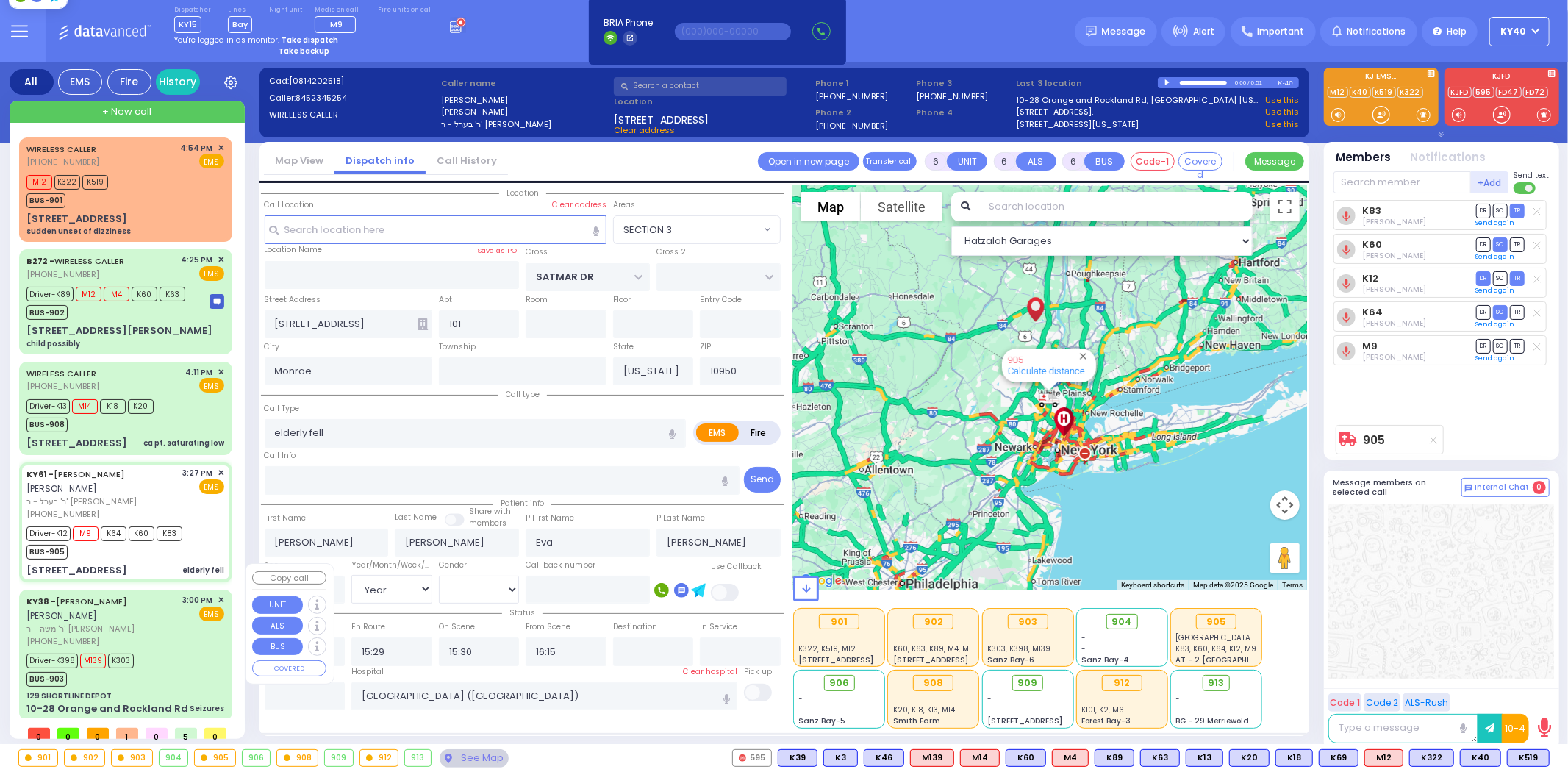
click at [163, 623] on span "ר' משה - ר' [PERSON_NAME]" at bounding box center [102, 629] width 151 height 13
select select
type input "Seizures"
radio input "true"
type input "AVRUM MAYER"
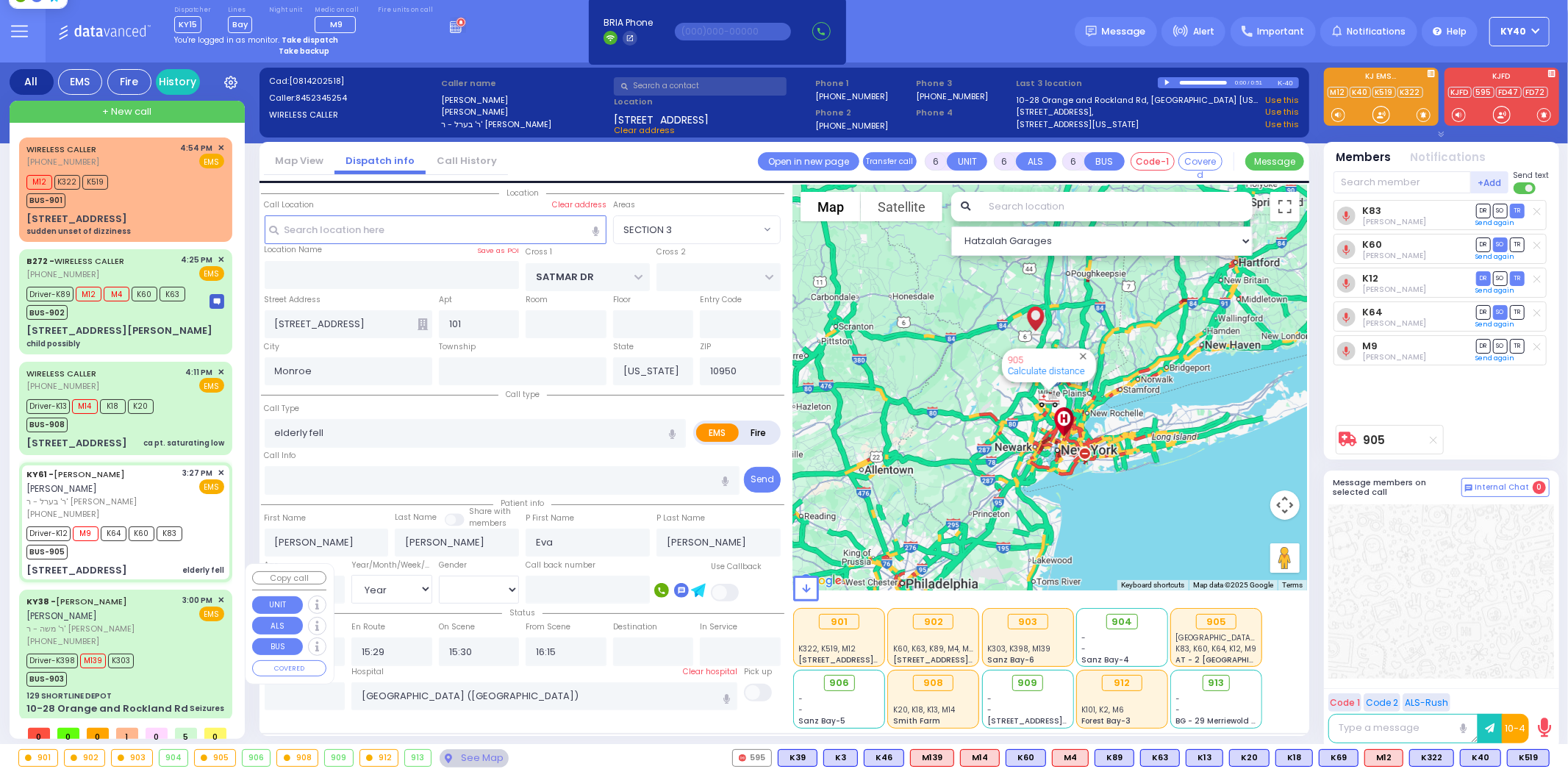
type input "MILLER"
type input "Aron"
type input "Friedman"
type input "7"
select select "Year"
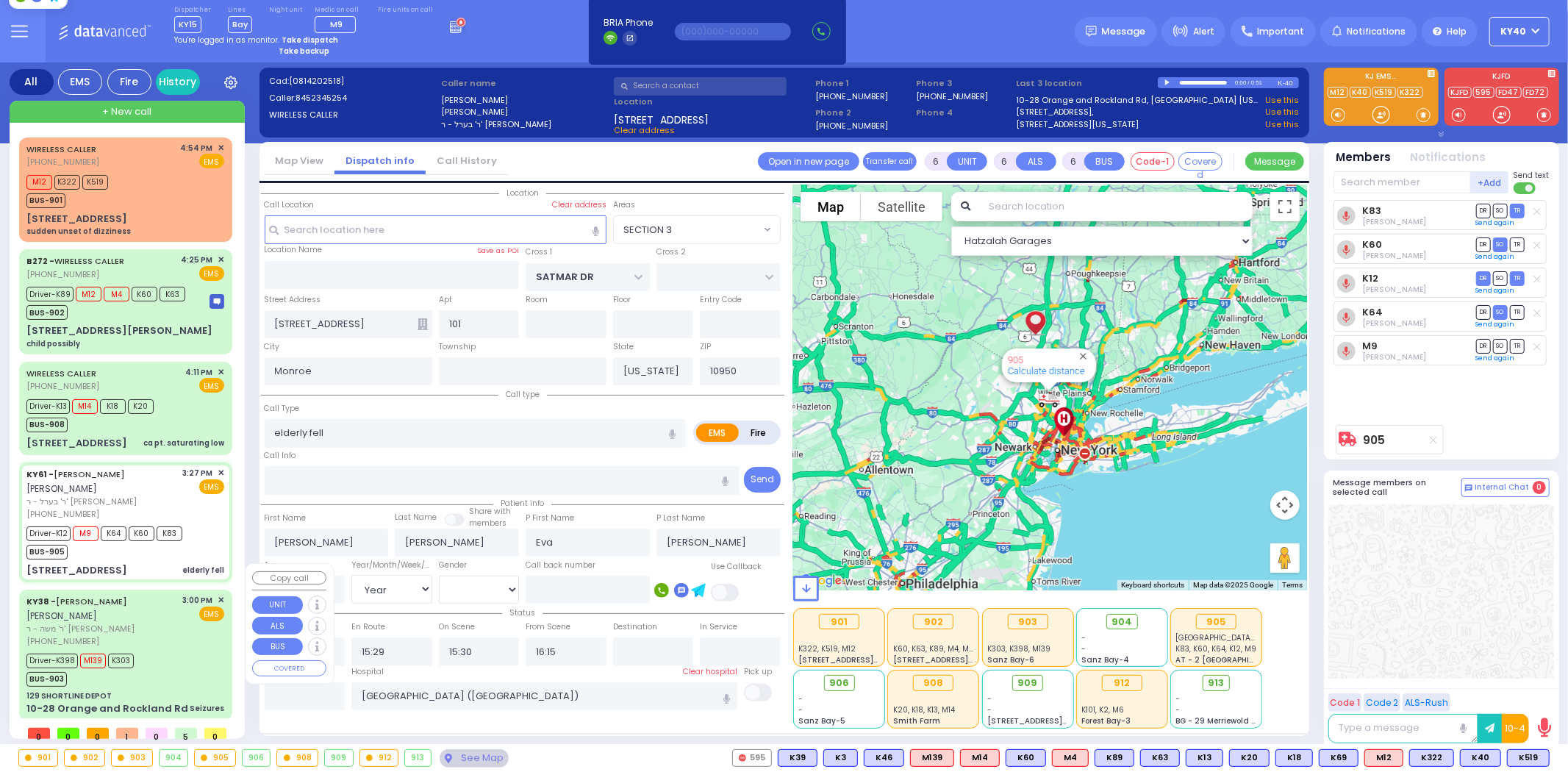
select select "[DEMOGRAPHIC_DATA]"
type input "15:00"
type input "15:02"
type input "15:06"
type input "15:22"
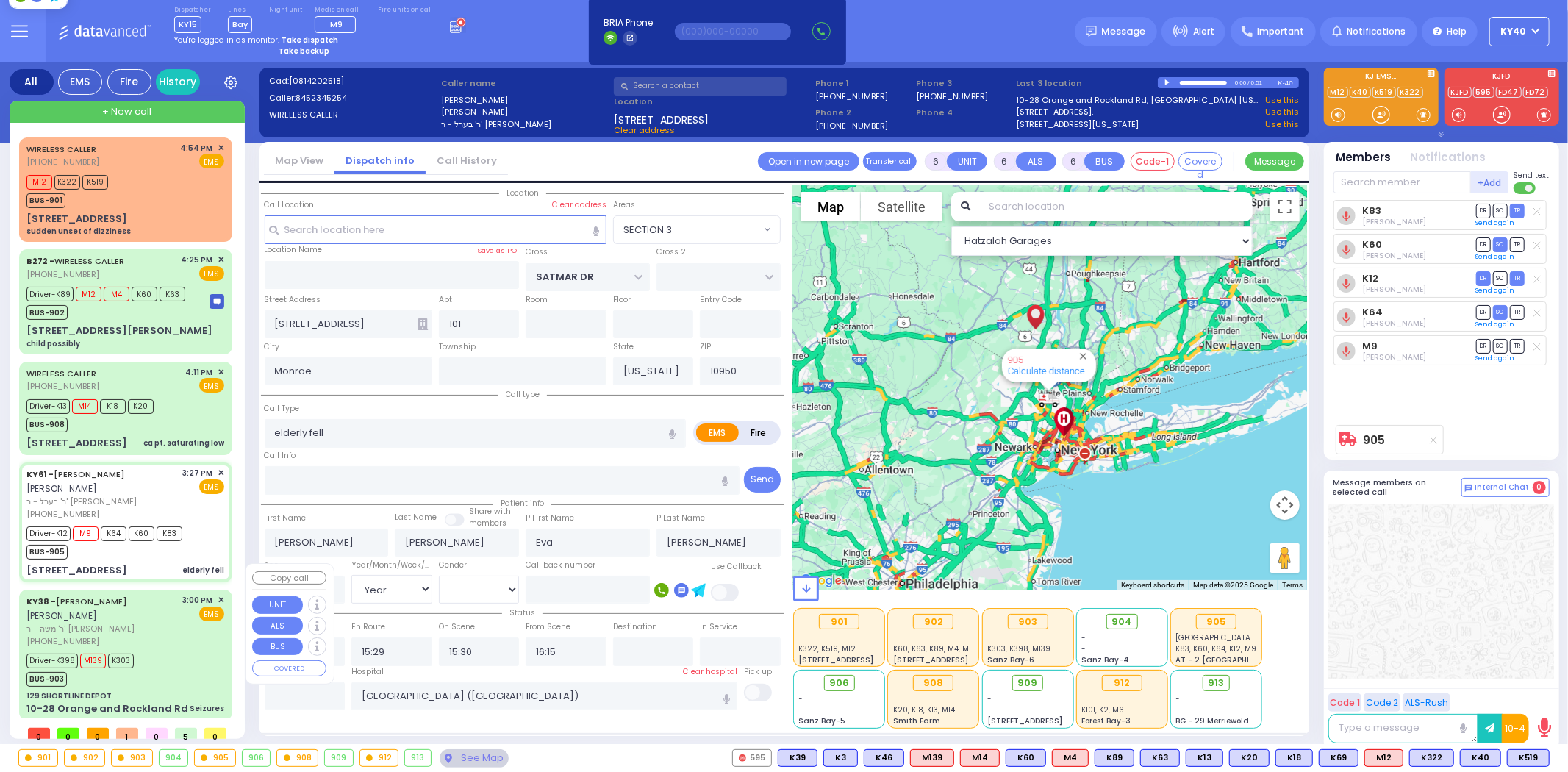
type input "16:40"
type input "17:55"
type input "Columbia Children's Hospital"
select select "Hatzalah Garages"
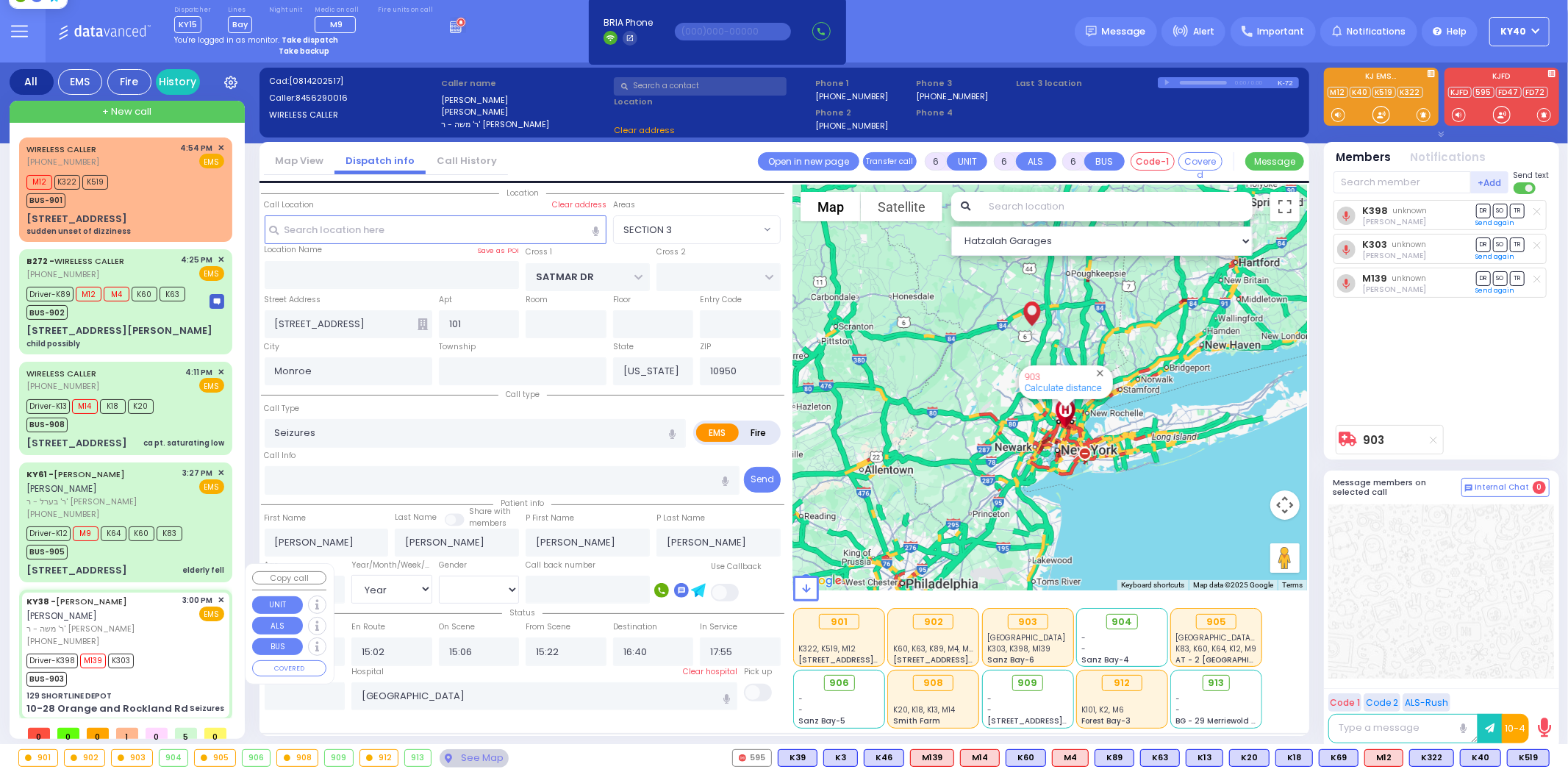
type input "129 SHORTLINE DEPOT"
type input "10-28 Orange and Rockland Rd"
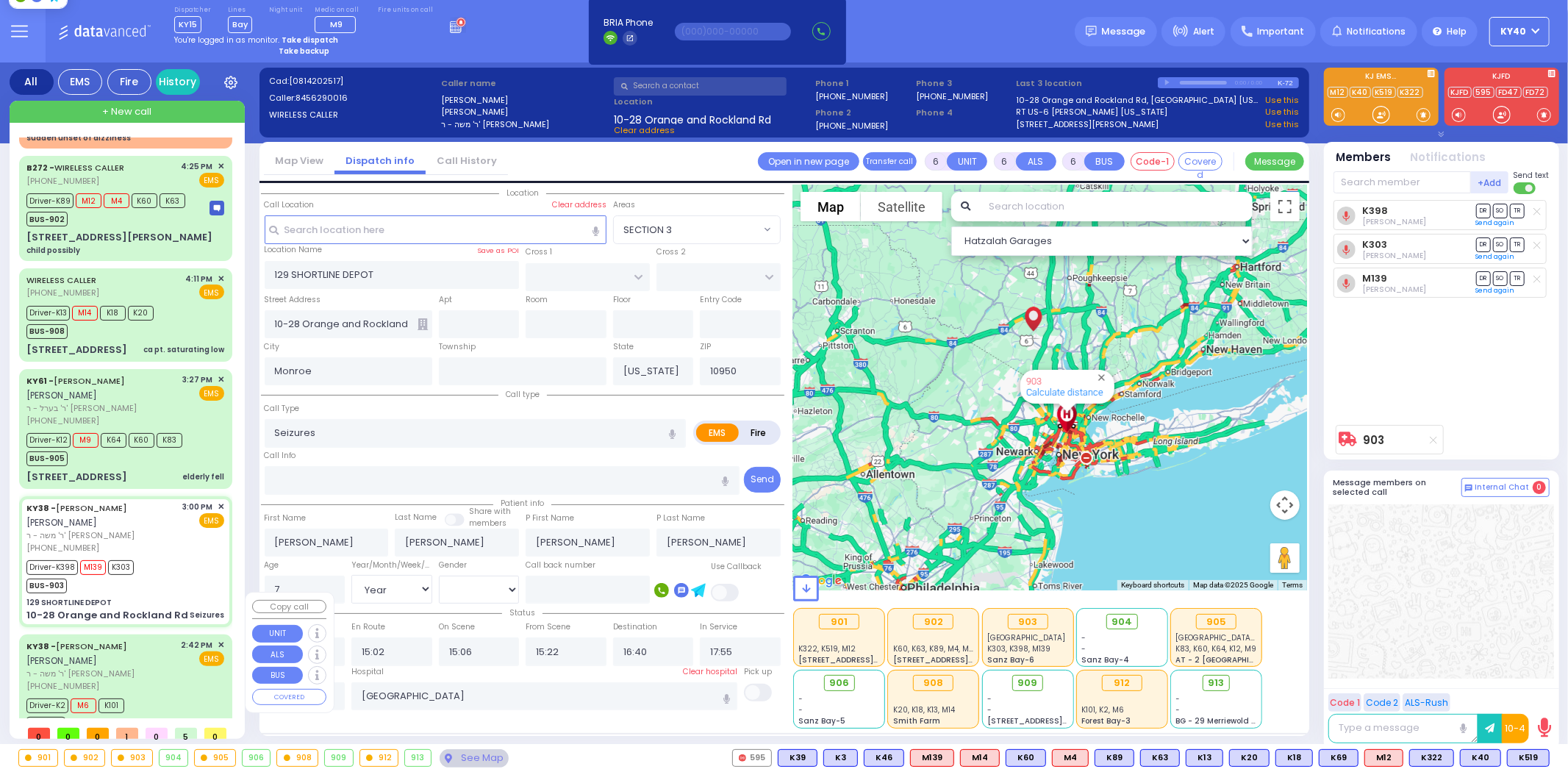
scroll to position [120, 0]
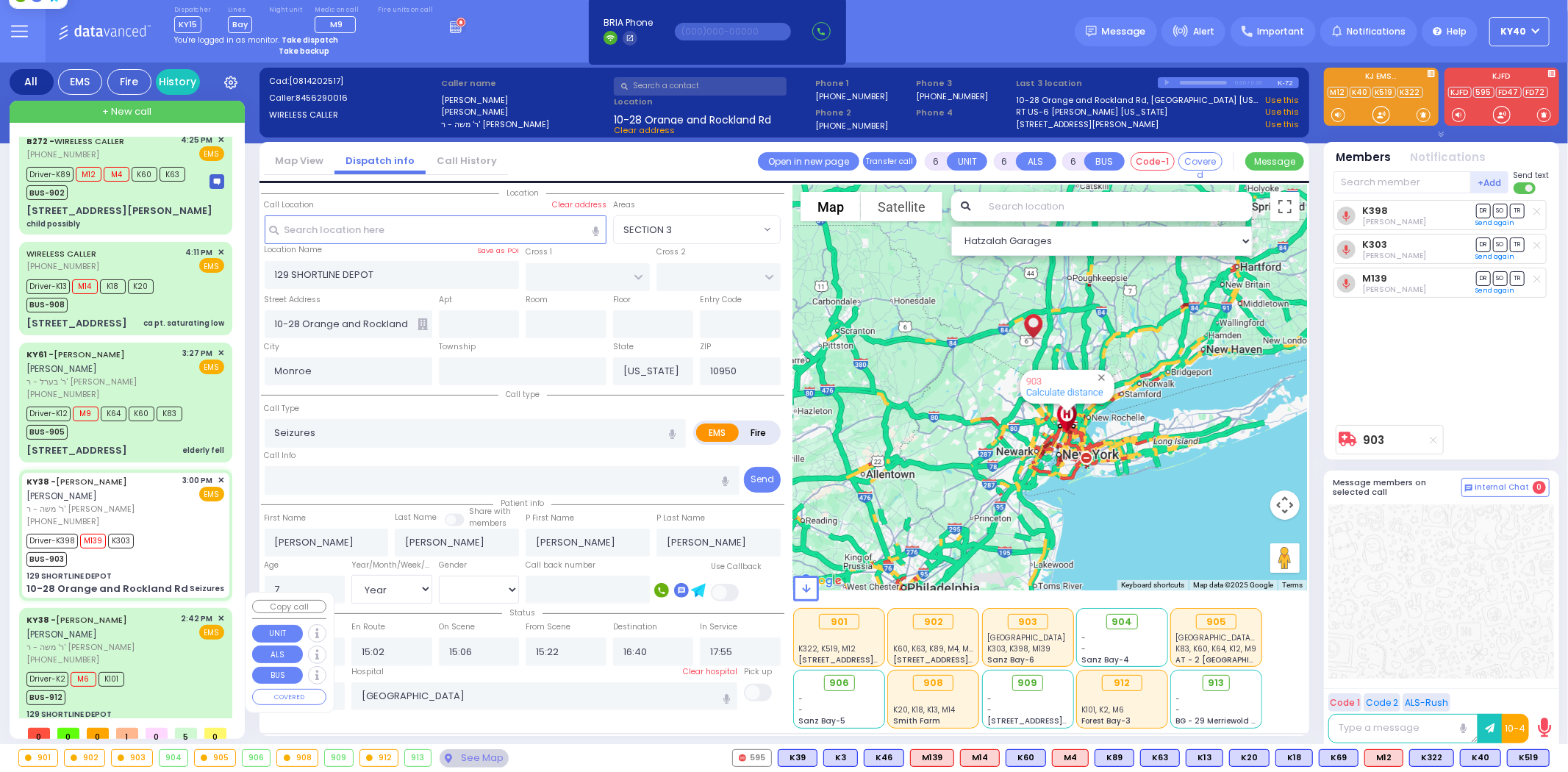
click at [169, 641] on span "ר' משה - ר' [PERSON_NAME]" at bounding box center [101, 647] width 150 height 13
select select
type input "Fracture"
radio input "true"
type input "Marc"
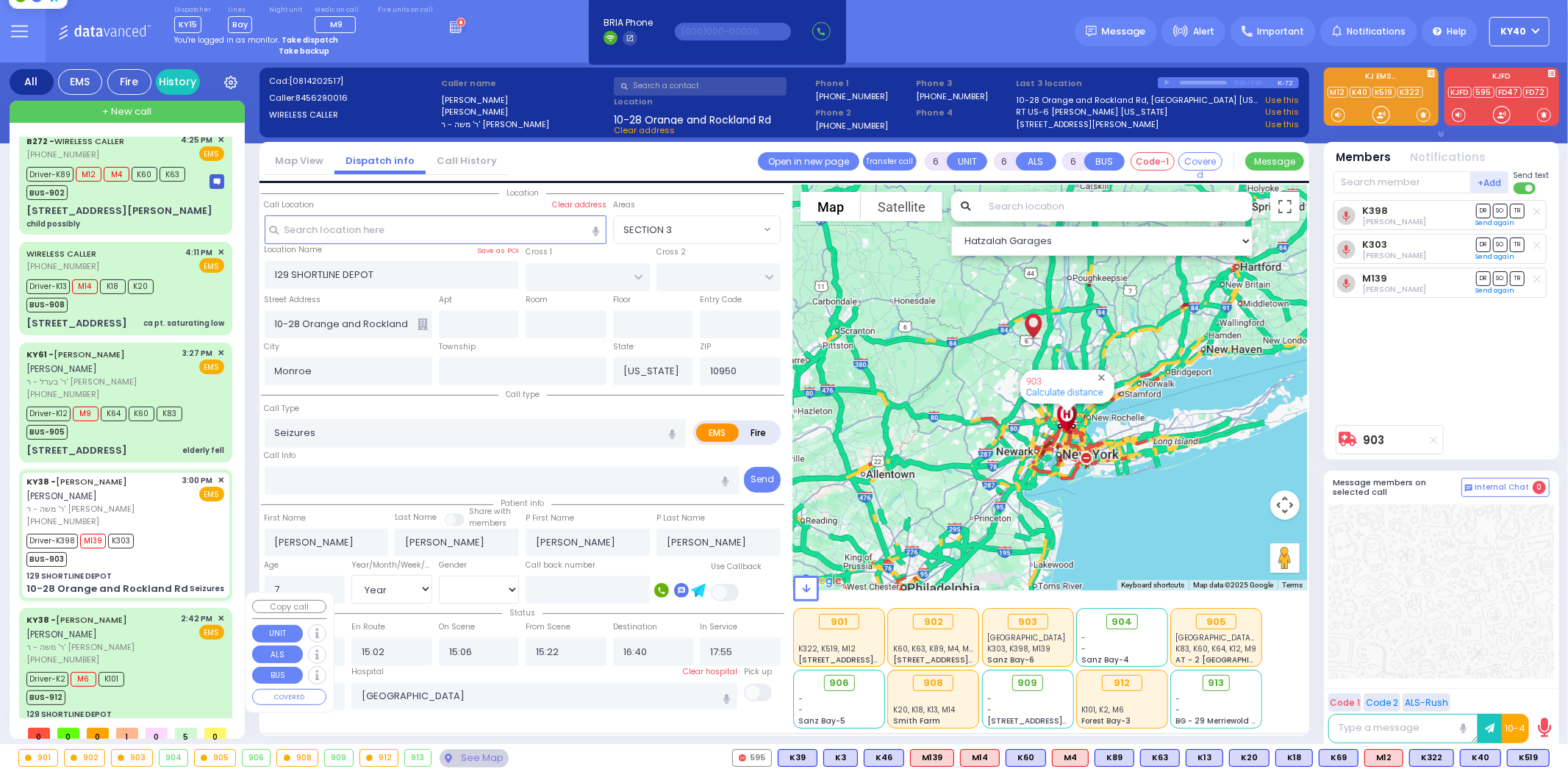
type input "Rossen"
type input "47"
select select "Year"
select select "[DEMOGRAPHIC_DATA]"
type input "14:42"
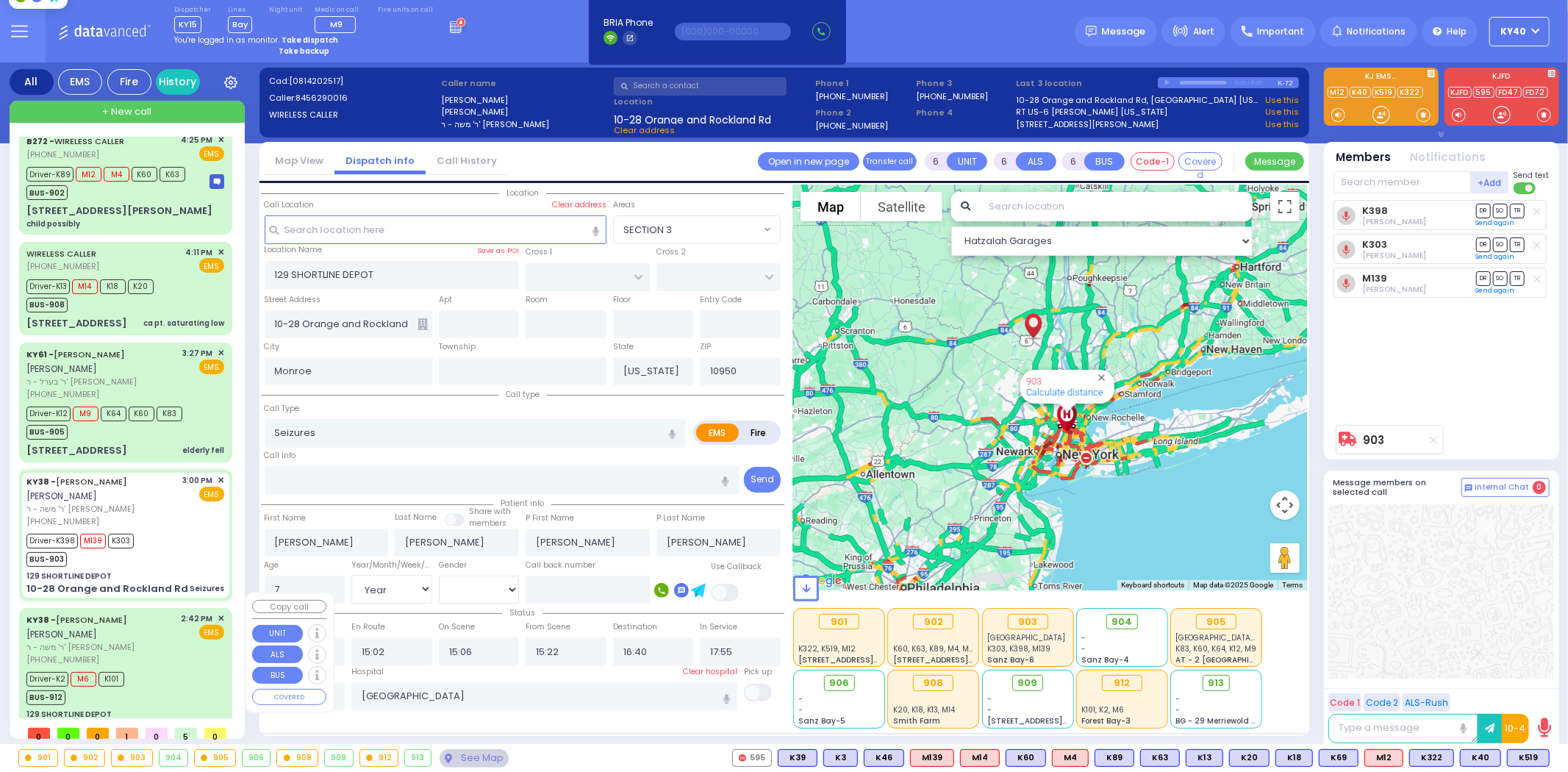
type input "14:48"
type input "15:15"
type input "15:28"
type input "16:18"
type input "16:49"
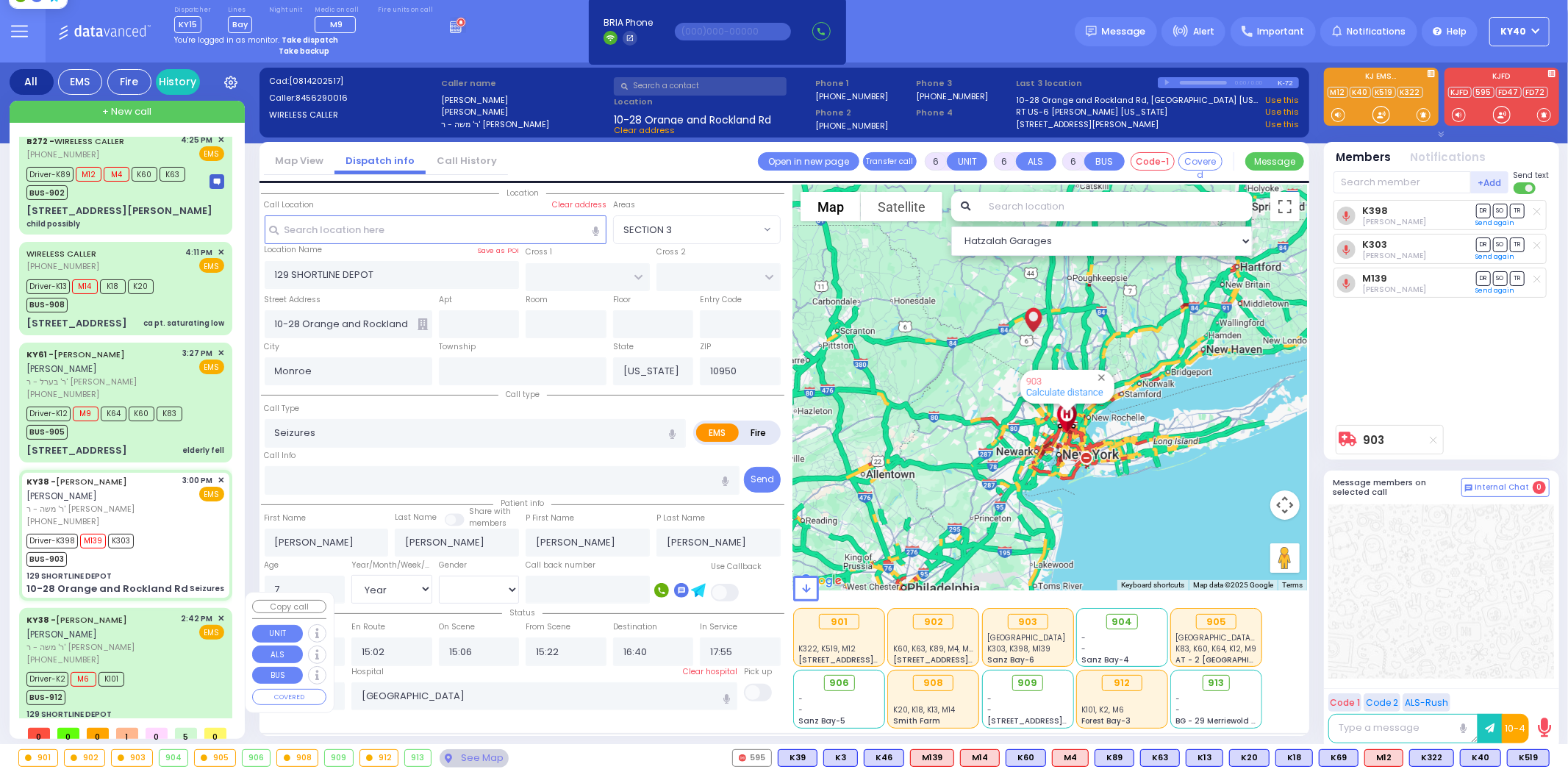
type input "Westchester Medical Center-Woods Road"
select select "Hatzalah Garages"
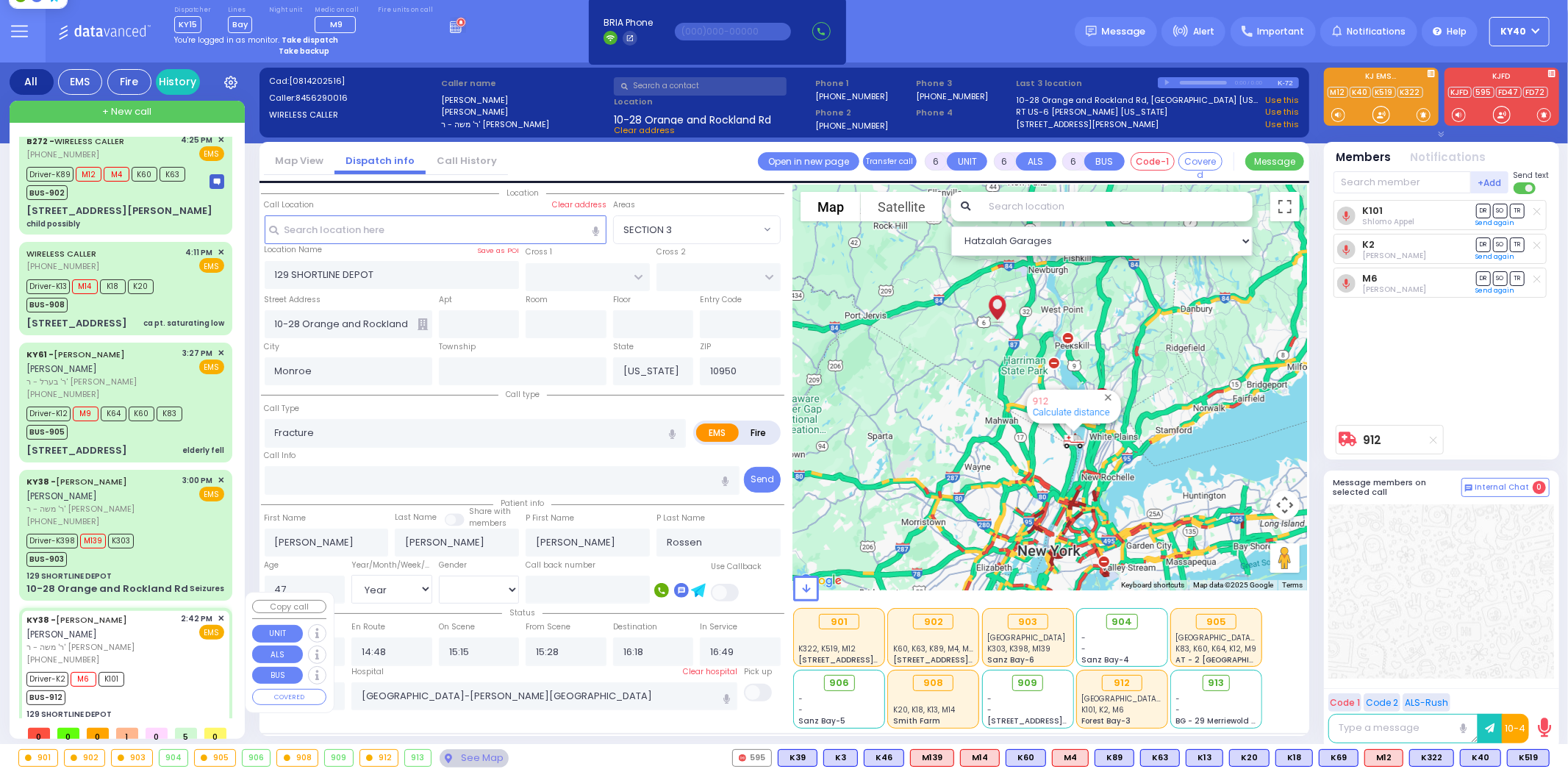
click at [171, 641] on span "ר' משה - ר' [PERSON_NAME]" at bounding box center [101, 647] width 150 height 13
select select
radio input "true"
select select "Year"
select select "[DEMOGRAPHIC_DATA]"
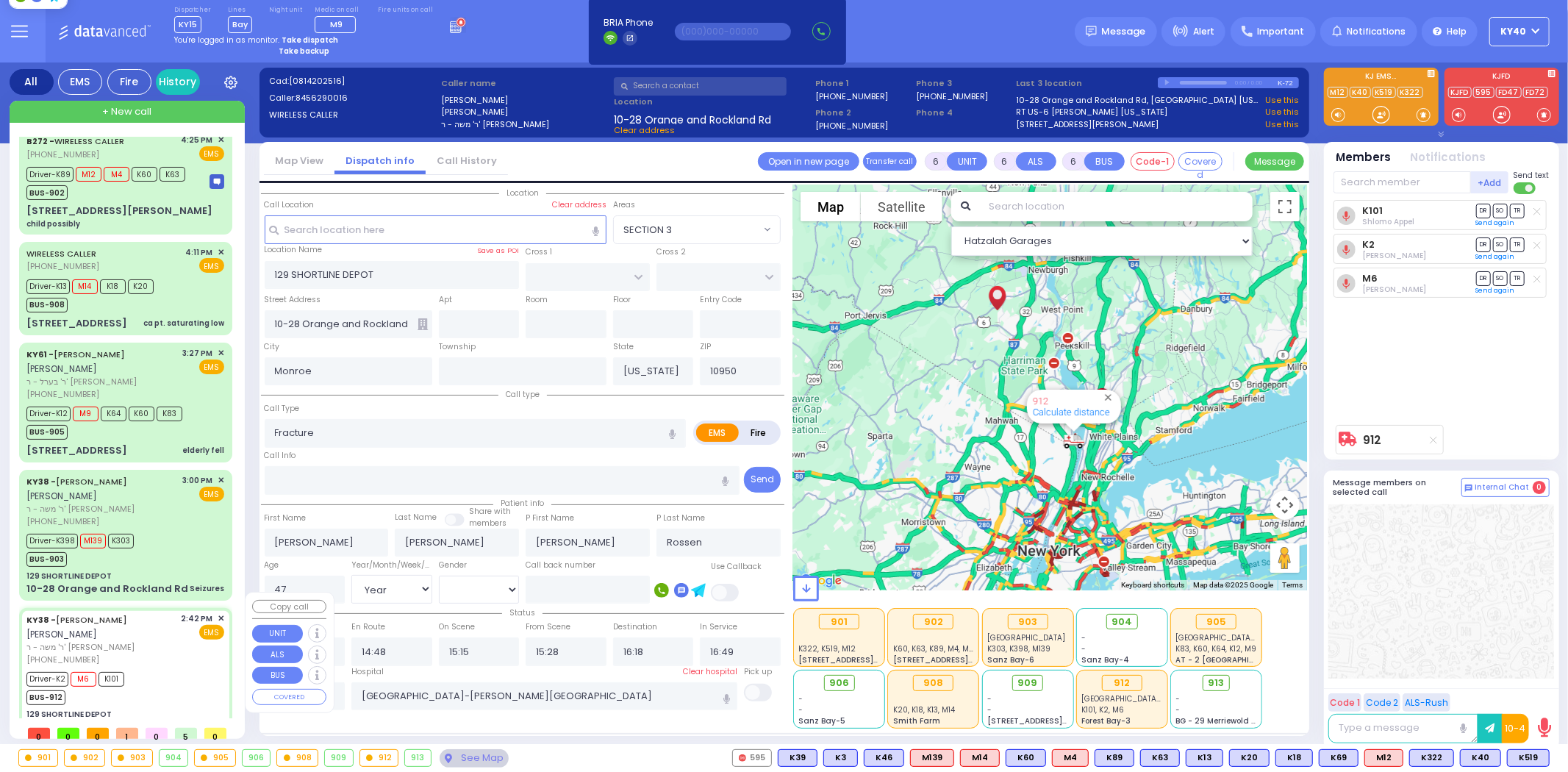
select select "Hatzalah Garages"
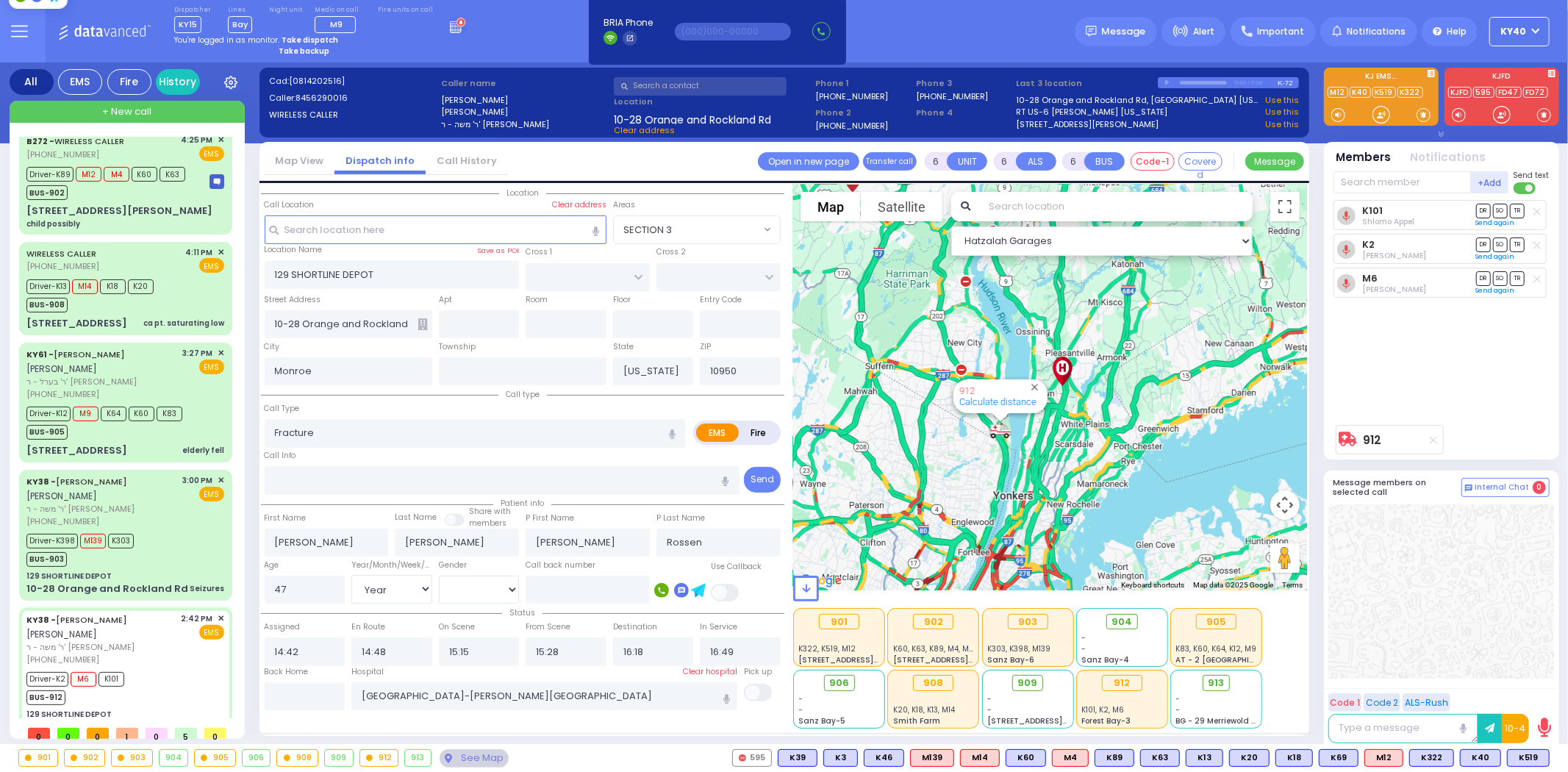
drag, startPoint x: 983, startPoint y: 427, endPoint x: 970, endPoint y: 489, distance: 63.3
click at [973, 493] on div "912 Calculate distance" at bounding box center [1050, 387] width 514 height 406
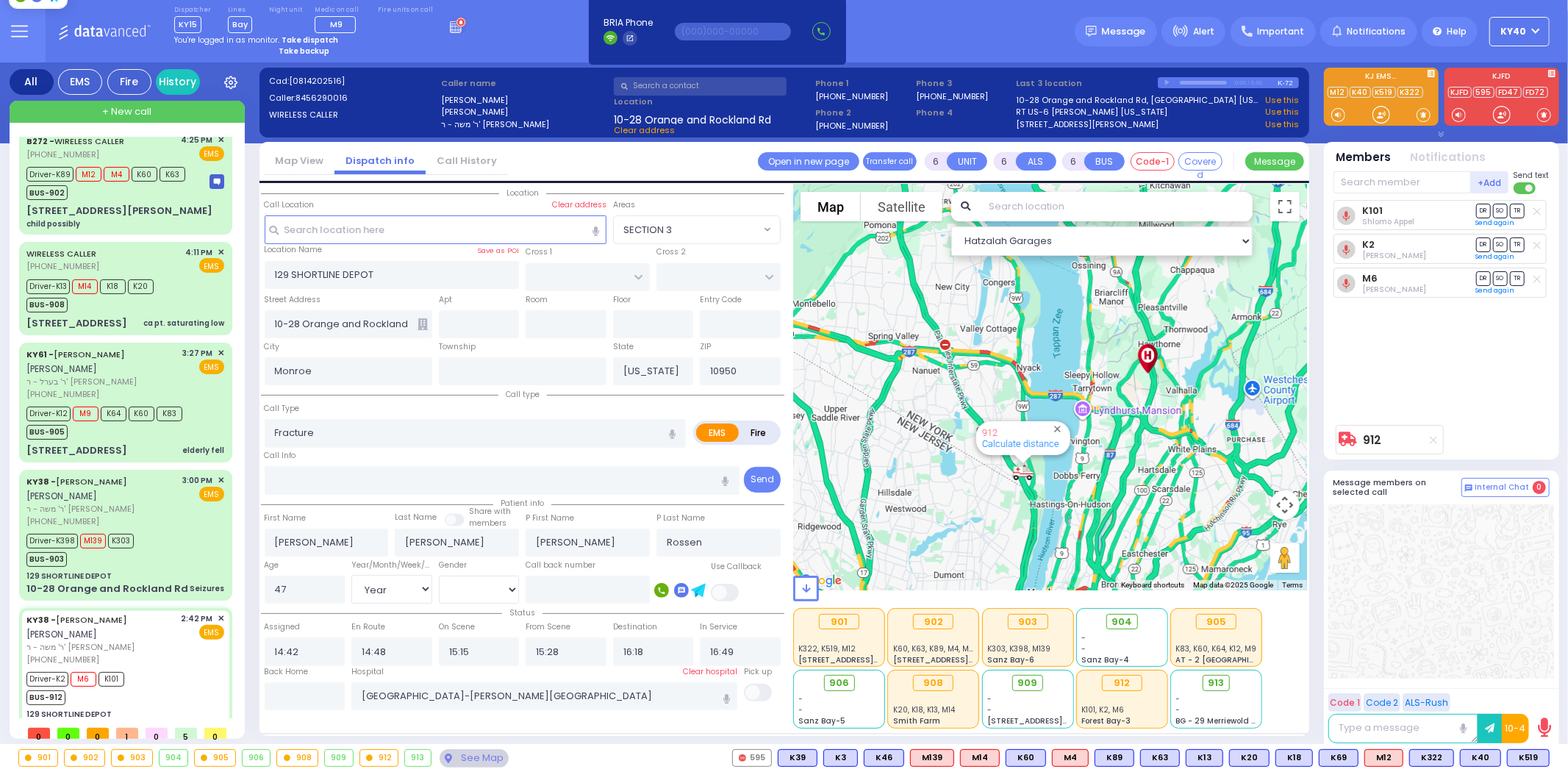
drag, startPoint x: 967, startPoint y: 465, endPoint x: 954, endPoint y: 523, distance: 59.4
click at [954, 523] on div "912 Calculate distance" at bounding box center [1050, 387] width 514 height 406
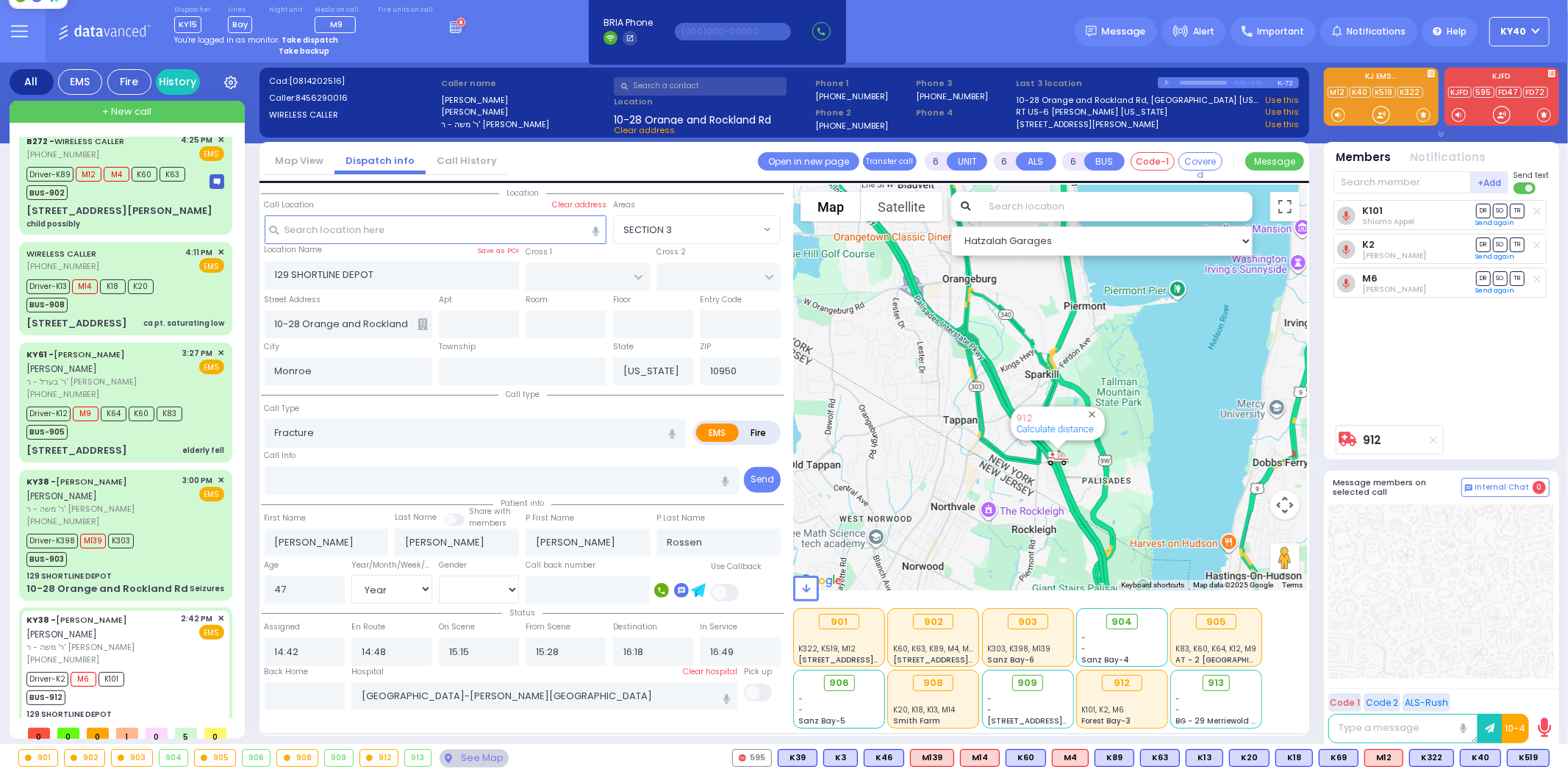
drag, startPoint x: 973, startPoint y: 482, endPoint x: 876, endPoint y: 506, distance: 99.9
click at [875, 509] on div "912 Calculate distance" at bounding box center [1050, 387] width 514 height 406
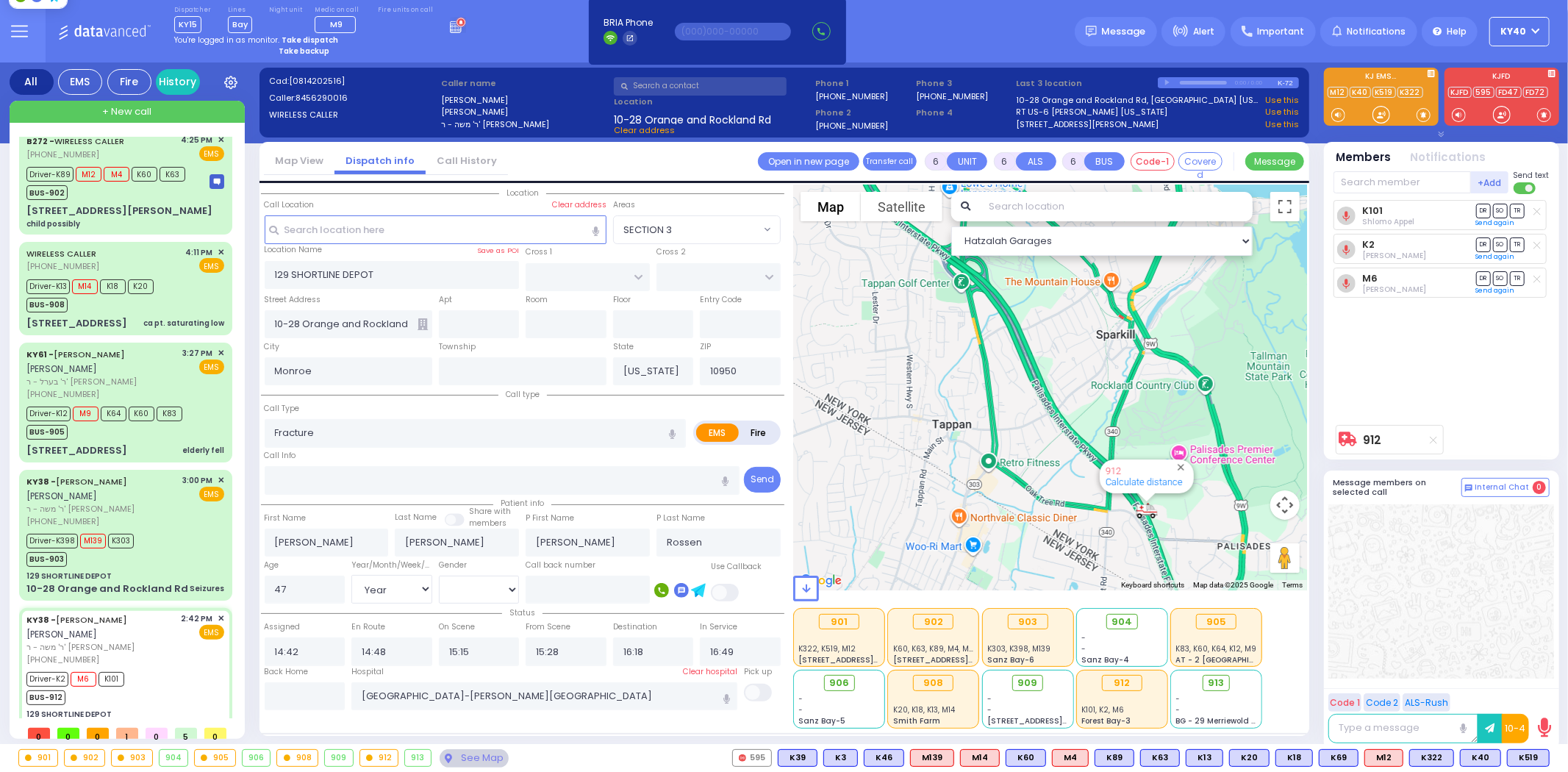
drag, startPoint x: 912, startPoint y: 472, endPoint x: 840, endPoint y: 525, distance: 89.4
click at [845, 531] on div "912 Calculate distance" at bounding box center [1050, 387] width 514 height 406
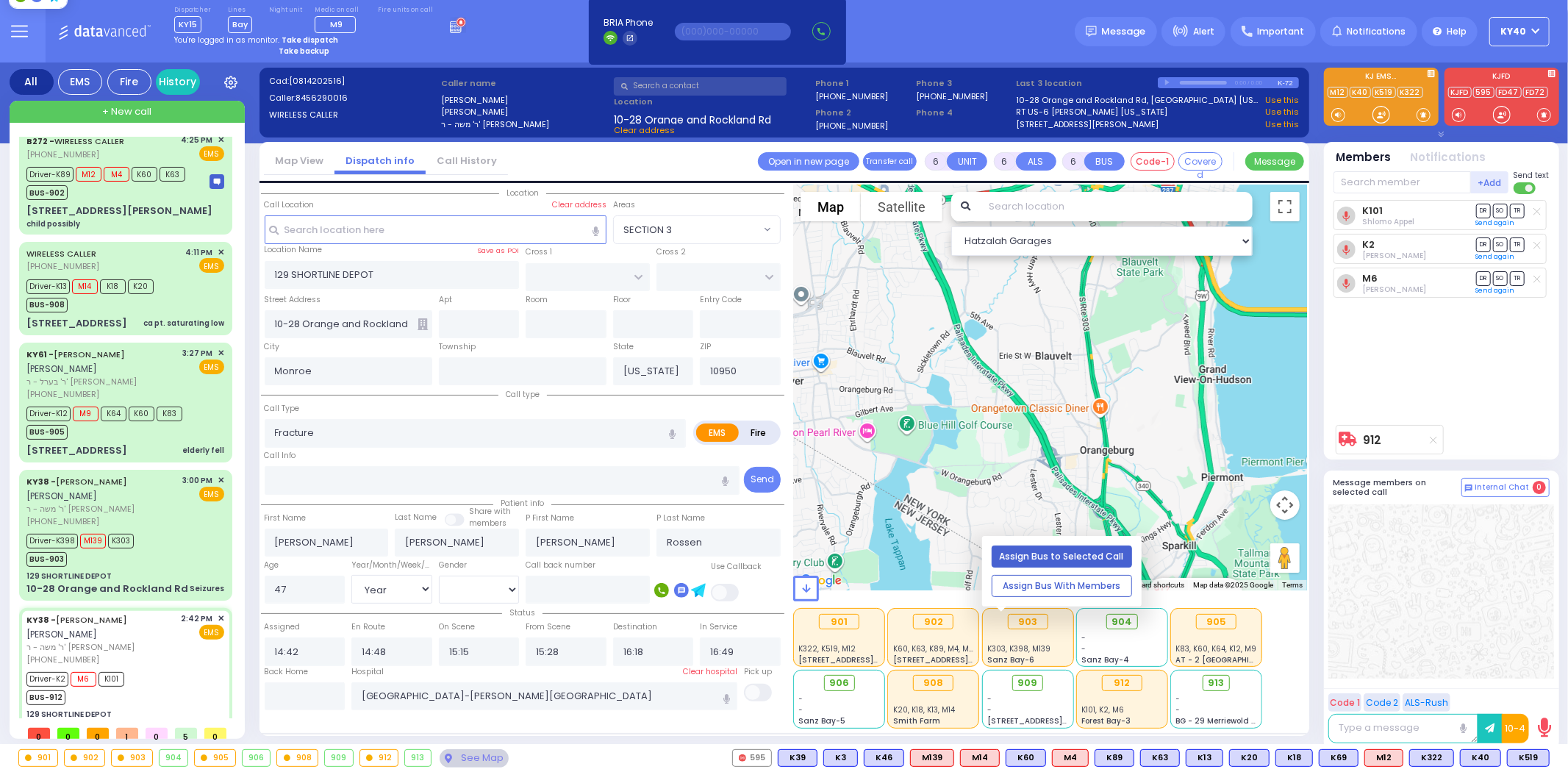
drag, startPoint x: 962, startPoint y: 468, endPoint x: 1076, endPoint y: 552, distance: 141.6
click at [1077, 556] on div "Hatzalah Garages ← Move left → Move right ↑ Move up ↓ + -" at bounding box center [1050, 456] width 514 height 544
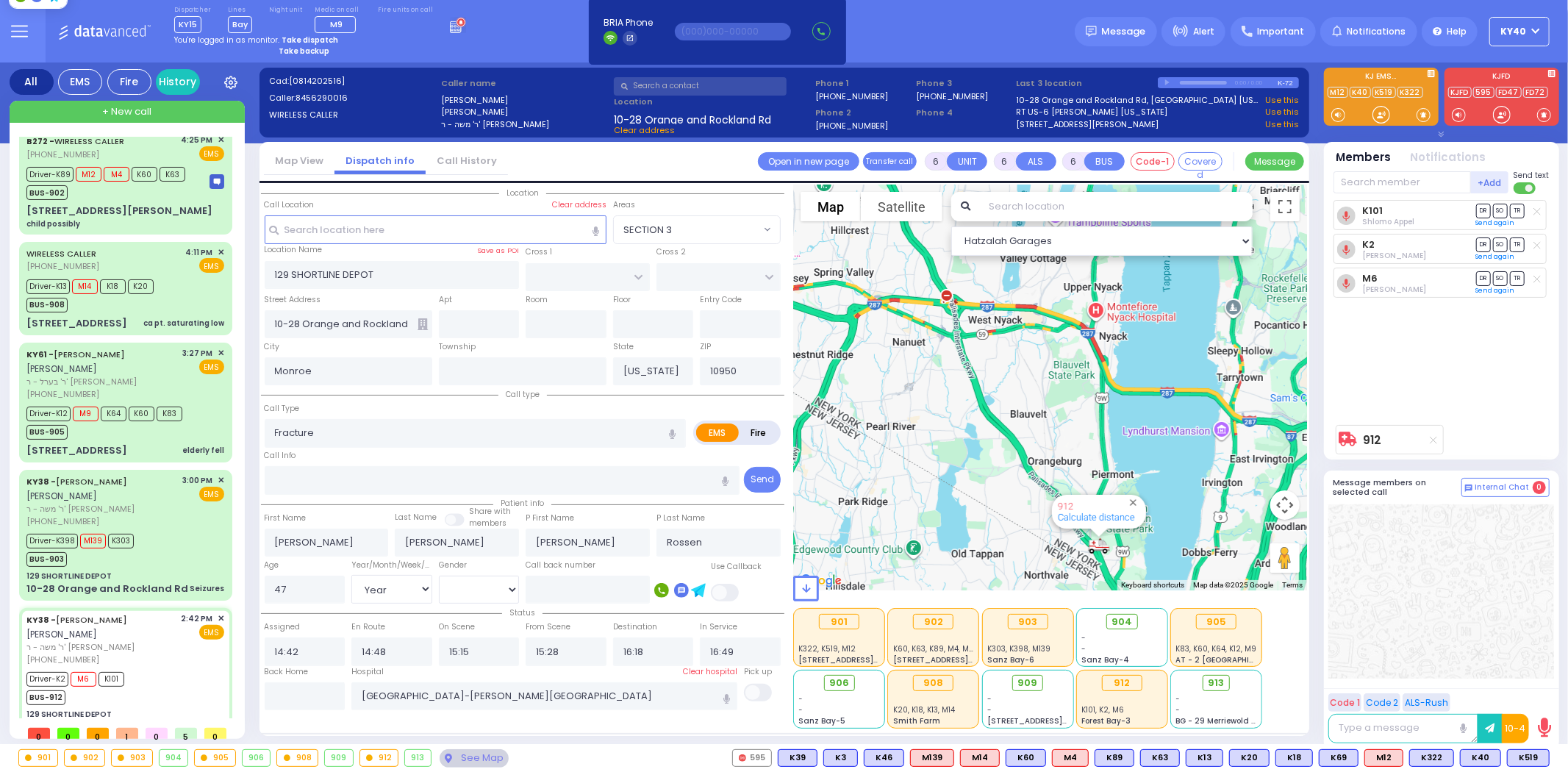
drag, startPoint x: 927, startPoint y: 416, endPoint x: 934, endPoint y: 456, distance: 40.6
click at [934, 457] on div "912 Calculate distance" at bounding box center [1050, 387] width 514 height 406
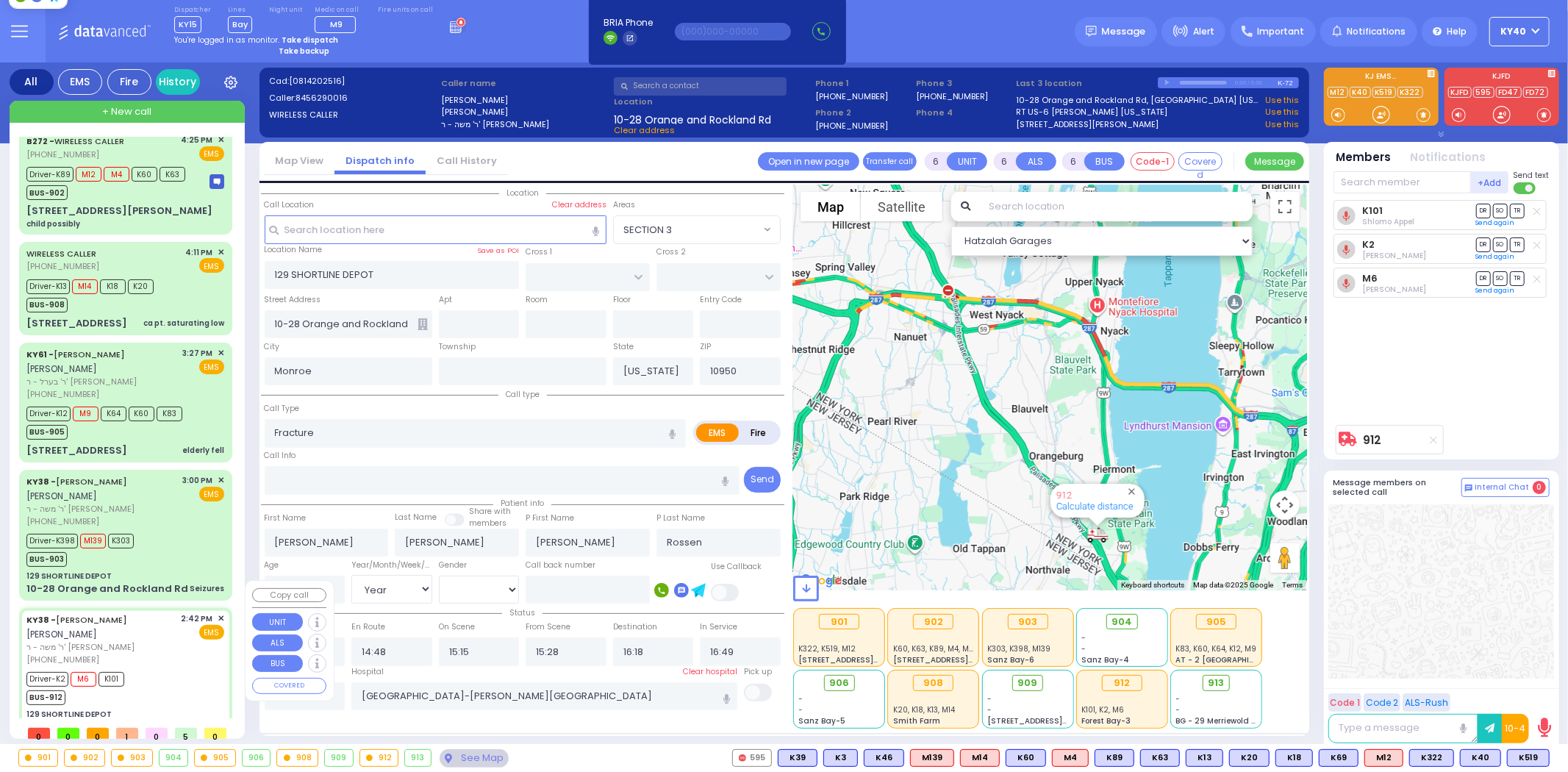
click at [159, 653] on div "[PHONE_NUMBER]" at bounding box center [101, 660] width 150 height 13
select select
radio input "true"
select select "Year"
select select "[DEMOGRAPHIC_DATA]"
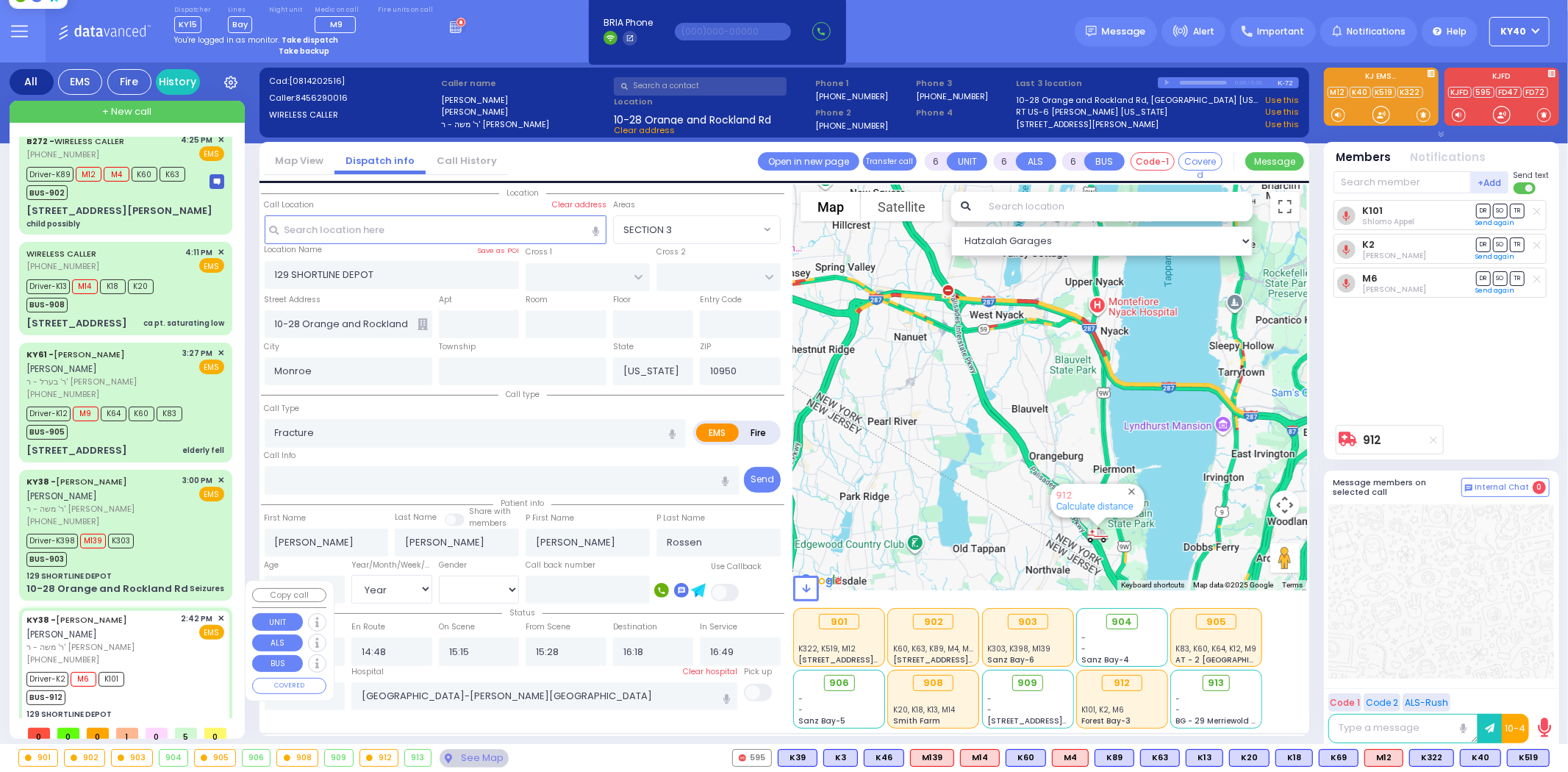
select select "Hatzalah Garages"
click at [155, 637] on div "KY38 - AVRUM MAYER MILLER אברהם מאיר מיללער ר' משה - ר' יעקב שמואל טייטלבוים (8…" at bounding box center [125, 673] width 207 height 125
select select
radio input "true"
select select "Year"
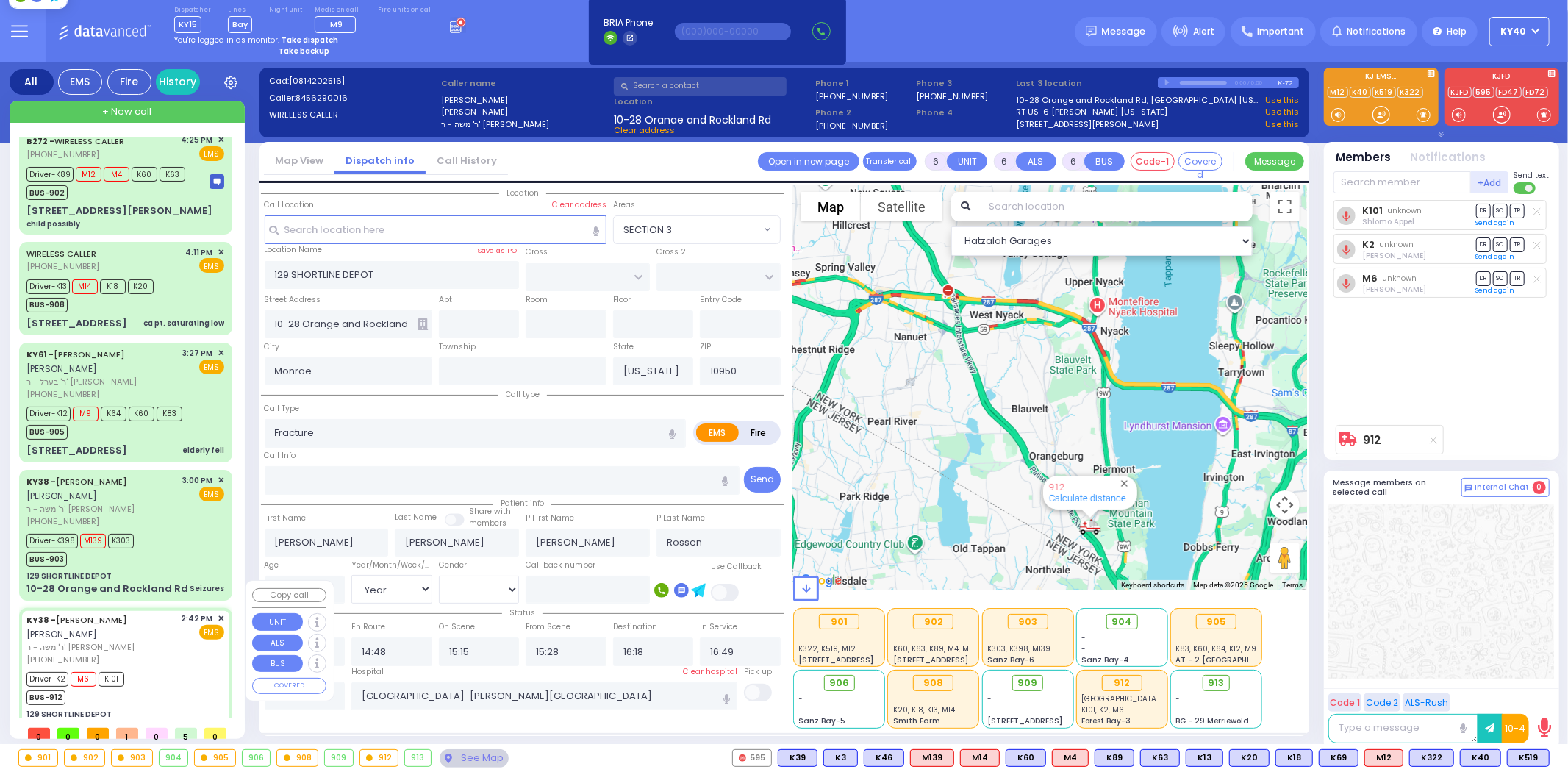
select select "[DEMOGRAPHIC_DATA]"
select select "Hatzalah Garages"
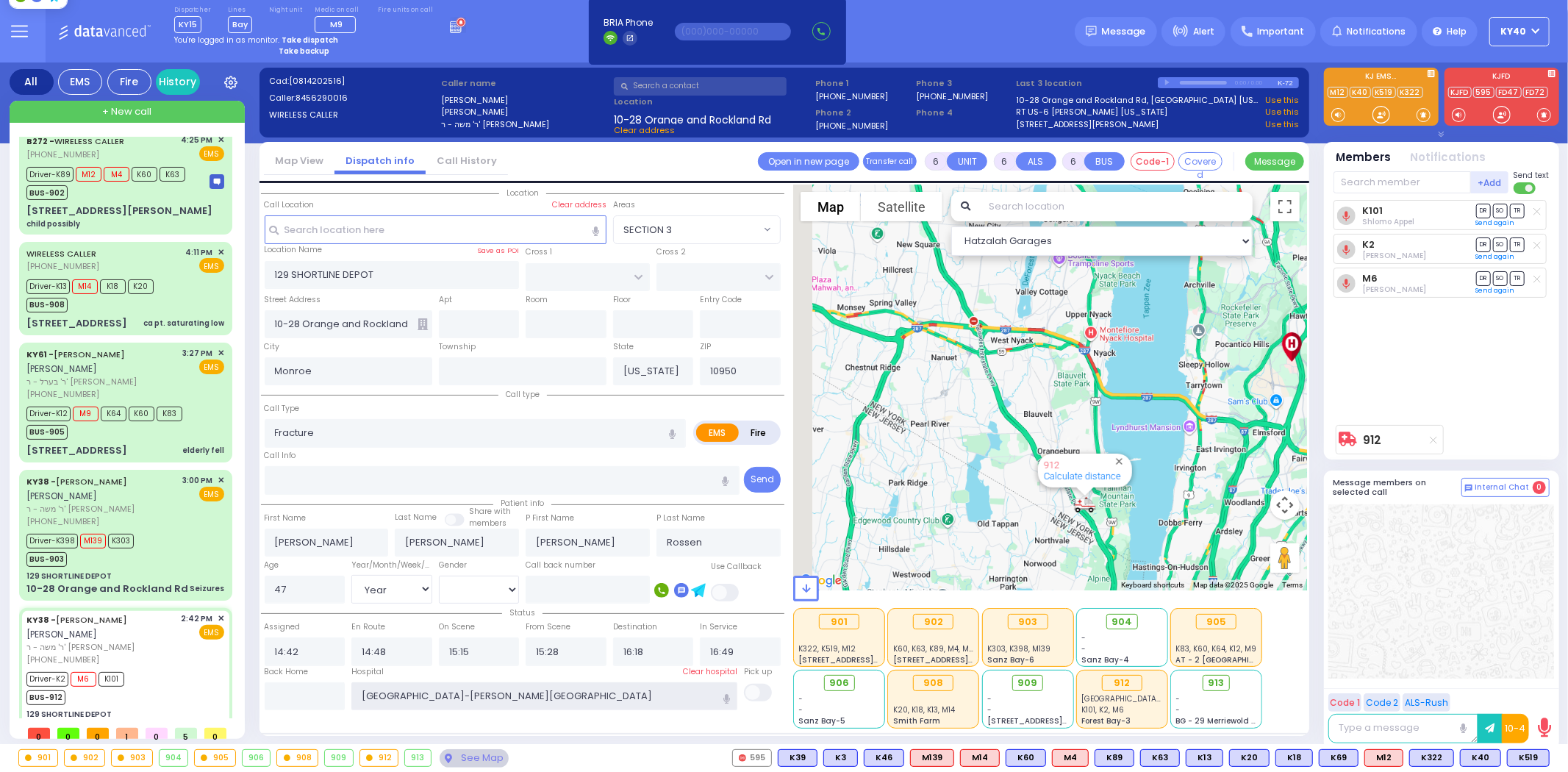
drag, startPoint x: 589, startPoint y: 687, endPoint x: 269, endPoint y: 666, distance: 320.7
click at [261, 677] on div "Back Home Hospital Westchester Medical Center-Woods Road Mount Sinai" at bounding box center [523, 689] width 524 height 45
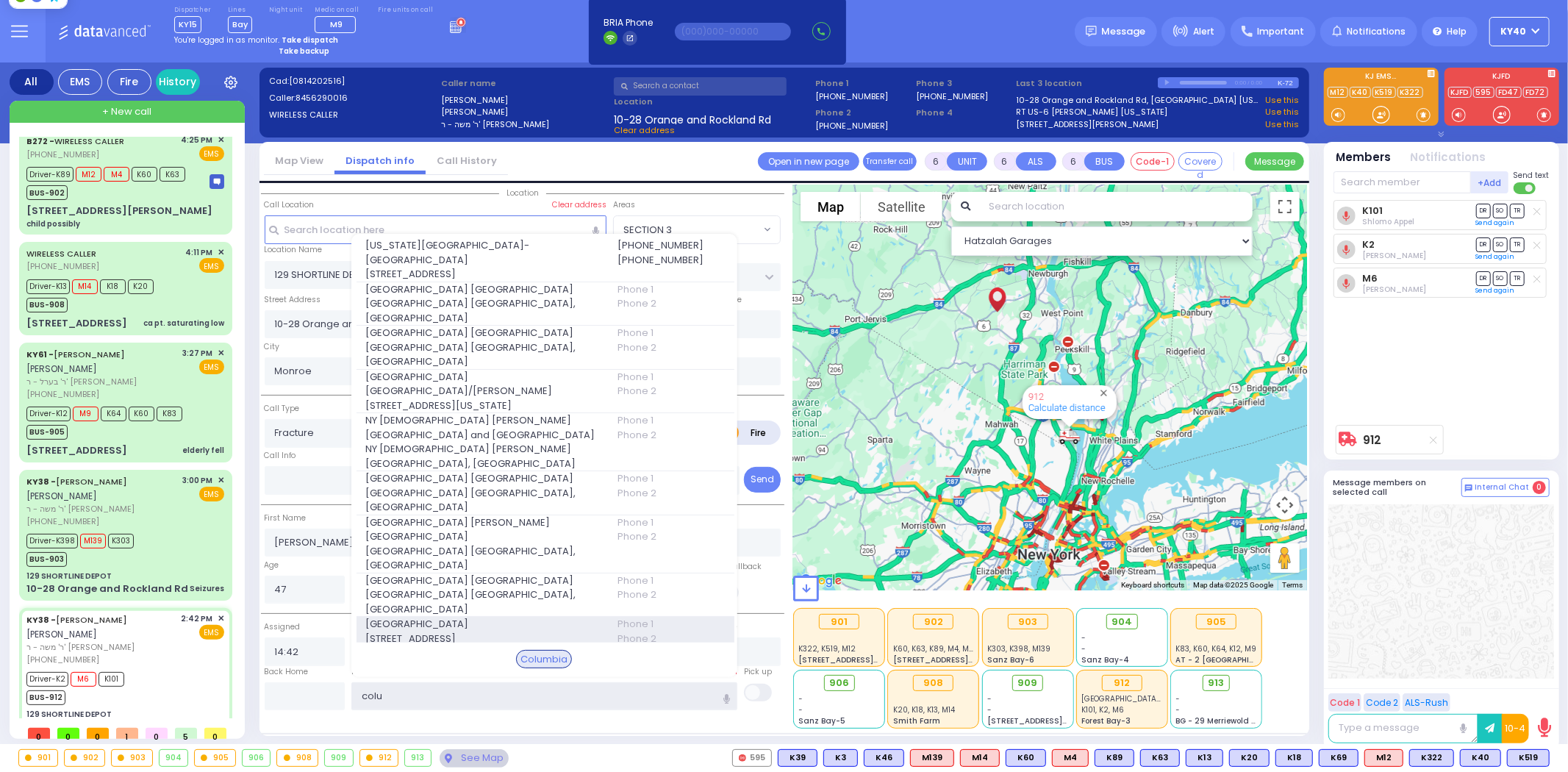
type input "colu"
click at [443, 620] on span "Columbia Children's Hospital" at bounding box center [482, 623] width 234 height 15
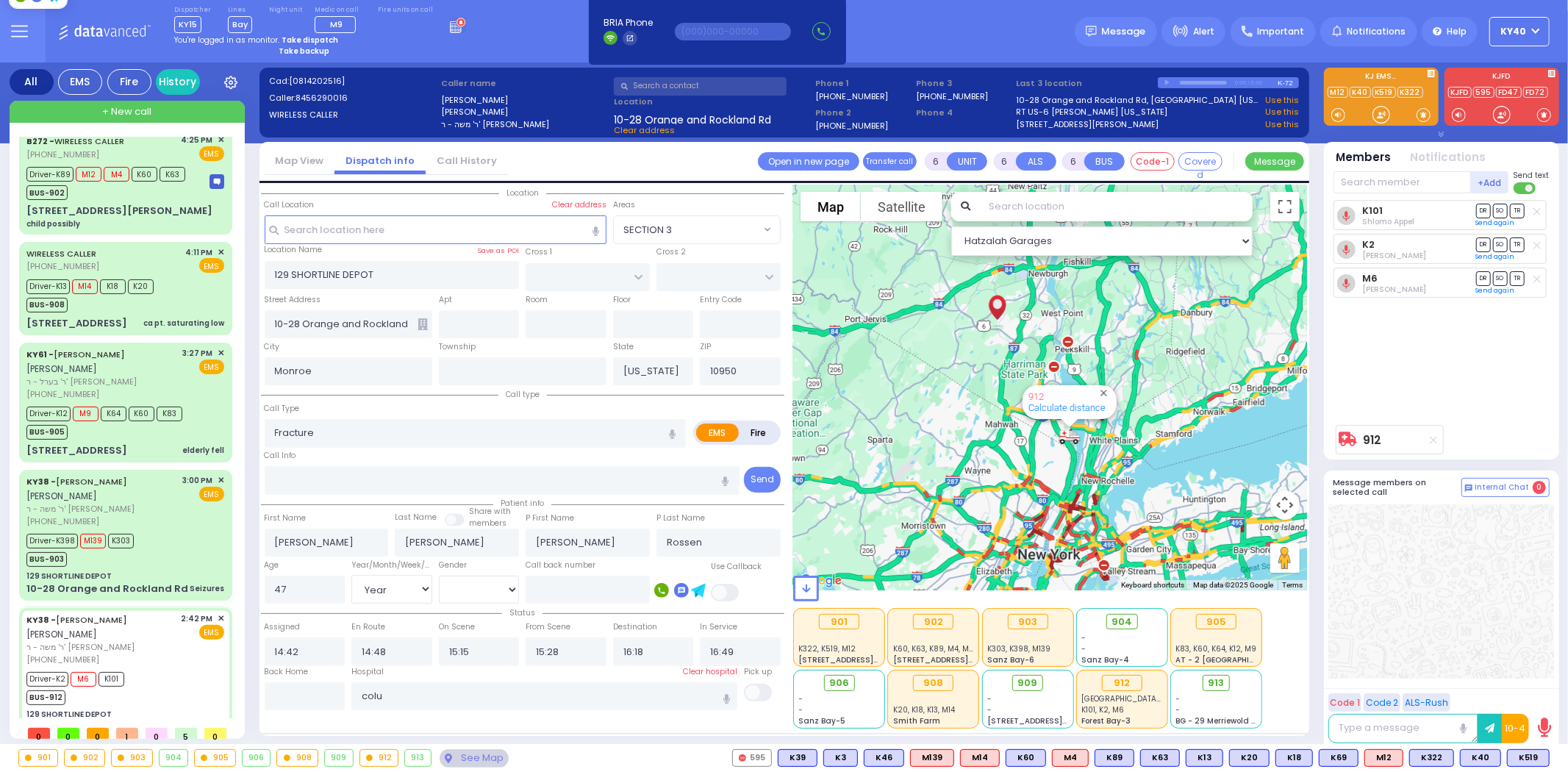
select select
radio input "true"
select select "Year"
select select "[DEMOGRAPHIC_DATA]"
type input "Columbia Children's Hospital"
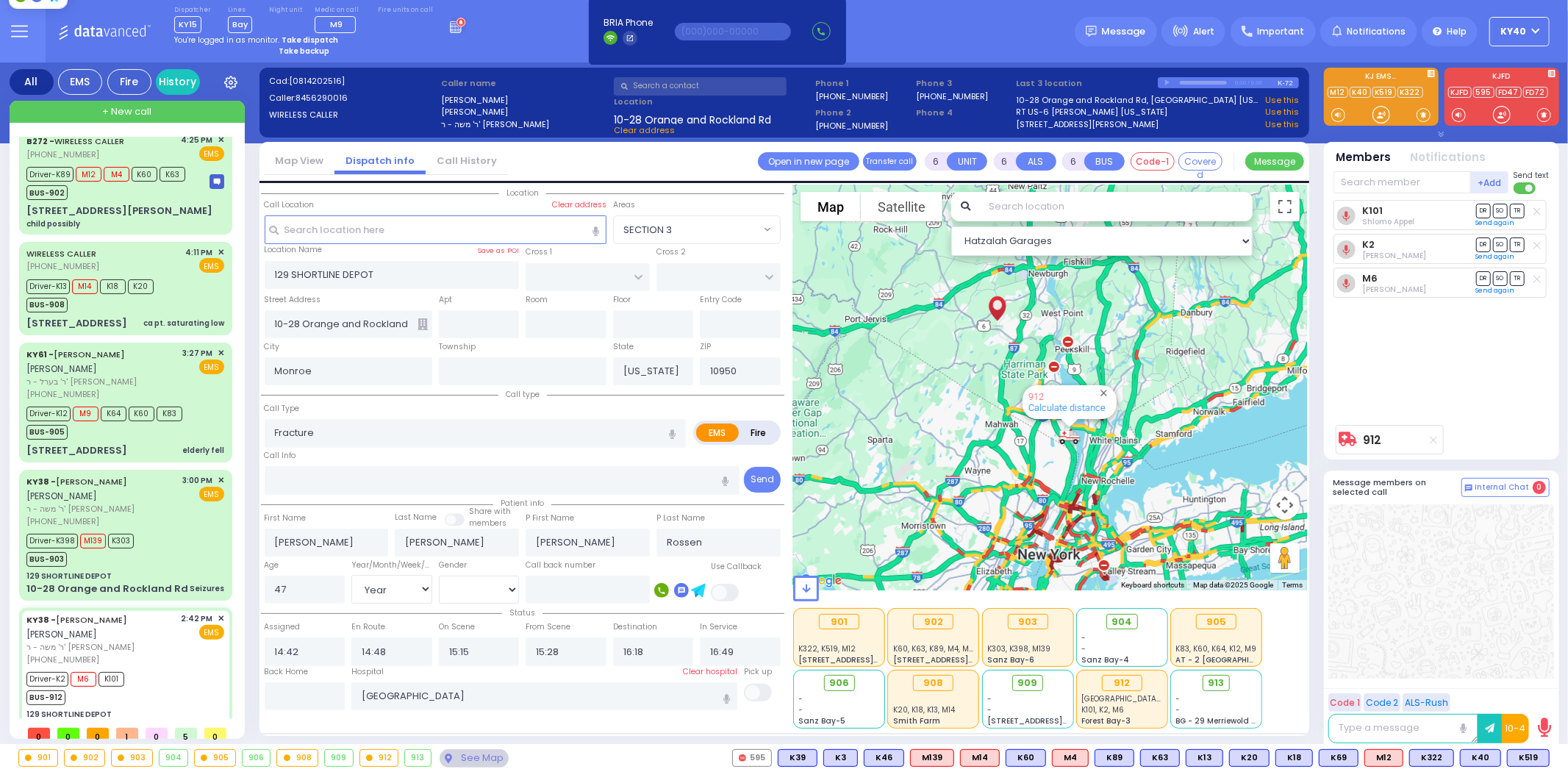
select select "Hatzalah Garages"
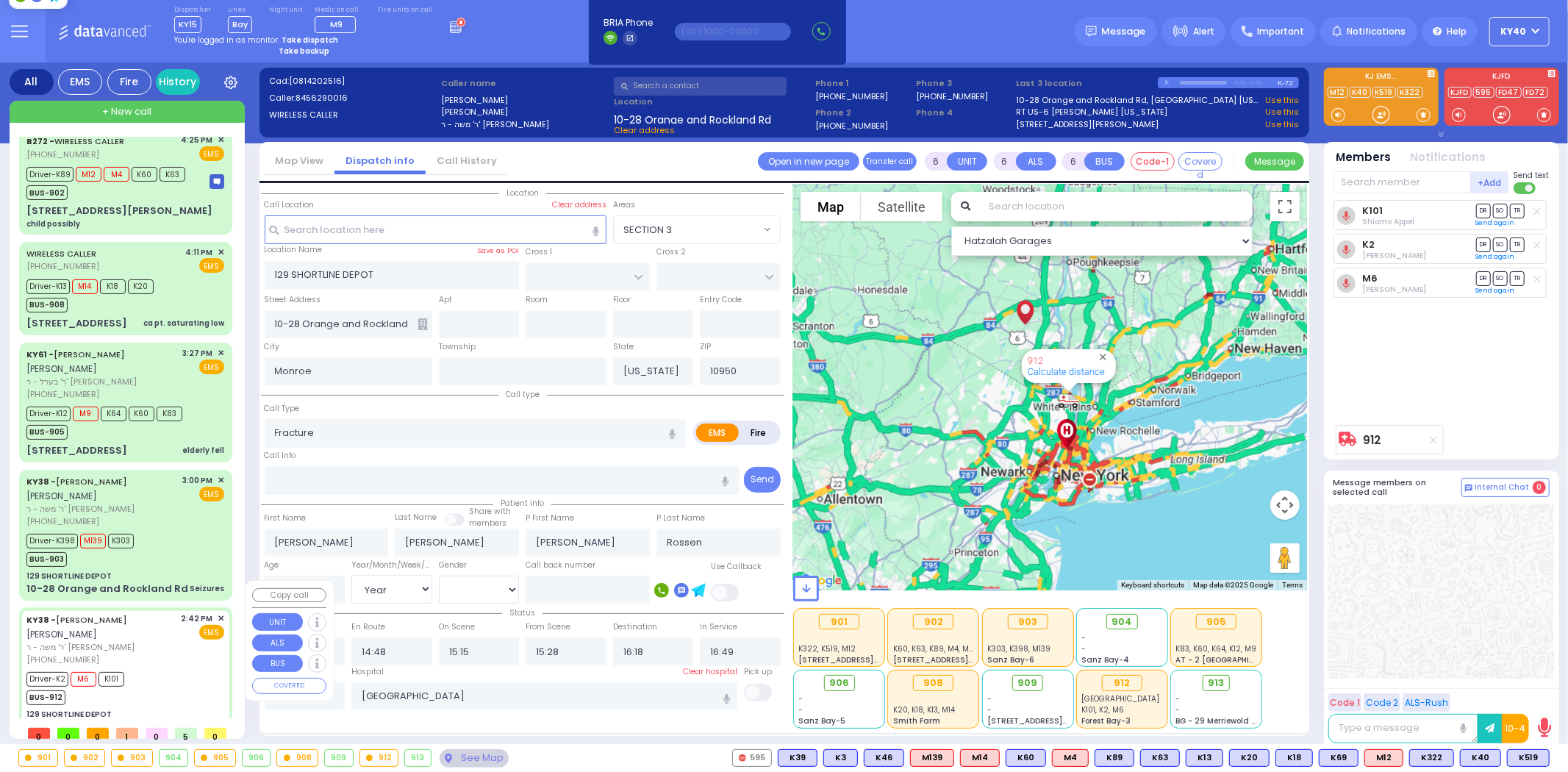
click at [171, 653] on div "[PHONE_NUMBER]" at bounding box center [101, 660] width 150 height 13
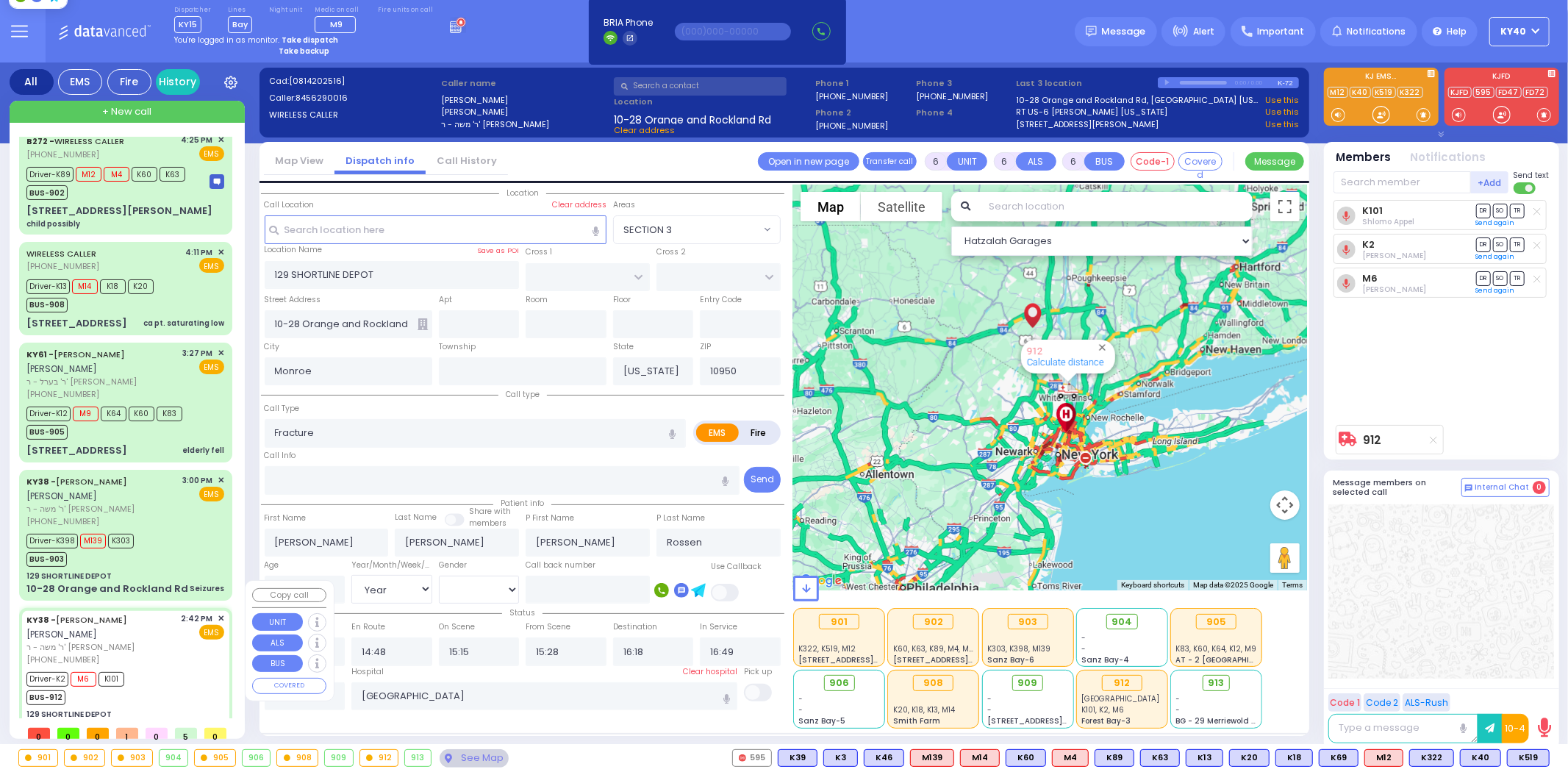
select select
radio input "true"
select select "Year"
select select "[DEMOGRAPHIC_DATA]"
select select "Hatzalah Garages"
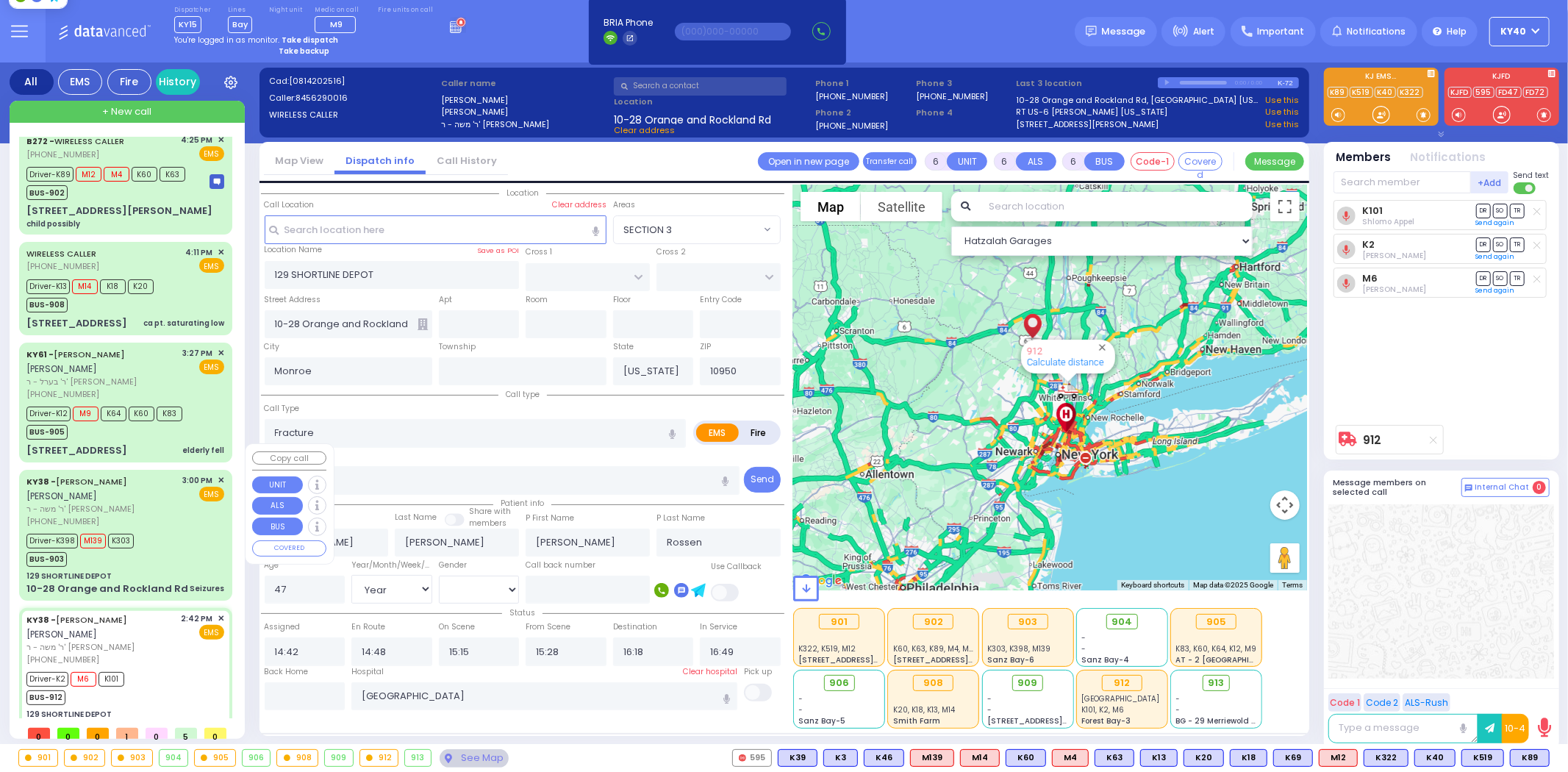
click at [166, 530] on div "Driver-K398 M139 K303 BUS-903" at bounding box center [125, 548] width 198 height 37
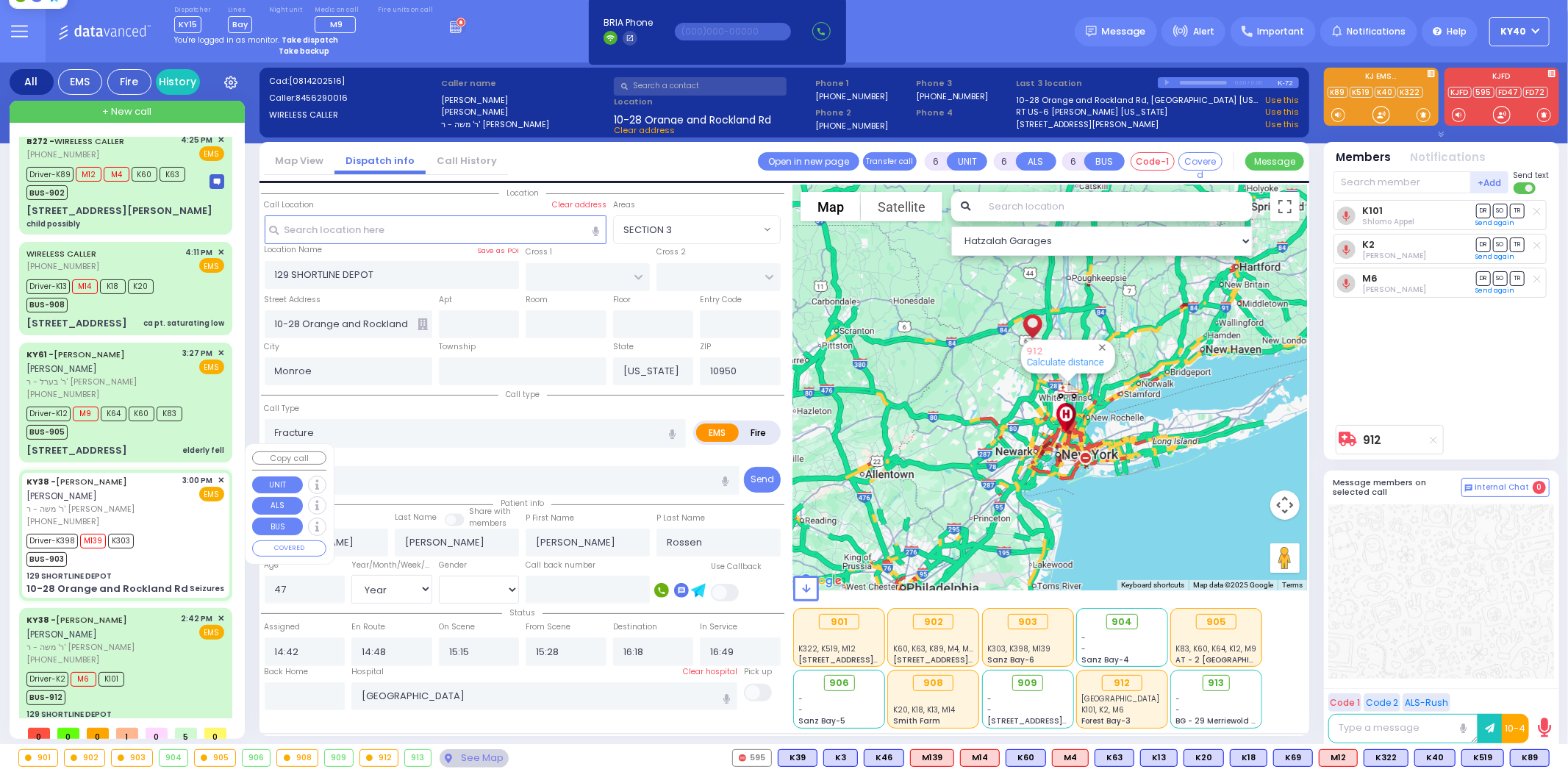
select select
type input "Seizures"
radio input "true"
type input "Aron"
type input "Friedman"
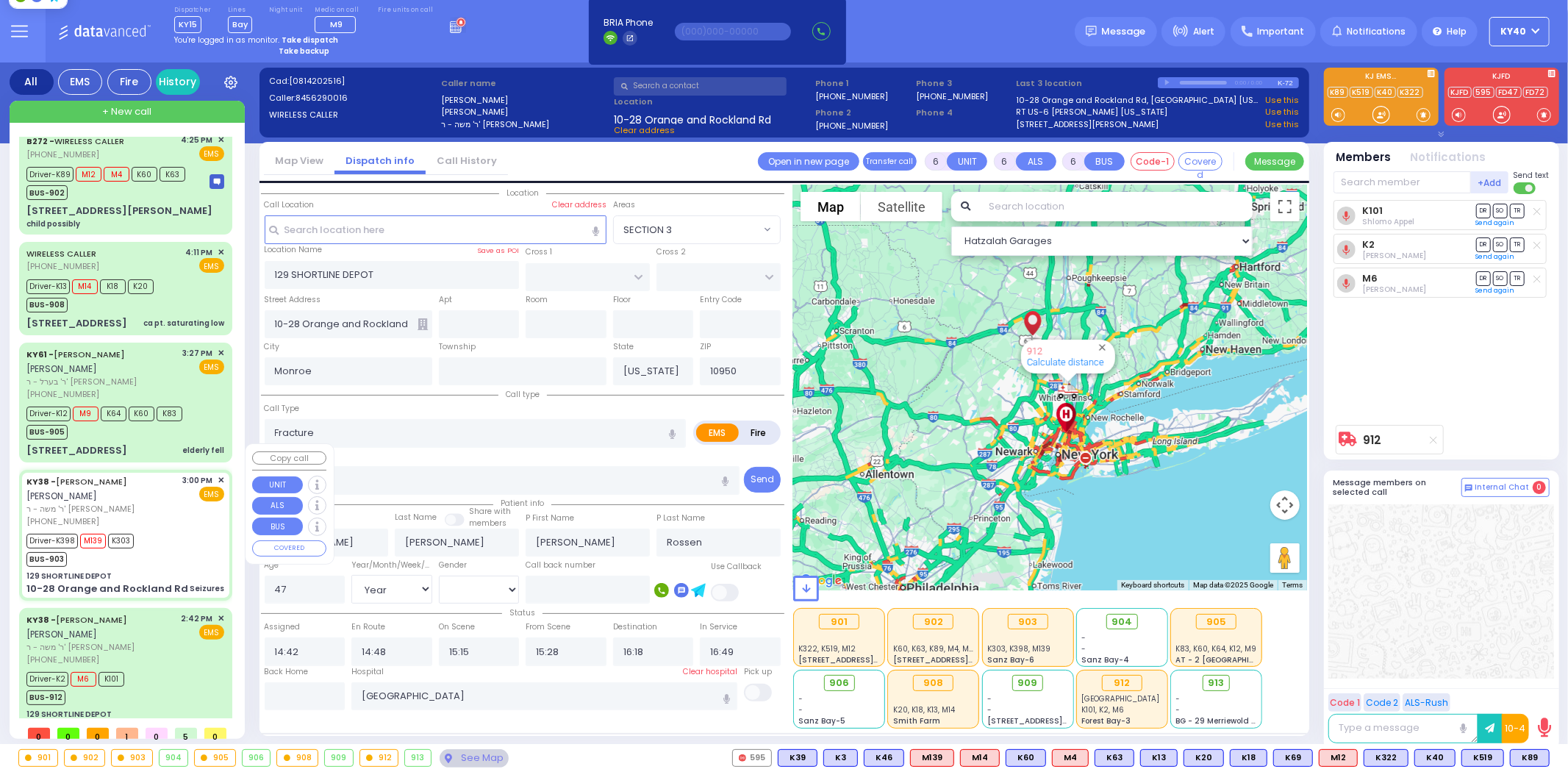
type input "7"
select select "Year"
select select "[DEMOGRAPHIC_DATA]"
type input "15:00"
type input "15:02"
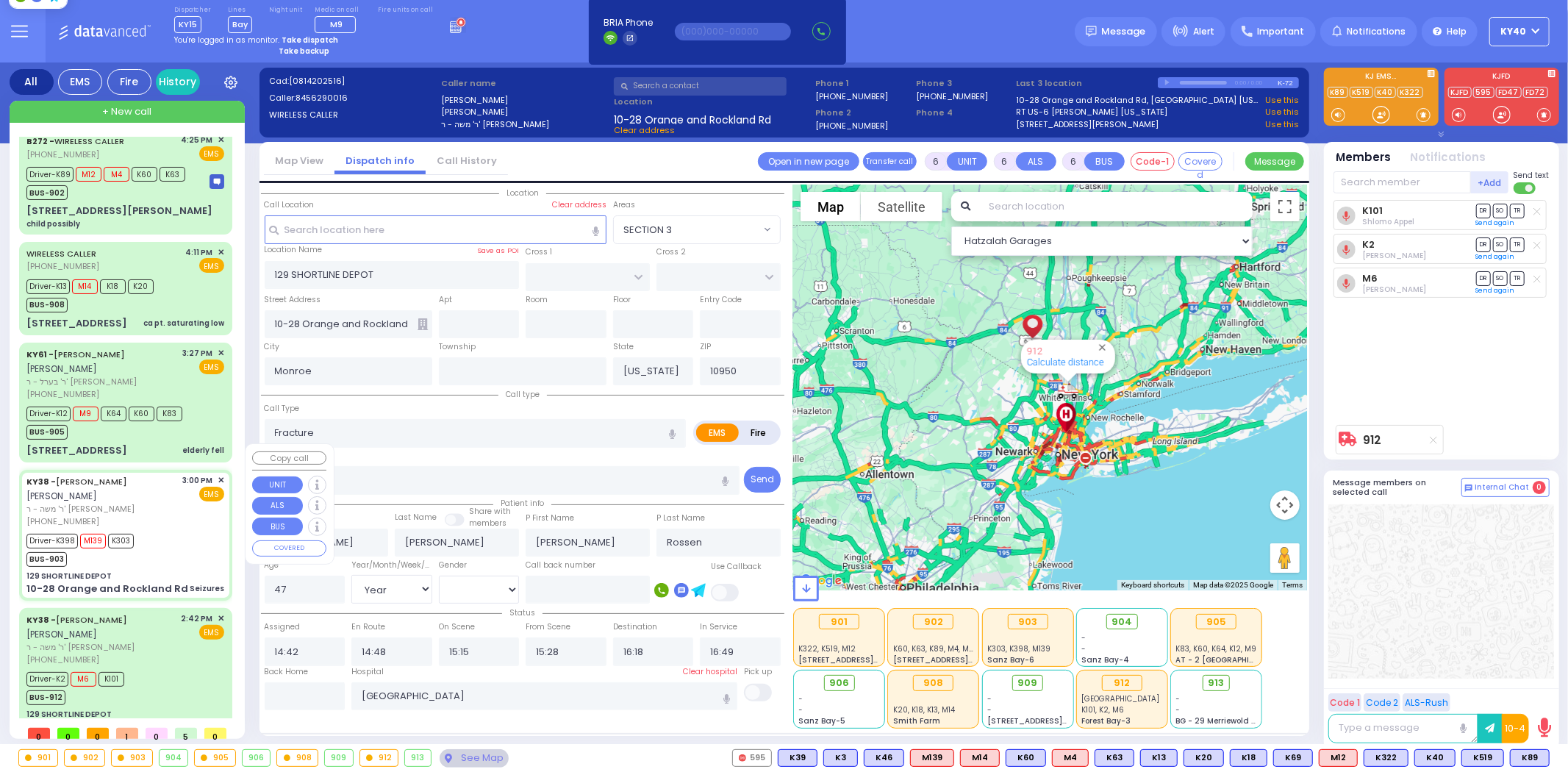
type input "15:06"
type input "15:22"
type input "16:40"
type input "17:55"
select select "Hatzalah Garages"
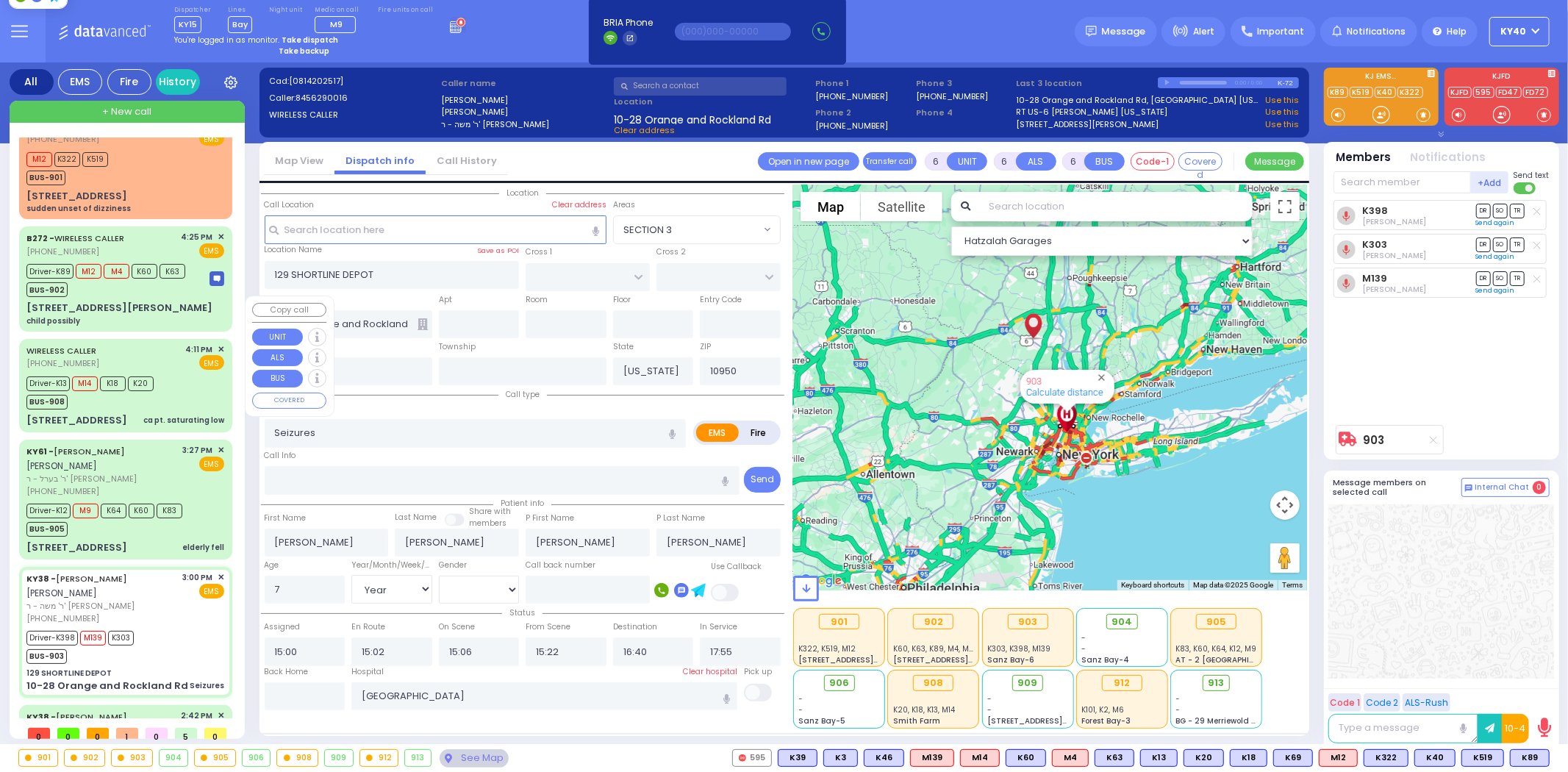
scroll to position [0, 0]
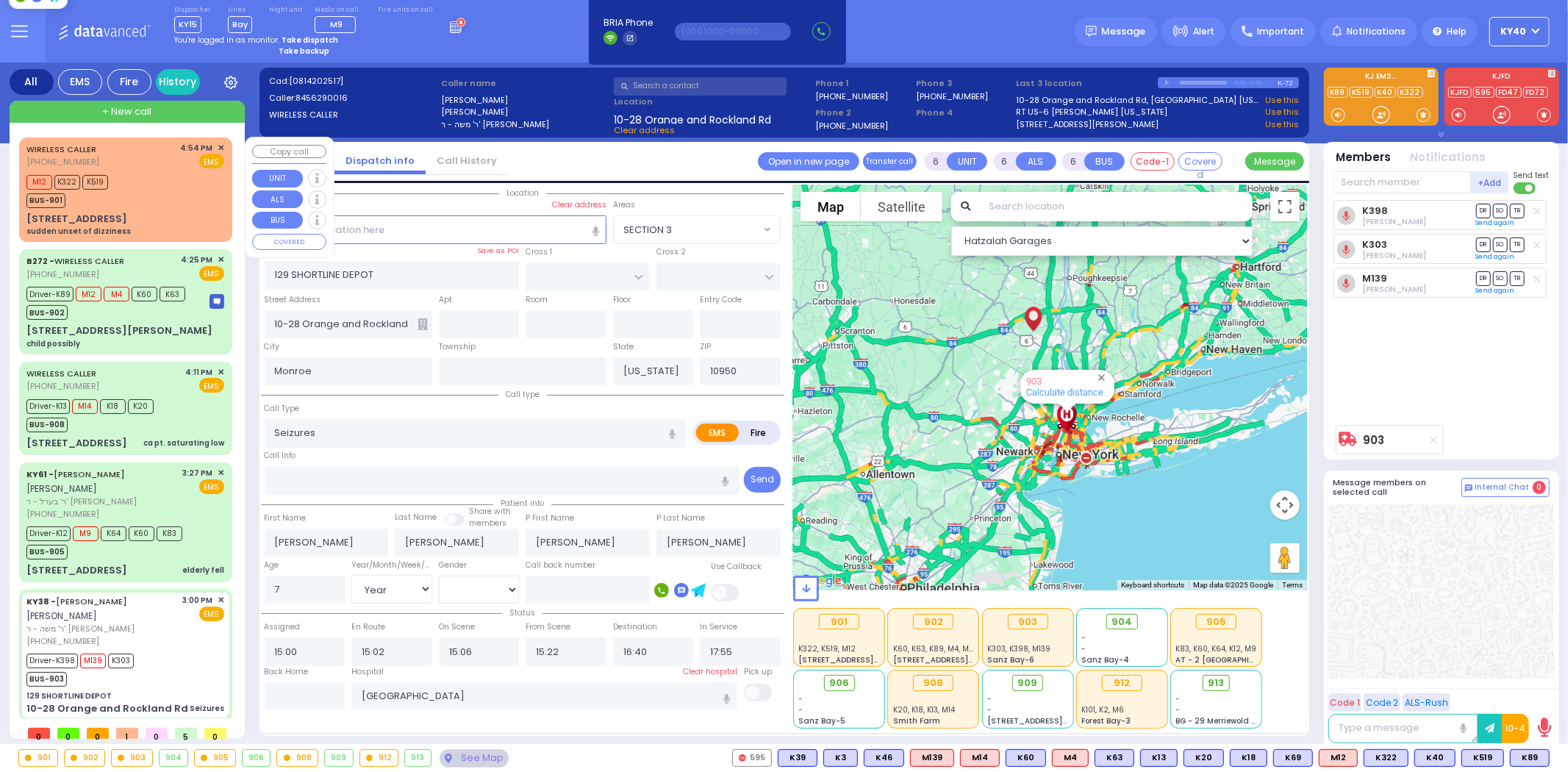
click at [137, 171] on div "M12 K322 K519 BUS-901" at bounding box center [125, 189] width 198 height 37
type input "2"
type input "1"
select select
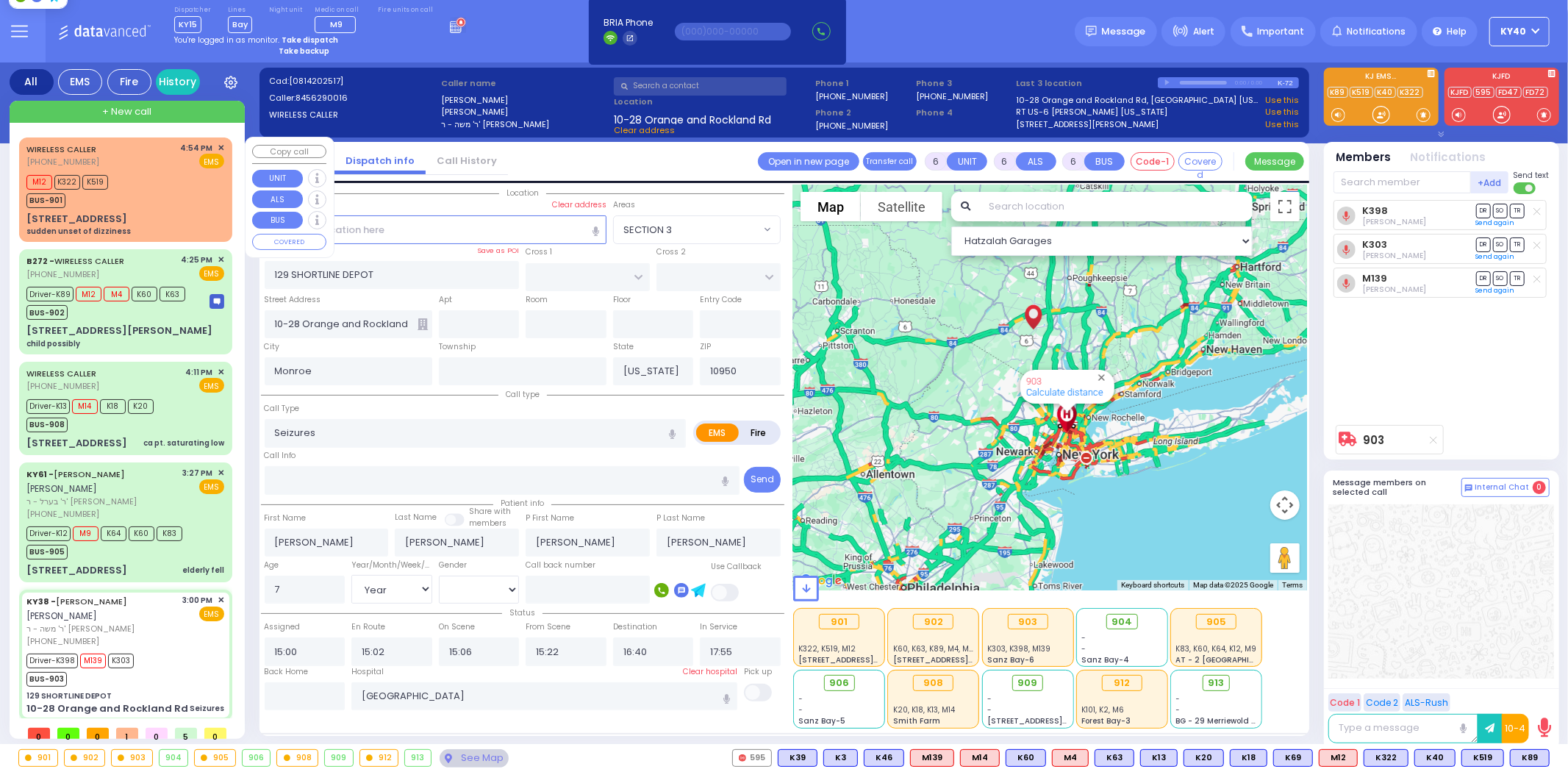
type input "sudden unset of dizziness"
radio input "true"
select select
type input "16:54"
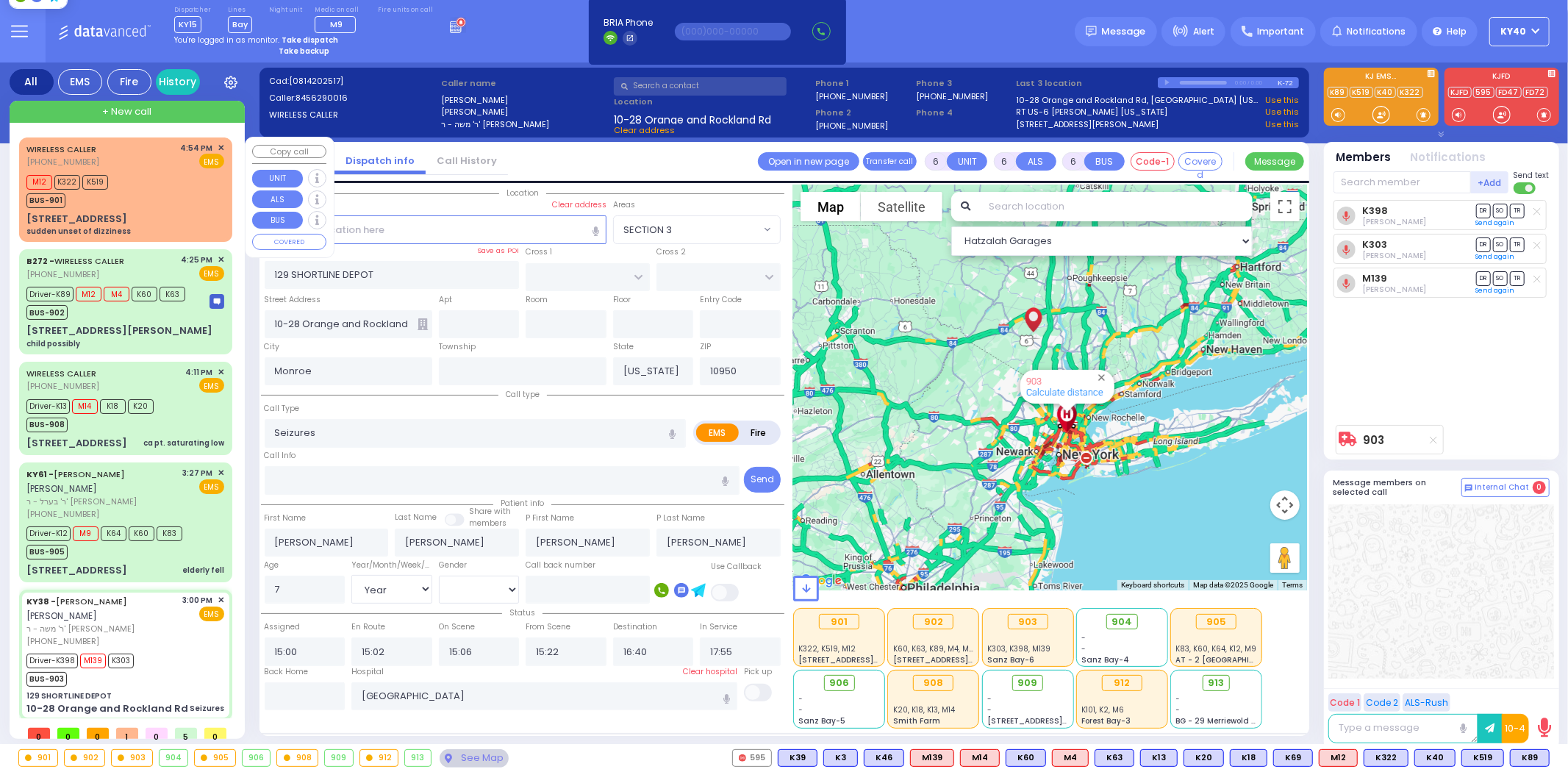
type input "16:56"
type input "MERON DR"
type input "[GEOGRAPHIC_DATA]"
type input "[STREET_ADDRESS]"
type input "203"
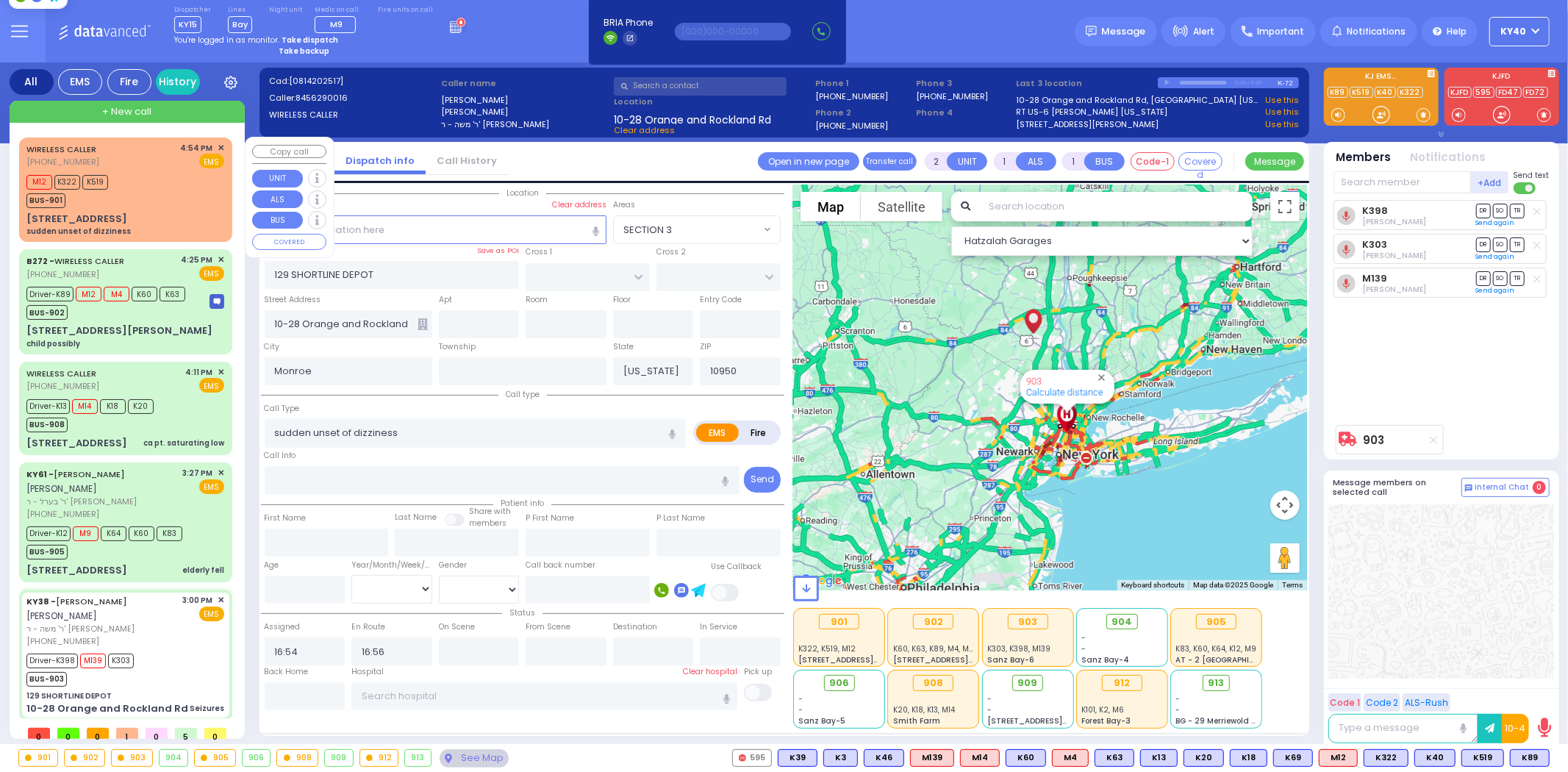
type input "[PERSON_NAME]"
select select "Hatzalah Garages"
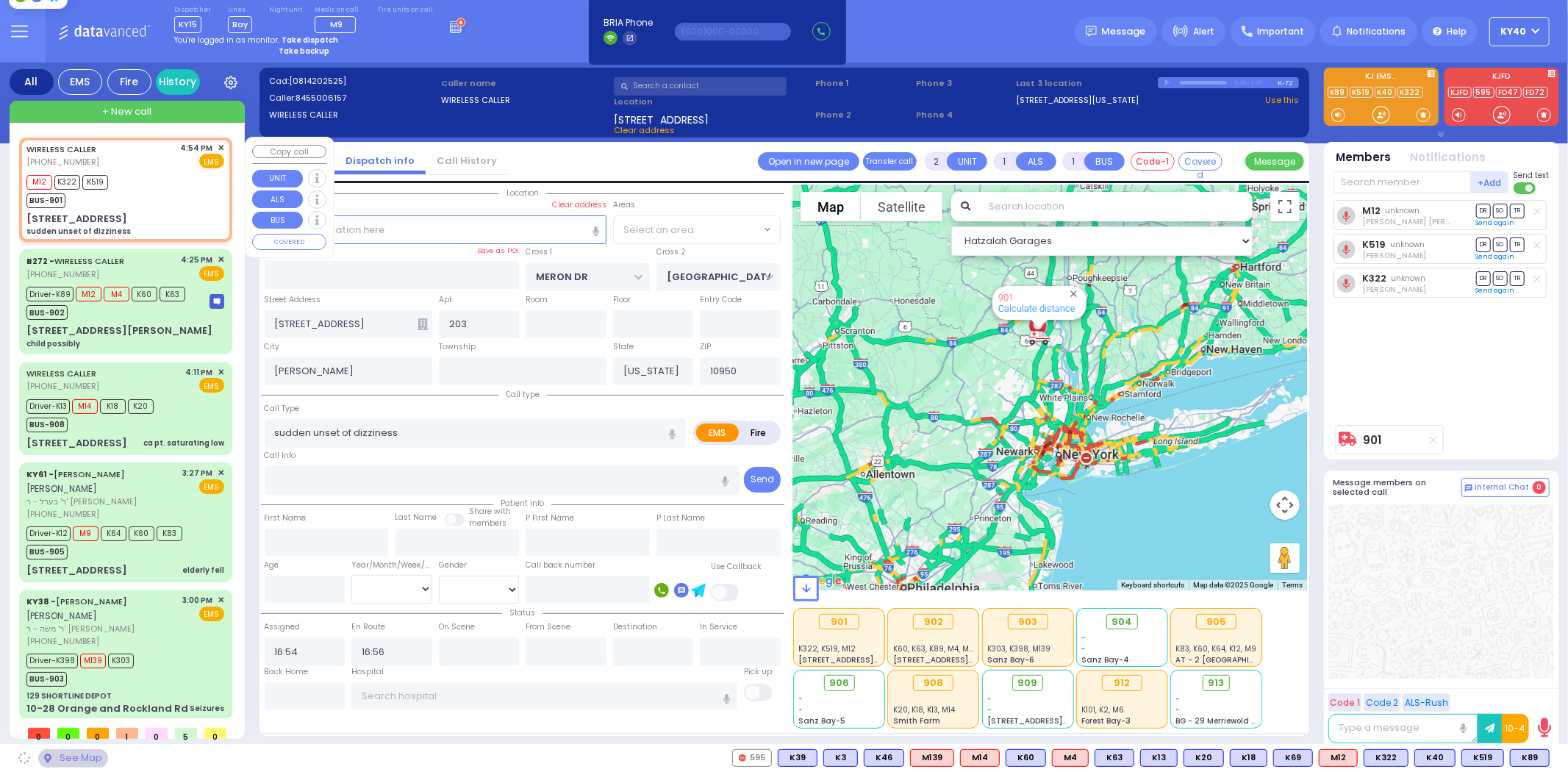
select select "SECTION 6"
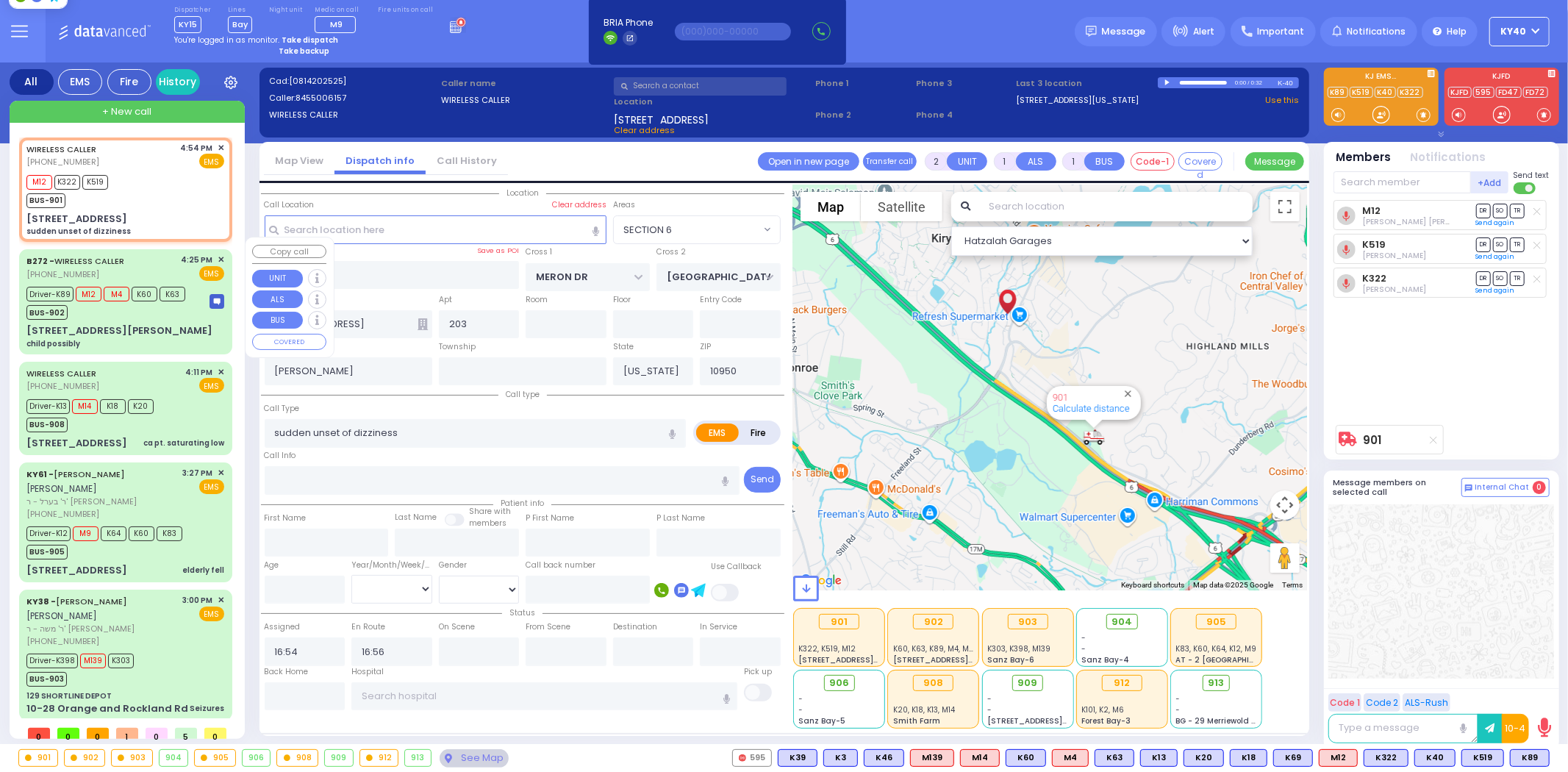
click at [124, 324] on div "80 Rye Hill Rd child possibly" at bounding box center [125, 337] width 198 height 26
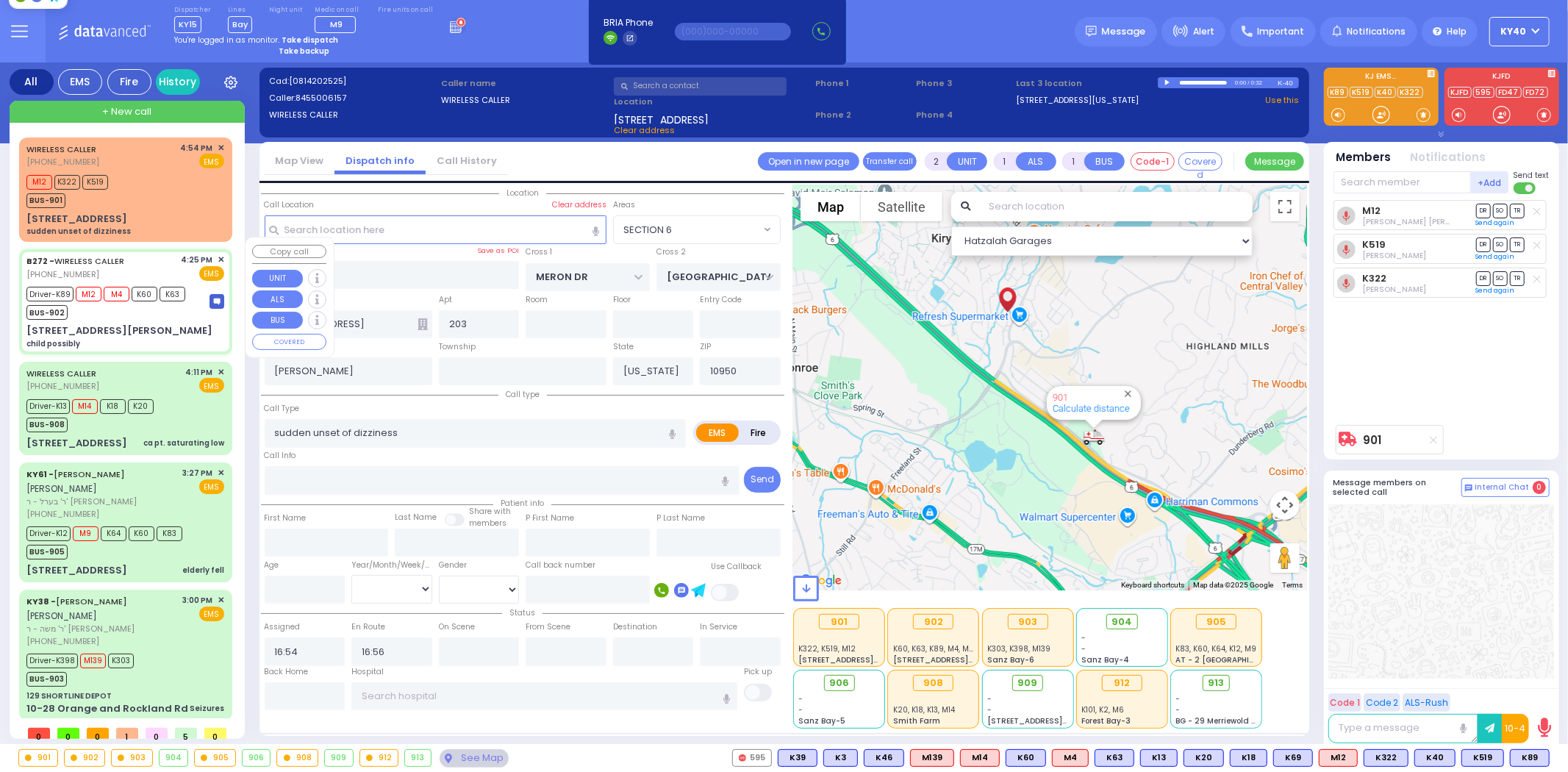
select select
type input "child possibly"
radio input "true"
select select
type input "16:25"
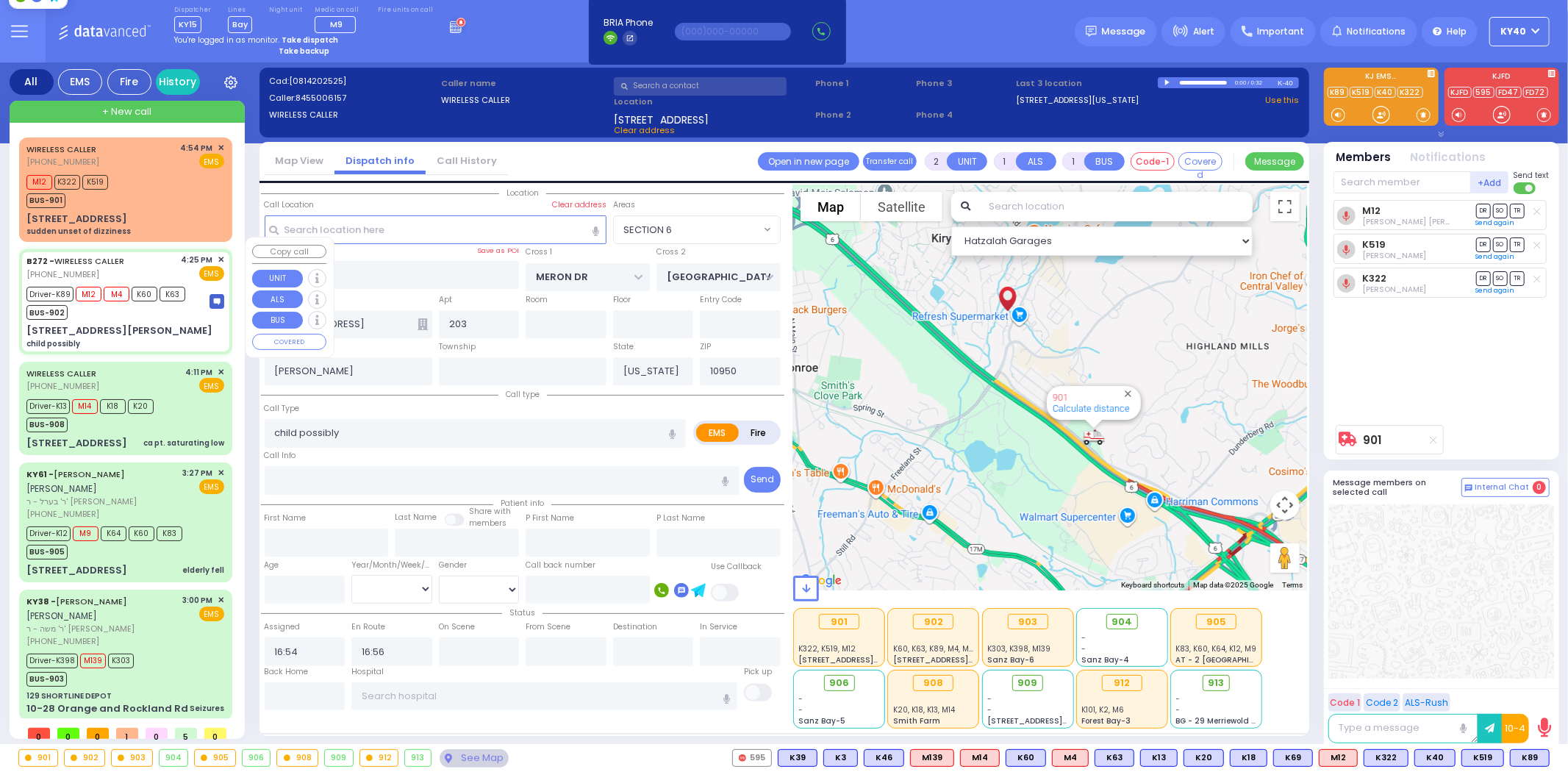
type input "16:29"
type input "16:46"
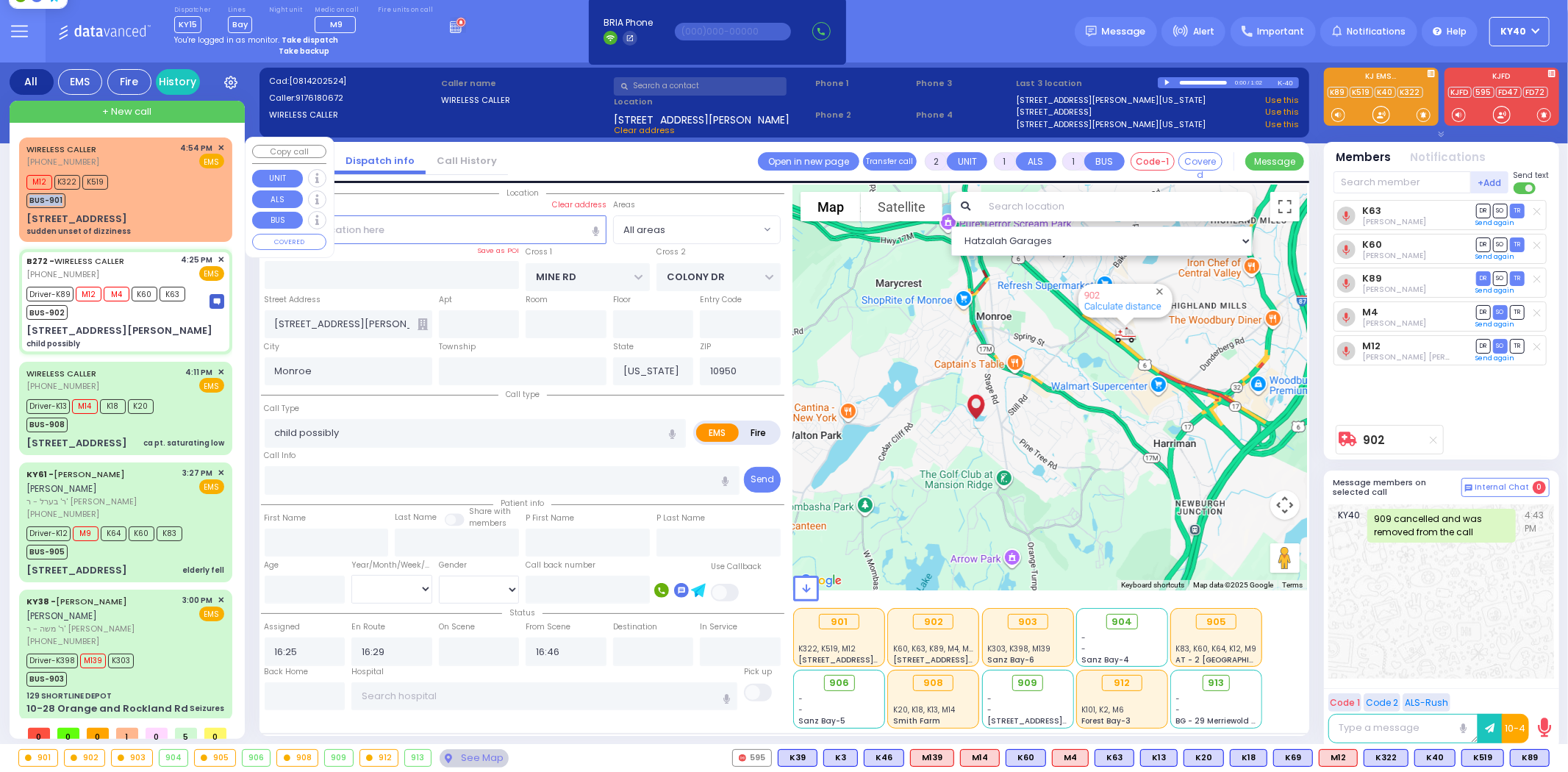
click at [166, 186] on div "M12 K322 K519 BUS-901" at bounding box center [125, 189] width 198 height 37
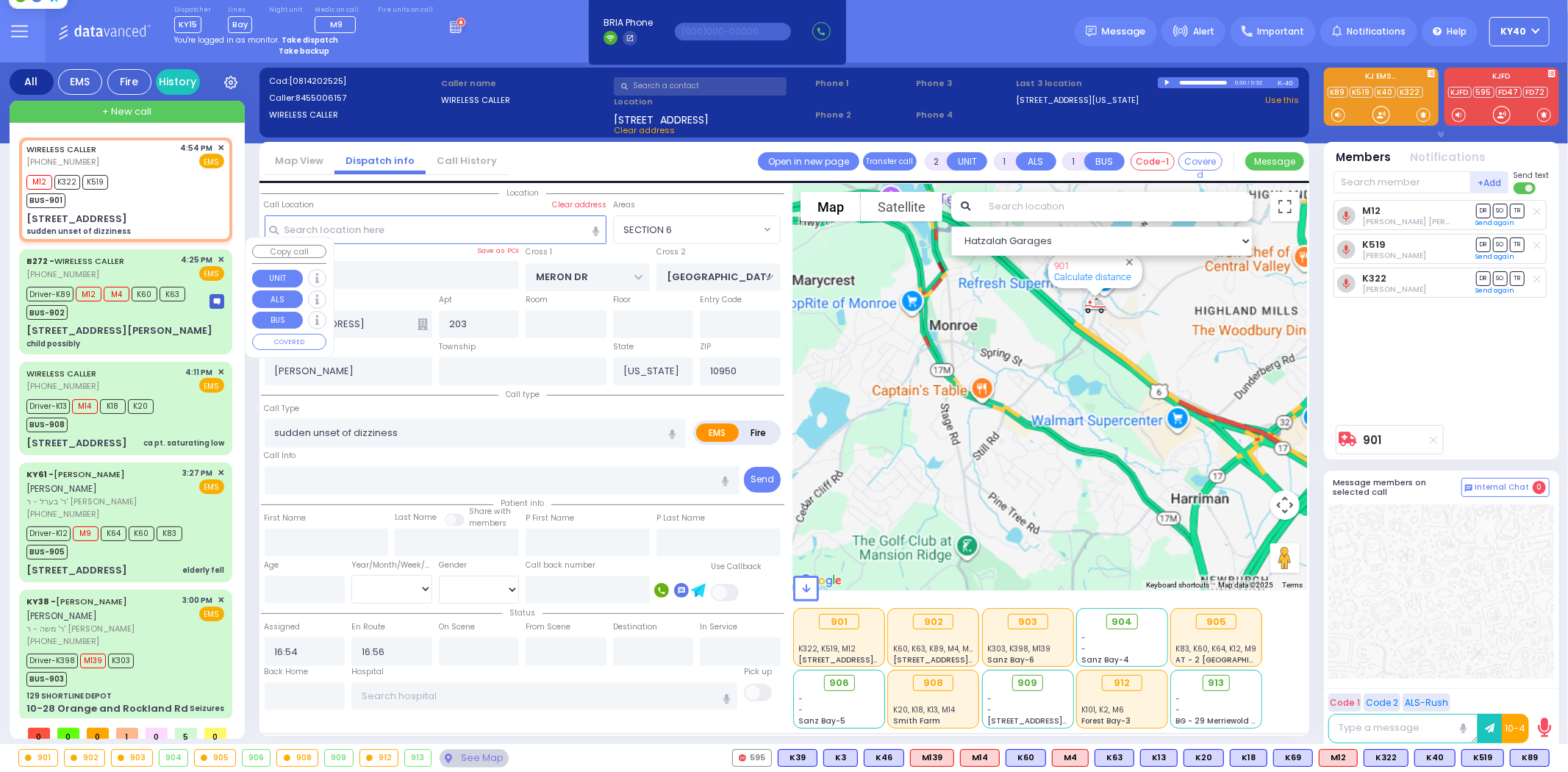
click at [161, 304] on div "BUS-902" at bounding box center [106, 310] width 159 height 18
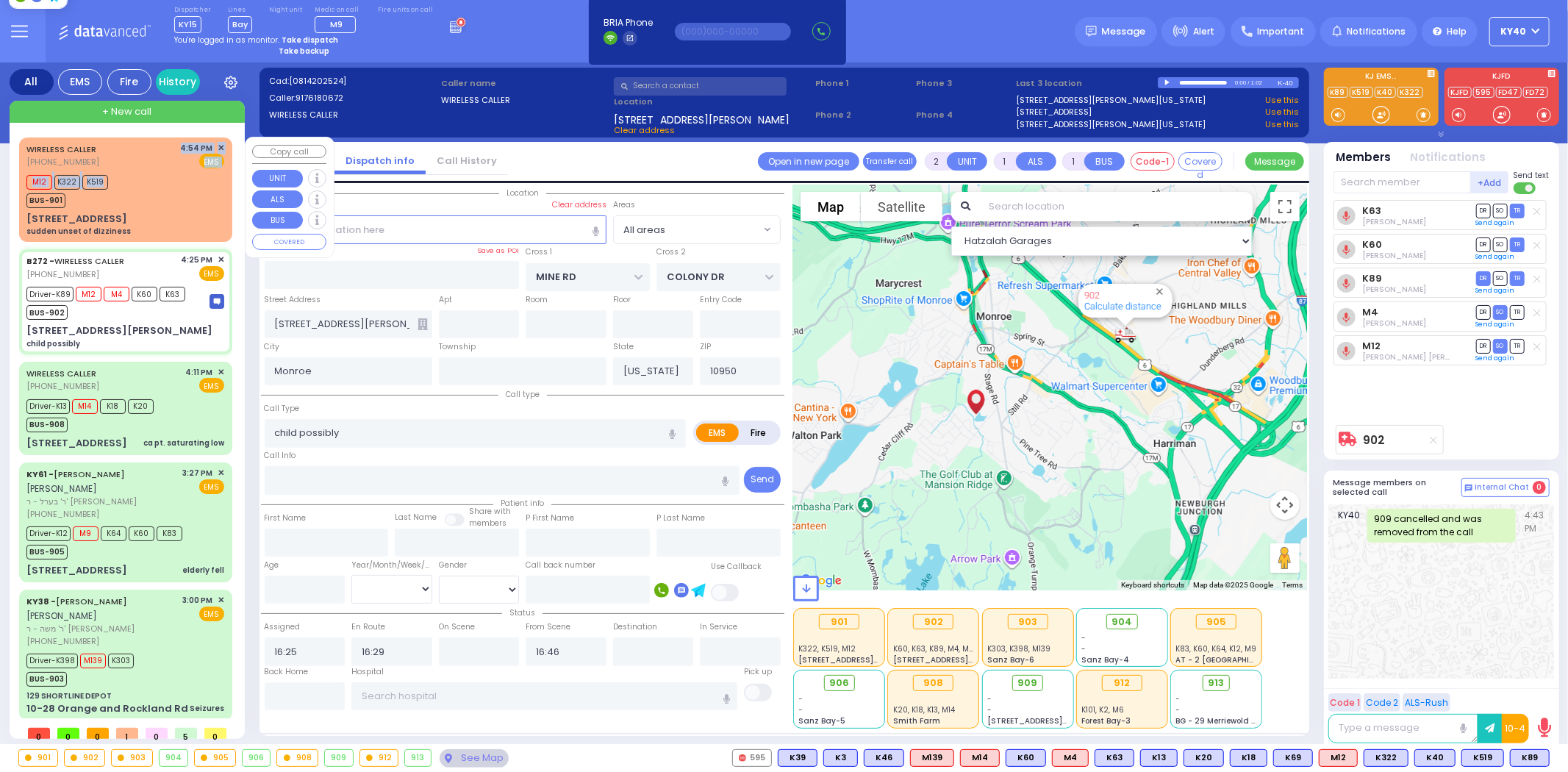
click at [137, 170] on div "WIRELESS CALLER (845) 500-6157 4:54 PM ✕ EMS M12 K322 K519" at bounding box center [125, 190] width 207 height 100
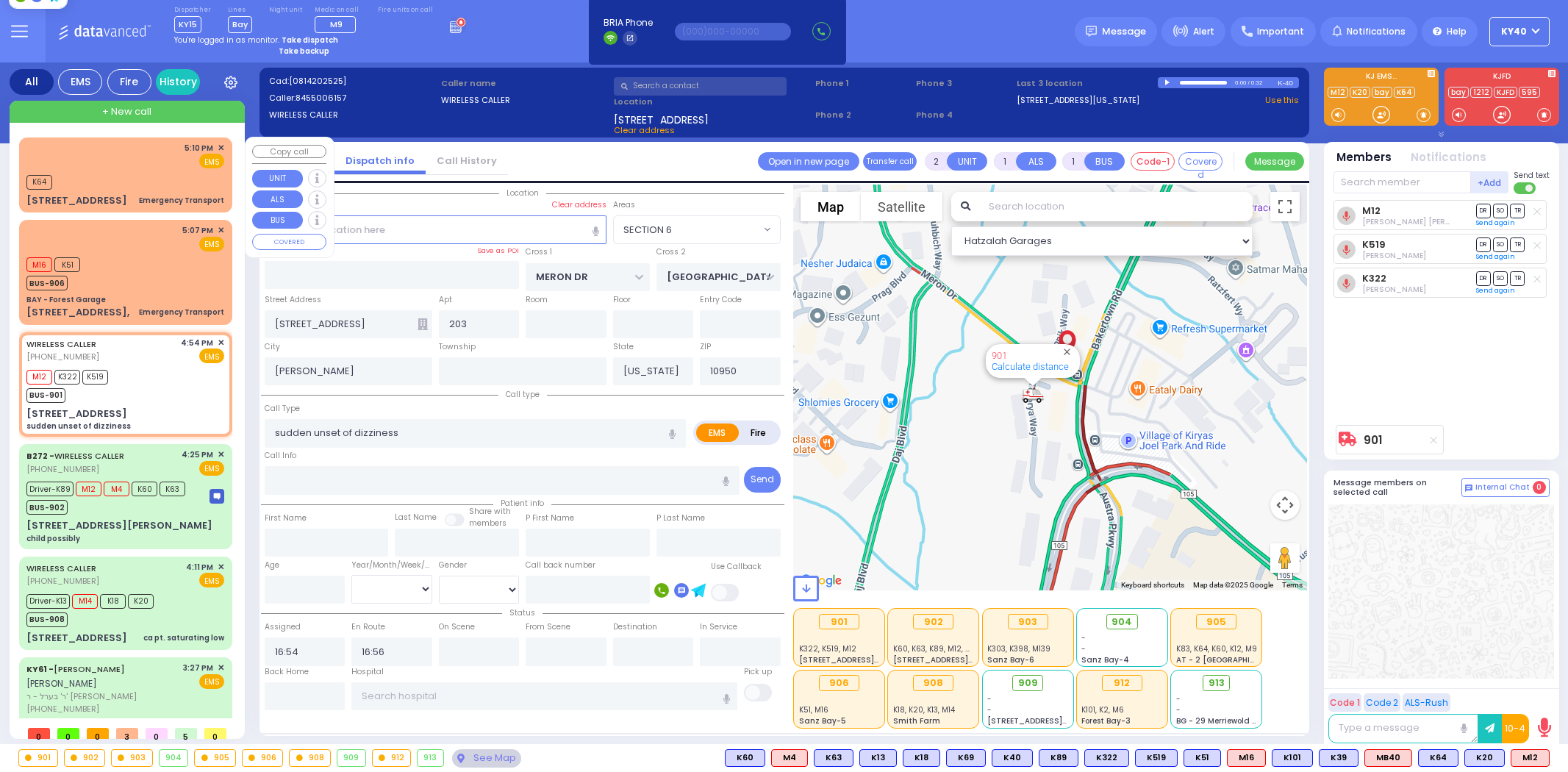
select select "SECTION 6"
select select
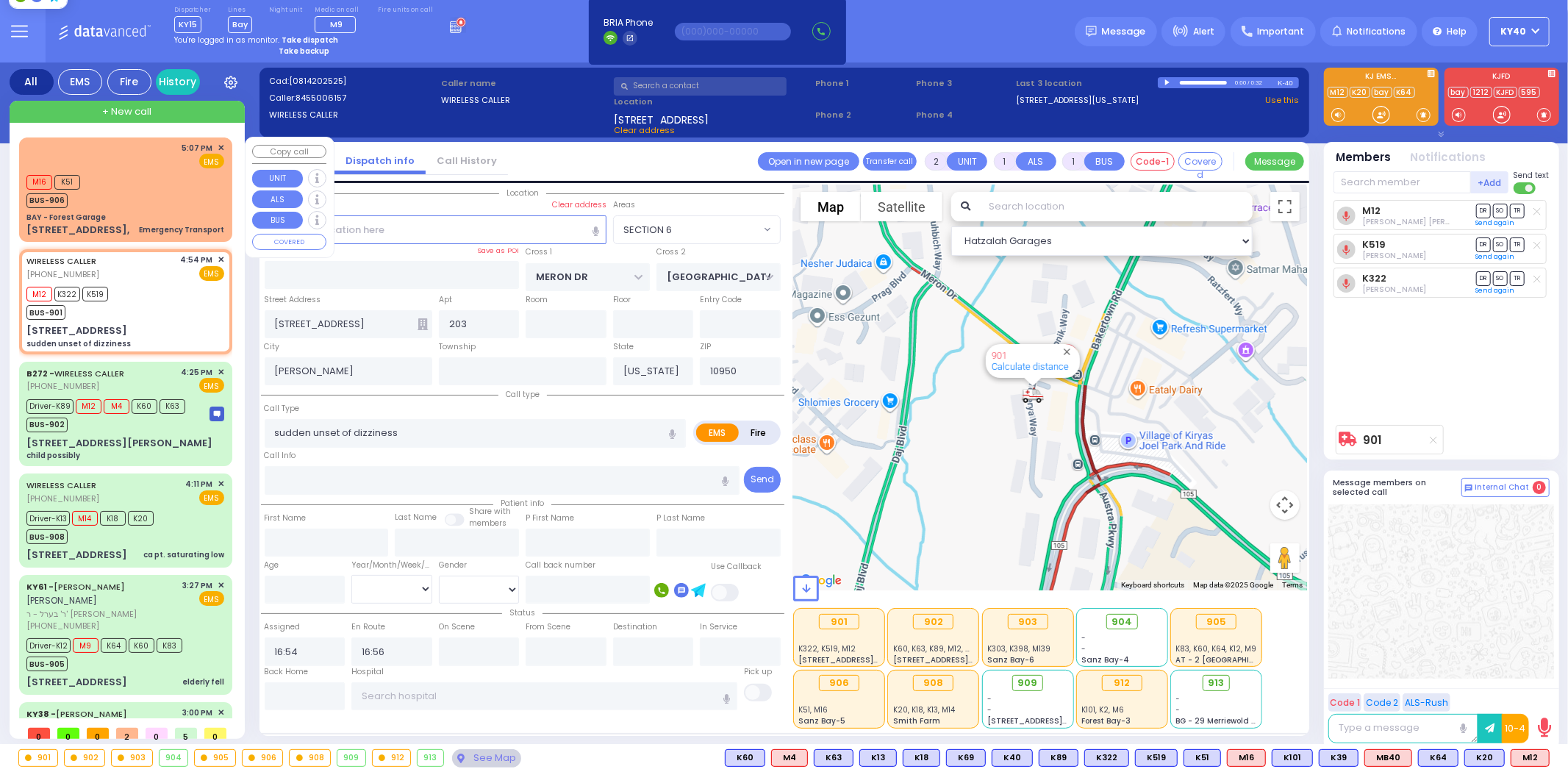
type input "6"
select select
radio input "true"
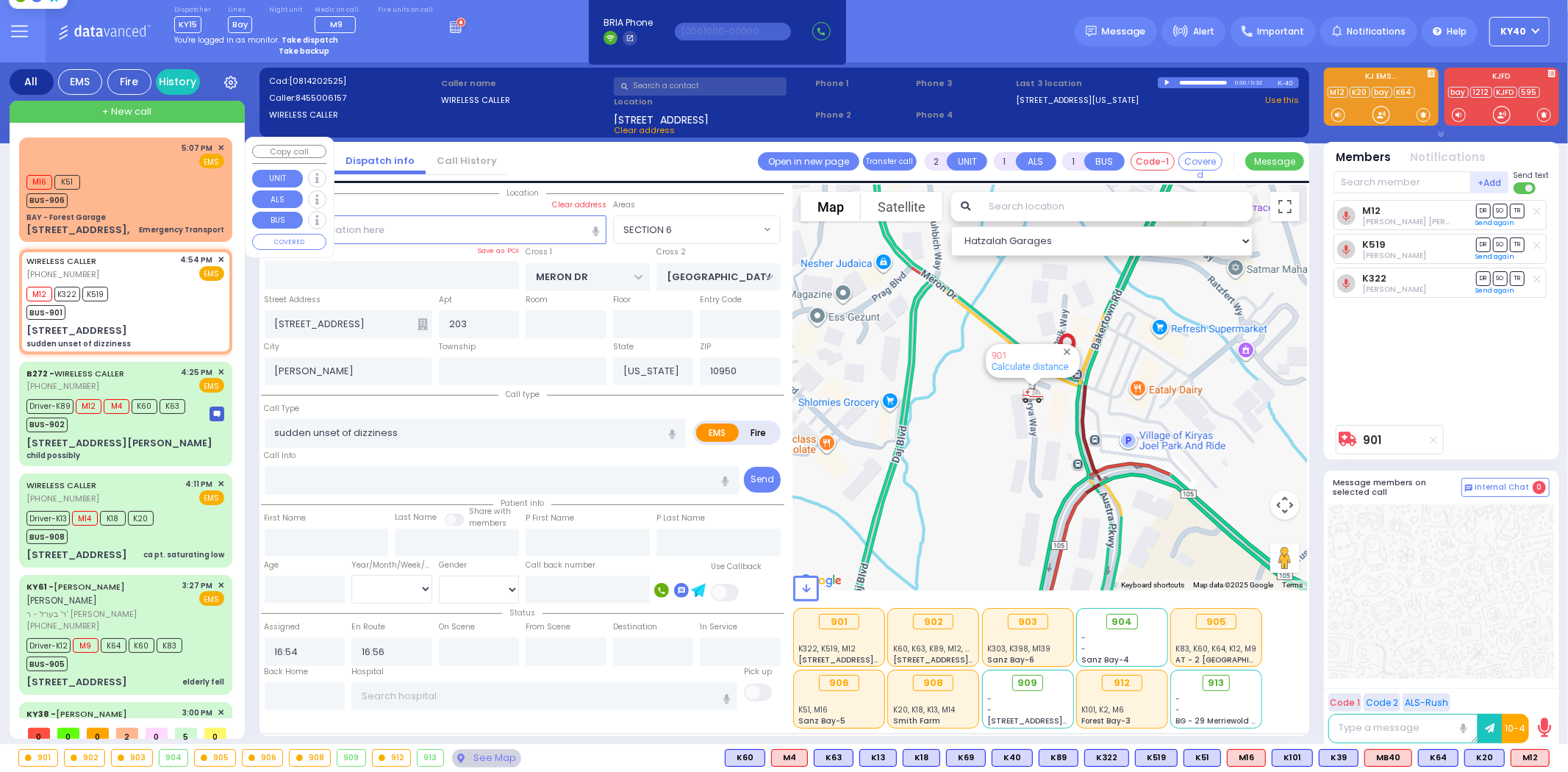
type input "Unknown"
select select "Year"
select select "Hatzalah Garages"
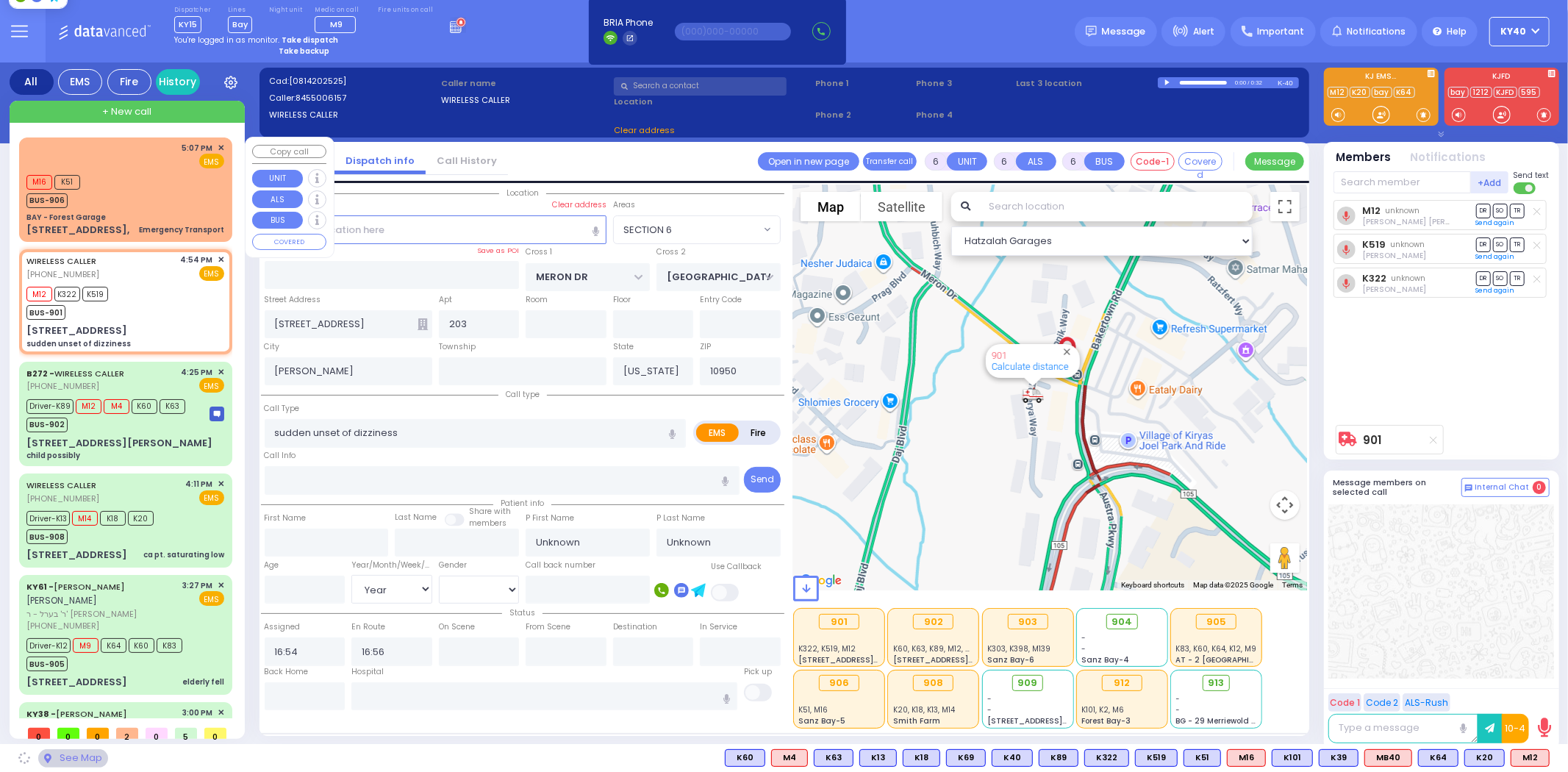
select select "SECTION 6"
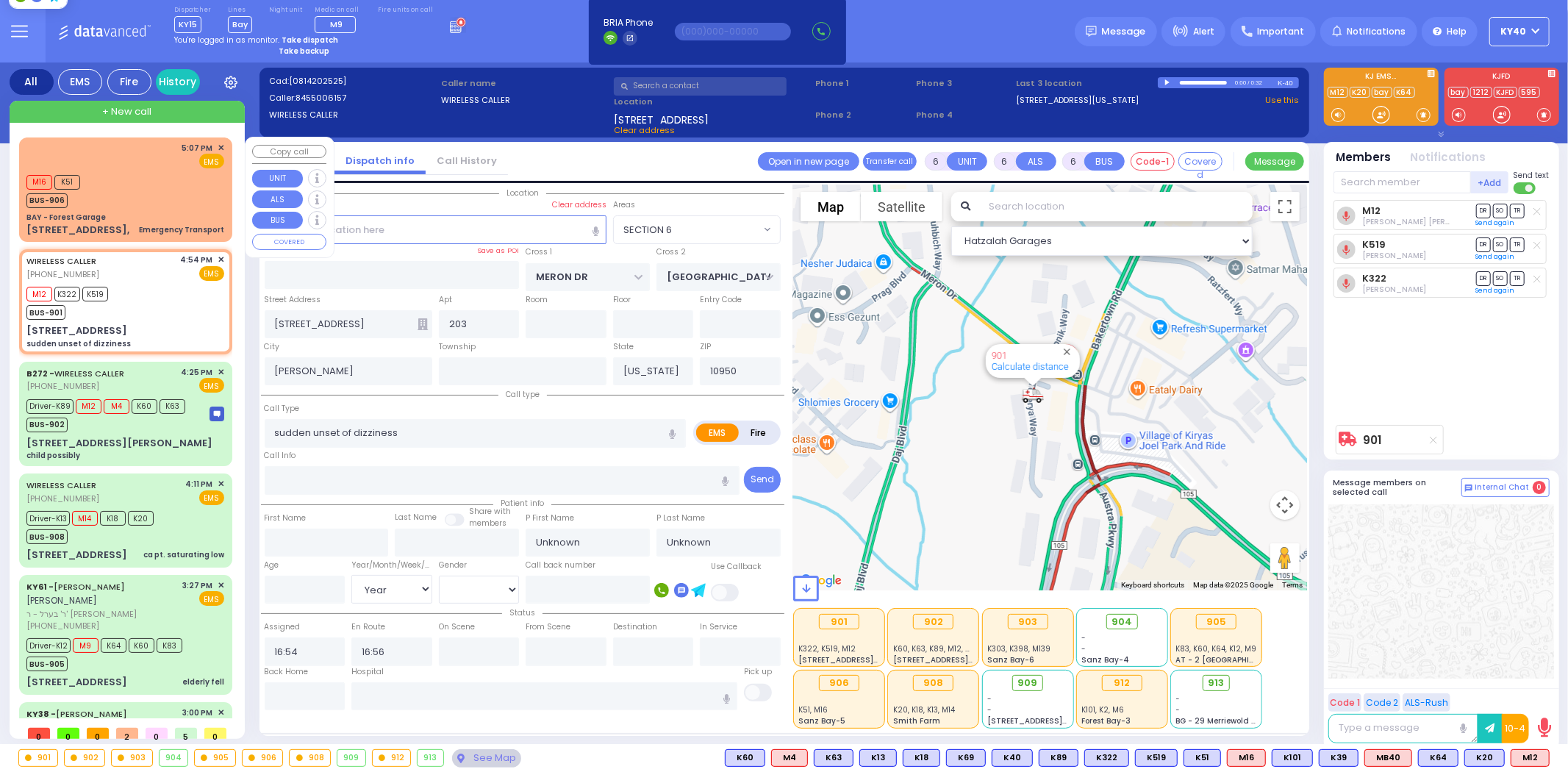
select select
radio input "true"
type input "[PERSON_NAME]"
type input "Tyrnauet"
type input "52"
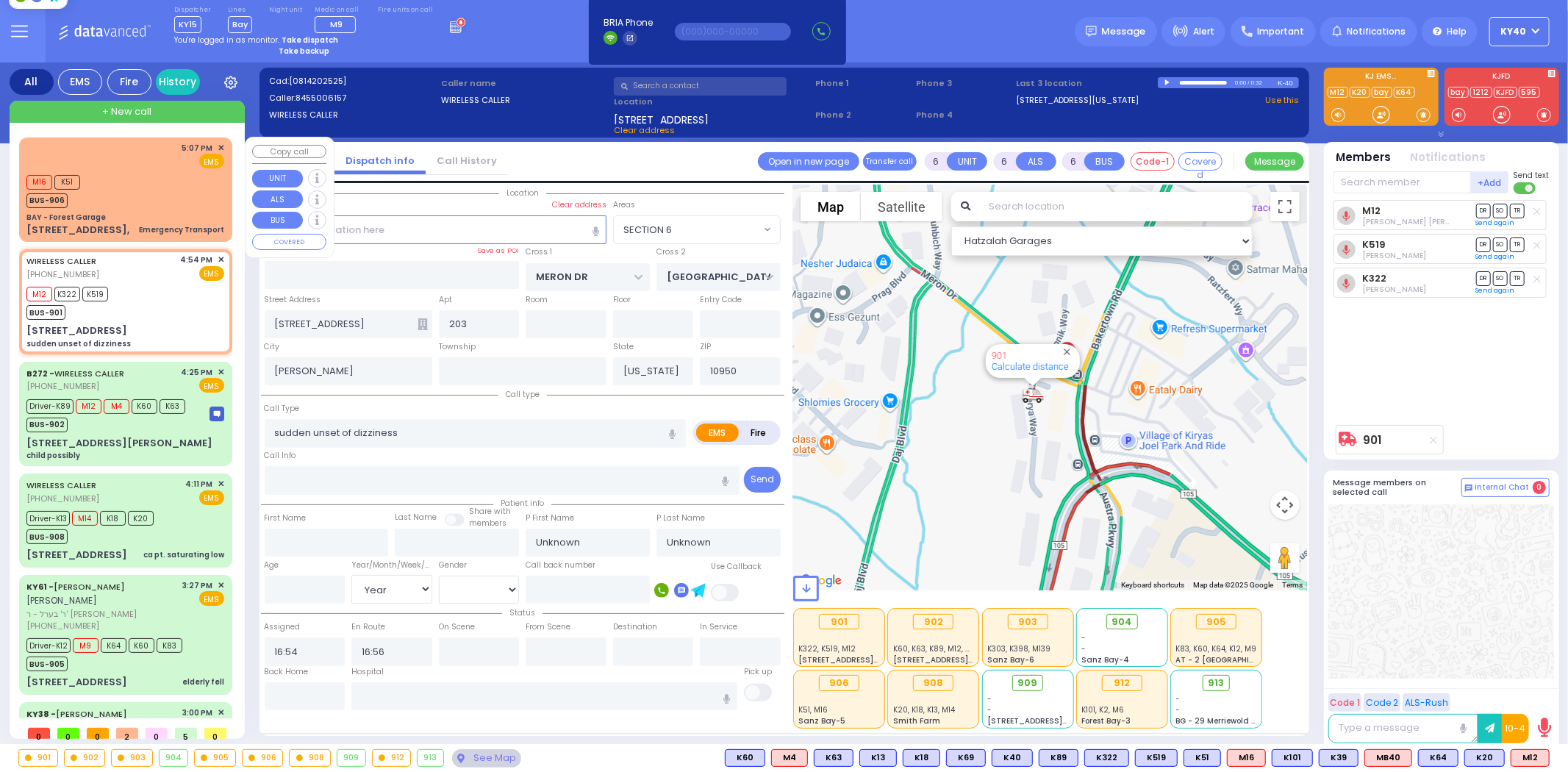
select select "Year"
select select "[DEMOGRAPHIC_DATA]"
select select "Hatzalah Garages"
select select "SECTION 6"
select select
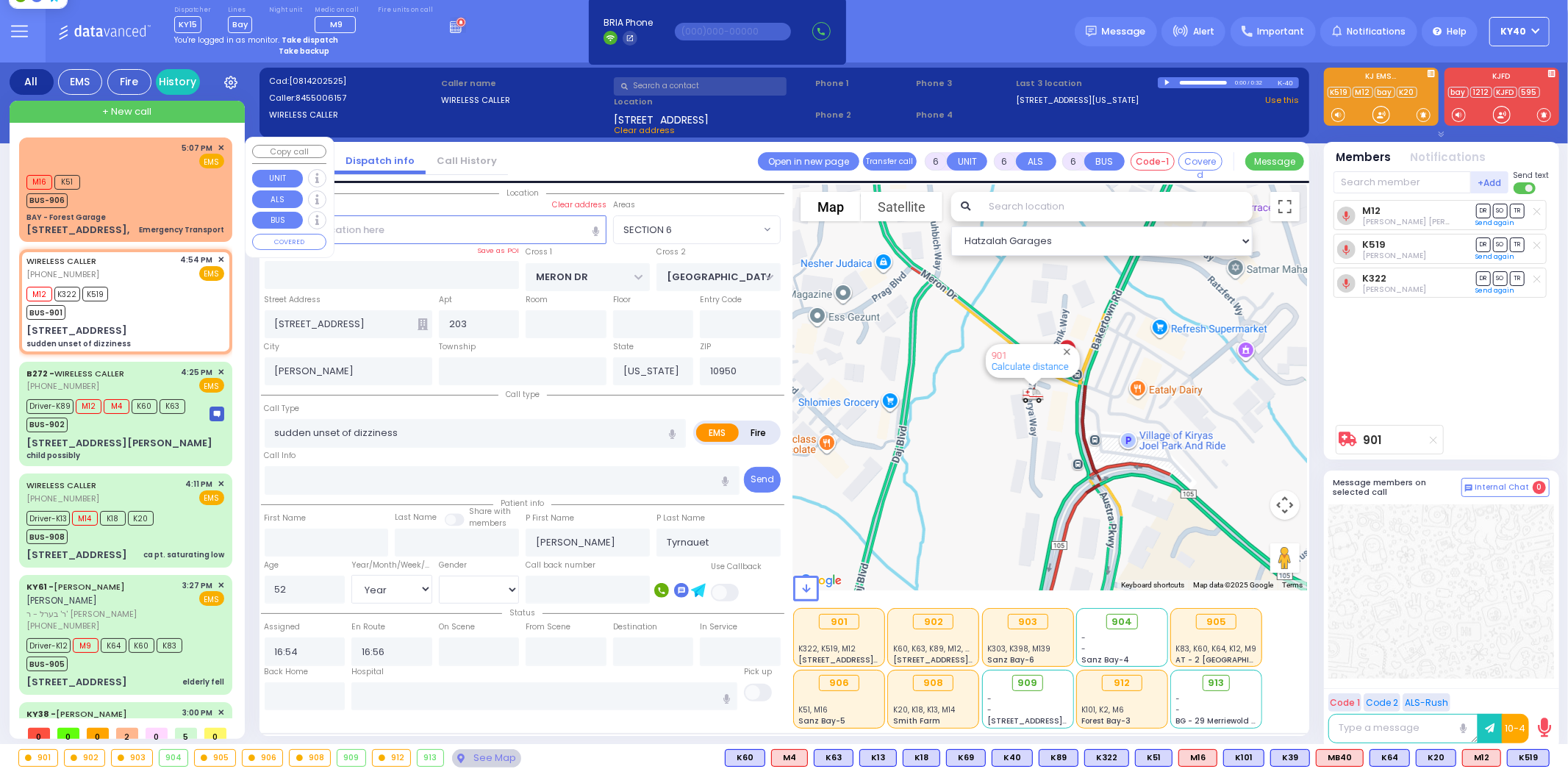
radio input "true"
select select "Year"
select select "[DEMOGRAPHIC_DATA]"
select select "Hatzalah Garages"
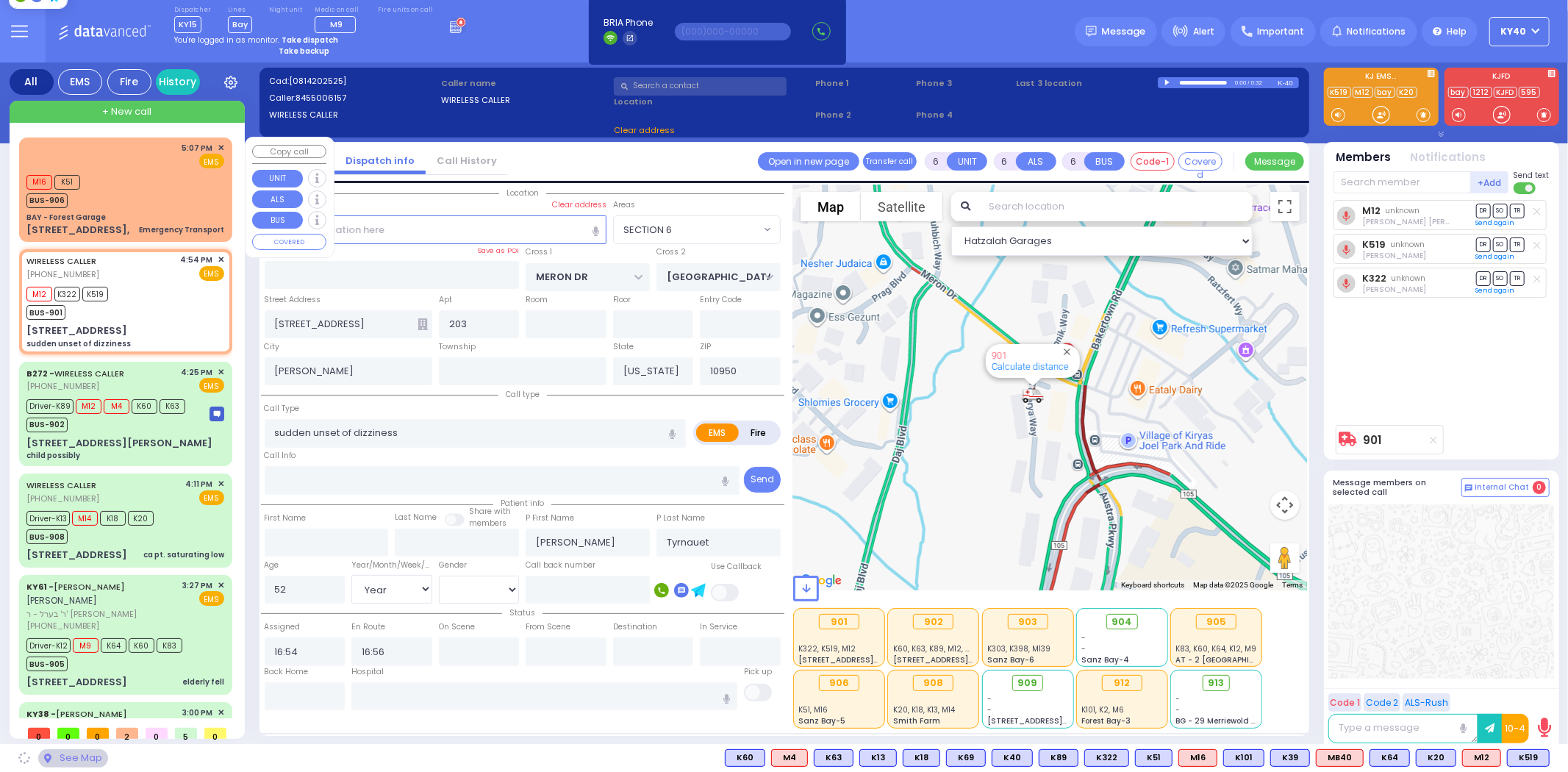
select select "SECTION 6"
select select
radio input "true"
select select "Year"
select select "[DEMOGRAPHIC_DATA]"
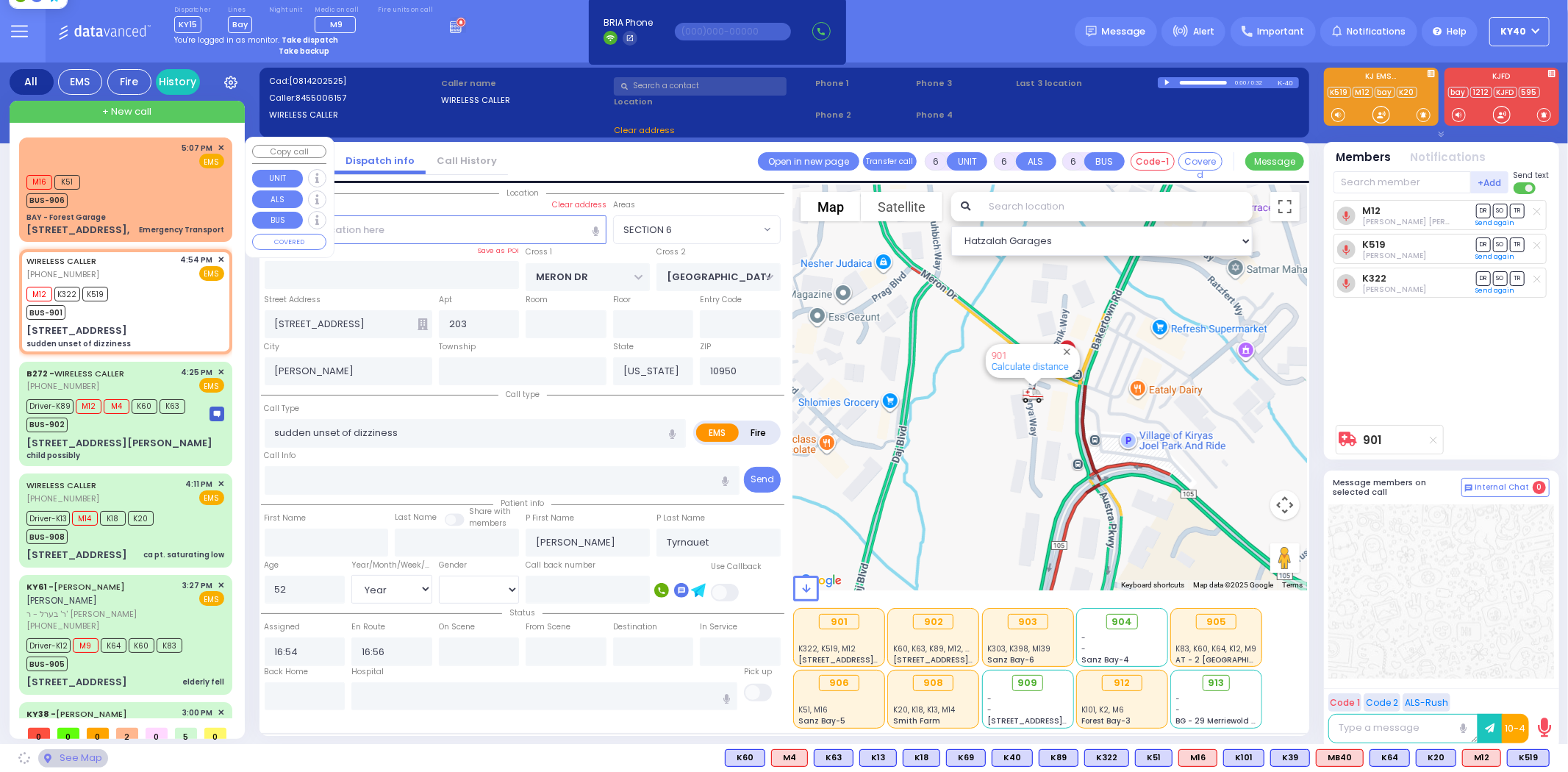
select select "Hatzalah Garages"
select select "SECTION 6"
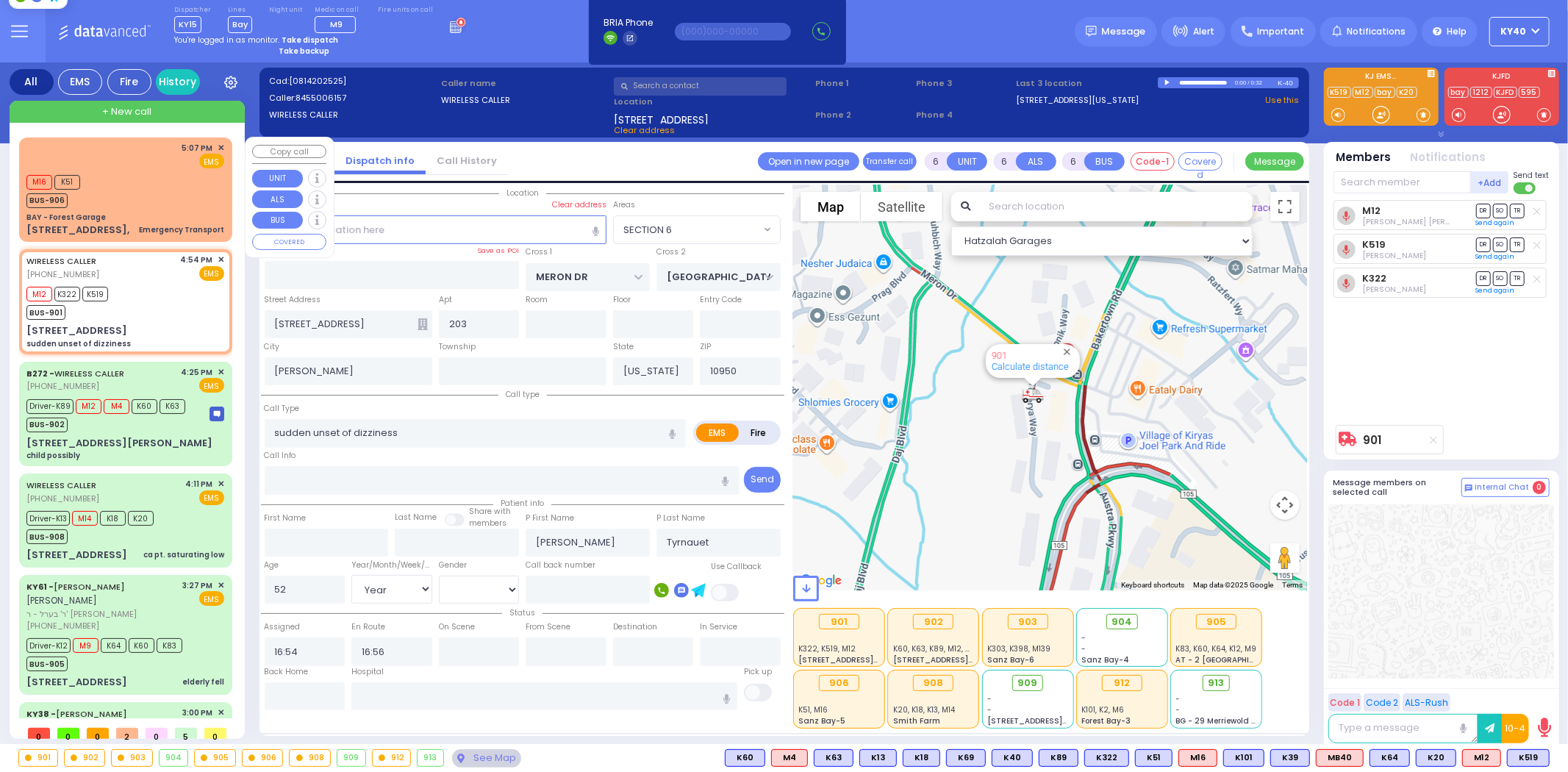
select select
radio input "true"
select select "Year"
select select "[DEMOGRAPHIC_DATA]"
select select "Hatzalah Garages"
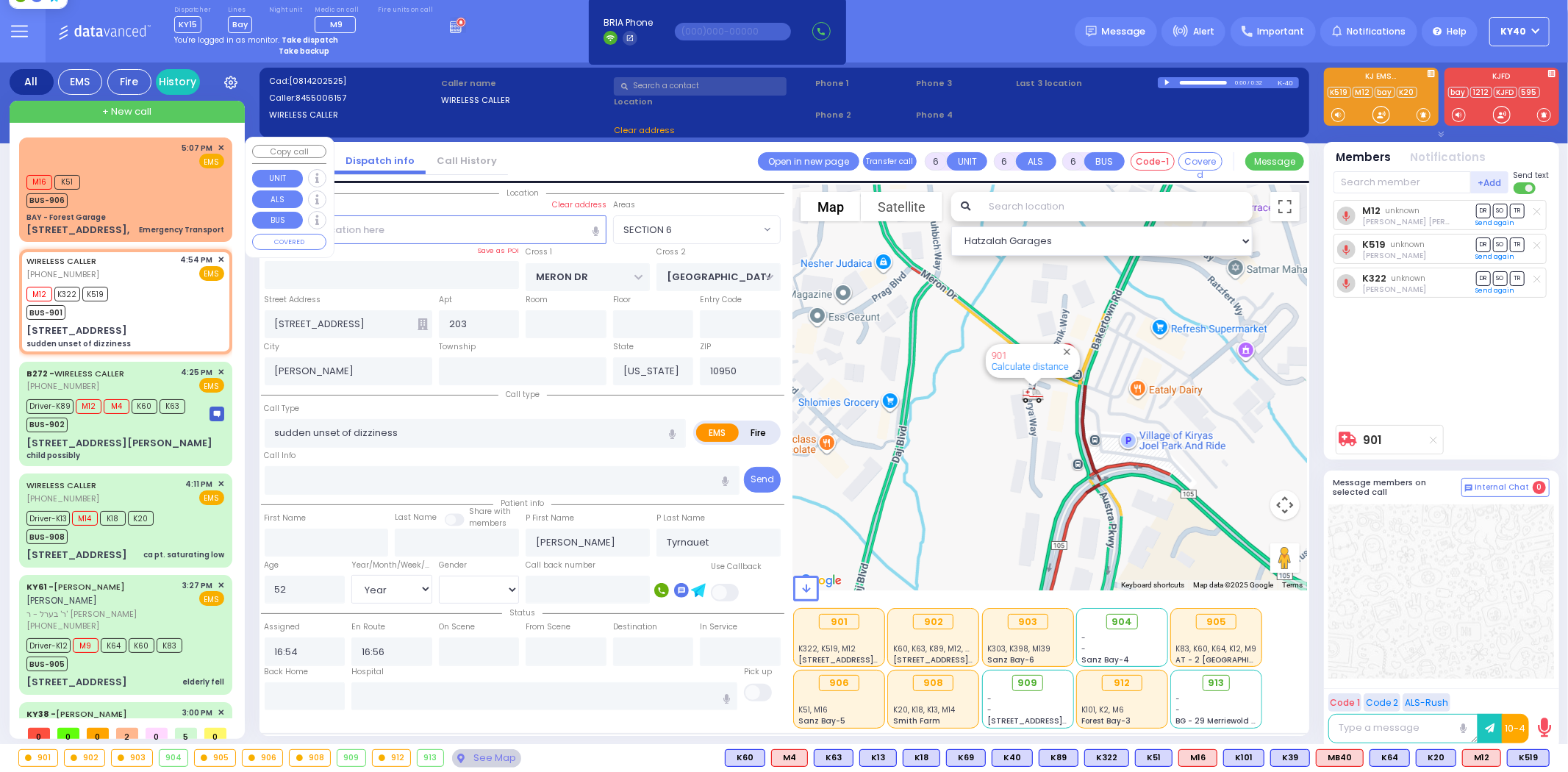
select select "SECTION 6"
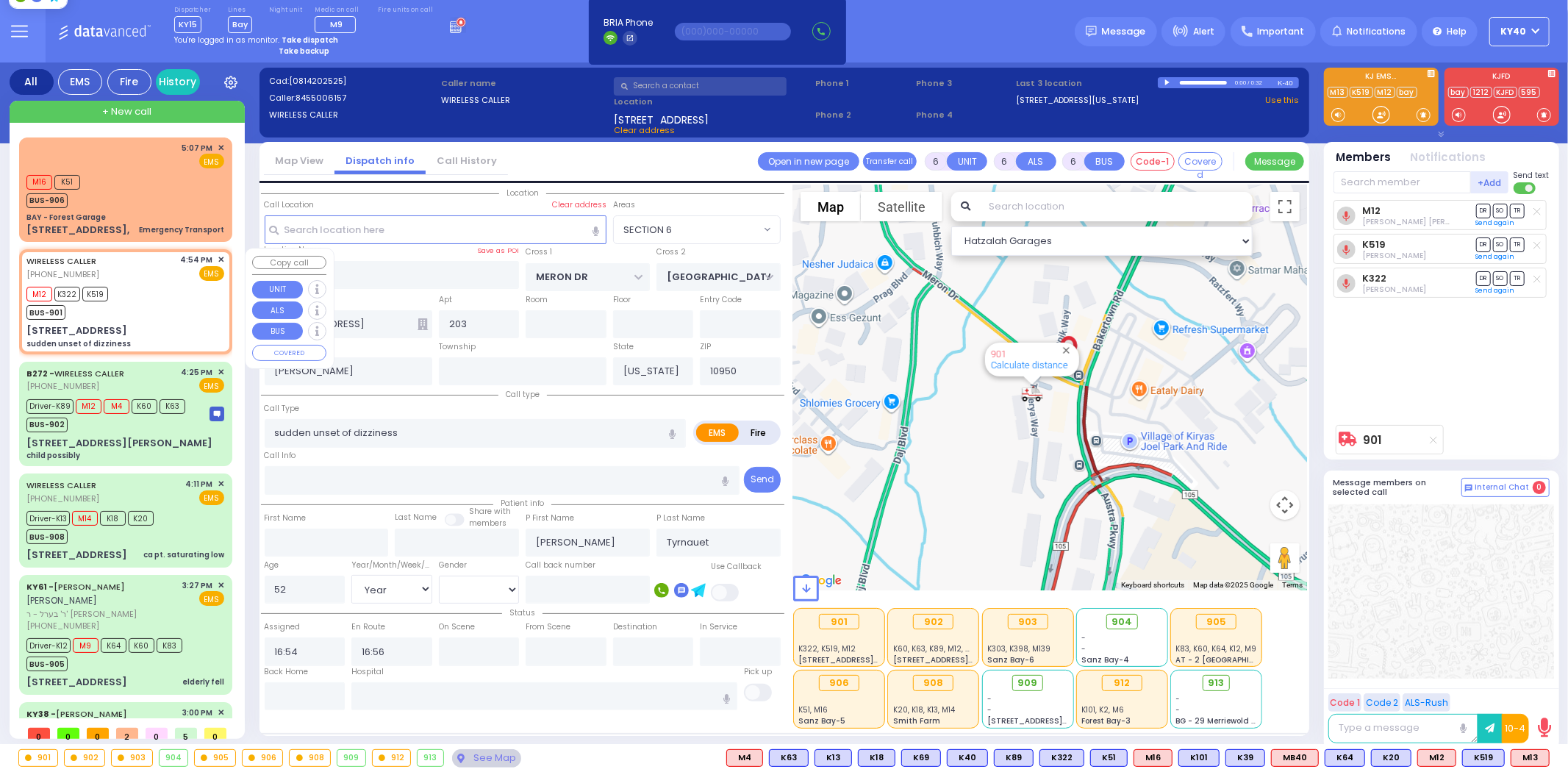
select select
radio input "true"
select select "Year"
select select "[DEMOGRAPHIC_DATA]"
select select "Hatzalah Garages"
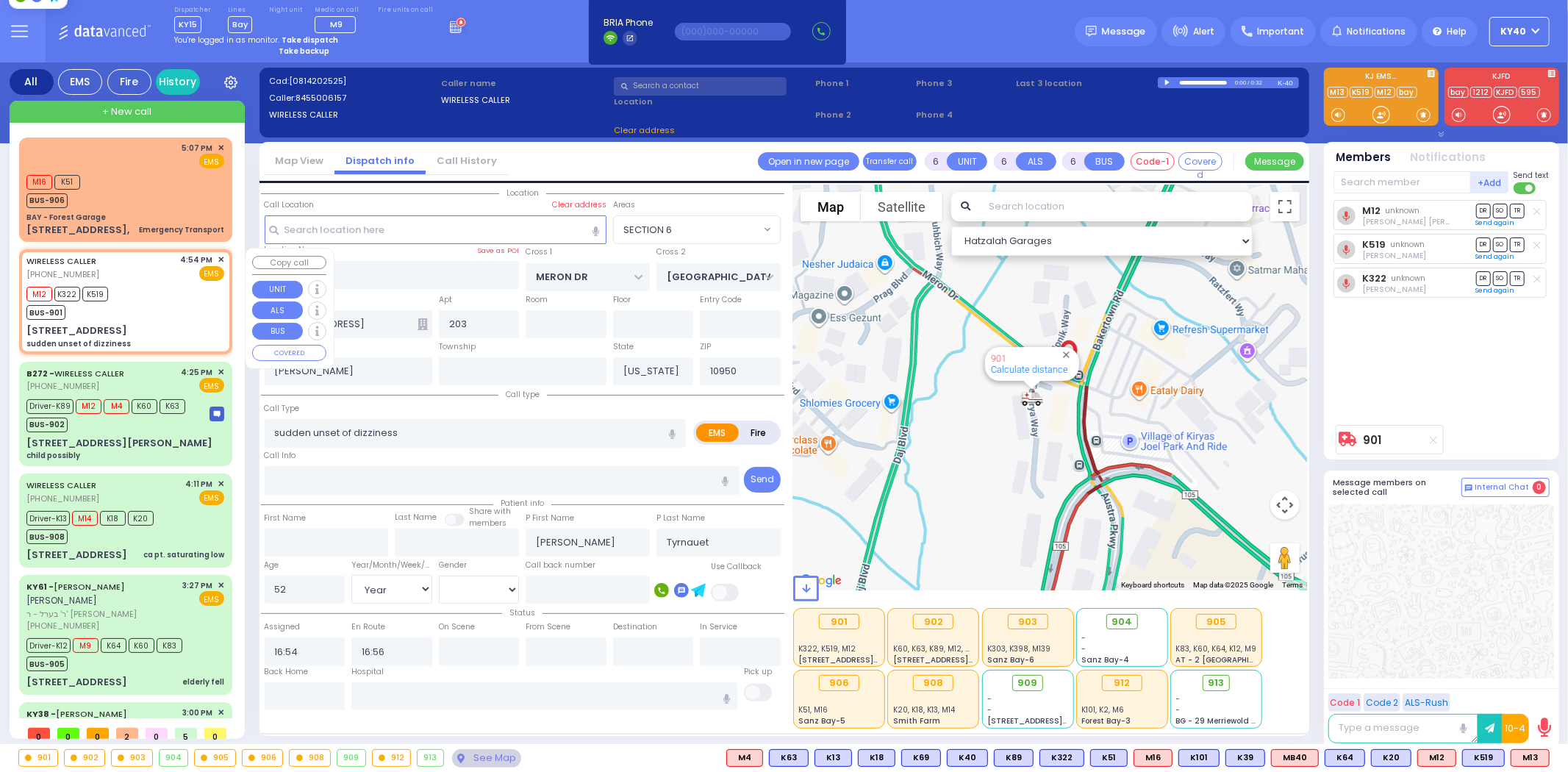
select select "SECTION 6"
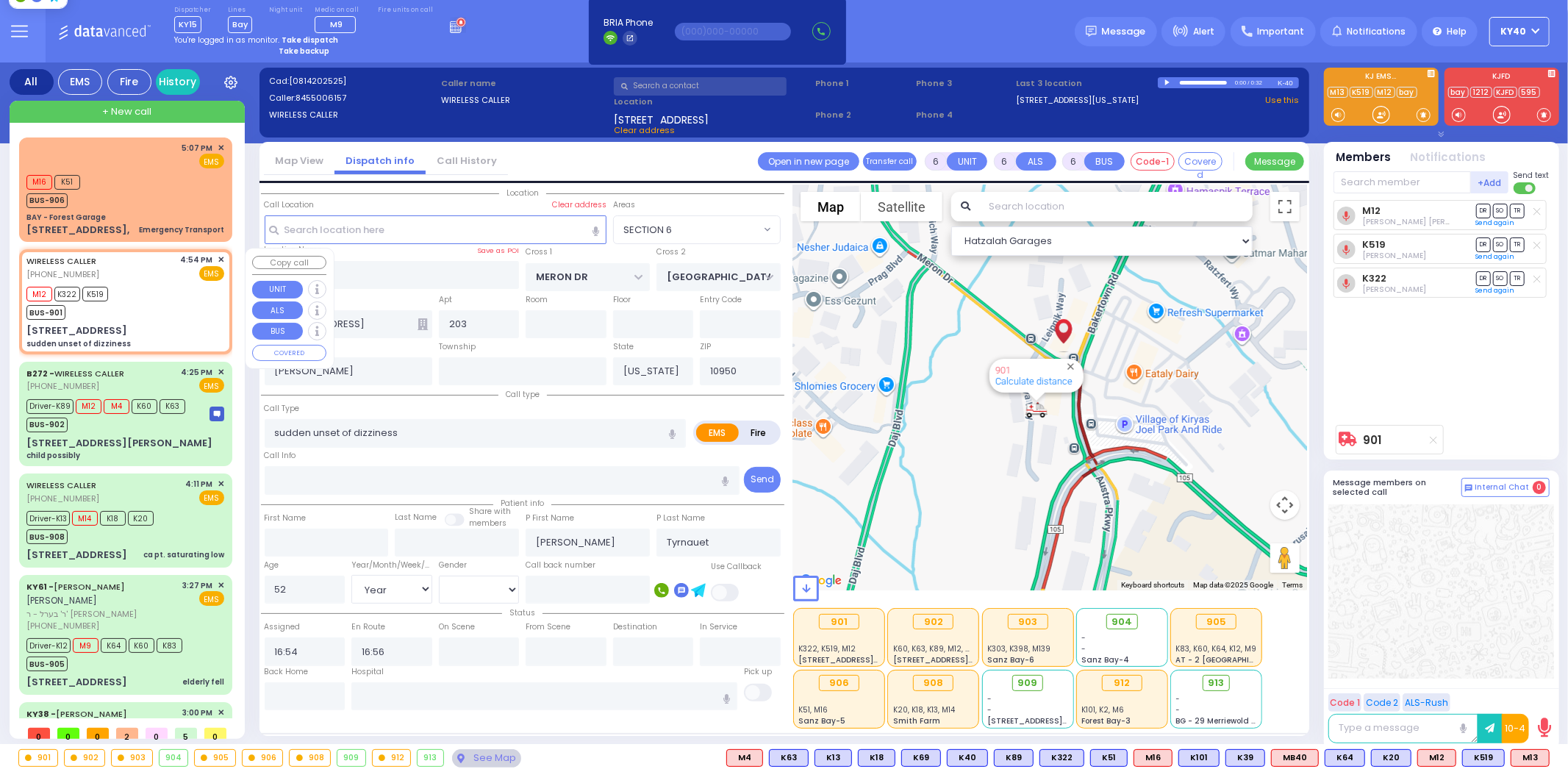
select select
radio input "true"
select select "Year"
select select "[DEMOGRAPHIC_DATA]"
select select "Hatzalah Garages"
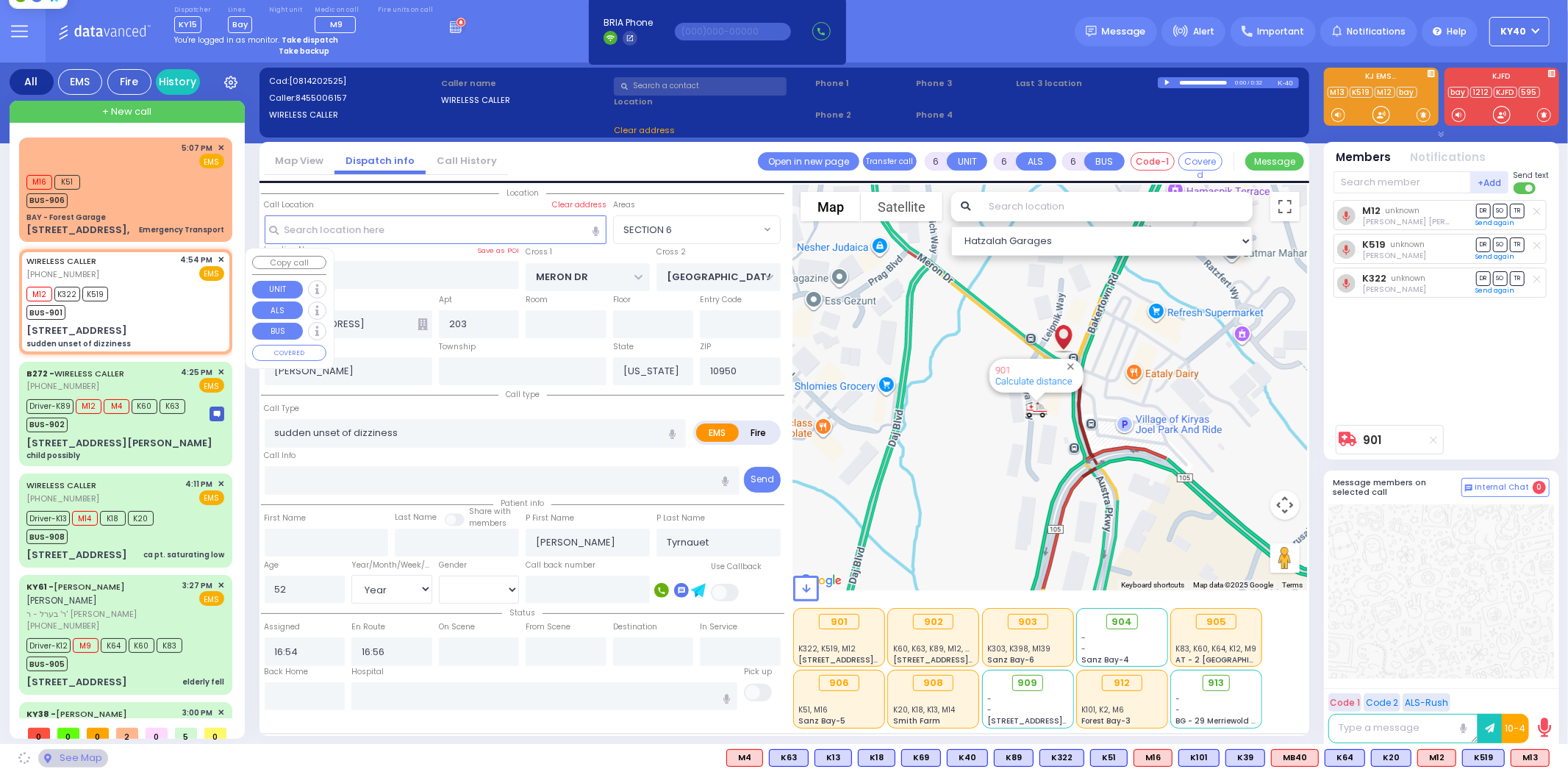
select select "SECTION 6"
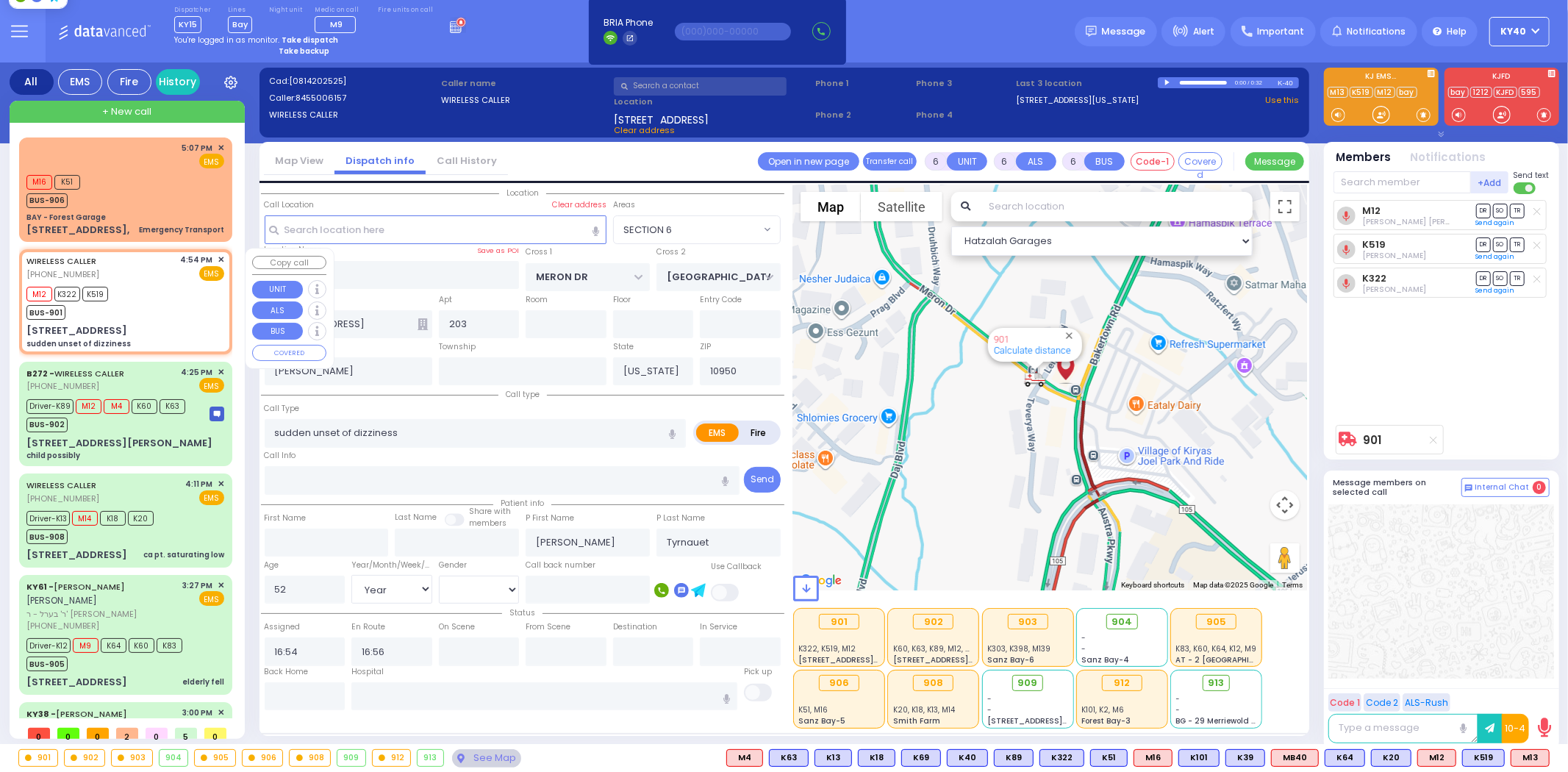
select select
radio input "true"
select select "Year"
select select "[DEMOGRAPHIC_DATA]"
select select "Hatzalah Garages"
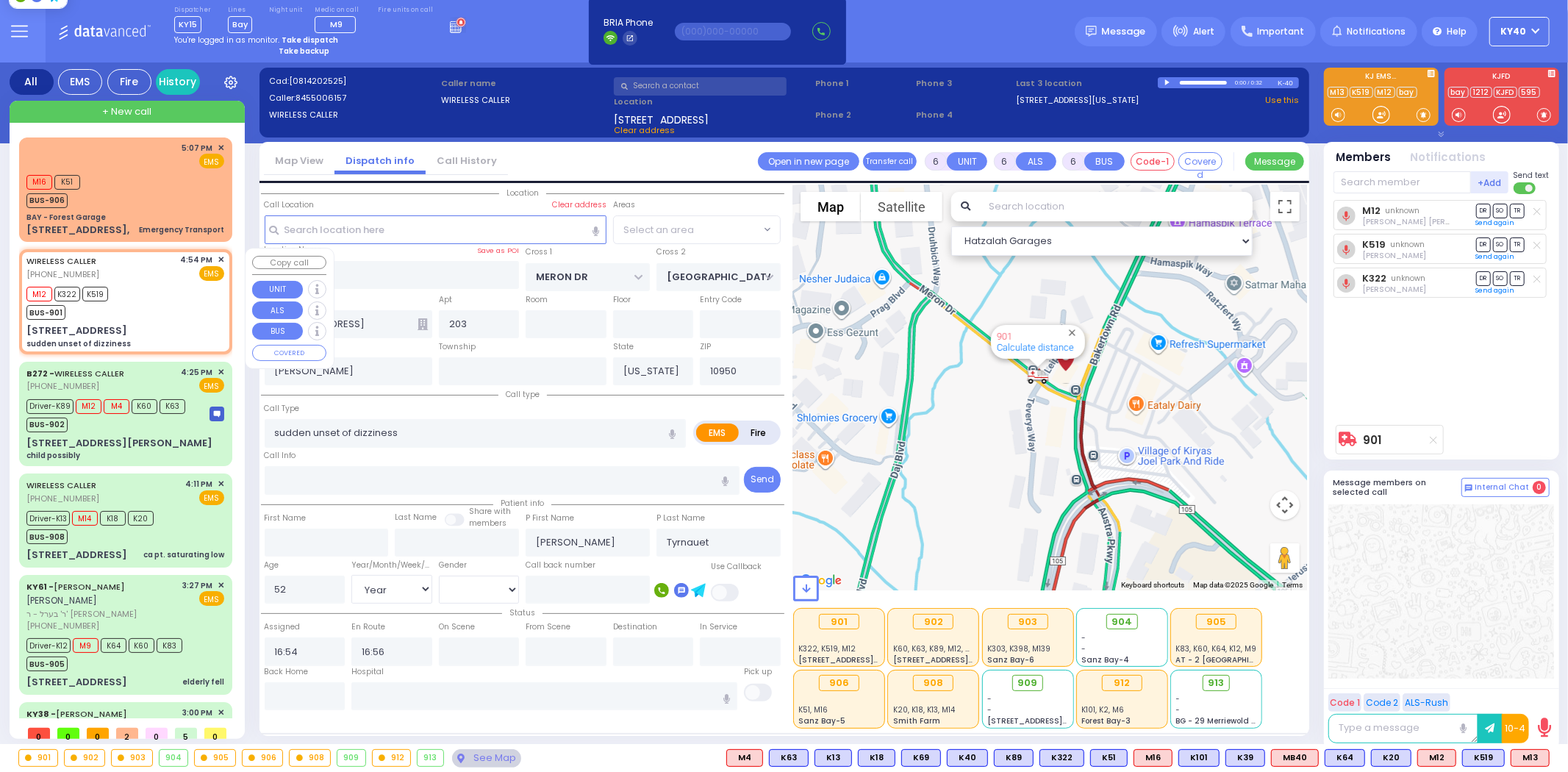
select select
radio input "true"
select select "Year"
select select "[DEMOGRAPHIC_DATA]"
select select "Hatzalah Garages"
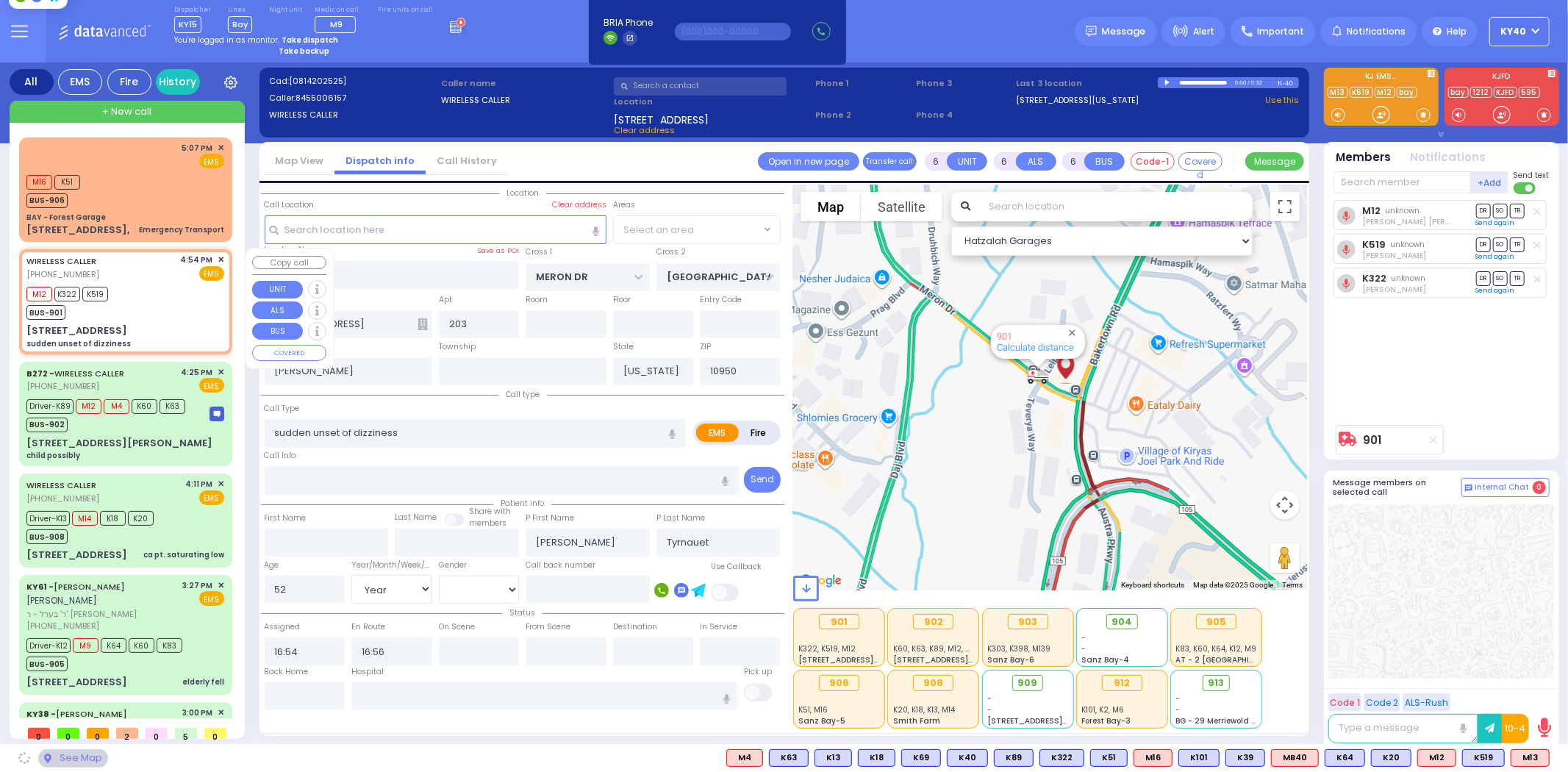
select select "SECTION 6"
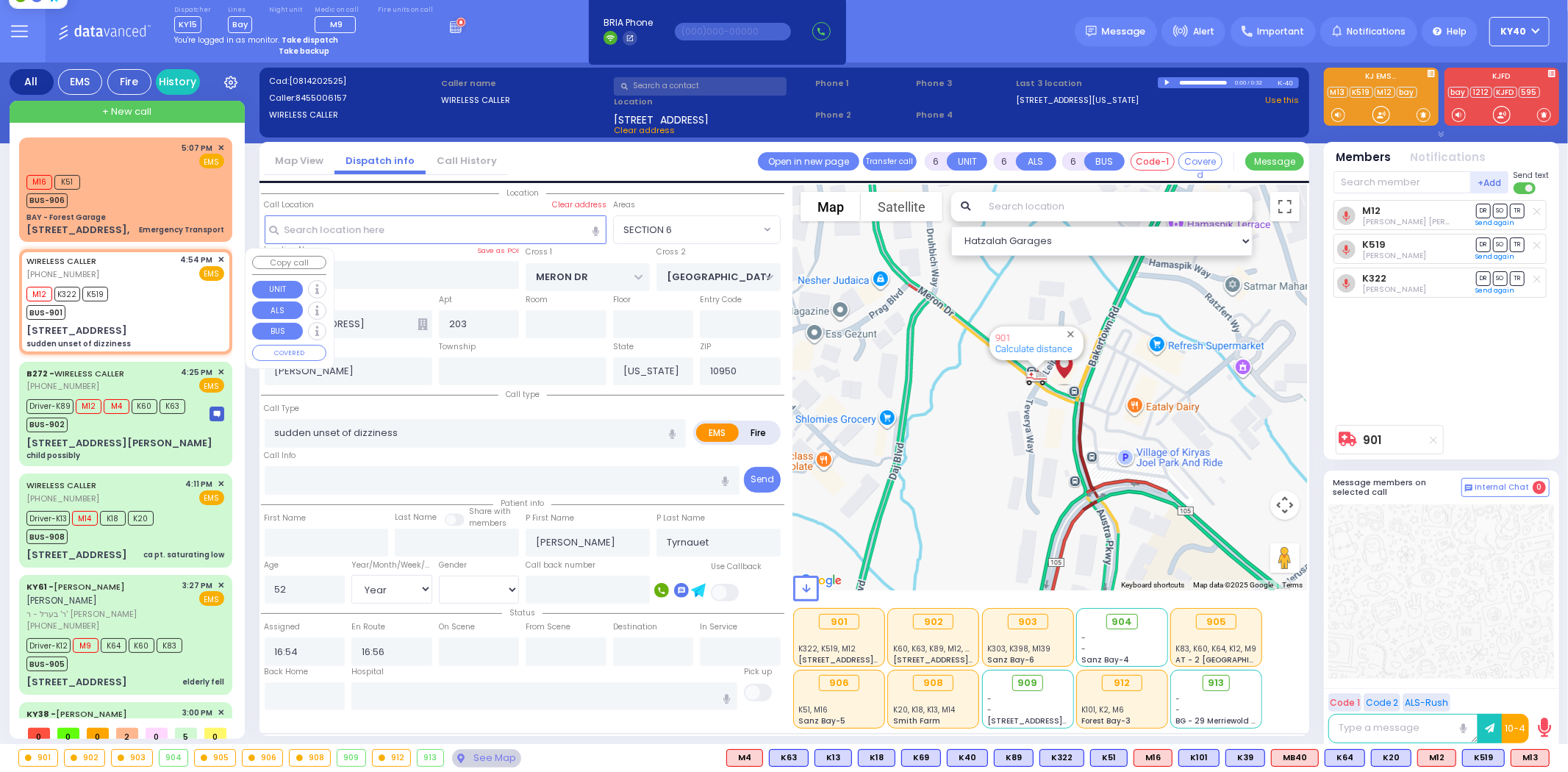
select select
radio input "true"
select select "Year"
select select "[DEMOGRAPHIC_DATA]"
select select "Hatzalah Garages"
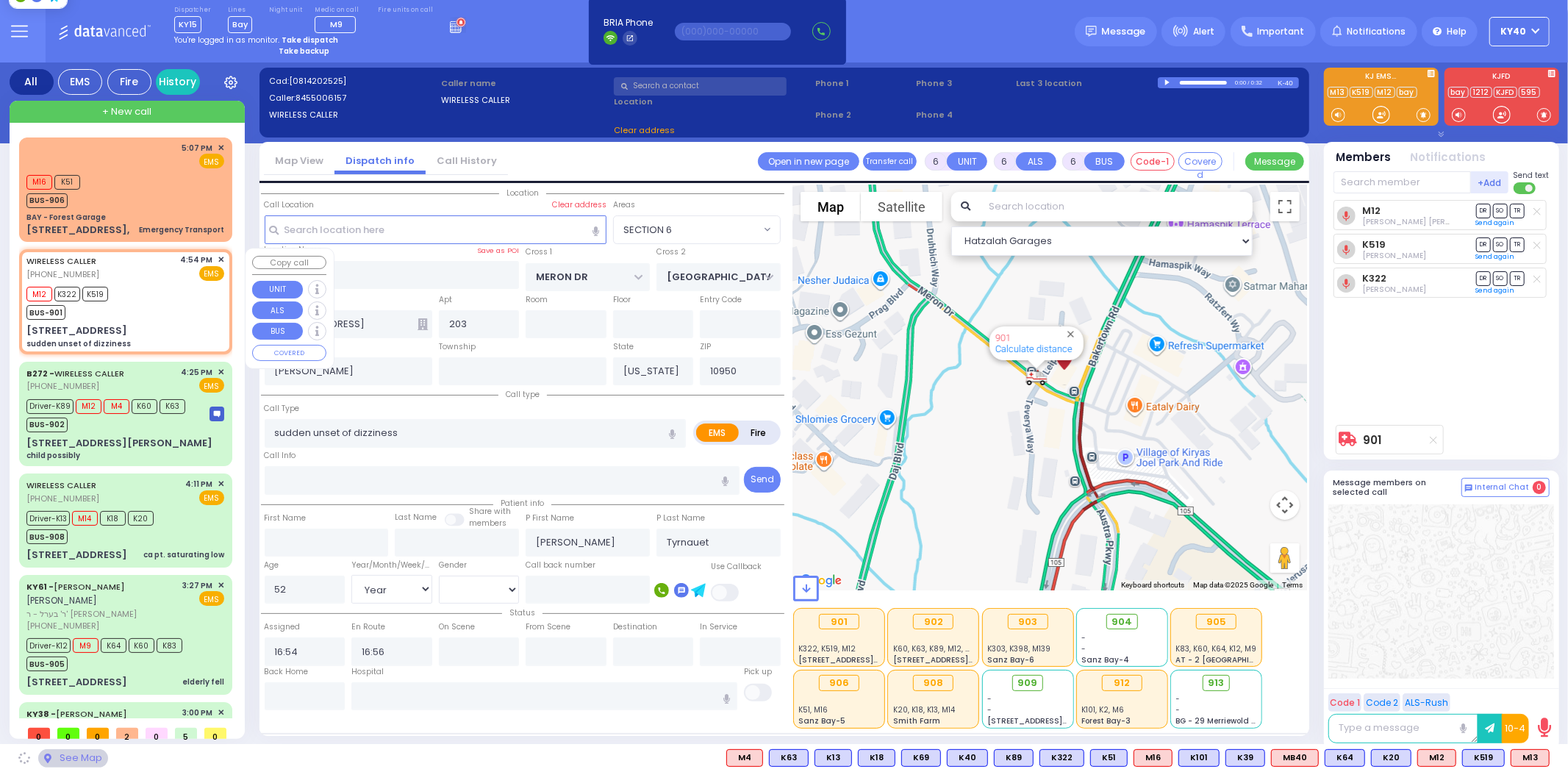
select select "SECTION 6"
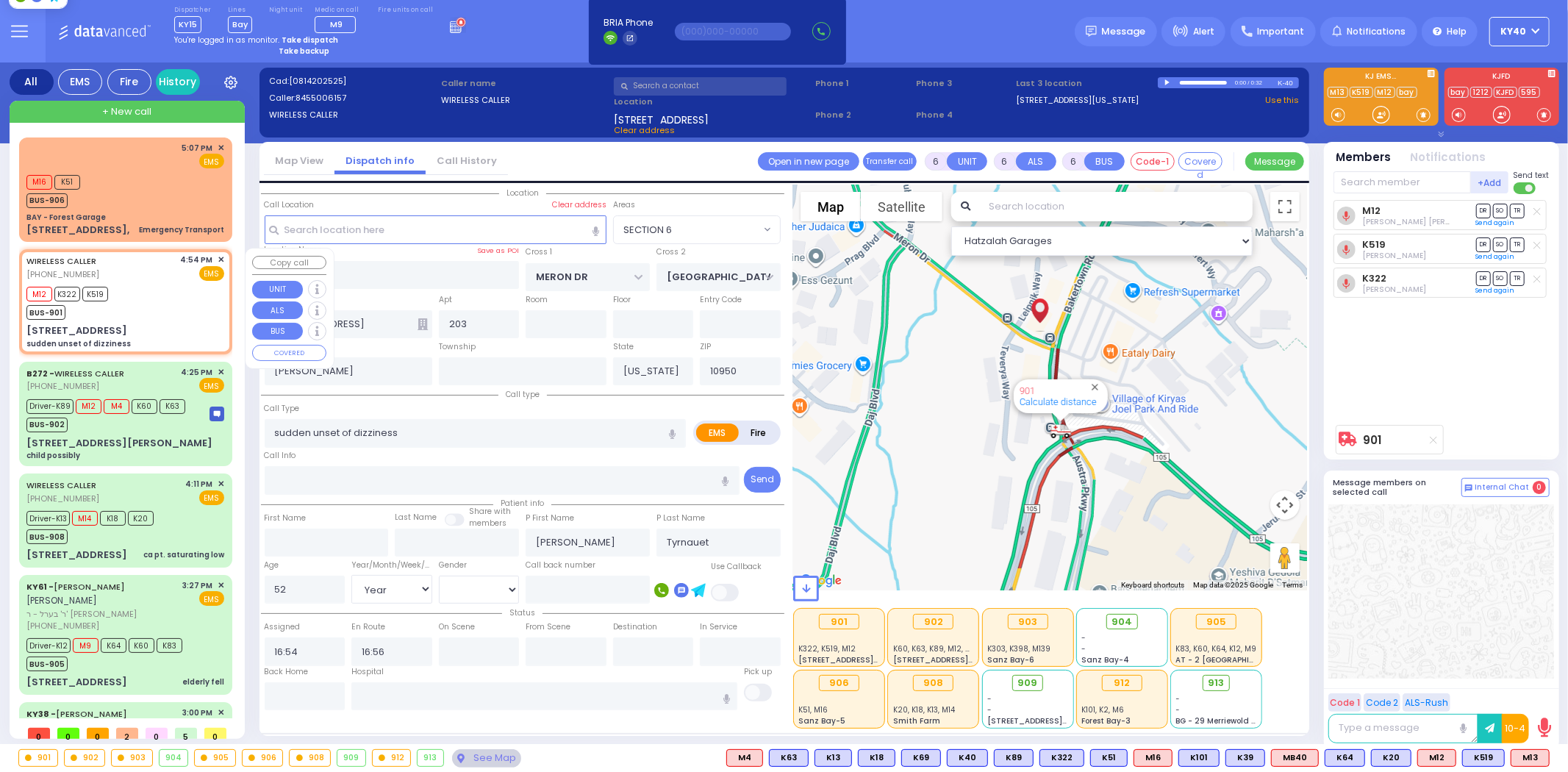
select select
radio input "true"
select select "Year"
select select "[DEMOGRAPHIC_DATA]"
select select "Hatzalah Garages"
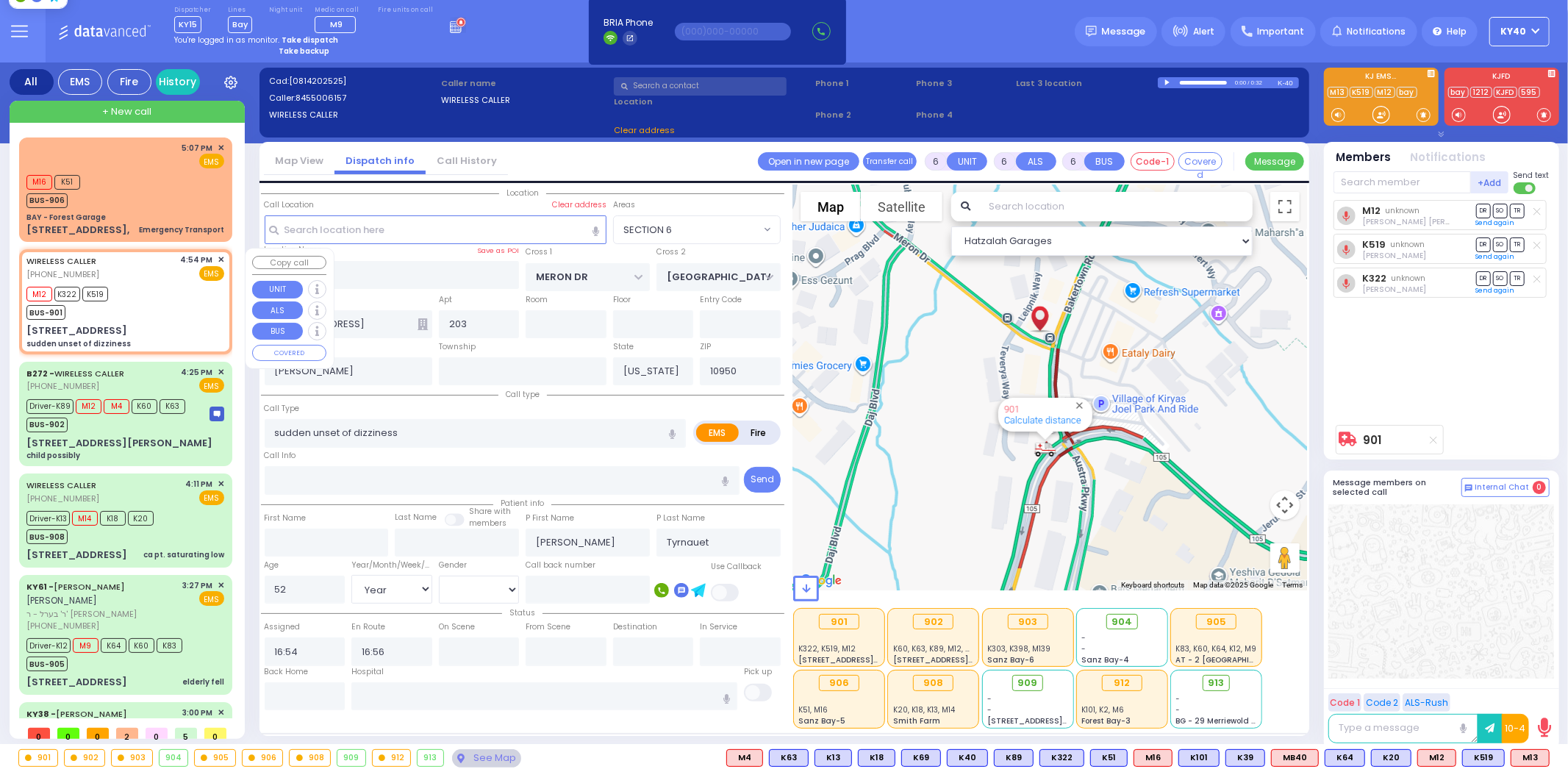
select select "SECTION 6"
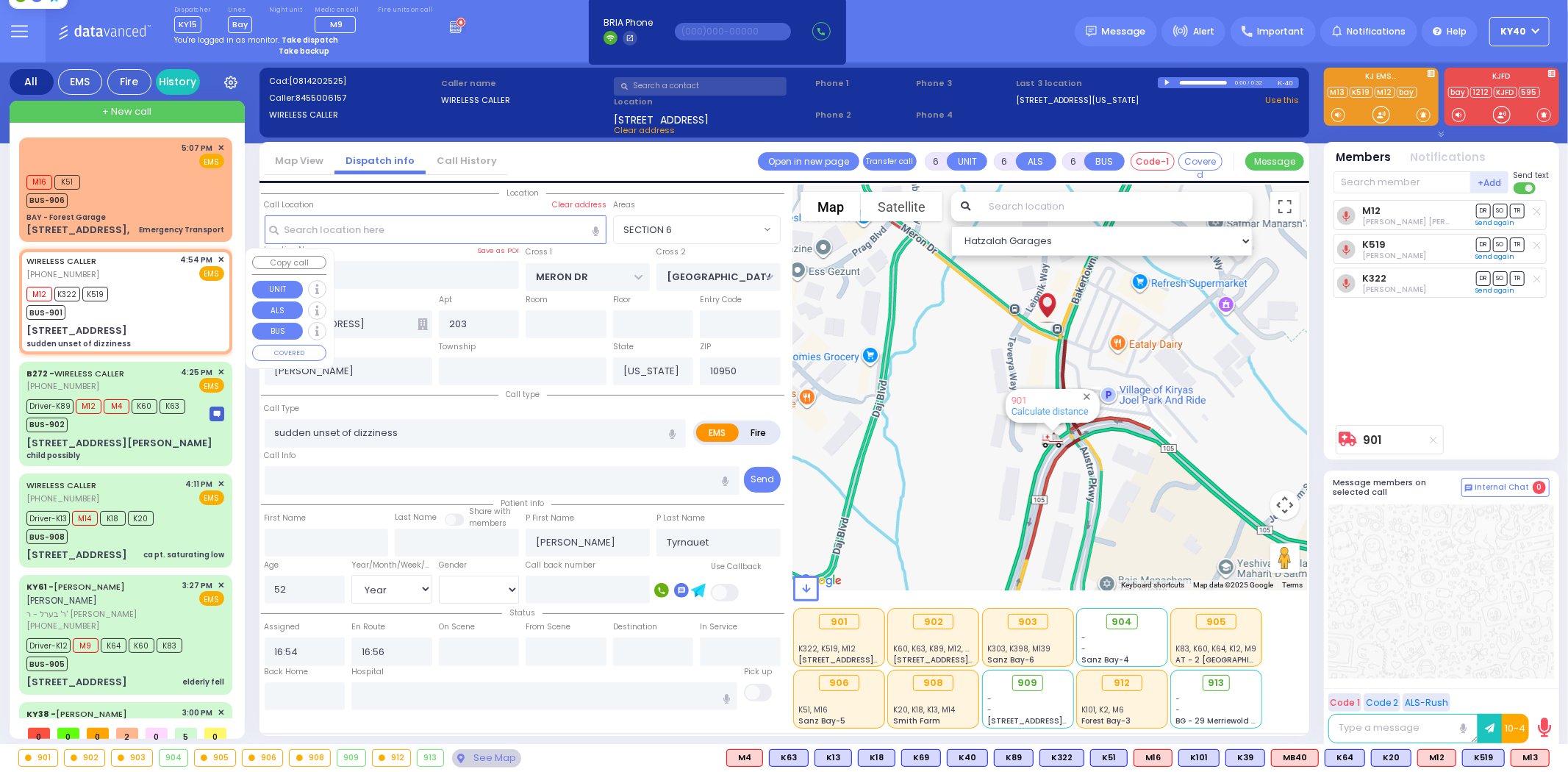
select select
radio input "true"
select select "Year"
select select "[DEMOGRAPHIC_DATA]"
select select "Hatzalah Garages"
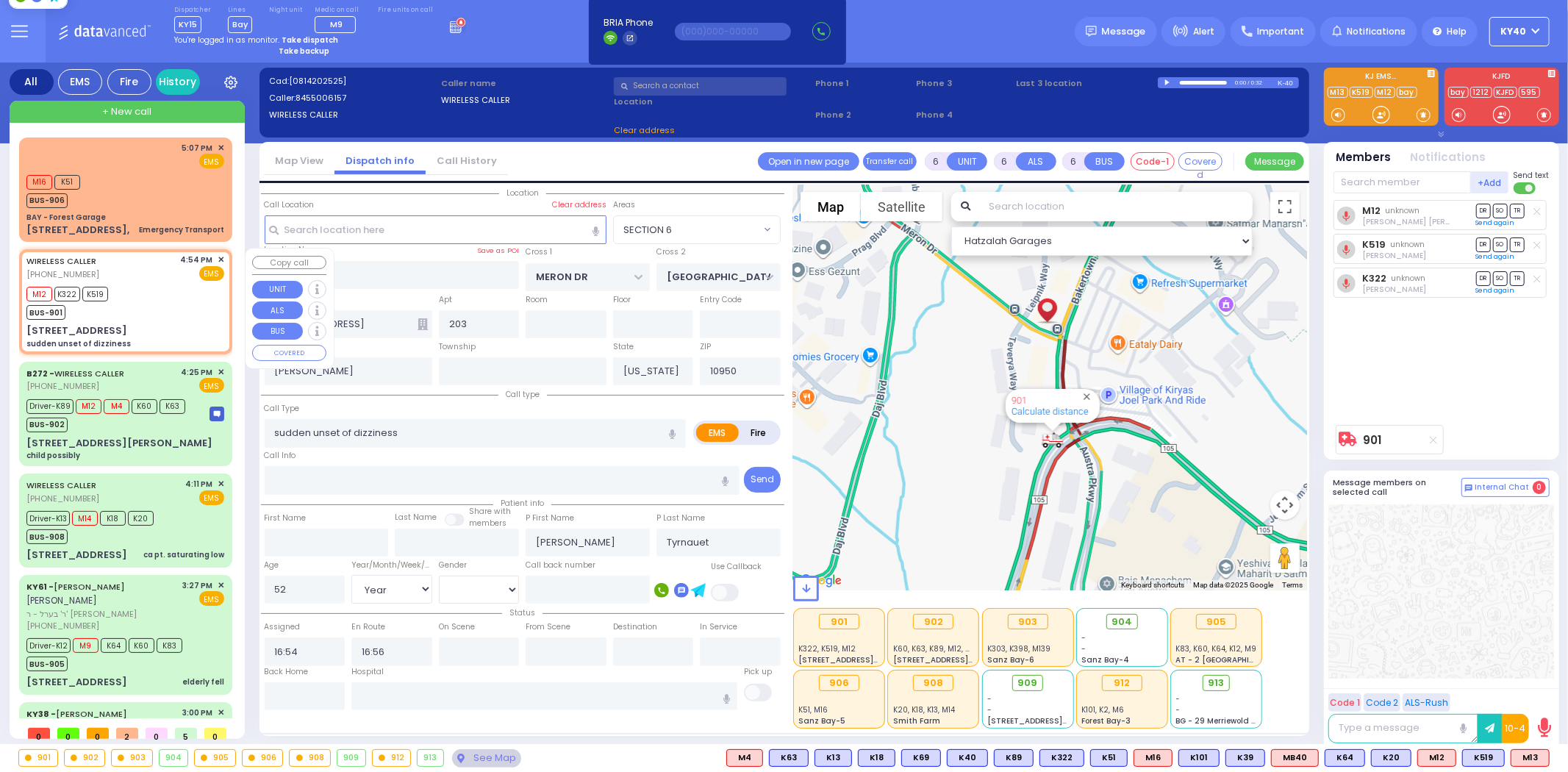
select select "SECTION 6"
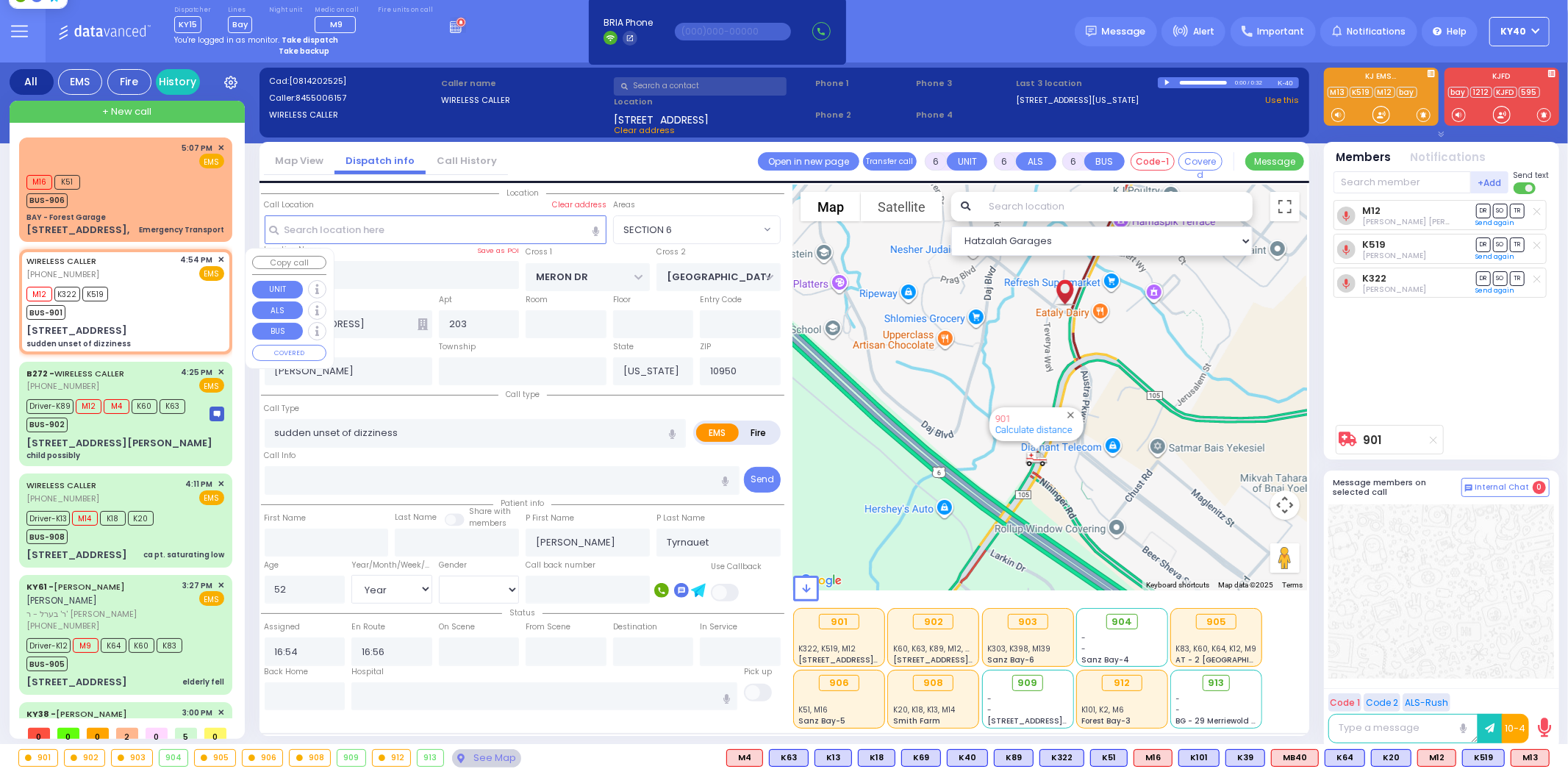
select select
radio input "true"
select select "Year"
select select "[DEMOGRAPHIC_DATA]"
select select "Hatzalah Garages"
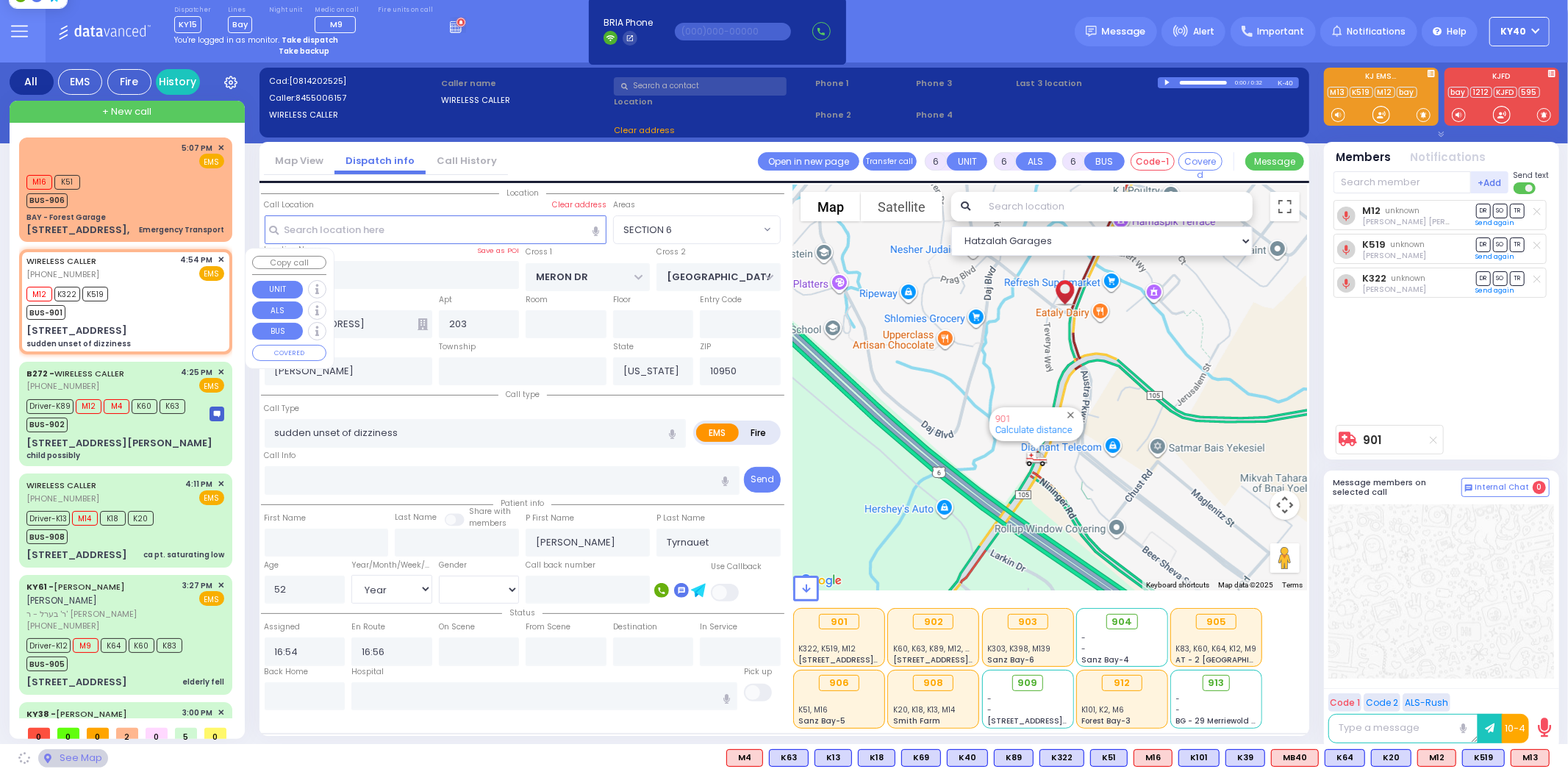
select select "SECTION 6"
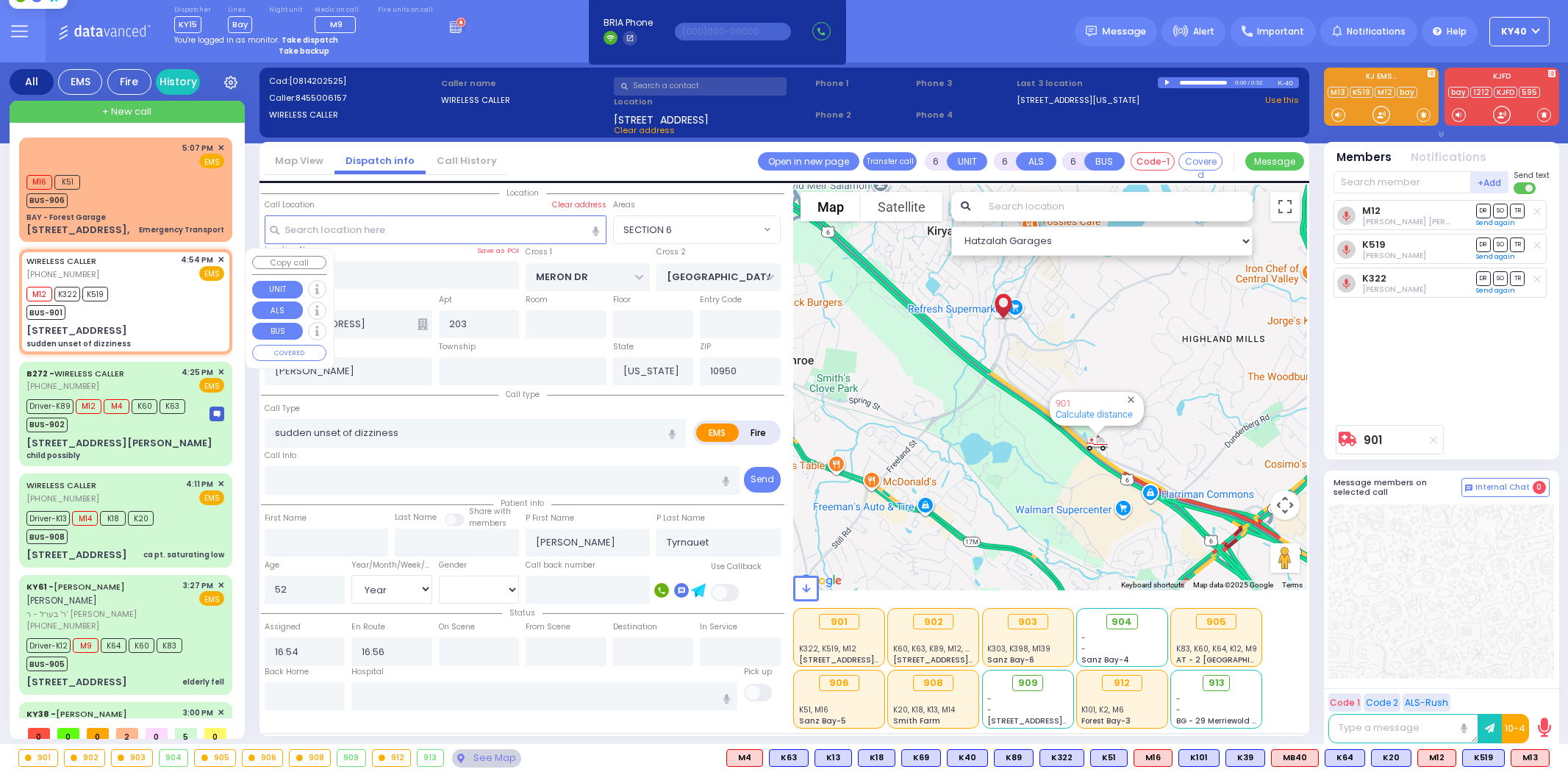
select select "SECTION 6"
select select "Year"
select select "[DEMOGRAPHIC_DATA]"
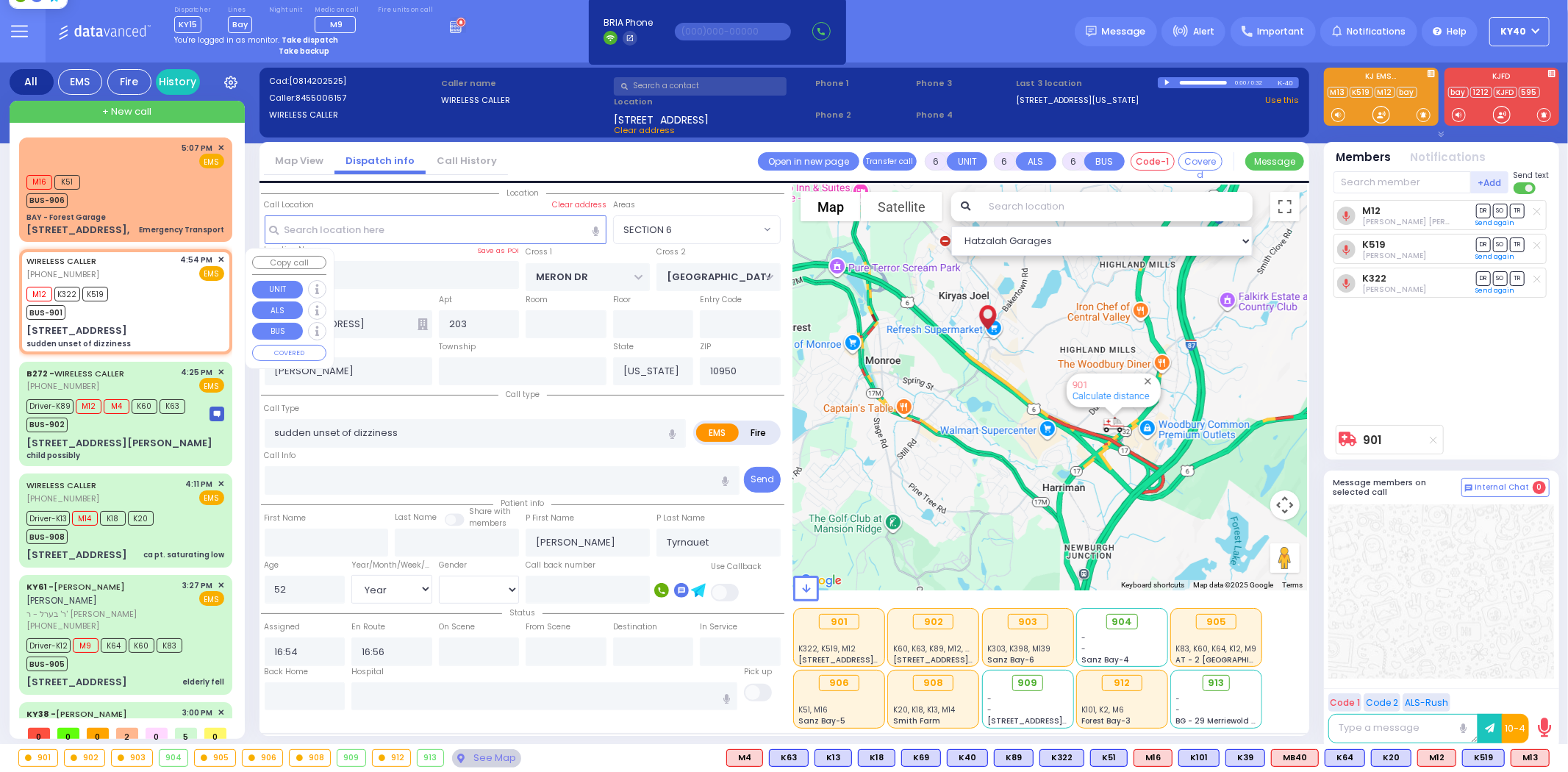
select select
radio input "true"
select select "Year"
select select "[DEMOGRAPHIC_DATA]"
select select "Hatzalah Garages"
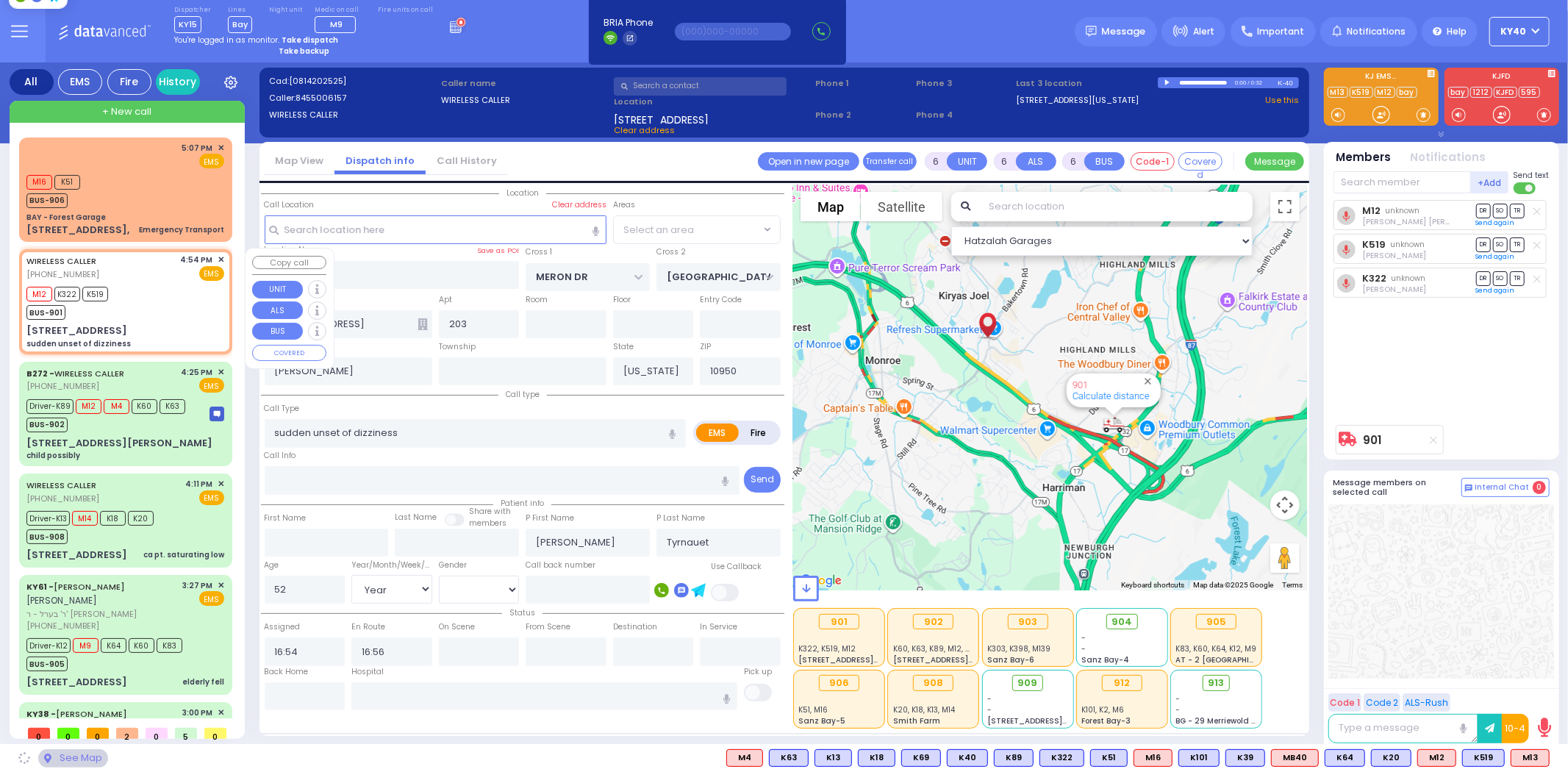
select select "SECTION 6"
